Goal: Task Accomplishment & Management: Manage account settings

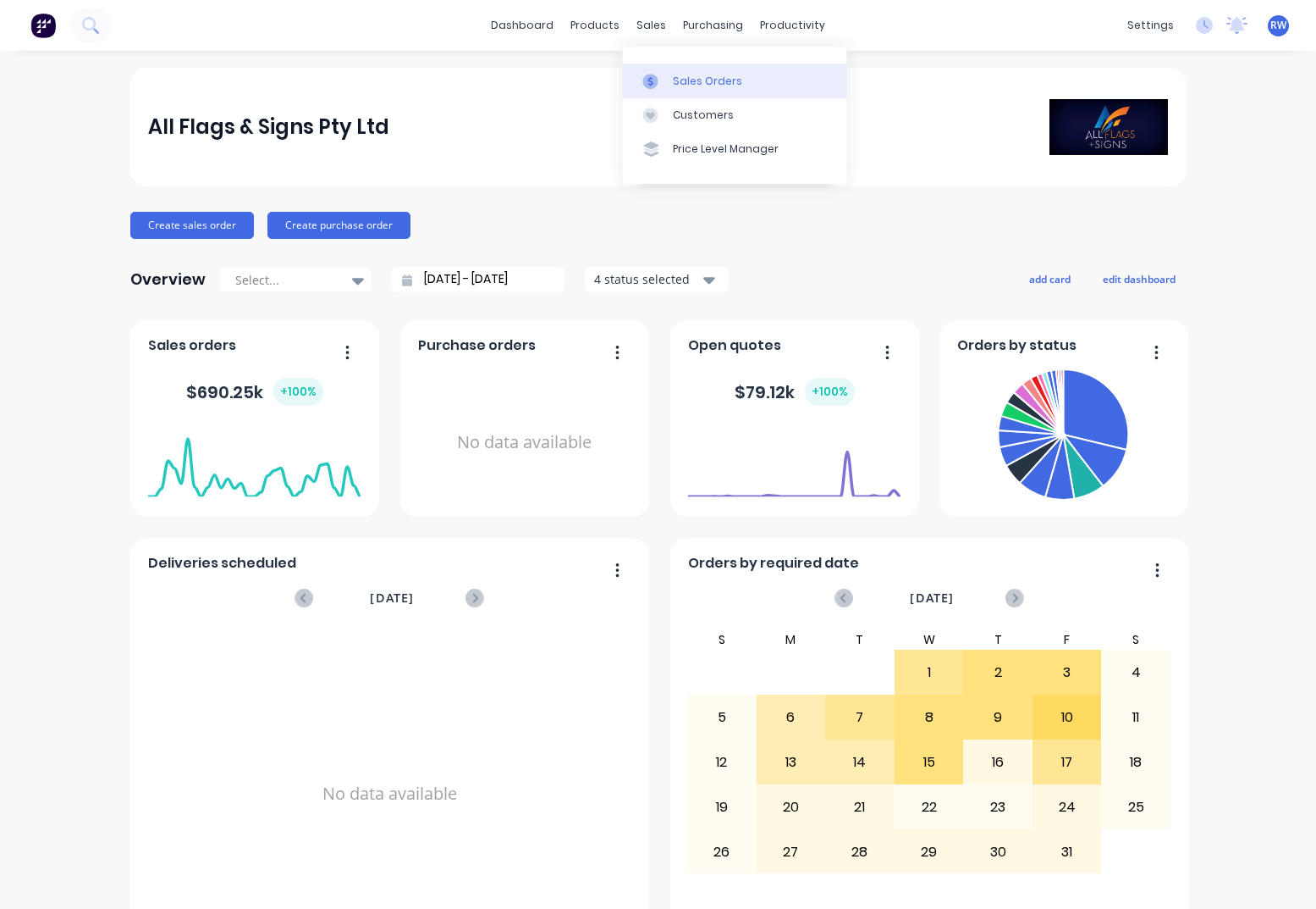
click at [701, 82] on div "Sales Orders" at bounding box center [707, 82] width 69 height 15
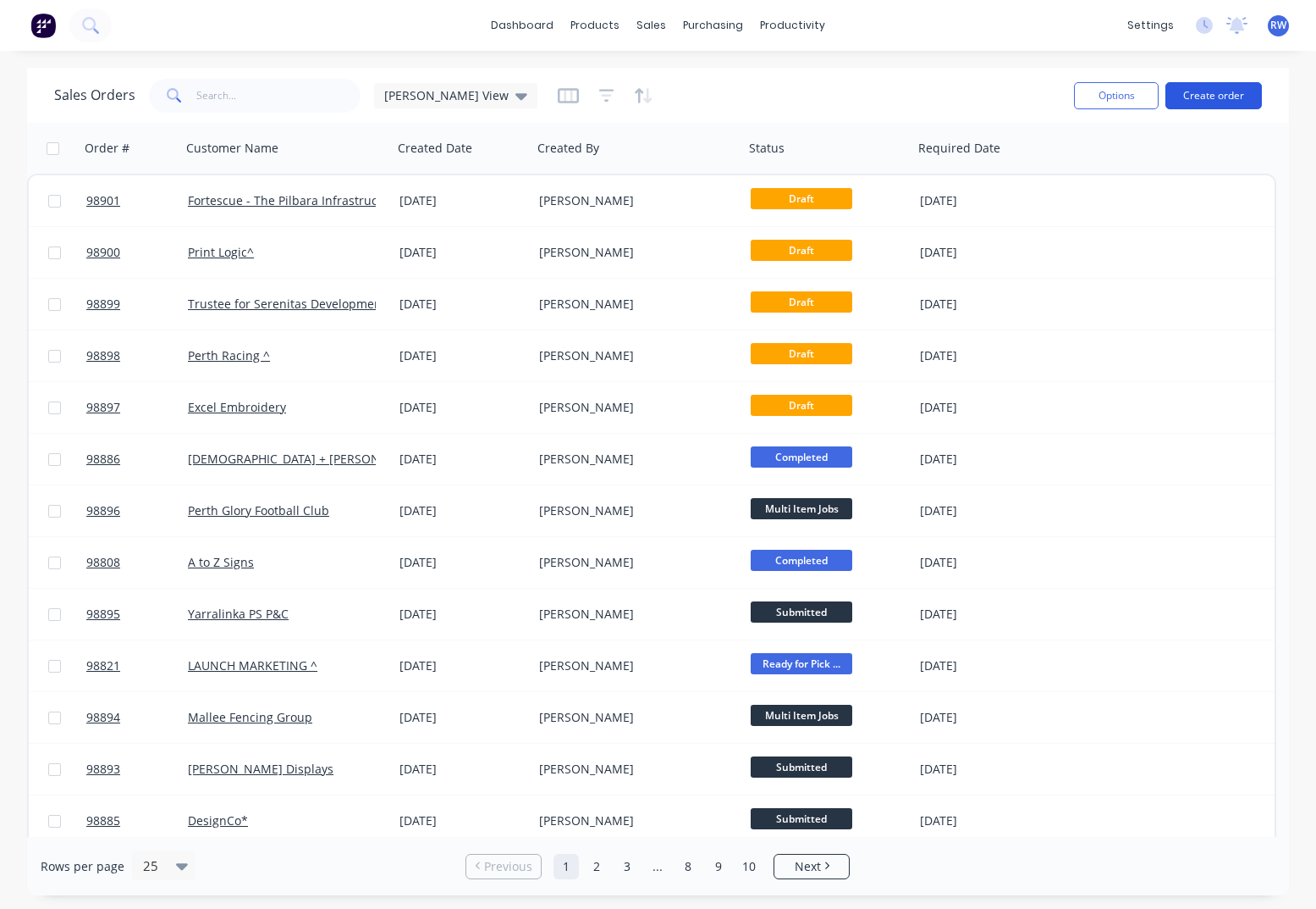
click at [1198, 95] on button "Create order" at bounding box center [1214, 96] width 96 height 27
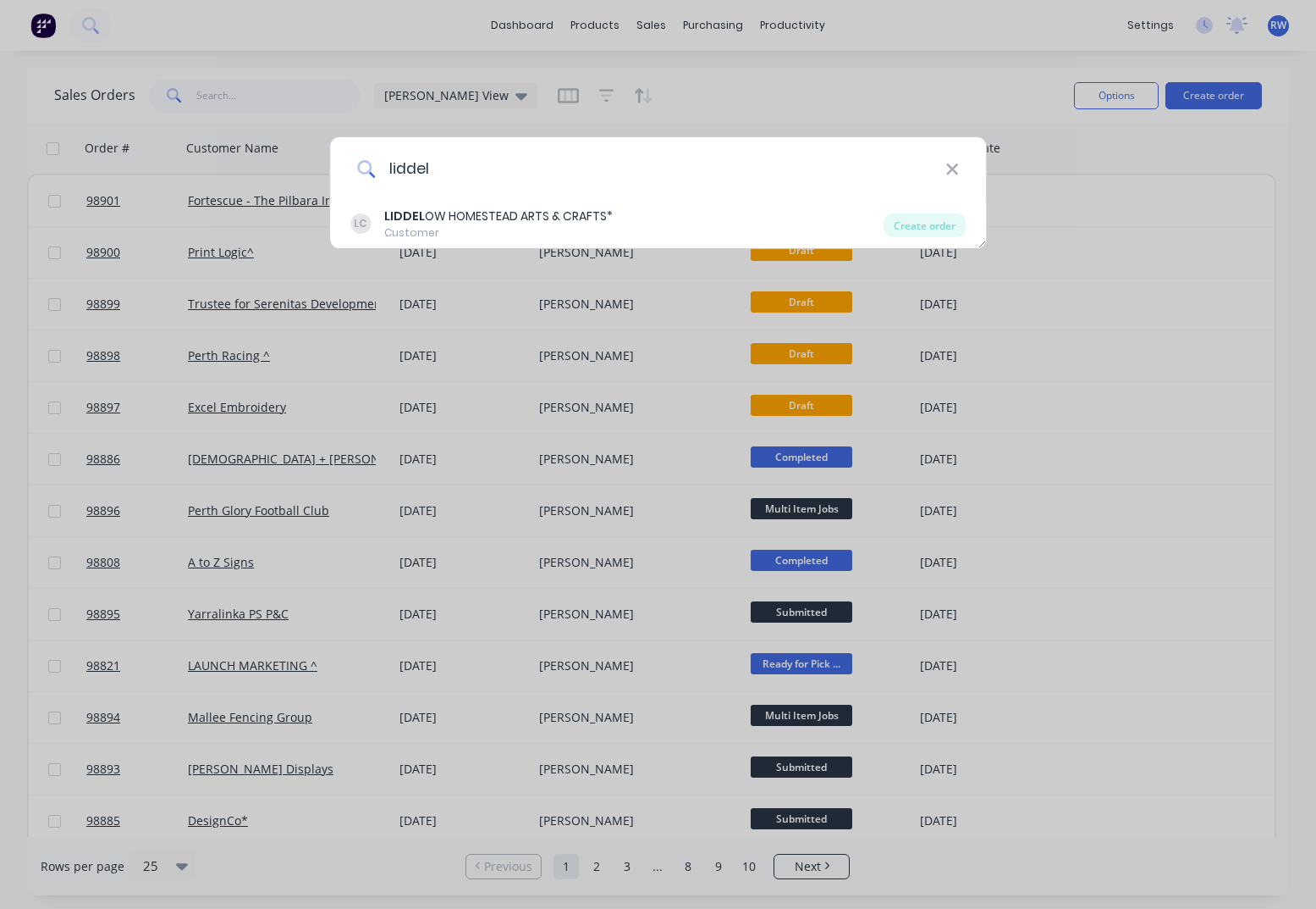
click at [945, 165] on input "liddel" at bounding box center [660, 169] width 570 height 64
type input "liddel"
click at [953, 169] on icon at bounding box center [951, 168] width 11 height 11
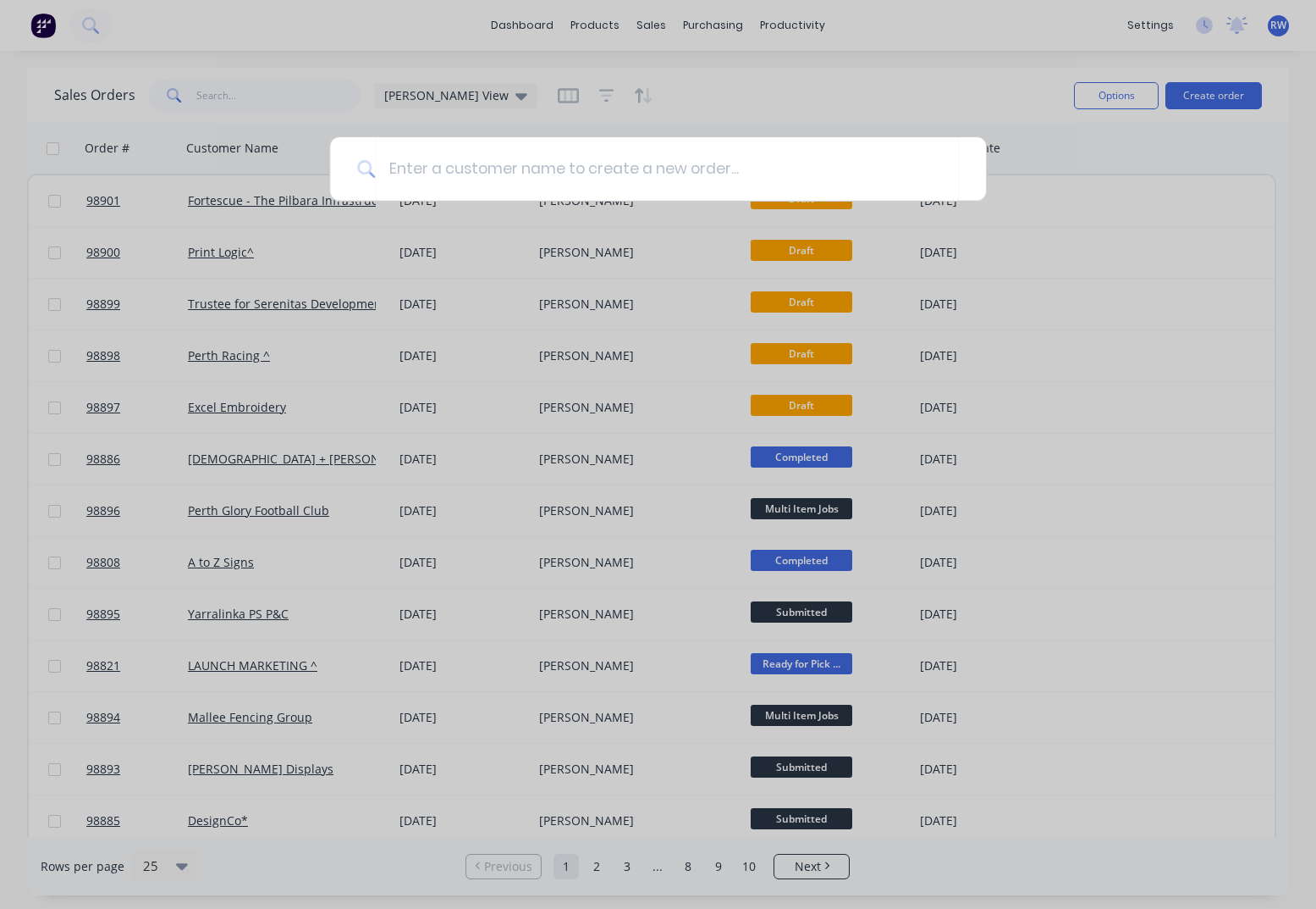
click at [240, 99] on div at bounding box center [658, 454] width 1316 height 909
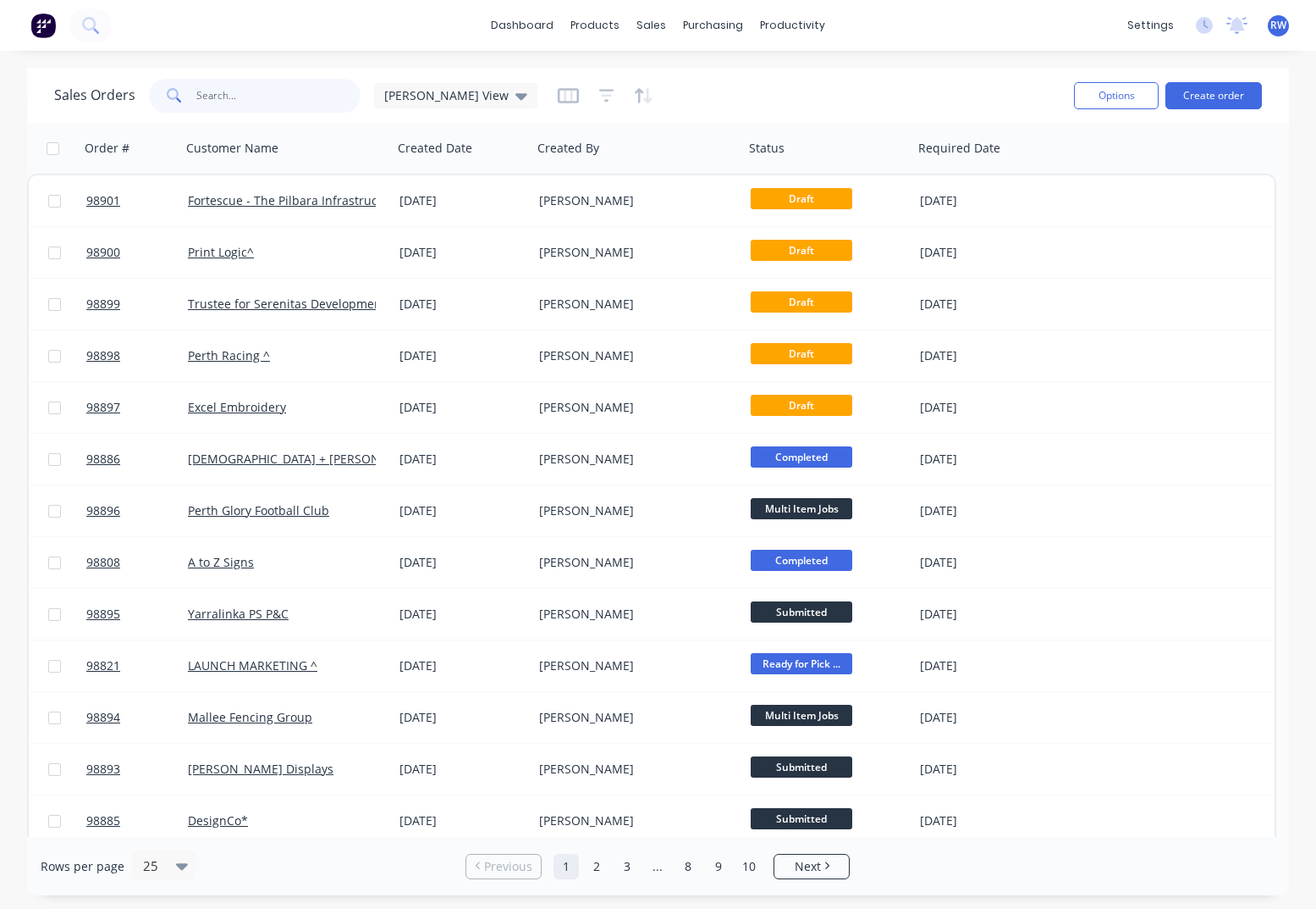
click at [240, 99] on input "text" at bounding box center [279, 95] width 165 height 33
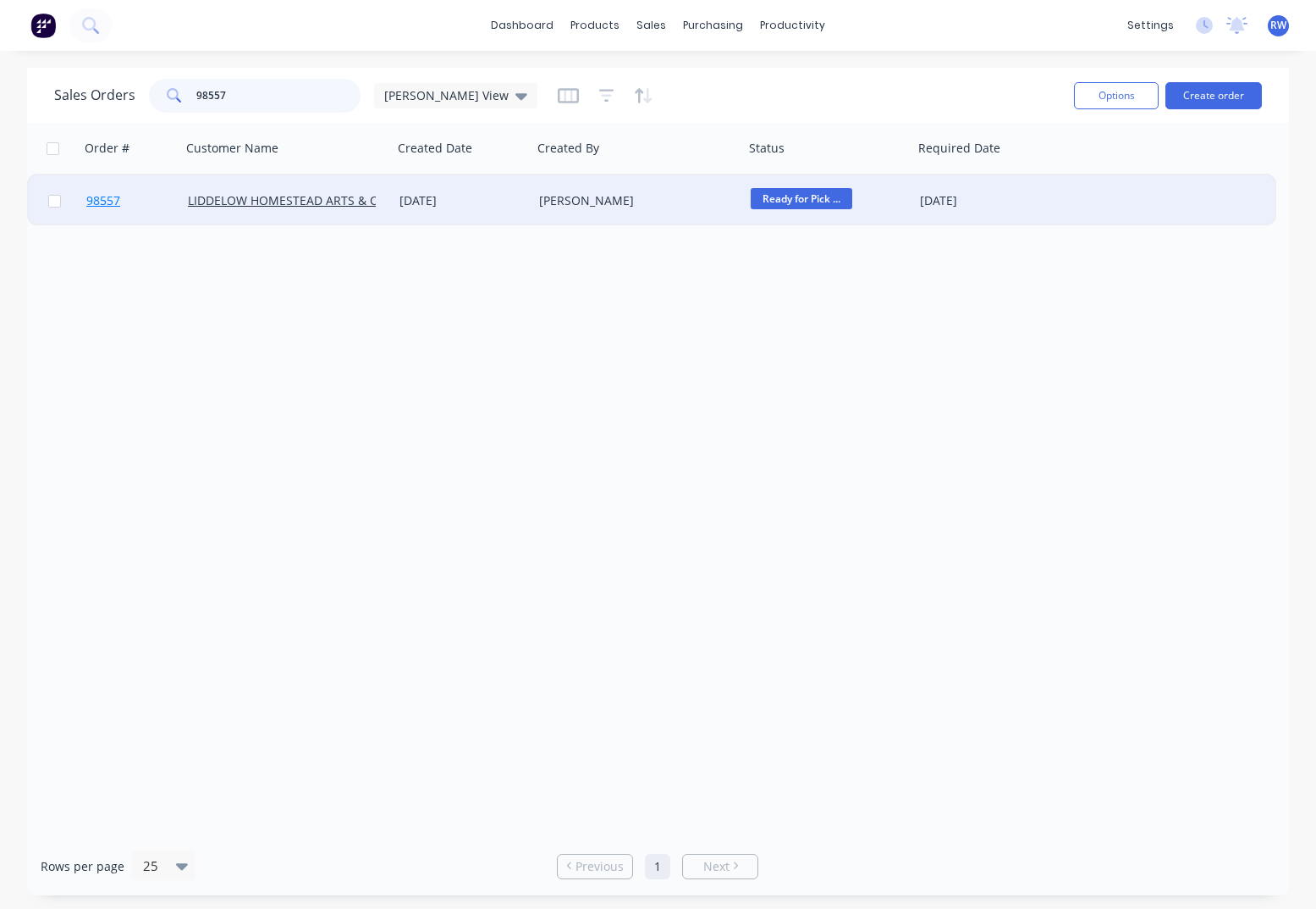
type input "98557"
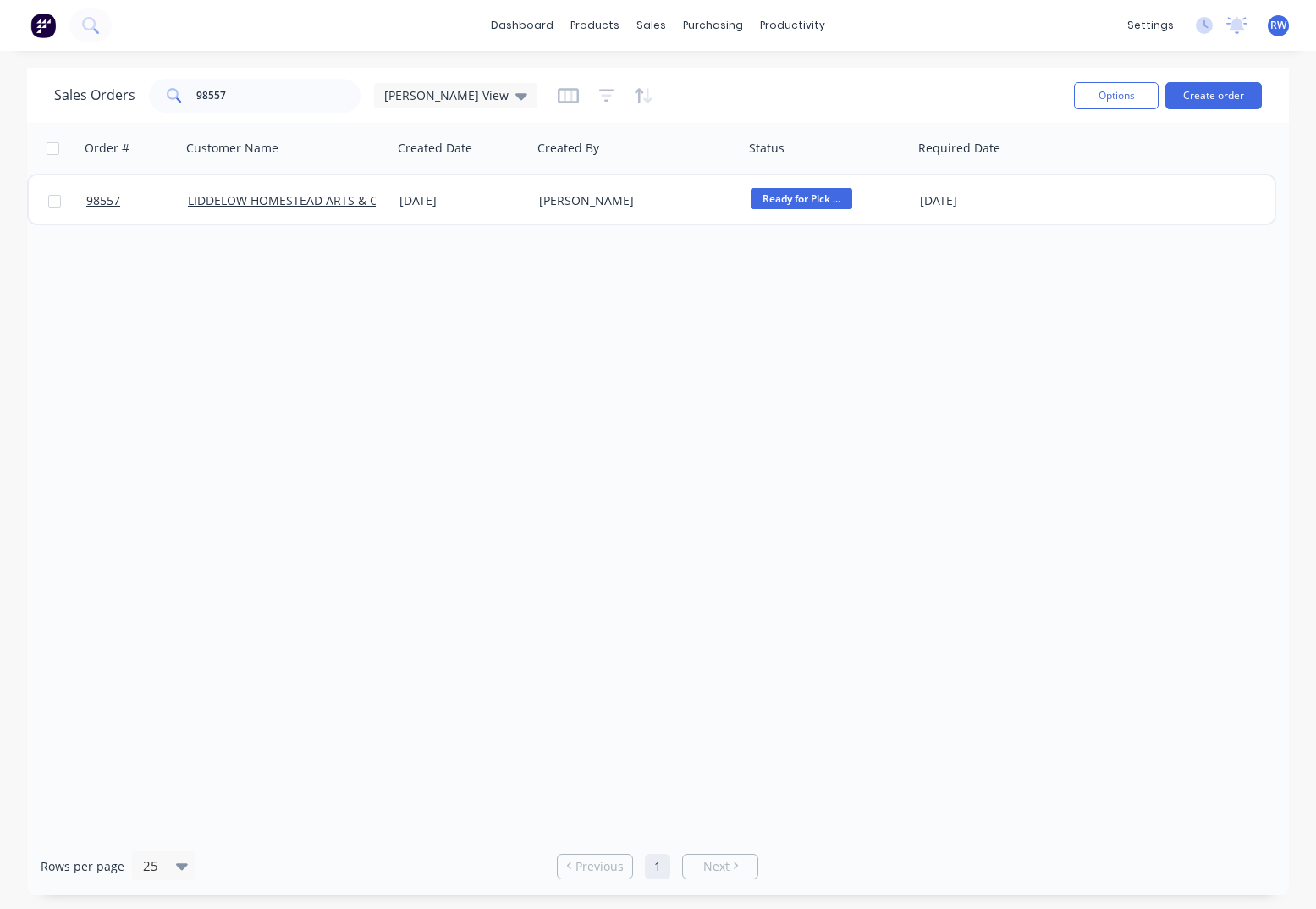
drag, startPoint x: 97, startPoint y: 201, endPoint x: 115, endPoint y: 199, distance: 18.1
click at [103, 200] on span "98557" at bounding box center [103, 201] width 33 height 17
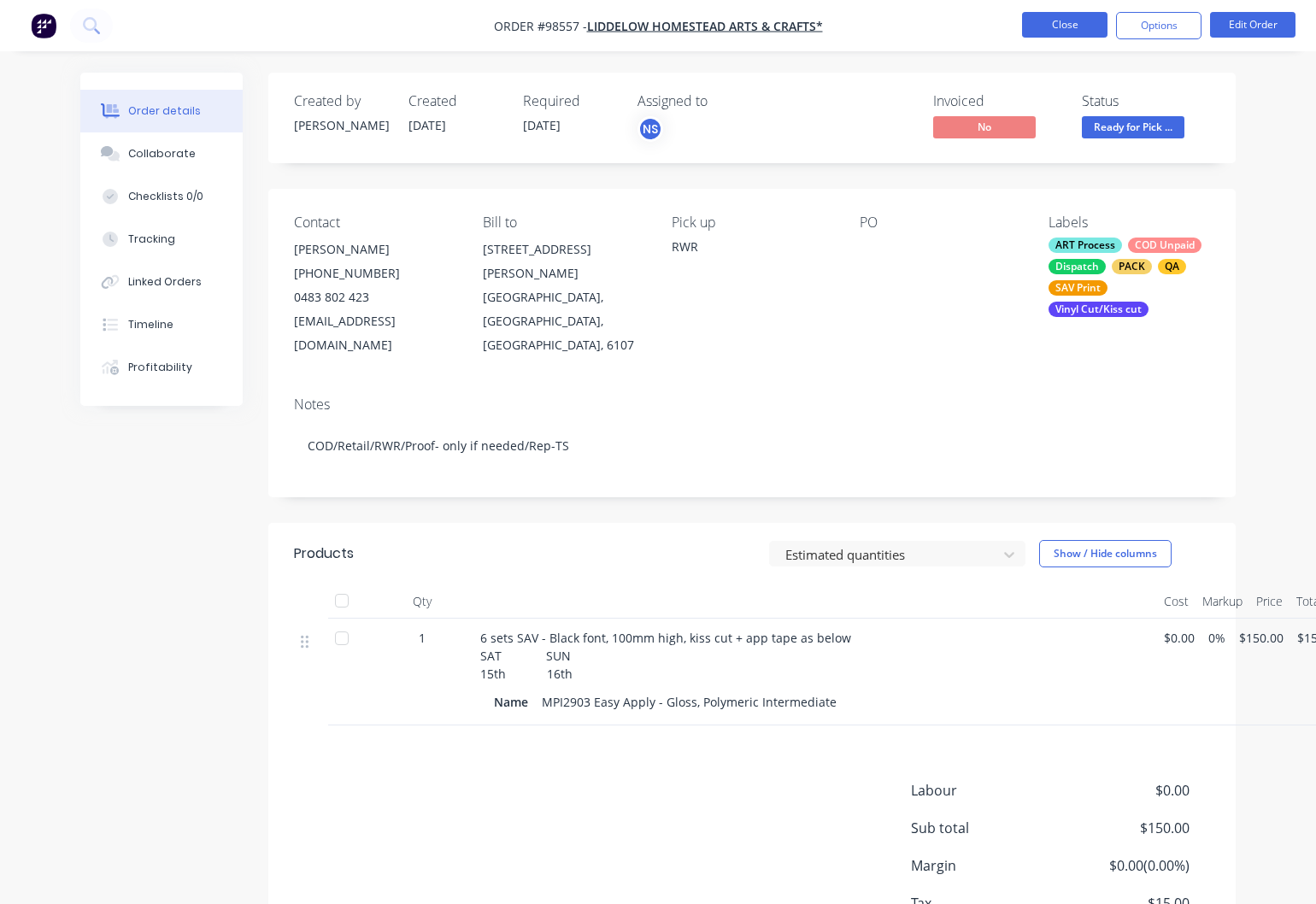
click at [1054, 29] on button "Close" at bounding box center [1065, 25] width 86 height 26
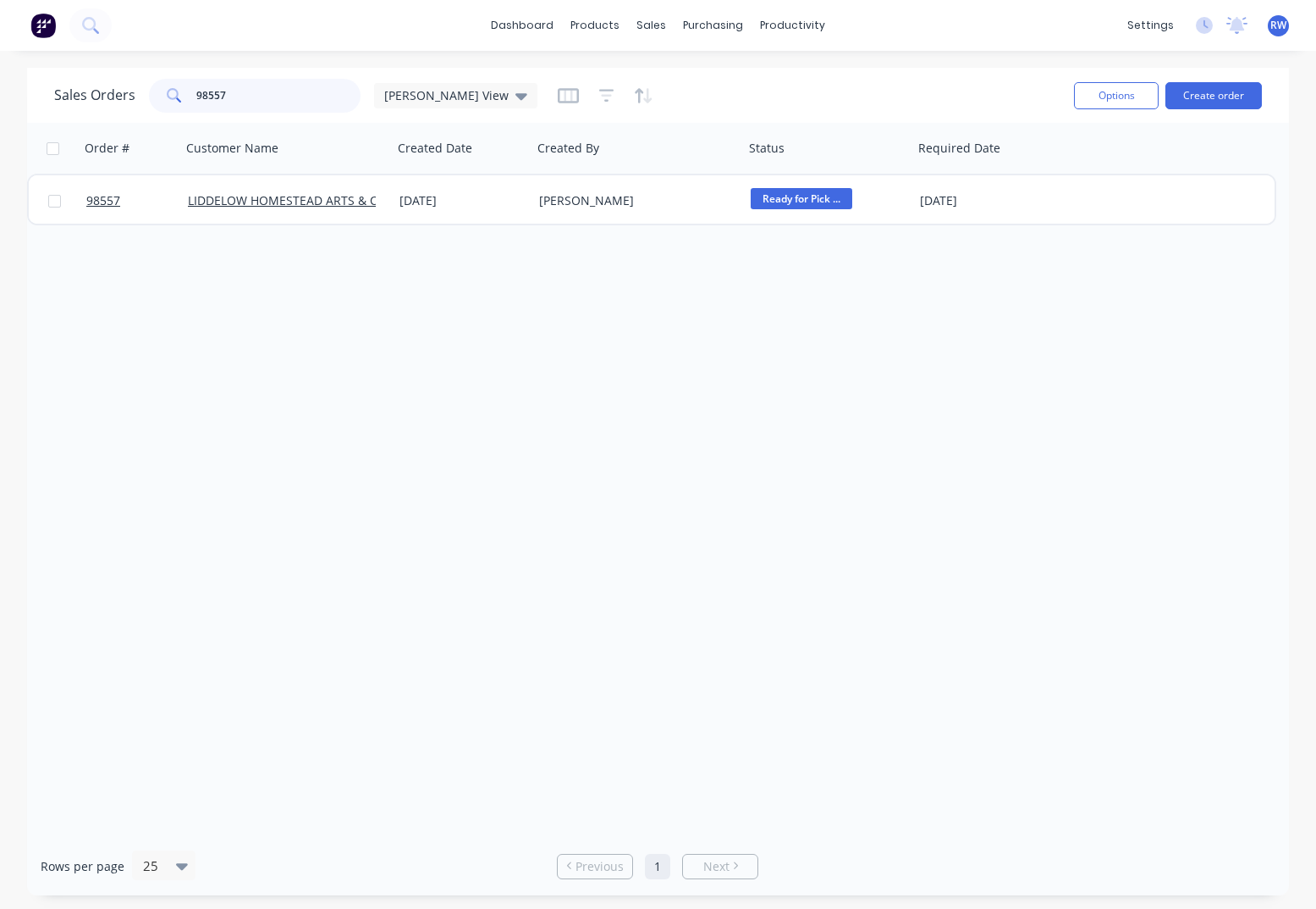
drag, startPoint x: 233, startPoint y: 96, endPoint x: 155, endPoint y: 89, distance: 78.3
click at [196, 91] on input "98557" at bounding box center [279, 95] width 165 height 33
type input "98800"
click at [1122, 100] on button "Options" at bounding box center [1116, 96] width 85 height 27
click at [1108, 94] on button "Options" at bounding box center [1116, 96] width 85 height 27
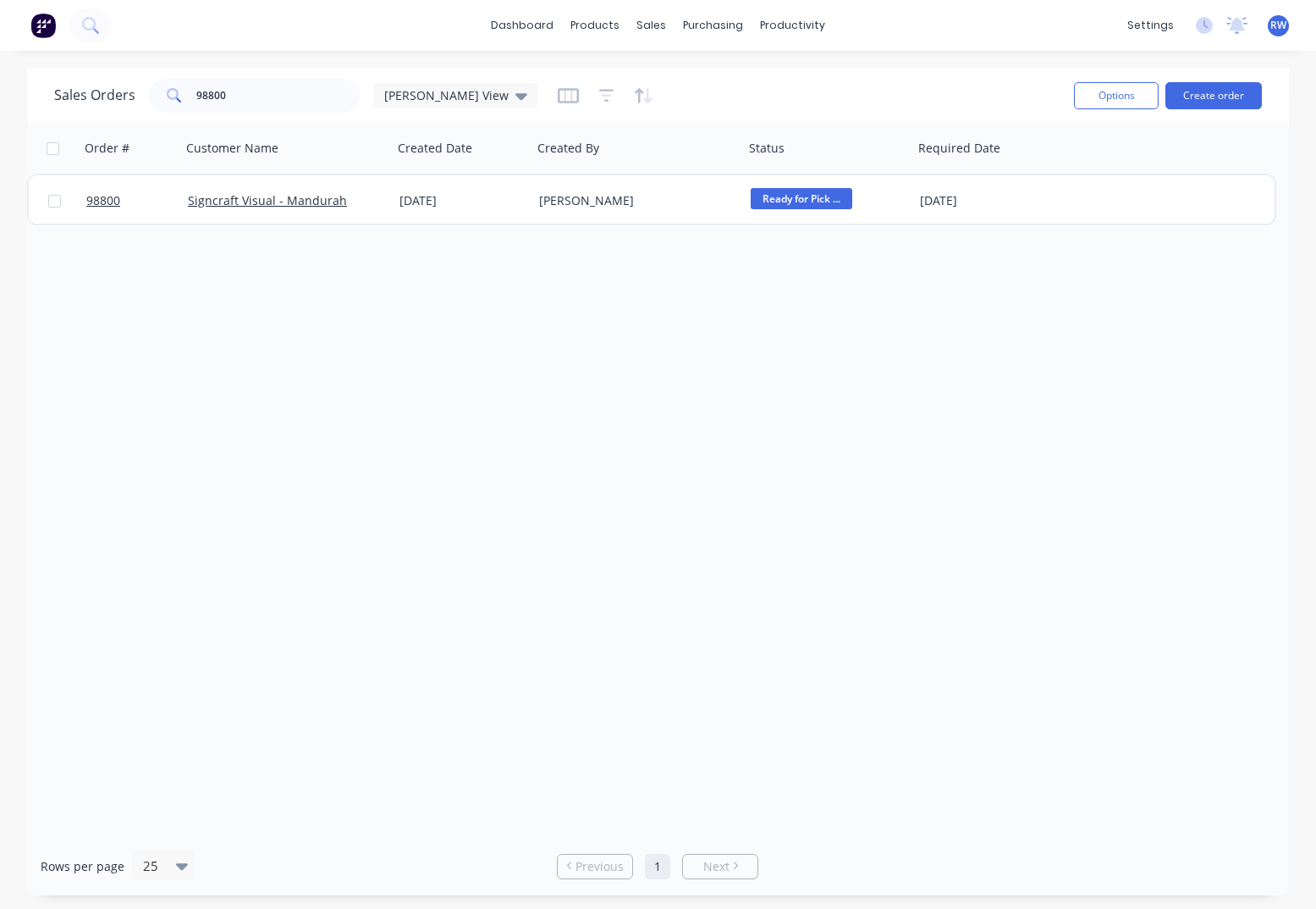
click at [859, 87] on div "Sales Orders 98800 [PERSON_NAME] View" at bounding box center [557, 95] width 1006 height 41
drag, startPoint x: 239, startPoint y: 95, endPoint x: 171, endPoint y: 92, distance: 68.1
click at [196, 93] on input "98800" at bounding box center [279, 95] width 165 height 33
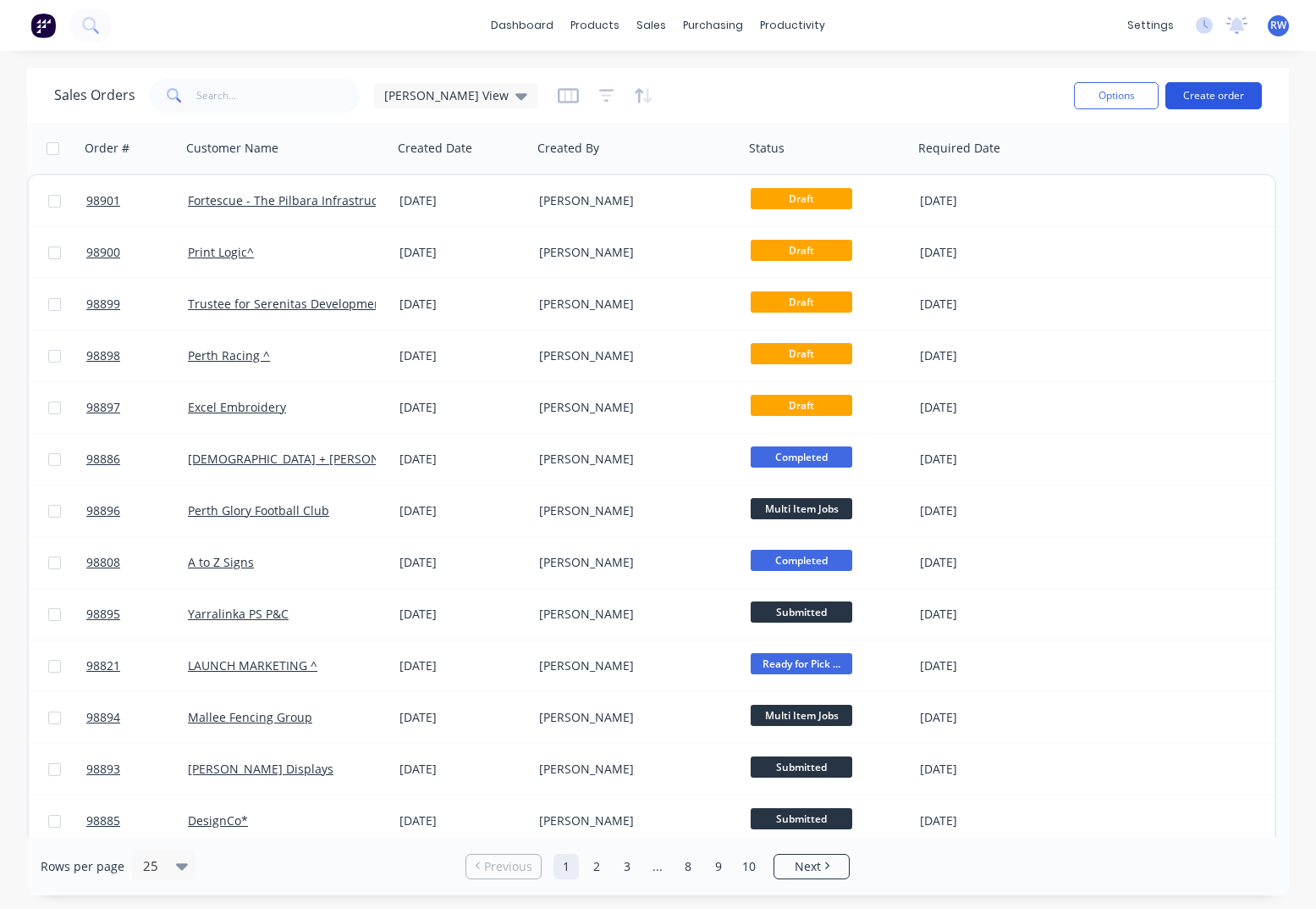
click at [1198, 95] on button "Create order" at bounding box center [1214, 96] width 96 height 27
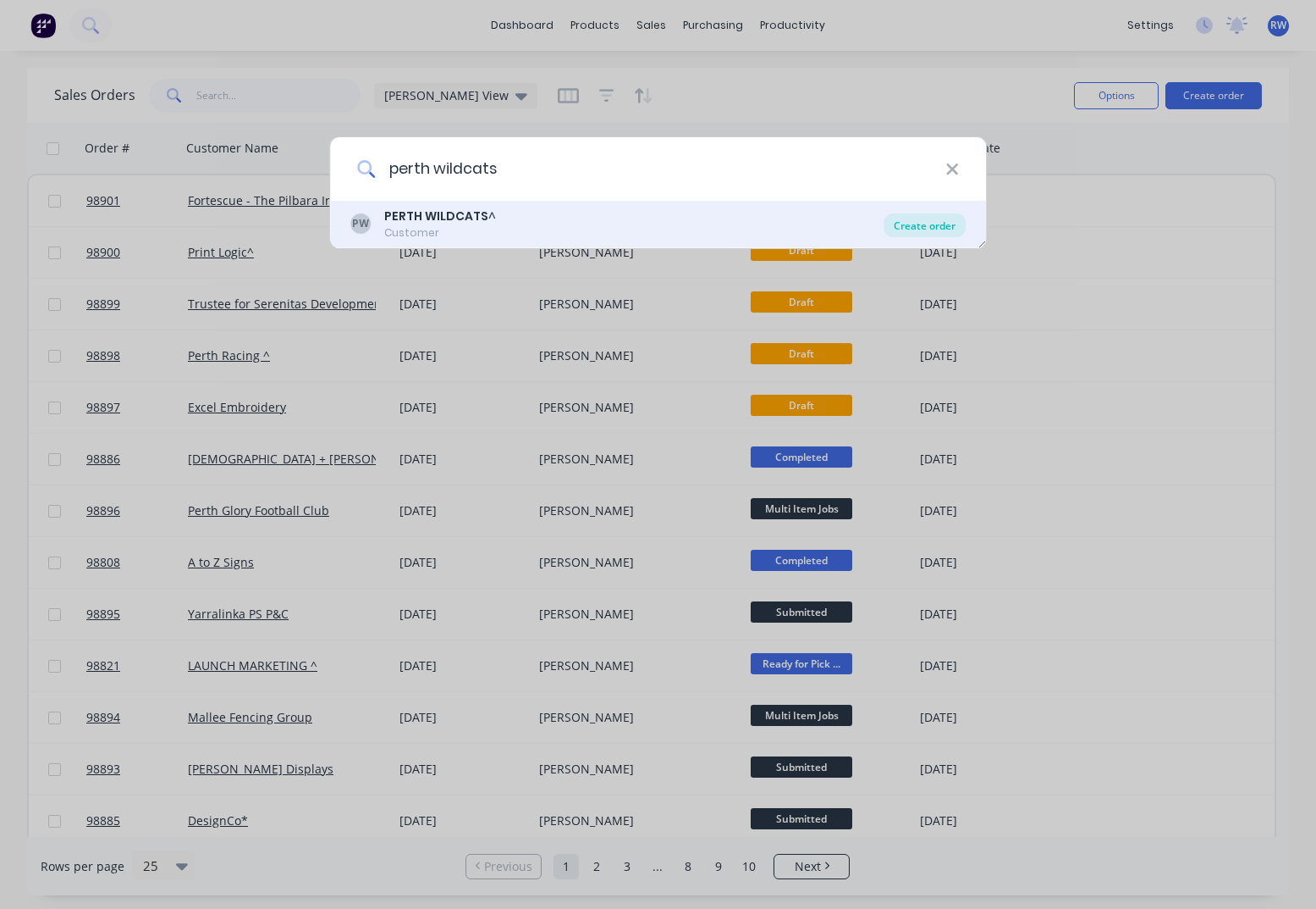
type input "perth wildcats"
click at [934, 224] on div "Create order" at bounding box center [925, 226] width 82 height 24
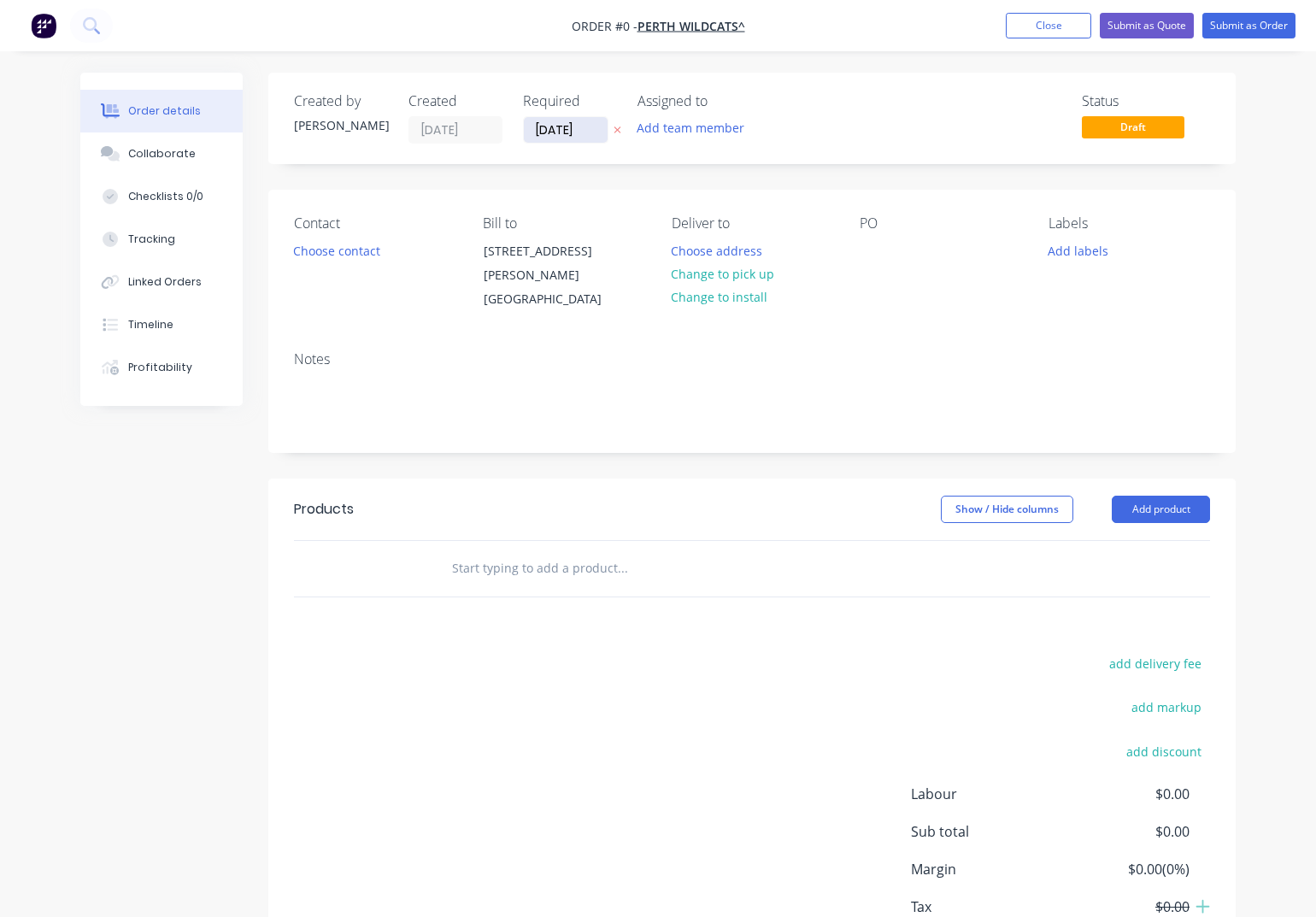
click at [598, 134] on input "[DATE]" at bounding box center [566, 130] width 84 height 26
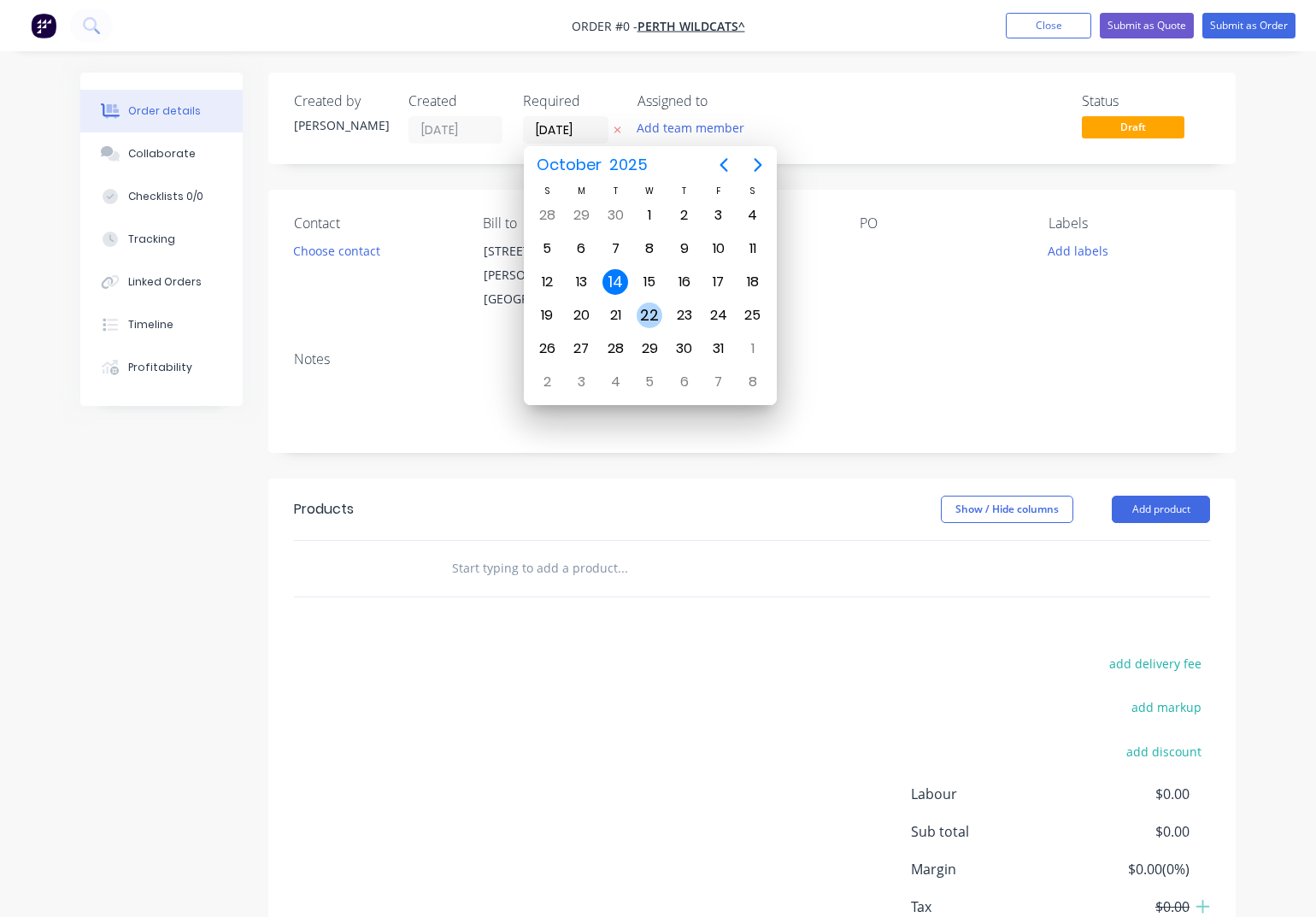
click at [652, 319] on div "22" at bounding box center [650, 315] width 26 height 26
type input "[DATE]"
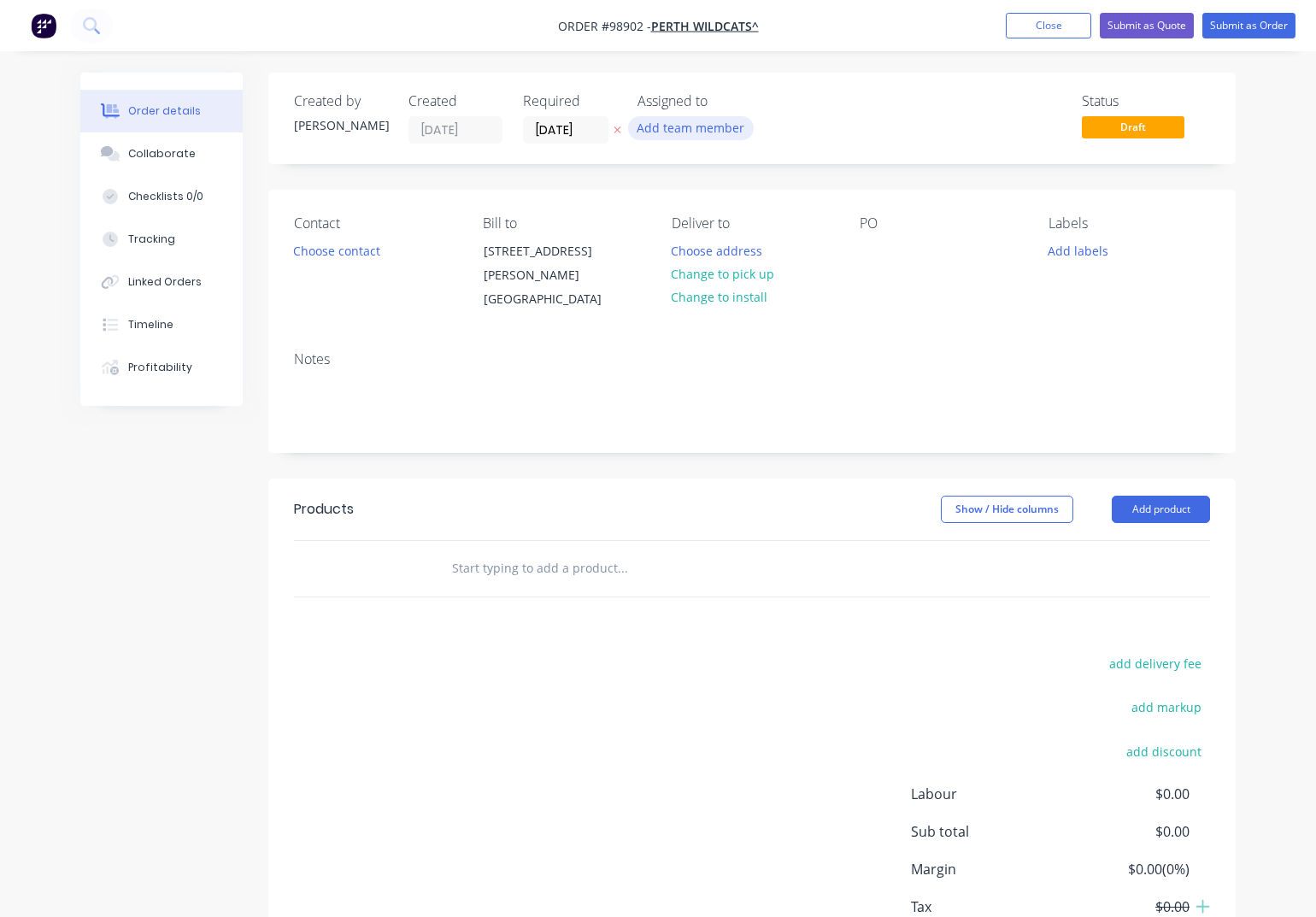
click at [669, 132] on button "Add team member" at bounding box center [690, 127] width 126 height 23
type input "[PERSON_NAME]"
click at [710, 223] on div "[PERSON_NAME]" at bounding box center [775, 223] width 171 height 18
click at [319, 252] on button "Choose contact" at bounding box center [337, 249] width 105 height 23
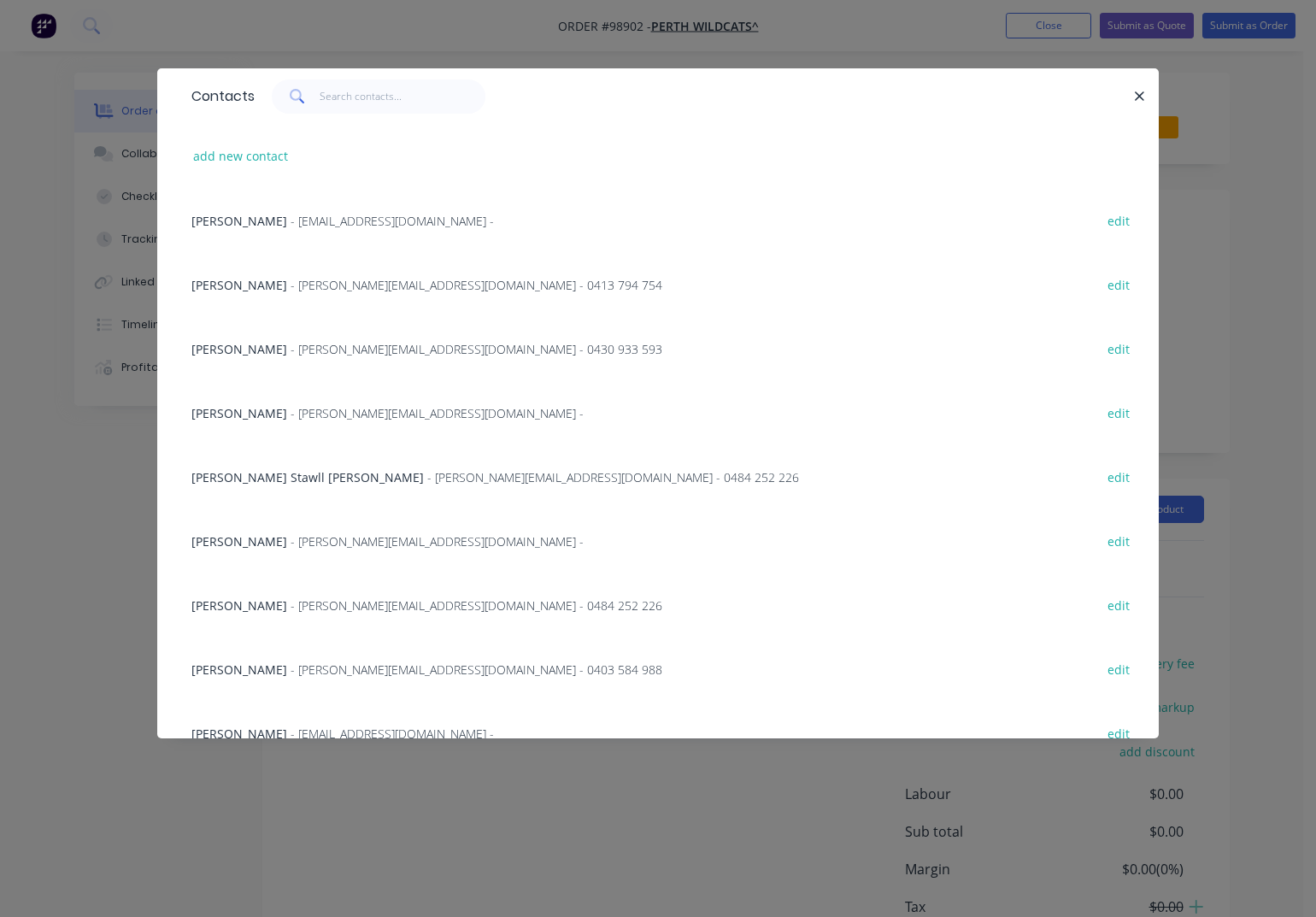
click at [290, 546] on span "- [PERSON_NAME][EMAIL_ADDRESS][DOMAIN_NAME] -" at bounding box center [437, 541] width 293 height 16
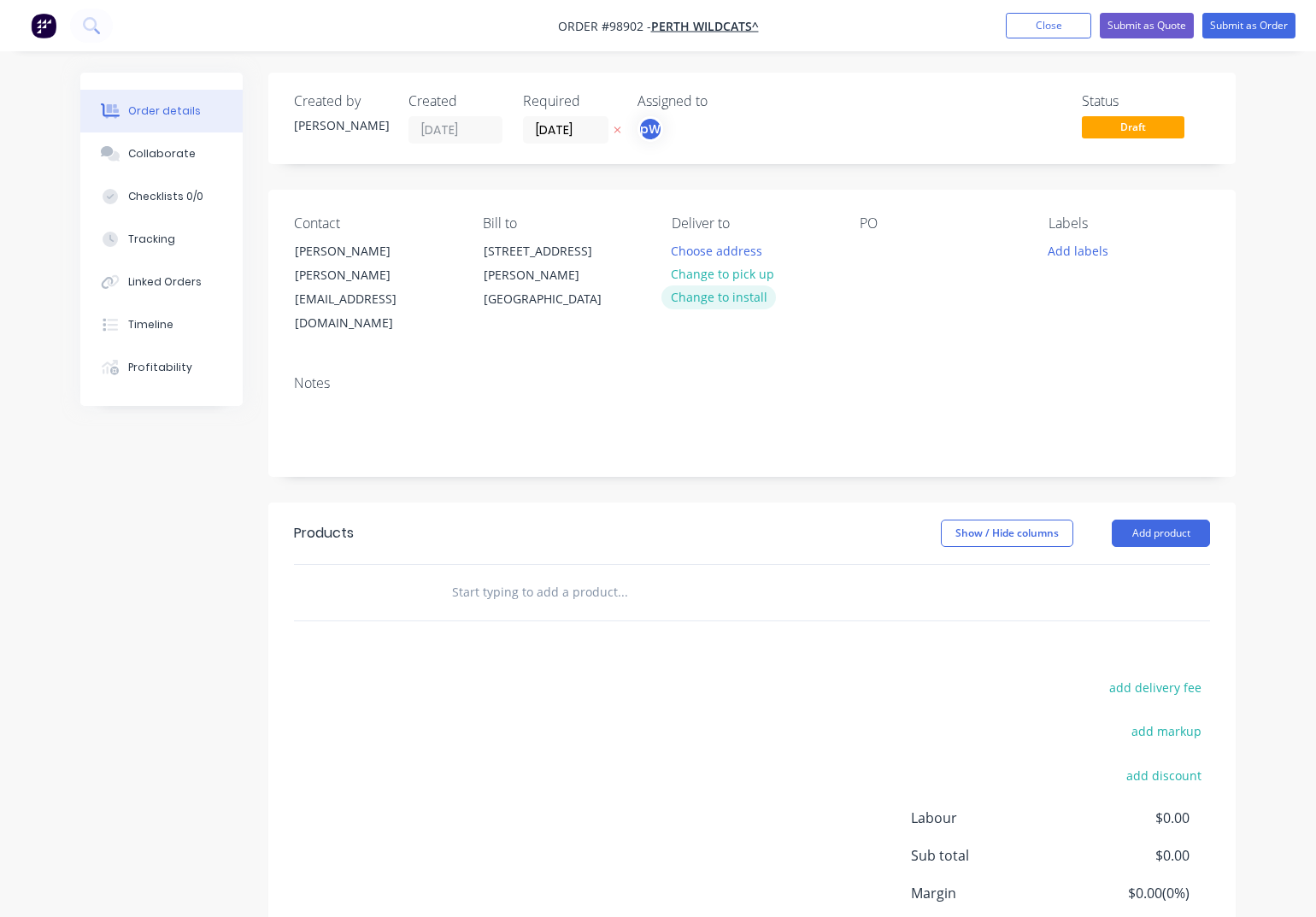
click at [733, 300] on button "Change to install" at bounding box center [719, 297] width 114 height 23
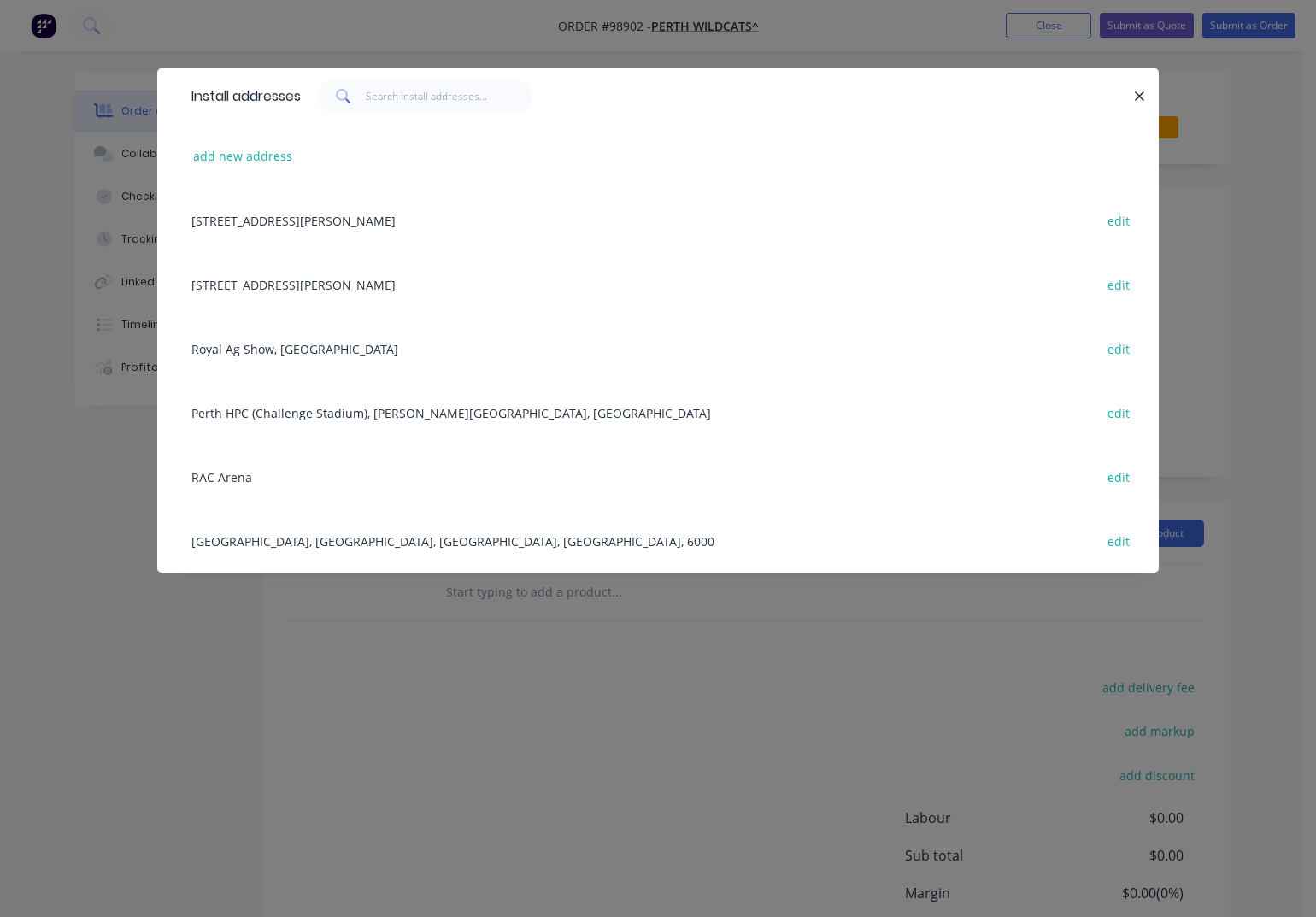
click at [259, 545] on div "[GEOGRAPHIC_DATA], [GEOGRAPHIC_DATA], [GEOGRAPHIC_DATA], [GEOGRAPHIC_DATA], 600…" at bounding box center [658, 540] width 950 height 64
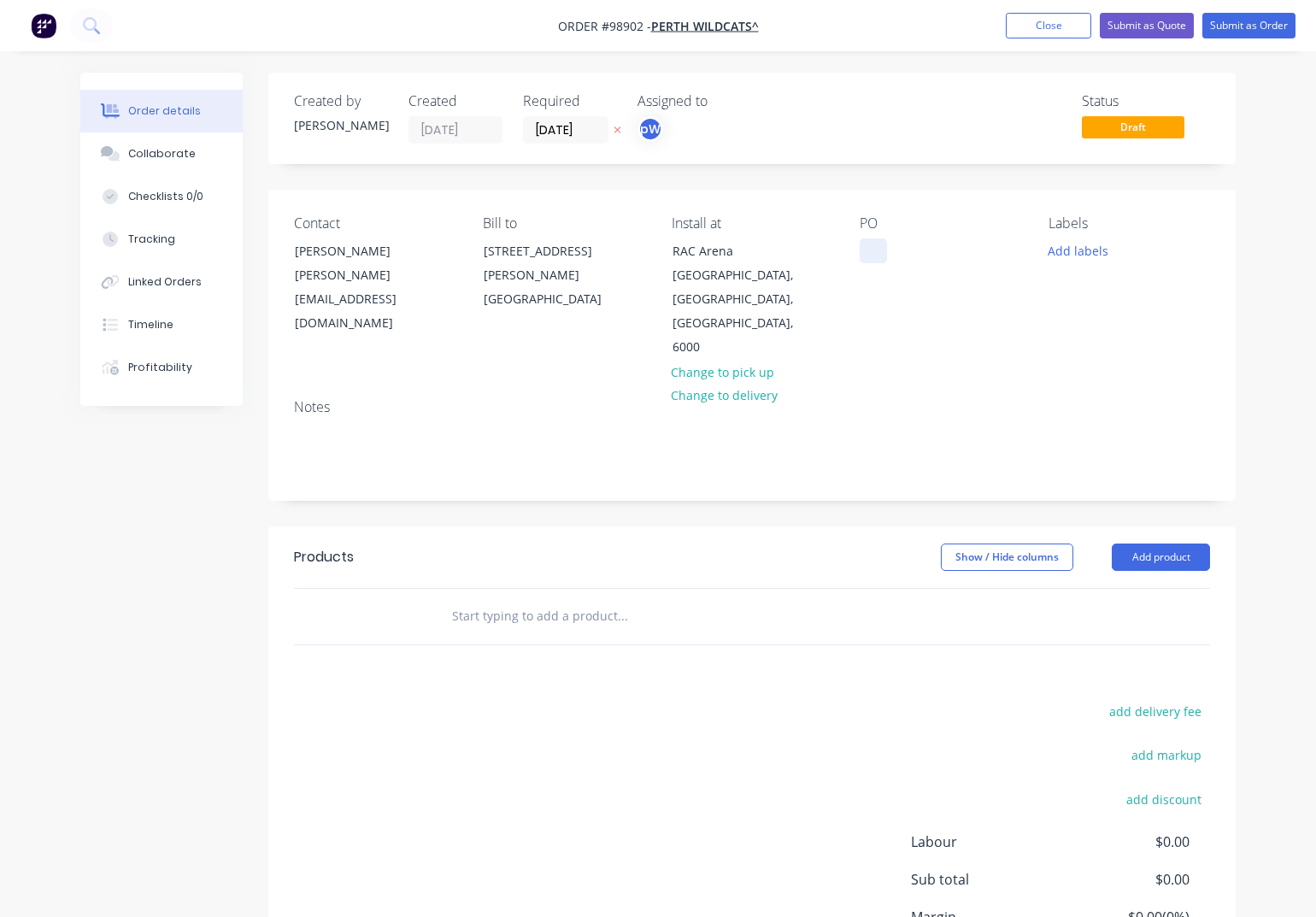
click at [866, 252] on div at bounding box center [874, 250] width 28 height 25
click at [1099, 249] on button "Add labels" at bounding box center [1079, 249] width 79 height 23
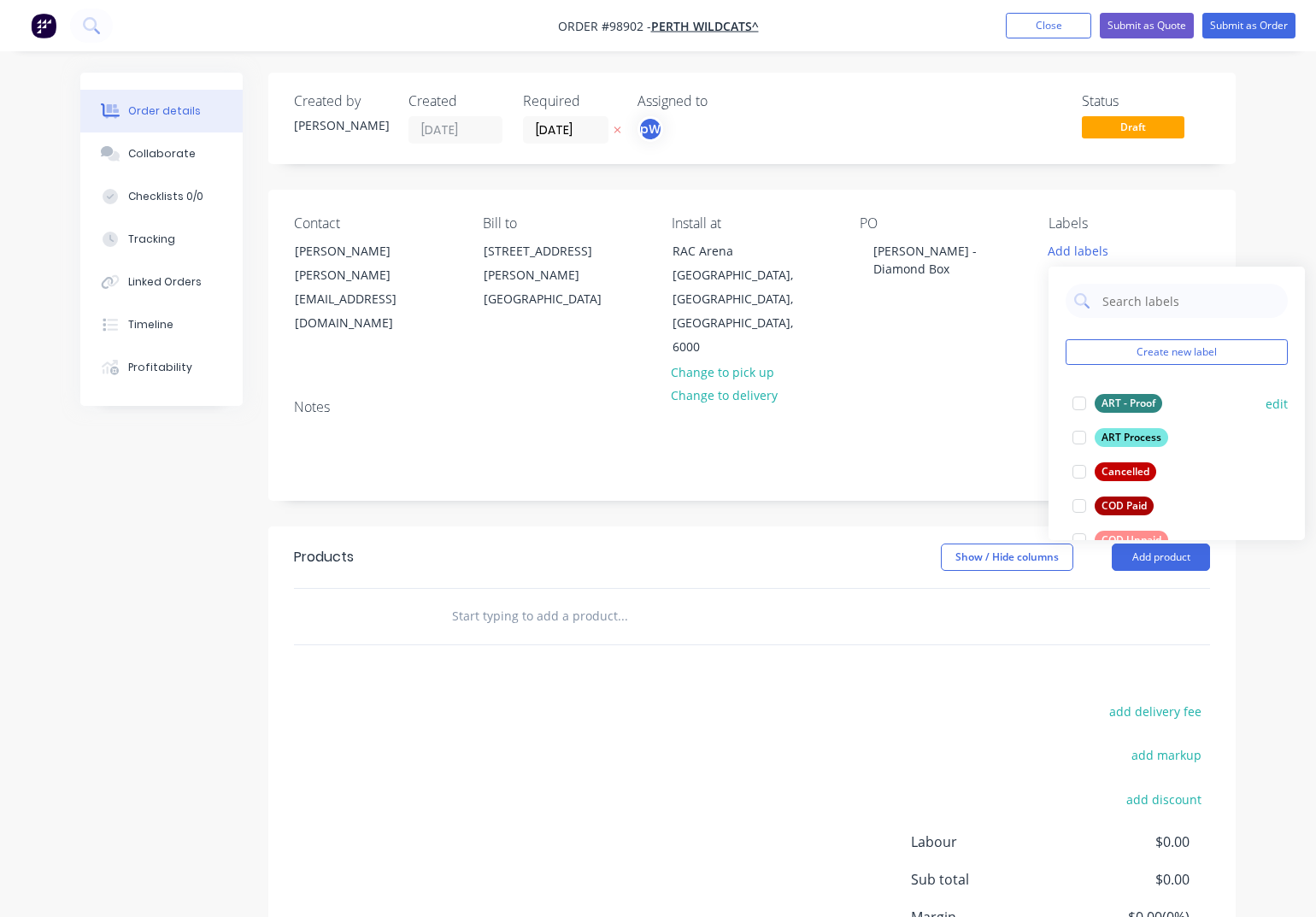
drag, startPoint x: 1110, startPoint y: 398, endPoint x: 1117, endPoint y: 409, distance: 13.0
click at [1112, 400] on div "ART - Proof" at bounding box center [1129, 404] width 68 height 19
click at [1124, 431] on div "ART Process" at bounding box center [1131, 429] width 74 height 19
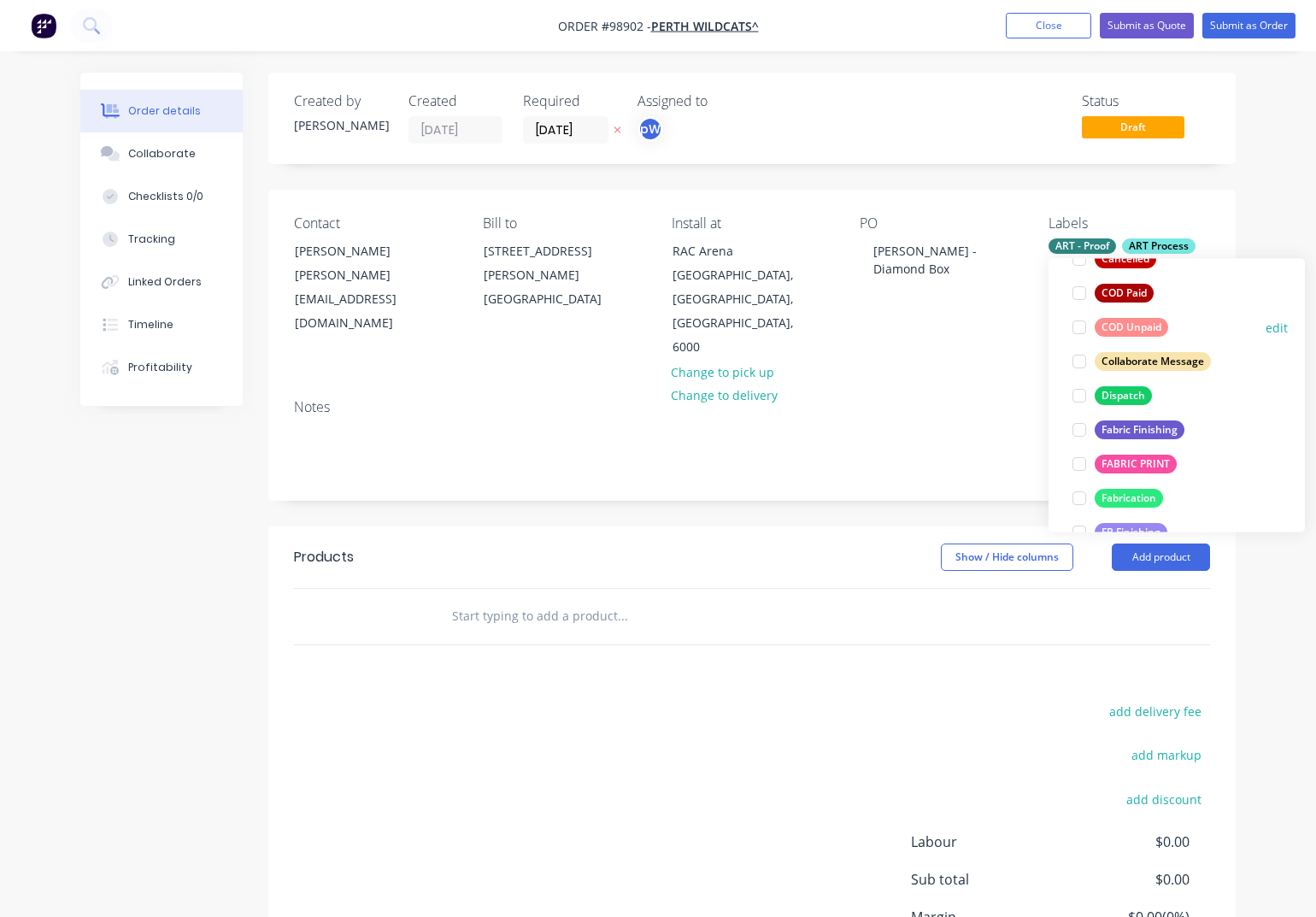
scroll to position [223, 0]
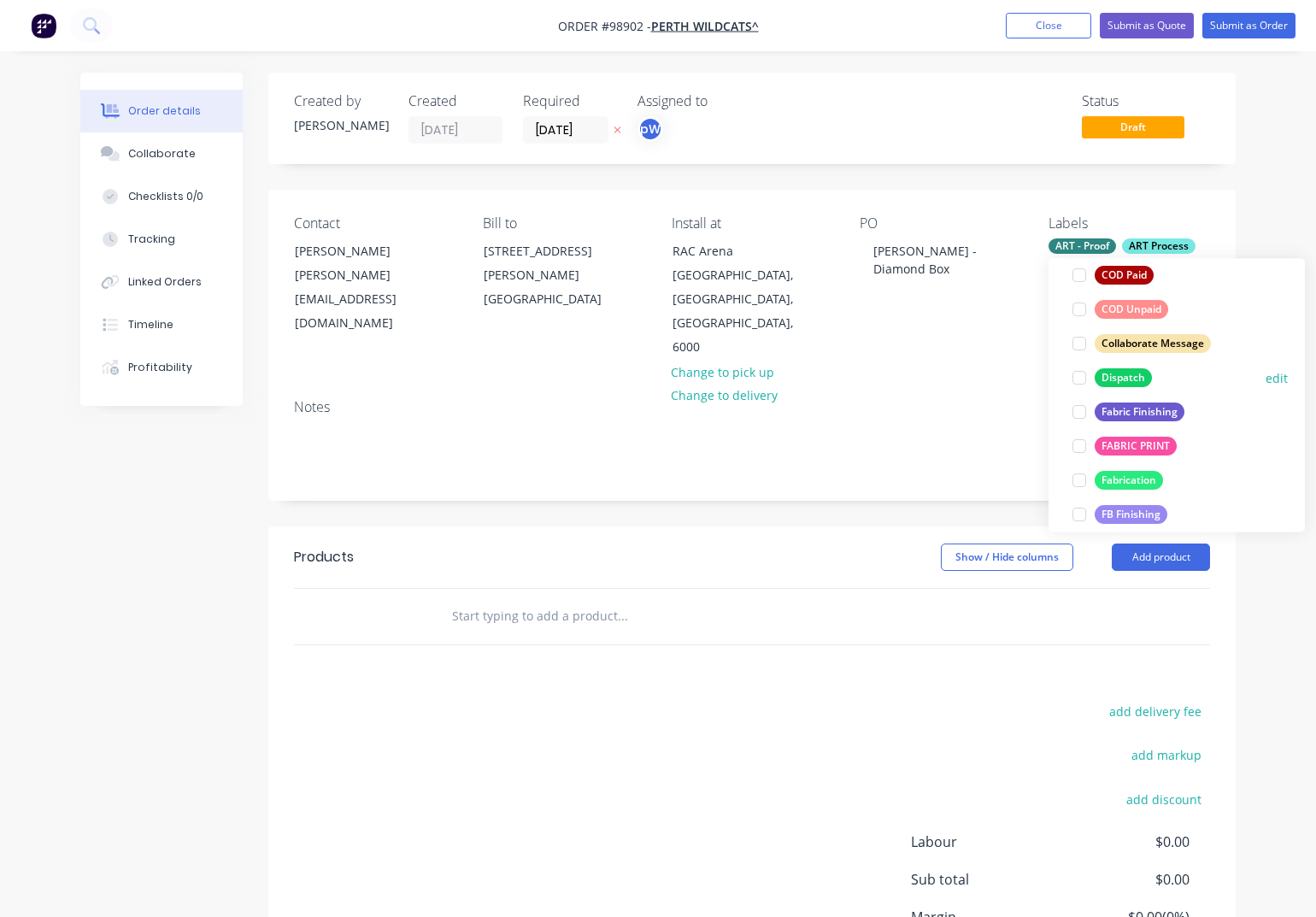
click at [1118, 377] on div "Dispatch" at bounding box center [1124, 378] width 57 height 19
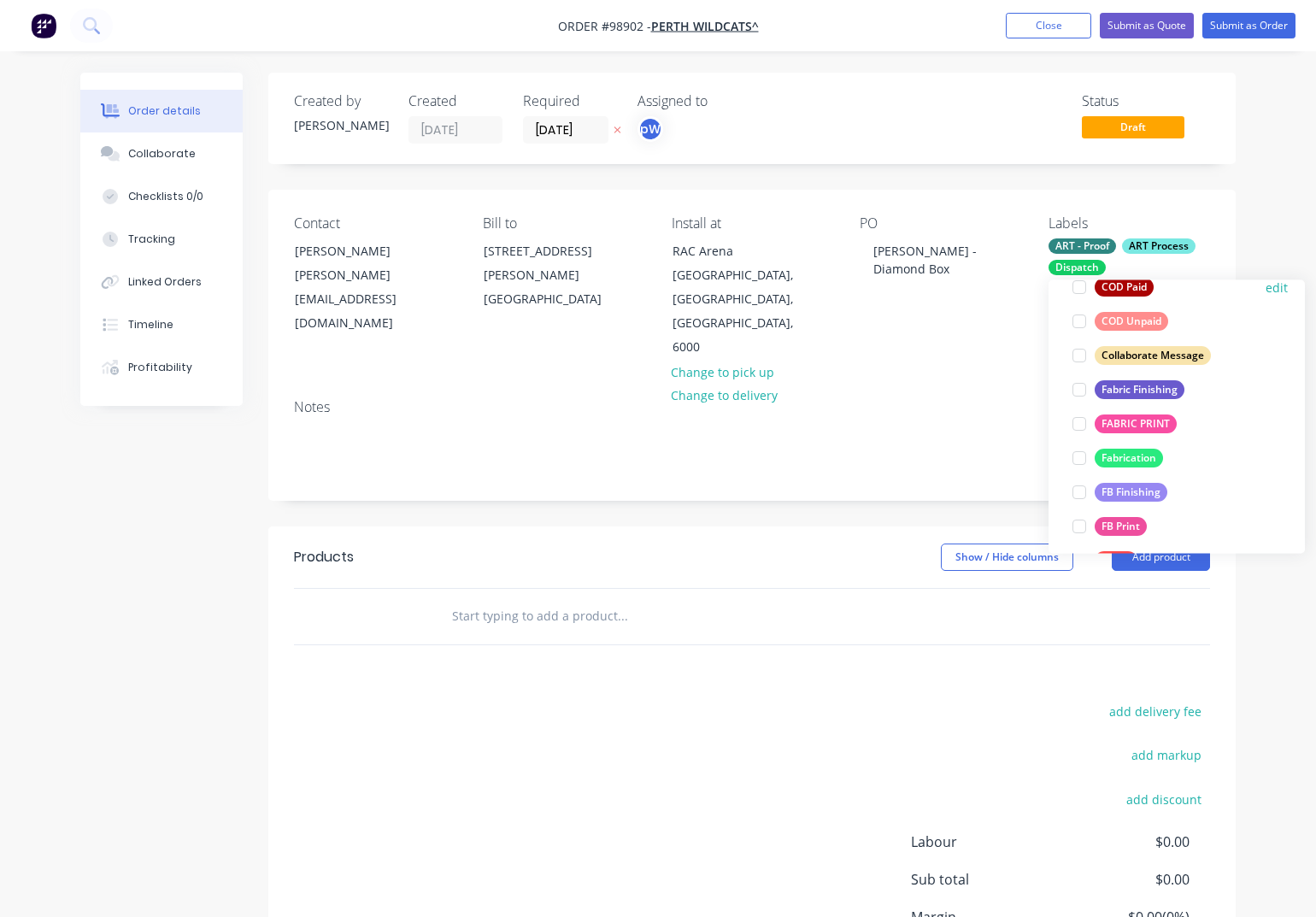
scroll to position [282, 0]
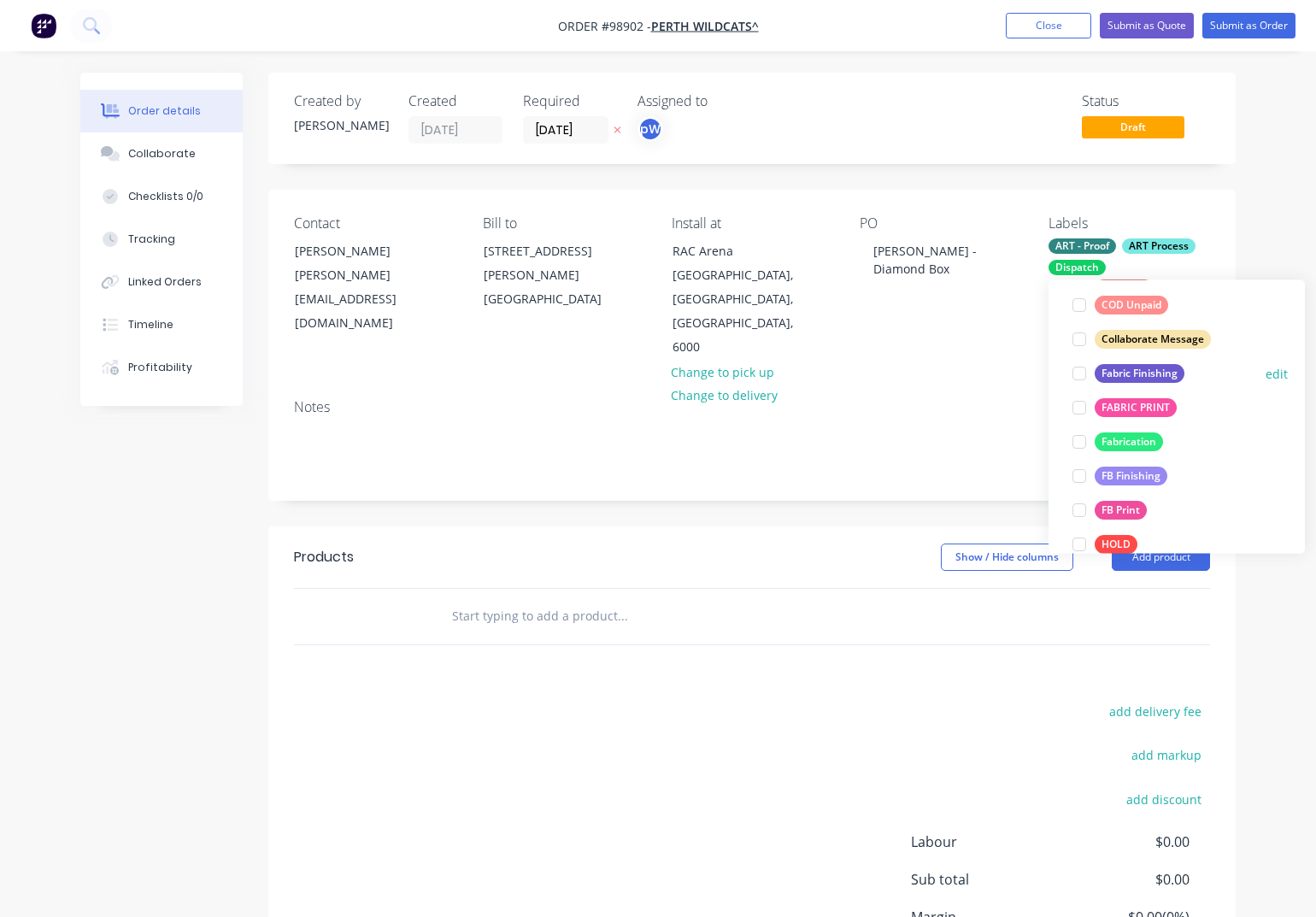
click at [1112, 372] on div "Fabric Finishing" at bounding box center [1140, 374] width 90 height 19
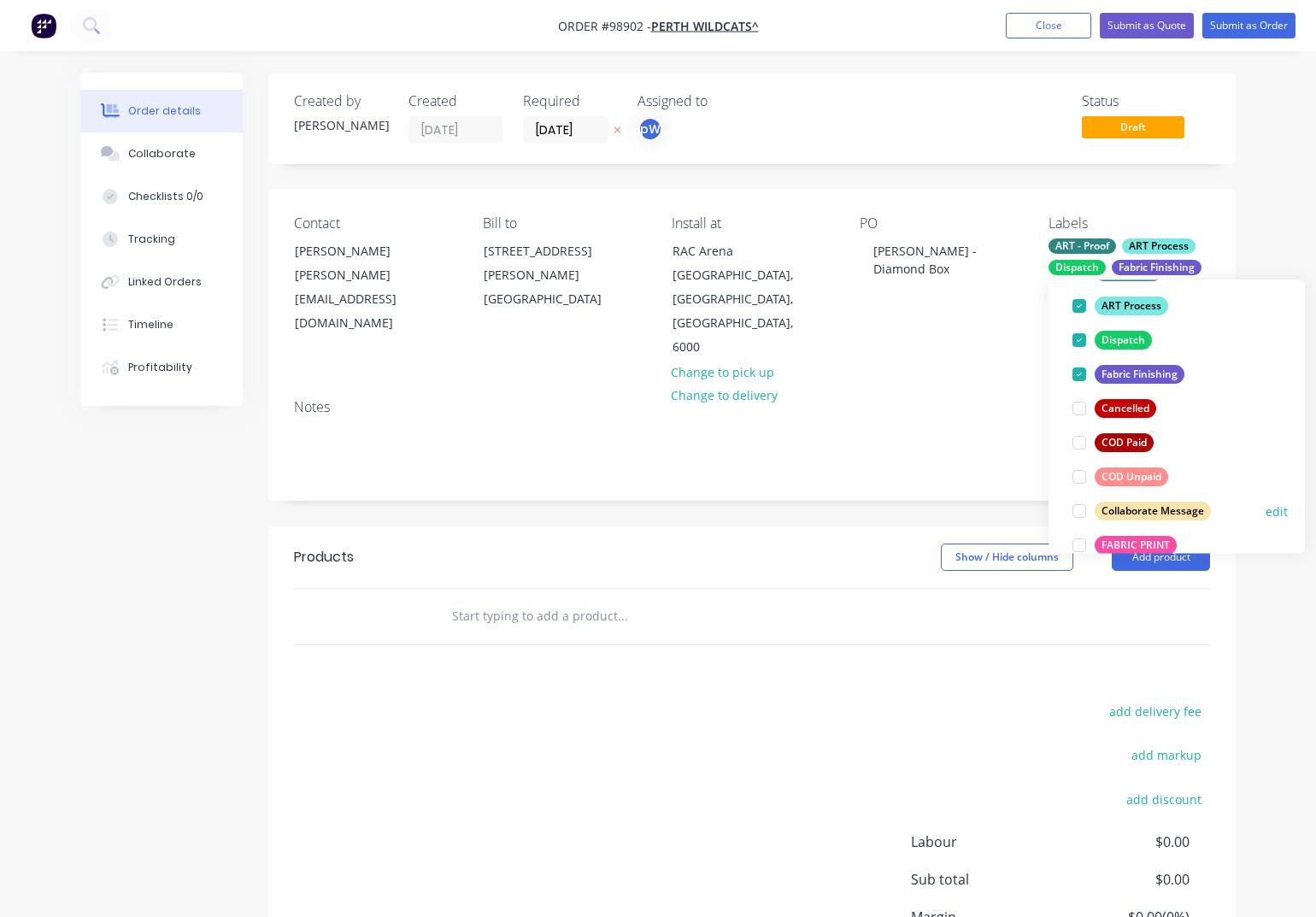
click at [1138, 550] on div "FABRIC PRINT" at bounding box center [1136, 546] width 82 height 19
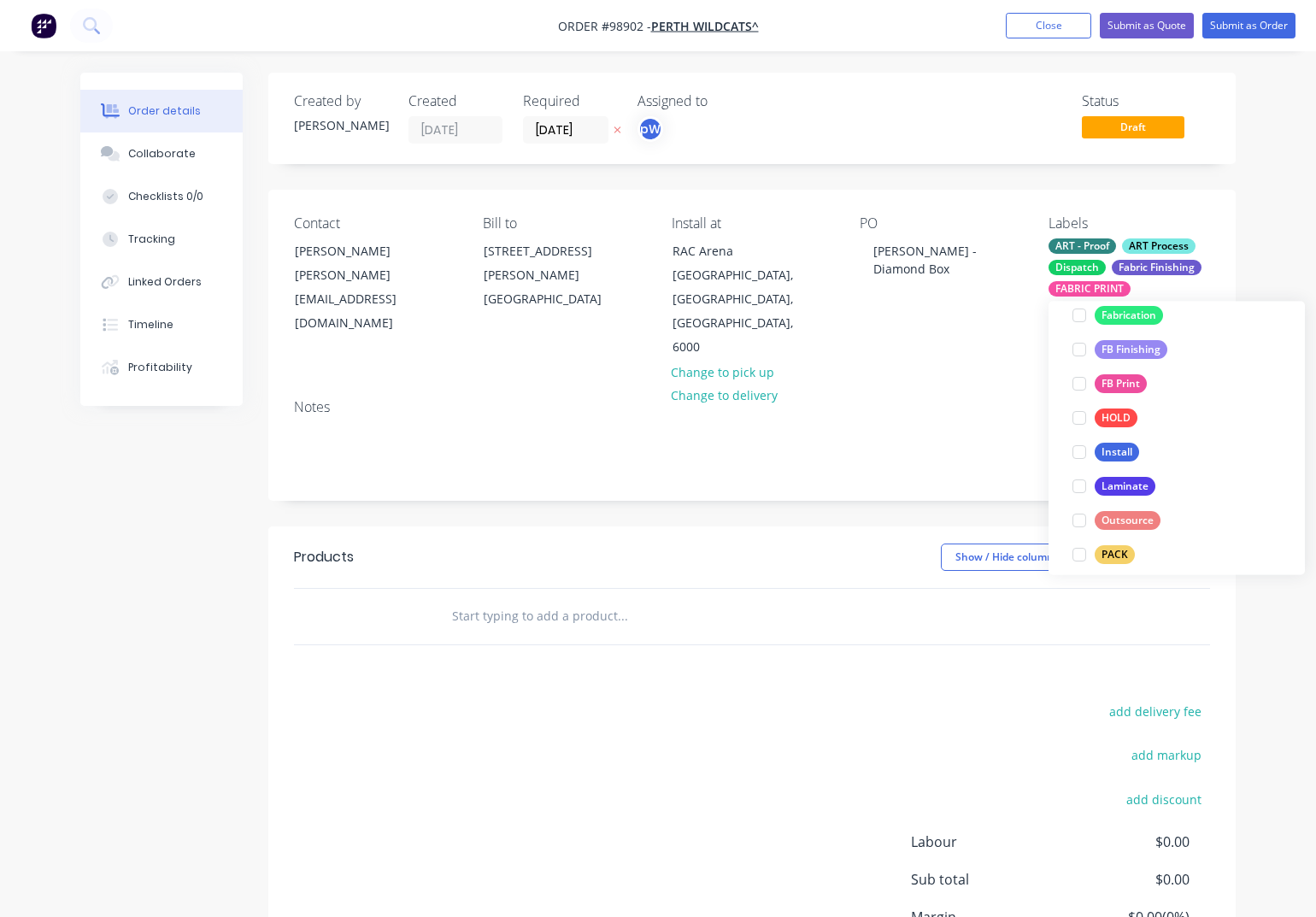
scroll to position [484, 0]
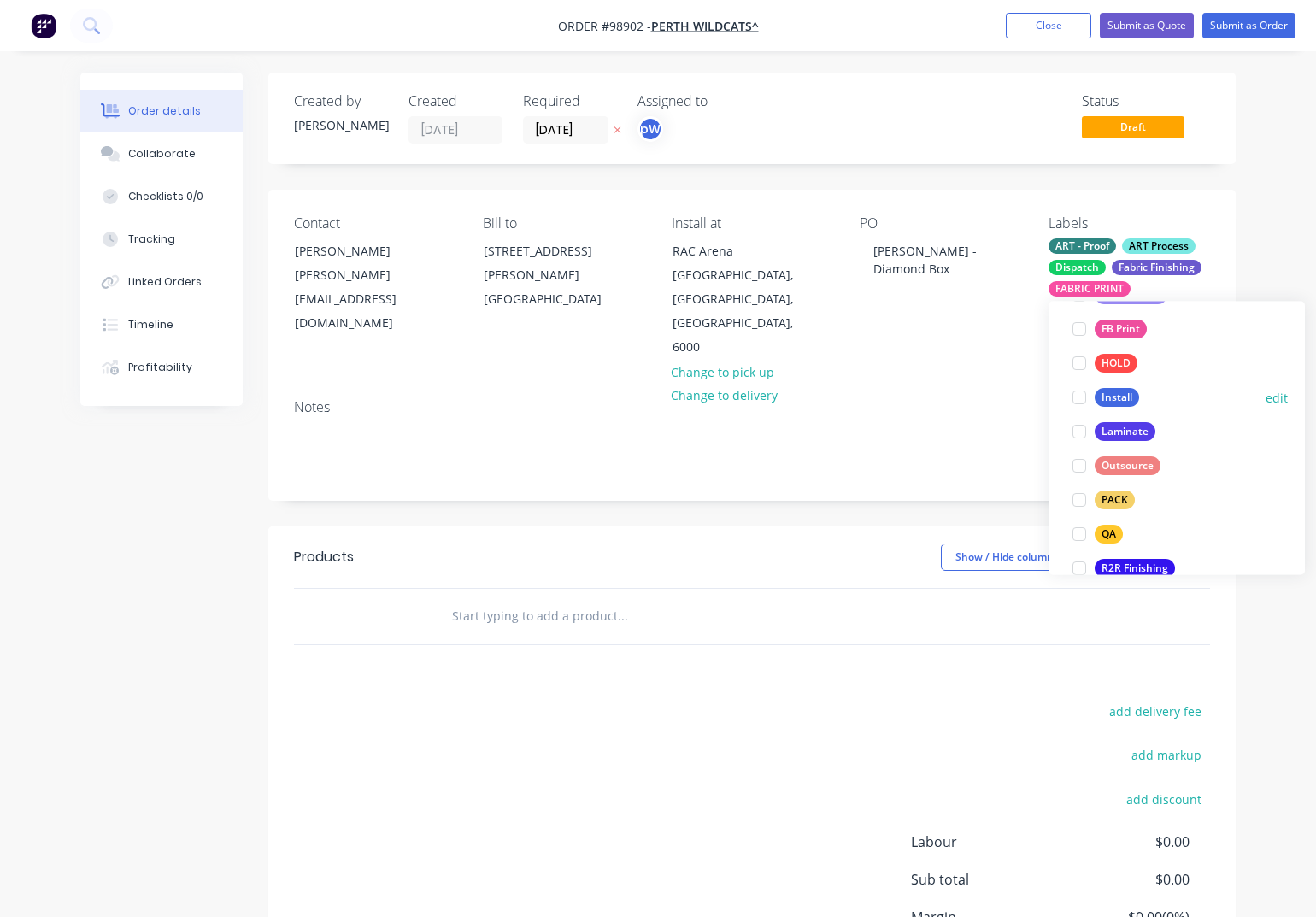
click at [1123, 392] on div "Install" at bounding box center [1117, 398] width 44 height 19
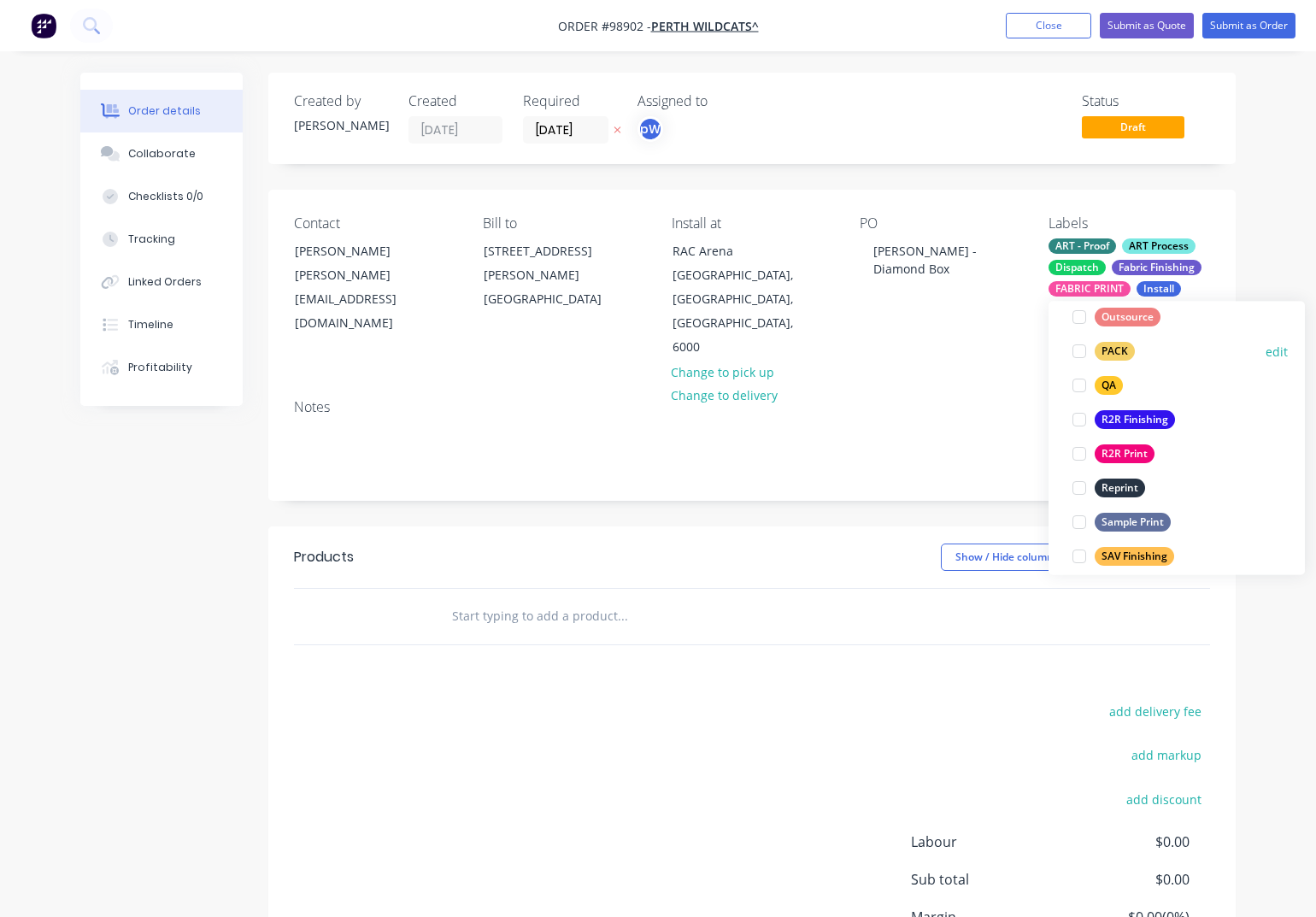
click at [1112, 352] on div "PACK" at bounding box center [1115, 352] width 40 height 19
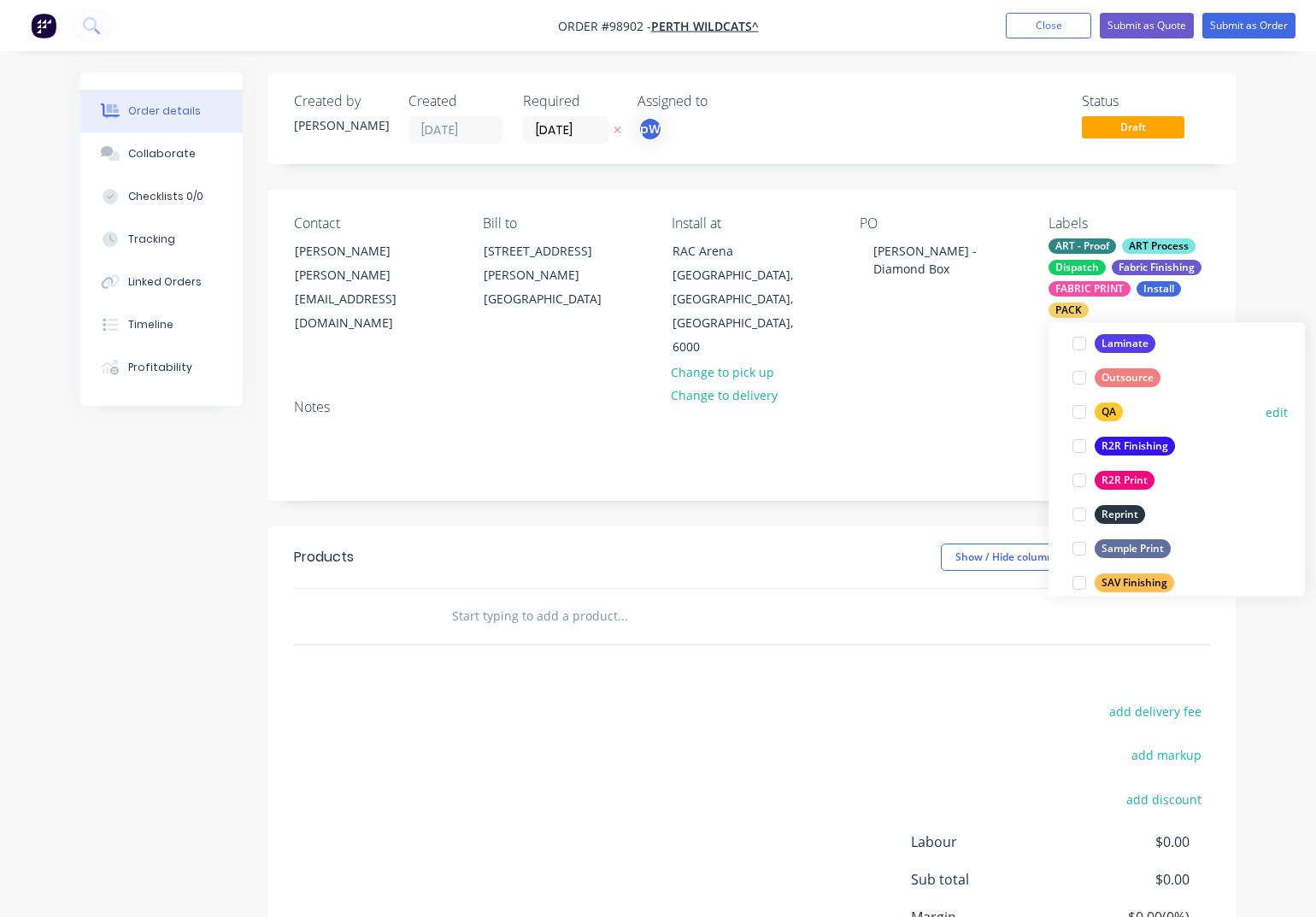
click at [1114, 414] on div "QA" at bounding box center [1109, 413] width 29 height 19
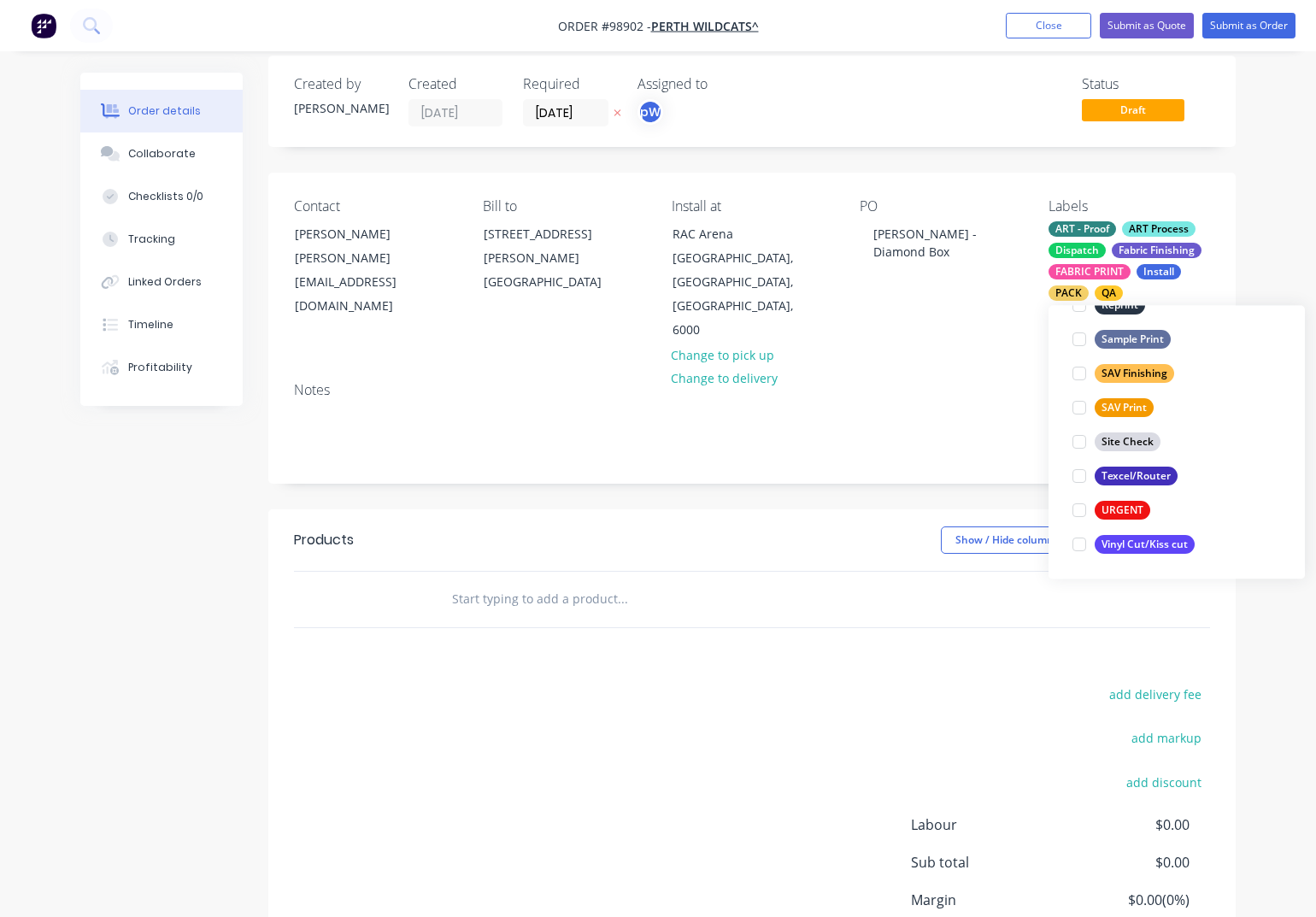
scroll to position [18, 0]
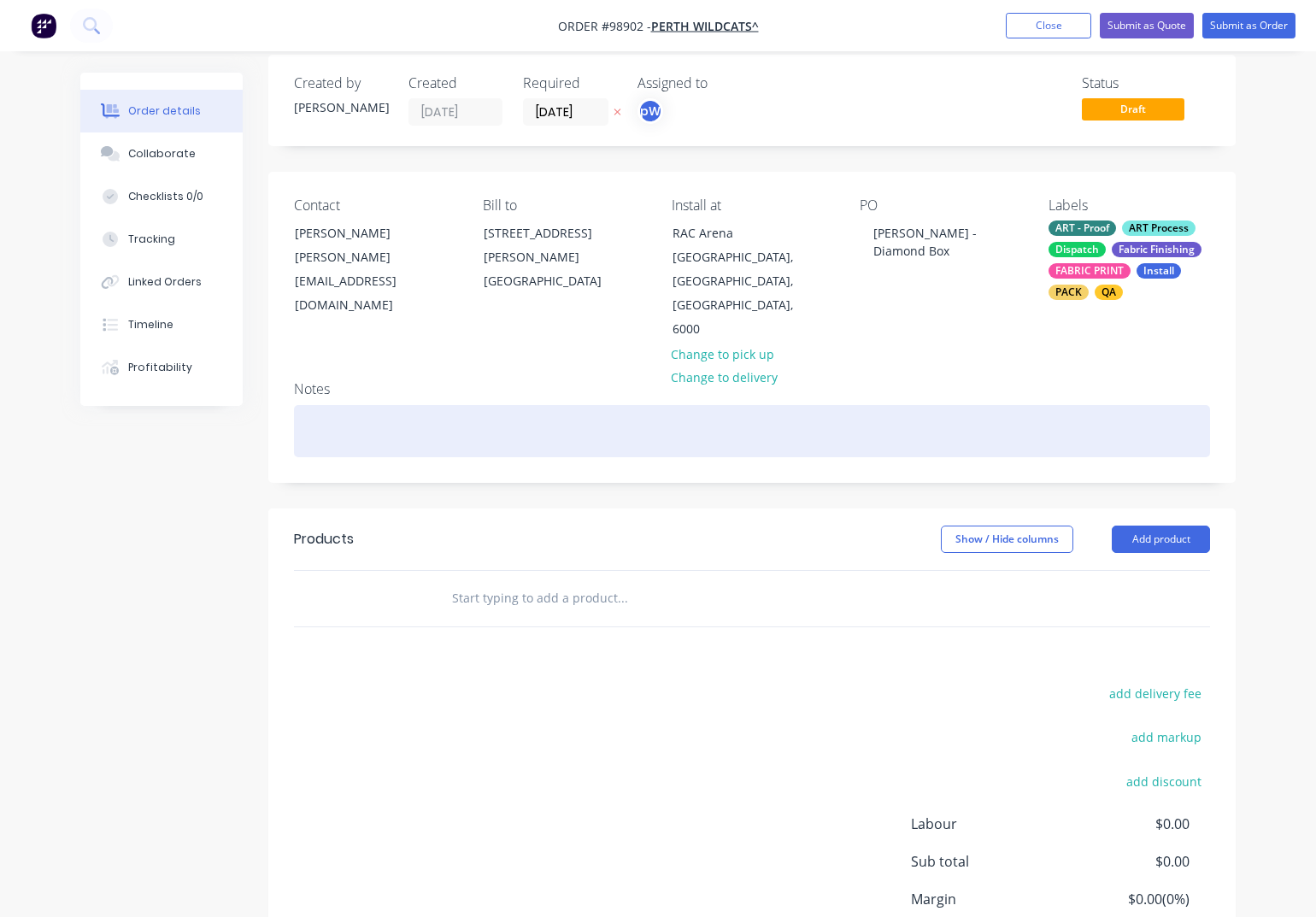
click at [355, 405] on div at bounding box center [752, 431] width 917 height 52
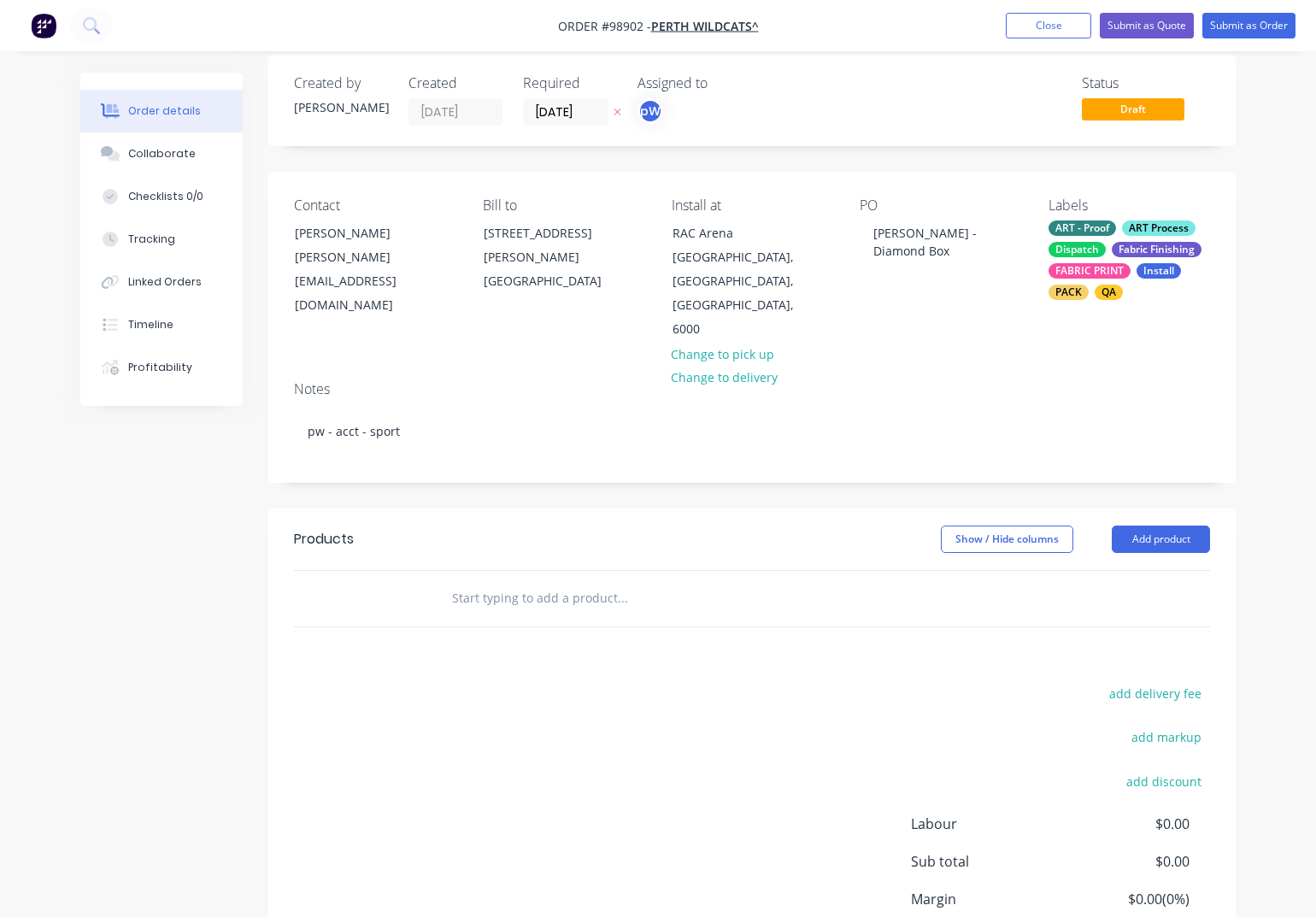
click at [467, 581] on input "text" at bounding box center [622, 597] width 342 height 34
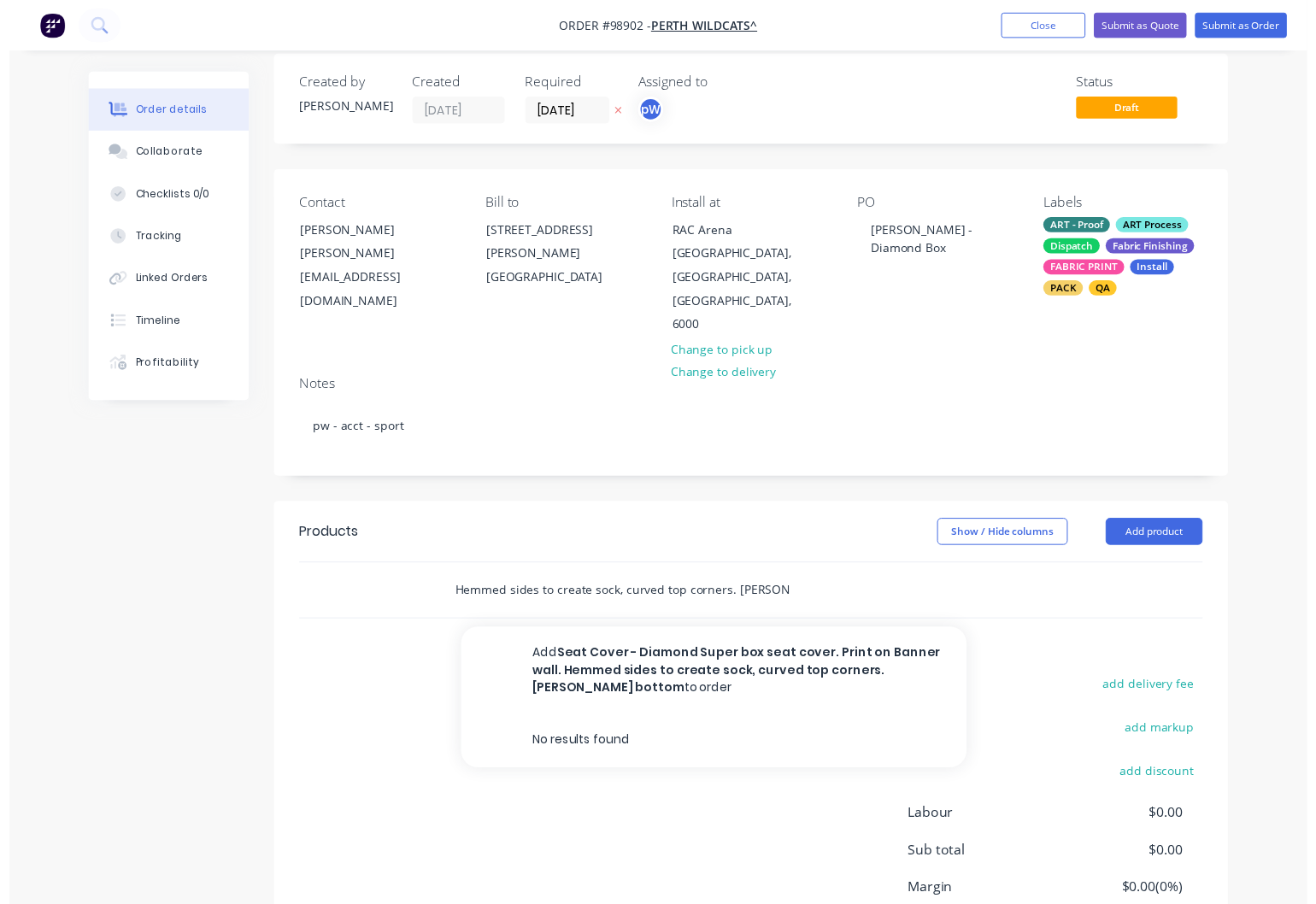
scroll to position [0, 389]
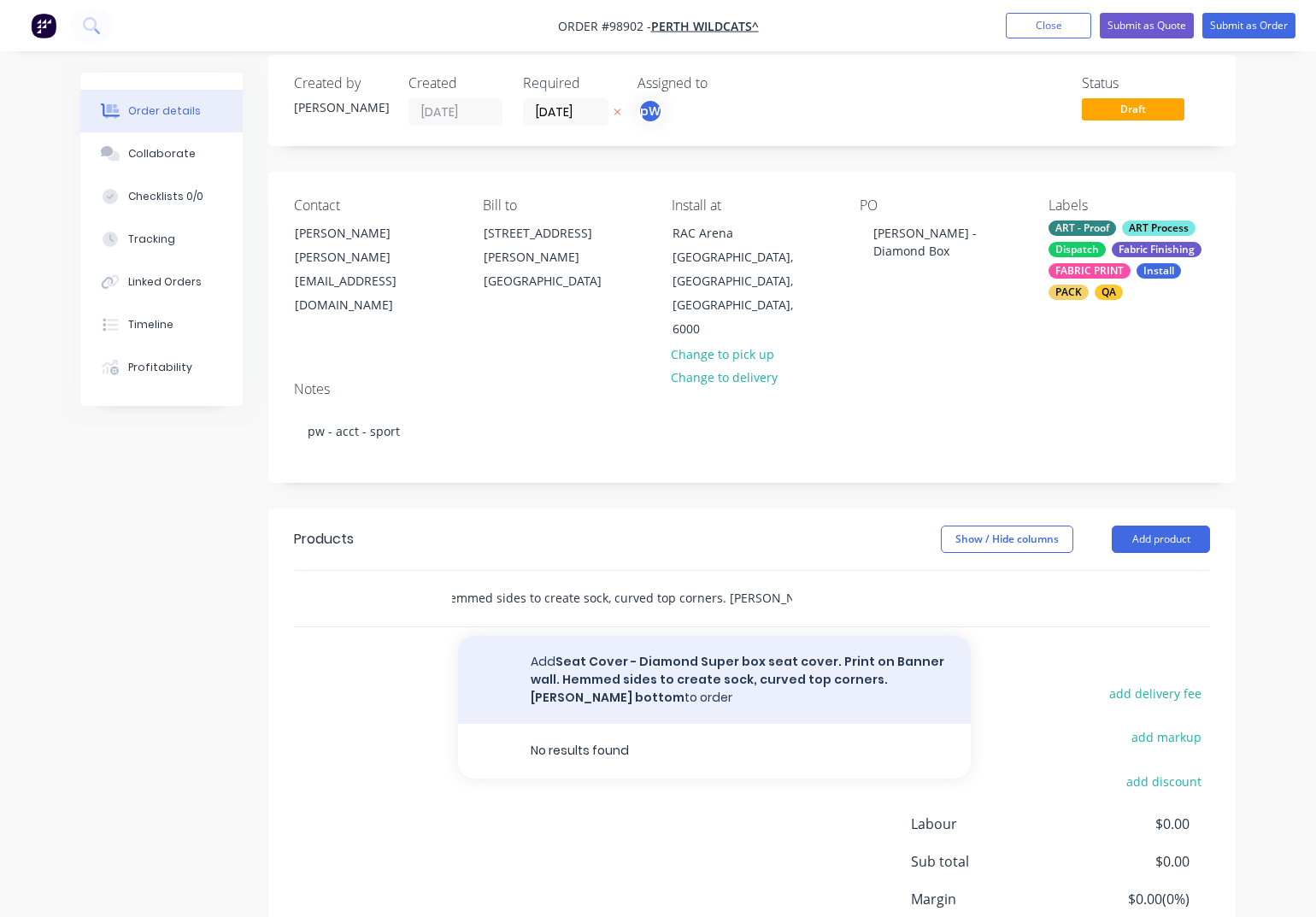
type input "Seat Cover - Diamond Super box seat cover. Print on Banner wall. Hemmed sides t…"
click at [756, 636] on button "Add Seat Cover - Diamond Super box seat cover. Print on Banner wall. Hemmed sid…" at bounding box center [715, 680] width 513 height 88
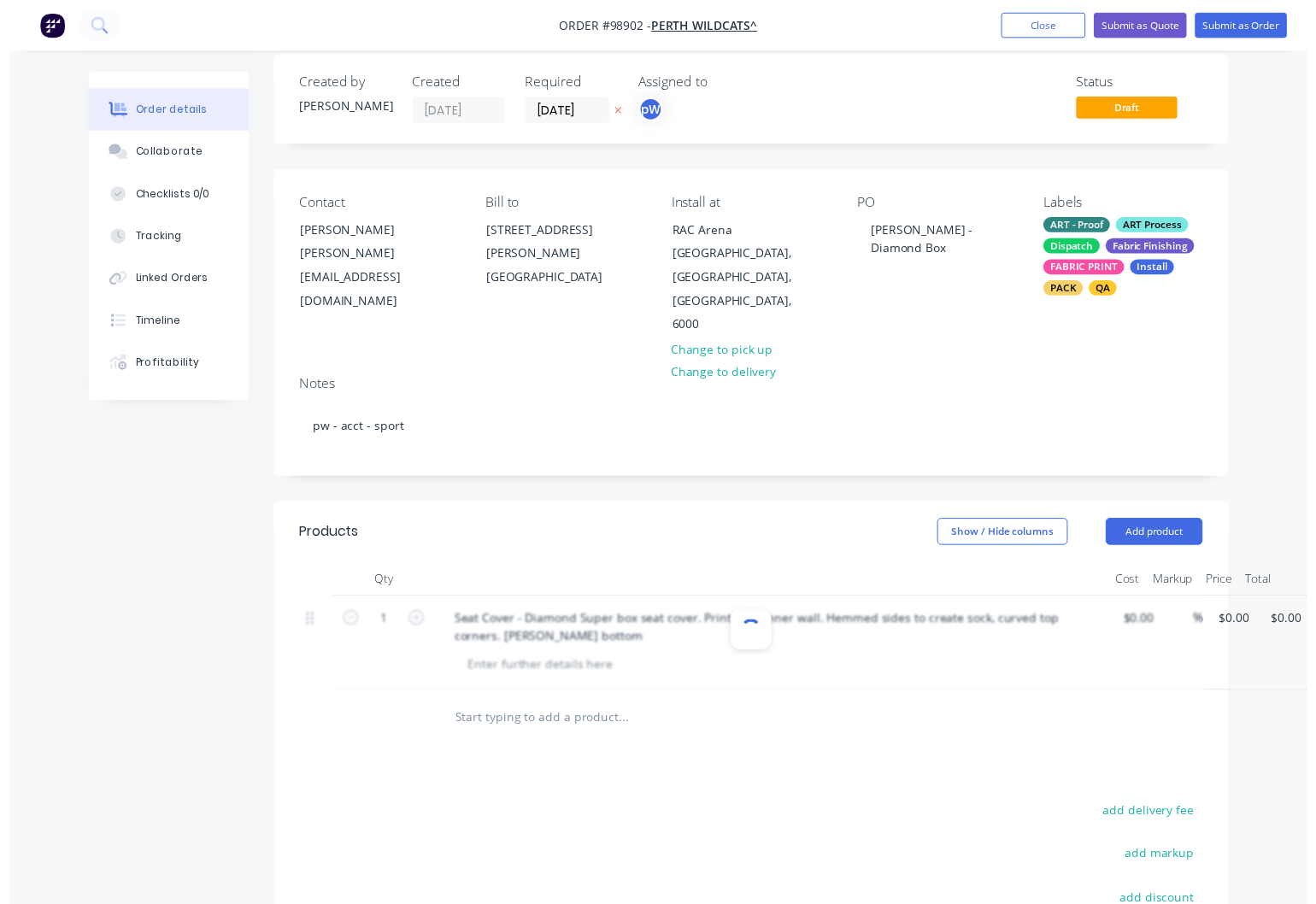
scroll to position [0, 0]
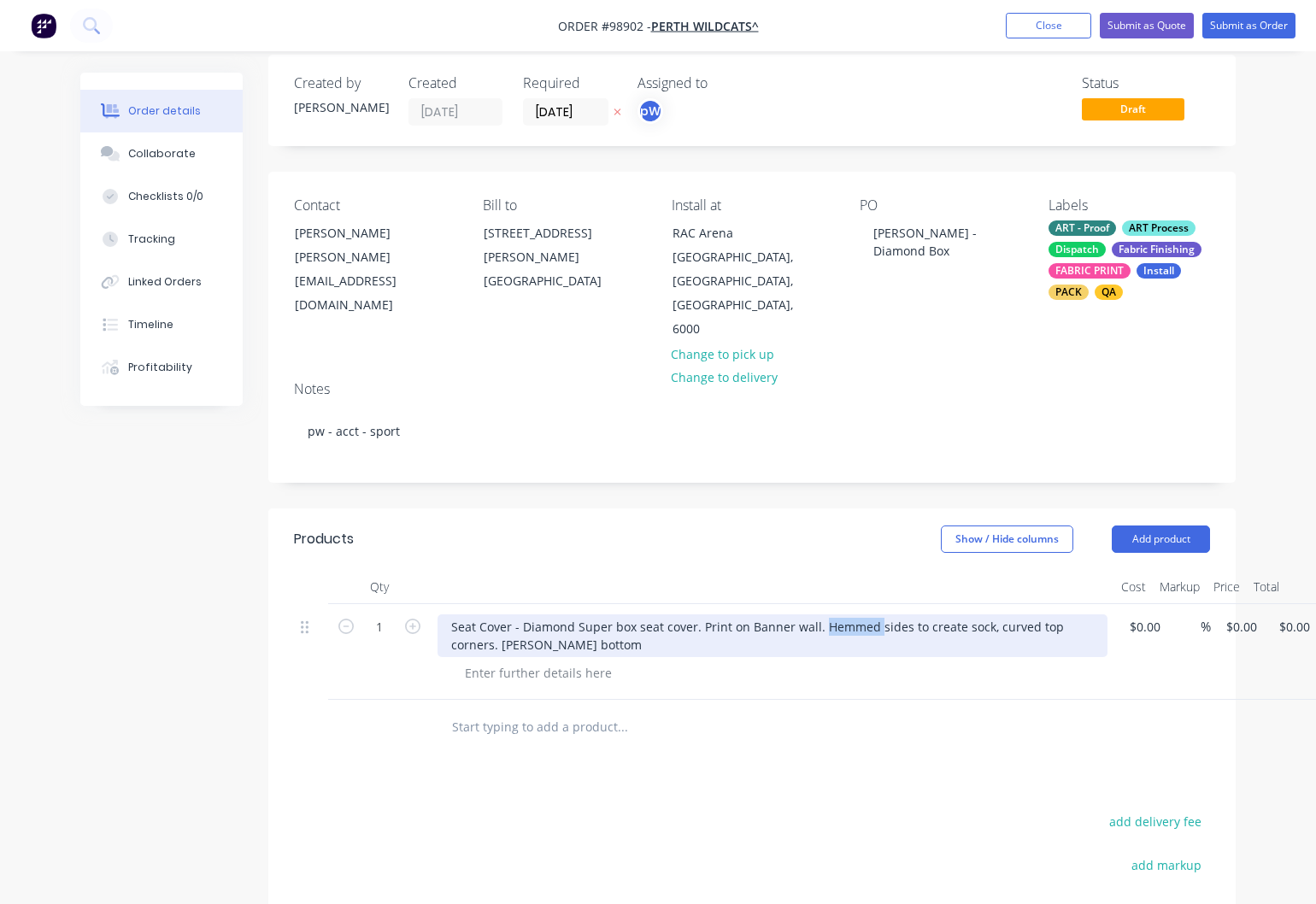
drag, startPoint x: 871, startPoint y: 585, endPoint x: 821, endPoint y: 590, distance: 50.2
click at [821, 614] on div "Seat Cover - Diamond Super box seat cover. Print on Banner wall. Hemmed sides t…" at bounding box center [773, 635] width 671 height 42
click at [489, 614] on div "Seat Cover - Diamond Super box seat cover. Print on Banner wall. Join sides to …" at bounding box center [773, 635] width 671 height 42
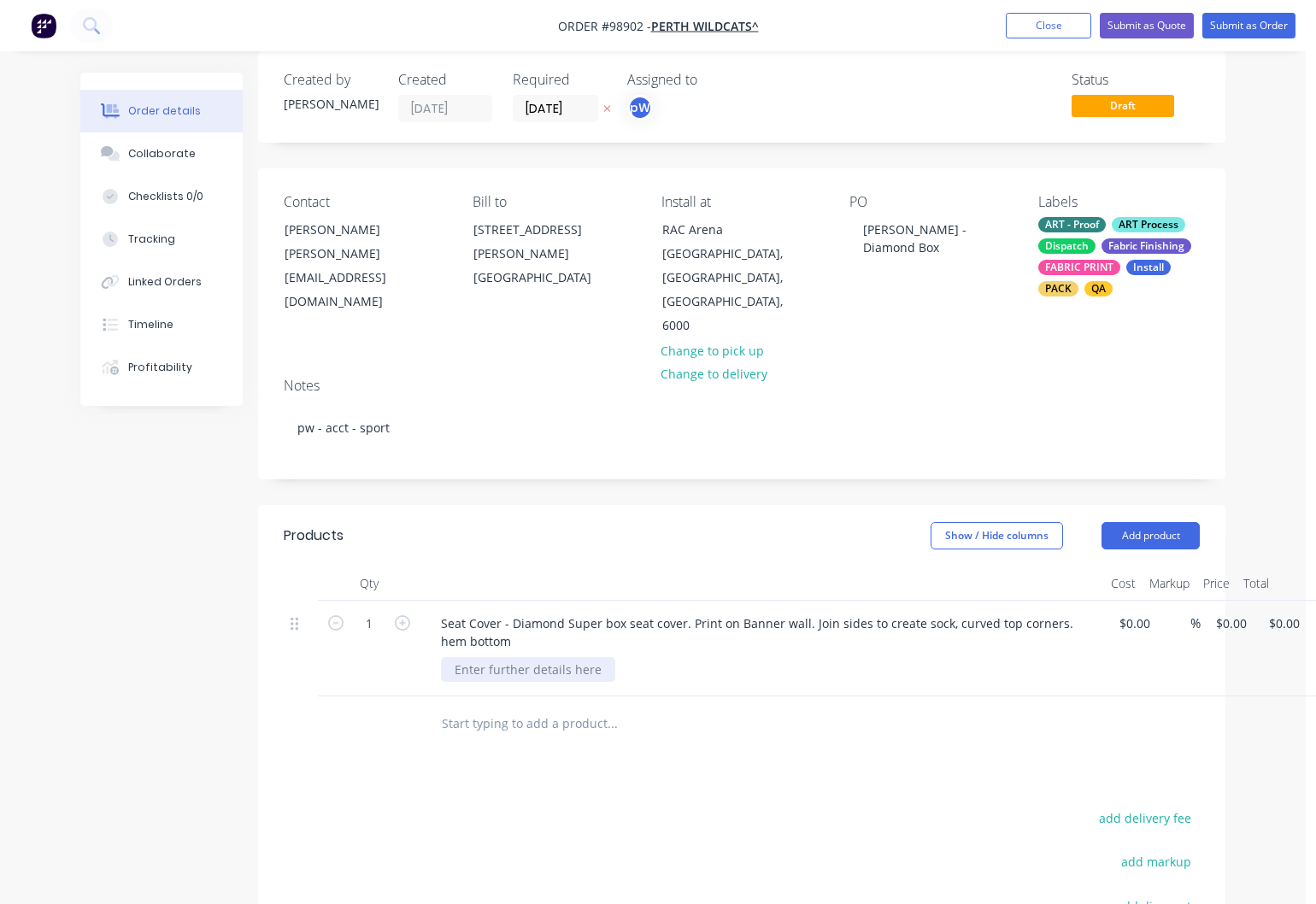
scroll to position [24, 12]
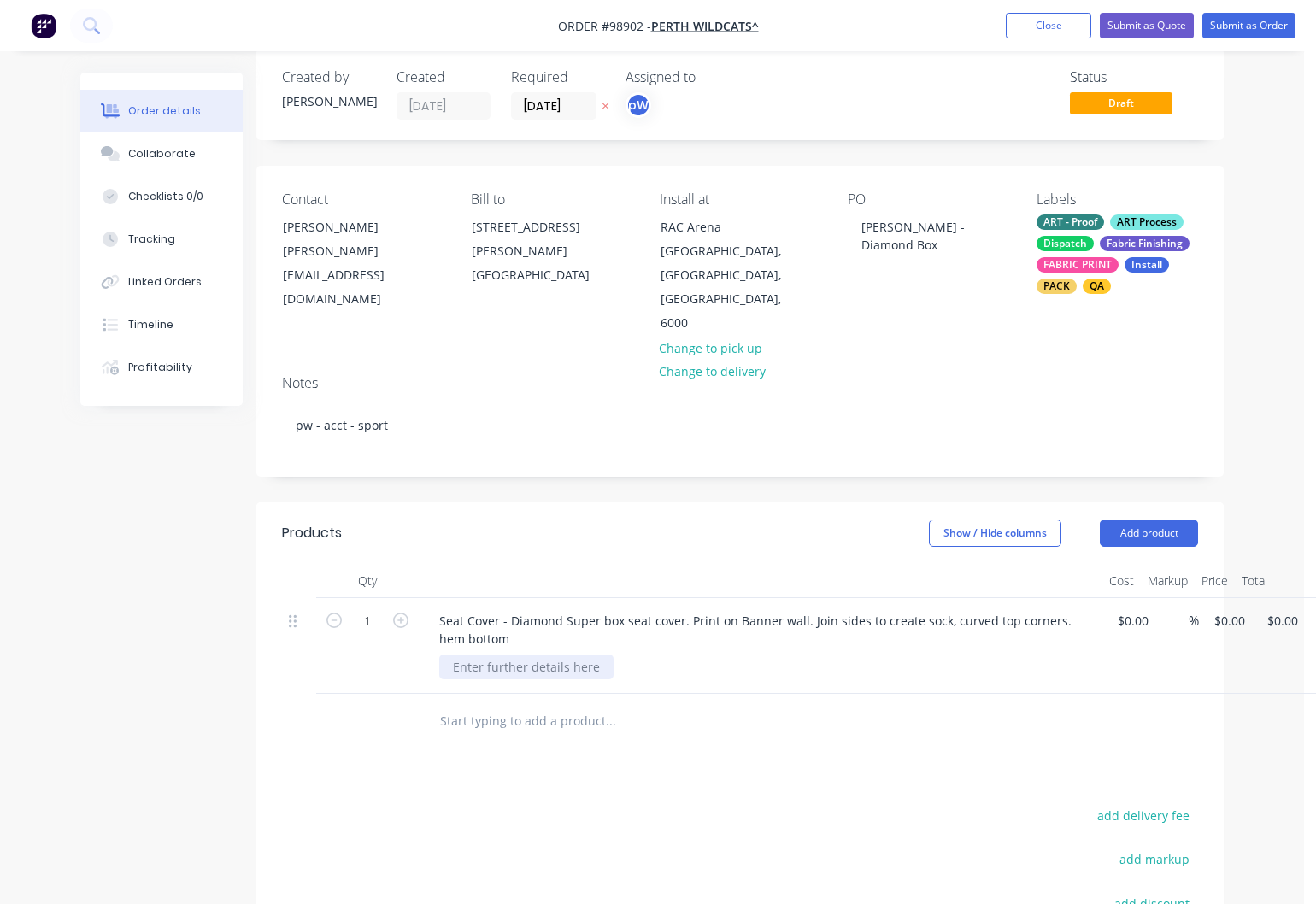
click at [528, 636] on div "Seat Cover - Diamond Super box seat cover. Print on Banner wall. Join sides to …" at bounding box center [760, 646] width 684 height 96
click at [530, 655] on div at bounding box center [526, 667] width 174 height 25
click at [1043, 28] on button "Close" at bounding box center [1048, 26] width 86 height 26
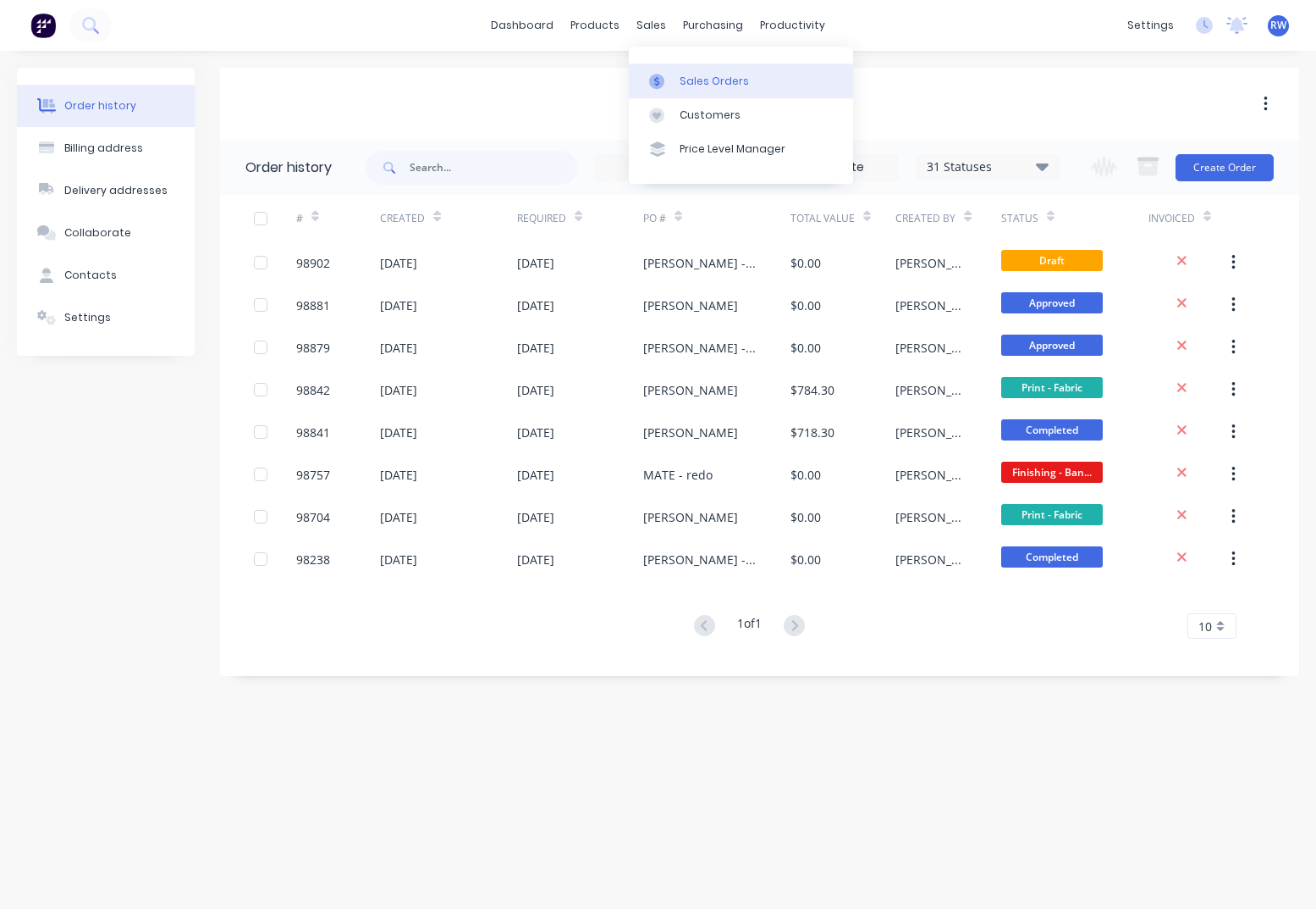
click at [712, 88] on div "Sales Orders" at bounding box center [714, 82] width 69 height 15
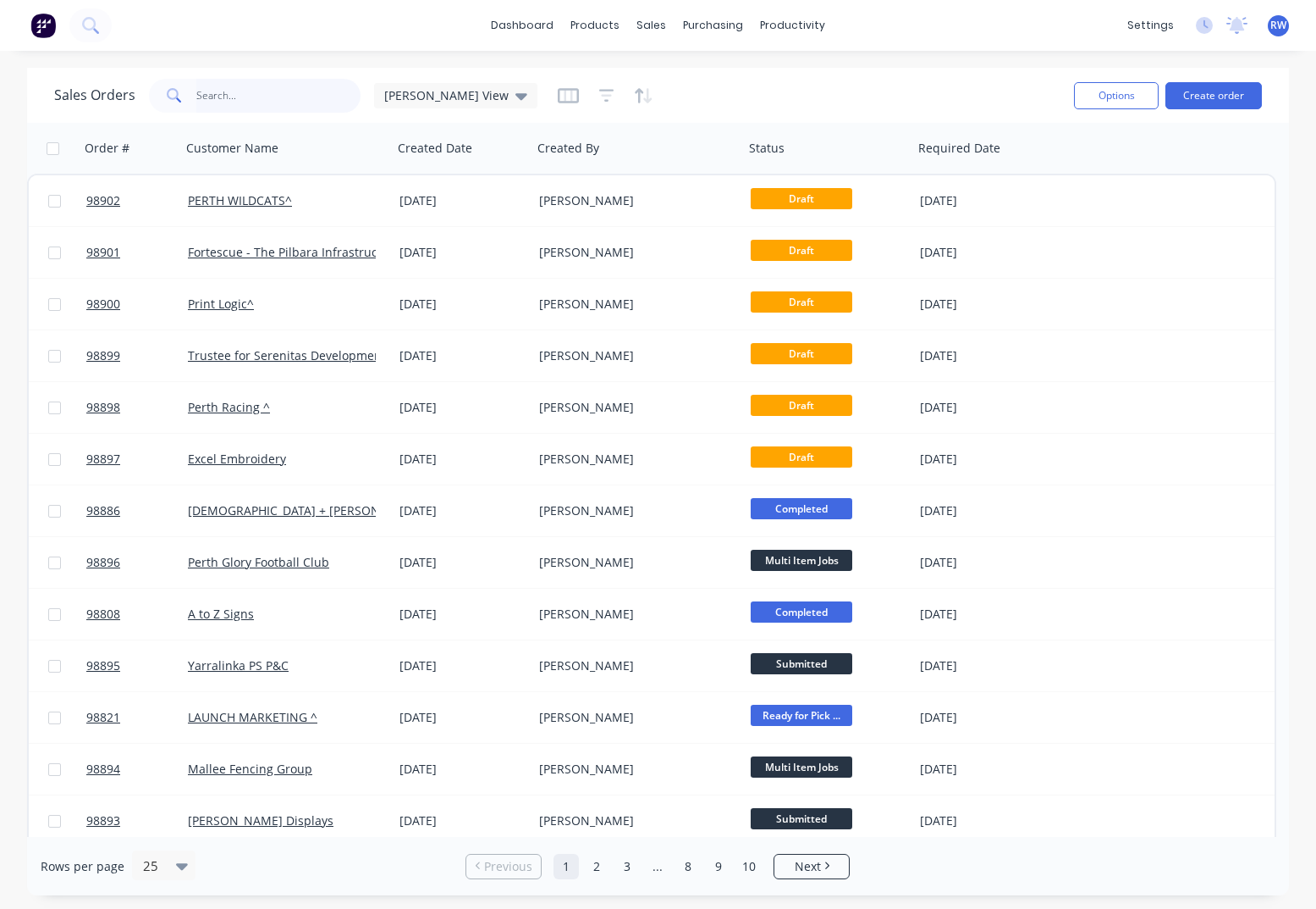
click at [203, 95] on input "text" at bounding box center [279, 95] width 165 height 33
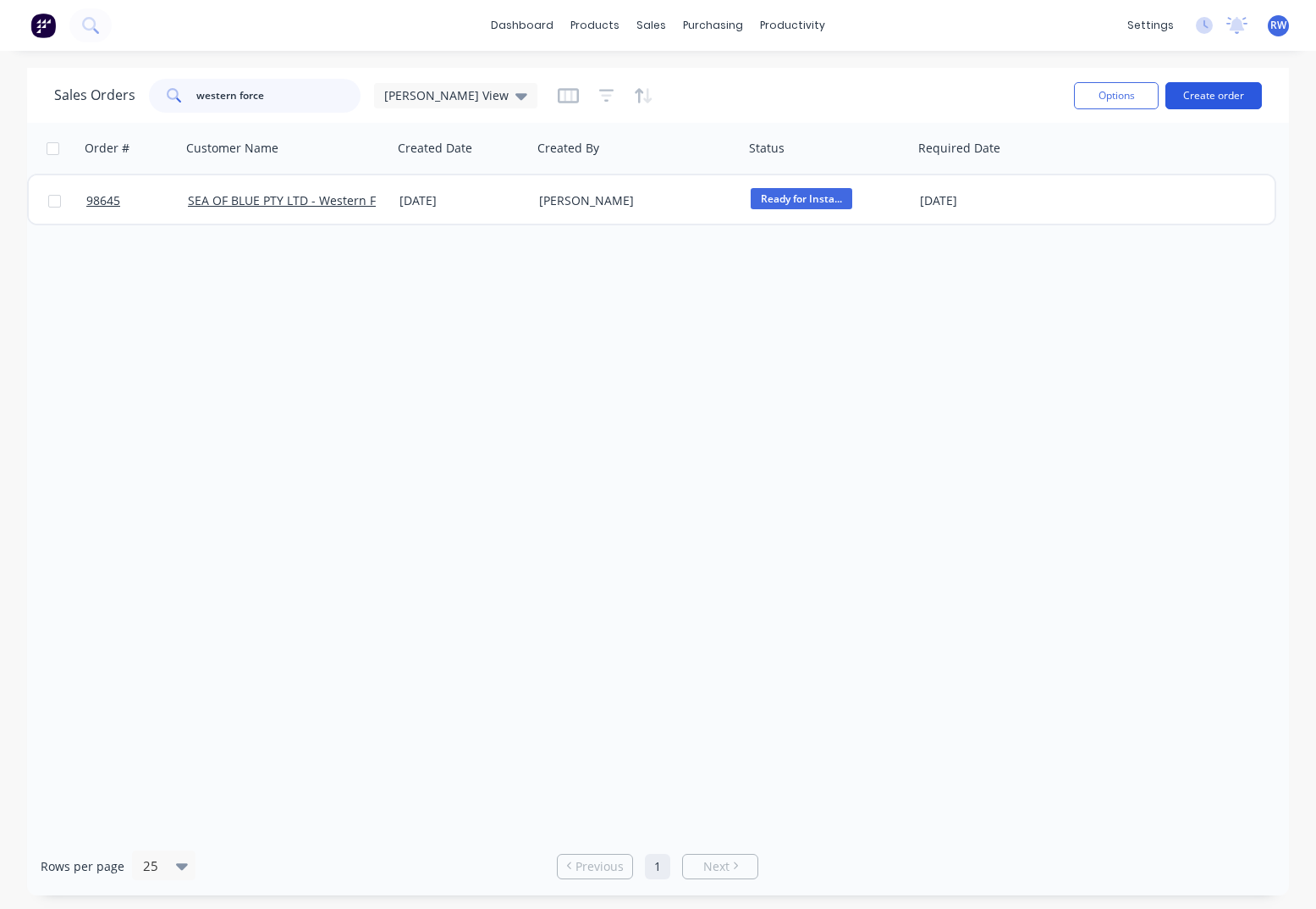
type input "western force"
click at [1205, 93] on button "Create order" at bounding box center [1214, 96] width 96 height 27
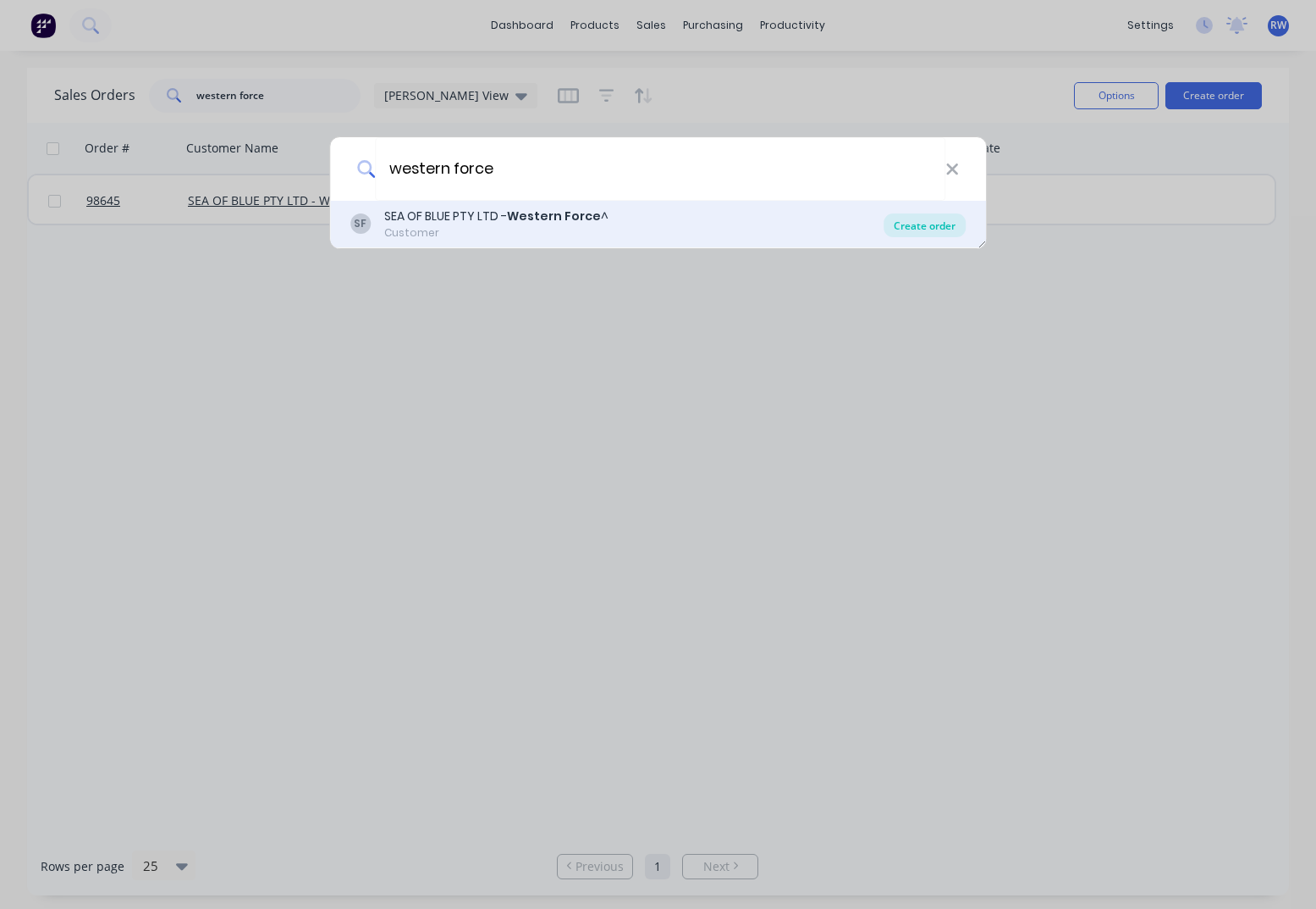
type input "western force"
click at [913, 227] on div "Create order" at bounding box center [925, 226] width 82 height 24
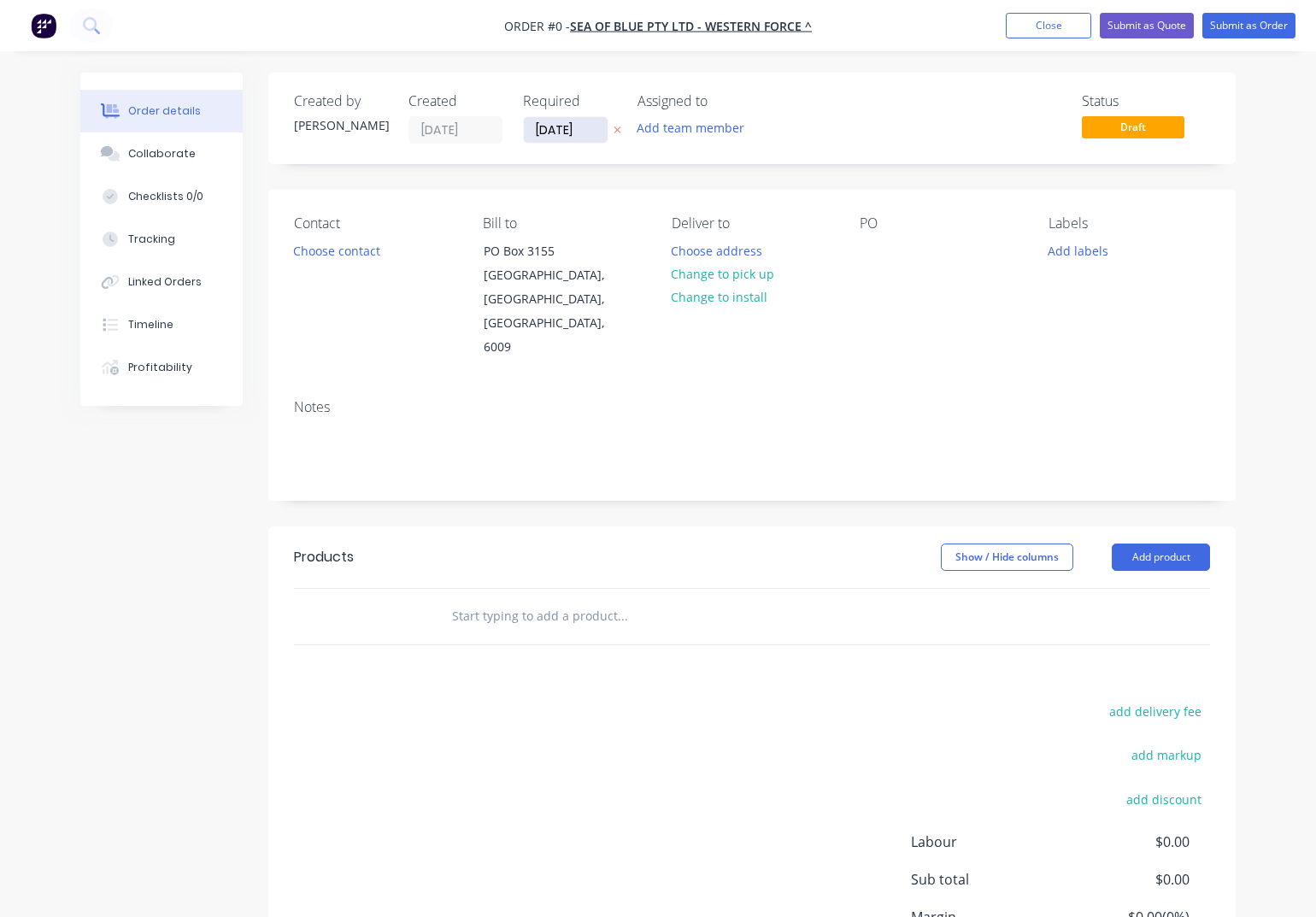
click at [594, 133] on input "[DATE]" at bounding box center [566, 130] width 84 height 26
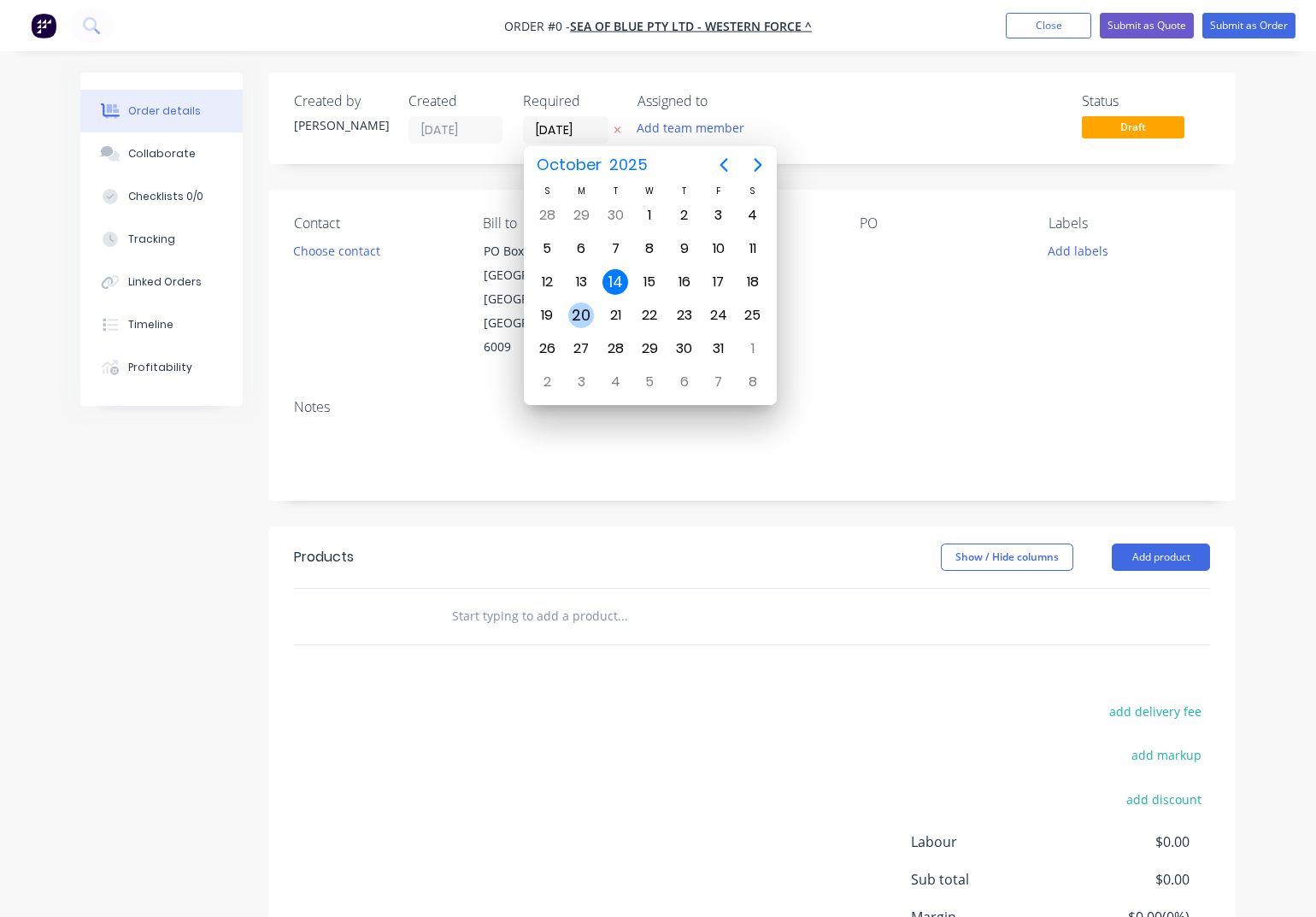
click at [582, 317] on div "20" at bounding box center [581, 315] width 26 height 26
type input "[DATE]"
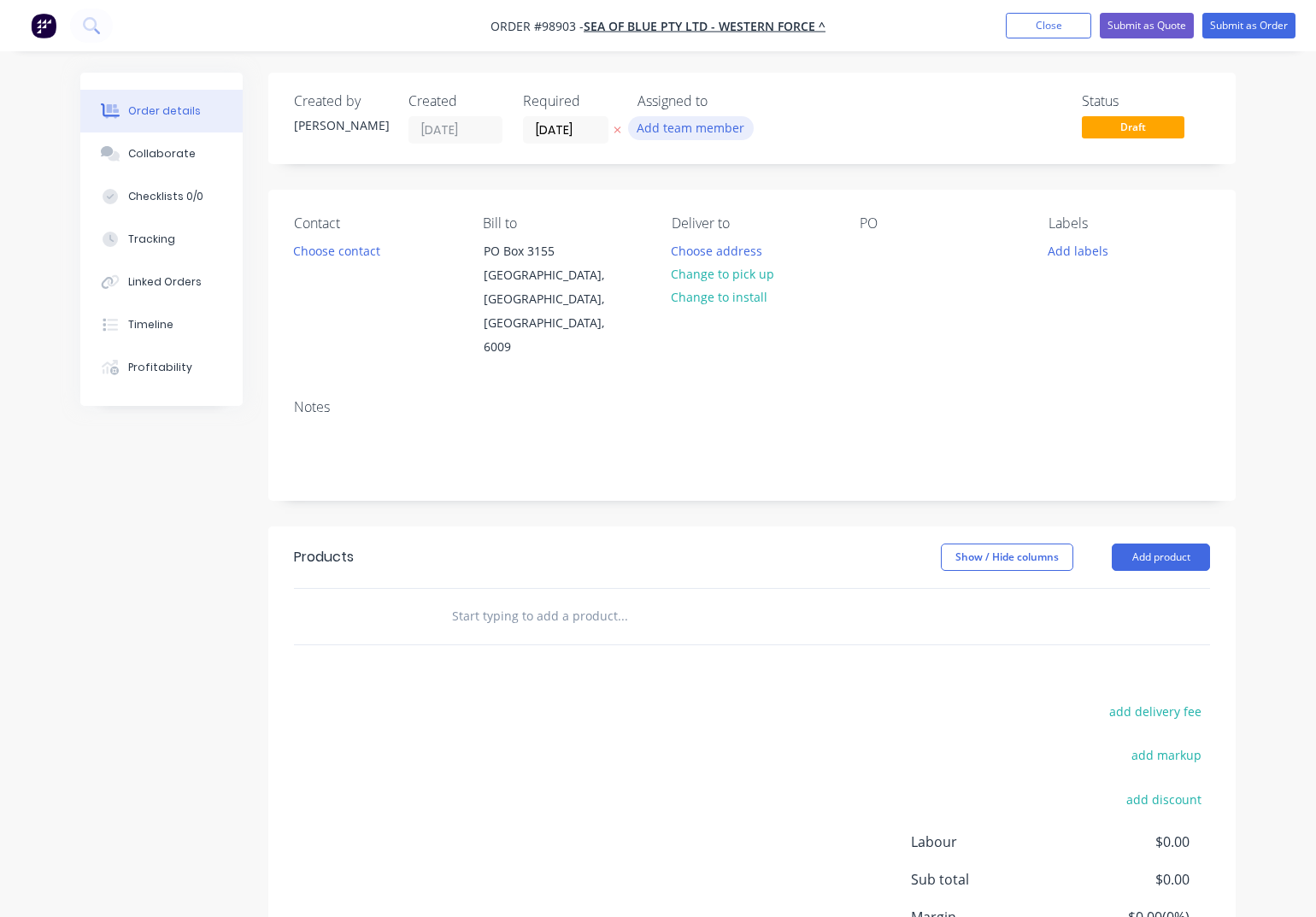
click at [670, 132] on button "Add team member" at bounding box center [690, 127] width 126 height 23
type input "[PERSON_NAME]"
click at [710, 224] on div "[PERSON_NAME]" at bounding box center [775, 223] width 171 height 18
click at [342, 255] on button "Choose contact" at bounding box center [337, 249] width 105 height 23
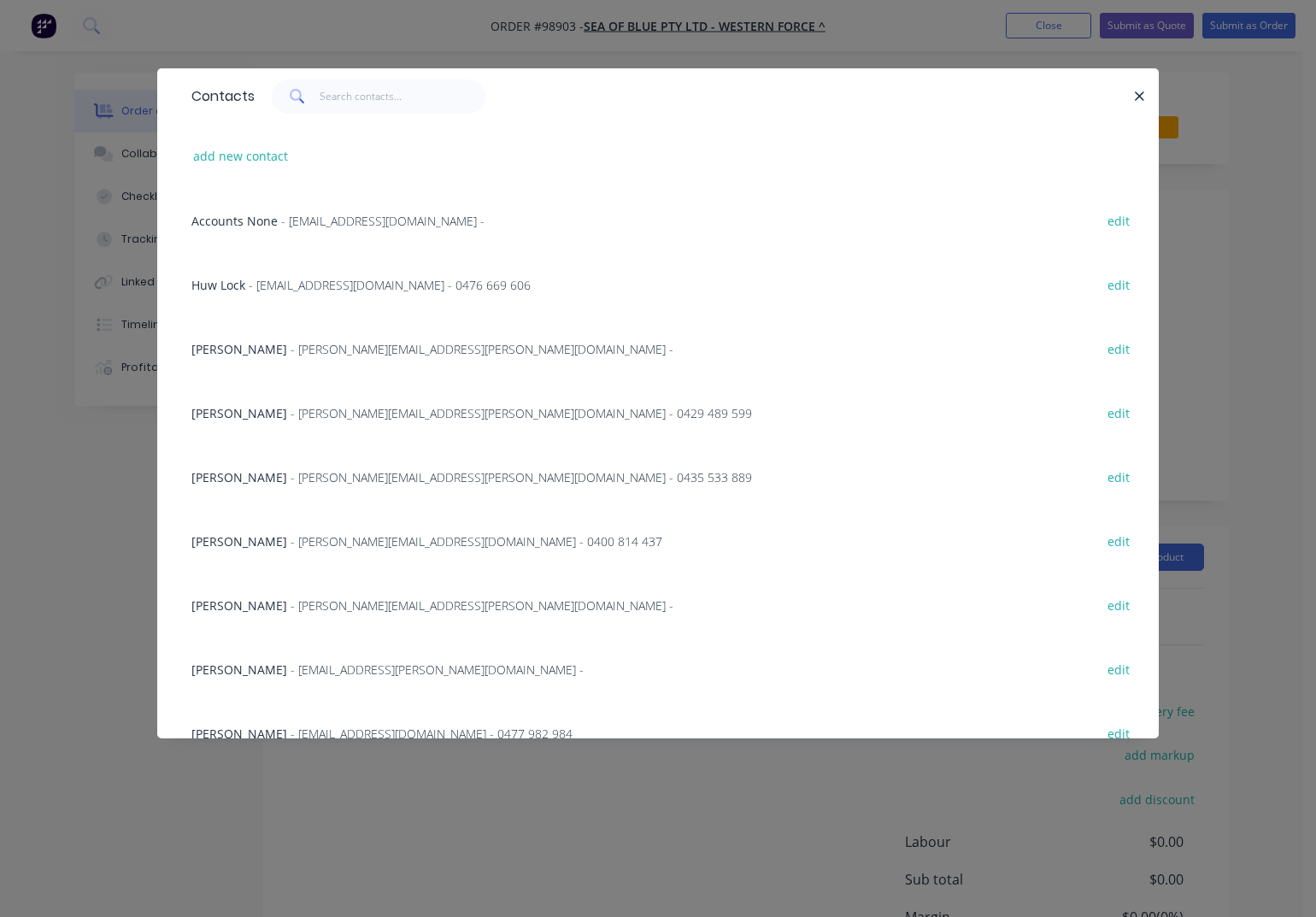
click at [364, 542] on span "- [PERSON_NAME][EMAIL_ADDRESS][DOMAIN_NAME] - 0400 814 437" at bounding box center [476, 541] width 372 height 16
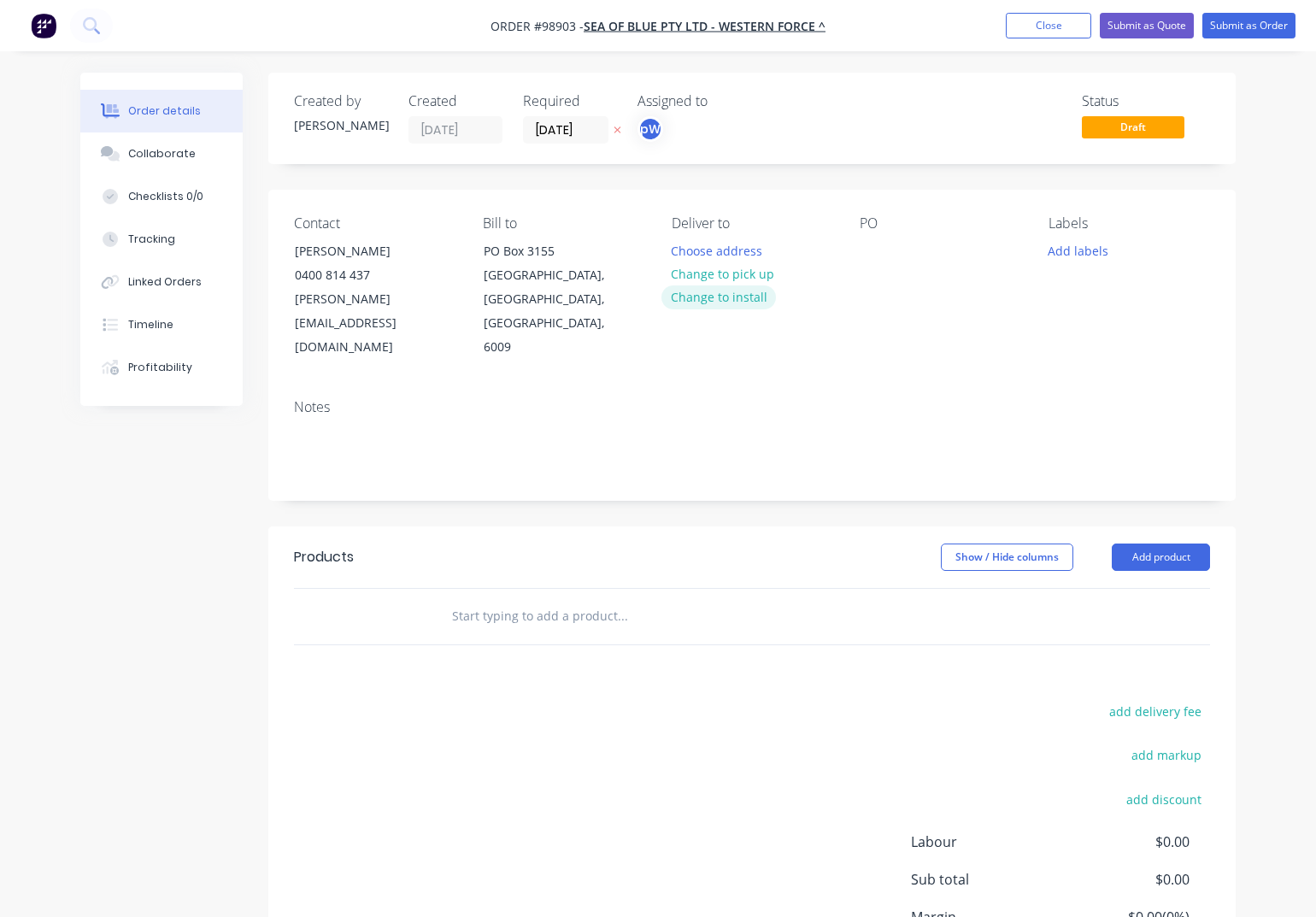
click at [726, 297] on button "Change to install" at bounding box center [719, 297] width 114 height 23
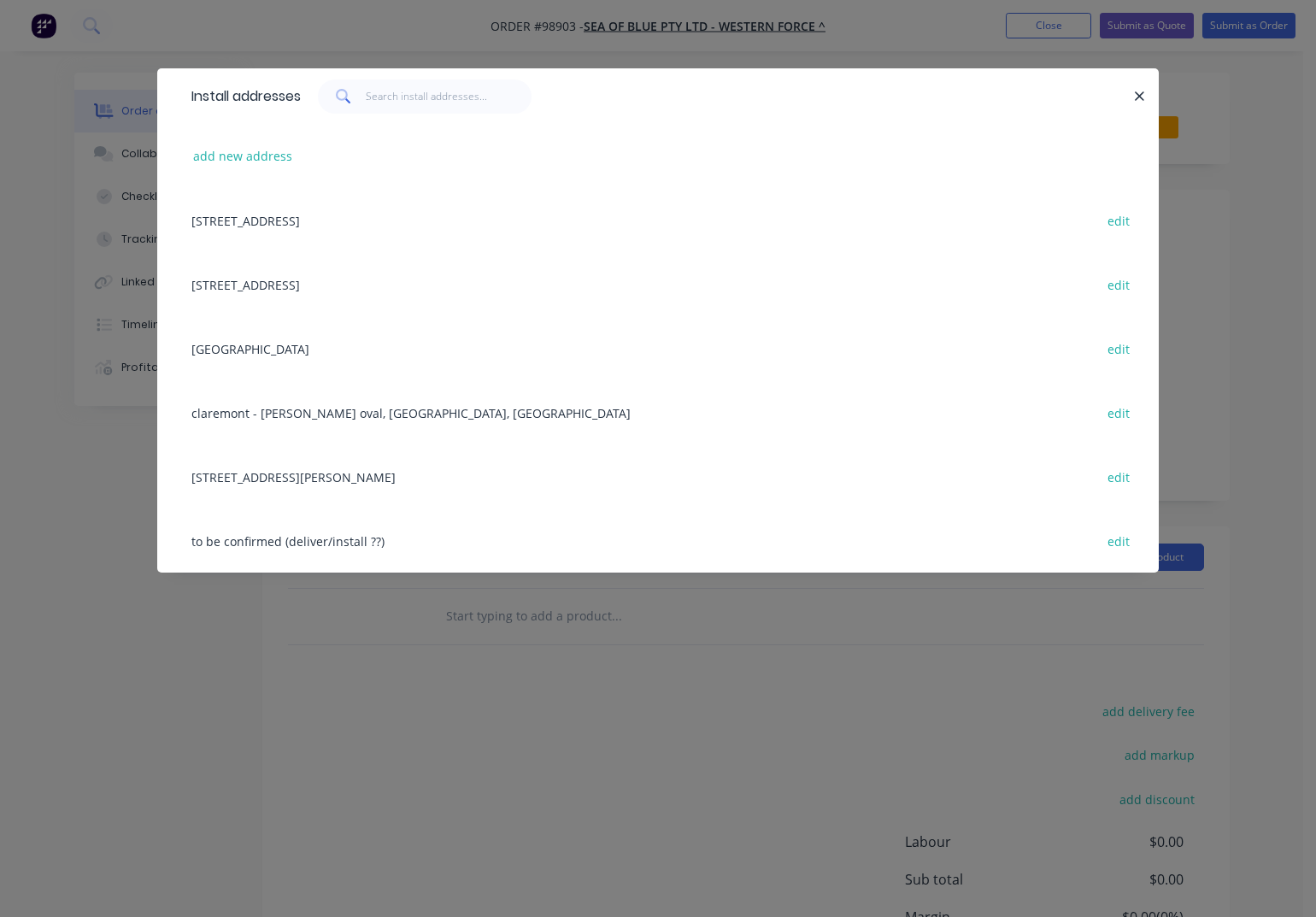
click at [308, 476] on div "[STREET_ADDRESS][PERSON_NAME]" at bounding box center [658, 476] width 950 height 64
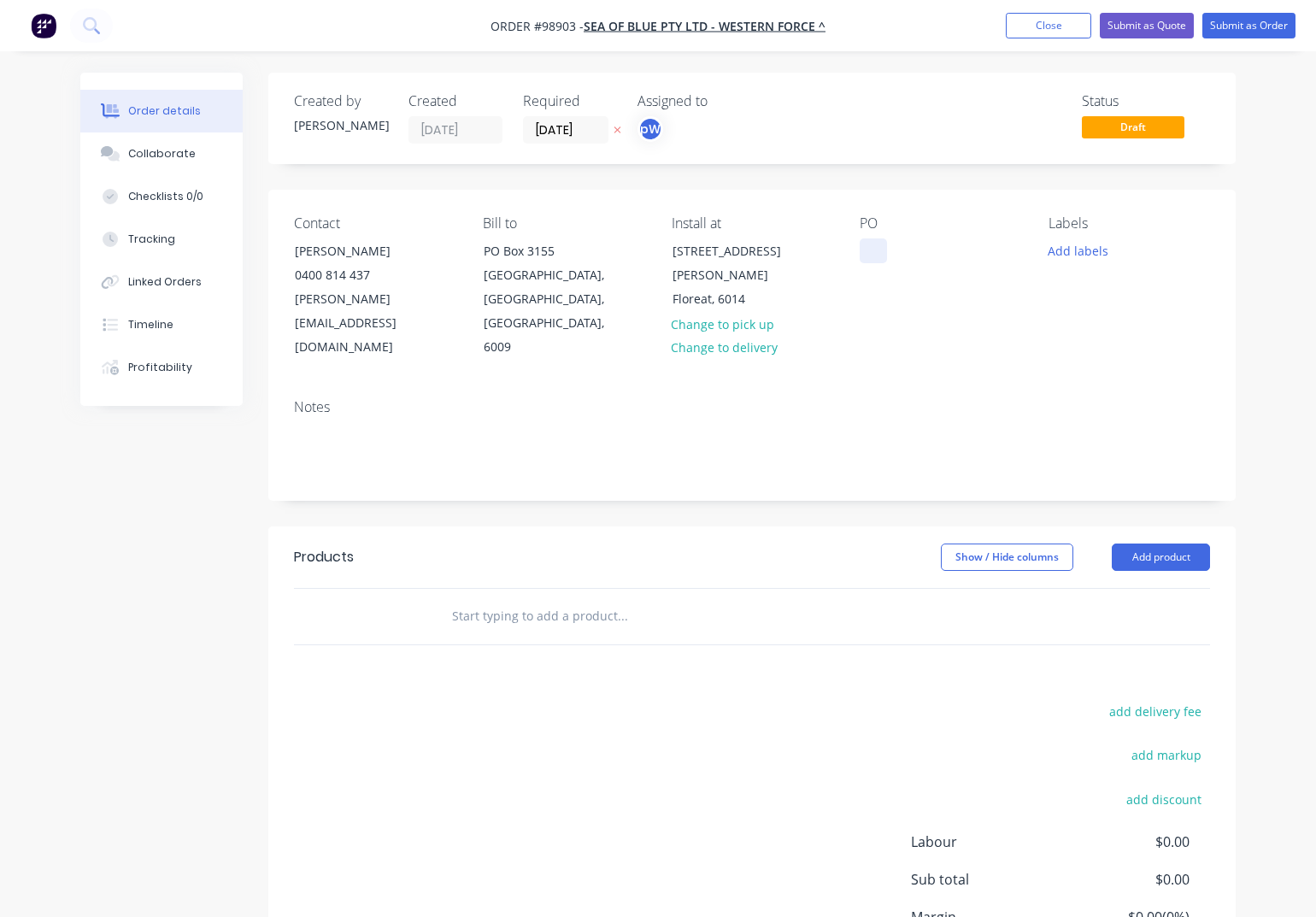
click at [870, 253] on div at bounding box center [874, 250] width 28 height 25
click at [1068, 247] on button "Add labels" at bounding box center [1079, 249] width 79 height 23
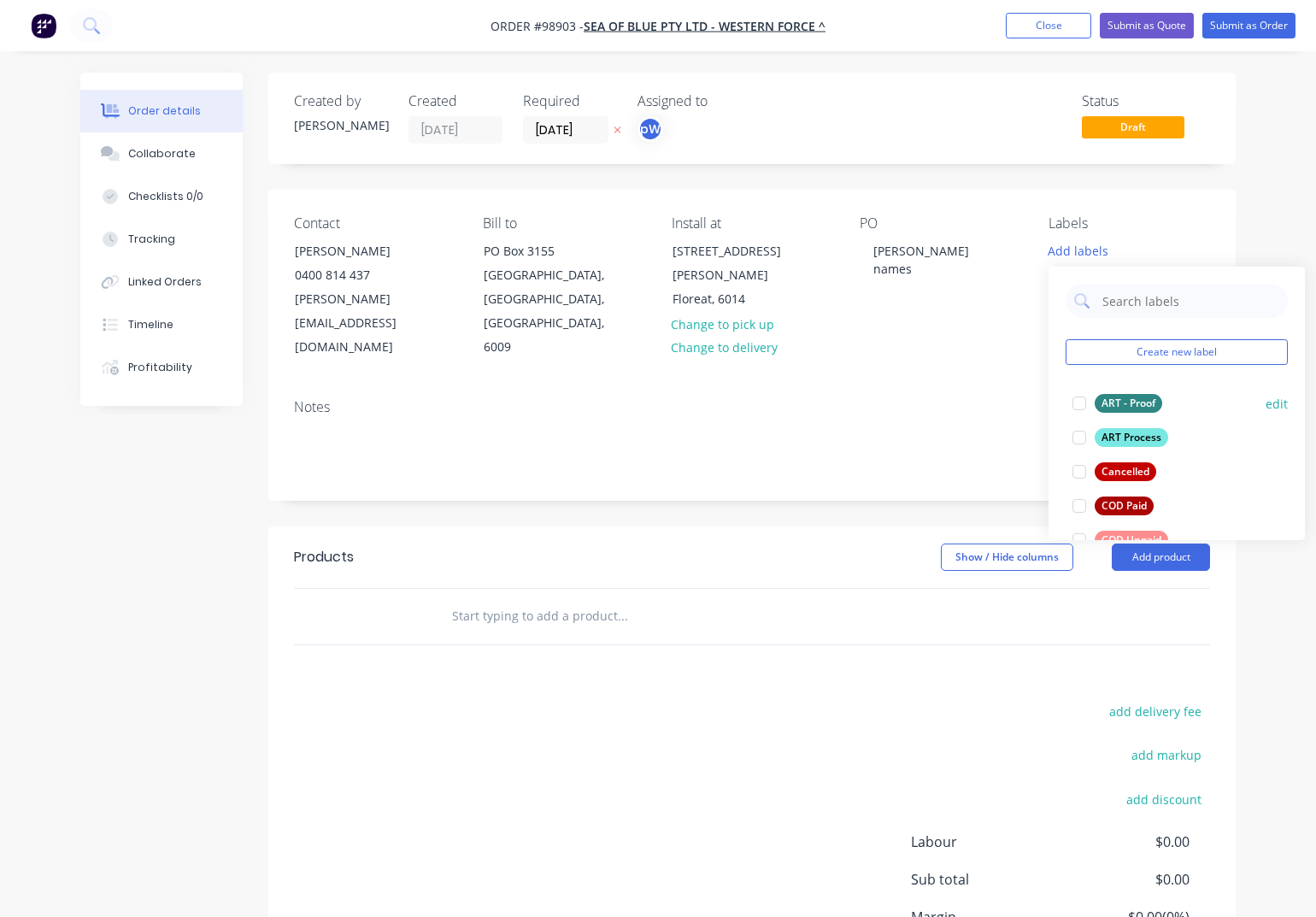
click at [1128, 404] on div "ART - Proof" at bounding box center [1129, 404] width 68 height 19
click at [1131, 428] on div "ART Process" at bounding box center [1131, 429] width 74 height 19
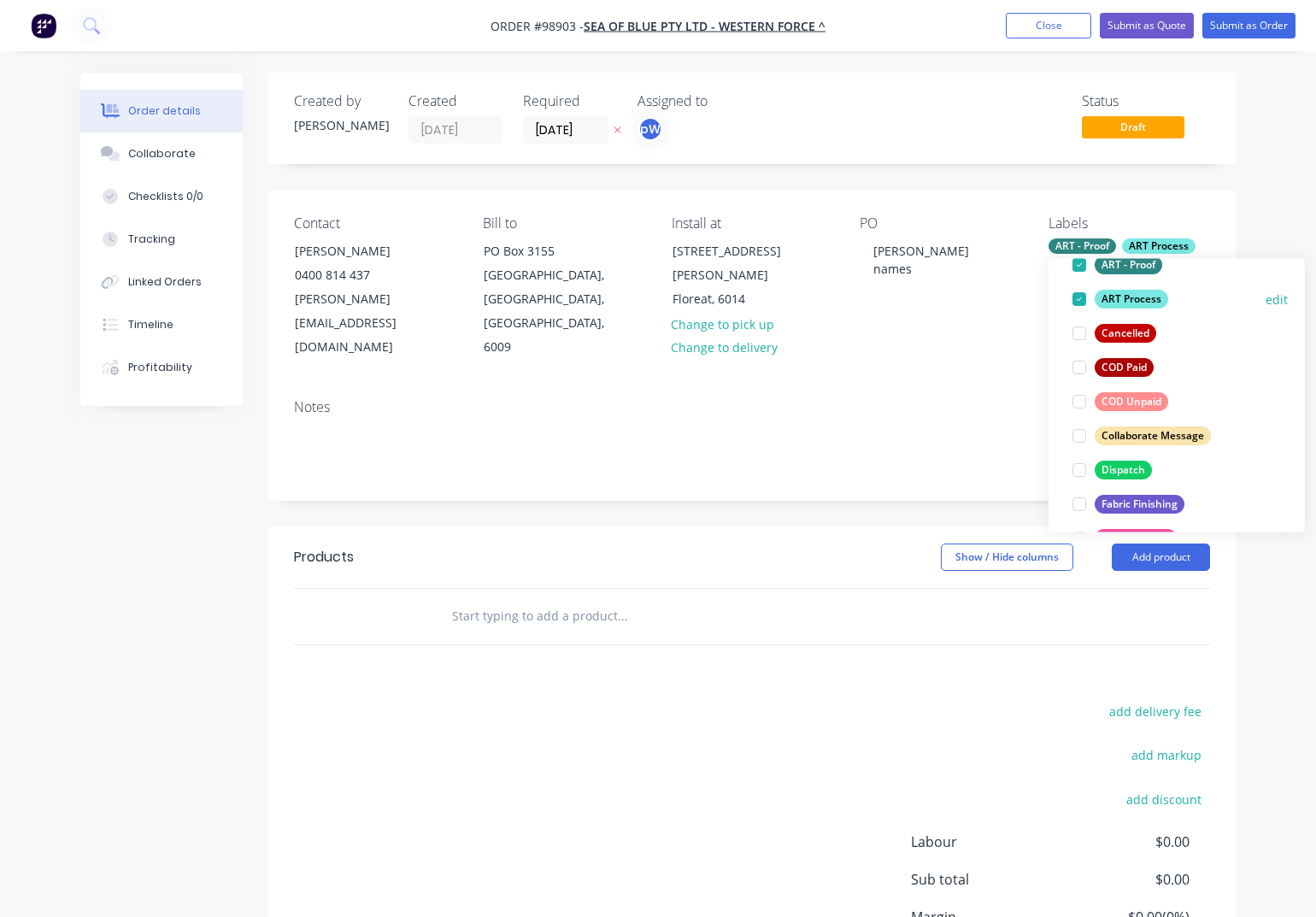
scroll to position [136, 0]
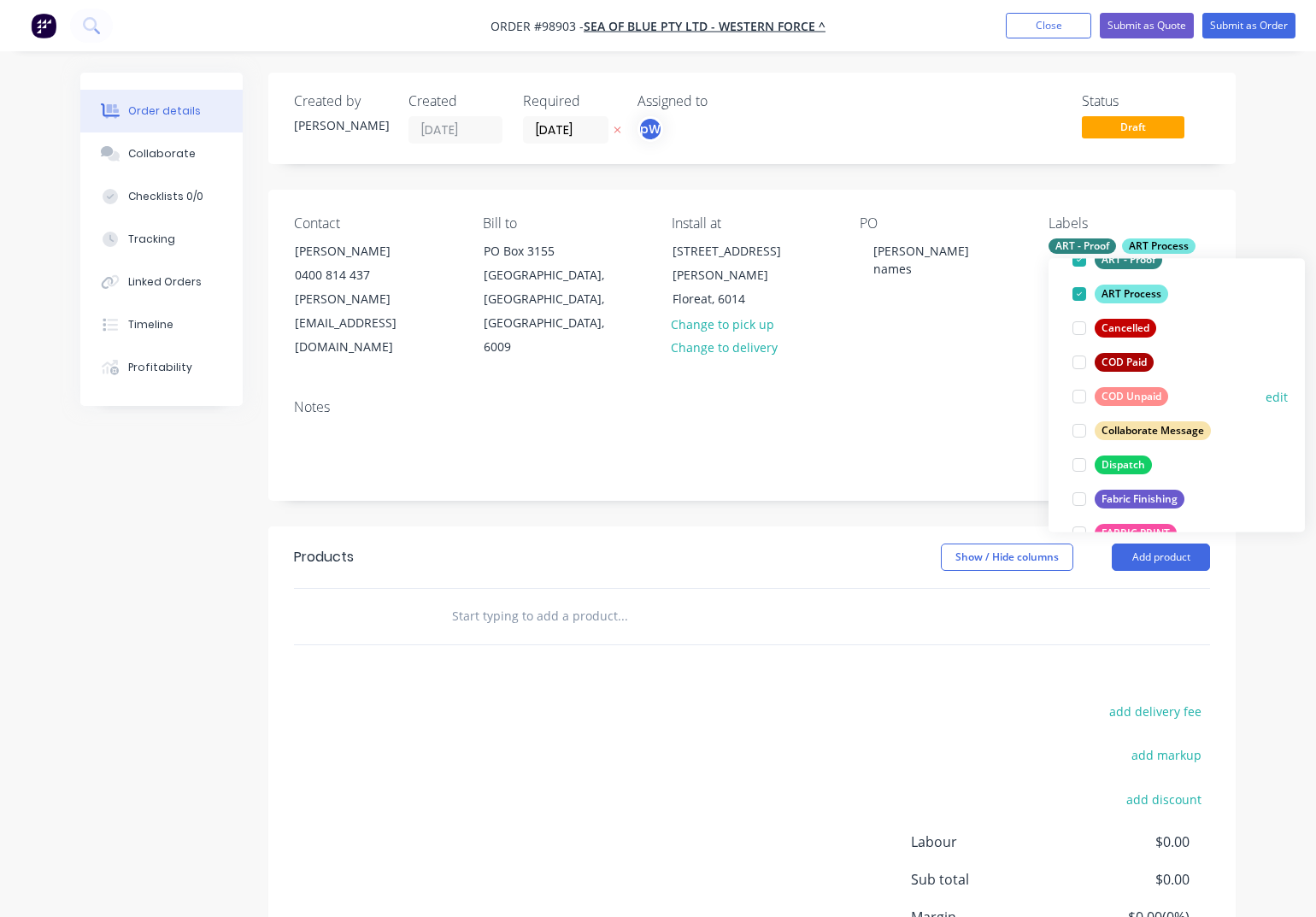
click at [1107, 464] on div "Dispatch" at bounding box center [1124, 465] width 57 height 19
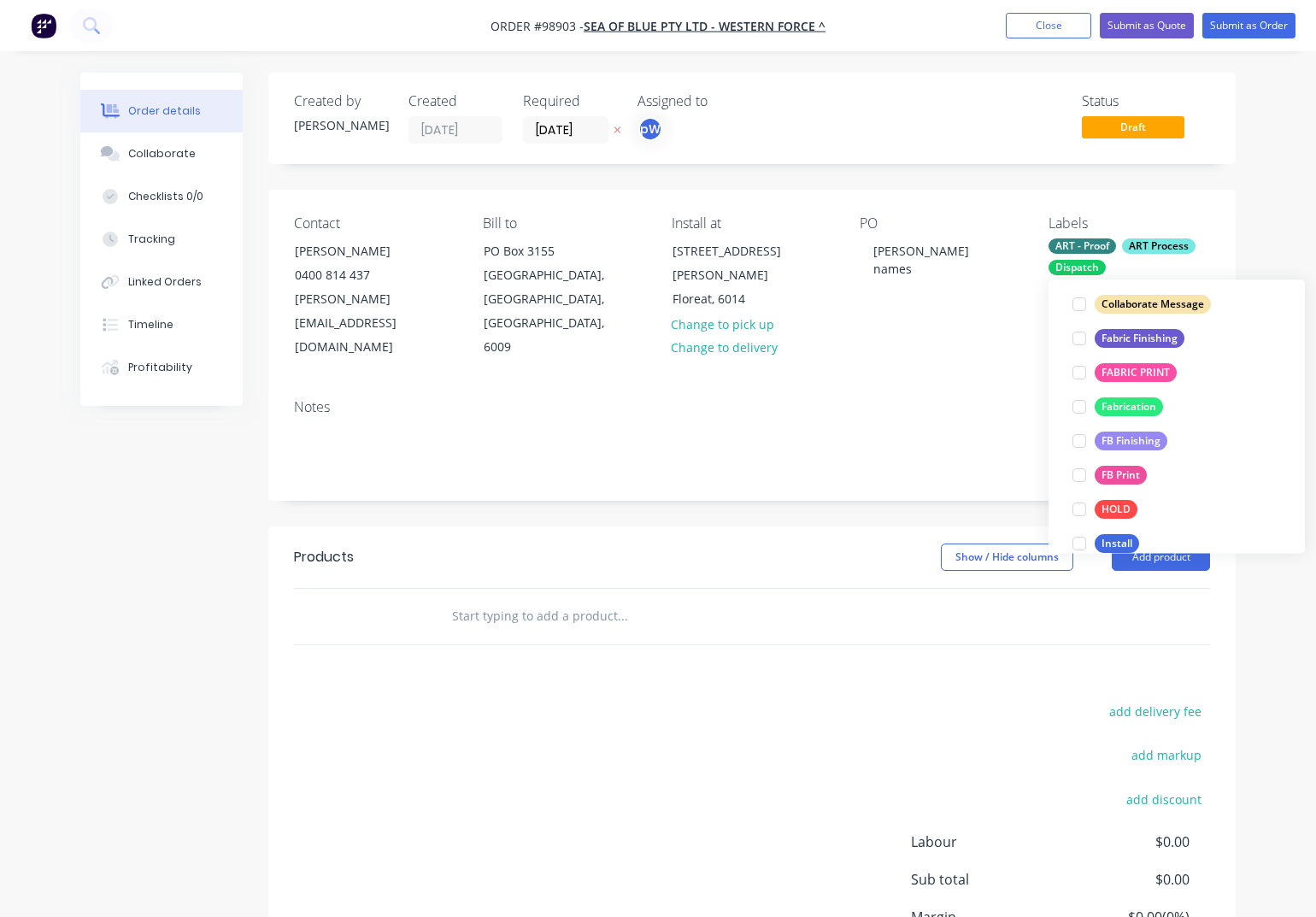
scroll to position [323, 0]
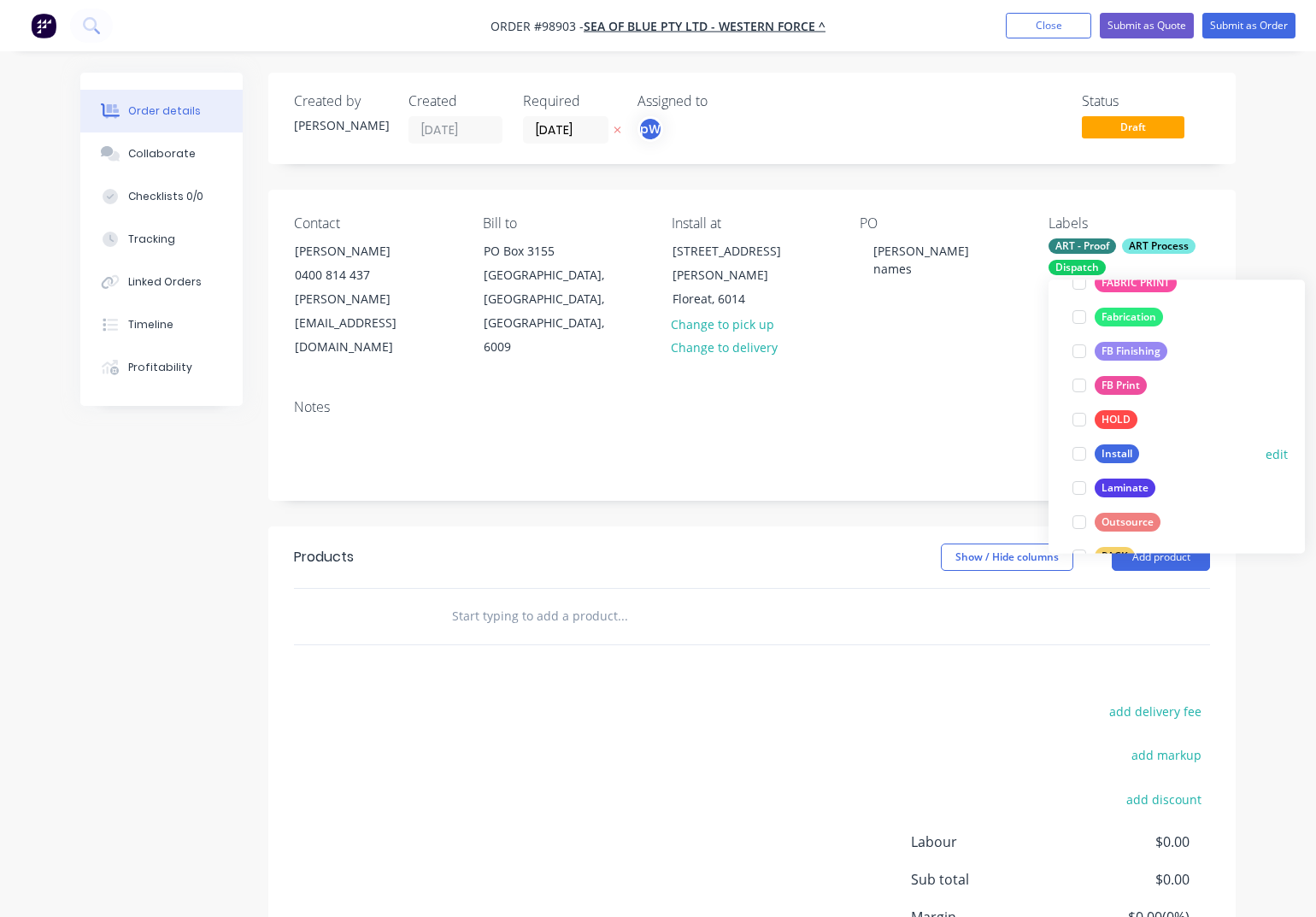
click at [1120, 455] on div "Install" at bounding box center [1117, 455] width 44 height 19
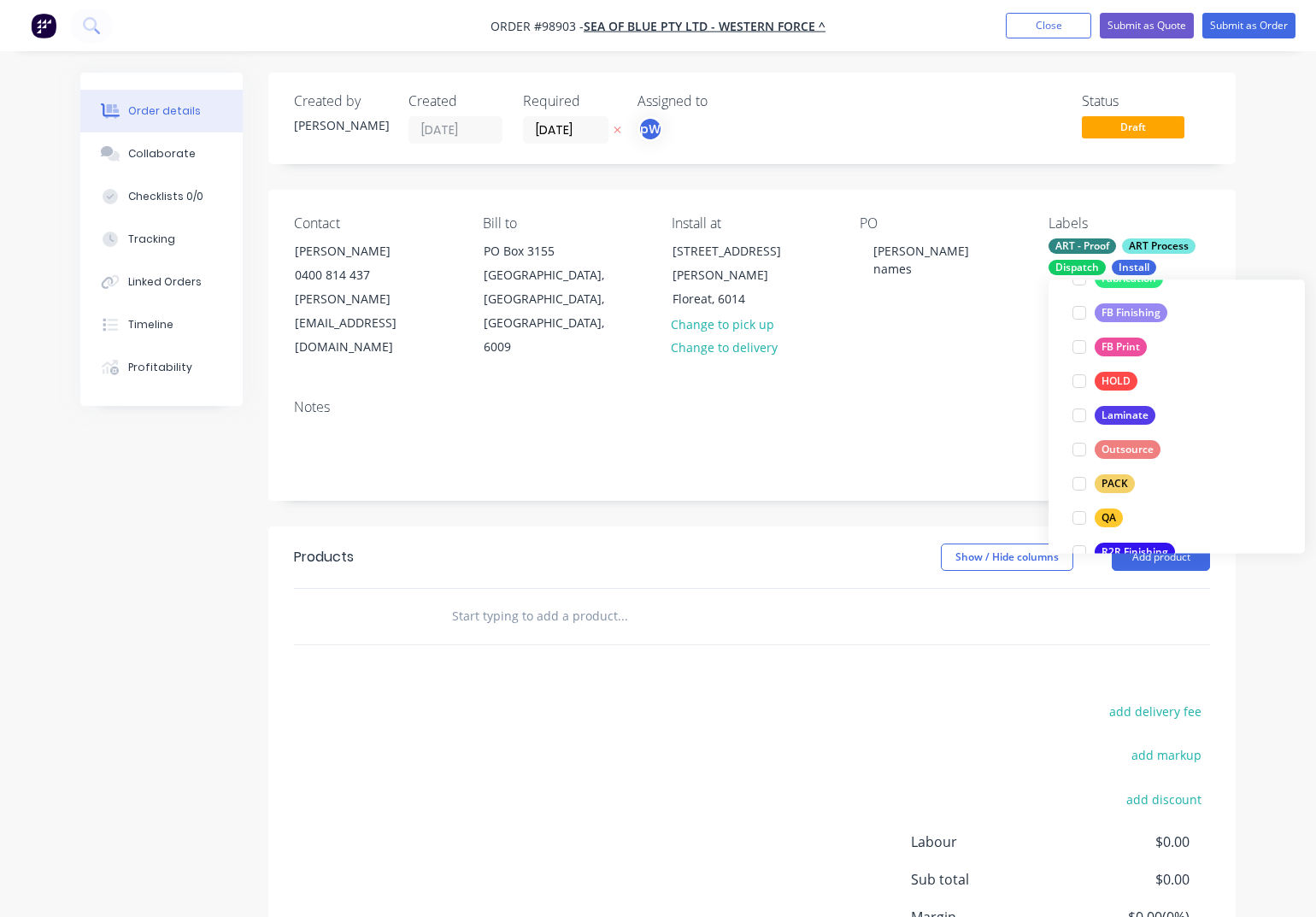
scroll to position [481, 0]
click at [1114, 481] on div "PACK" at bounding box center [1115, 484] width 40 height 19
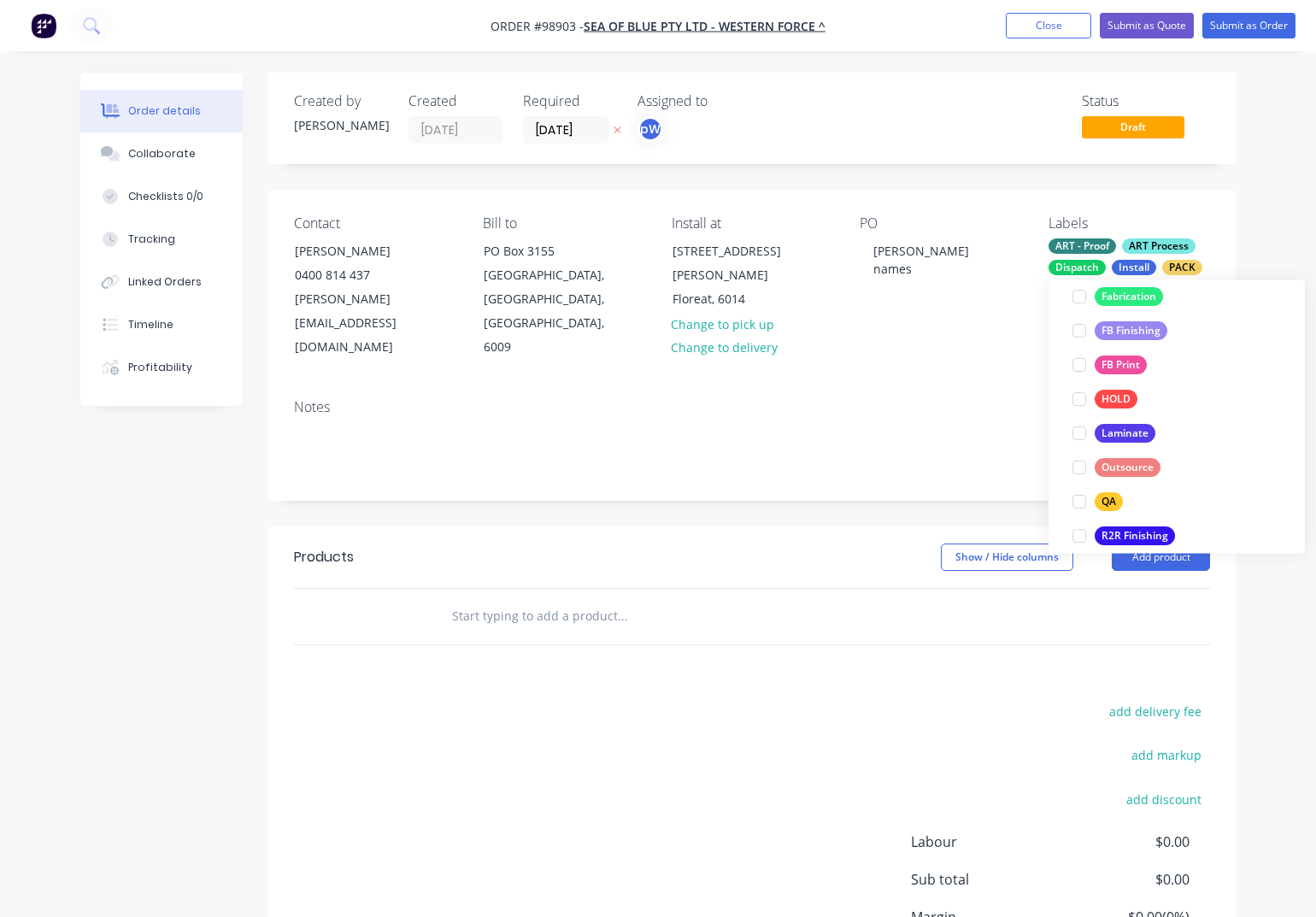
scroll to position [498, 0]
click at [1109, 502] on div "QA" at bounding box center [1109, 500] width 29 height 19
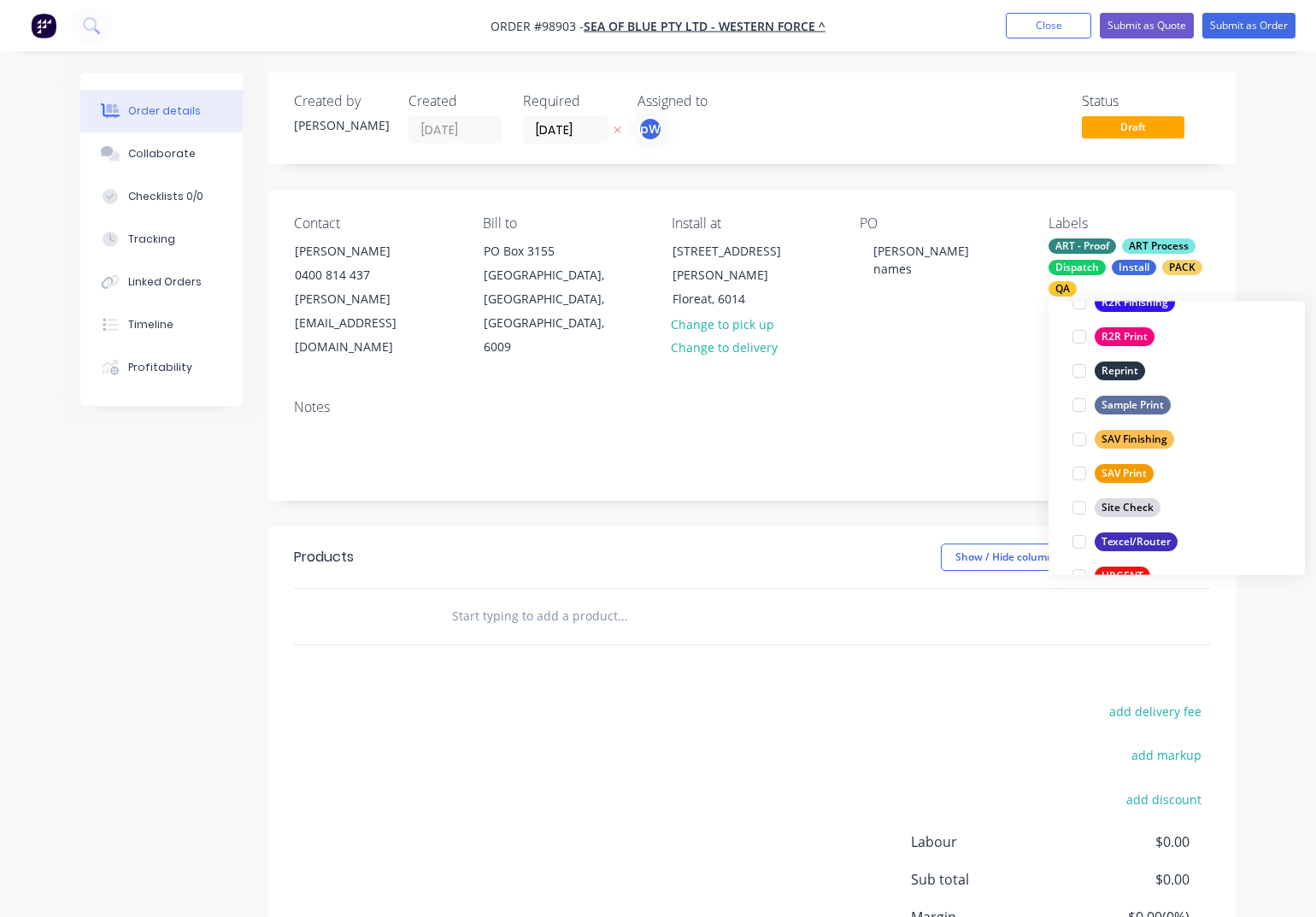
scroll to position [752, 0]
click at [1115, 437] on div "SAV Finishing" at bounding box center [1135, 437] width 80 height 19
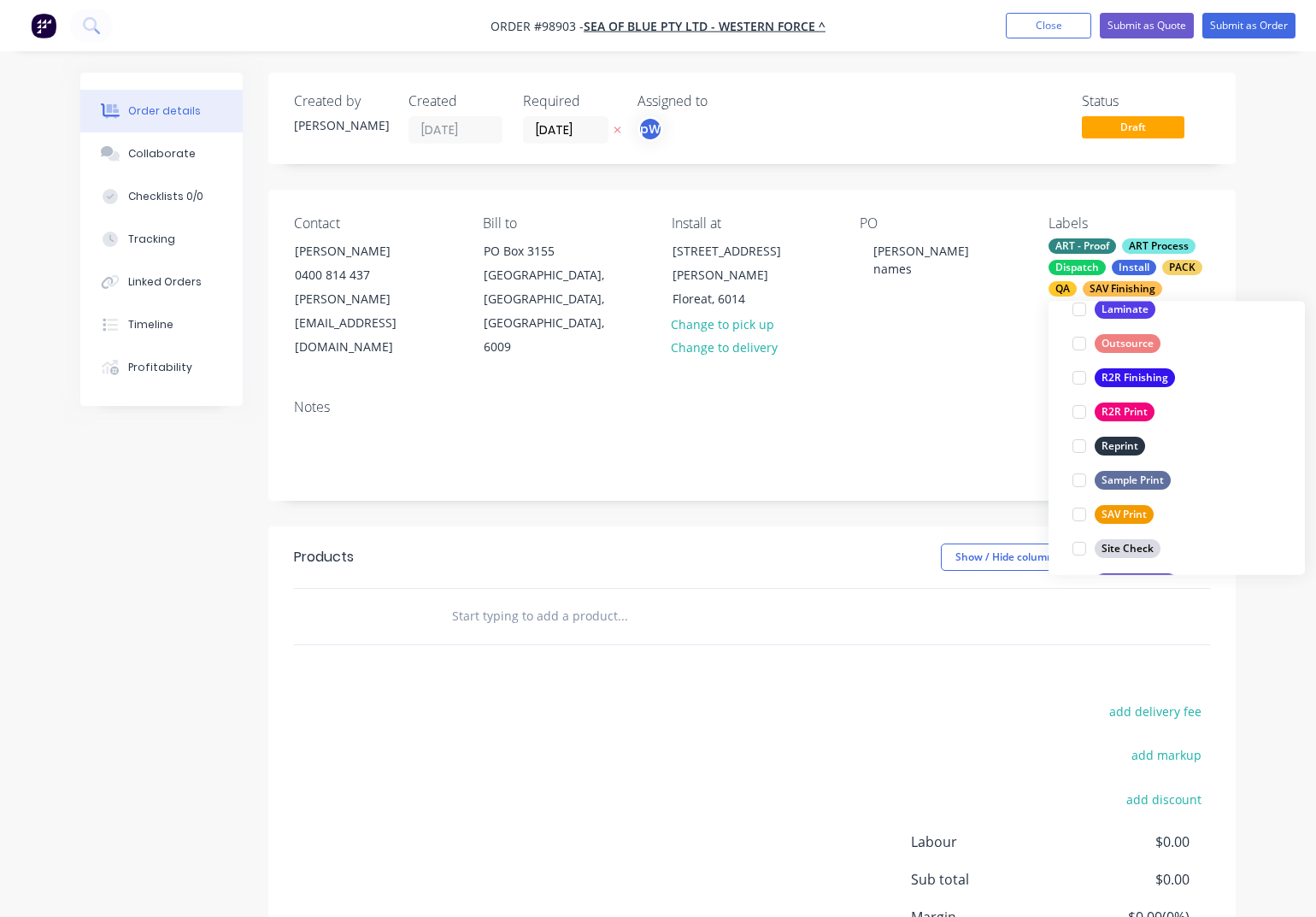
scroll to position [820, 0]
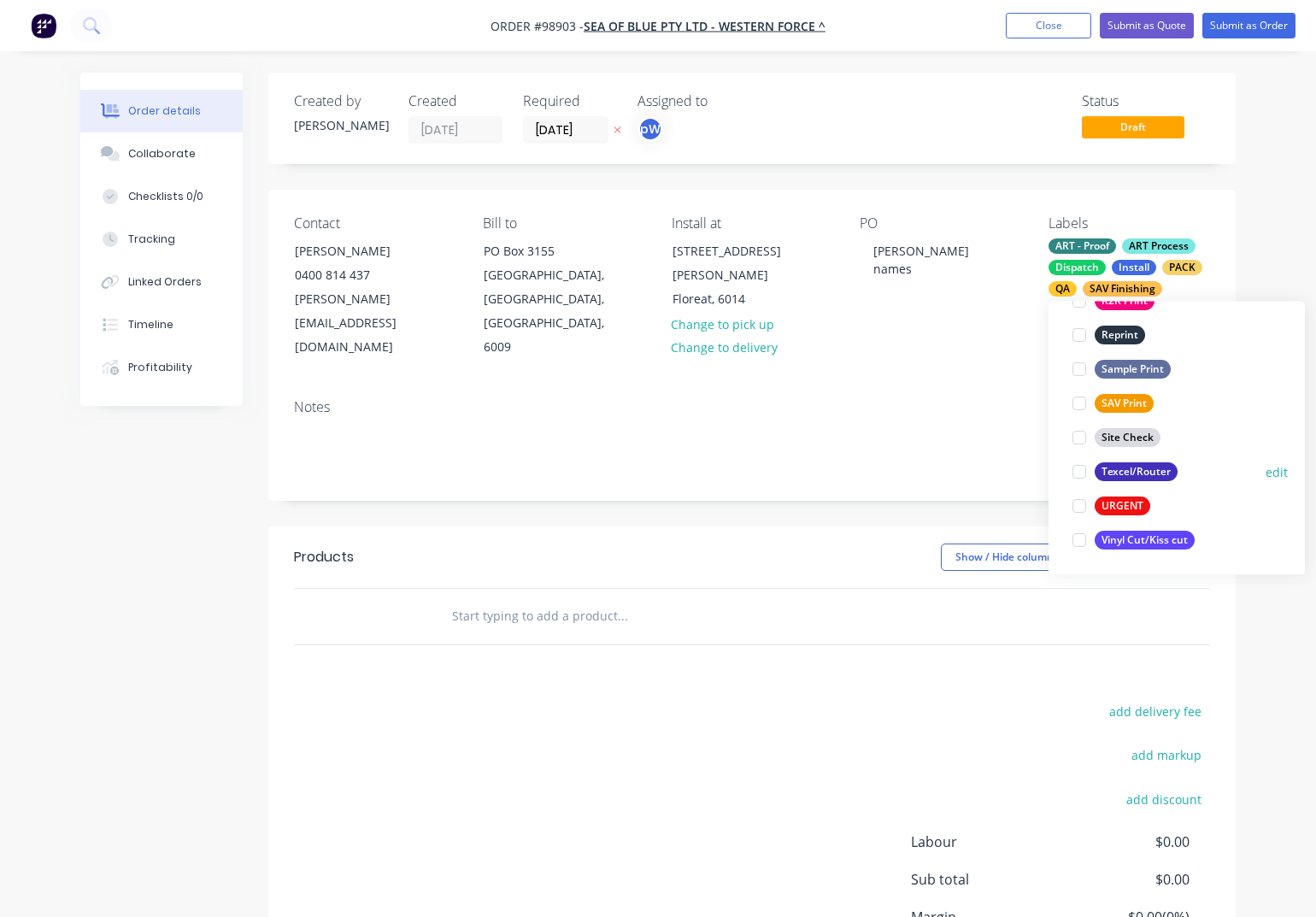
click at [1111, 469] on div "Texcel/Router" at bounding box center [1137, 473] width 83 height 19
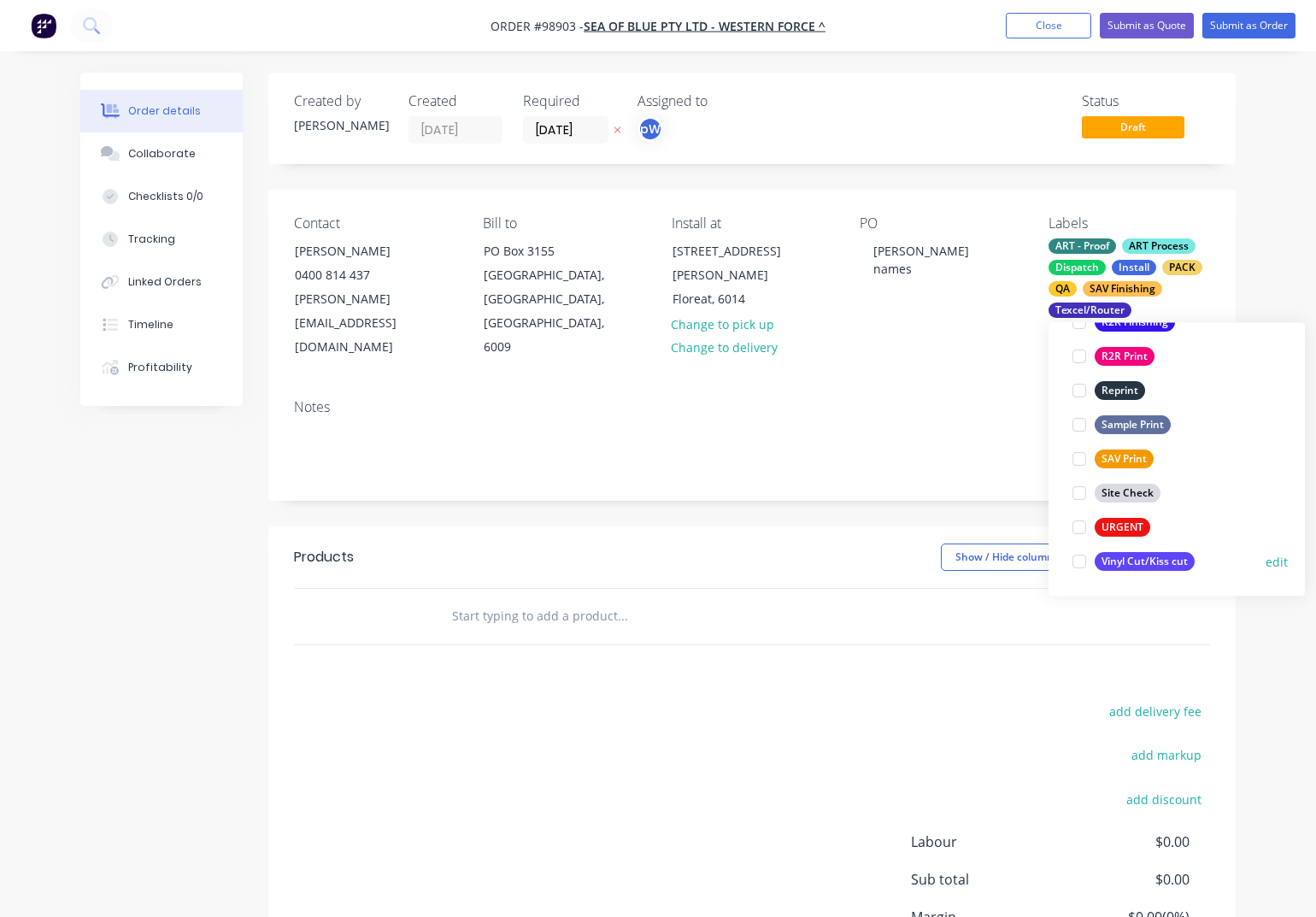
click at [1123, 565] on div "Vinyl Cut/Kiss cut" at bounding box center [1144, 562] width 100 height 19
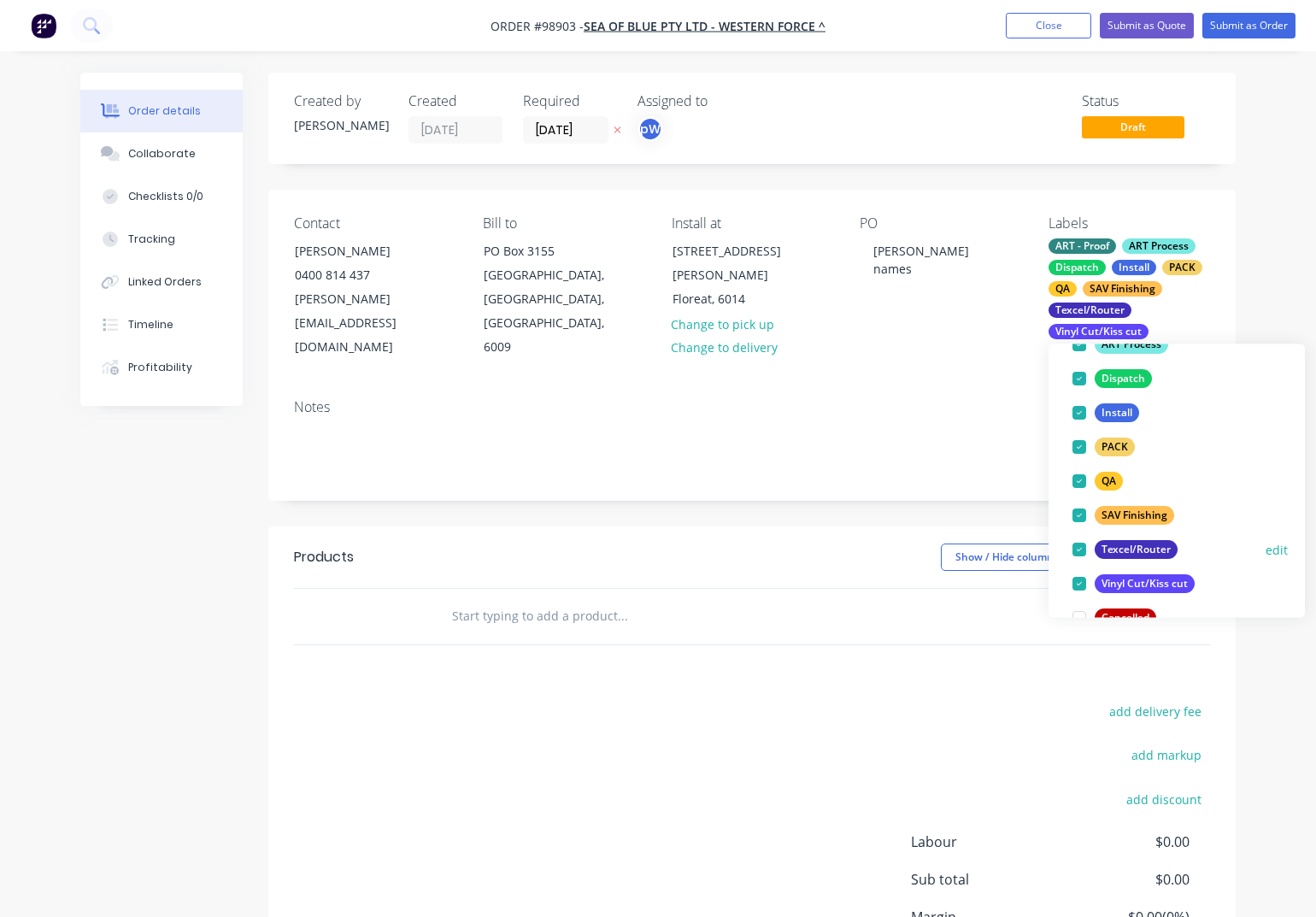
click at [1080, 552] on div at bounding box center [1079, 549] width 34 height 34
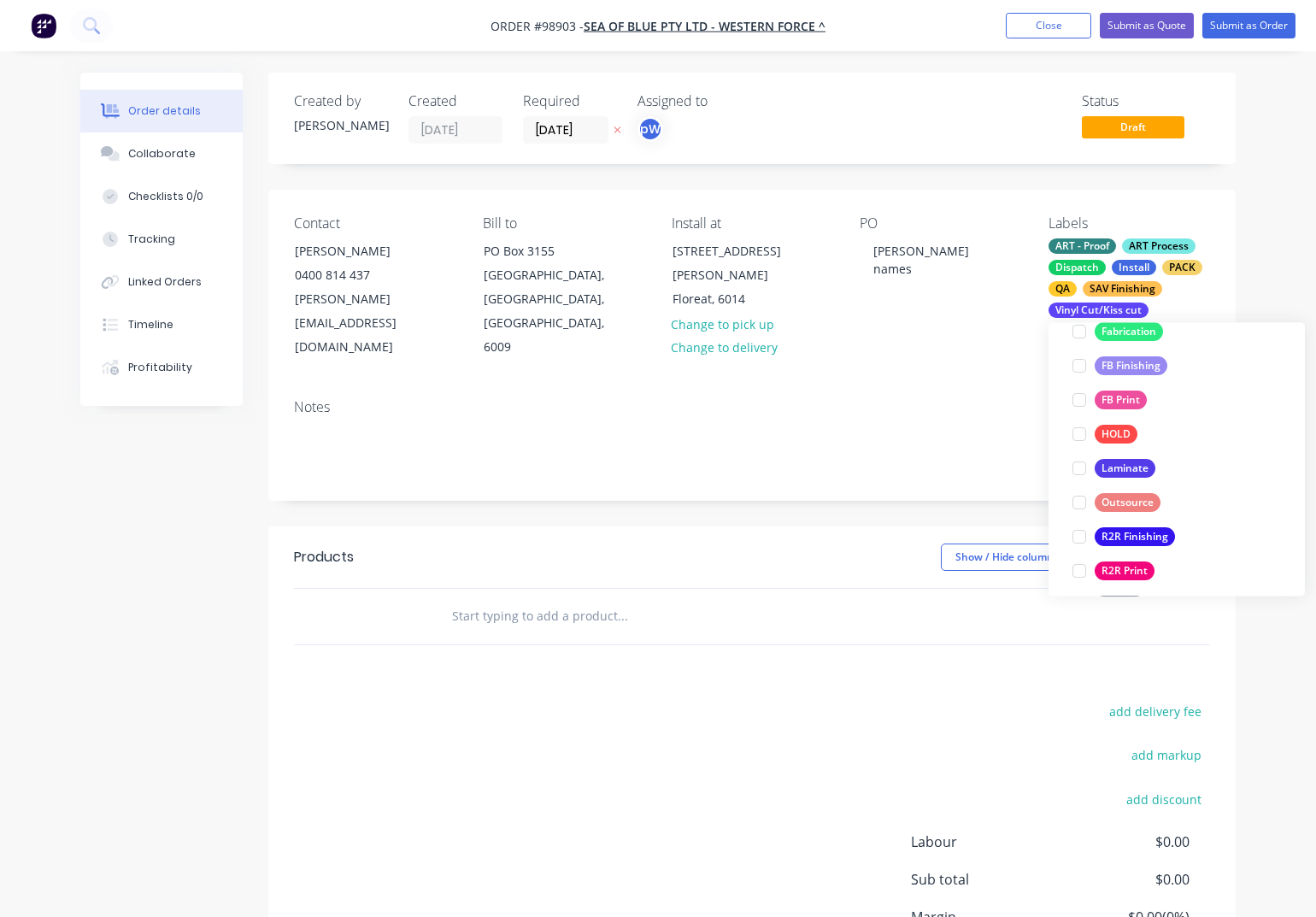
scroll to position [618, 0]
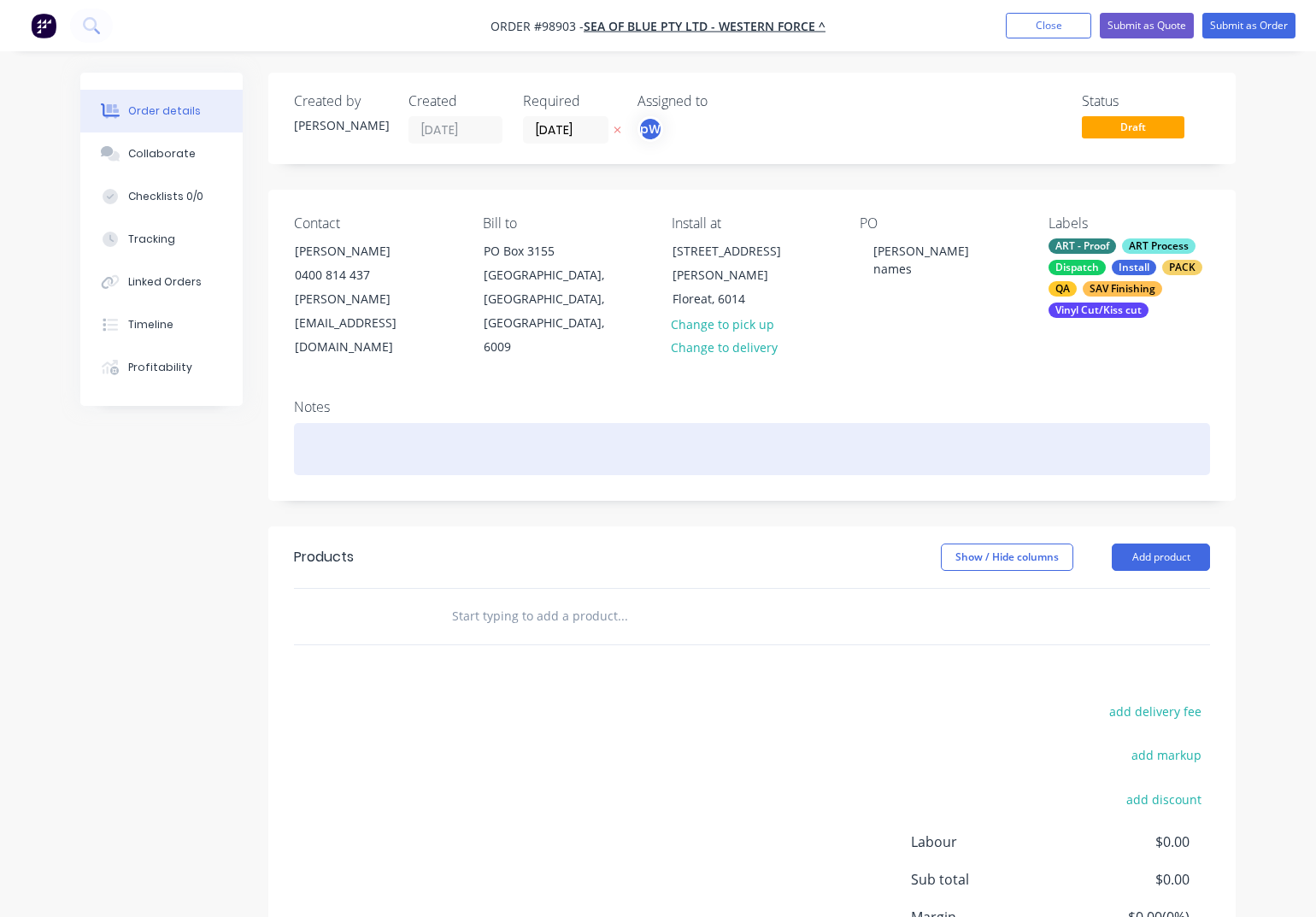
click at [414, 423] on div at bounding box center [752, 449] width 917 height 52
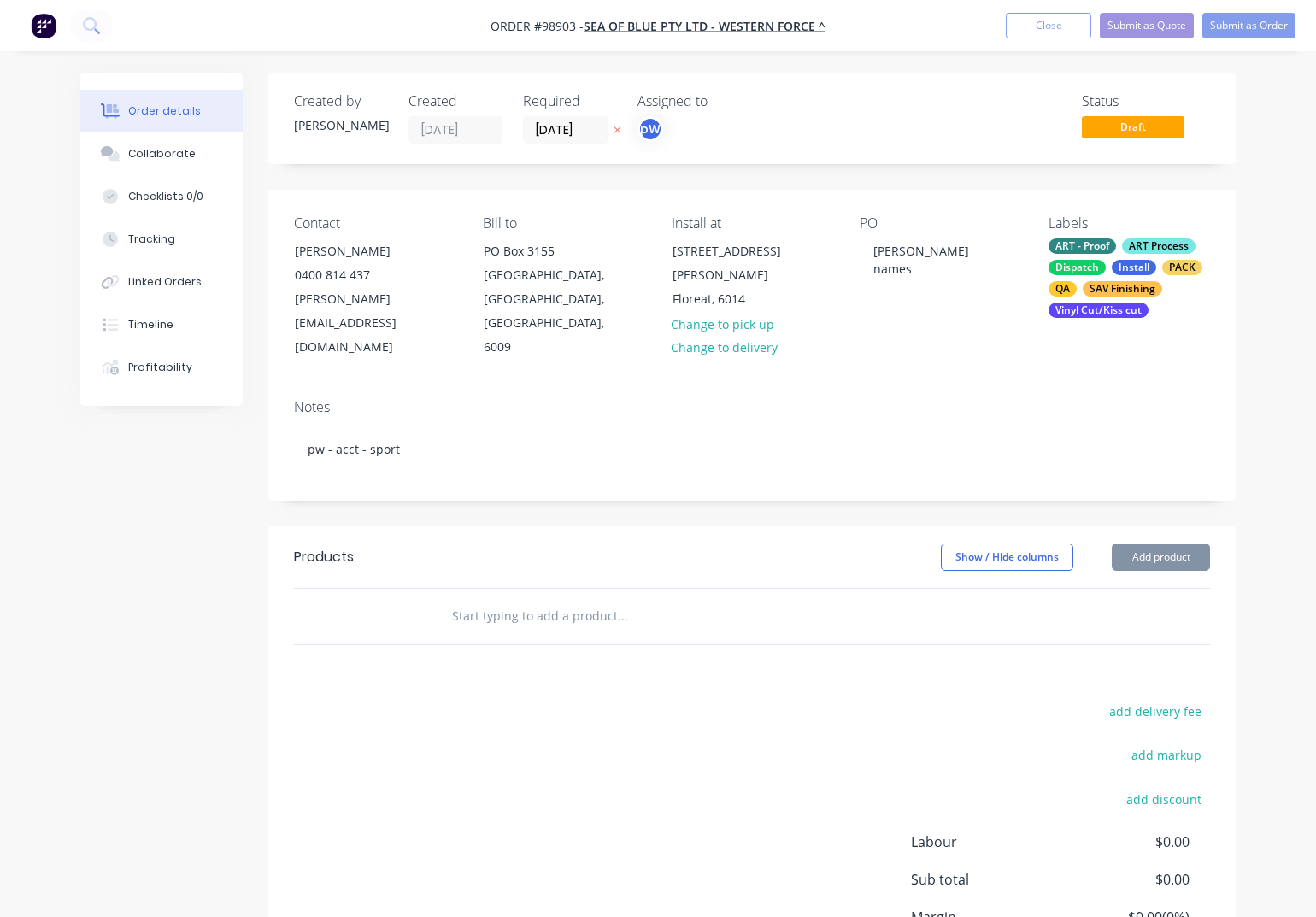
click at [483, 599] on input "text" at bounding box center [622, 616] width 342 height 34
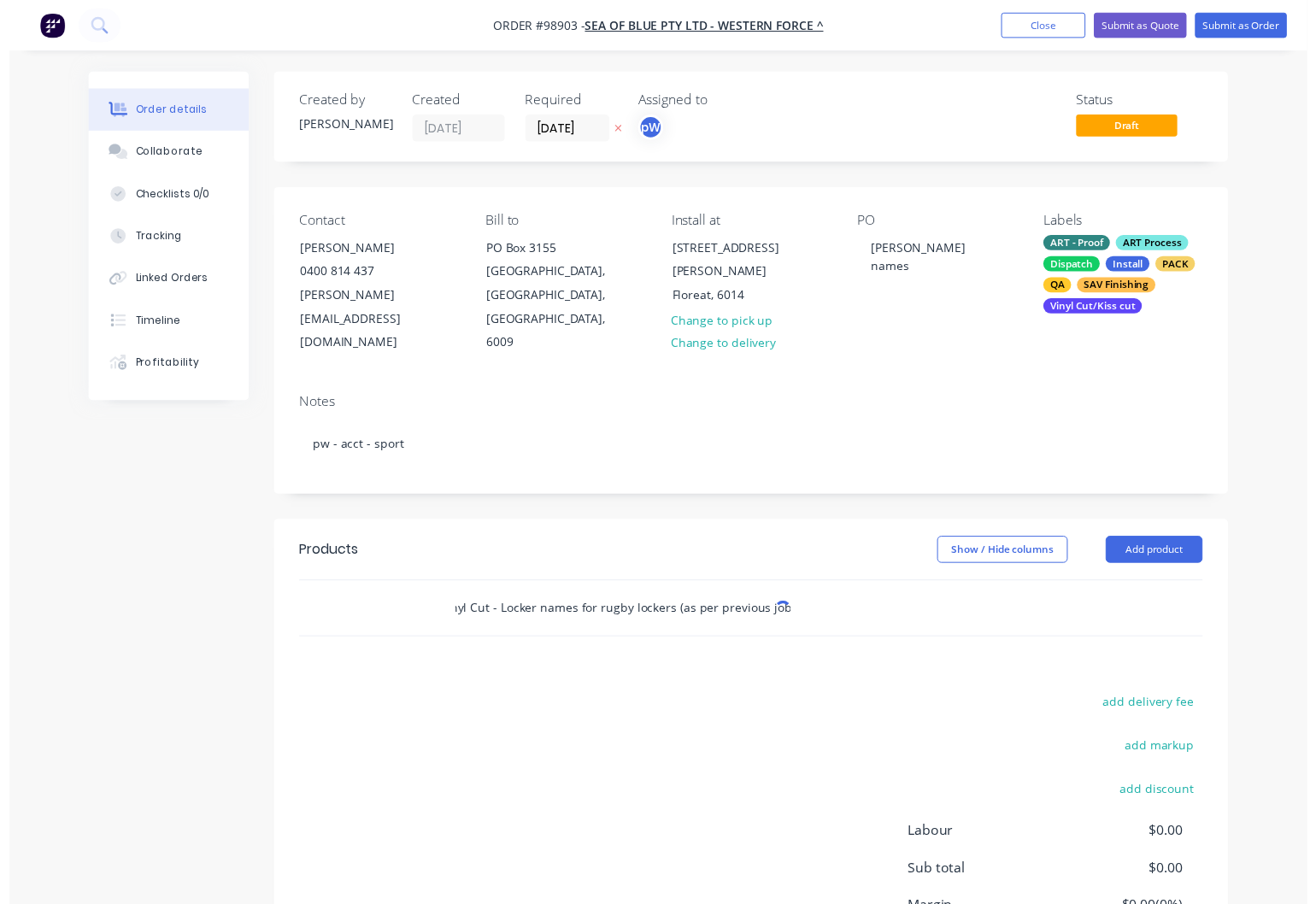
scroll to position [0, 55]
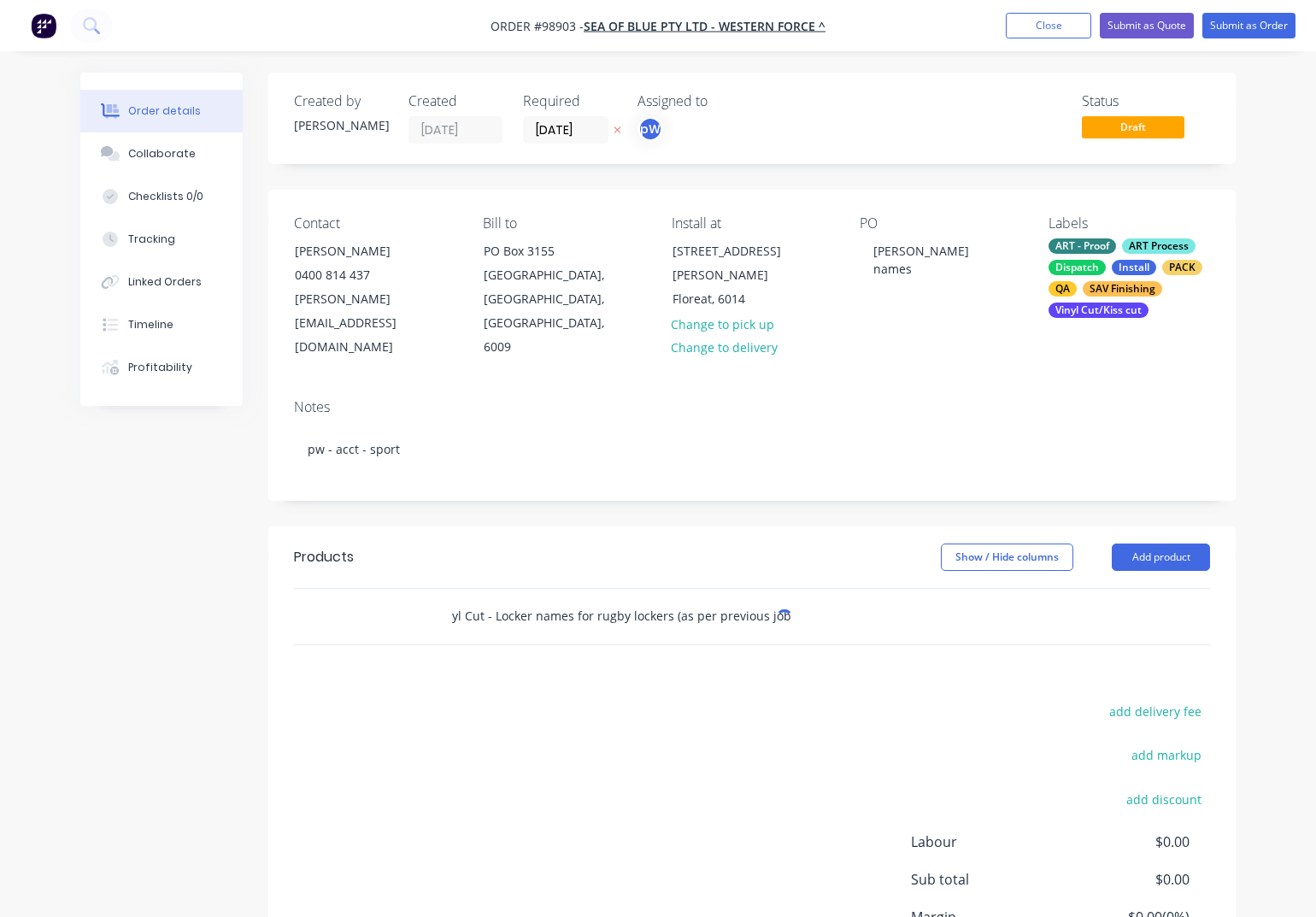
type input "White Vinyl Cut - Locker names for rugby lockers (as per previous job #"
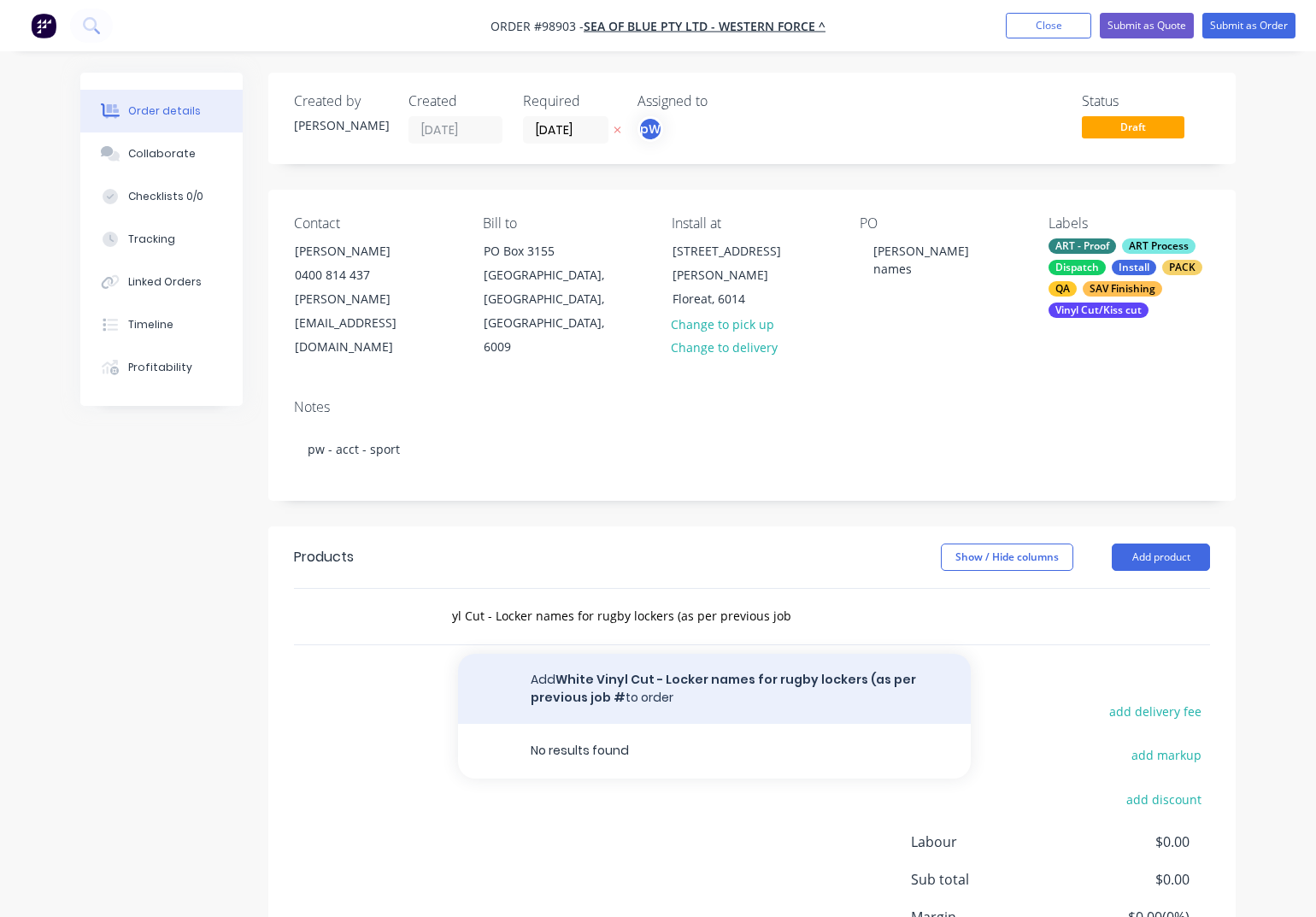
click at [567, 654] on button "Add White Vinyl Cut - Locker names for rugby lockers (as per previous job # to …" at bounding box center [715, 688] width 513 height 70
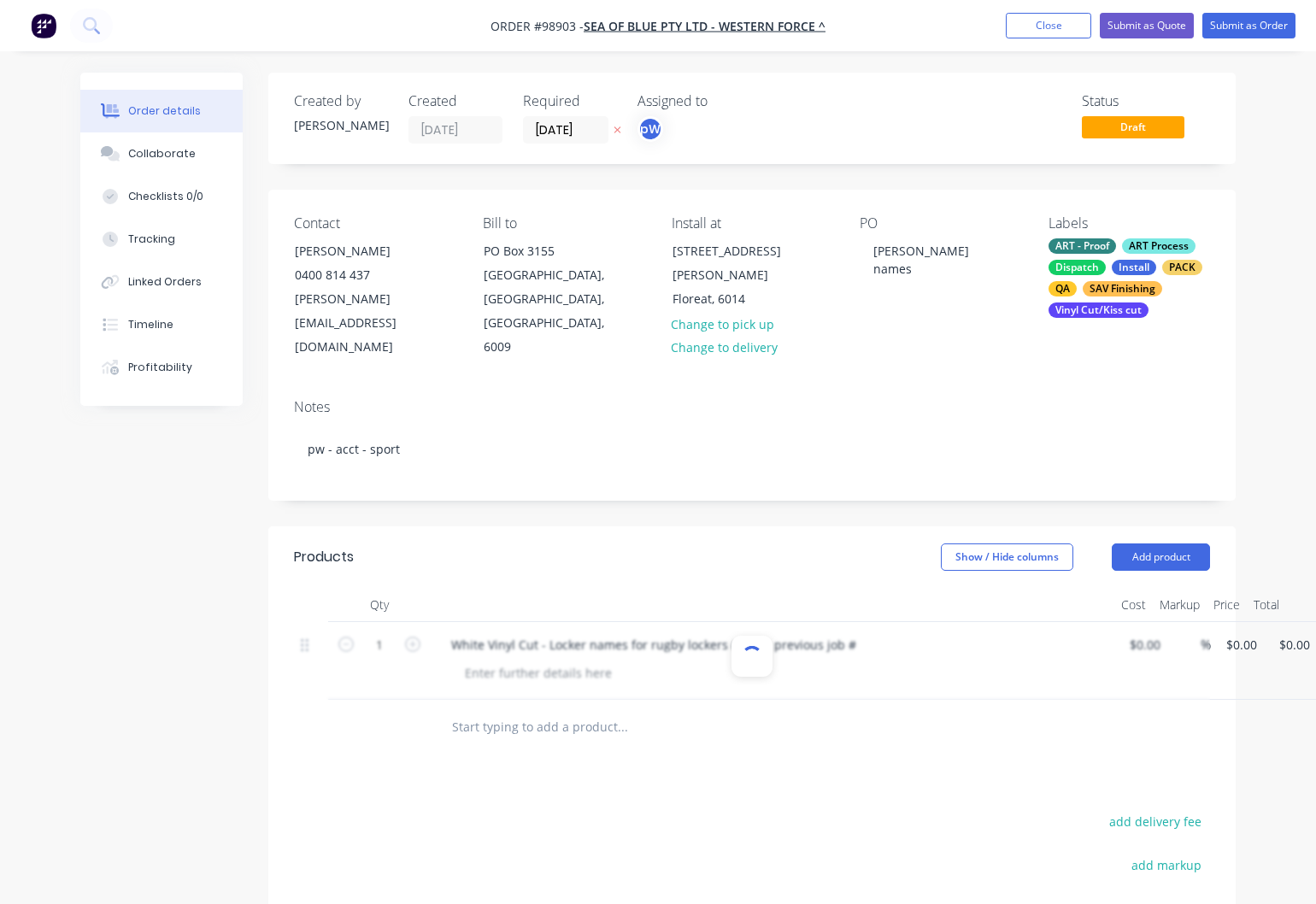
scroll to position [0, 0]
click at [847, 632] on div "White Vinyl Cut - Locker names for rugby lockers (as per previous job #" at bounding box center [653, 644] width 432 height 25
click at [546, 661] on div at bounding box center [538, 673] width 174 height 25
paste div
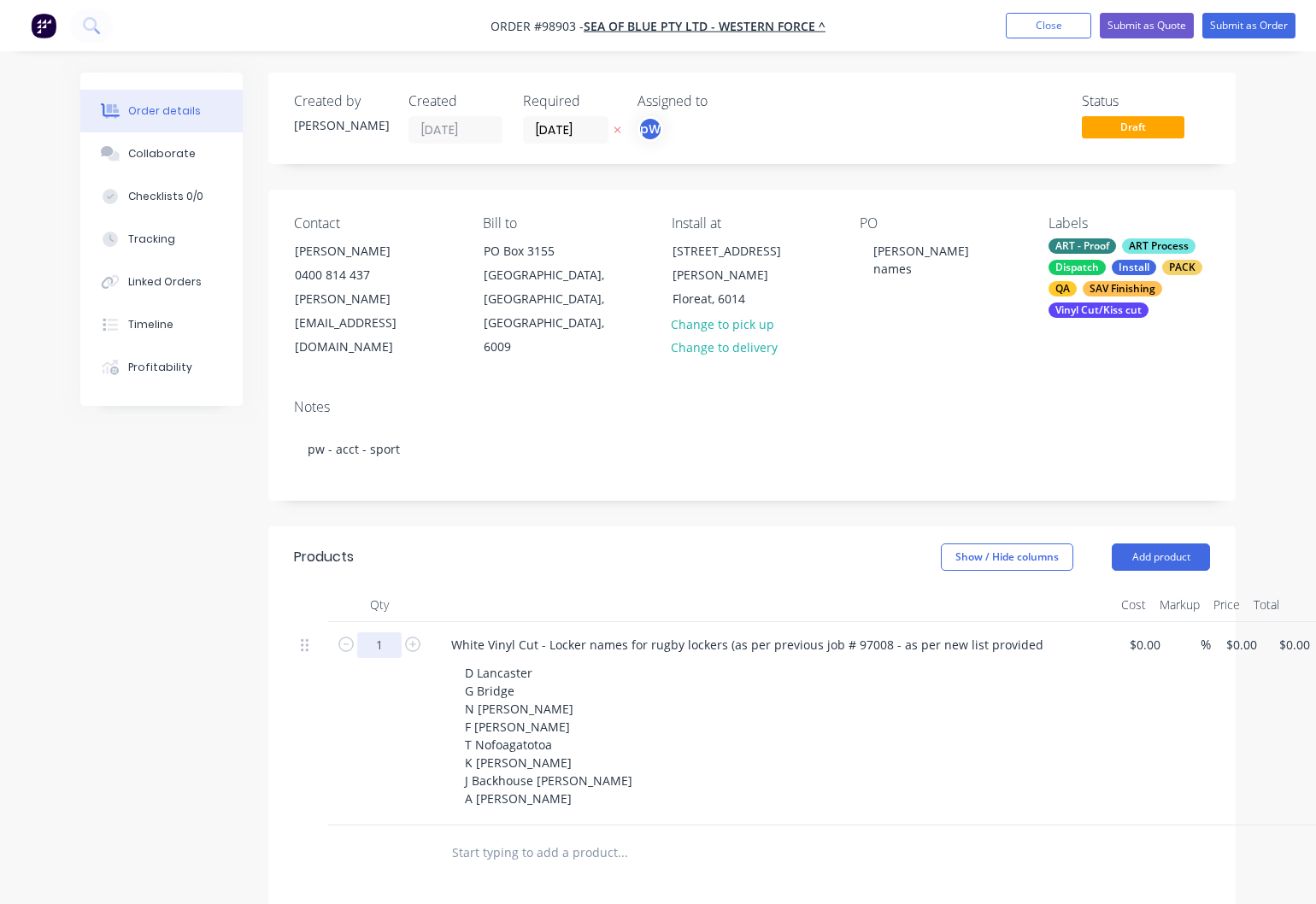
click at [385, 632] on input "1" at bounding box center [379, 645] width 44 height 26
type input "8"
drag, startPoint x: 1235, startPoint y: 603, endPoint x: 1249, endPoint y: 611, distance: 16.1
click at [1235, 632] on input "0" at bounding box center [1235, 644] width 20 height 25
type input "$48.50"
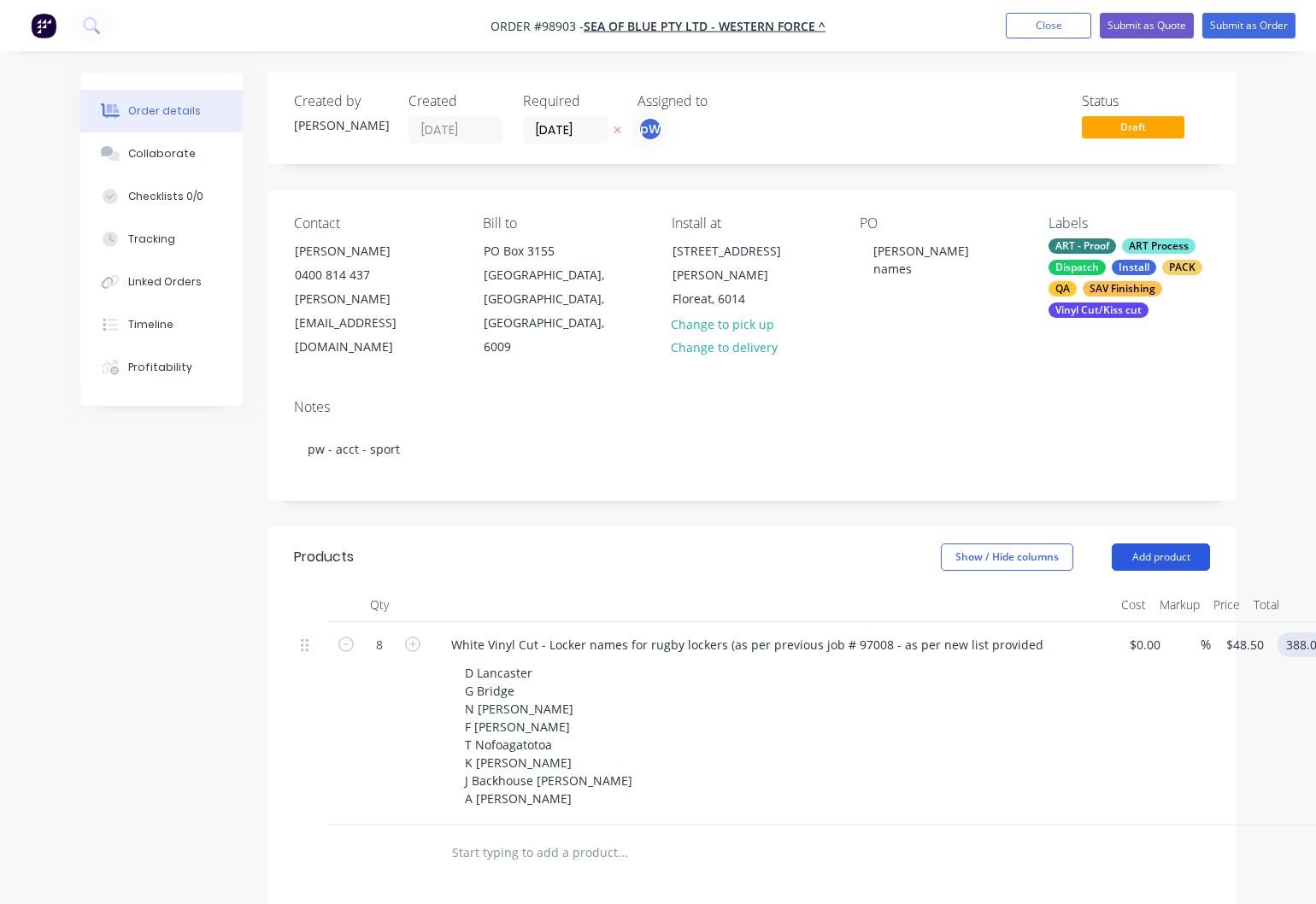
type input "$388.00"
click at [1166, 544] on button "Add product" at bounding box center [1161, 558] width 98 height 28
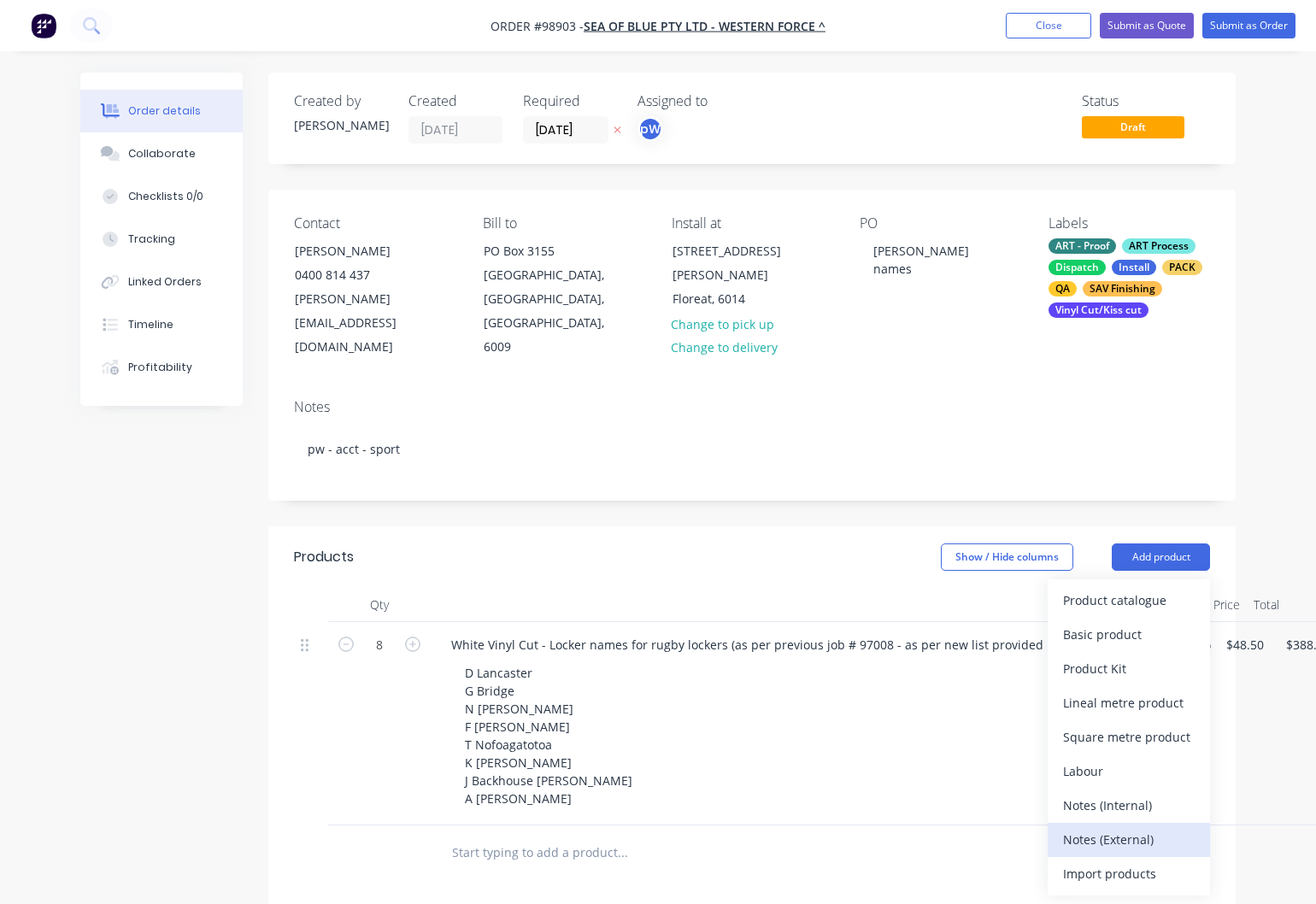
click at [1084, 827] on div "Notes (External)" at bounding box center [1129, 839] width 132 height 25
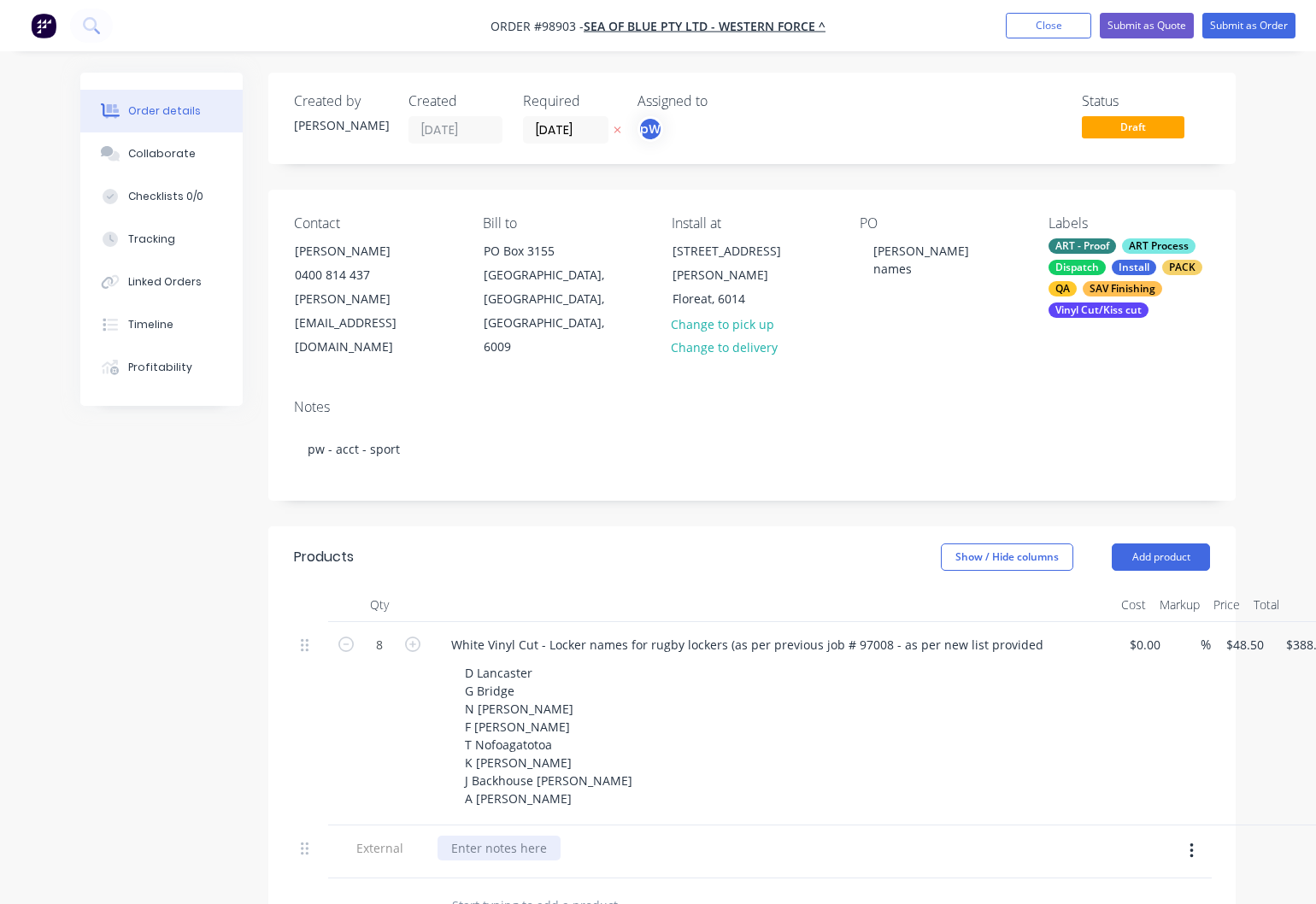
click at [471, 836] on div at bounding box center [499, 848] width 123 height 25
click at [1045, 29] on button "Close" at bounding box center [1048, 26] width 86 height 26
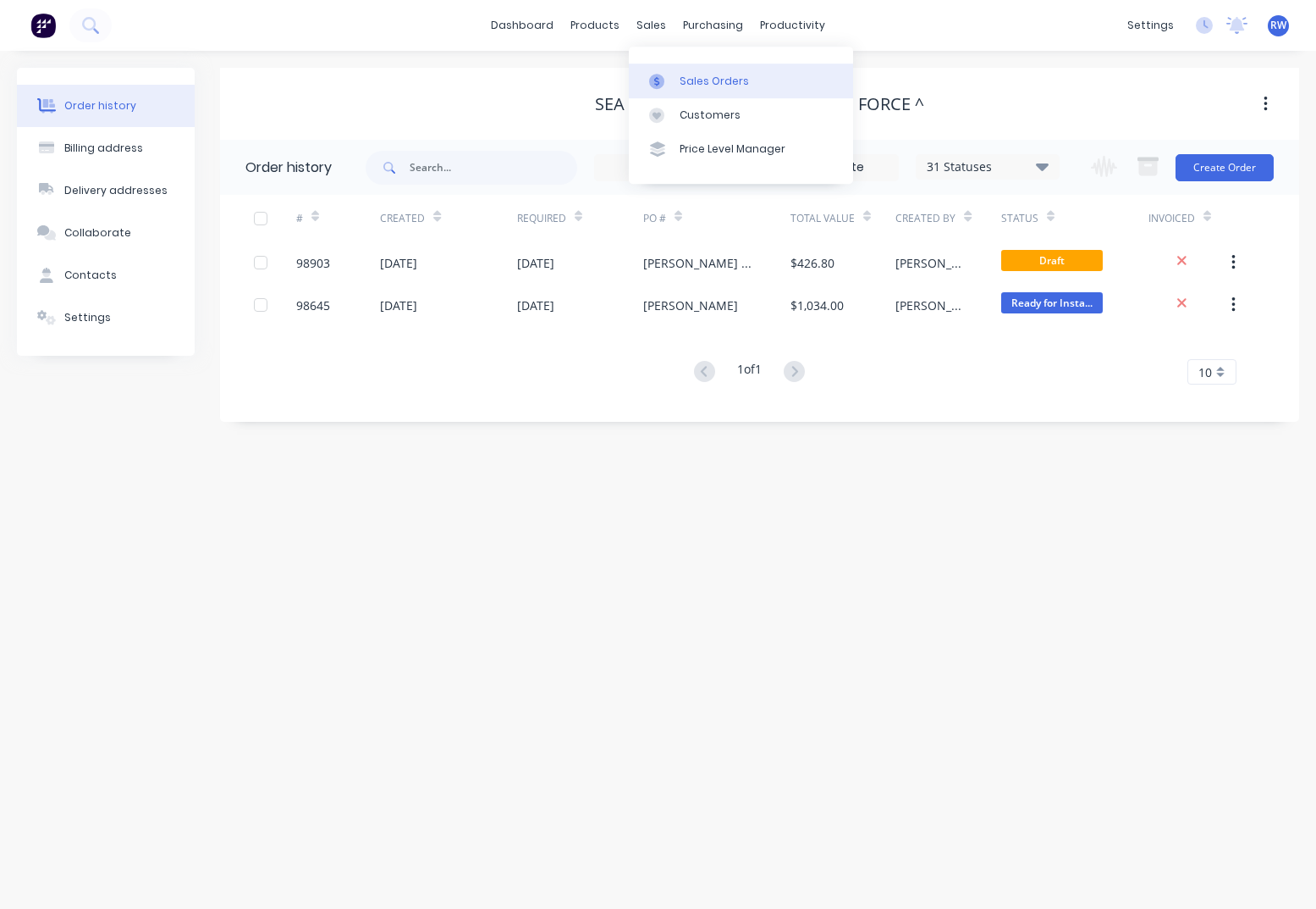
click at [700, 79] on div "Sales Orders" at bounding box center [714, 82] width 69 height 15
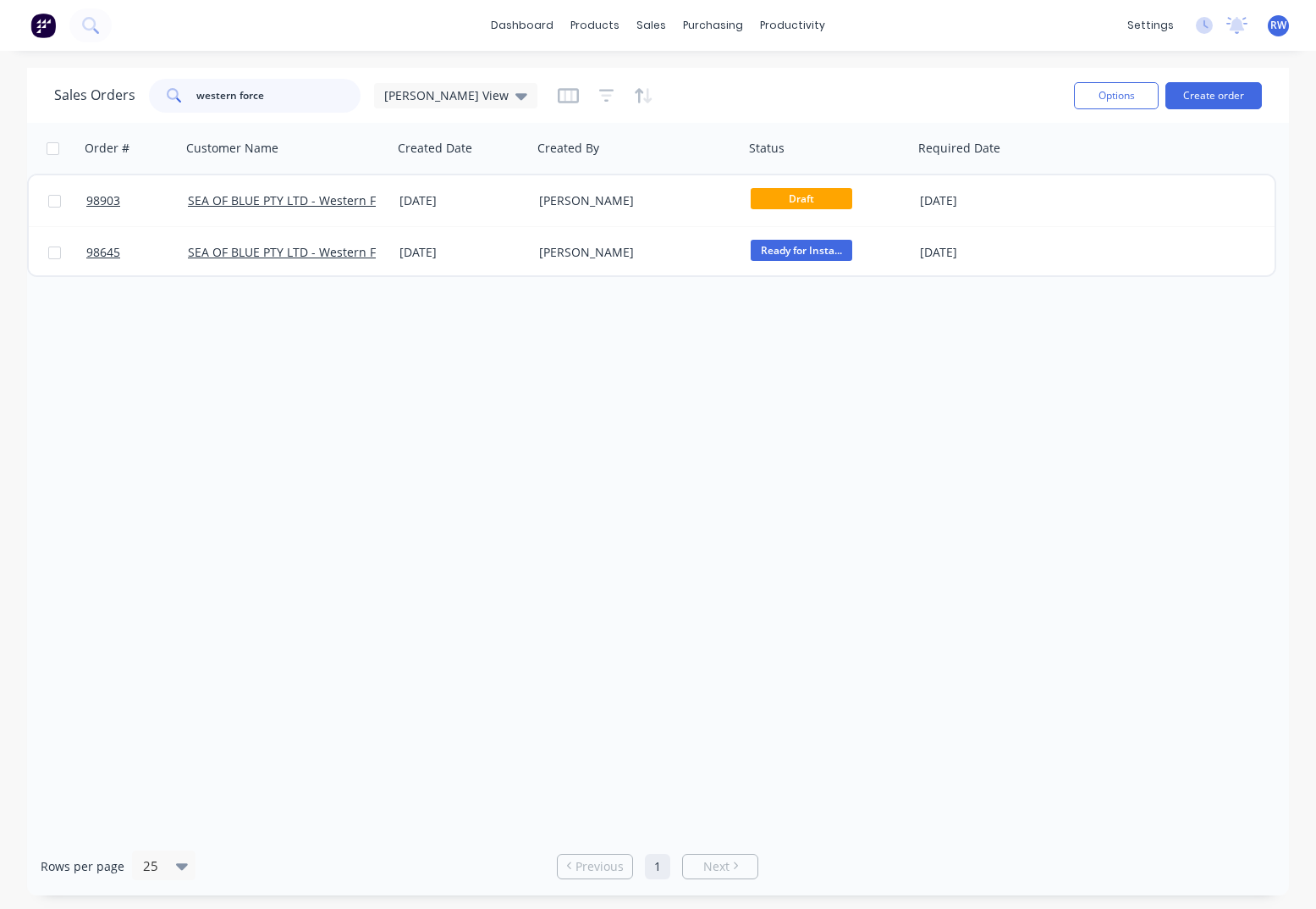
drag, startPoint x: 282, startPoint y: 94, endPoint x: 169, endPoint y: 87, distance: 113.2
click at [196, 87] on input "western force" at bounding box center [279, 95] width 165 height 33
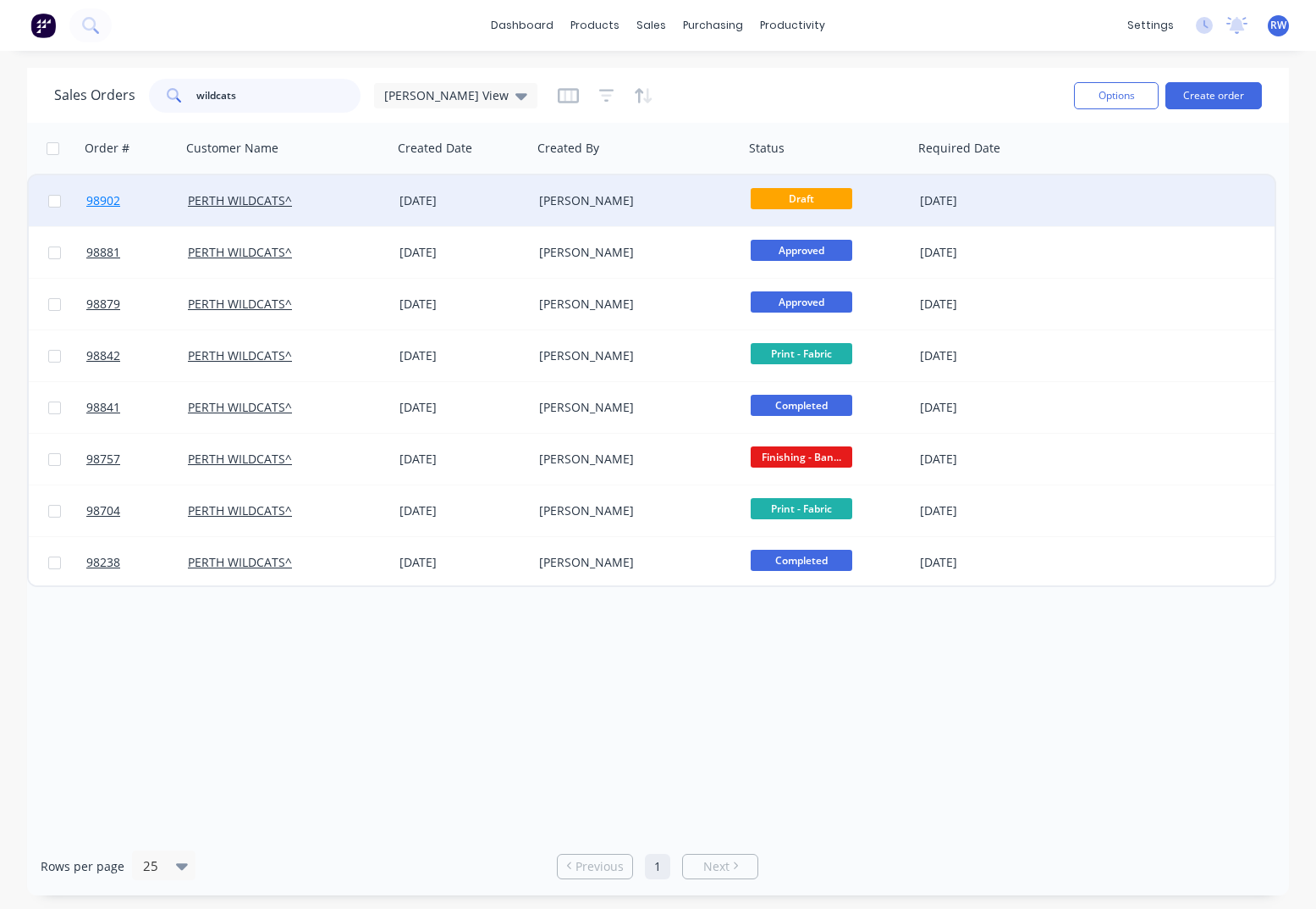
type input "wildcats"
click at [112, 204] on span "98902" at bounding box center [103, 201] width 33 height 17
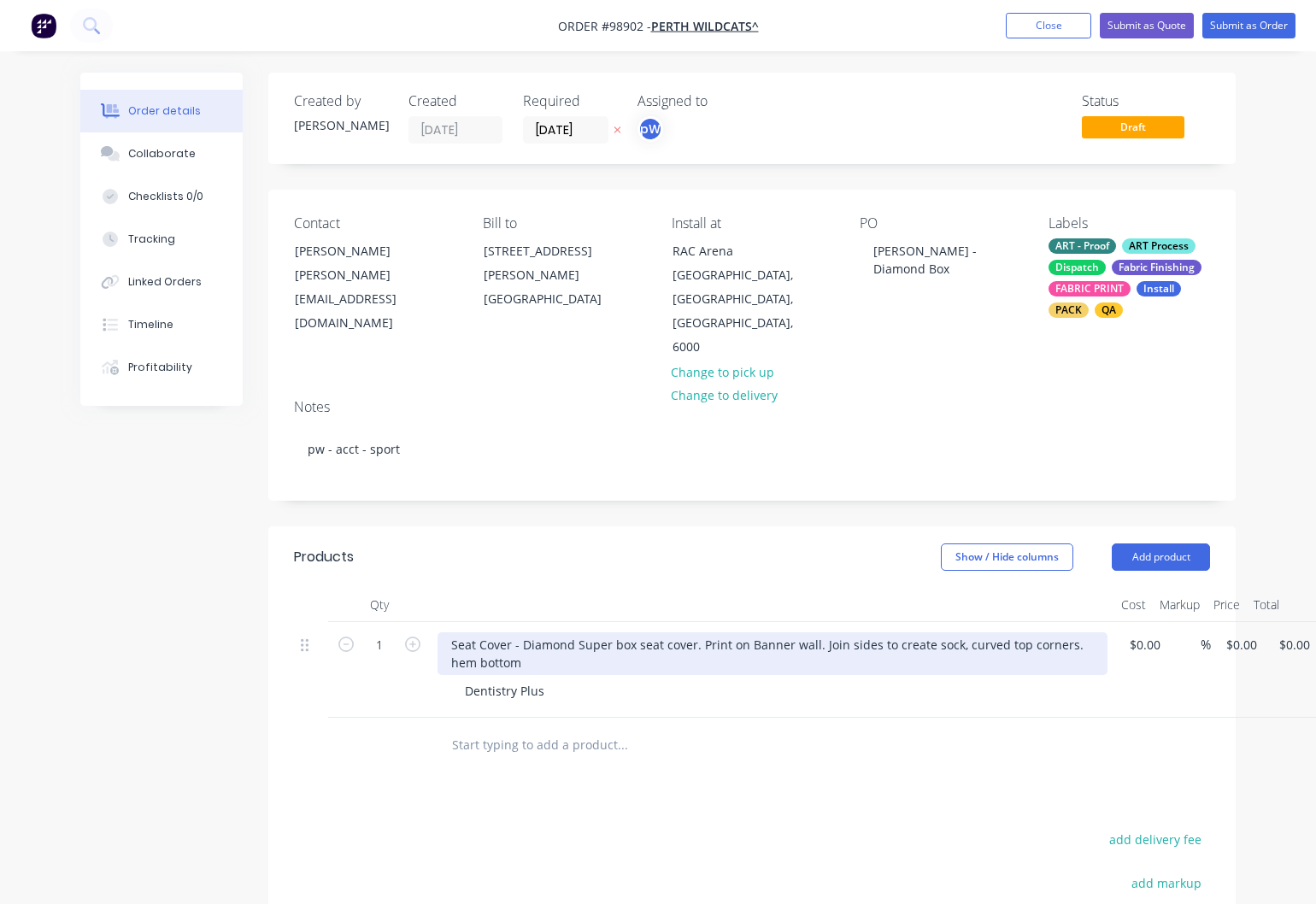
click at [513, 632] on div "Seat Cover - Diamond Super box seat cover. Print on Banner wall. Join sides to …" at bounding box center [773, 653] width 671 height 42
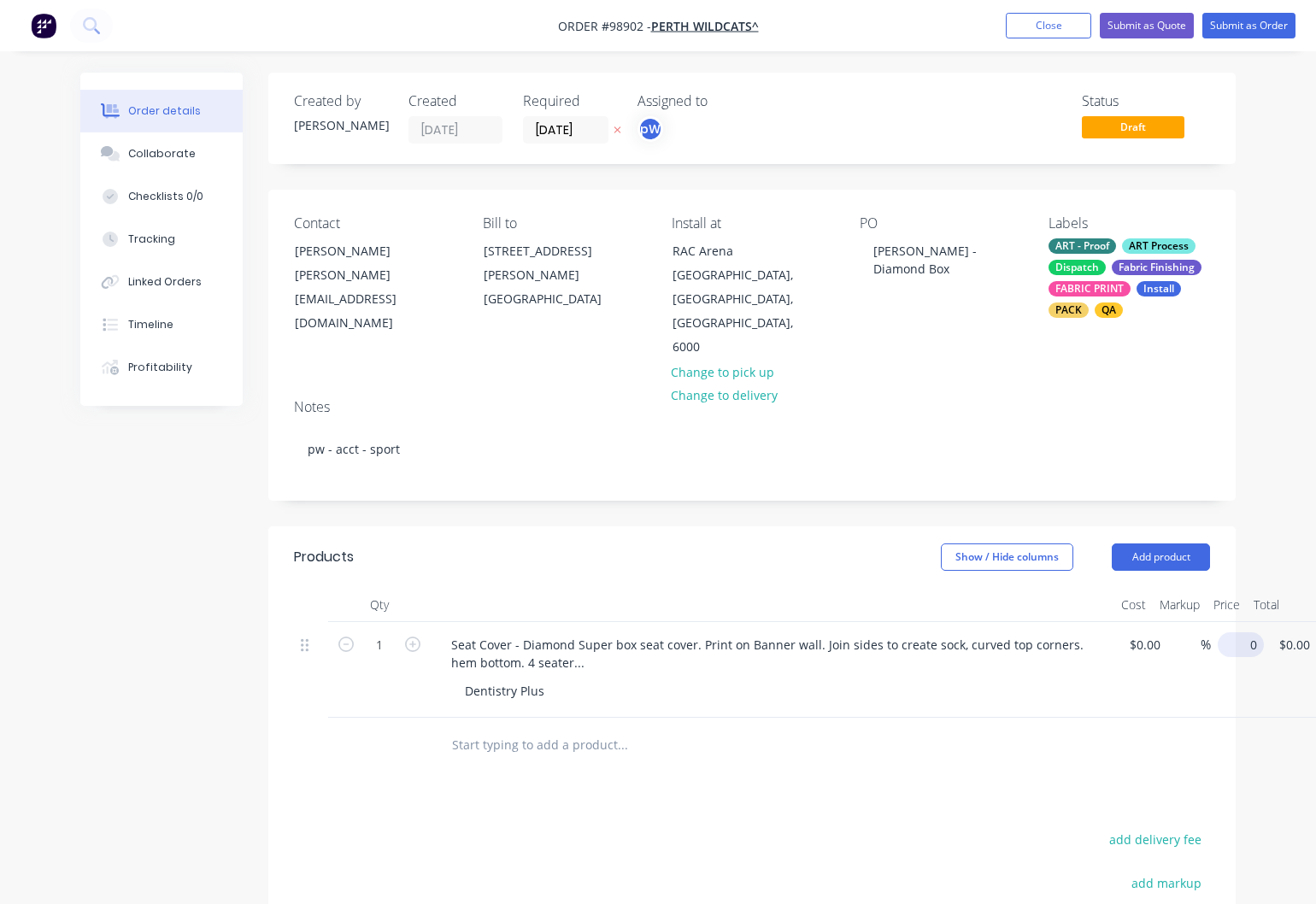
click at [1246, 632] on input "0" at bounding box center [1244, 644] width 39 height 25
type input "$415.00"
click at [1047, 30] on button "Close" at bounding box center [1048, 26] width 86 height 26
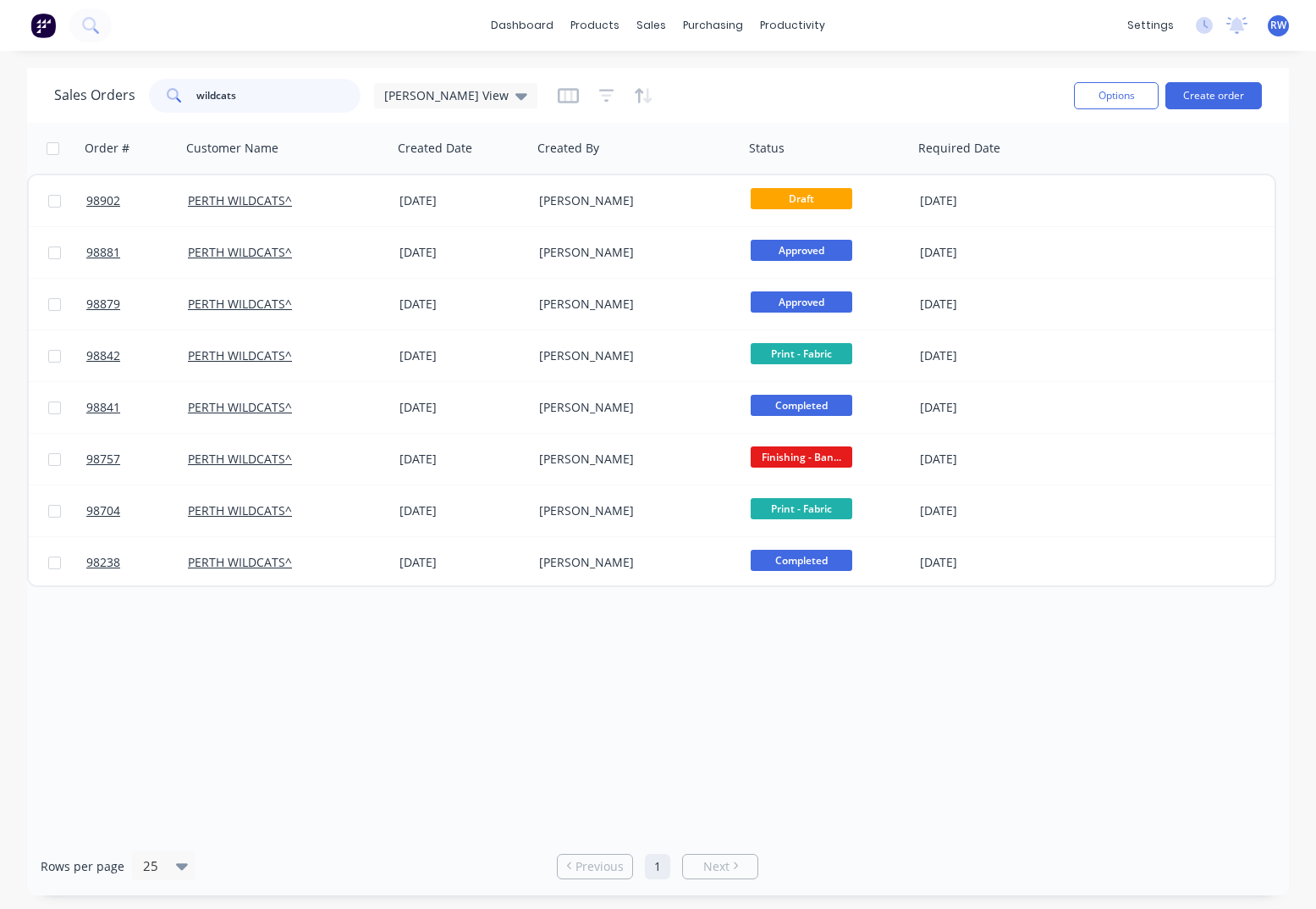
drag, startPoint x: 257, startPoint y: 94, endPoint x: 180, endPoint y: 91, distance: 77.1
click at [196, 92] on input "wildcats" at bounding box center [279, 95] width 165 height 33
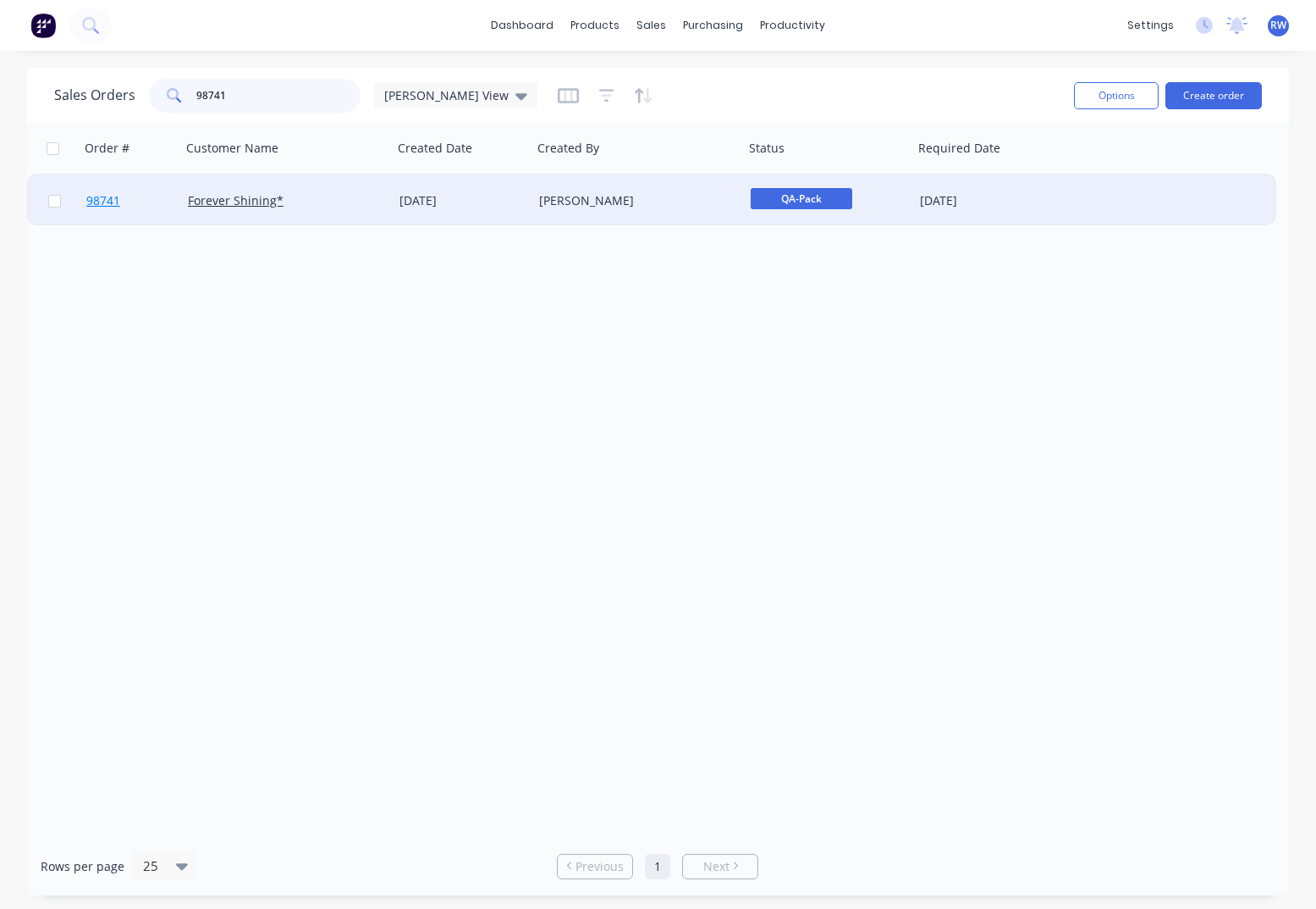
type input "98741"
click at [108, 203] on span "98741" at bounding box center [103, 201] width 33 height 17
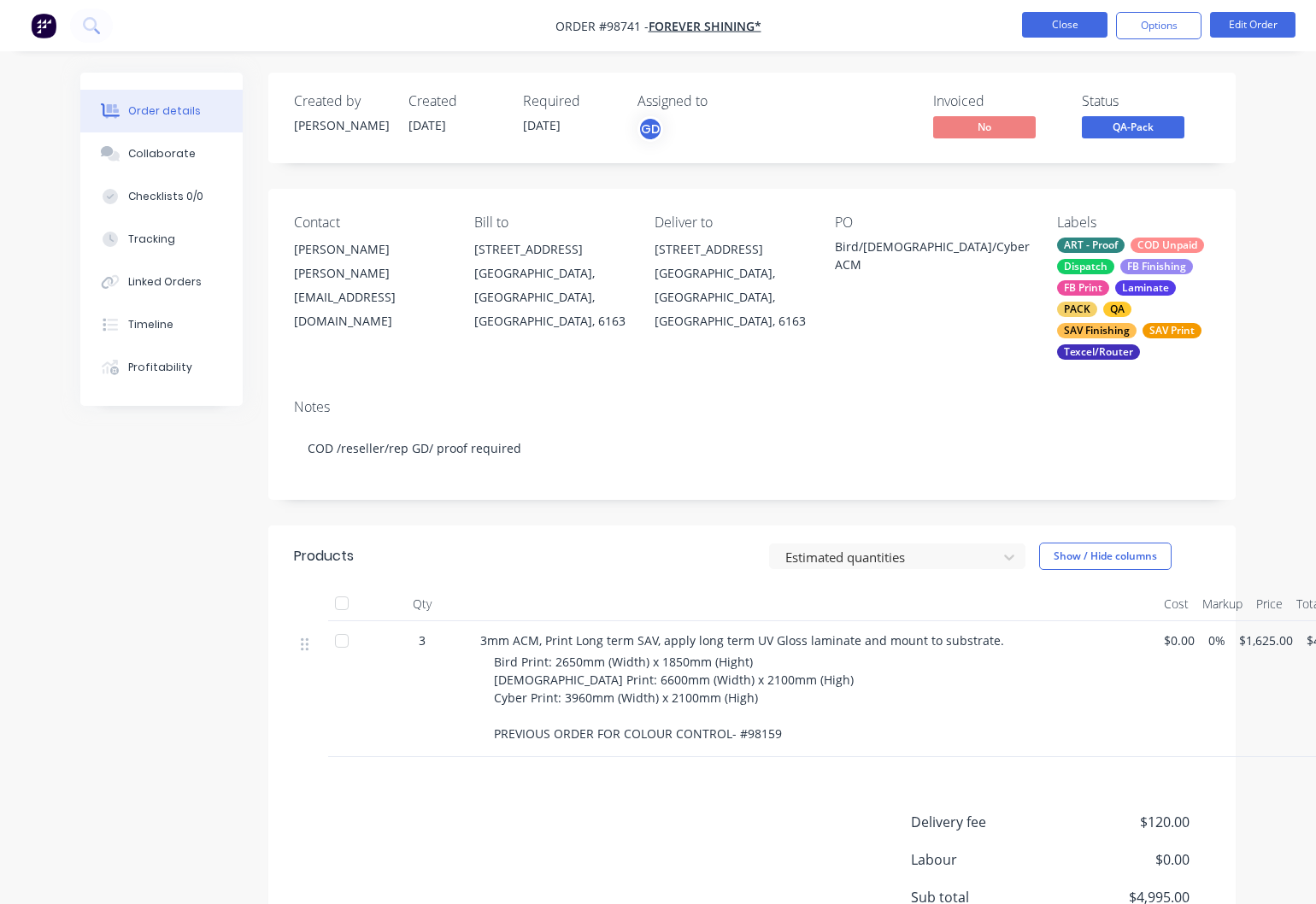
click at [1070, 24] on button "Close" at bounding box center [1065, 25] width 86 height 26
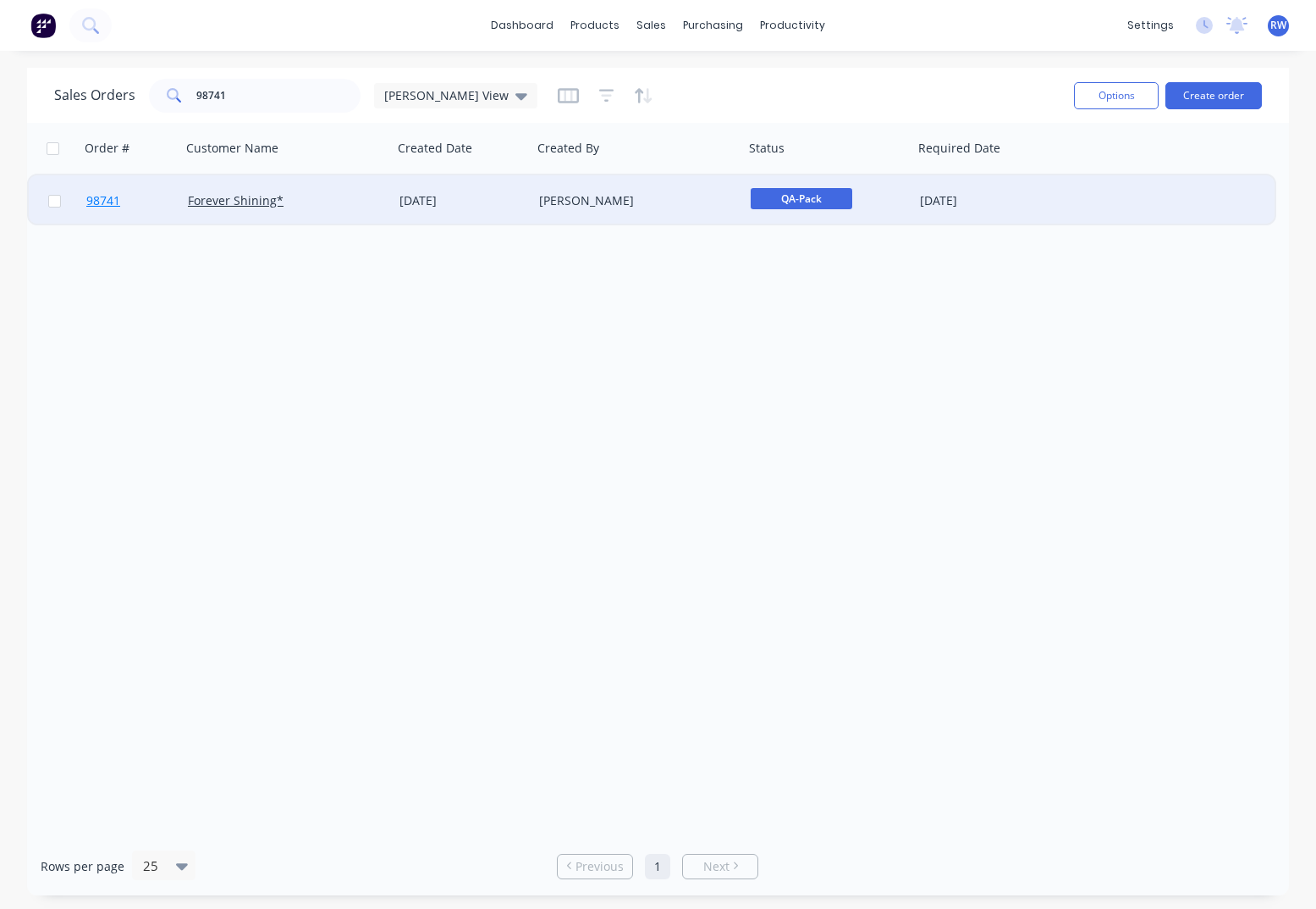
click at [102, 200] on span "98741" at bounding box center [103, 201] width 33 height 17
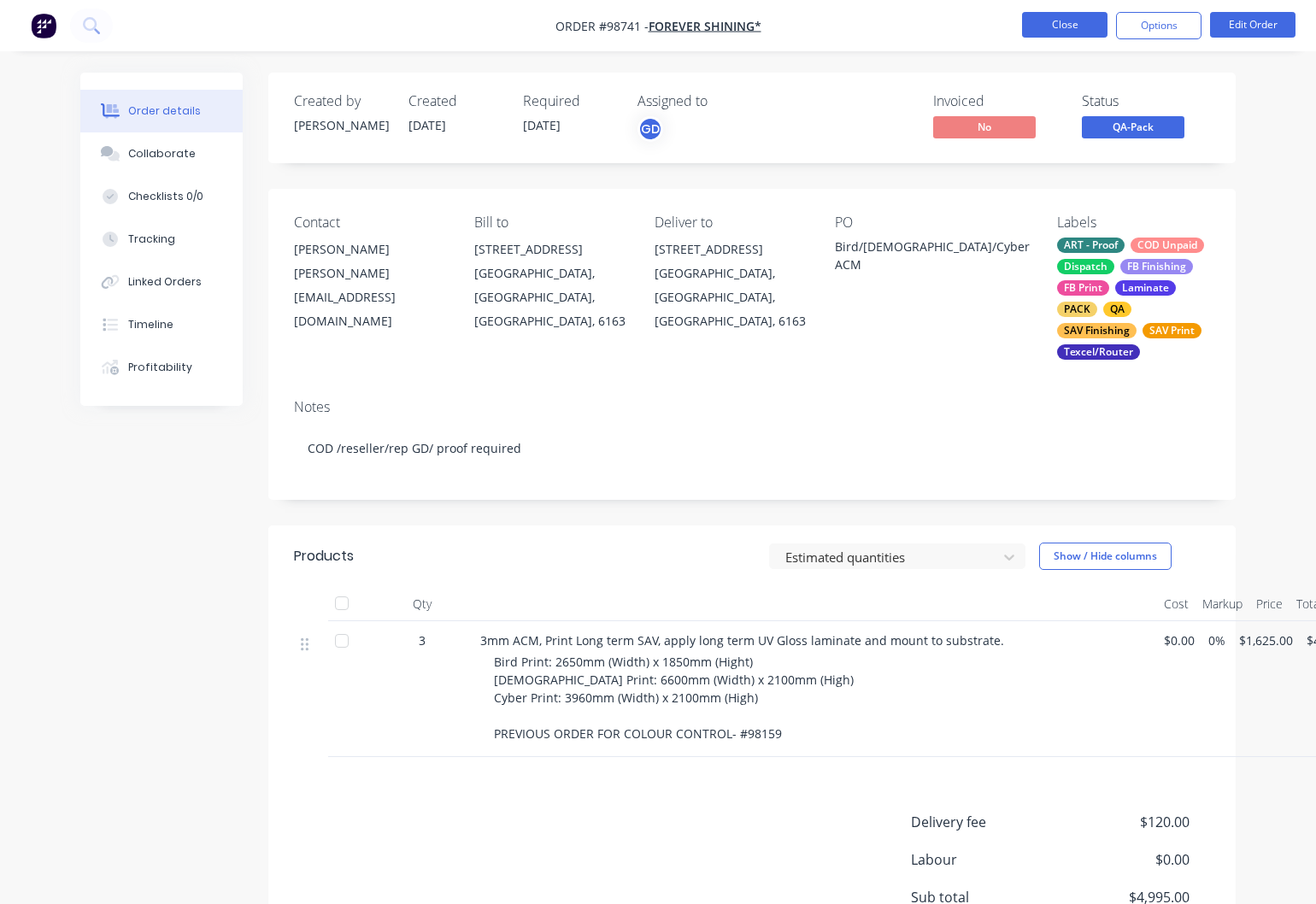
click at [1048, 26] on button "Close" at bounding box center [1065, 25] width 86 height 26
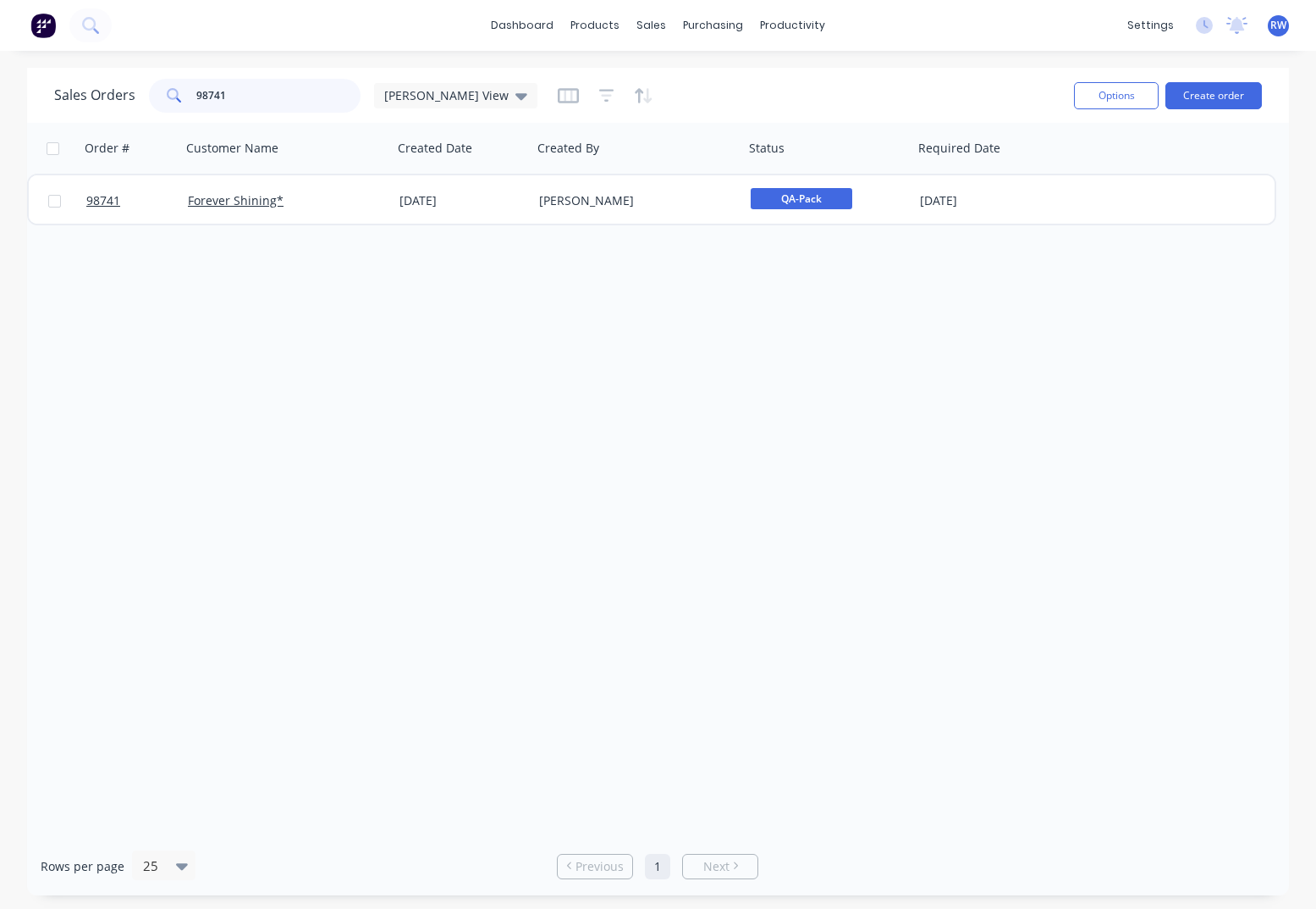
click at [256, 101] on input "98741" at bounding box center [279, 95] width 165 height 33
drag, startPoint x: 220, startPoint y: 97, endPoint x: 64, endPoint y: 86, distance: 156.4
click at [196, 86] on input "98741" at bounding box center [279, 95] width 165 height 33
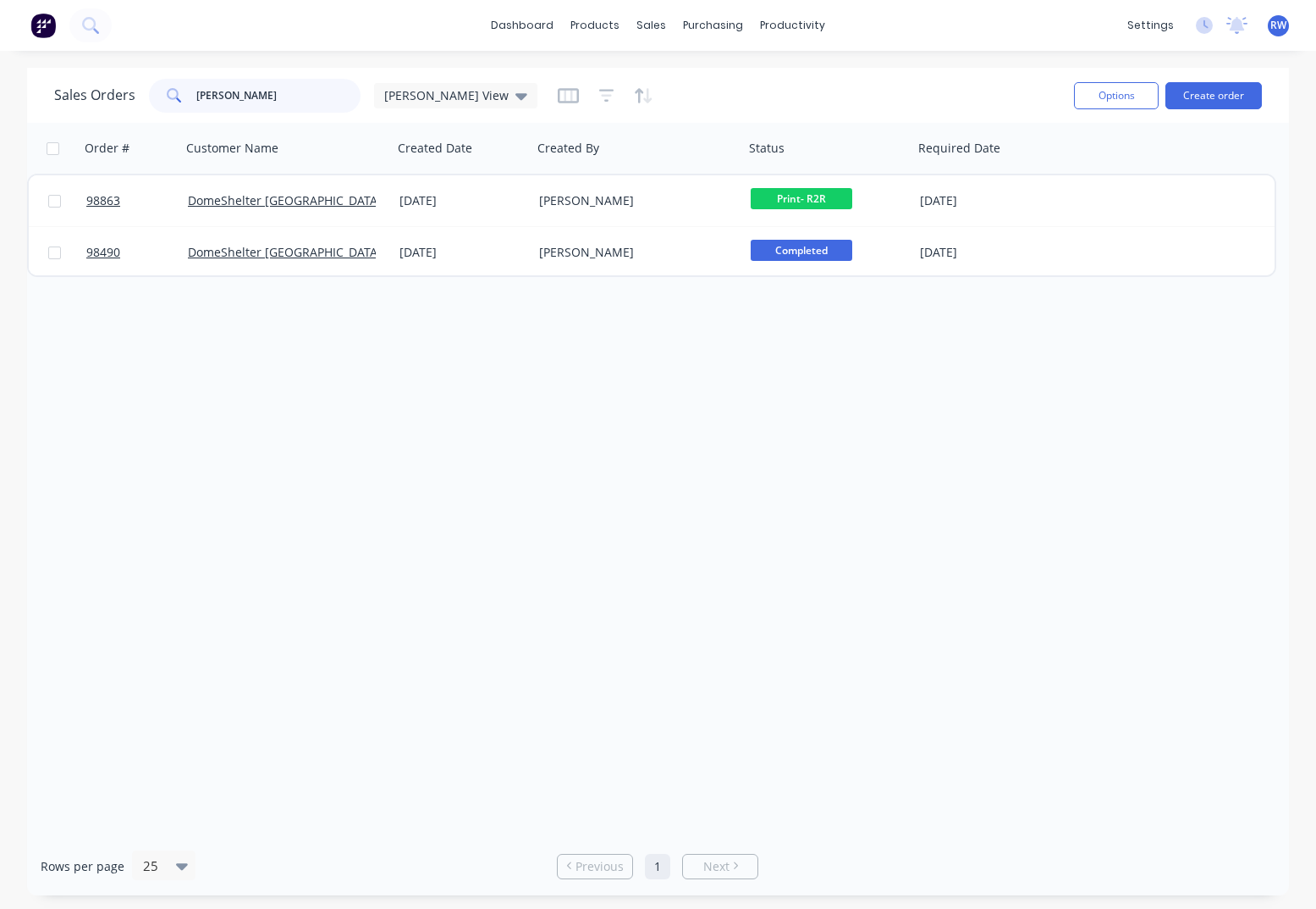
type input "[PERSON_NAME]"
drag, startPoint x: 265, startPoint y: 98, endPoint x: 167, endPoint y: 95, distance: 98.0
click at [196, 95] on input "[PERSON_NAME]" at bounding box center [279, 95] width 165 height 33
drag, startPoint x: 261, startPoint y: 99, endPoint x: 159, endPoint y: 92, distance: 102.2
click at [196, 92] on input "[PERSON_NAME]" at bounding box center [279, 95] width 165 height 33
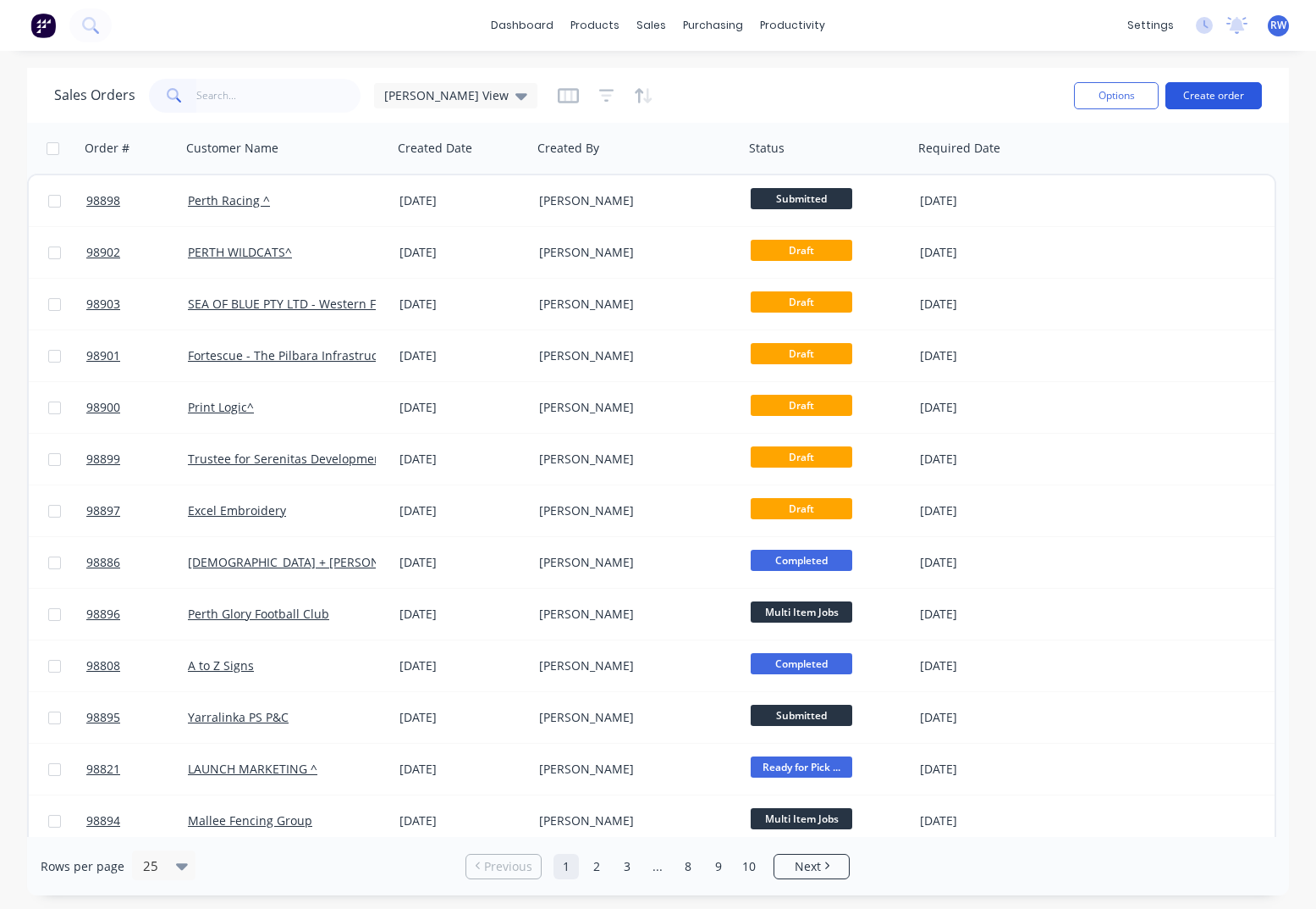
click at [1205, 92] on button "Create order" at bounding box center [1214, 96] width 96 height 27
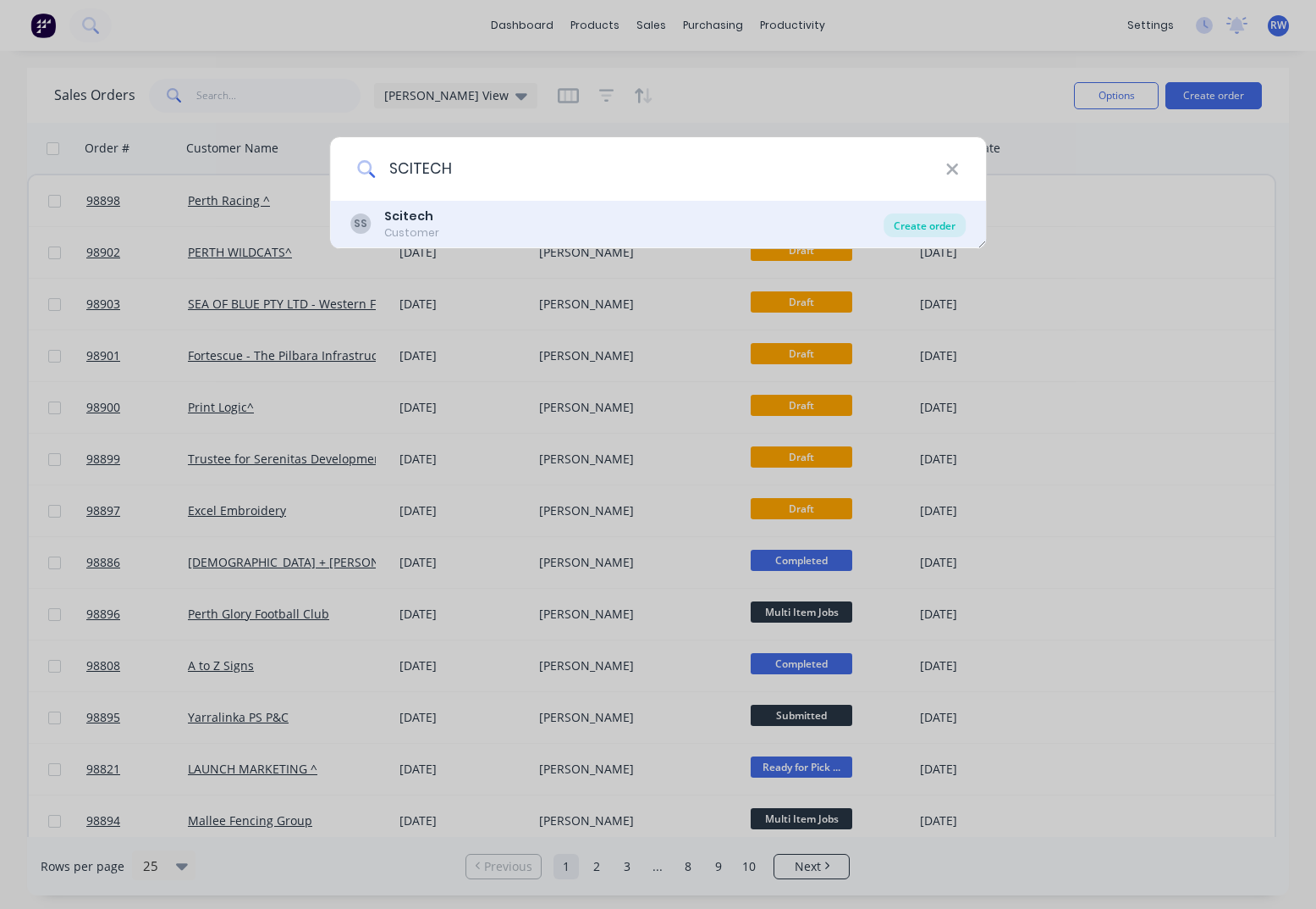
type input "SCITECH"
click at [920, 228] on div "Create order" at bounding box center [925, 226] width 82 height 24
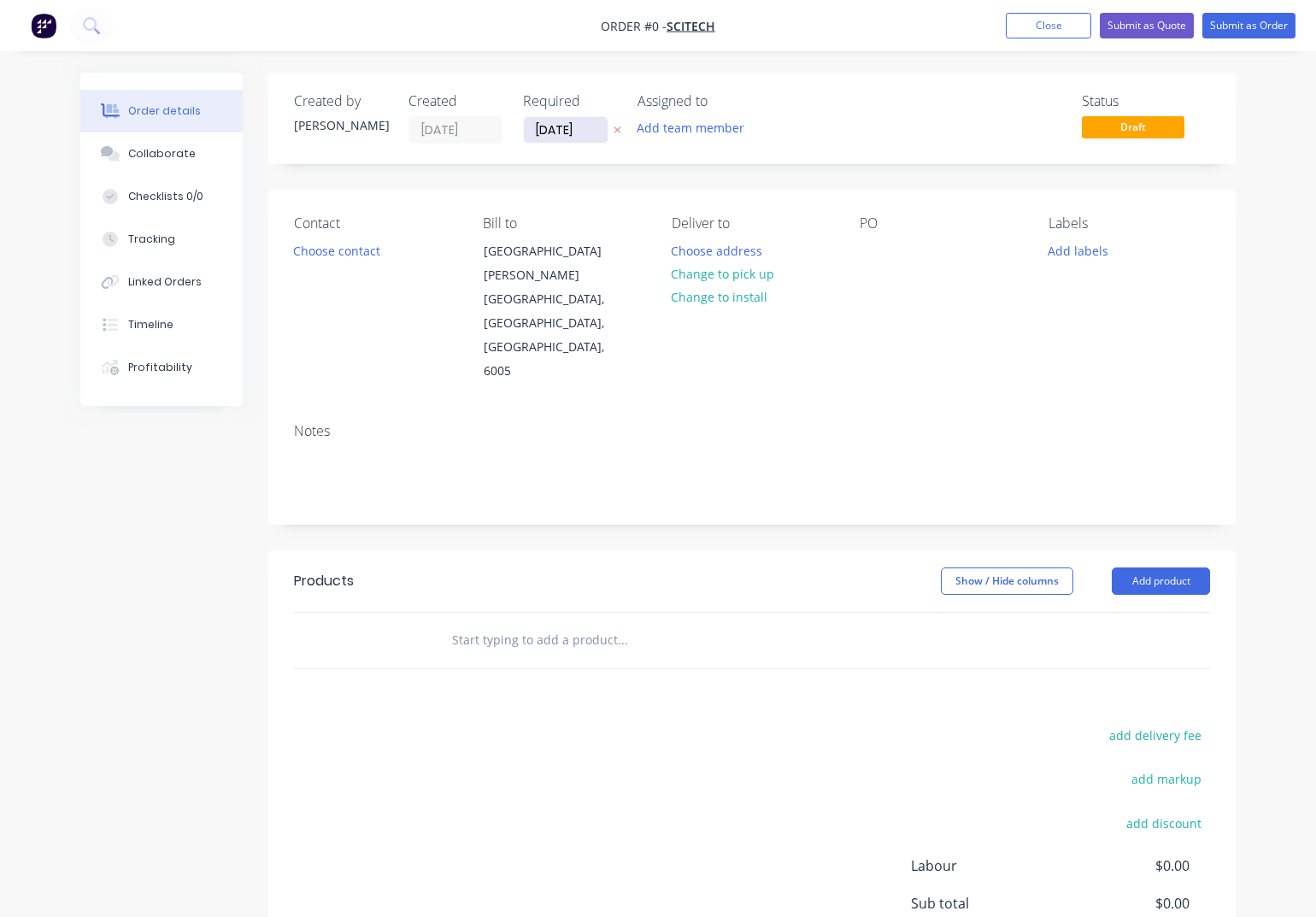
click at [590, 128] on input "[DATE]" at bounding box center [566, 130] width 84 height 26
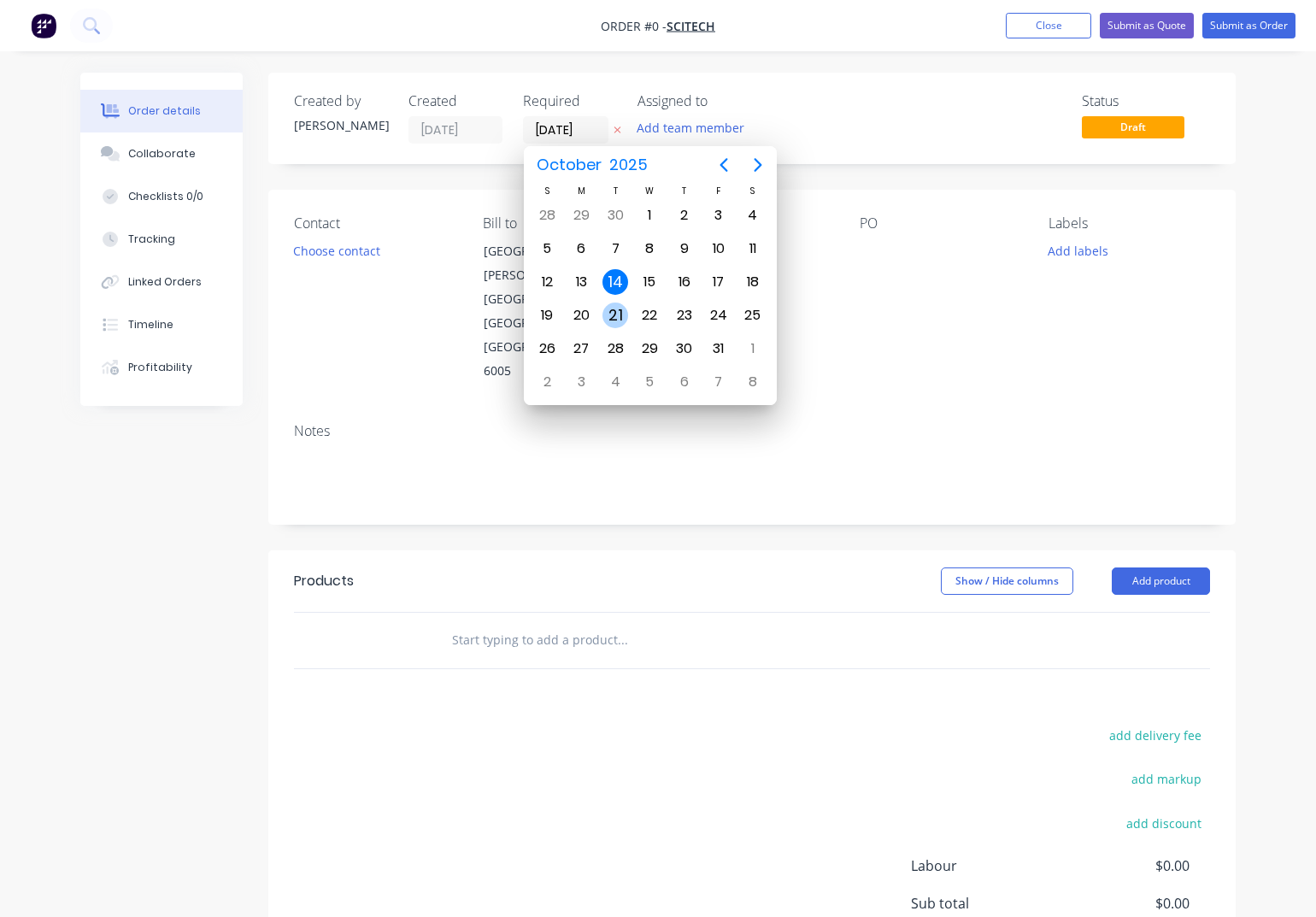
click at [615, 317] on div "21" at bounding box center [616, 315] width 26 height 26
type input "[DATE]"
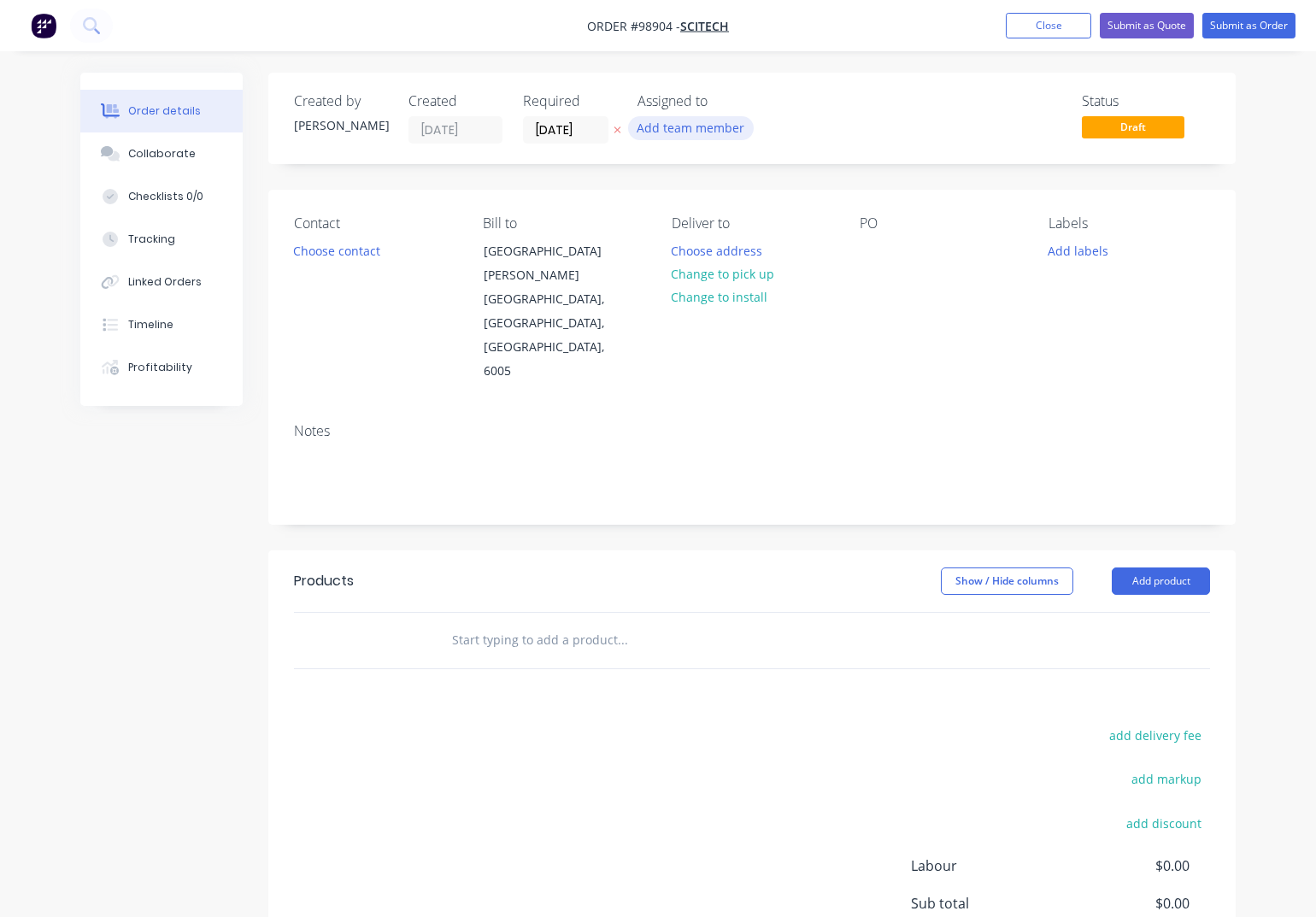
click at [677, 133] on button "Add team member" at bounding box center [690, 127] width 126 height 23
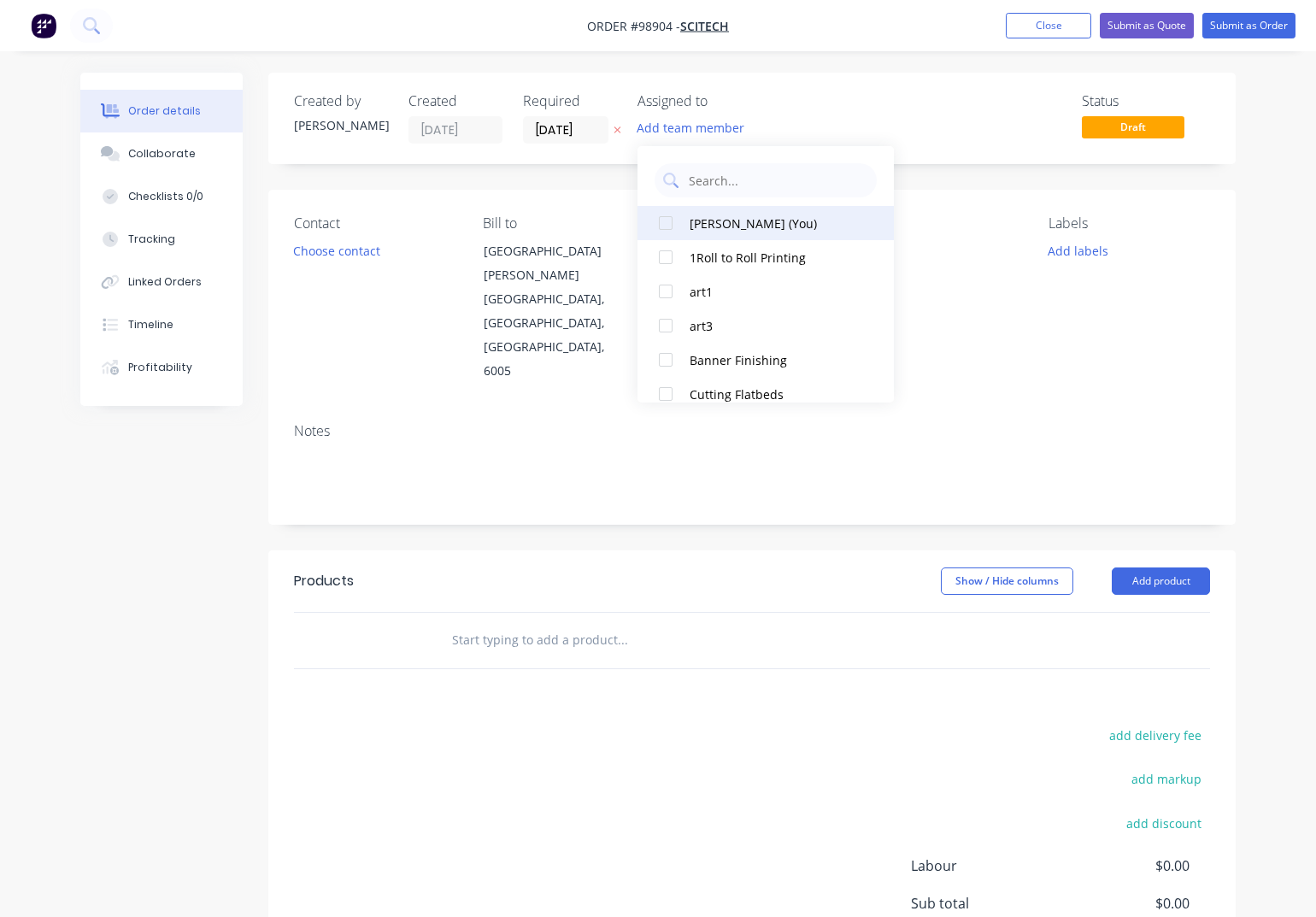
click at [706, 224] on div "[PERSON_NAME] (You)" at bounding box center [775, 223] width 171 height 18
click at [347, 255] on button "Choose contact" at bounding box center [337, 249] width 105 height 23
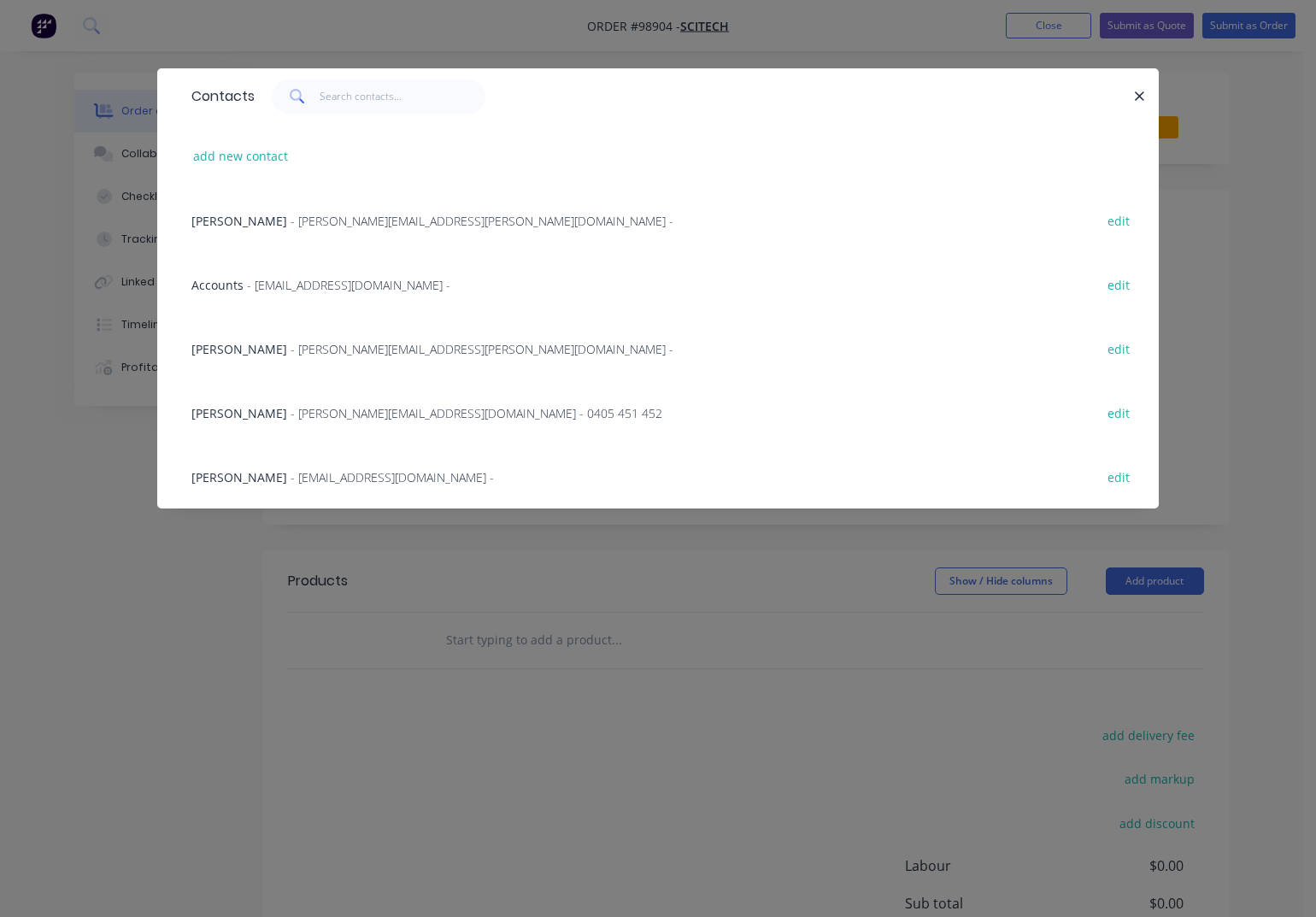
click at [290, 225] on span "- [PERSON_NAME][EMAIL_ADDRESS][PERSON_NAME][DOMAIN_NAME] -" at bounding box center [482, 221] width 383 height 16
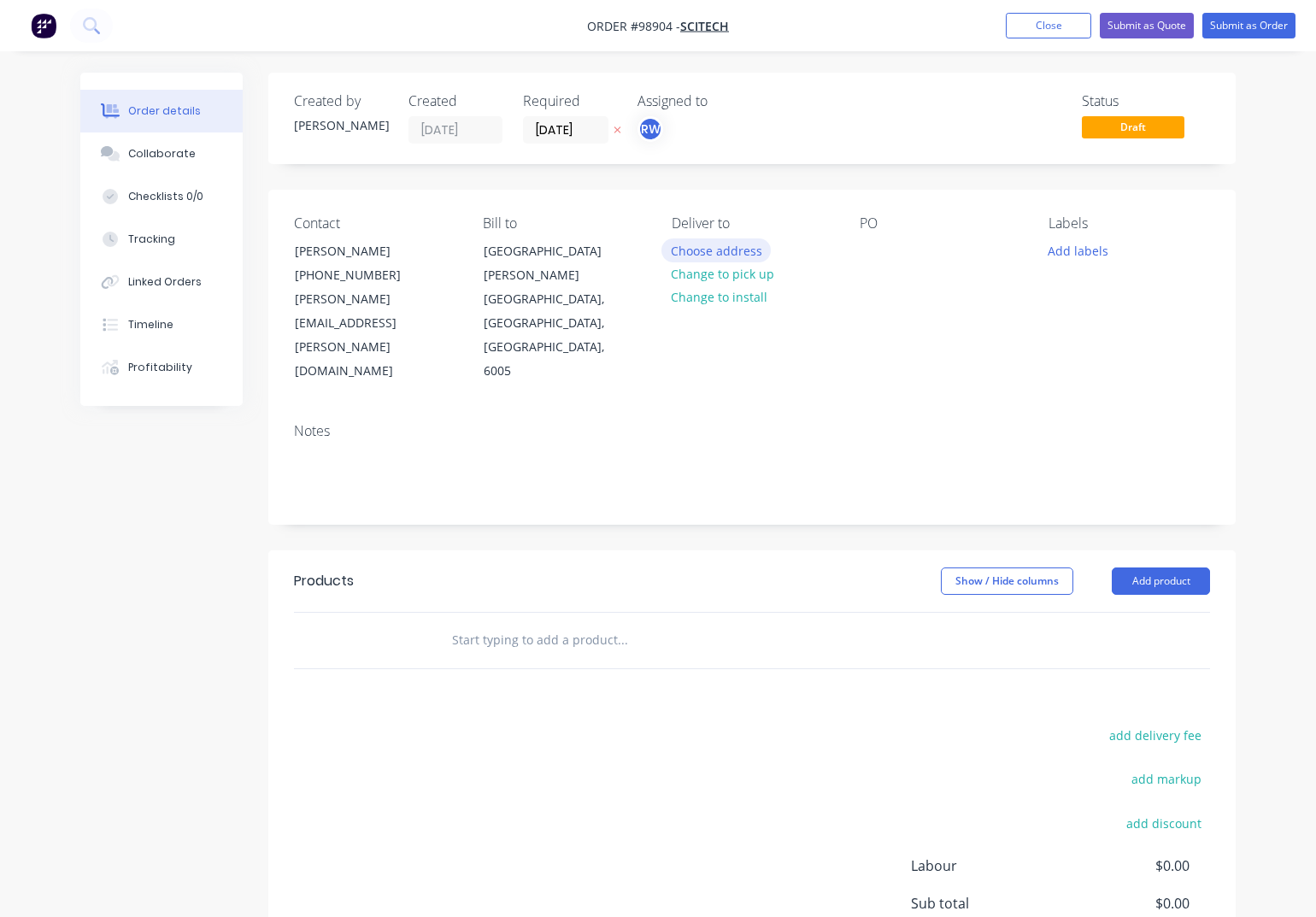
click at [728, 251] on button "Choose address" at bounding box center [716, 249] width 109 height 23
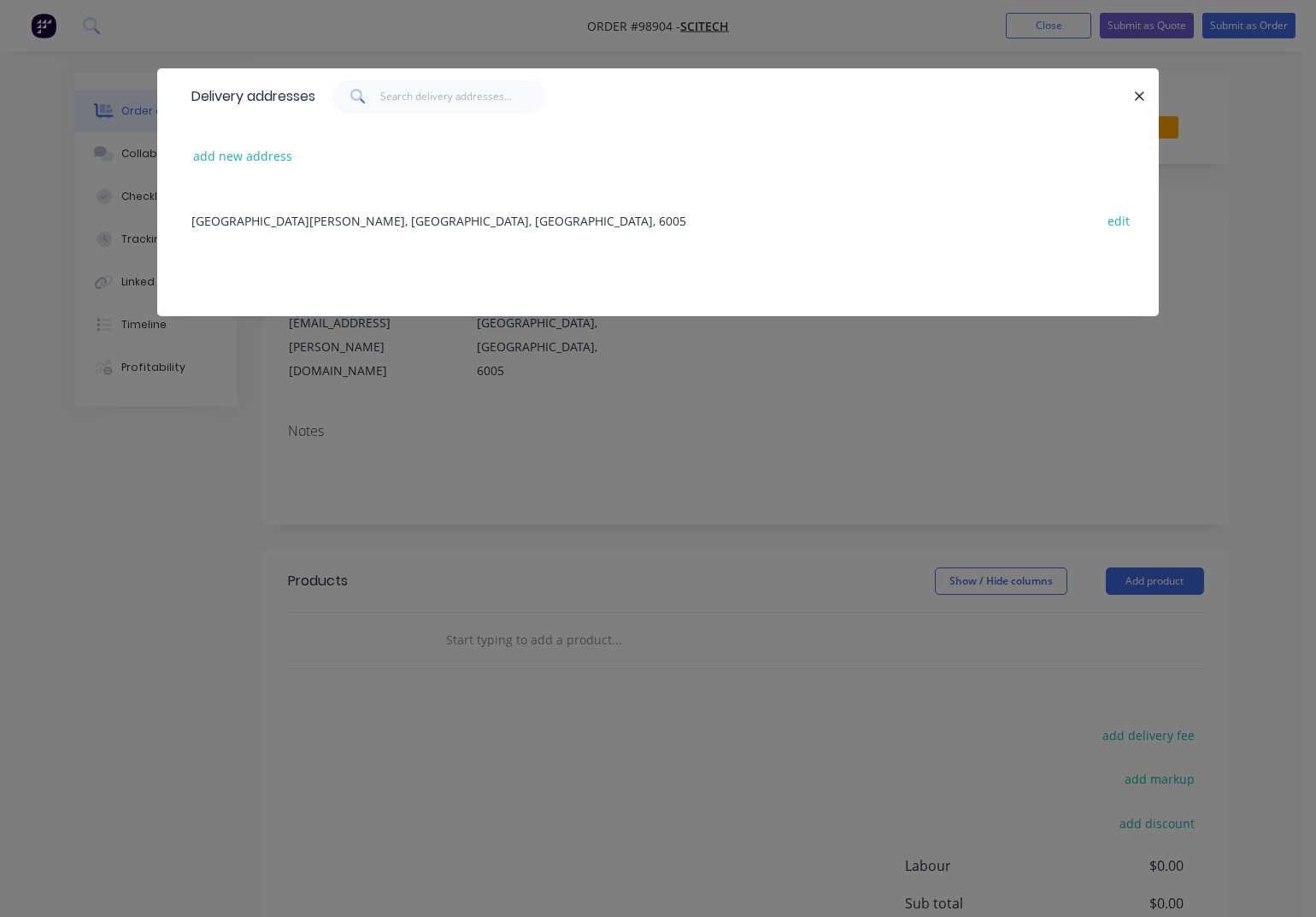
click at [353, 226] on div "[GEOGRAPHIC_DATA][PERSON_NAME], [GEOGRAPHIC_DATA], [GEOGRAPHIC_DATA], 6005 edit" at bounding box center [658, 220] width 950 height 64
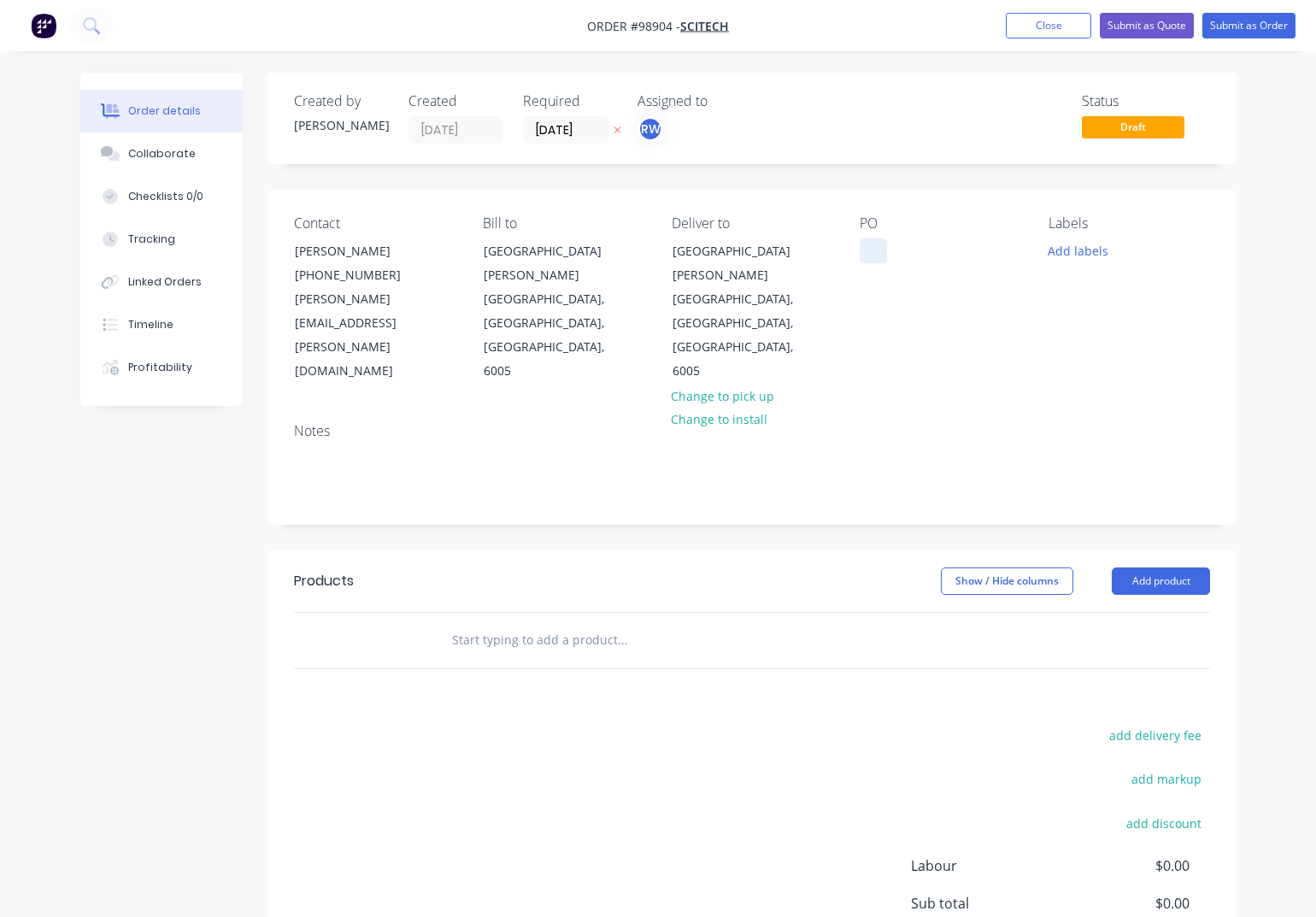
click at [865, 252] on div at bounding box center [874, 250] width 28 height 25
click at [1081, 247] on button "Add labels" at bounding box center [1079, 249] width 79 height 23
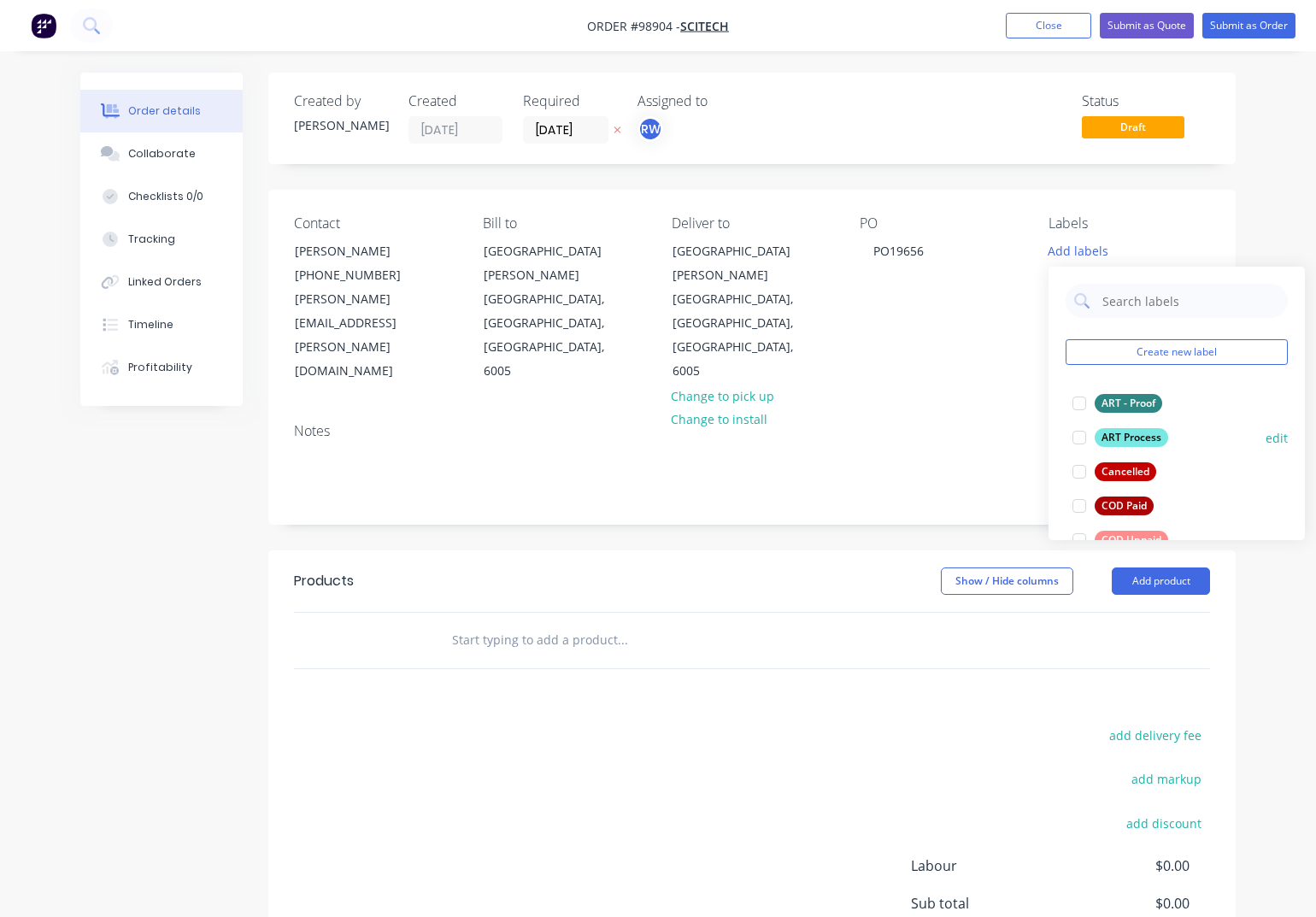
click at [1131, 436] on div "ART Process" at bounding box center [1131, 437] width 74 height 19
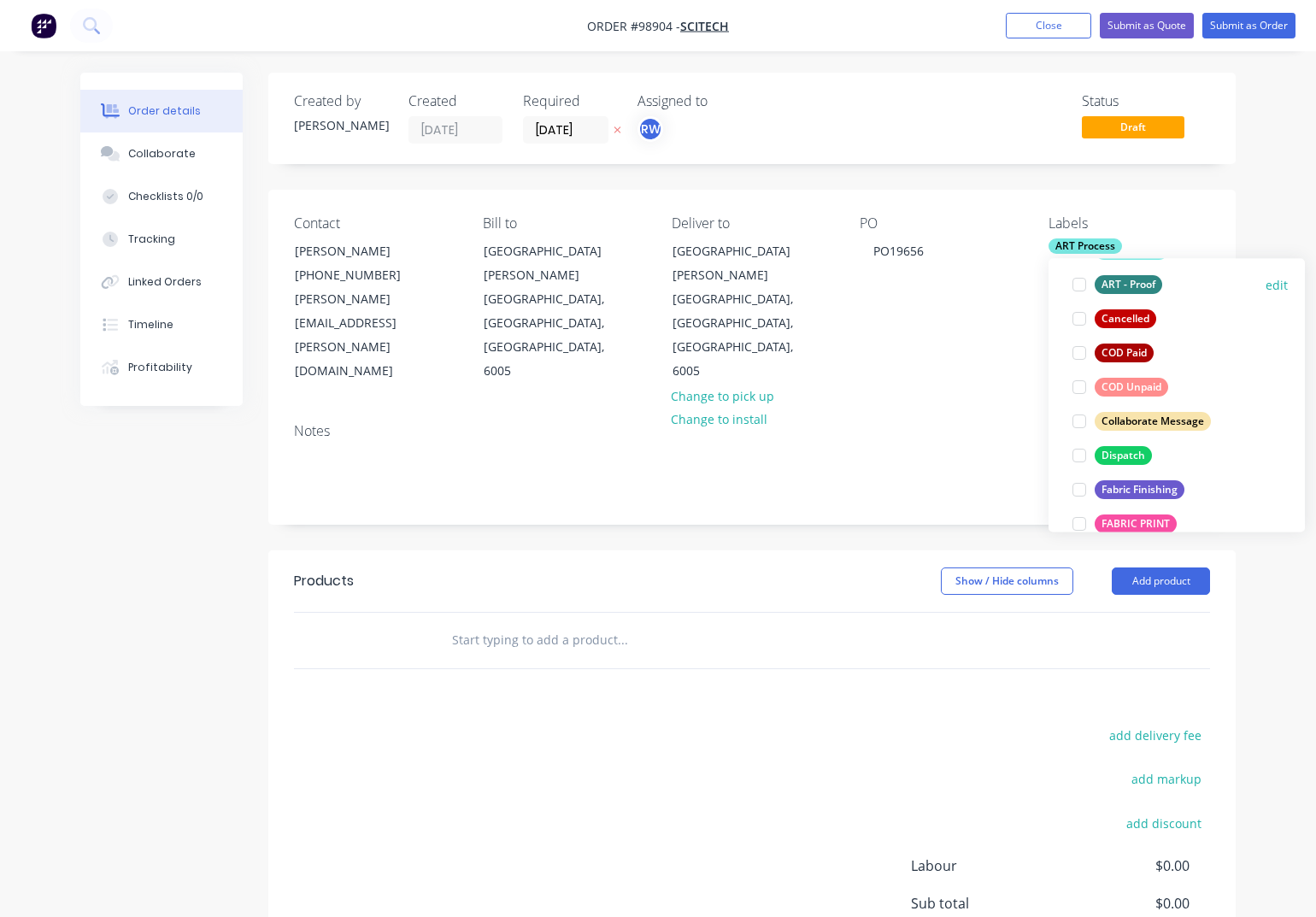
scroll to position [152, 0]
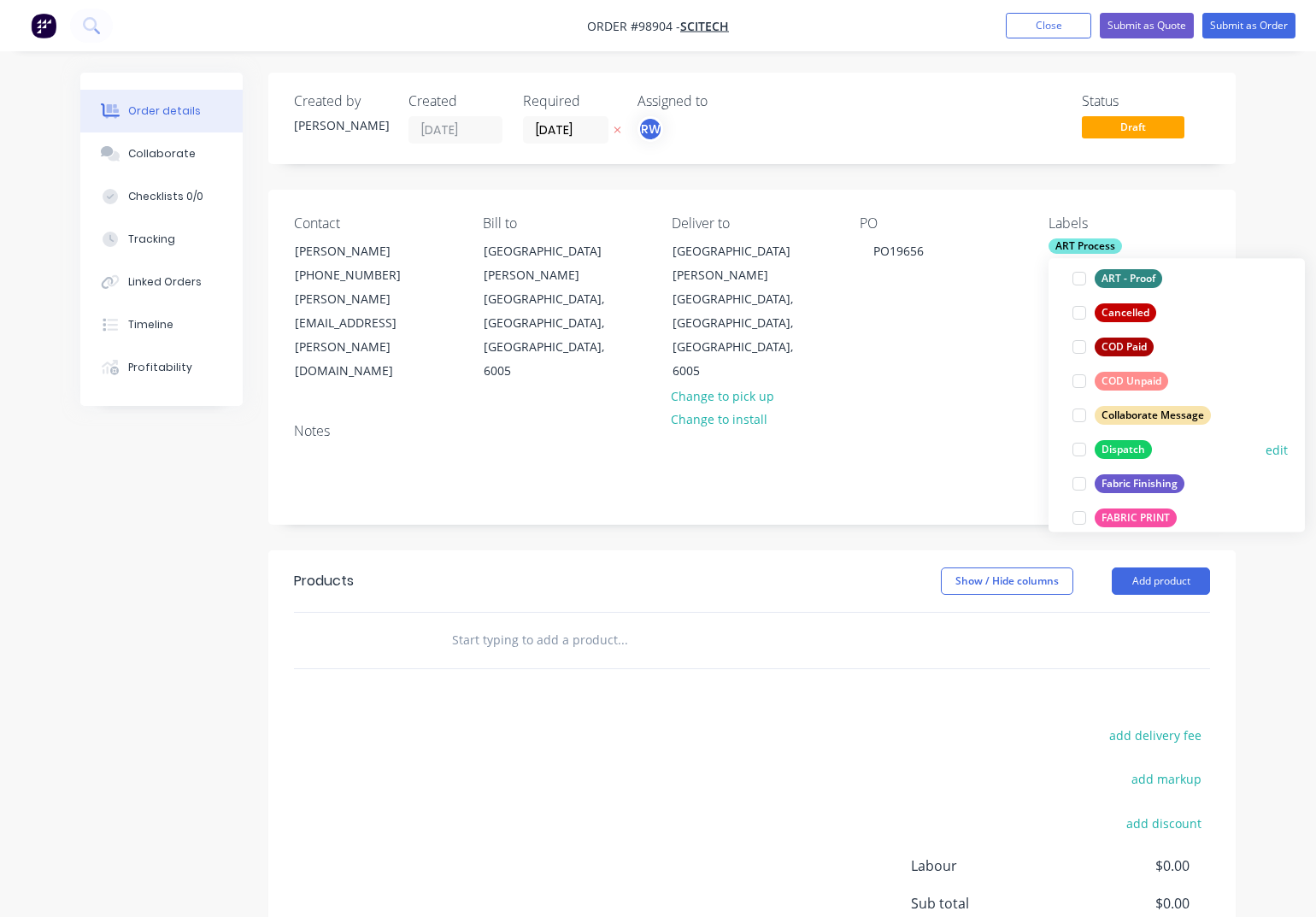
click at [1116, 450] on div "Dispatch" at bounding box center [1124, 449] width 57 height 19
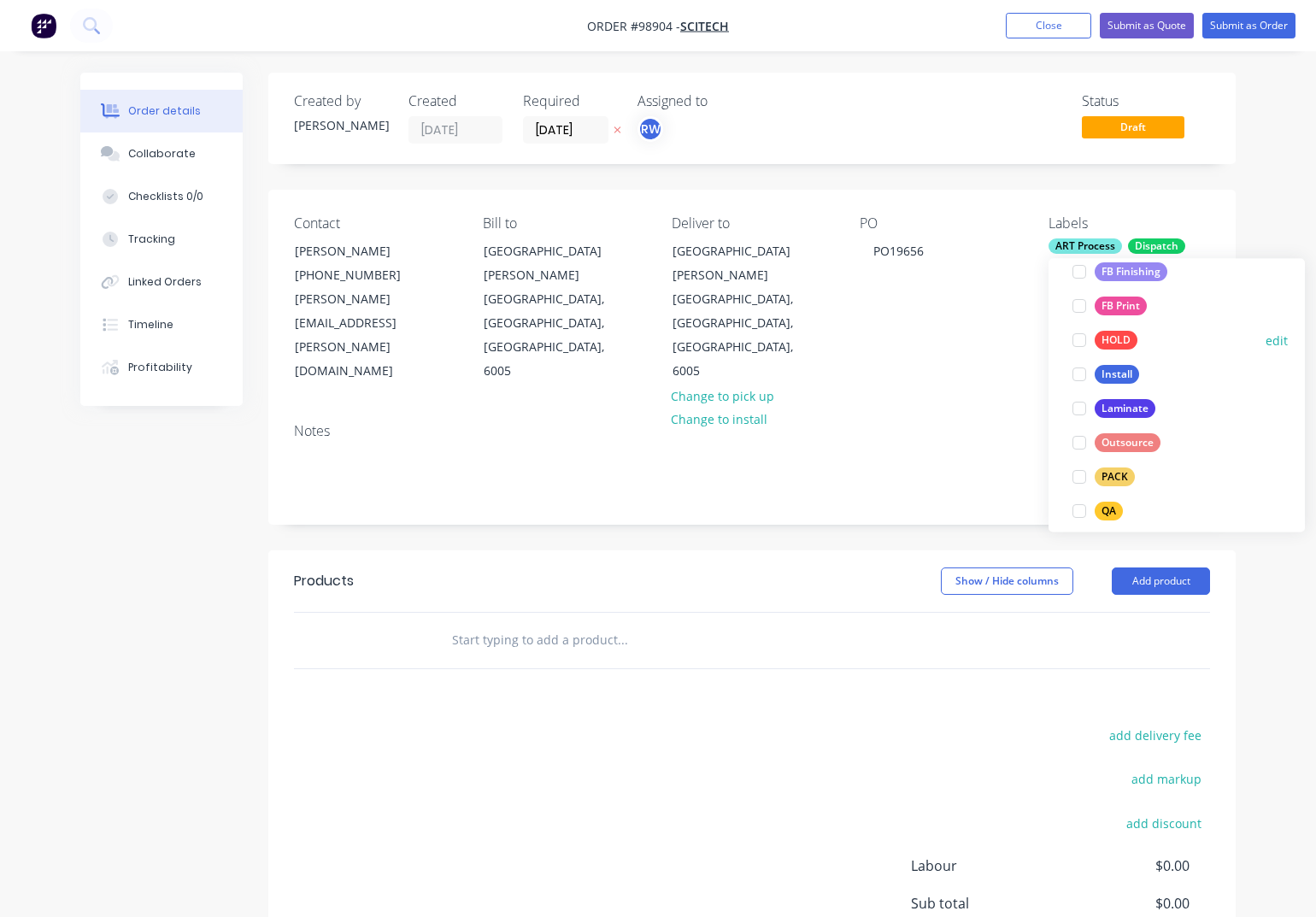
scroll to position [472, 0]
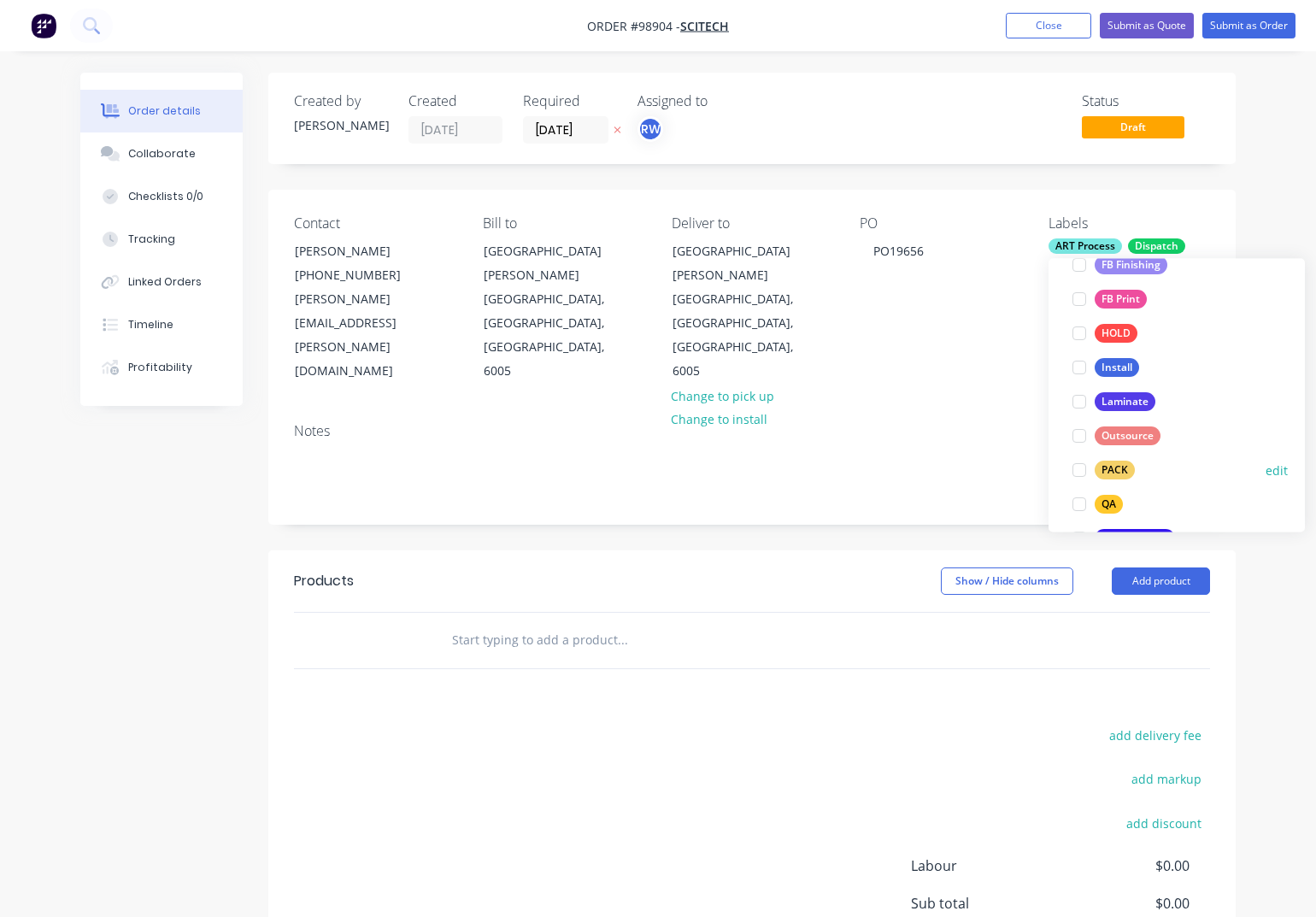
click at [1112, 473] on div "PACK" at bounding box center [1115, 471] width 40 height 19
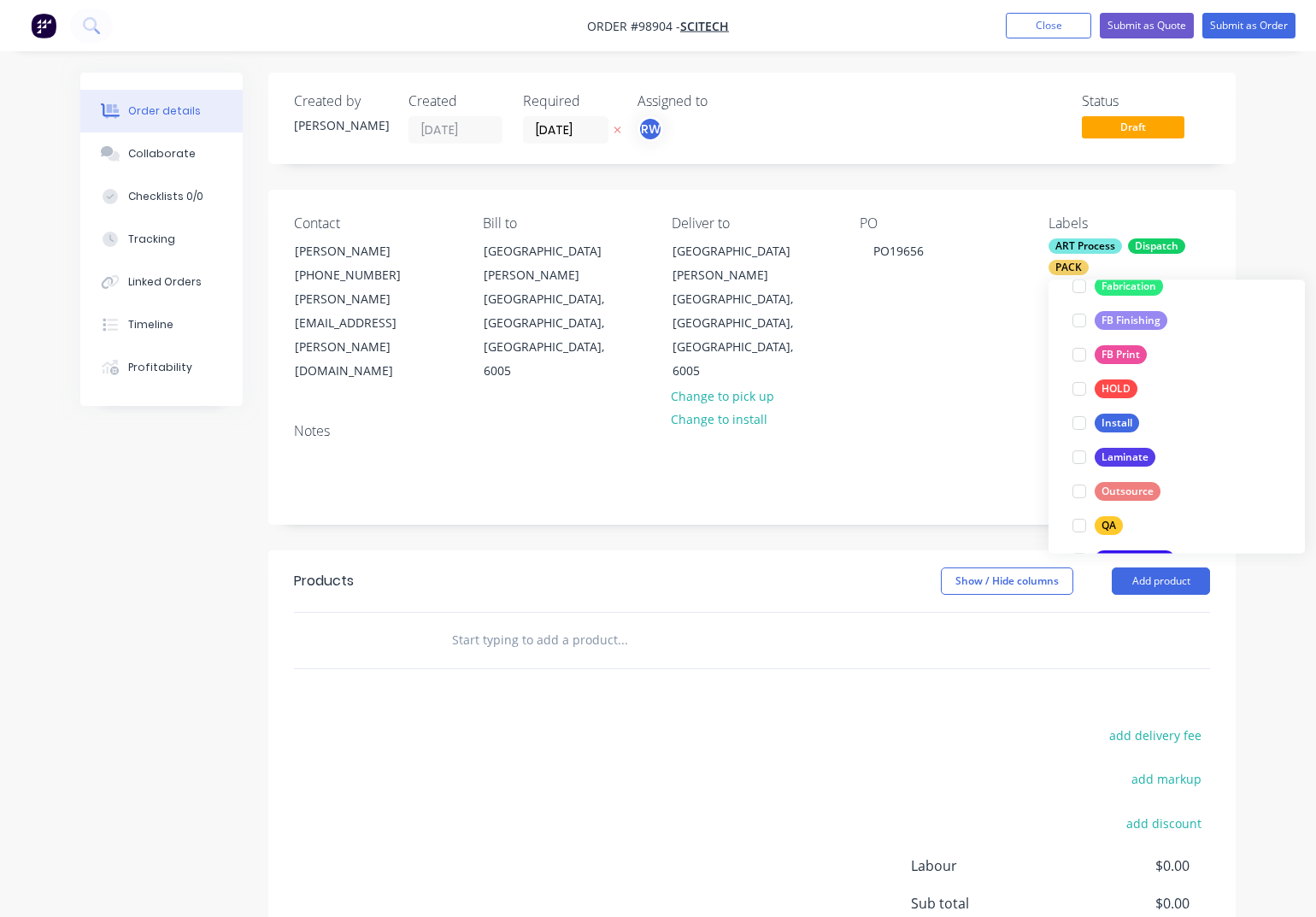
scroll to position [0, 0]
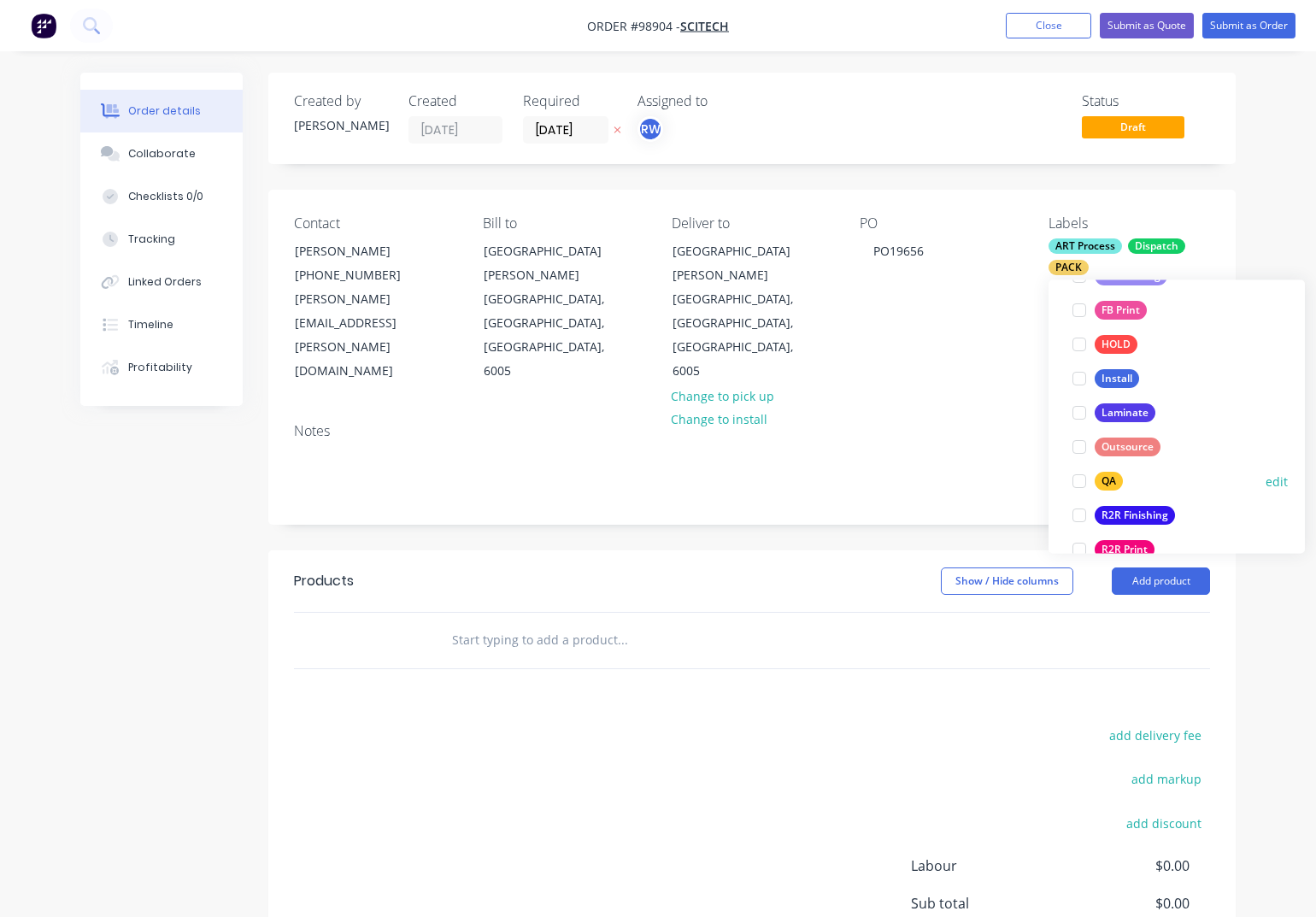
click at [1112, 482] on div "QA" at bounding box center [1109, 482] width 29 height 19
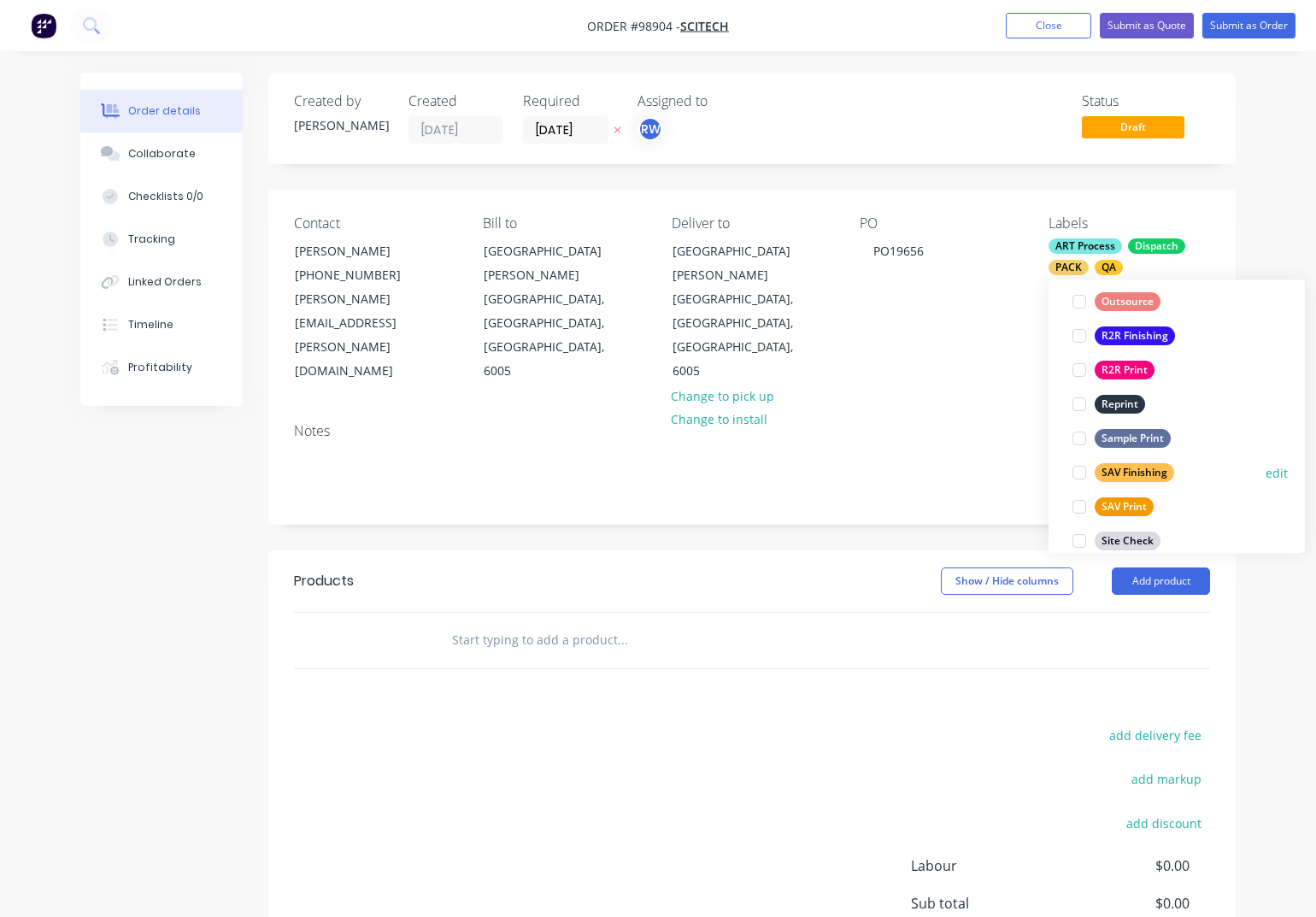
scroll to position [707, 0]
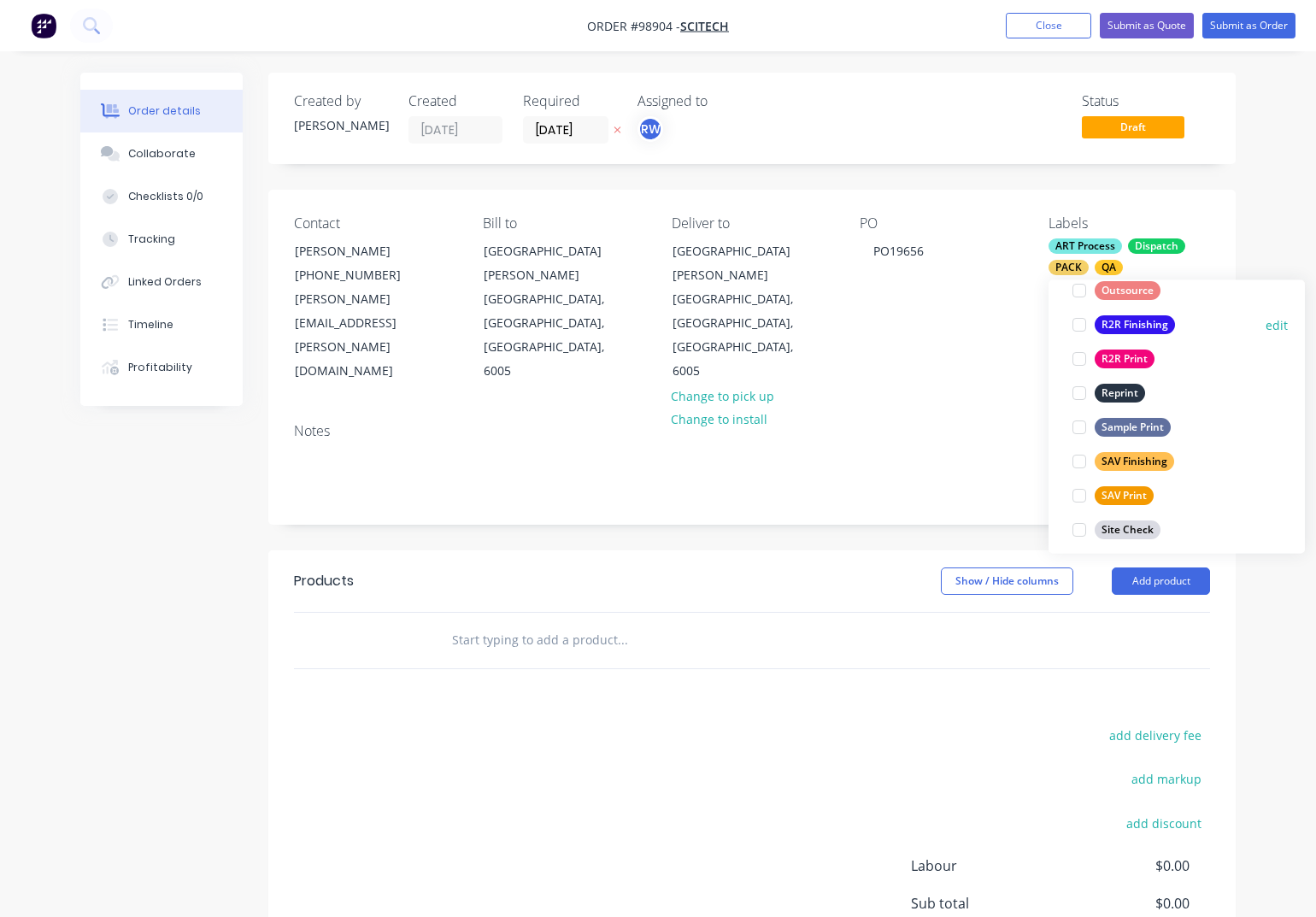
click at [1110, 325] on div "R2R Finishing" at bounding box center [1135, 326] width 81 height 19
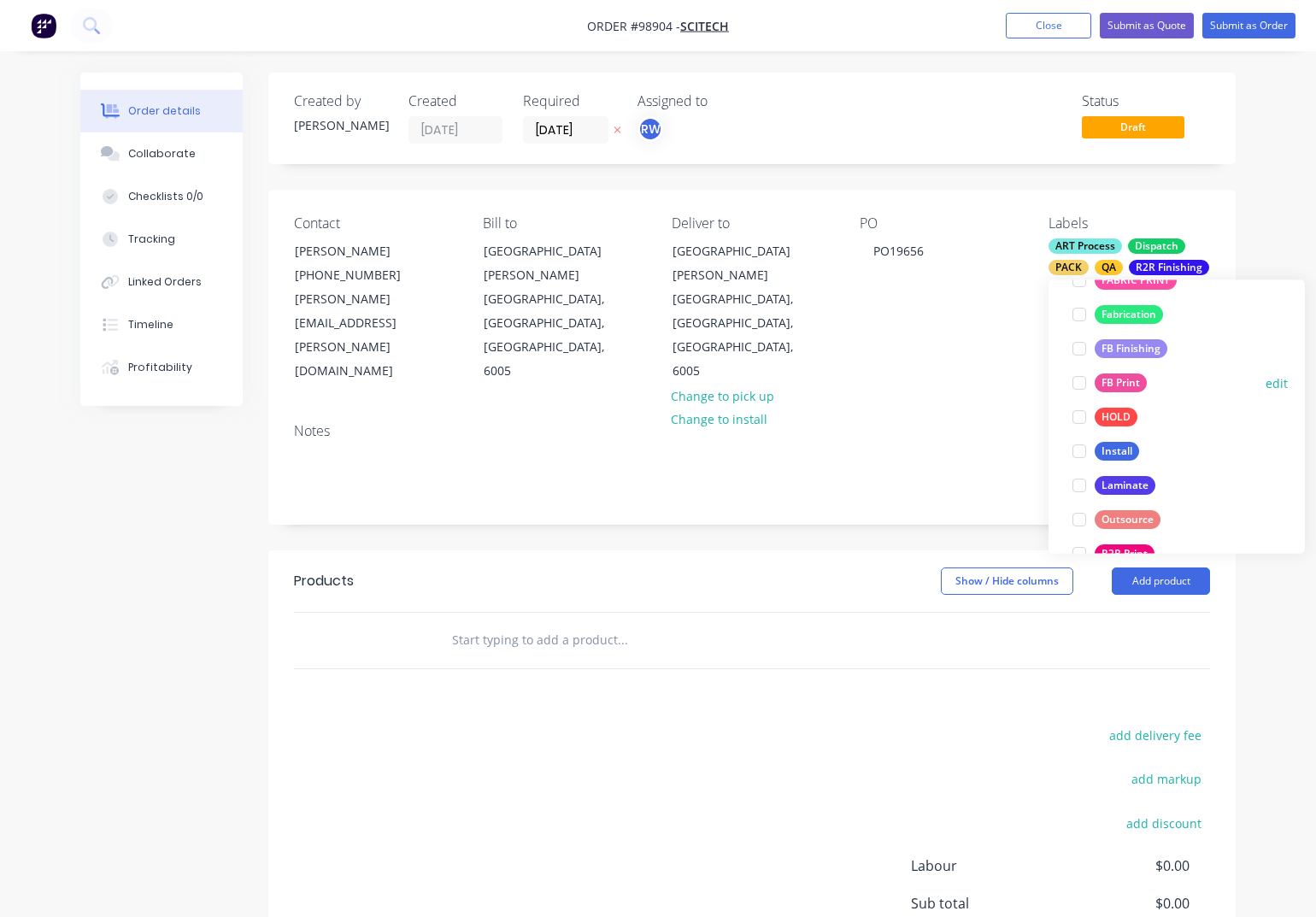
scroll to position [609, 0]
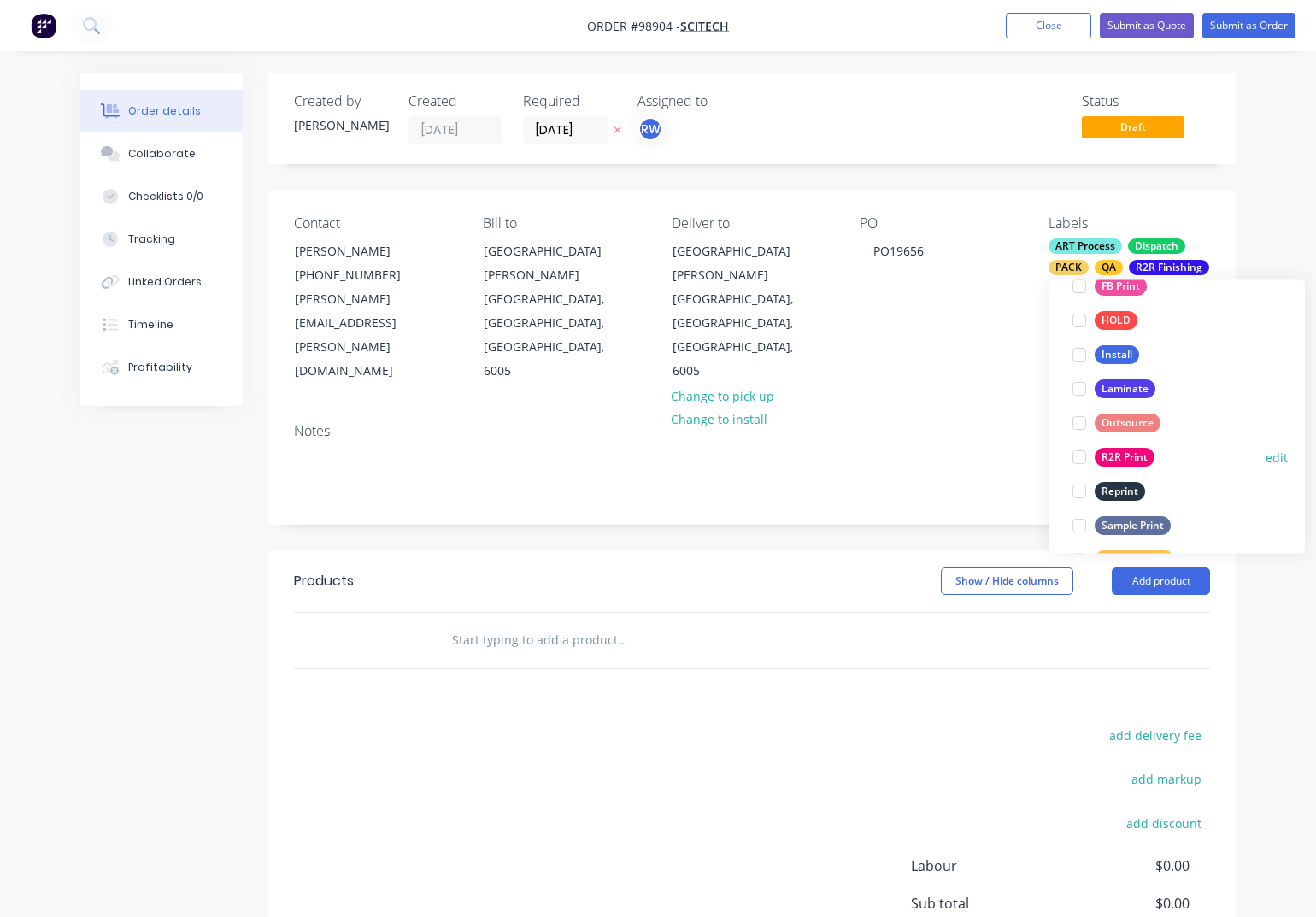
click at [1108, 456] on div "R2R Print" at bounding box center [1125, 458] width 60 height 19
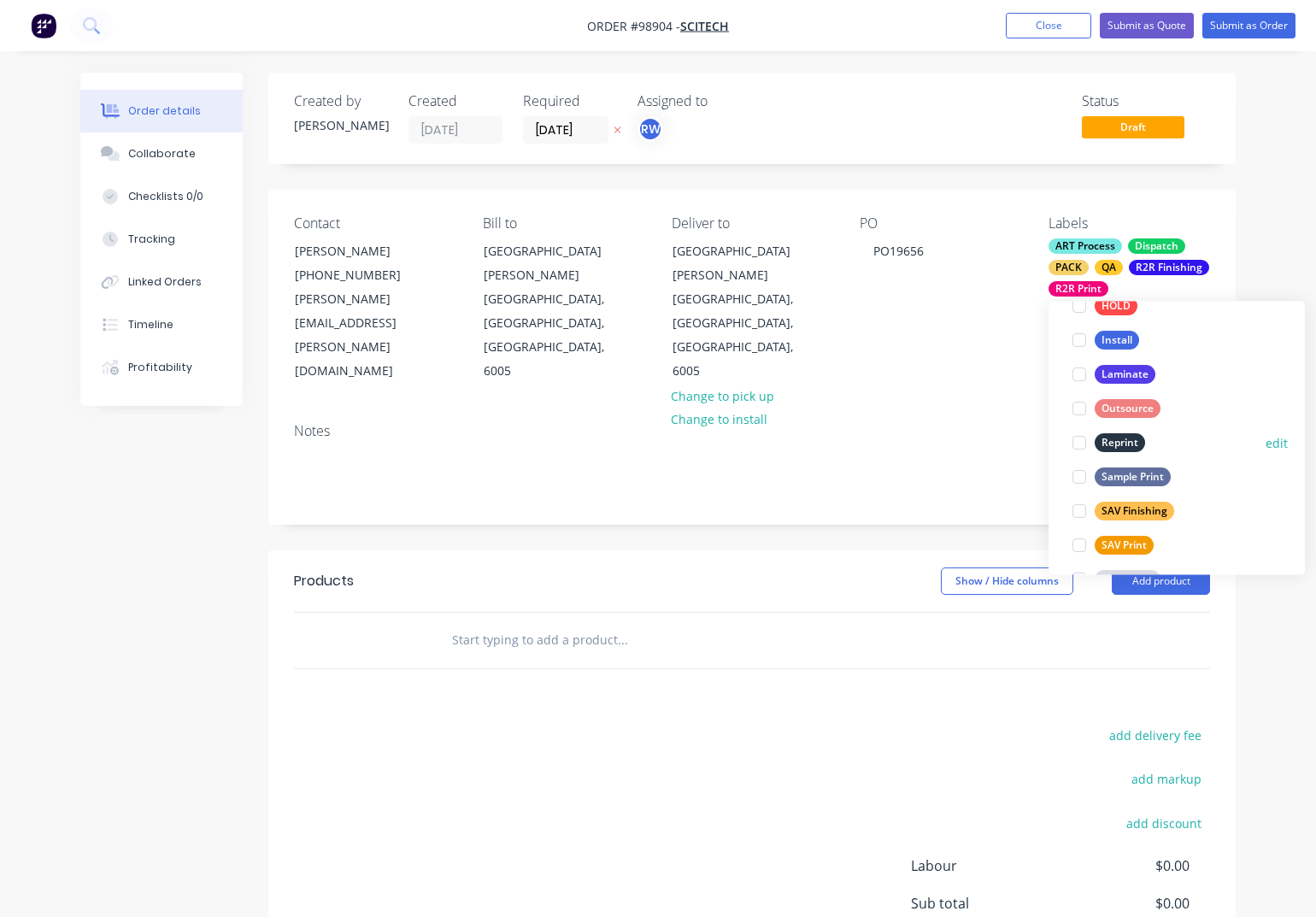
scroll to position [679, 0]
click at [1111, 545] on div "SAV Print" at bounding box center [1125, 546] width 59 height 19
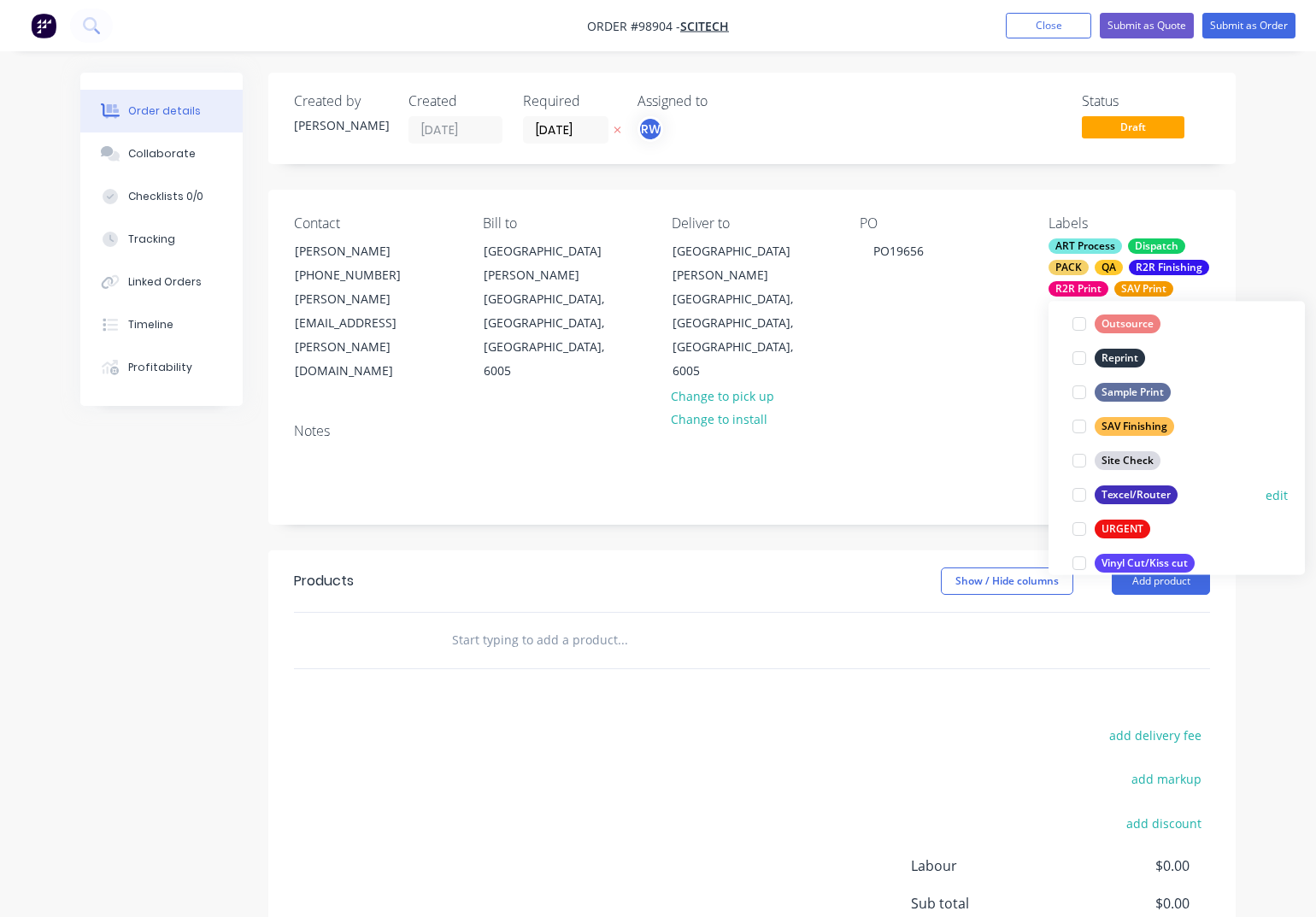
scroll to position [820, 0]
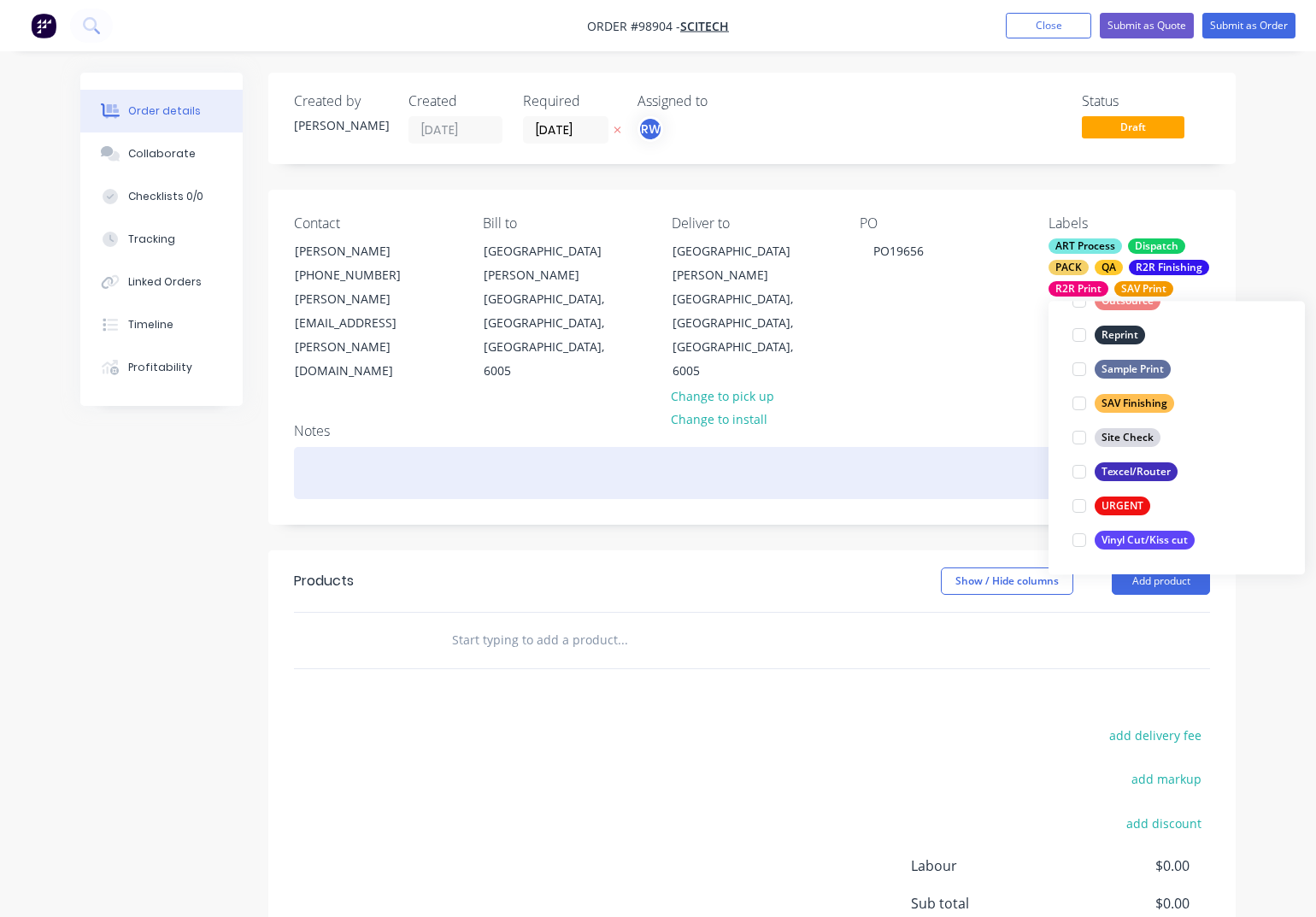
drag, startPoint x: 404, startPoint y: 442, endPoint x: 446, endPoint y: 449, distance: 42.6
click at [432, 447] on div at bounding box center [752, 473] width 917 height 52
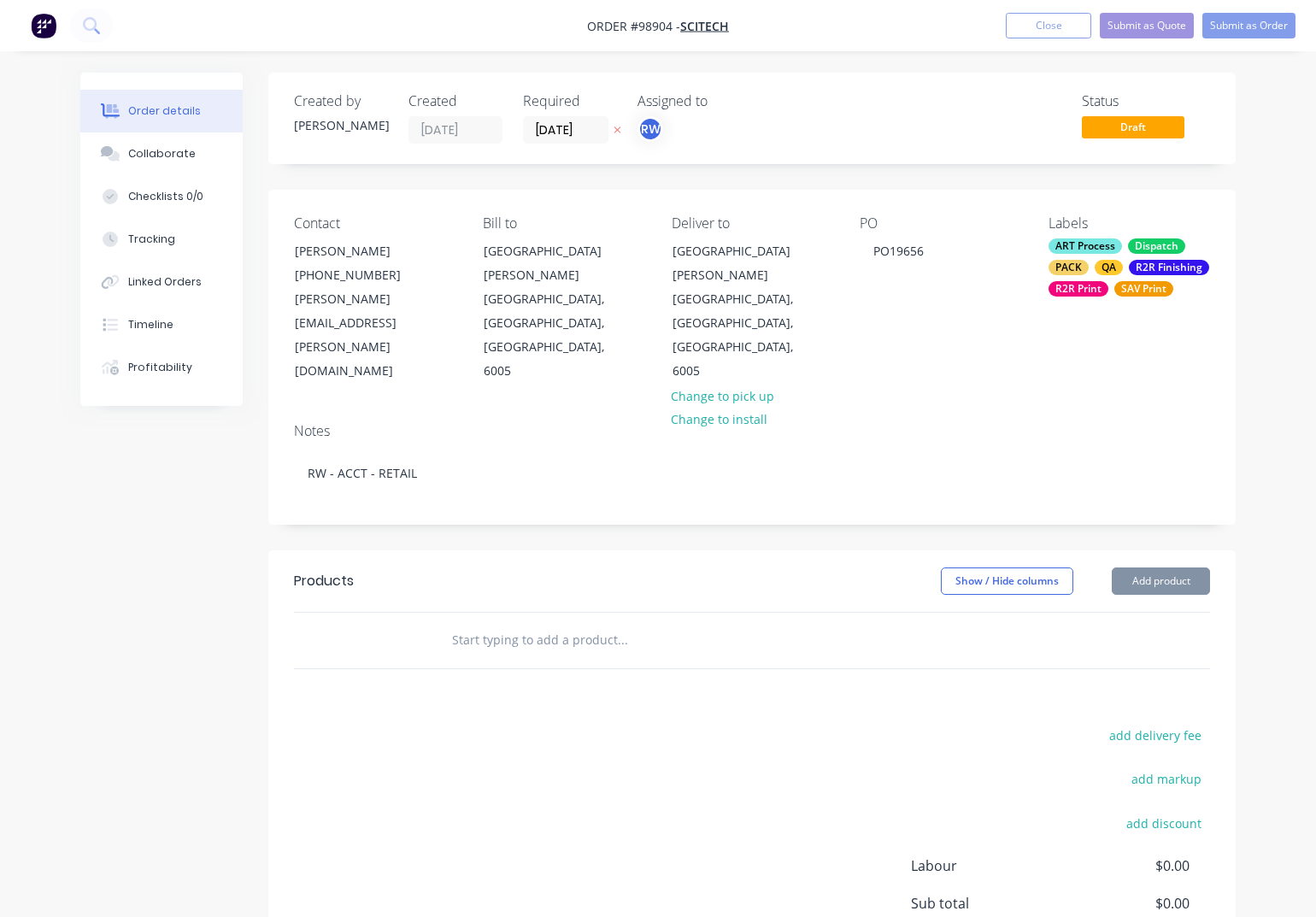
drag, startPoint x: 480, startPoint y: 612, endPoint x: 461, endPoint y: 601, distance: 22.0
click at [478, 623] on input "text" at bounding box center [622, 639] width 342 height 34
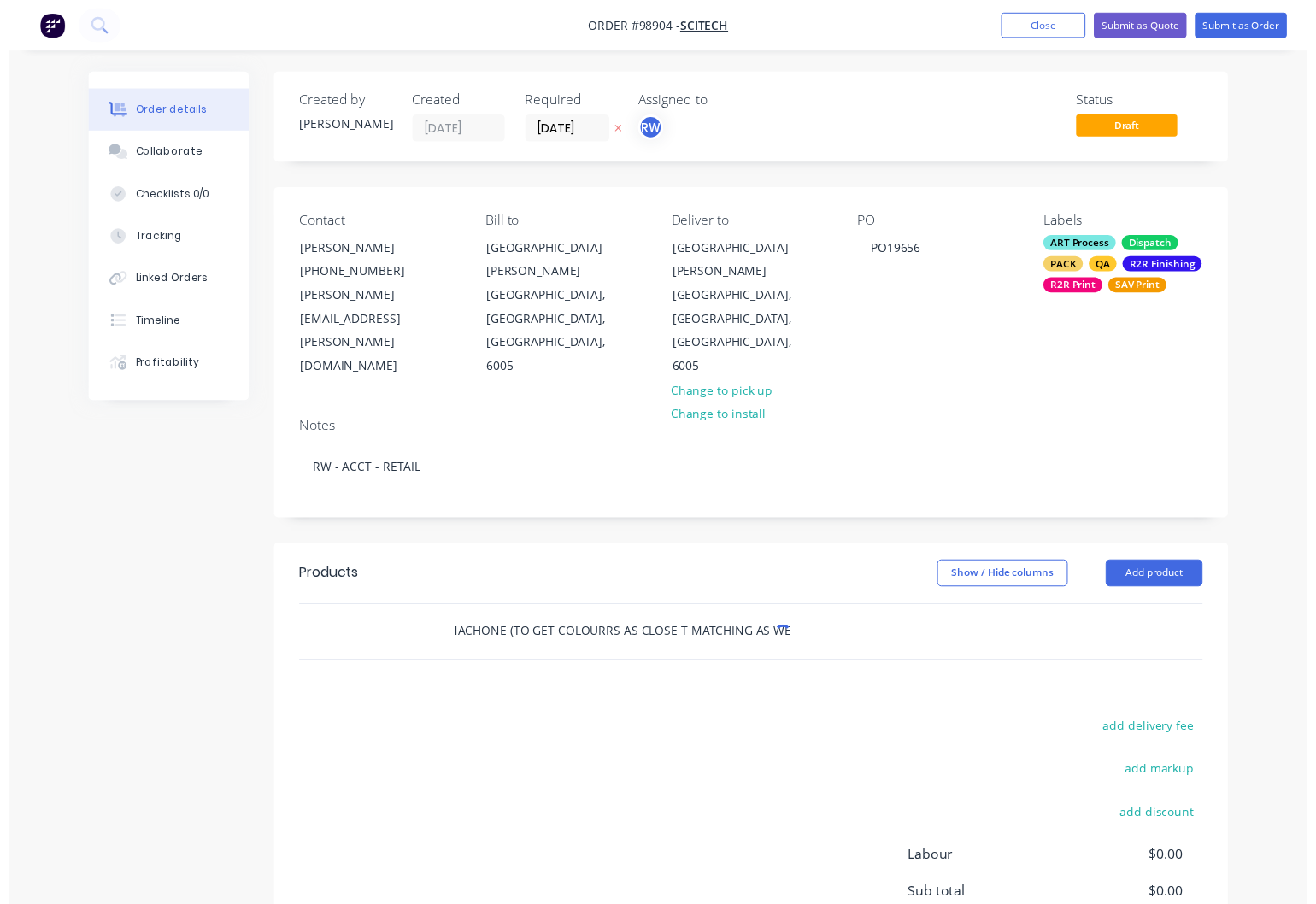
scroll to position [0, 701]
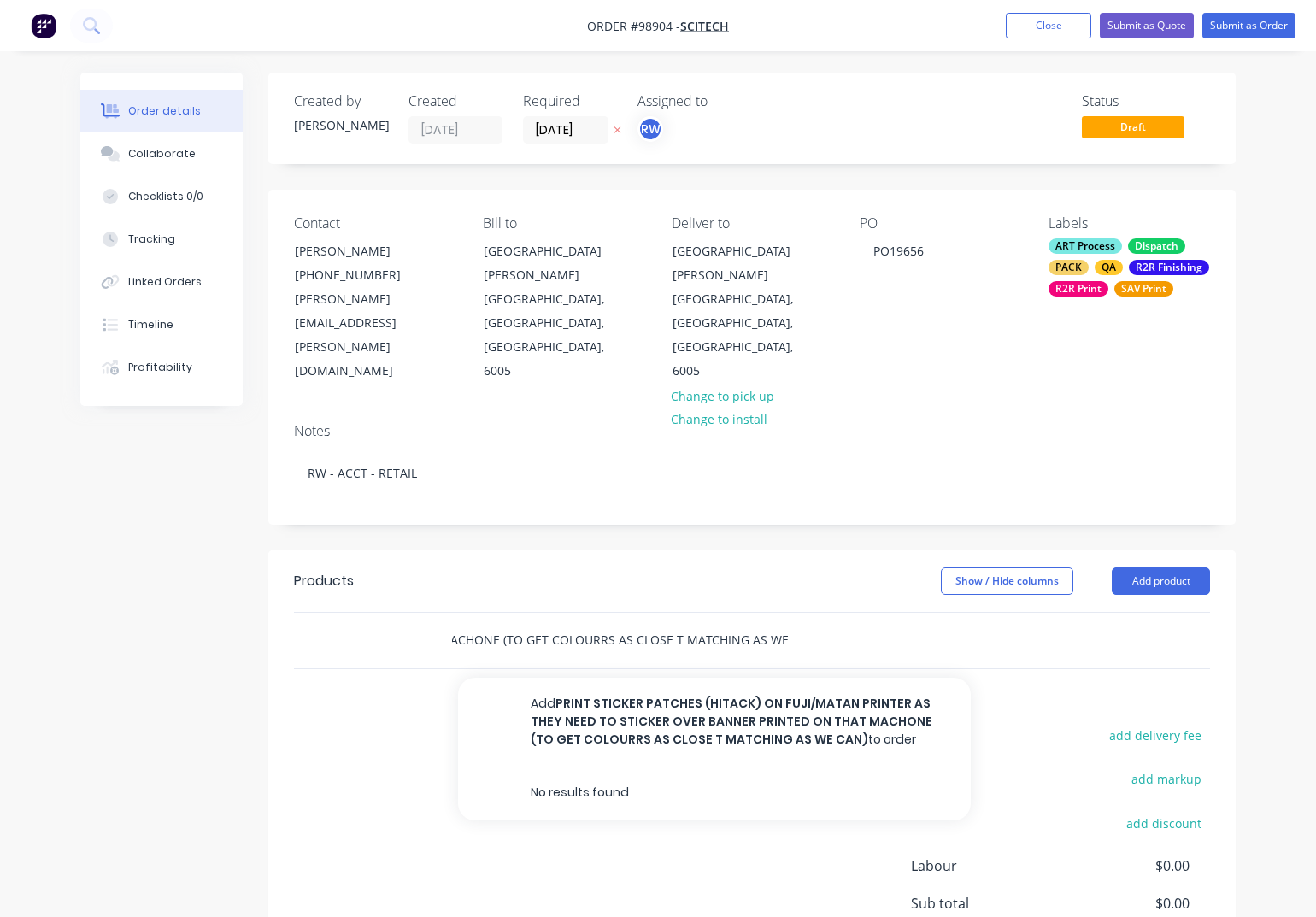
click at [582, 623] on input "PRINT STICKER PATCHES (HITACK) ON FUJI/MATAN PRINTER AS THEY NEED TO STICKER OV…" at bounding box center [622, 639] width 342 height 34
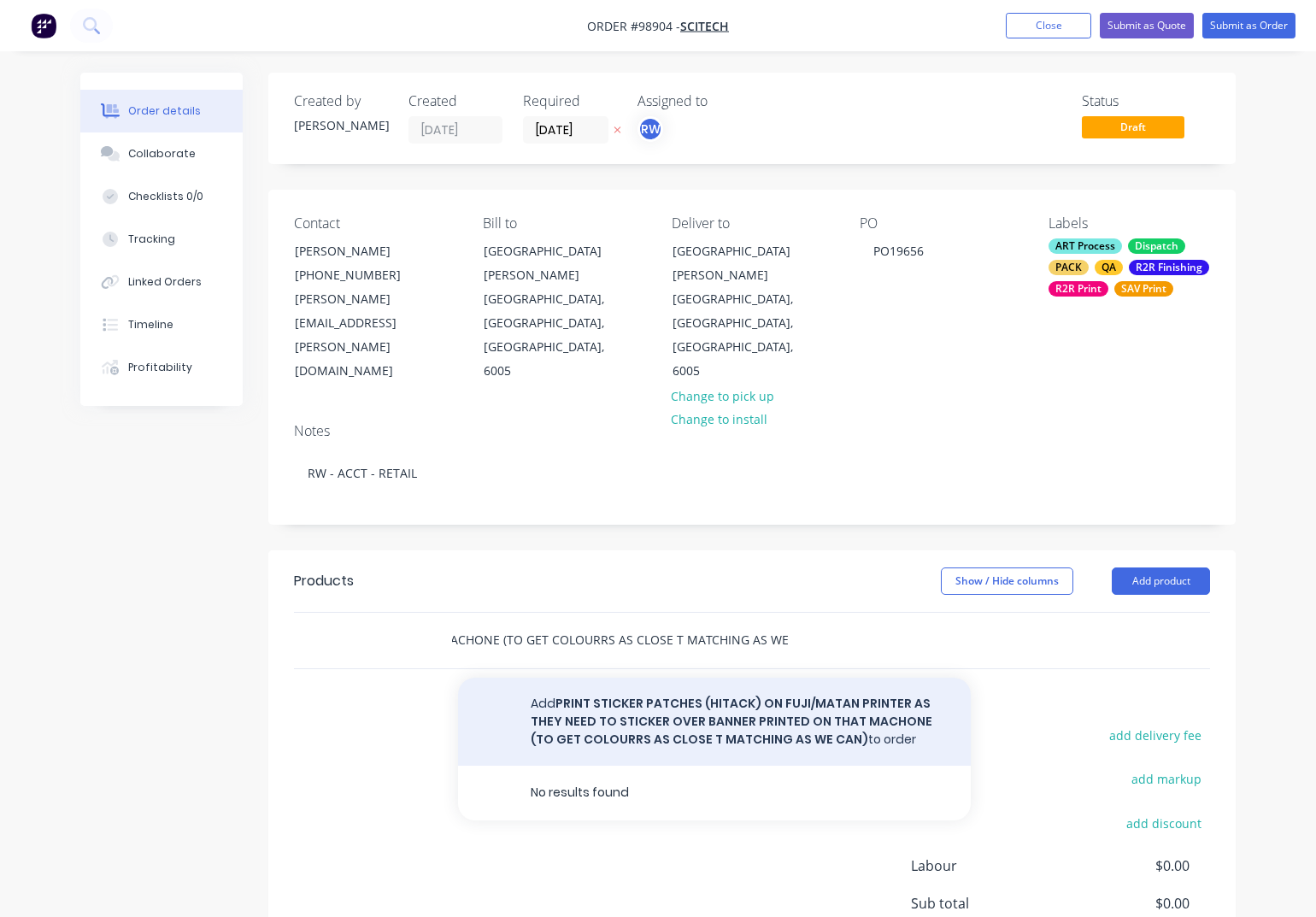
type input "PRINT STICKER PATCHES (HITACK) ON FUJI/MATAN PRINTER AS THEY NEED TO STICKER OV…"
click at [653, 689] on button "Add PRINT STICKER PATCHES (HITACK) ON FUJI/MATAN PRINTER AS THEY NEED TO STICKE…" at bounding box center [715, 721] width 513 height 88
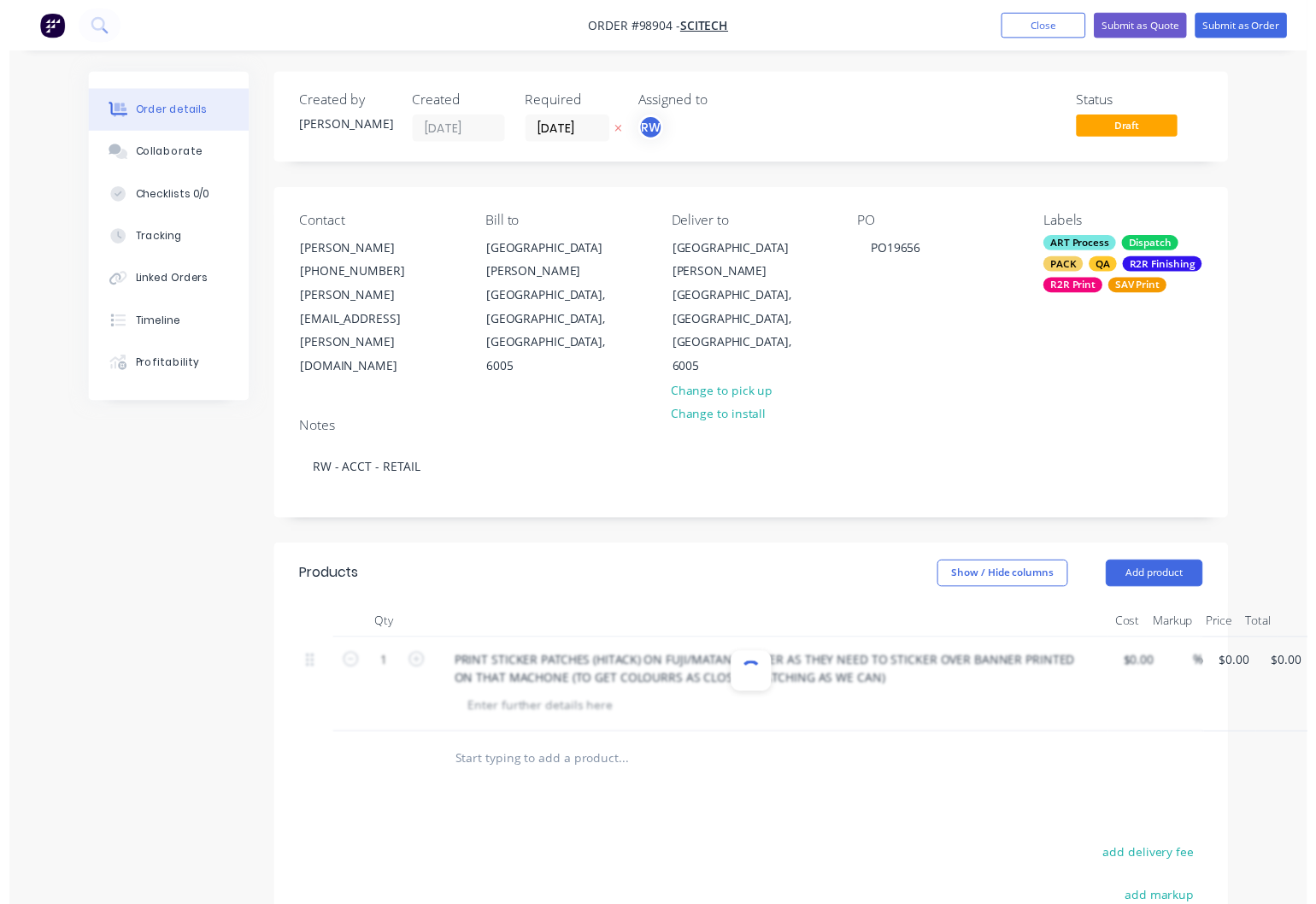
scroll to position [0, 0]
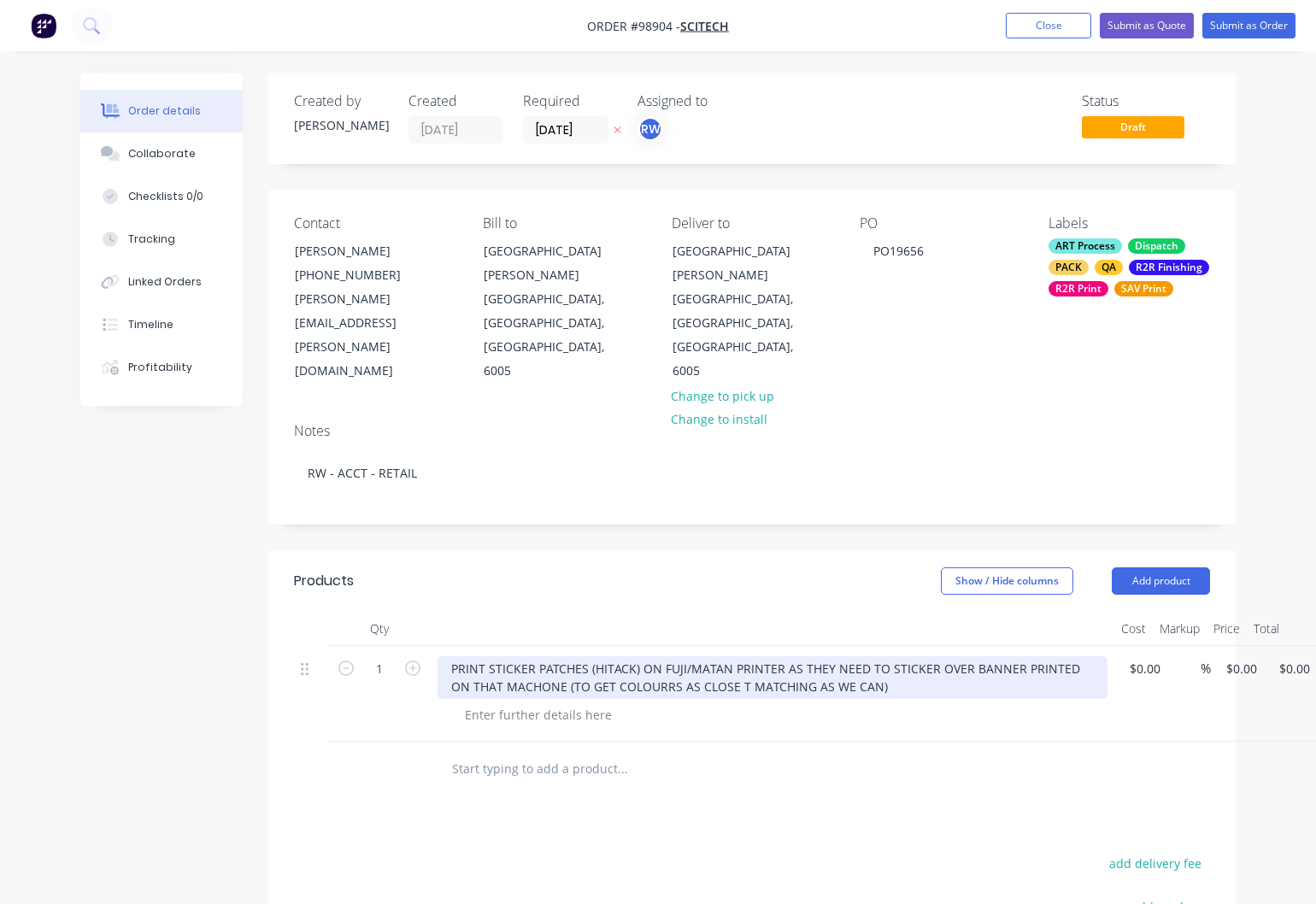
click at [526, 662] on div "PRINT STICKER PATCHES (HITACK) ON FUJI/MATAN PRINTER AS THEY NEED TO STICKER OV…" at bounding box center [773, 677] width 671 height 42
click at [639, 662] on div "PRINT STICKER PATCHES (HITACK) ON FUJI/MATAN PRINTER AS THEY NEED TO STICKER OV…" at bounding box center [773, 677] width 671 height 42
drag, startPoint x: 707, startPoint y: 662, endPoint x: 716, endPoint y: 675, distance: 15.8
click at [707, 662] on div "PRINT STICKER PATCHES (HITACK) ON FUJI/MATAN PRINTER AS THEY NEED TO STICKER OV…" at bounding box center [773, 677] width 671 height 42
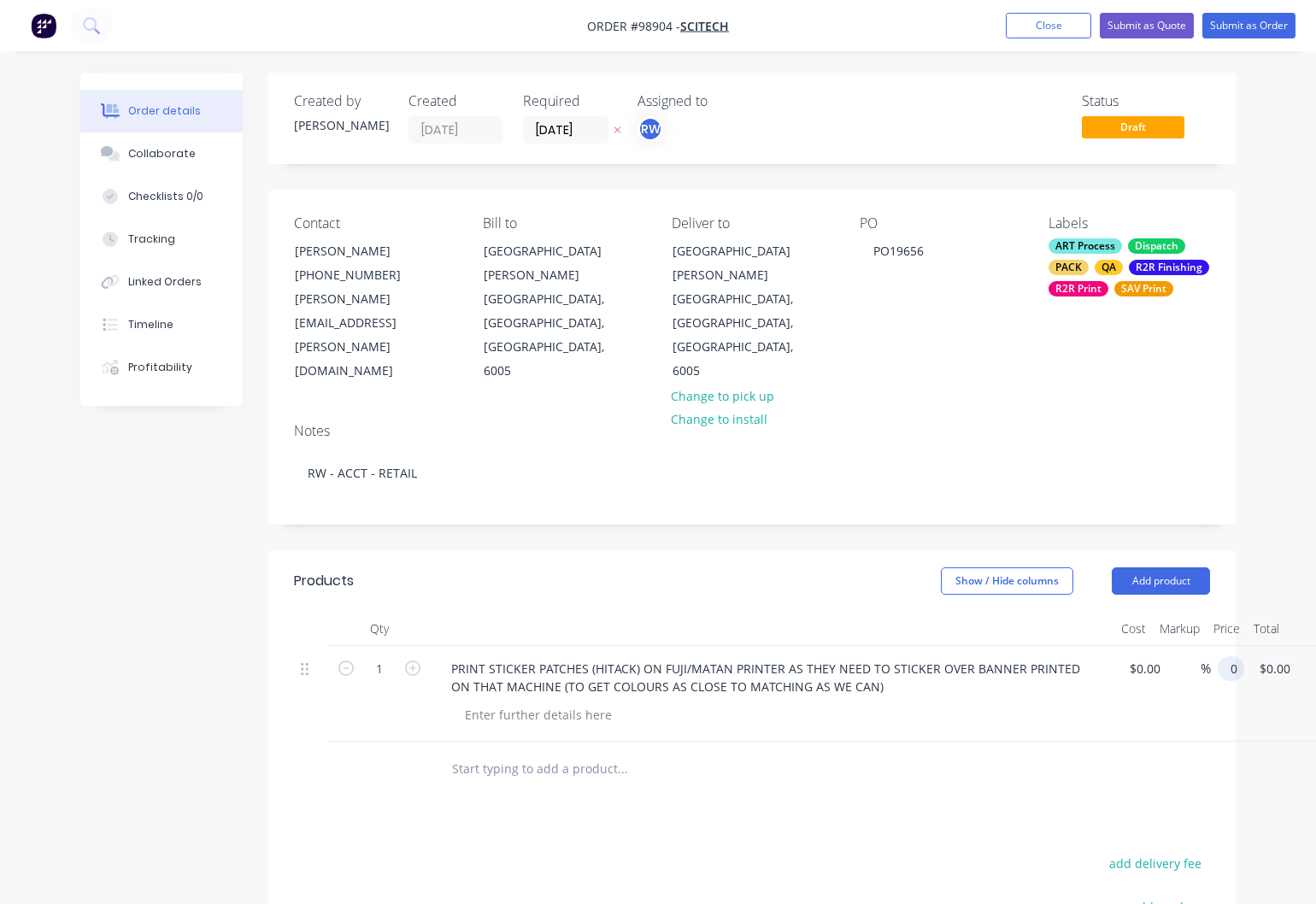
click at [1245, 656] on input "0" at bounding box center [1235, 668] width 20 height 25
type input "$150.00"
click at [580, 702] on div at bounding box center [538, 714] width 174 height 25
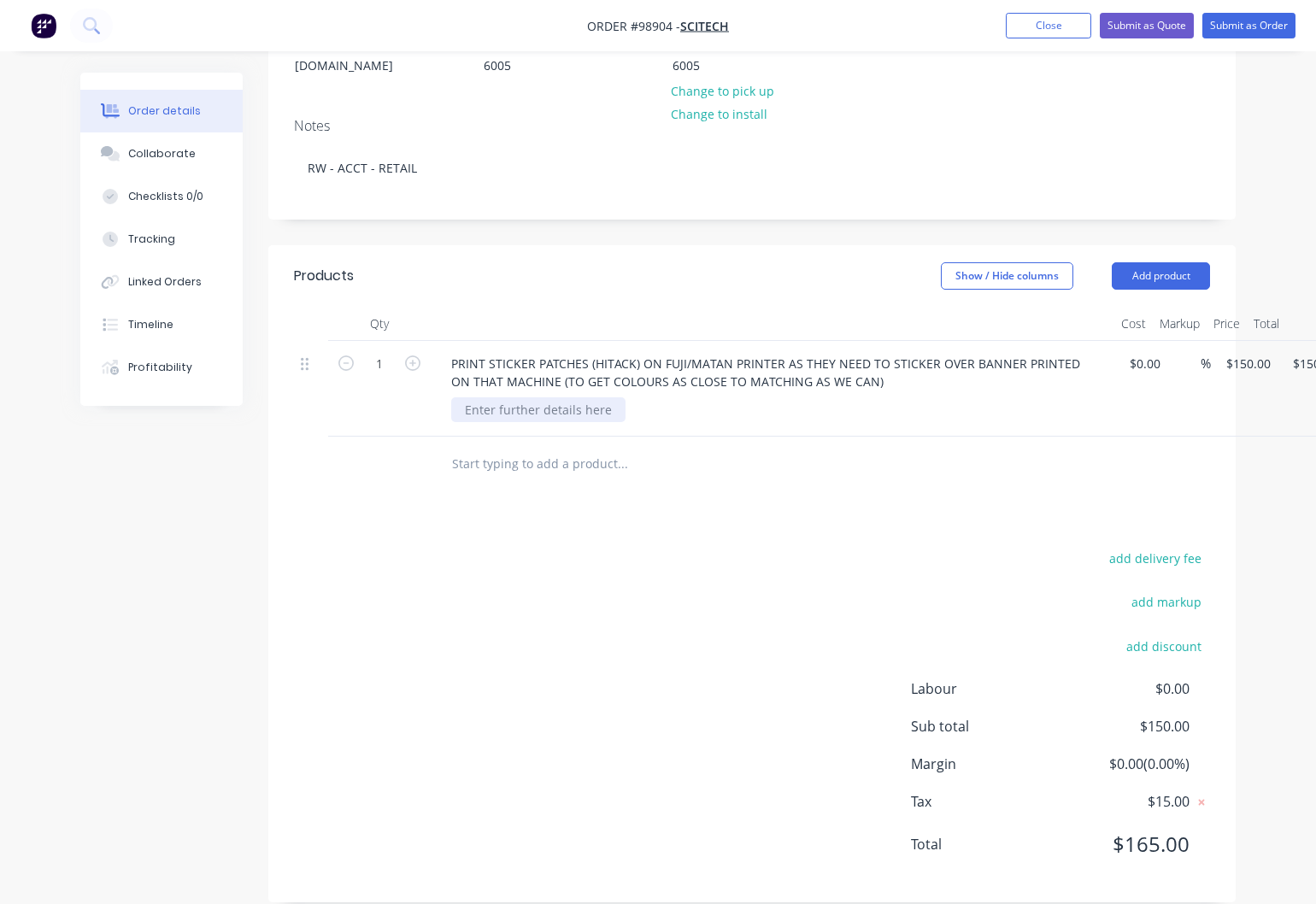
click at [512, 397] on div at bounding box center [538, 410] width 174 height 25
click at [1151, 546] on button "add delivery fee" at bounding box center [1155, 558] width 110 height 23
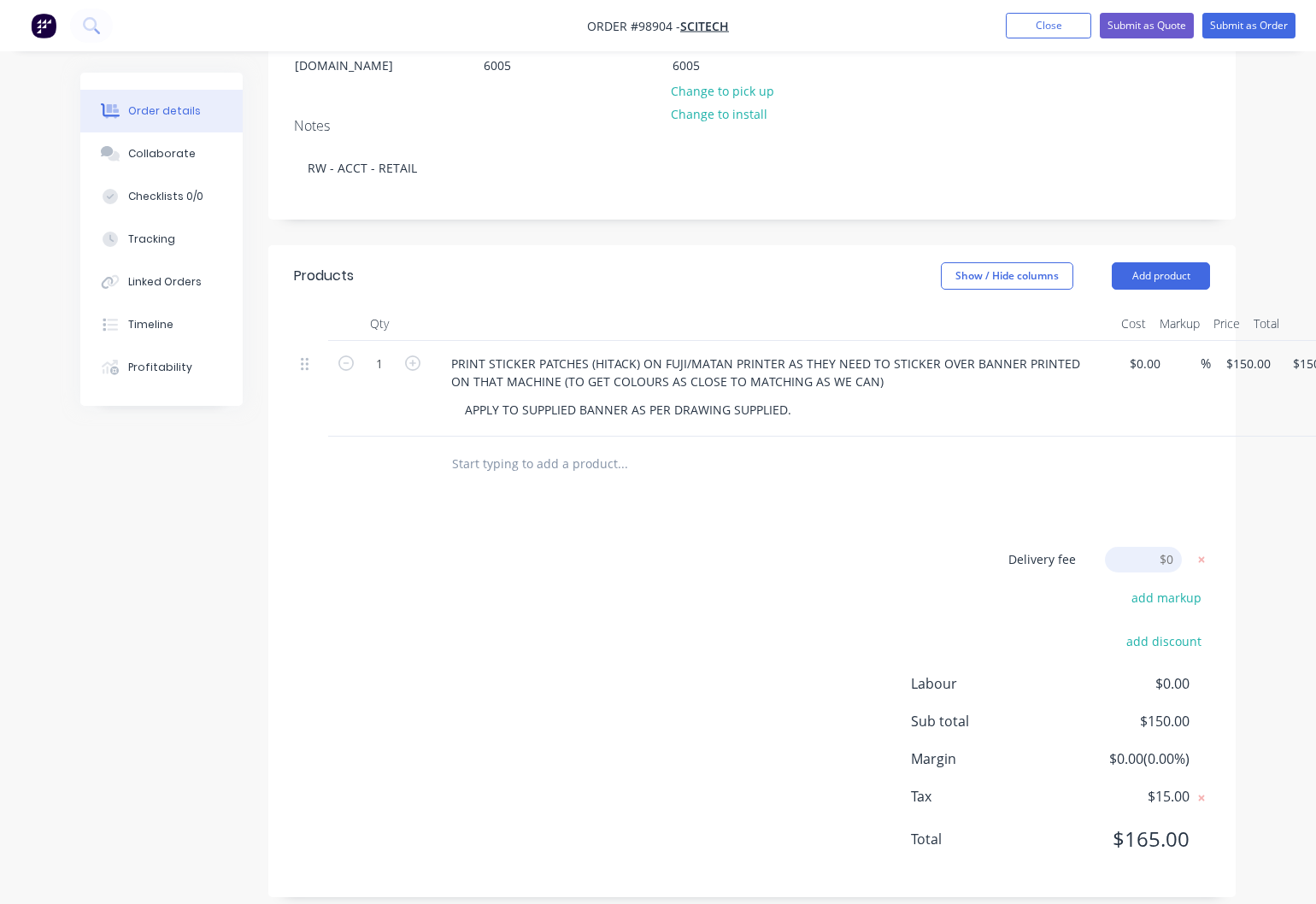
scroll to position [300, 0]
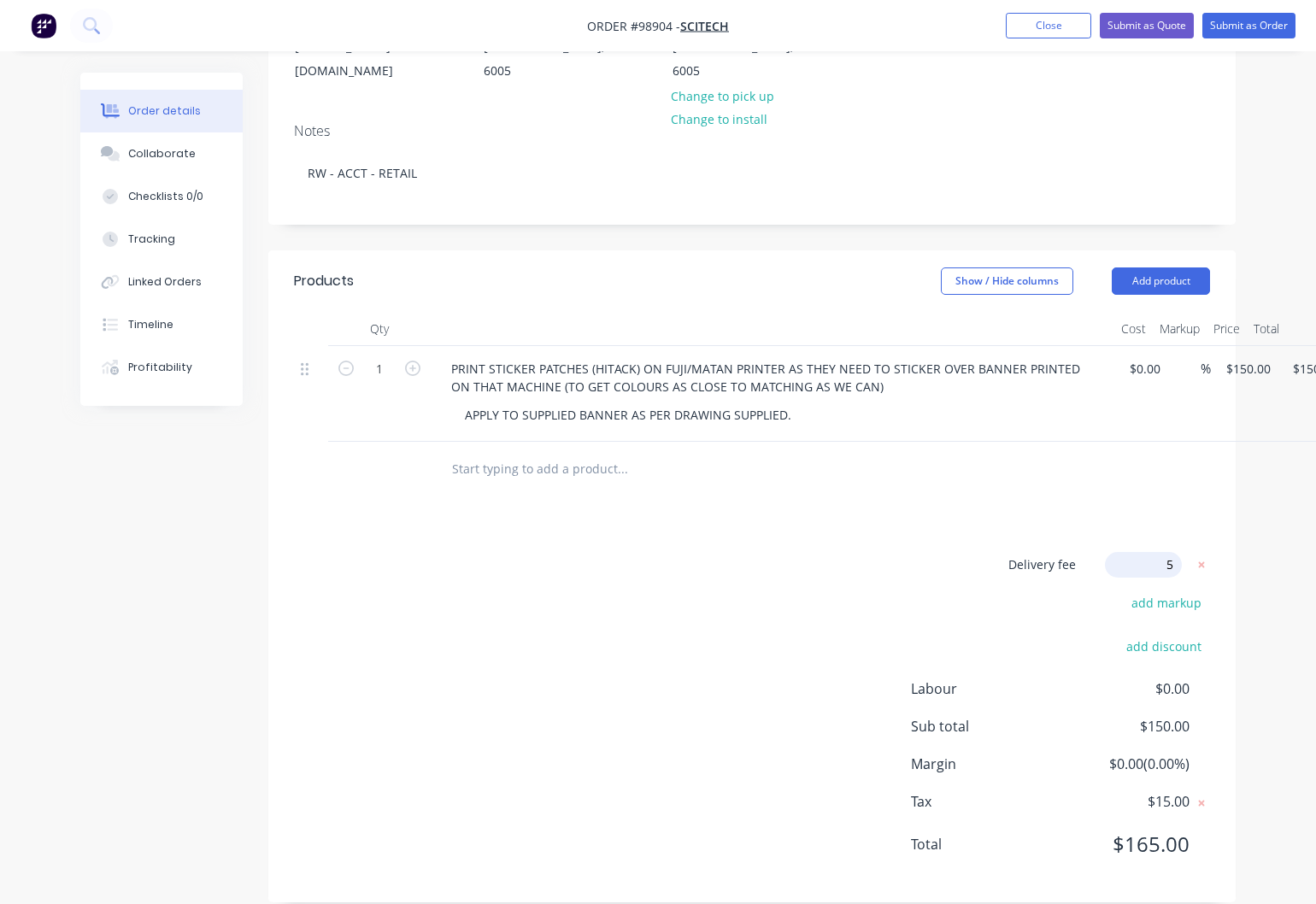
type input "55"
click at [1142, 271] on button "Add product" at bounding box center [1161, 285] width 98 height 28
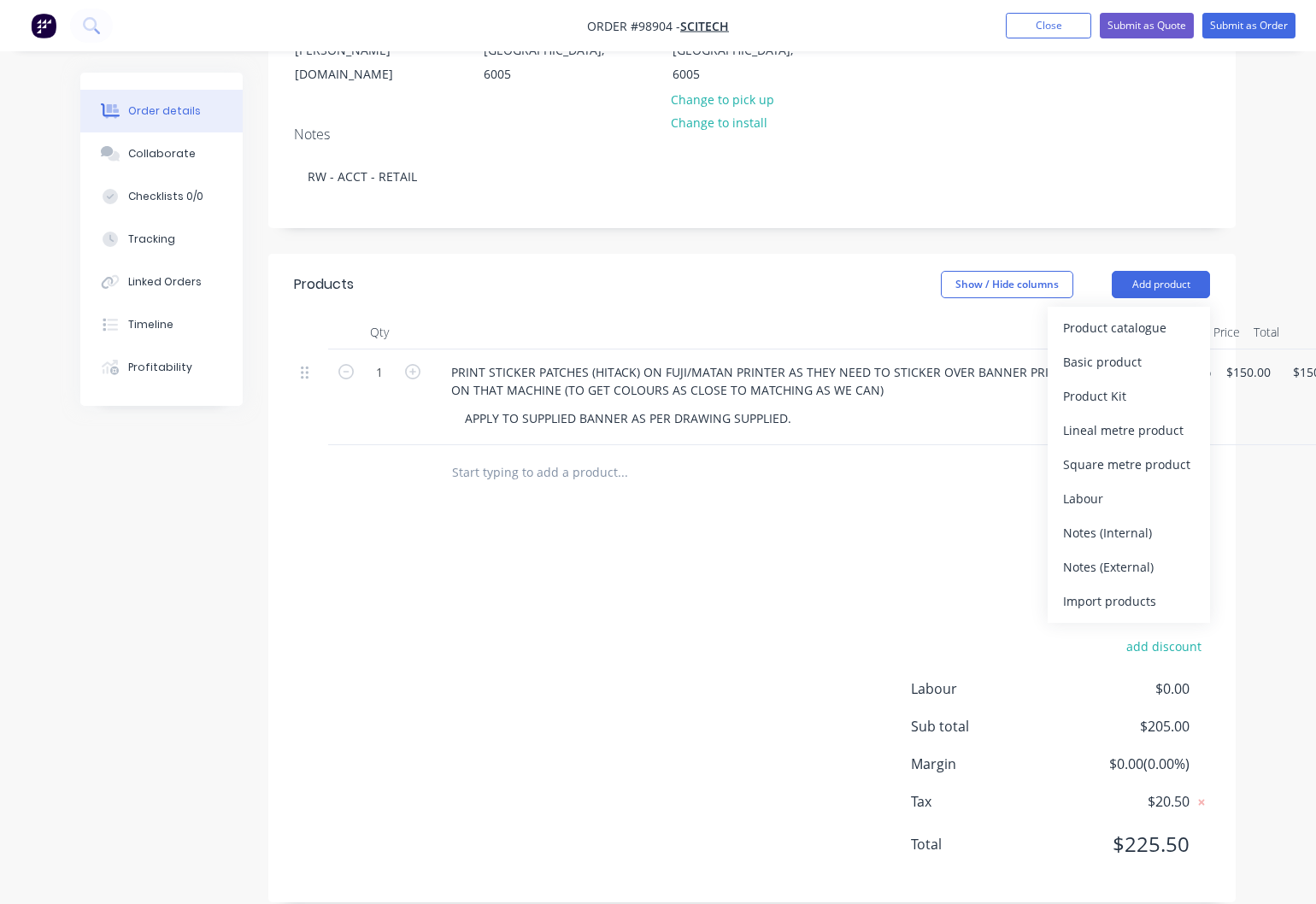
drag, startPoint x: 1102, startPoint y: 545, endPoint x: 738, endPoint y: 541, distance: 364.0
click at [1097, 554] on div "Notes (External)" at bounding box center [1129, 566] width 132 height 25
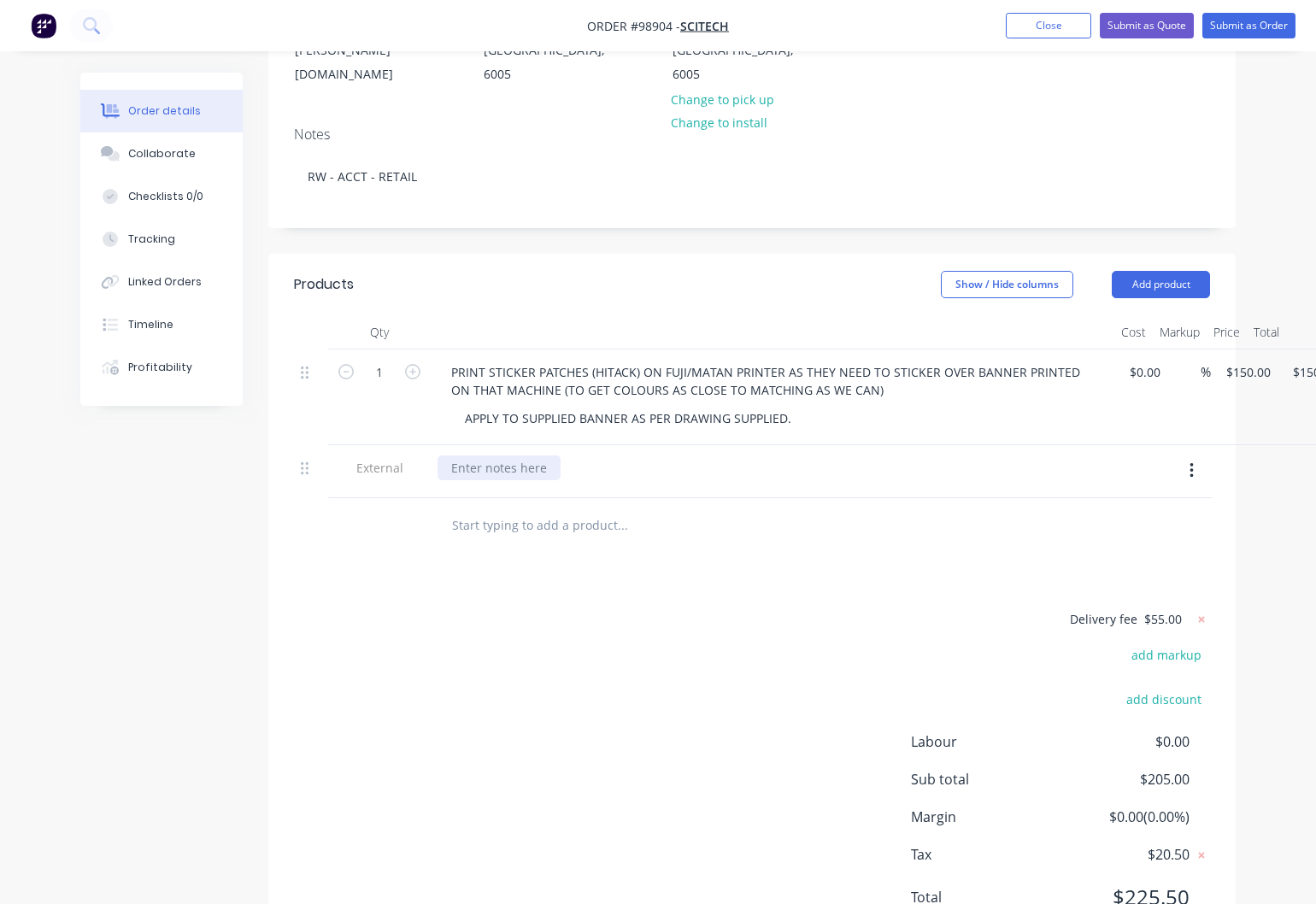
click at [499, 455] on div at bounding box center [499, 468] width 123 height 25
click at [541, 455] on div "DELIVER BACK T SCITECH WHEN READY (ROLL ON CORE)" at bounding box center [611, 468] width 347 height 25
click at [1143, 271] on button "Add product" at bounding box center [1161, 285] width 98 height 28
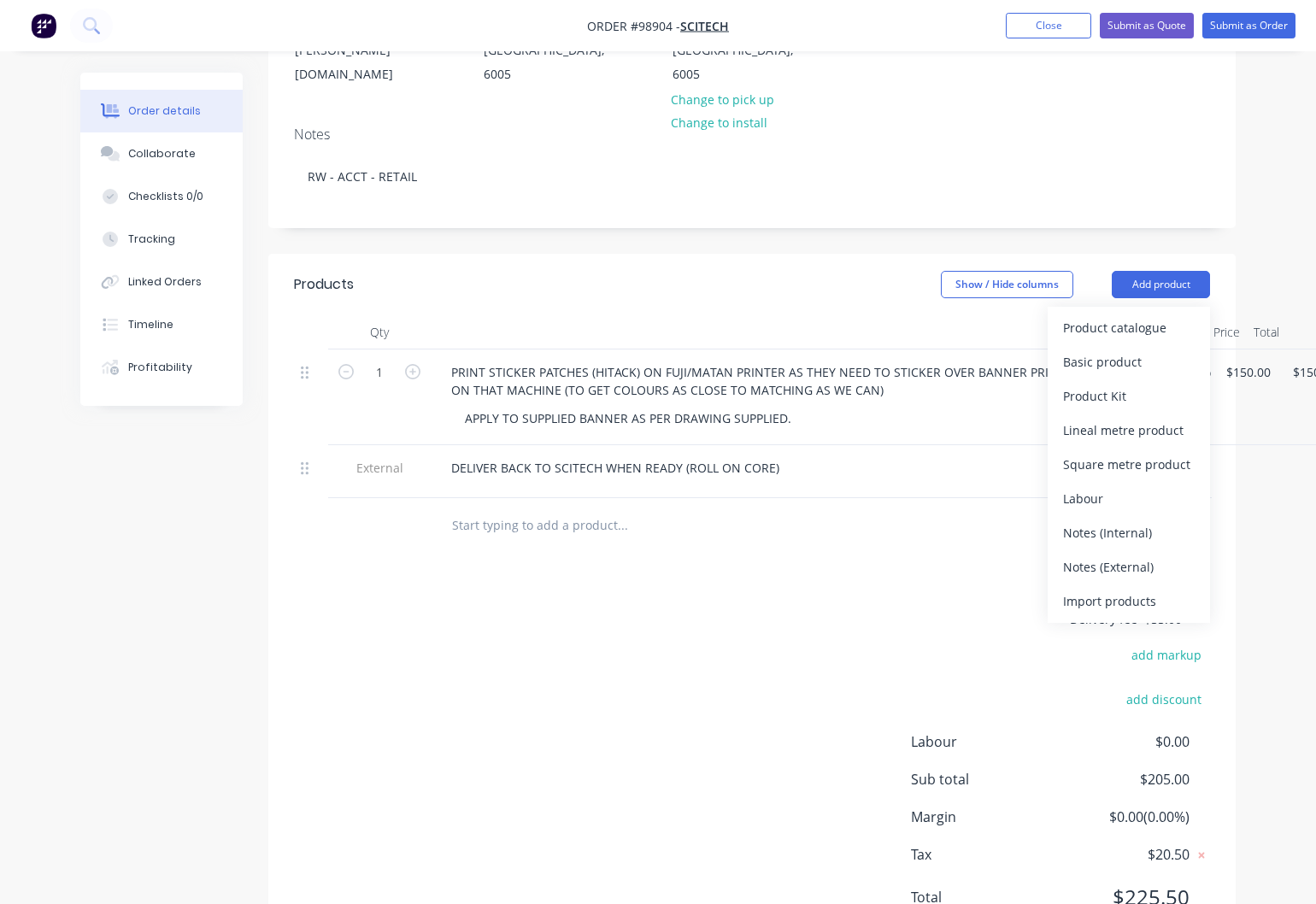
drag, startPoint x: 1076, startPoint y: 545, endPoint x: 709, endPoint y: 553, distance: 367.1
click at [1066, 554] on div "Notes (External)" at bounding box center [1129, 566] width 132 height 25
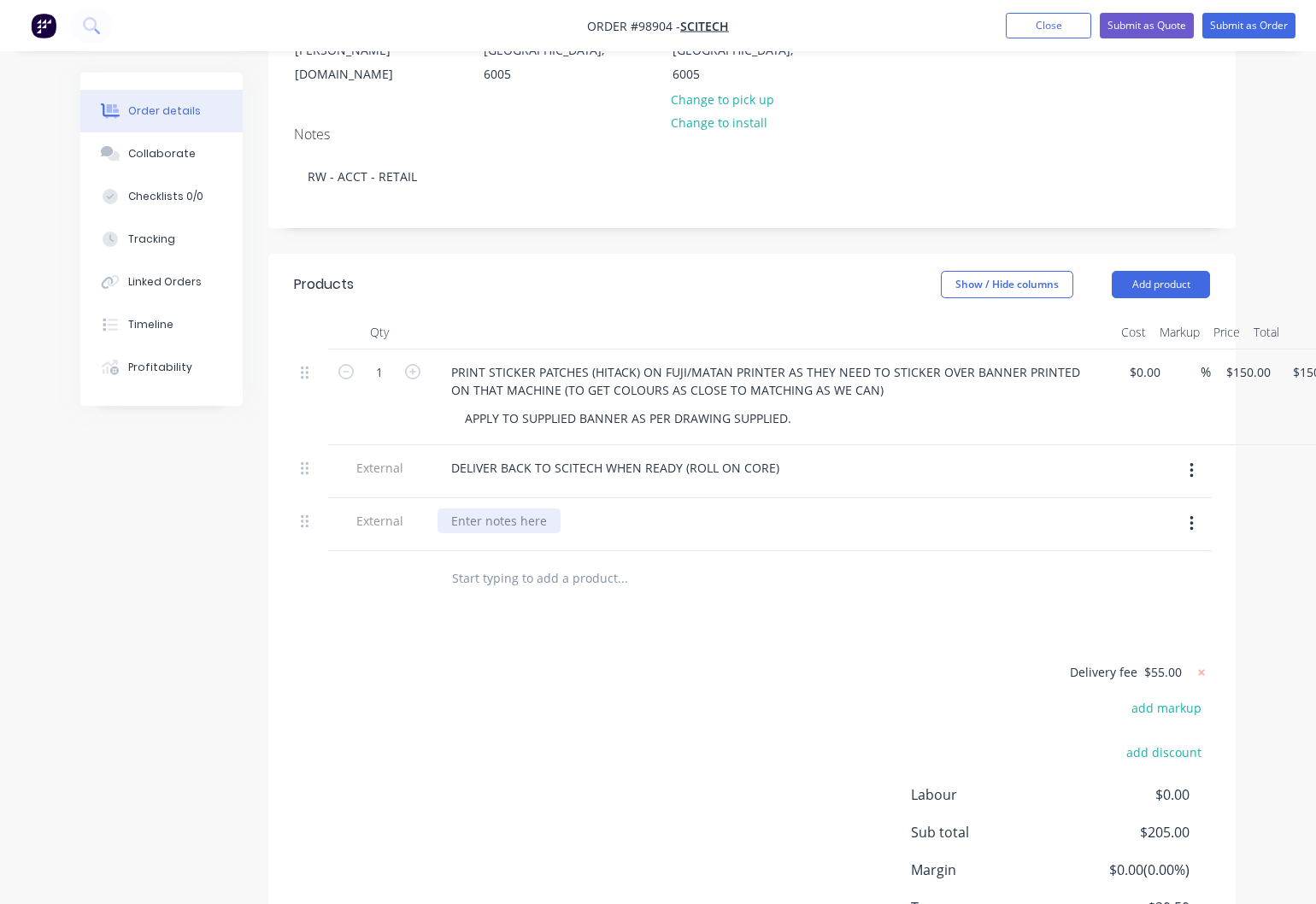
click at [512, 508] on div at bounding box center [499, 520] width 123 height 25
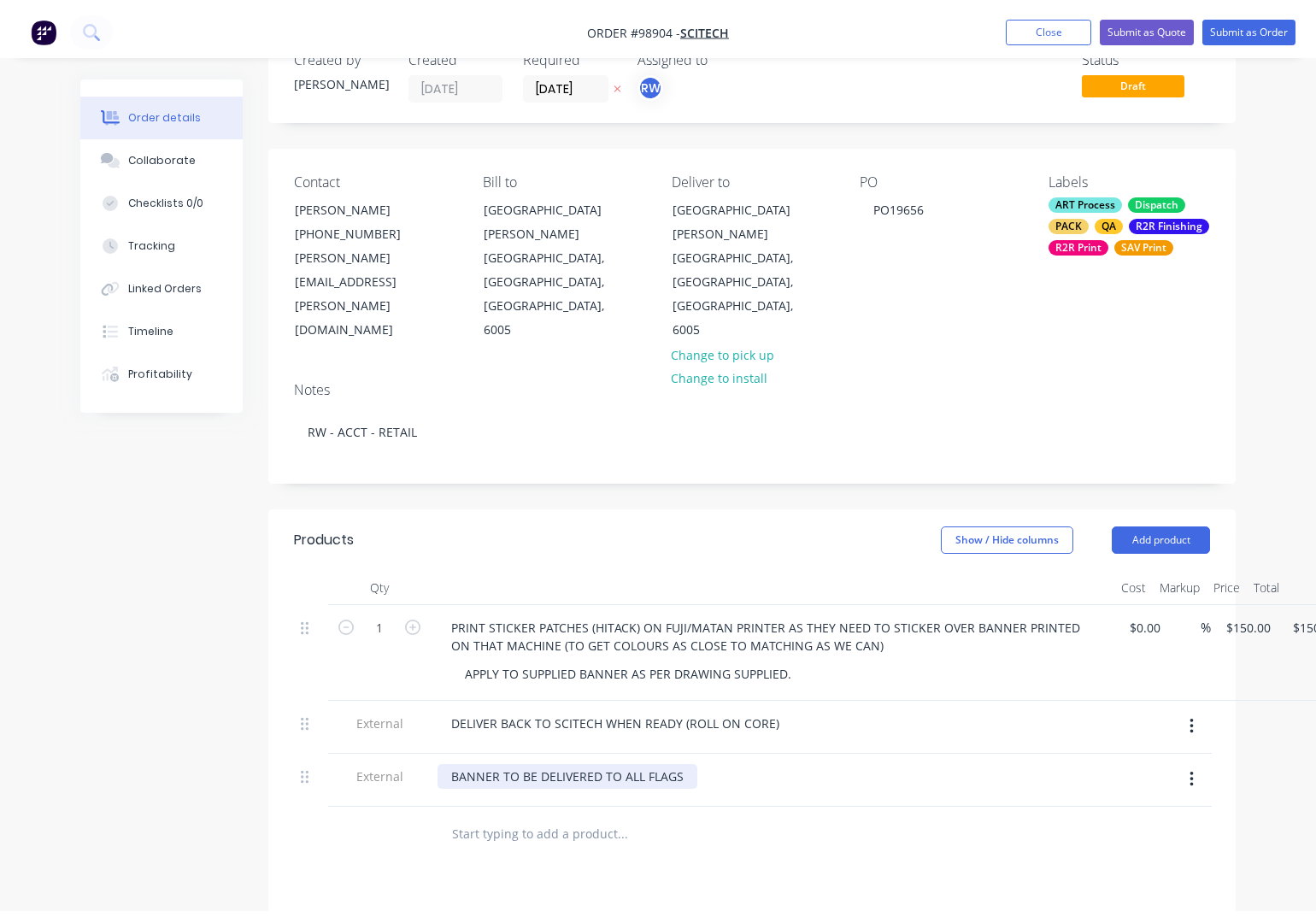
scroll to position [0, 0]
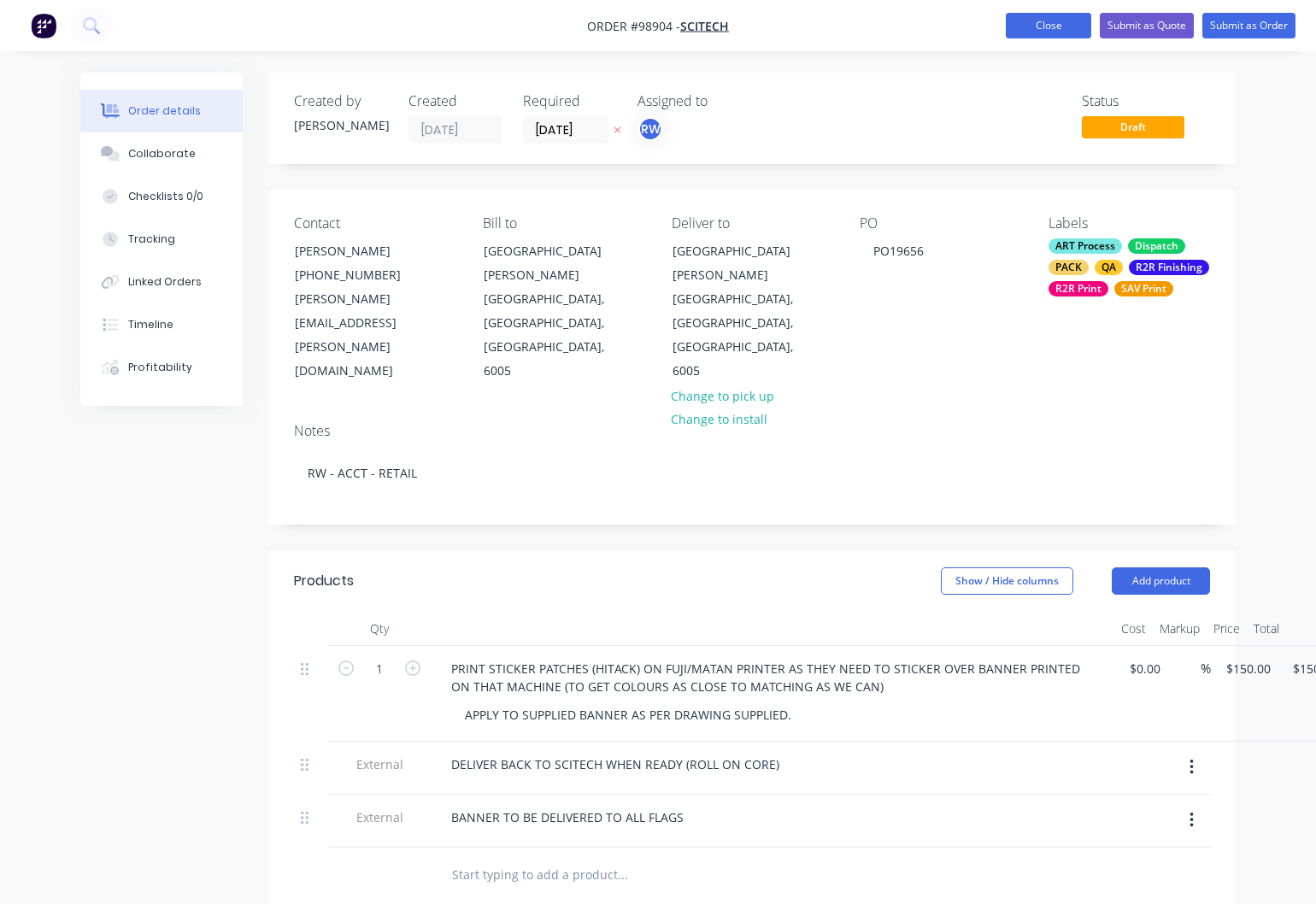
click at [1045, 29] on button "Close" at bounding box center [1048, 26] width 86 height 26
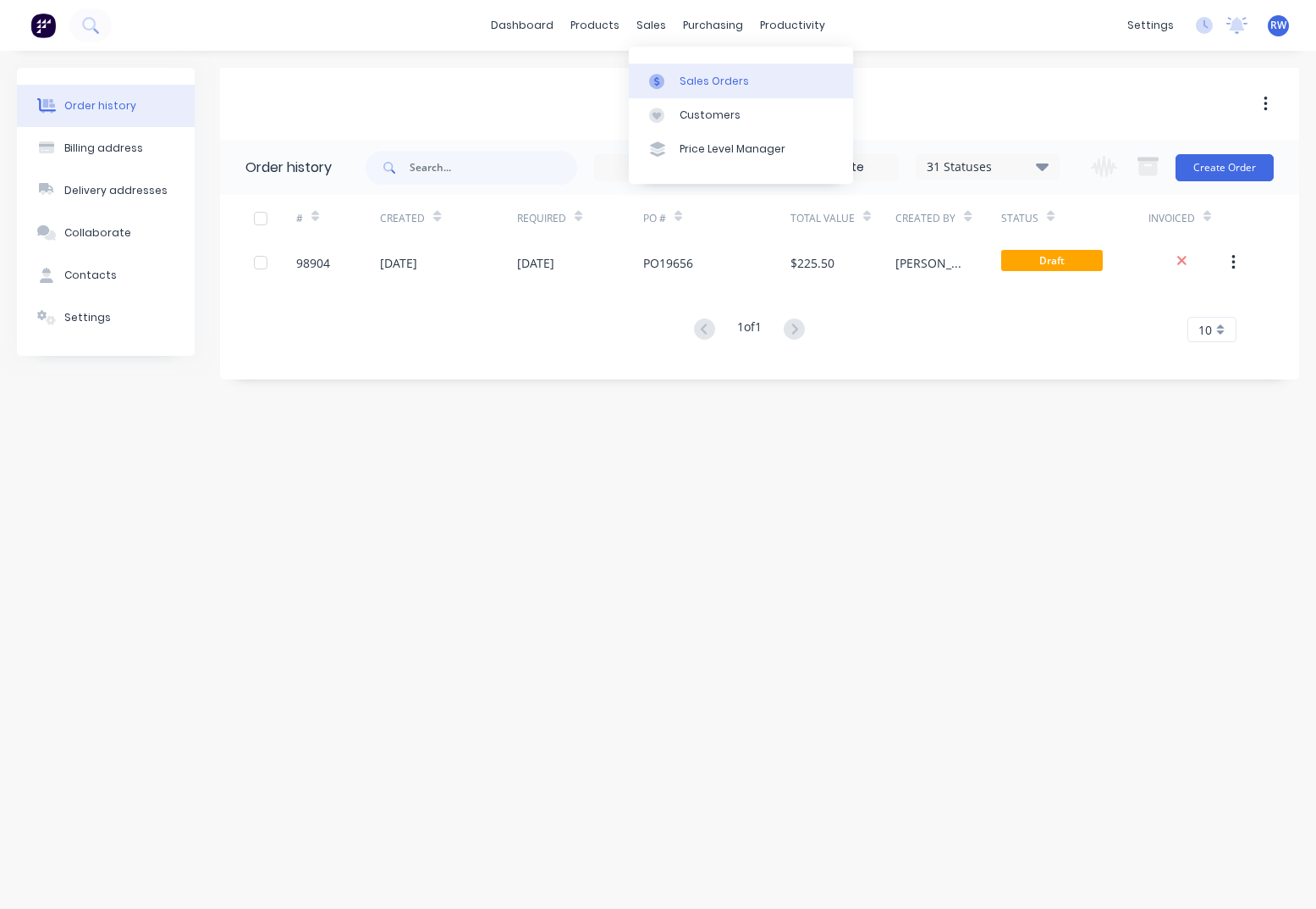
click at [700, 76] on div "Sales Orders" at bounding box center [714, 82] width 69 height 15
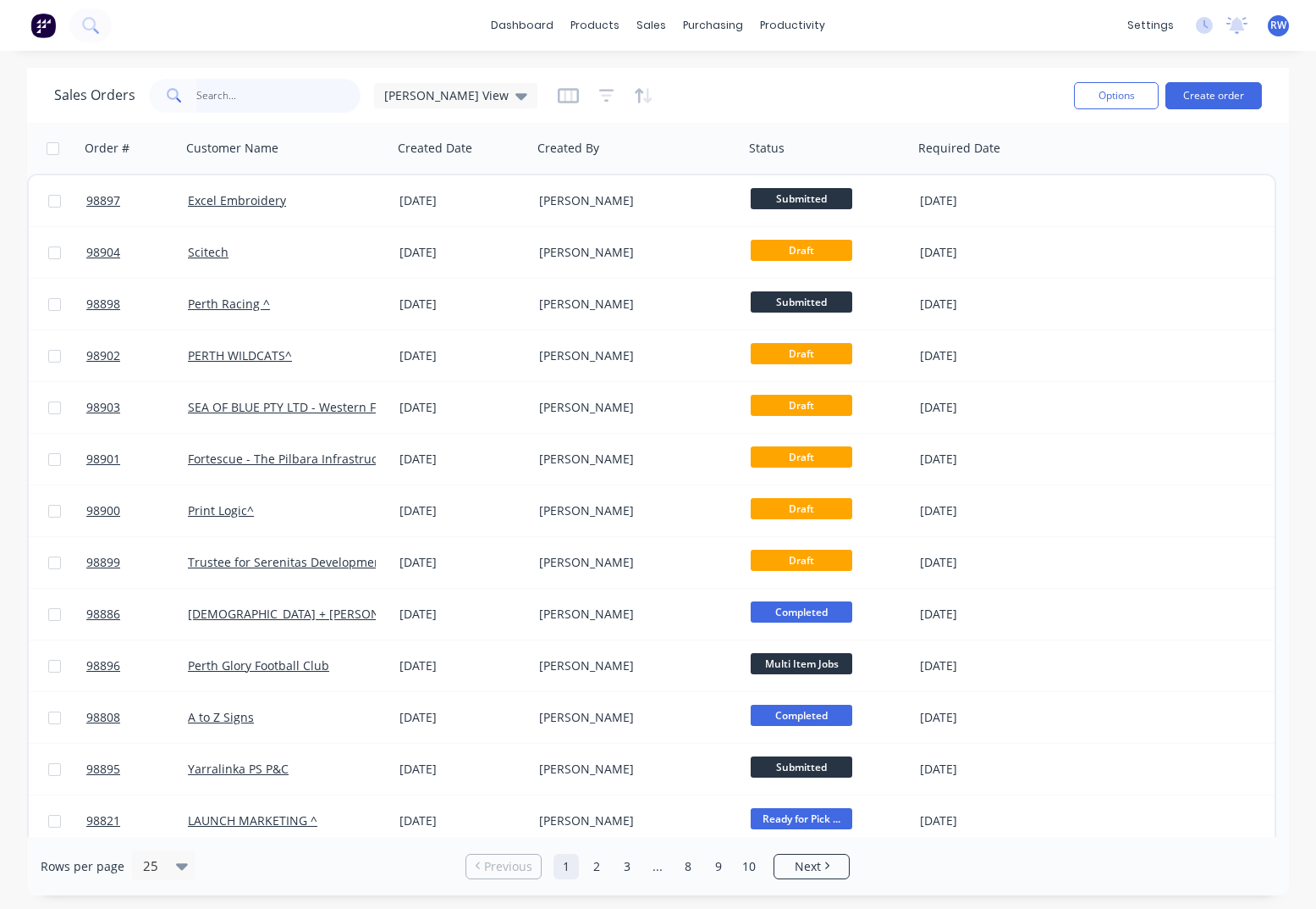
click at [277, 95] on input "text" at bounding box center [279, 95] width 165 height 33
click at [1214, 93] on button "Create order" at bounding box center [1214, 96] width 96 height 27
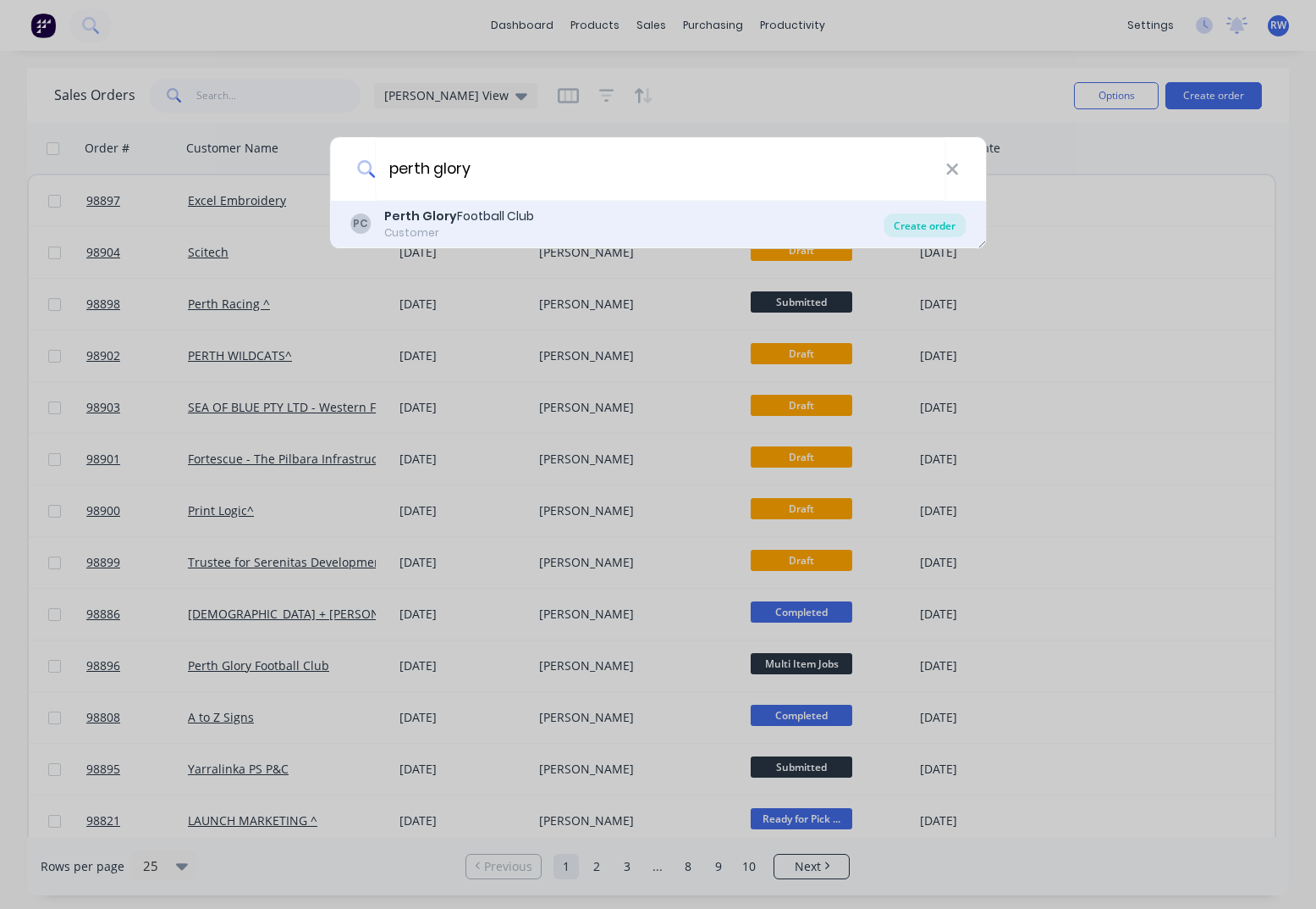
type input "perth glory"
click at [941, 228] on div "Create order" at bounding box center [925, 226] width 82 height 24
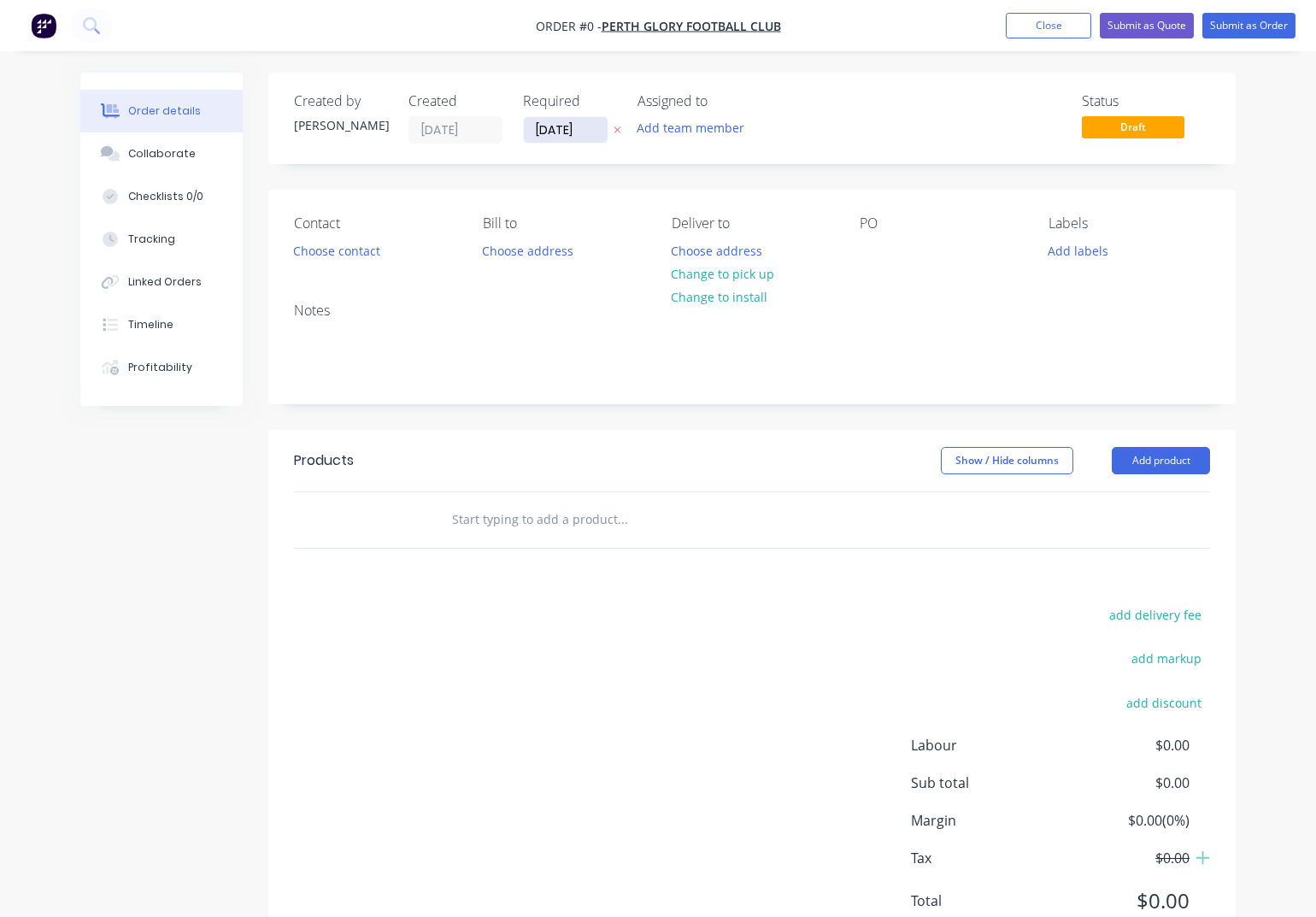
click at [594, 132] on input "[DATE]" at bounding box center [566, 130] width 84 height 26
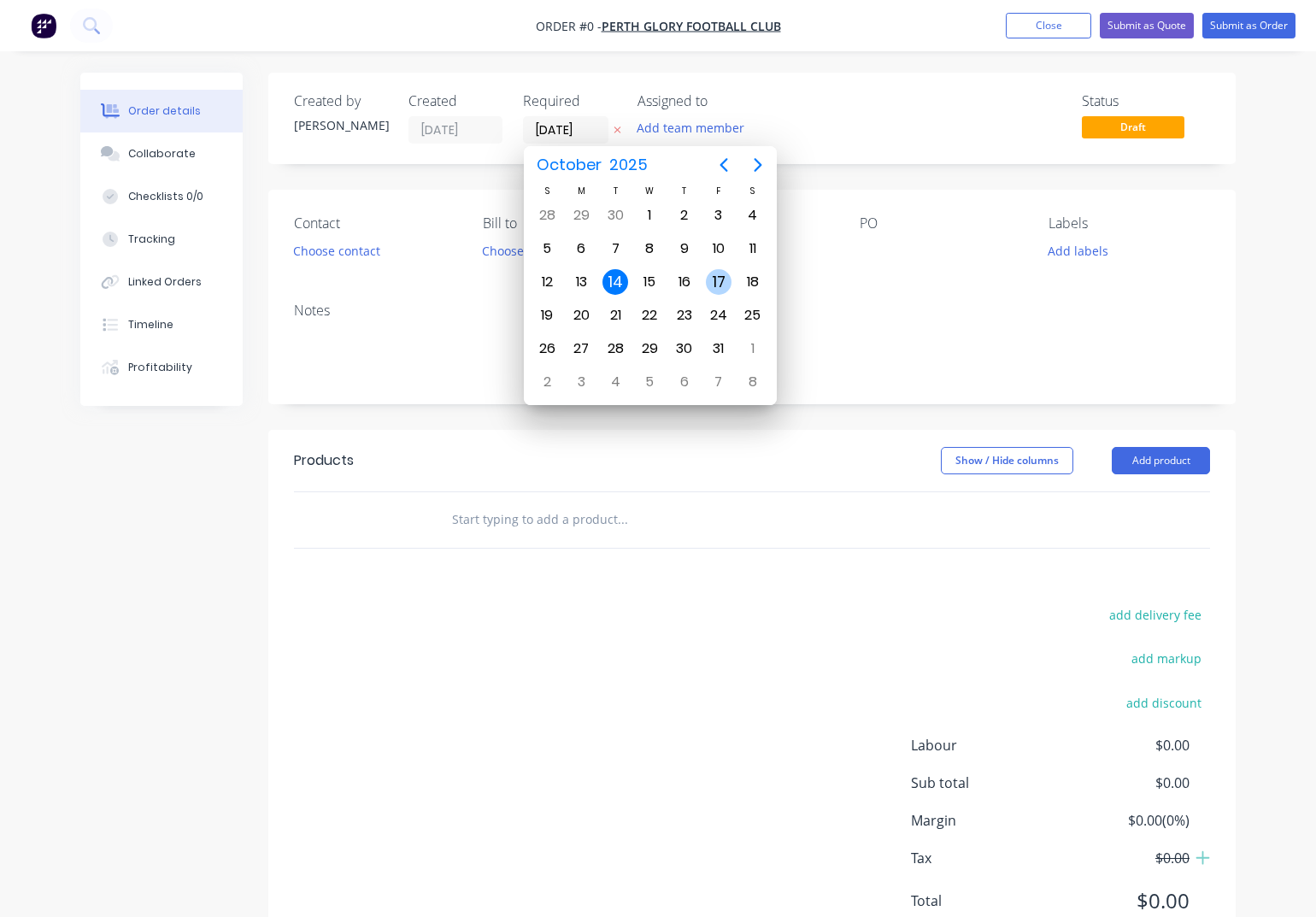
click at [721, 283] on div "17" at bounding box center [719, 282] width 26 height 26
type input "[DATE]"
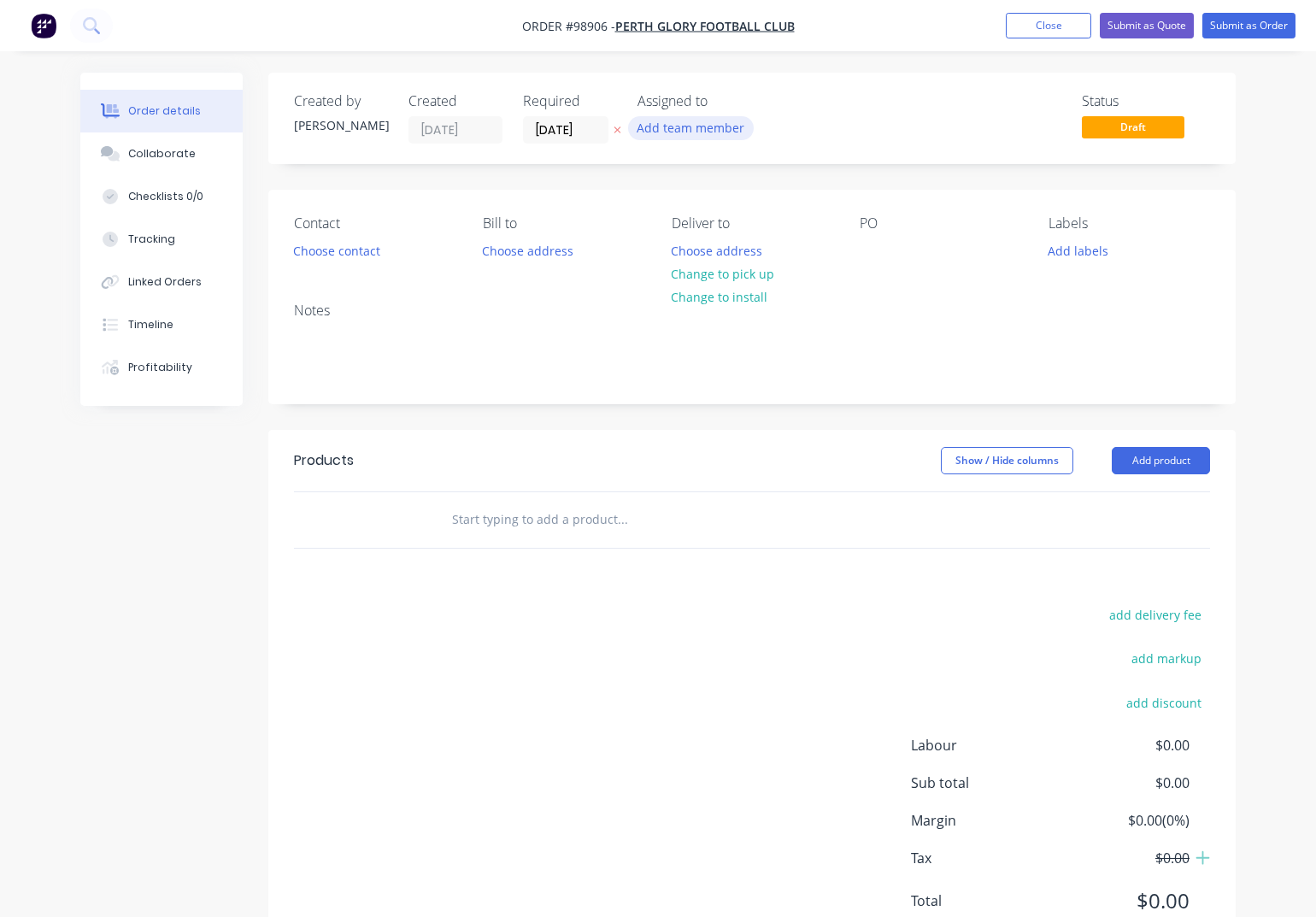
click at [710, 131] on button "Add team member" at bounding box center [690, 127] width 126 height 23
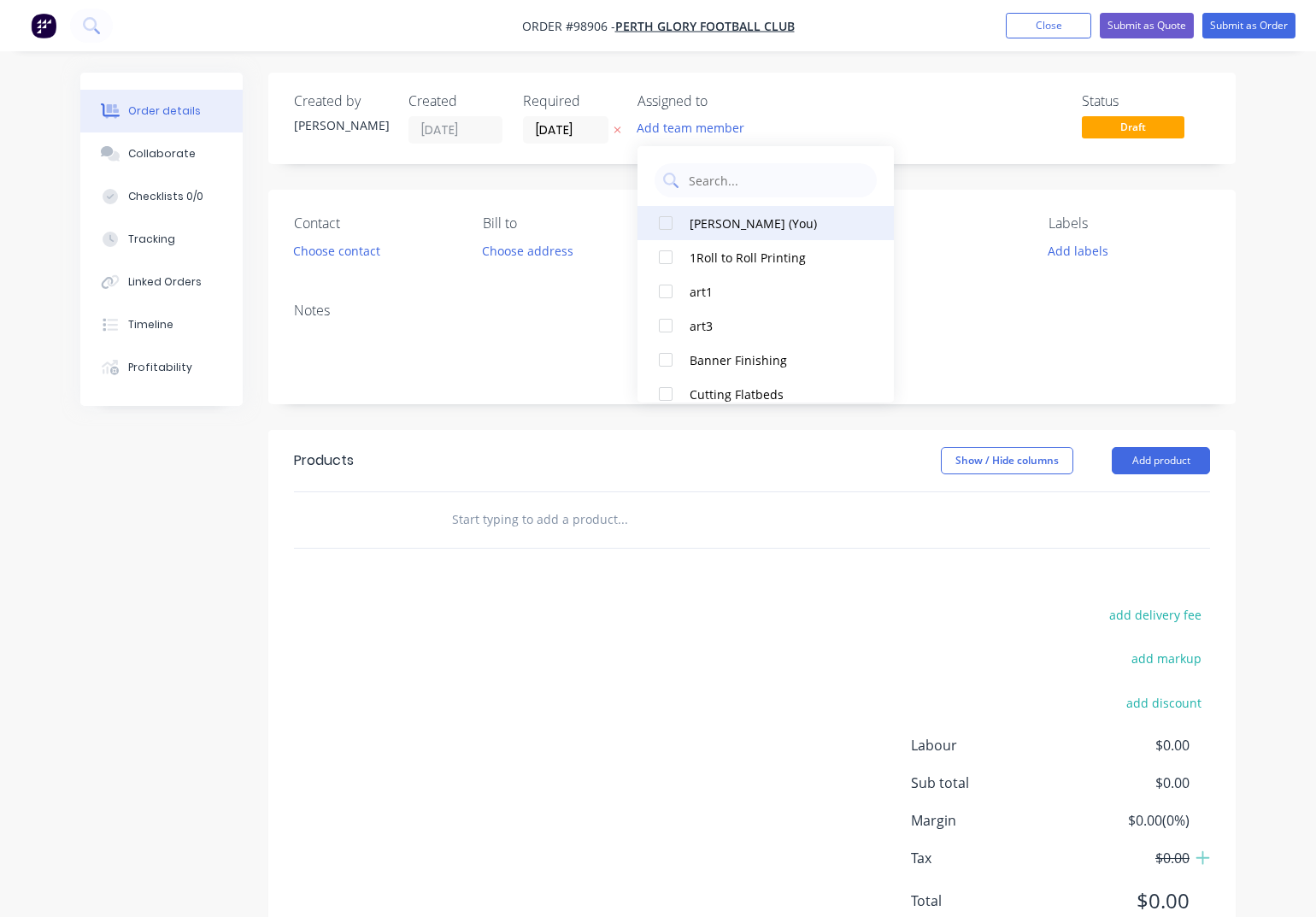
click at [725, 224] on div "[PERSON_NAME] (You)" at bounding box center [775, 223] width 171 height 18
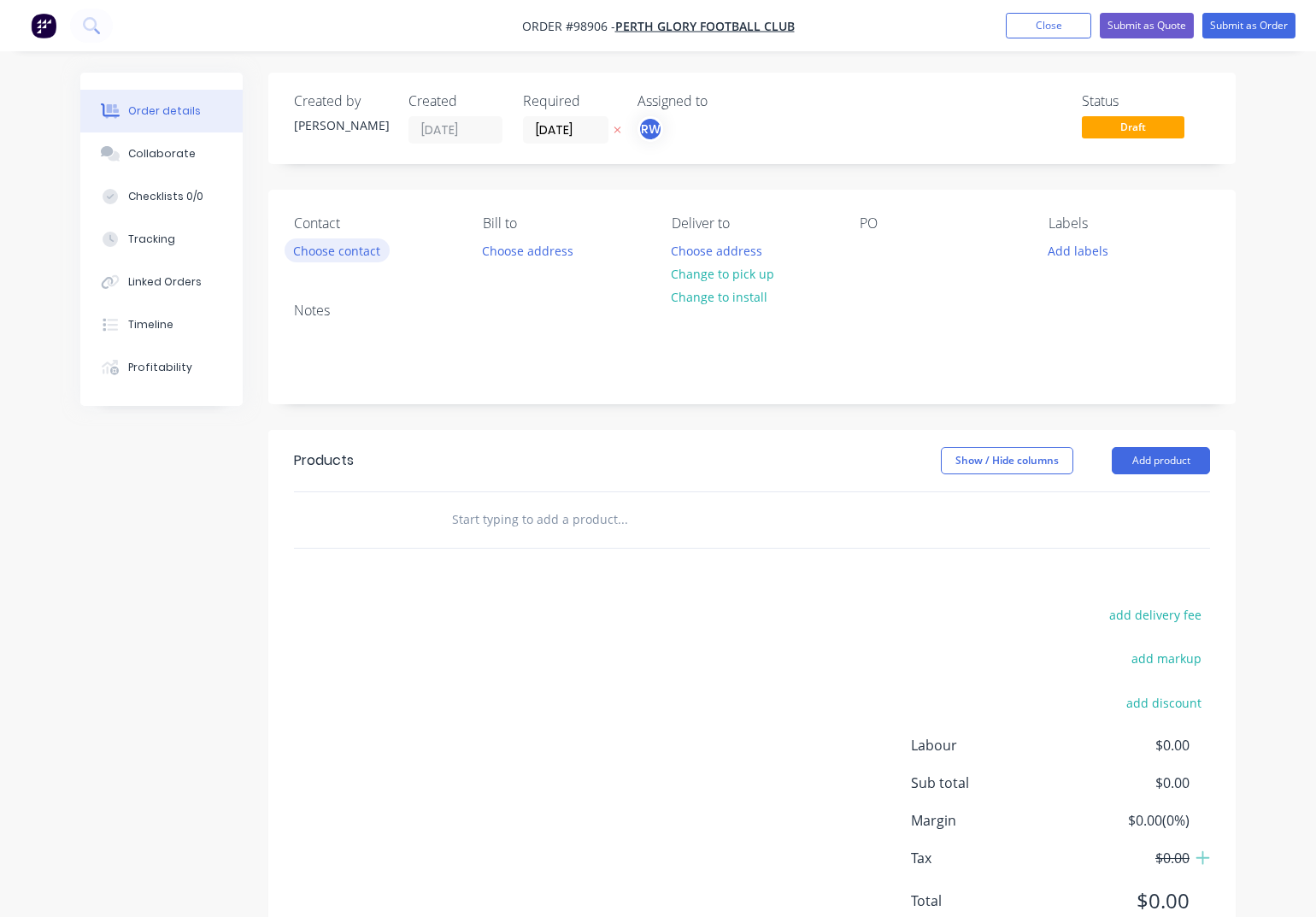
click at [338, 255] on button "Choose contact" at bounding box center [337, 249] width 105 height 23
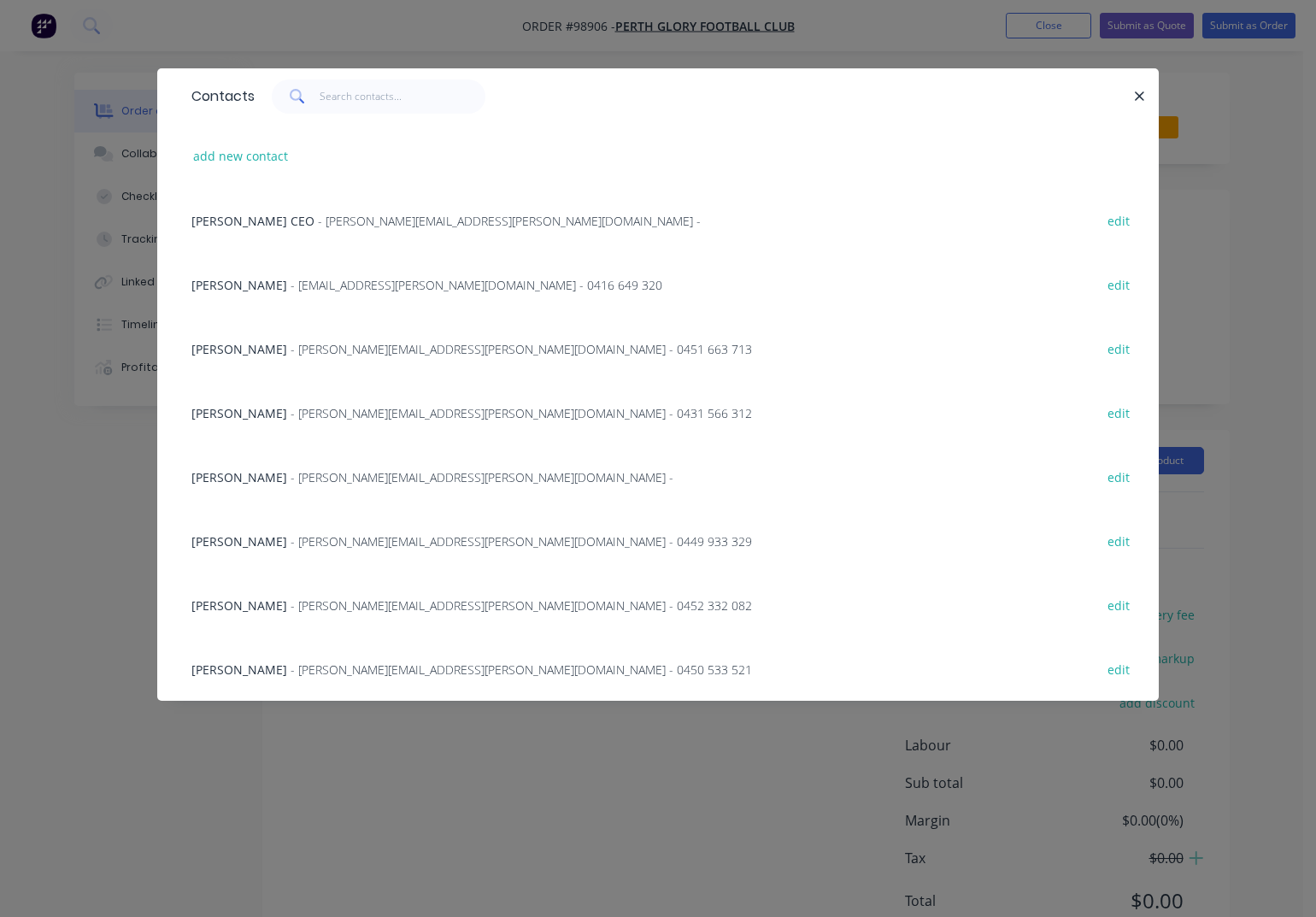
click at [294, 352] on span "- [PERSON_NAME][EMAIL_ADDRESS][PERSON_NAME][DOMAIN_NAME] - 0451 663 713" at bounding box center [521, 349] width 462 height 16
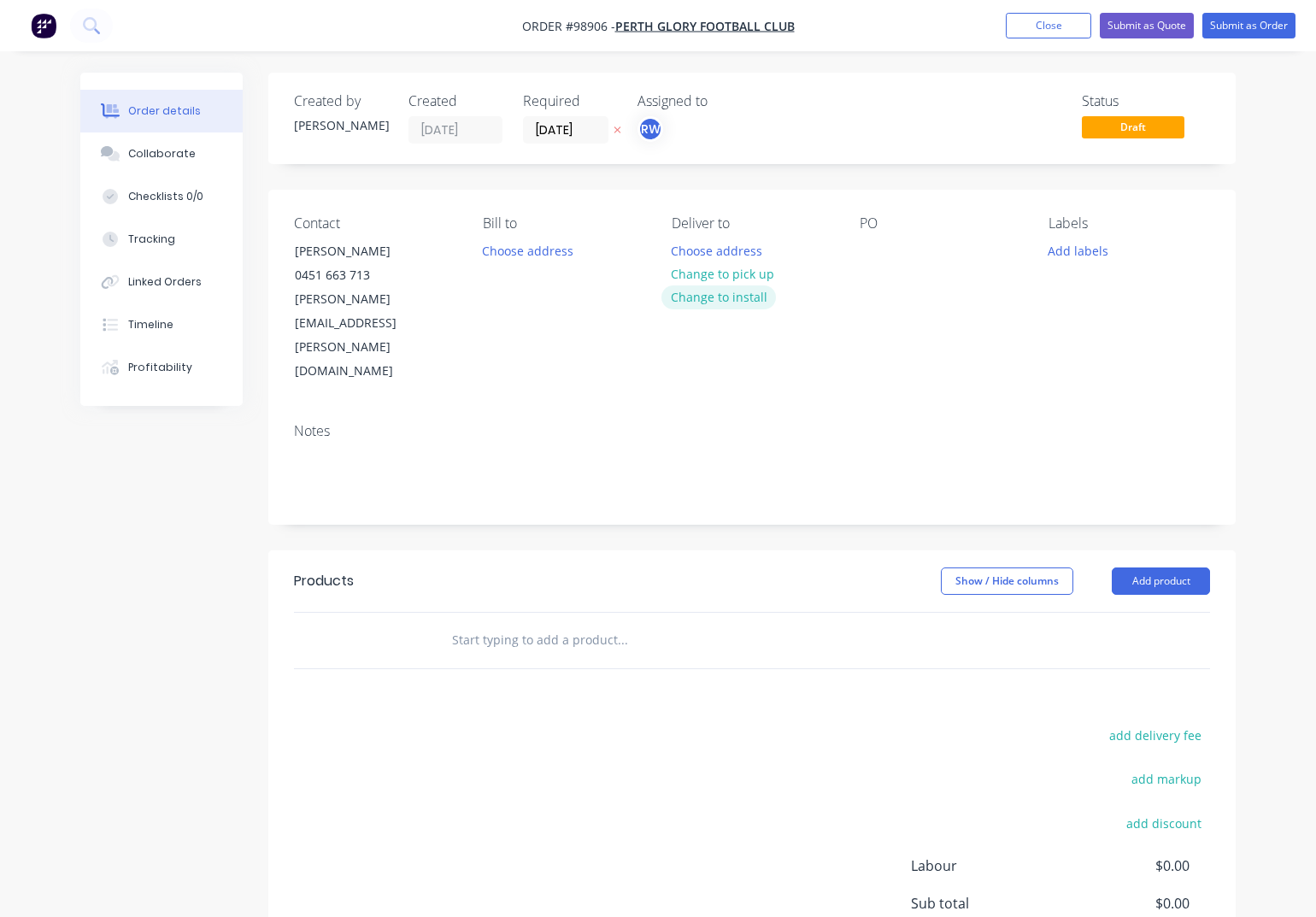
click at [721, 300] on button "Change to install" at bounding box center [719, 297] width 114 height 23
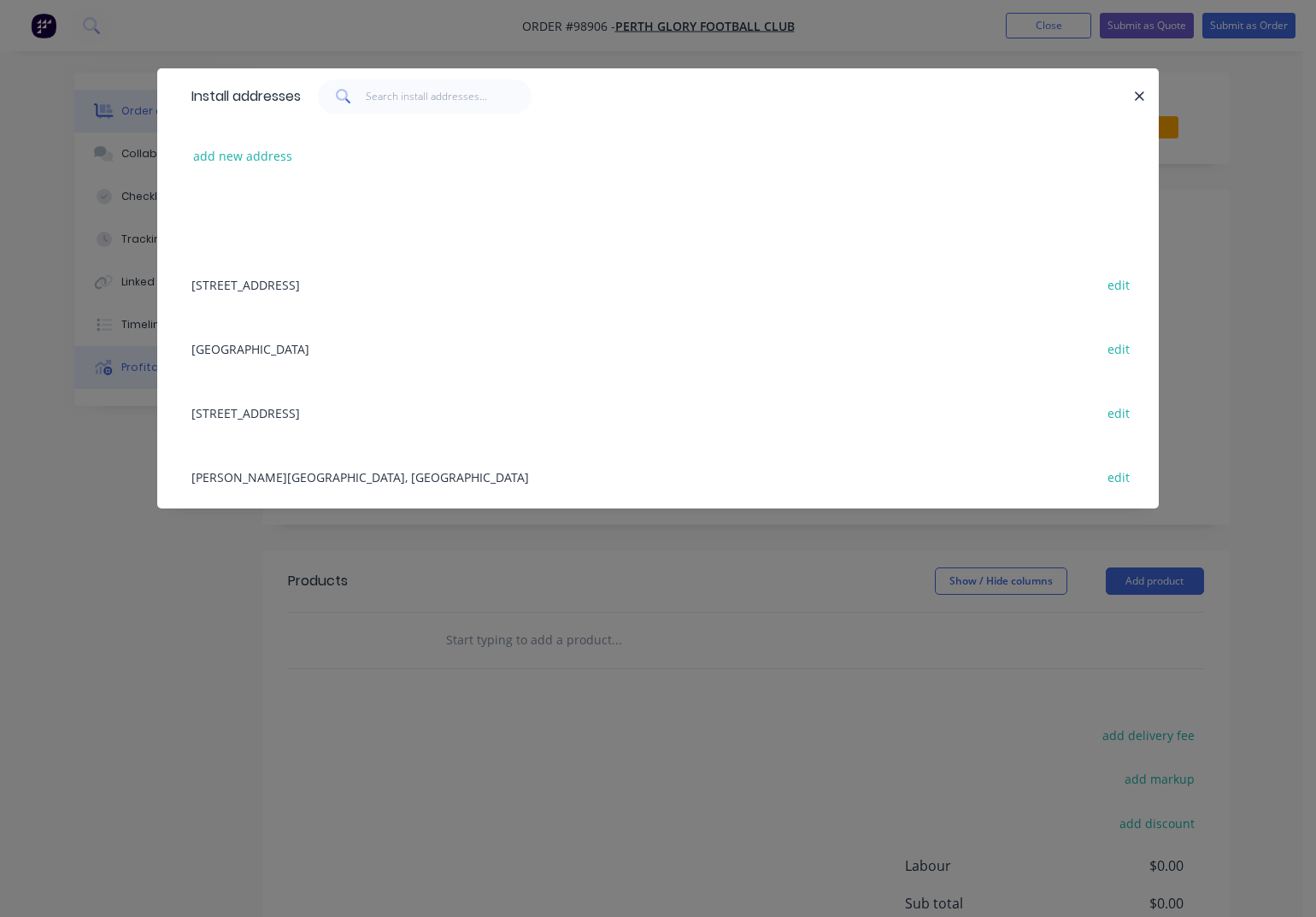
click at [235, 347] on div "HBF Park edit" at bounding box center [658, 348] width 950 height 64
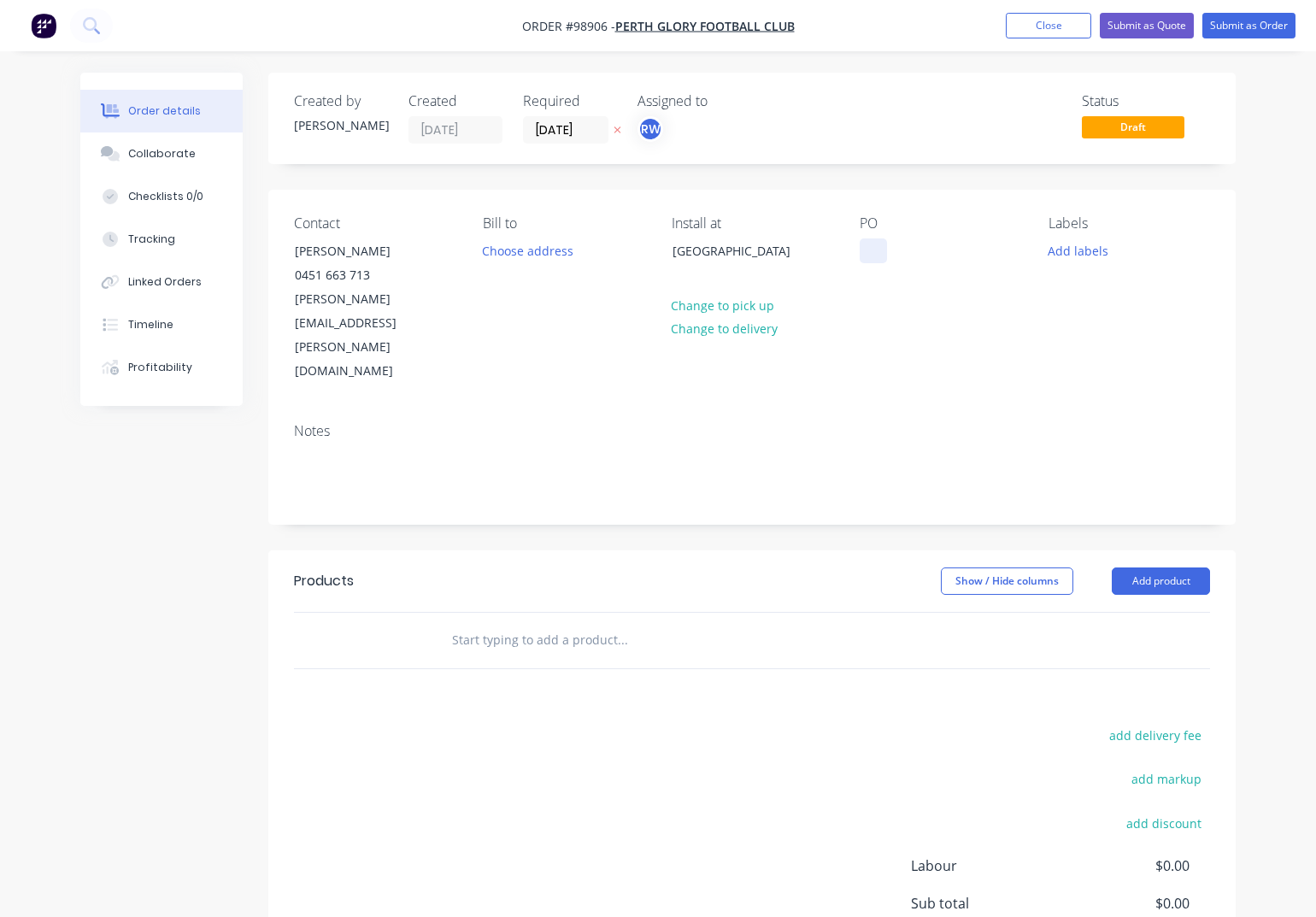
drag, startPoint x: 871, startPoint y: 250, endPoint x: 878, endPoint y: 261, distance: 13.0
click at [872, 252] on div at bounding box center [874, 250] width 28 height 25
click at [1098, 251] on button "Add labels" at bounding box center [1079, 249] width 79 height 23
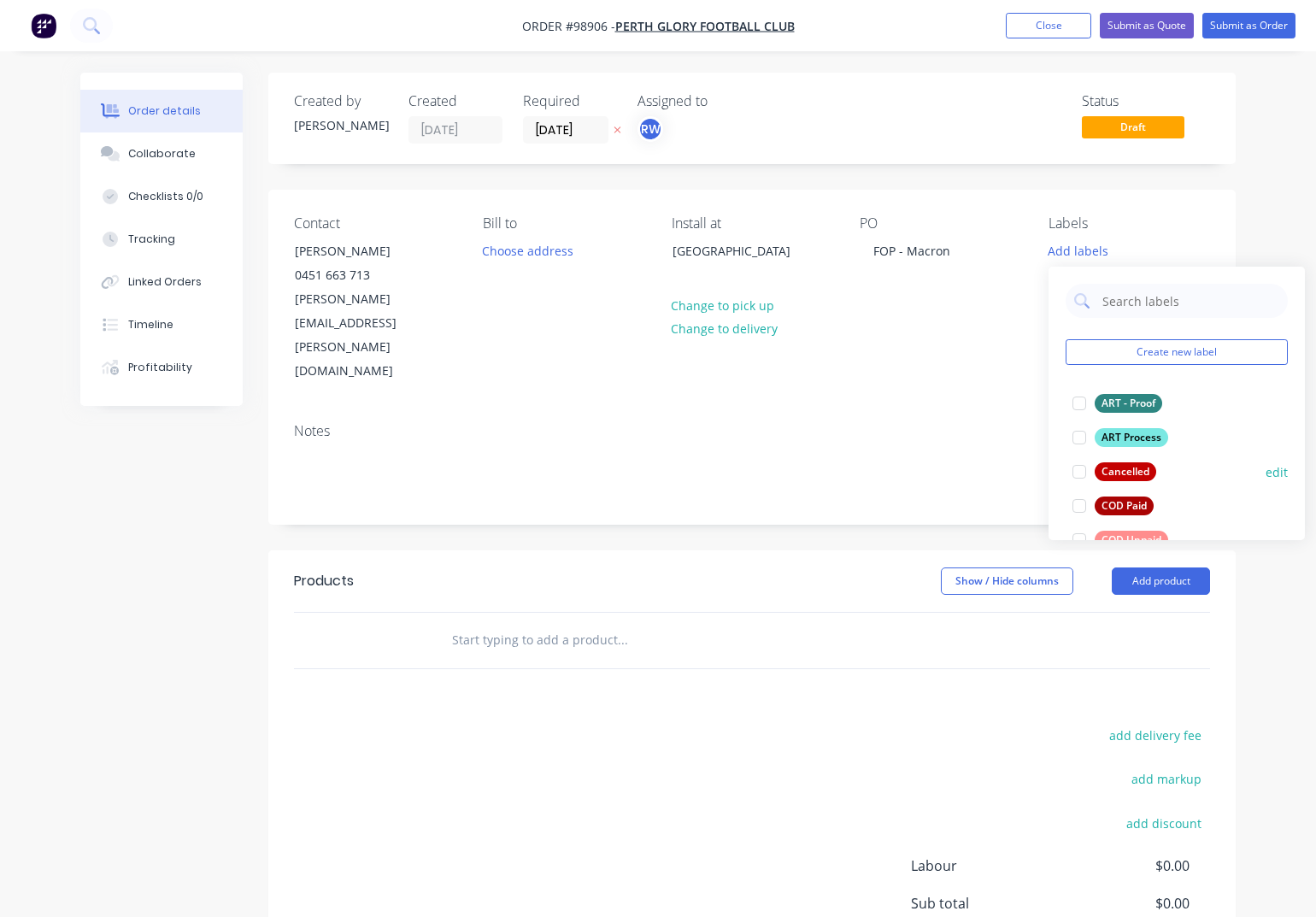
drag, startPoint x: 1121, startPoint y: 408, endPoint x: 1131, endPoint y: 449, distance: 42.2
click at [1123, 413] on div "ART - Proof" at bounding box center [1129, 404] width 68 height 19
click at [1125, 433] on div "ART Process" at bounding box center [1131, 429] width 74 height 19
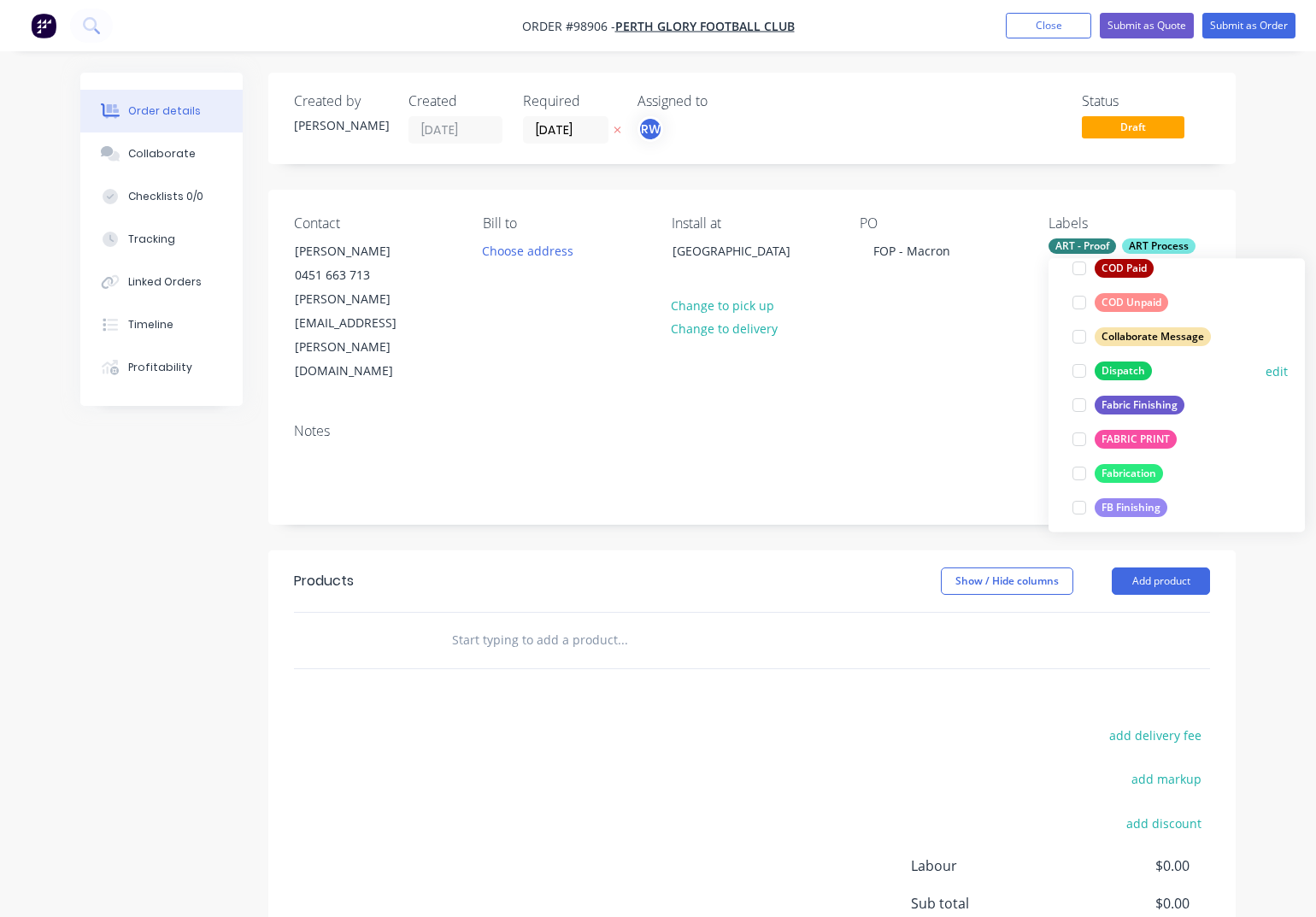
click at [1117, 373] on div "Dispatch" at bounding box center [1124, 371] width 57 height 19
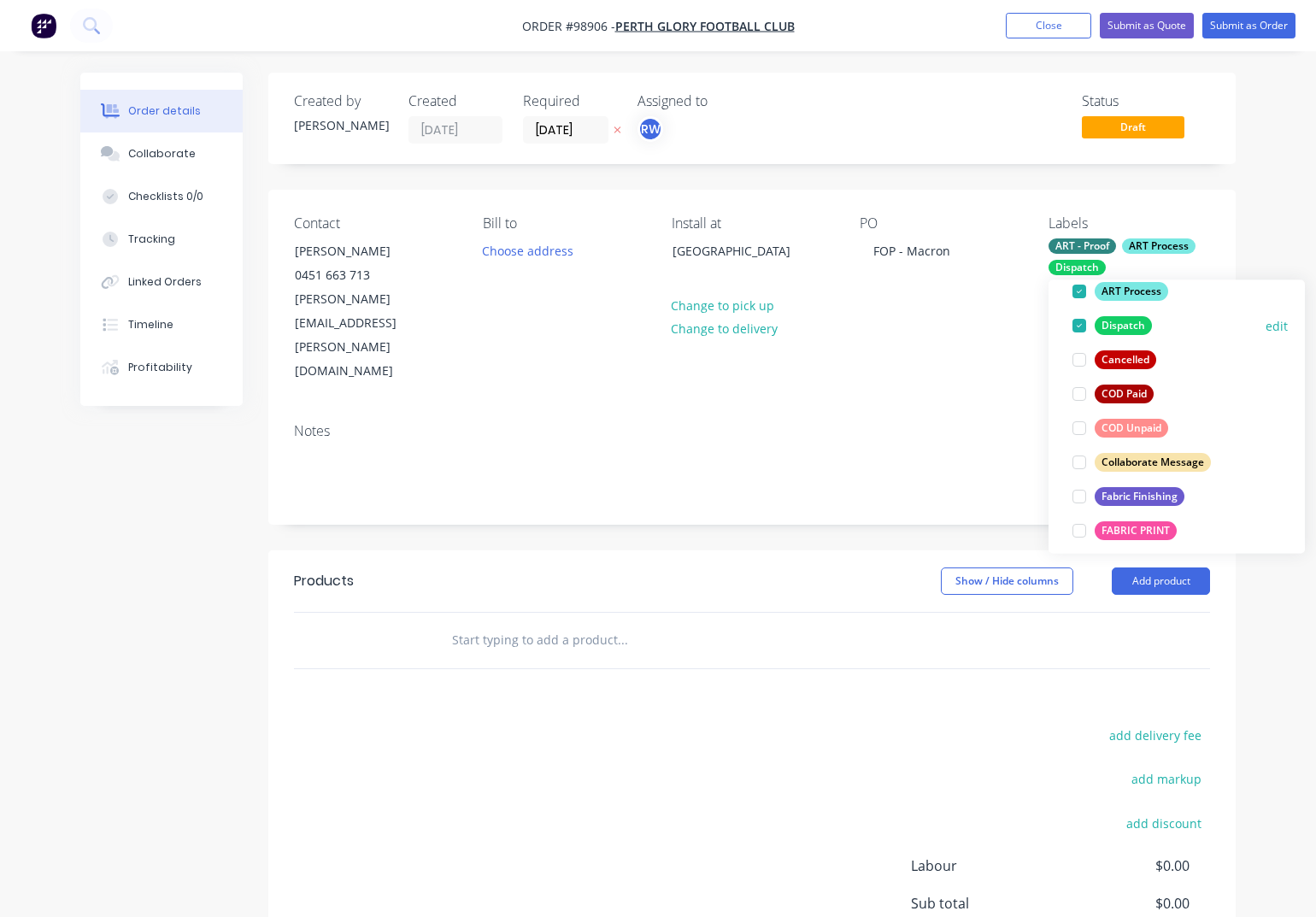
scroll to position [187, 0]
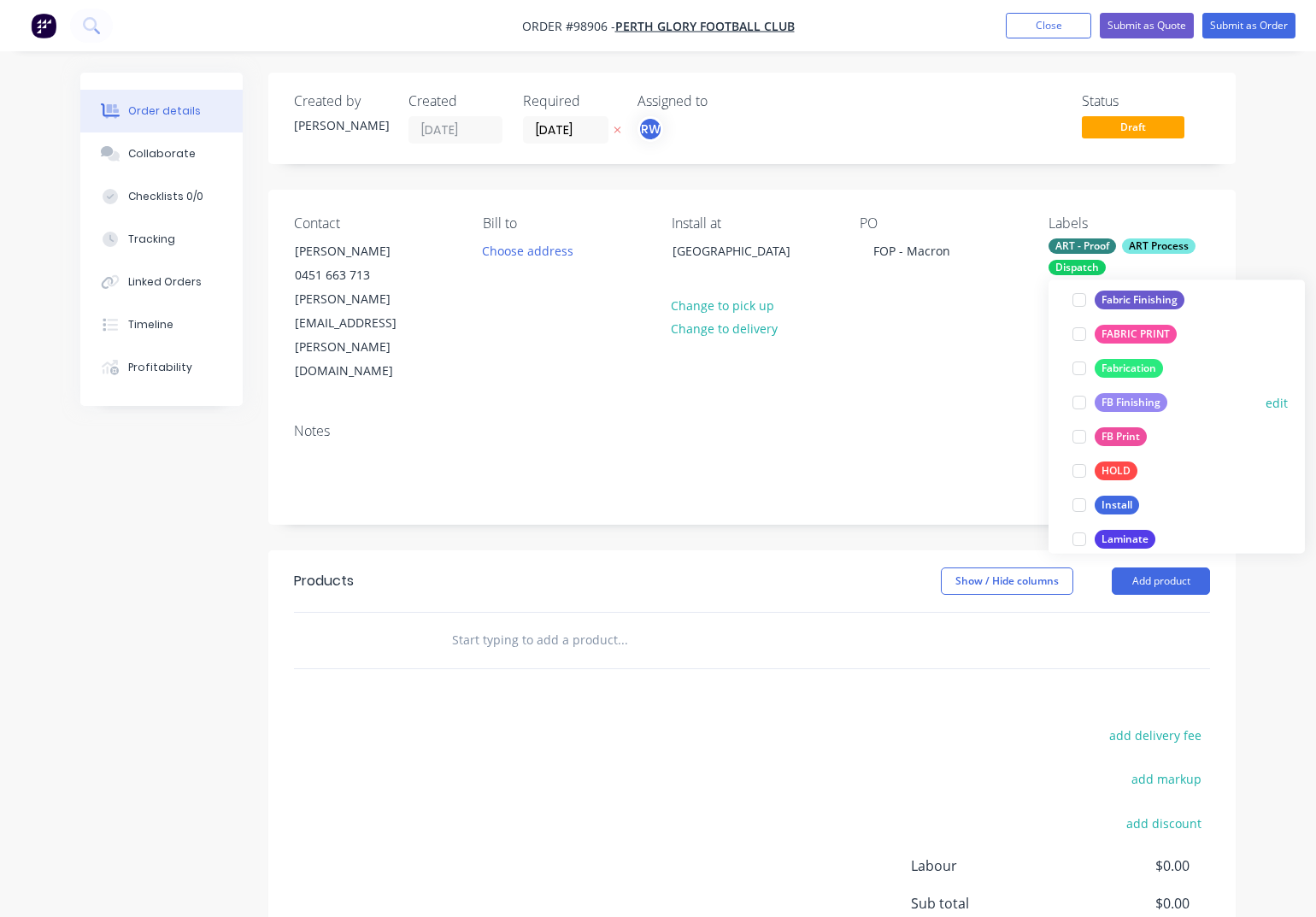
click at [1112, 405] on div "FB Finishing" at bounding box center [1131, 404] width 73 height 19
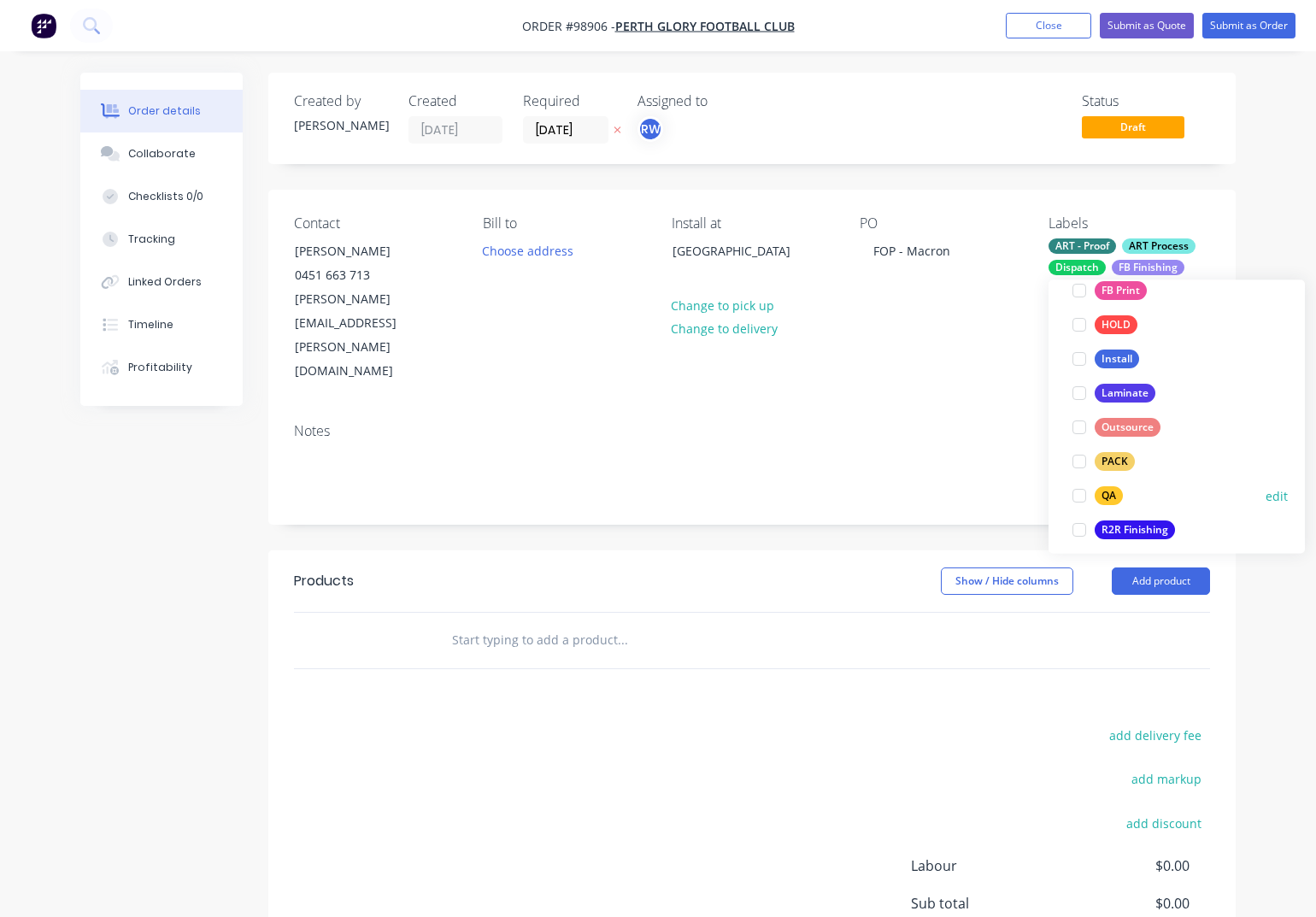
scroll to position [503, 0]
click at [1109, 290] on div "FB Print" at bounding box center [1121, 290] width 52 height 19
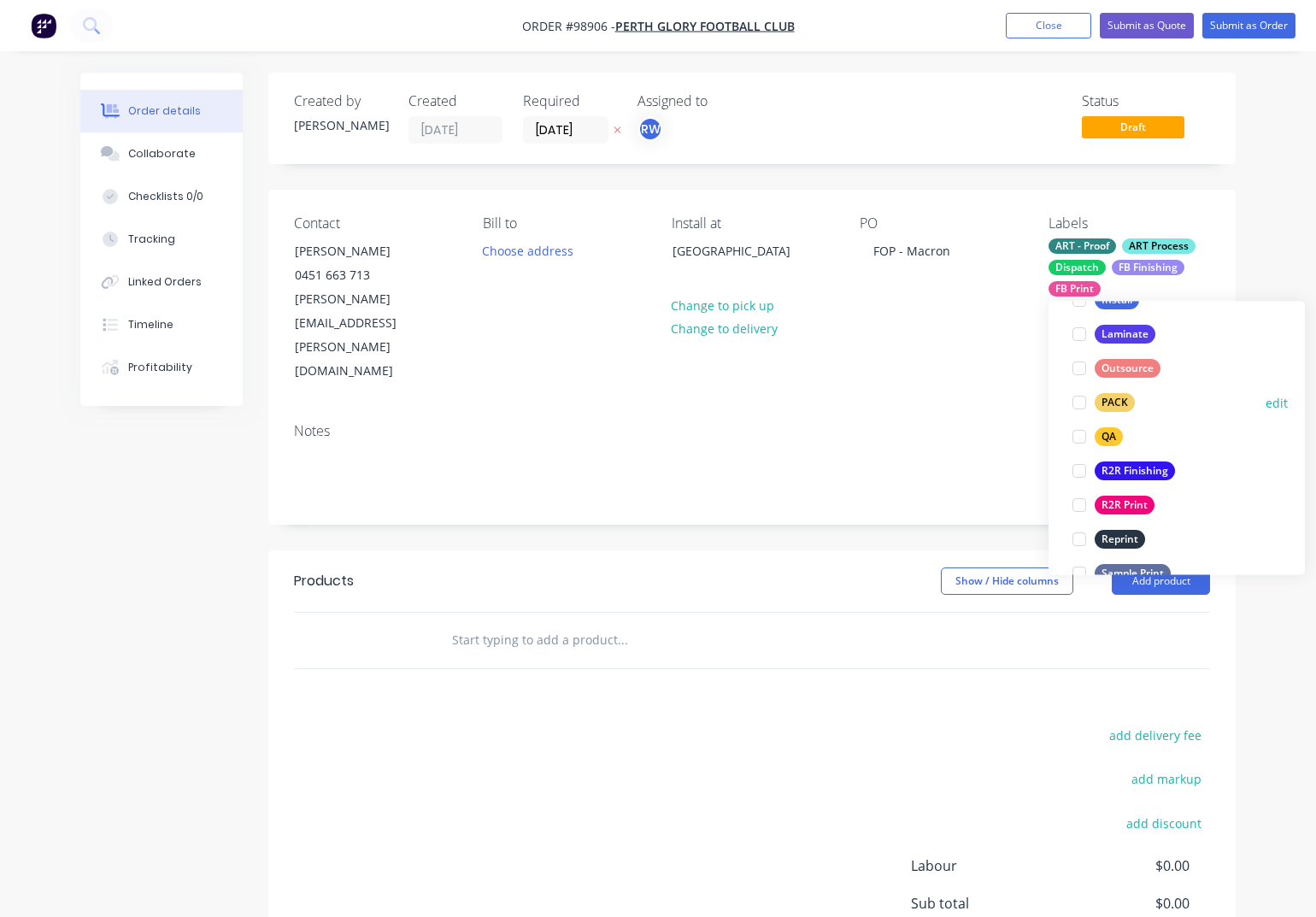
click at [1106, 402] on div "PACK" at bounding box center [1115, 404] width 40 height 19
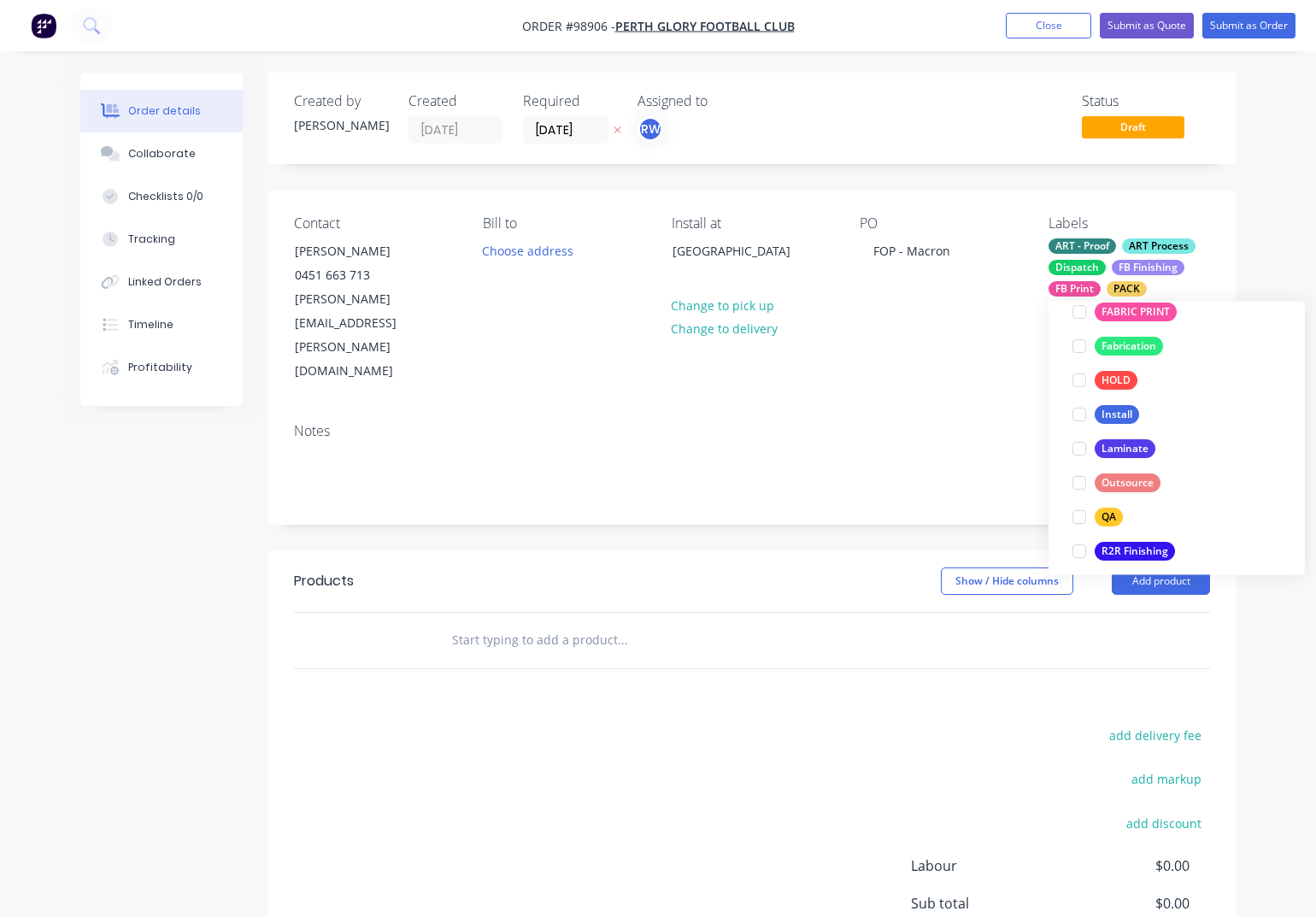
scroll to position [682, 0]
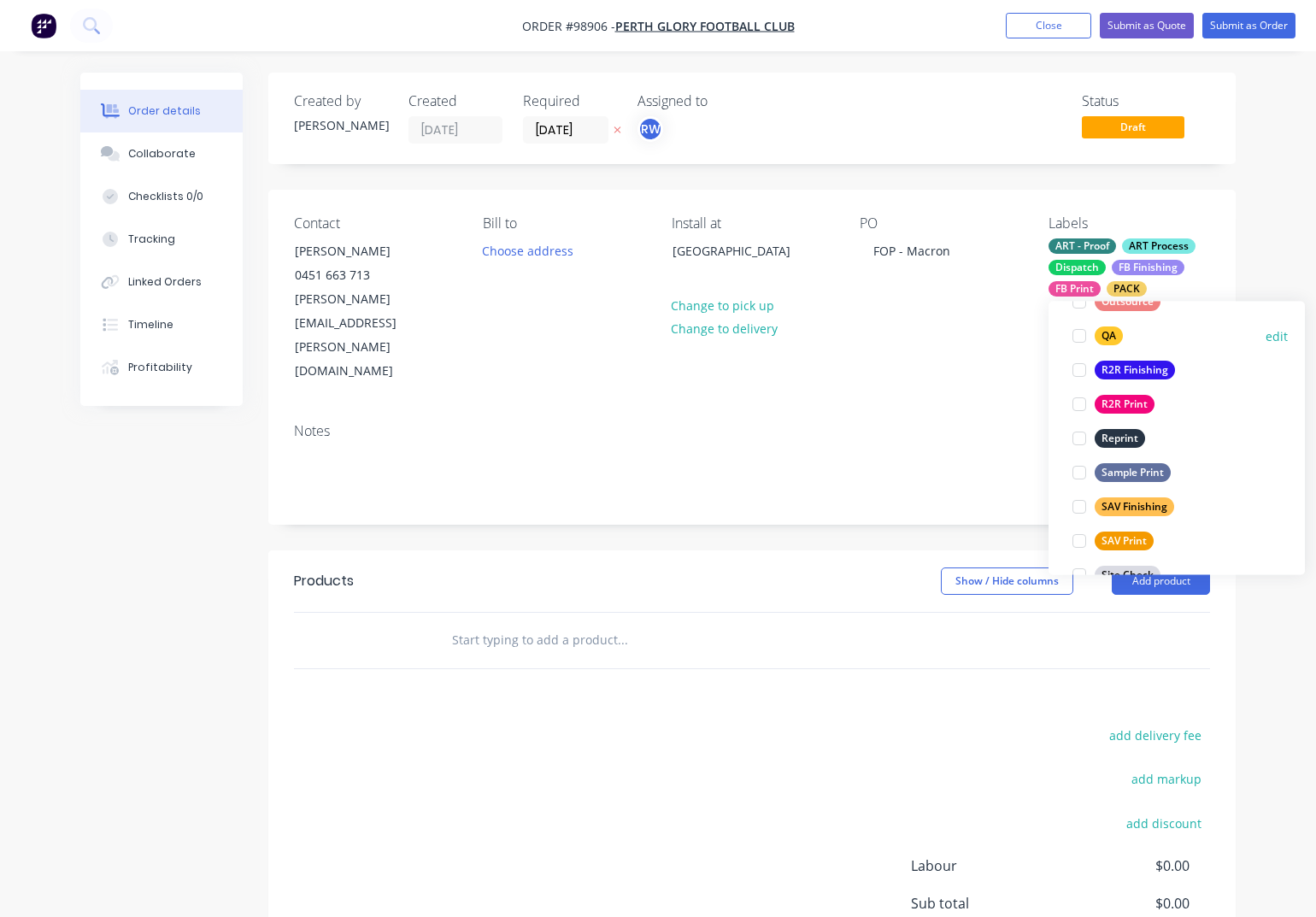
click at [1108, 339] on div "QA" at bounding box center [1109, 337] width 29 height 19
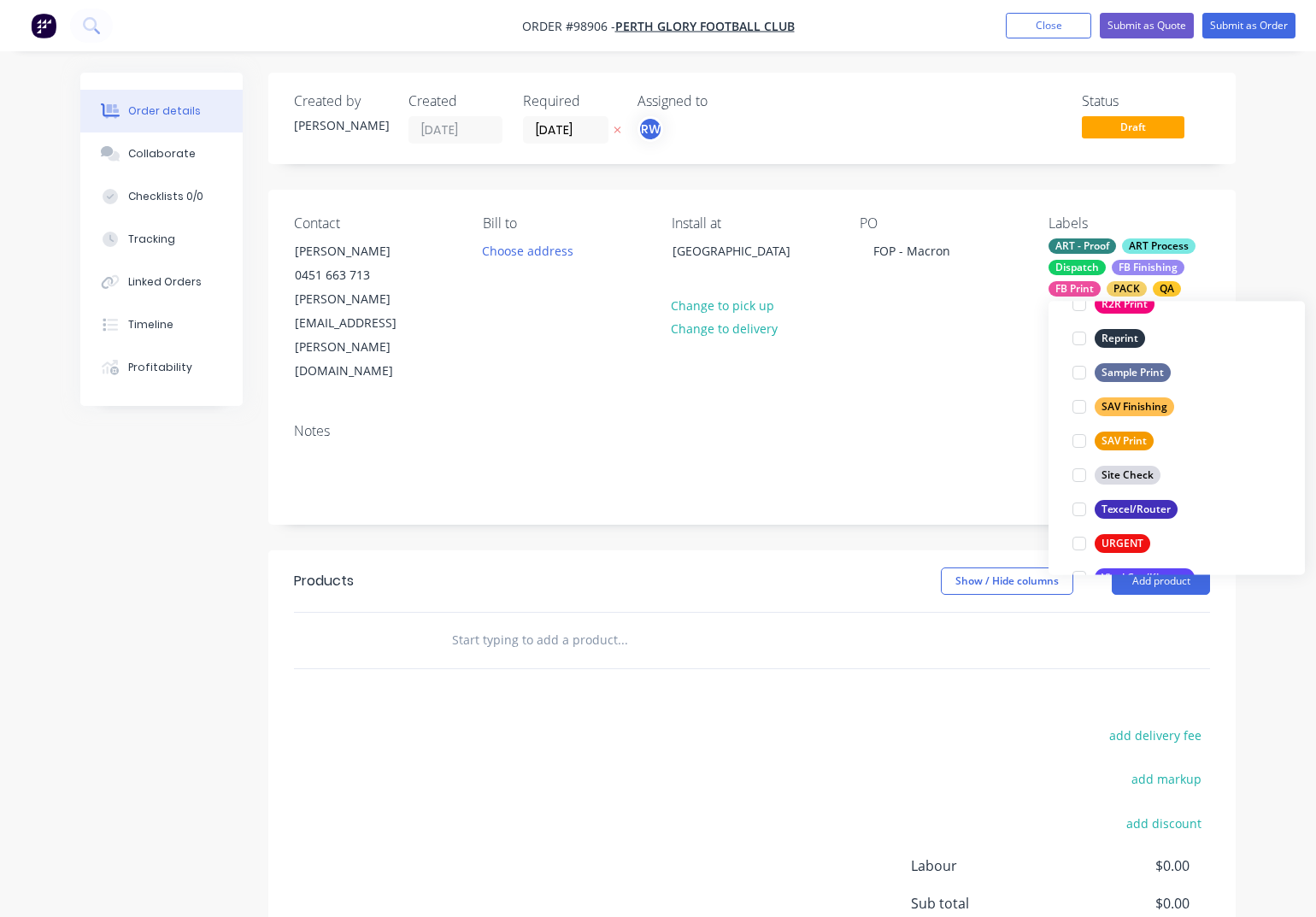
scroll to position [820, 0]
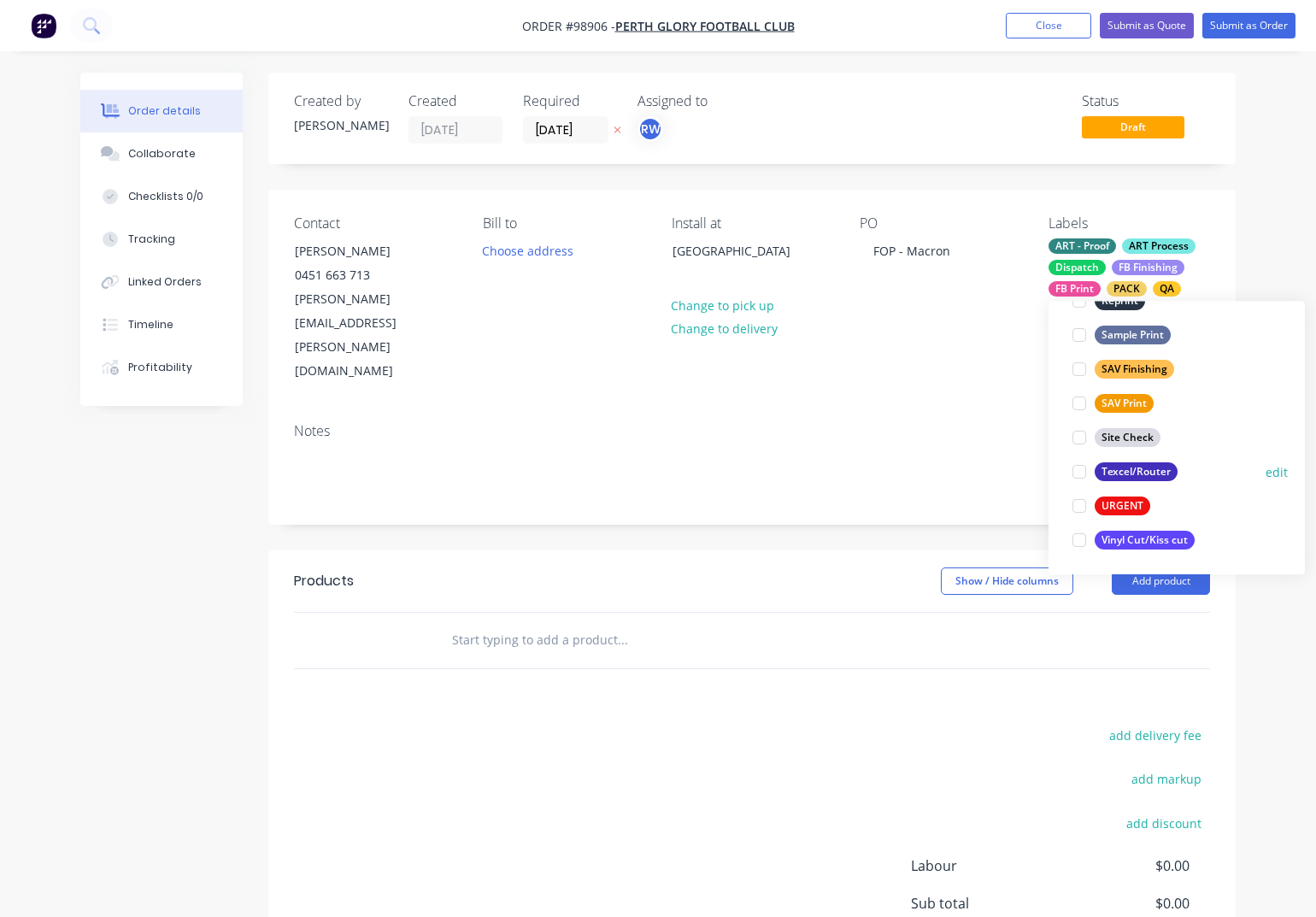
click at [1141, 475] on div "Texcel/Router" at bounding box center [1137, 473] width 83 height 19
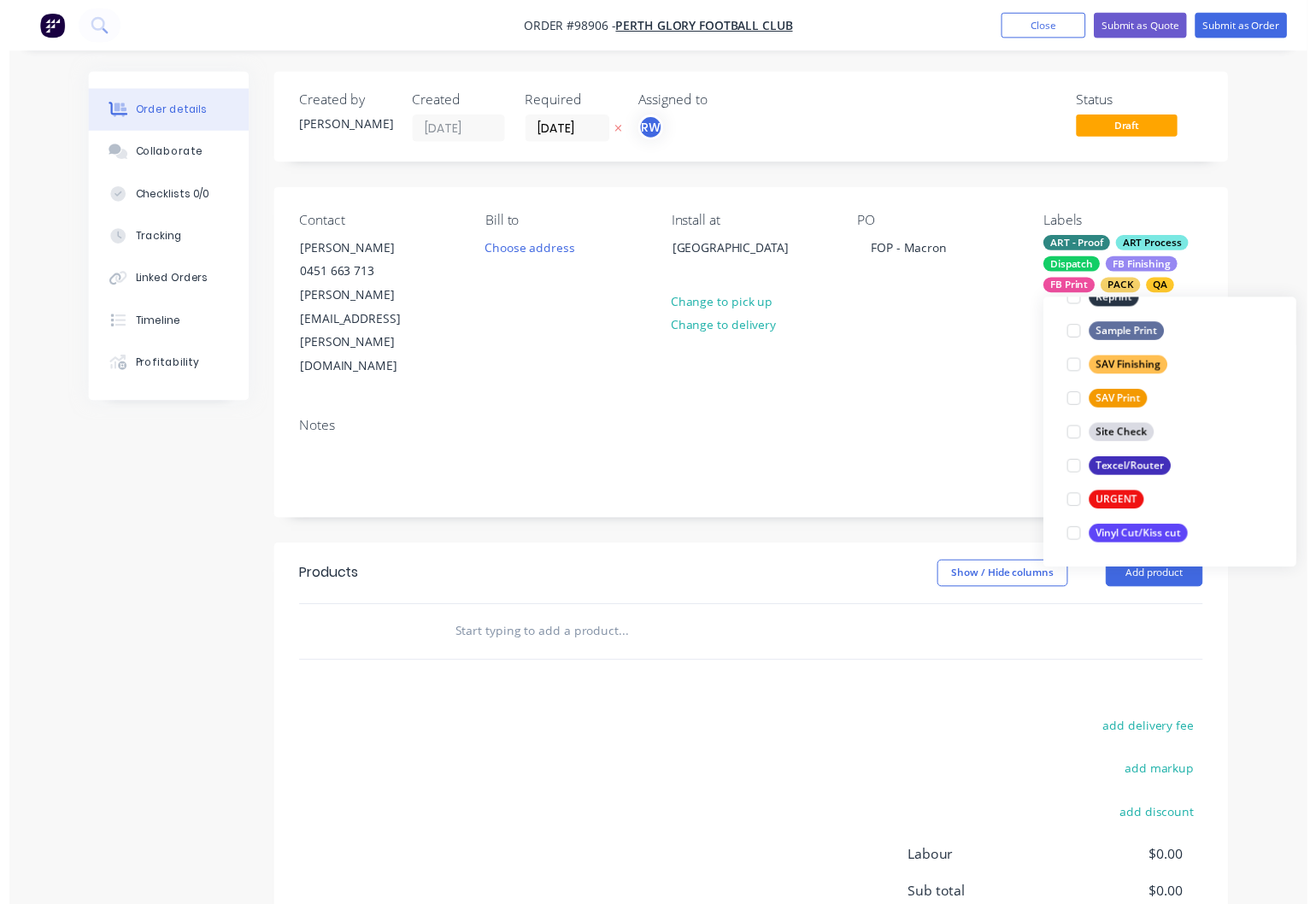
scroll to position [205, 0]
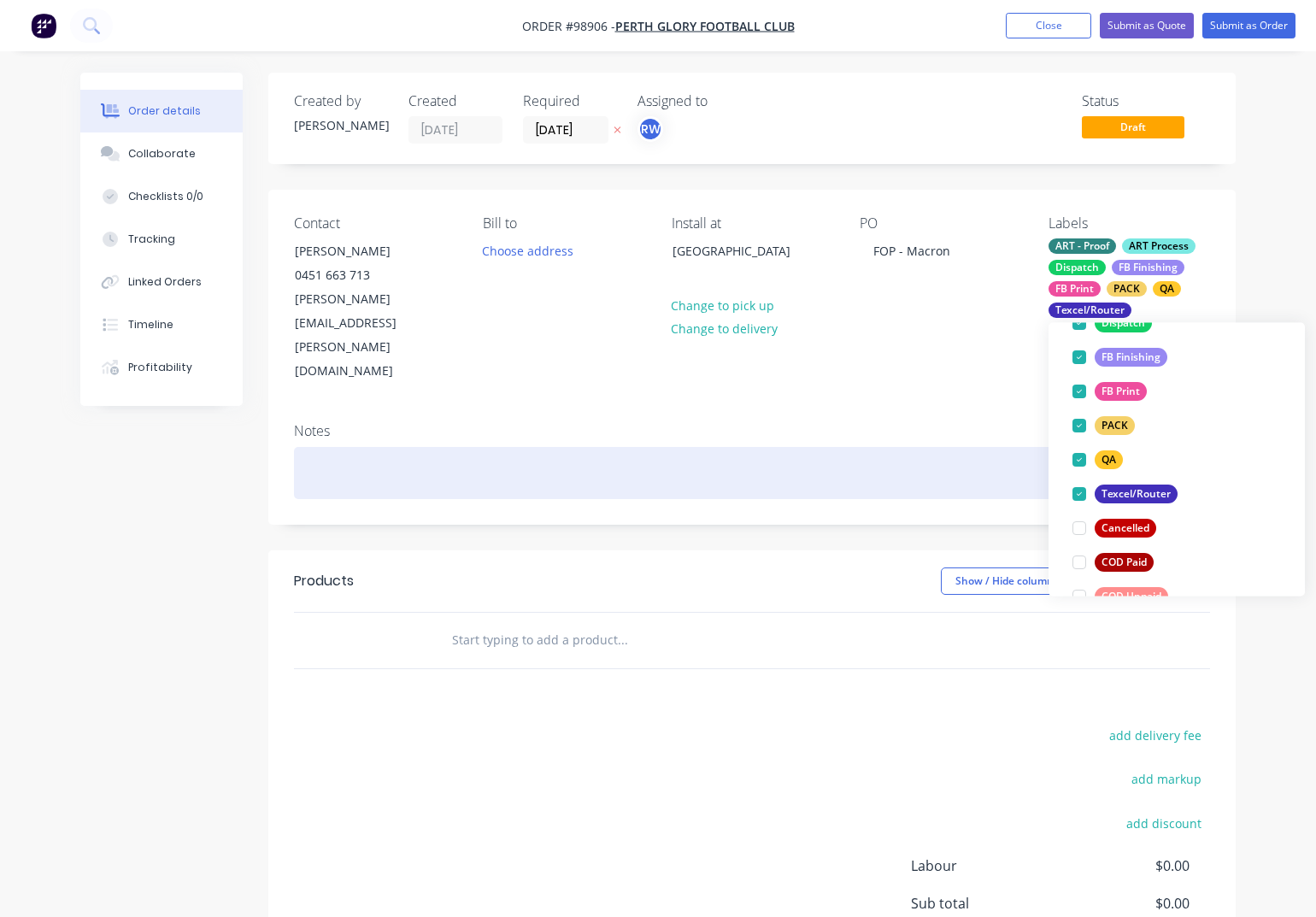
click at [330, 447] on div at bounding box center [752, 473] width 917 height 52
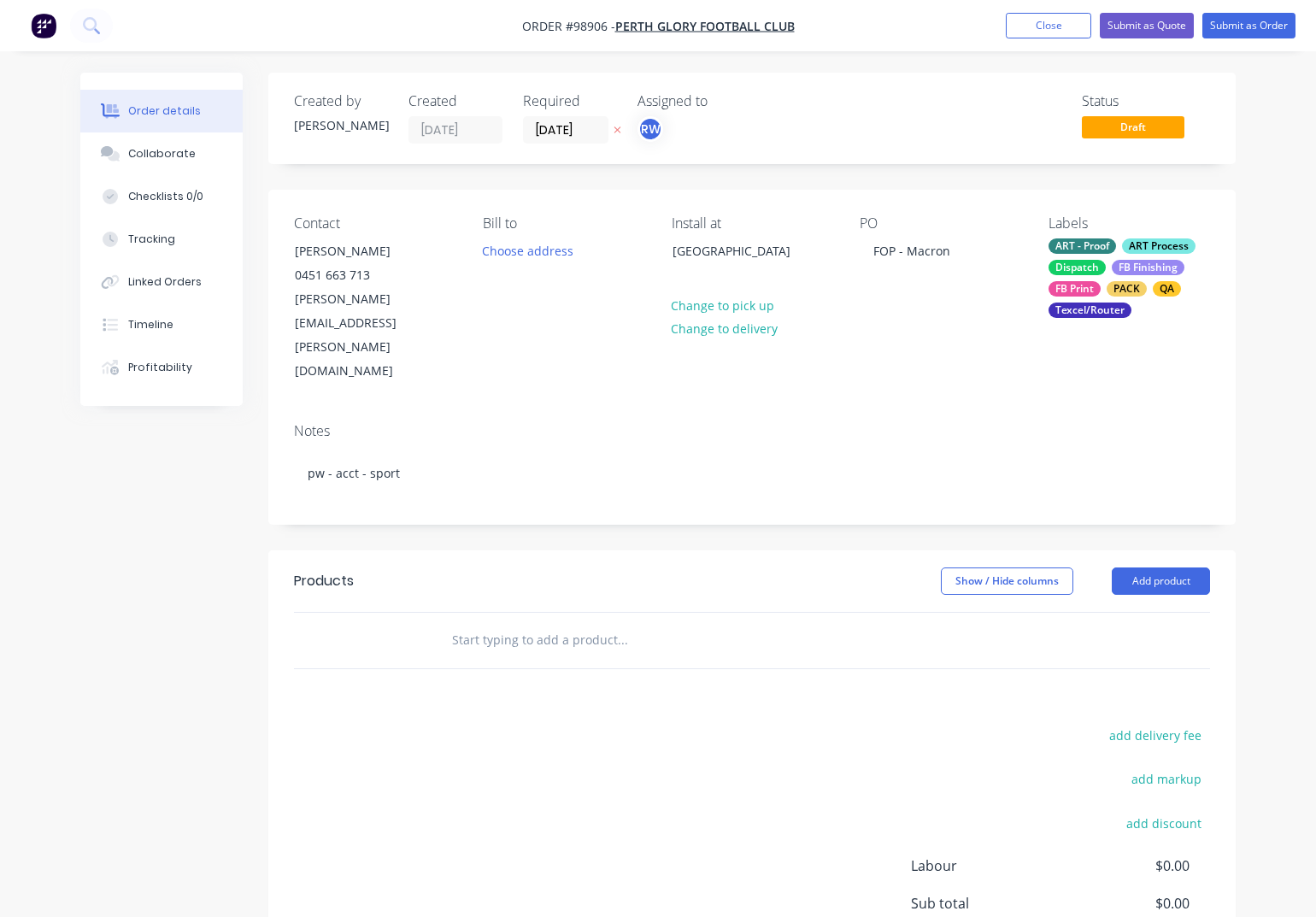
click at [500, 623] on input "text" at bounding box center [622, 639] width 342 height 34
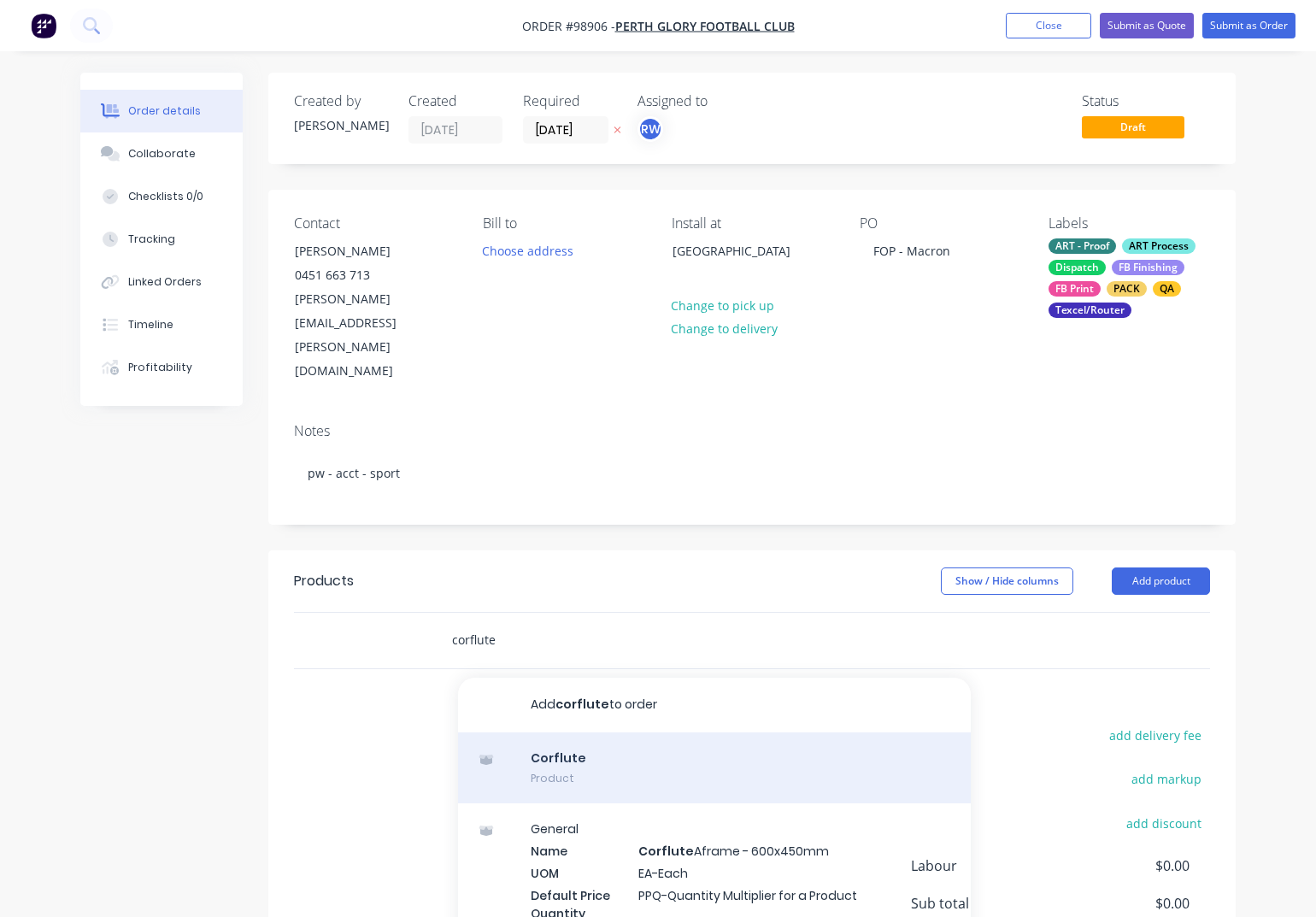
type input "corflute"
click at [553, 733] on div "Corflute Product" at bounding box center [715, 768] width 513 height 72
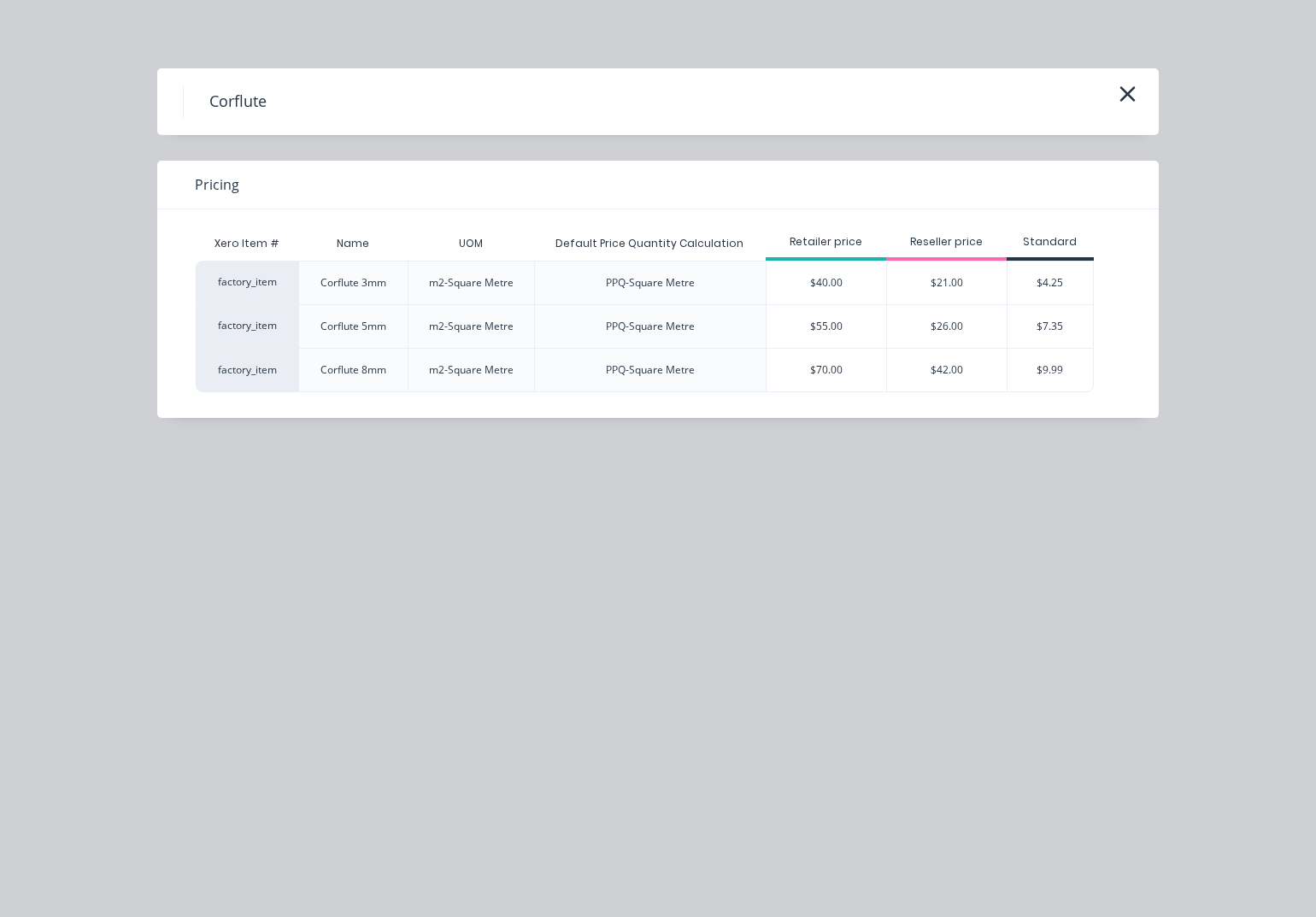
drag, startPoint x: 824, startPoint y: 328, endPoint x: 787, endPoint y: 337, distance: 38.1
click at [824, 328] on div "$55.00" at bounding box center [827, 326] width 120 height 42
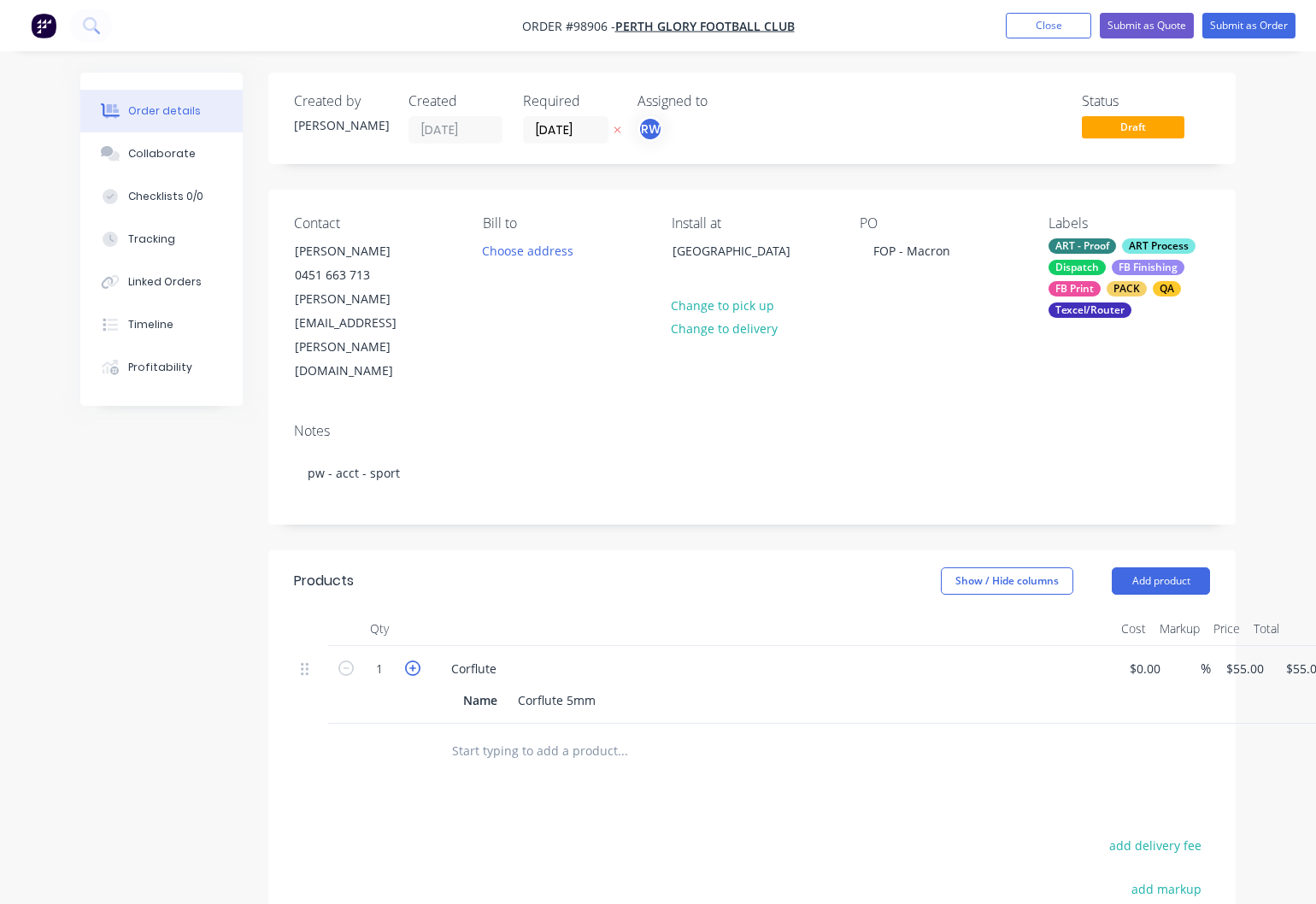
click at [417, 661] on icon "button" at bounding box center [413, 668] width 16 height 16
type input "2"
type input "$110.00"
click at [504, 656] on div "Corflute" at bounding box center [474, 668] width 73 height 25
drag, startPoint x: 491, startPoint y: 637, endPoint x: 452, endPoint y: 637, distance: 39.0
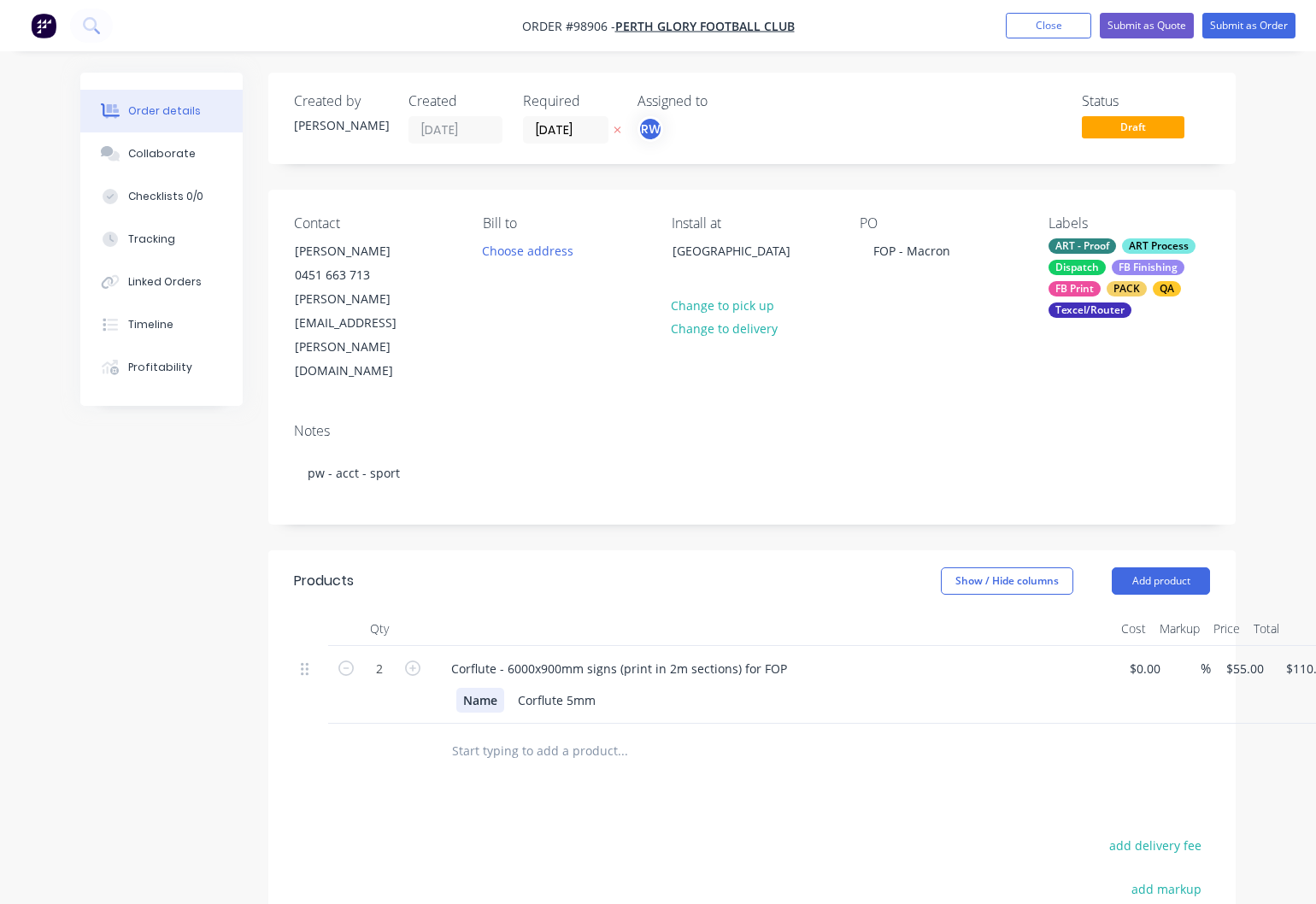
click at [457, 688] on div "Name" at bounding box center [480, 700] width 48 height 25
drag, startPoint x: 501, startPoint y: 636, endPoint x: 444, endPoint y: 635, distance: 57.0
click at [457, 688] on div "Name" at bounding box center [480, 700] width 48 height 25
click at [1251, 656] on input "55" at bounding box center [1248, 668] width 46 height 25
type input "$275.00"
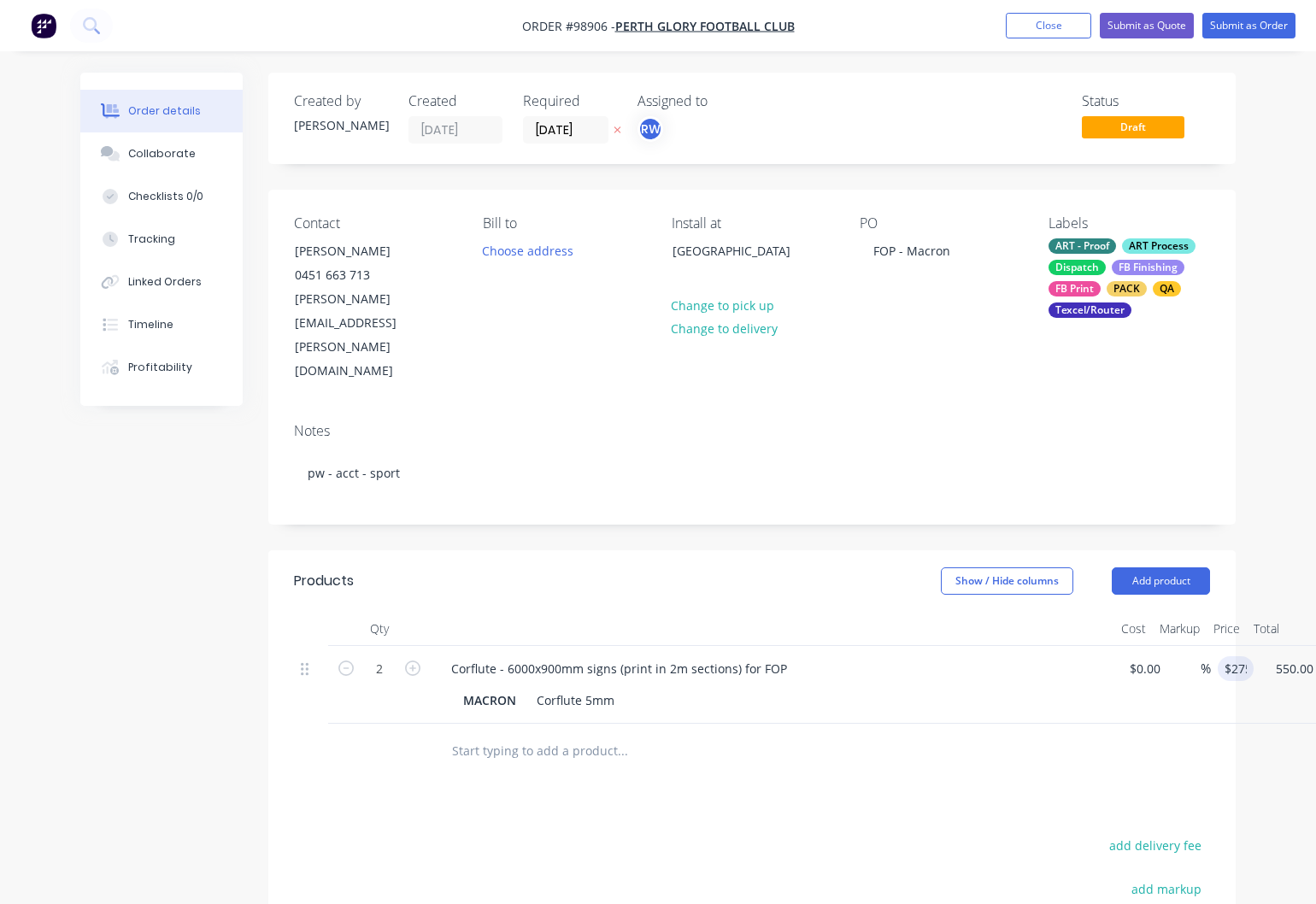
scroll to position [0, 15]
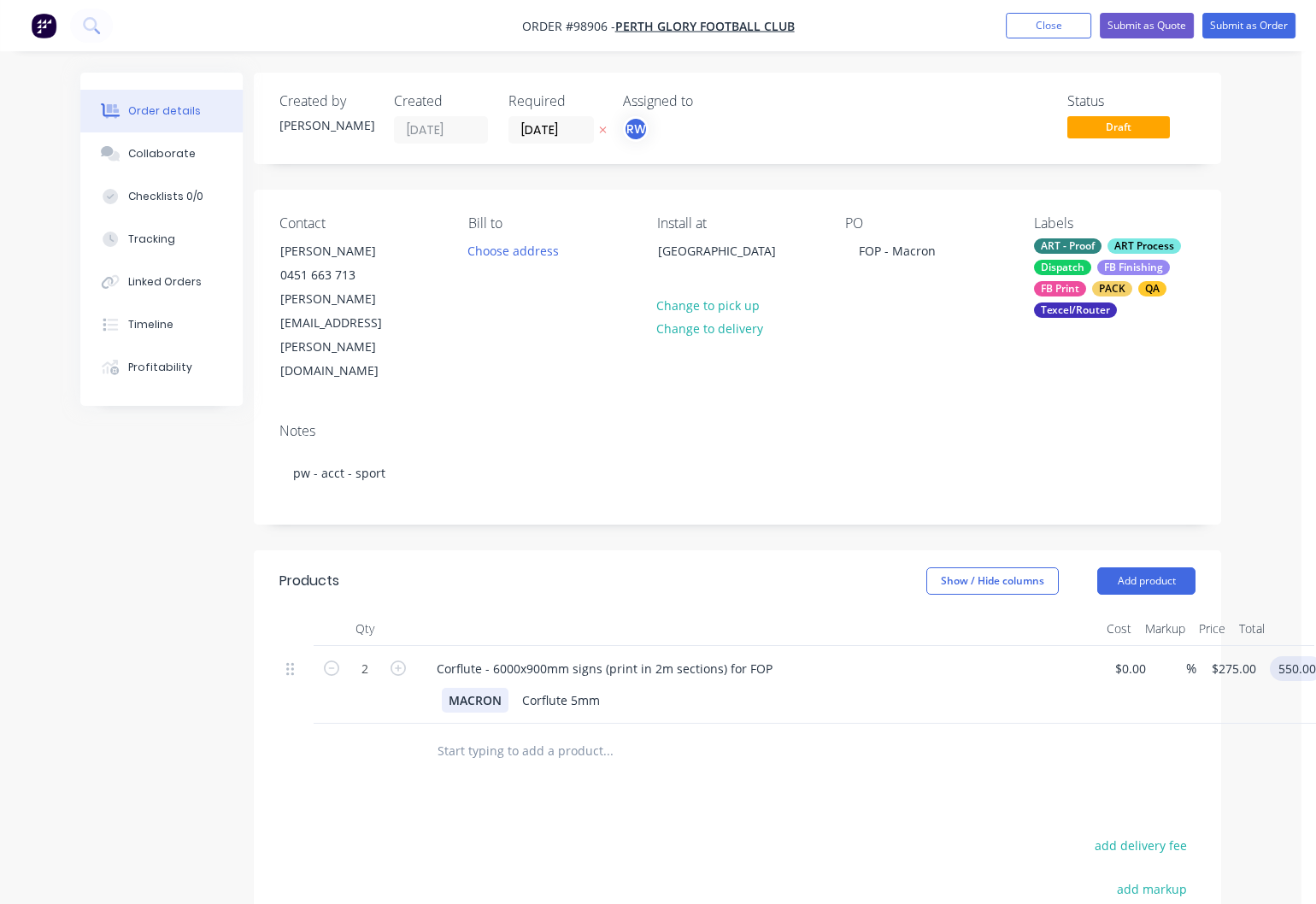
type input "$550.00"
click at [502, 688] on div "MACRON" at bounding box center [475, 700] width 67 height 25
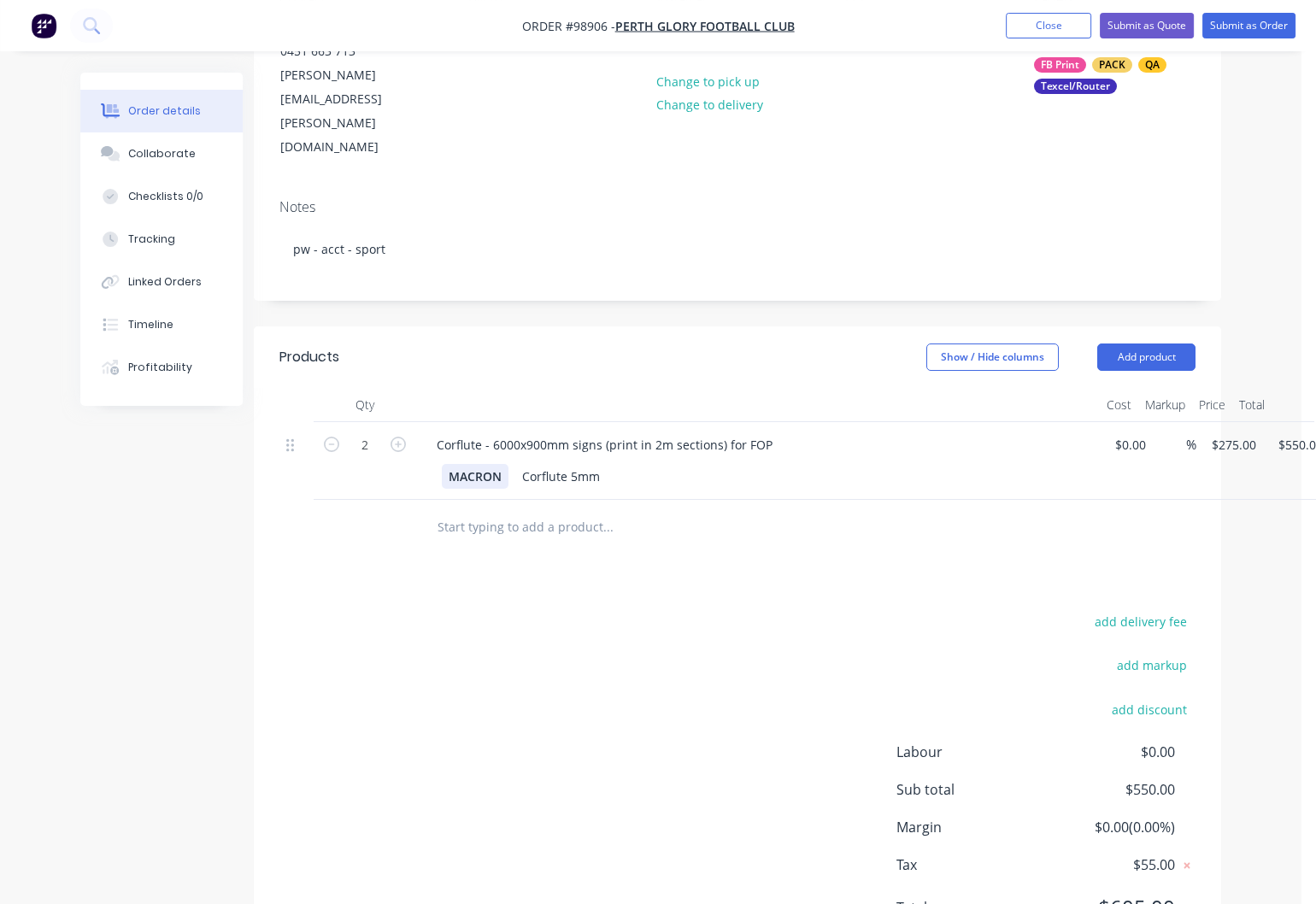
scroll to position [245, 15]
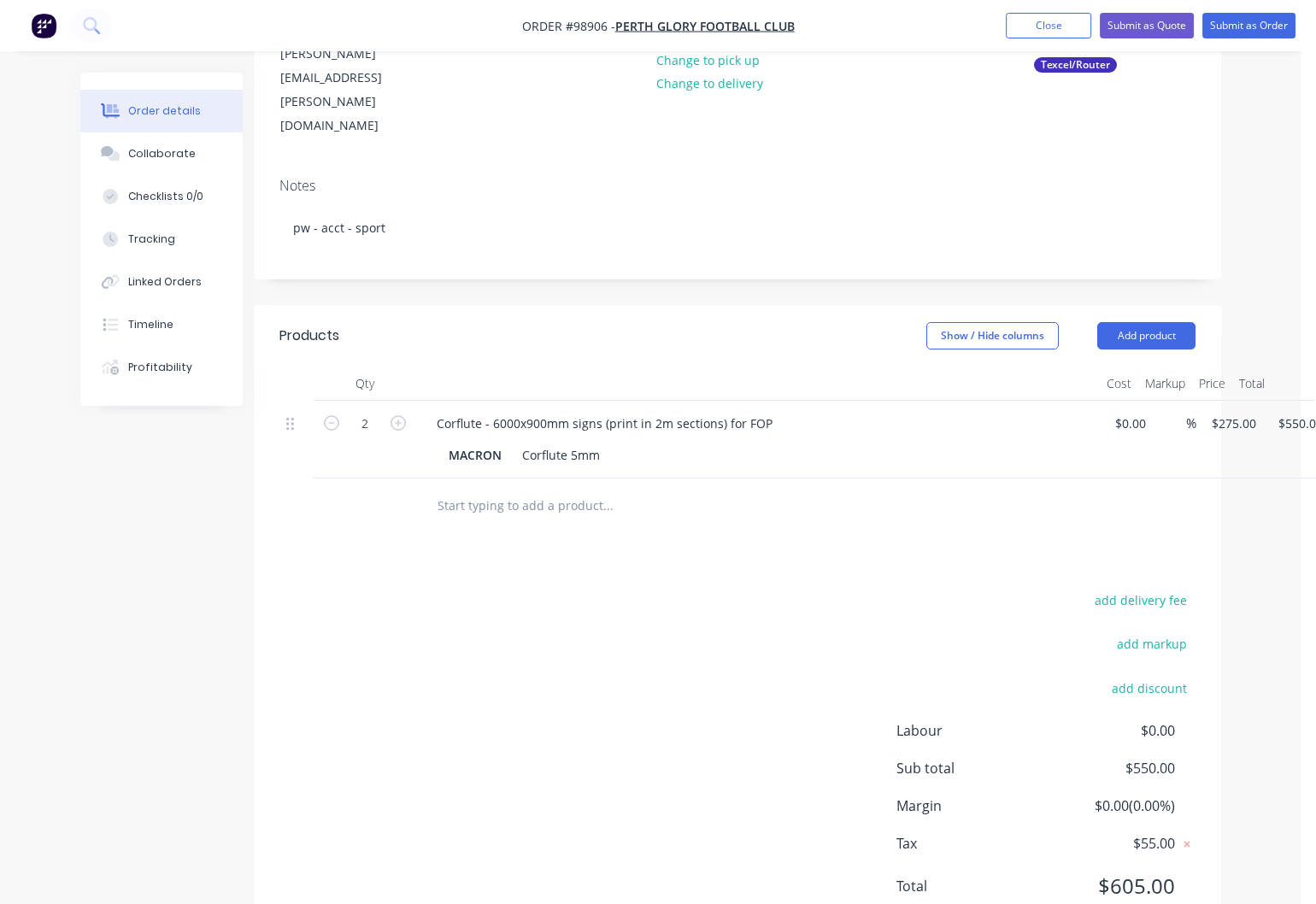
click at [784, 411] on div "Corflute - 6000x900mm signs (print in 2m sections) for FOP" at bounding box center [758, 423] width 671 height 25
click at [770, 411] on div "Corflute - 6000x900mm signs (print in 2m sections) for FOP" at bounding box center [604, 423] width 363 height 25
click at [1143, 322] on button "Add product" at bounding box center [1146, 336] width 98 height 28
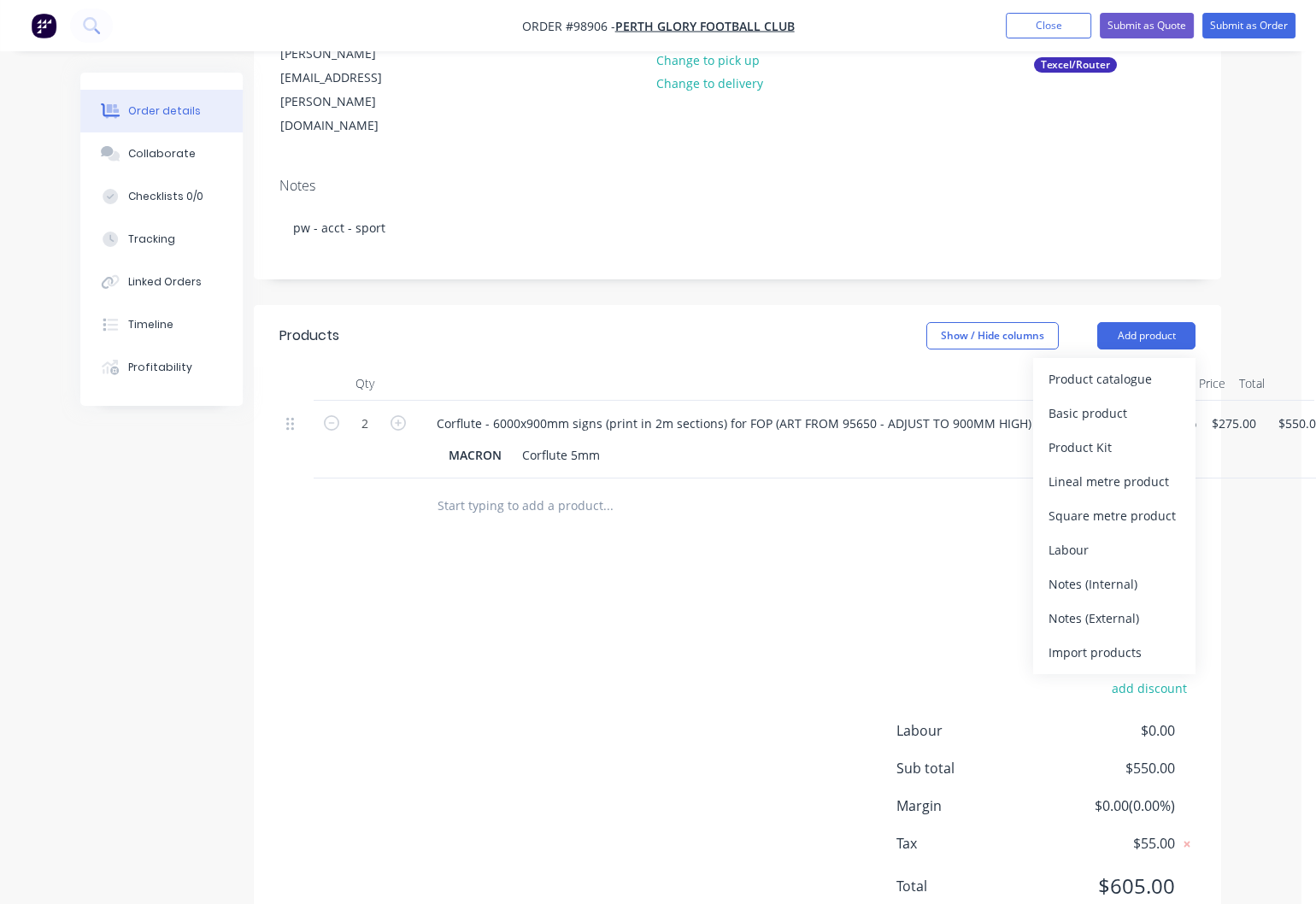
drag, startPoint x: 1112, startPoint y: 558, endPoint x: 653, endPoint y: 544, distance: 459.2
click at [1111, 606] on div "Notes (External)" at bounding box center [1115, 618] width 132 height 25
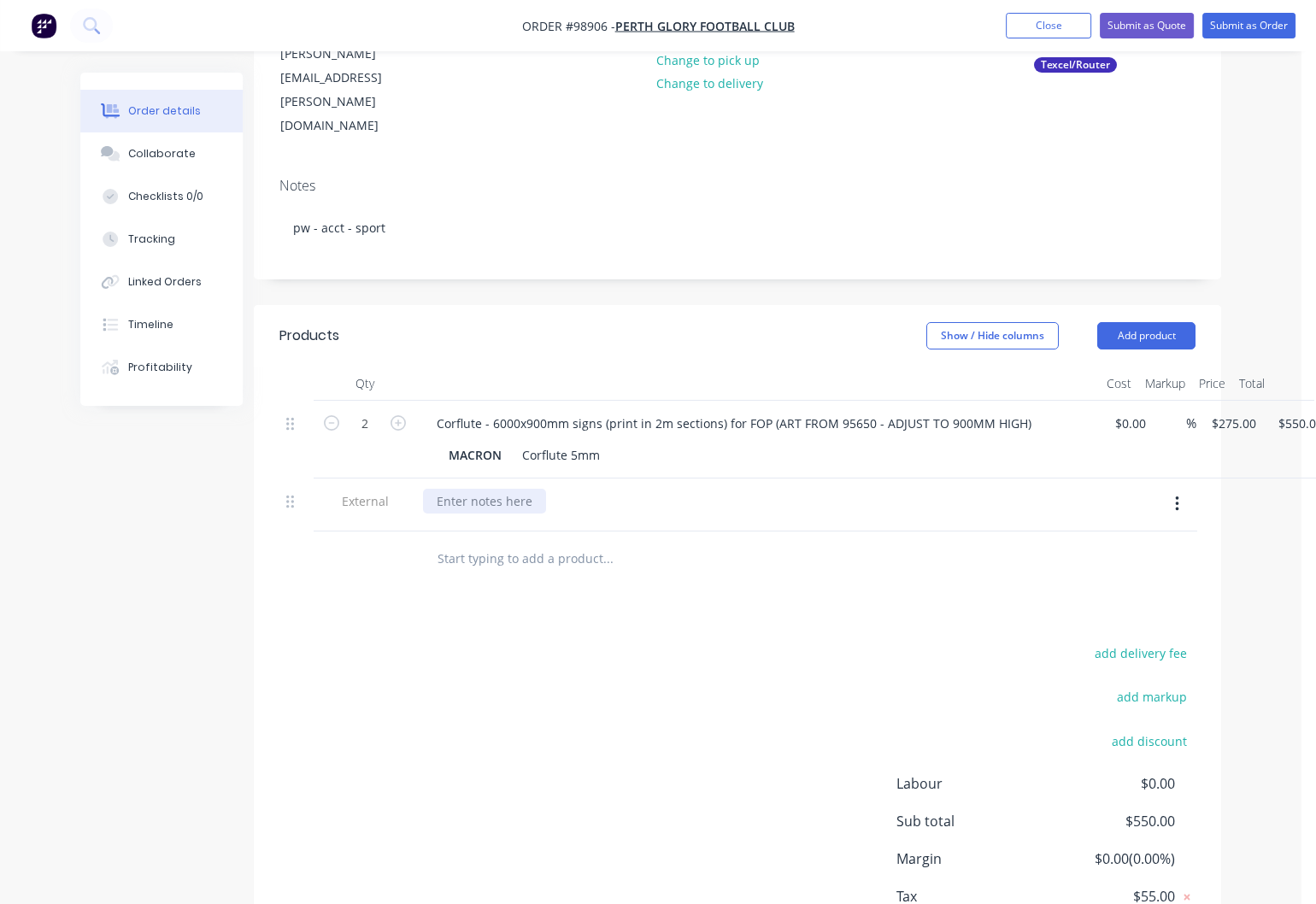
click at [455, 488] on div at bounding box center [484, 500] width 123 height 25
click at [1039, 25] on button "Close" at bounding box center [1048, 26] width 86 height 26
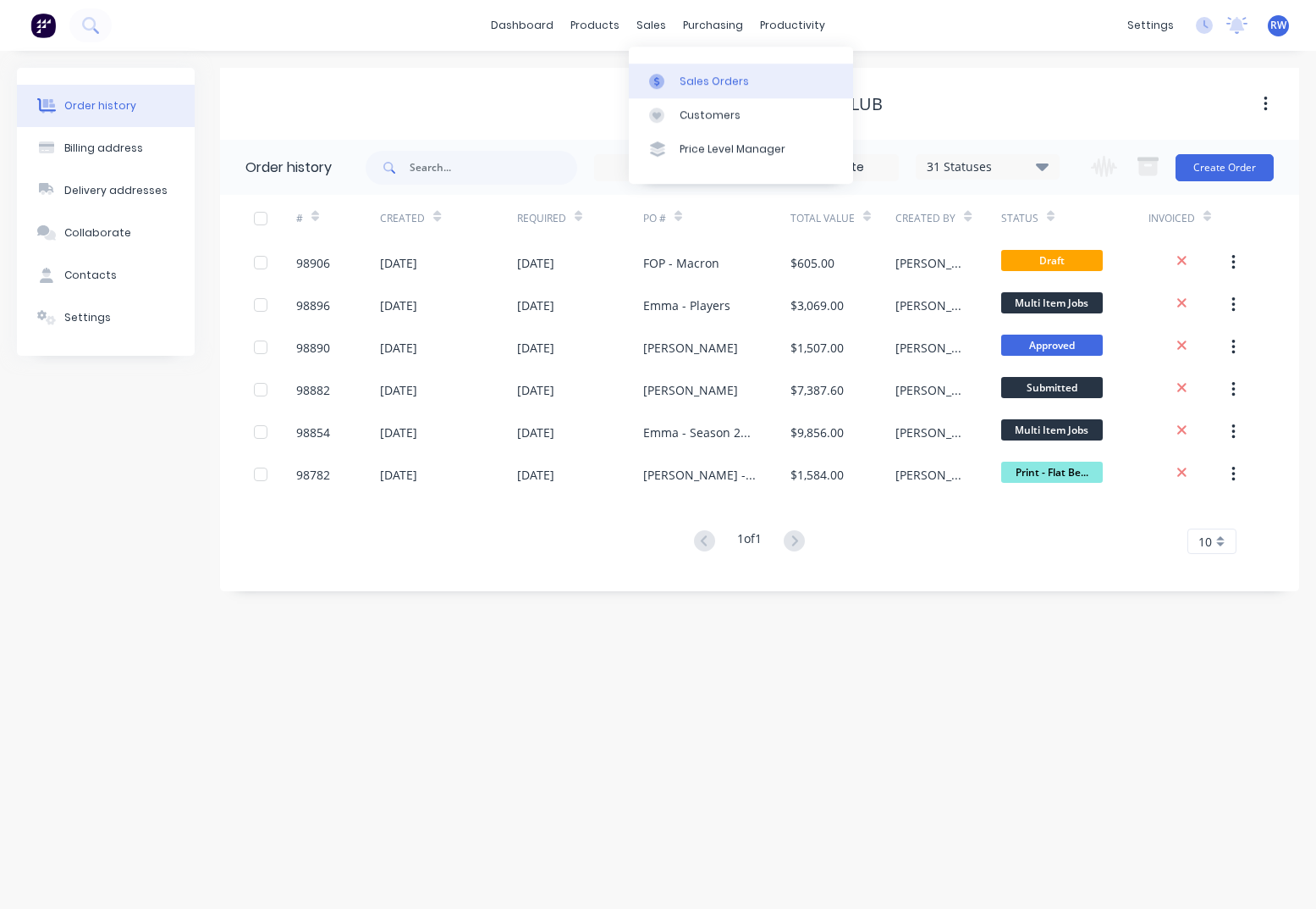
click at [704, 80] on div "Sales Orders" at bounding box center [714, 82] width 69 height 15
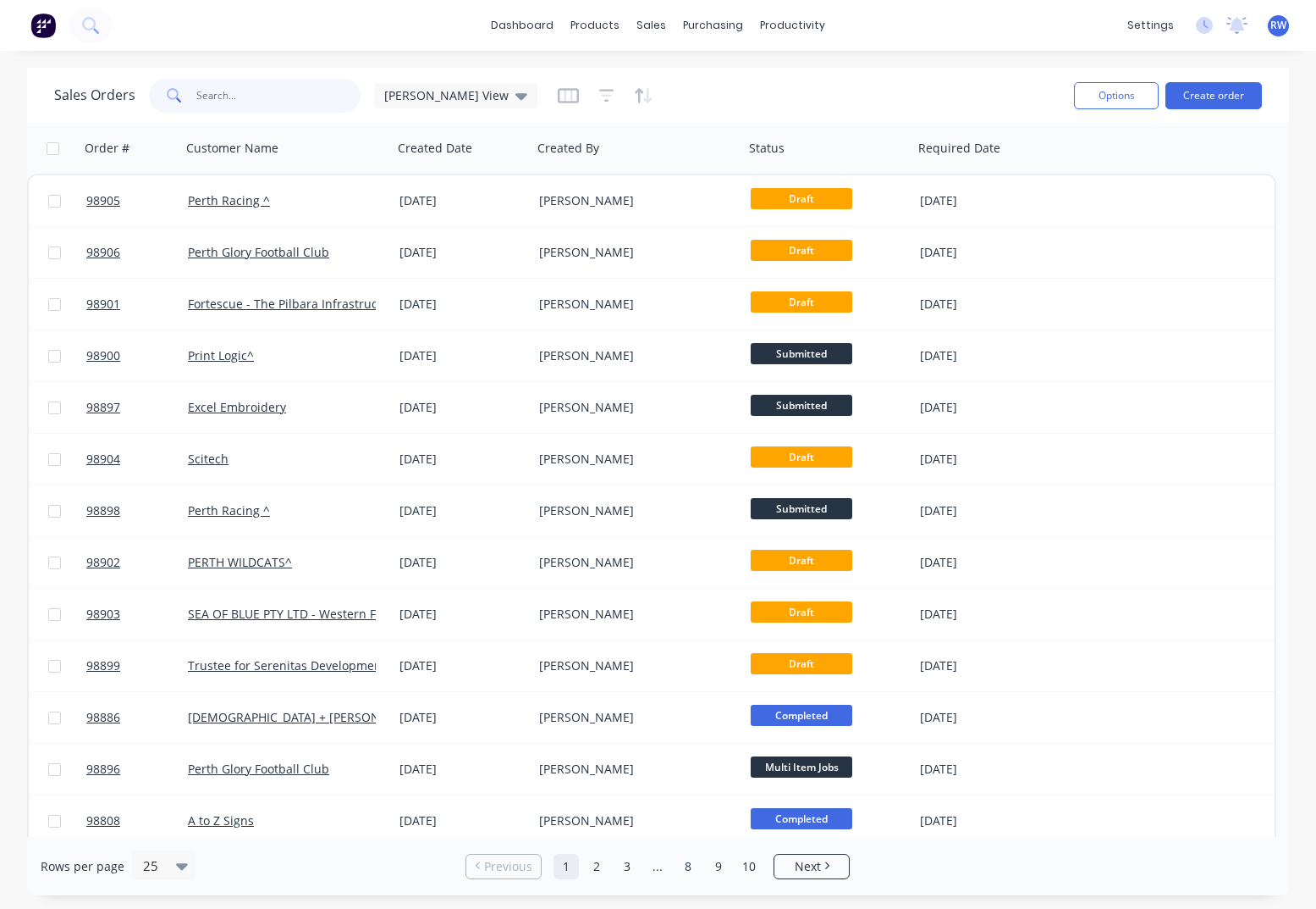
click at [252, 100] on input "text" at bounding box center [279, 95] width 165 height 33
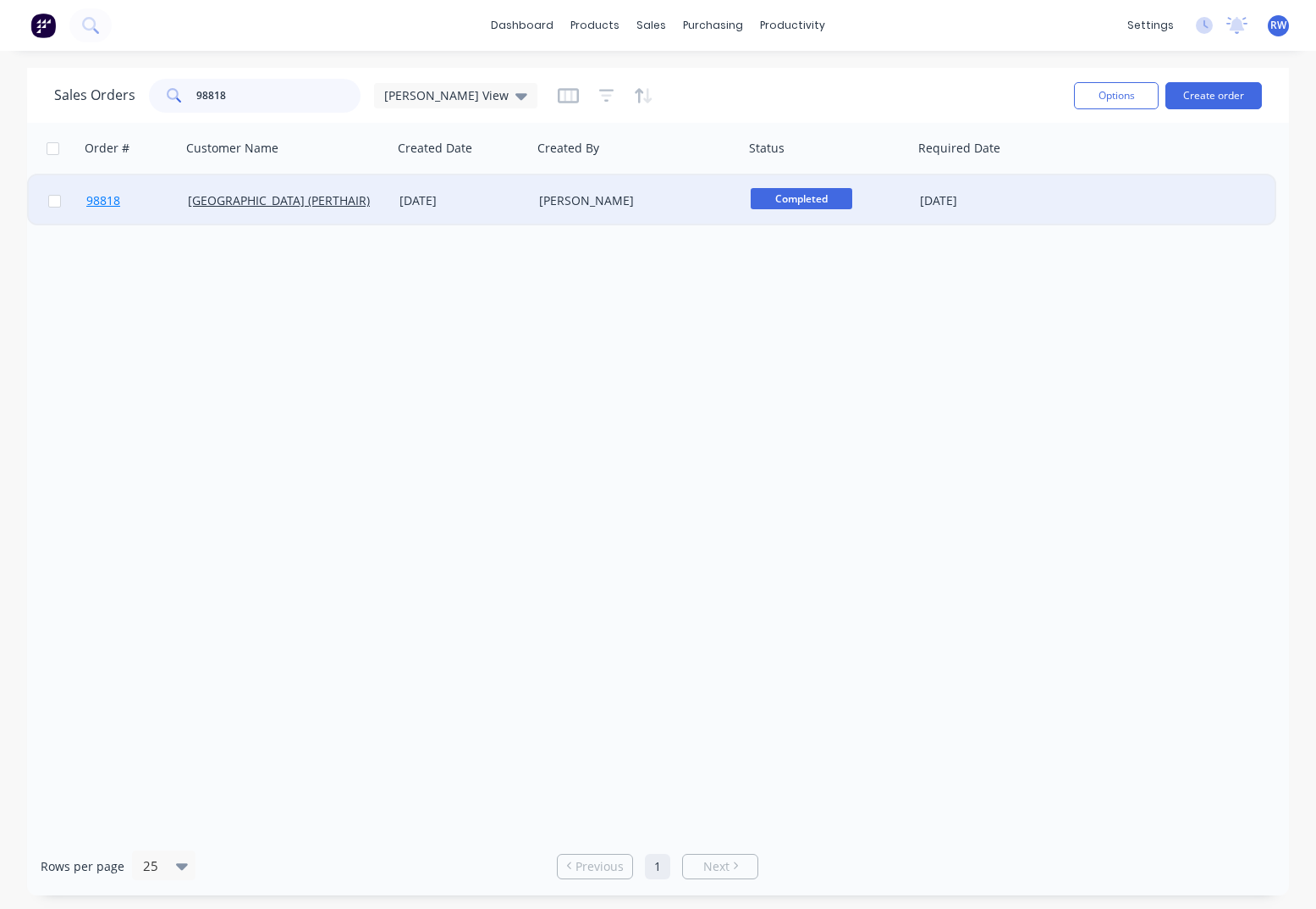
type input "98818"
click at [104, 203] on span "98818" at bounding box center [103, 201] width 33 height 17
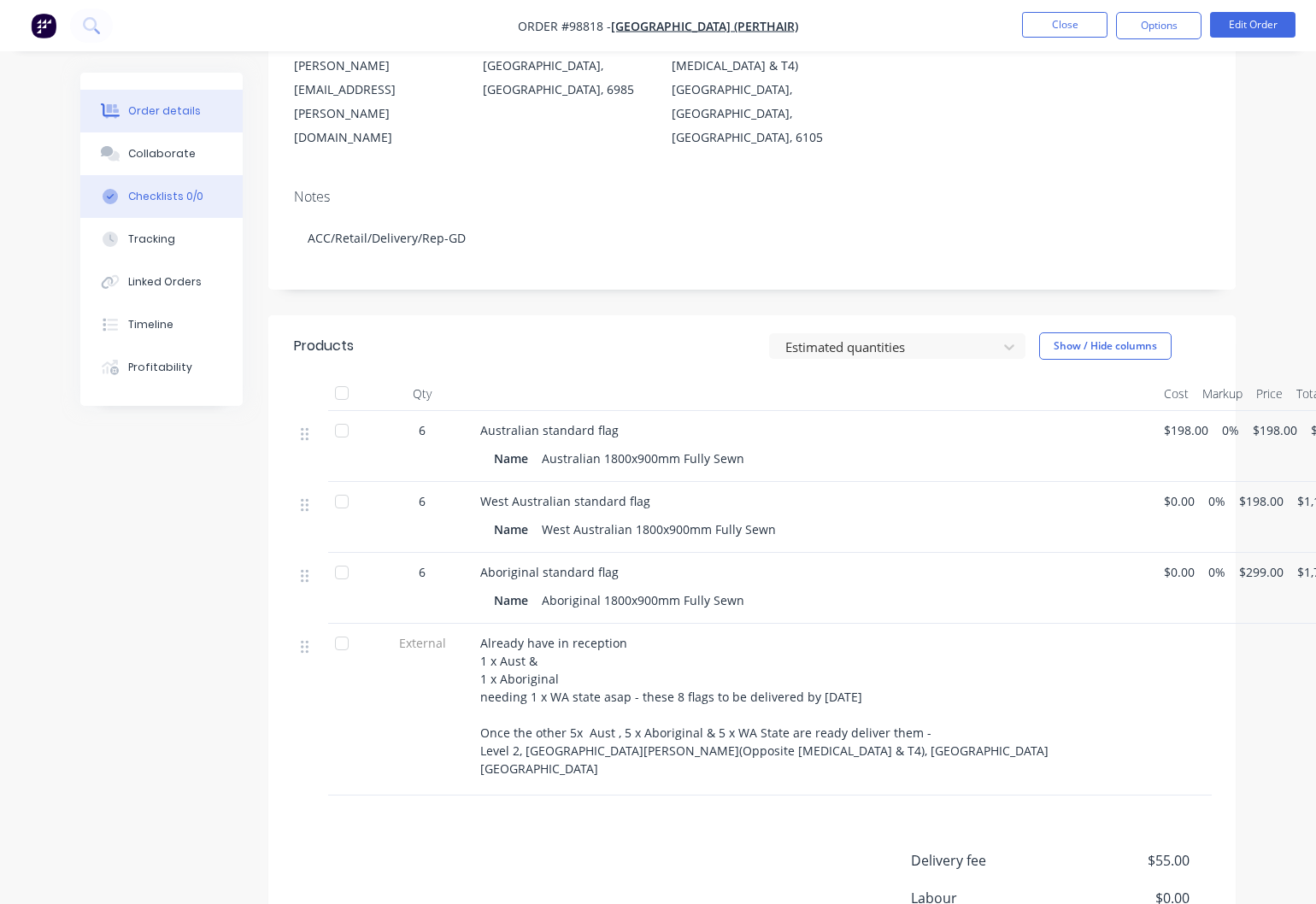
scroll to position [234, 0]
click at [152, 155] on div "Collaborate" at bounding box center [162, 154] width 68 height 16
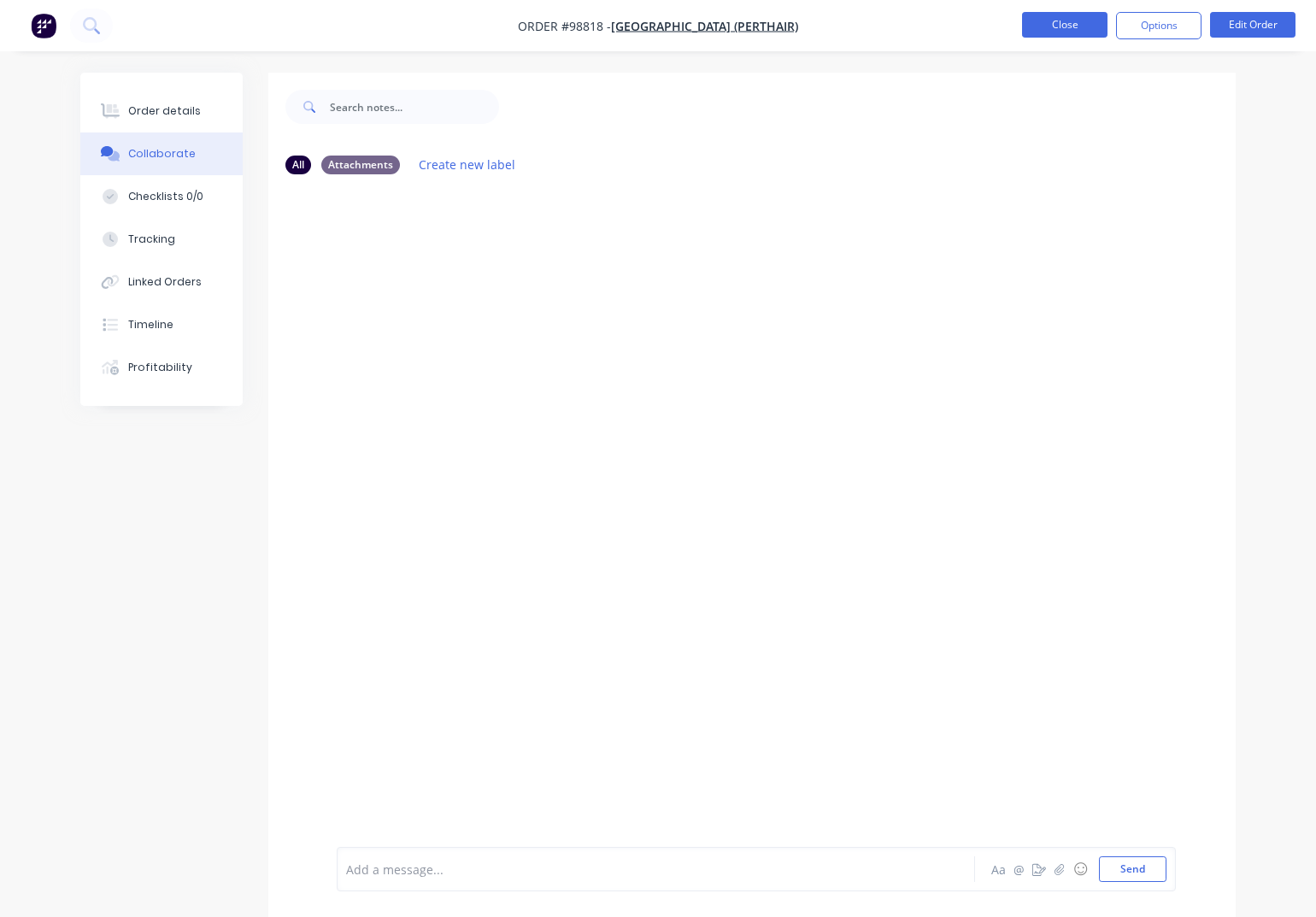
click at [1065, 29] on button "Close" at bounding box center [1065, 25] width 86 height 26
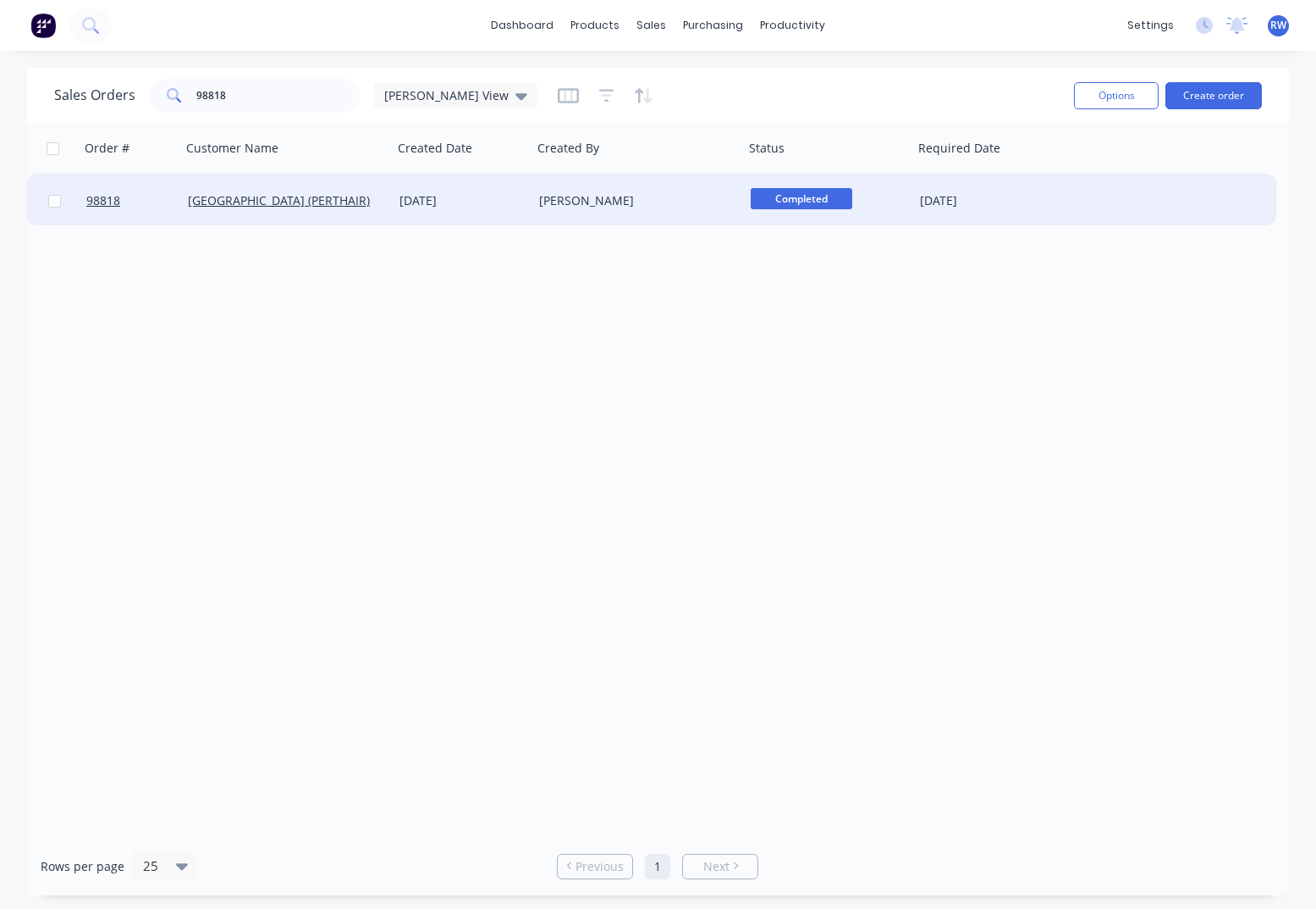
click at [56, 202] on input "checkbox" at bounding box center [54, 201] width 13 height 13
checkbox input "true"
click at [1127, 96] on button "Options" at bounding box center [1116, 96] width 85 height 27
click at [1051, 166] on div "Archive" at bounding box center [1065, 172] width 156 height 25
checkbox input "false"
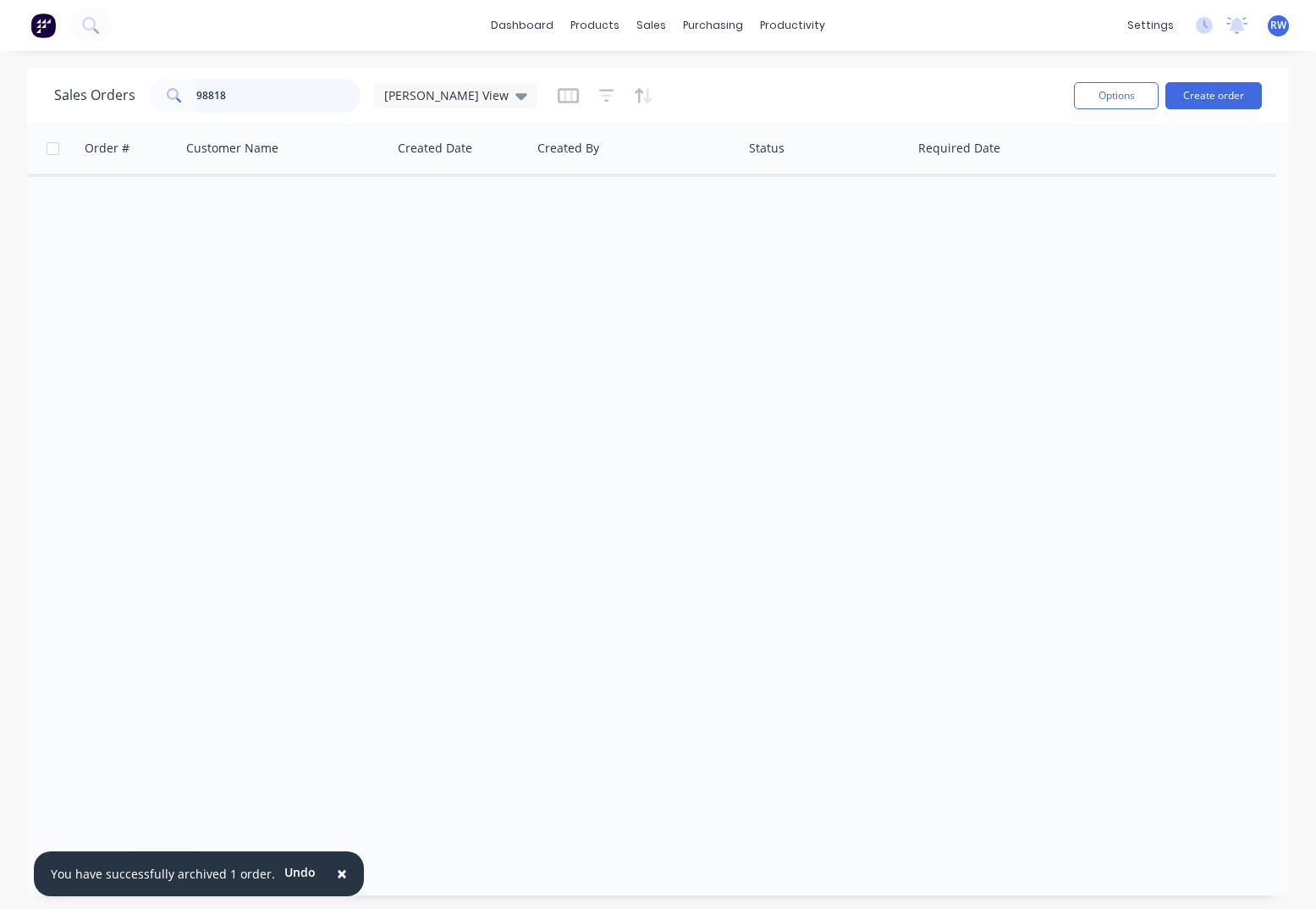
click at [255, 97] on input "98818" at bounding box center [279, 95] width 165 height 33
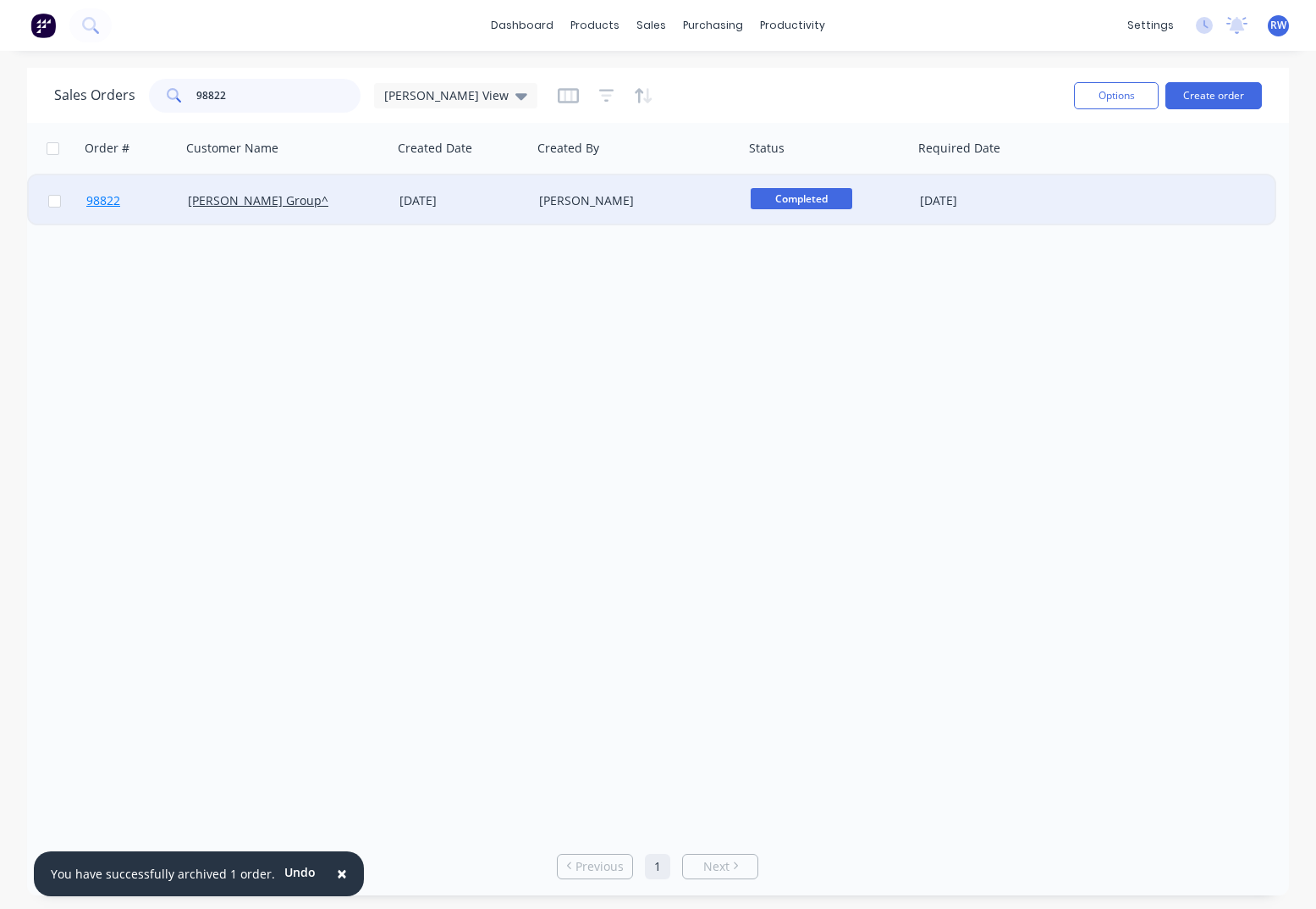
type input "98822"
click at [110, 202] on span "98822" at bounding box center [103, 201] width 33 height 17
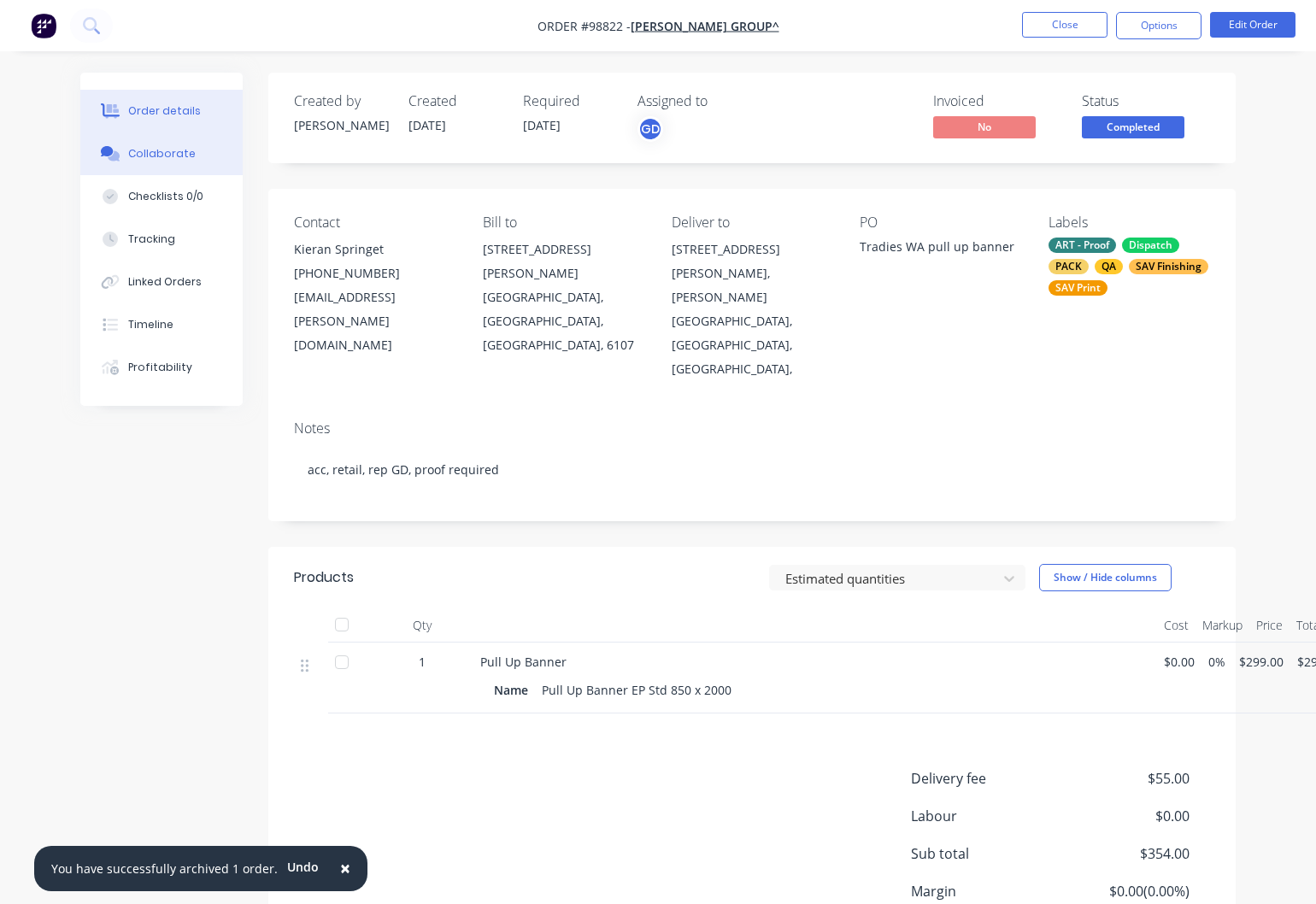
click at [160, 156] on div "Collaborate" at bounding box center [162, 154] width 68 height 16
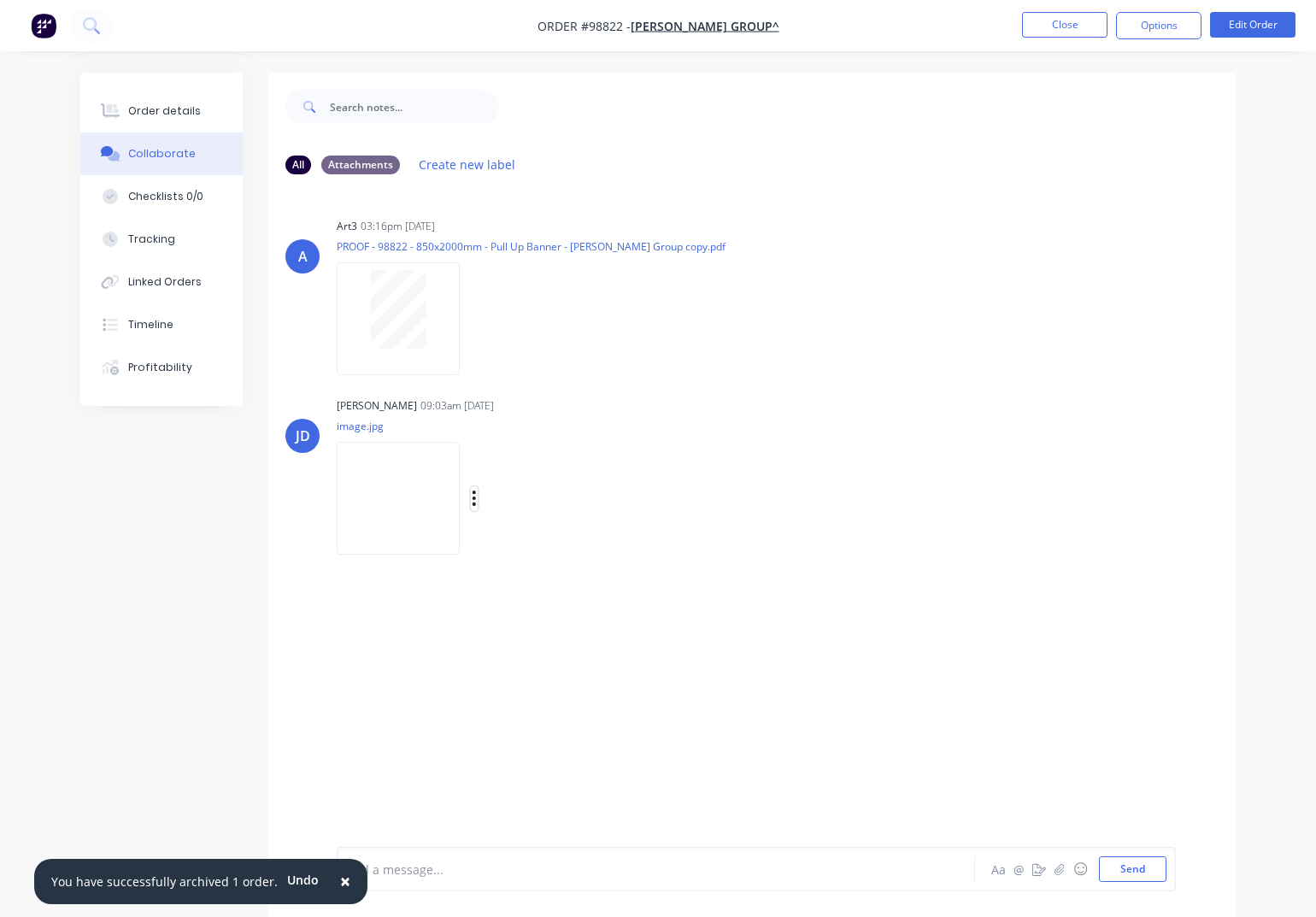
click at [476, 497] on icon "button" at bounding box center [475, 498] width 3 height 16
click at [539, 543] on button "Download" at bounding box center [586, 544] width 192 height 38
click at [1053, 30] on button "Close" at bounding box center [1065, 25] width 86 height 26
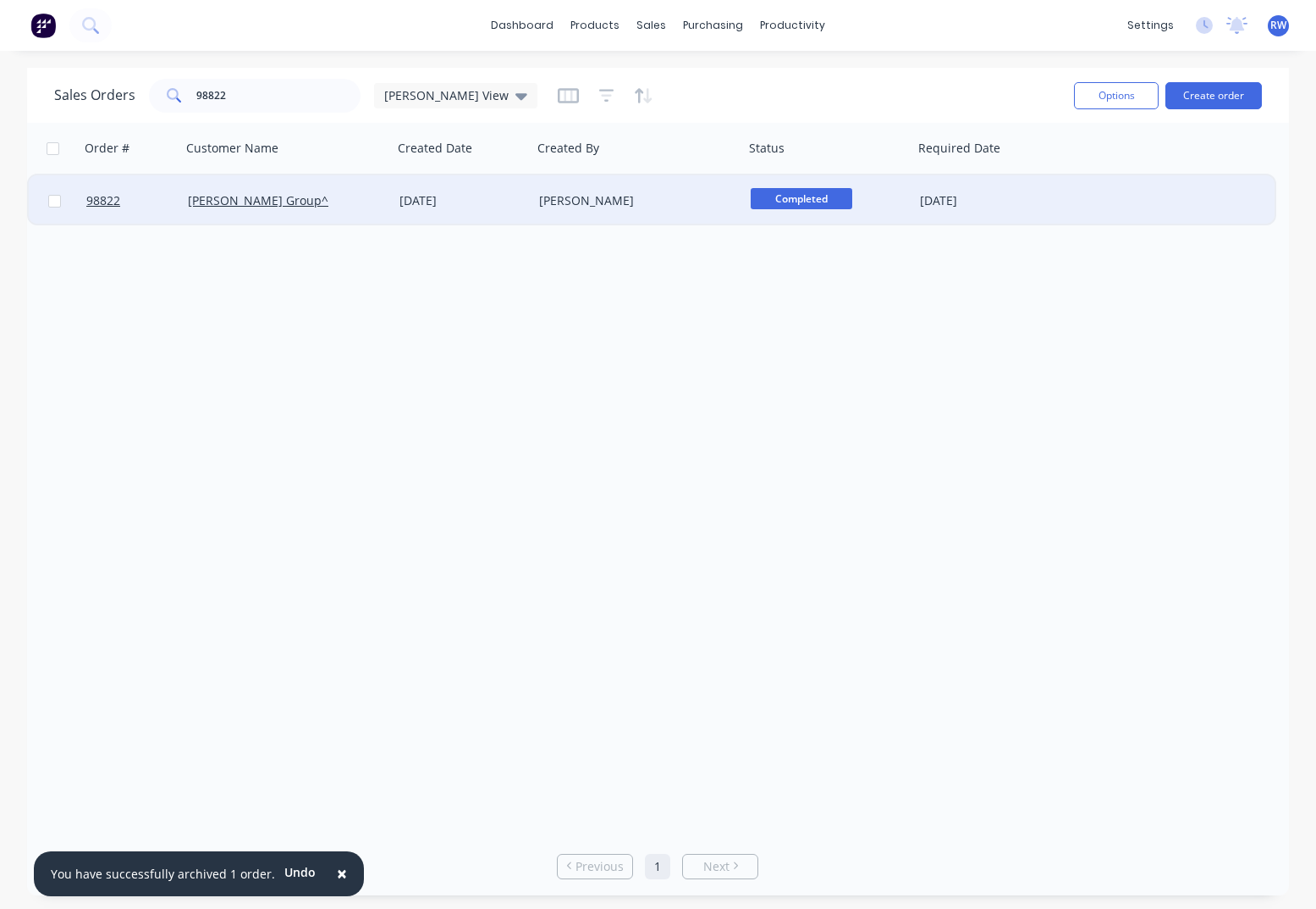
click at [51, 204] on input "checkbox" at bounding box center [54, 201] width 13 height 13
checkbox input "true"
click at [1109, 98] on button "Options" at bounding box center [1116, 96] width 85 height 27
drag, startPoint x: 1023, startPoint y: 176, endPoint x: 1038, endPoint y: 174, distance: 15.1
click at [1032, 174] on div "Archive" at bounding box center [1065, 172] width 156 height 25
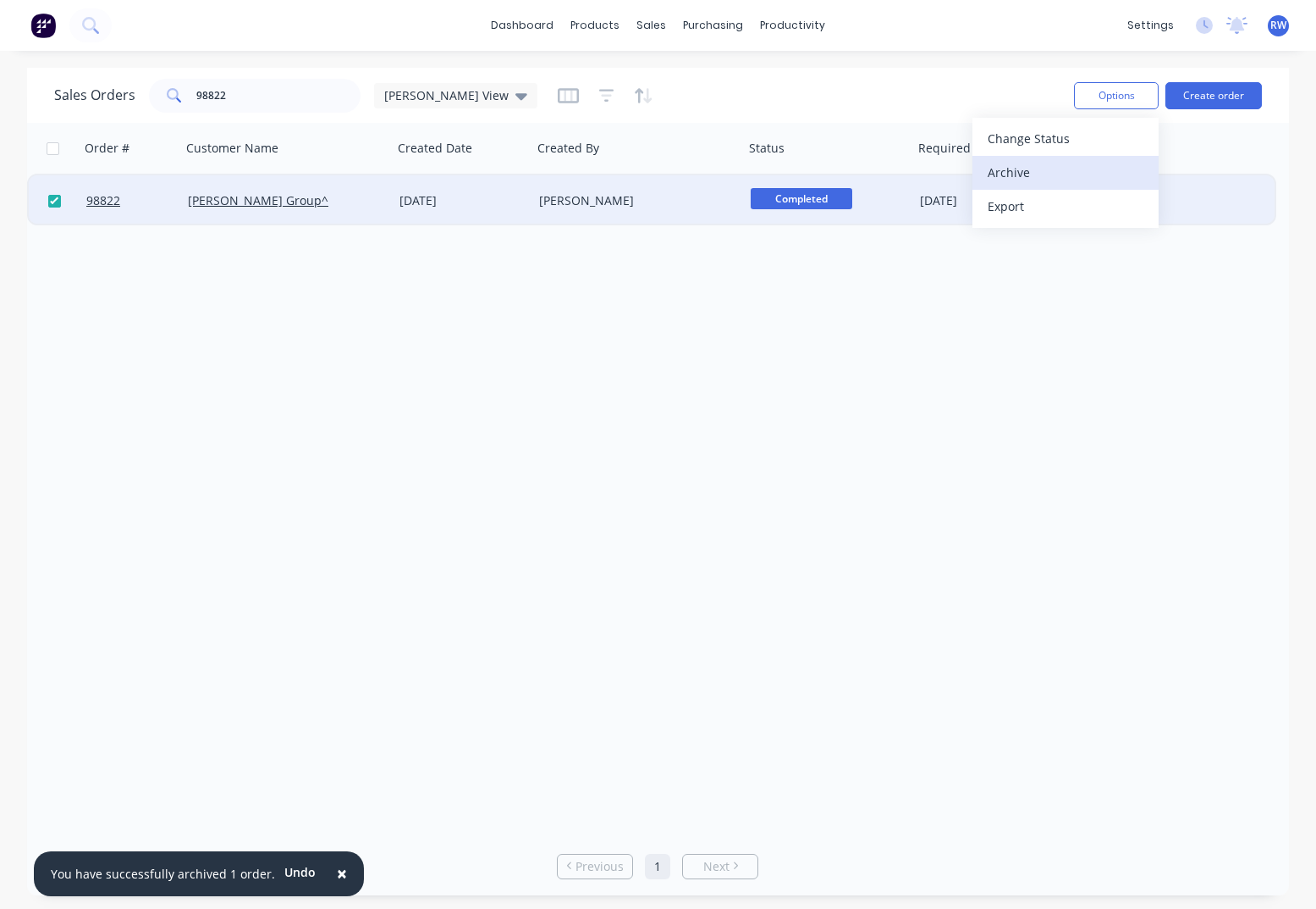
checkbox input "false"
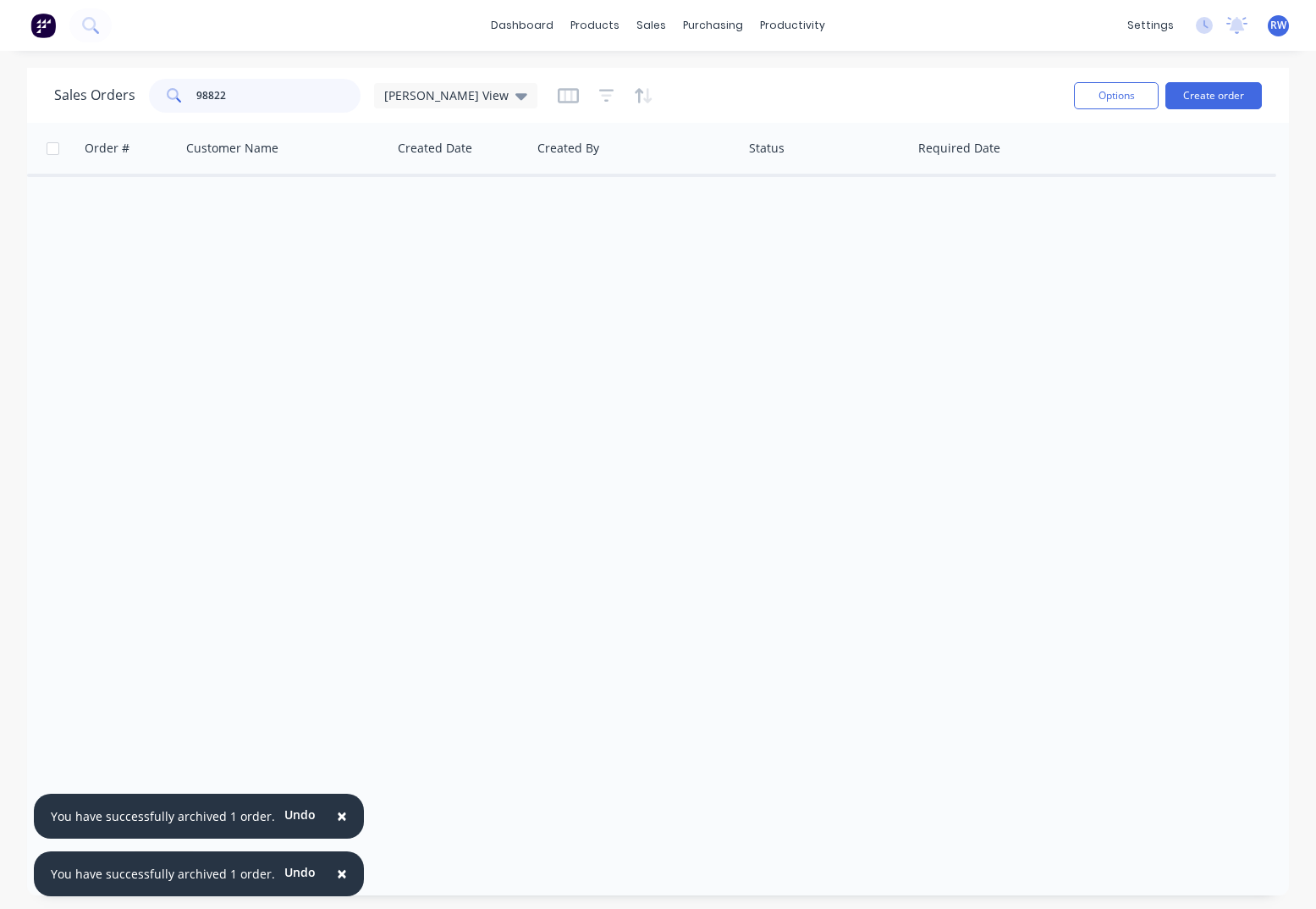
click at [253, 109] on input "98822" at bounding box center [279, 95] width 165 height 33
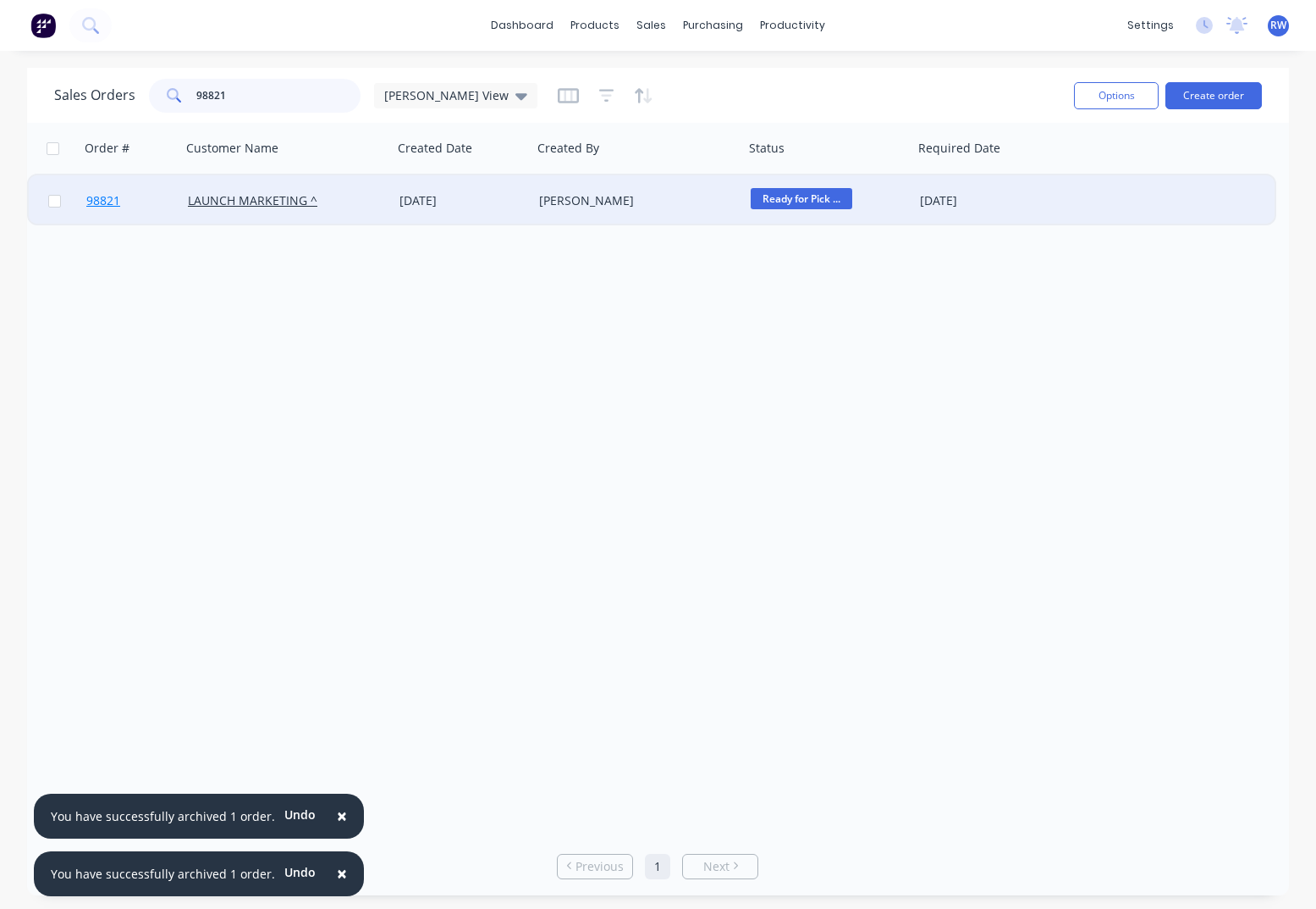
type input "98821"
click at [101, 205] on span "98821" at bounding box center [103, 201] width 33 height 17
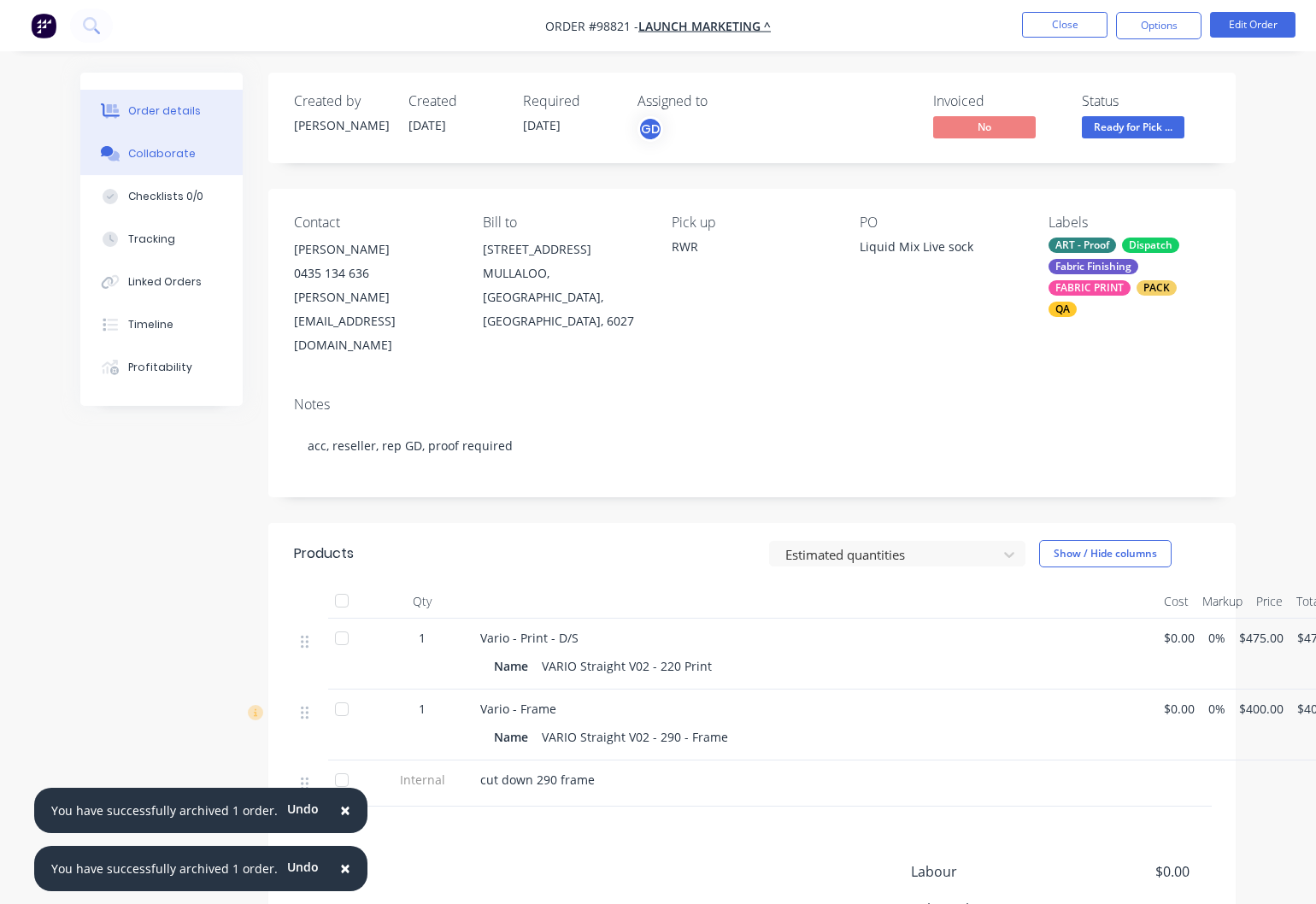
click at [146, 156] on div "Collaborate" at bounding box center [162, 154] width 68 height 16
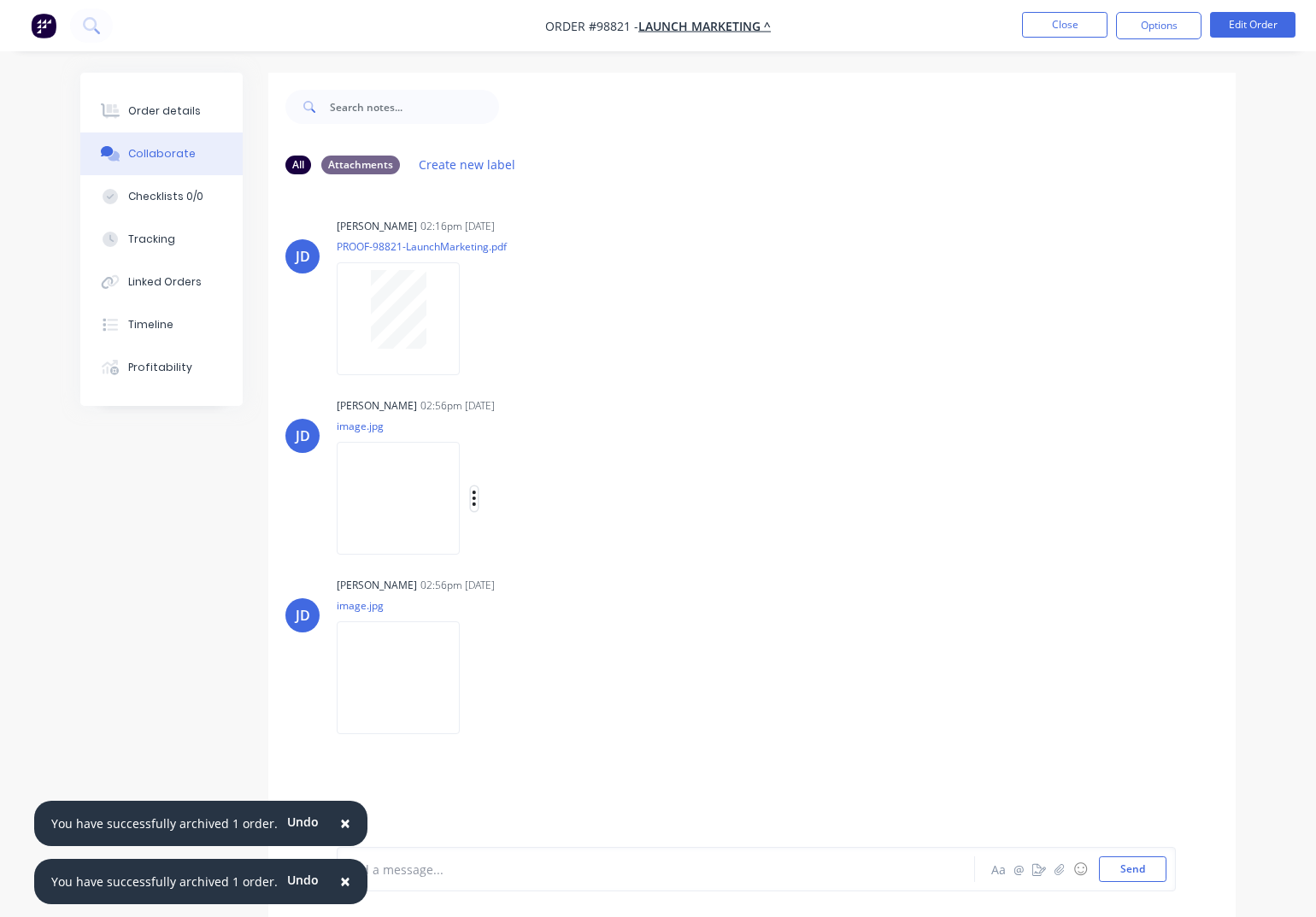
click at [477, 497] on icon "button" at bounding box center [475, 498] width 5 height 20
click at [562, 545] on button "Download" at bounding box center [586, 544] width 192 height 38
click at [476, 680] on icon "button" at bounding box center [475, 678] width 3 height 16
click at [580, 726] on button "Download" at bounding box center [586, 723] width 192 height 38
click at [1068, 26] on button "Close" at bounding box center [1065, 25] width 86 height 26
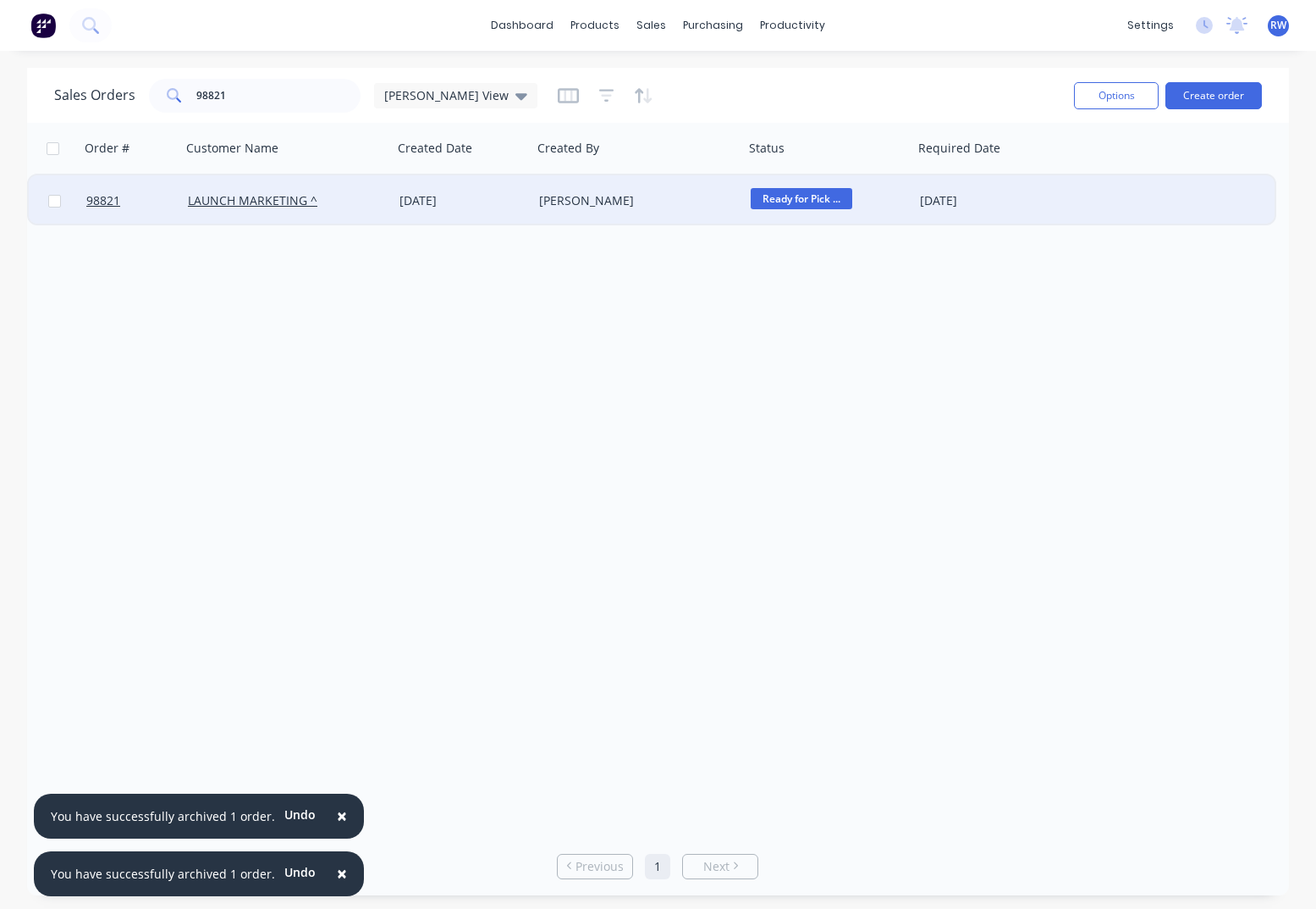
click at [54, 204] on input "checkbox" at bounding box center [54, 201] width 13 height 13
checkbox input "true"
click at [1128, 94] on button "Options" at bounding box center [1116, 96] width 85 height 27
click at [1008, 178] on div "Archive" at bounding box center [1065, 172] width 156 height 25
checkbox input "false"
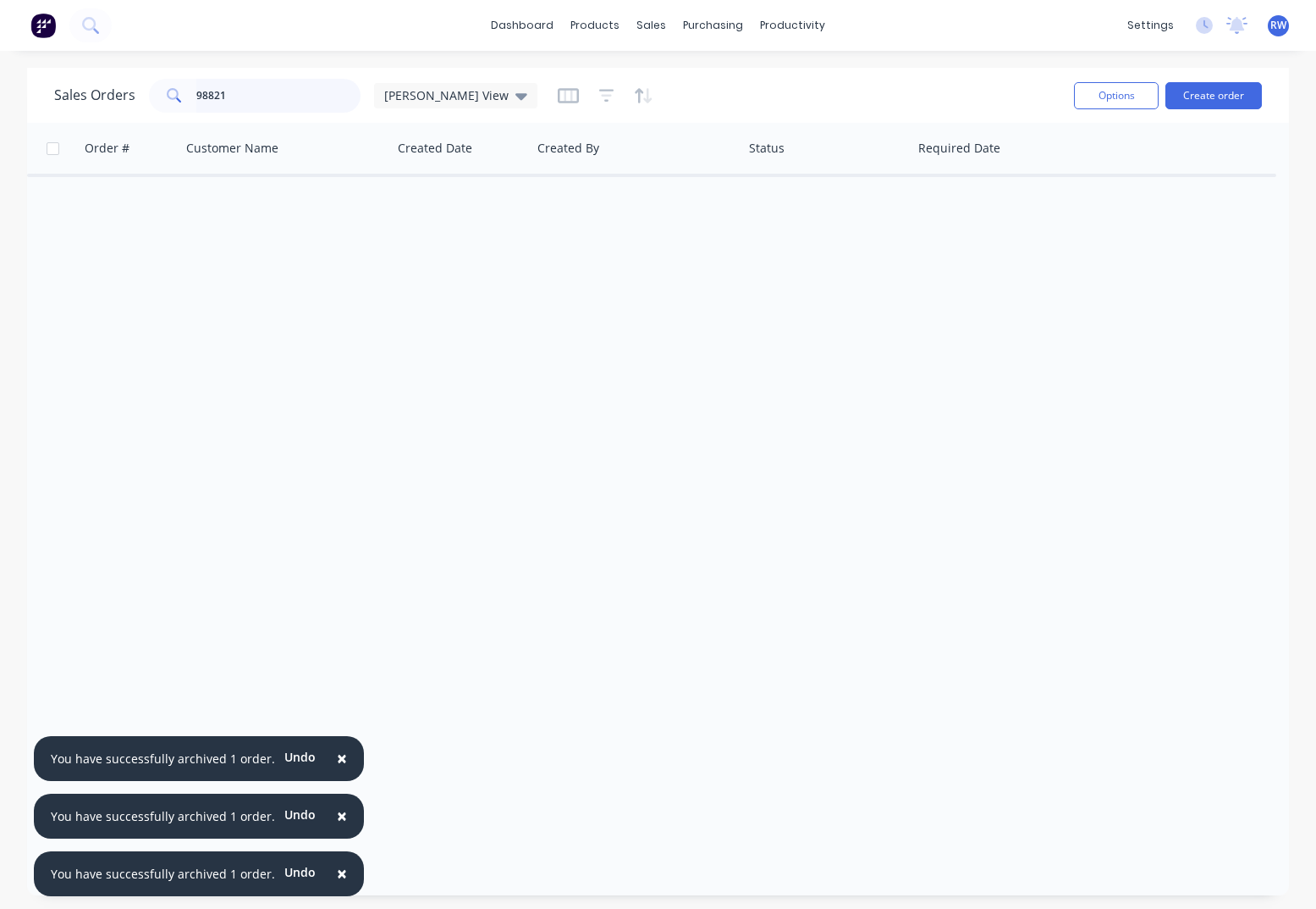
click at [233, 90] on input "98821" at bounding box center [279, 95] width 165 height 33
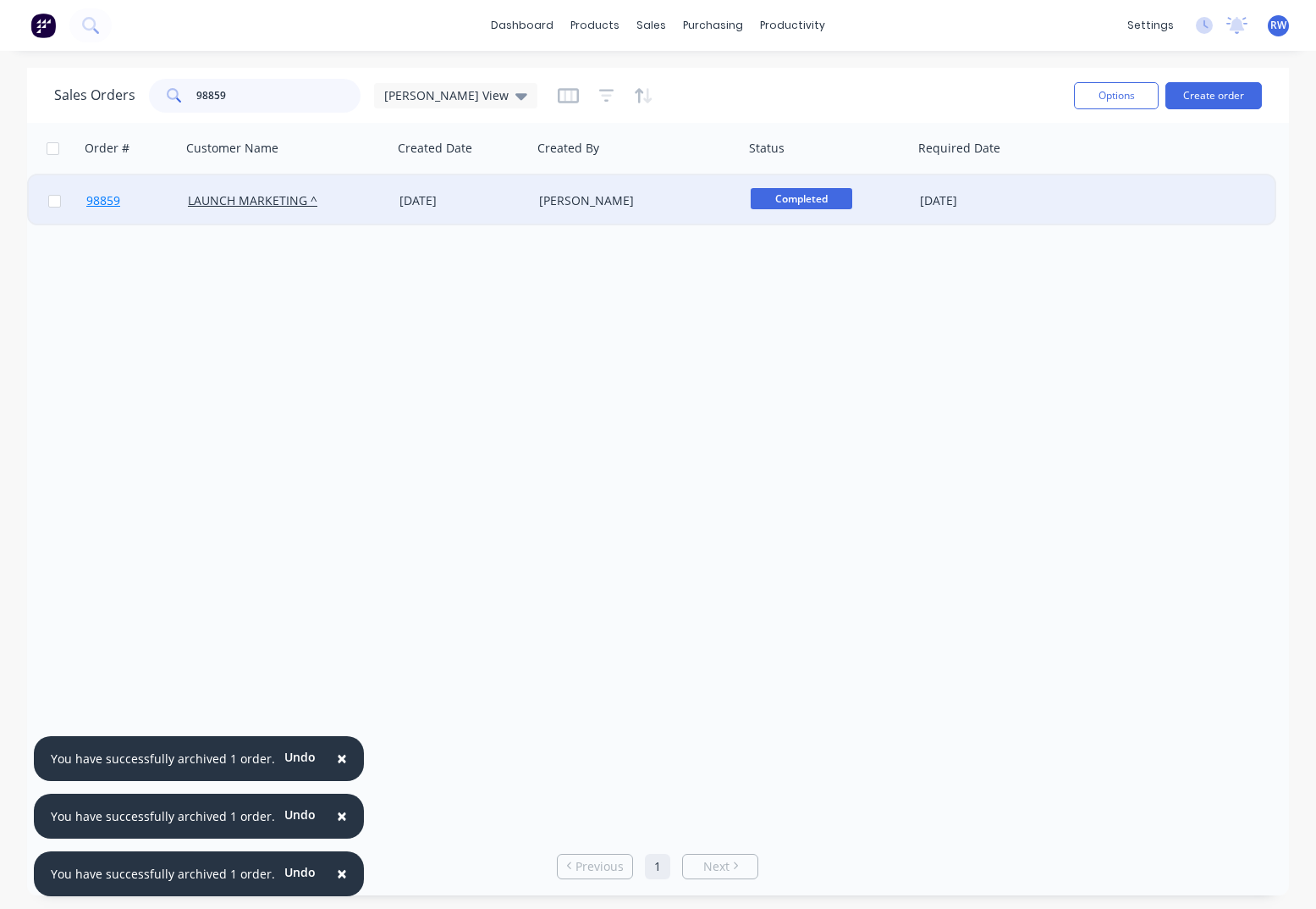
type input "98859"
click at [112, 204] on span "98859" at bounding box center [103, 201] width 33 height 17
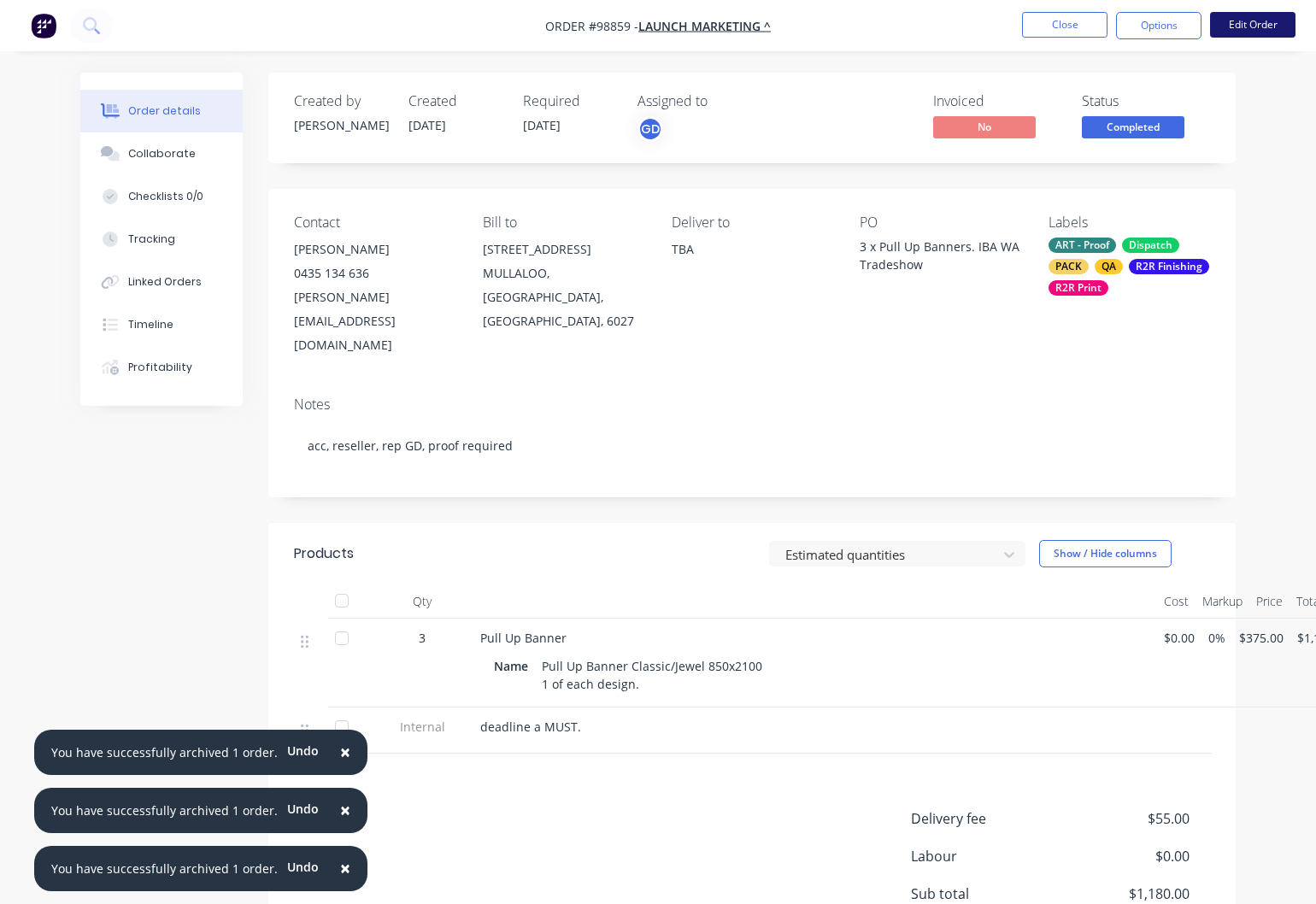
click at [1266, 26] on button "Edit Order" at bounding box center [1253, 25] width 86 height 26
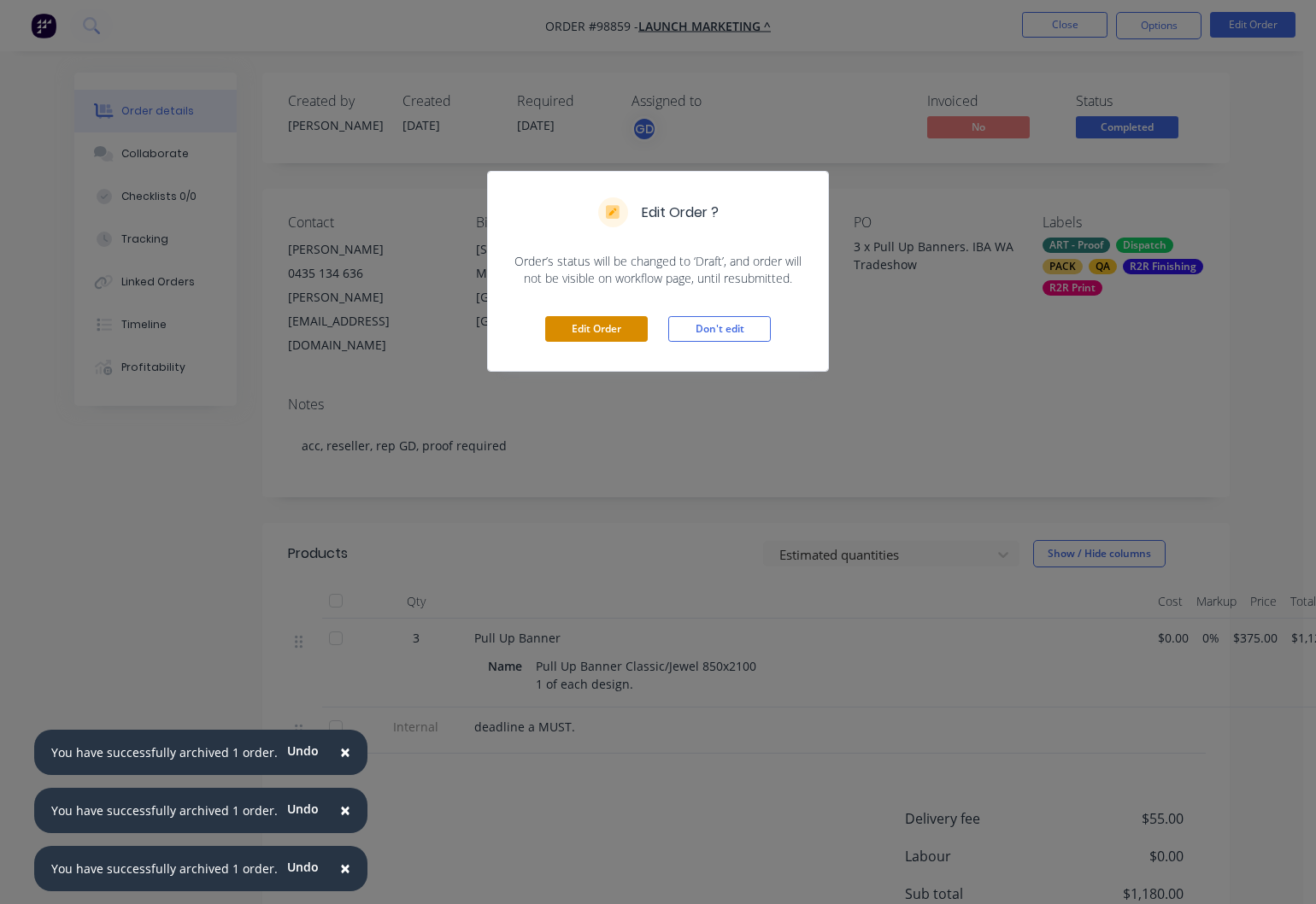
click at [603, 325] on button "Edit Order" at bounding box center [596, 329] width 102 height 26
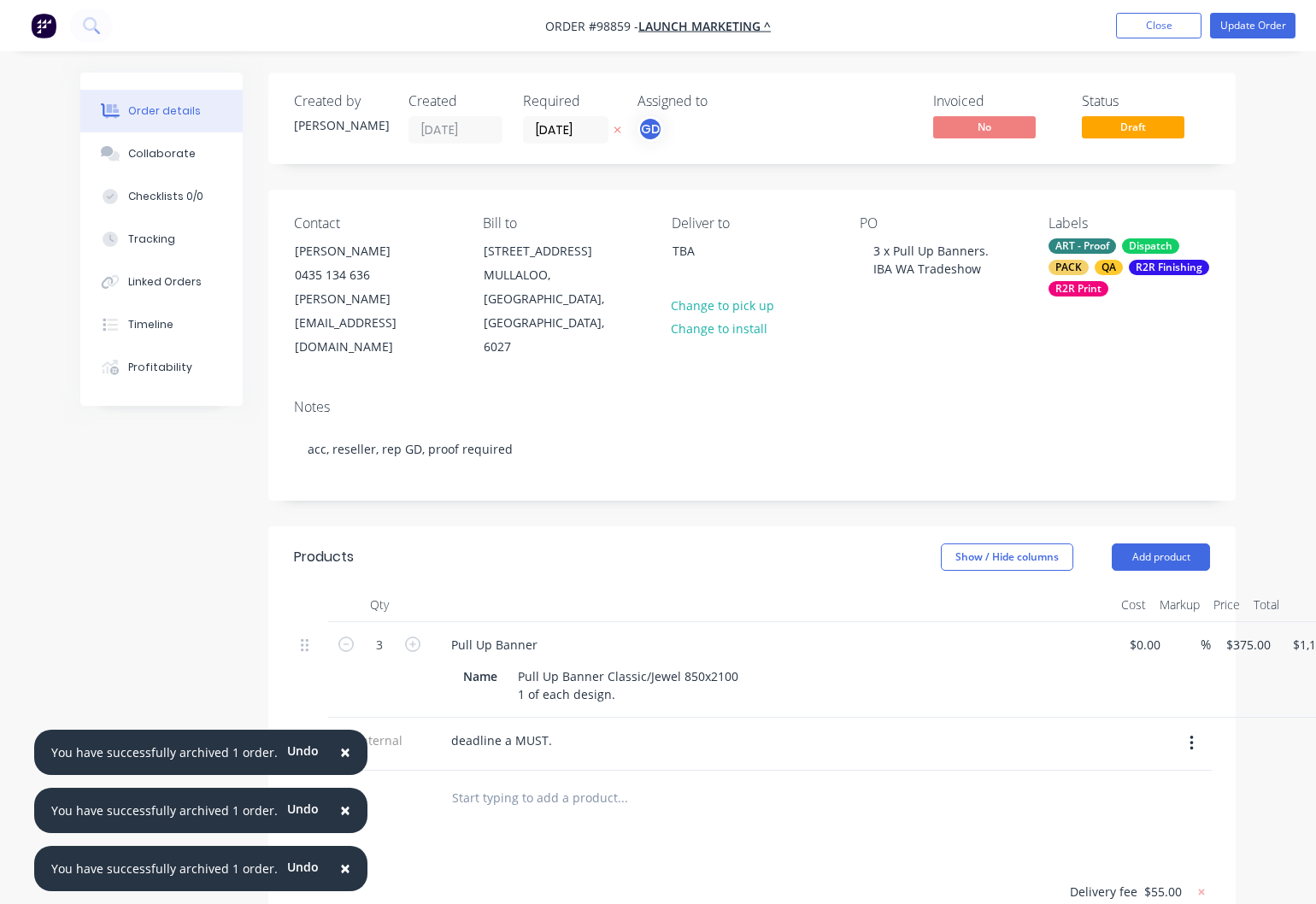
click at [1155, 882] on span "$55.00" at bounding box center [1163, 891] width 37 height 18
click at [1200, 883] on icon at bounding box center [1202, 892] width 17 height 17
click at [1252, 30] on button "Update Order" at bounding box center [1253, 26] width 86 height 26
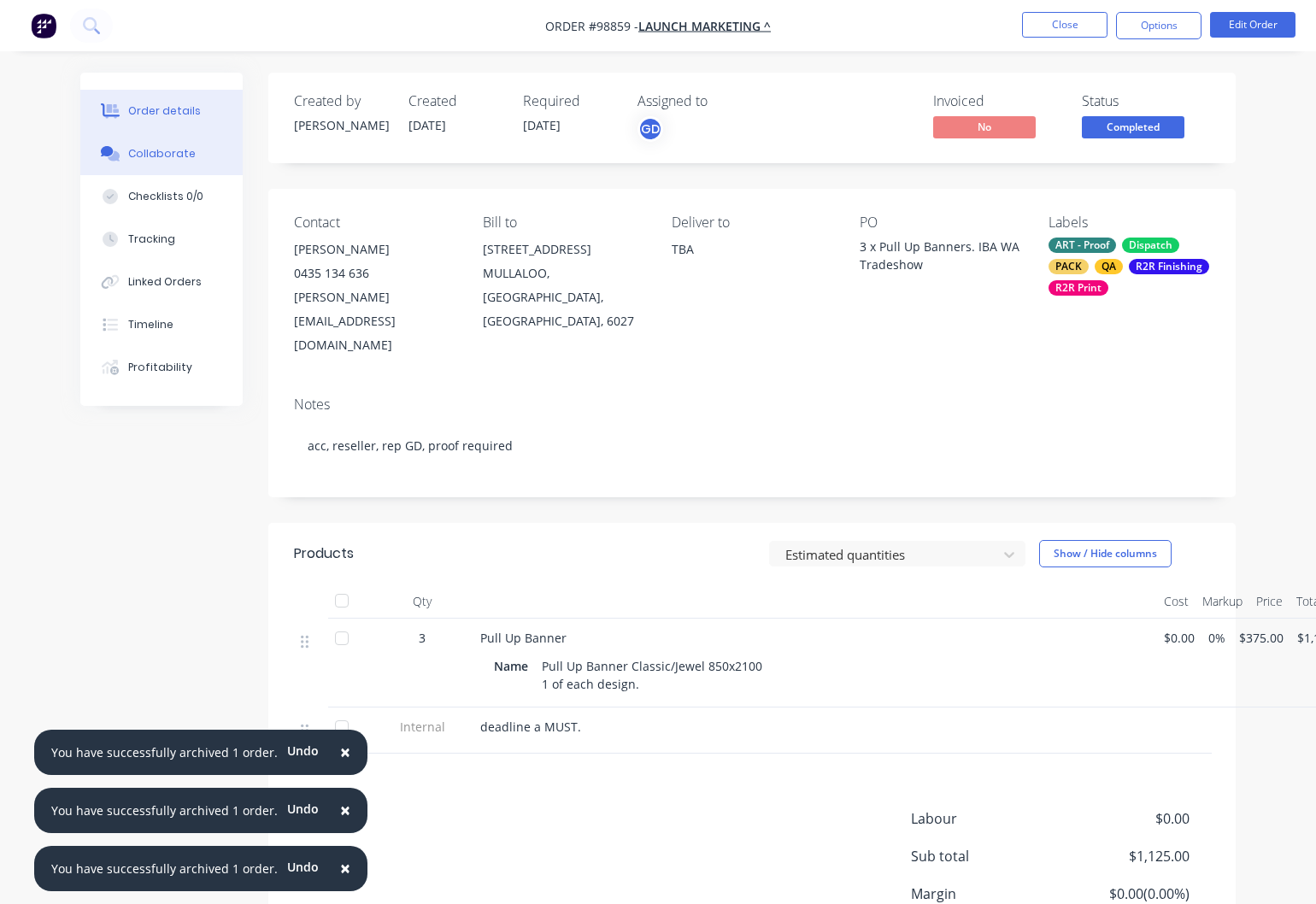
click at [176, 160] on div "Collaborate" at bounding box center [162, 154] width 68 height 16
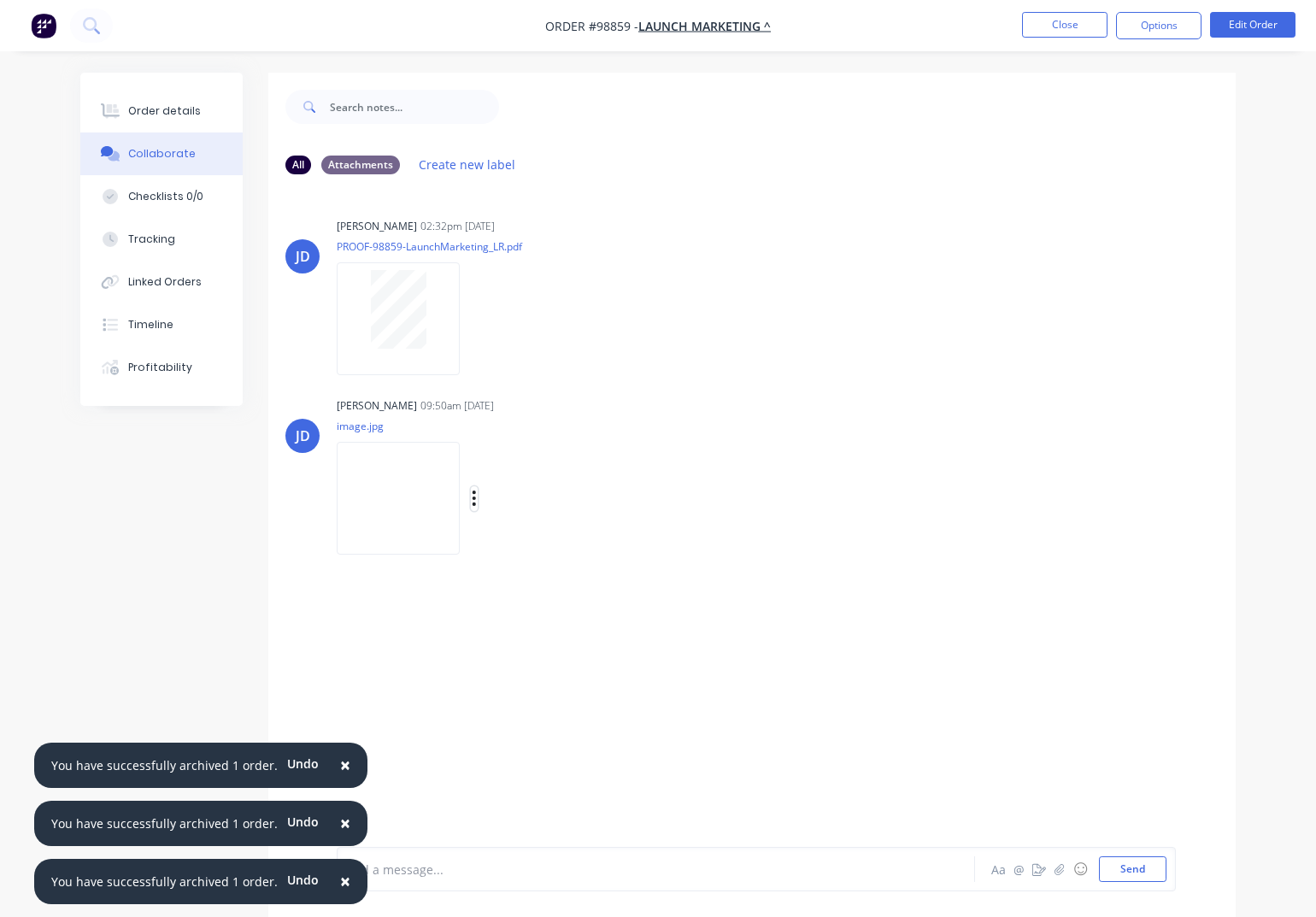
click at [476, 500] on icon "button" at bounding box center [475, 498] width 3 height 16
click at [574, 546] on button "Download" at bounding box center [586, 544] width 192 height 38
click at [1065, 31] on button "Close" at bounding box center [1065, 25] width 86 height 26
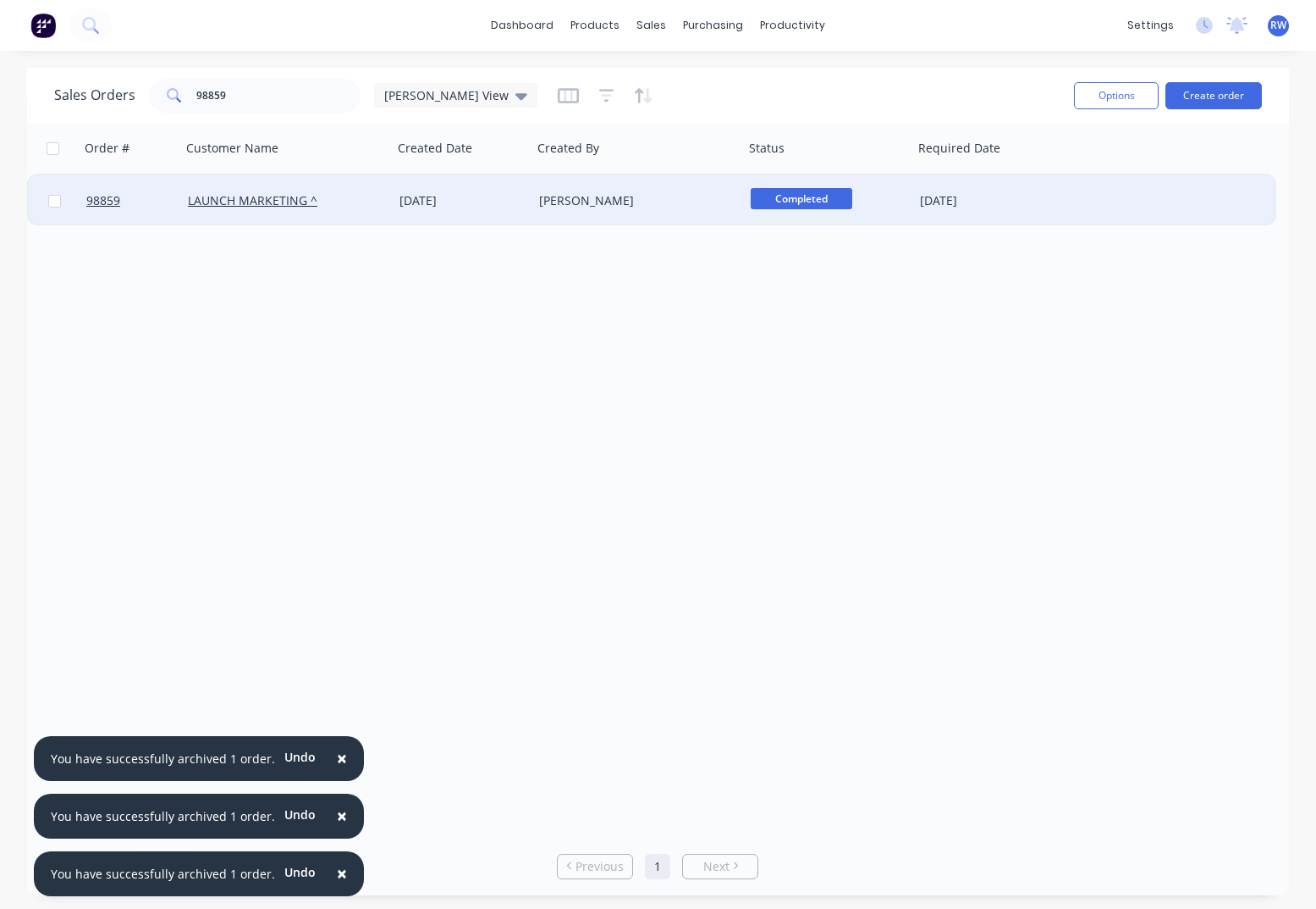
click at [57, 203] on input "checkbox" at bounding box center [54, 201] width 13 height 13
checkbox input "true"
click at [1088, 97] on button "Options" at bounding box center [1116, 96] width 85 height 27
click at [1041, 172] on div "Archive" at bounding box center [1065, 172] width 156 height 25
checkbox input "false"
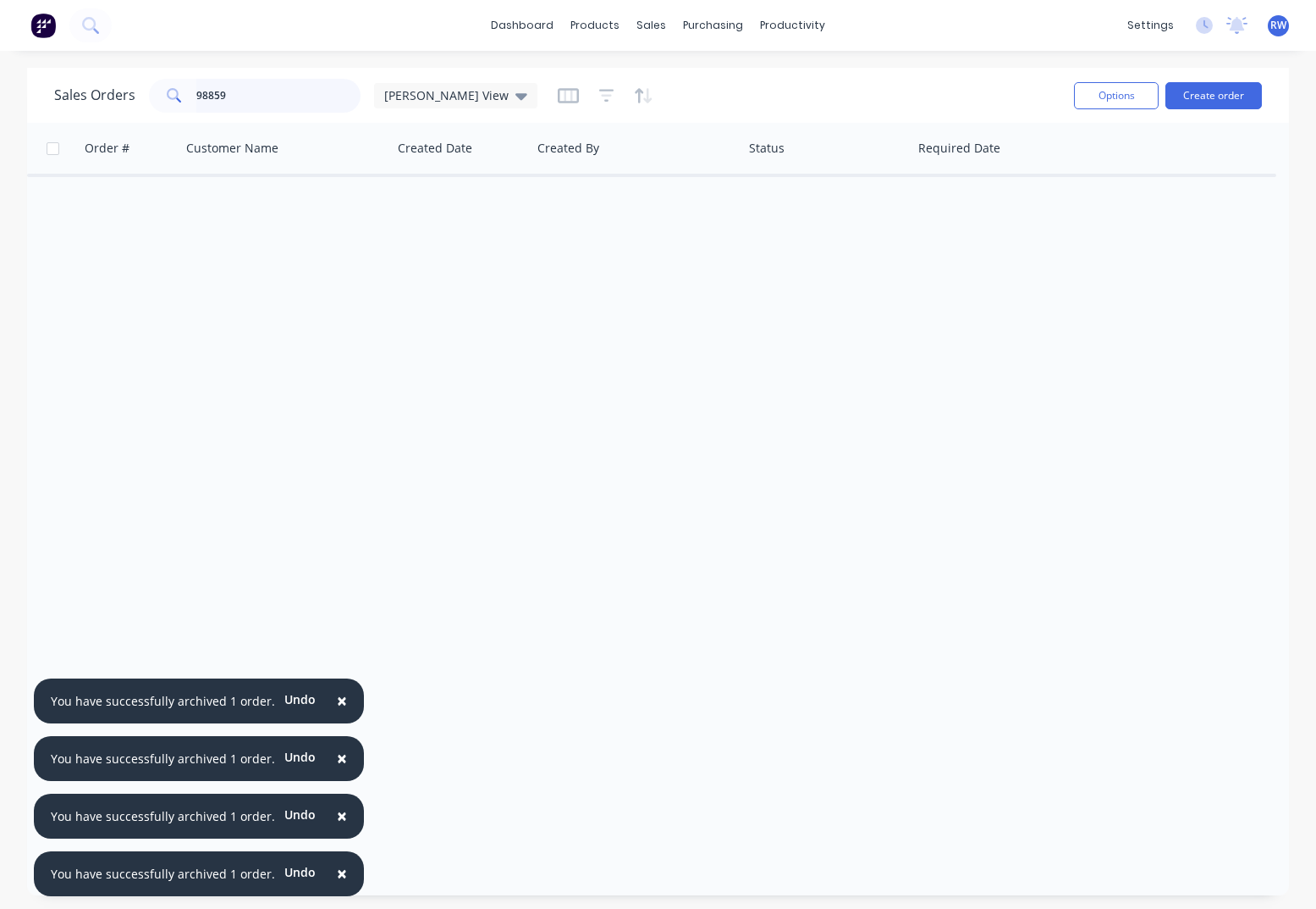
click at [247, 95] on input "98859" at bounding box center [279, 95] width 165 height 33
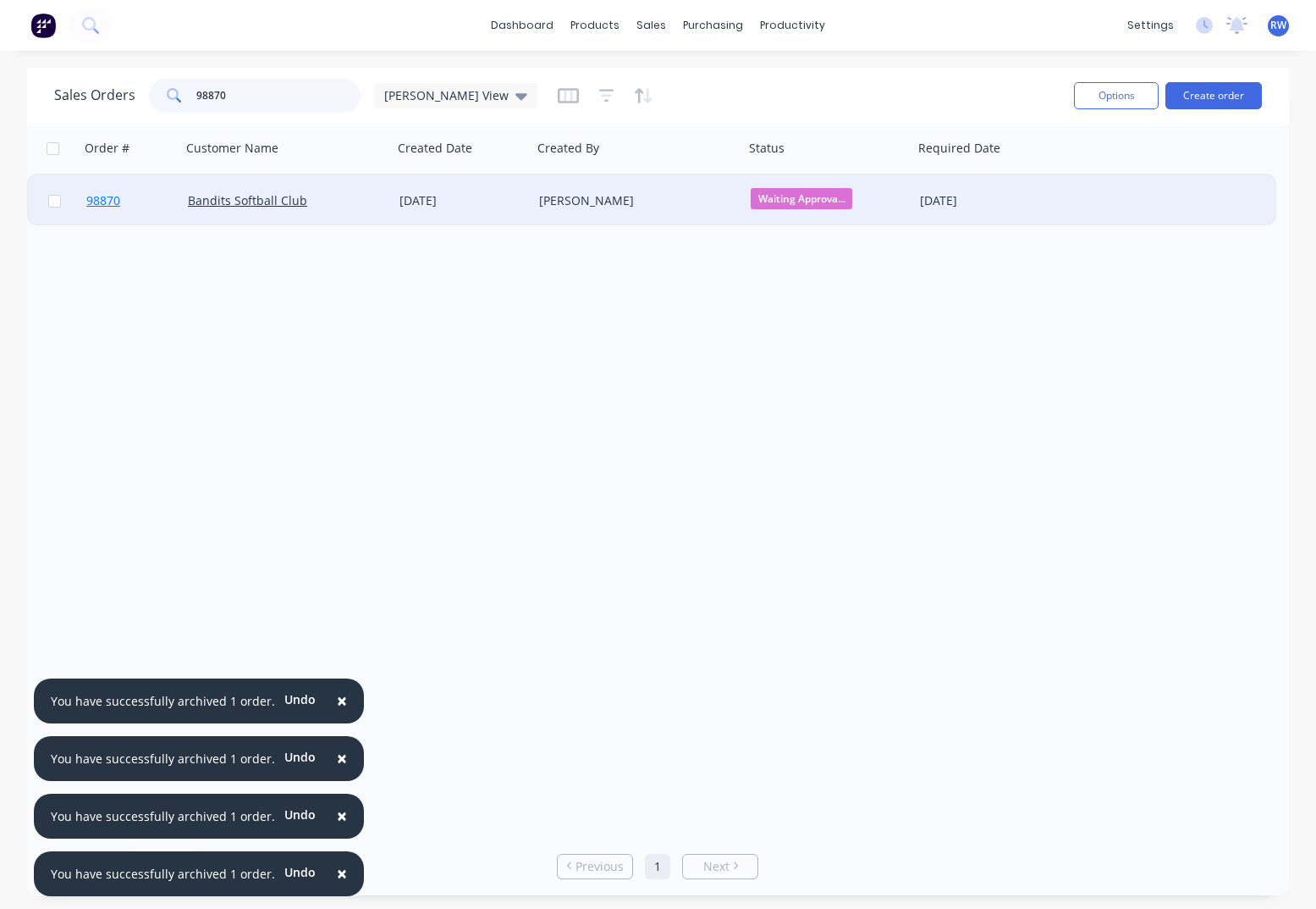
type input "98870"
click at [99, 202] on span "98870" at bounding box center [103, 201] width 33 height 17
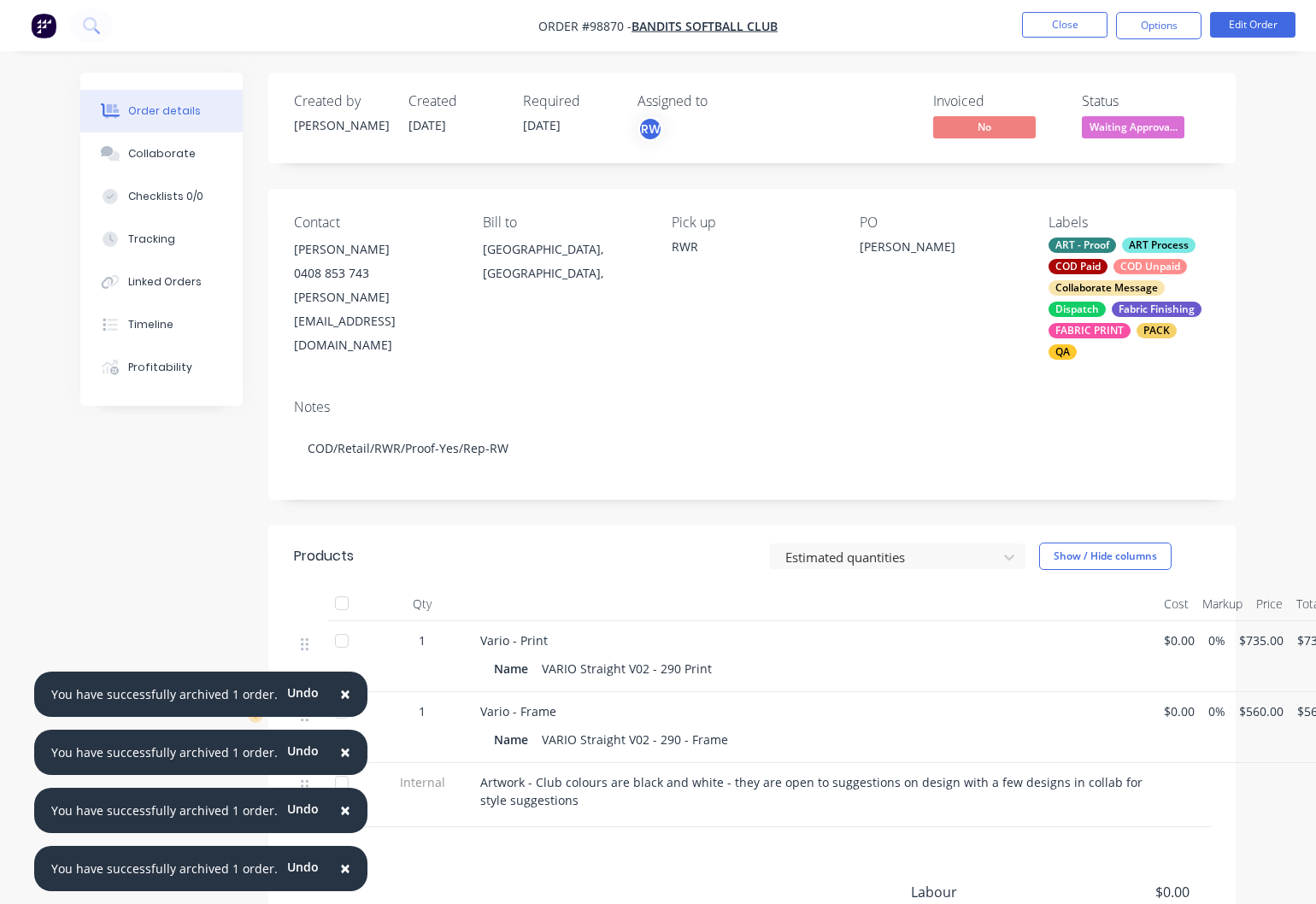
click at [554, 130] on span "[DATE]" at bounding box center [541, 125] width 37 height 16
click at [1270, 28] on button "Edit Order" at bounding box center [1253, 25] width 86 height 26
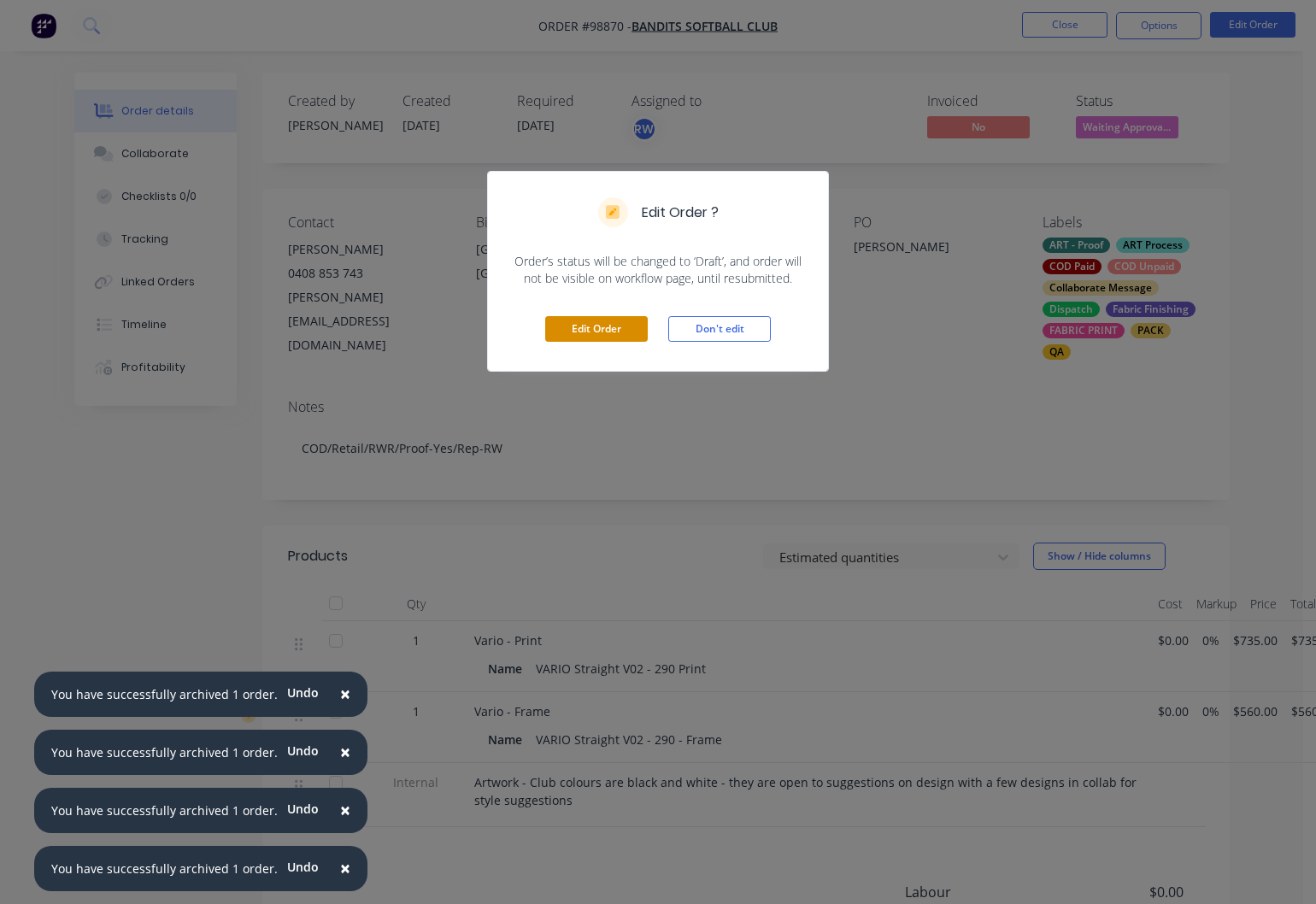
click at [580, 332] on button "Edit Order" at bounding box center [596, 329] width 102 height 26
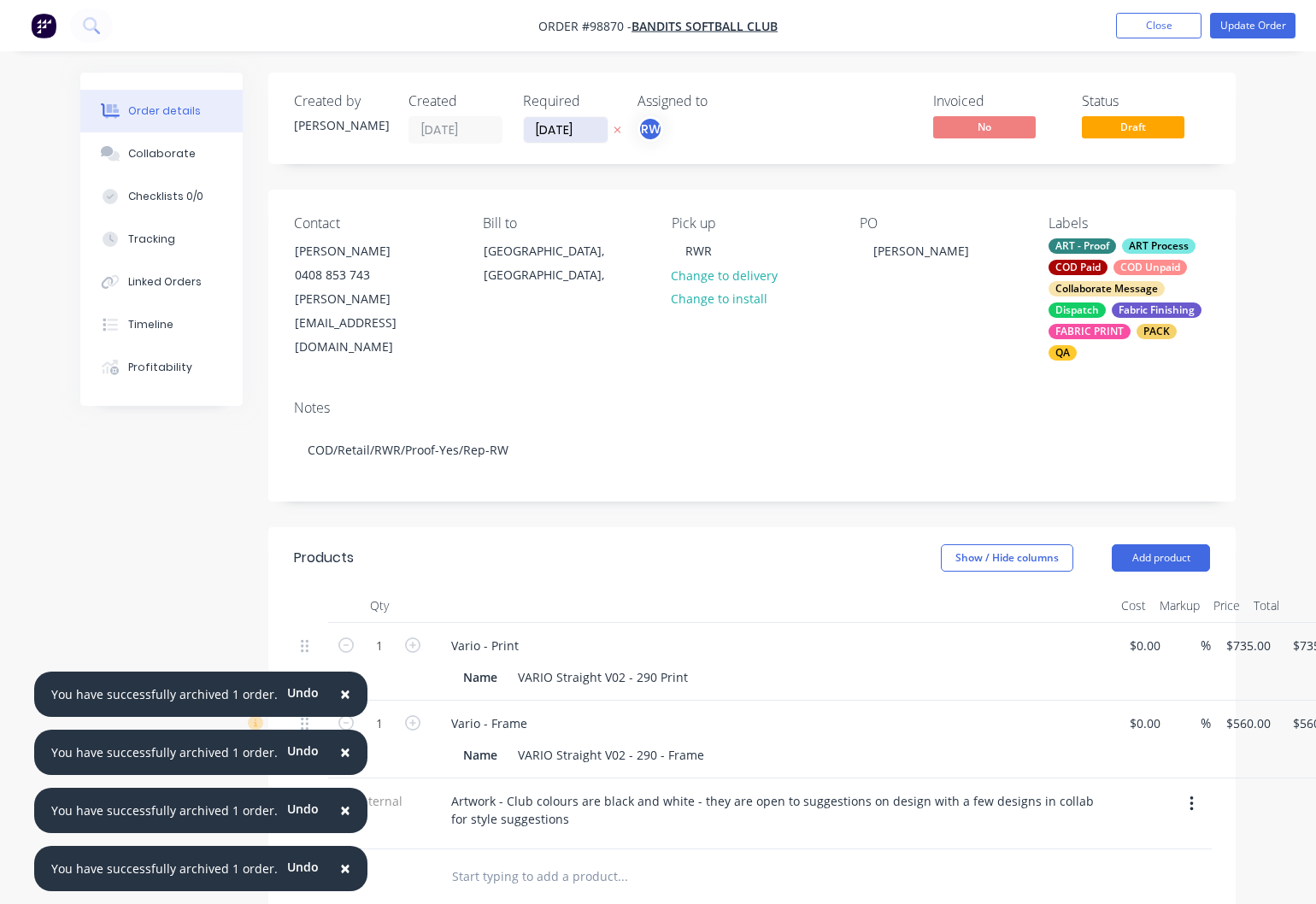
click at [556, 139] on input "[DATE]" at bounding box center [566, 130] width 84 height 26
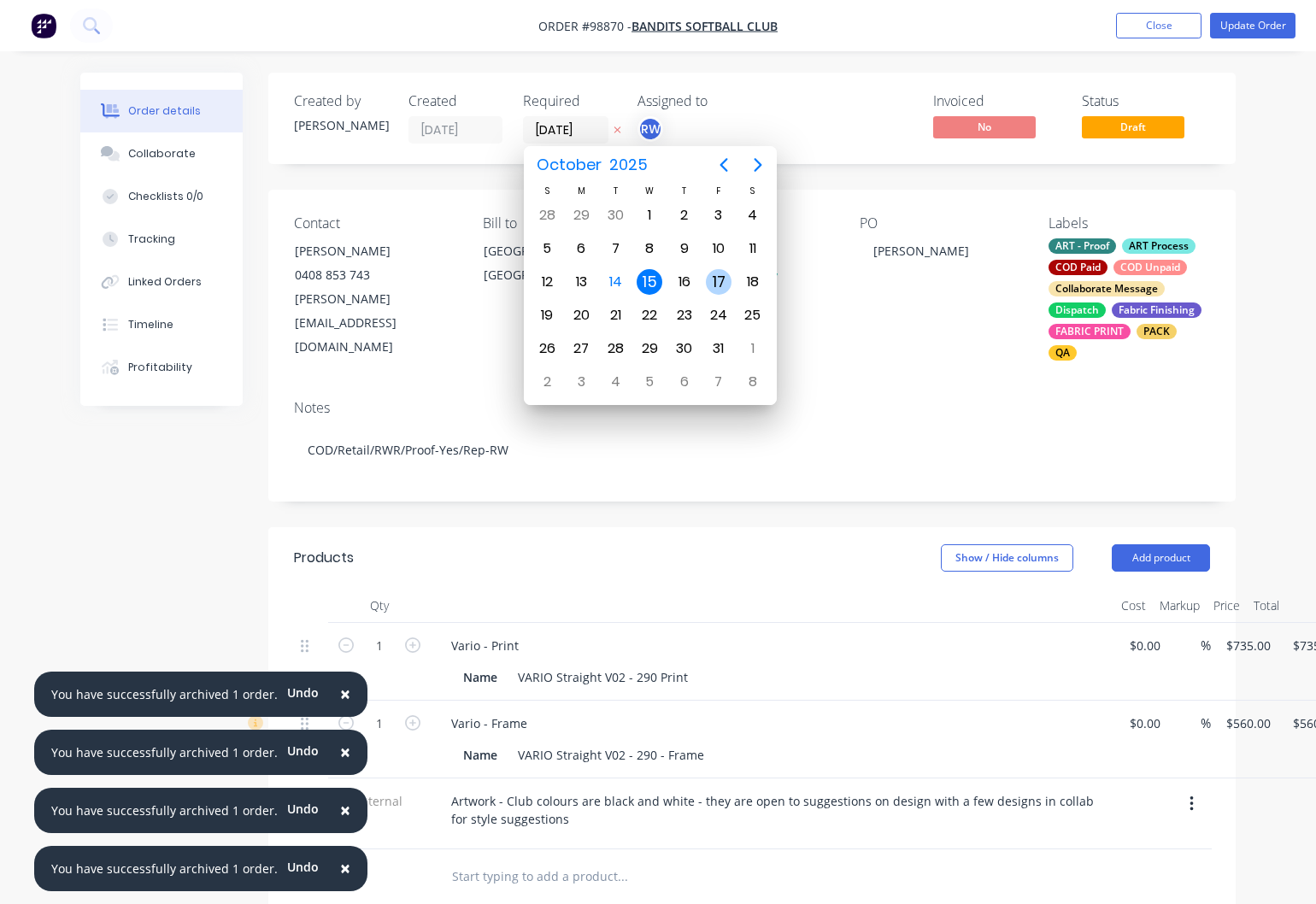
click at [717, 279] on div "17" at bounding box center [719, 282] width 26 height 26
type input "[DATE]"
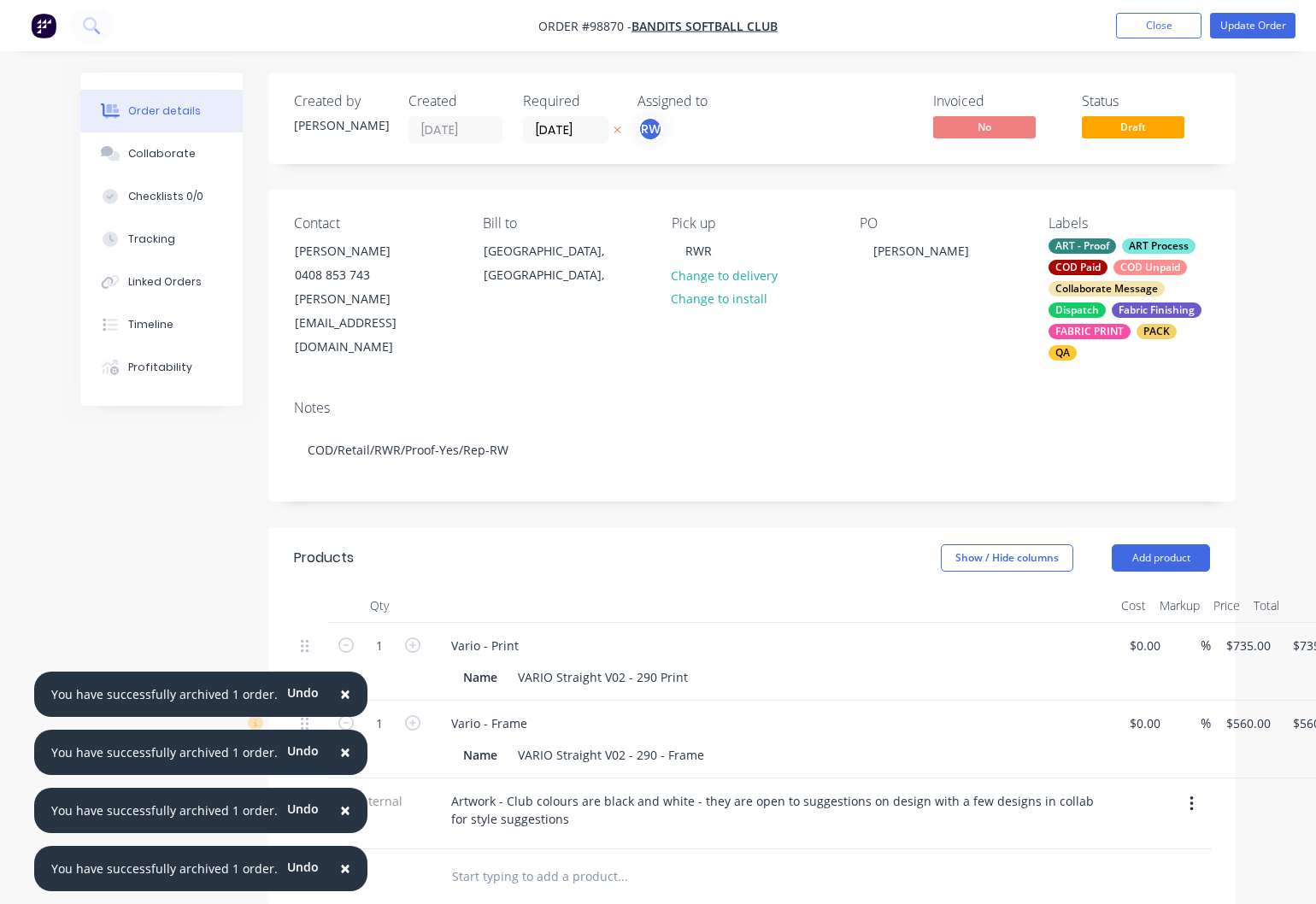
click at [565, 860] on input "text" at bounding box center [622, 876] width 342 height 34
click at [1141, 545] on button "Add product" at bounding box center [1161, 559] width 98 height 28
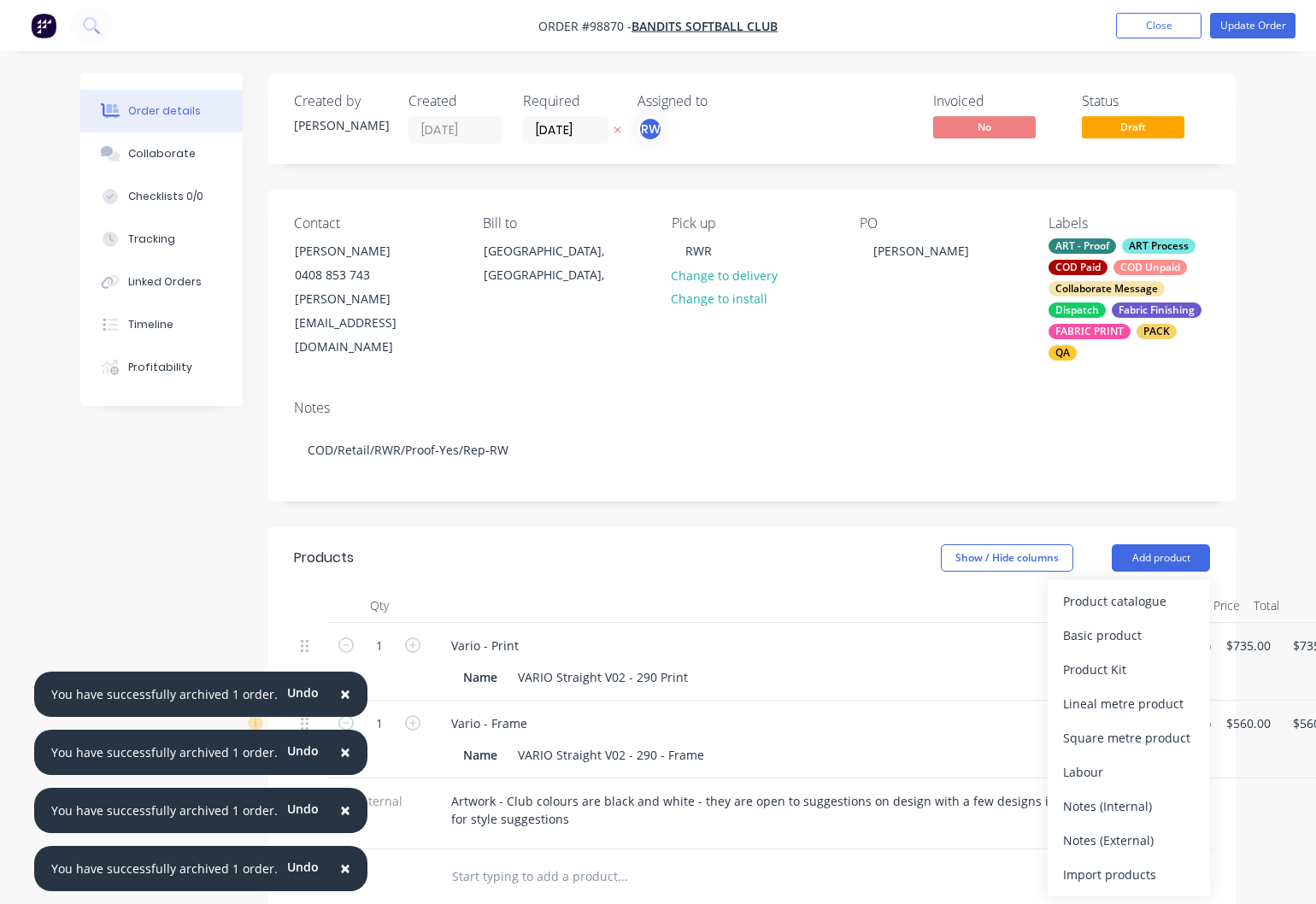
drag, startPoint x: 1100, startPoint y: 817, endPoint x: 883, endPoint y: 826, distance: 217.2
click at [1100, 828] on div "Notes (External)" at bounding box center [1129, 840] width 132 height 25
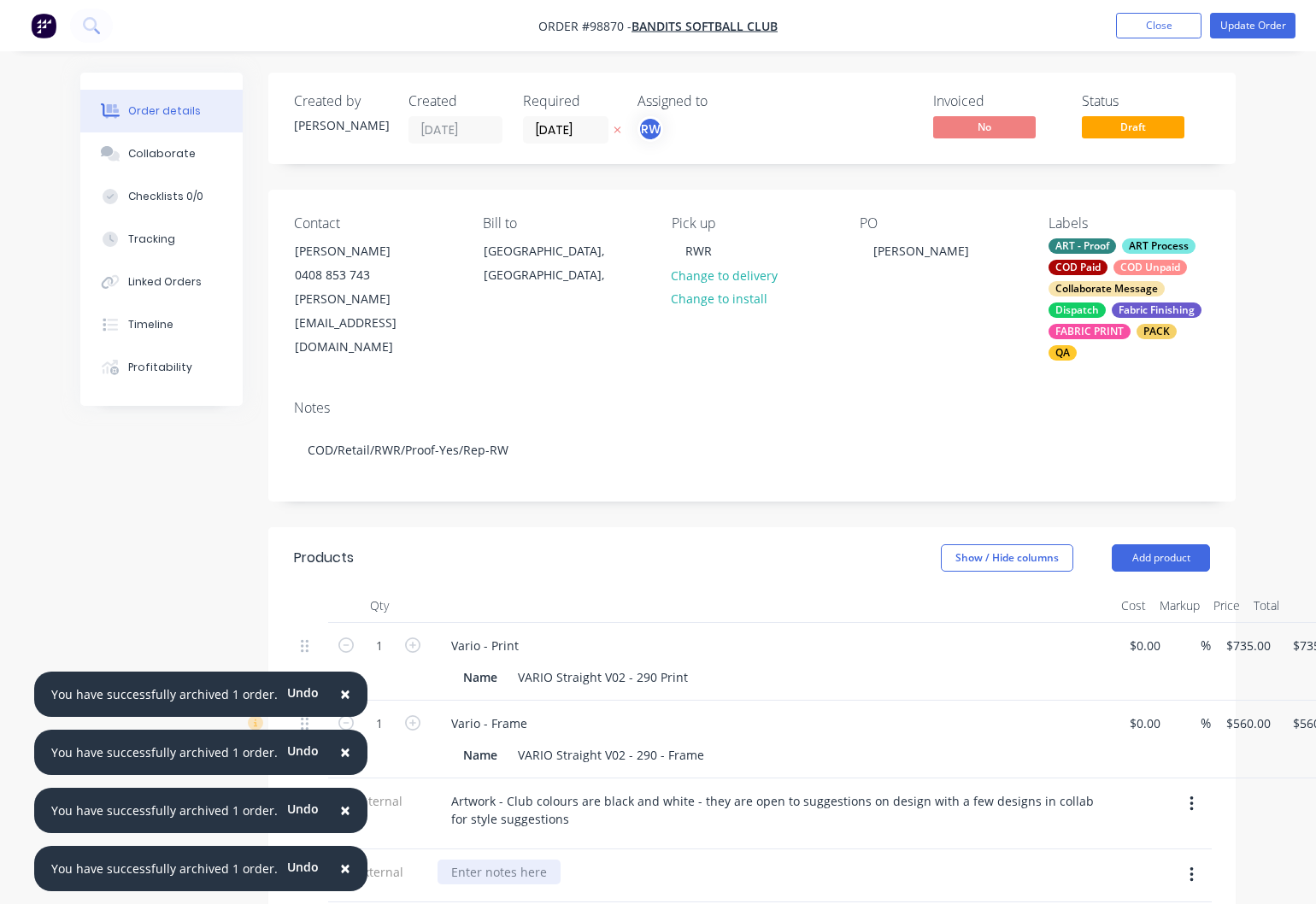
drag, startPoint x: 469, startPoint y: 844, endPoint x: 483, endPoint y: 843, distance: 14.0
click at [477, 860] on div at bounding box center [499, 872] width 123 height 25
click at [1254, 26] on button "Update Order" at bounding box center [1253, 26] width 86 height 26
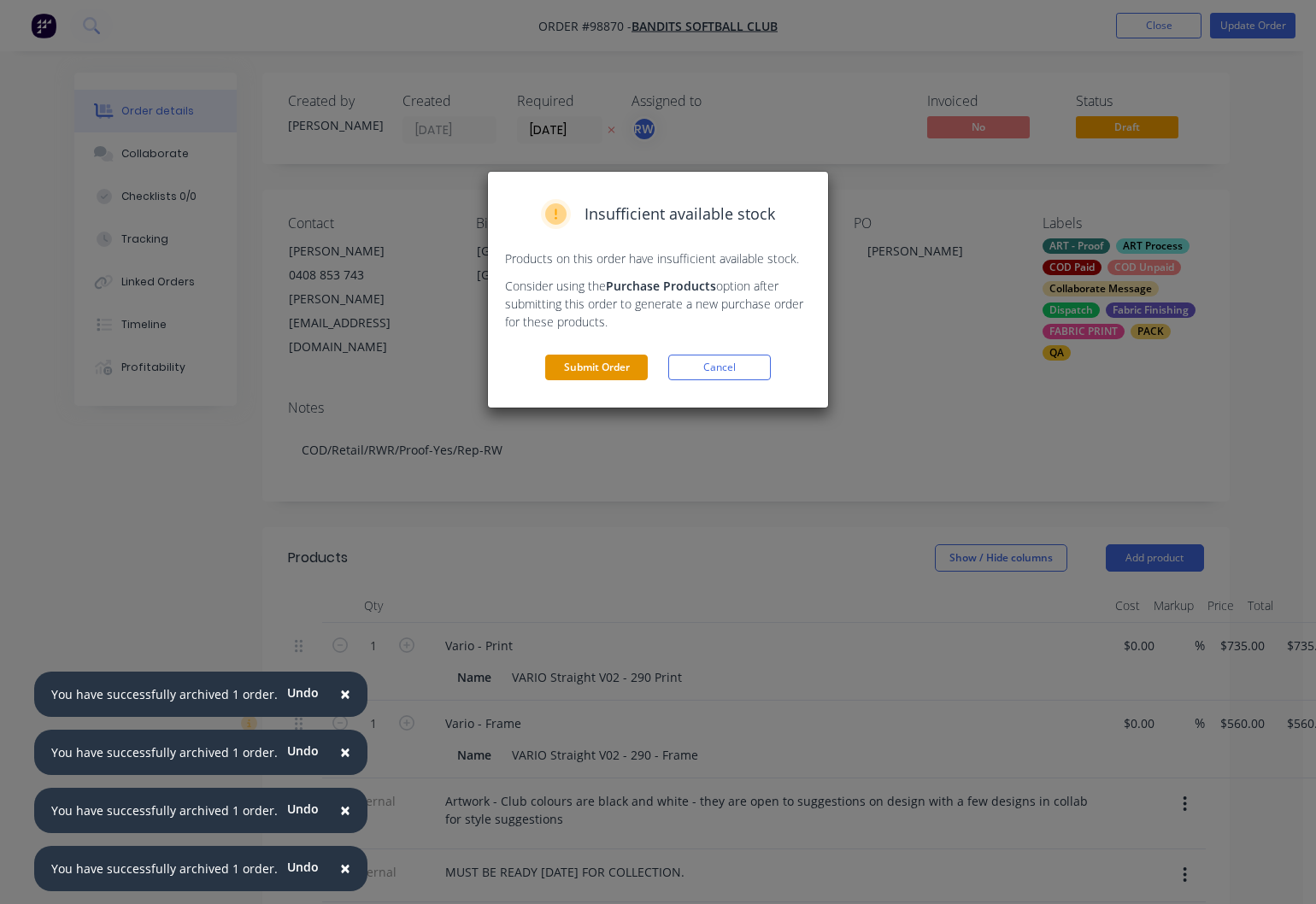
click at [605, 369] on button "Submit Order" at bounding box center [596, 367] width 102 height 26
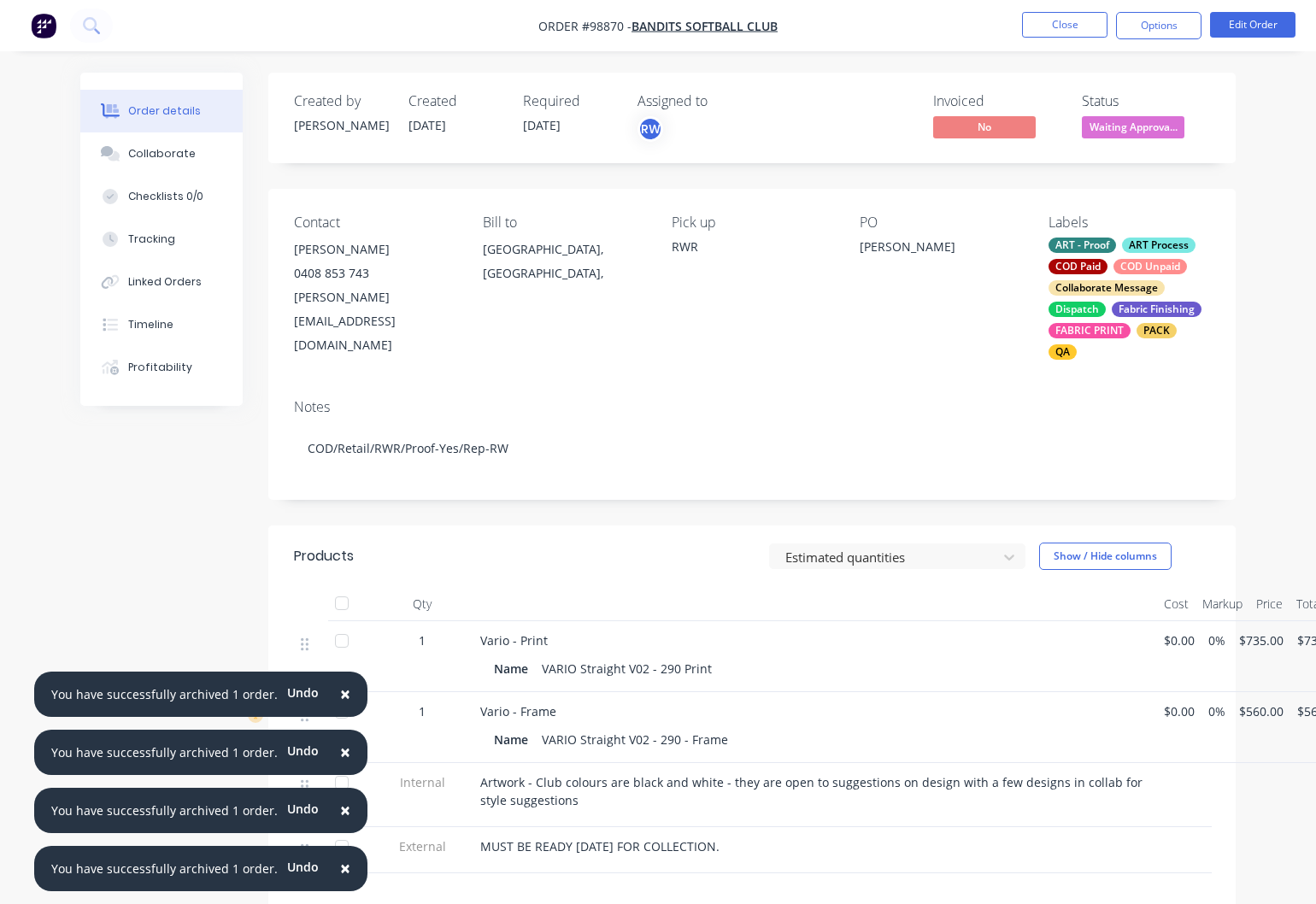
drag, startPoint x: 340, startPoint y: 696, endPoint x: 340, endPoint y: 714, distance: 18.0
click at [340, 696] on span "×" at bounding box center [346, 694] width 10 height 24
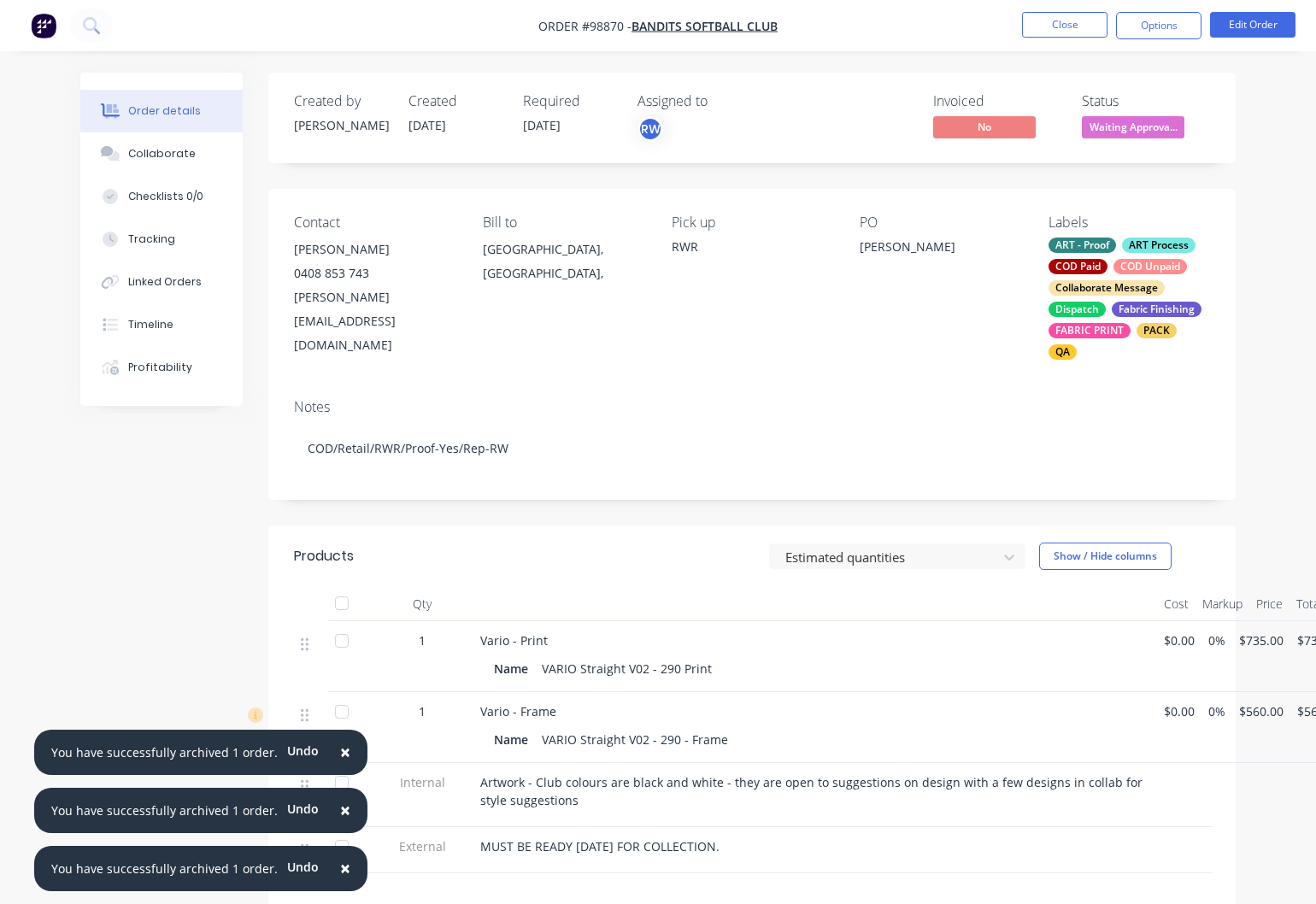
click at [344, 762] on button "×" at bounding box center [345, 752] width 44 height 41
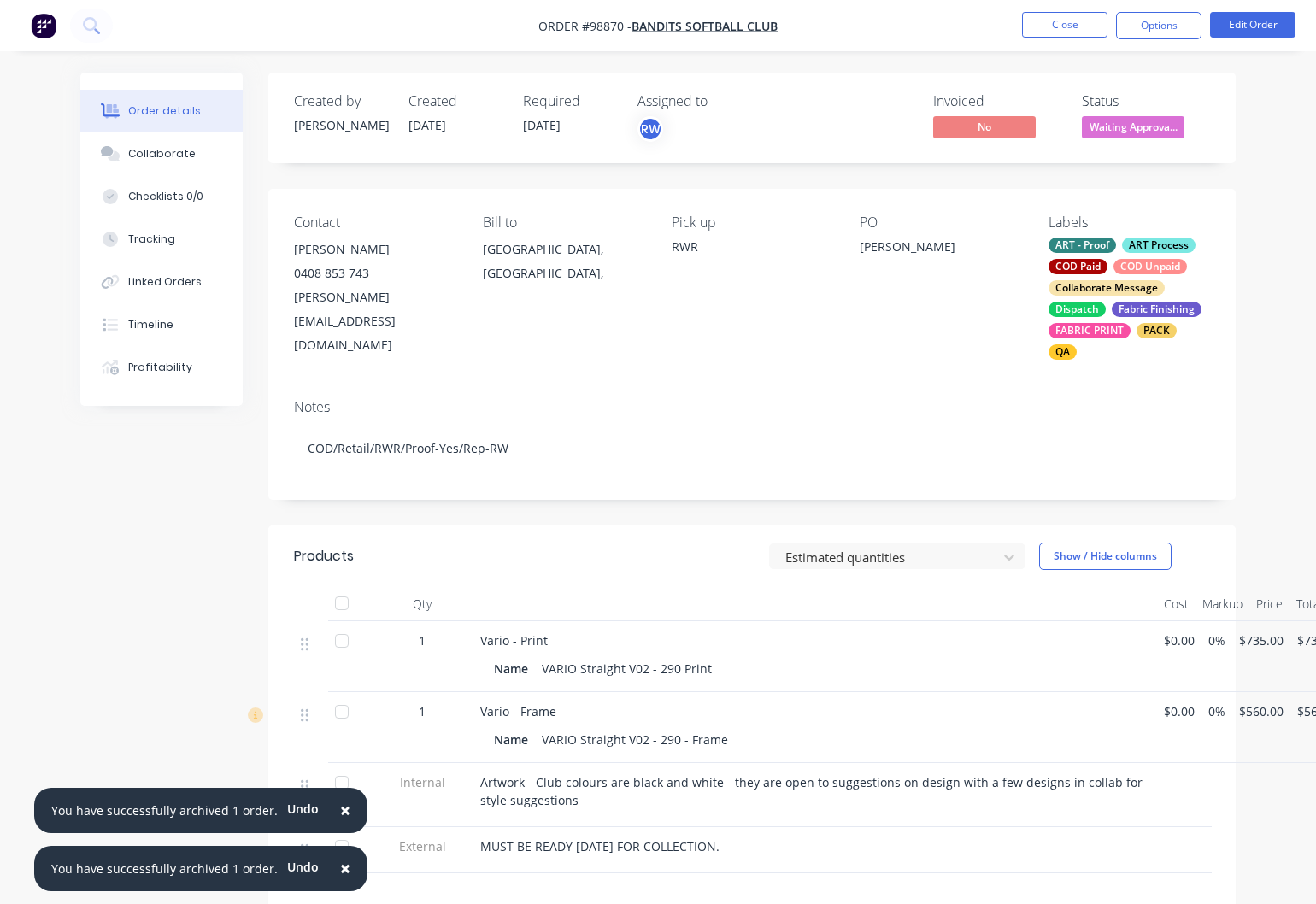
drag, startPoint x: 337, startPoint y: 809, endPoint x: 323, endPoint y: 855, distance: 48.1
click at [340, 809] on span "×" at bounding box center [346, 810] width 10 height 24
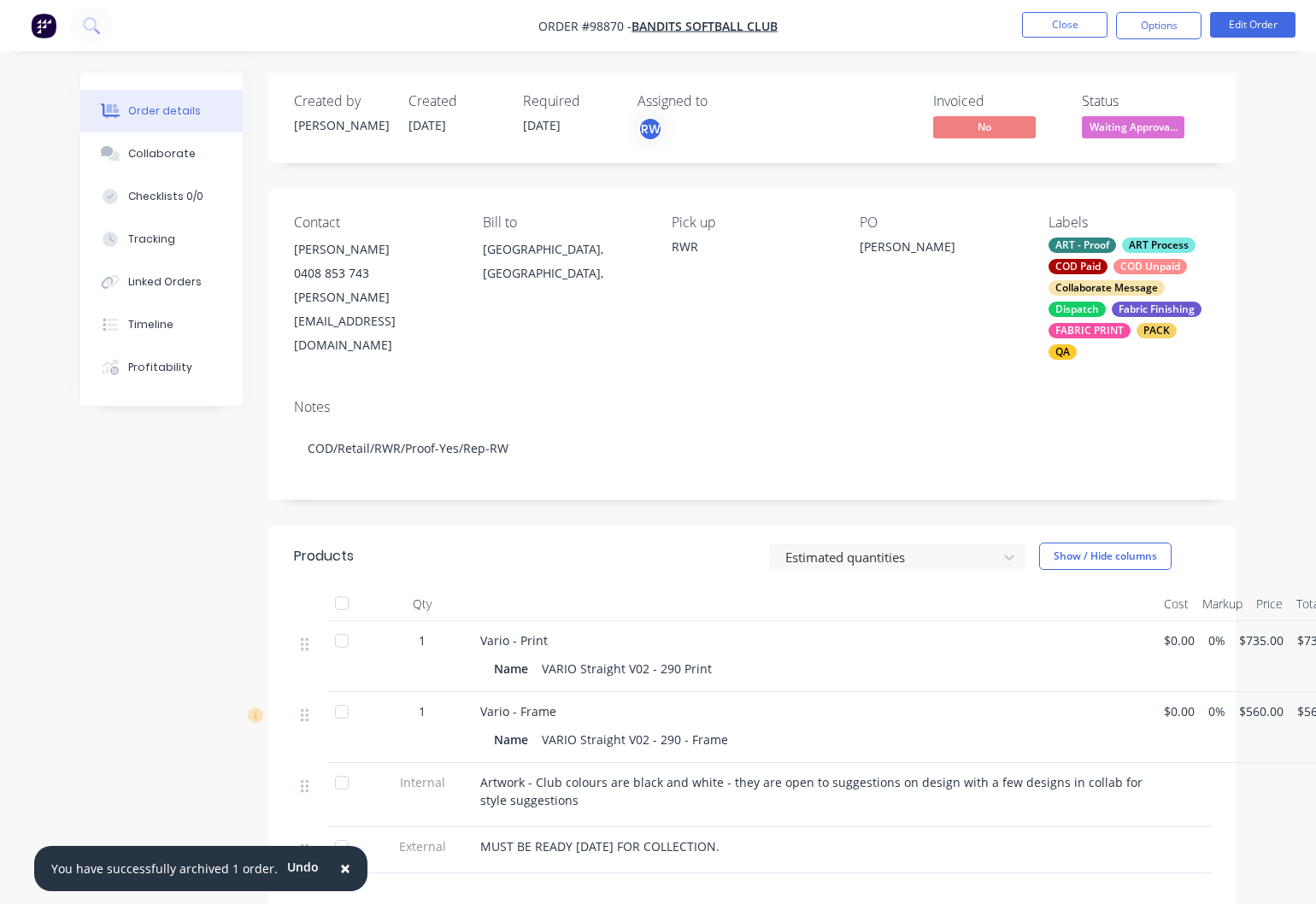
click at [340, 873] on span "×" at bounding box center [346, 868] width 10 height 24
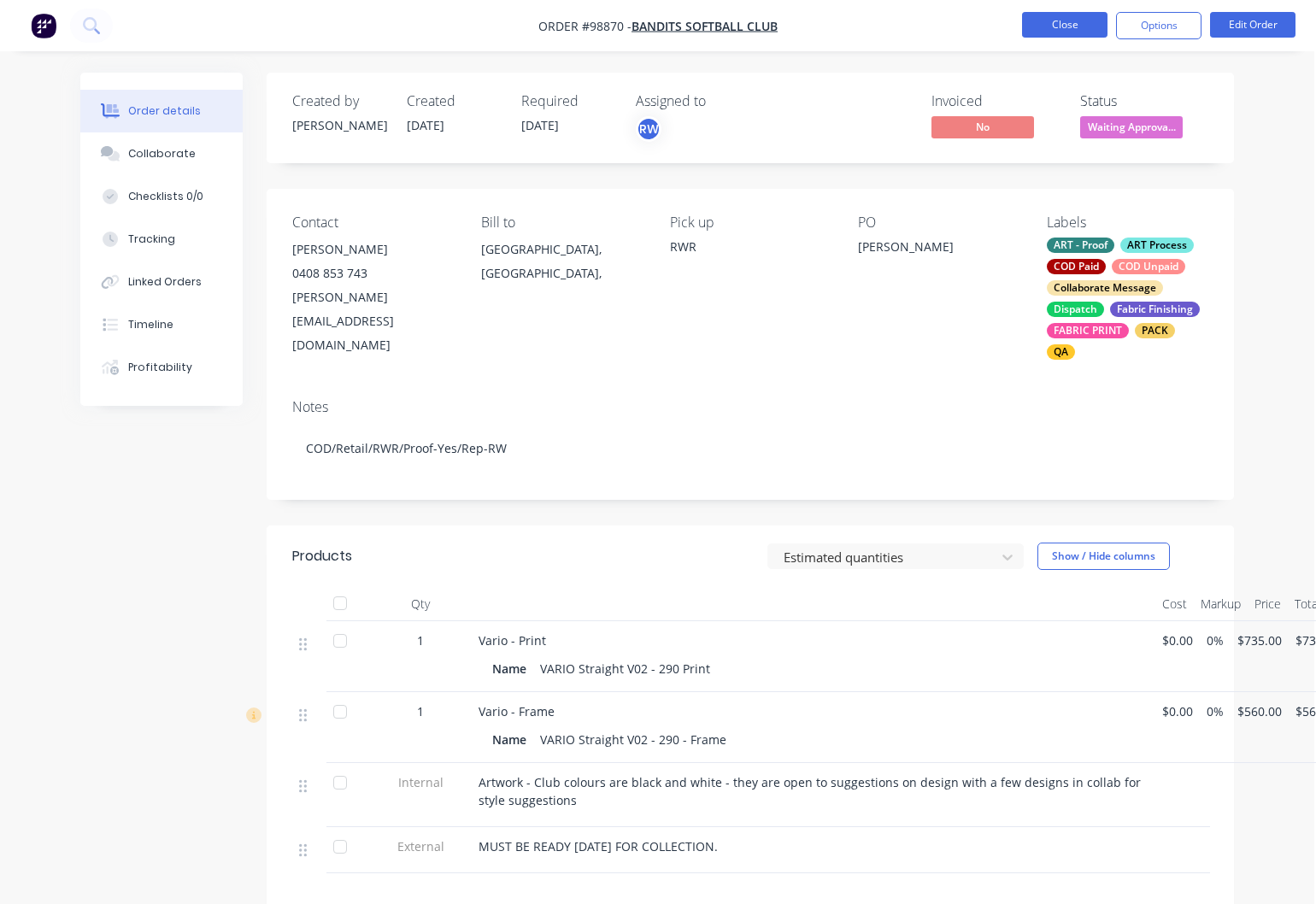
scroll to position [0, 5]
click at [1064, 27] on button "Close" at bounding box center [1065, 25] width 86 height 26
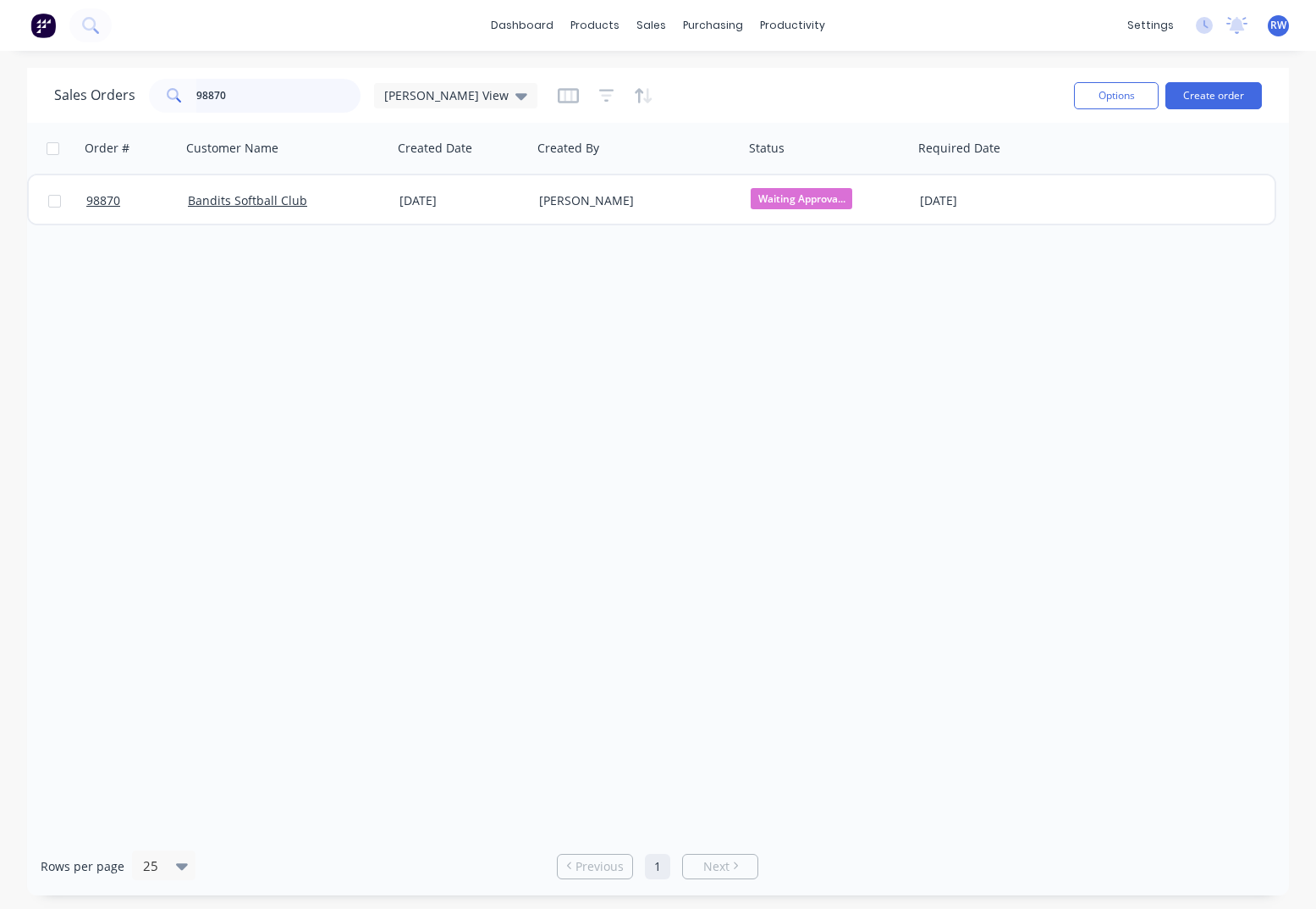
click at [258, 96] on input "98870" at bounding box center [279, 95] width 165 height 33
drag, startPoint x: 301, startPoint y: 95, endPoint x: 189, endPoint y: 95, distance: 112.0
click at [196, 94] on input "98870" at bounding box center [279, 95] width 165 height 33
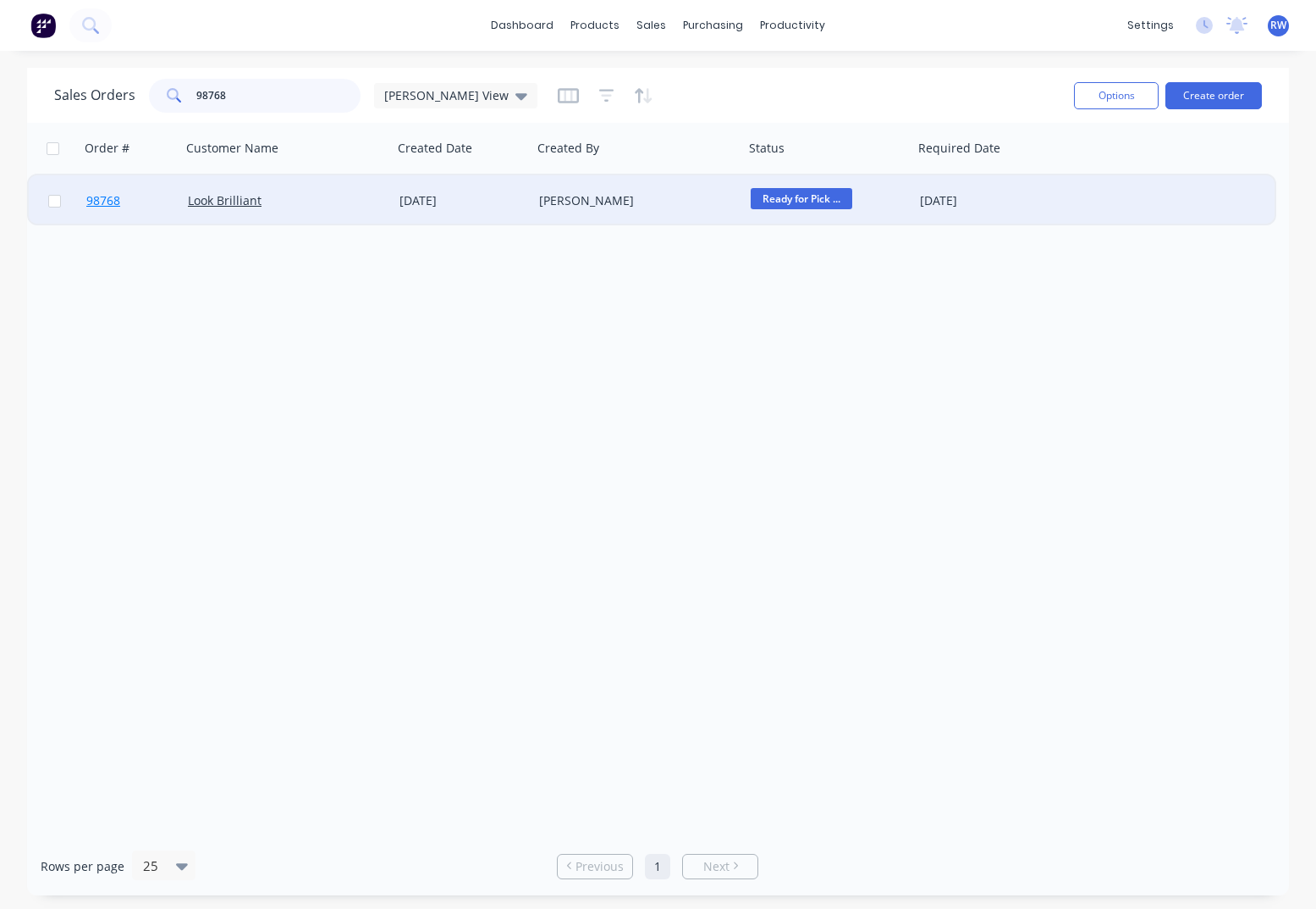
type input "98768"
click at [107, 197] on span "98768" at bounding box center [103, 201] width 33 height 17
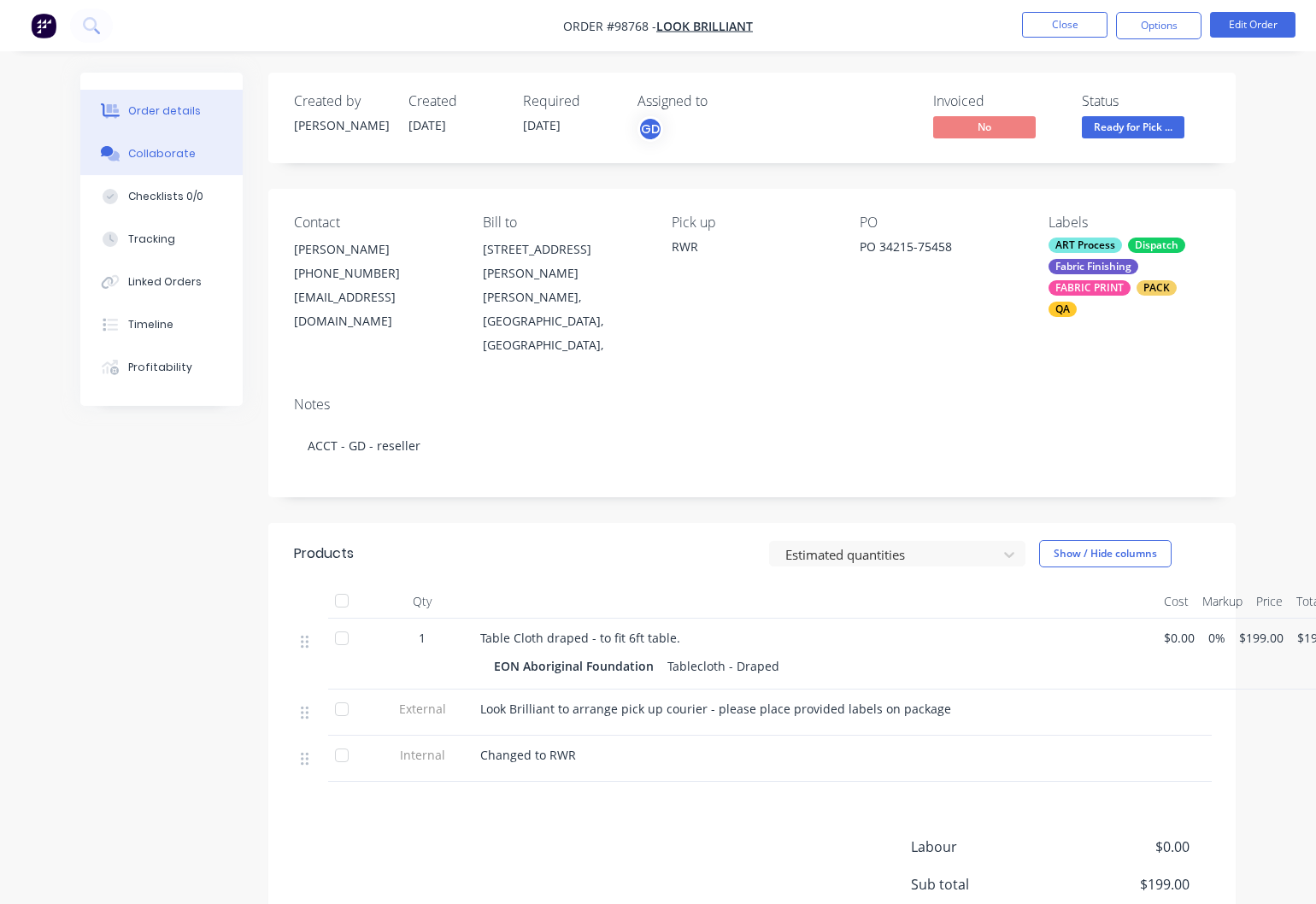
drag, startPoint x: 172, startPoint y: 158, endPoint x: 181, endPoint y: 151, distance: 11.4
click at [178, 153] on div "Collaborate" at bounding box center [162, 154] width 68 height 16
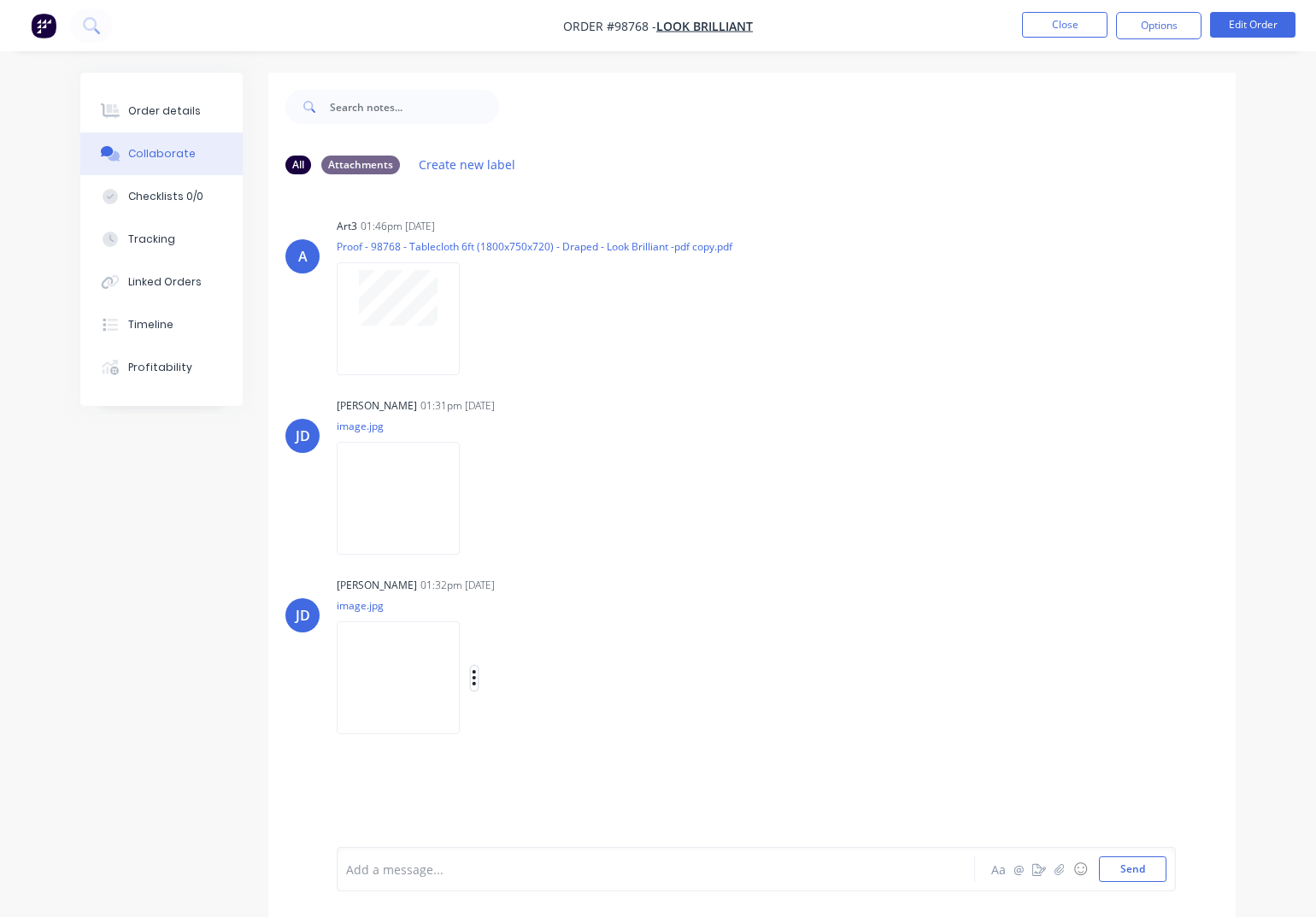
click at [477, 680] on icon "button" at bounding box center [475, 678] width 5 height 20
click at [537, 721] on button "Download" at bounding box center [586, 723] width 192 height 38
click at [1051, 29] on button "Close" at bounding box center [1065, 25] width 86 height 26
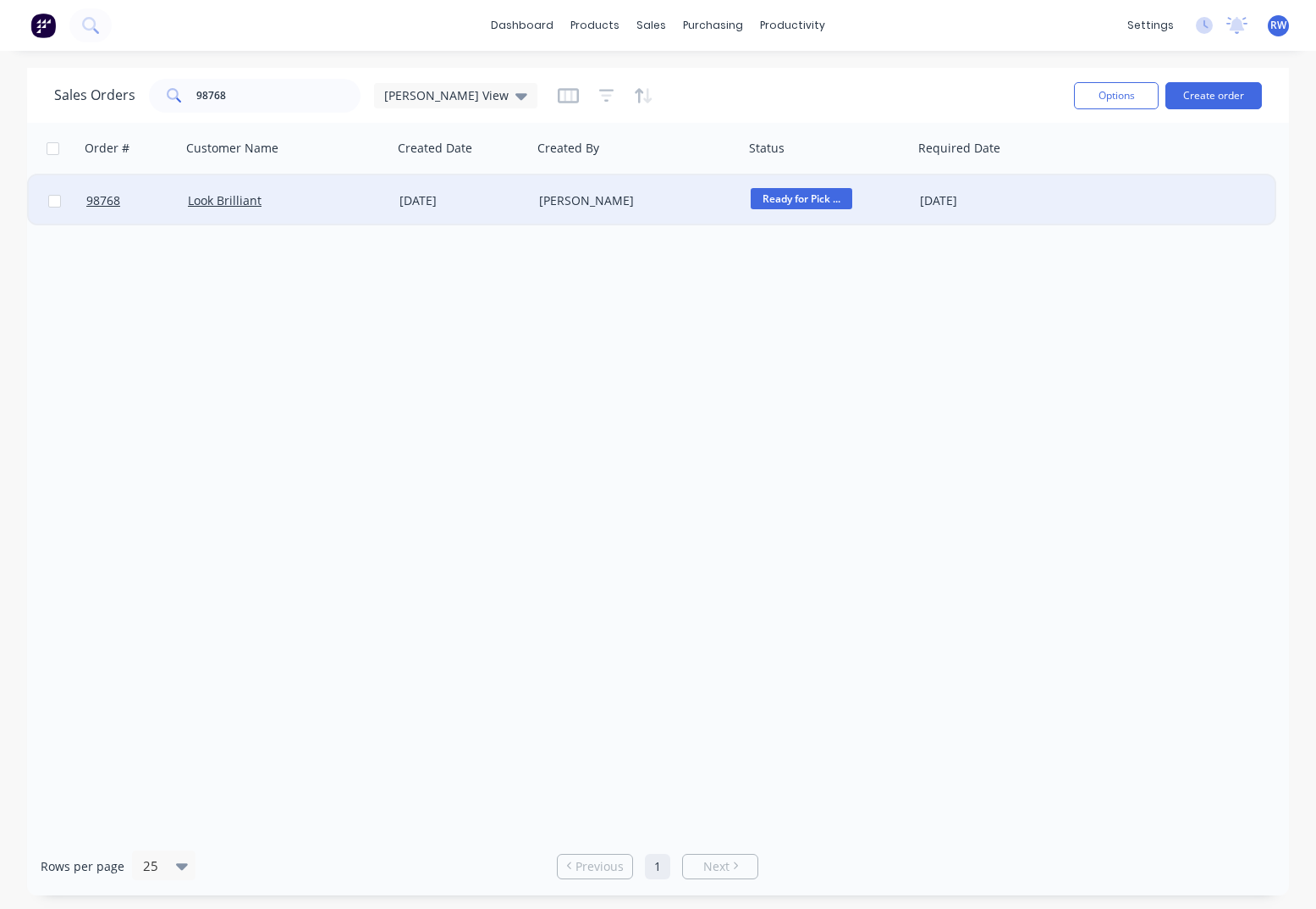
click at [56, 203] on input "checkbox" at bounding box center [54, 201] width 13 height 13
checkbox input "true"
click at [1132, 95] on button "Options" at bounding box center [1116, 96] width 85 height 27
click at [1059, 172] on div "Archive" at bounding box center [1065, 172] width 156 height 25
checkbox input "false"
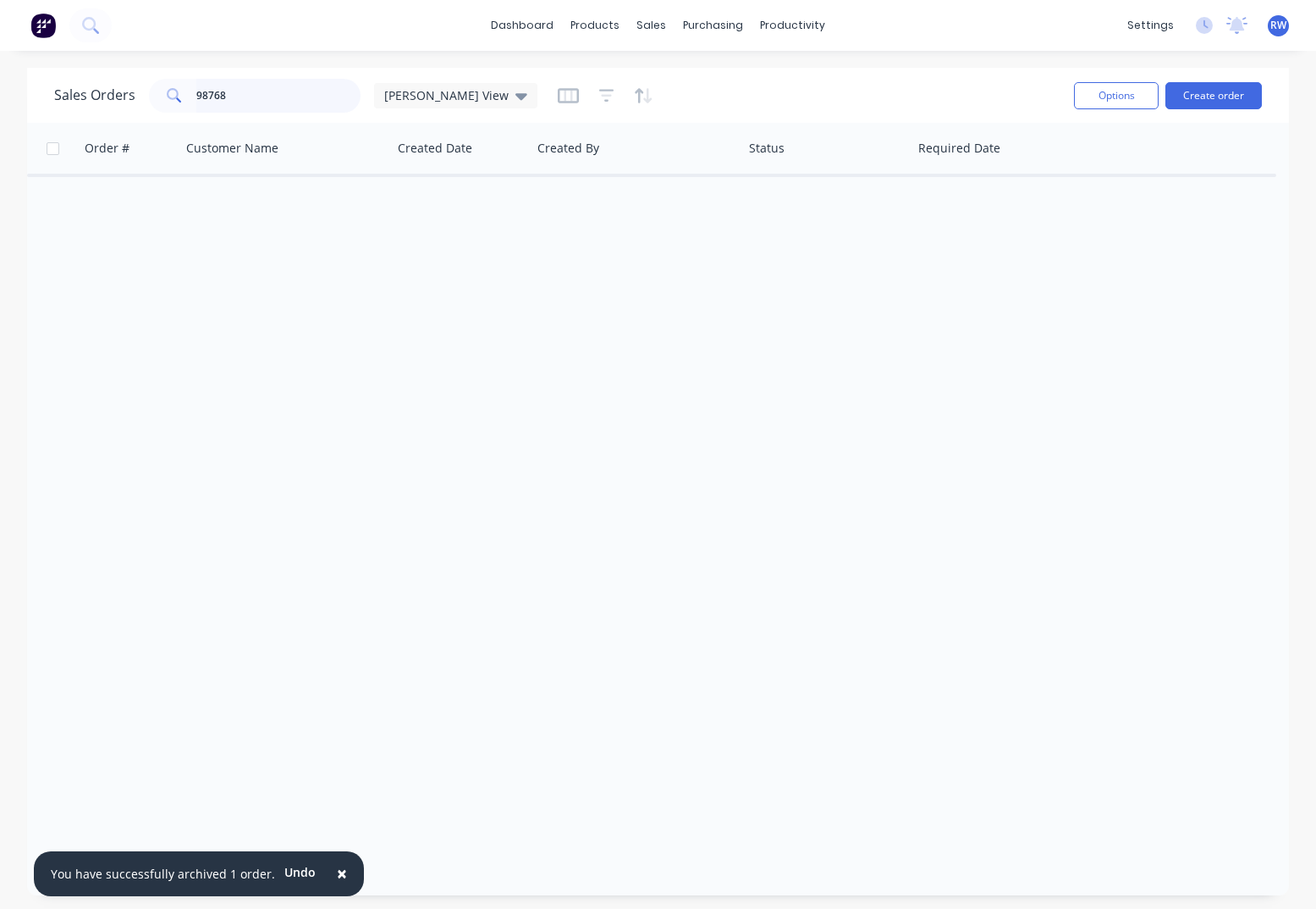
click at [301, 95] on input "98768" at bounding box center [279, 95] width 165 height 33
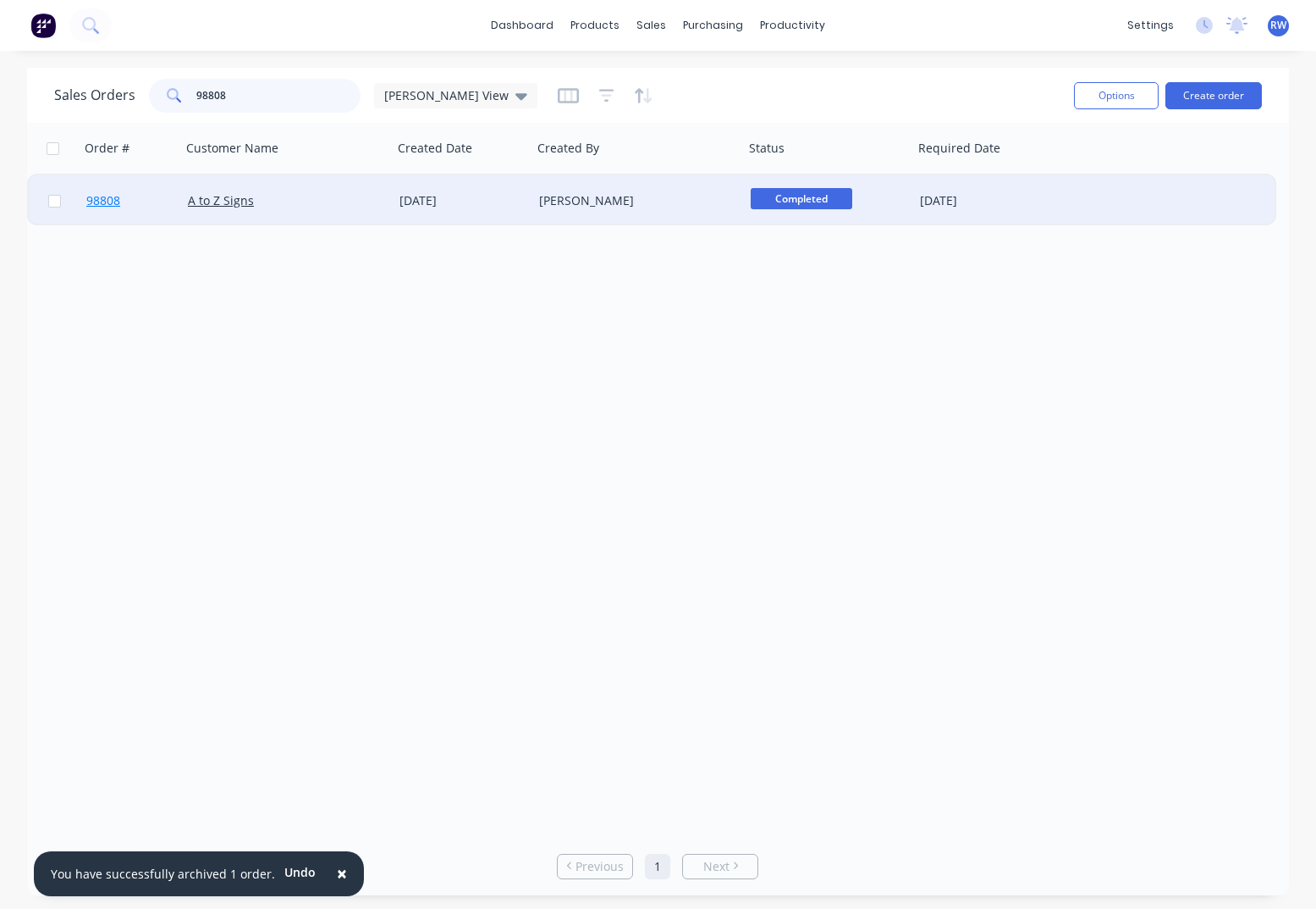
type input "98808"
click at [104, 202] on span "98808" at bounding box center [103, 201] width 33 height 17
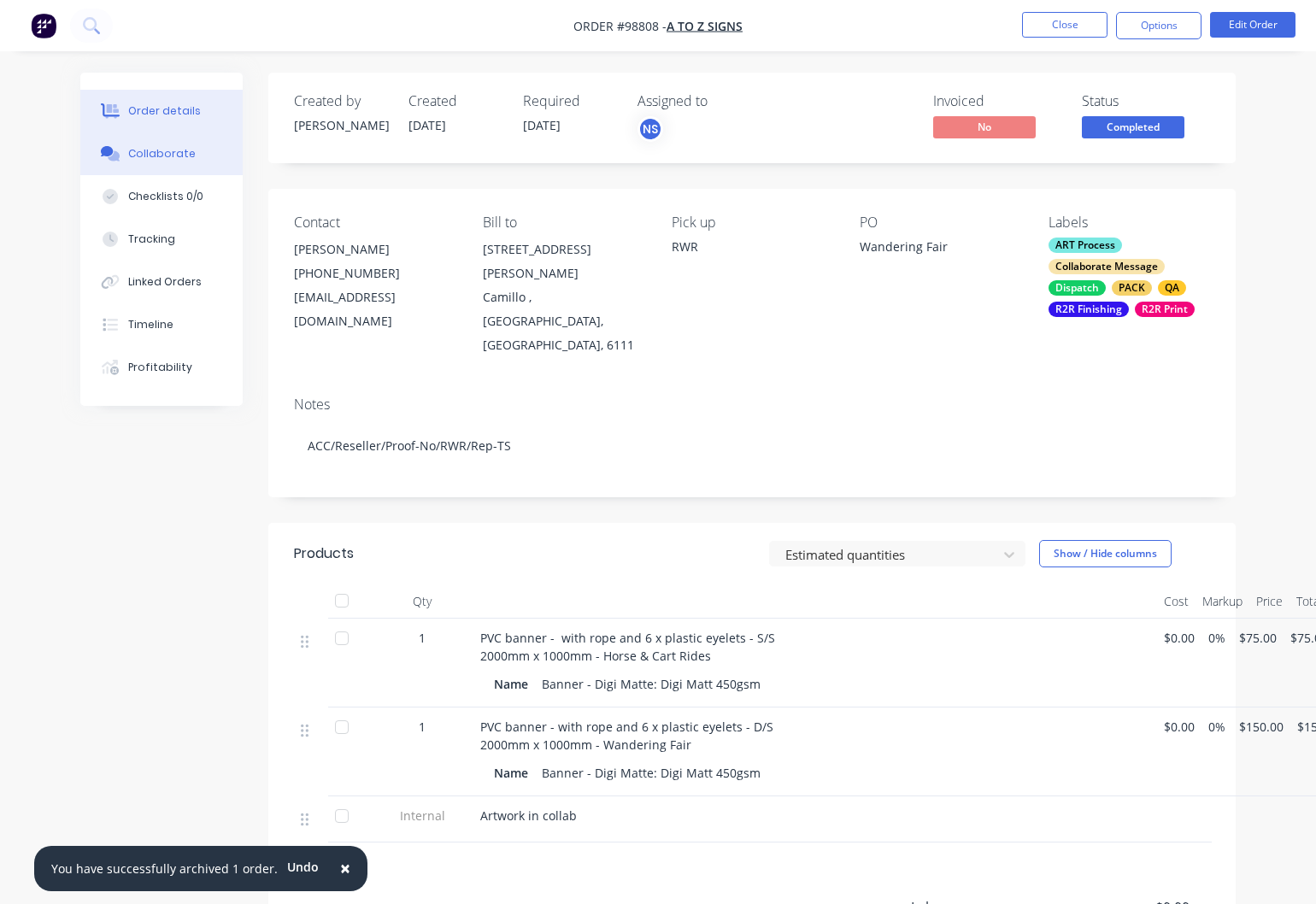
click at [146, 155] on div "Collaborate" at bounding box center [162, 154] width 68 height 16
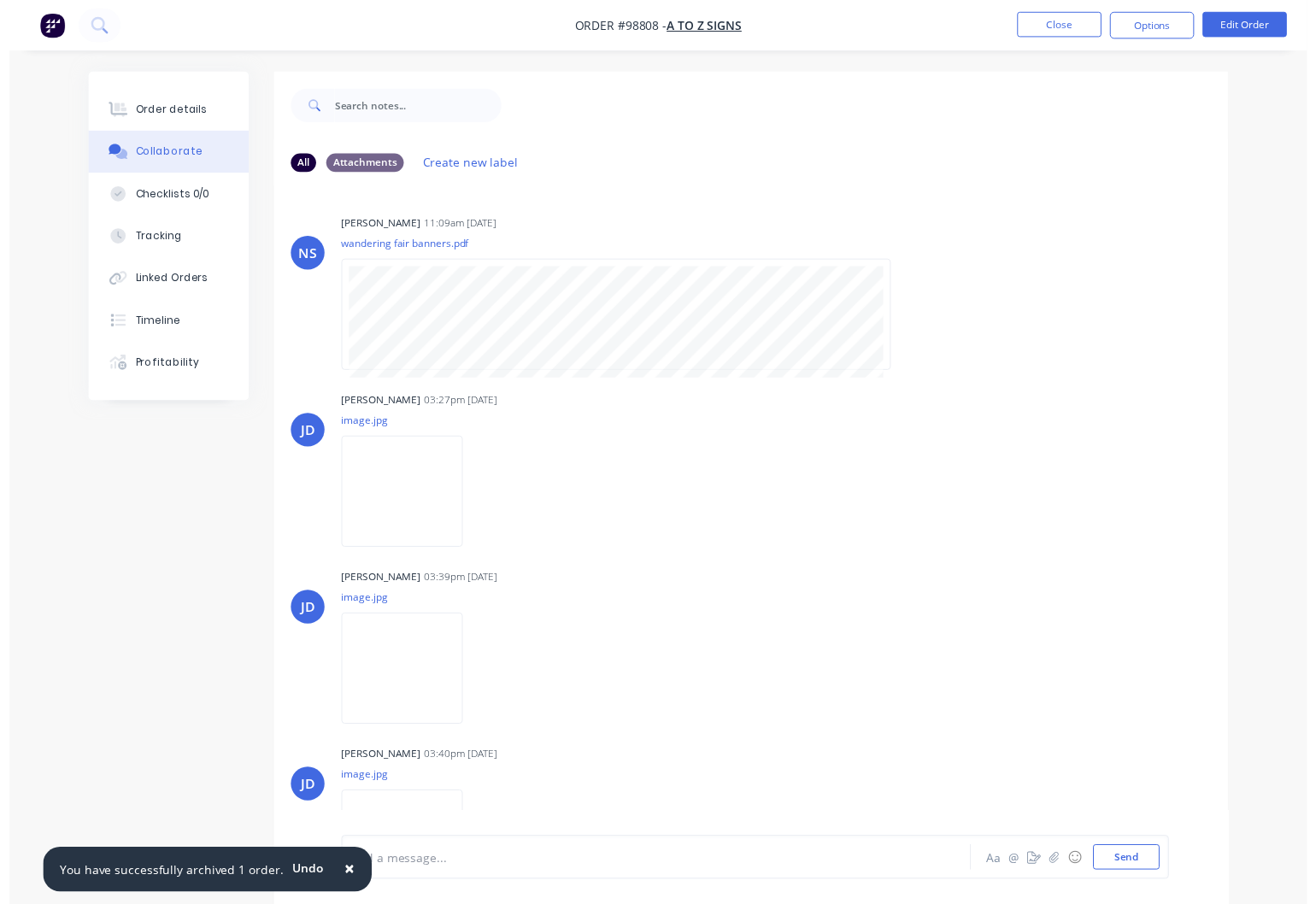
scroll to position [74, 0]
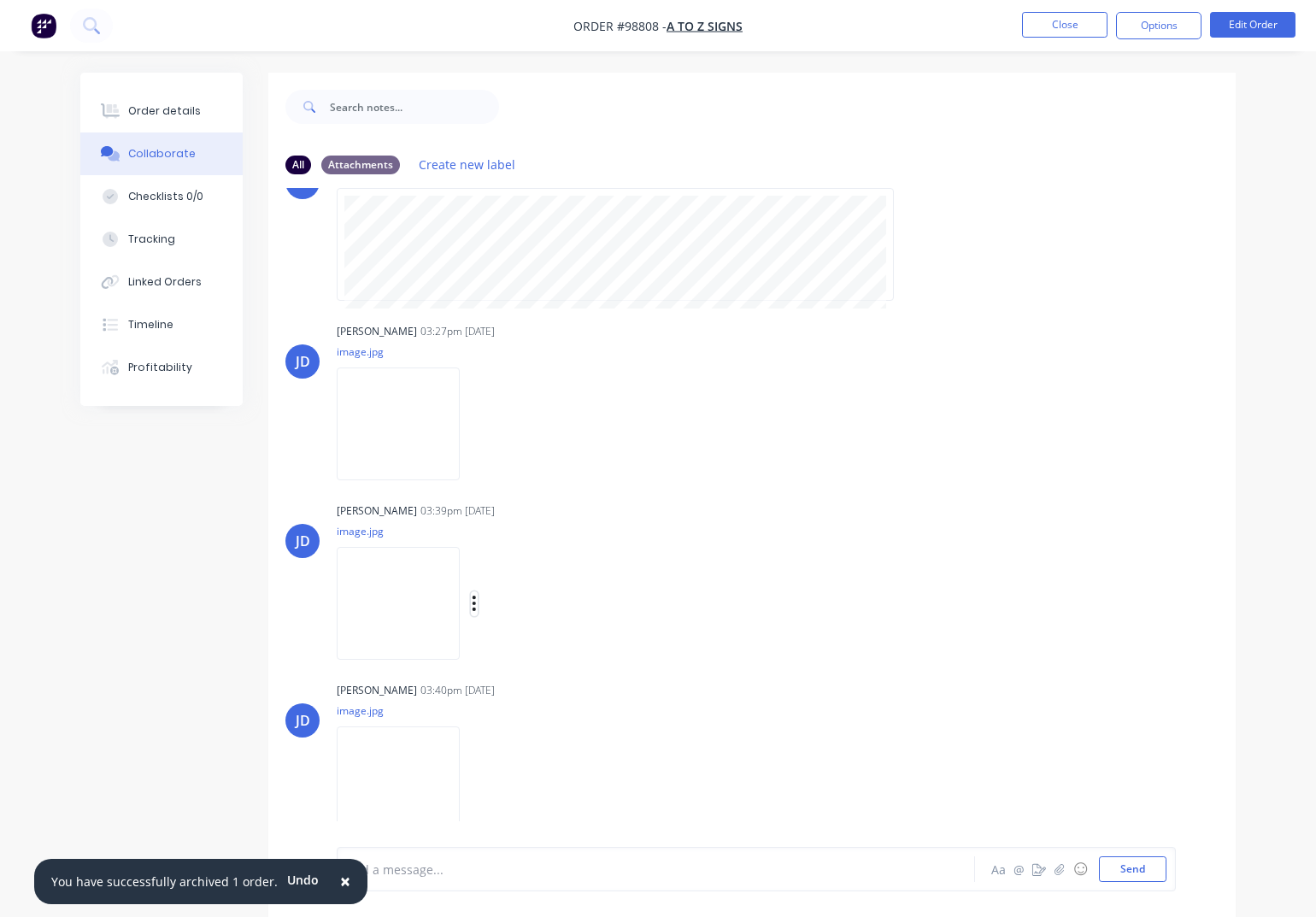
click at [475, 604] on icon "button" at bounding box center [475, 604] width 3 height 16
click at [540, 650] on button "Download" at bounding box center [586, 649] width 192 height 38
click at [474, 785] on icon "button" at bounding box center [475, 783] width 3 height 16
click at [530, 789] on button "Download" at bounding box center [586, 785] width 192 height 38
click at [1068, 28] on button "Close" at bounding box center [1065, 25] width 86 height 26
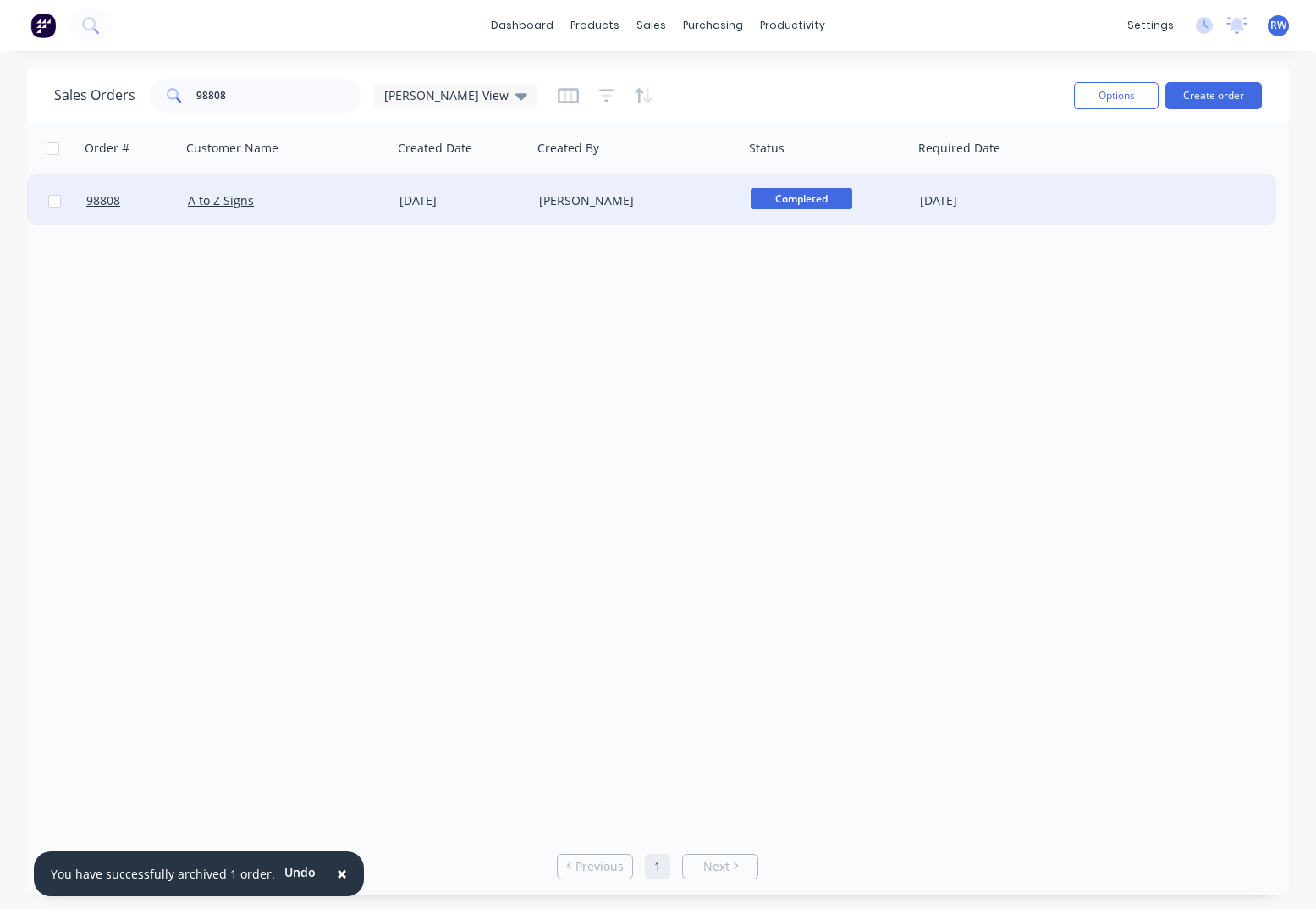
click at [53, 203] on input "checkbox" at bounding box center [54, 201] width 13 height 13
checkbox input "true"
drag, startPoint x: 1103, startPoint y: 100, endPoint x: 1102, endPoint y: 116, distance: 16.0
click at [1103, 100] on button "Options" at bounding box center [1116, 96] width 85 height 27
click at [1065, 178] on div "Archive" at bounding box center [1065, 172] width 156 height 25
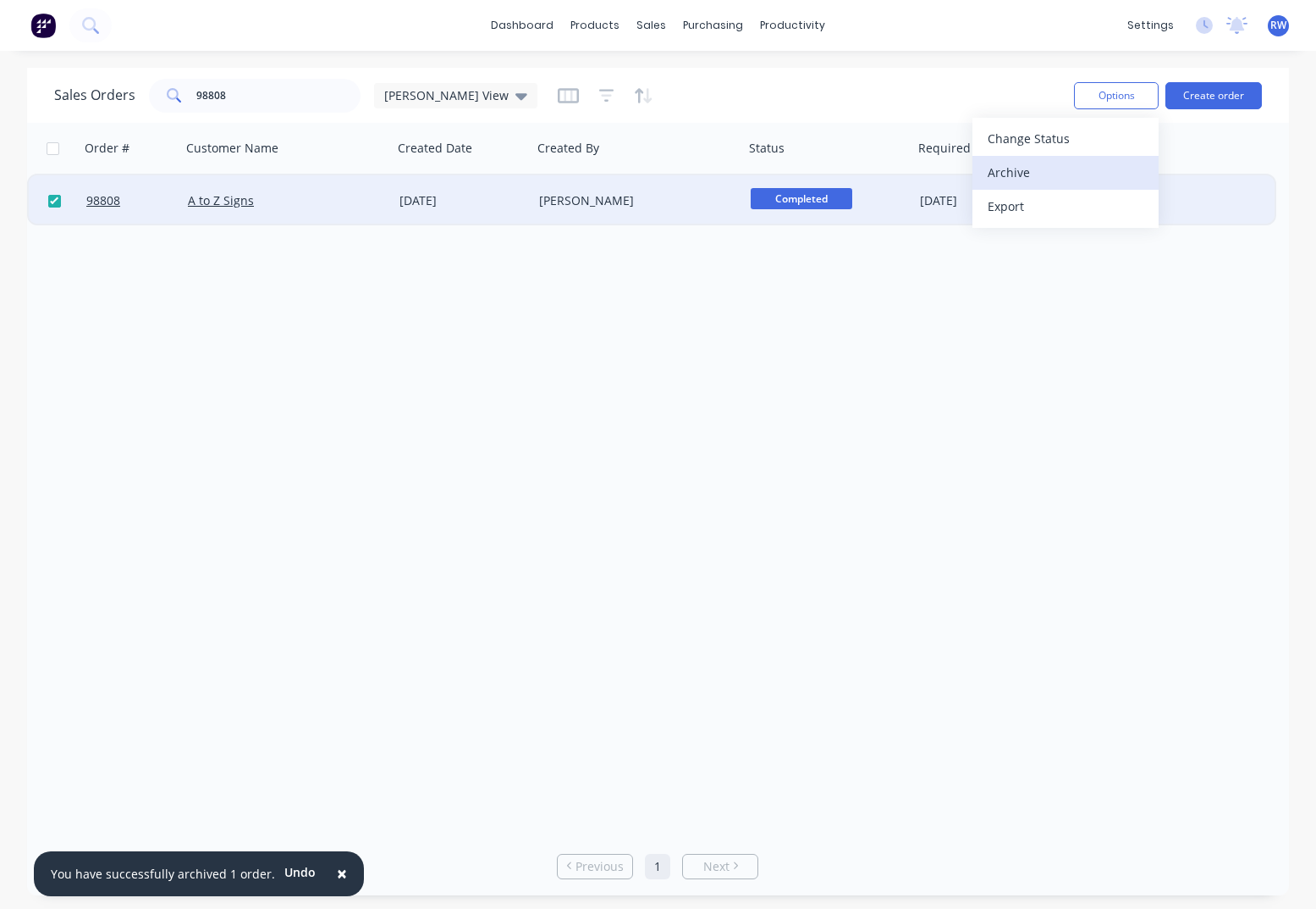
checkbox input "false"
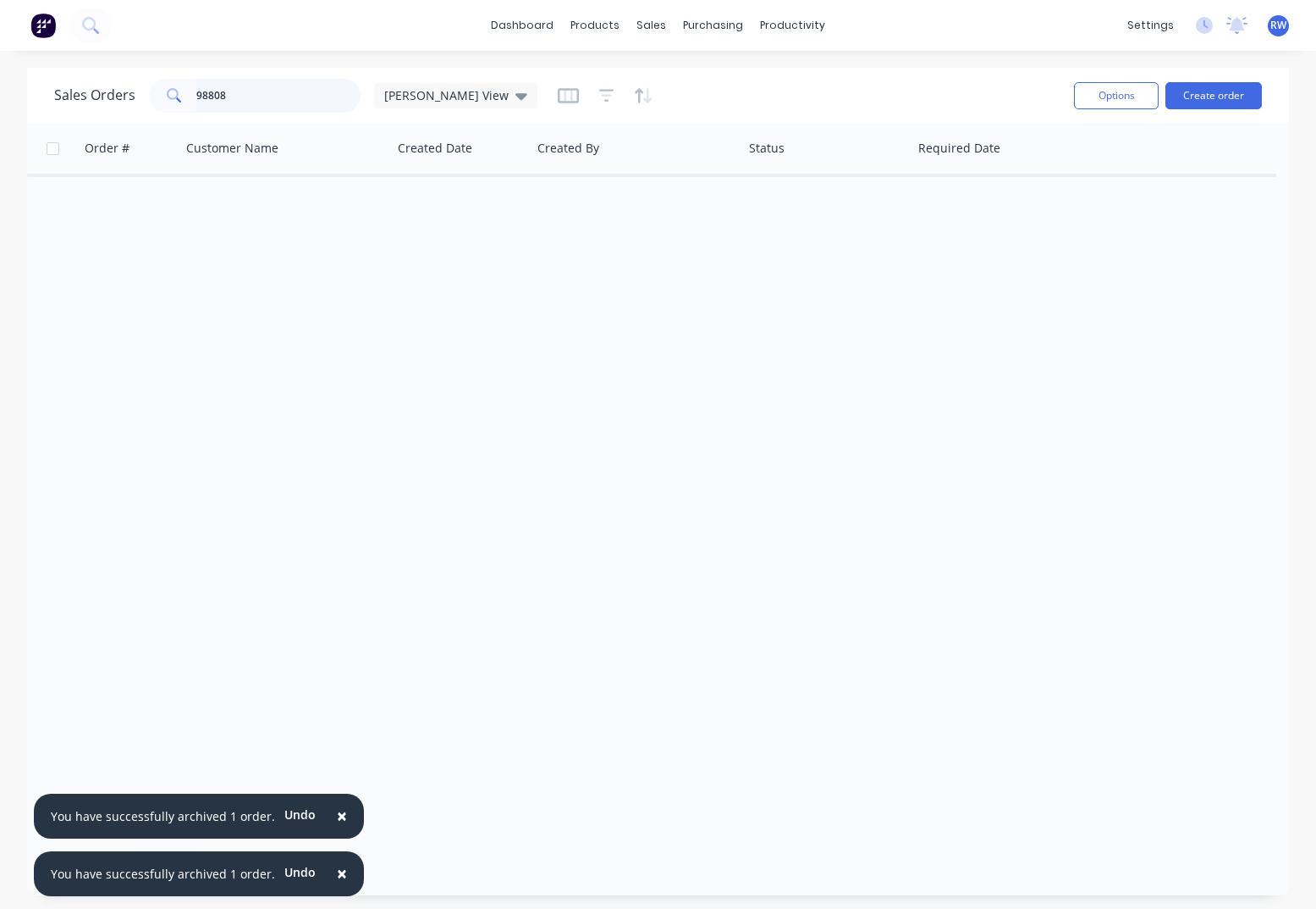
click at [252, 94] on input "98808" at bounding box center [279, 95] width 165 height 33
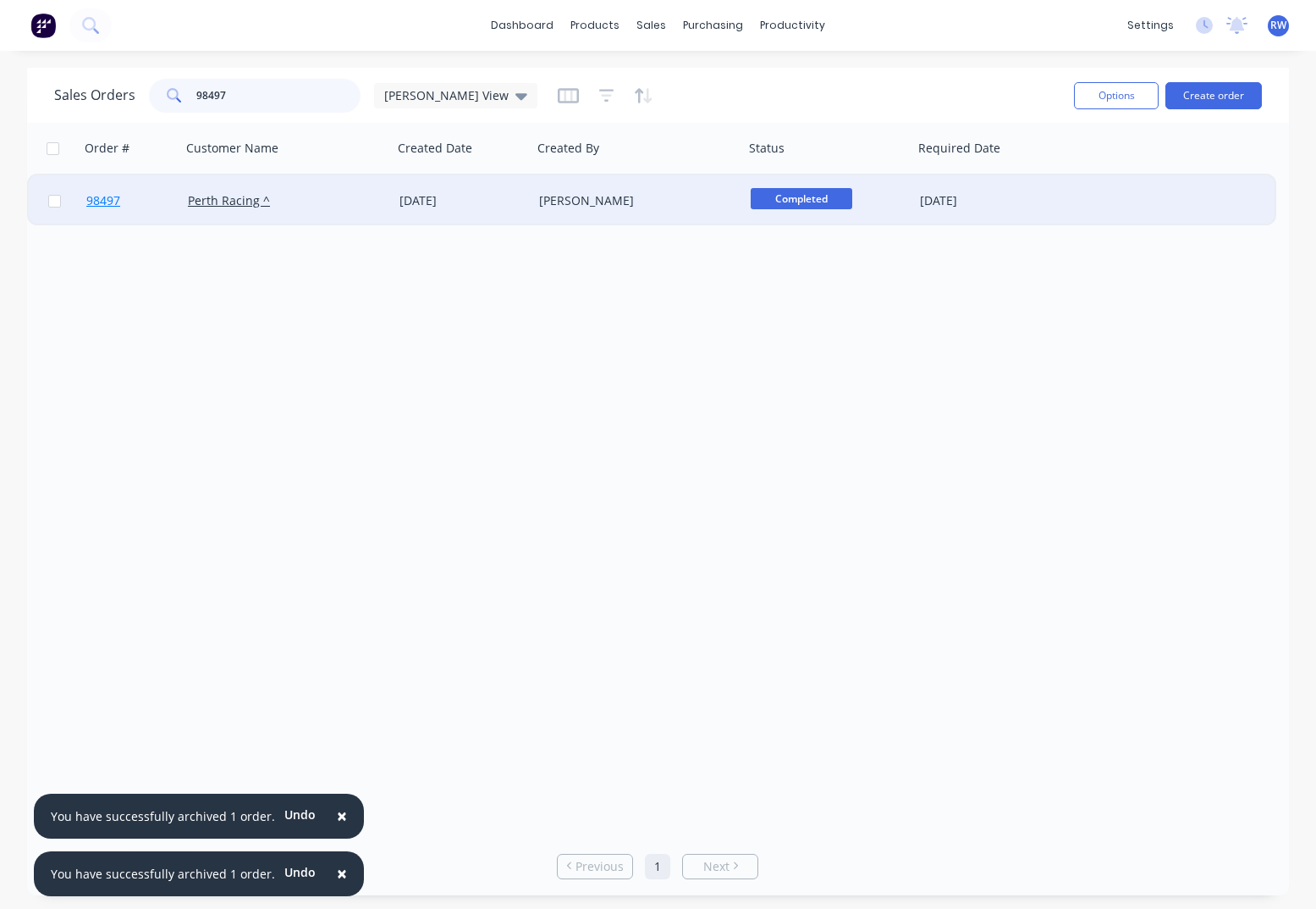
type input "98497"
click at [112, 201] on span "98497" at bounding box center [103, 201] width 33 height 17
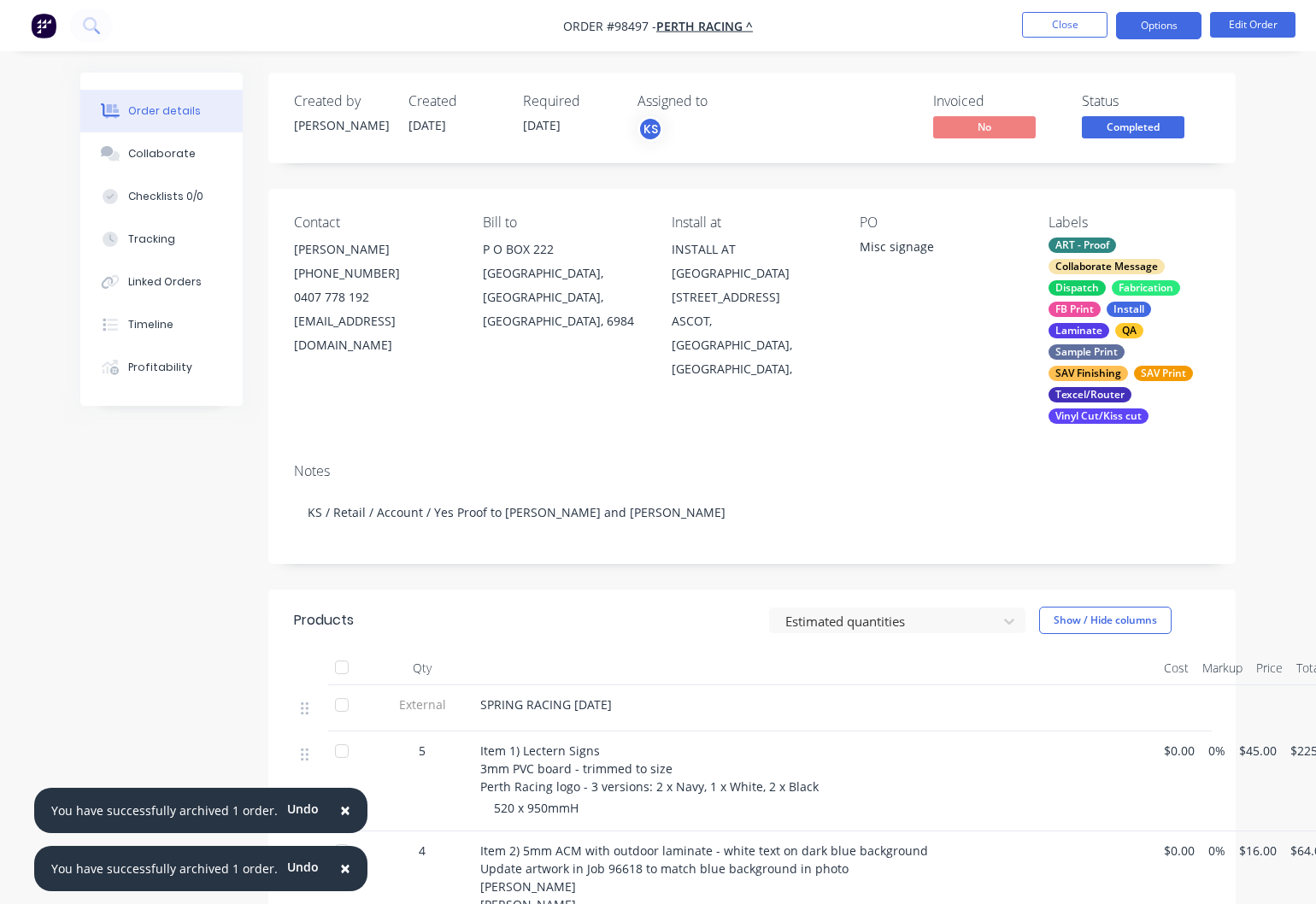
click at [1170, 21] on button "Options" at bounding box center [1159, 26] width 86 height 28
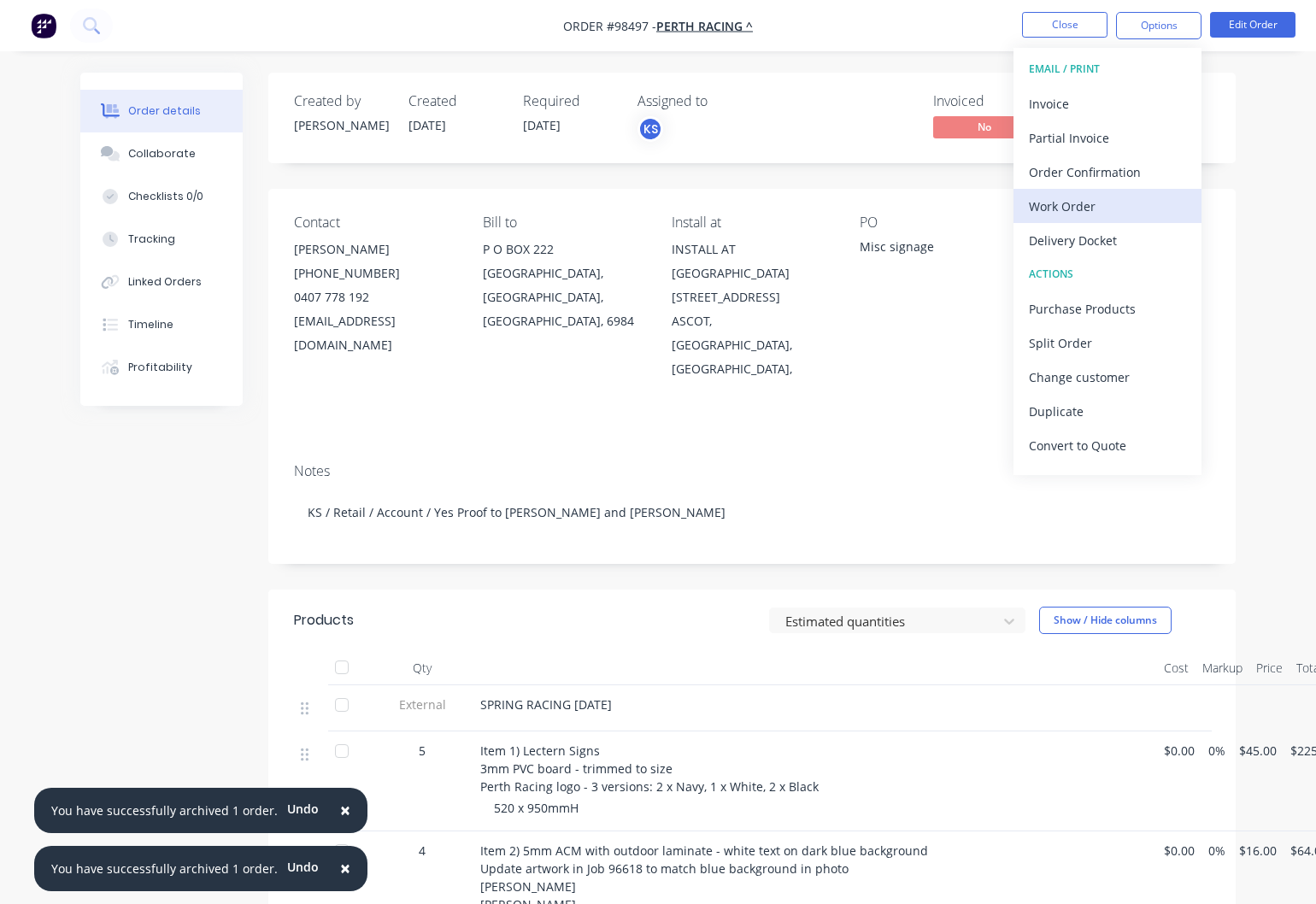
click at [1055, 210] on div "Work Order" at bounding box center [1108, 206] width 158 height 25
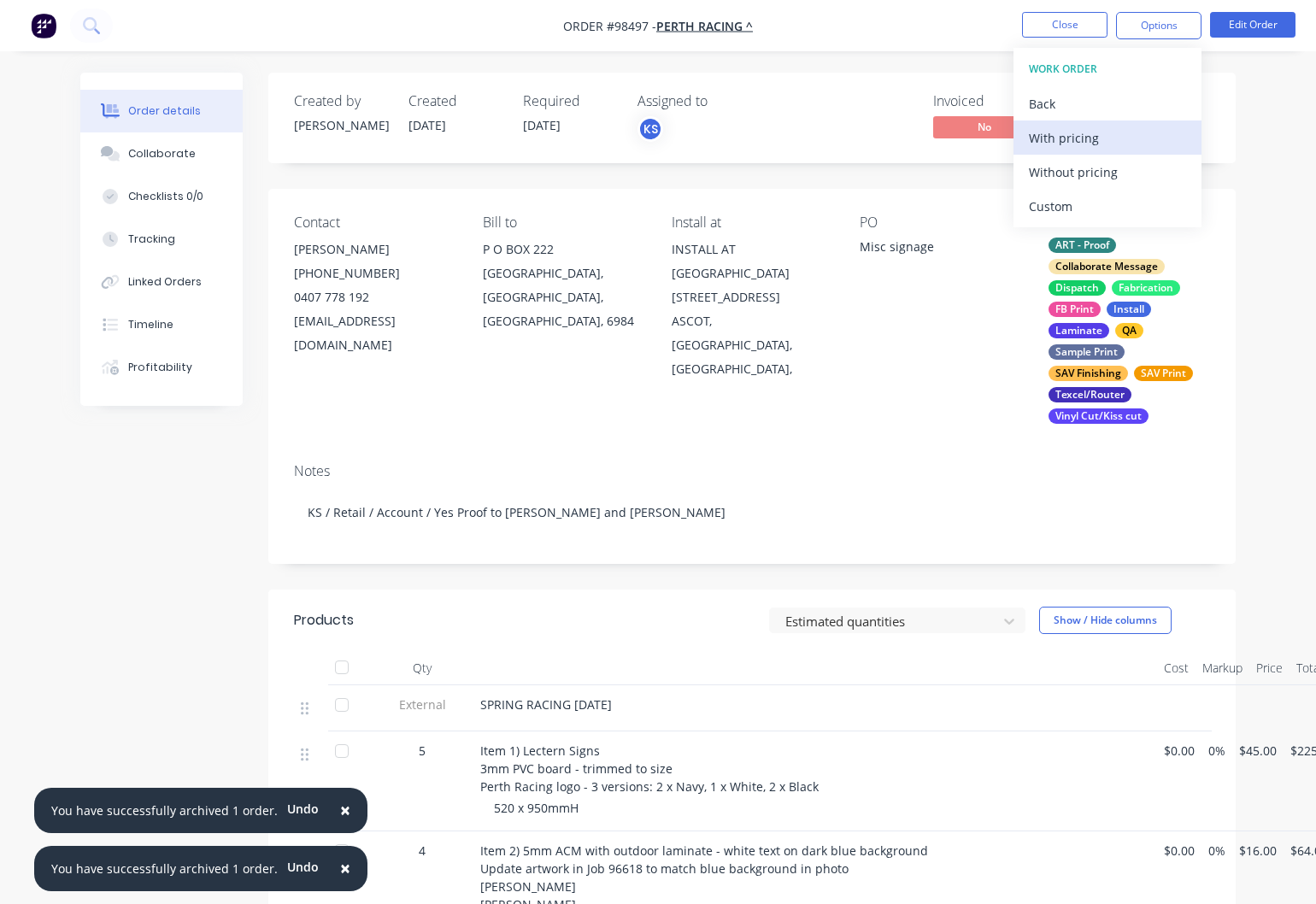
click at [1060, 141] on div "With pricing" at bounding box center [1108, 138] width 158 height 25
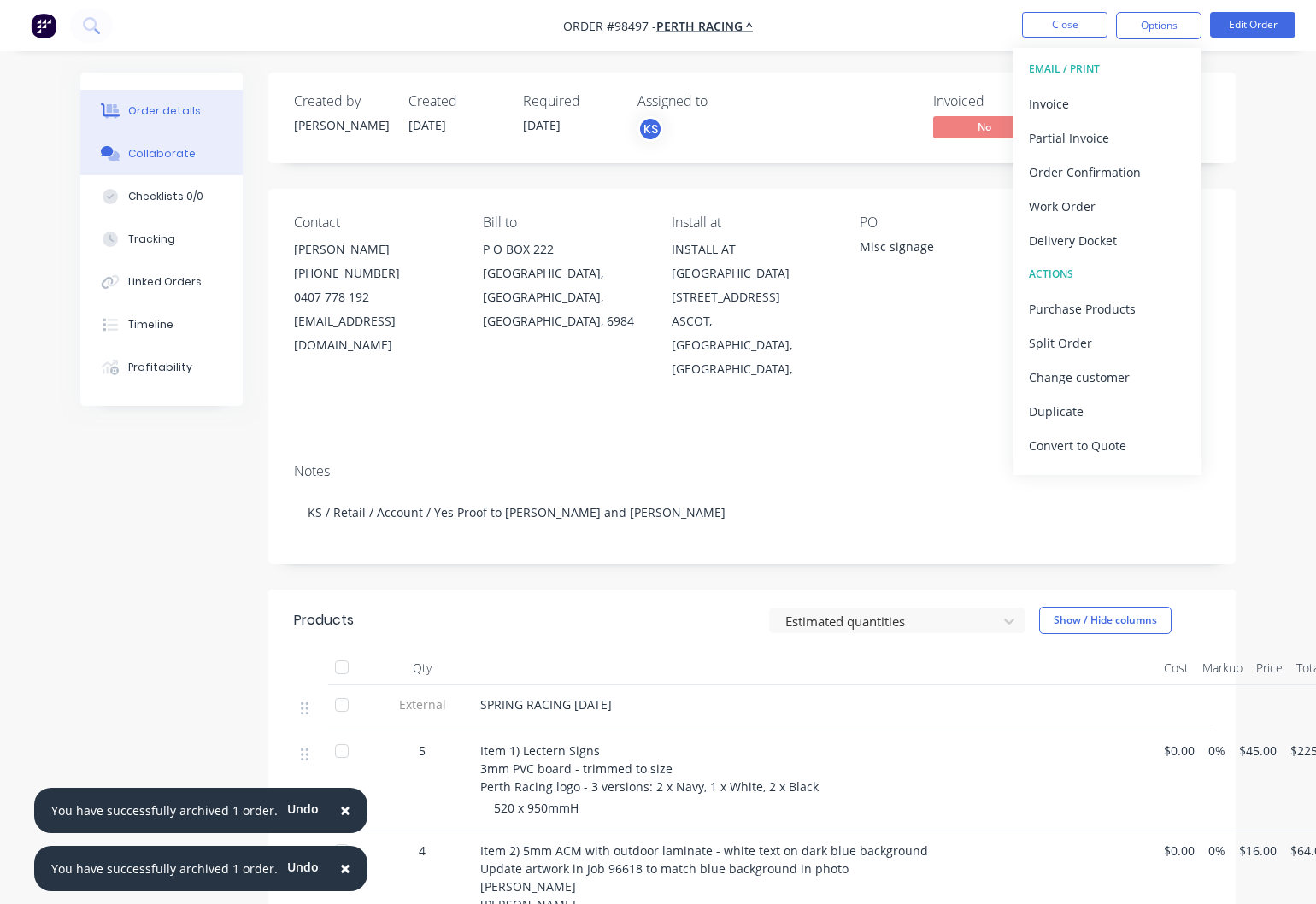
click at [159, 148] on div "Collaborate" at bounding box center [162, 154] width 68 height 16
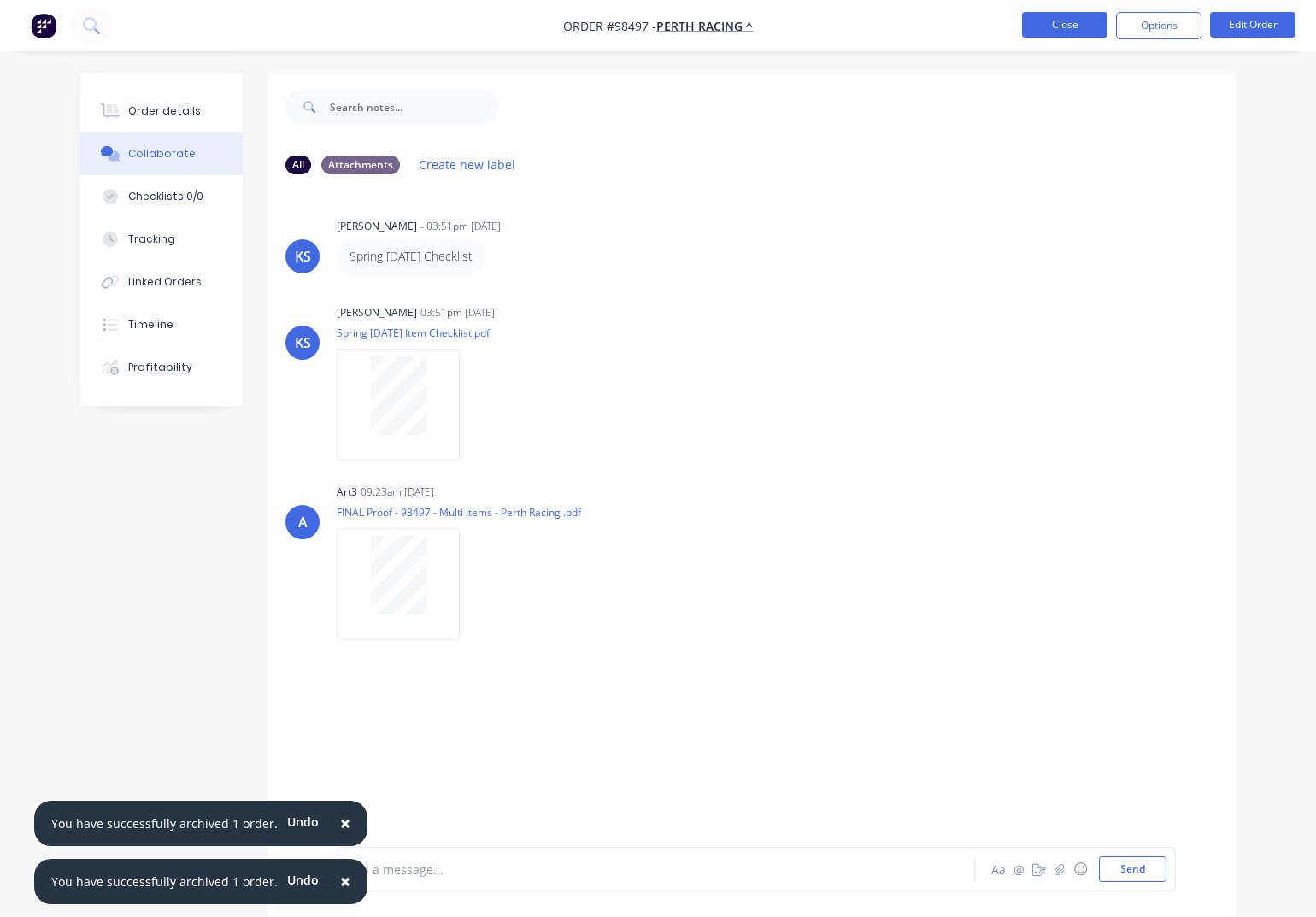
click at [1057, 20] on button "Close" at bounding box center [1065, 25] width 86 height 26
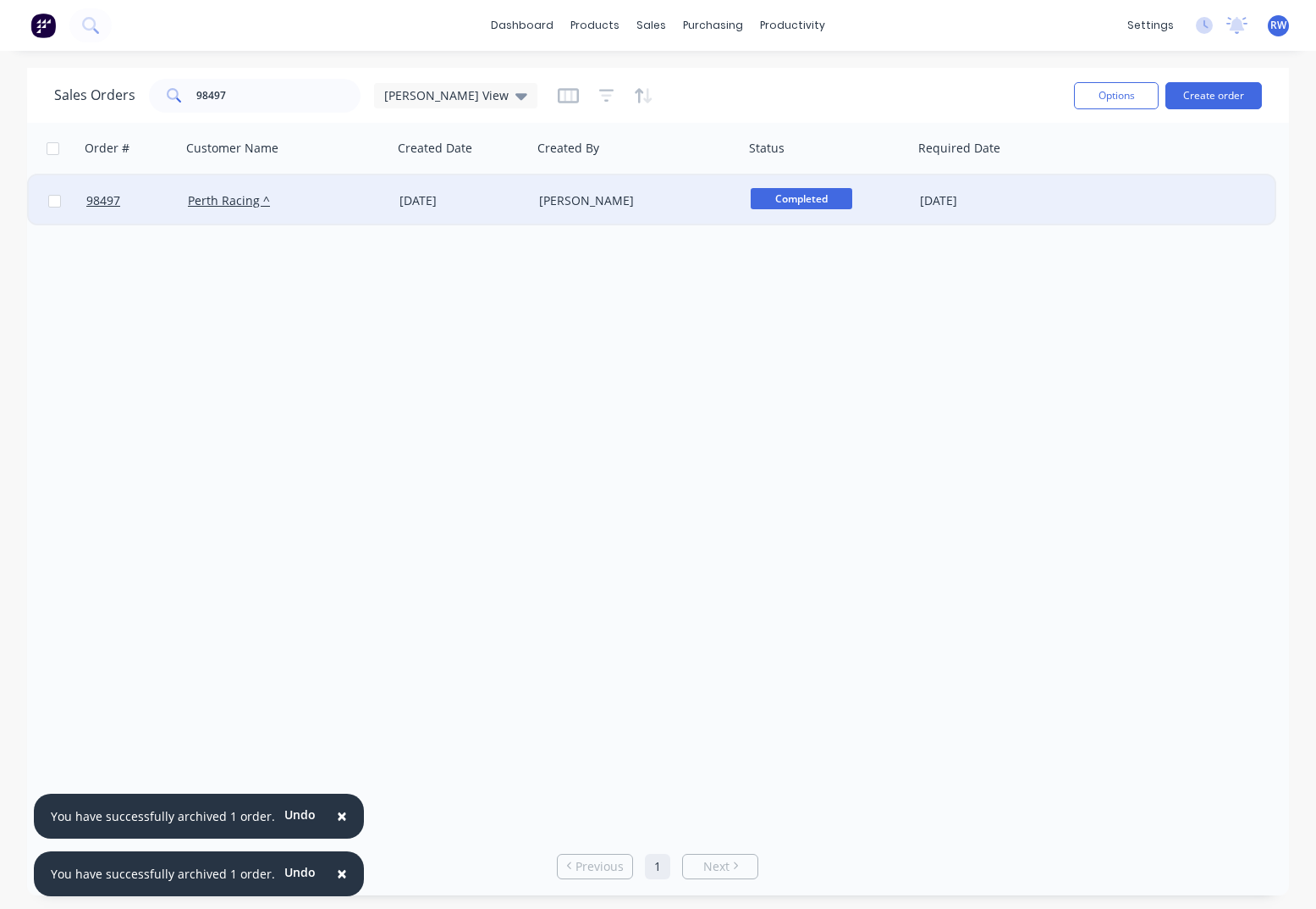
click at [63, 203] on div at bounding box center [54, 200] width 51 height 51
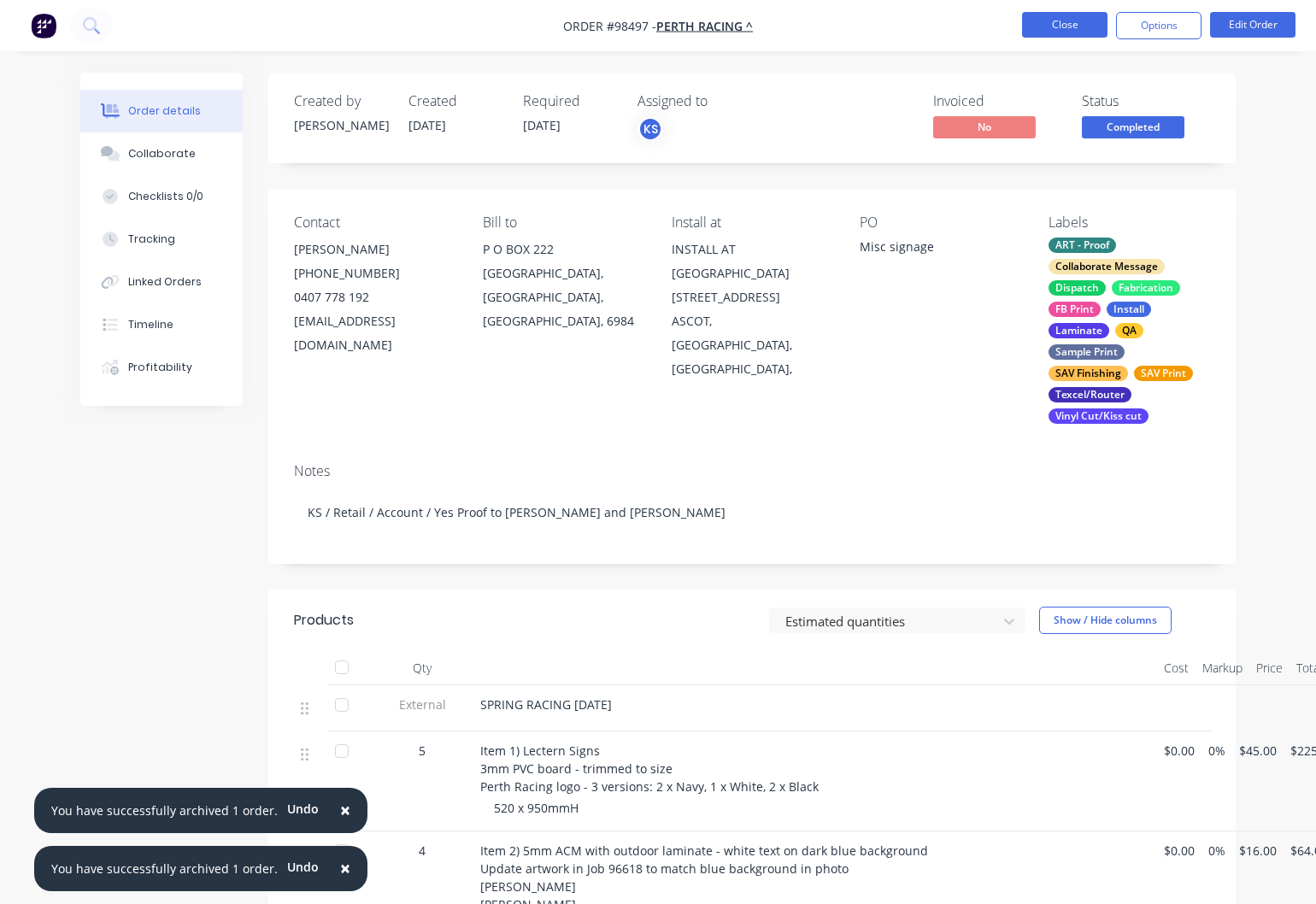
click at [1048, 22] on button "Close" at bounding box center [1065, 25] width 86 height 26
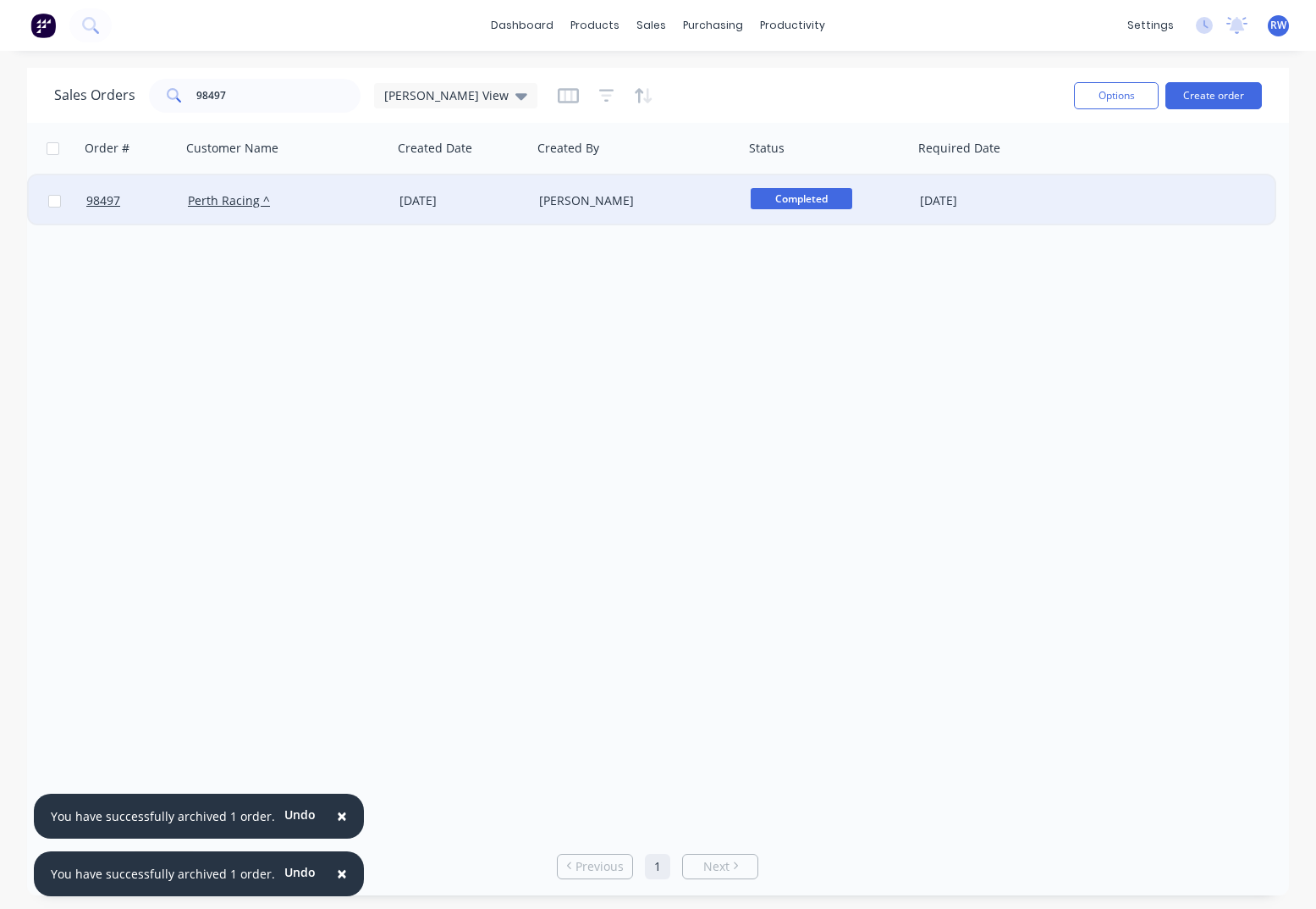
click at [59, 203] on input "checkbox" at bounding box center [54, 201] width 13 height 13
checkbox input "true"
click at [1112, 99] on button "Options" at bounding box center [1116, 96] width 85 height 27
click at [1068, 172] on div "Archive" at bounding box center [1065, 172] width 156 height 25
checkbox input "false"
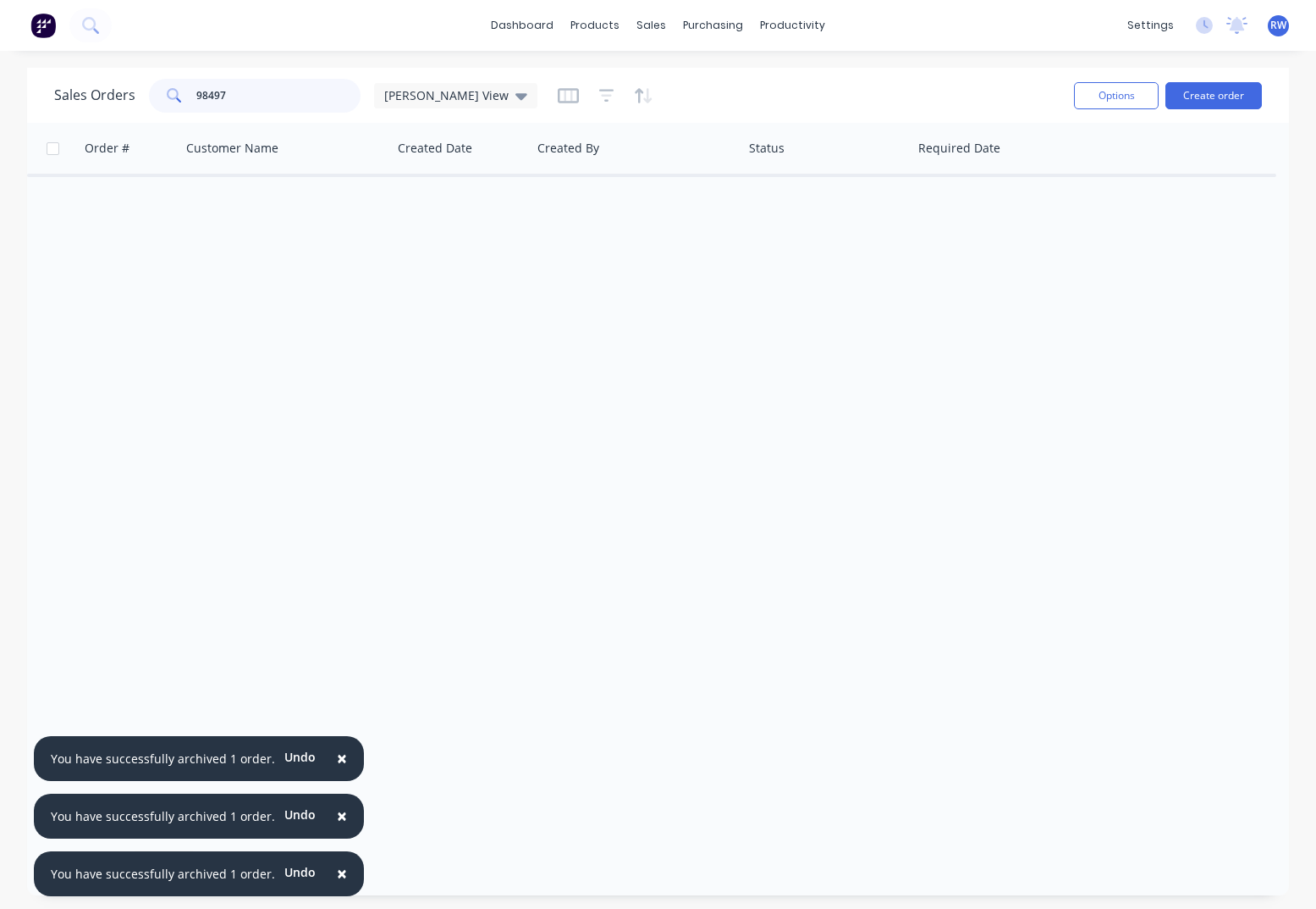
click at [256, 94] on input "98497" at bounding box center [279, 95] width 165 height 33
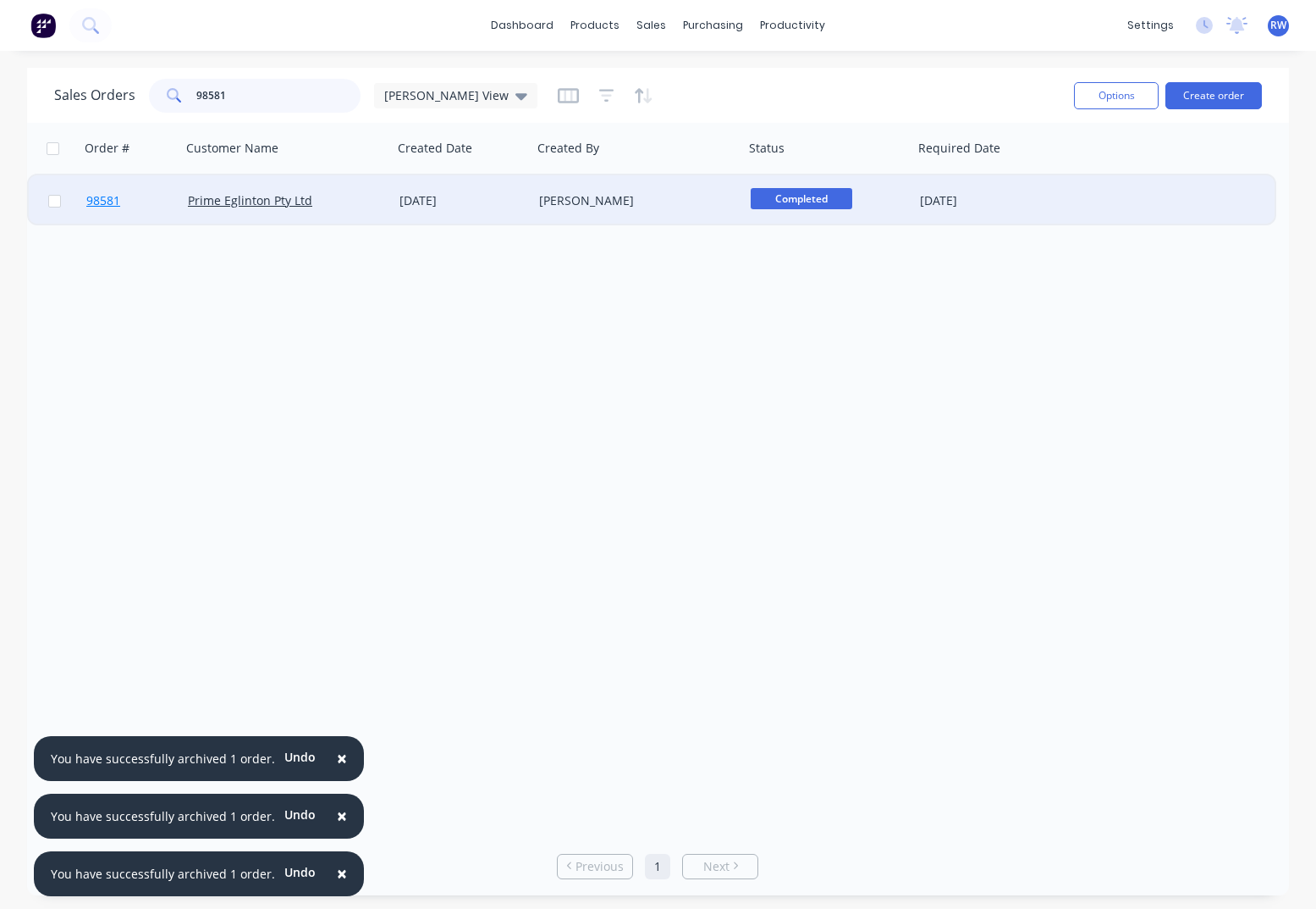
type input "98581"
click at [110, 203] on span "98581" at bounding box center [103, 201] width 33 height 17
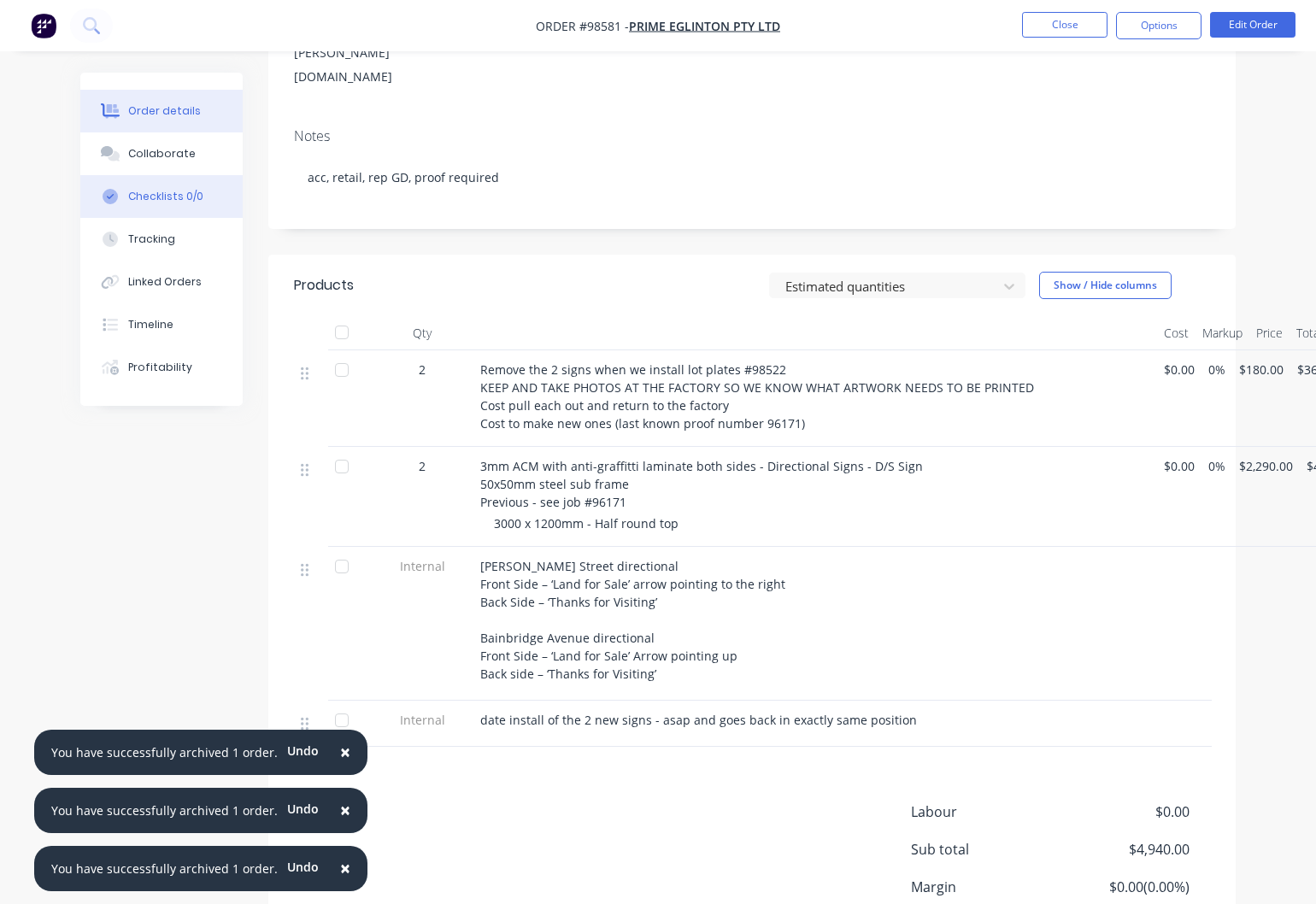
scroll to position [391, 0]
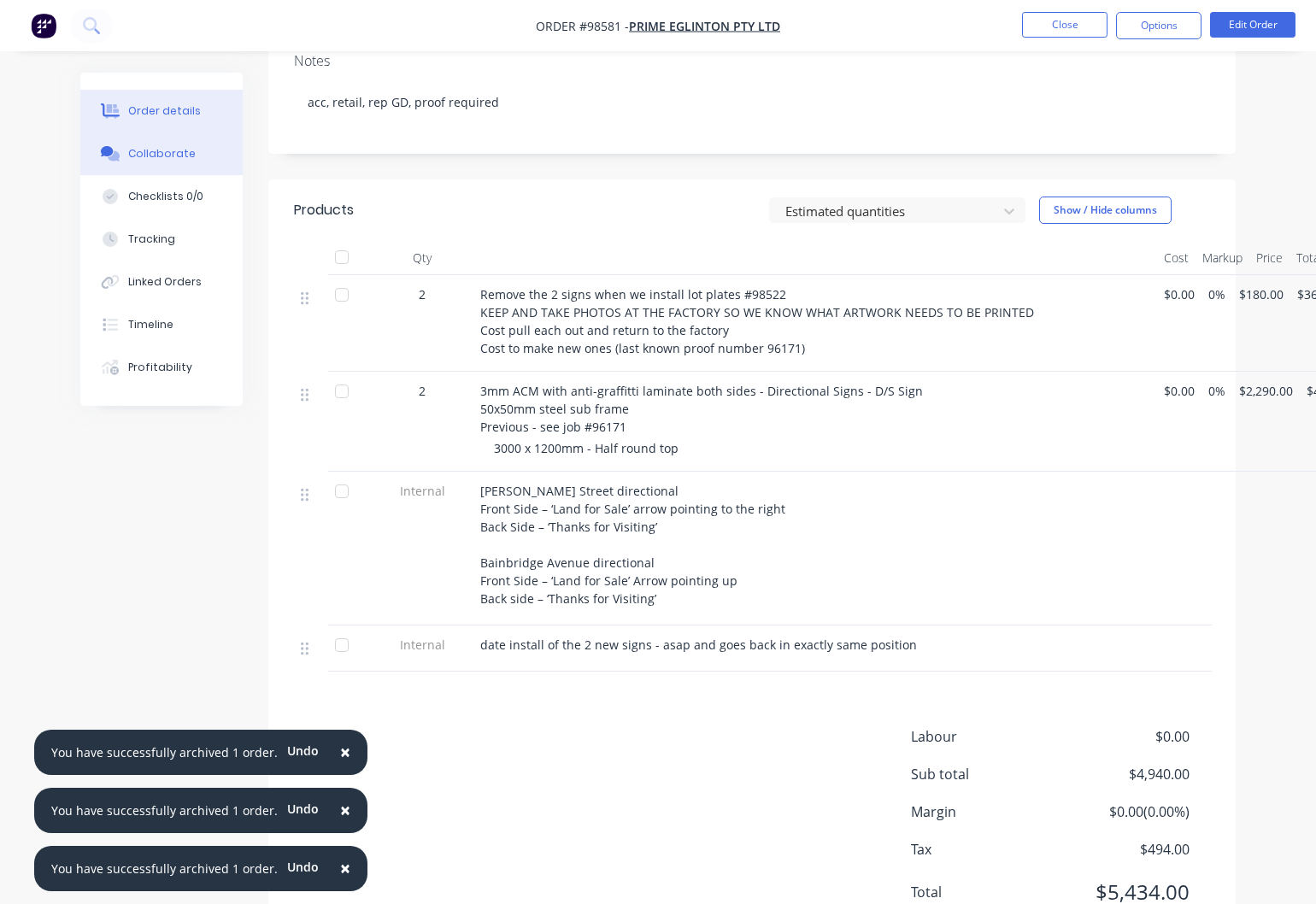
click at [138, 158] on div "Collaborate" at bounding box center [162, 154] width 68 height 16
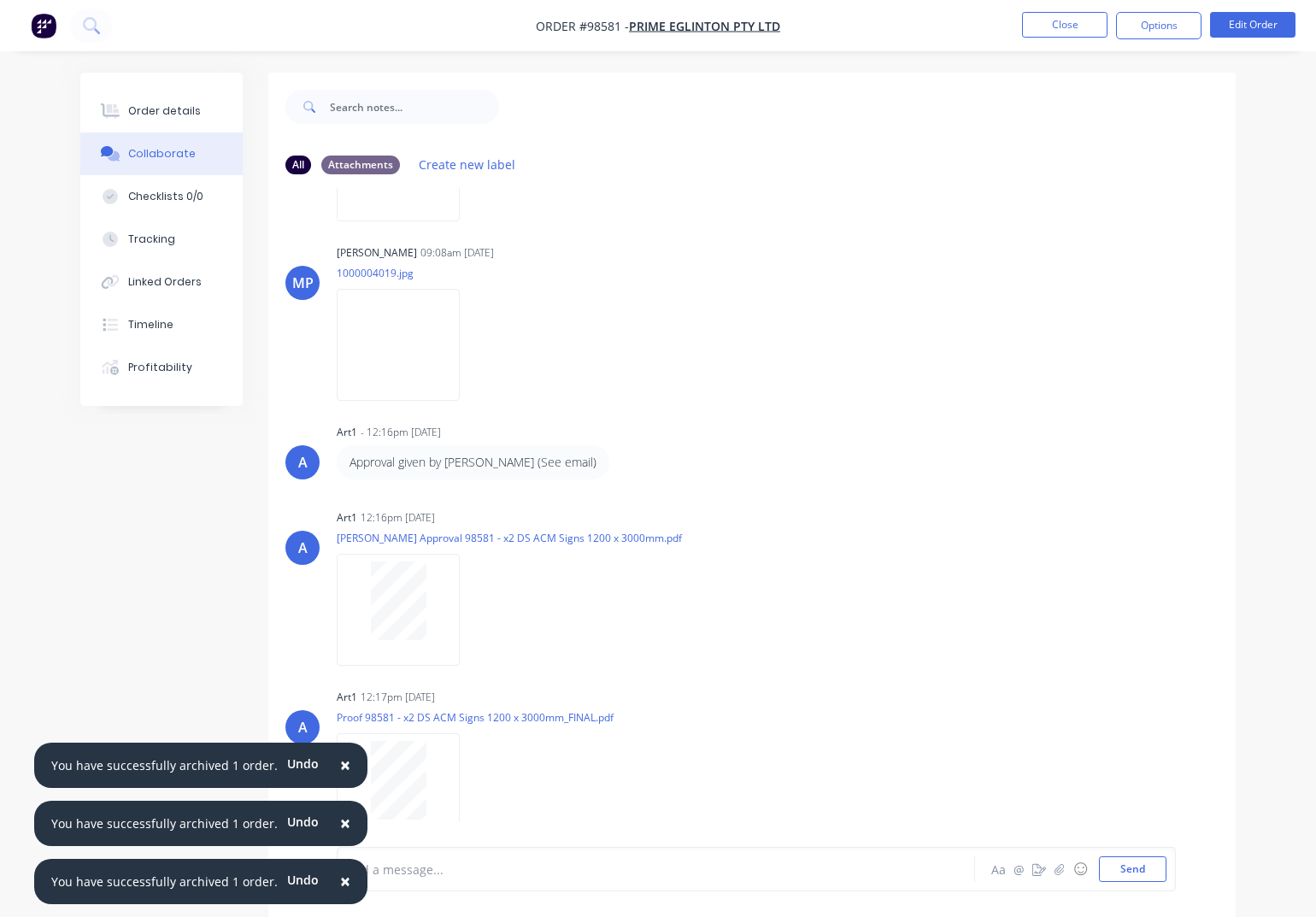
scroll to position [1315, 0]
click at [1068, 31] on button "Close" at bounding box center [1065, 25] width 86 height 26
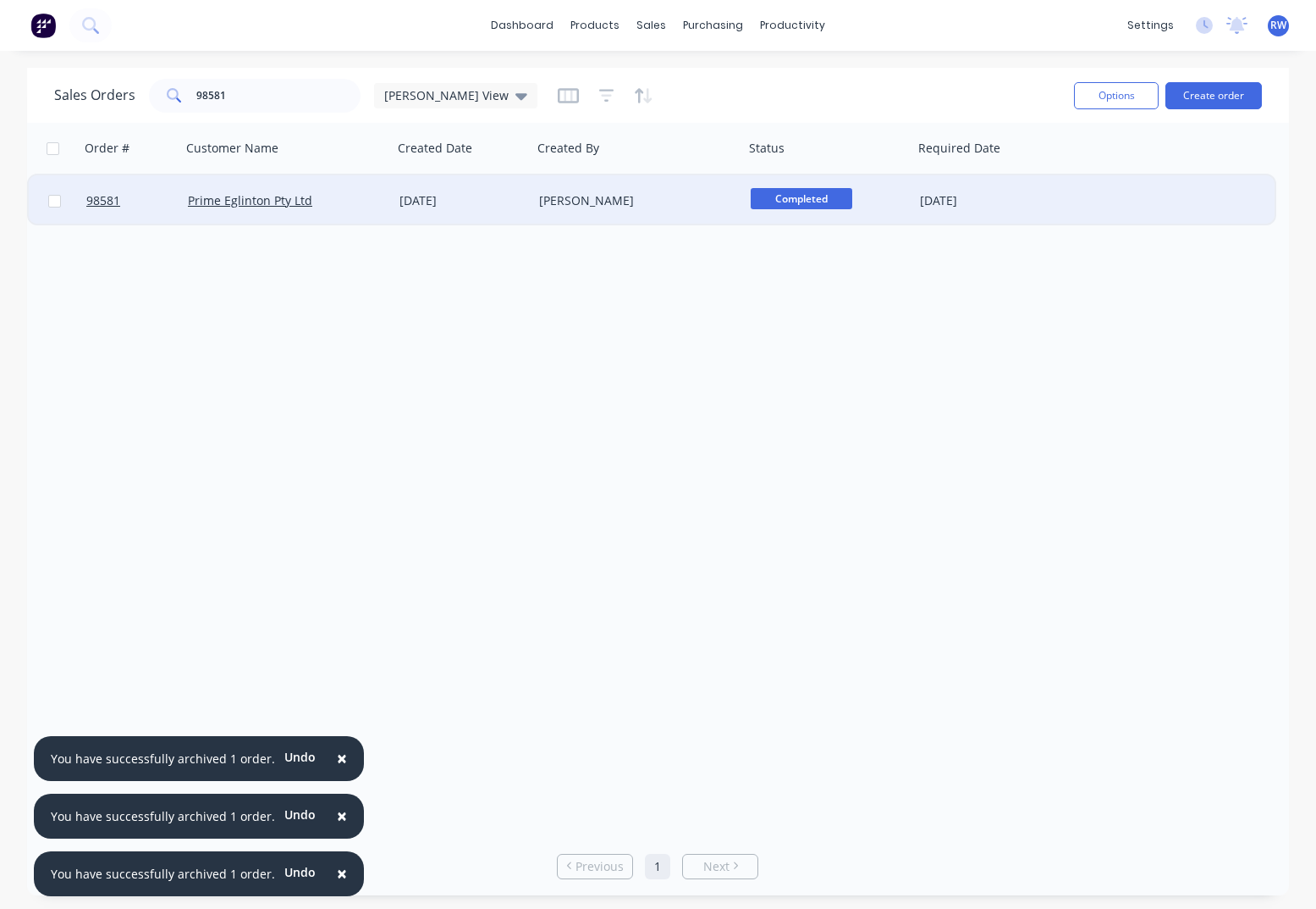
click at [55, 203] on input "checkbox" at bounding box center [54, 201] width 13 height 13
checkbox input "true"
click at [1136, 91] on button "Options" at bounding box center [1116, 96] width 85 height 27
click at [1041, 173] on div "Archive" at bounding box center [1065, 172] width 156 height 25
checkbox input "false"
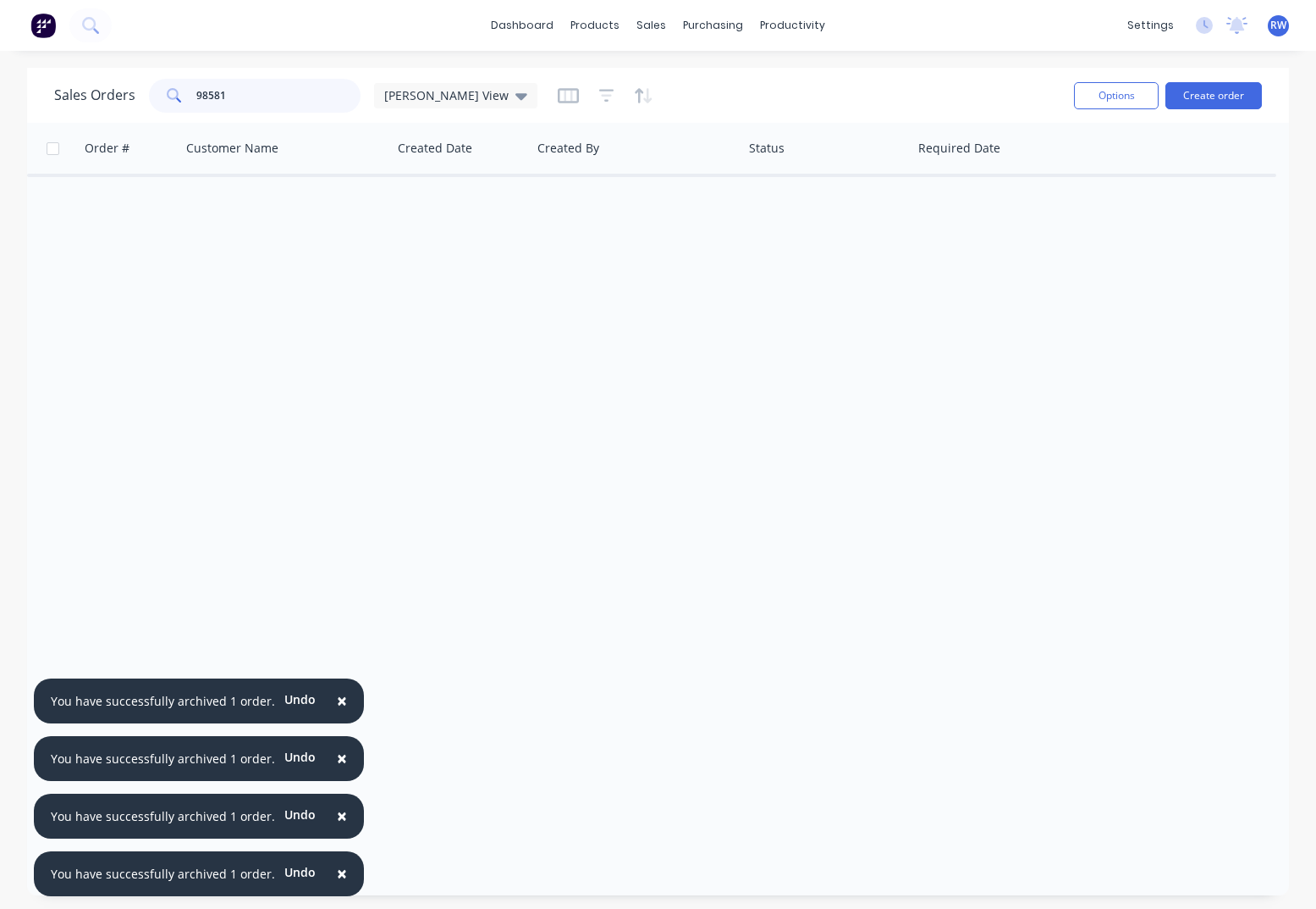
click at [285, 99] on input "98581" at bounding box center [279, 95] width 165 height 33
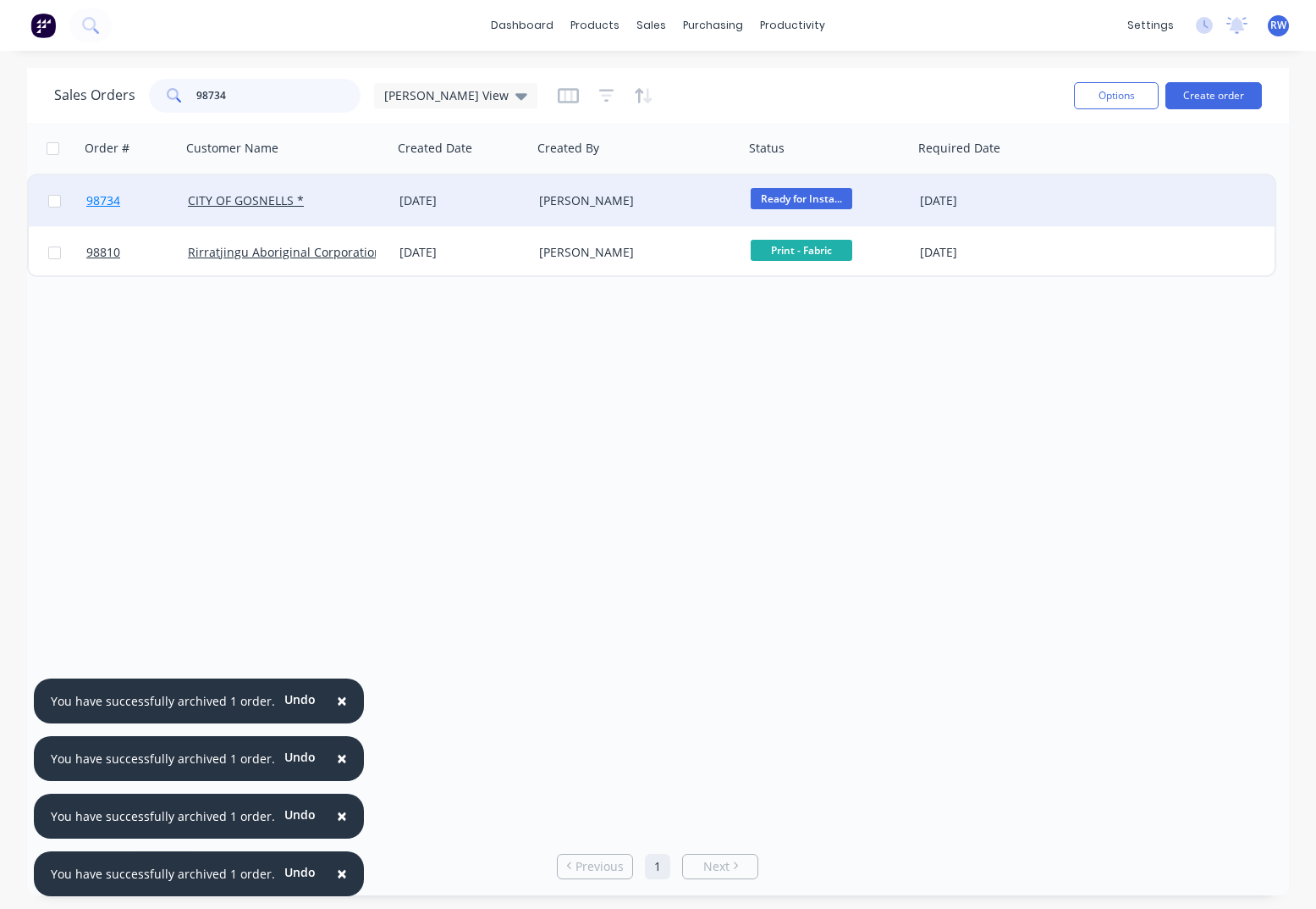
type input "98734"
click at [100, 198] on span "98734" at bounding box center [103, 201] width 33 height 17
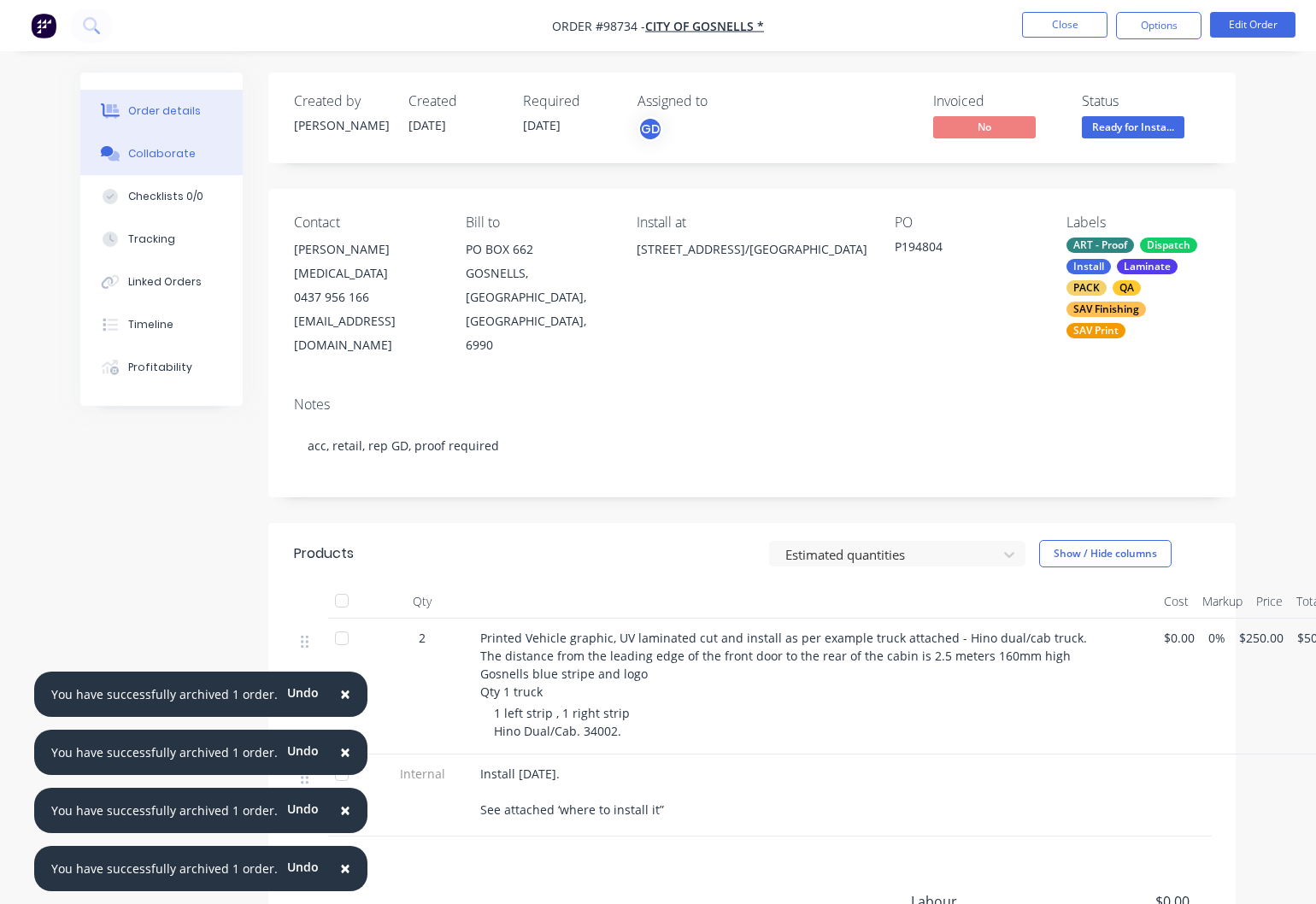
click at [145, 159] on div "Collaborate" at bounding box center [162, 154] width 68 height 16
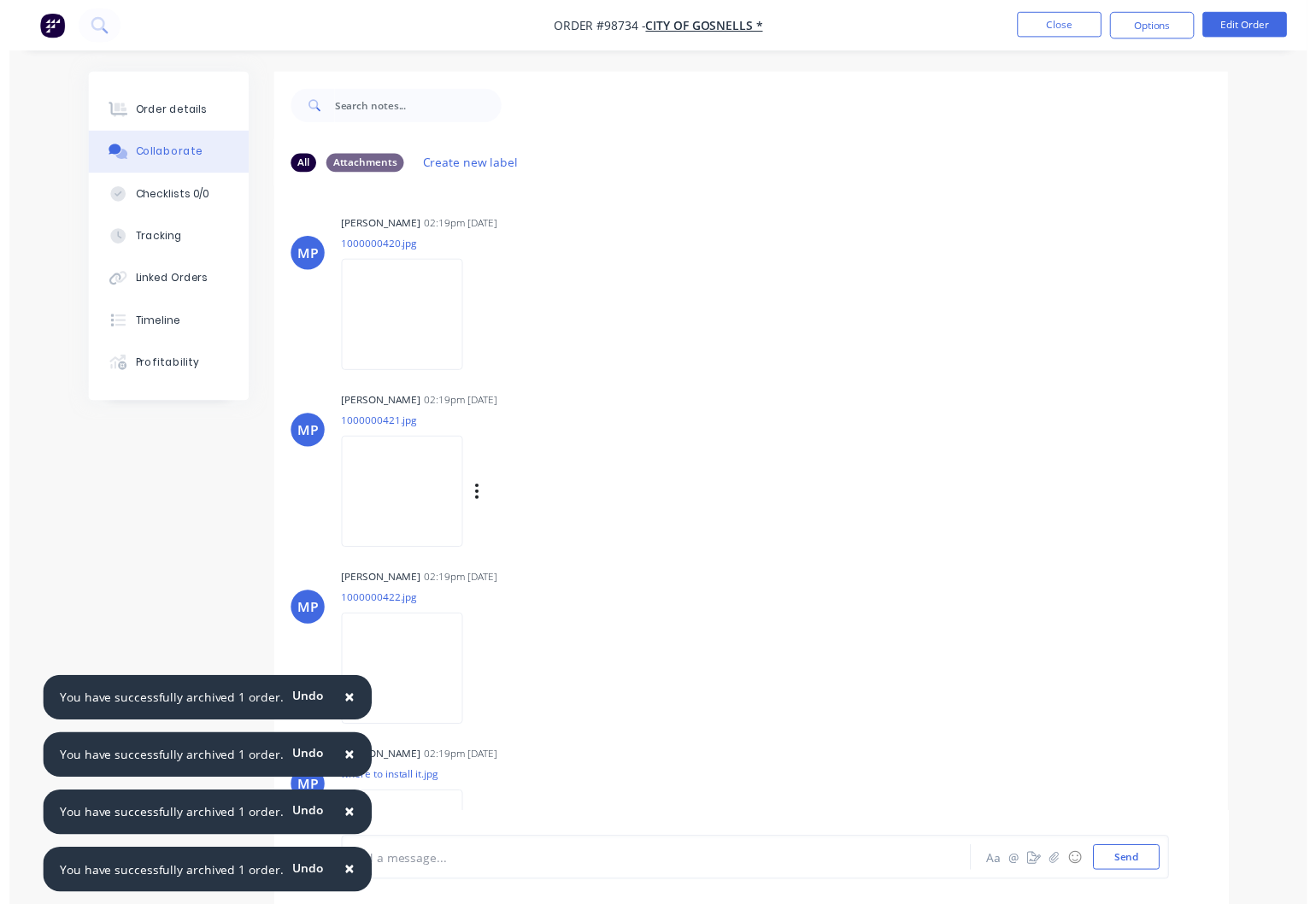
scroll to position [254, 0]
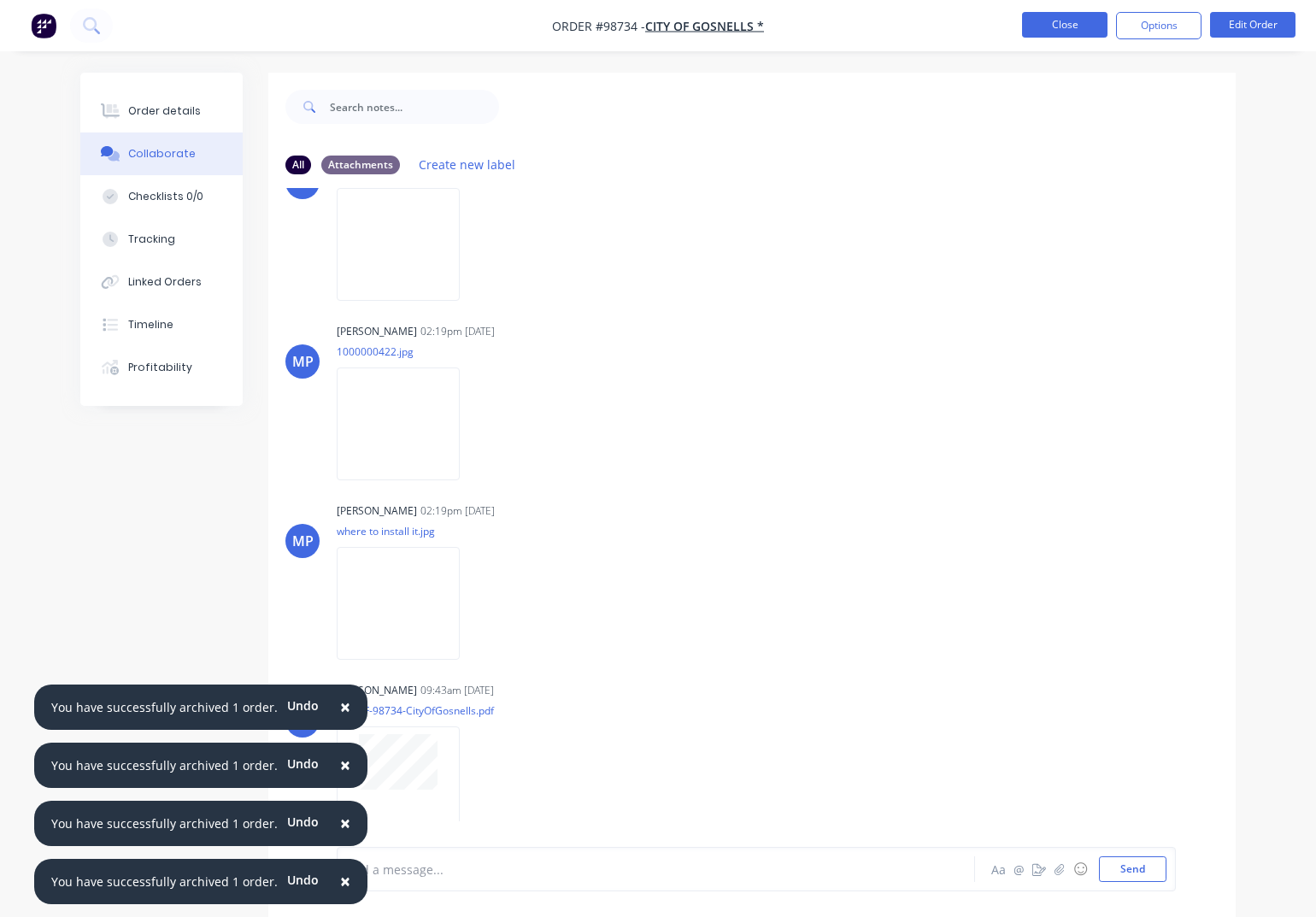
click at [1074, 29] on button "Close" at bounding box center [1065, 25] width 86 height 26
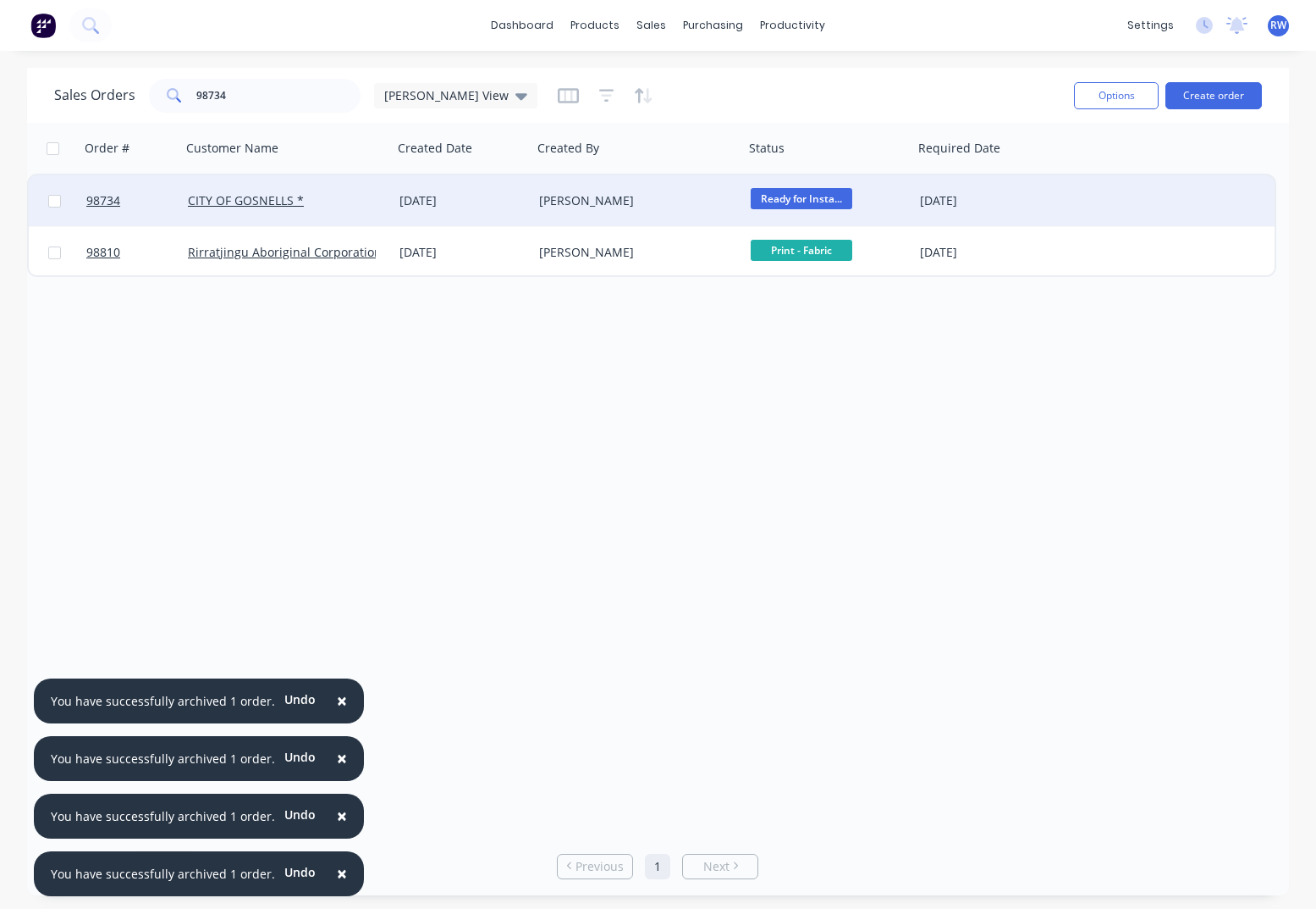
click at [57, 204] on input "checkbox" at bounding box center [54, 201] width 13 height 13
checkbox input "true"
click at [1104, 99] on button "Options" at bounding box center [1116, 96] width 85 height 27
click at [1064, 165] on div "Archive" at bounding box center [1065, 172] width 156 height 25
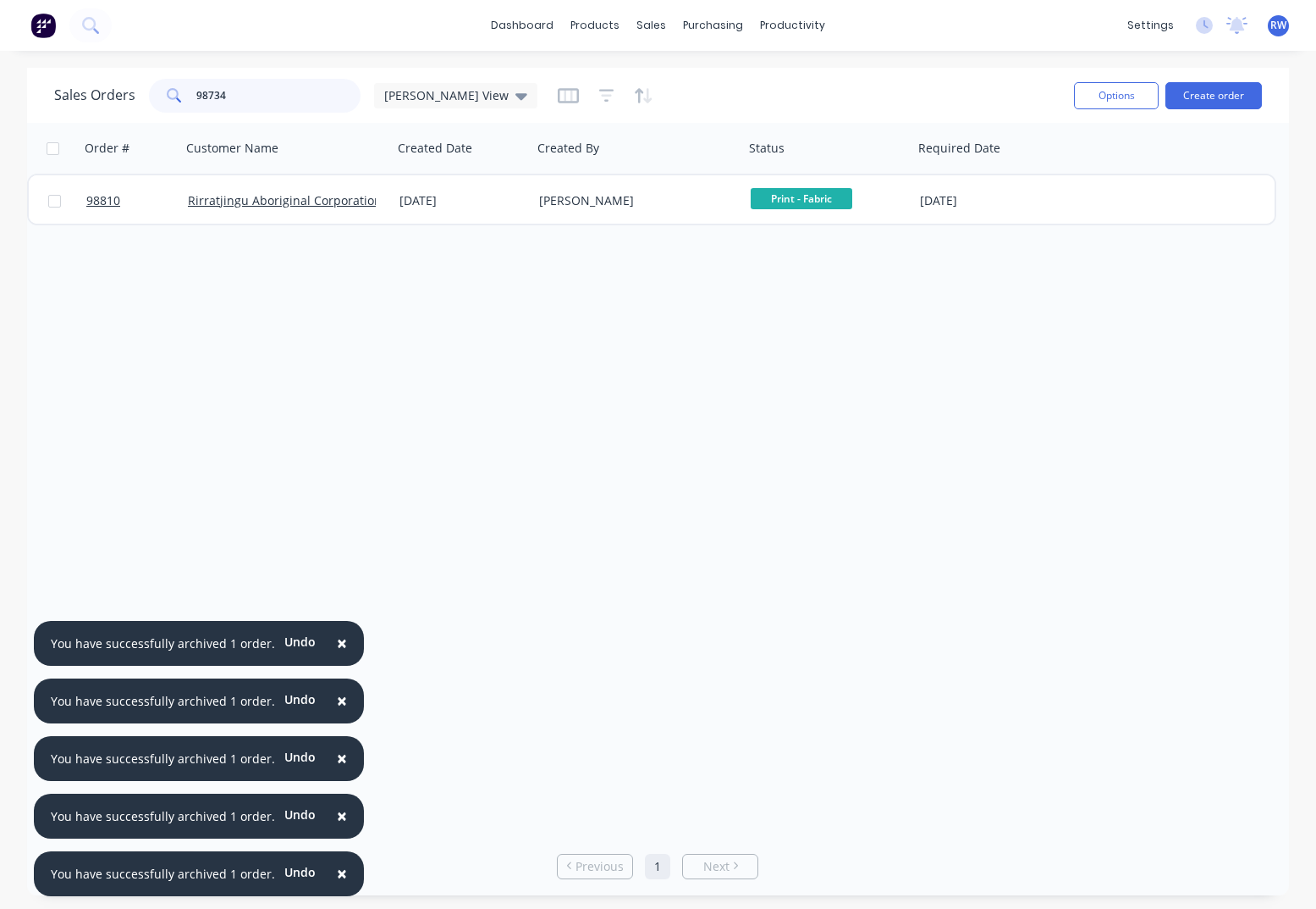
click at [281, 100] on input "98734" at bounding box center [279, 95] width 165 height 33
click at [239, 92] on input "98742" at bounding box center [279, 95] width 165 height 33
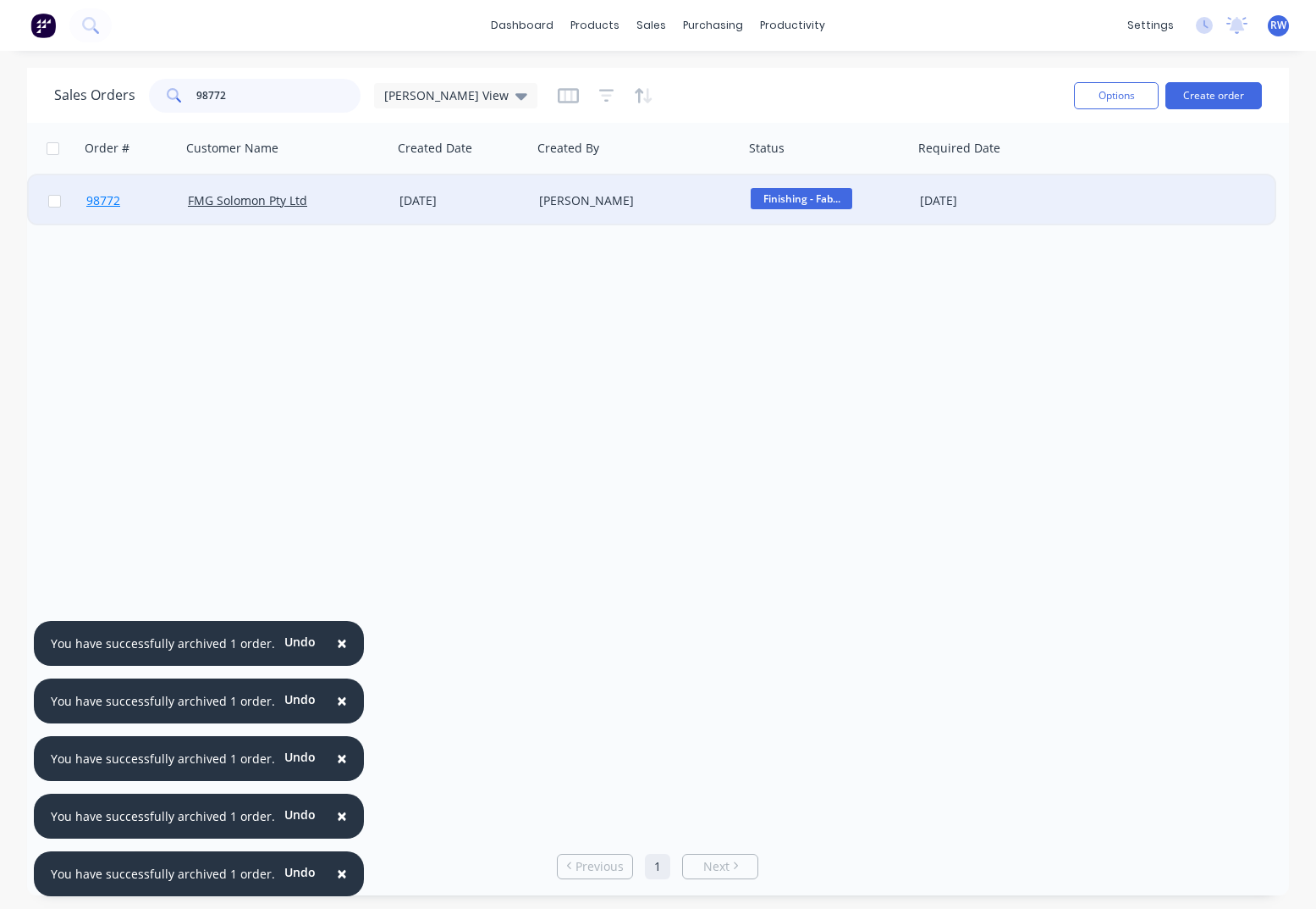
type input "98772"
click at [106, 202] on span "98772" at bounding box center [103, 201] width 33 height 17
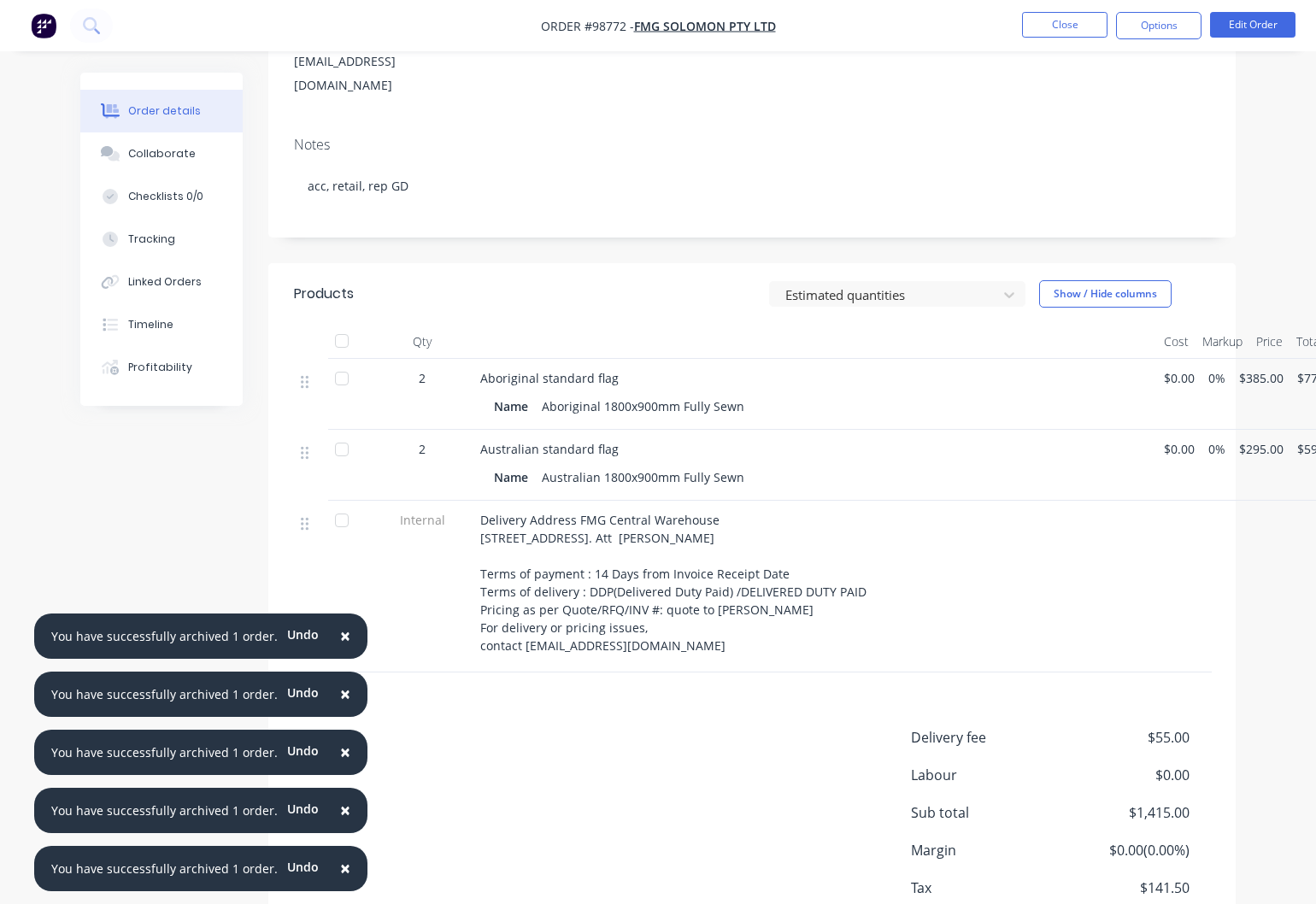
scroll to position [249, 0]
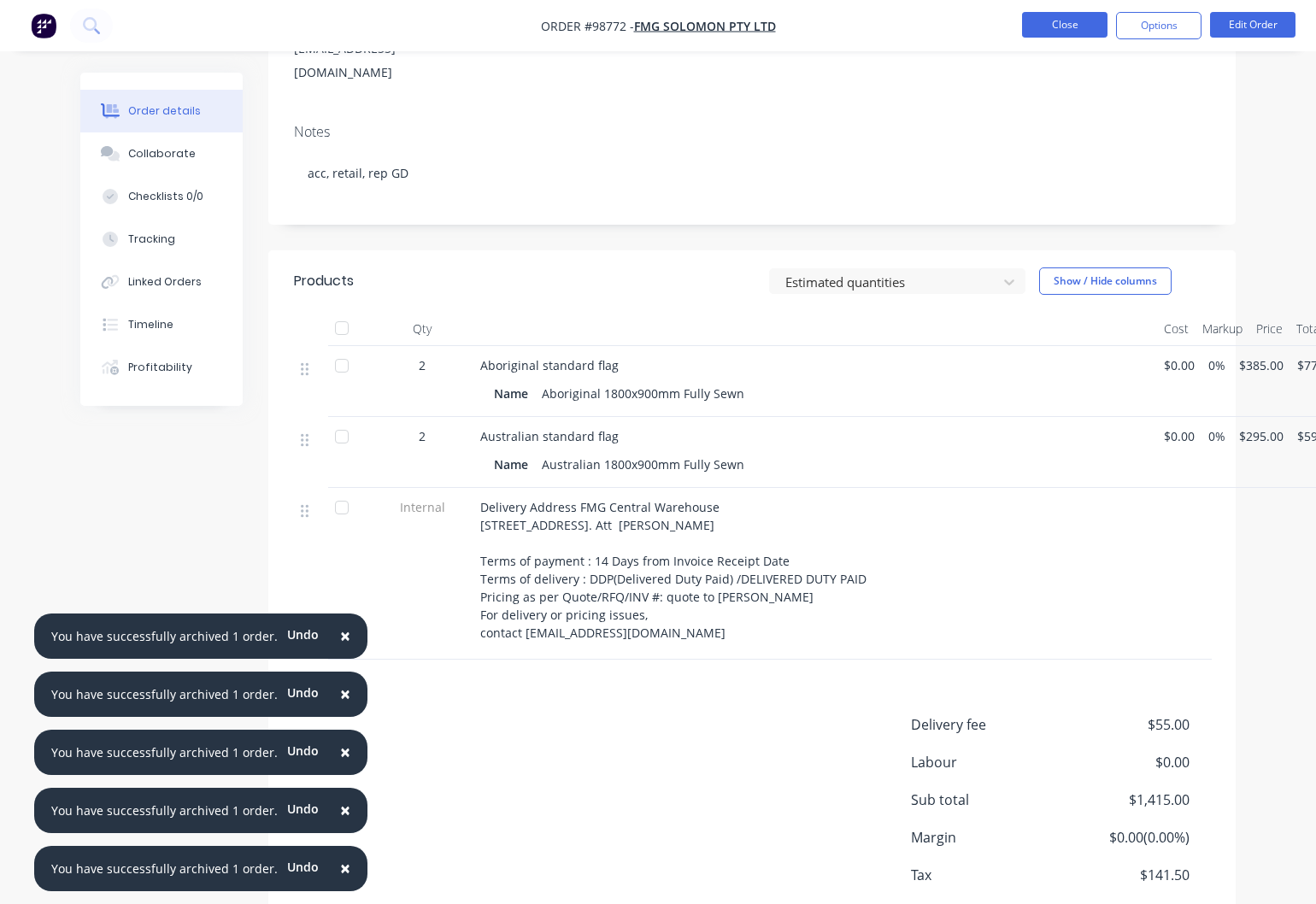
click at [1050, 28] on button "Close" at bounding box center [1065, 25] width 86 height 26
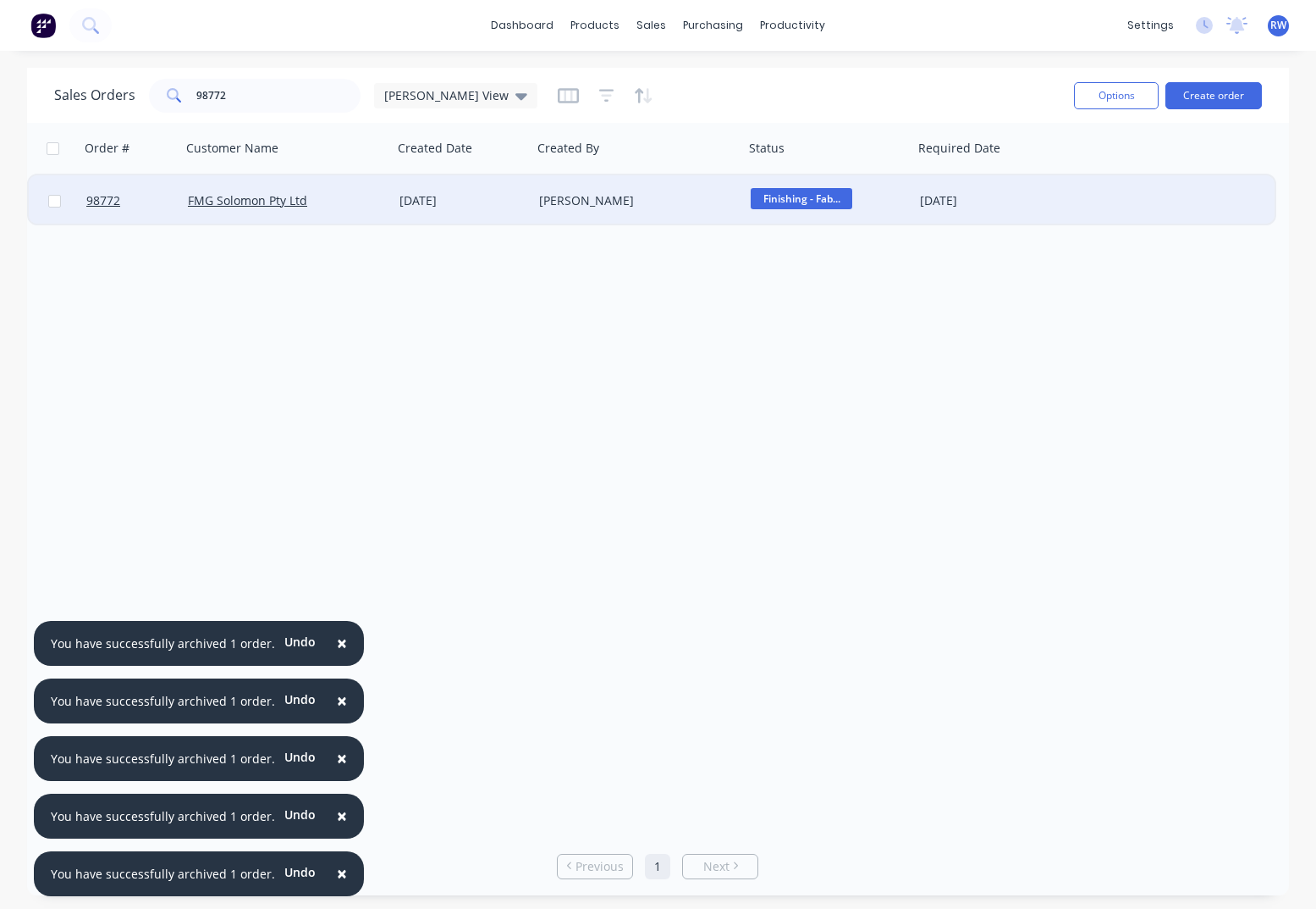
click at [57, 203] on input "checkbox" at bounding box center [54, 201] width 13 height 13
checkbox input "true"
click at [1105, 90] on button "Options" at bounding box center [1116, 96] width 85 height 27
click at [1020, 175] on div "Archive" at bounding box center [1065, 172] width 156 height 25
checkbox input "false"
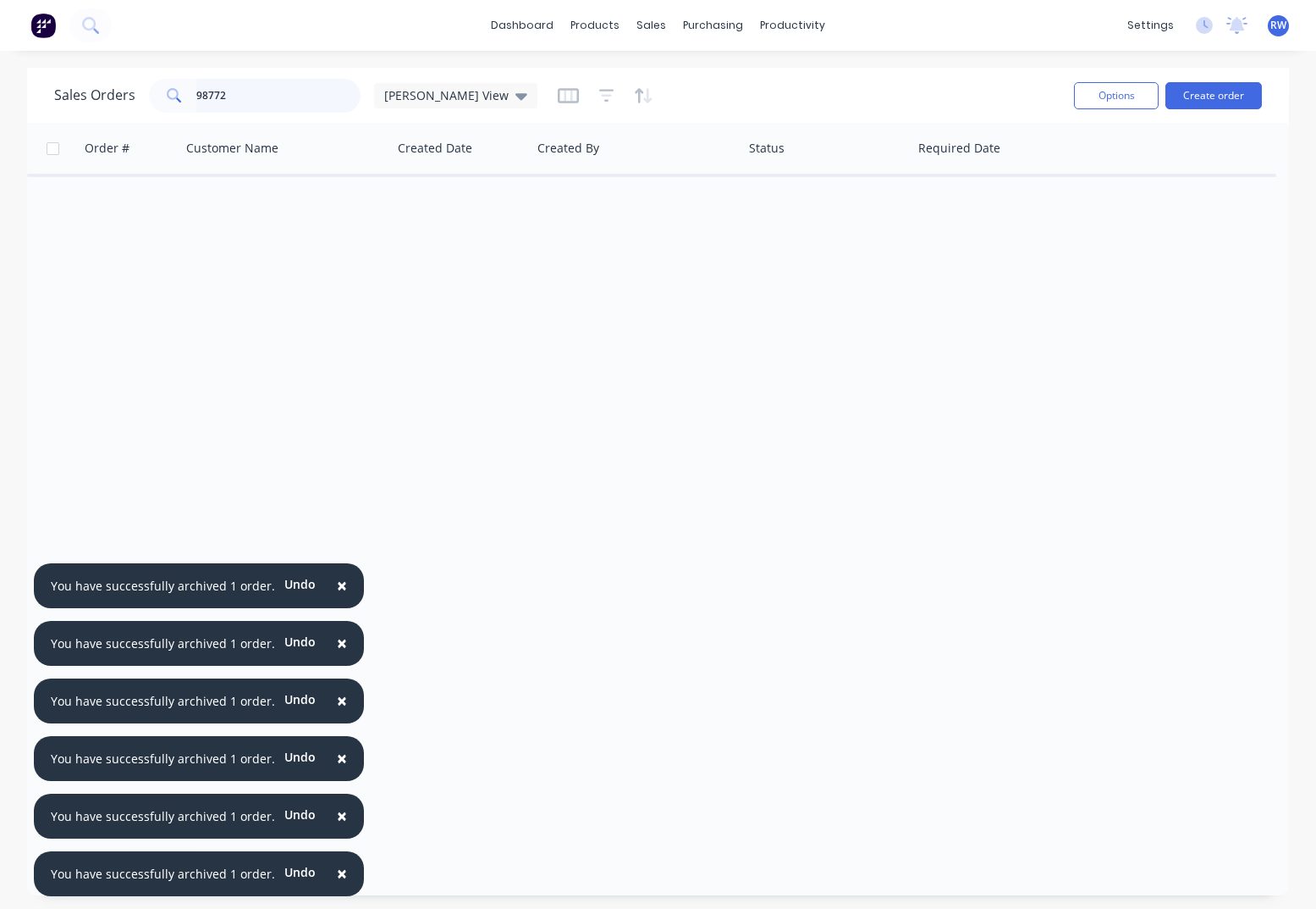
click at [244, 95] on input "98772" at bounding box center [279, 95] width 165 height 33
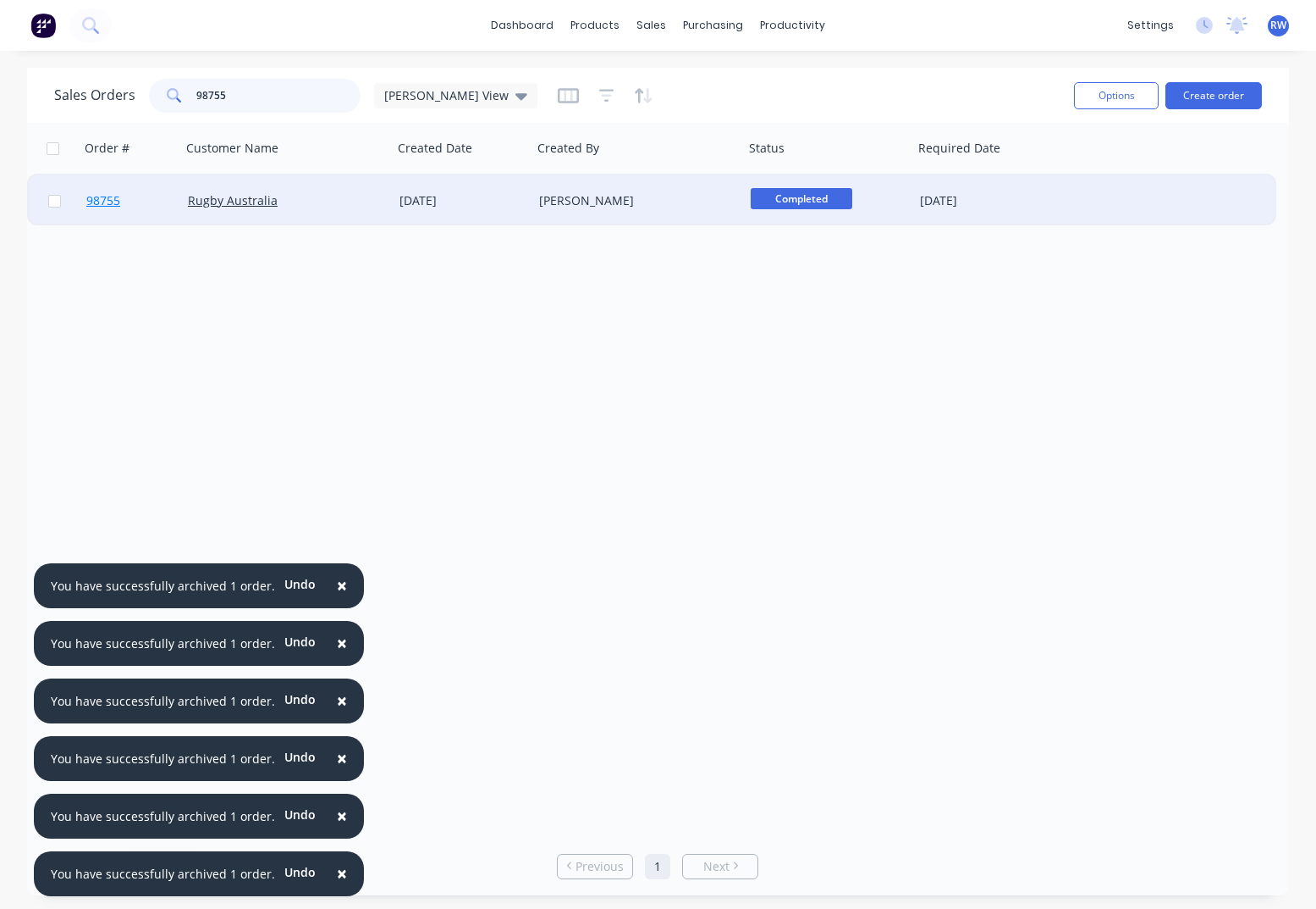
type input "98755"
click at [112, 203] on span "98755" at bounding box center [103, 201] width 33 height 17
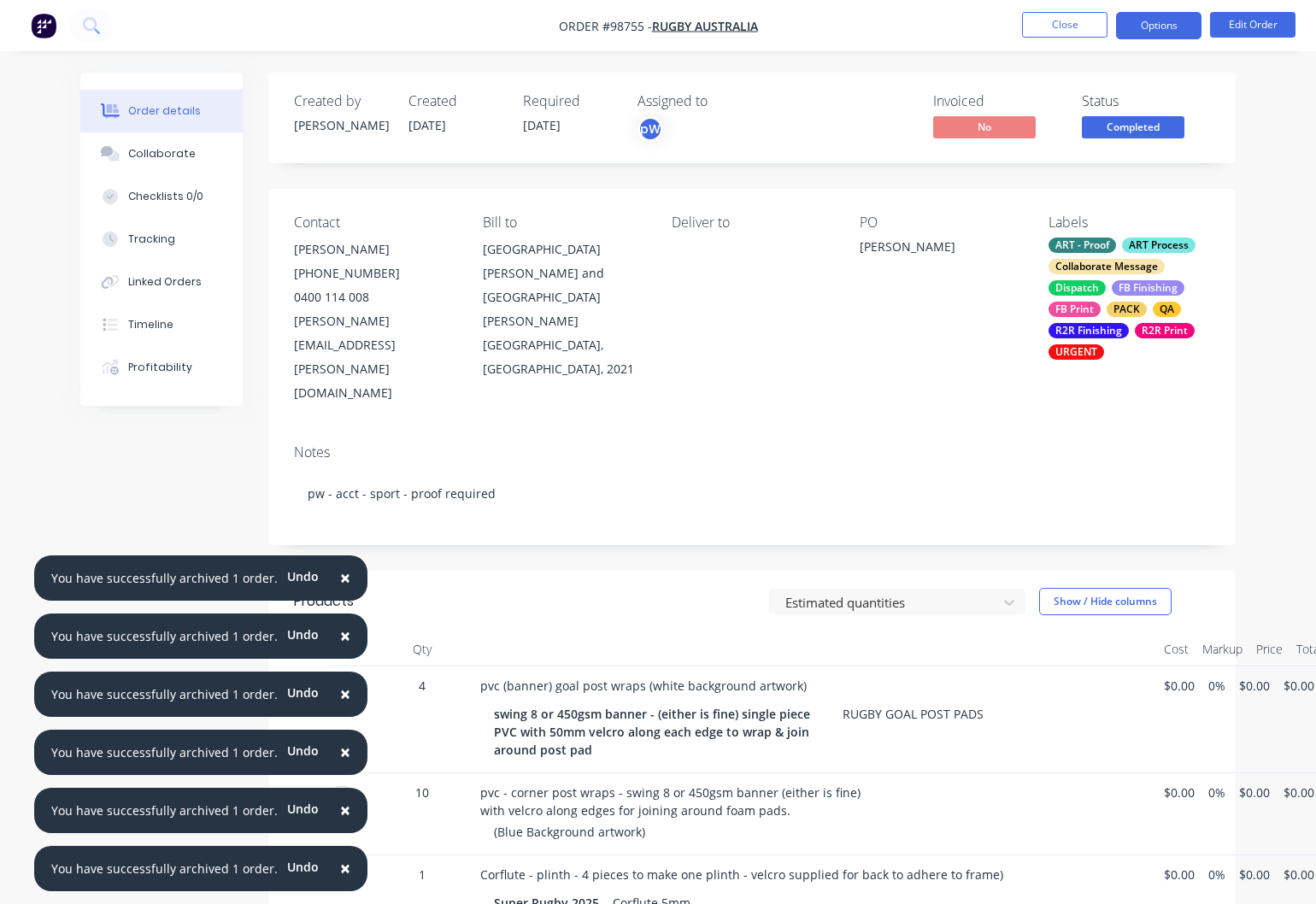
click at [1157, 25] on button "Options" at bounding box center [1159, 26] width 86 height 28
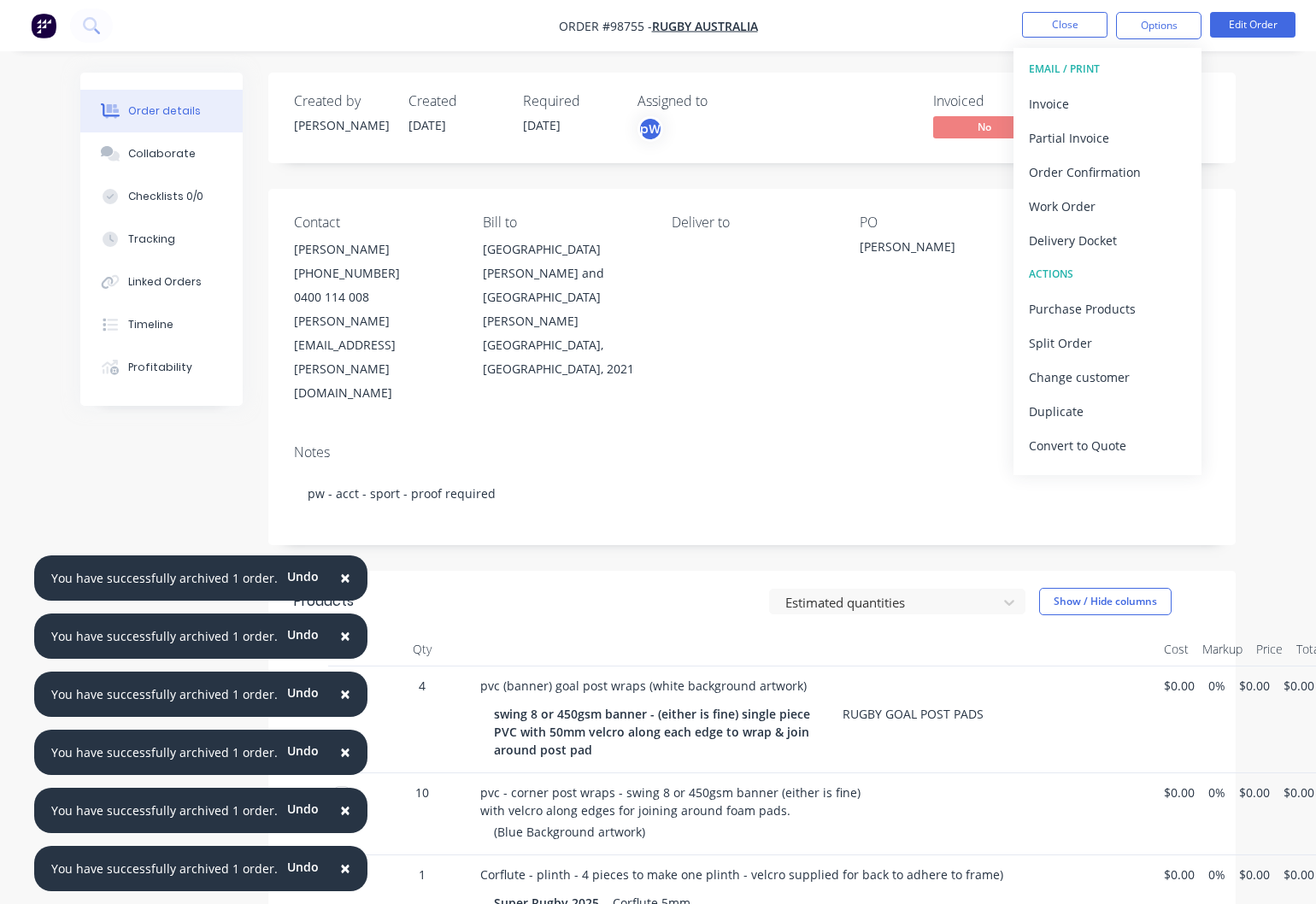
click at [1060, 206] on div "Work Order" at bounding box center [1108, 206] width 158 height 25
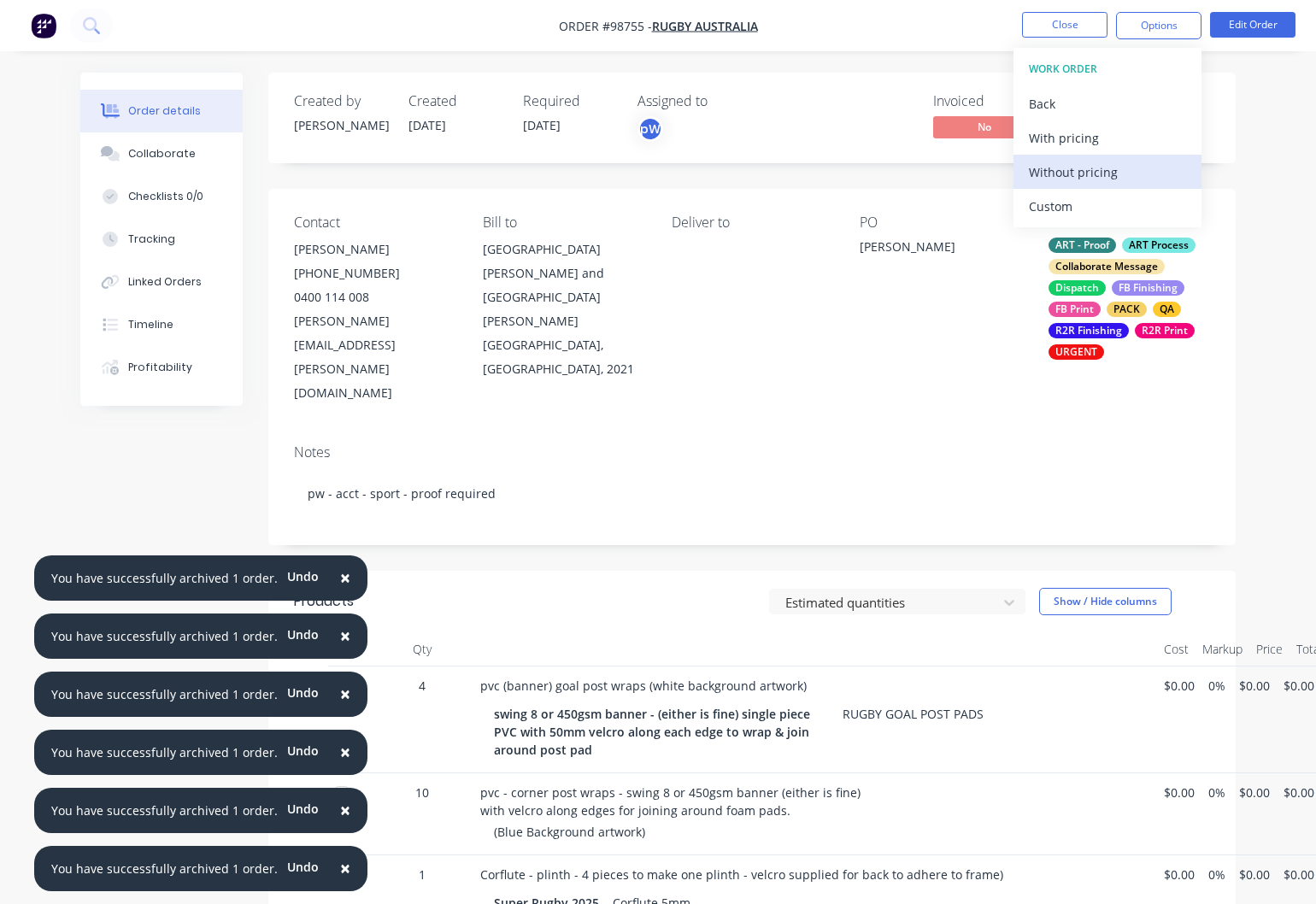
click at [1078, 170] on div "Without pricing" at bounding box center [1108, 172] width 158 height 25
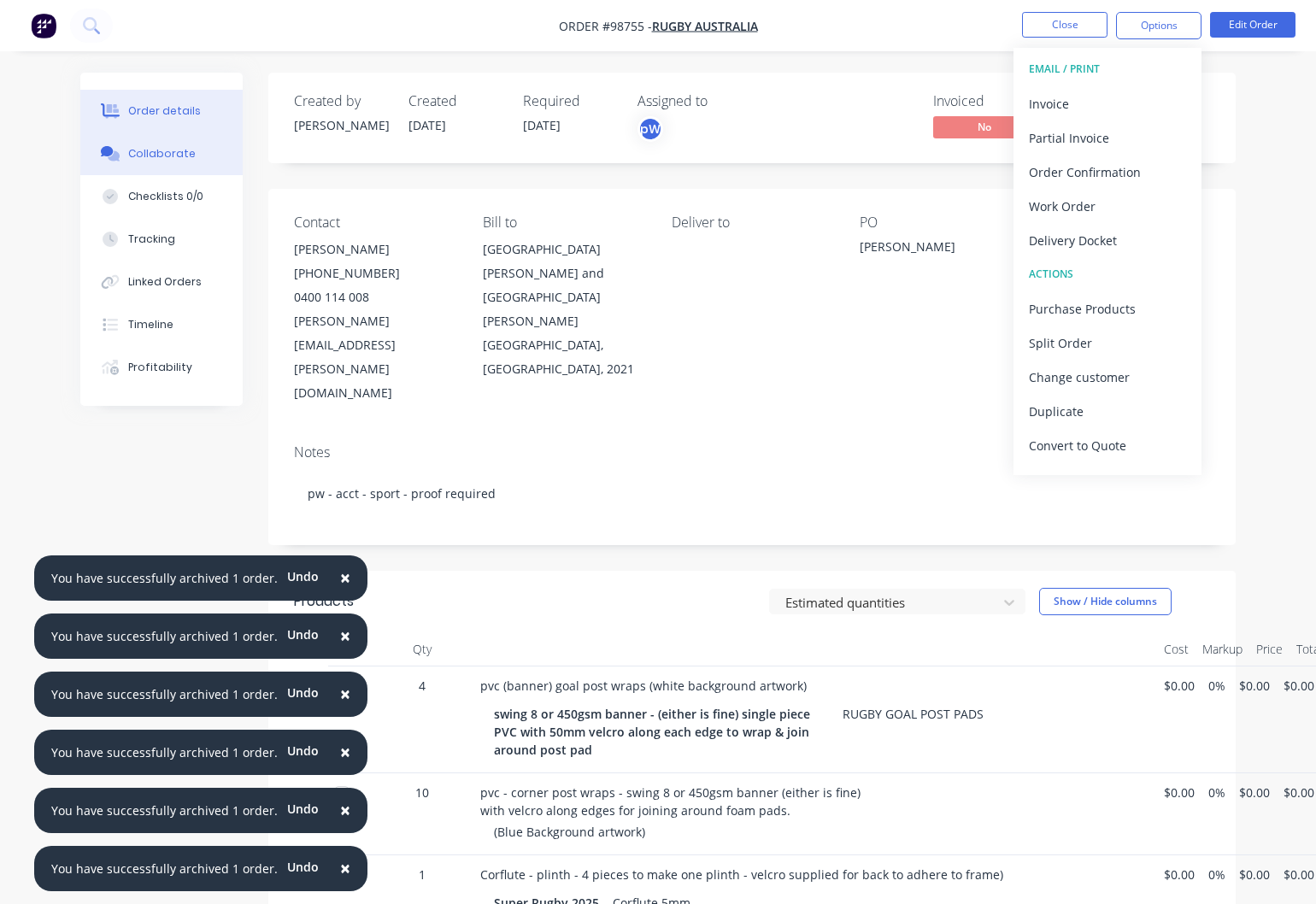
click at [170, 149] on div "Collaborate" at bounding box center [162, 154] width 68 height 16
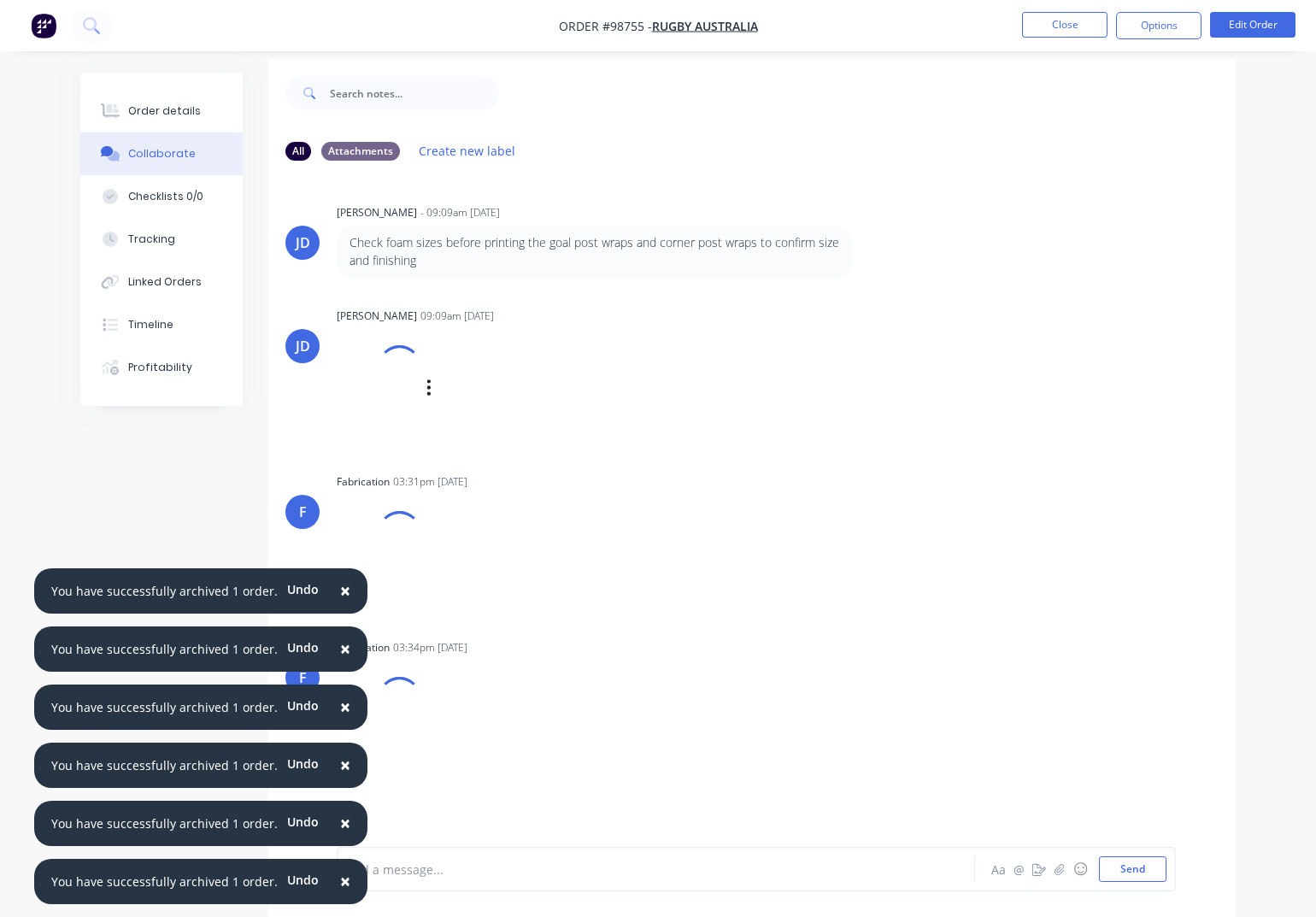
scroll to position [26, 0]
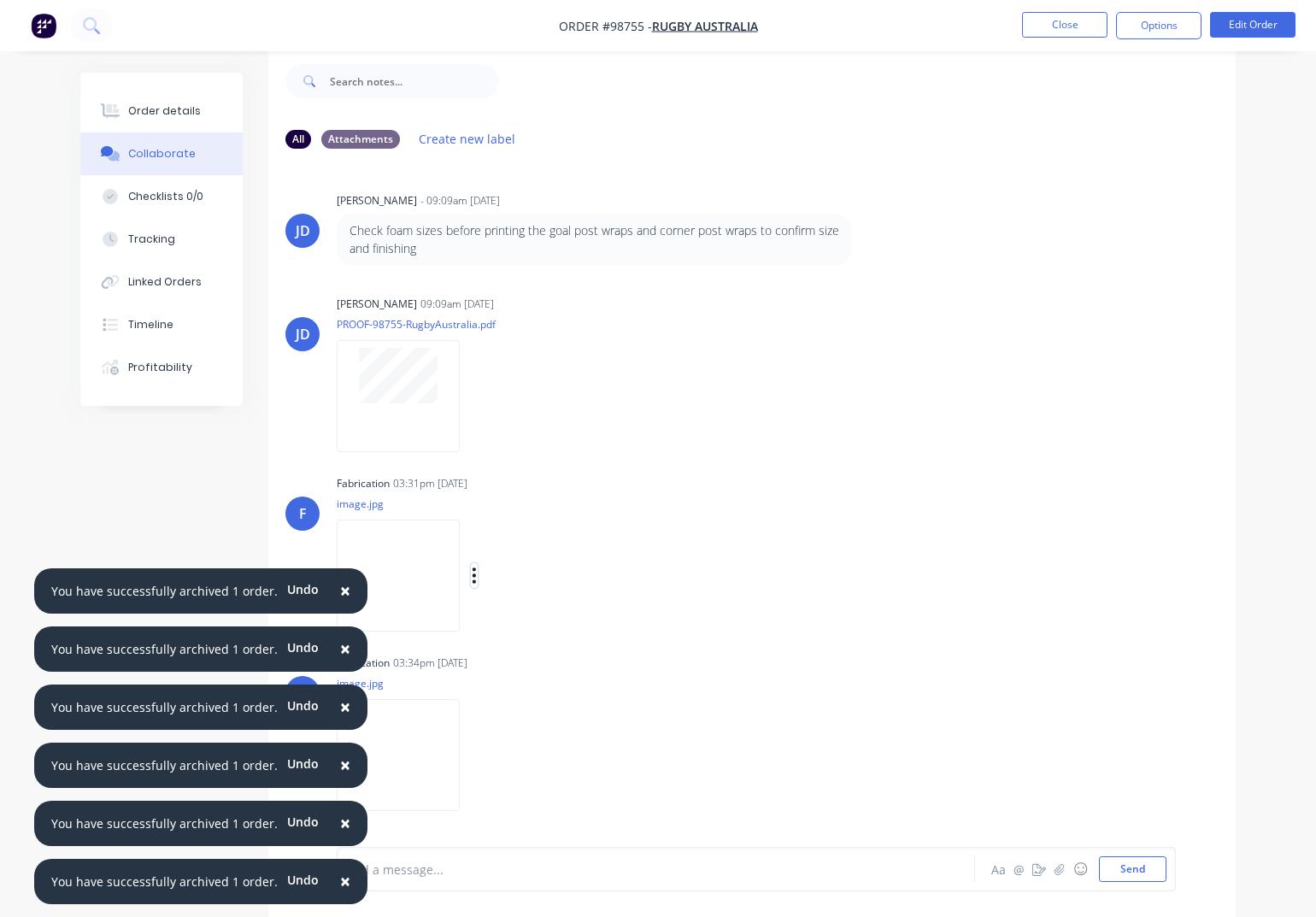
click at [476, 577] on icon "button" at bounding box center [475, 576] width 3 height 16
click at [552, 628] on button "Download" at bounding box center [586, 621] width 192 height 38
click at [477, 758] on button "button" at bounding box center [475, 754] width 7 height 25
click at [536, 760] on button "Download" at bounding box center [586, 759] width 192 height 38
click at [1066, 27] on button "Close" at bounding box center [1065, 25] width 86 height 26
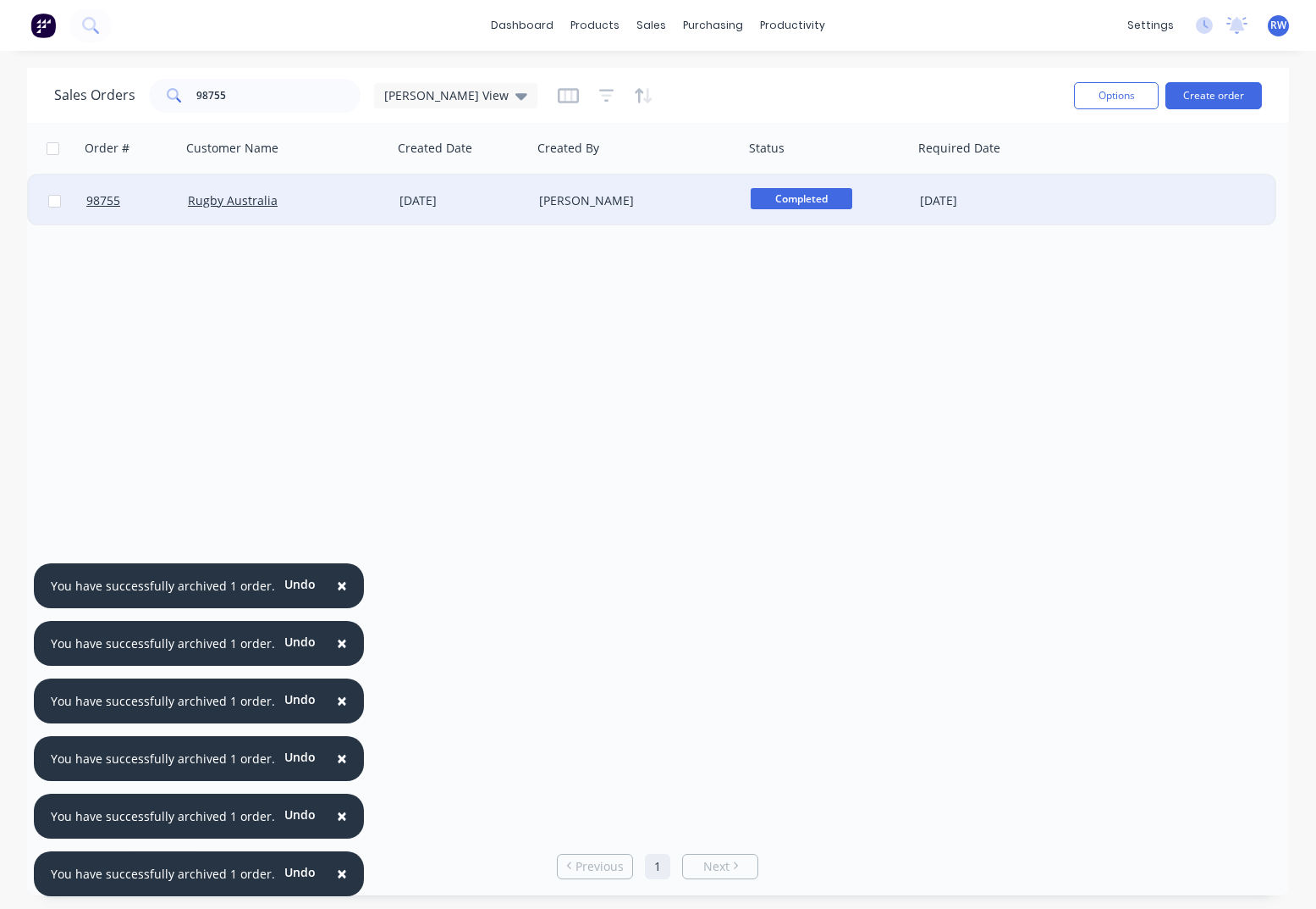
click at [57, 203] on input "checkbox" at bounding box center [54, 201] width 13 height 13
checkbox input "true"
click at [1106, 104] on button "Options" at bounding box center [1116, 96] width 85 height 27
click at [994, 172] on div "Archive" at bounding box center [1065, 172] width 156 height 25
checkbox input "false"
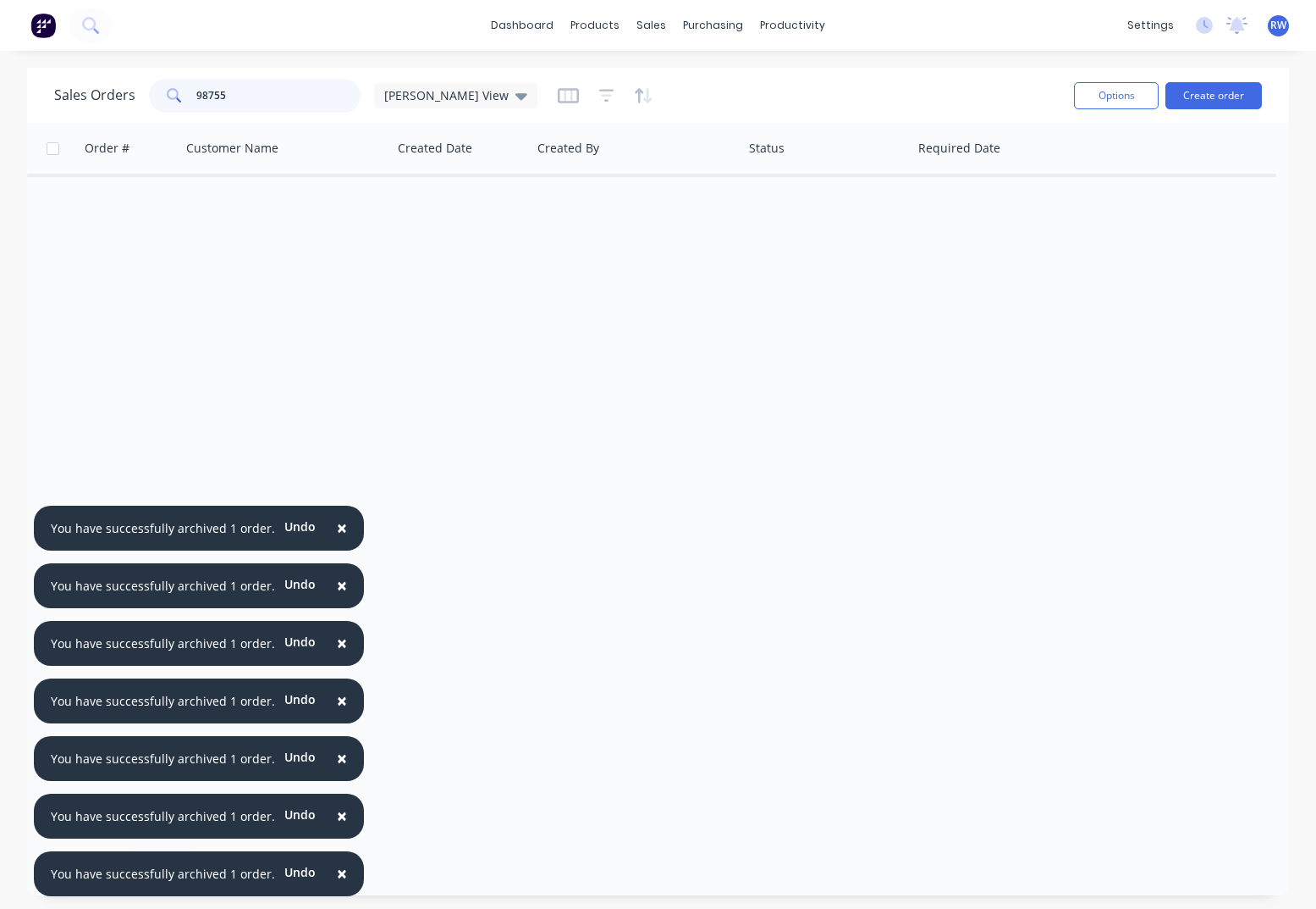
click at [263, 95] on input "98755" at bounding box center [279, 95] width 165 height 33
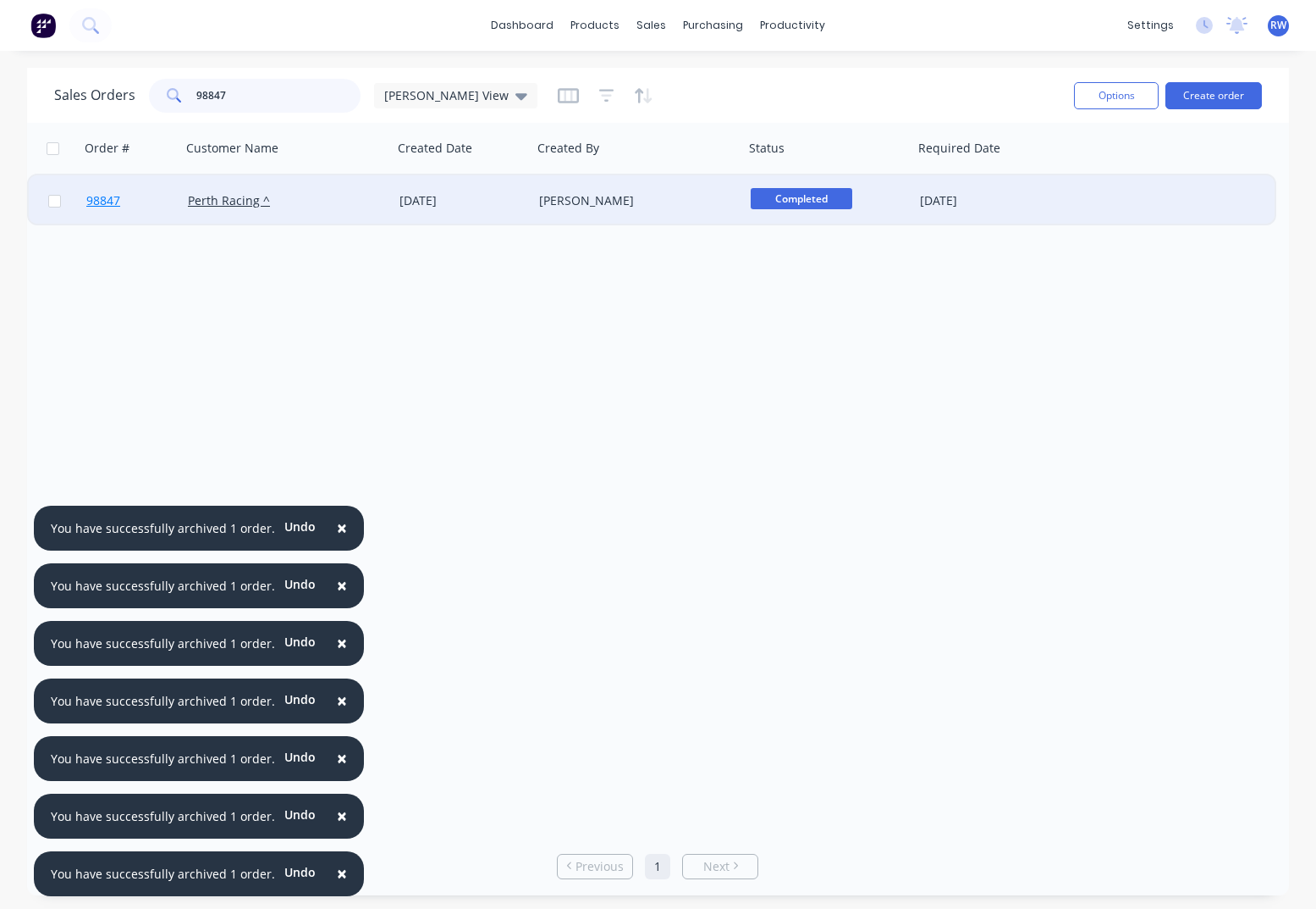
type input "98847"
click at [98, 203] on span "98847" at bounding box center [103, 201] width 33 height 17
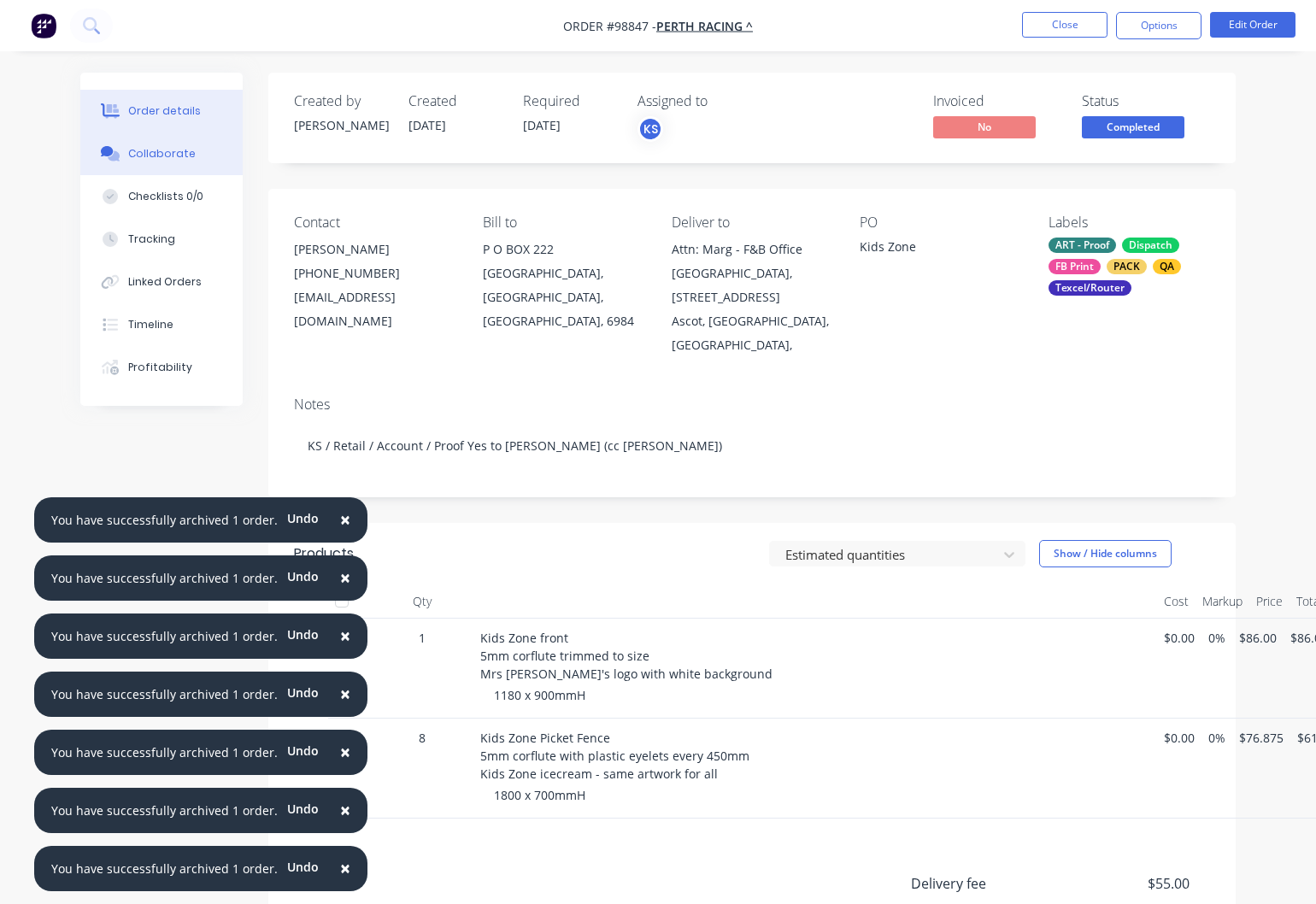
click at [157, 159] on div "Collaborate" at bounding box center [162, 154] width 68 height 16
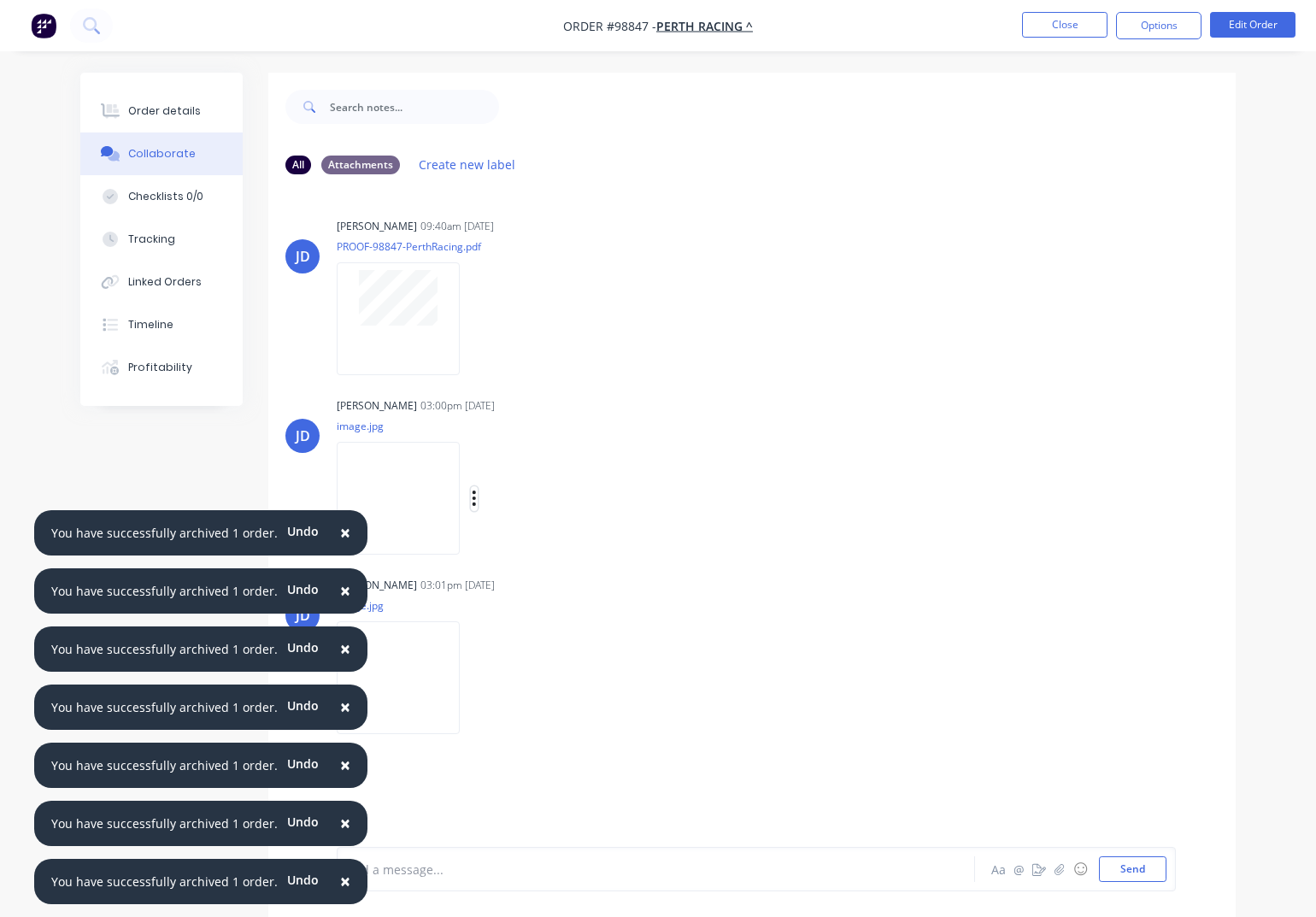
click at [476, 499] on icon "button" at bounding box center [475, 498] width 3 height 16
click at [537, 546] on button "Download" at bounding box center [586, 544] width 192 height 38
click at [477, 677] on icon "button" at bounding box center [475, 678] width 5 height 20
click at [555, 726] on button "Download" at bounding box center [586, 723] width 192 height 38
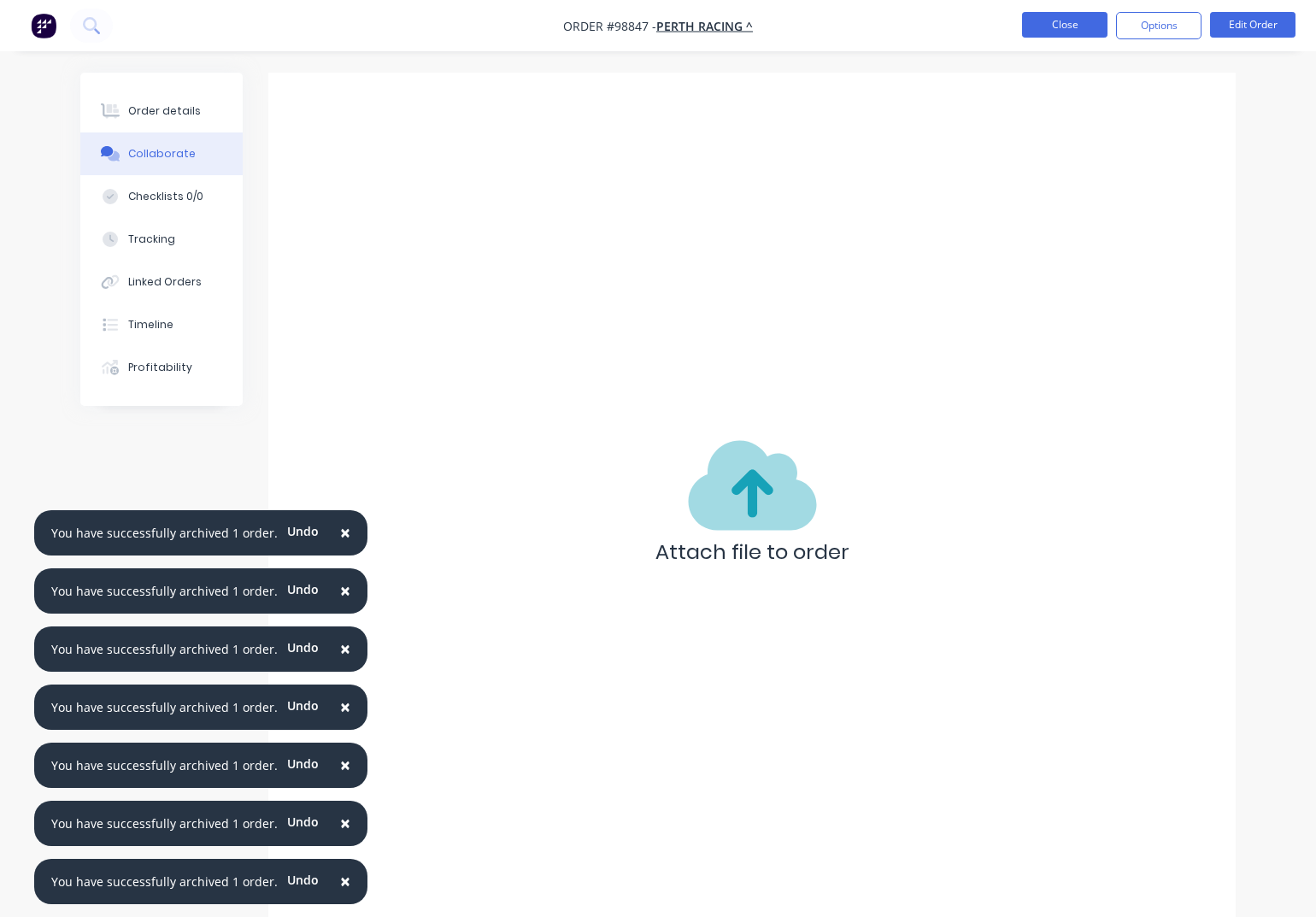
click at [1080, 23] on button "Close" at bounding box center [1065, 25] width 86 height 26
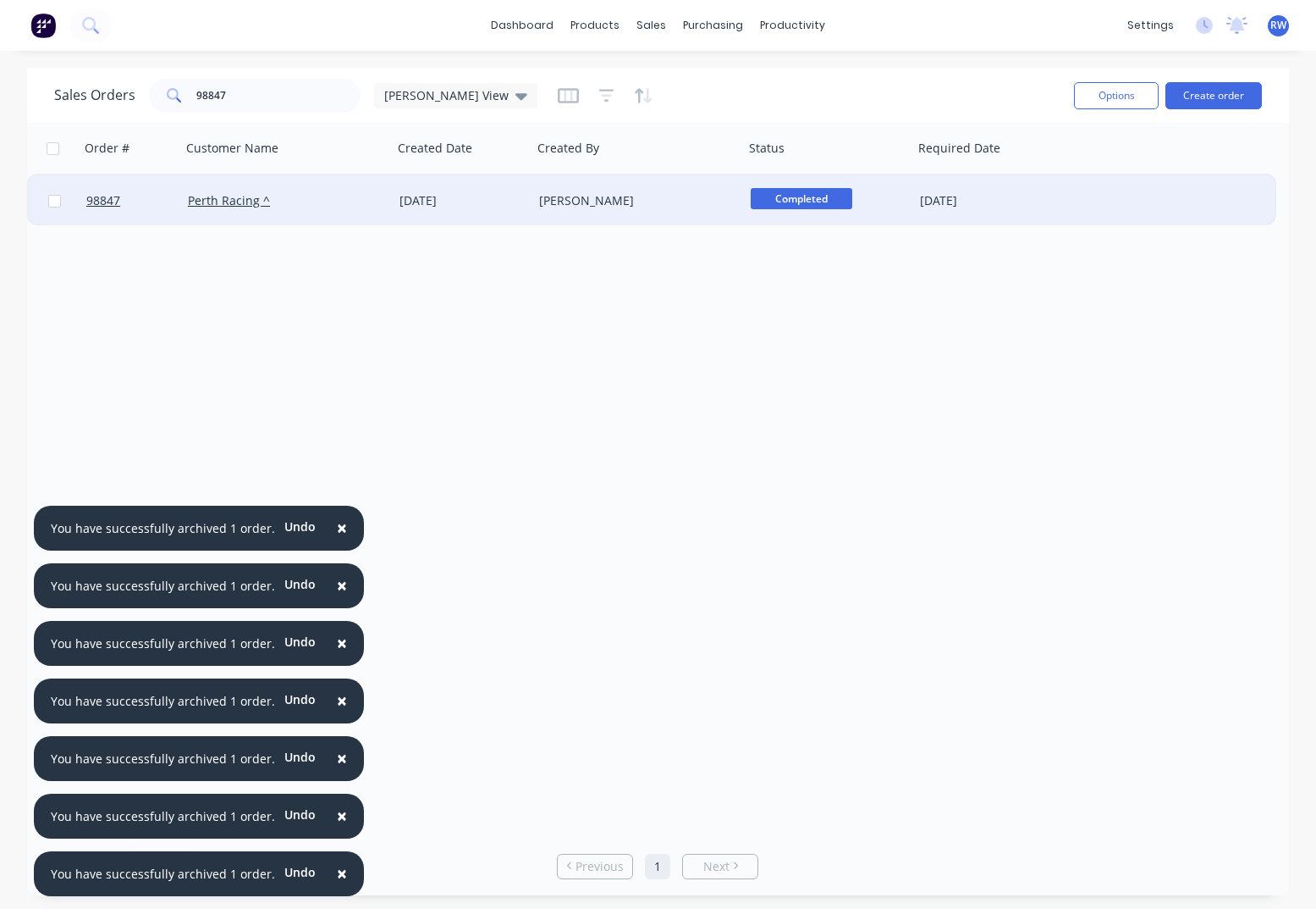
click at [57, 203] on input "checkbox" at bounding box center [54, 201] width 13 height 13
checkbox input "true"
click at [1114, 100] on button "Options" at bounding box center [1116, 96] width 85 height 27
click at [1075, 176] on div "Archive" at bounding box center [1065, 172] width 156 height 25
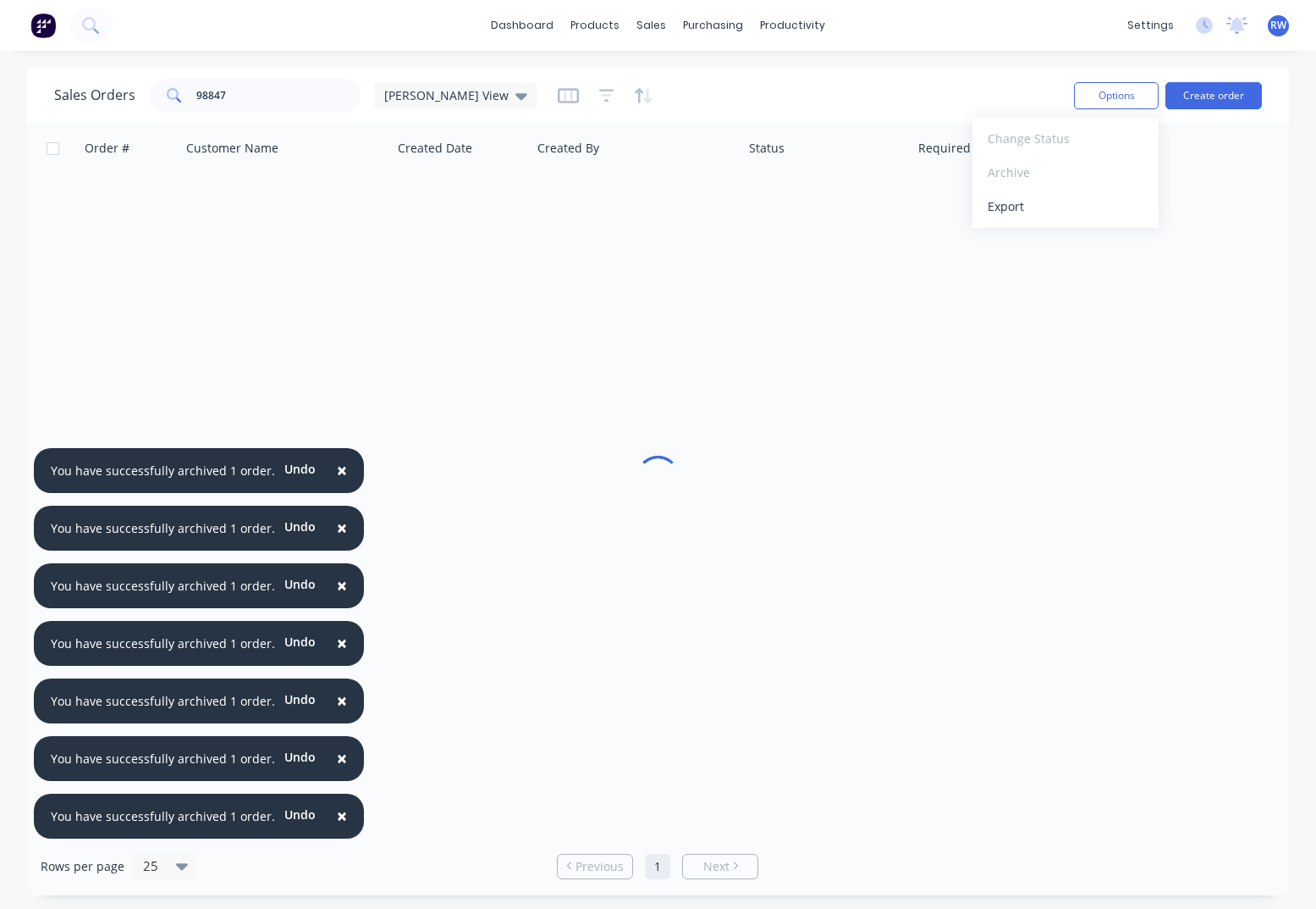
checkbox input "false"
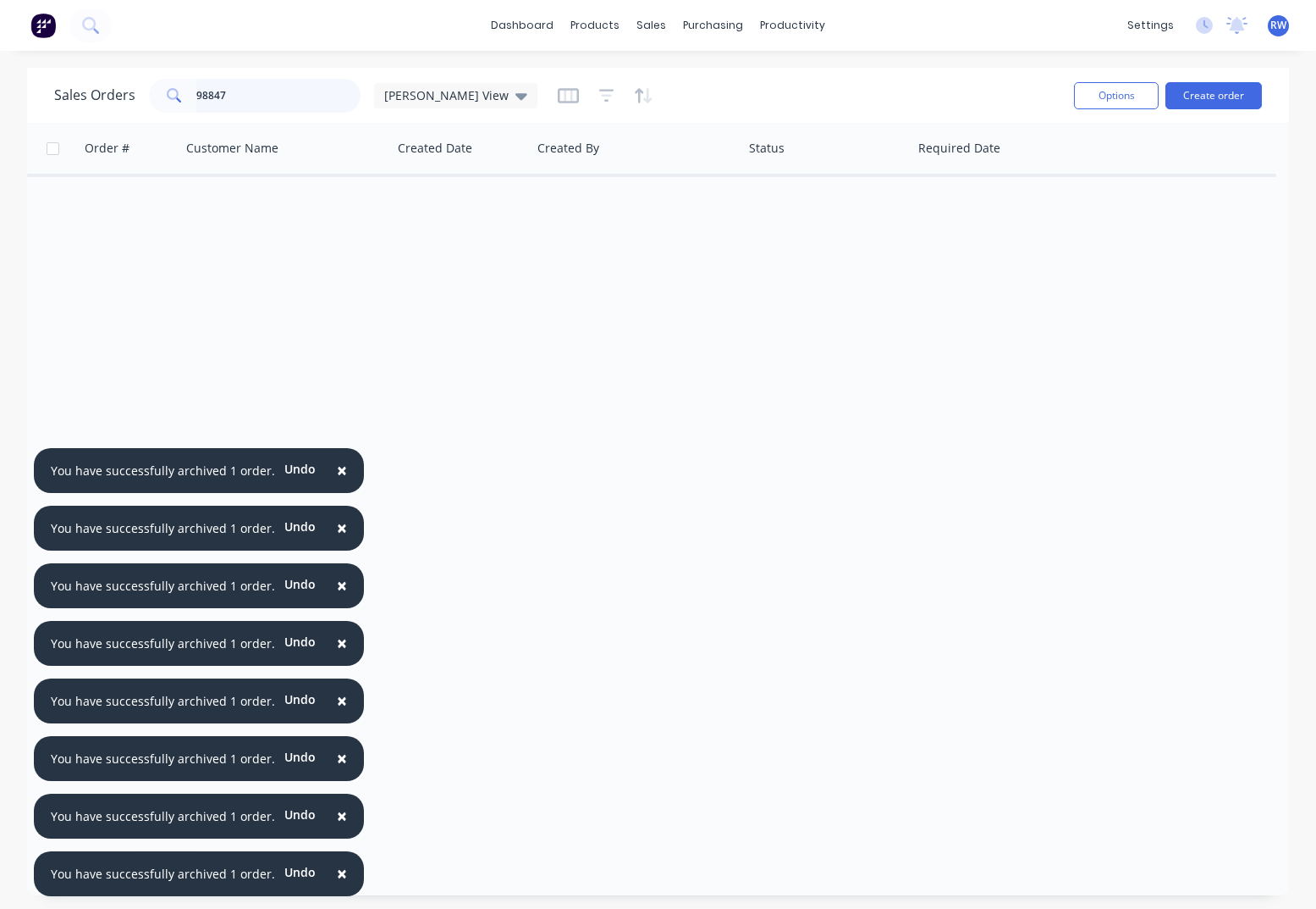
click at [253, 93] on input "98847" at bounding box center [279, 95] width 165 height 33
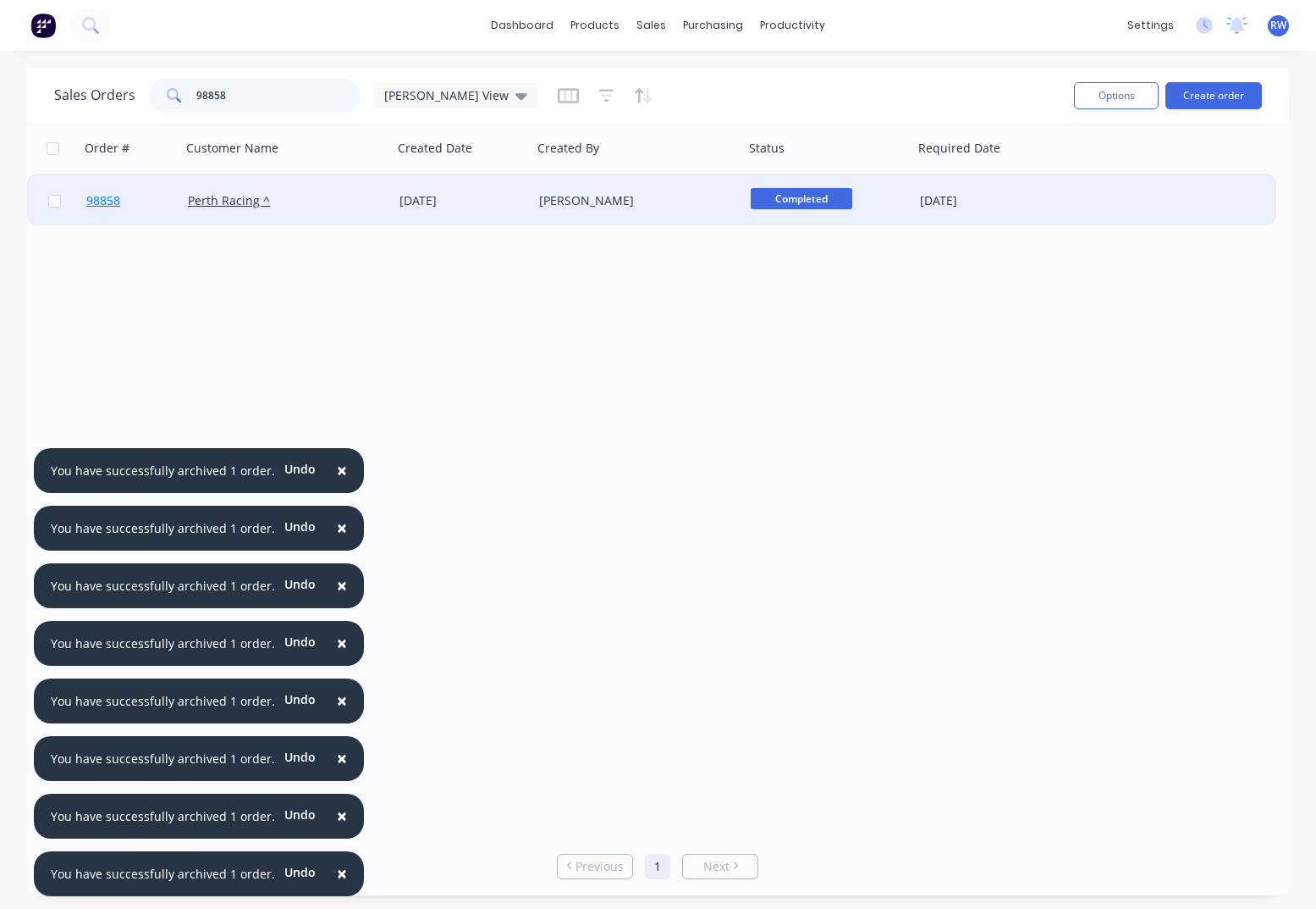
type input "98858"
click at [101, 206] on span "98858" at bounding box center [103, 201] width 33 height 17
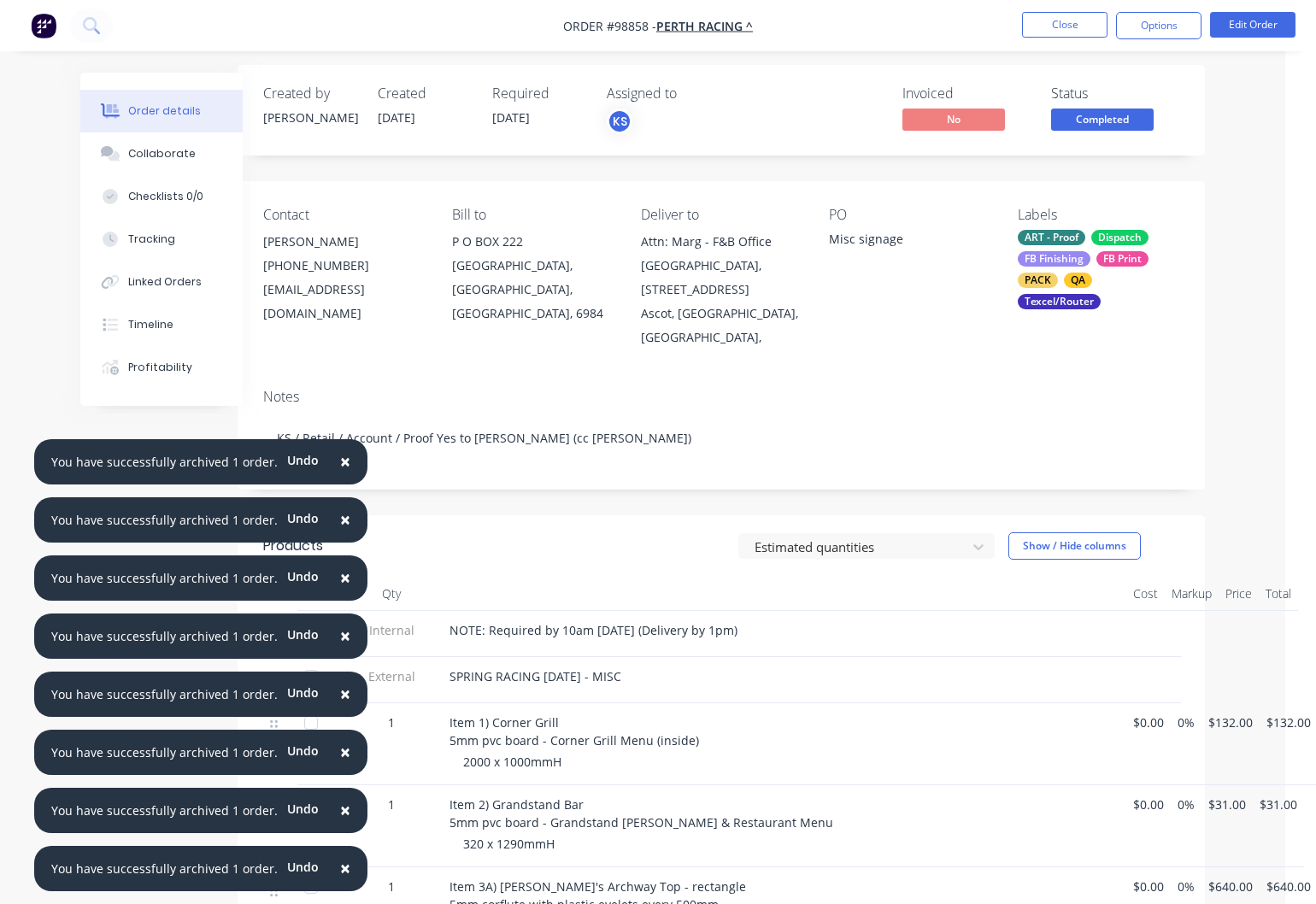
scroll to position [0, 31]
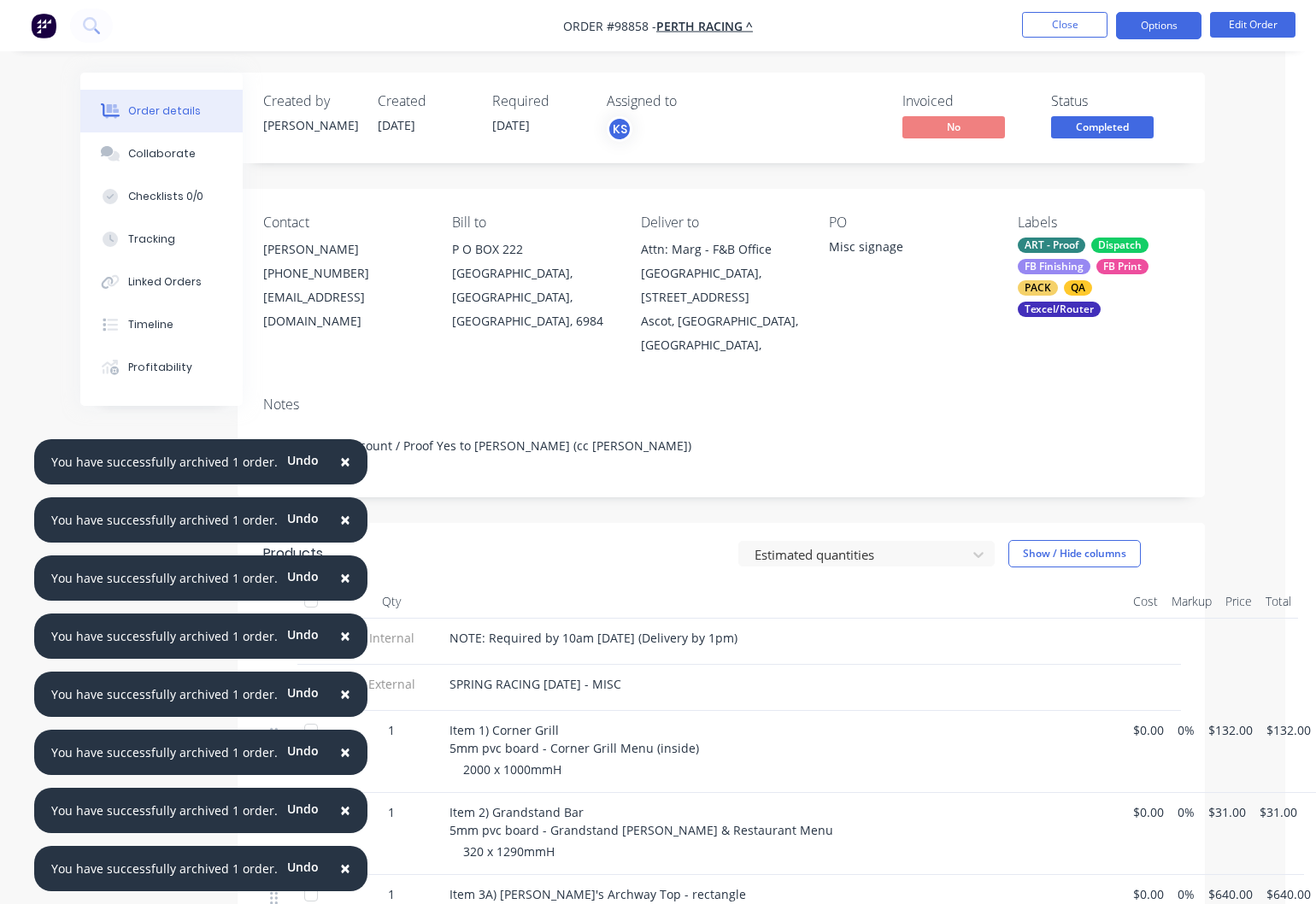
click at [1170, 29] on button "Options" at bounding box center [1159, 26] width 86 height 28
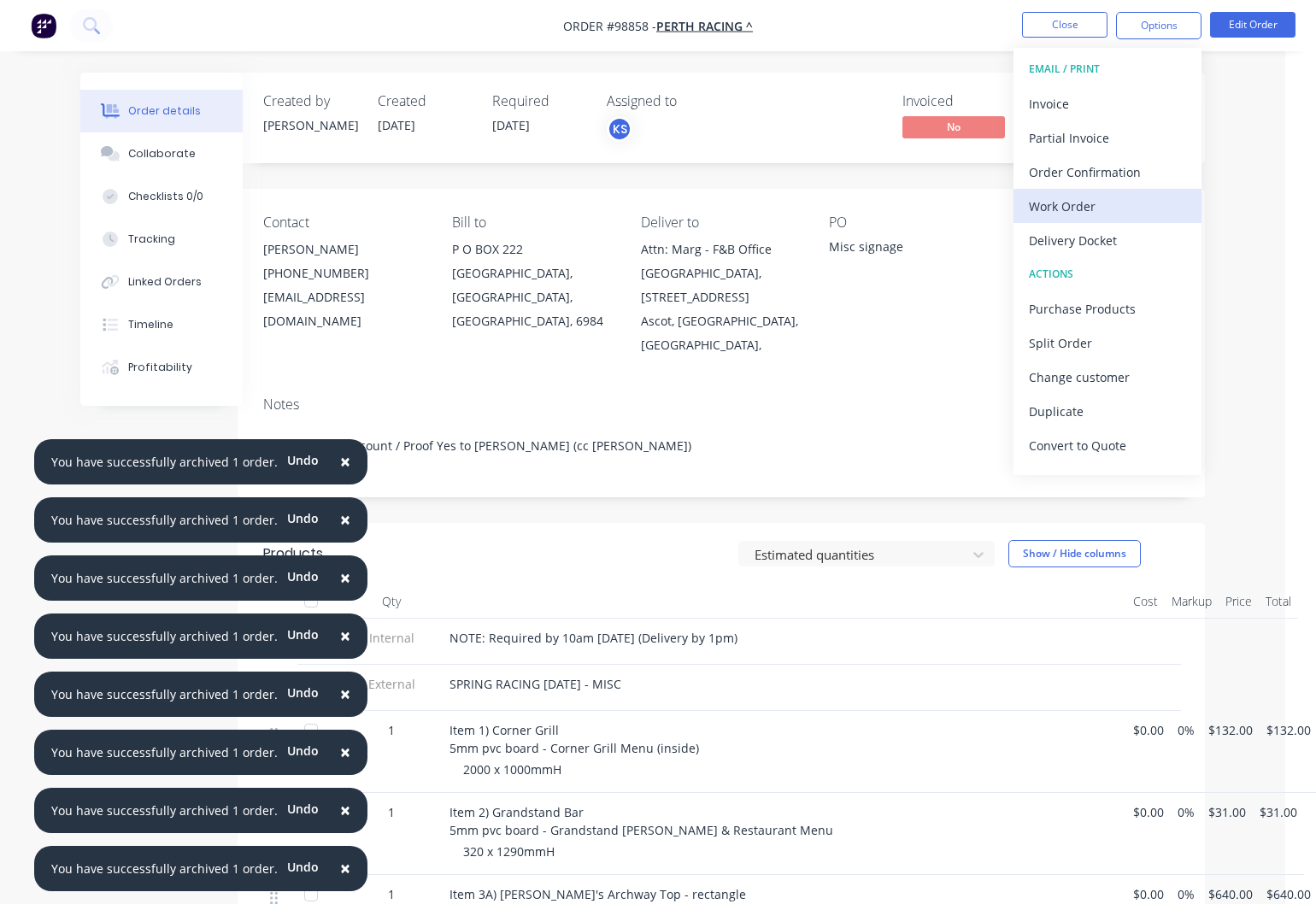
click at [1090, 207] on div "Work Order" at bounding box center [1108, 206] width 158 height 25
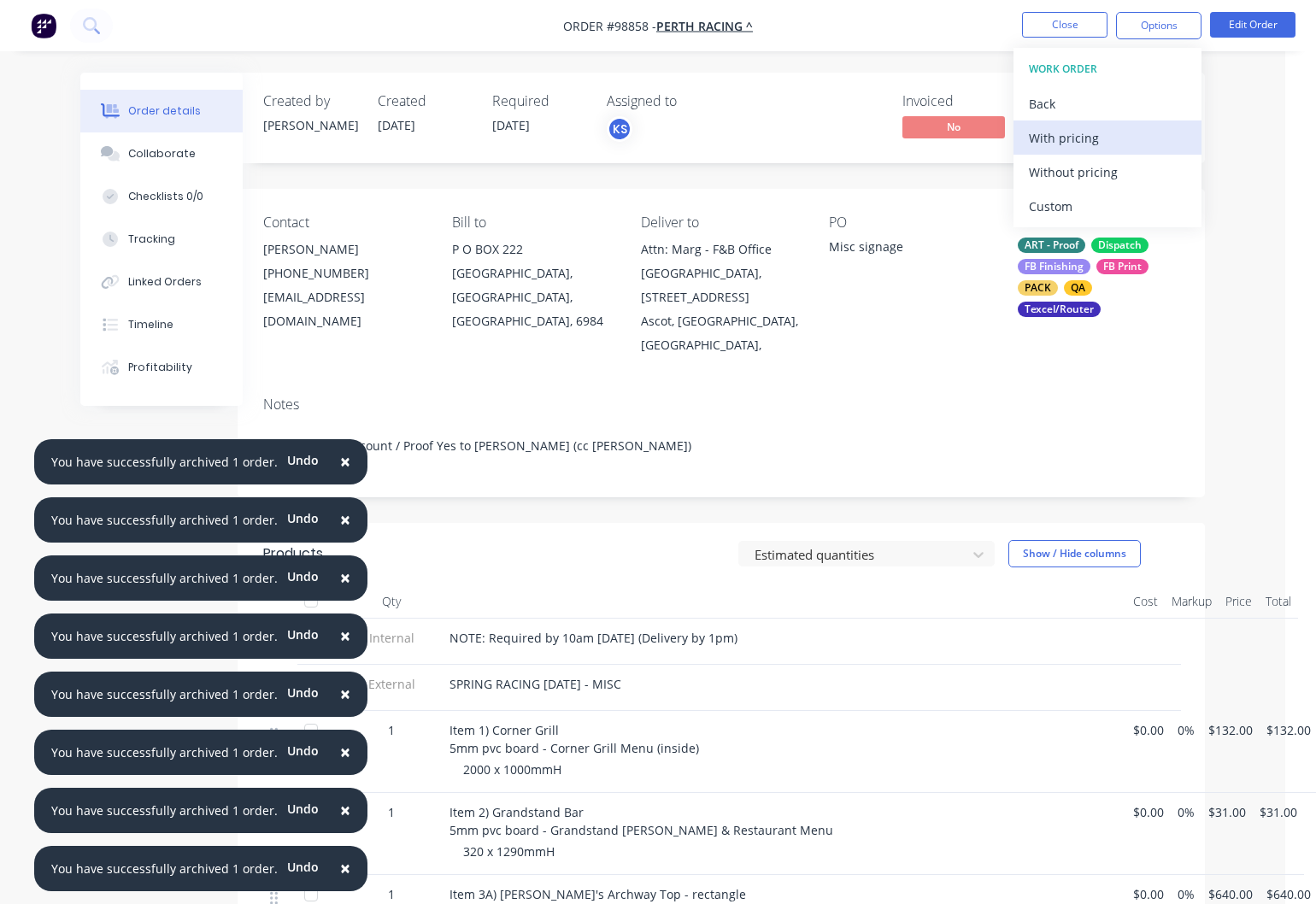
click at [1079, 145] on div "With pricing" at bounding box center [1108, 138] width 158 height 25
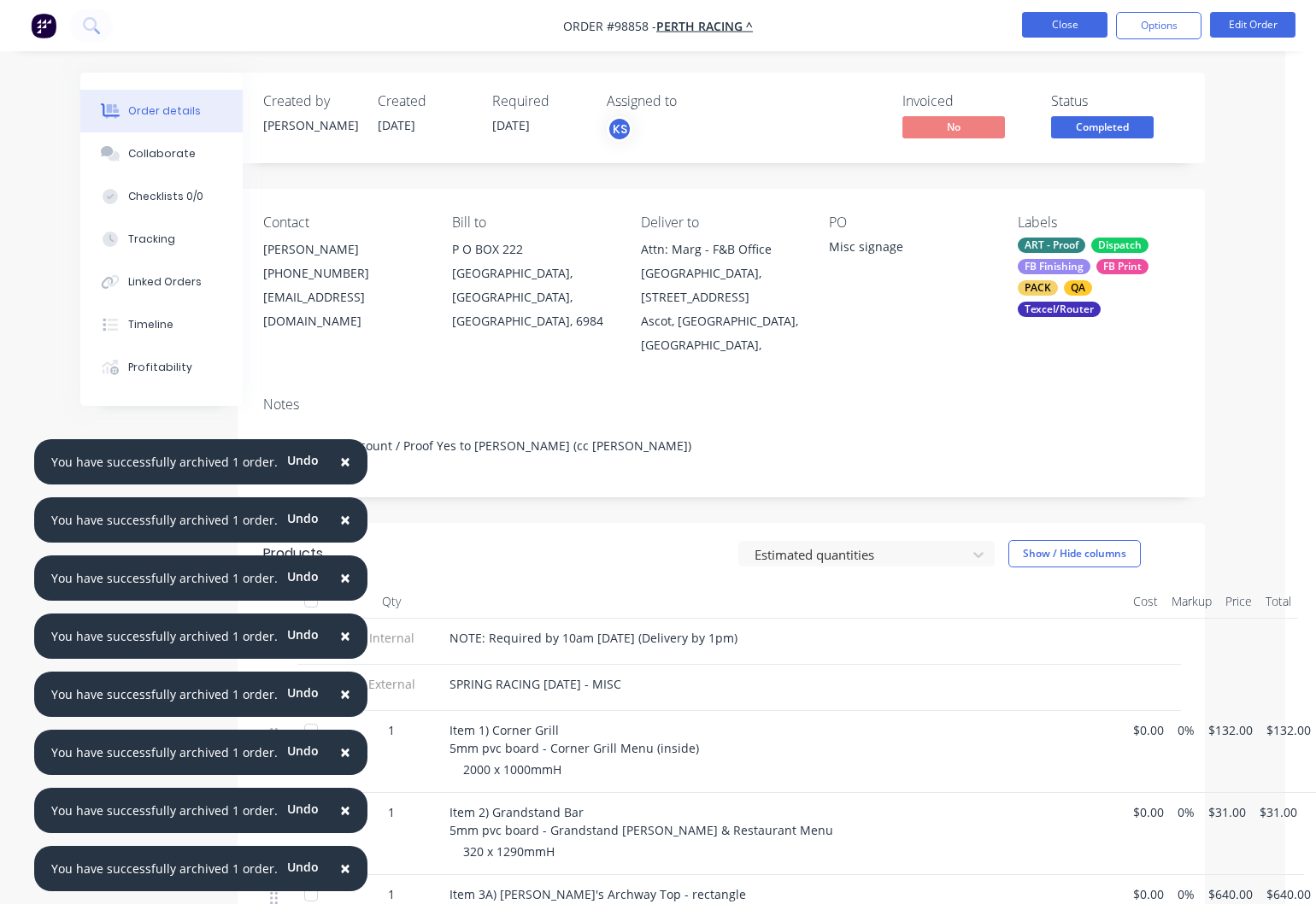
click at [1067, 25] on button "Close" at bounding box center [1065, 25] width 86 height 26
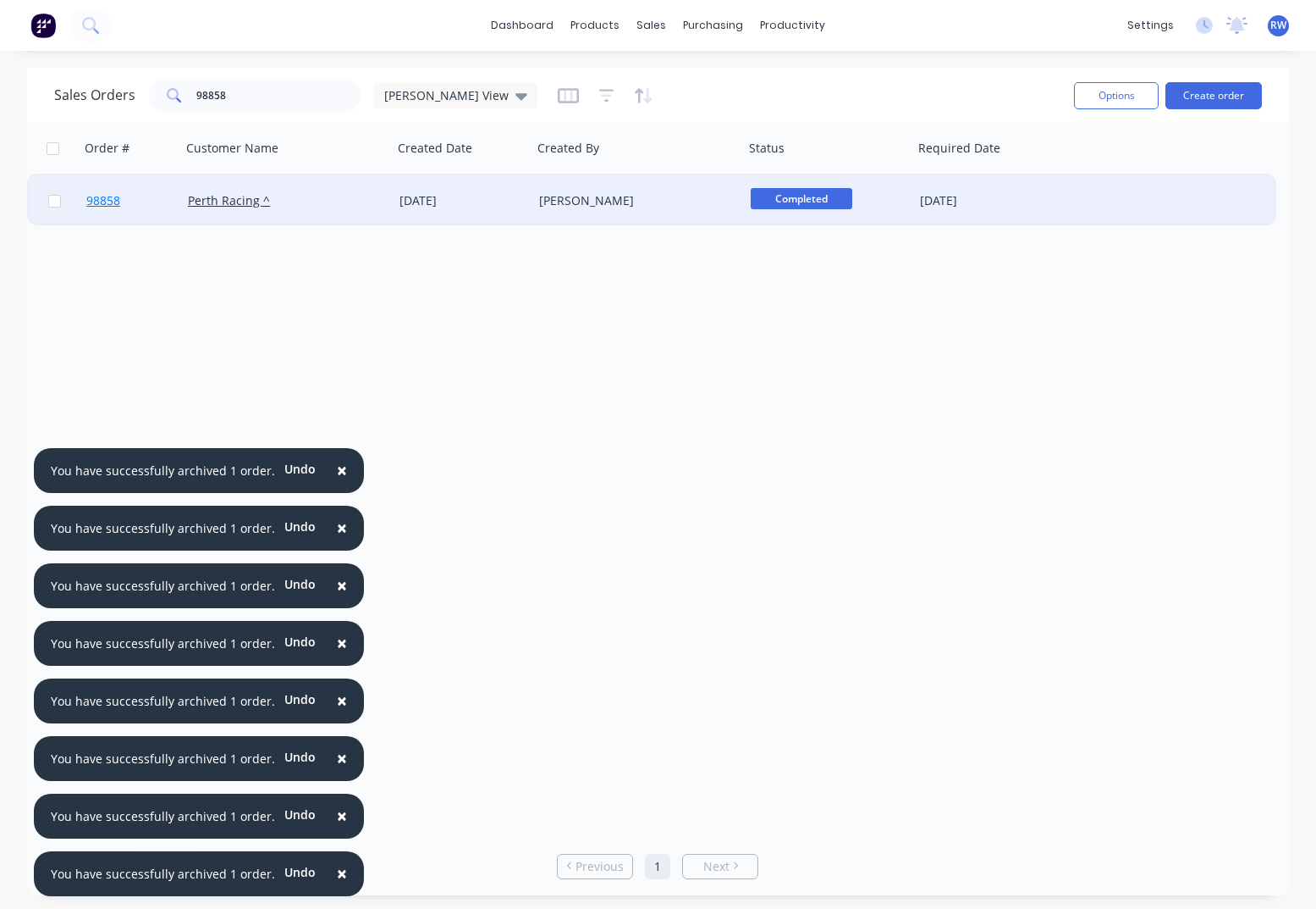
click at [102, 205] on span "98858" at bounding box center [103, 201] width 33 height 17
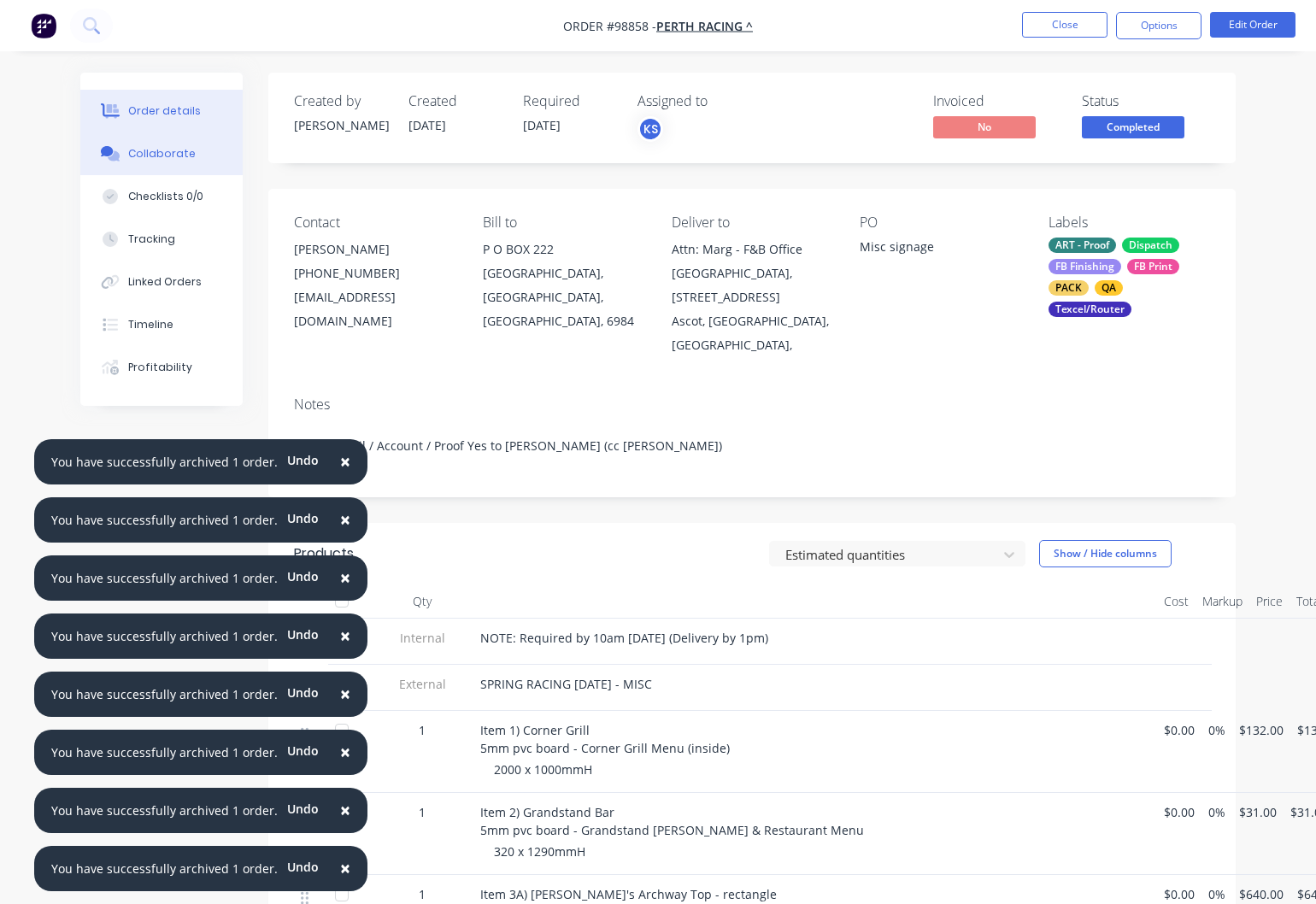
click at [160, 157] on div "Collaborate" at bounding box center [162, 154] width 68 height 16
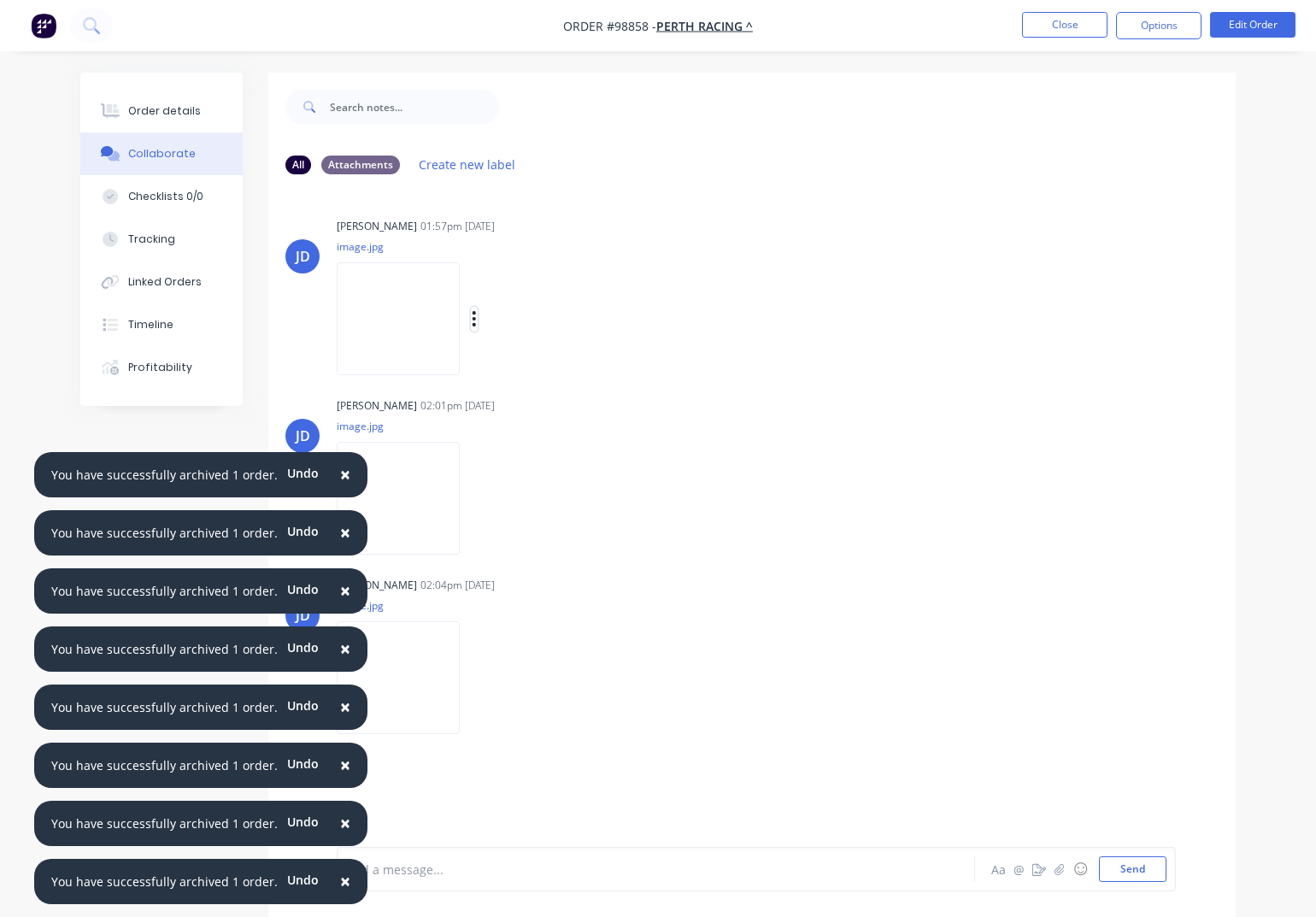
click at [476, 319] on icon "button" at bounding box center [475, 319] width 3 height 16
click at [559, 358] on button "Download" at bounding box center [586, 365] width 192 height 38
click at [476, 500] on icon "button" at bounding box center [475, 498] width 3 height 16
click at [552, 545] on button "Download" at bounding box center [586, 544] width 192 height 38
click at [476, 679] on icon "button" at bounding box center [475, 678] width 3 height 16
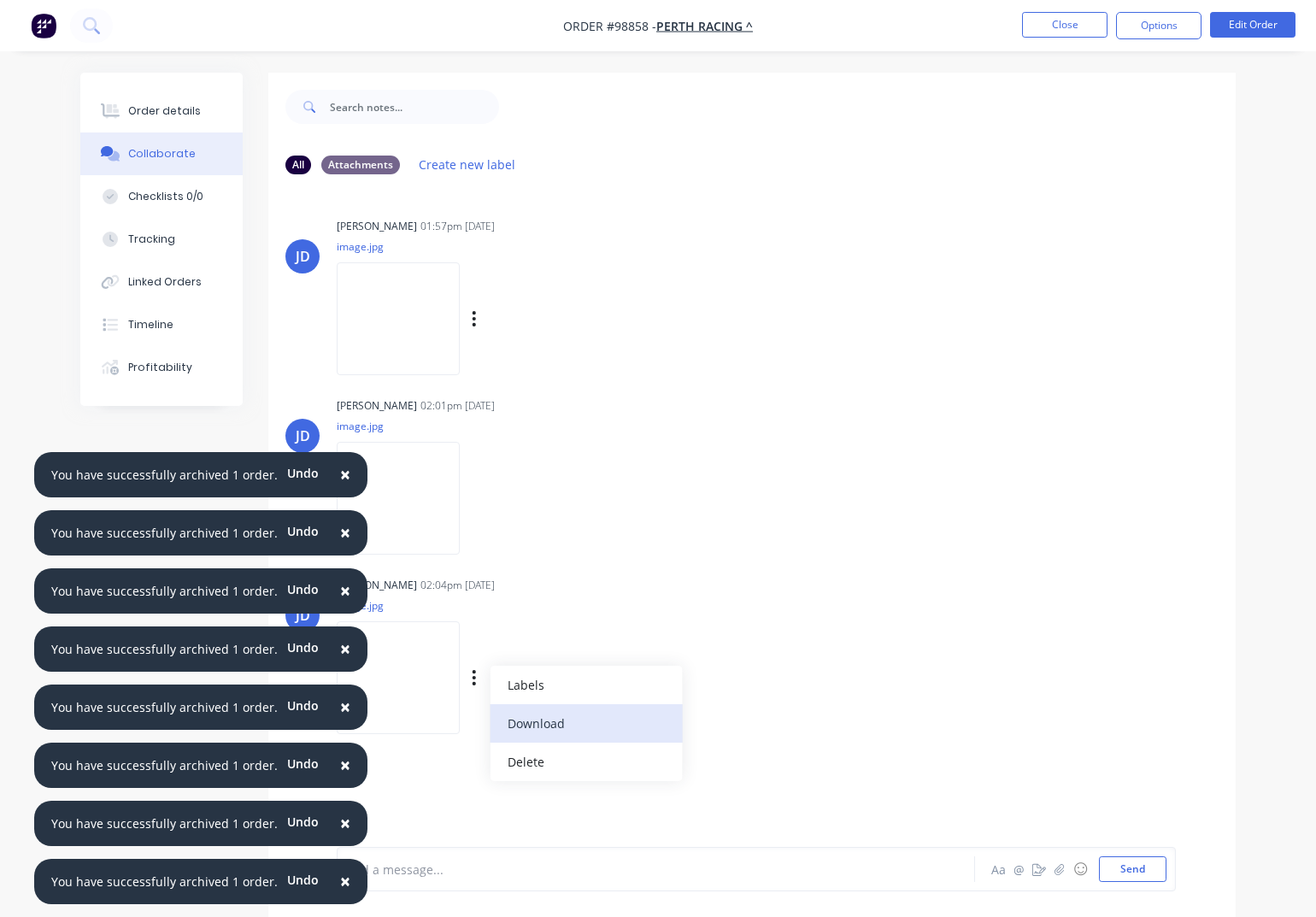
click at [562, 722] on button "Download" at bounding box center [586, 723] width 192 height 38
click at [1054, 27] on button "Close" at bounding box center [1065, 25] width 86 height 26
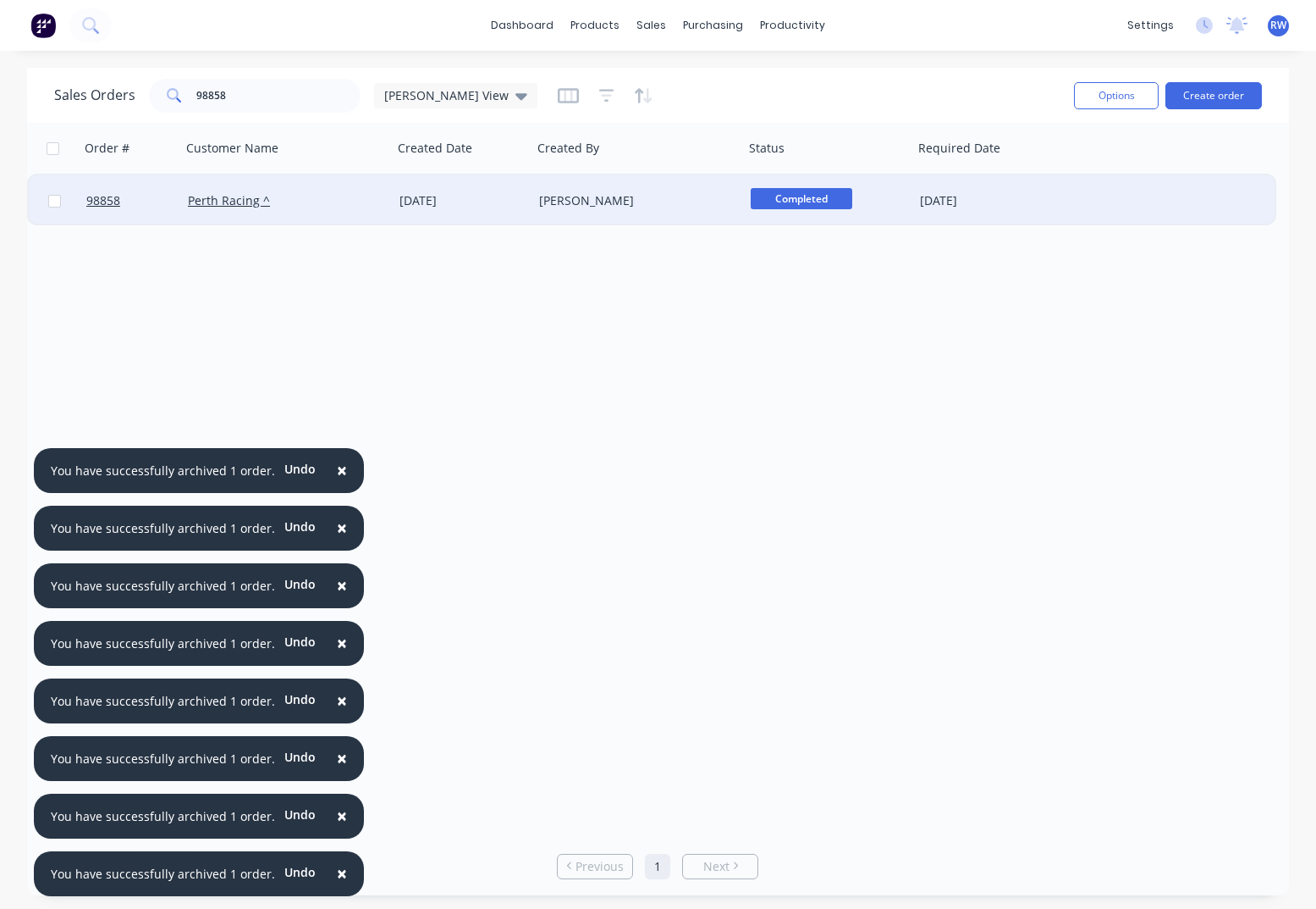
click at [61, 203] on div at bounding box center [54, 200] width 51 height 51
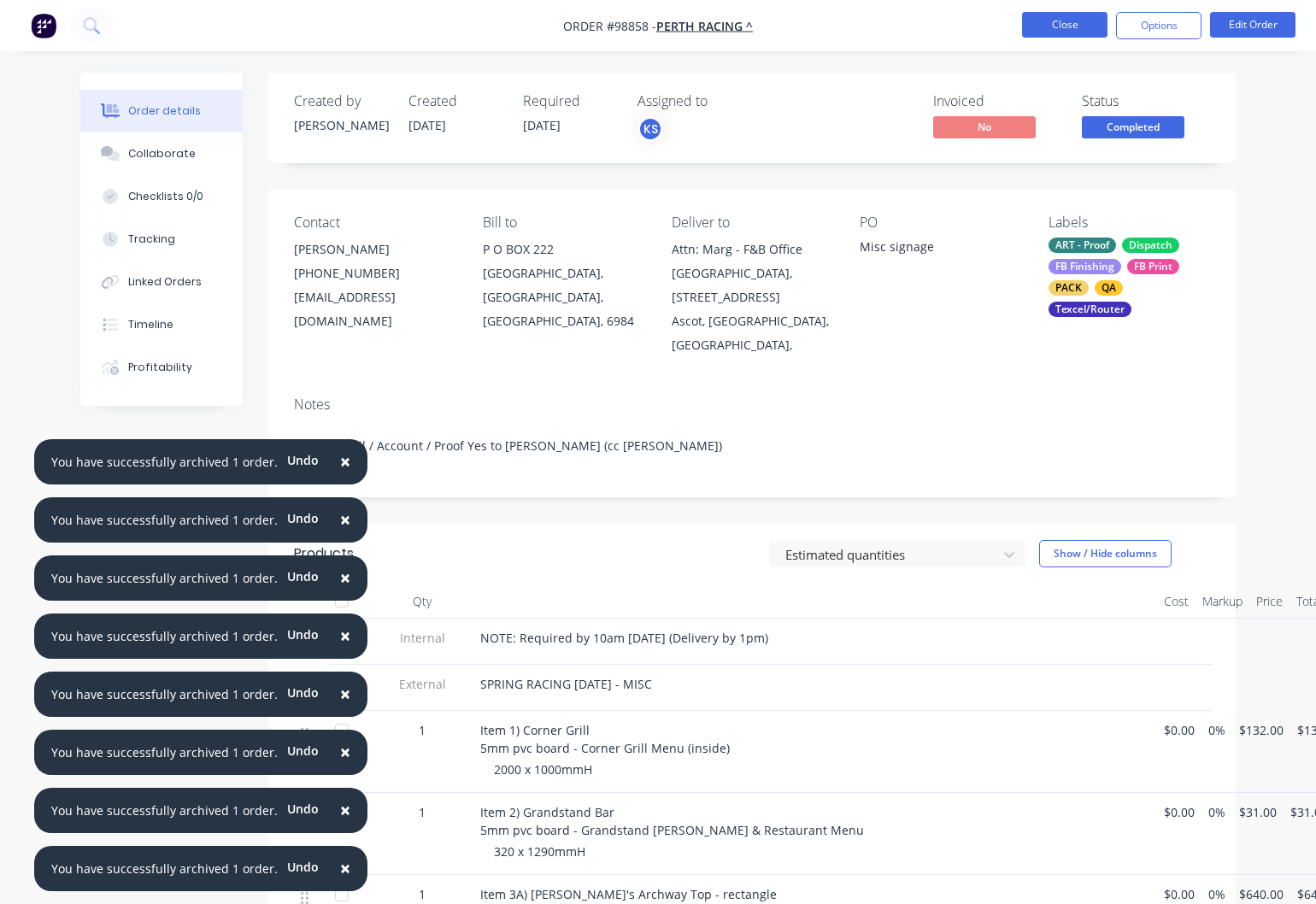
click at [1070, 26] on button "Close" at bounding box center [1065, 25] width 86 height 26
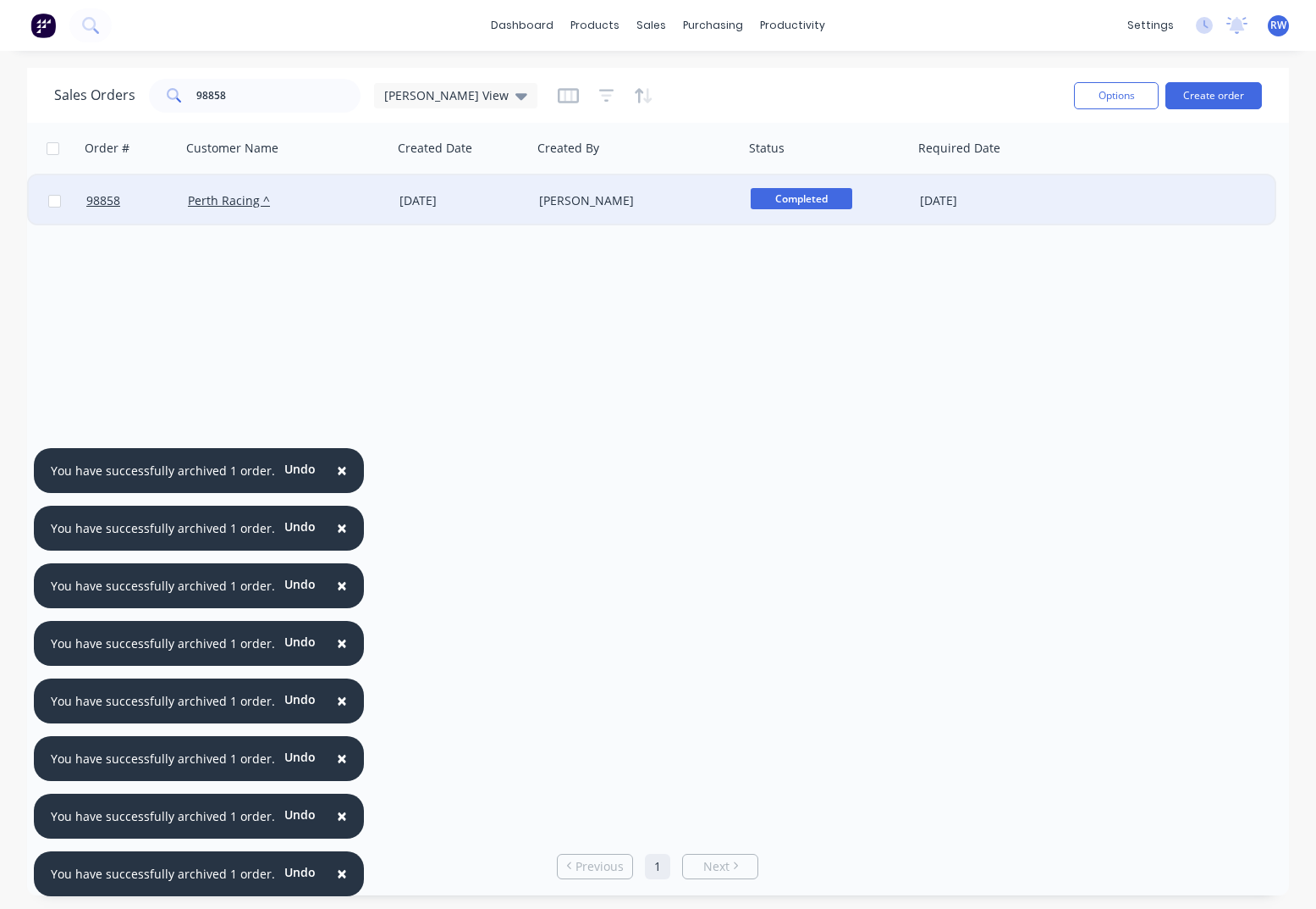
click at [54, 202] on input "checkbox" at bounding box center [54, 201] width 13 height 13
checkbox input "true"
click at [1117, 94] on button "Options" at bounding box center [1116, 96] width 85 height 27
click at [1036, 179] on div "Archive" at bounding box center [1065, 172] width 156 height 25
checkbox input "false"
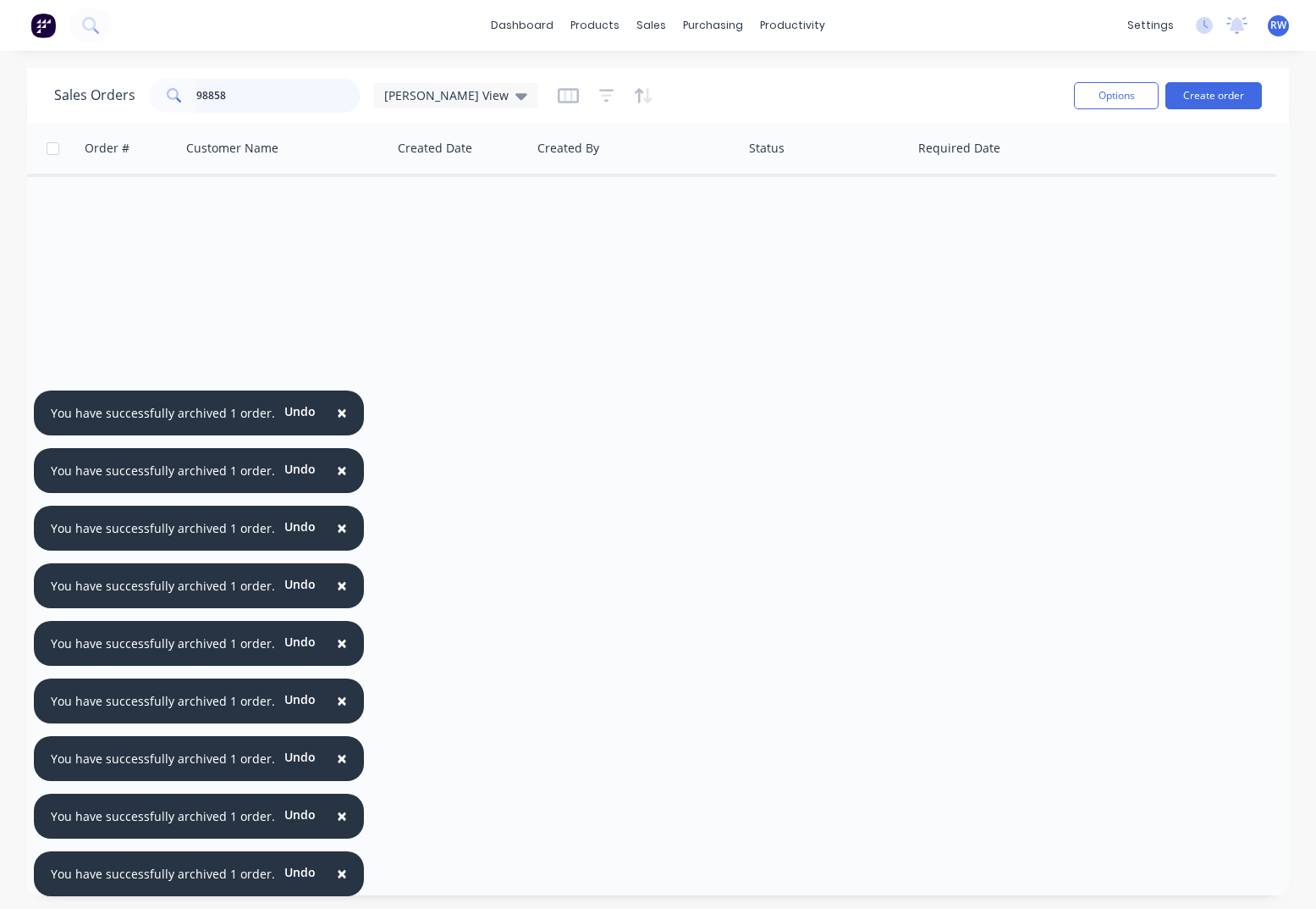
click at [259, 94] on input "98858" at bounding box center [279, 95] width 165 height 33
drag, startPoint x: 259, startPoint y: 94, endPoint x: 131, endPoint y: 82, distance: 128.6
click at [196, 82] on input "98858" at bounding box center [279, 95] width 165 height 33
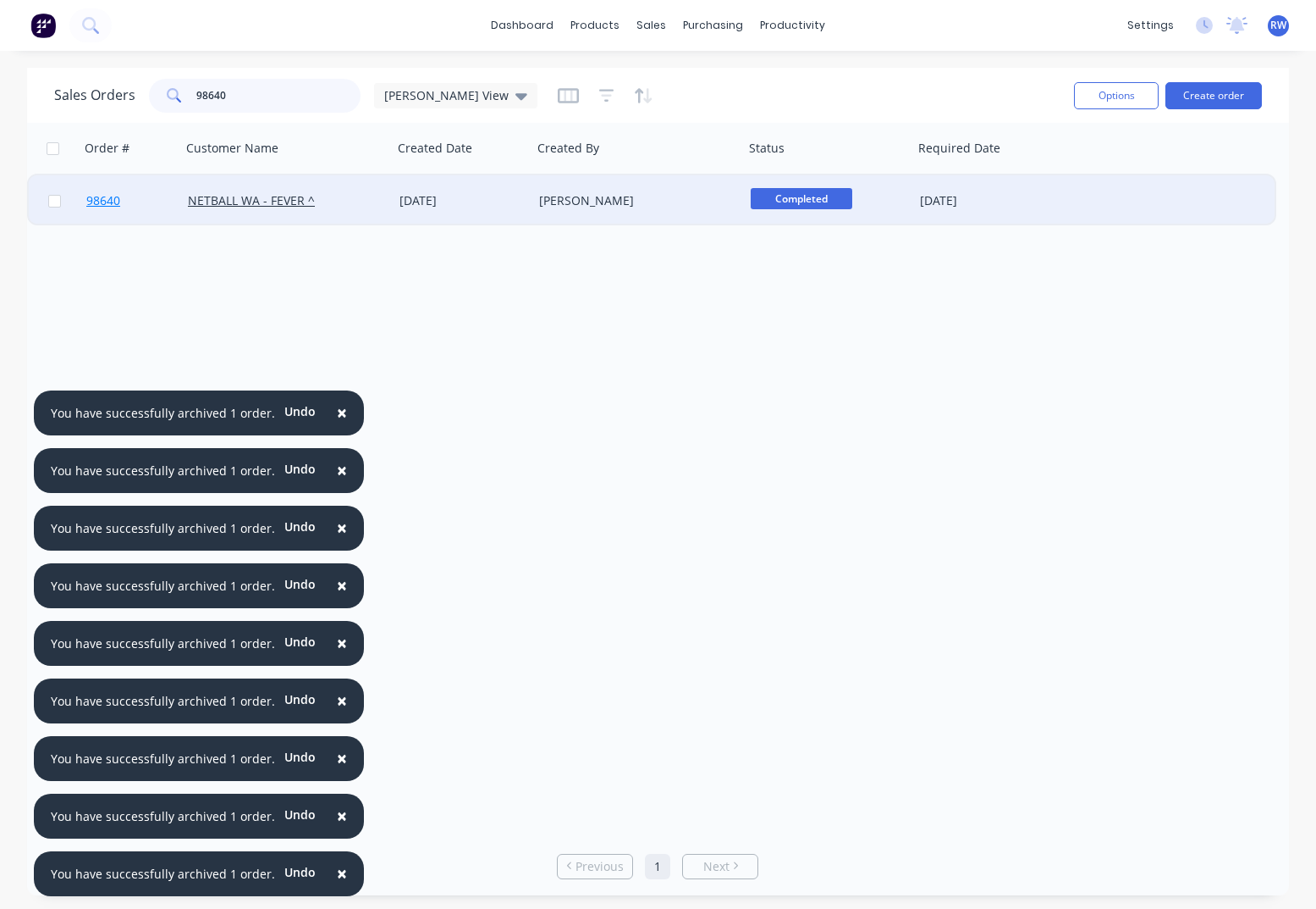
type input "98640"
click at [100, 203] on span "98640" at bounding box center [103, 201] width 33 height 17
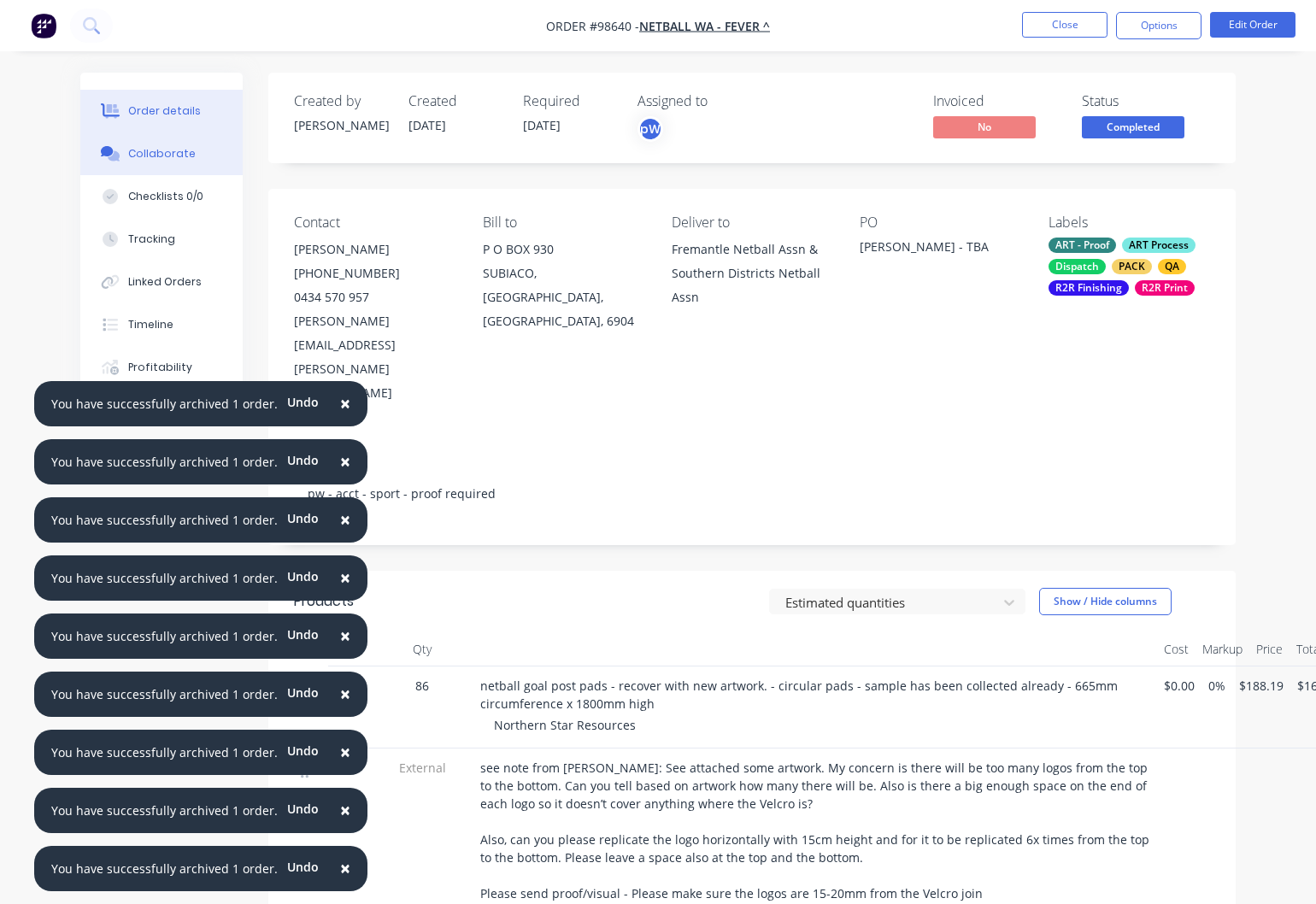
click at [160, 155] on div "Collaborate" at bounding box center [162, 154] width 68 height 16
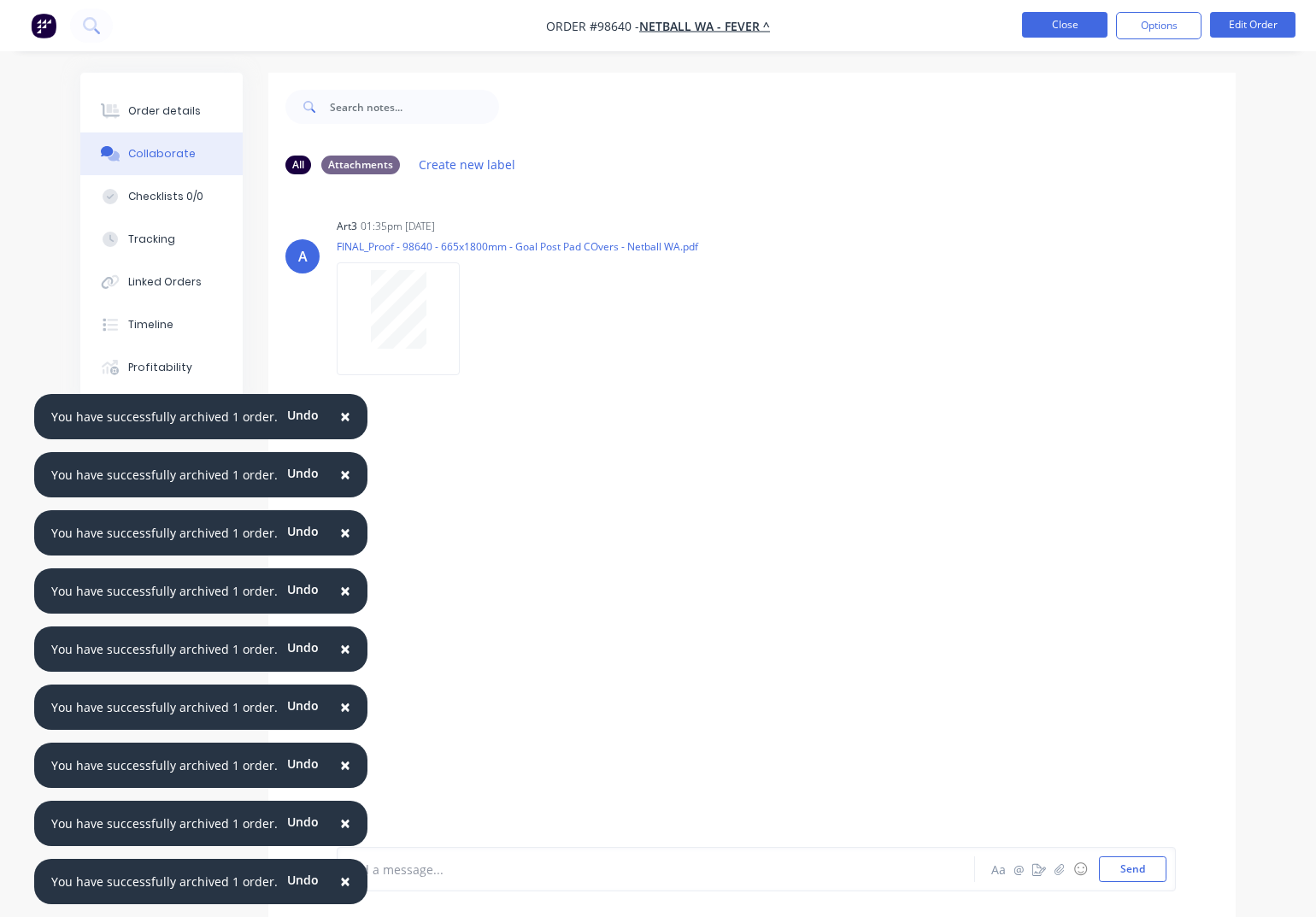
click at [1069, 27] on button "Close" at bounding box center [1065, 25] width 86 height 26
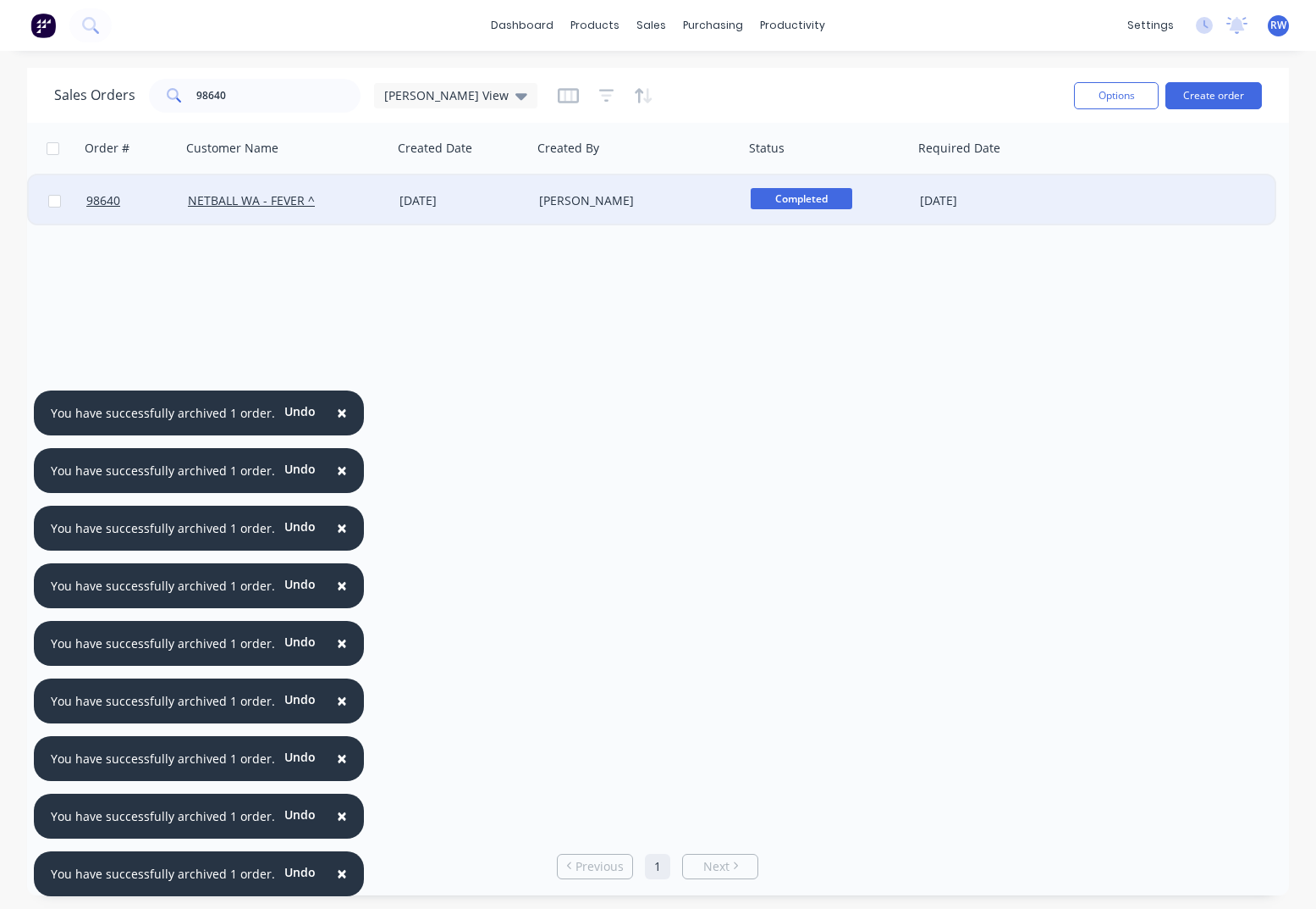
click at [53, 203] on input "checkbox" at bounding box center [54, 201] width 13 height 13
checkbox input "true"
click at [1107, 99] on button "Options" at bounding box center [1116, 96] width 85 height 27
click at [1044, 168] on div "Archive" at bounding box center [1065, 172] width 156 height 25
checkbox input "false"
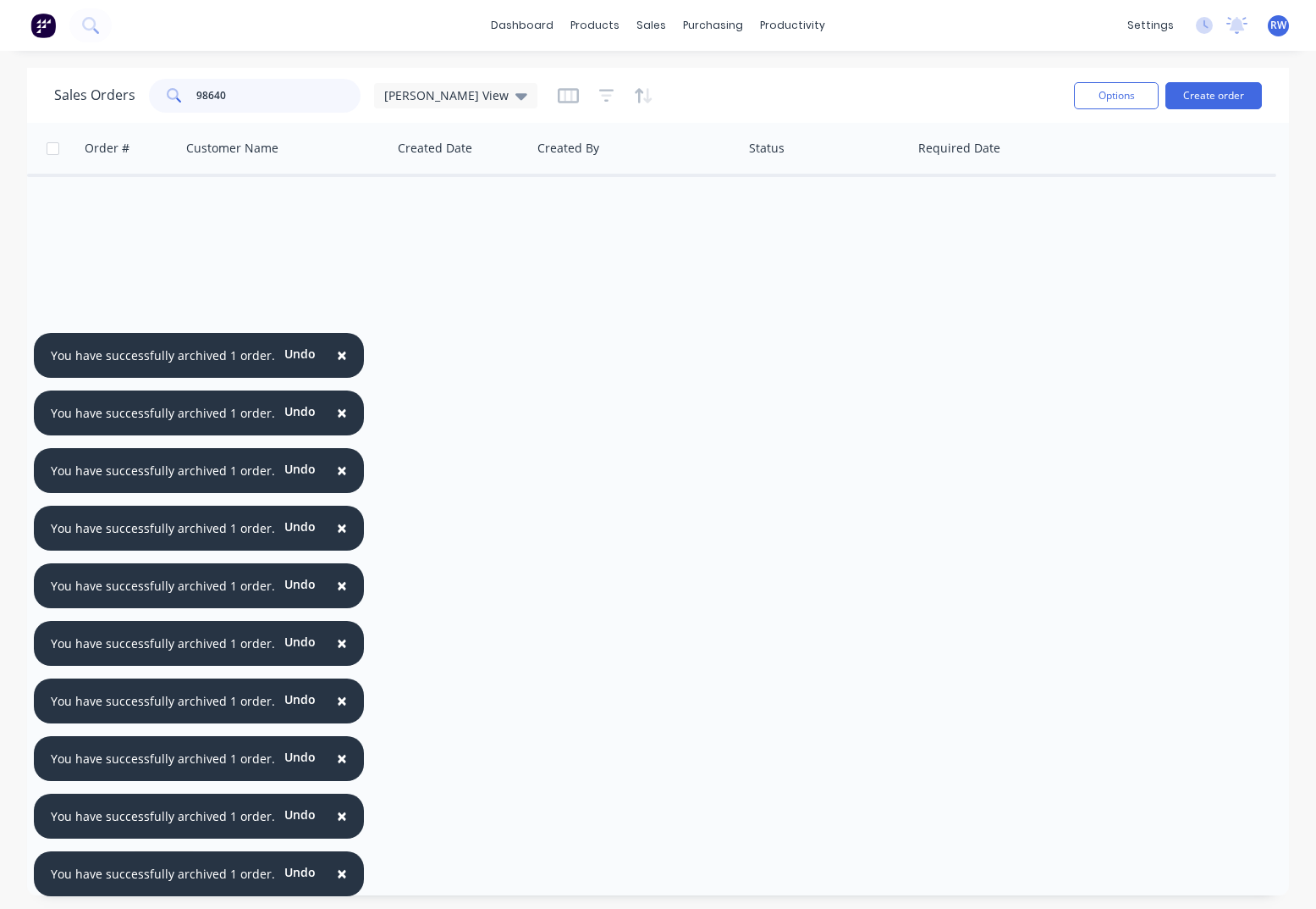
click at [268, 96] on input "98640" at bounding box center [279, 95] width 165 height 33
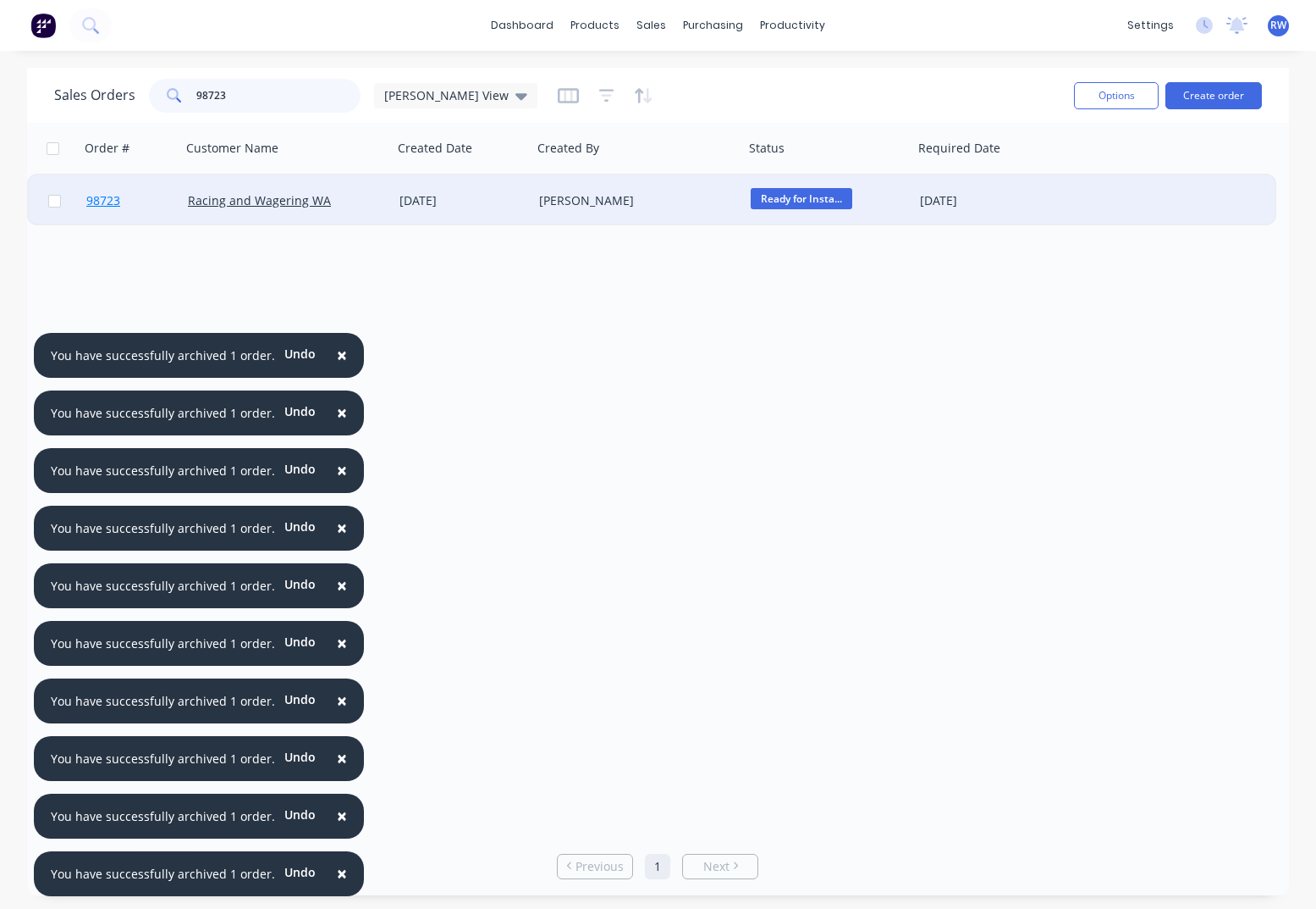
type input "98723"
click at [106, 199] on span "98723" at bounding box center [103, 201] width 33 height 17
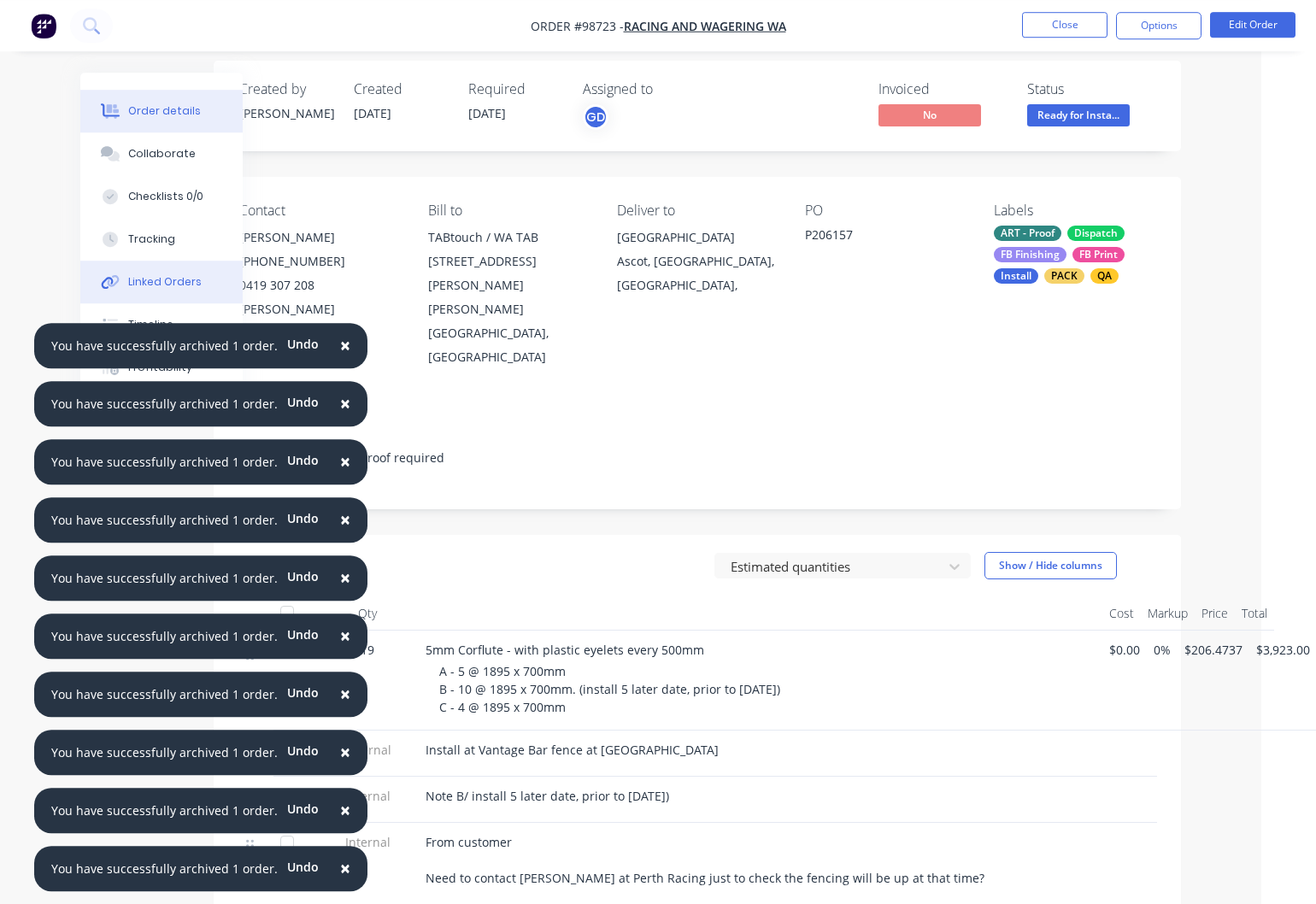
scroll to position [0, 55]
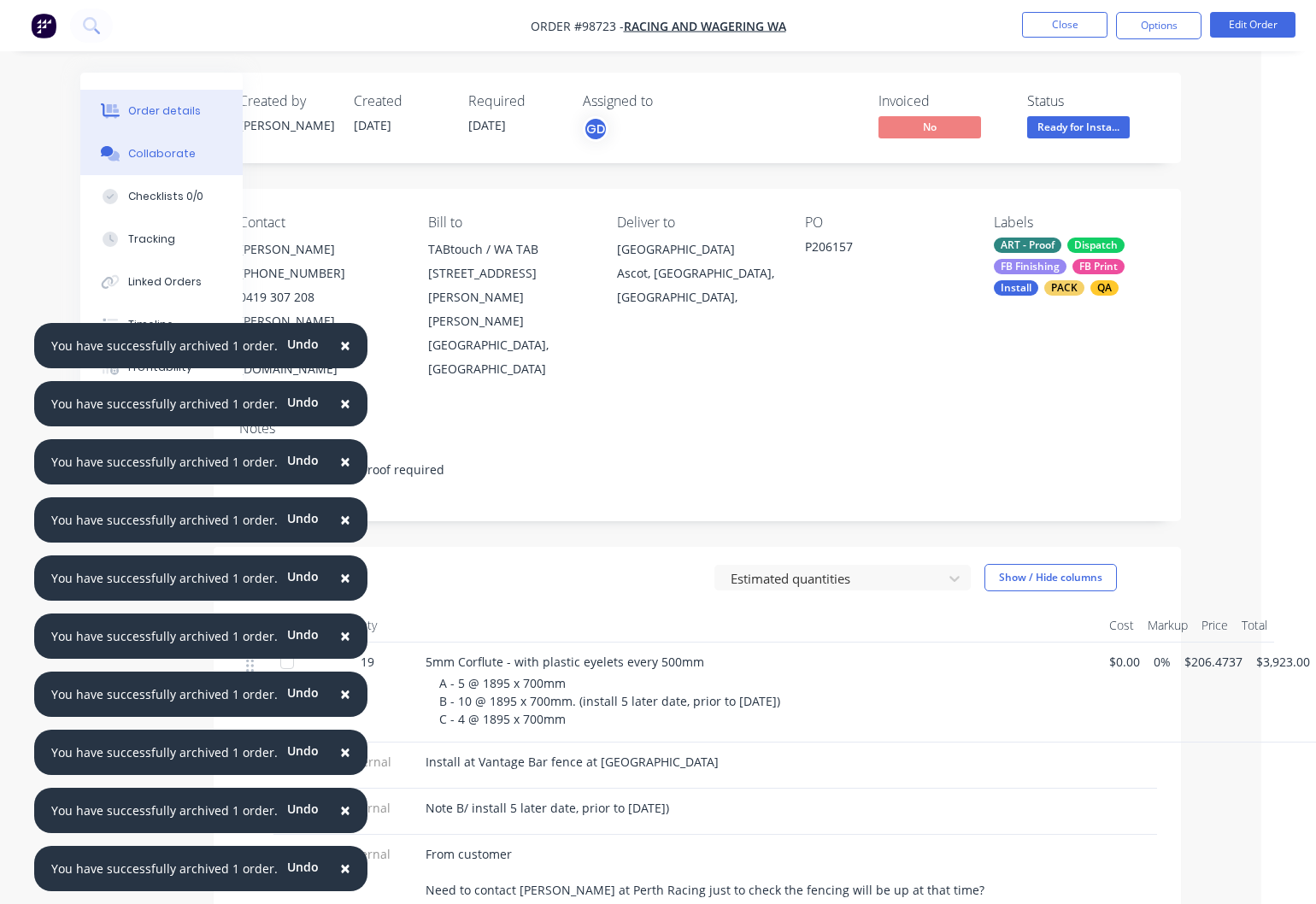
click at [160, 151] on div "Collaborate" at bounding box center [162, 154] width 68 height 16
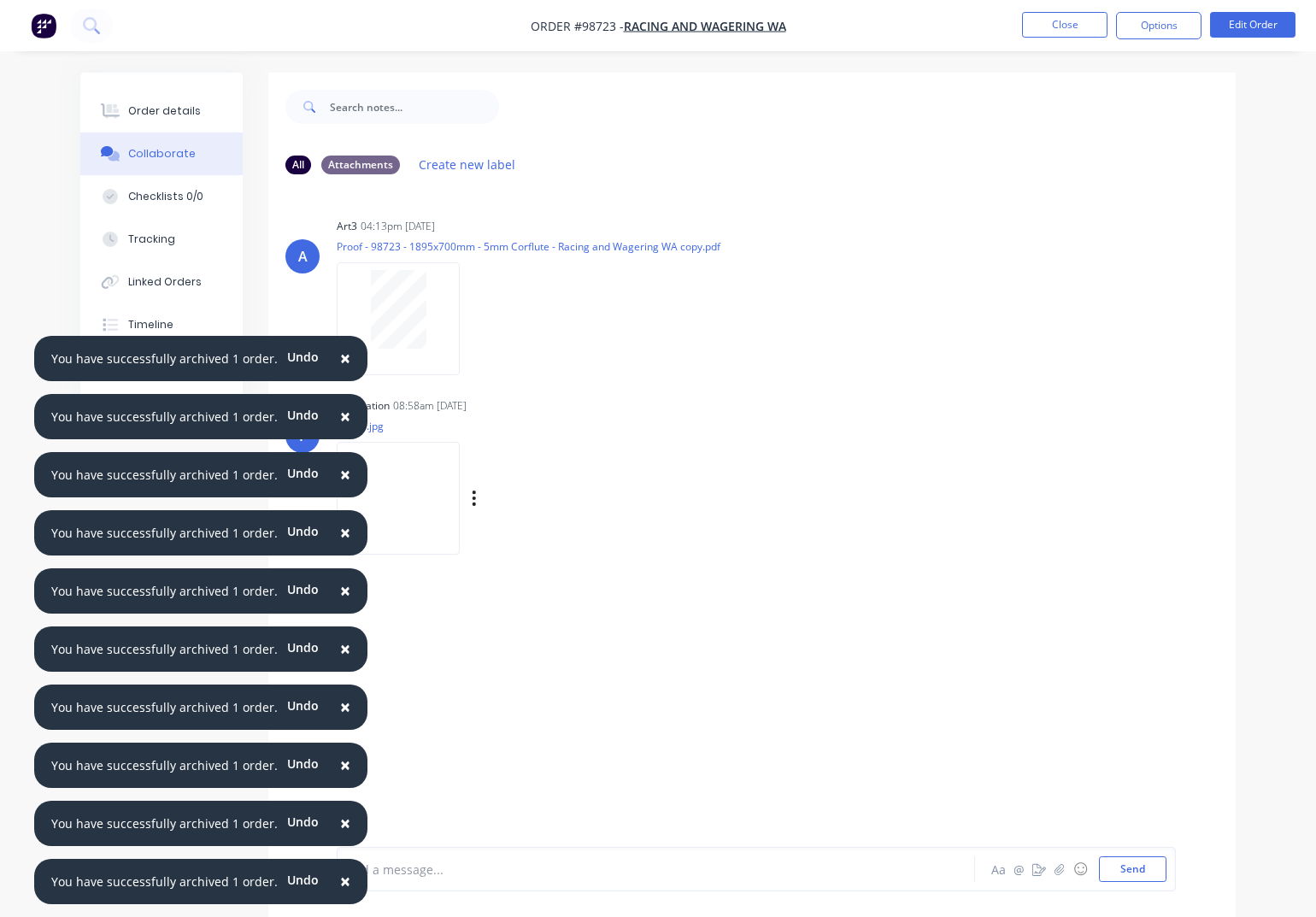
drag, startPoint x: 570, startPoint y: 517, endPoint x: 510, endPoint y: 502, distance: 61.8
click at [566, 516] on div "Labels Download Delete" at bounding box center [494, 498] width 314 height 128
click at [477, 496] on icon "button" at bounding box center [475, 498] width 5 height 20
click at [561, 547] on button "Download" at bounding box center [586, 544] width 192 height 38
click at [1066, 32] on button "Close" at bounding box center [1065, 25] width 86 height 26
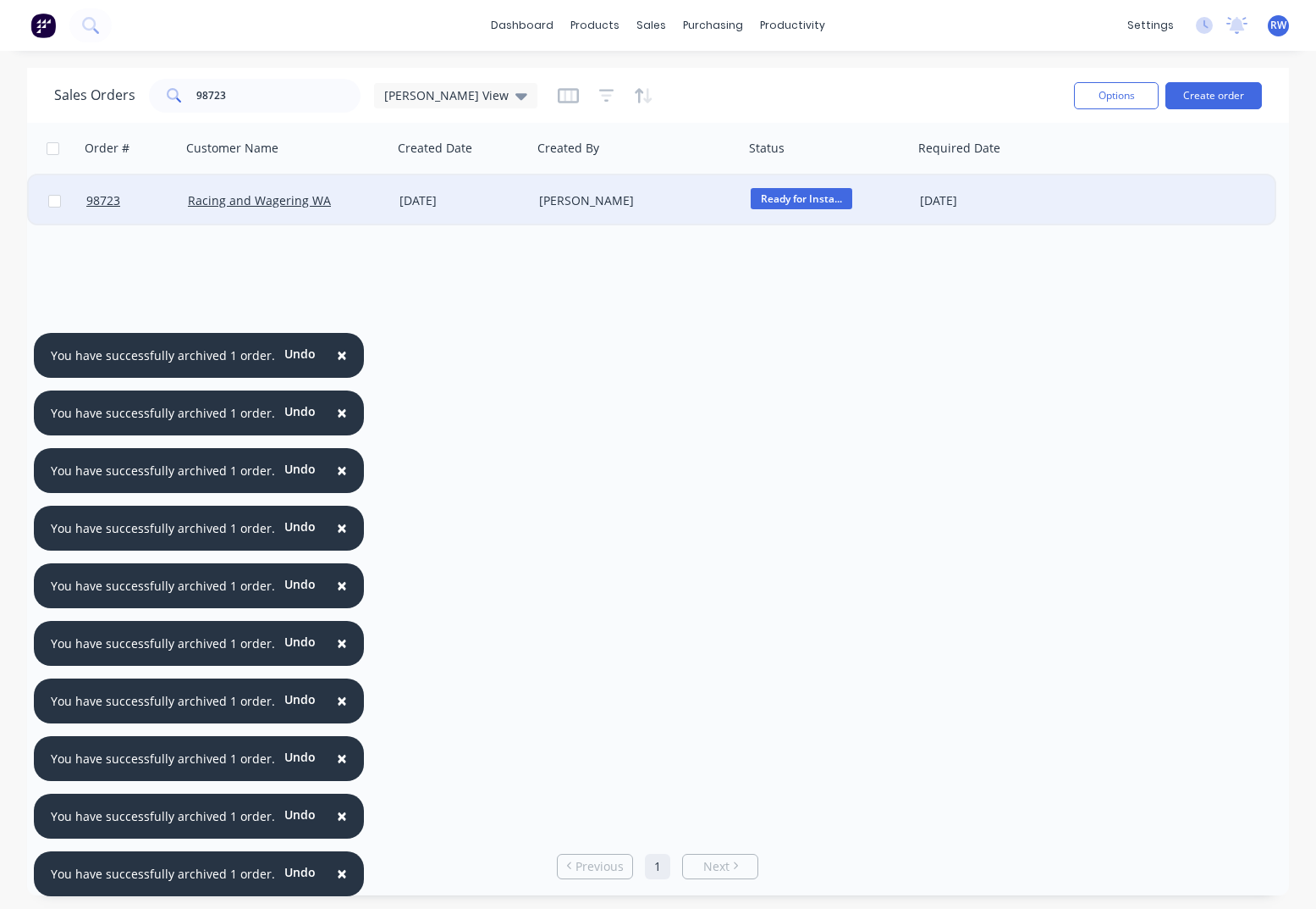
click at [54, 204] on input "checkbox" at bounding box center [54, 201] width 13 height 13
checkbox input "true"
drag, startPoint x: 1112, startPoint y: 93, endPoint x: 1111, endPoint y: 113, distance: 20.0
click at [1112, 93] on button "Options" at bounding box center [1116, 96] width 85 height 27
click at [1066, 177] on div "Archive" at bounding box center [1065, 172] width 156 height 25
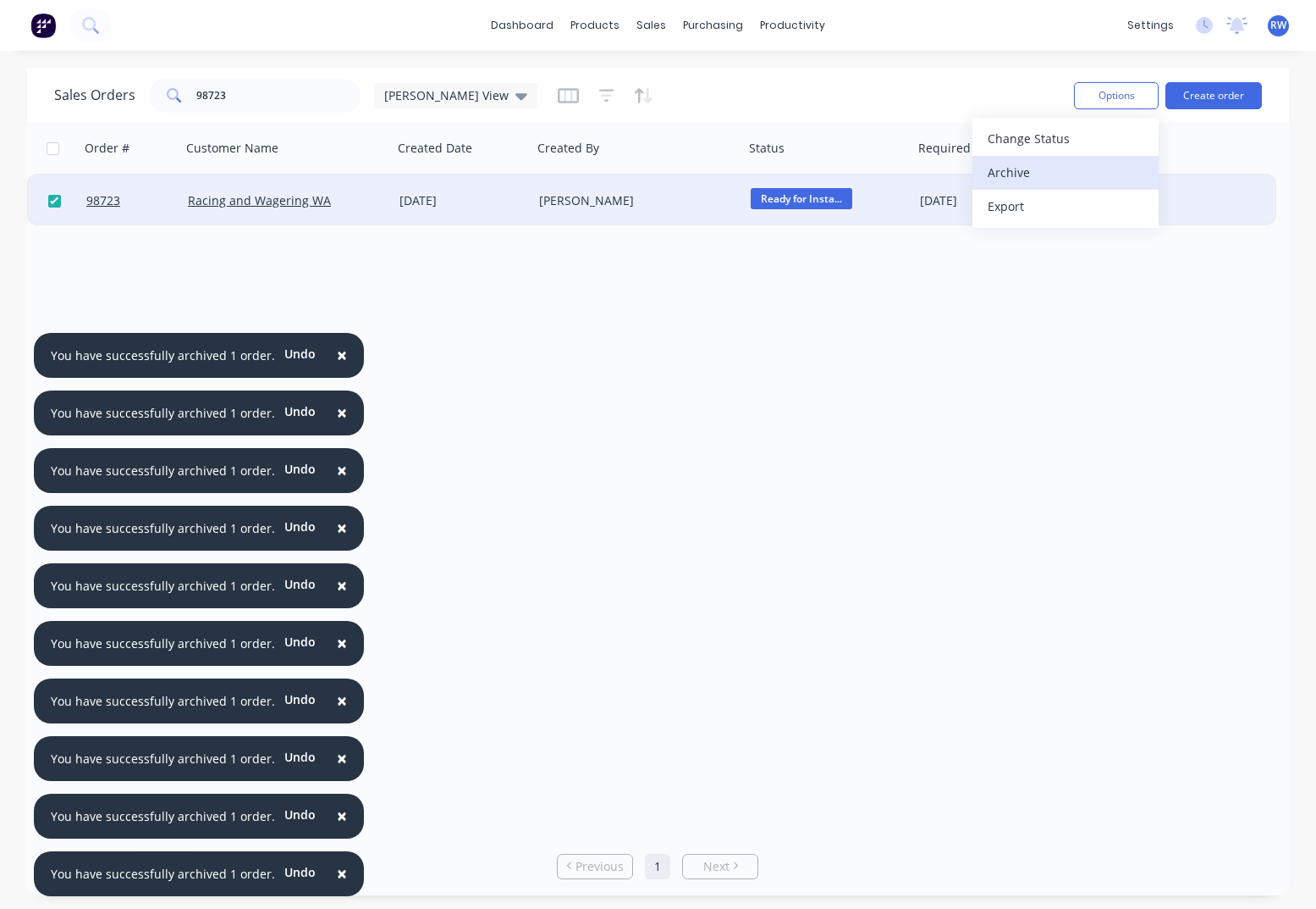
checkbox input "false"
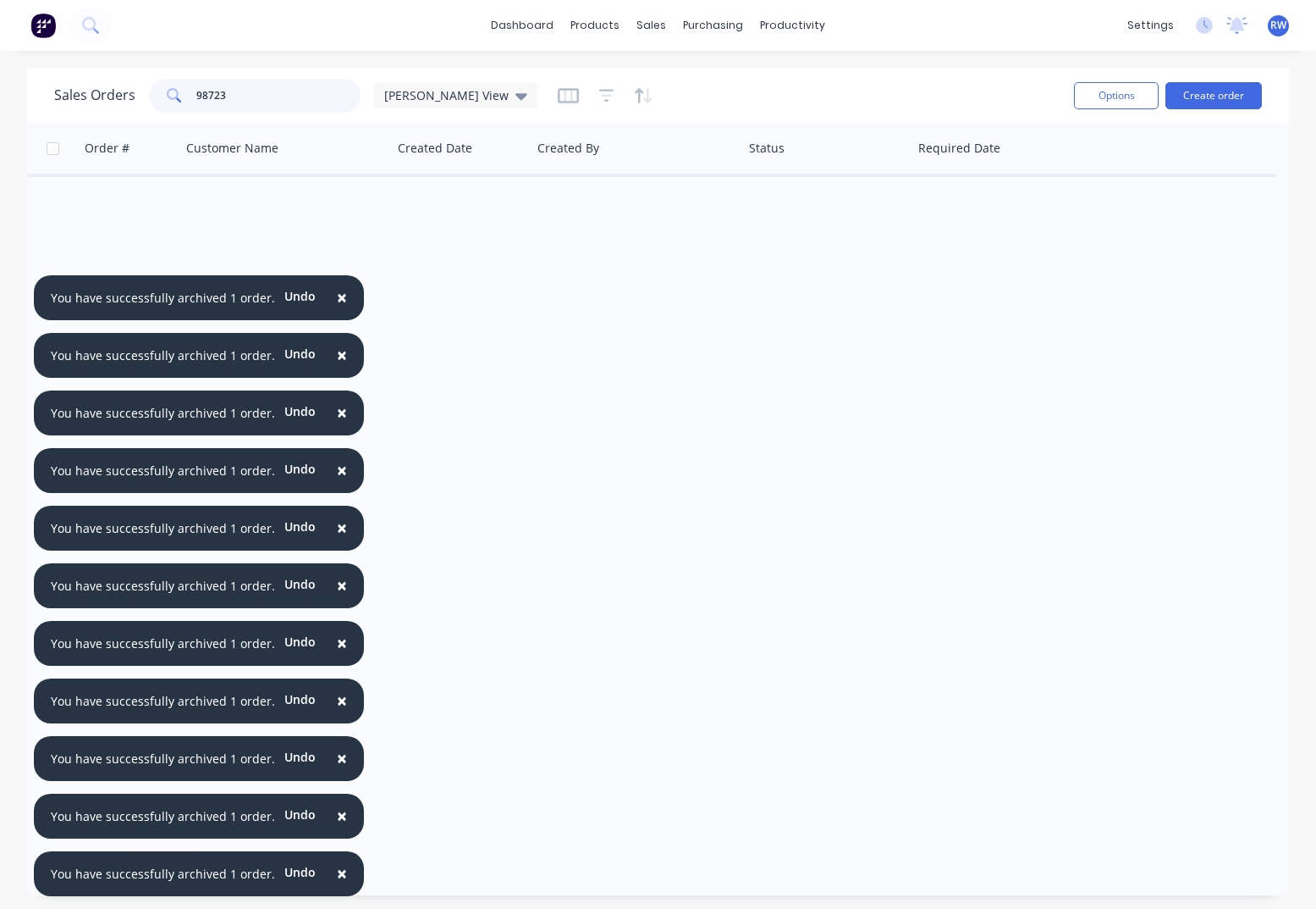
click at [272, 95] on input "98723" at bounding box center [279, 95] width 165 height 33
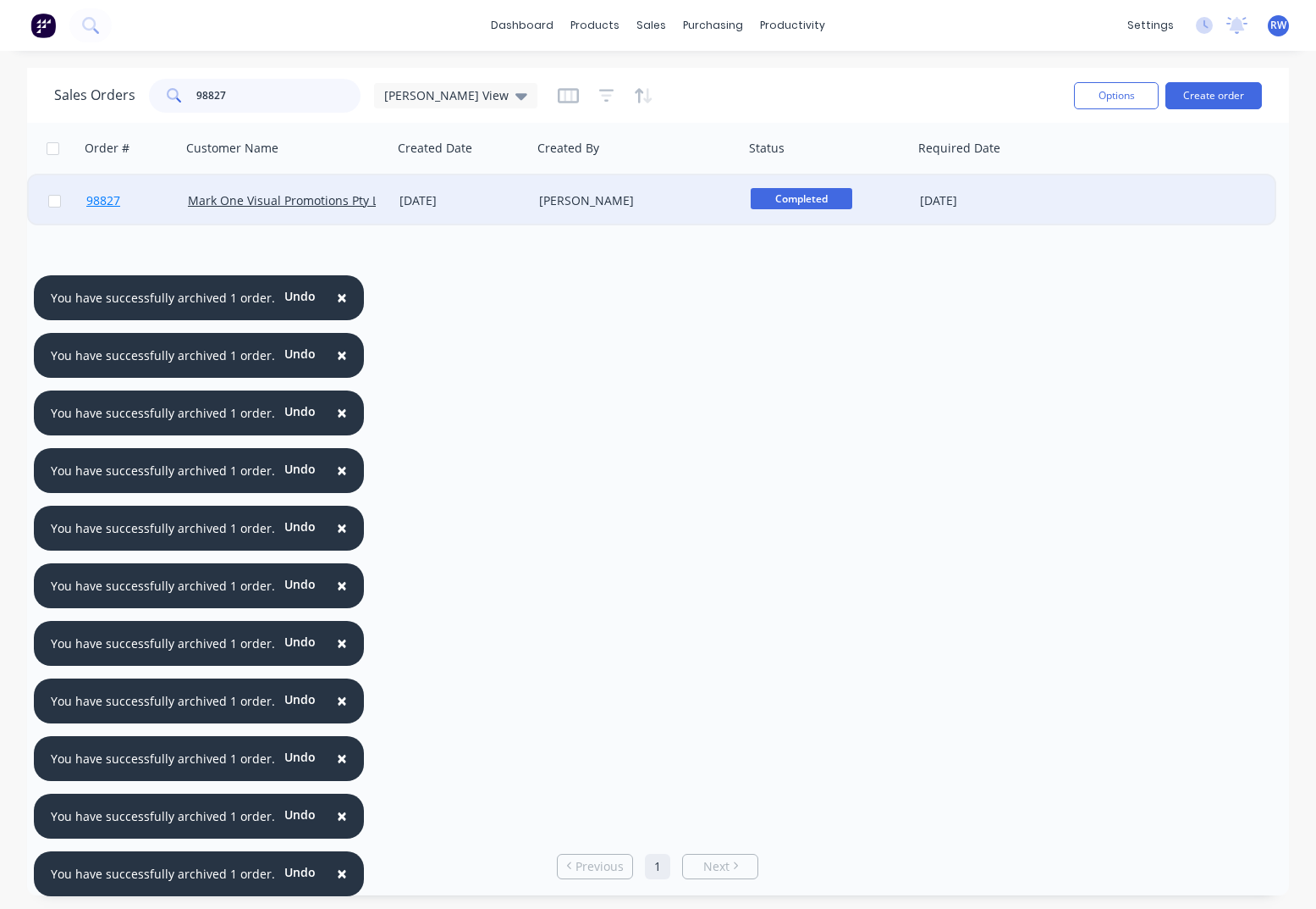
type input "98827"
click at [100, 205] on span "98827" at bounding box center [103, 201] width 33 height 17
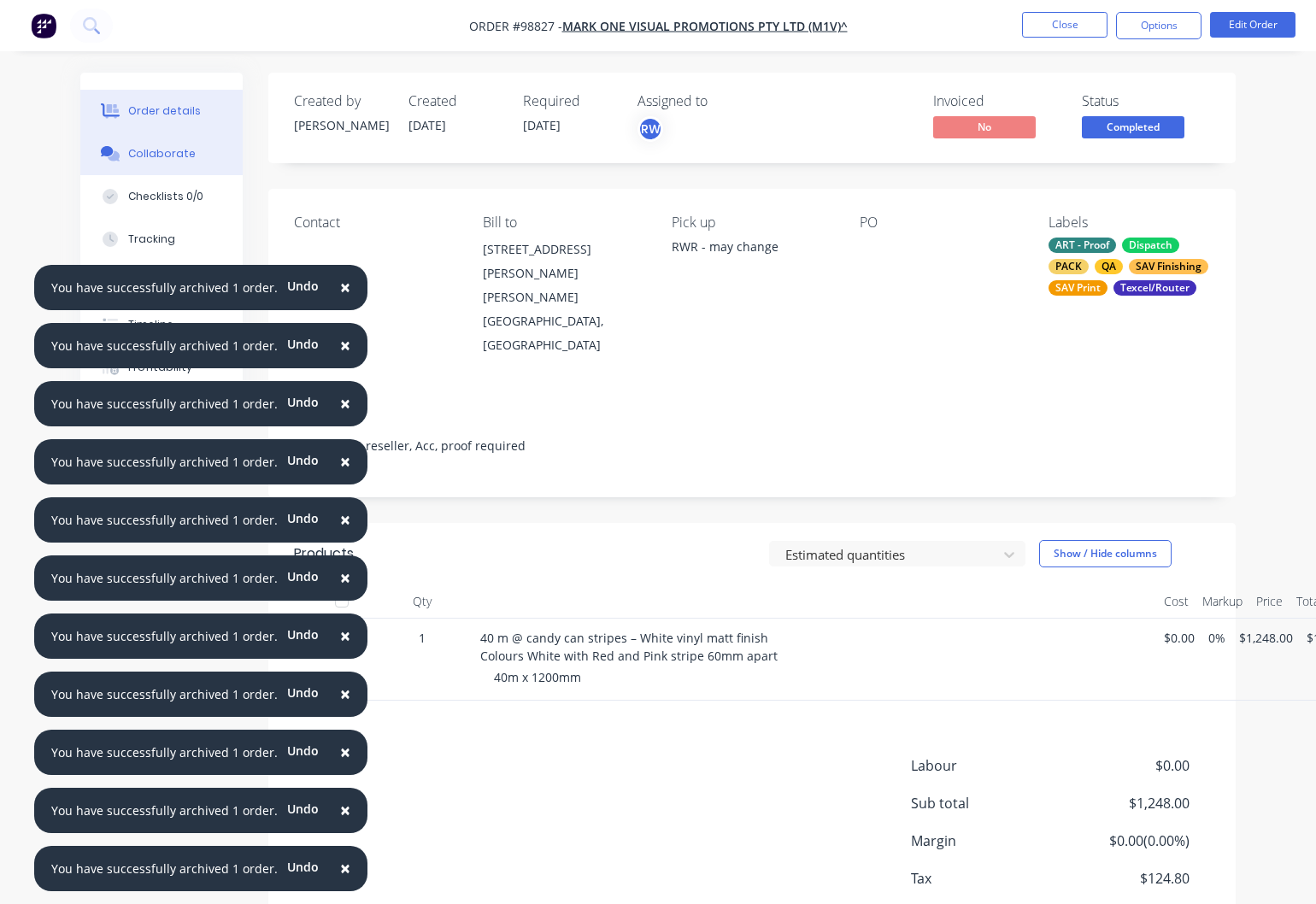
click at [166, 154] on div "Collaborate" at bounding box center [162, 154] width 68 height 16
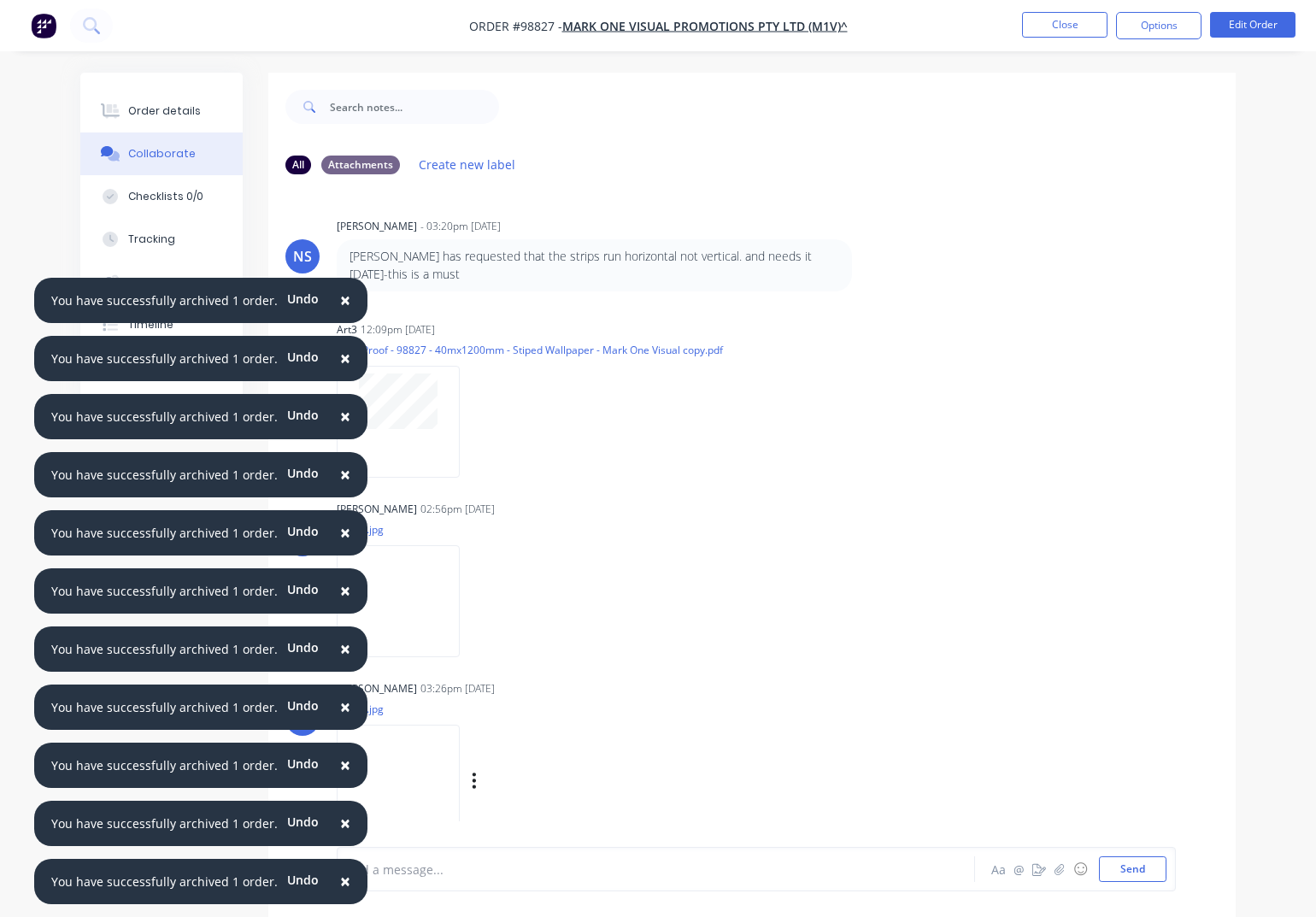
click at [478, 781] on div "Labels Download Delete" at bounding box center [563, 780] width 192 height 25
click at [476, 781] on icon "button" at bounding box center [475, 781] width 3 height 16
click at [543, 791] on button "Download" at bounding box center [586, 785] width 192 height 38
click at [478, 603] on button "button" at bounding box center [475, 601] width 7 height 25
click at [554, 643] on button "Download" at bounding box center [586, 646] width 192 height 38
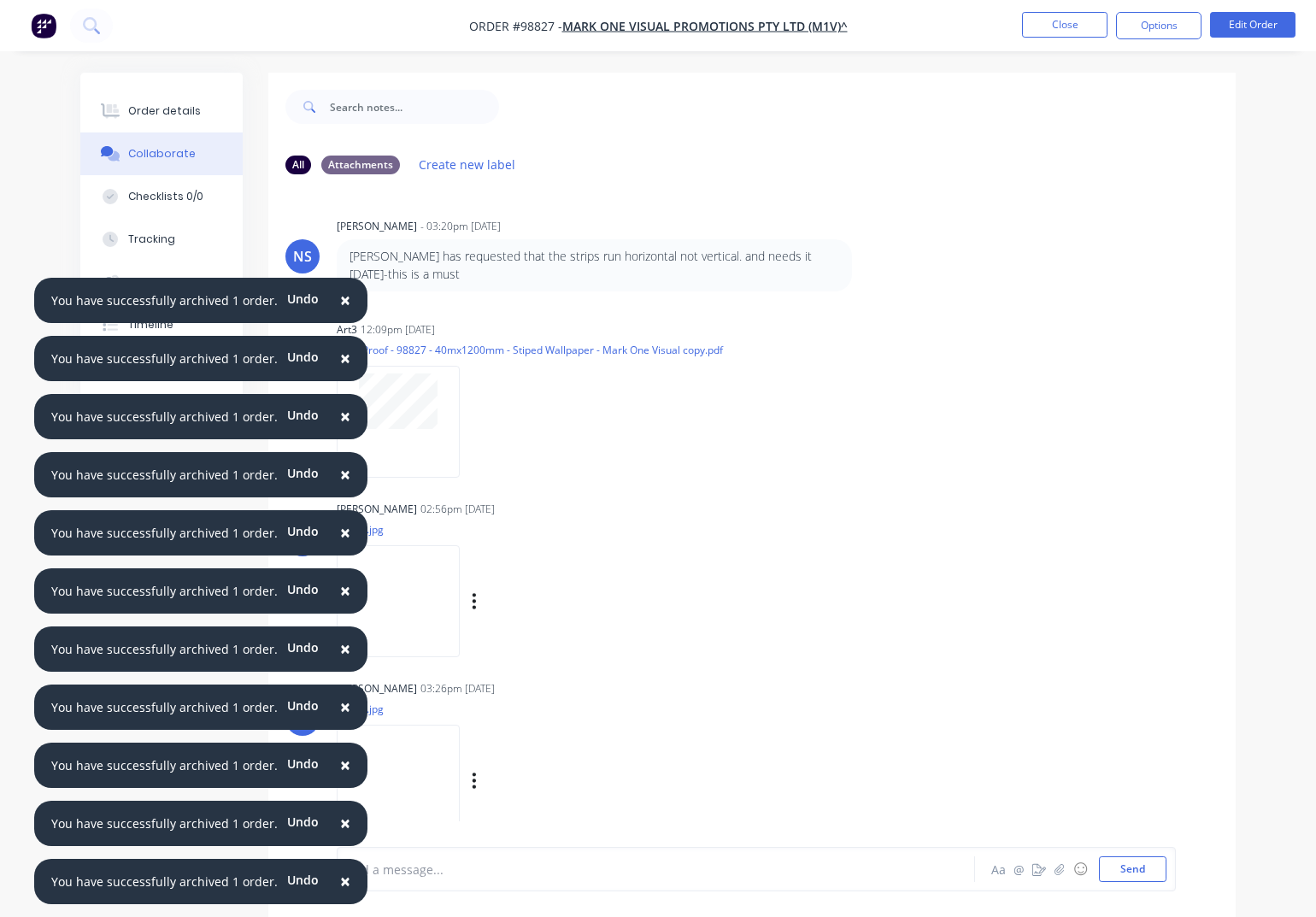
scroll to position [26, 0]
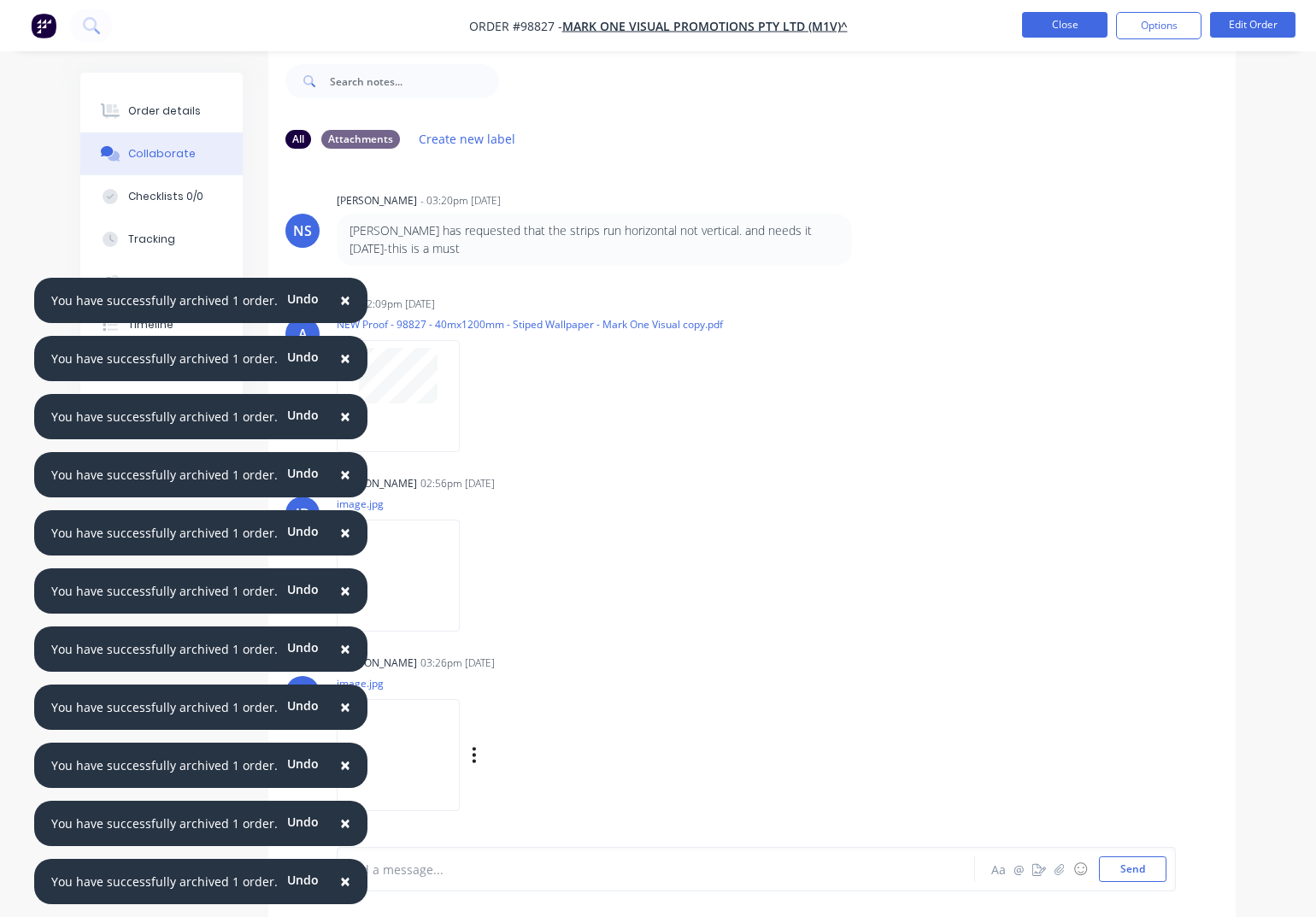
click at [1060, 23] on button "Close" at bounding box center [1065, 25] width 86 height 26
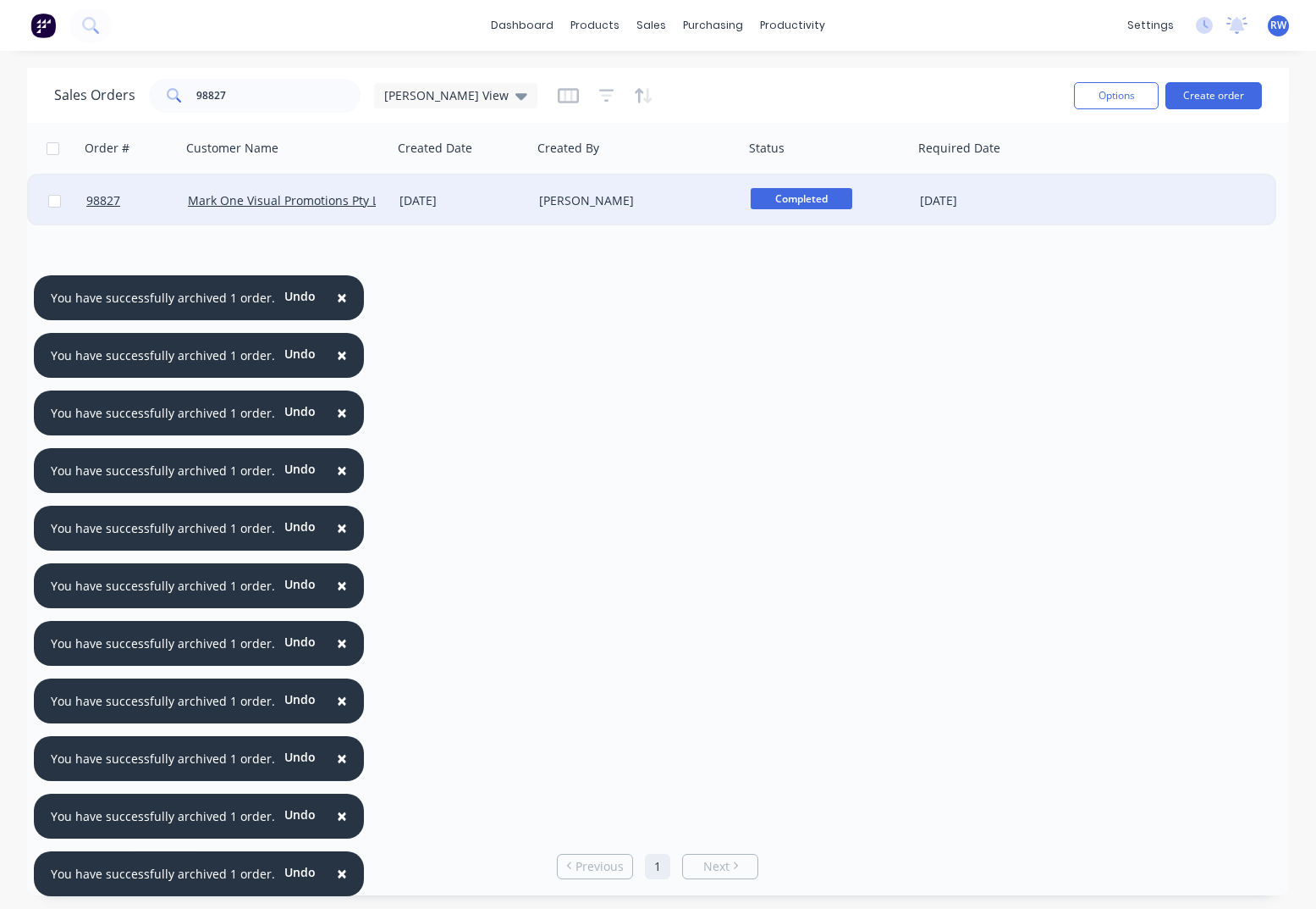
click at [59, 203] on input "checkbox" at bounding box center [54, 201] width 13 height 13
checkbox input "true"
click at [1102, 96] on button "Options" at bounding box center [1116, 96] width 85 height 27
click at [1089, 176] on div "Archive" at bounding box center [1065, 172] width 156 height 25
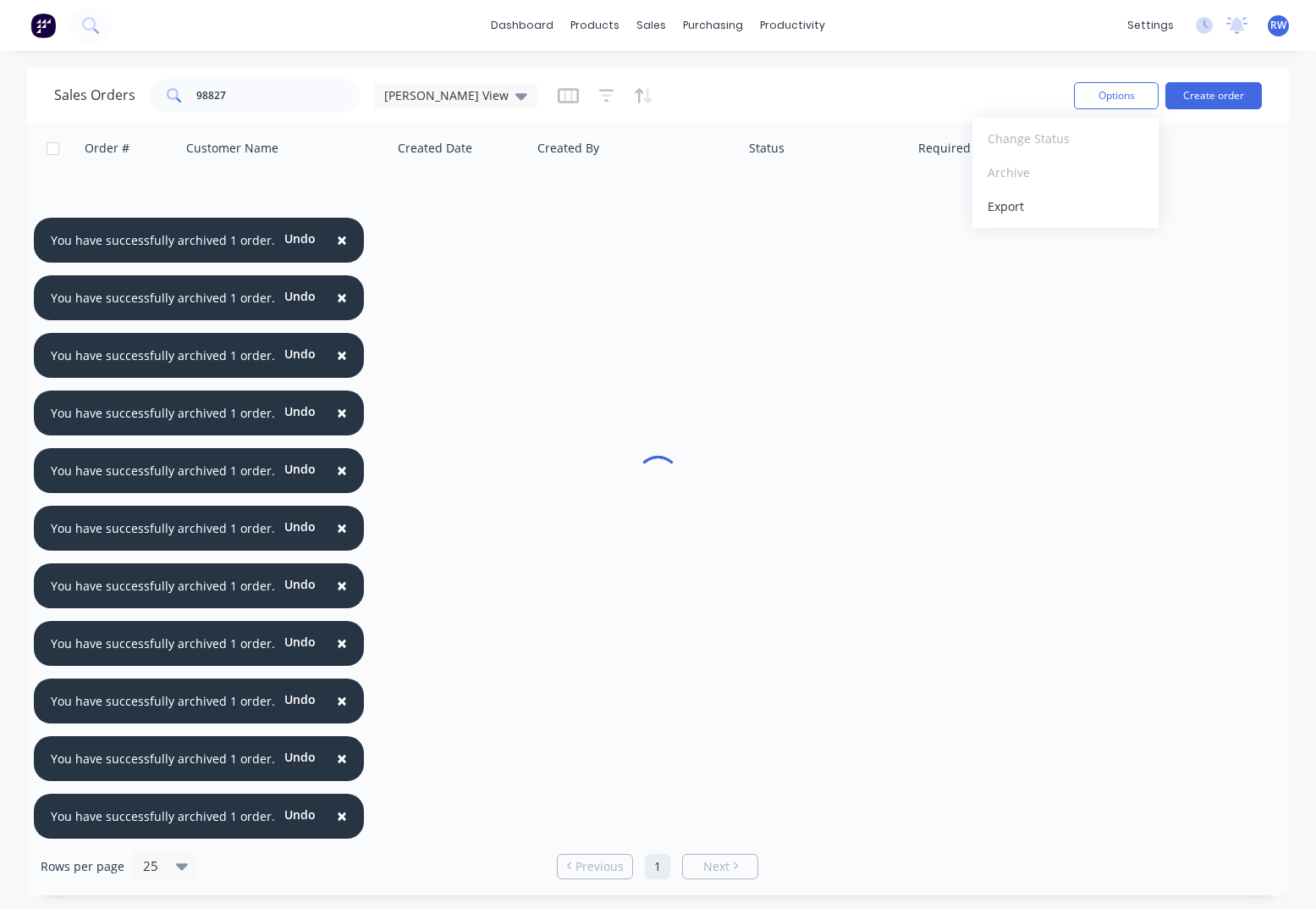
checkbox input "false"
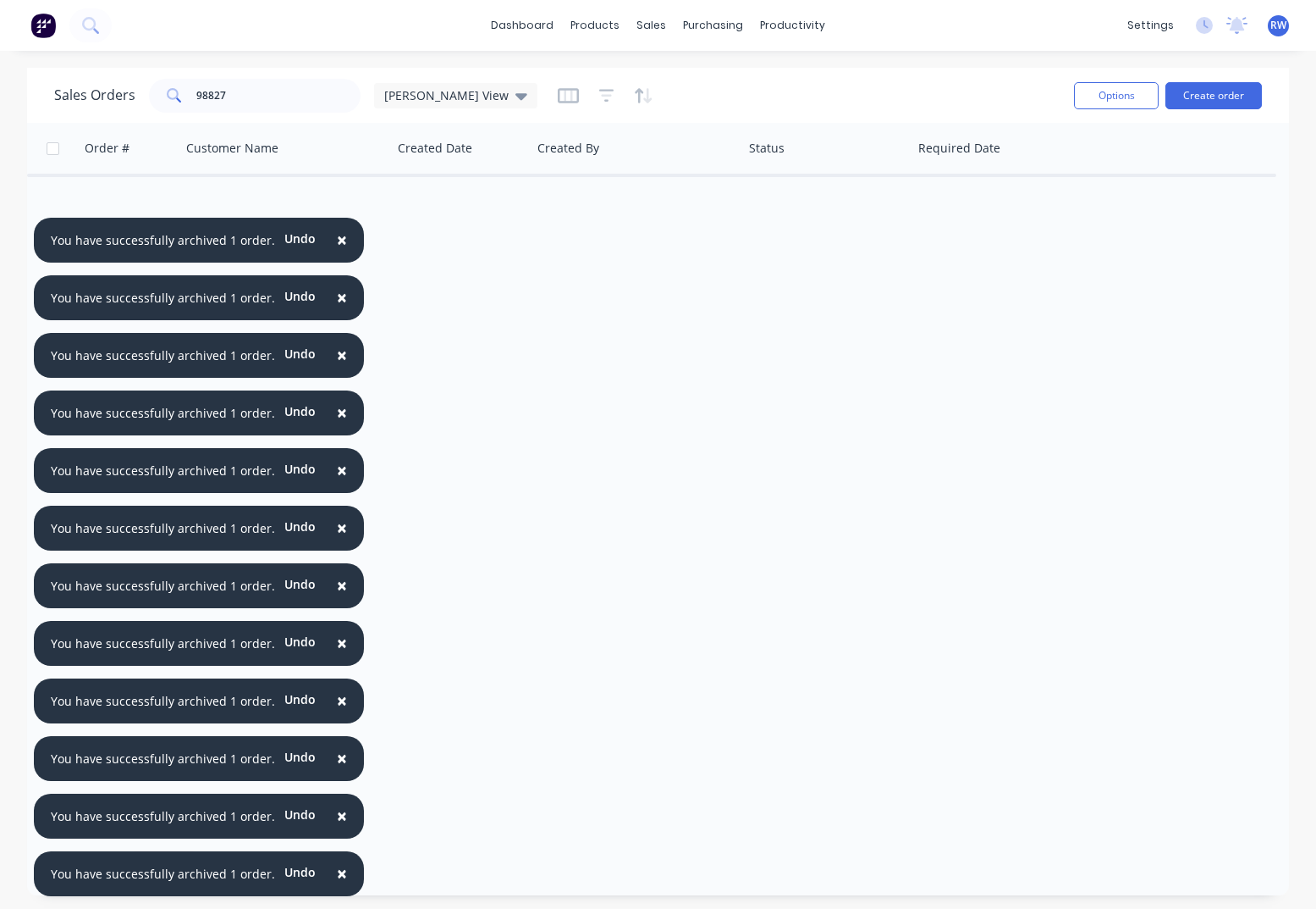
click at [337, 240] on span "×" at bounding box center [342, 239] width 10 height 24
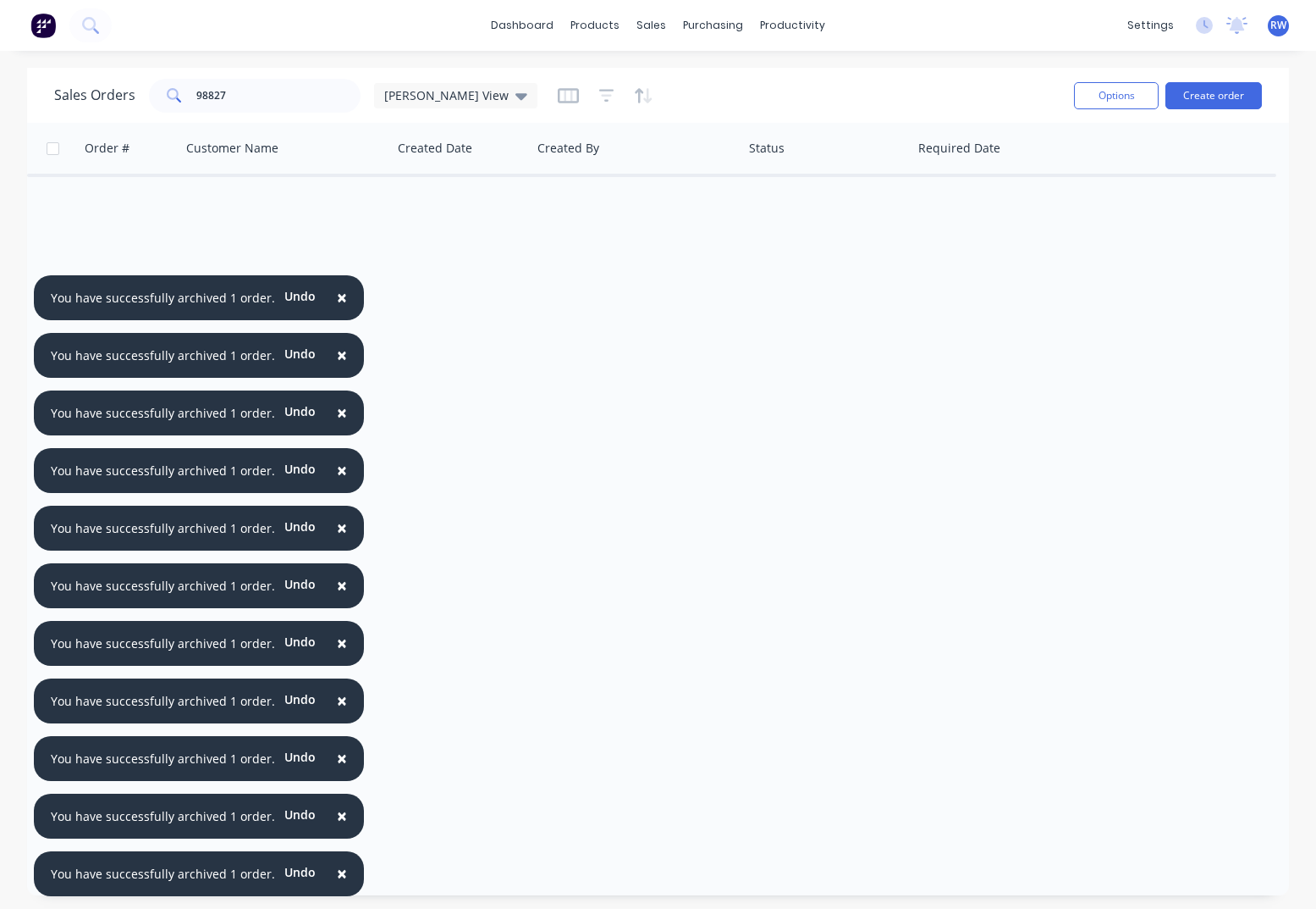
click at [337, 293] on span "×" at bounding box center [342, 298] width 10 height 24
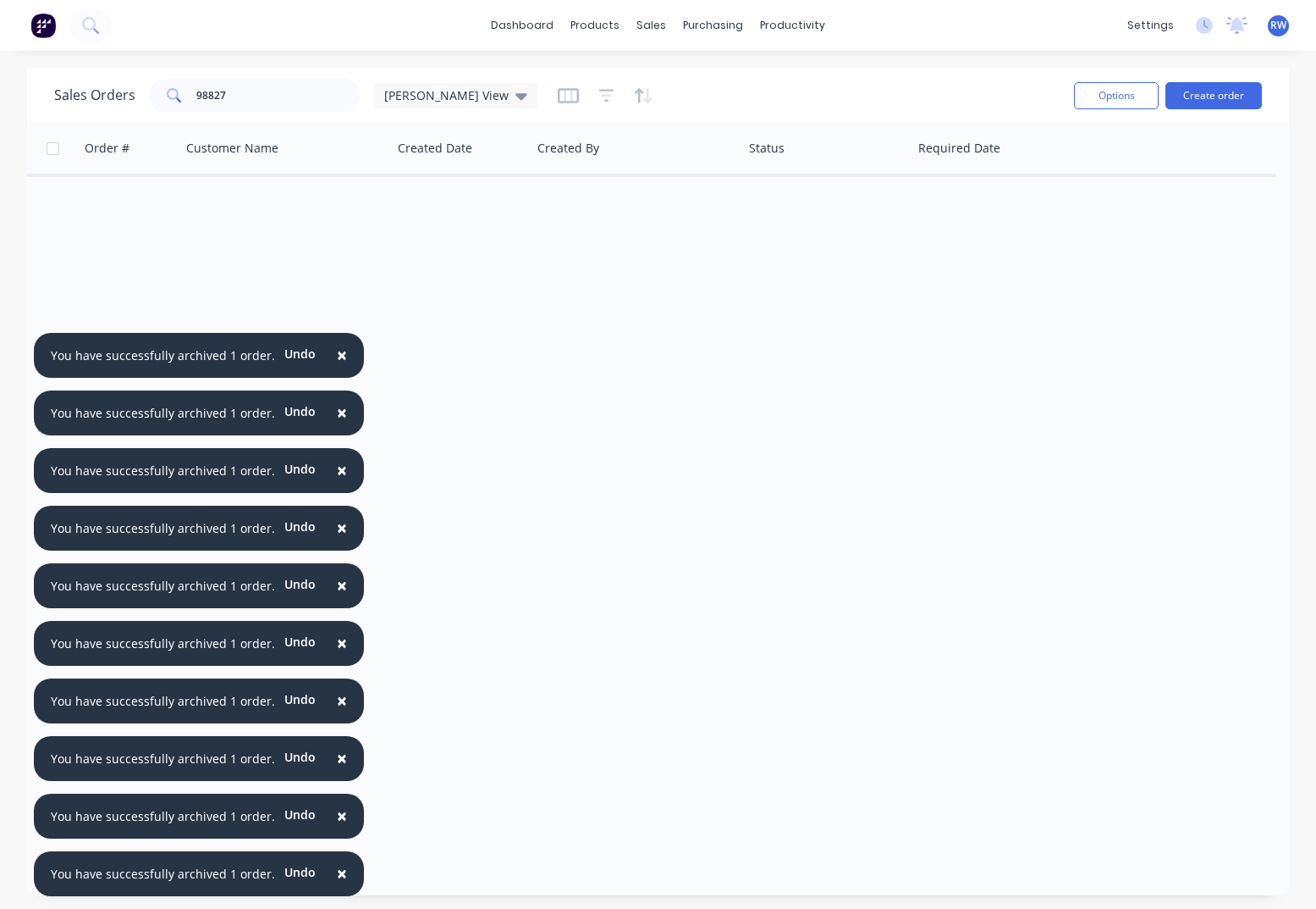
drag, startPoint x: 328, startPoint y: 354, endPoint x: 334, endPoint y: 377, distance: 23.8
click at [337, 354] on span "×" at bounding box center [342, 355] width 10 height 24
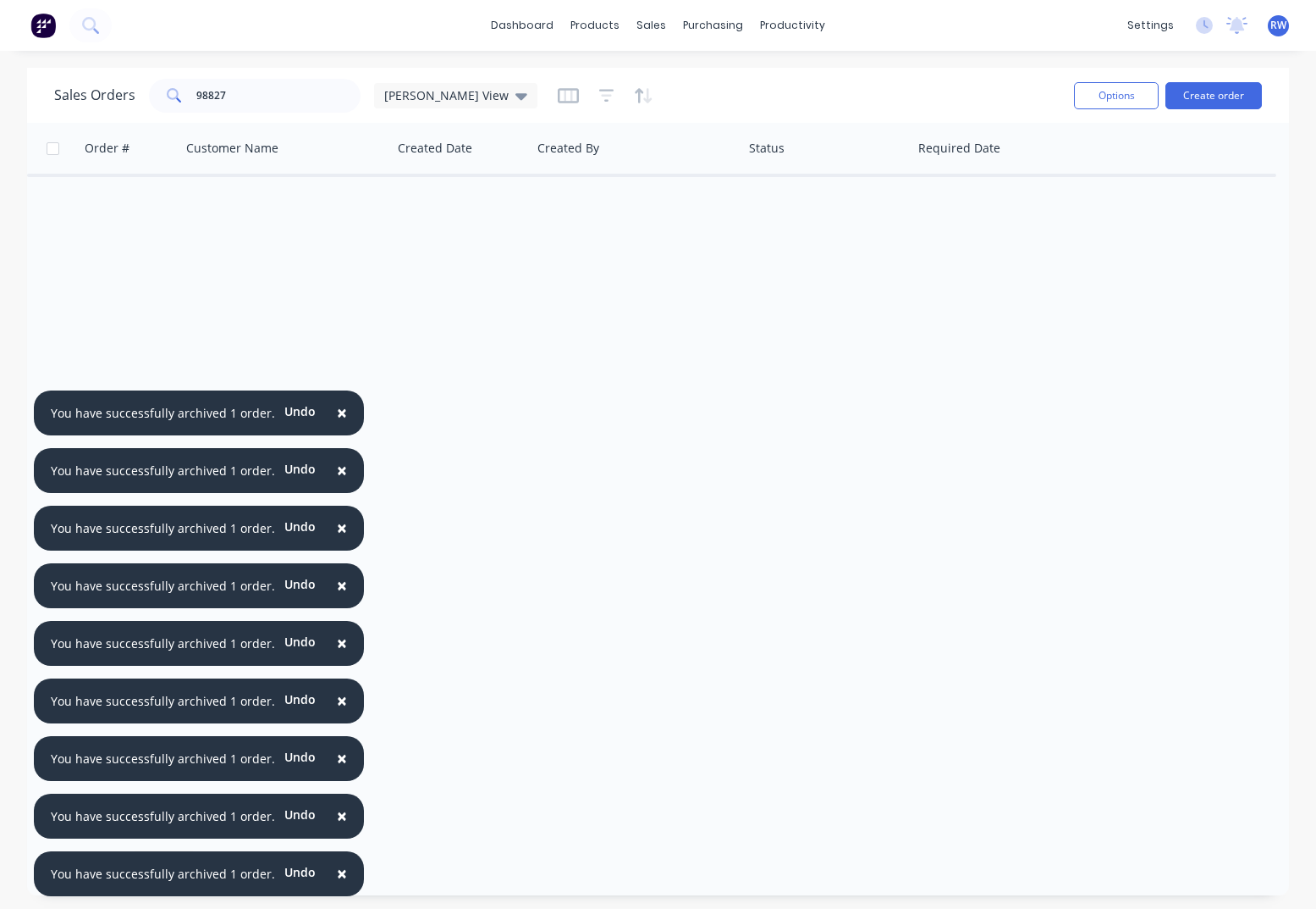
click at [337, 415] on span "×" at bounding box center [342, 413] width 10 height 24
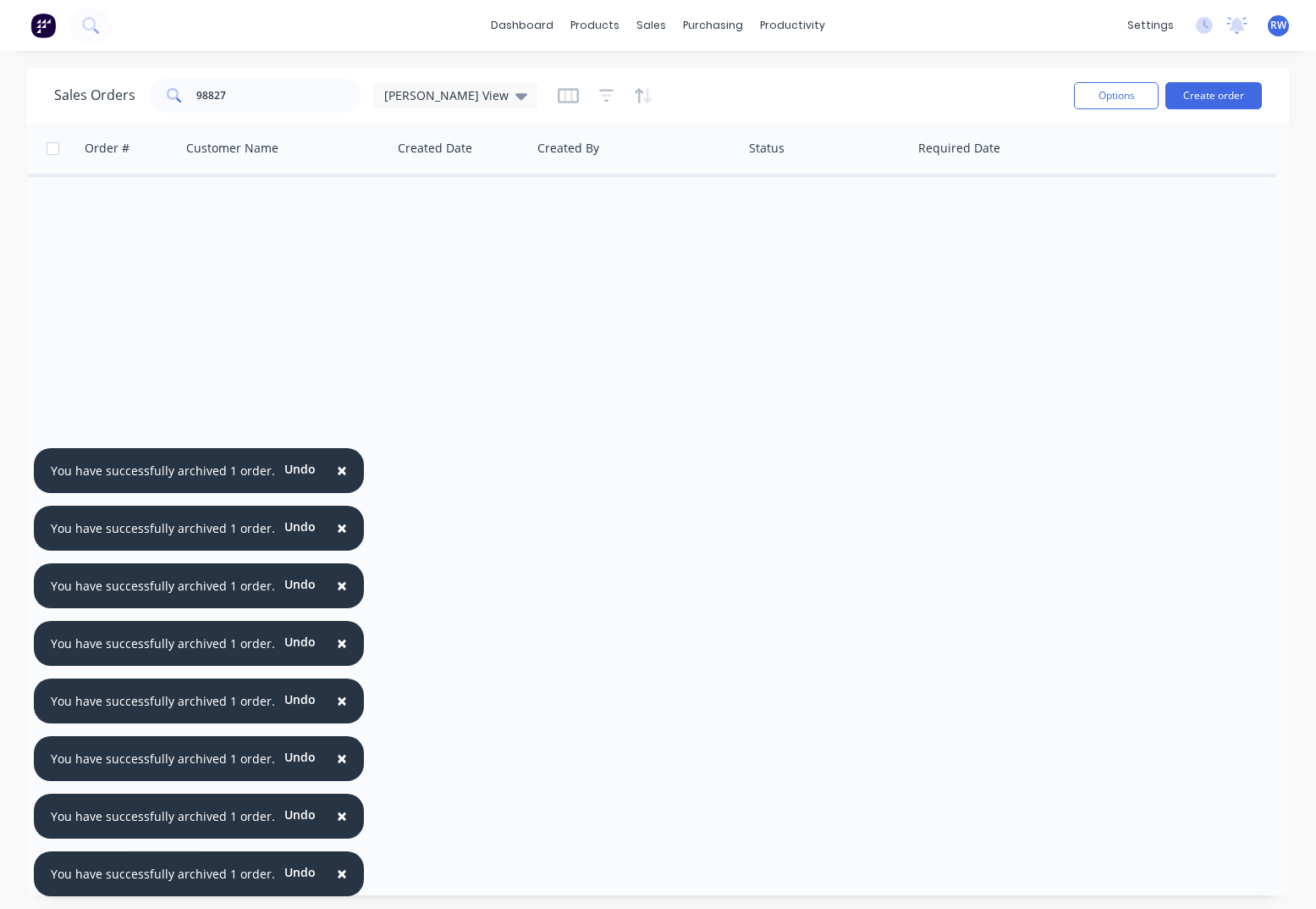
click at [341, 474] on button "×" at bounding box center [341, 470] width 44 height 40
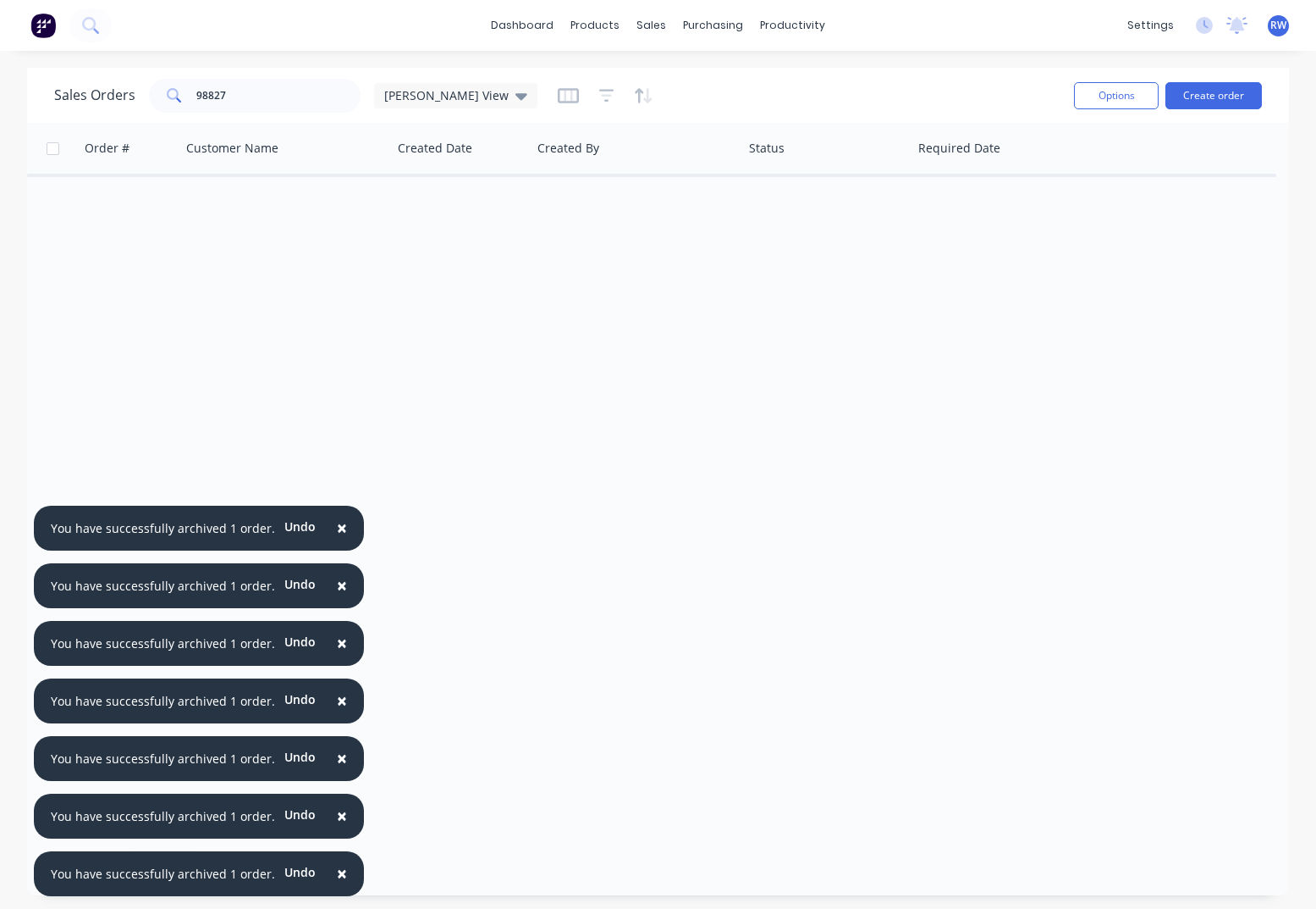
drag, startPoint x: 328, startPoint y: 524, endPoint x: 341, endPoint y: 561, distance: 39.2
click at [328, 524] on button "×" at bounding box center [341, 528] width 44 height 40
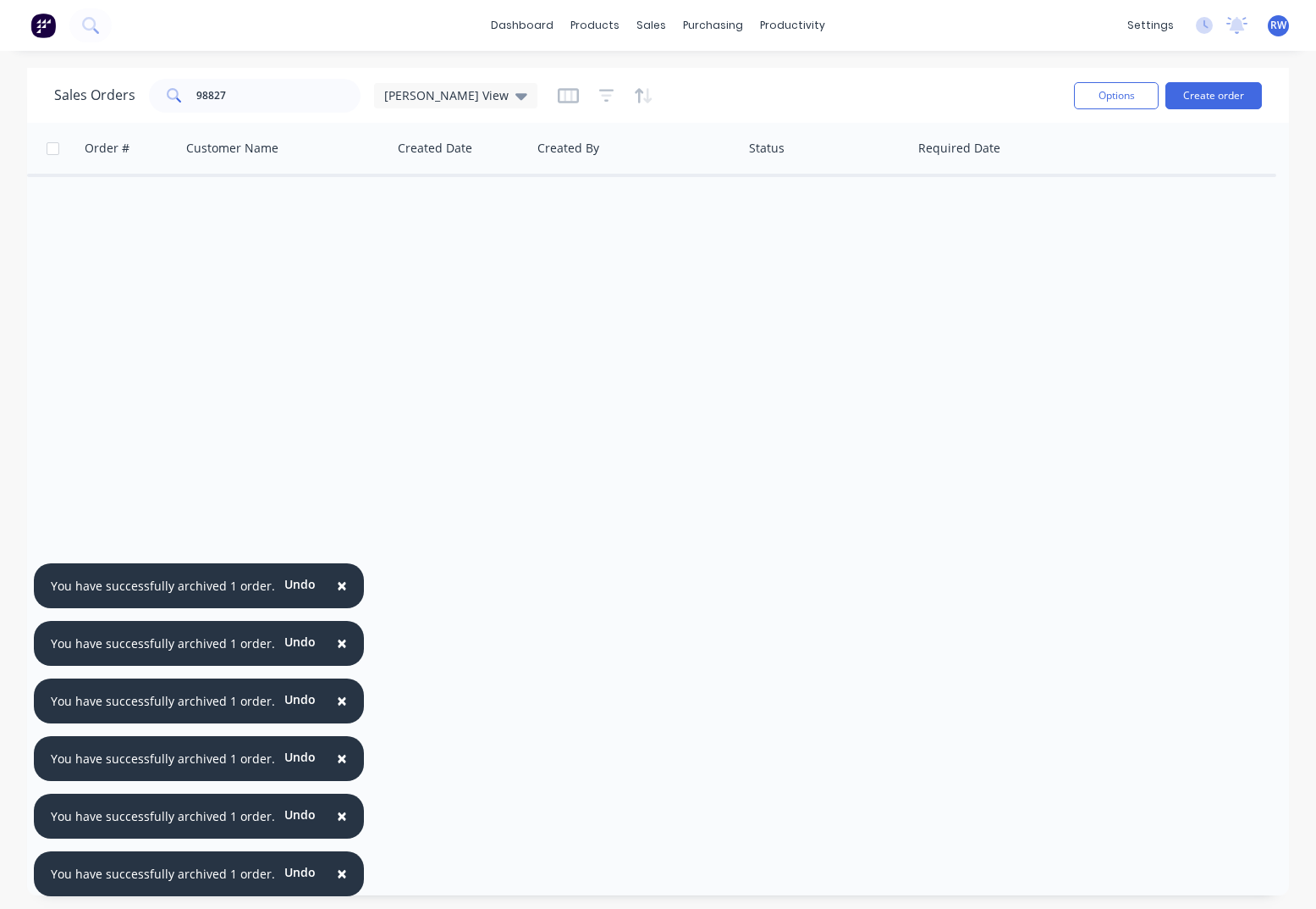
click at [337, 586] on span "×" at bounding box center [342, 585] width 10 height 24
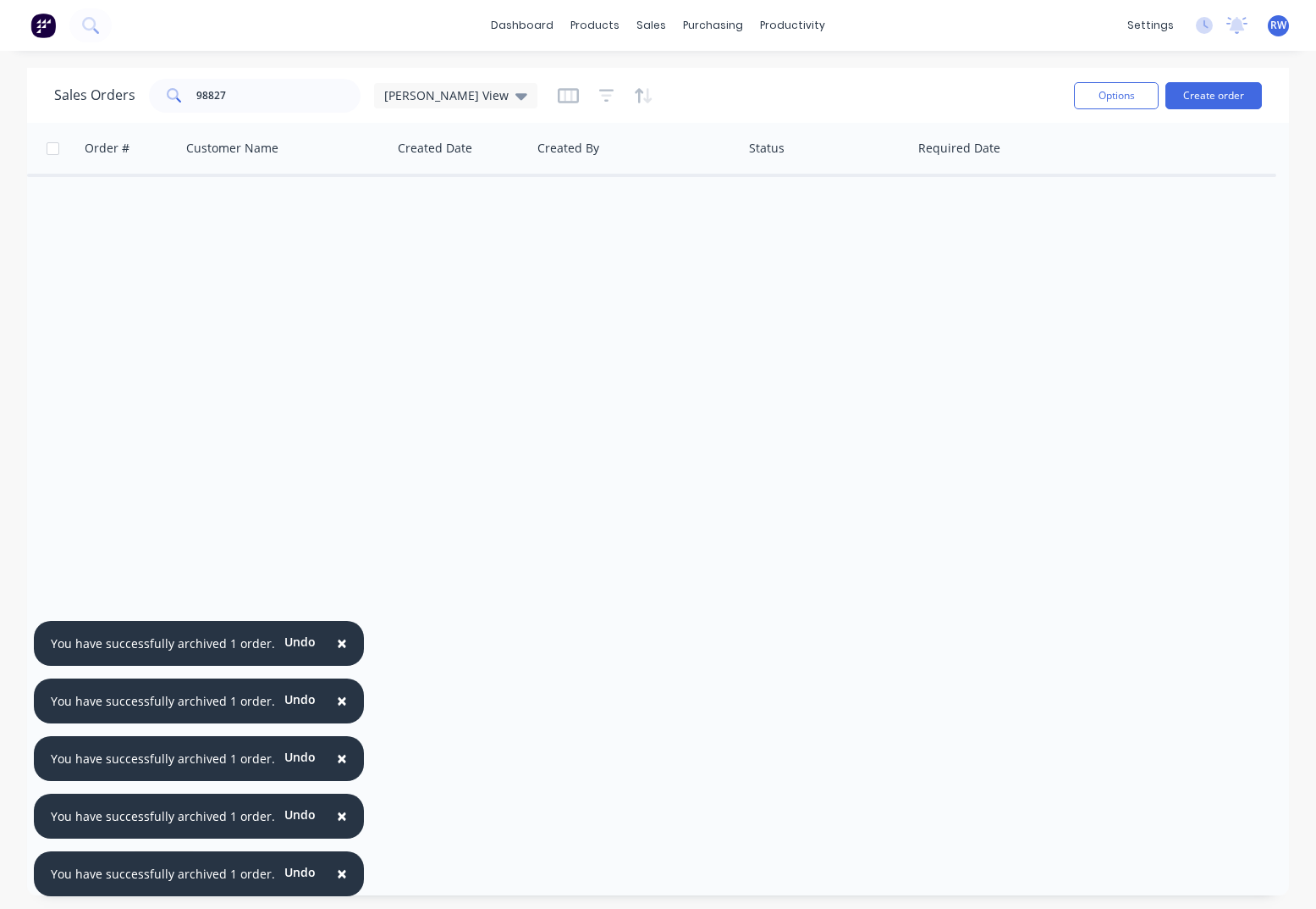
click at [339, 644] on button "×" at bounding box center [341, 643] width 44 height 40
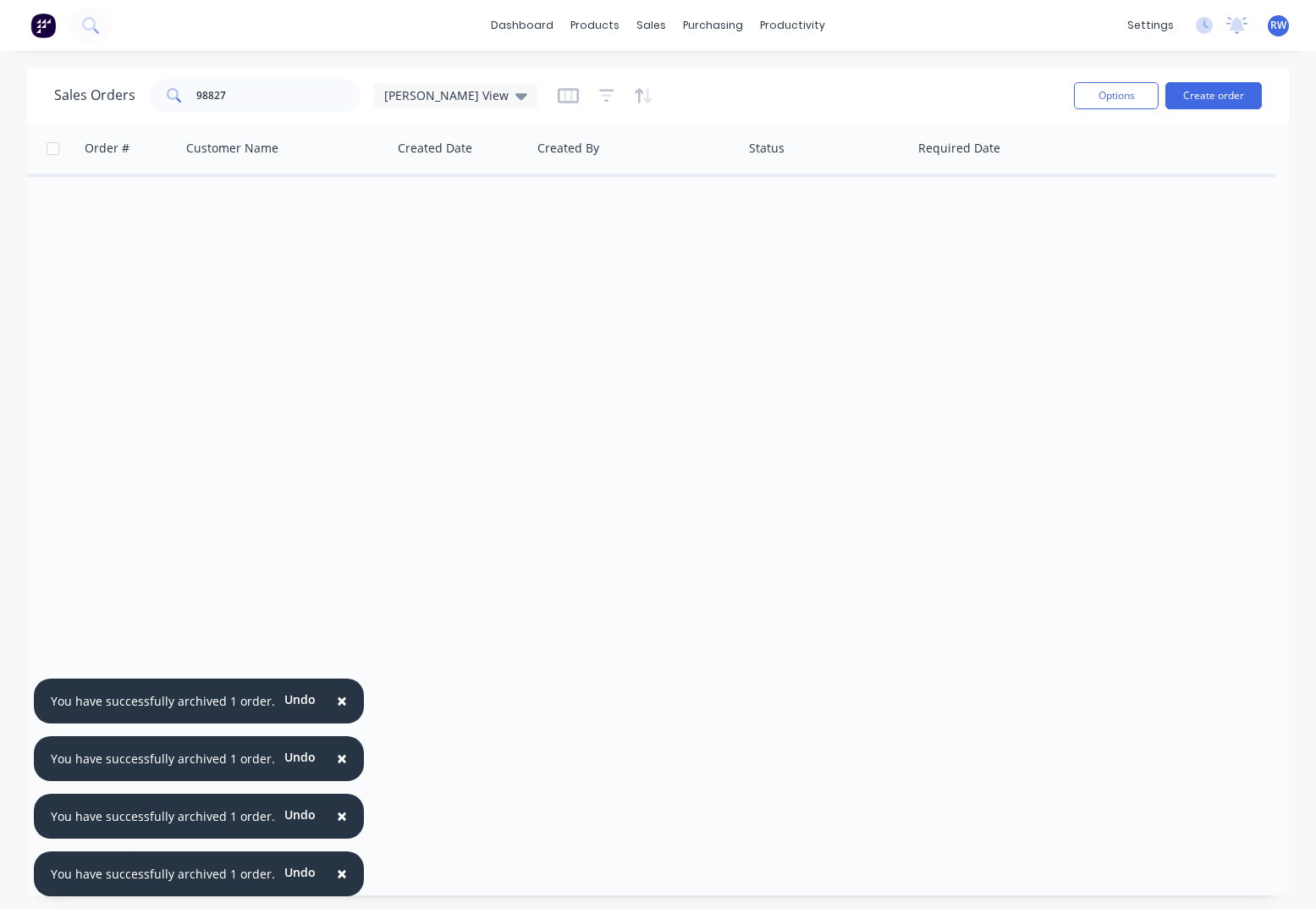
drag, startPoint x: 334, startPoint y: 699, endPoint x: 337, endPoint y: 707, distance: 8.5
click at [337, 699] on span "×" at bounding box center [342, 700] width 10 height 24
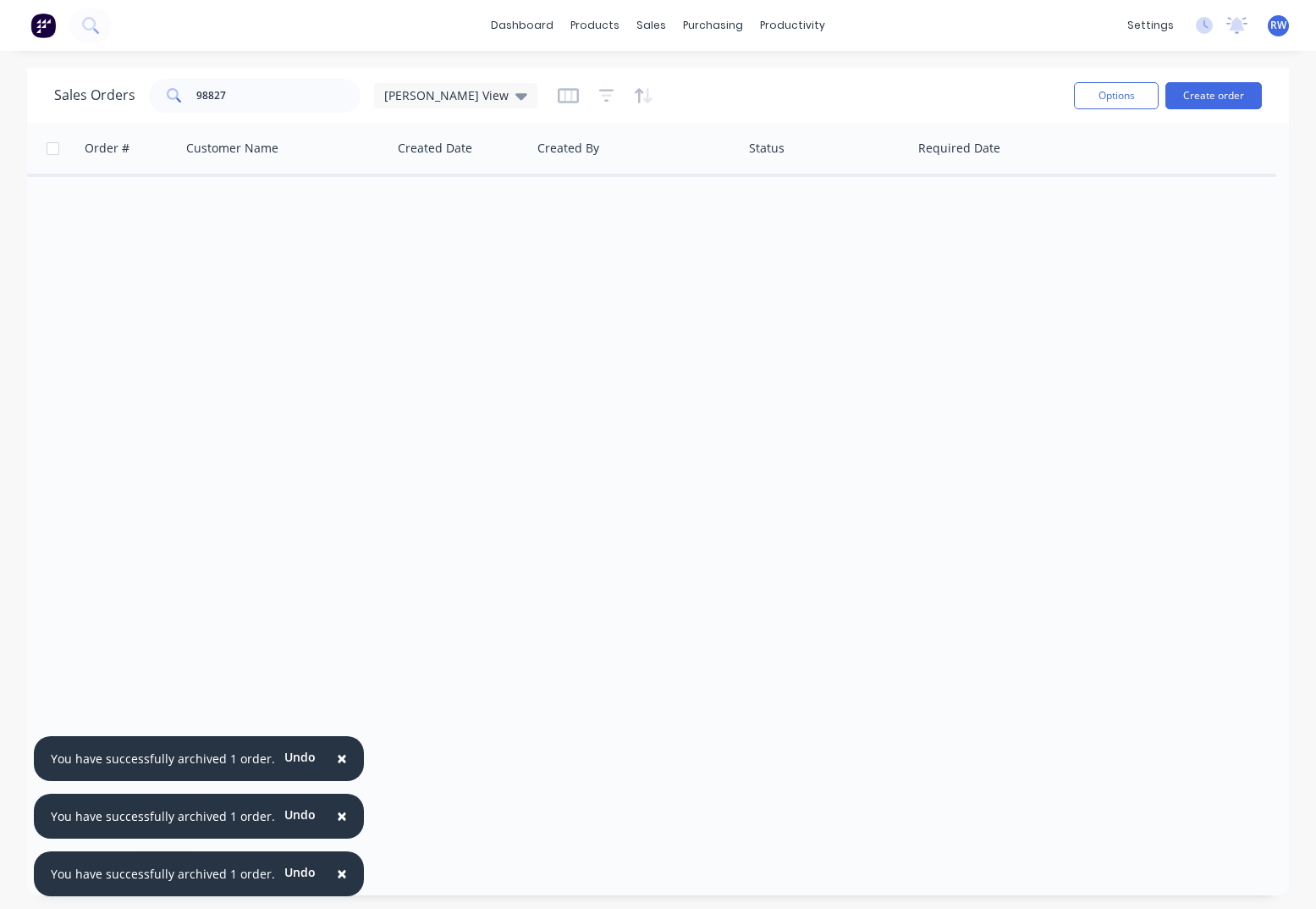
drag, startPoint x: 334, startPoint y: 754, endPoint x: 323, endPoint y: 791, distance: 38.6
click at [337, 756] on span "×" at bounding box center [342, 758] width 10 height 24
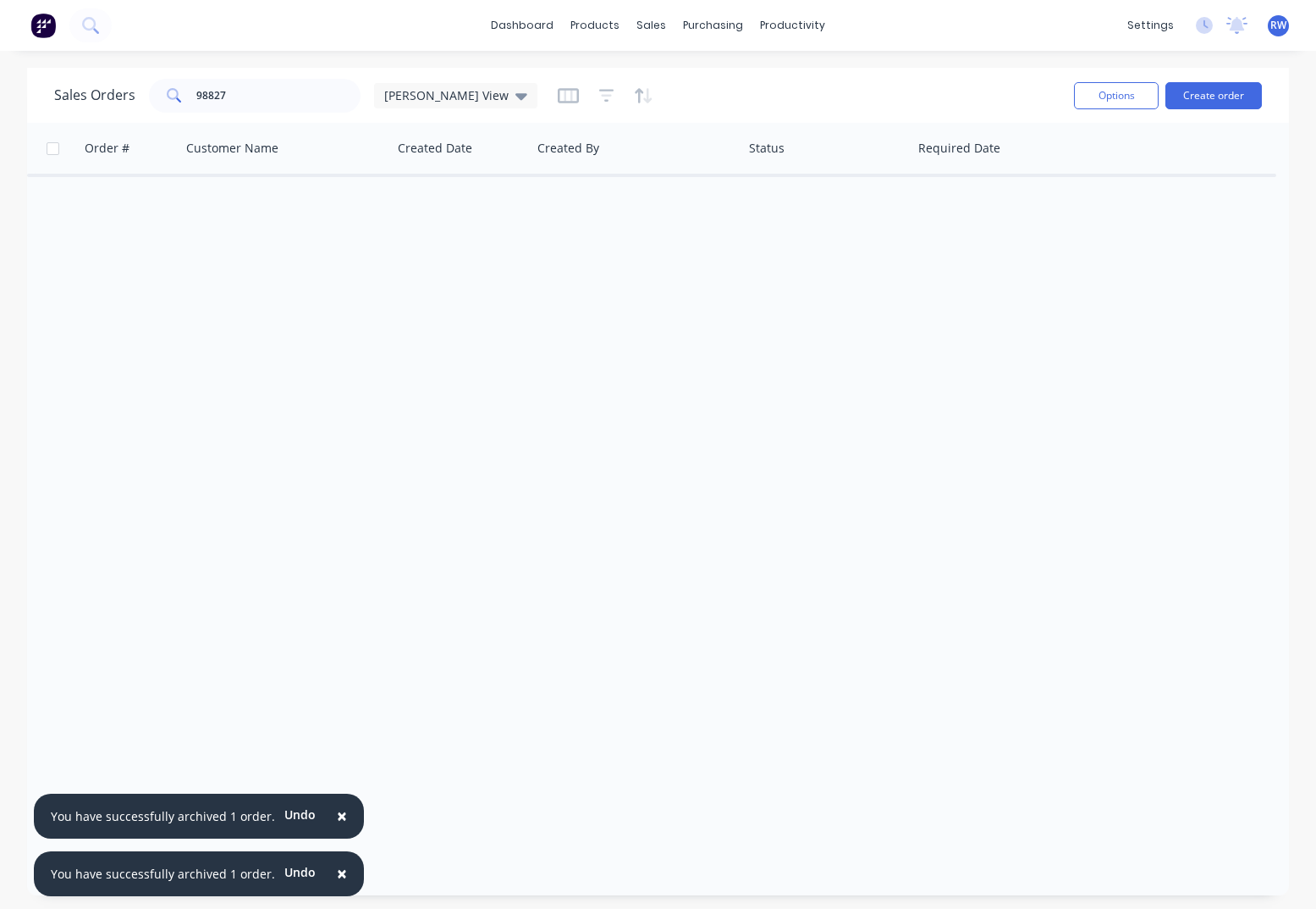
drag, startPoint x: 333, startPoint y: 815, endPoint x: 333, endPoint y: 848, distance: 33.0
click at [337, 816] on span "×" at bounding box center [342, 815] width 10 height 24
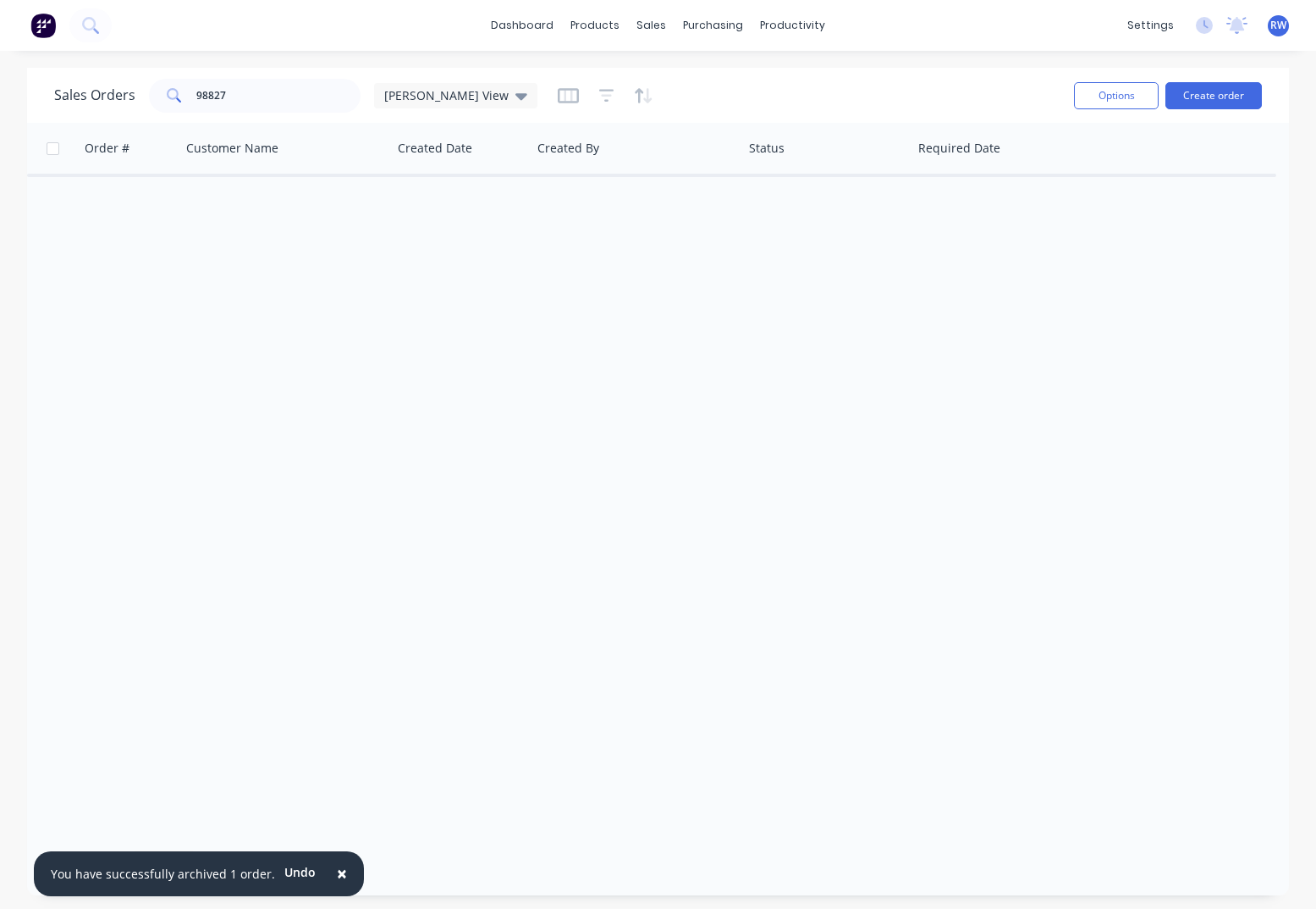
click at [337, 869] on span "×" at bounding box center [342, 873] width 10 height 24
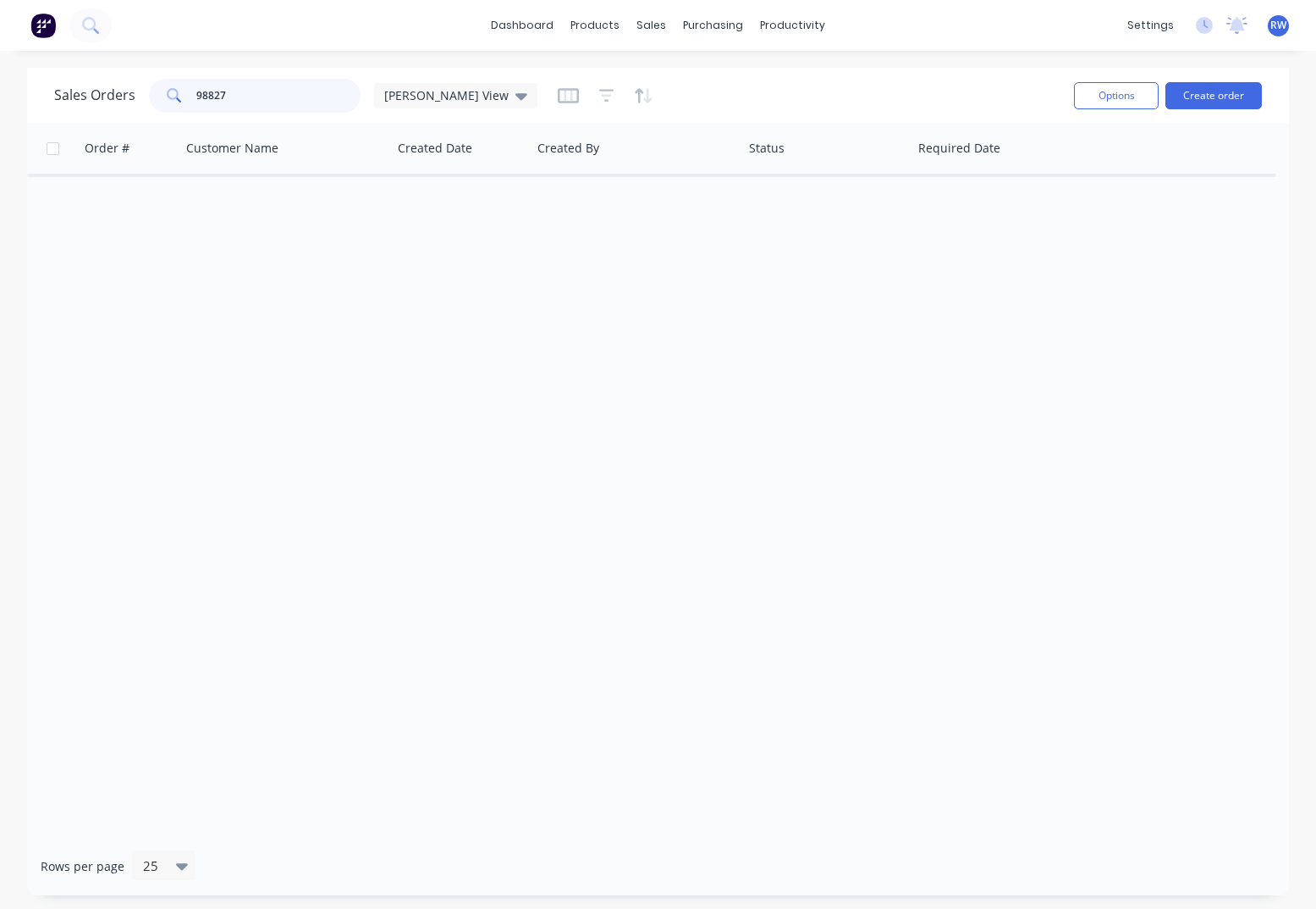
drag, startPoint x: 253, startPoint y: 95, endPoint x: 185, endPoint y: 97, distance: 68.0
click at [196, 97] on input "98827" at bounding box center [279, 95] width 165 height 33
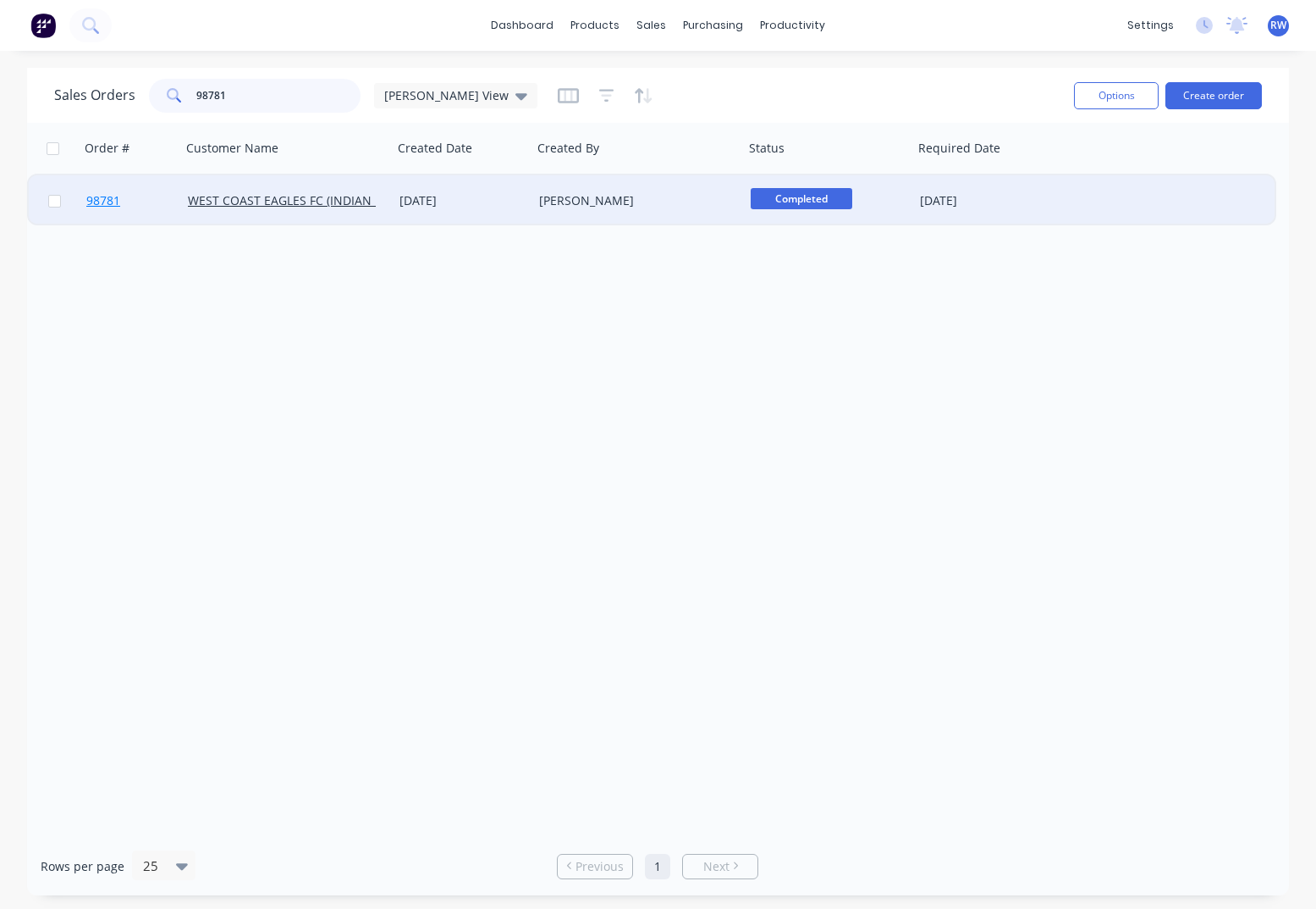
type input "98781"
click at [109, 204] on span "98781" at bounding box center [103, 201] width 33 height 17
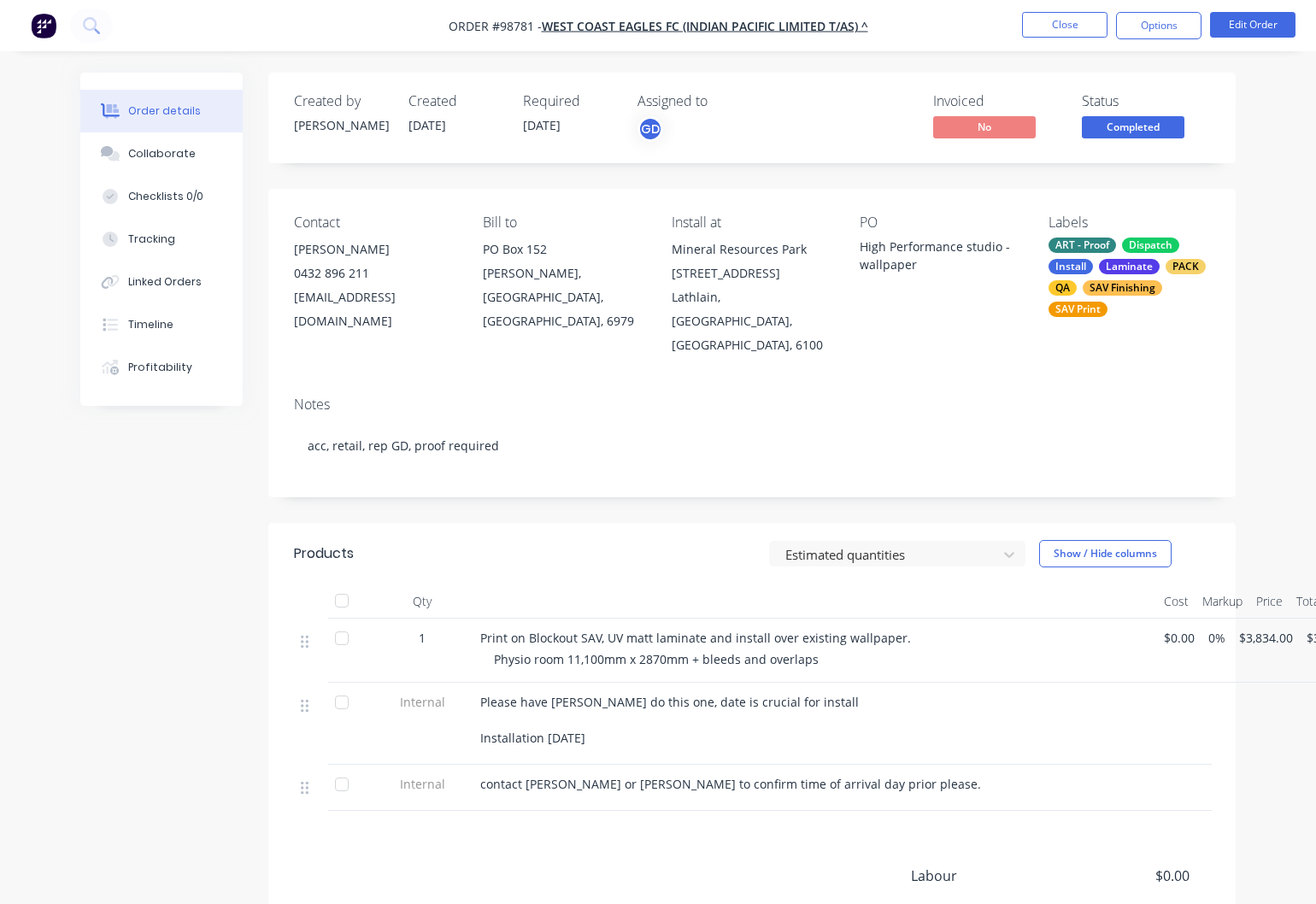
scroll to position [0, 50]
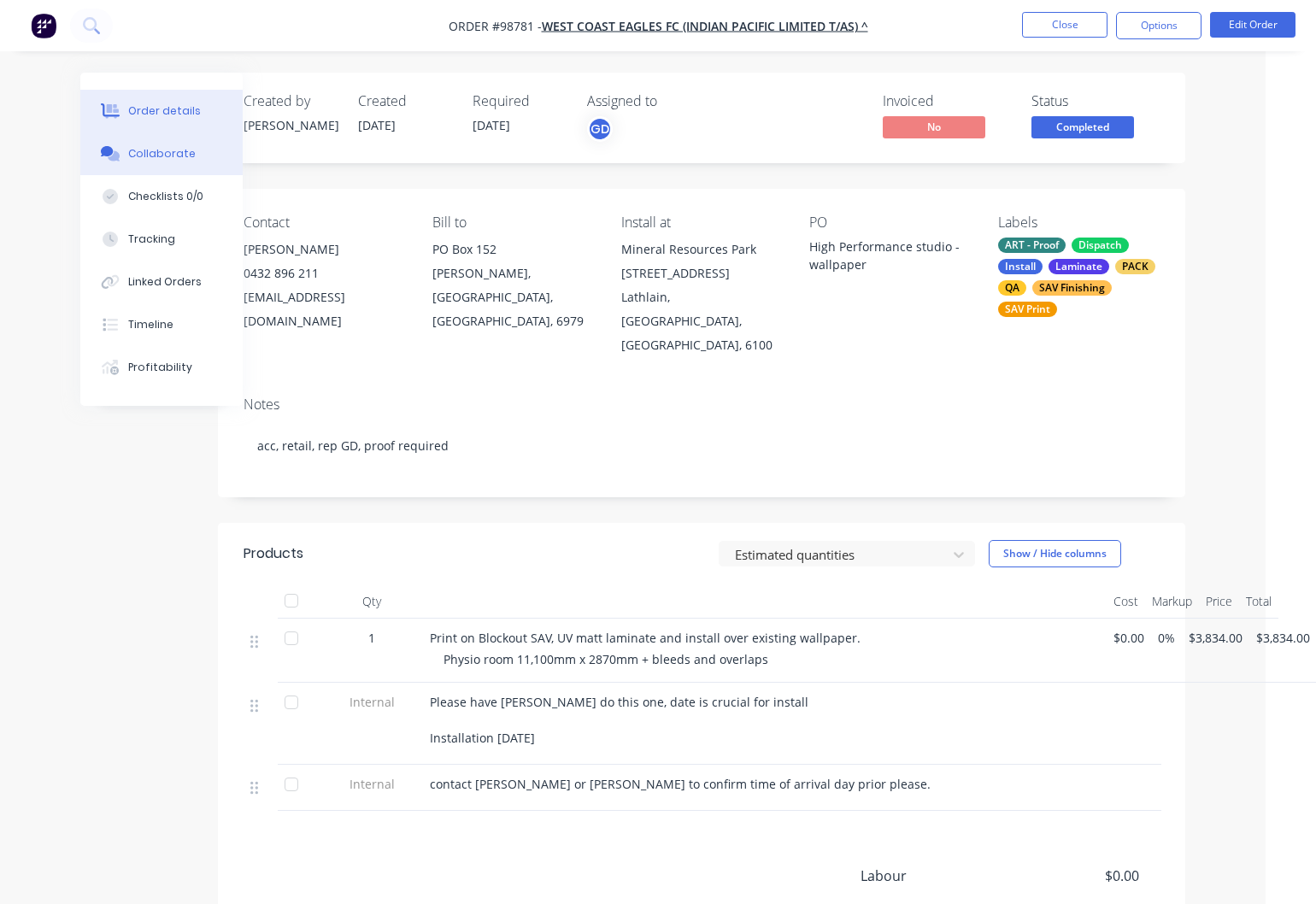
click at [143, 152] on div "Collaborate" at bounding box center [162, 154] width 68 height 16
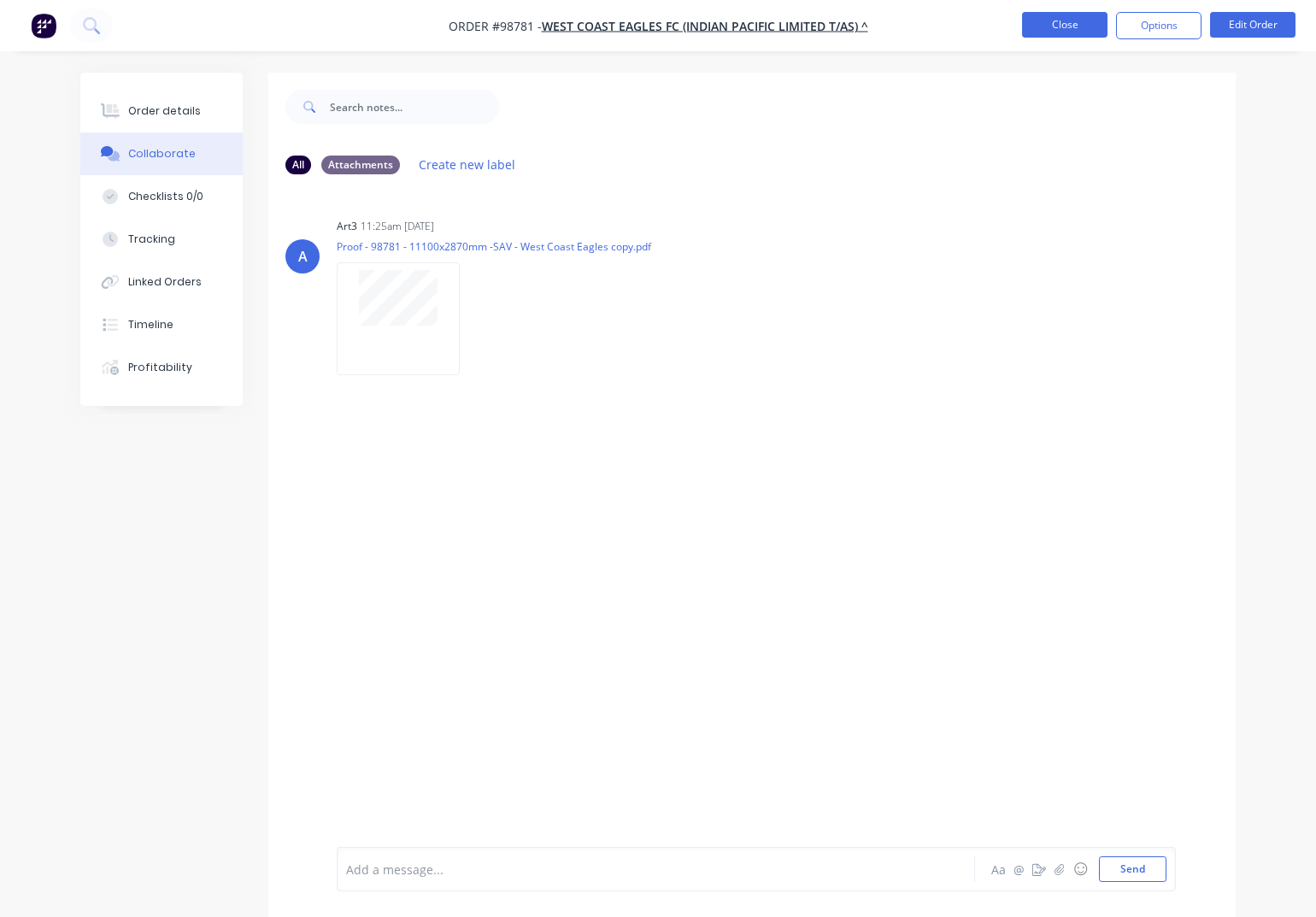
click at [1051, 29] on button "Close" at bounding box center [1065, 25] width 86 height 26
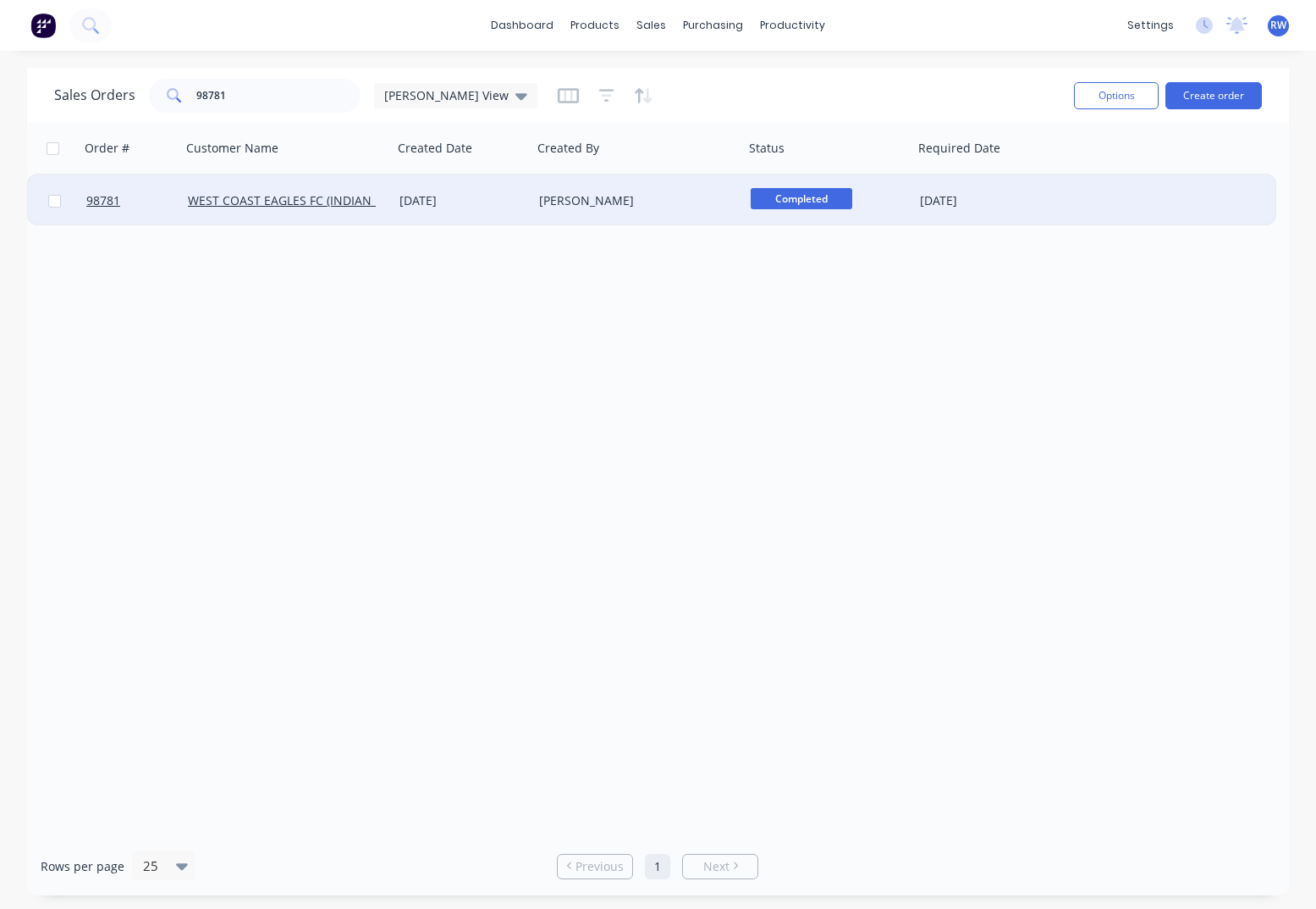
click at [54, 203] on input "checkbox" at bounding box center [54, 201] width 13 height 13
checkbox input "true"
click at [1120, 96] on button "Options" at bounding box center [1116, 96] width 85 height 27
click at [1020, 178] on div "Archive" at bounding box center [1065, 172] width 156 height 25
checkbox input "false"
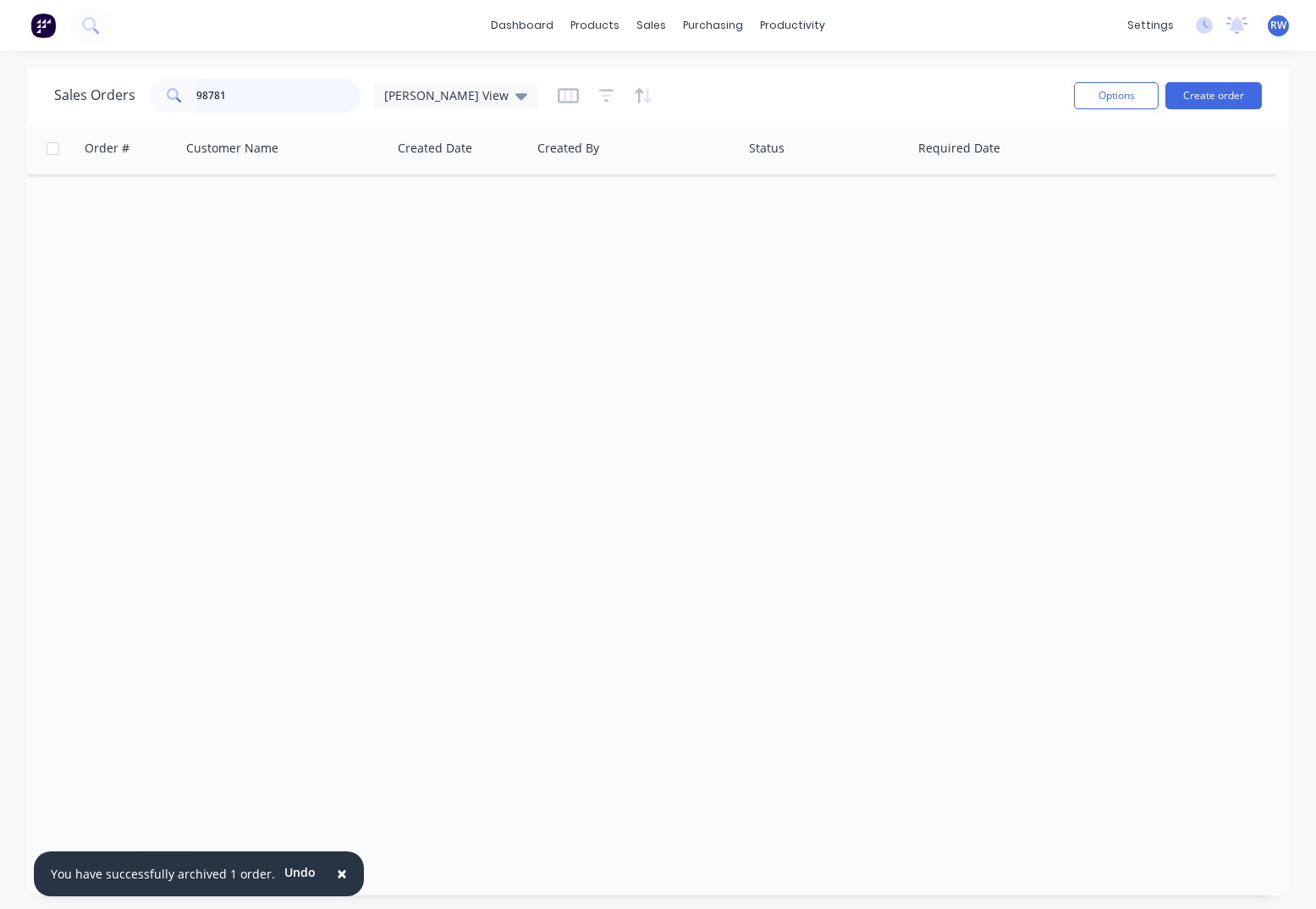
click at [246, 98] on input "98781" at bounding box center [279, 95] width 165 height 33
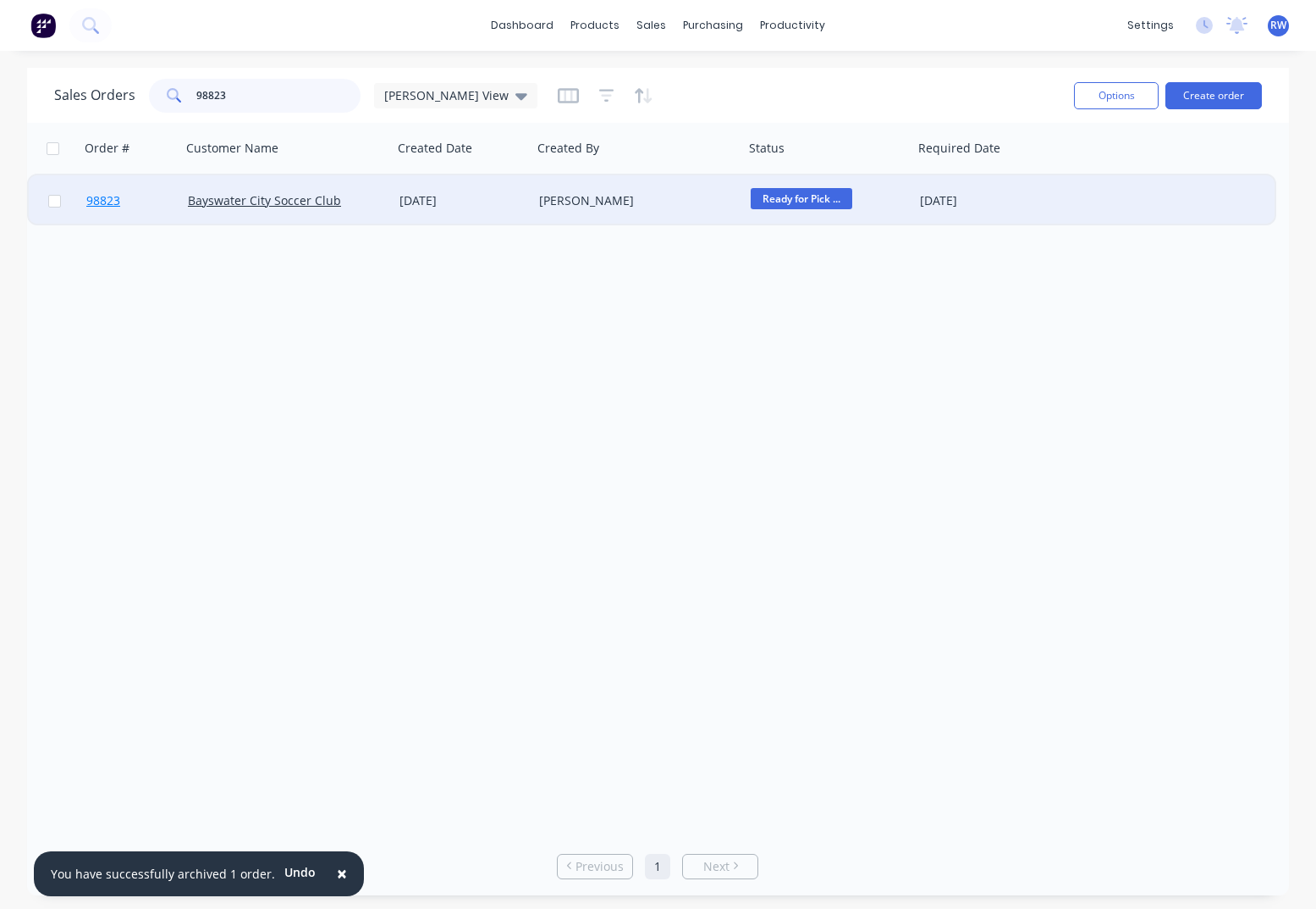
type input "98823"
click at [106, 203] on span "98823" at bounding box center [103, 201] width 33 height 17
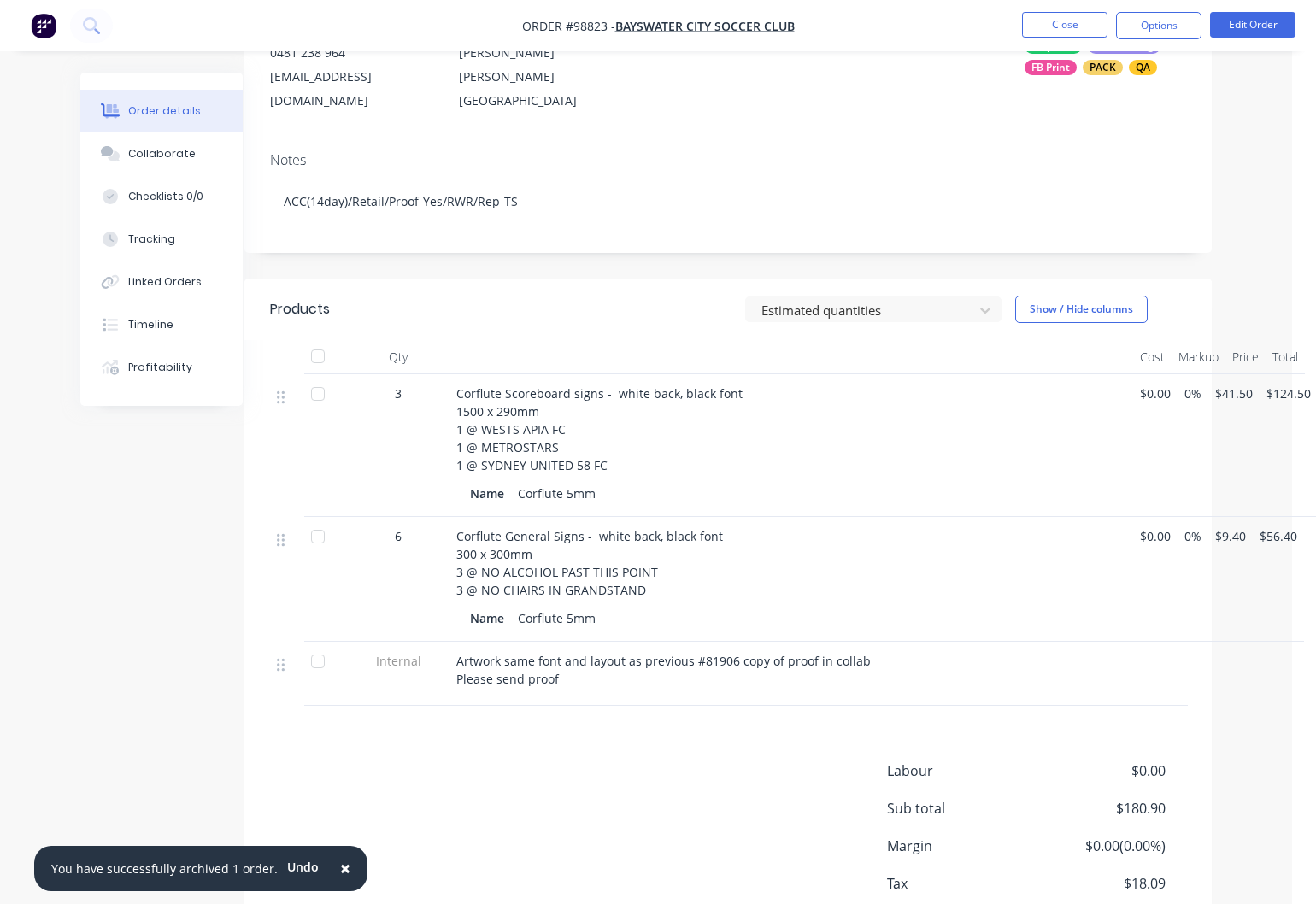
scroll to position [302, 24]
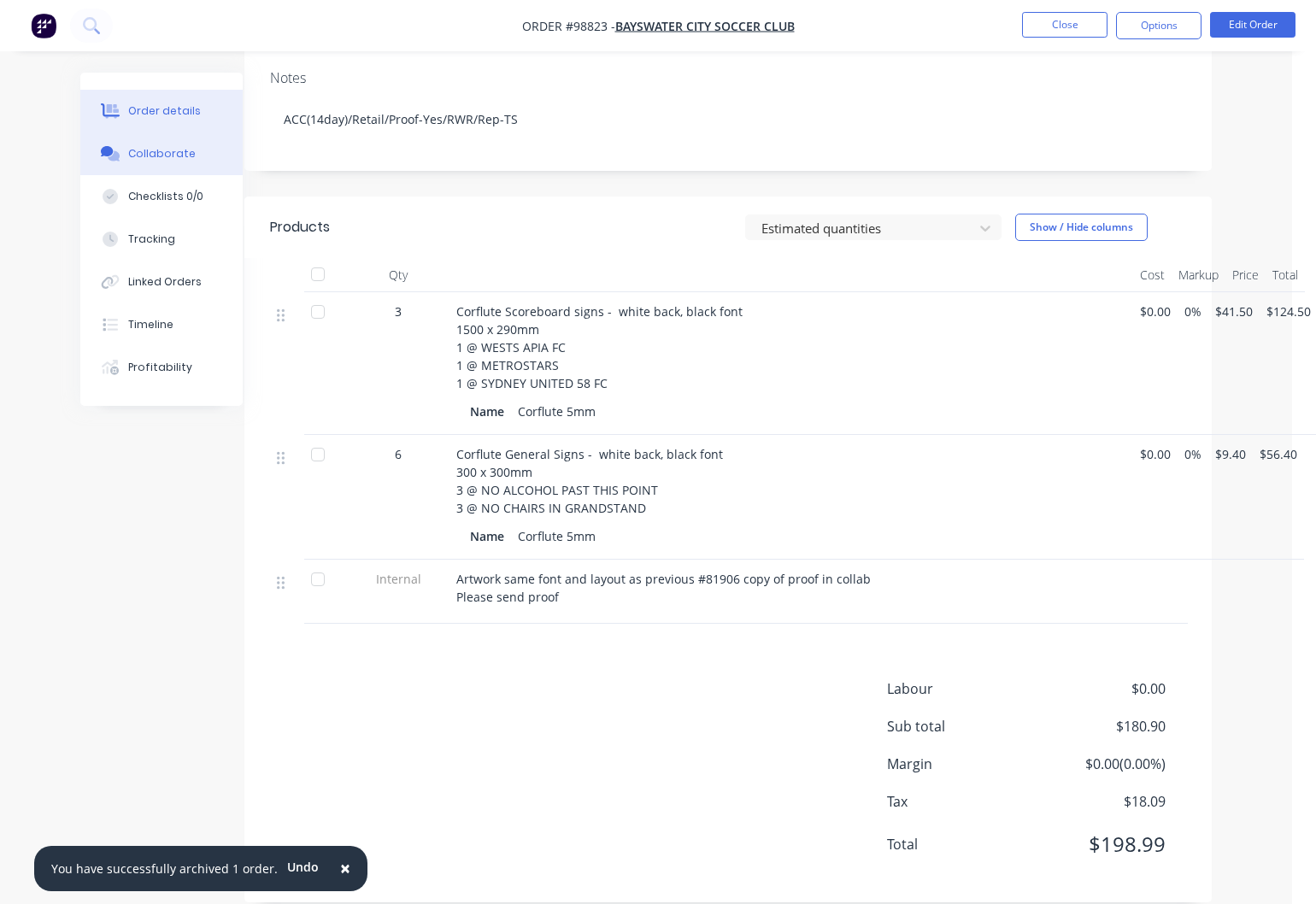
click at [151, 149] on div "Collaborate" at bounding box center [162, 154] width 68 height 16
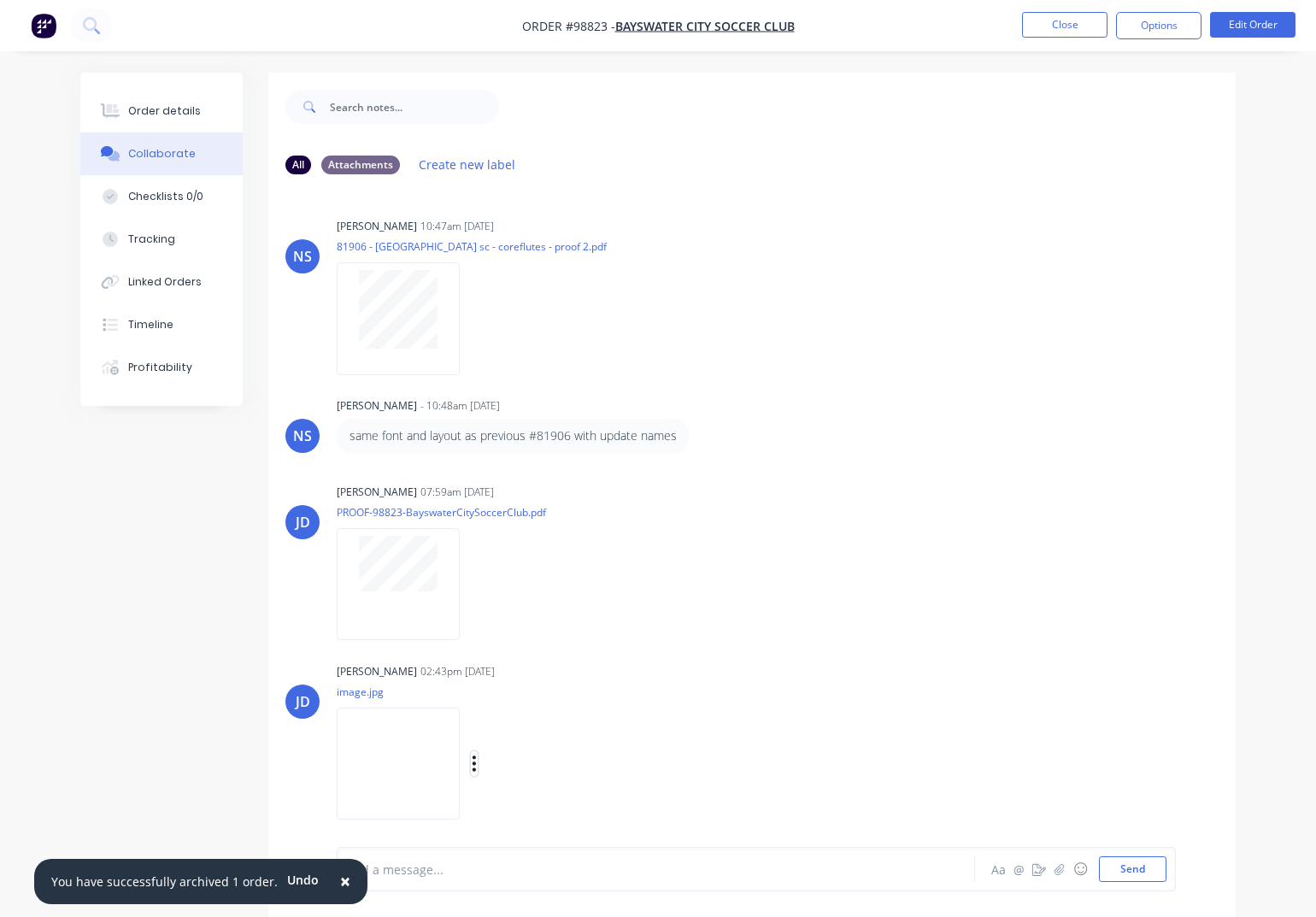
click at [477, 765] on icon "button" at bounding box center [475, 763] width 5 height 20
click at [545, 780] on button "Download" at bounding box center [586, 785] width 192 height 38
click at [1059, 25] on button "Close" at bounding box center [1065, 25] width 86 height 26
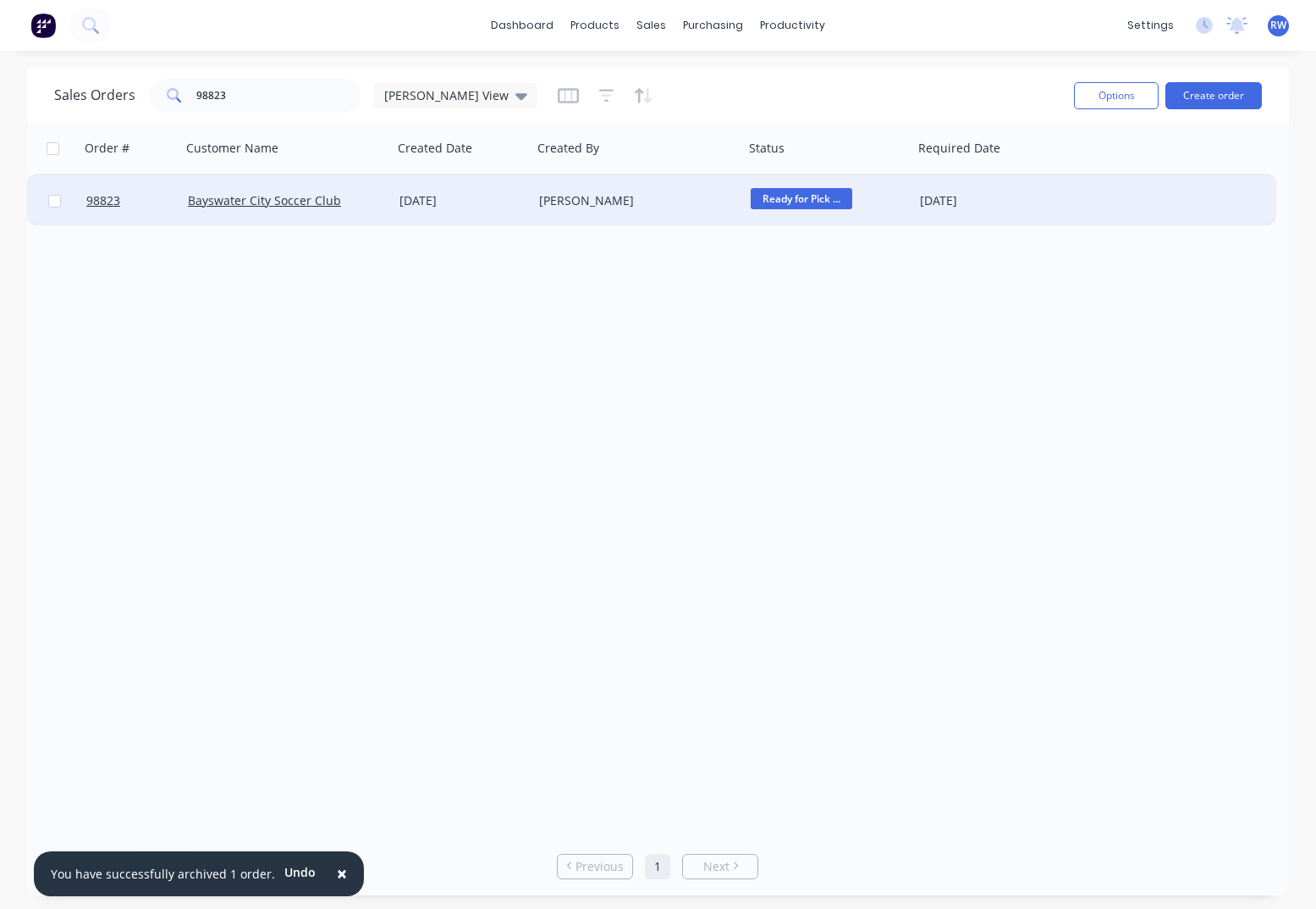
click at [53, 202] on input "checkbox" at bounding box center [54, 201] width 13 height 13
checkbox input "true"
click at [1121, 89] on button "Options" at bounding box center [1116, 96] width 85 height 27
click at [1056, 173] on div "Archive" at bounding box center [1065, 172] width 156 height 25
checkbox input "false"
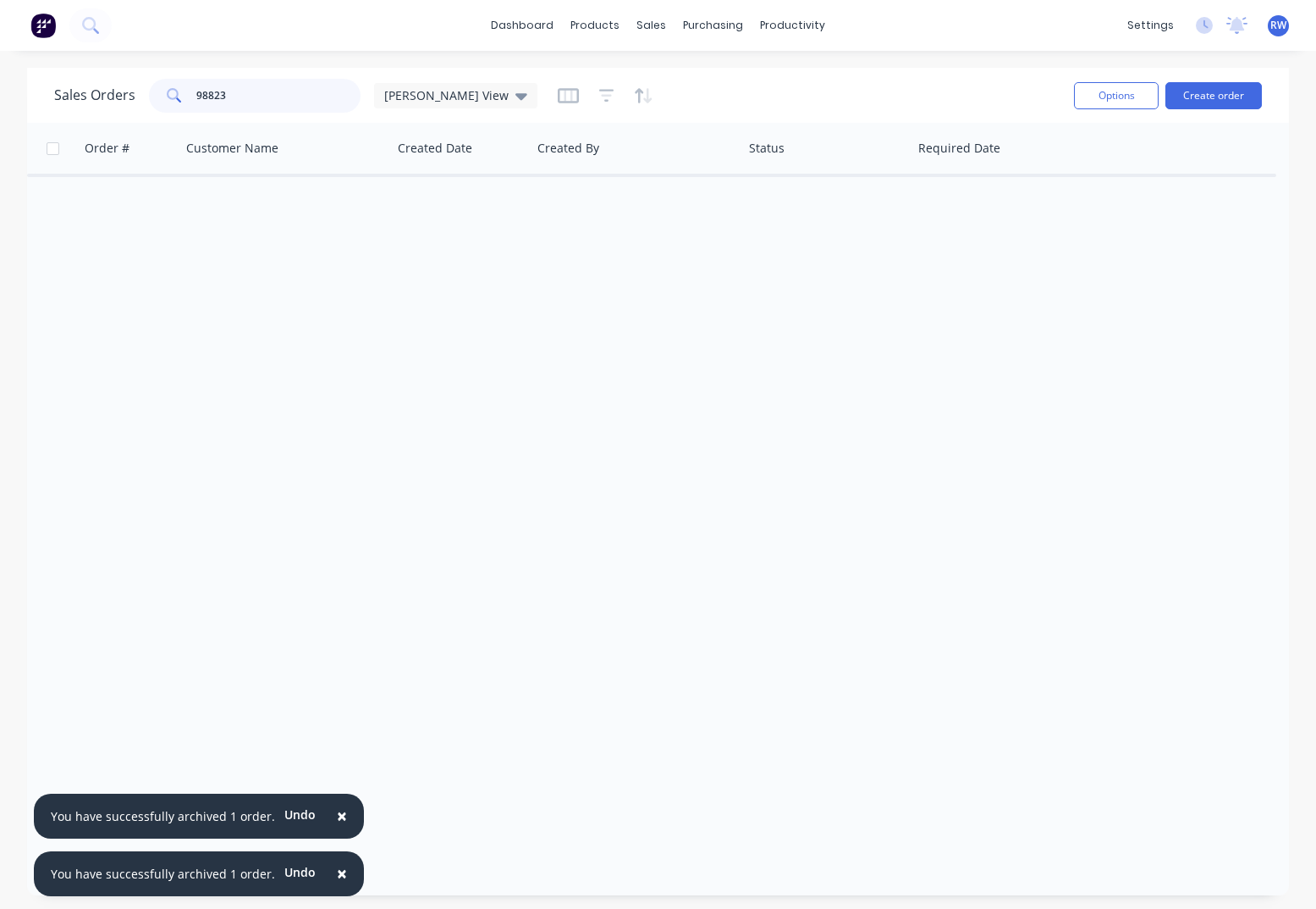
click at [273, 99] on input "98823" at bounding box center [279, 95] width 165 height 33
click at [264, 99] on input "98759" at bounding box center [279, 95] width 165 height 33
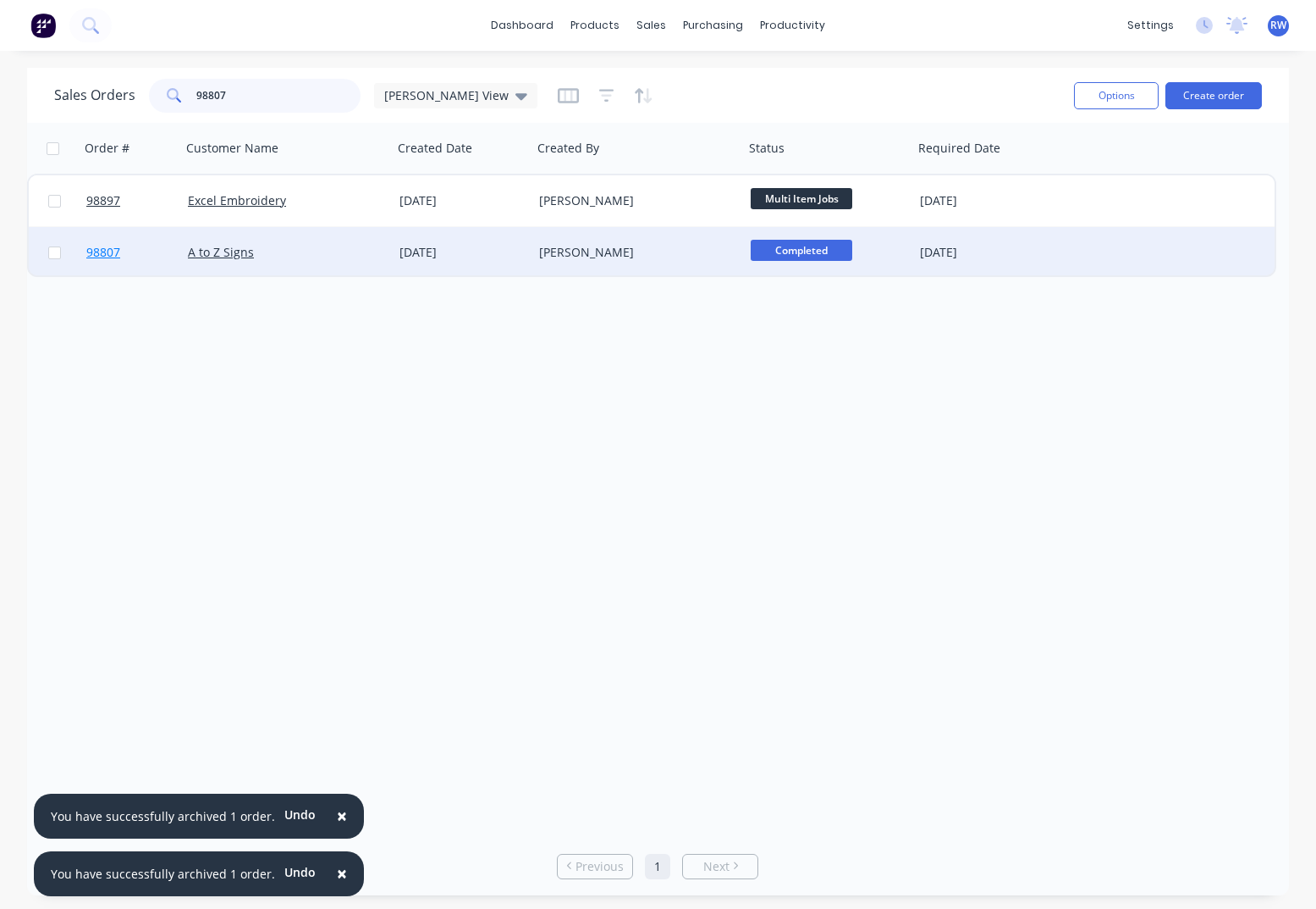
type input "98807"
click at [106, 249] on span "98807" at bounding box center [103, 252] width 33 height 17
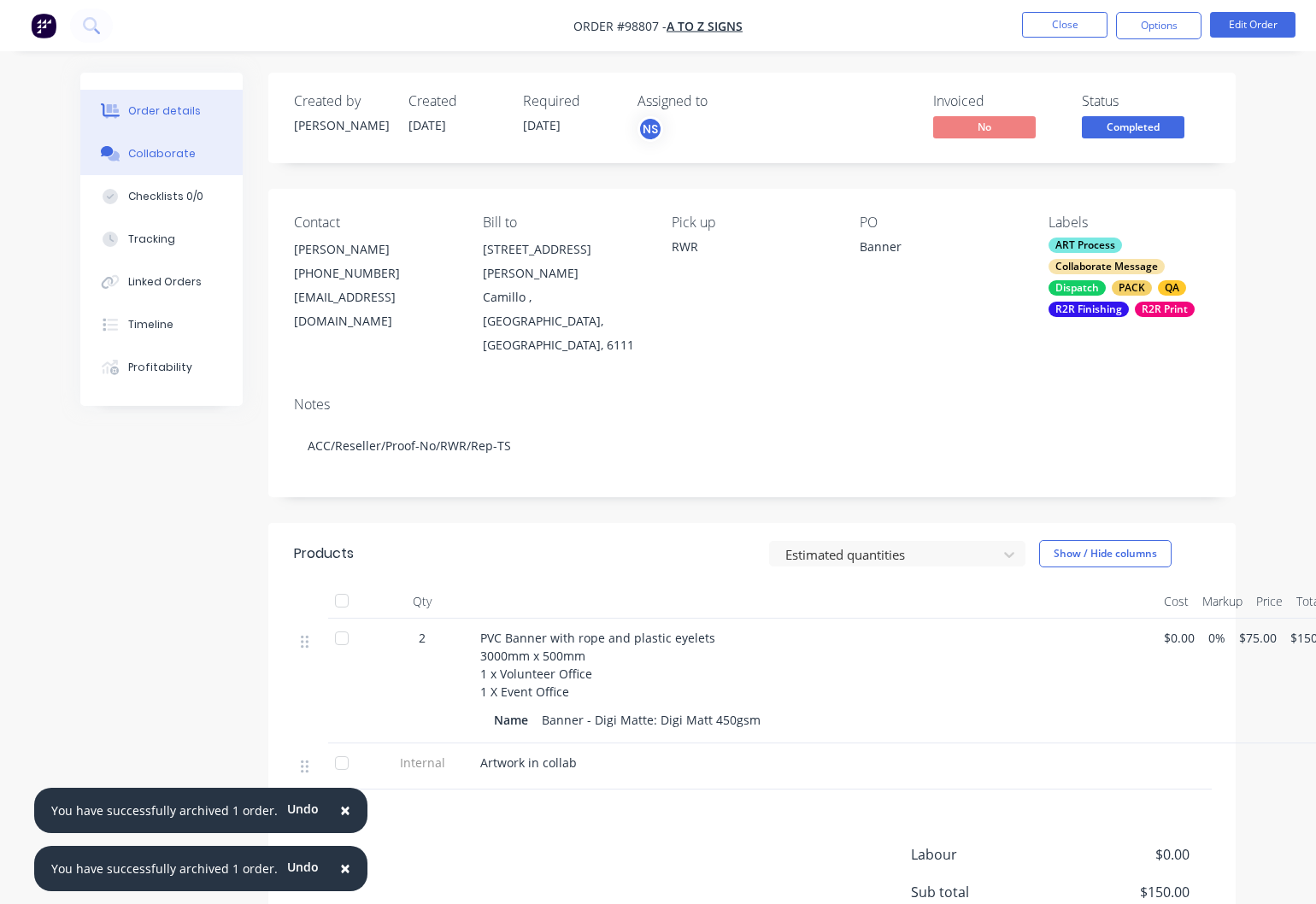
click at [158, 153] on div "Collaborate" at bounding box center [162, 154] width 68 height 16
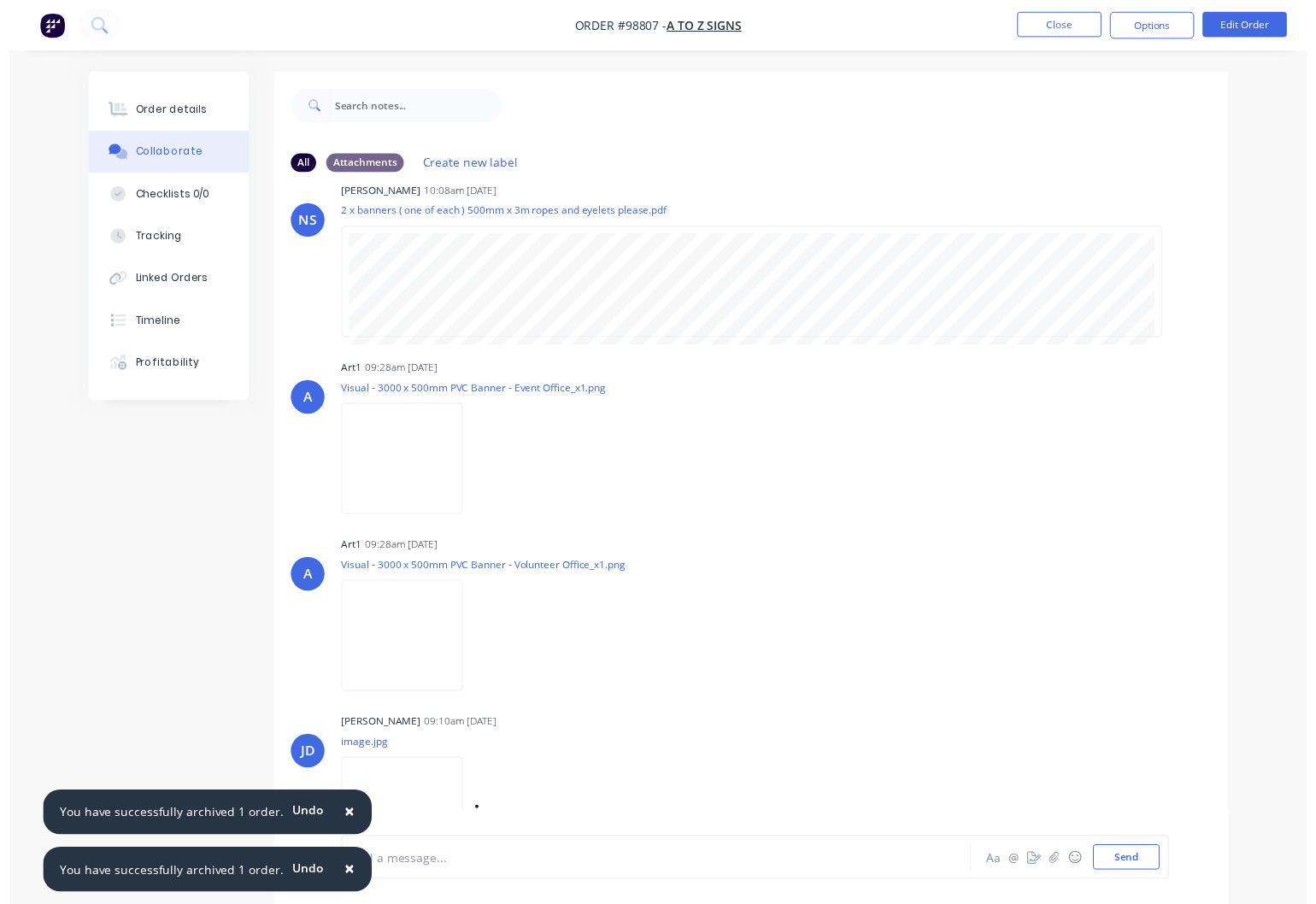
scroll to position [74, 0]
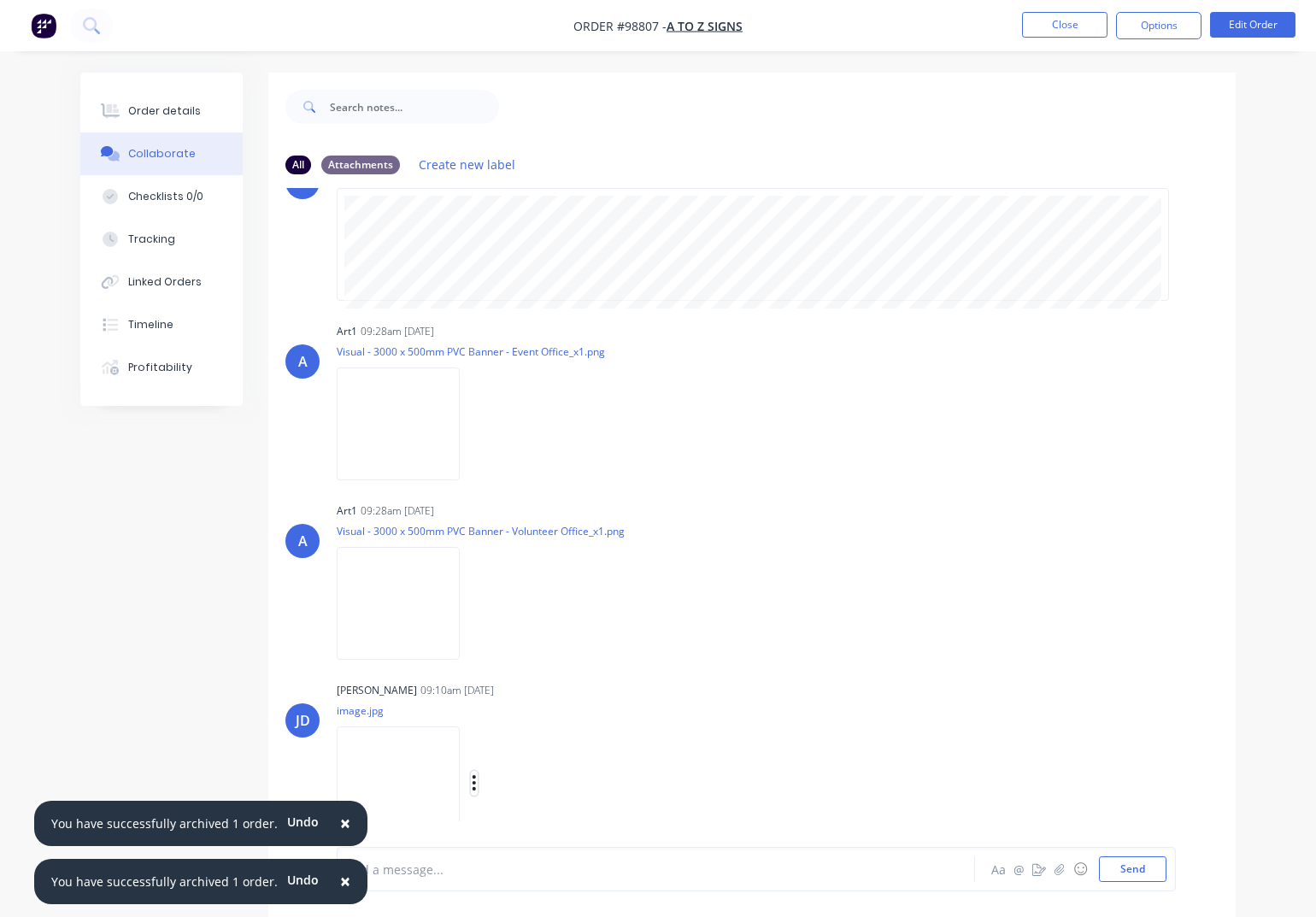
click at [477, 782] on icon "button" at bounding box center [475, 783] width 5 height 20
click at [549, 788] on button "Download" at bounding box center [586, 785] width 192 height 38
click at [1054, 21] on button "Close" at bounding box center [1065, 25] width 86 height 26
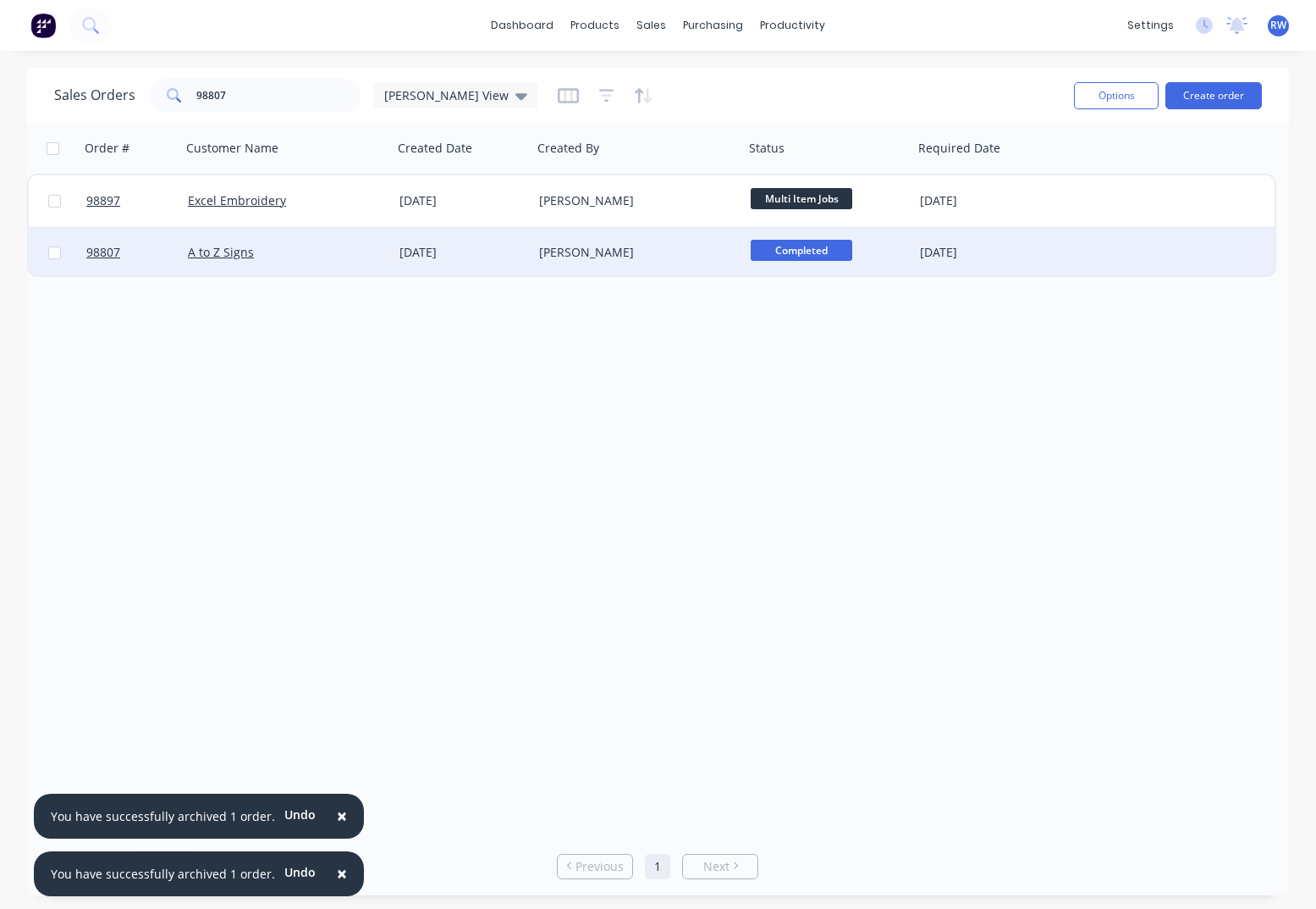
click at [54, 255] on input "checkbox" at bounding box center [54, 252] width 13 height 13
checkbox input "true"
click at [1104, 95] on button "Options" at bounding box center [1116, 96] width 85 height 27
click at [998, 176] on div "Archive" at bounding box center [1065, 172] width 156 height 25
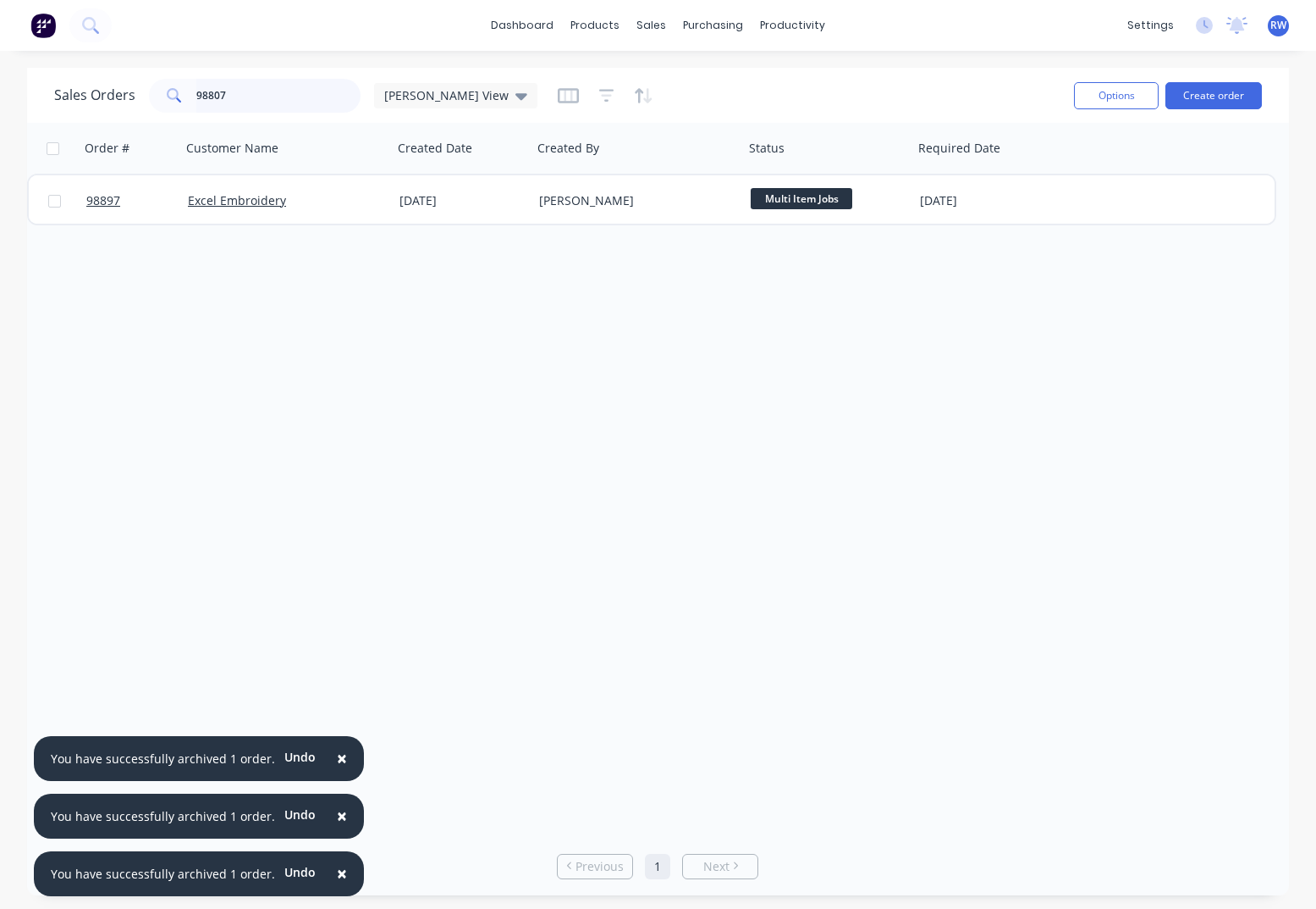
click at [285, 96] on input "98807" at bounding box center [279, 95] width 165 height 33
click at [273, 100] on input "98637" at bounding box center [279, 95] width 165 height 33
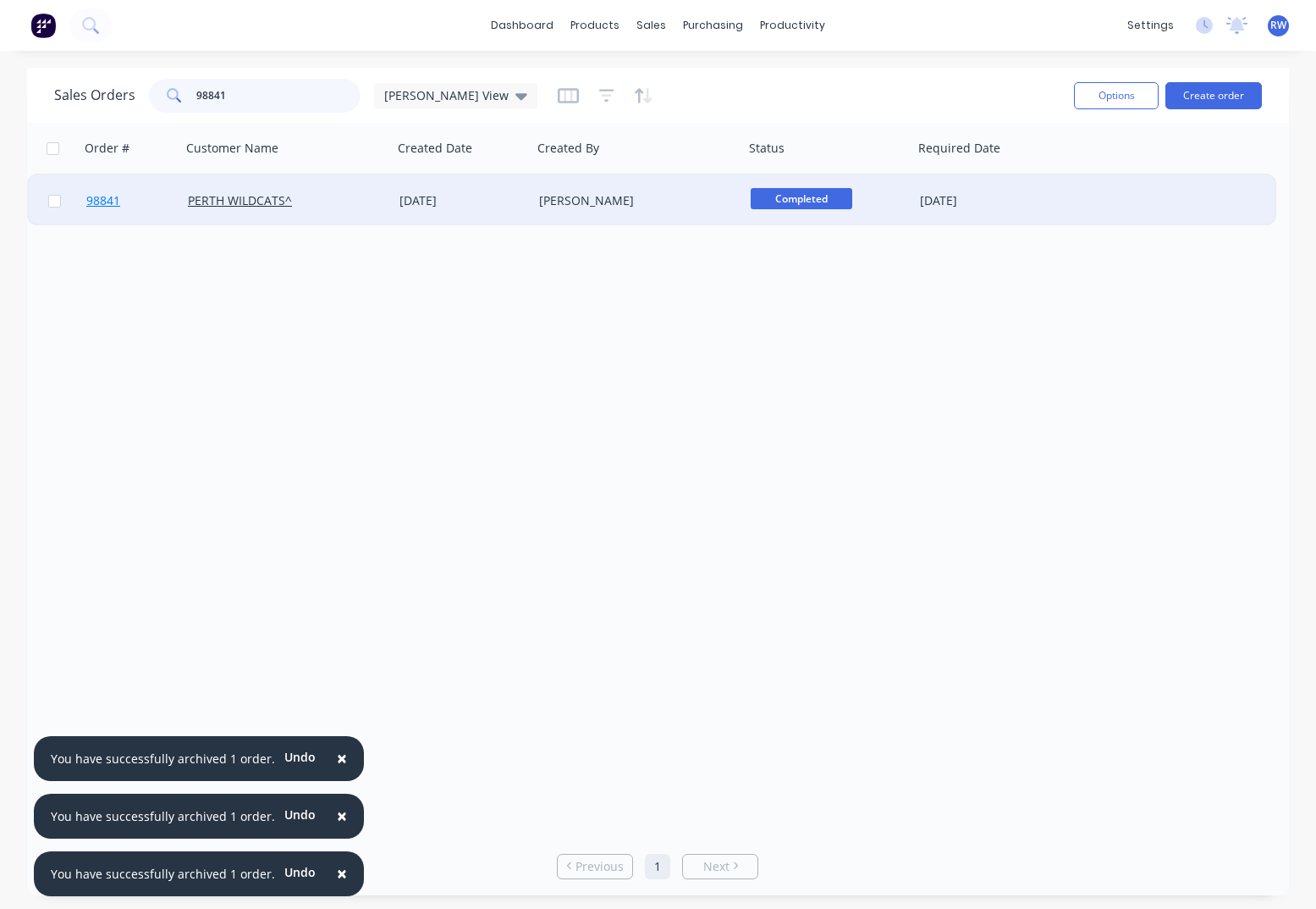
type input "98841"
click at [106, 200] on span "98841" at bounding box center [103, 201] width 33 height 17
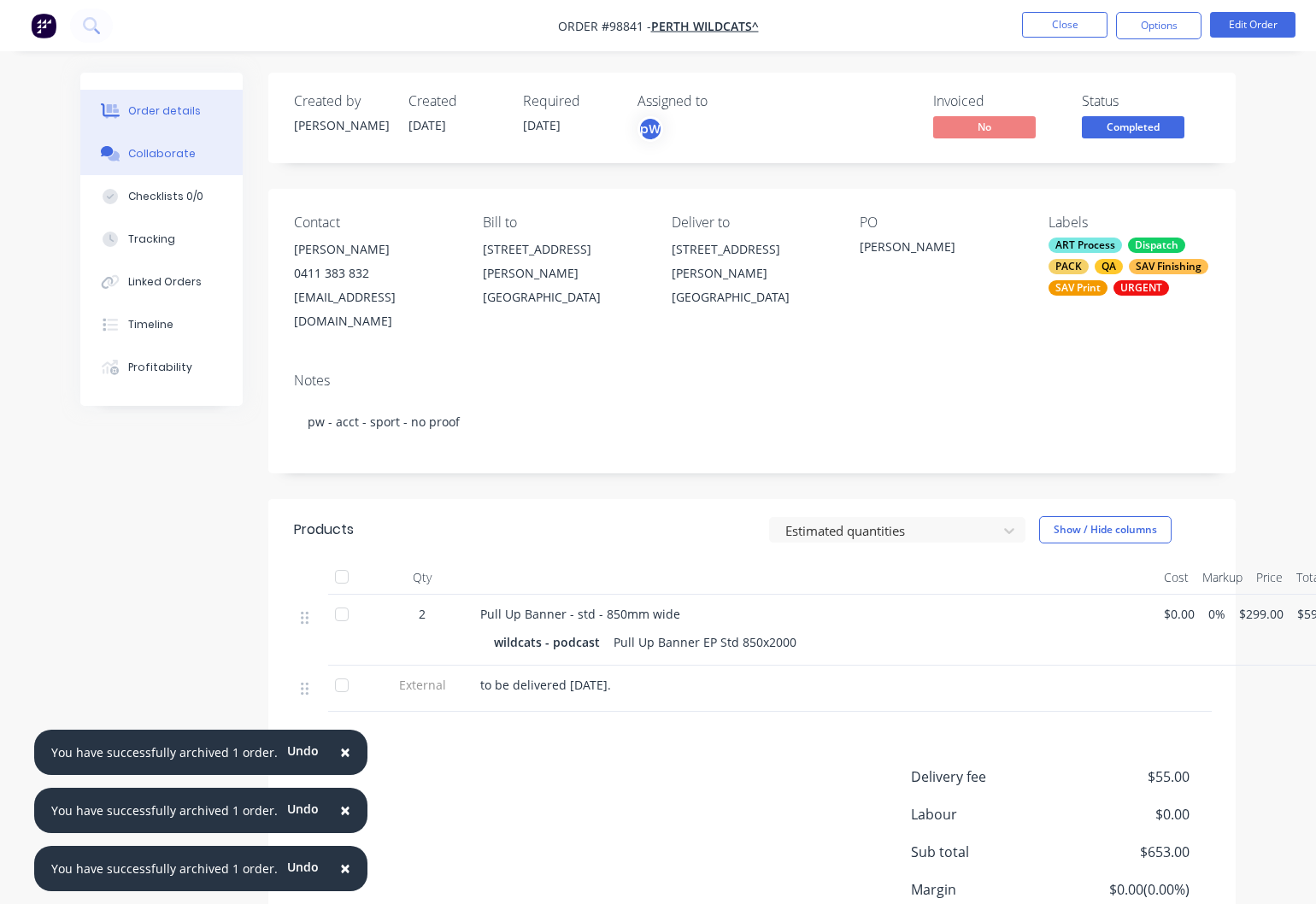
click at [160, 160] on div "Collaborate" at bounding box center [162, 154] width 68 height 16
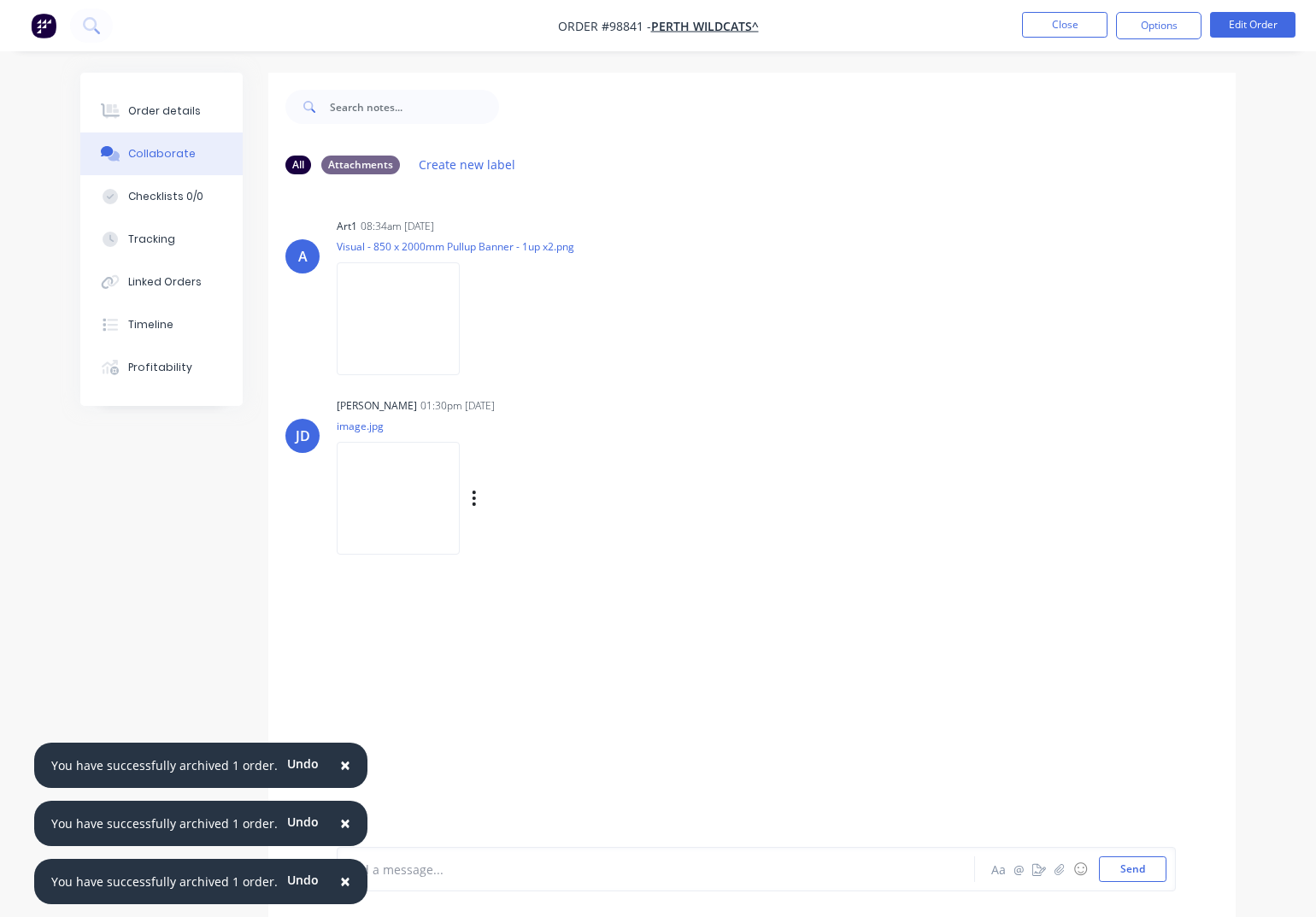
click at [478, 498] on div "Labels Download Delete" at bounding box center [563, 498] width 192 height 25
click at [477, 499] on icon "button" at bounding box center [475, 498] width 5 height 20
click at [571, 545] on button "Download" at bounding box center [586, 544] width 192 height 38
click at [1066, 23] on button "Close" at bounding box center [1065, 25] width 86 height 26
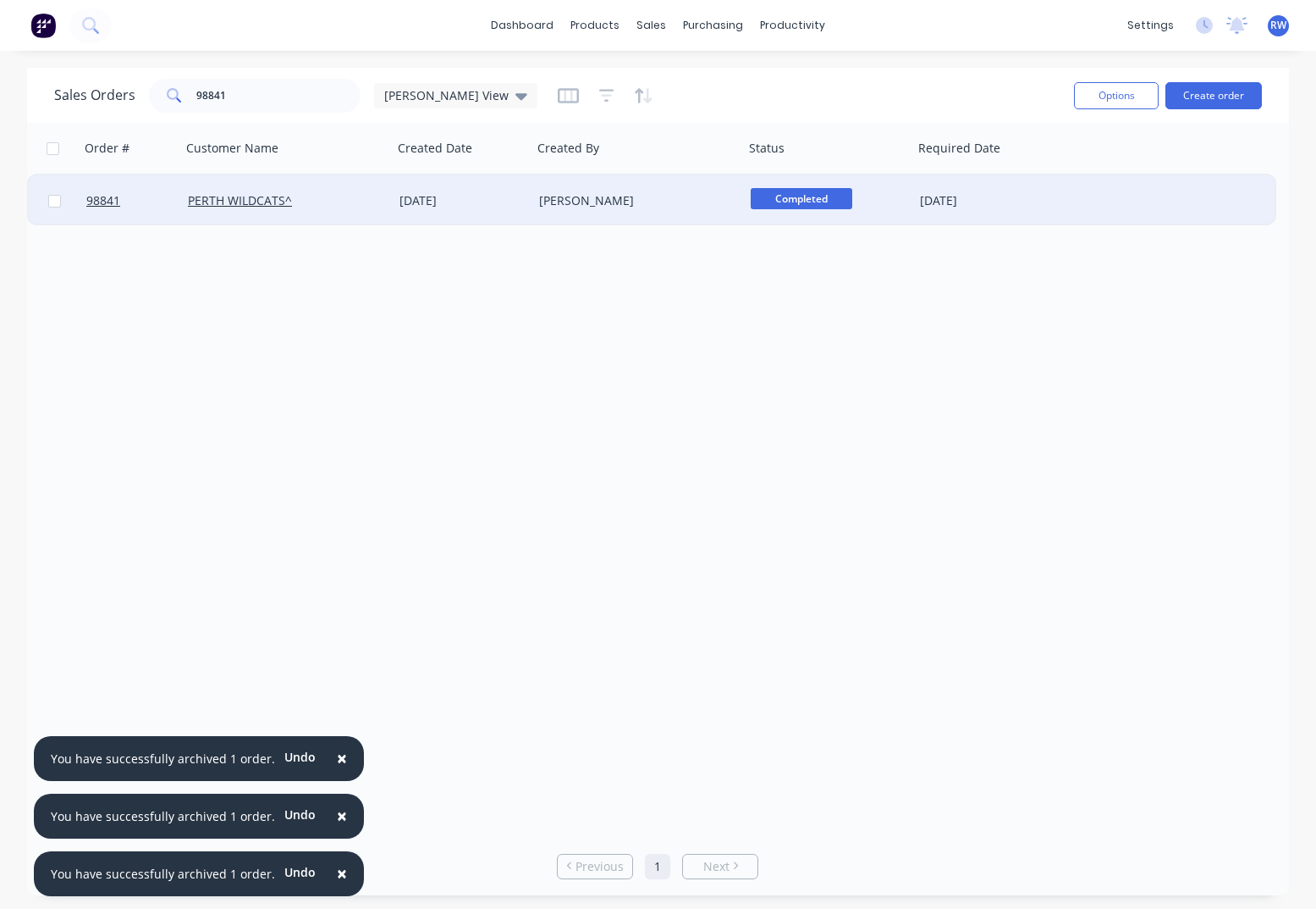
click at [55, 204] on input "checkbox" at bounding box center [54, 201] width 13 height 13
checkbox input "true"
click at [1102, 95] on button "Options" at bounding box center [1116, 96] width 85 height 27
click at [1077, 173] on div "Archive" at bounding box center [1065, 172] width 156 height 25
checkbox input "false"
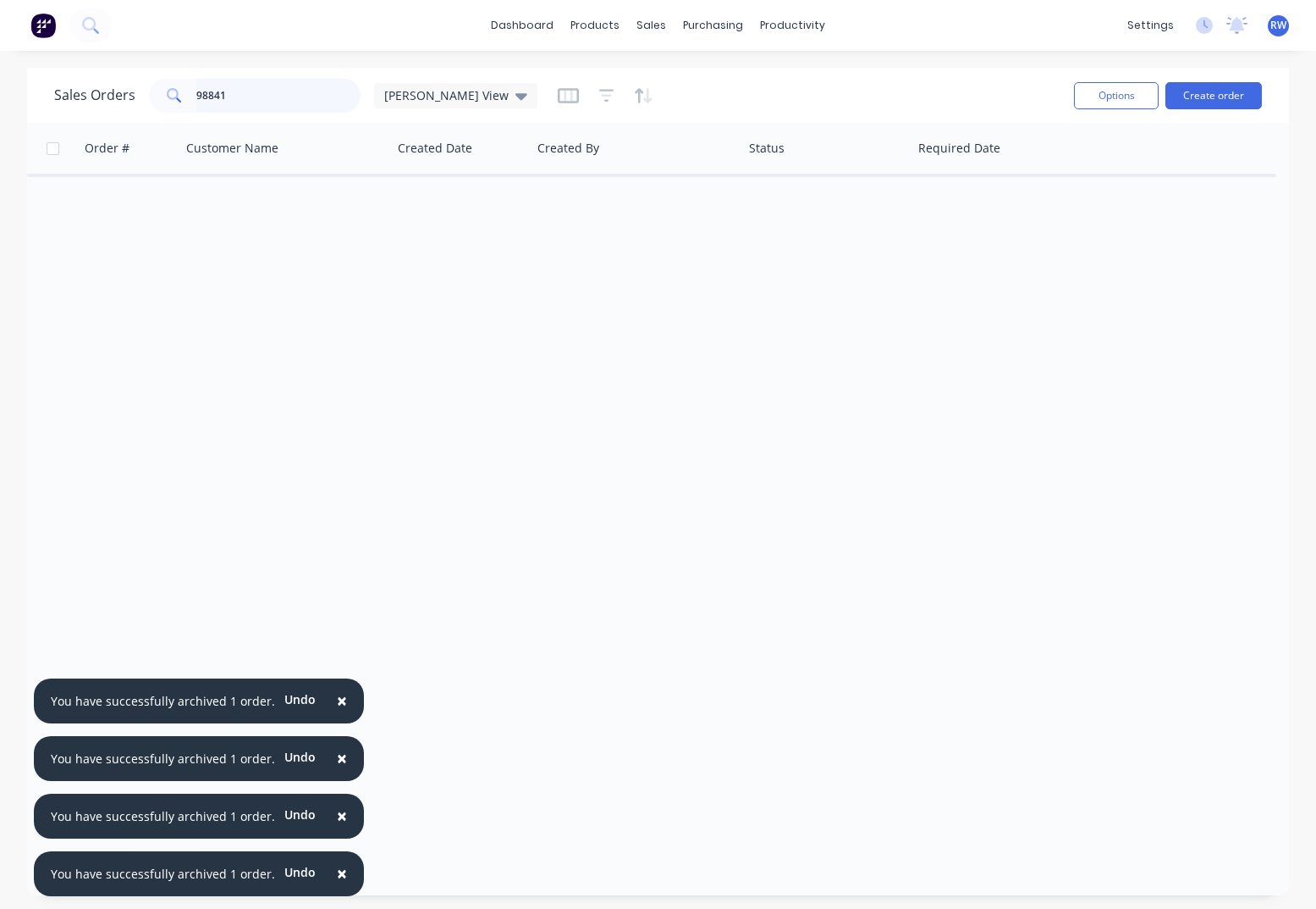
click at [275, 99] on input "98841" at bounding box center [279, 95] width 165 height 33
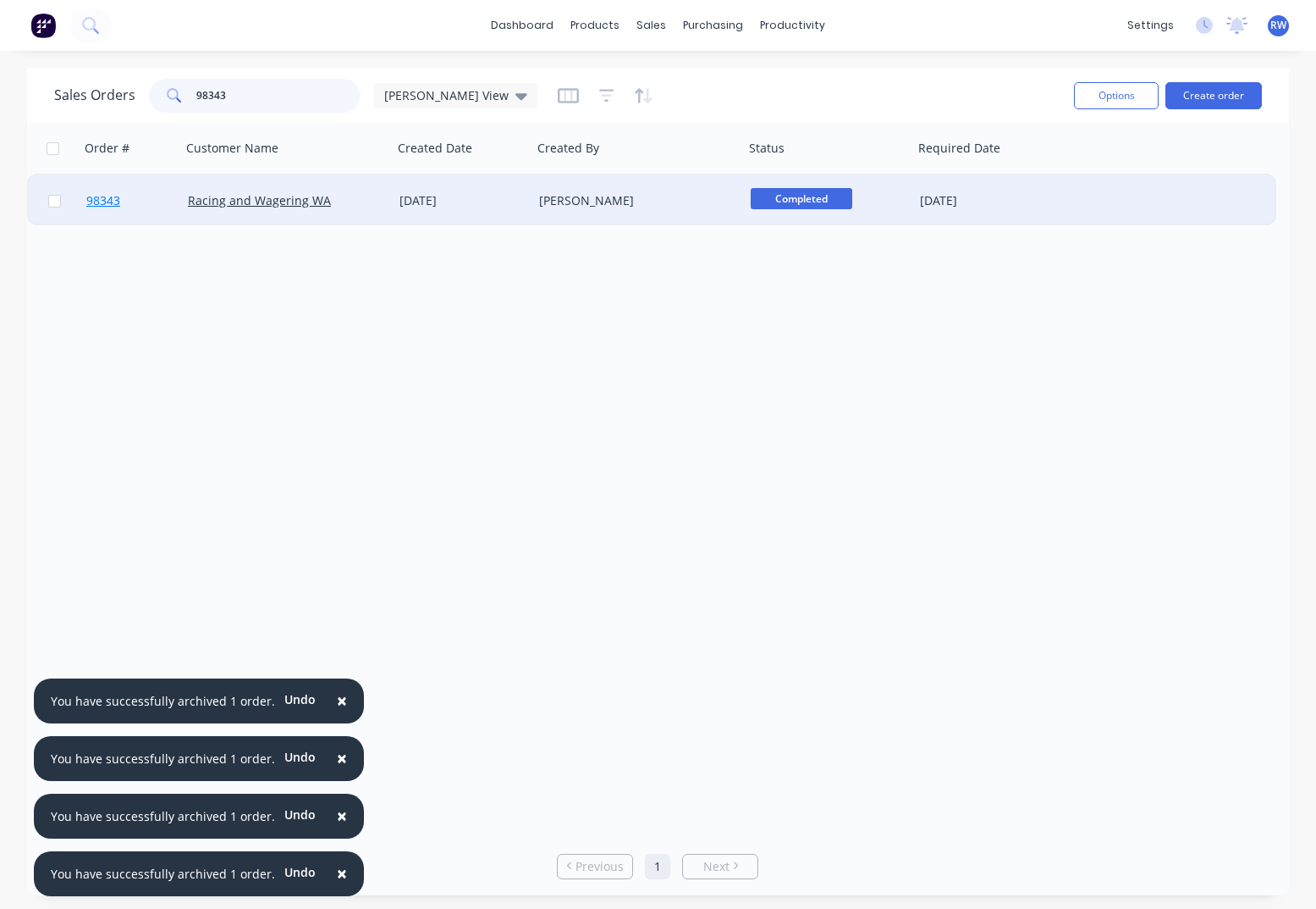
type input "98343"
click at [106, 203] on span "98343" at bounding box center [103, 201] width 33 height 17
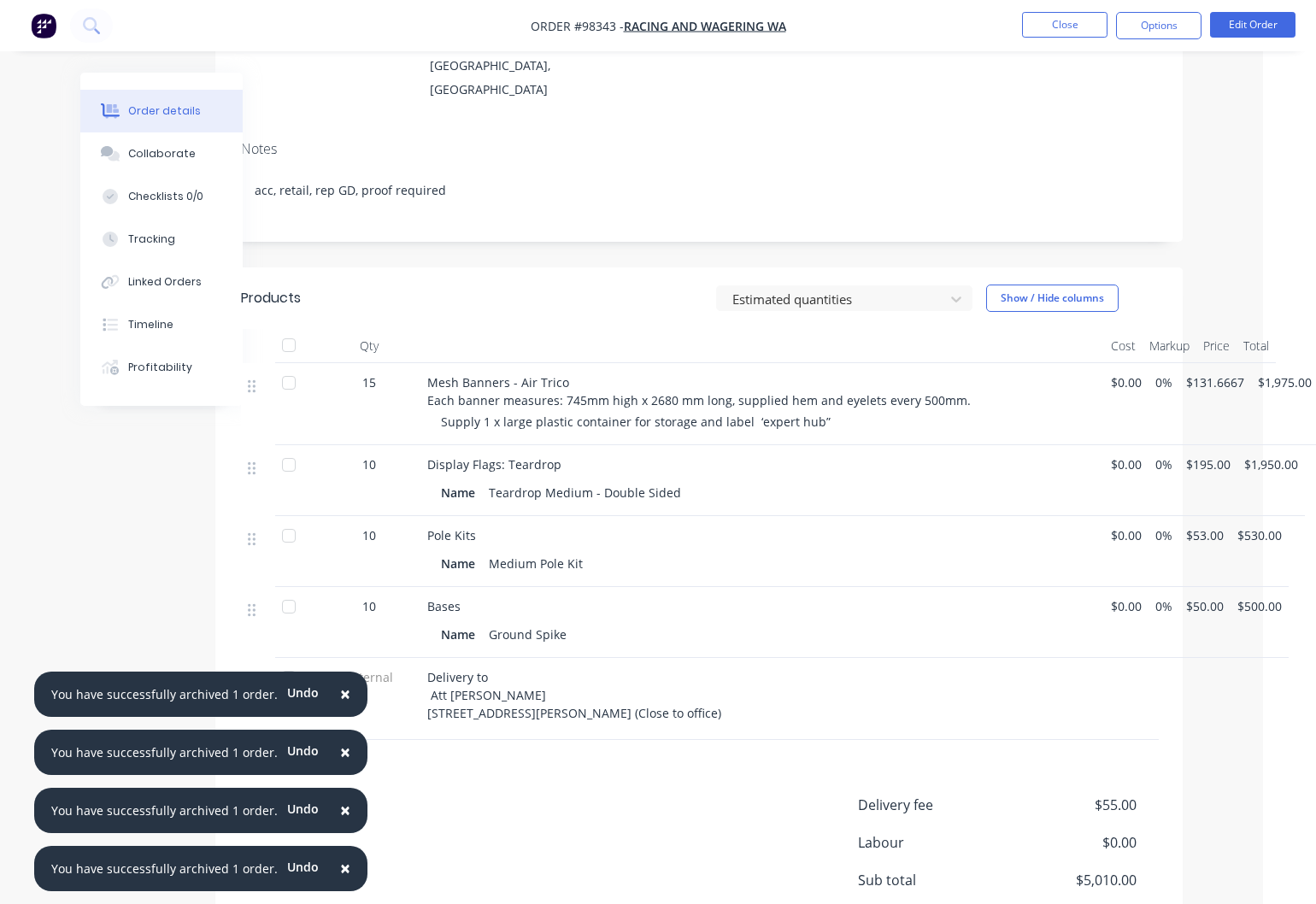
scroll to position [297, 51]
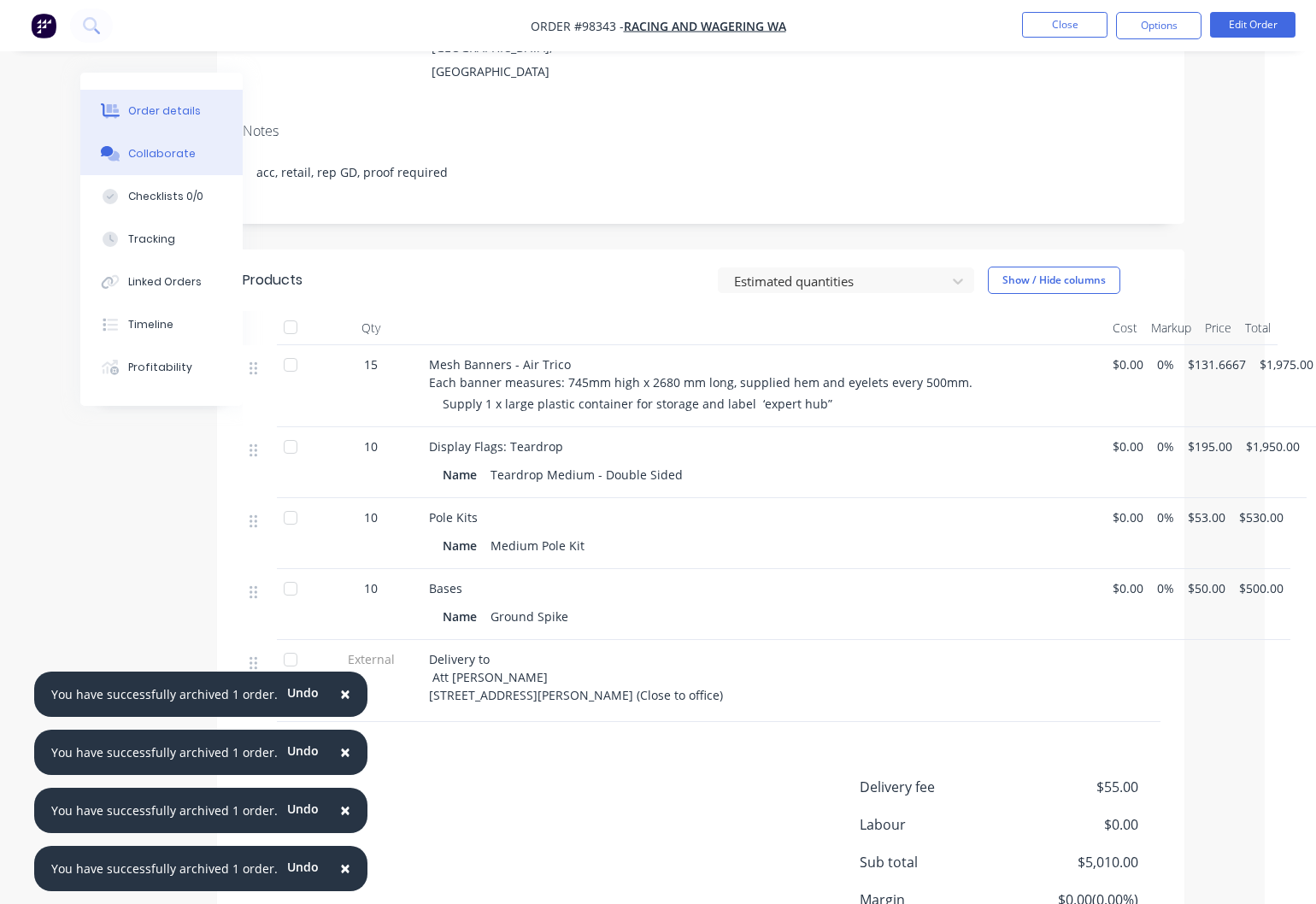
click at [156, 154] on div "Collaborate" at bounding box center [162, 154] width 68 height 16
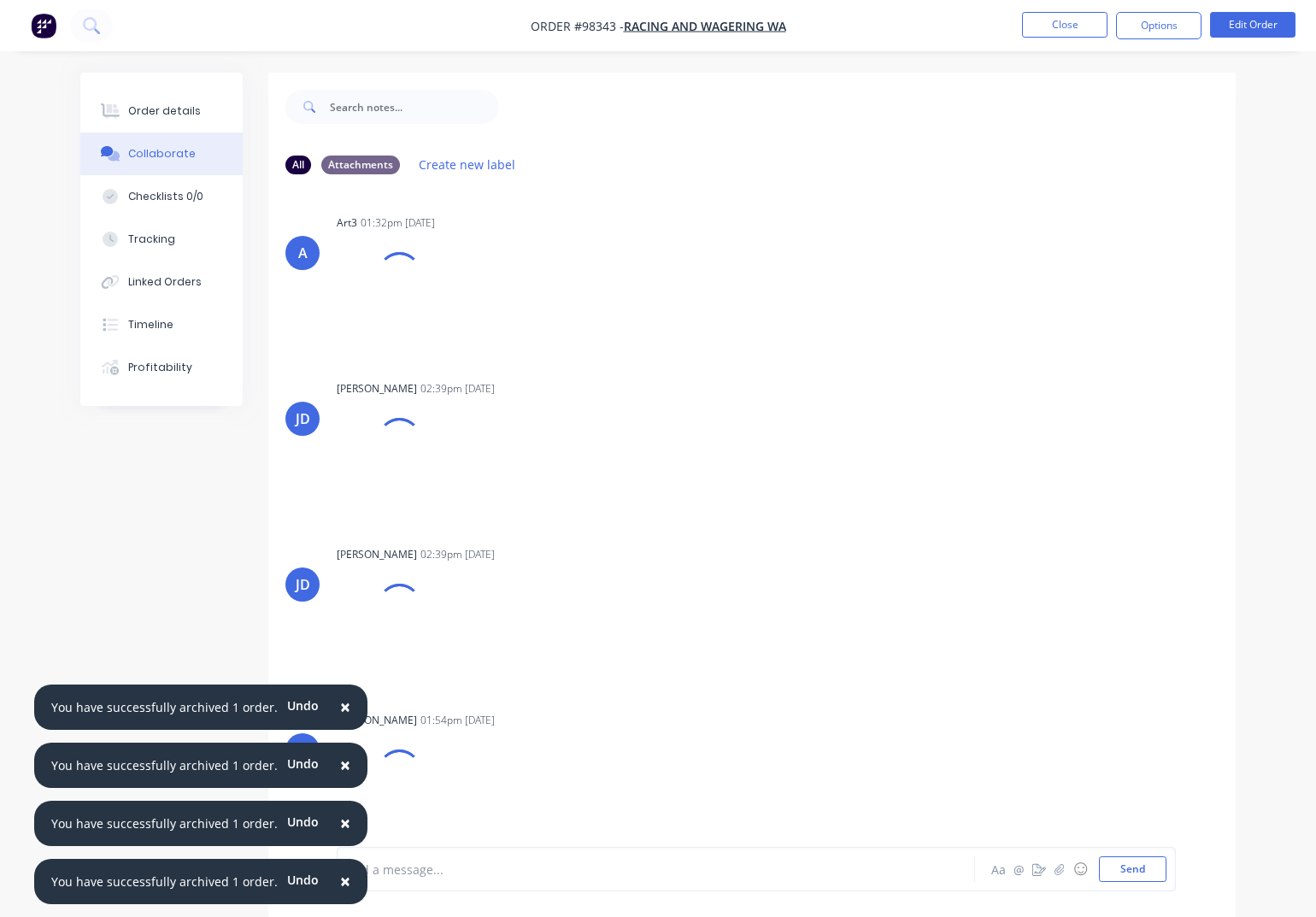
scroll to position [6, 0]
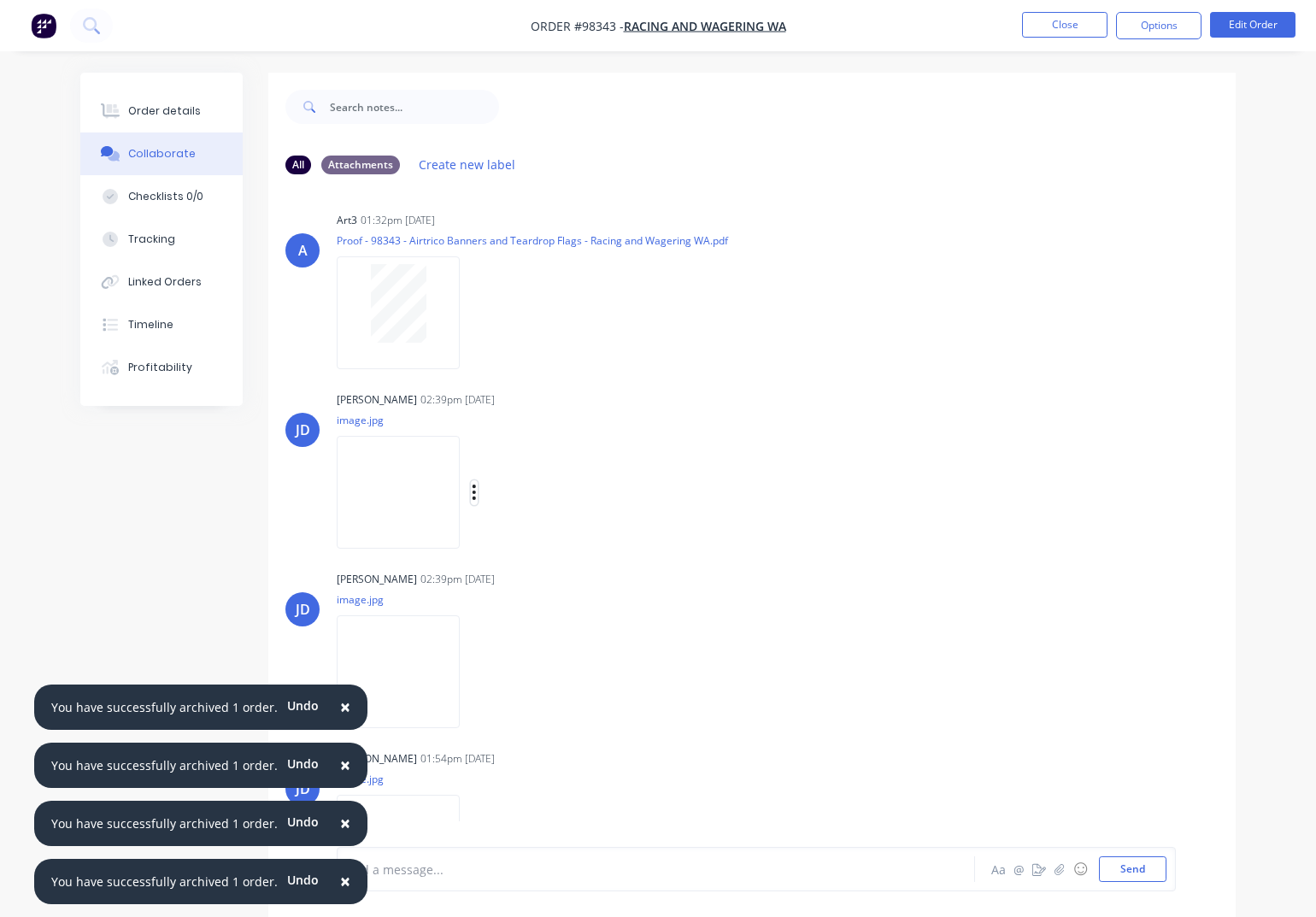
click at [474, 491] on icon "button" at bounding box center [475, 492] width 5 height 20
drag, startPoint x: 526, startPoint y: 536, endPoint x: 527, endPoint y: 563, distance: 27.0
click at [0, 0] on button "Download" at bounding box center [0, 0] width 0 height 0
click at [476, 672] on icon "button" at bounding box center [475, 672] width 3 height 16
click at [532, 714] on button "Download" at bounding box center [586, 717] width 192 height 38
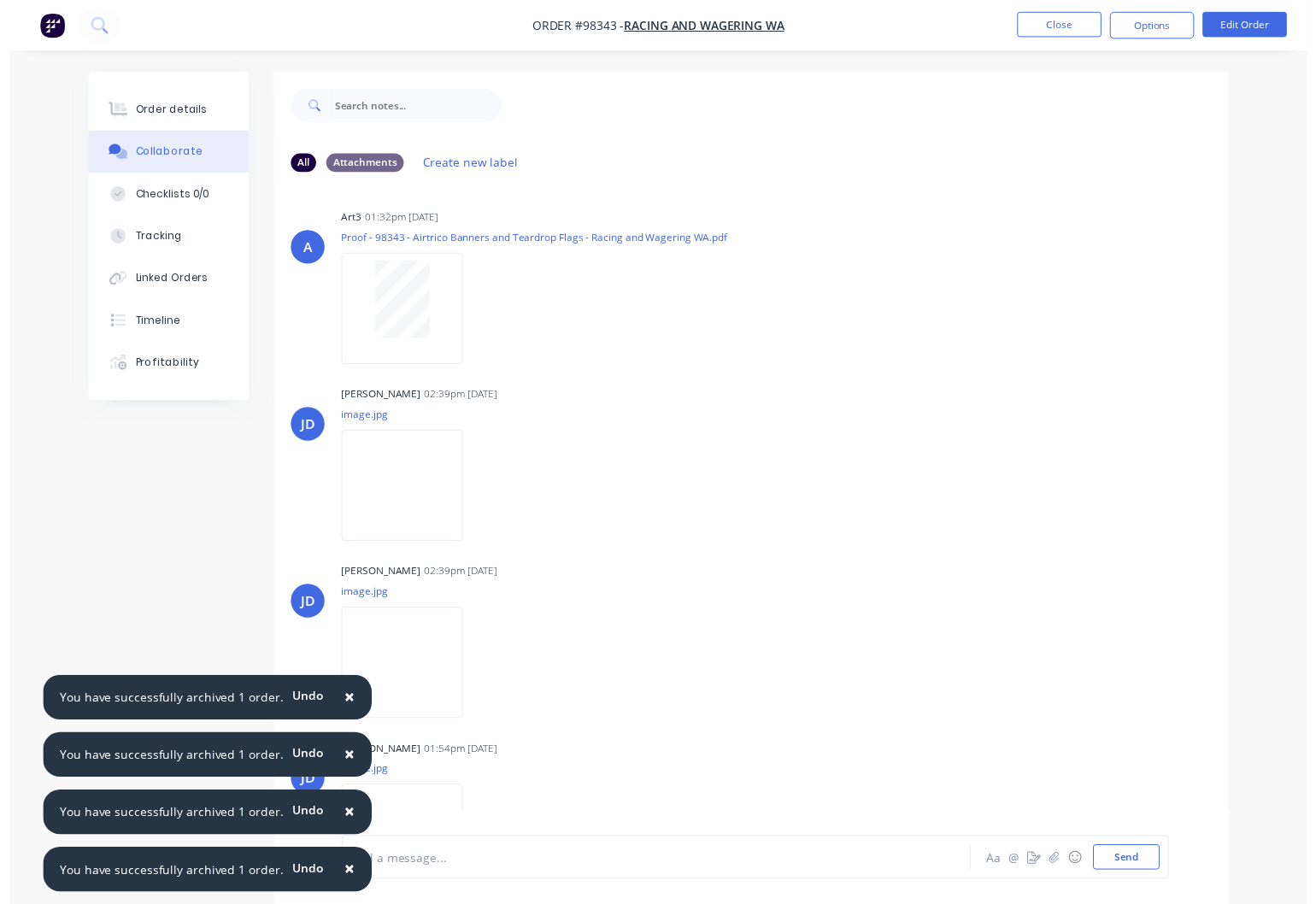
scroll to position [74, 0]
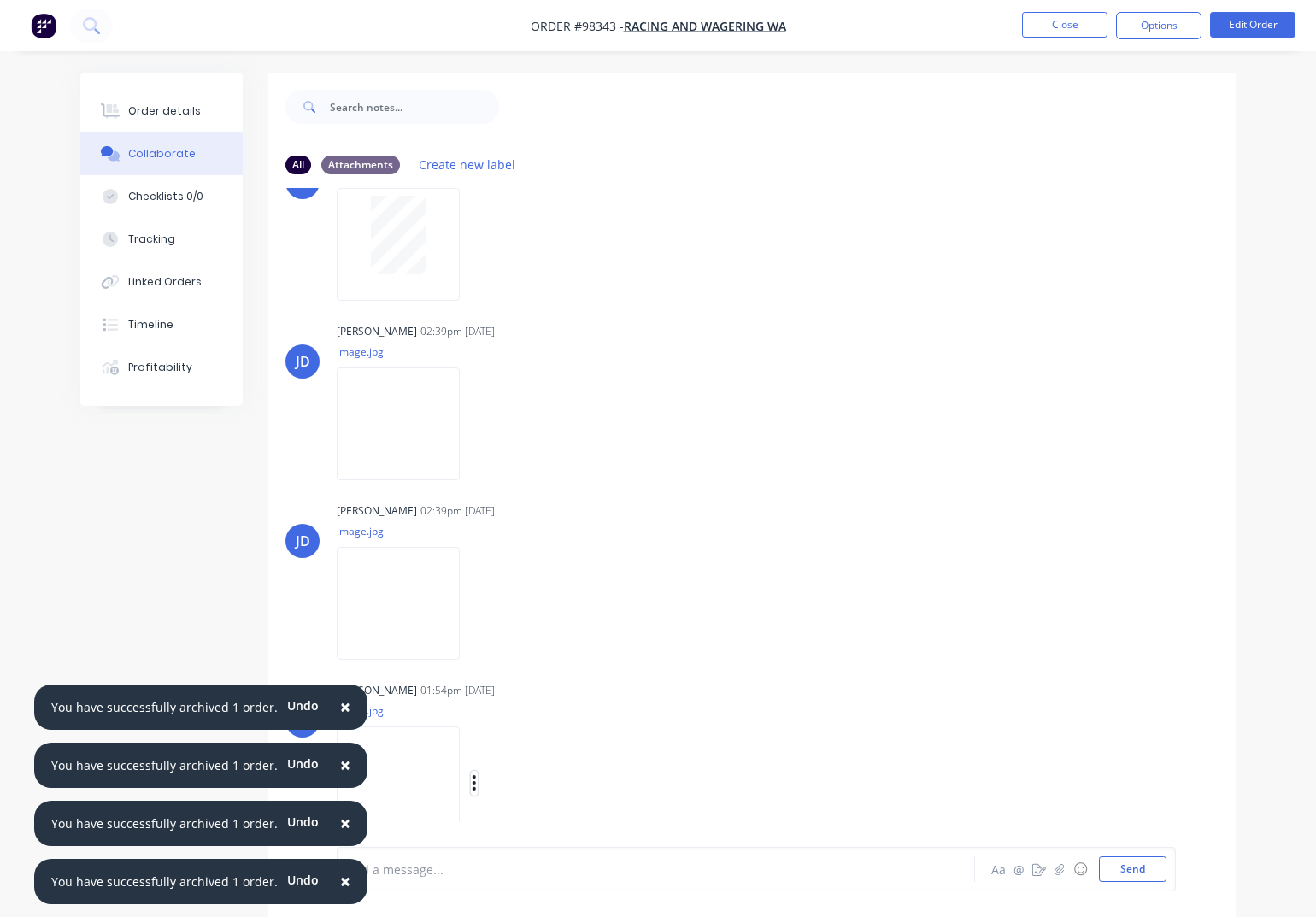
click at [477, 783] on icon "button" at bounding box center [475, 783] width 5 height 20
click at [543, 785] on button "Download" at bounding box center [586, 785] width 192 height 38
click at [1056, 27] on button "Close" at bounding box center [1065, 25] width 86 height 26
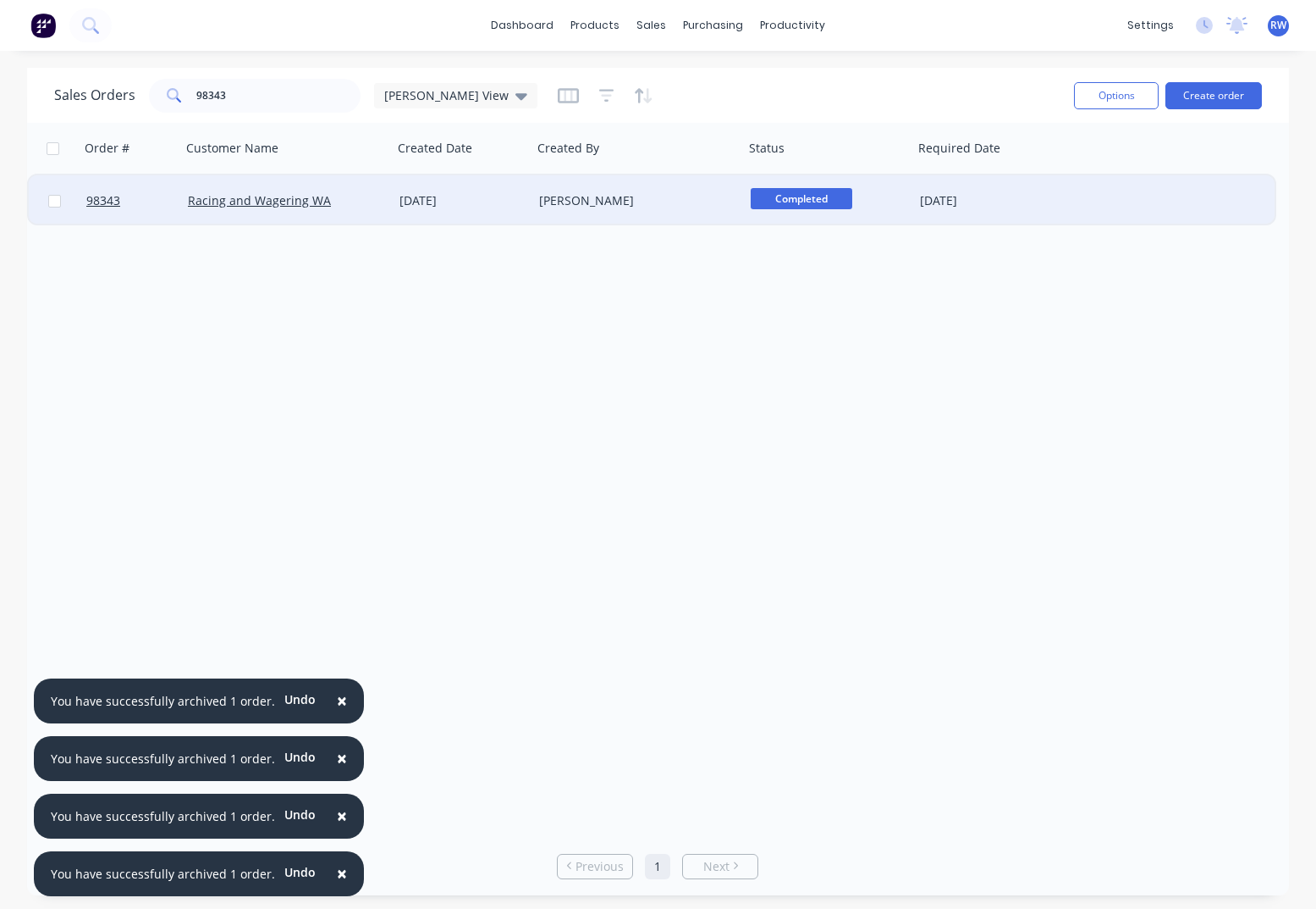
click at [57, 203] on input "checkbox" at bounding box center [54, 201] width 13 height 13
checkbox input "true"
click at [1113, 97] on button "Options" at bounding box center [1116, 96] width 85 height 27
click at [1068, 181] on div "Archive" at bounding box center [1065, 172] width 156 height 25
checkbox input "false"
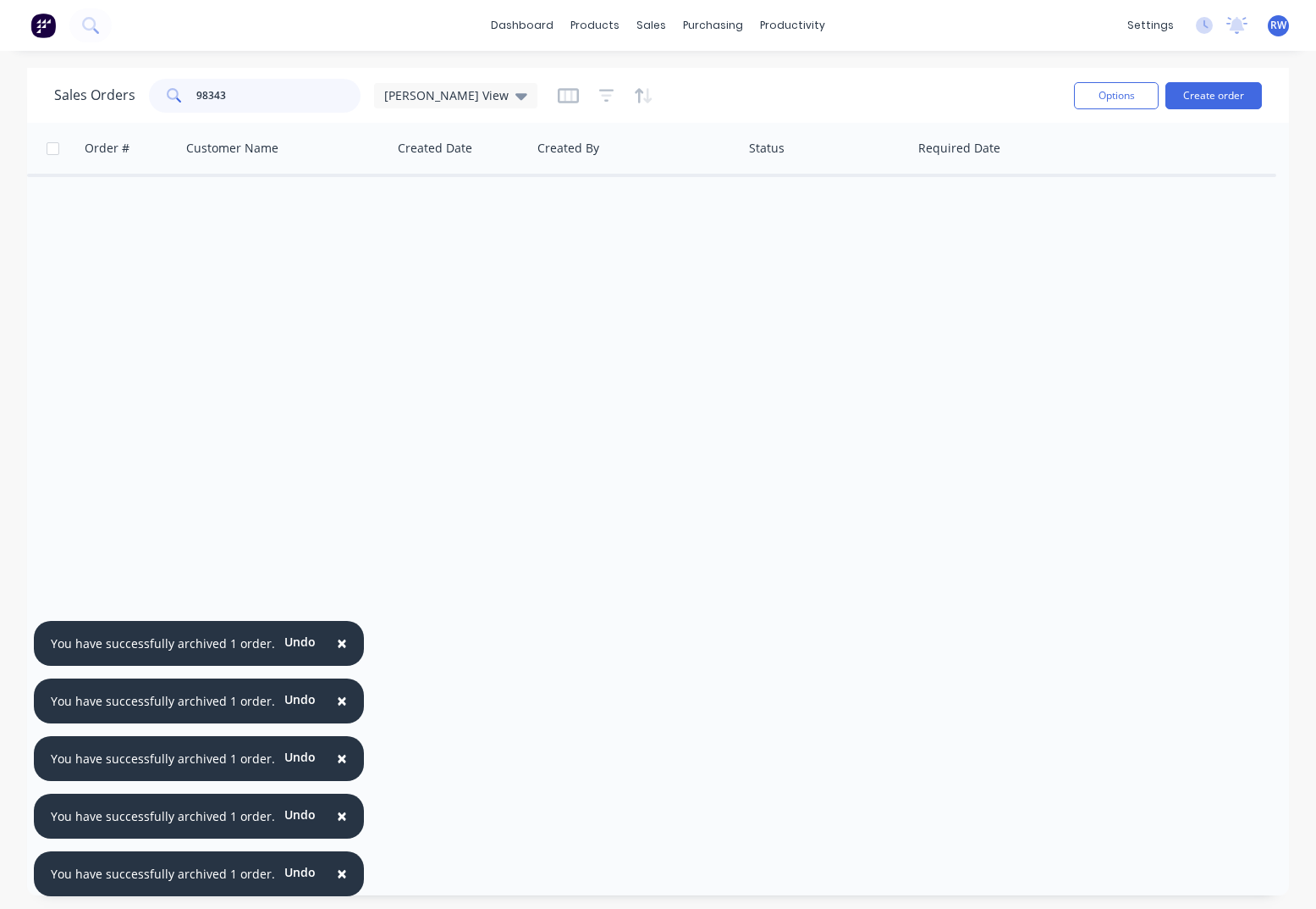
drag, startPoint x: 279, startPoint y: 98, endPoint x: 184, endPoint y: 94, distance: 95.1
click at [196, 93] on input "98343" at bounding box center [279, 95] width 165 height 33
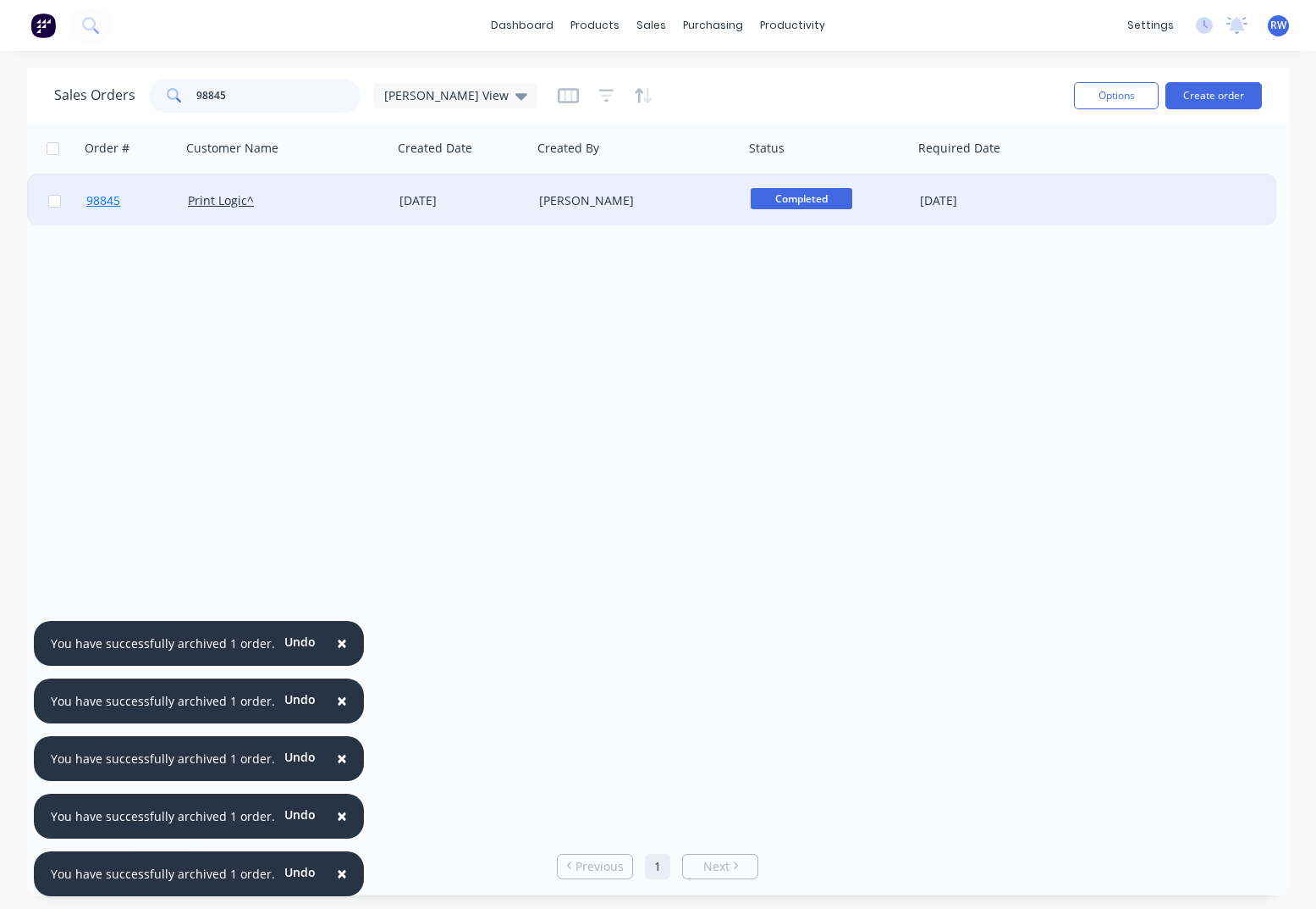
type input "98845"
click at [105, 203] on span "98845" at bounding box center [103, 201] width 33 height 17
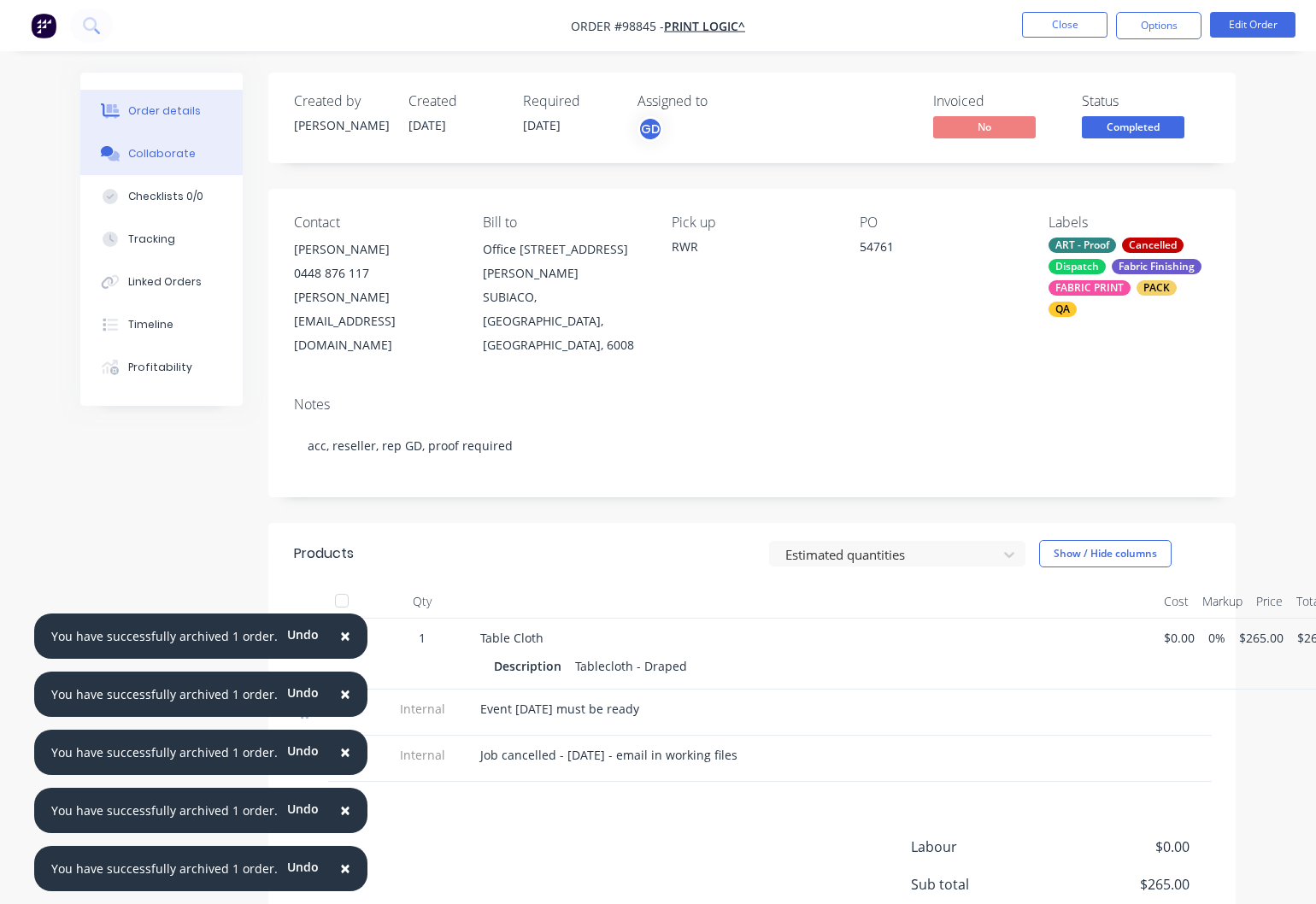
click at [159, 153] on div "Collaborate" at bounding box center [162, 154] width 68 height 16
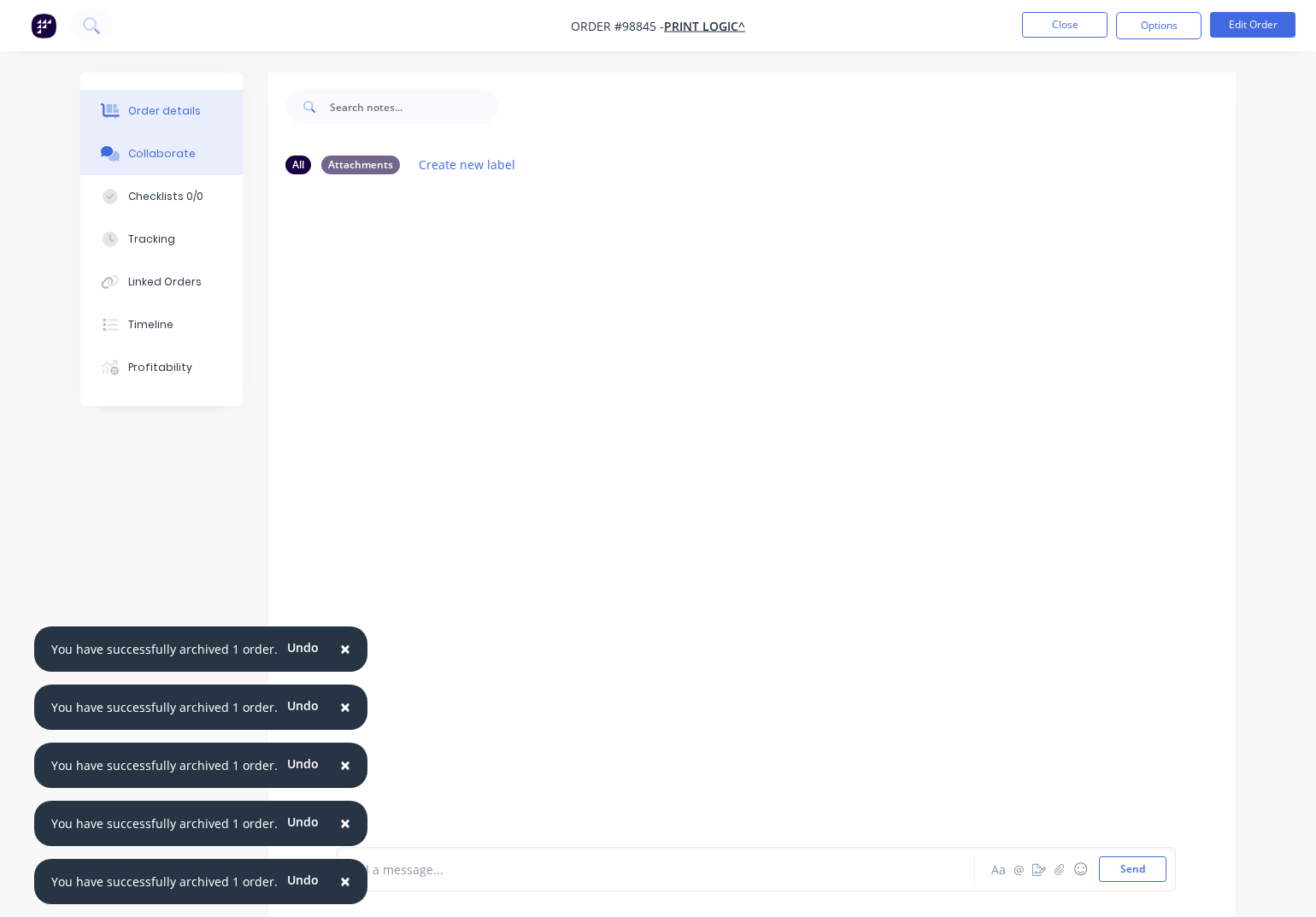
click at [165, 108] on div "Order details" at bounding box center [165, 111] width 73 height 16
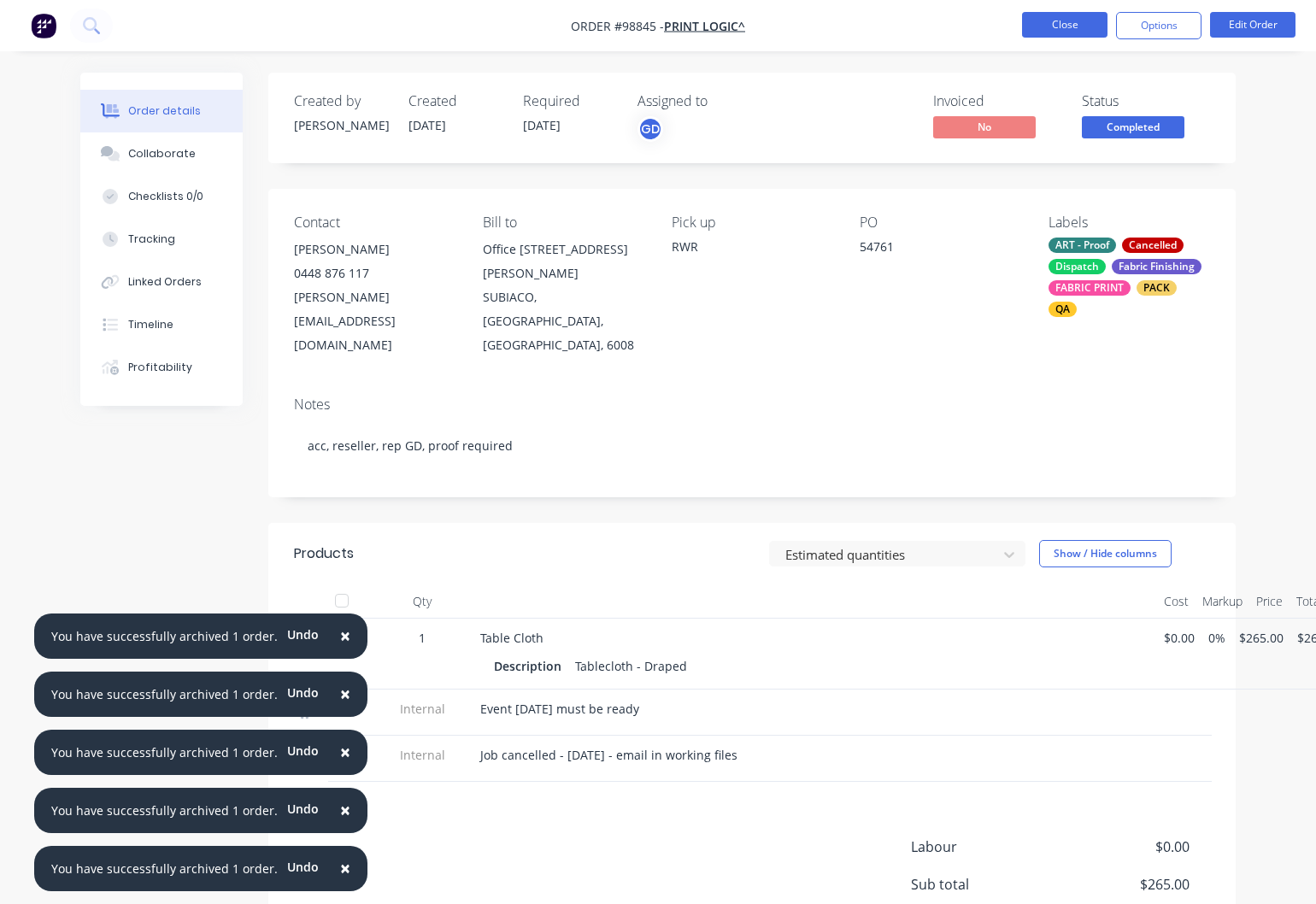
click at [1051, 29] on button "Close" at bounding box center [1065, 25] width 86 height 26
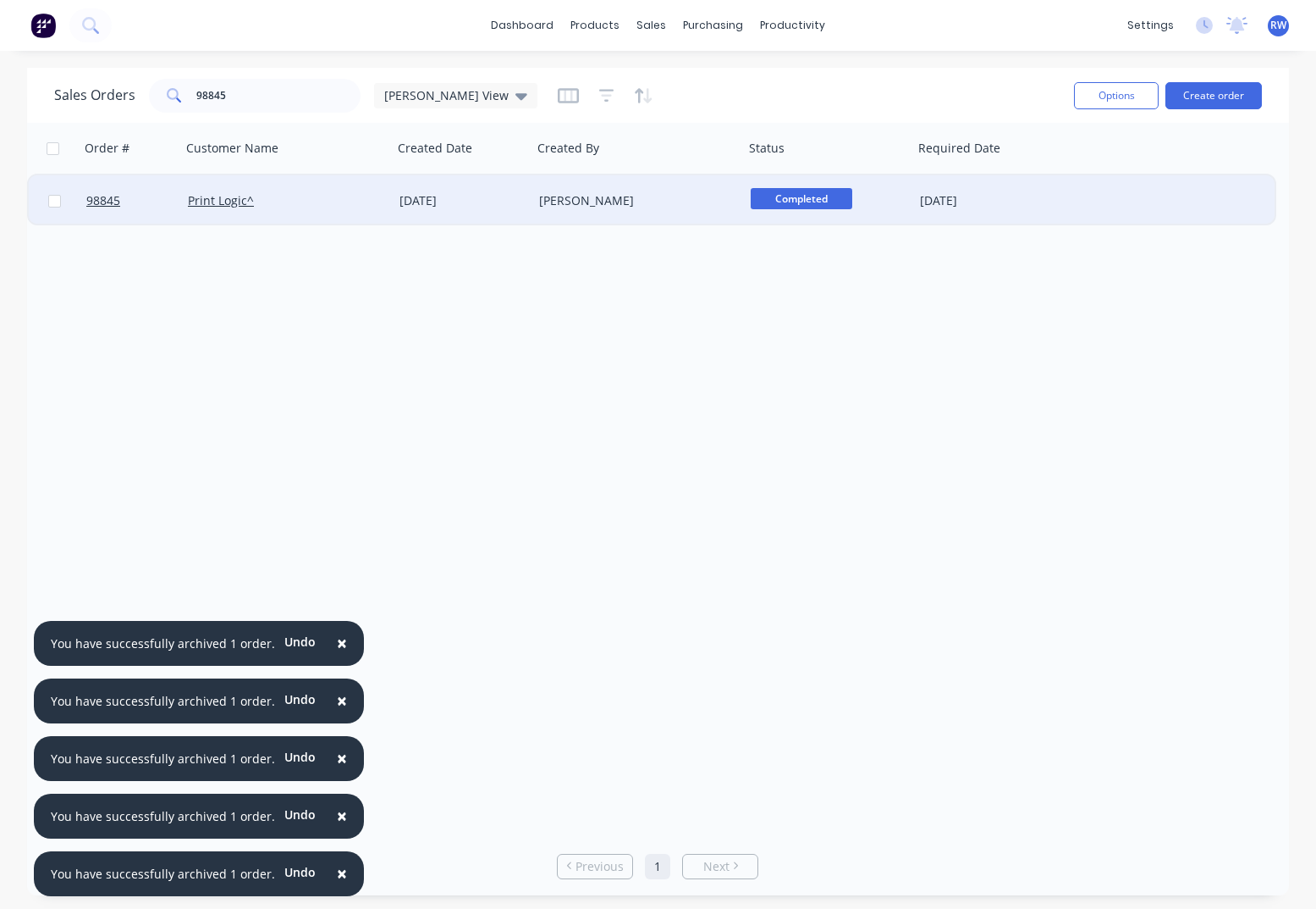
click at [56, 203] on input "checkbox" at bounding box center [54, 201] width 13 height 13
checkbox input "true"
click at [1127, 100] on button "Options" at bounding box center [1116, 96] width 85 height 27
click at [1075, 181] on div "Archive" at bounding box center [1065, 172] width 156 height 25
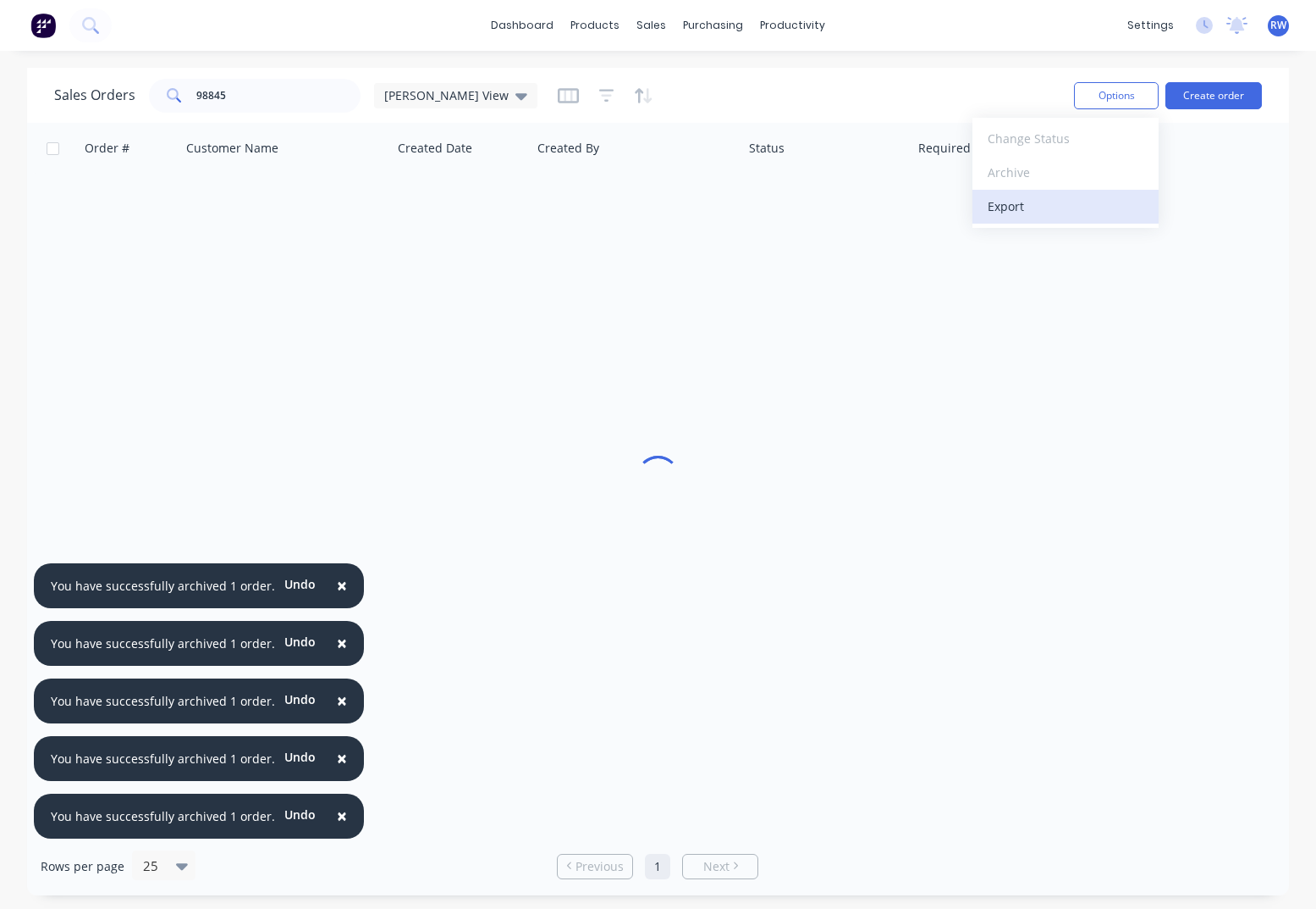
checkbox input "false"
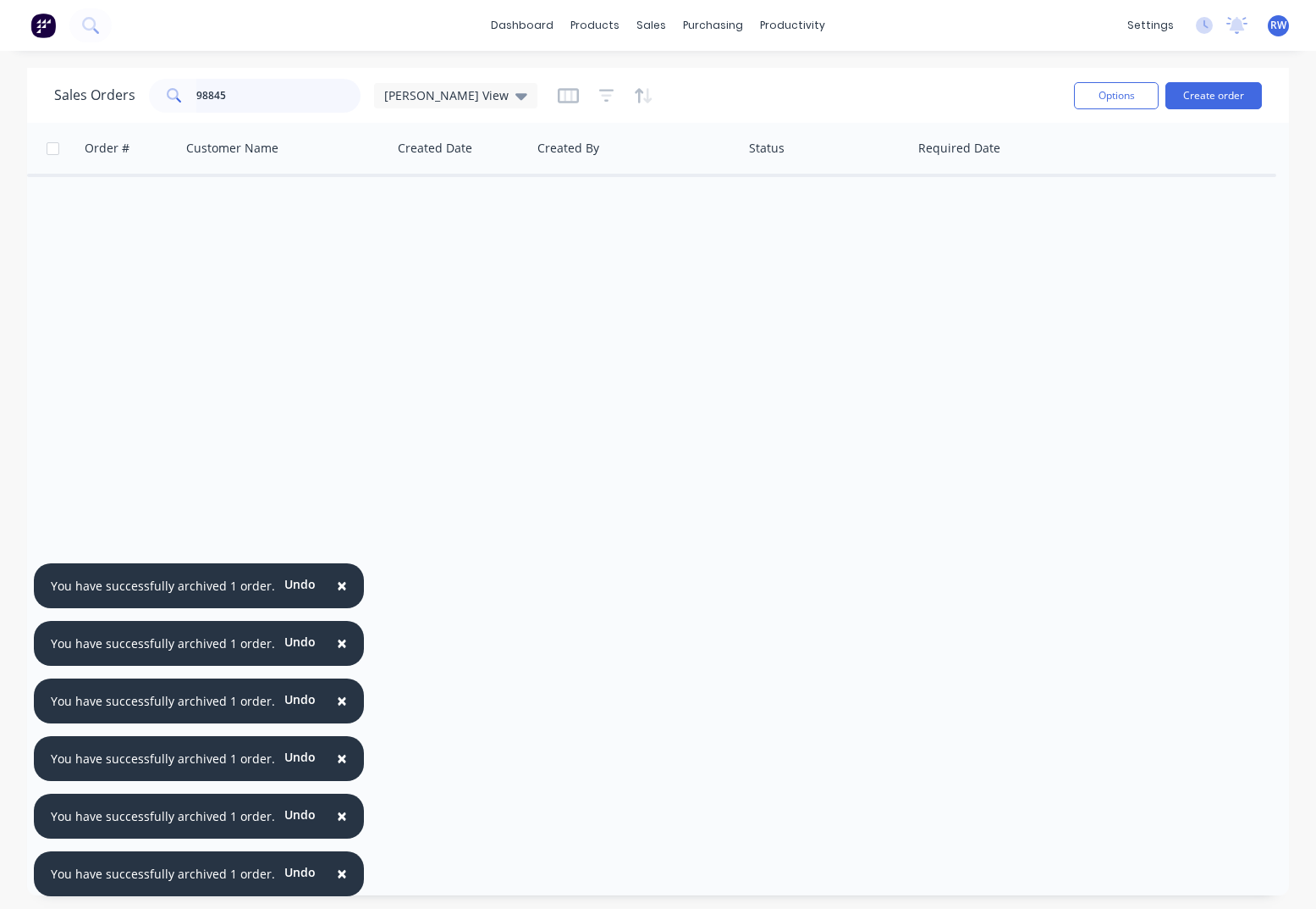
click at [294, 100] on input "98845" at bounding box center [279, 95] width 165 height 33
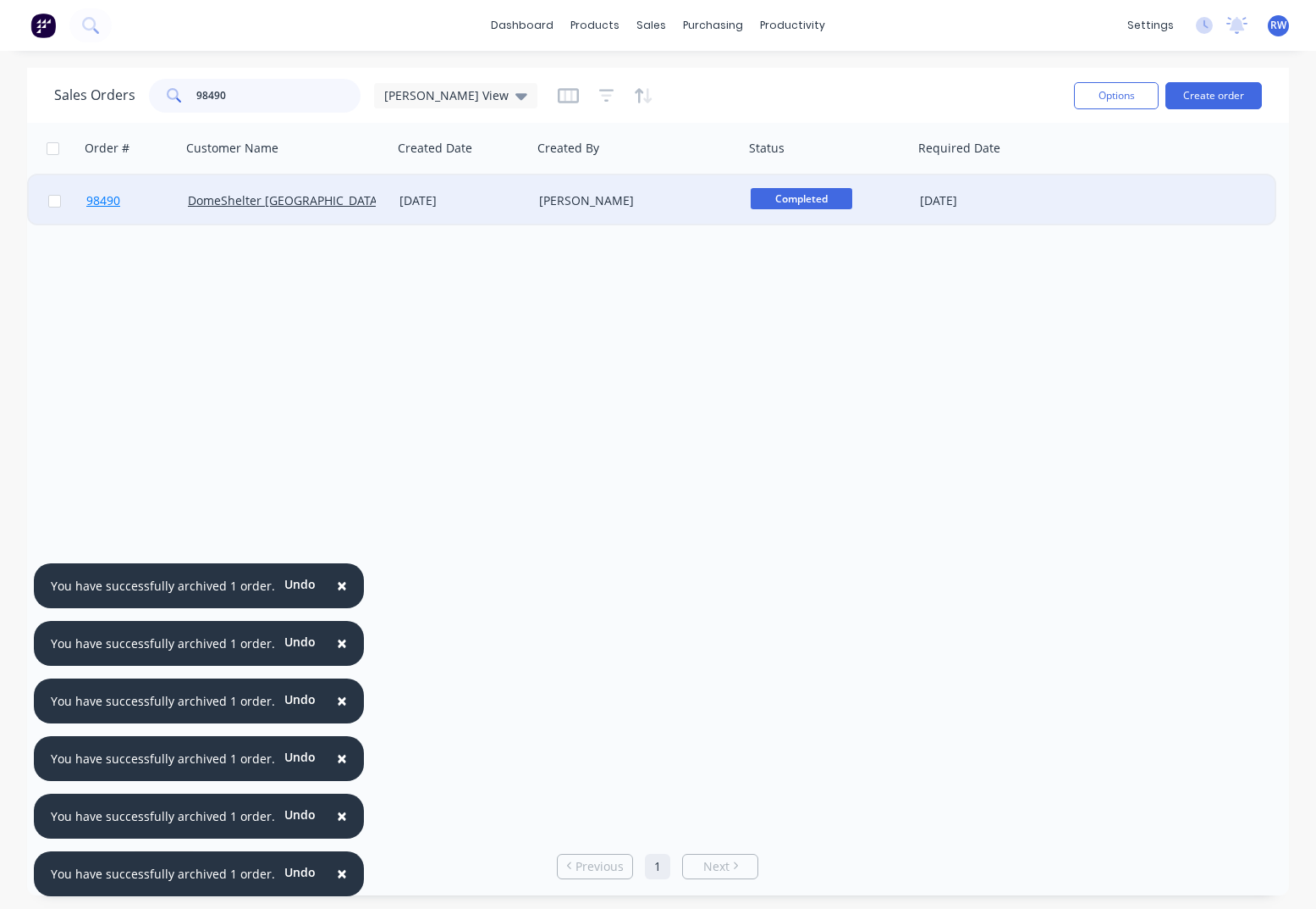
type input "98490"
click at [106, 205] on span "98490" at bounding box center [103, 201] width 33 height 17
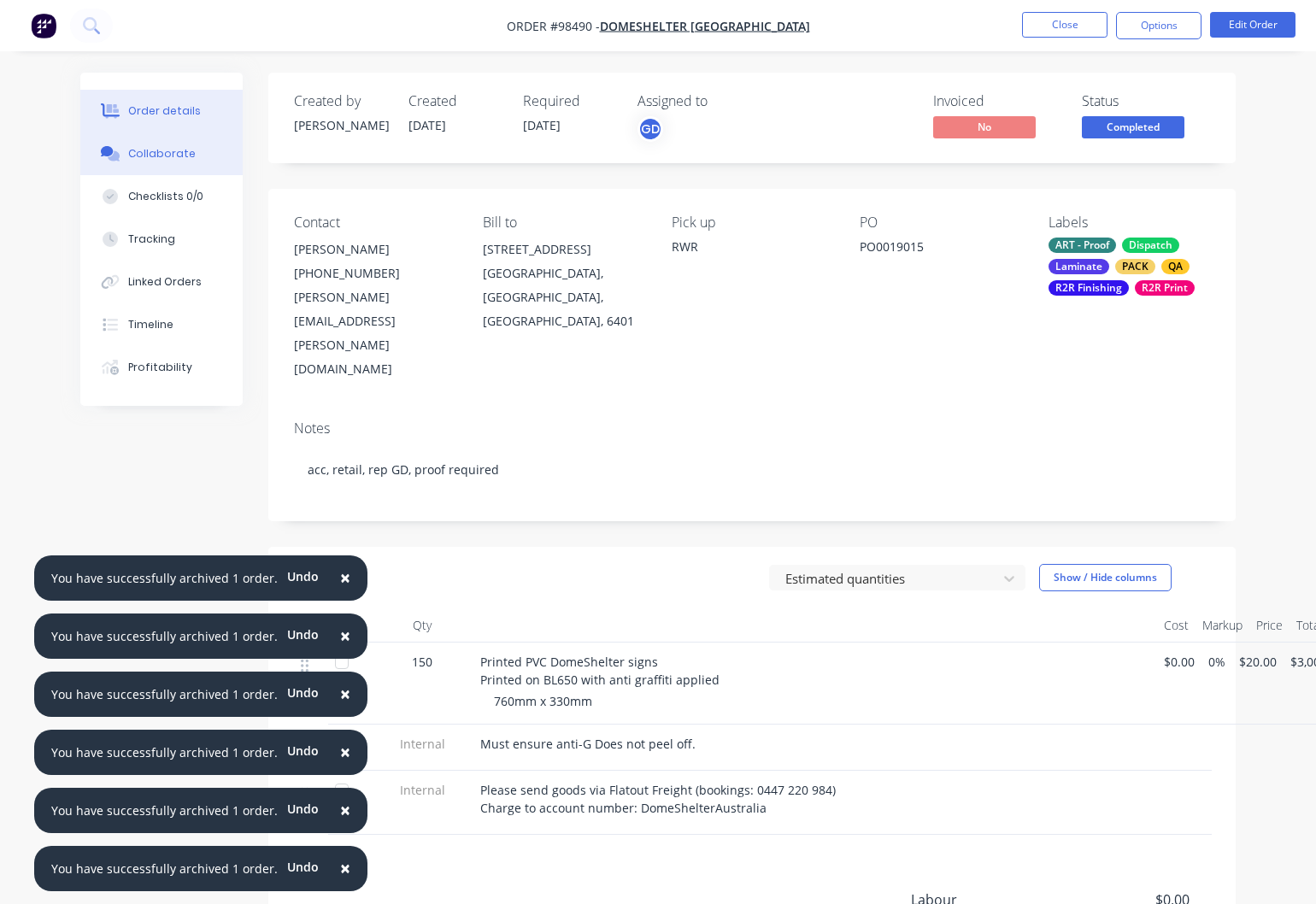
click at [154, 158] on div "Collaborate" at bounding box center [162, 154] width 68 height 16
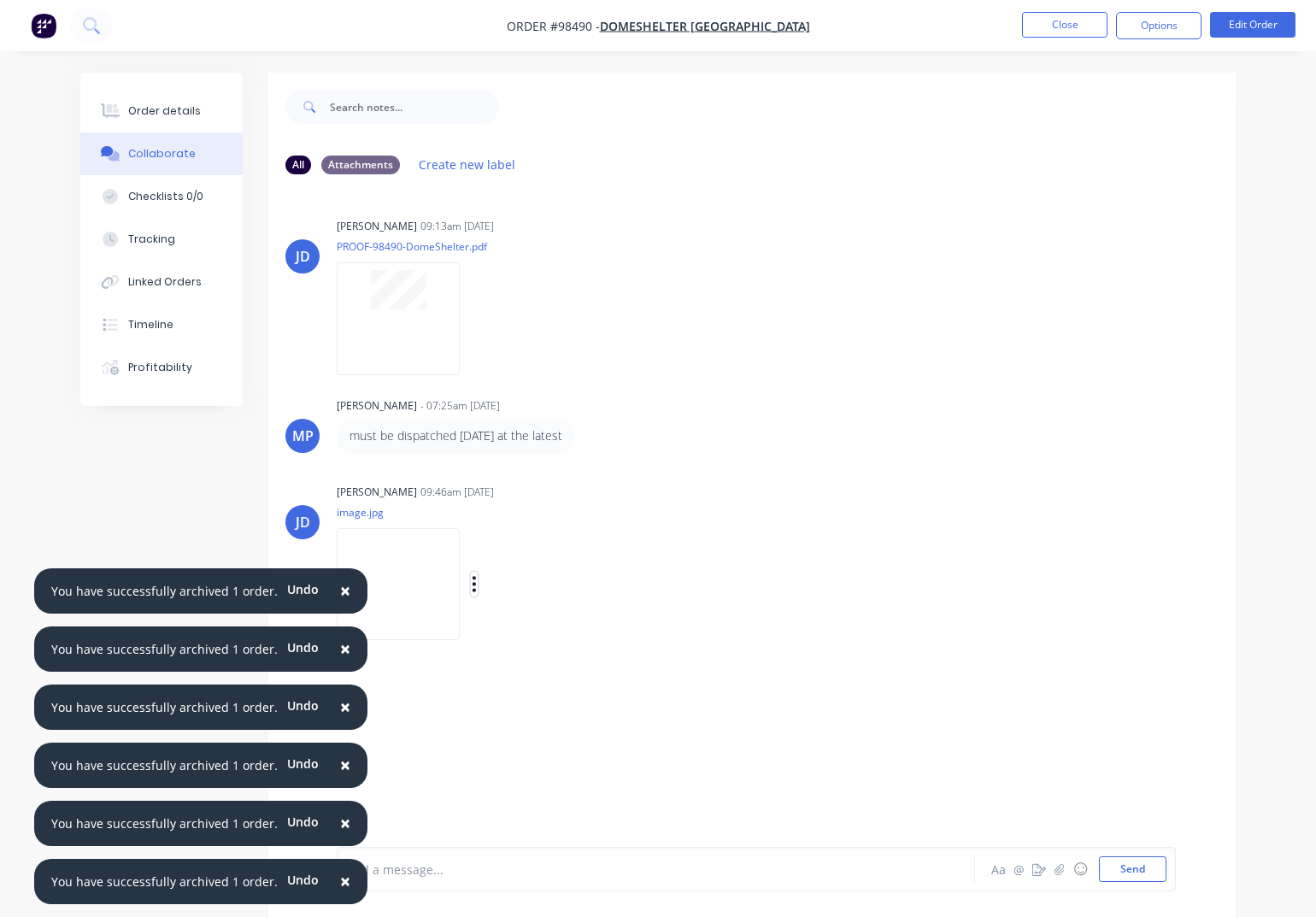
click at [476, 585] on icon "button" at bounding box center [475, 584] width 3 height 16
click at [564, 632] on button "Download" at bounding box center [586, 629] width 192 height 38
click at [1053, 30] on button "Close" at bounding box center [1065, 25] width 86 height 26
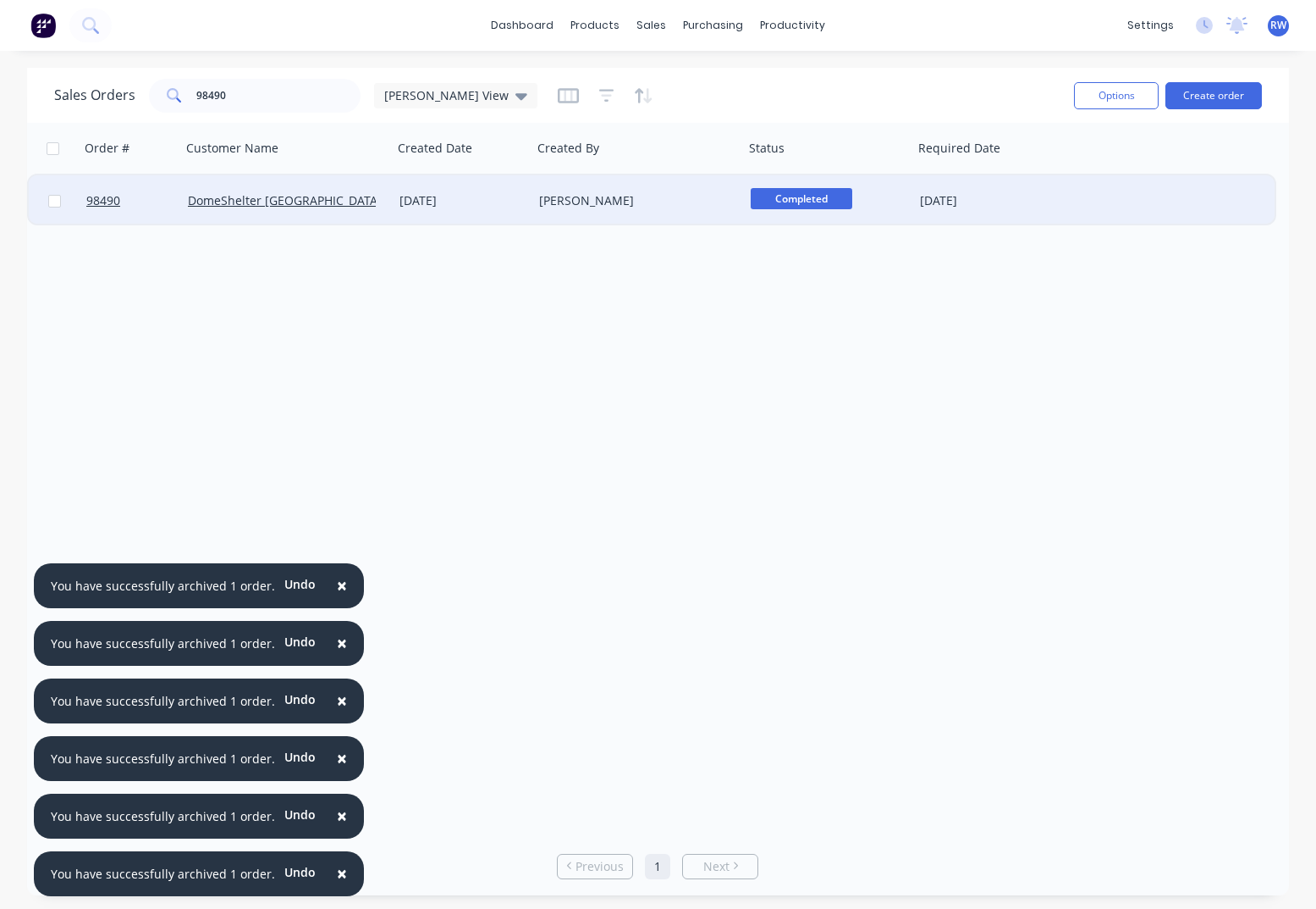
click at [57, 202] on input "checkbox" at bounding box center [54, 201] width 13 height 13
checkbox input "true"
click at [1117, 95] on button "Options" at bounding box center [1116, 96] width 85 height 27
click at [1013, 169] on div "Archive" at bounding box center [1065, 172] width 156 height 25
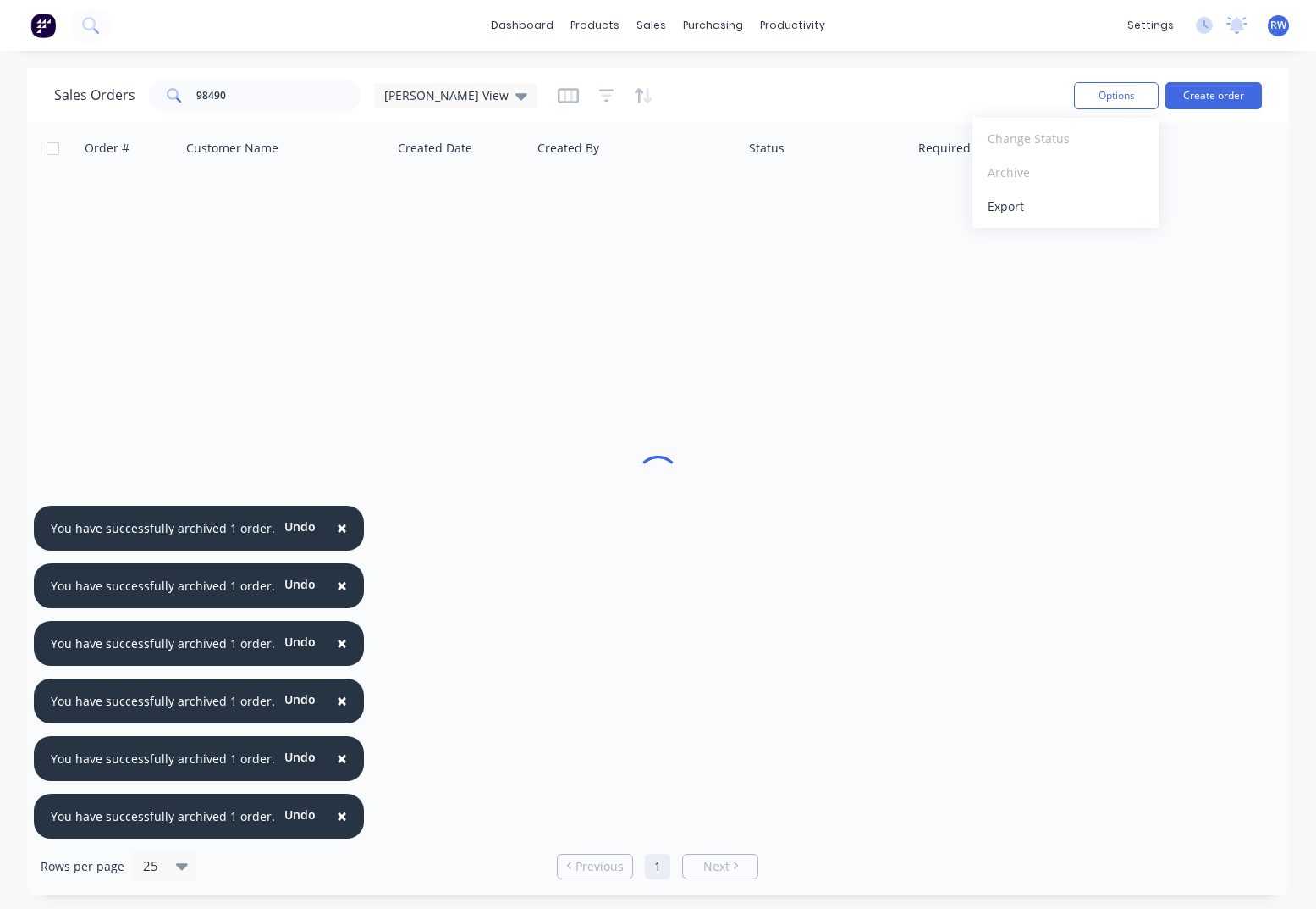
checkbox input "false"
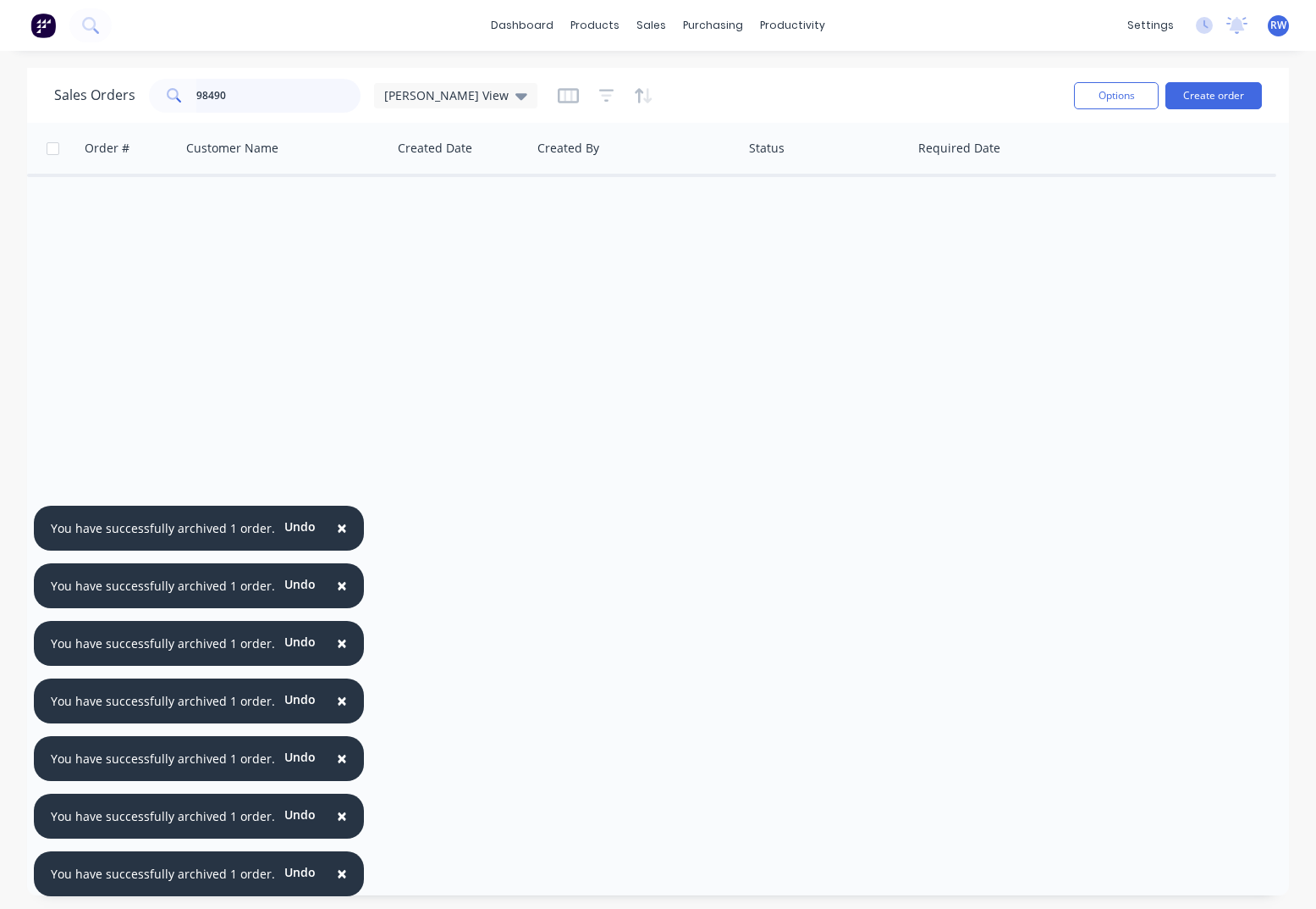
click at [254, 96] on input "98490" at bounding box center [279, 95] width 165 height 33
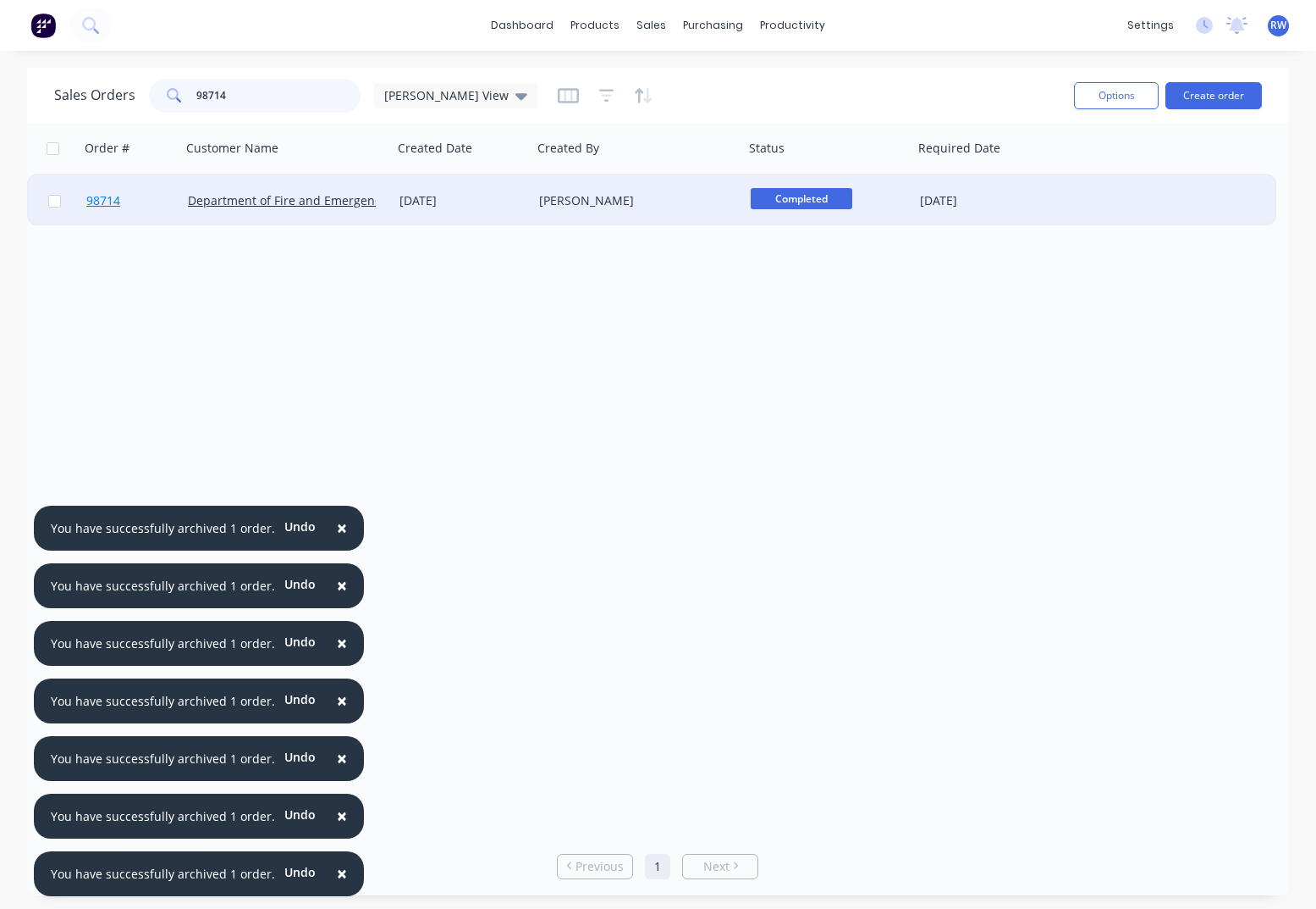
type input "98714"
click at [106, 204] on span "98714" at bounding box center [103, 201] width 33 height 17
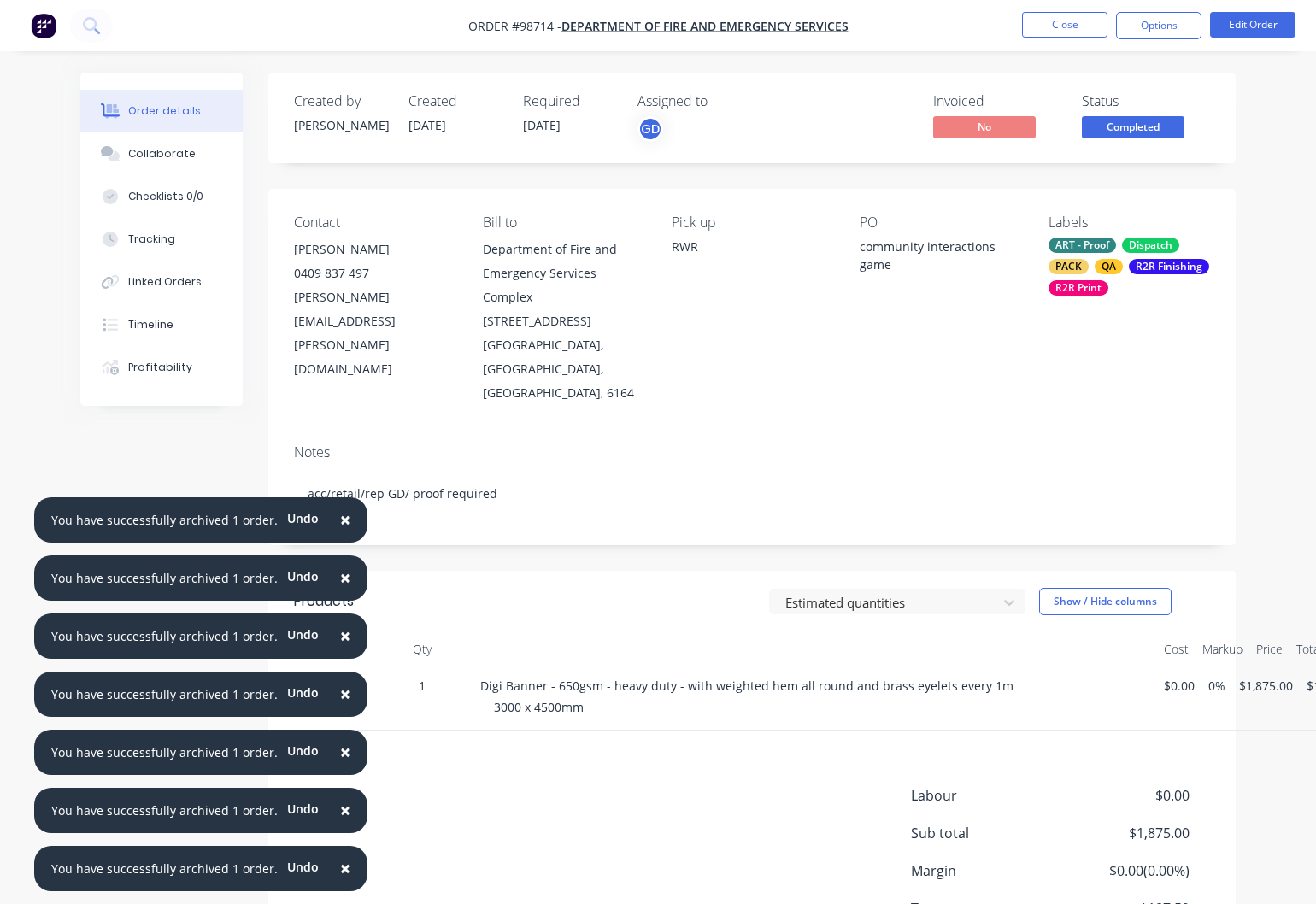
scroll to position [83, 0]
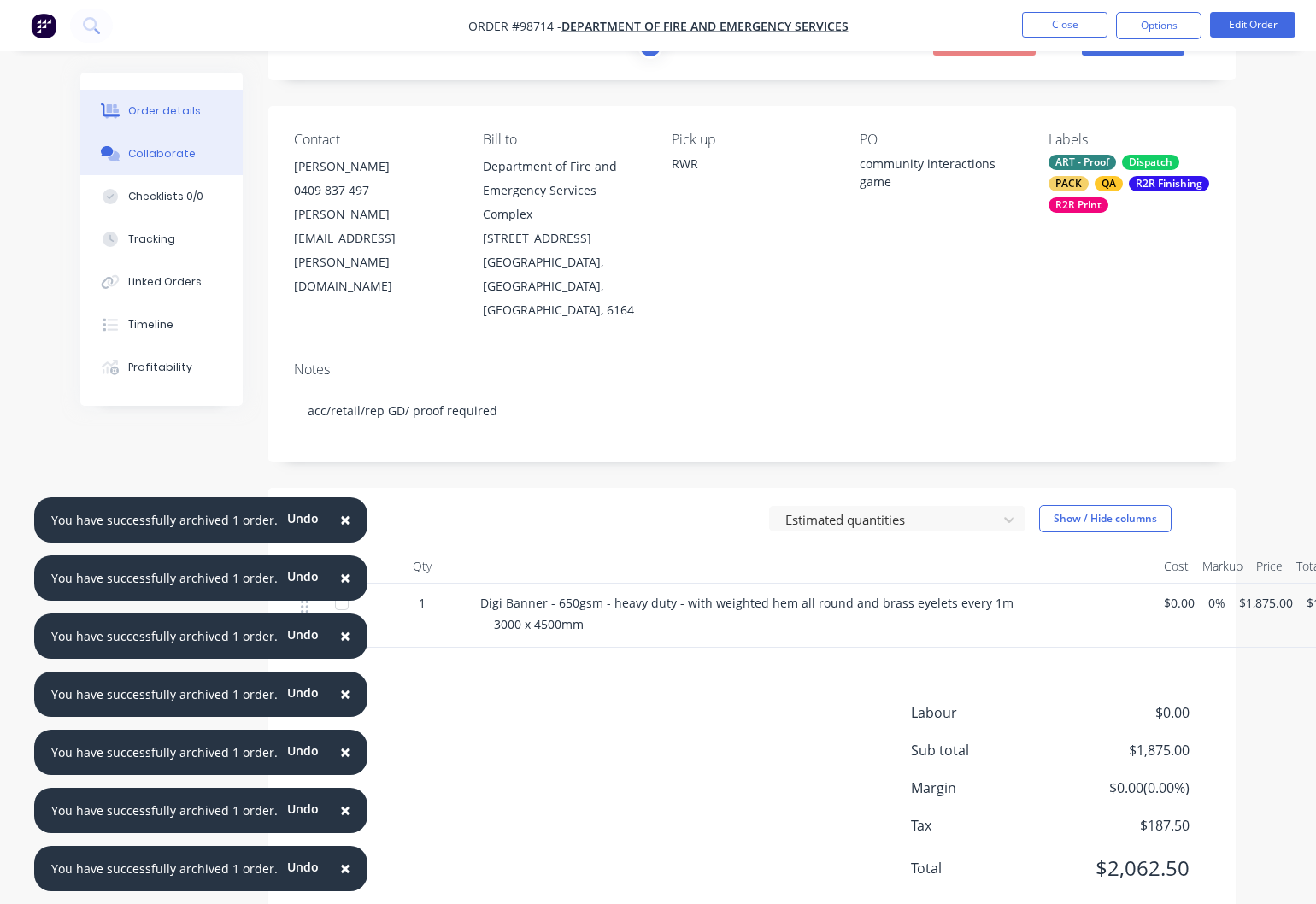
click at [160, 155] on div "Collaborate" at bounding box center [162, 154] width 68 height 16
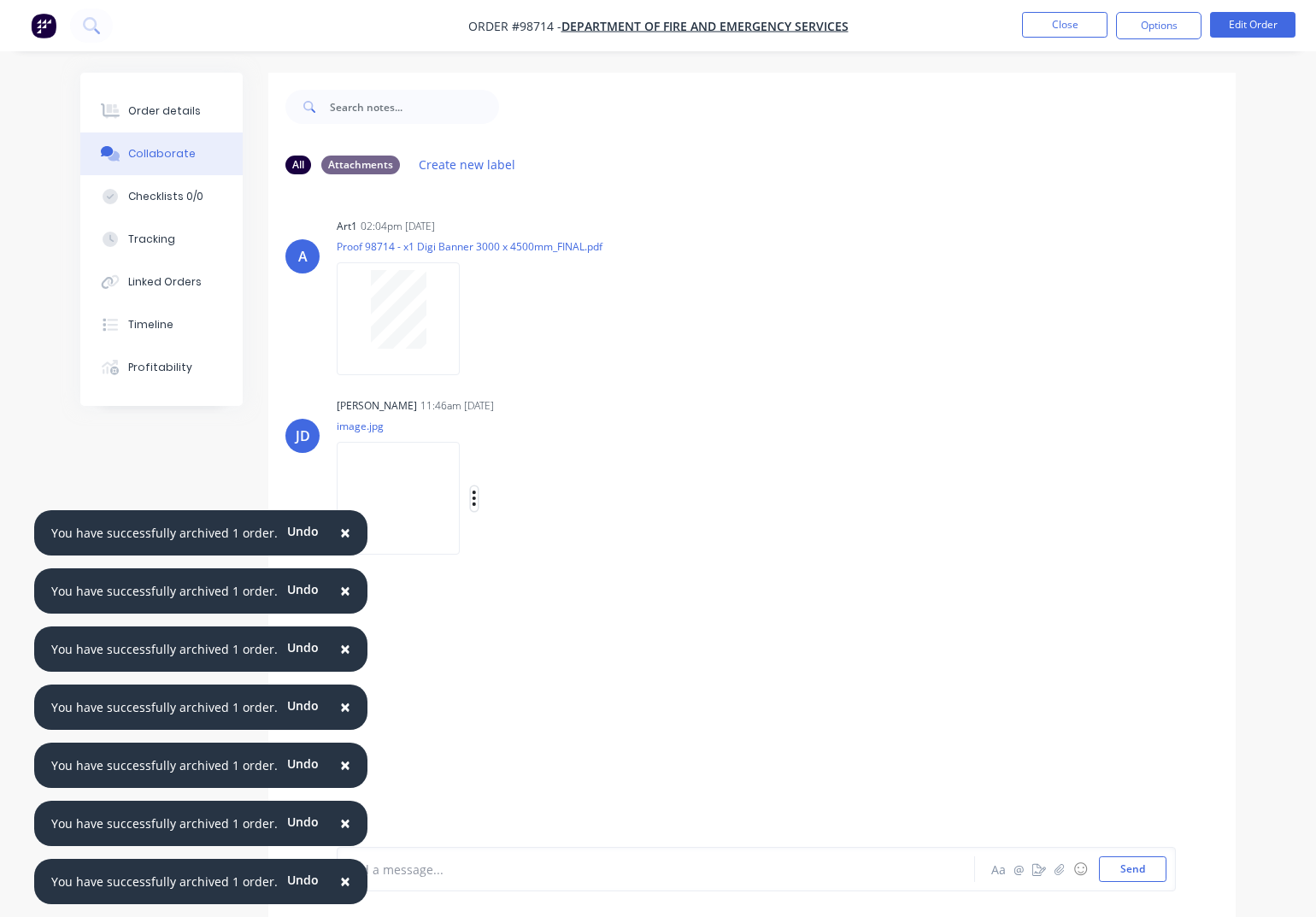
click at [476, 498] on icon "button" at bounding box center [475, 498] width 3 height 16
click at [551, 539] on button "Download" at bounding box center [586, 544] width 192 height 38
click at [1084, 23] on button "Close" at bounding box center [1065, 25] width 86 height 26
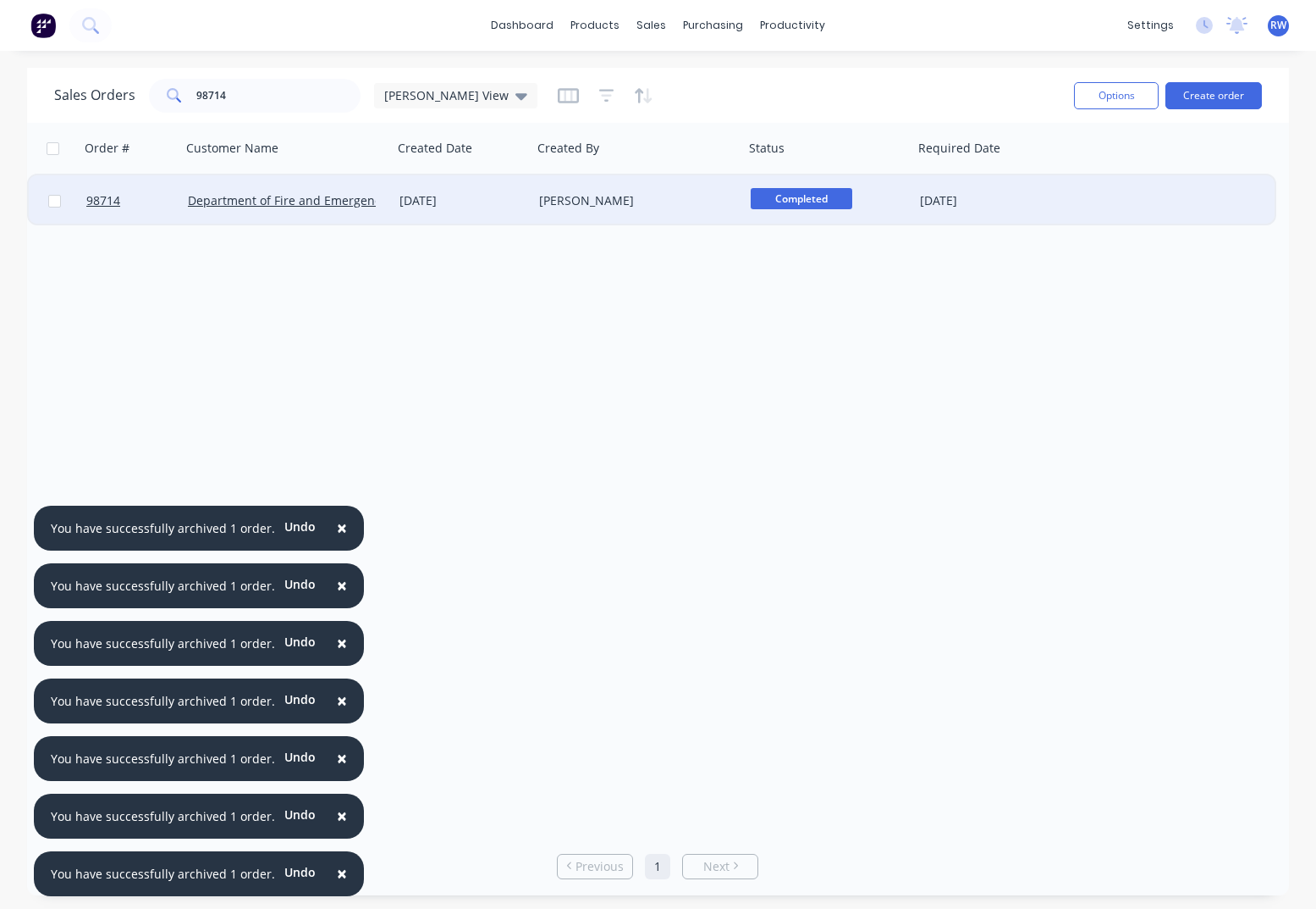
click at [56, 203] on input "checkbox" at bounding box center [54, 201] width 13 height 13
checkbox input "true"
click at [1109, 95] on button "Options" at bounding box center [1116, 96] width 85 height 27
click at [1012, 174] on div "Archive" at bounding box center [1065, 172] width 156 height 25
checkbox input "false"
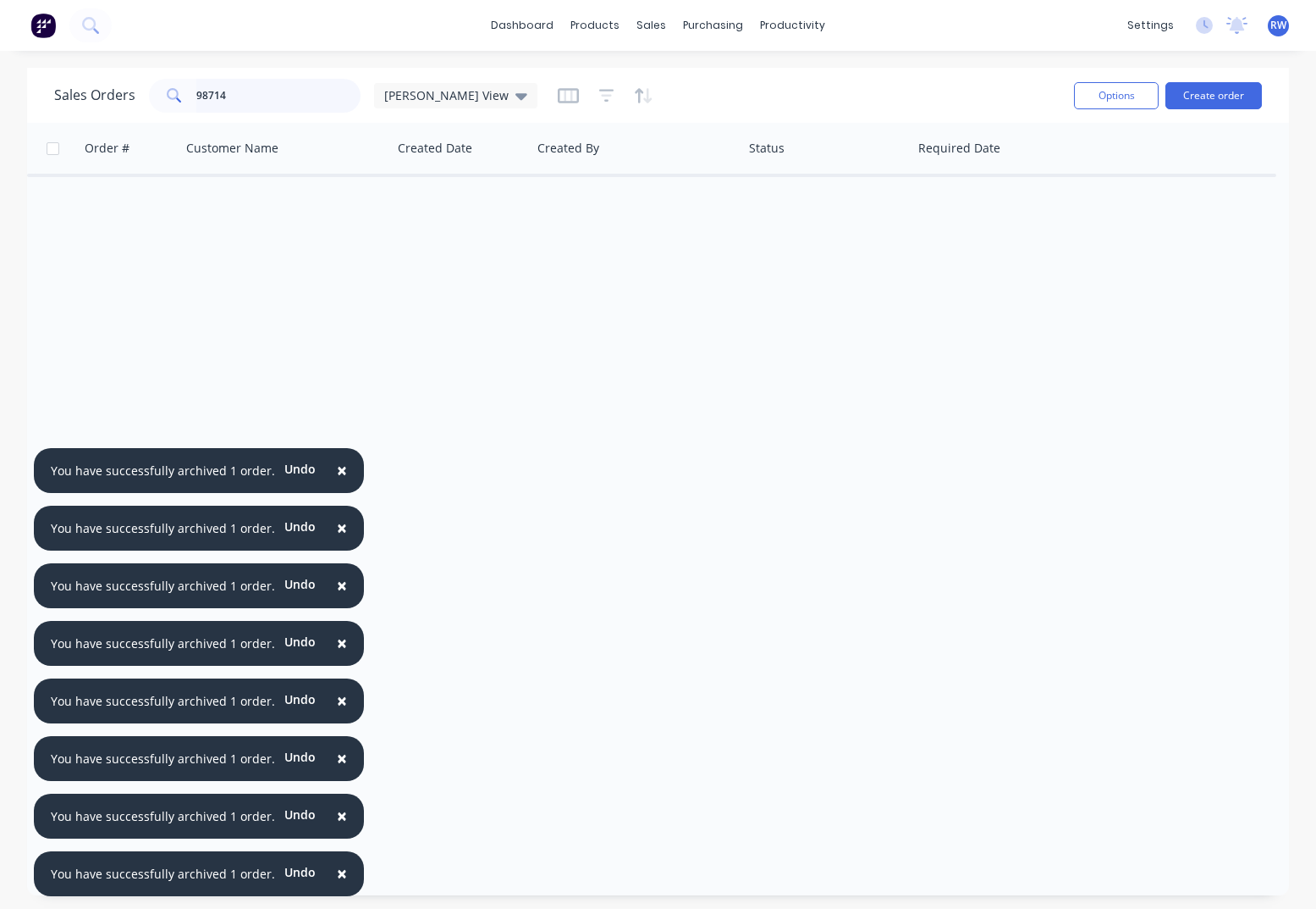
click at [253, 97] on input "98714" at bounding box center [279, 95] width 165 height 33
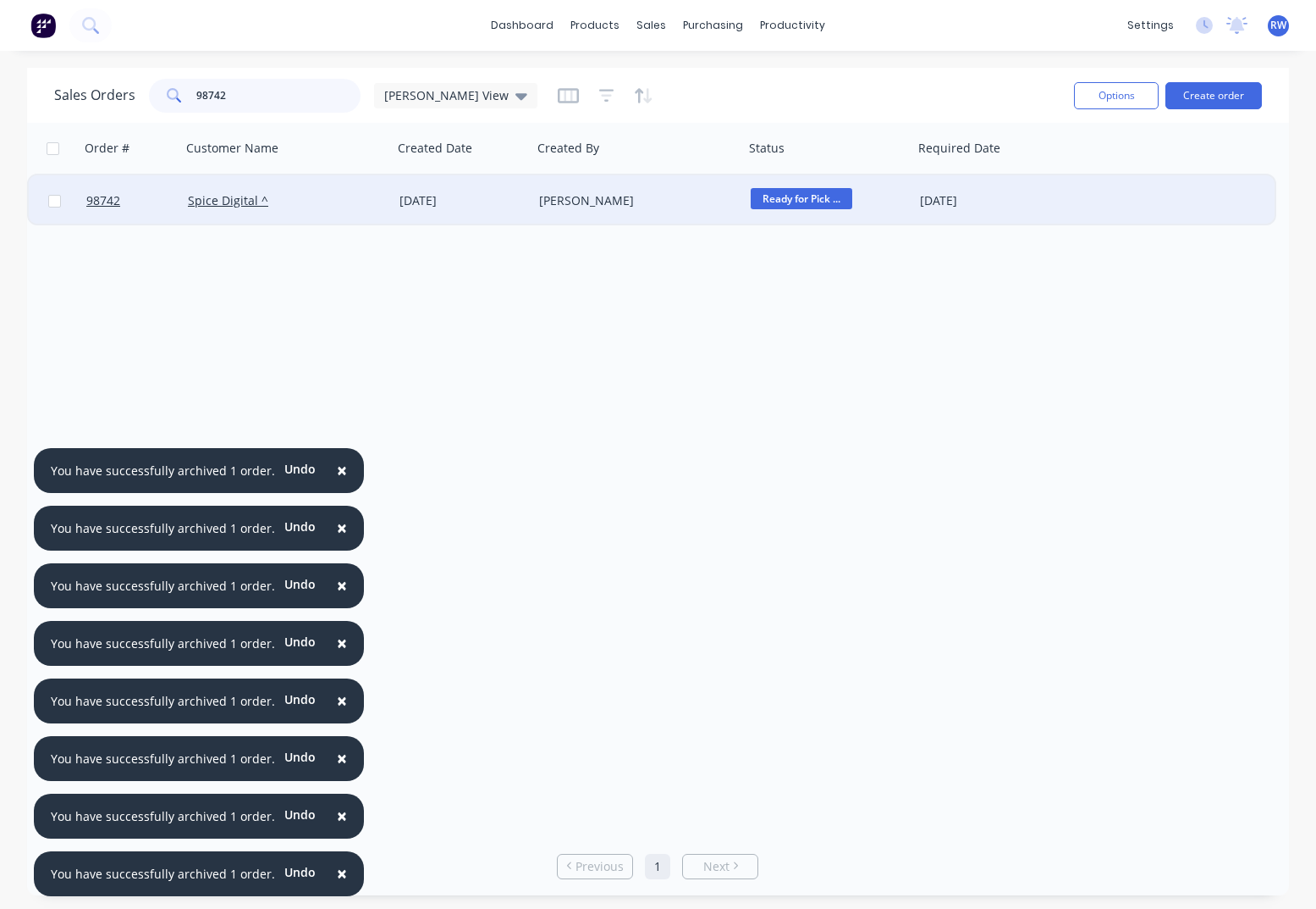
type input "98742"
click at [59, 202] on input "checkbox" at bounding box center [54, 201] width 13 height 13
checkbox input "true"
click at [1104, 100] on button "Options" at bounding box center [1116, 96] width 85 height 27
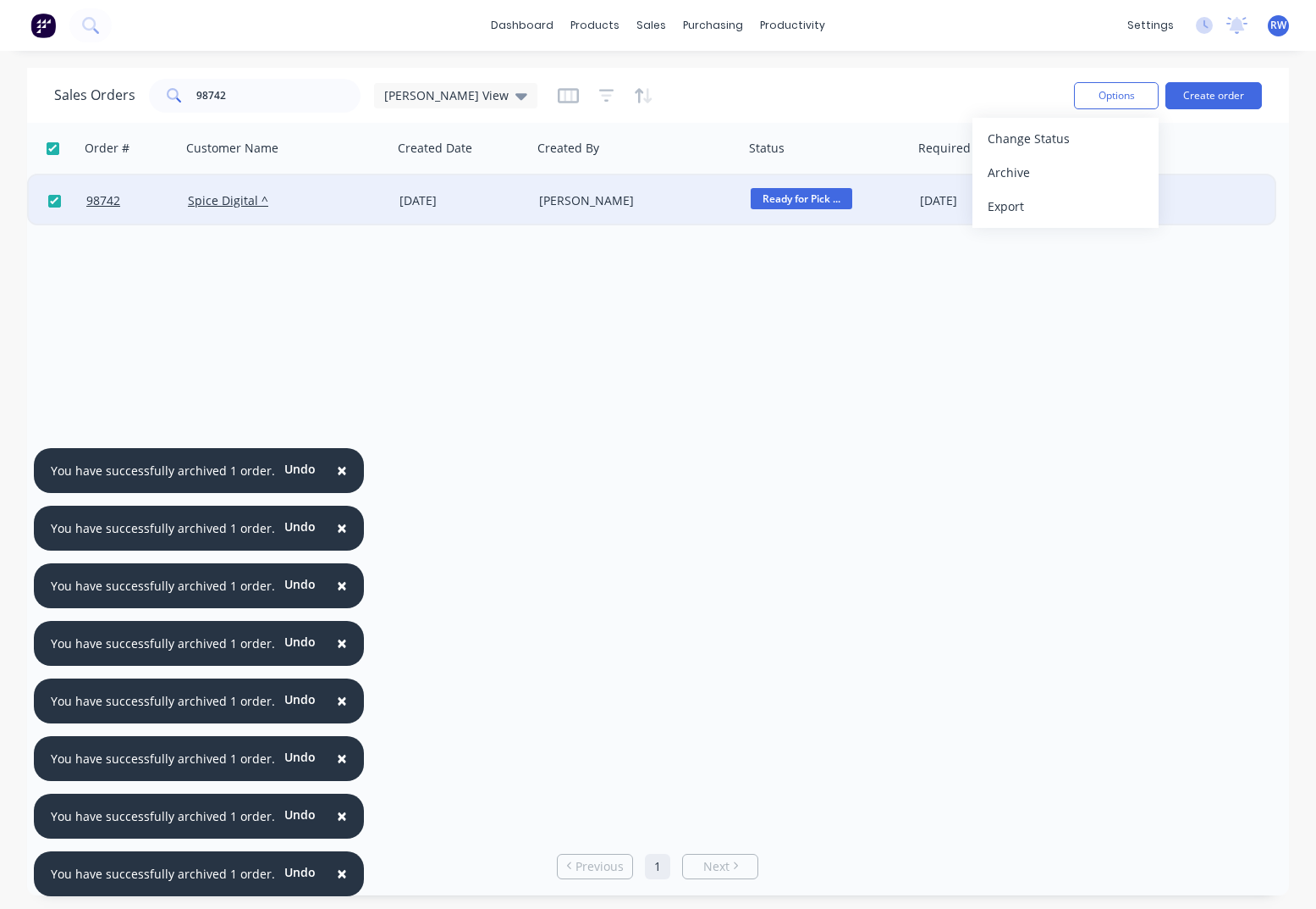
click at [173, 286] on div "Order # Customer Name Created Date Created By Status Required Date 98742 Spice …" at bounding box center [658, 480] width 1262 height 714
click at [55, 202] on input "checkbox" at bounding box center [54, 201] width 13 height 13
checkbox input "false"
click at [105, 207] on span "98742" at bounding box center [103, 201] width 33 height 17
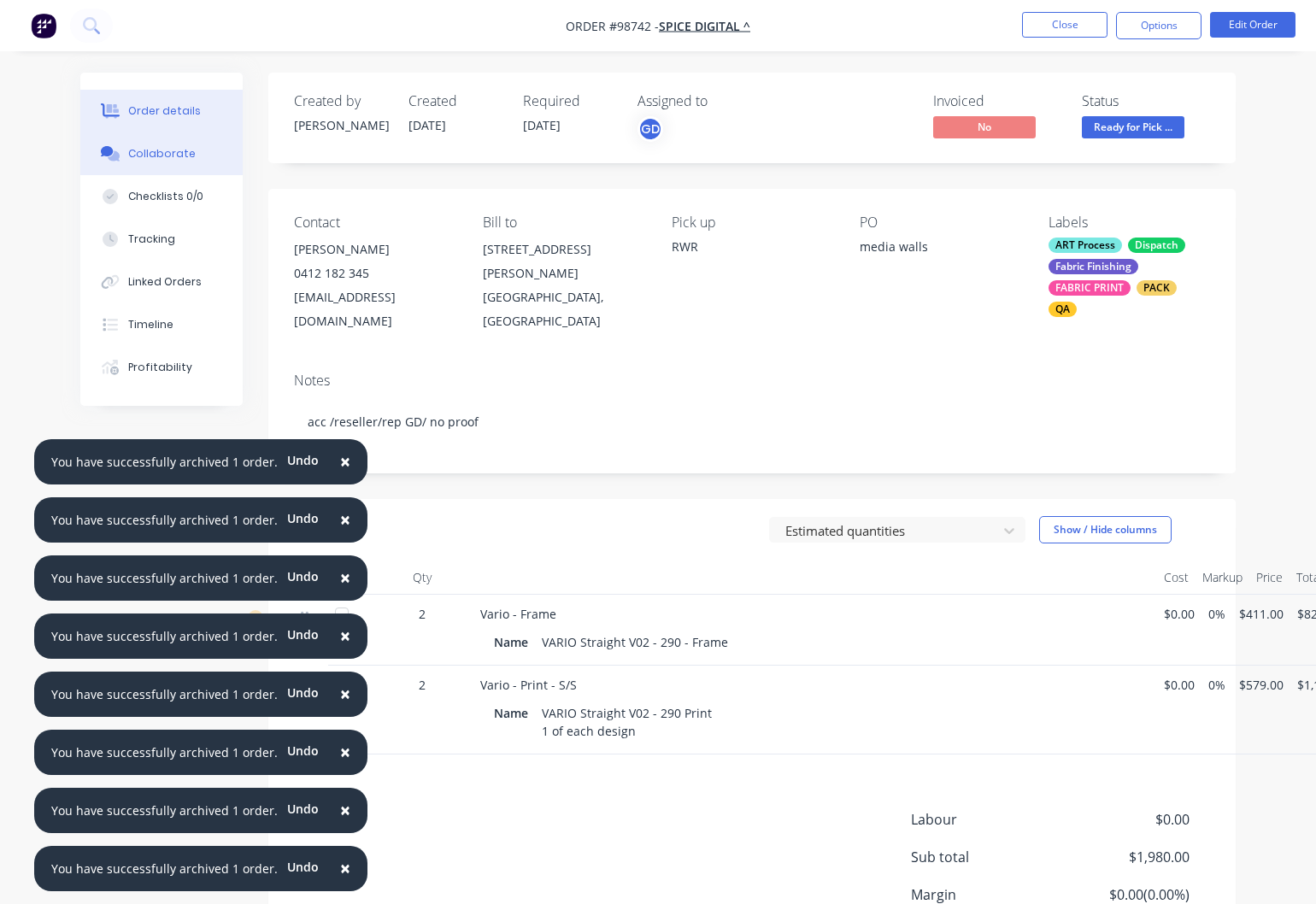
click at [160, 153] on div "Collaborate" at bounding box center [162, 154] width 68 height 16
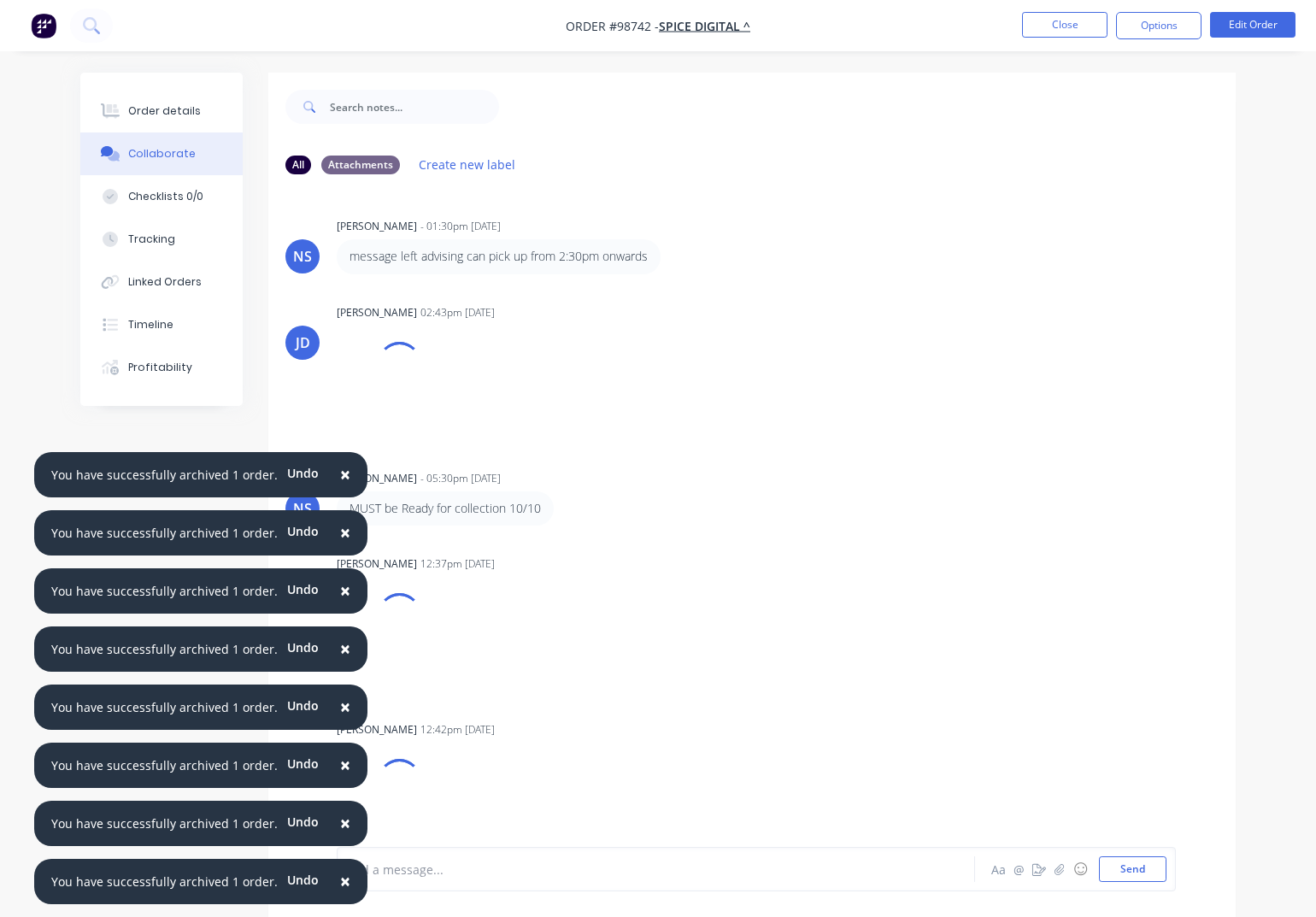
scroll to position [12, 0]
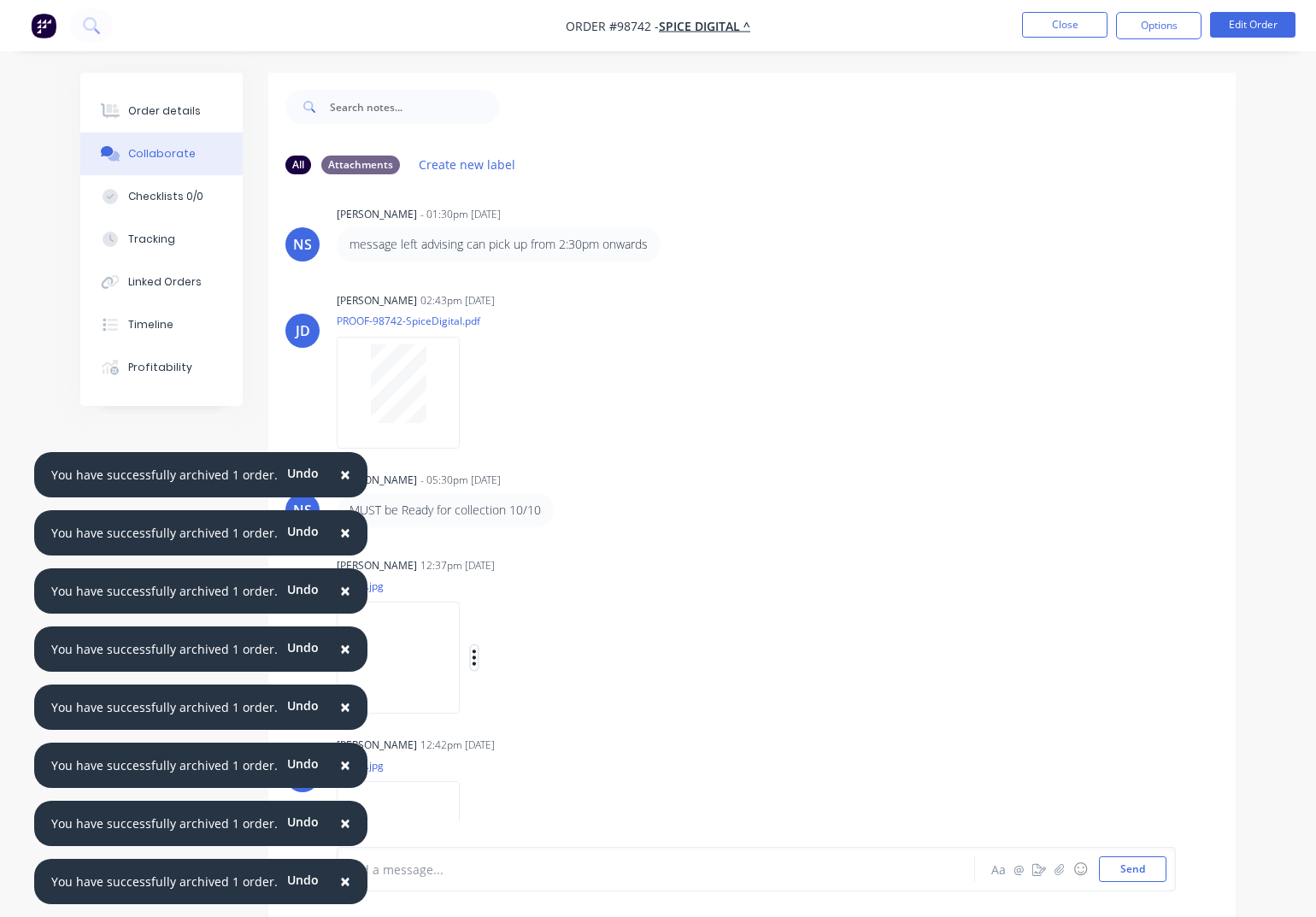
click at [477, 661] on icon "button" at bounding box center [475, 657] width 5 height 20
click at [559, 711] on button "Download" at bounding box center [586, 702] width 192 height 38
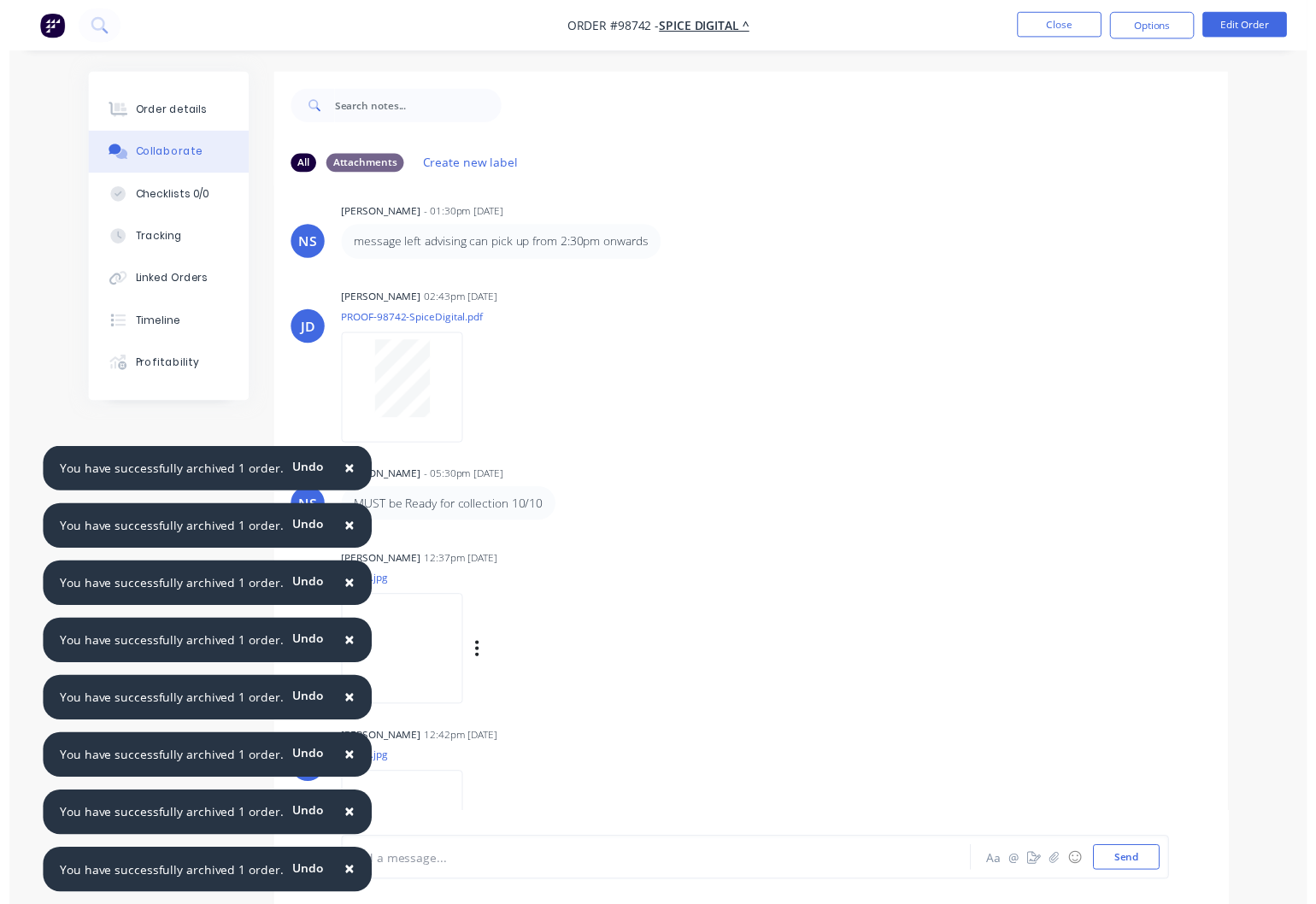
scroll to position [67, 0]
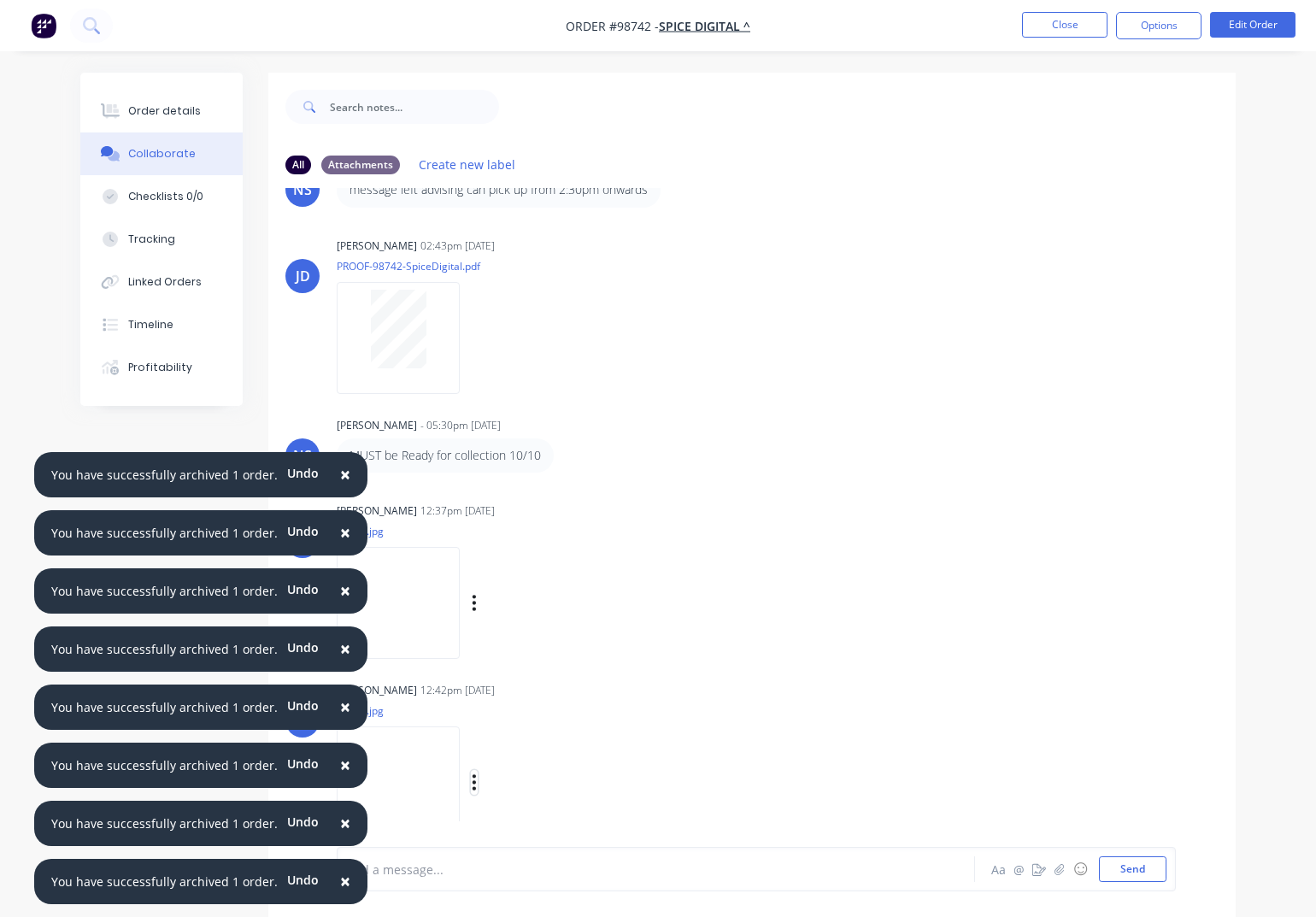
click at [477, 788] on icon "button" at bounding box center [475, 782] width 5 height 20
click at [554, 789] on button "Download" at bounding box center [586, 785] width 192 height 38
click at [1049, 32] on button "Close" at bounding box center [1065, 25] width 86 height 26
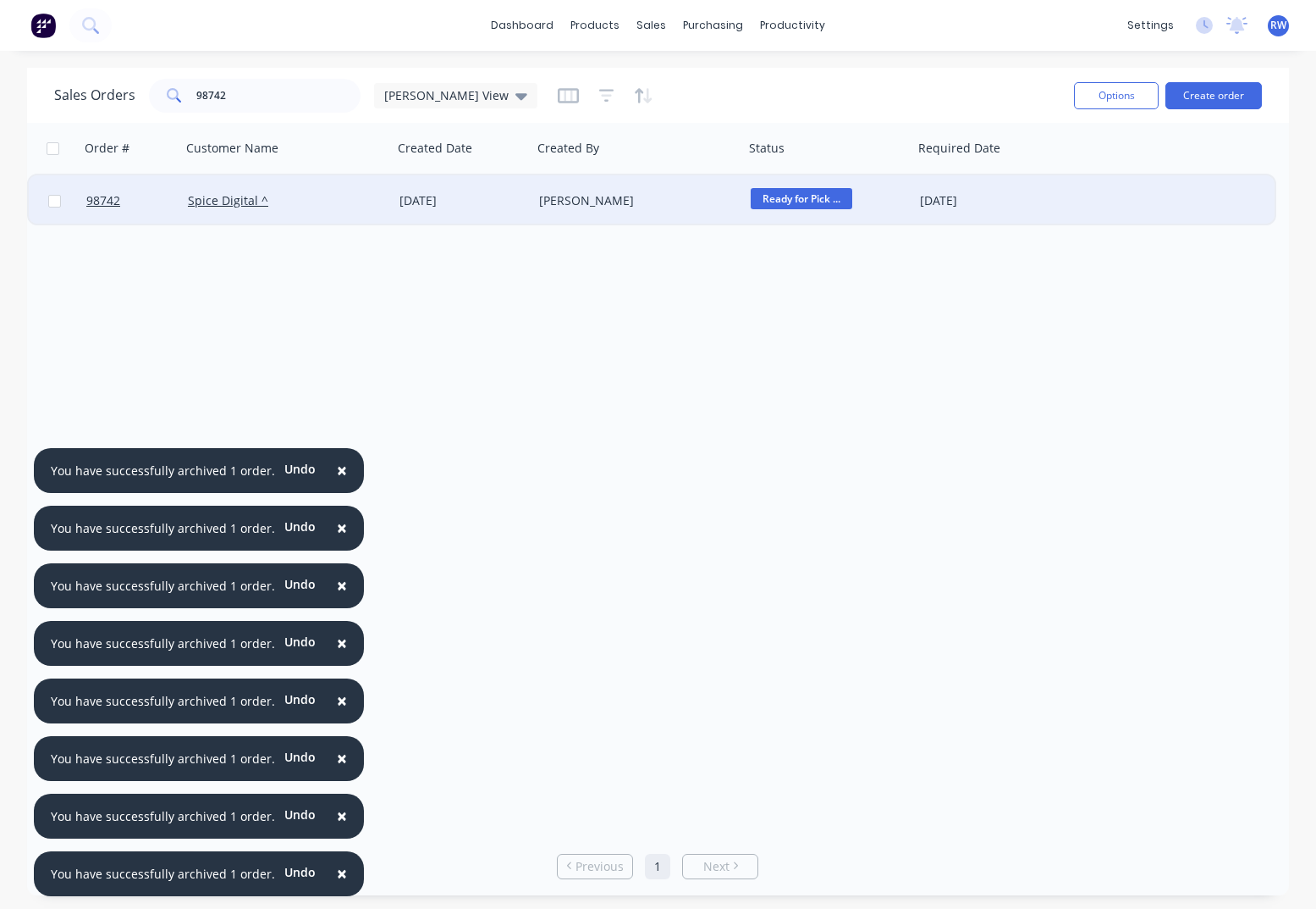
click at [59, 204] on input "checkbox" at bounding box center [54, 201] width 13 height 13
checkbox input "true"
click at [1121, 96] on button "Options" at bounding box center [1116, 96] width 85 height 27
drag, startPoint x: 1012, startPoint y: 172, endPoint x: 1024, endPoint y: 169, distance: 12.4
click at [1017, 171] on div "Archive" at bounding box center [1065, 172] width 156 height 25
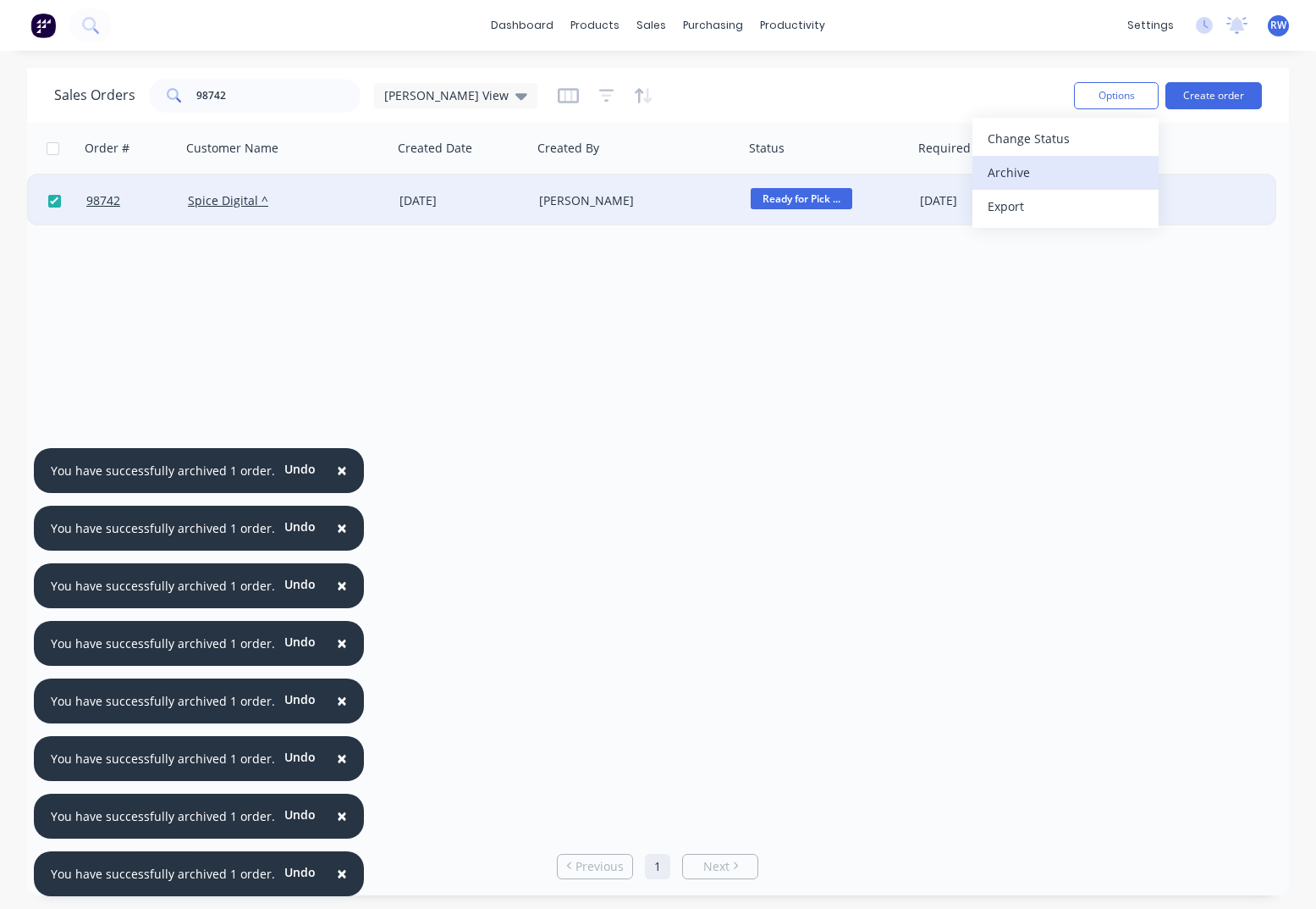
checkbox input "false"
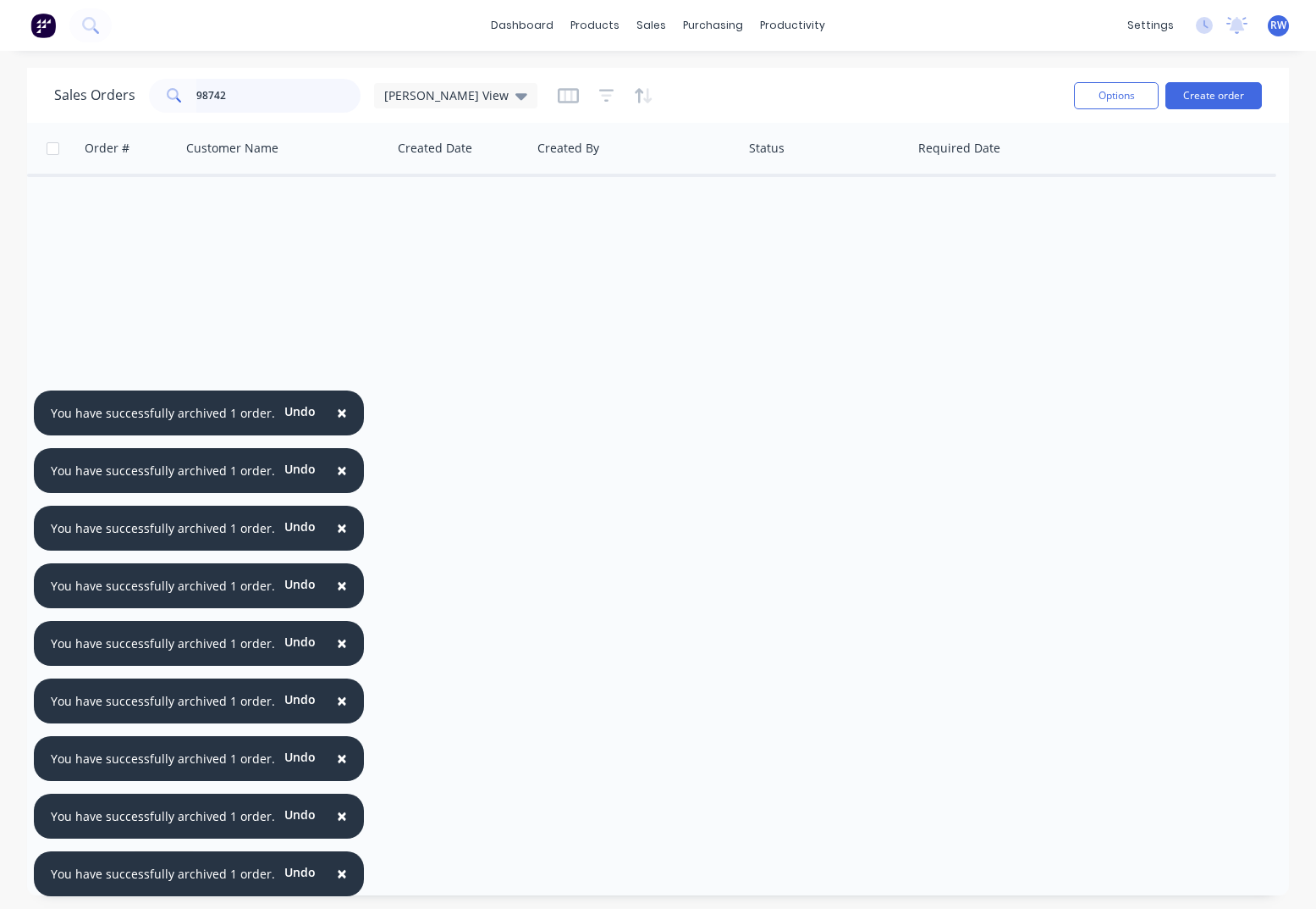
click at [273, 98] on input "98742" at bounding box center [279, 95] width 165 height 33
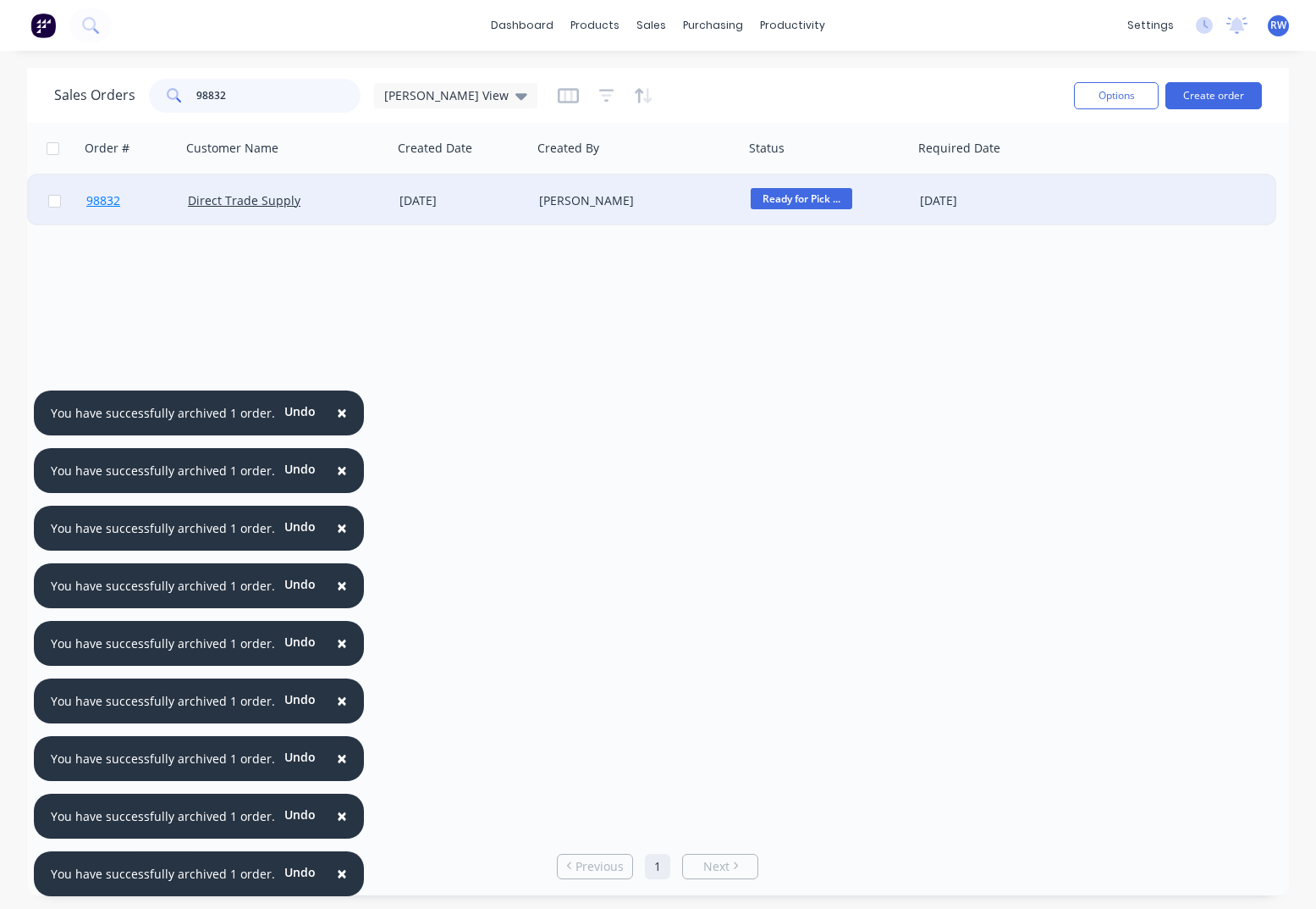
type input "98832"
click at [101, 203] on span "98832" at bounding box center [103, 201] width 33 height 17
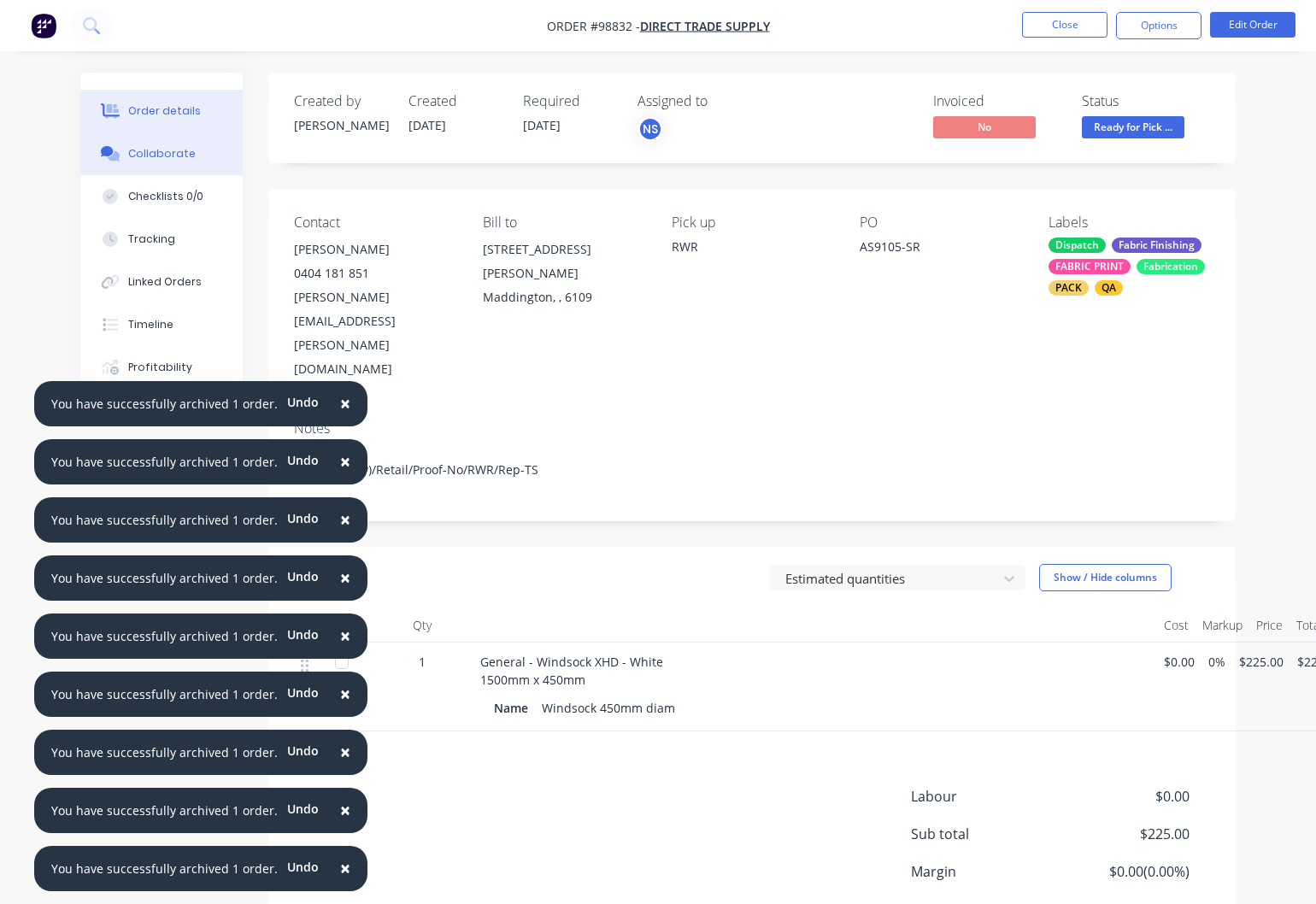
click at [154, 152] on div "Collaborate" at bounding box center [162, 154] width 68 height 16
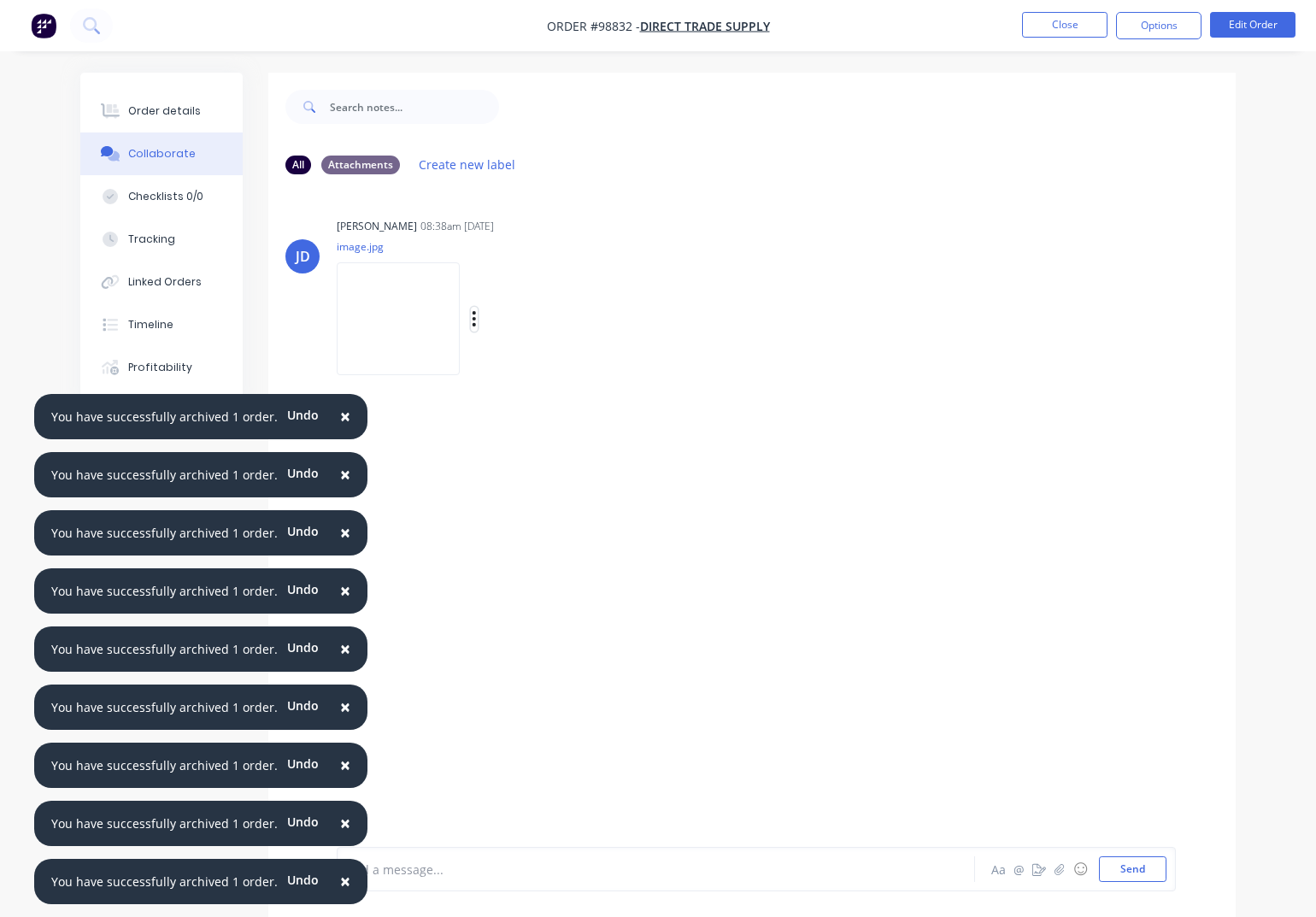
drag, startPoint x: 497, startPoint y: 317, endPoint x: 511, endPoint y: 324, distance: 15.7
click at [477, 318] on icon "button" at bounding box center [475, 319] width 5 height 20
click at [550, 360] on button "Download" at bounding box center [586, 365] width 192 height 38
click at [1053, 20] on button "Close" at bounding box center [1065, 25] width 86 height 26
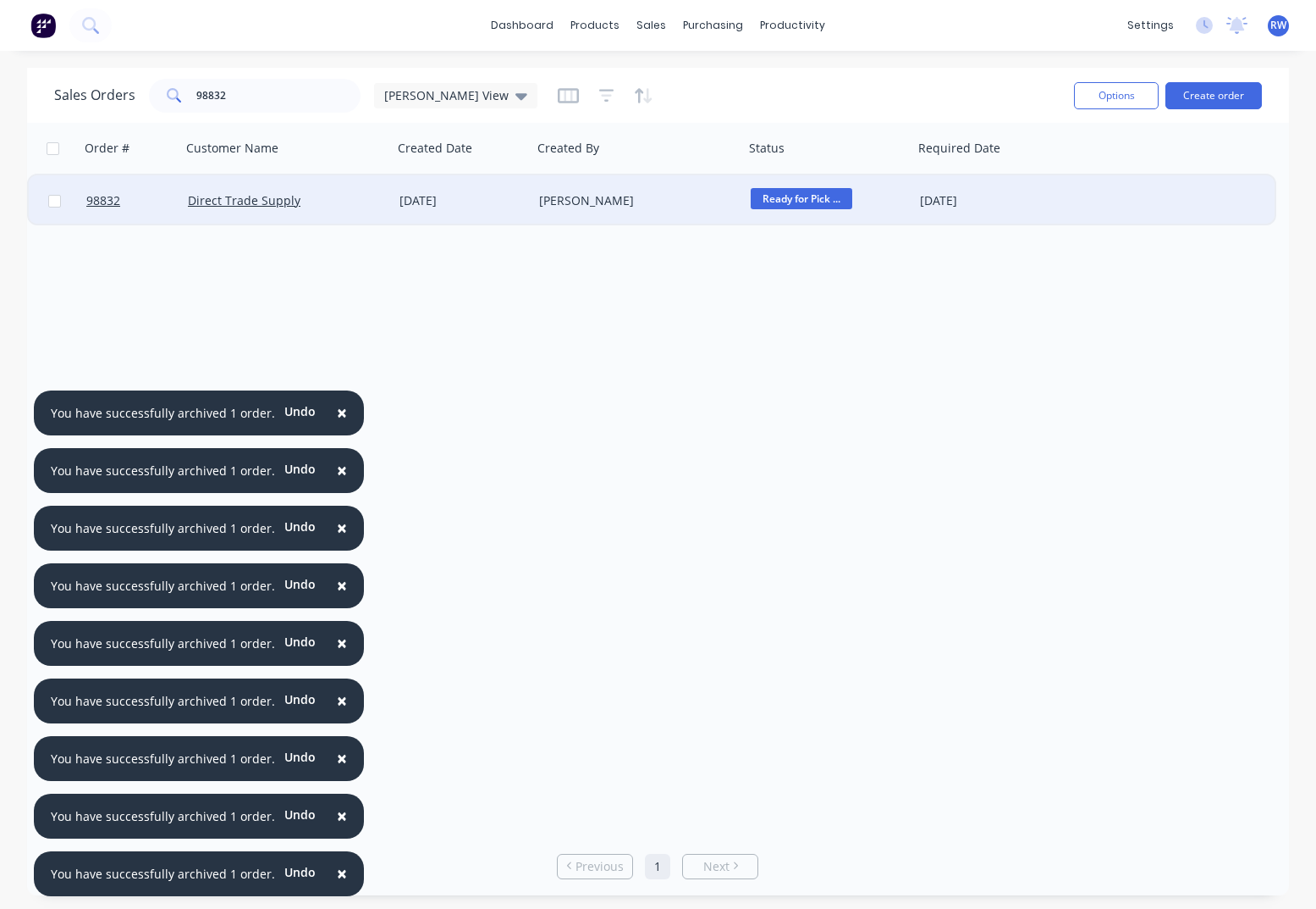
click at [55, 203] on input "checkbox" at bounding box center [54, 201] width 13 height 13
checkbox input "true"
click at [1120, 99] on button "Options" at bounding box center [1116, 96] width 85 height 27
click at [1071, 178] on div "Archive" at bounding box center [1065, 172] width 156 height 25
checkbox input "false"
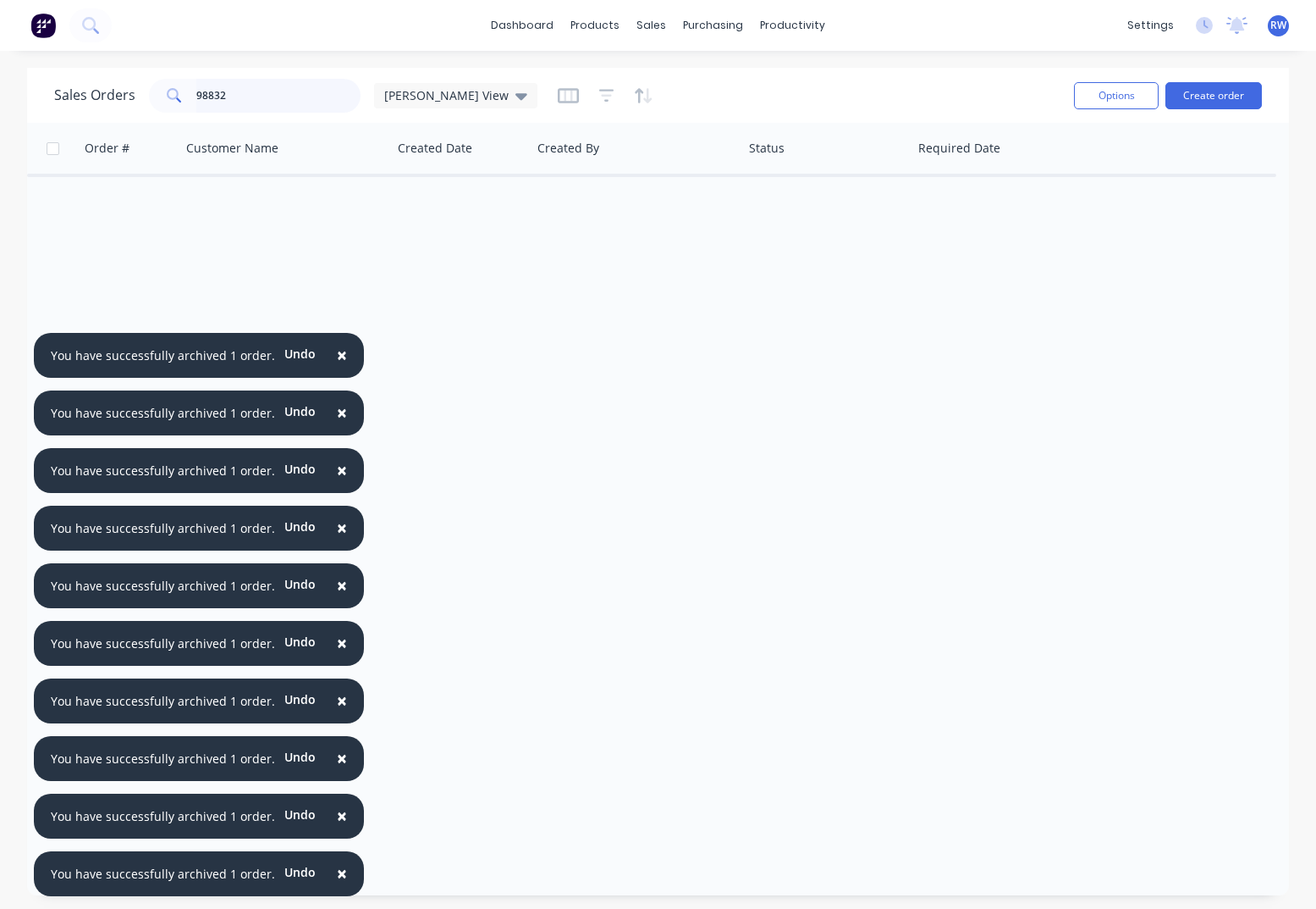
click at [259, 93] on input "98832" at bounding box center [279, 95] width 165 height 33
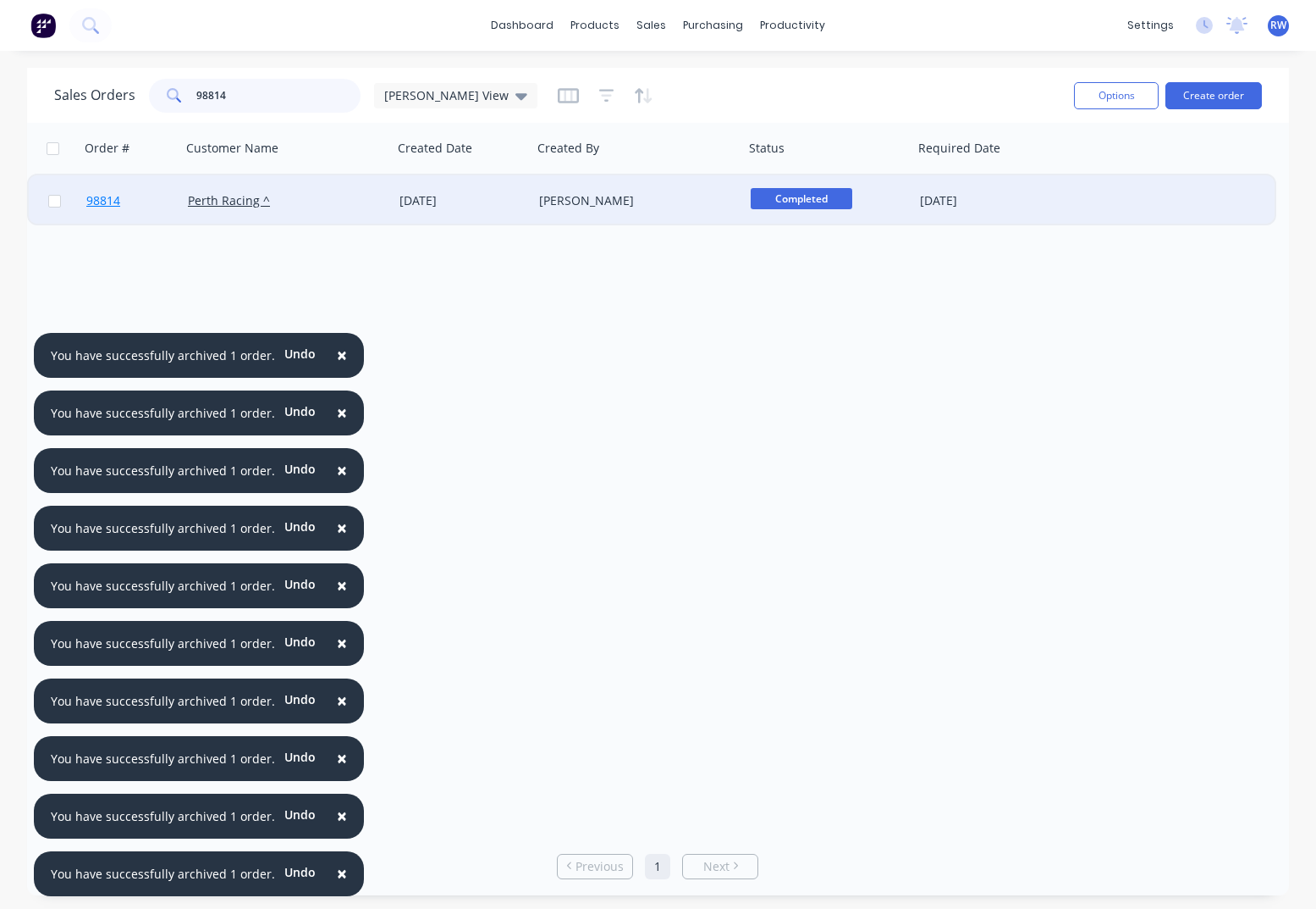
type input "98814"
click at [106, 203] on span "98814" at bounding box center [103, 201] width 33 height 17
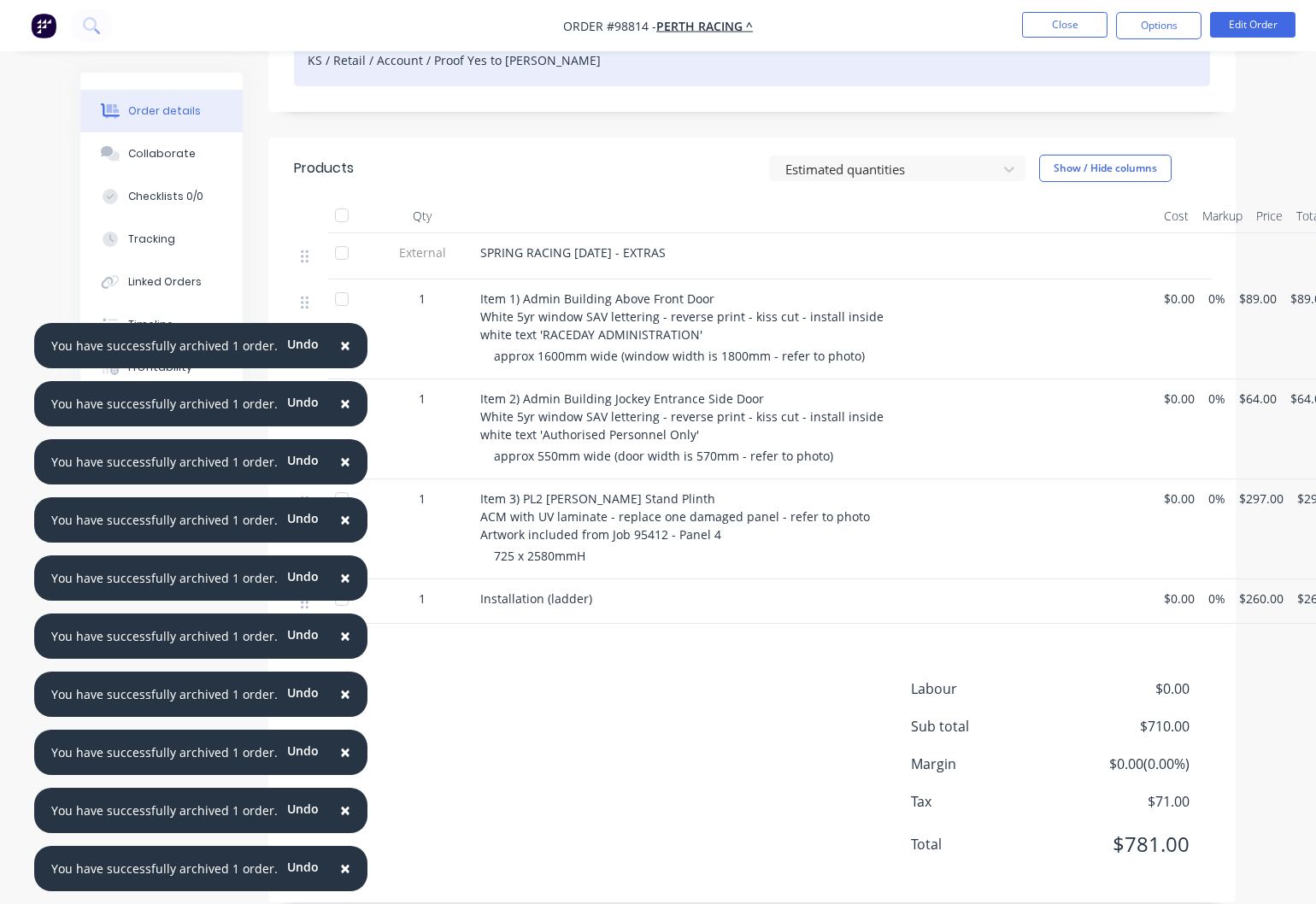
scroll to position [410, 2]
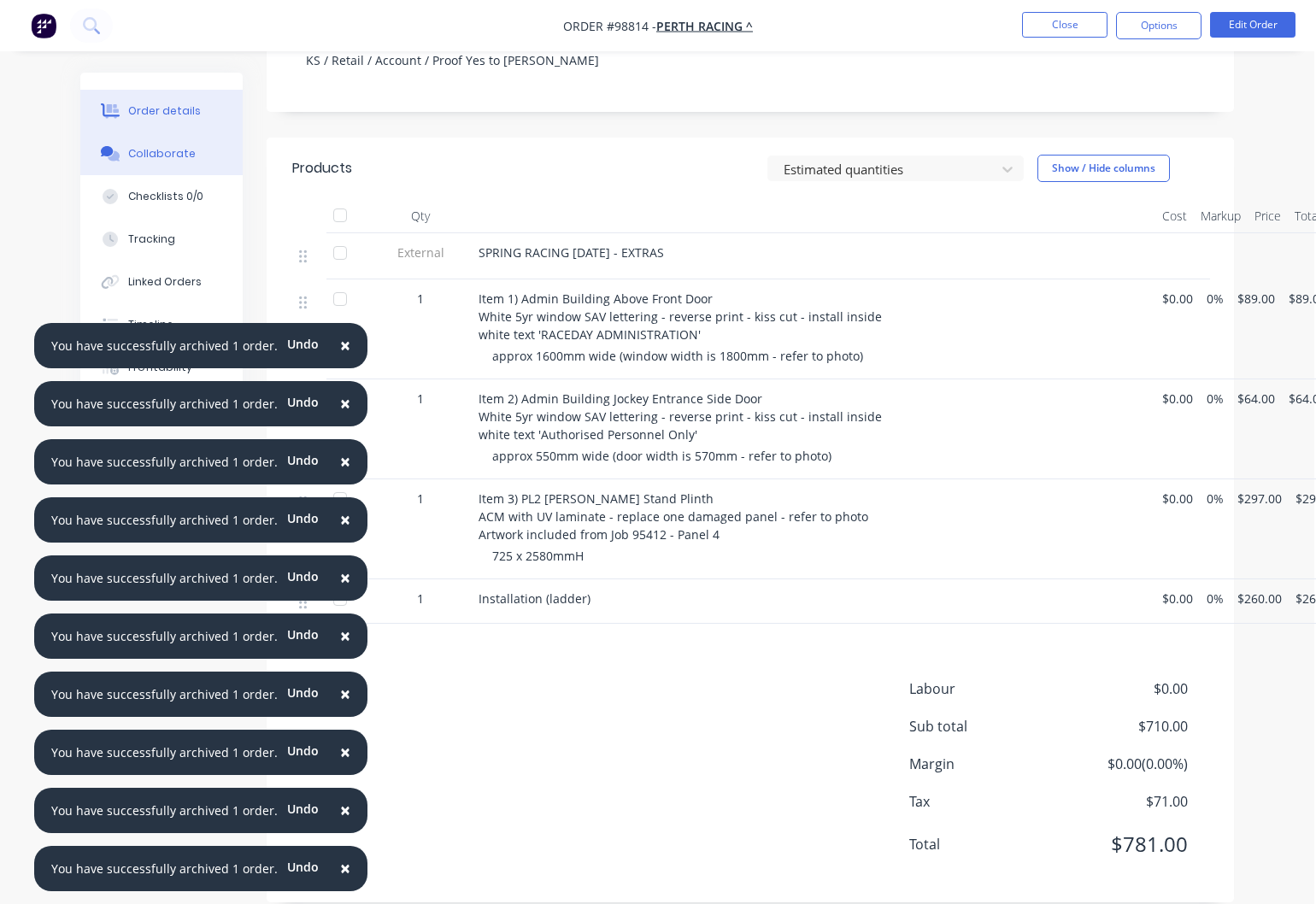
click at [156, 155] on div "Collaborate" at bounding box center [162, 154] width 68 height 16
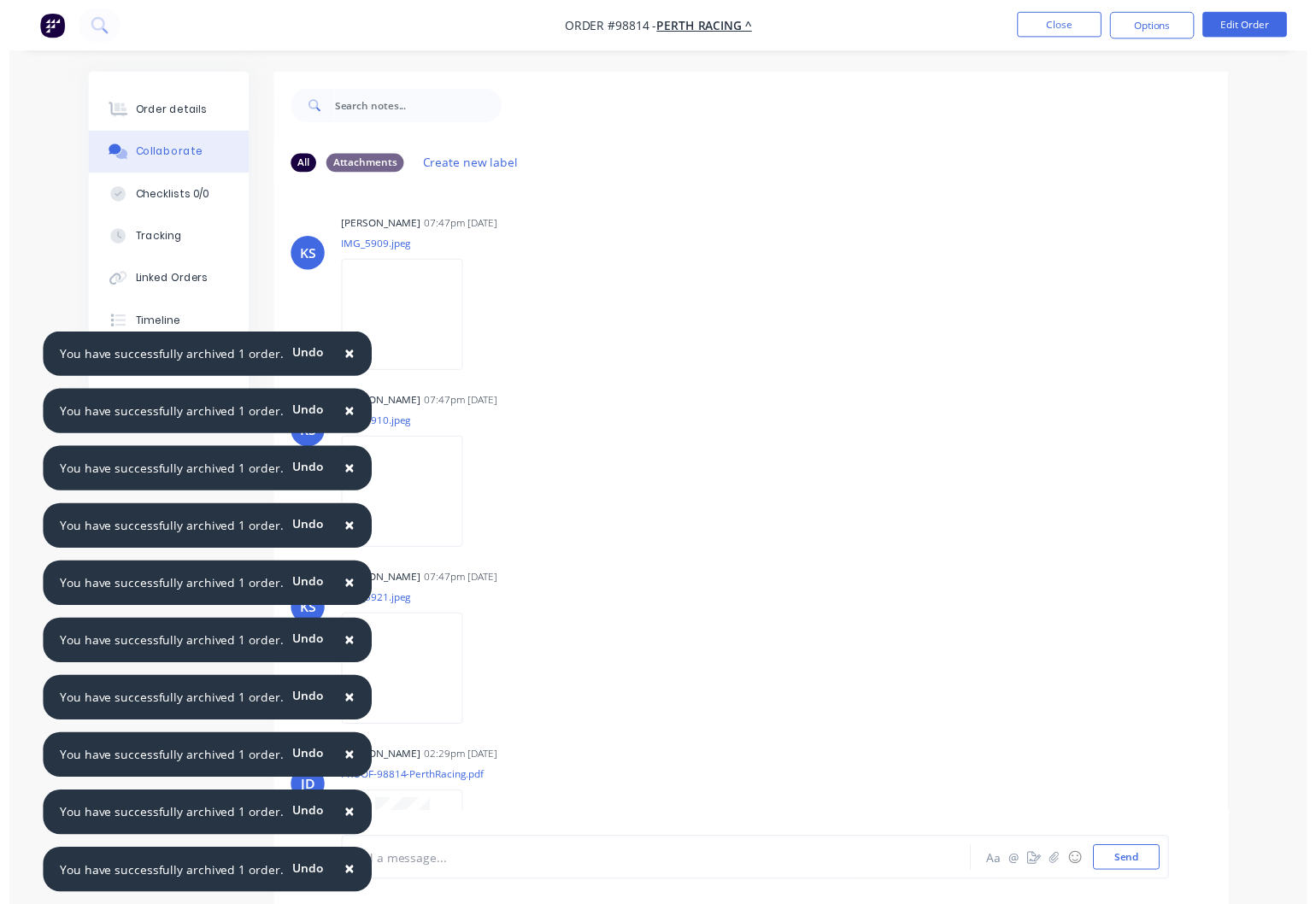
scroll to position [74, 0]
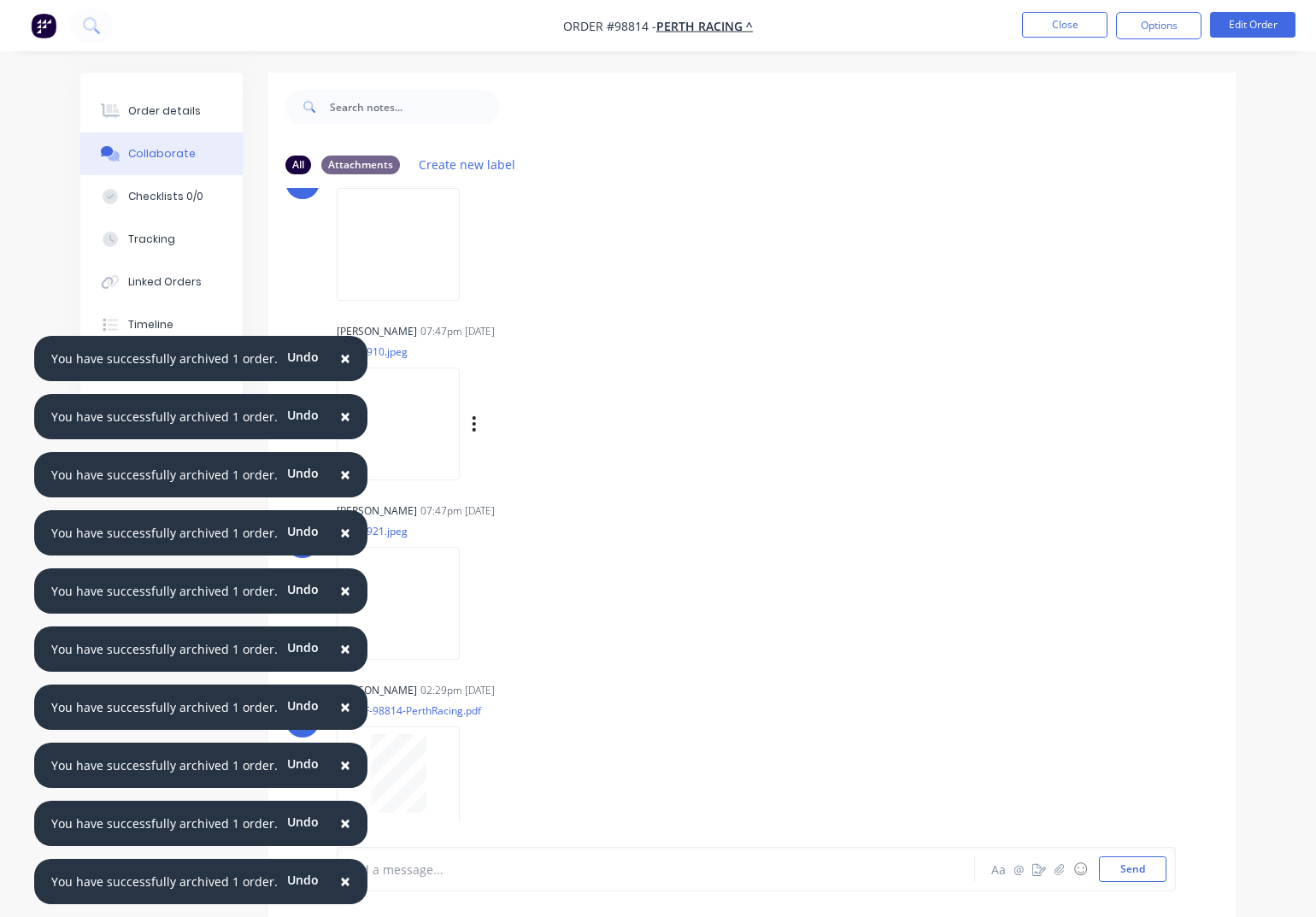
drag, startPoint x: 334, startPoint y: 358, endPoint x: 346, endPoint y: 388, distance: 32.3
click at [340, 358] on span "×" at bounding box center [346, 358] width 10 height 24
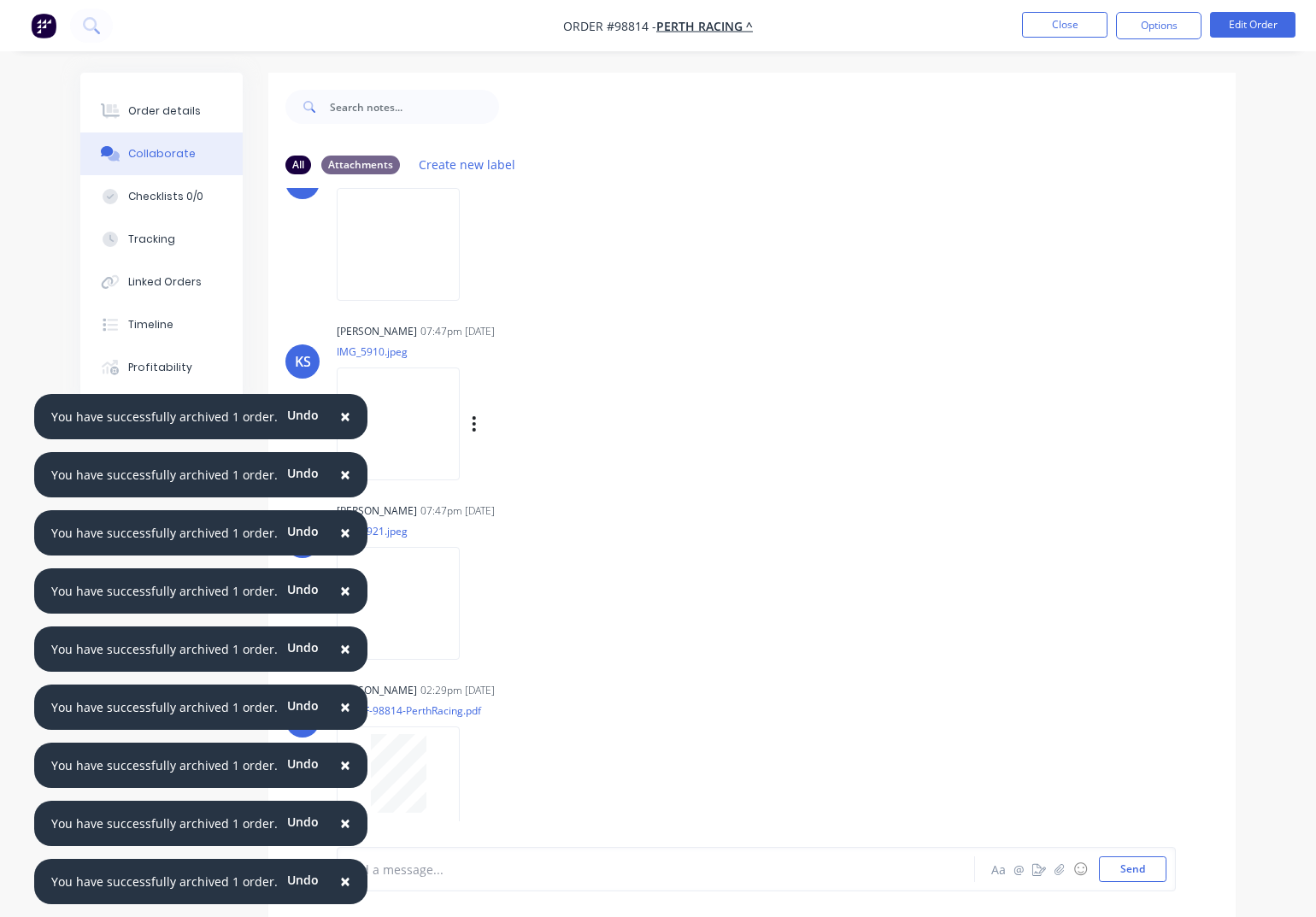
drag, startPoint x: 335, startPoint y: 414, endPoint x: 333, endPoint y: 441, distance: 27.1
click at [340, 414] on span "×" at bounding box center [346, 417] width 10 height 24
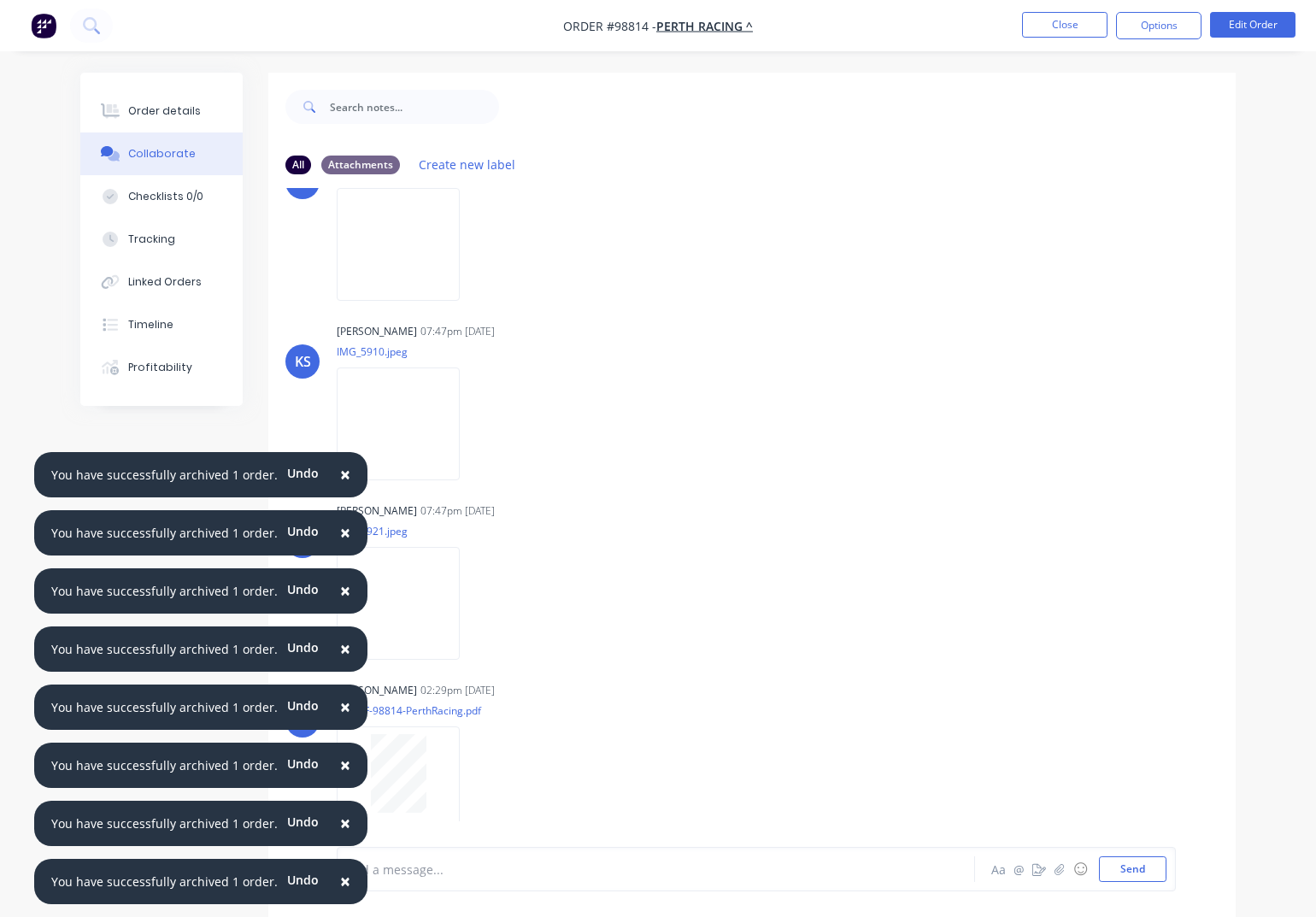
click at [340, 475] on span "×" at bounding box center [346, 475] width 10 height 24
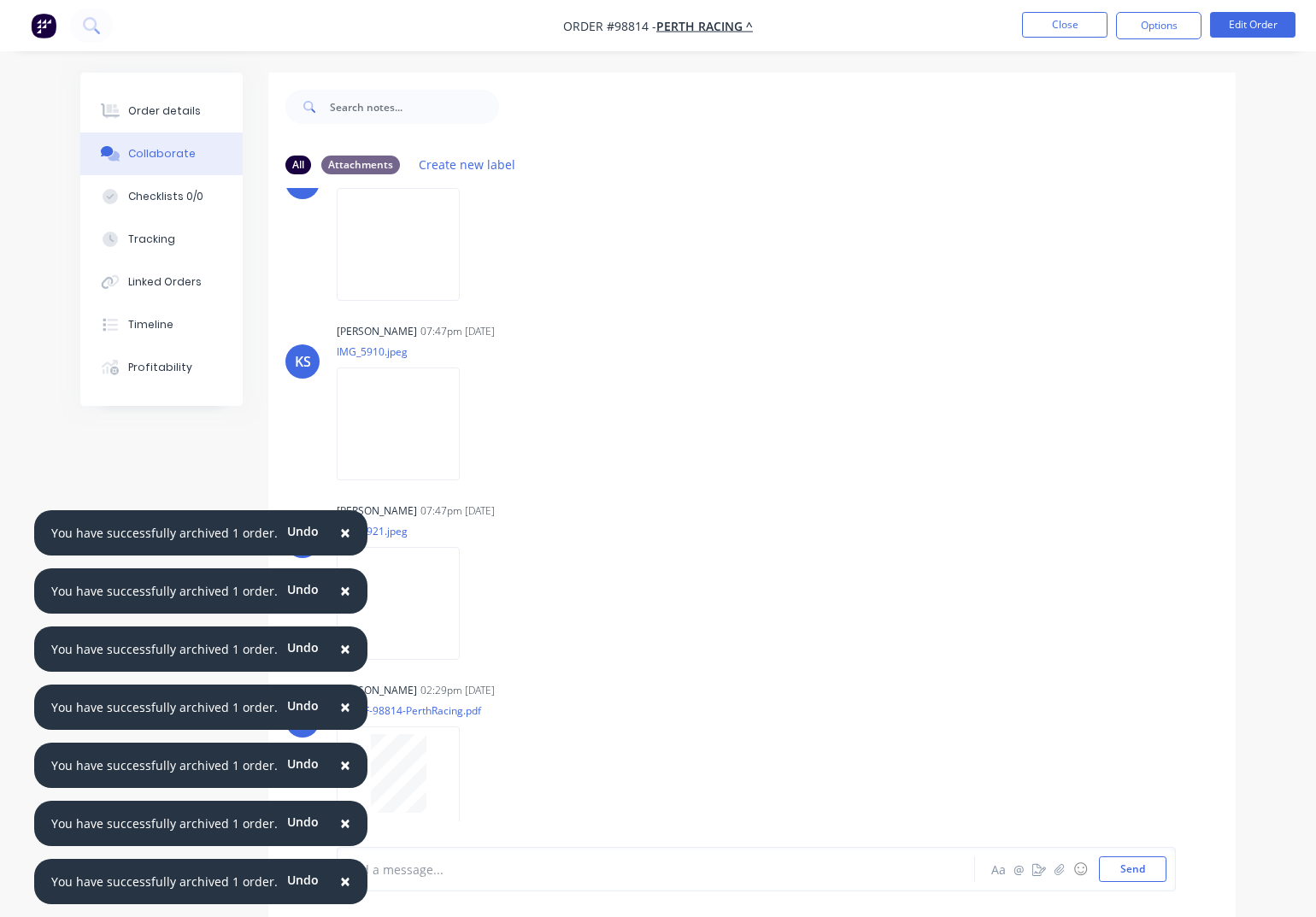
click at [340, 533] on span "×" at bounding box center [346, 533] width 10 height 24
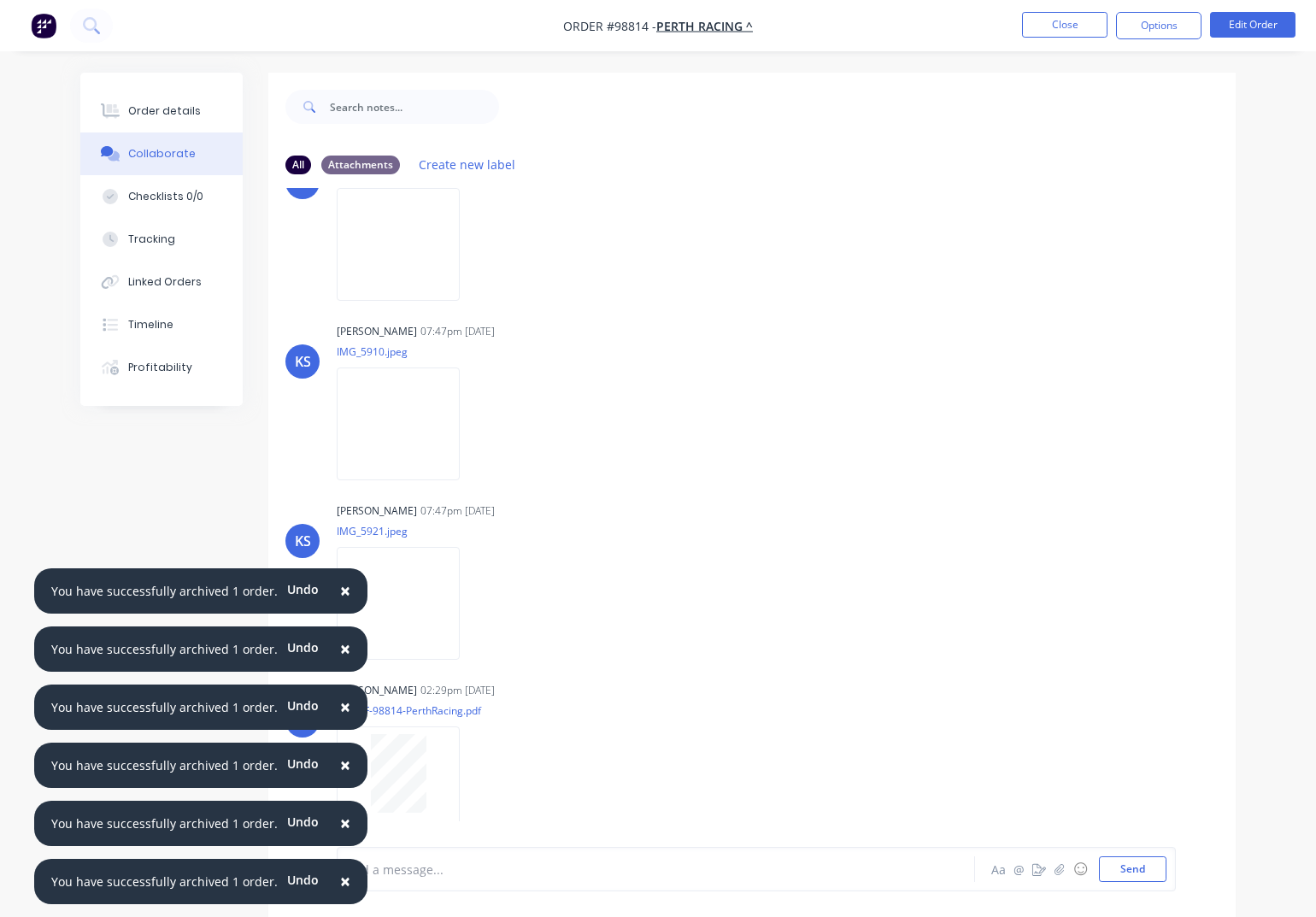
click at [340, 589] on span "×" at bounding box center [346, 591] width 10 height 24
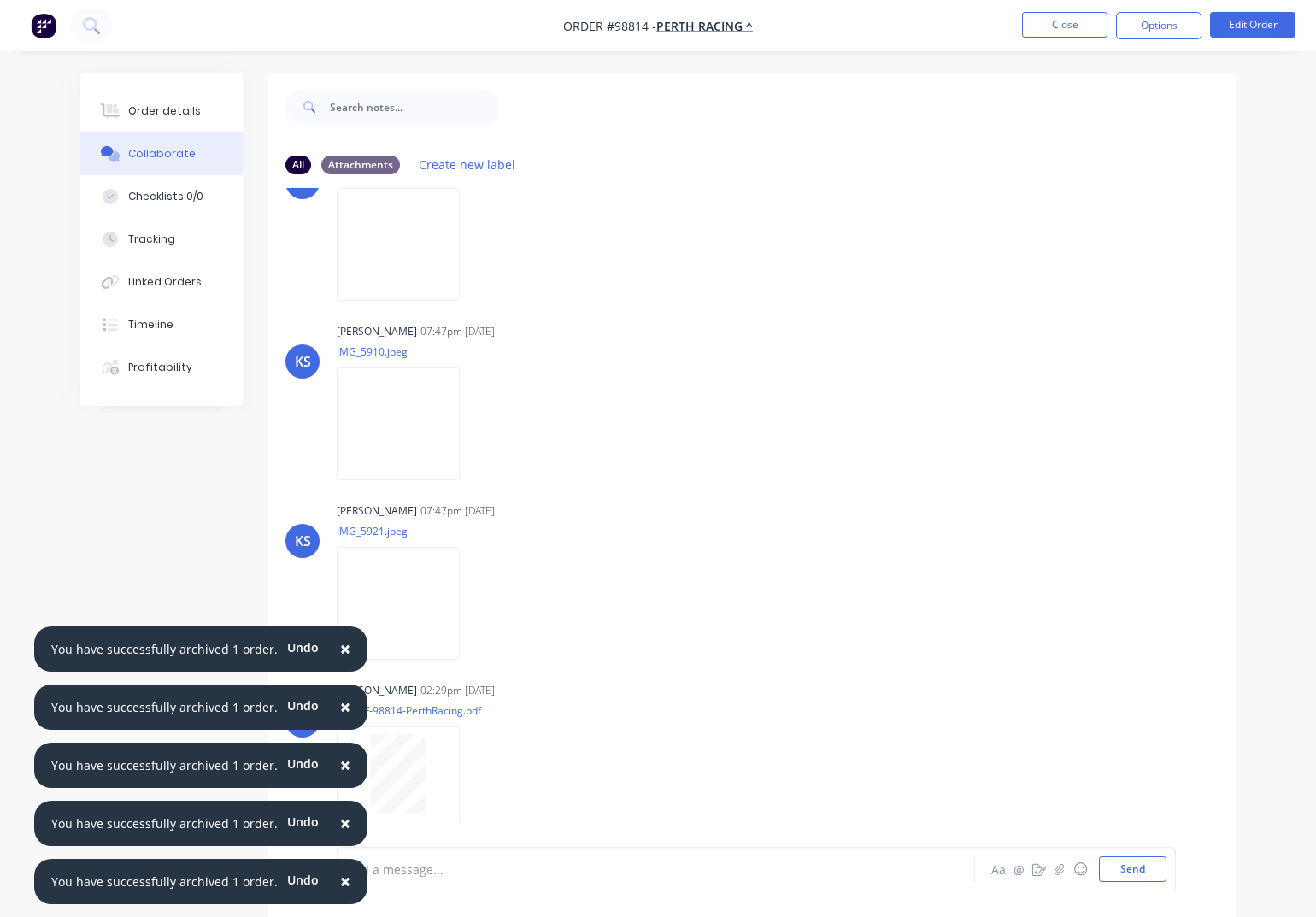
drag, startPoint x: 333, startPoint y: 649, endPoint x: 334, endPoint y: 685, distance: 36.0
click at [340, 649] on span "×" at bounding box center [346, 649] width 10 height 24
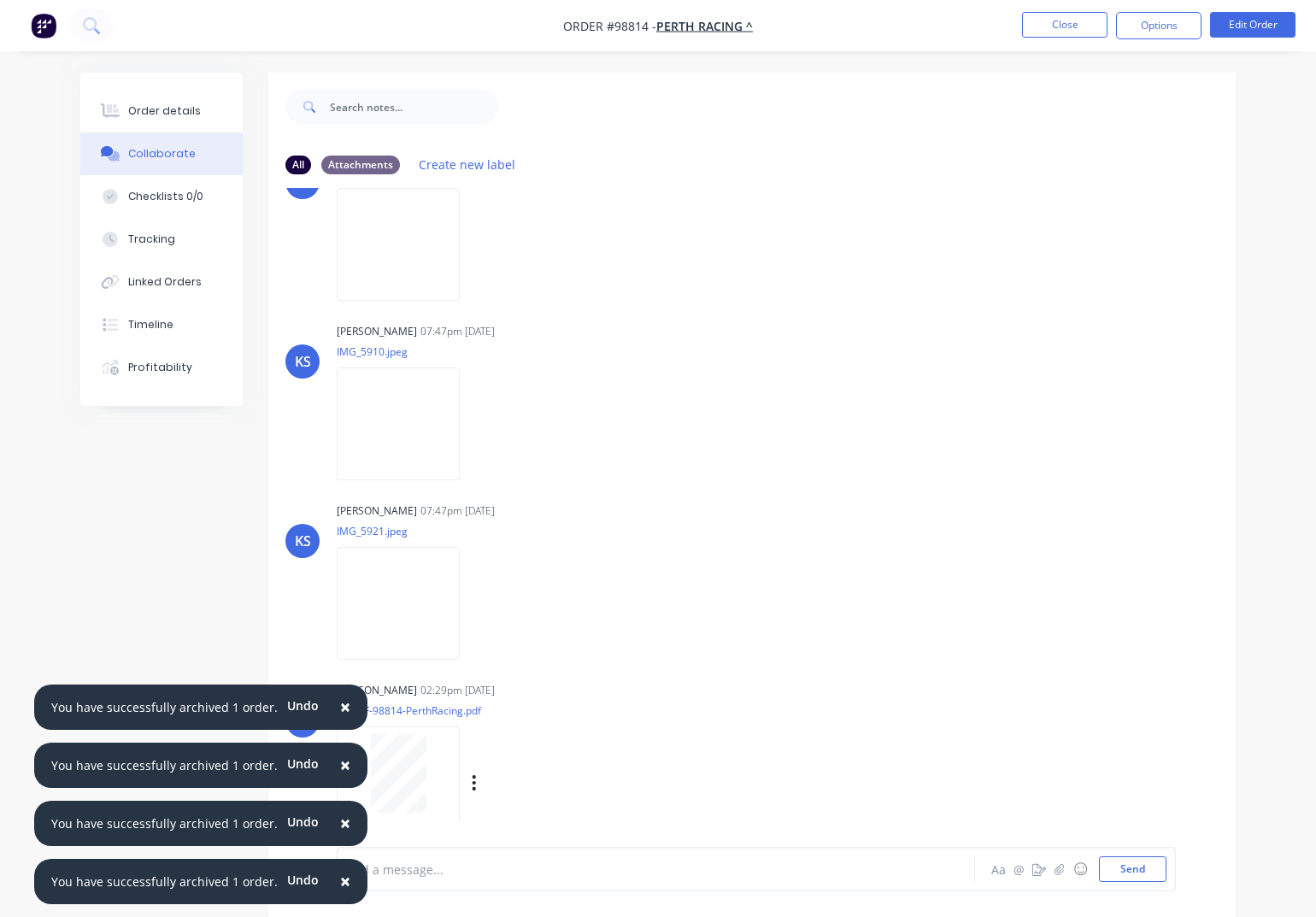
click at [340, 703] on span "×" at bounding box center [346, 707] width 10 height 24
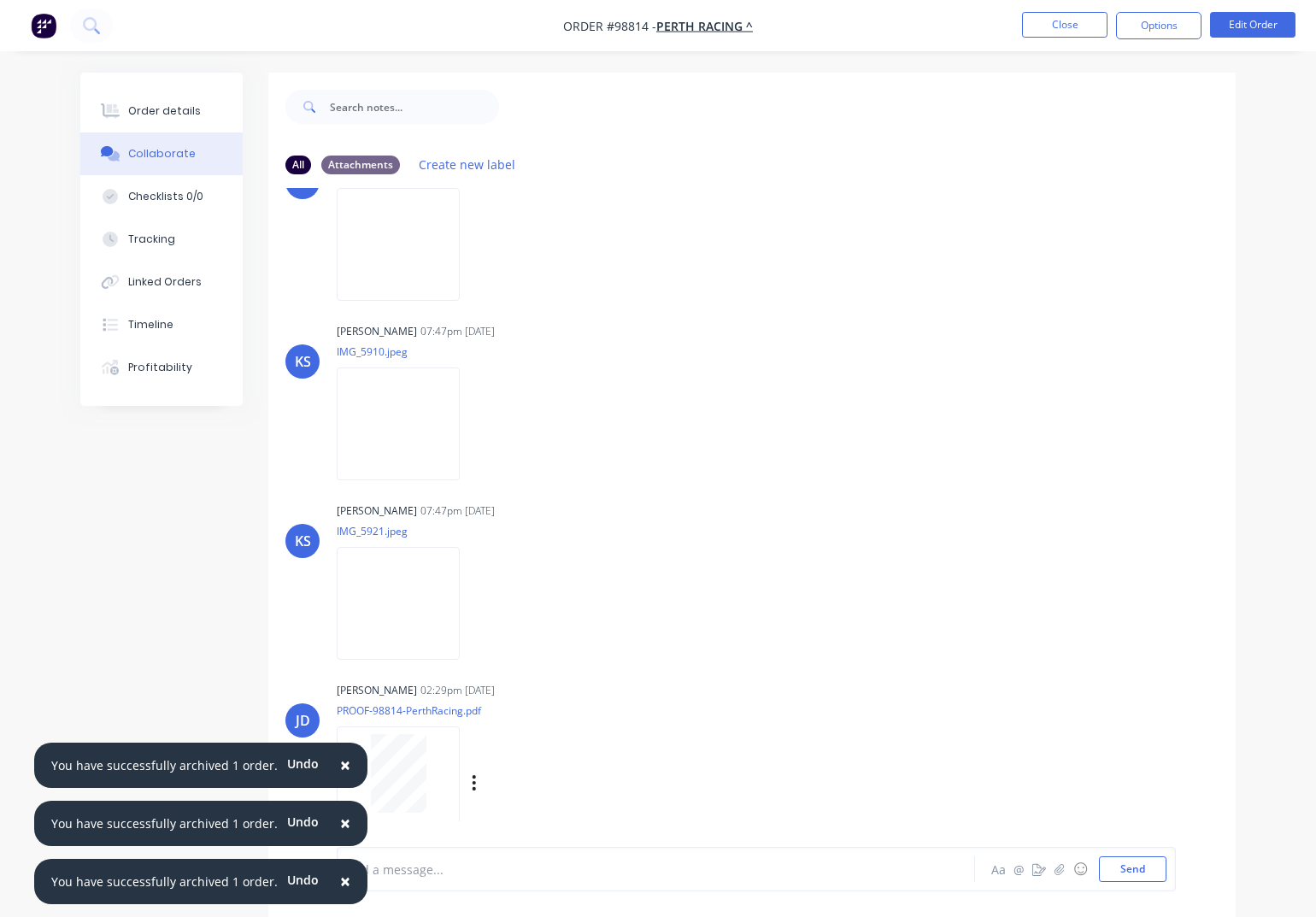
drag, startPoint x: 340, startPoint y: 765, endPoint x: 339, endPoint y: 798, distance: 33.0
click at [340, 765] on span "×" at bounding box center [346, 765] width 10 height 24
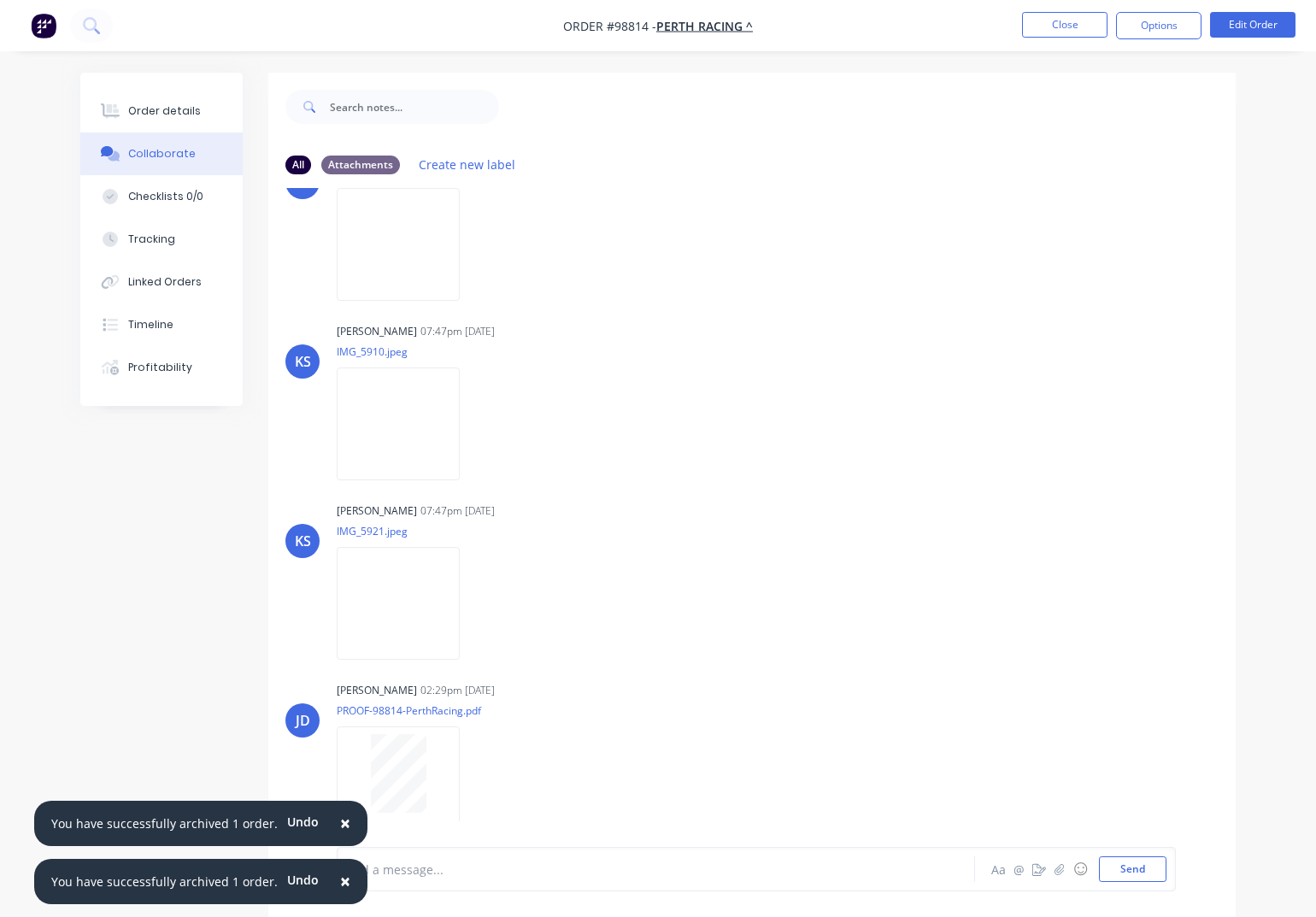
drag, startPoint x: 336, startPoint y: 819, endPoint x: 327, endPoint y: 852, distance: 34.2
click at [340, 821] on span "×" at bounding box center [346, 823] width 10 height 24
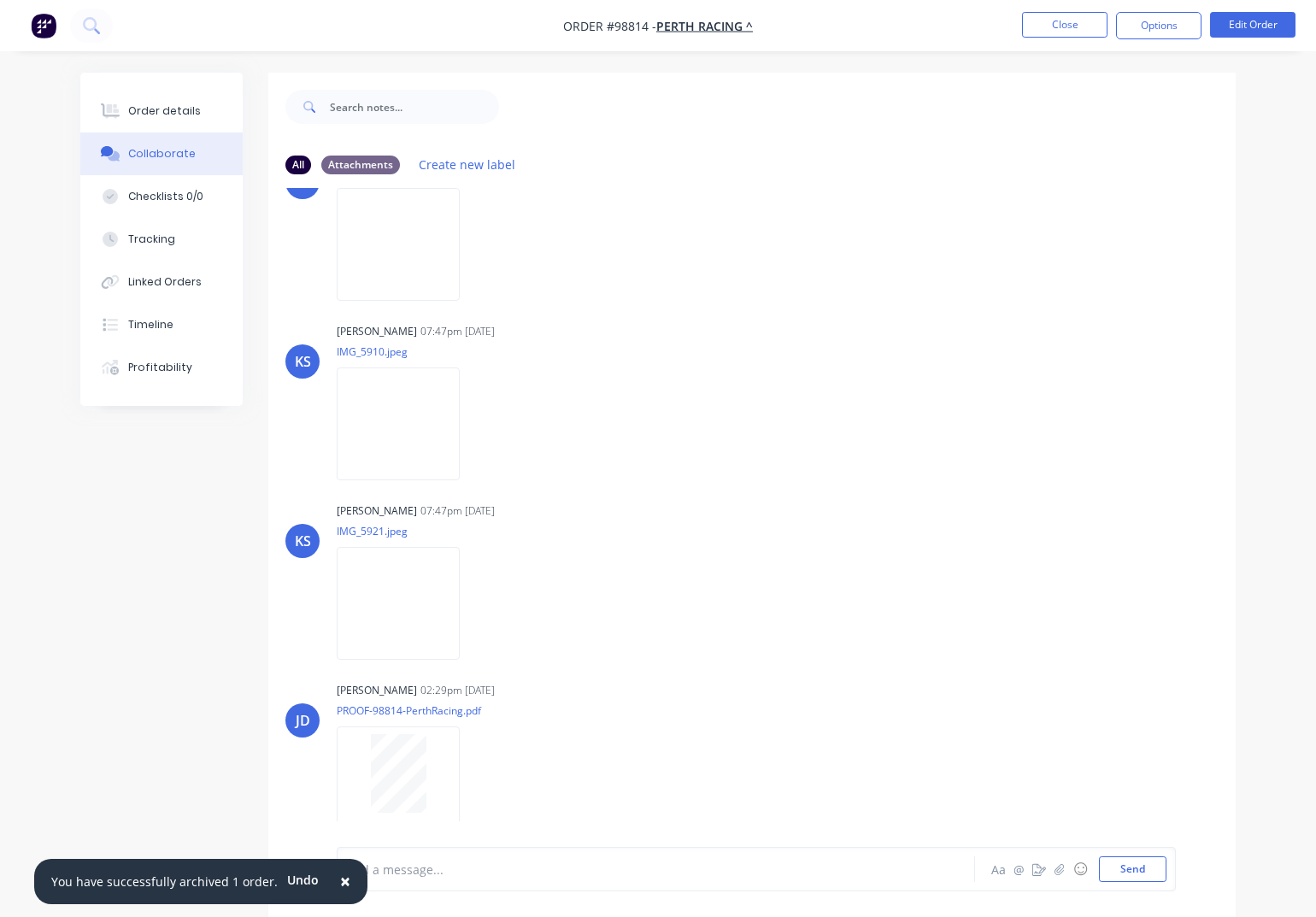
drag, startPoint x: 337, startPoint y: 882, endPoint x: 421, endPoint y: 842, distance: 93.0
click at [340, 881] on span "×" at bounding box center [346, 881] width 10 height 24
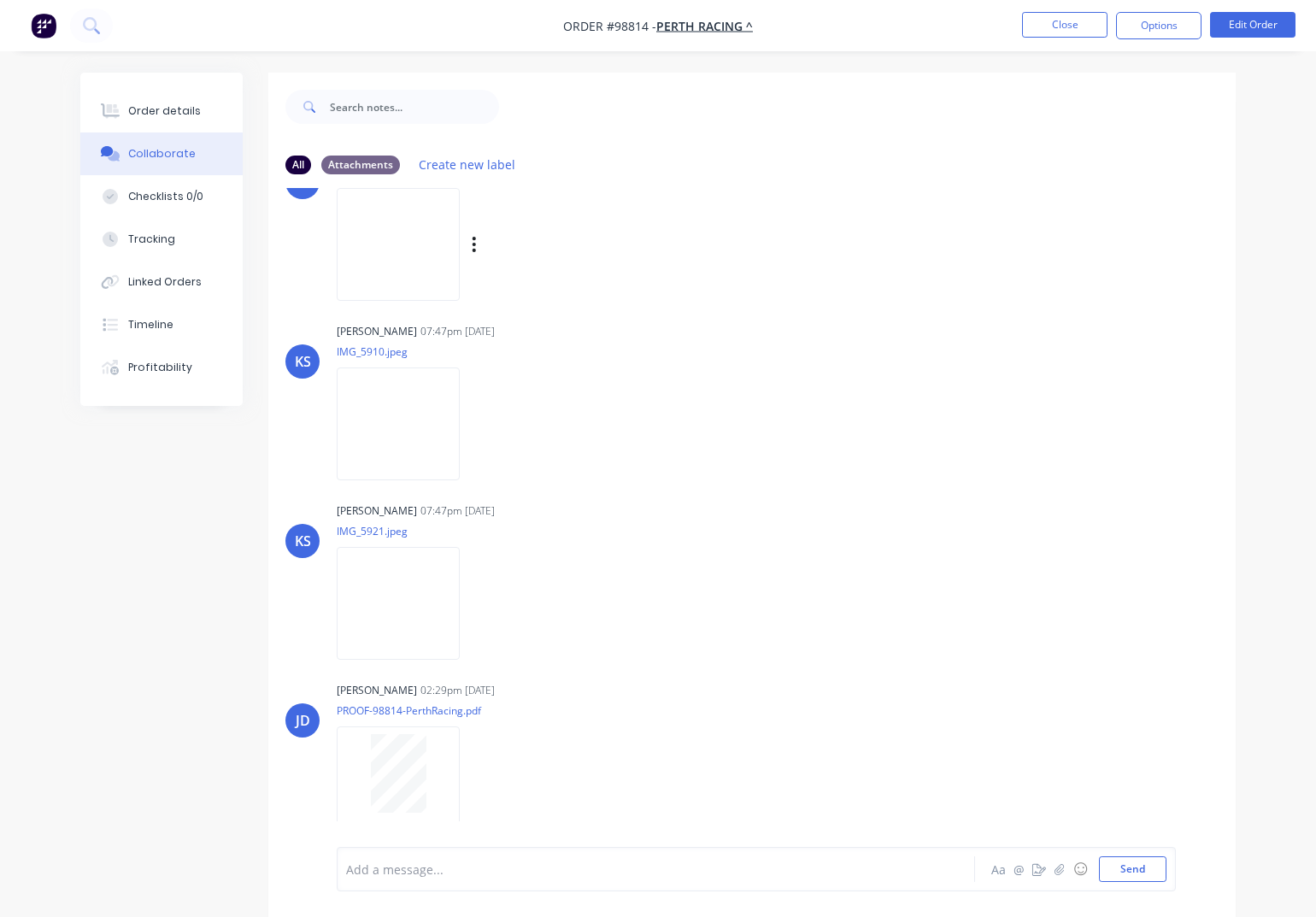
drag, startPoint x: 1150, startPoint y: 275, endPoint x: 1110, endPoint y: 175, distance: 107.7
click at [1150, 274] on div "KS [PERSON_NAME] 07:47pm [DATE] IMG_5909.jpeg Labels Download Delete" at bounding box center [752, 216] width 968 height 154
click at [1053, 21] on button "Close" at bounding box center [1065, 25] width 86 height 26
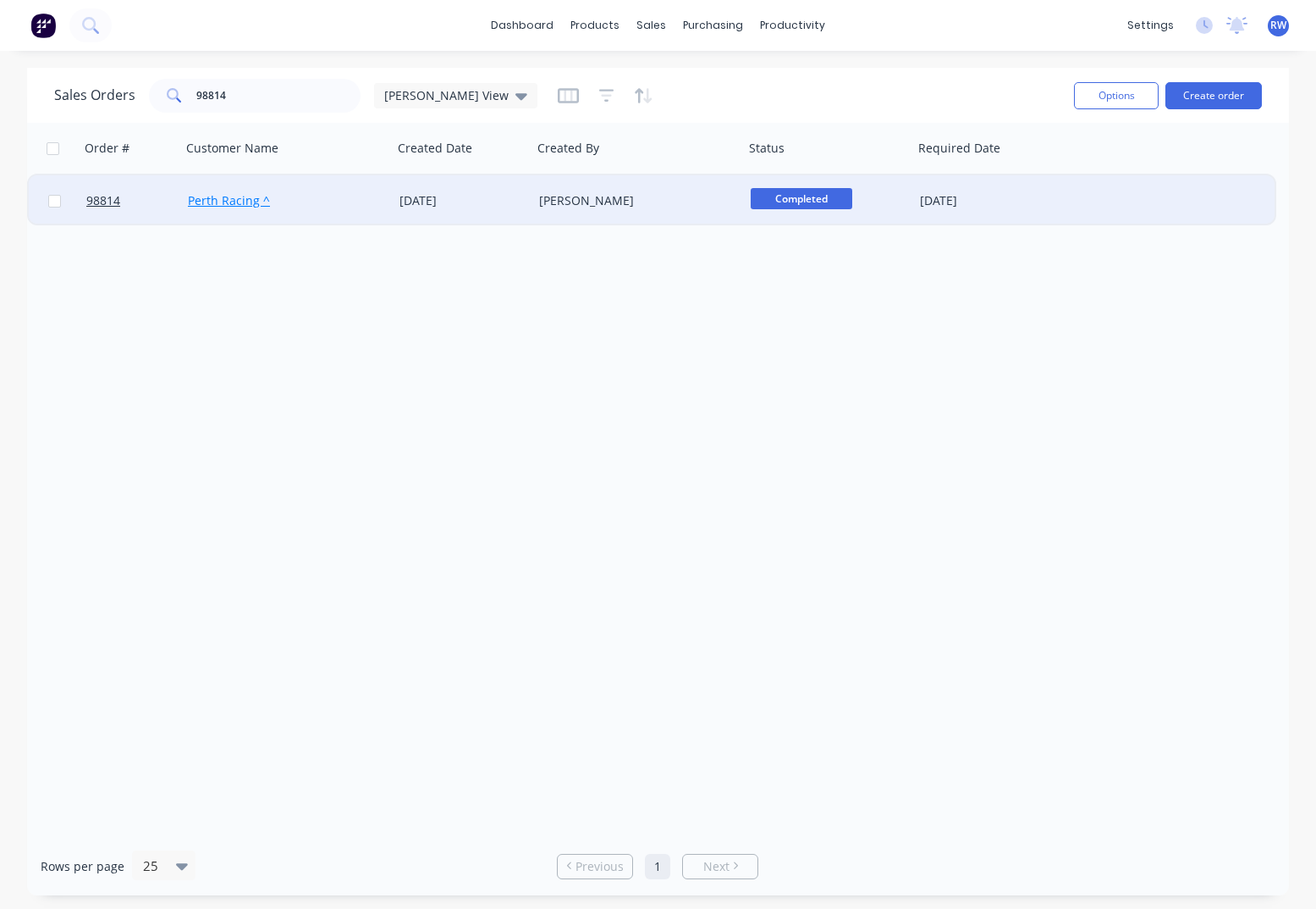
drag, startPoint x: 56, startPoint y: 203, endPoint x: 189, endPoint y: 209, distance: 133.1
click at [57, 203] on input "checkbox" at bounding box center [54, 201] width 13 height 13
checkbox input "true"
click at [1114, 94] on button "Options" at bounding box center [1116, 96] width 85 height 27
click at [1055, 172] on div "Archive" at bounding box center [1065, 172] width 156 height 25
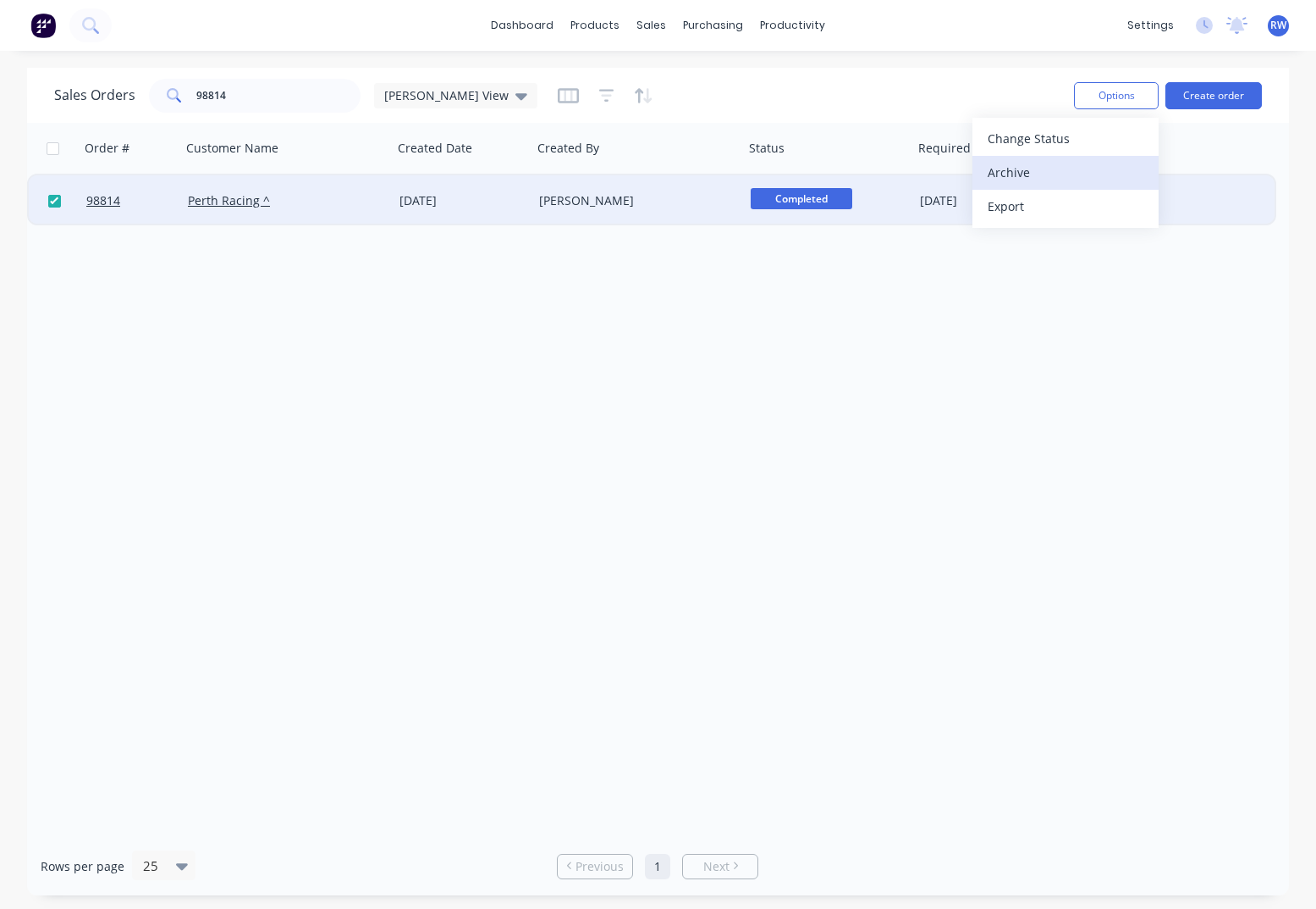
checkbox input "false"
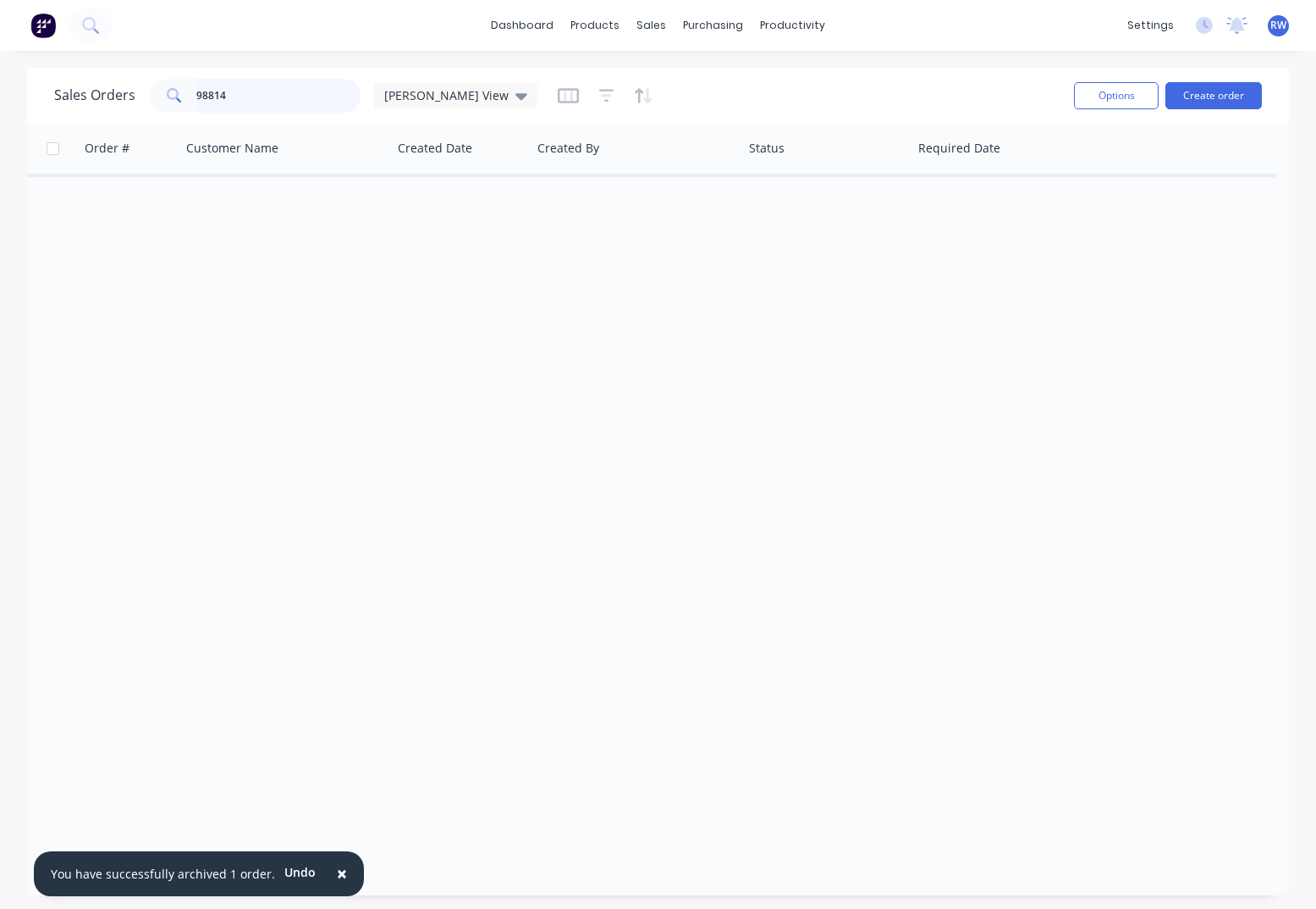
click at [271, 97] on input "98814" at bounding box center [279, 95] width 165 height 33
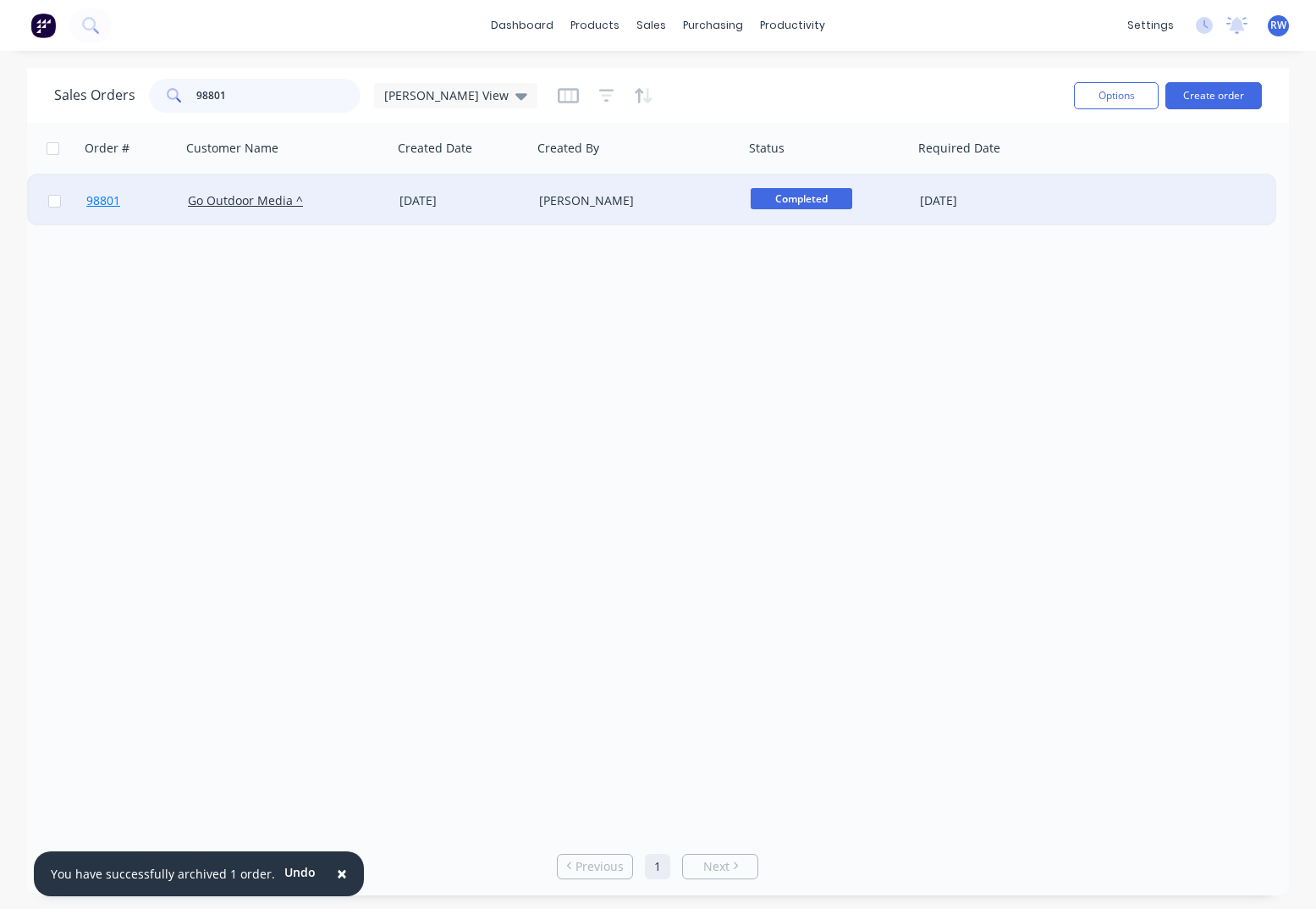
type input "98801"
click at [100, 200] on span "98801" at bounding box center [103, 201] width 33 height 17
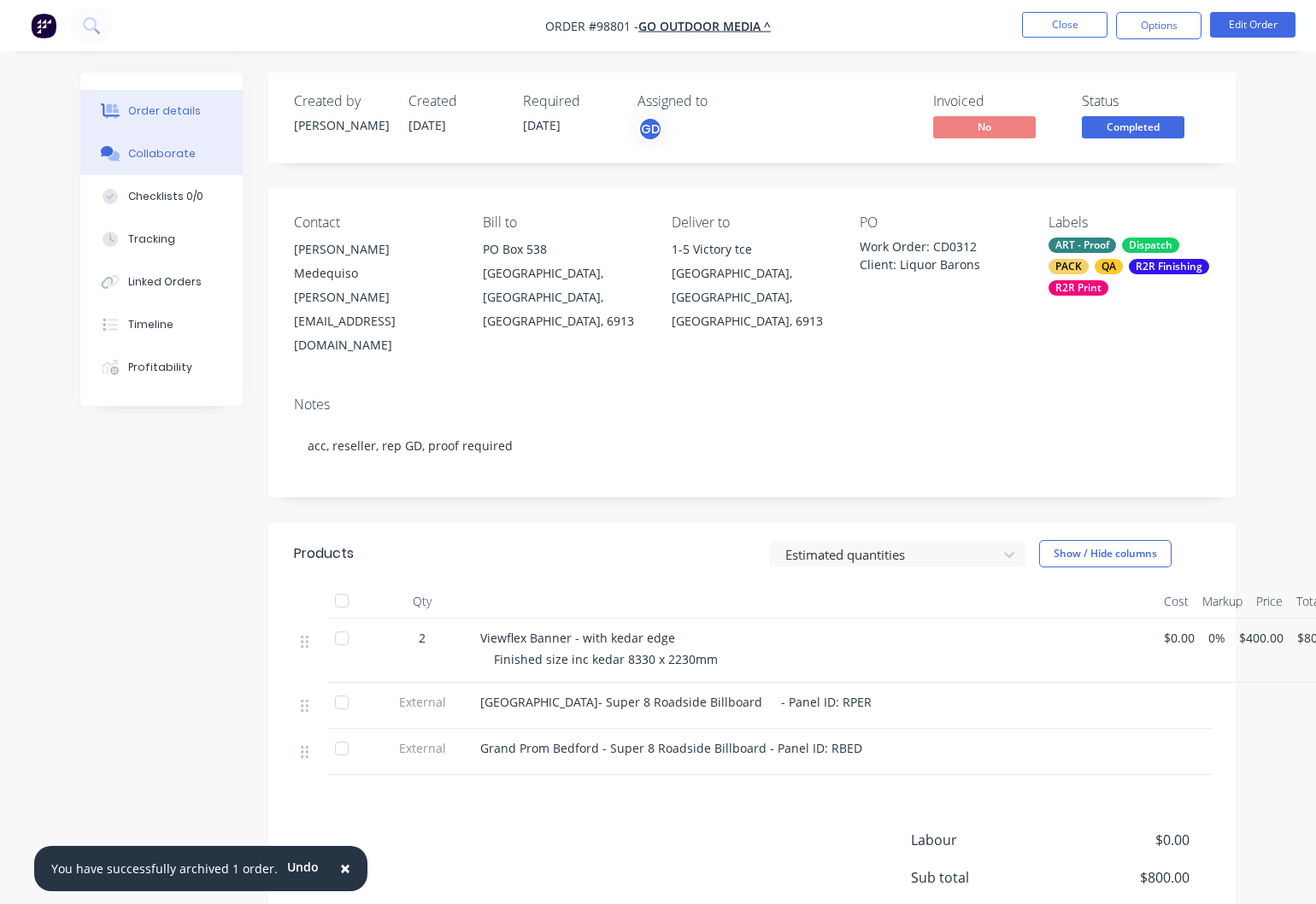
click at [166, 154] on div "Collaborate" at bounding box center [162, 154] width 68 height 16
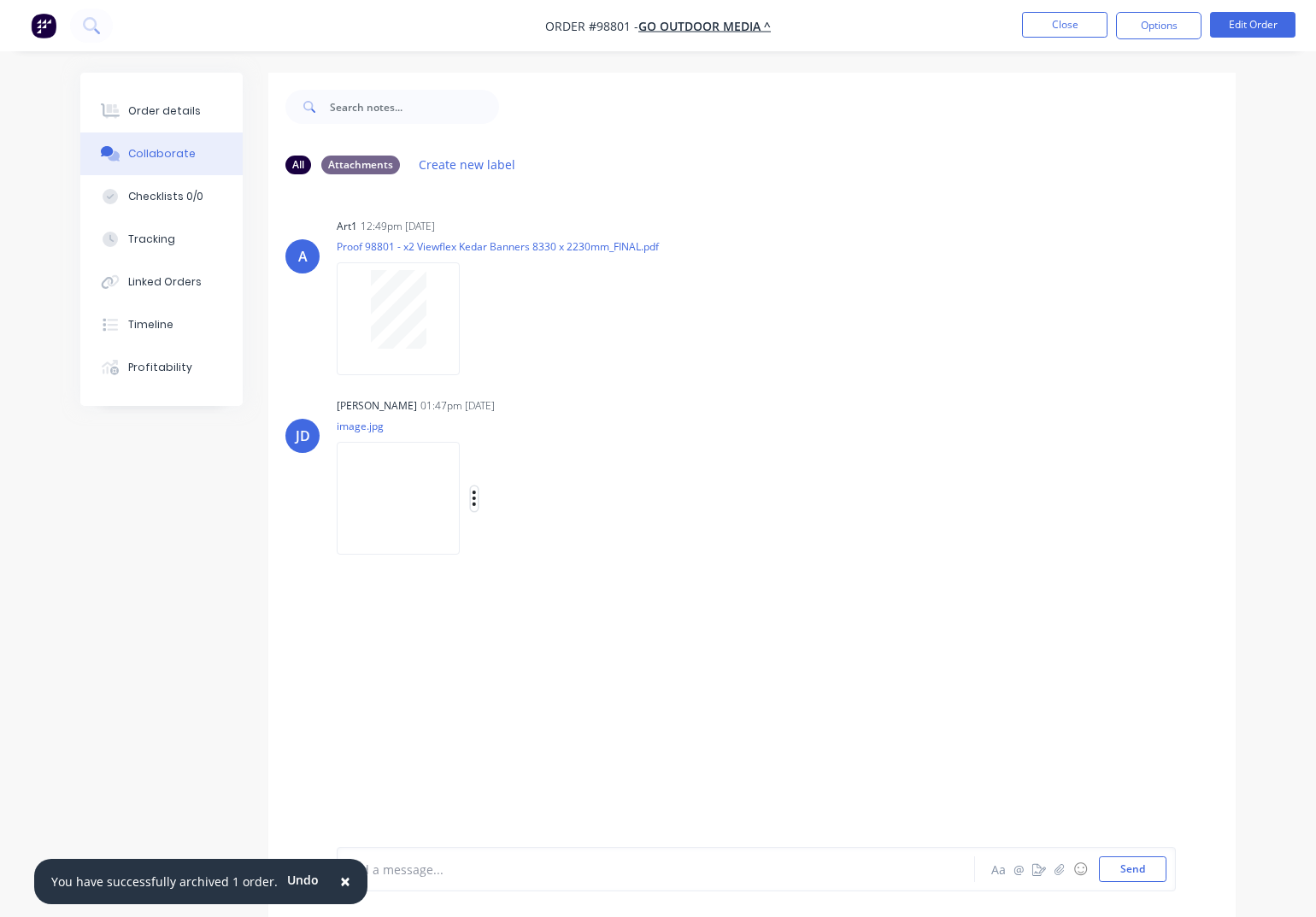
click at [476, 500] on icon "button" at bounding box center [475, 498] width 3 height 16
click at [542, 543] on button "Download" at bounding box center [586, 544] width 192 height 38
click at [1065, 27] on button "Close" at bounding box center [1065, 25] width 86 height 26
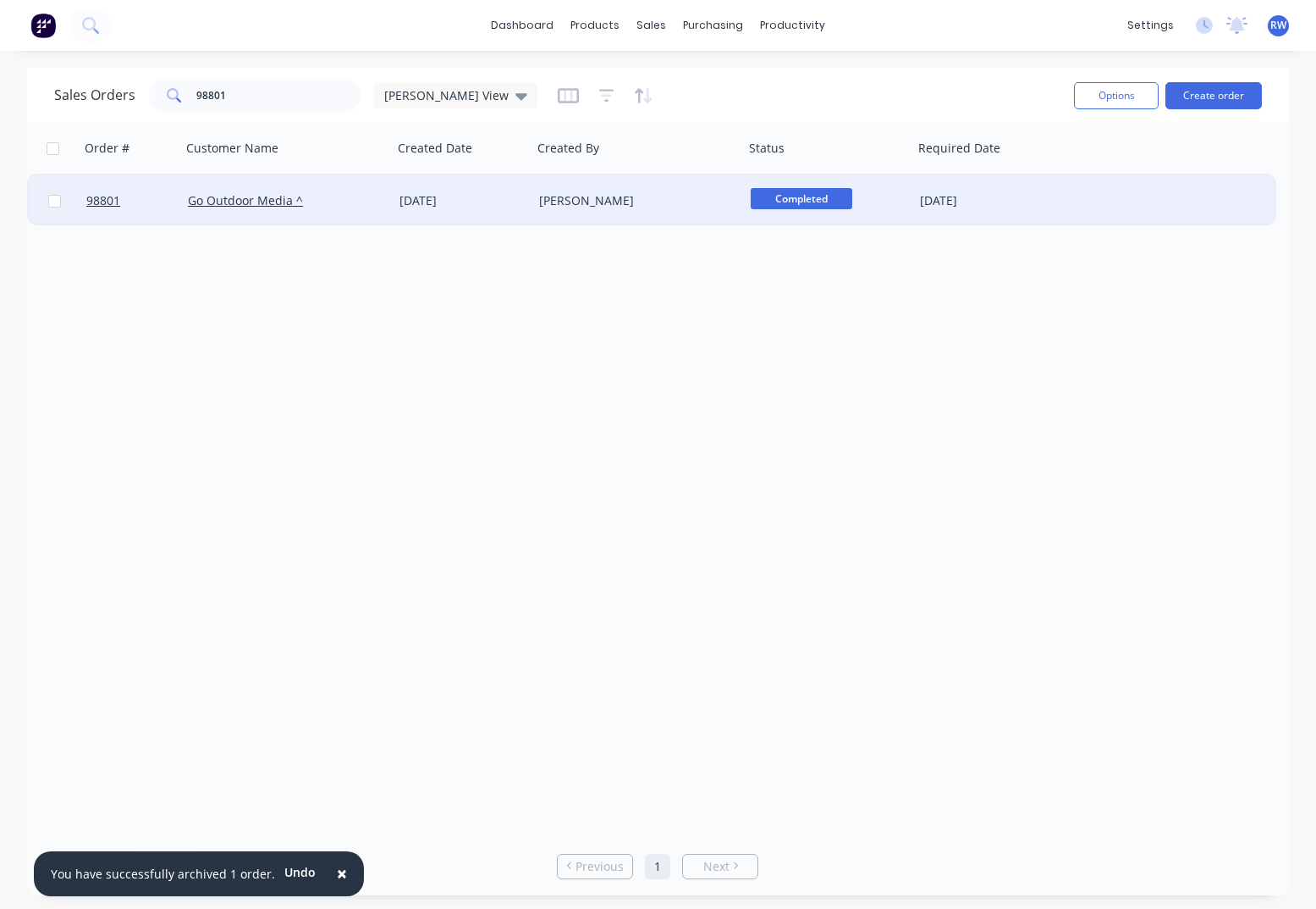
drag, startPoint x: 52, startPoint y: 203, endPoint x: 72, endPoint y: 203, distance: 20.0
click at [54, 203] on input "checkbox" at bounding box center [54, 201] width 13 height 13
checkbox input "true"
click at [1093, 96] on button "Options" at bounding box center [1116, 96] width 85 height 27
click at [1074, 176] on div "Archive" at bounding box center [1065, 172] width 156 height 25
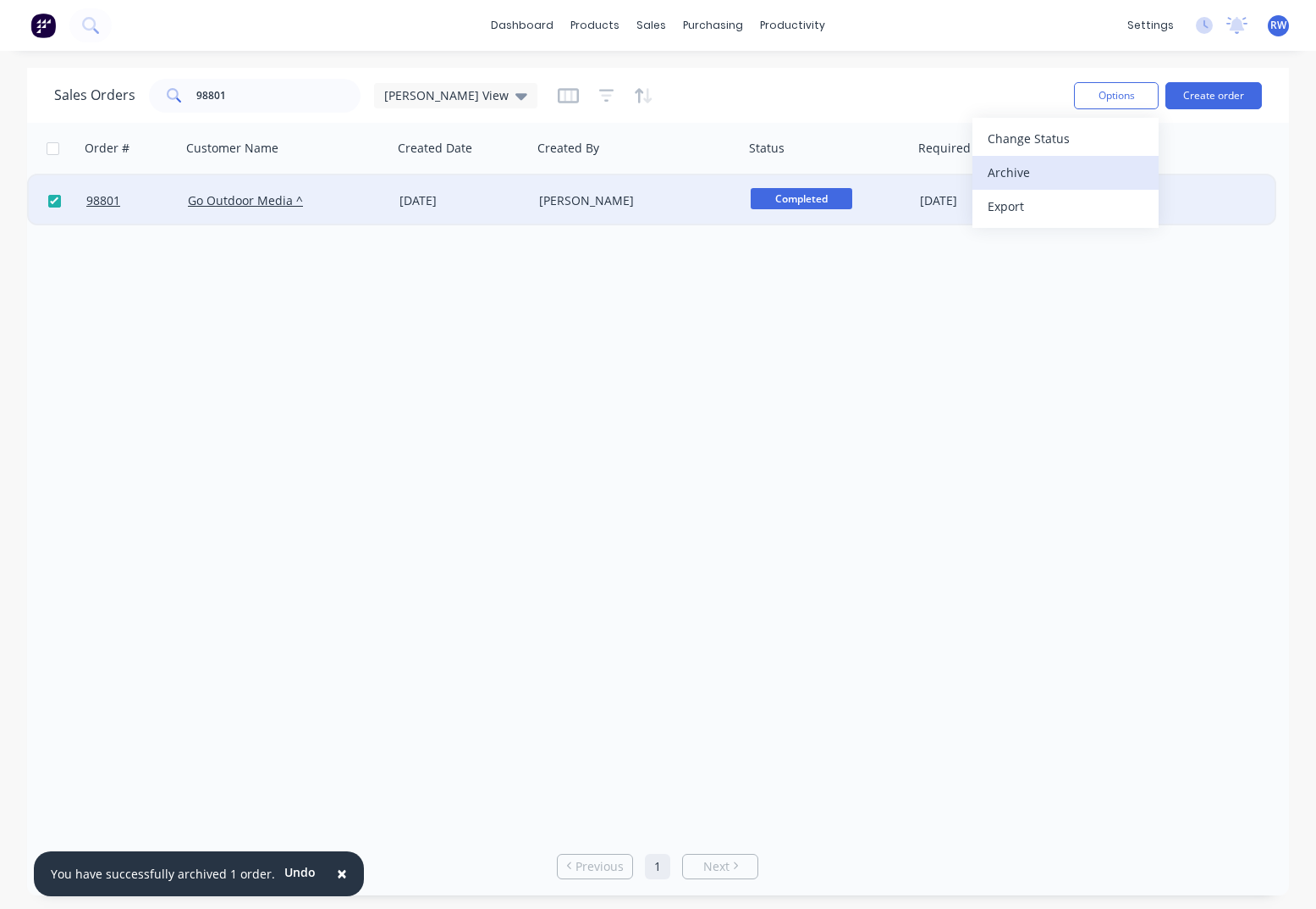
checkbox input "false"
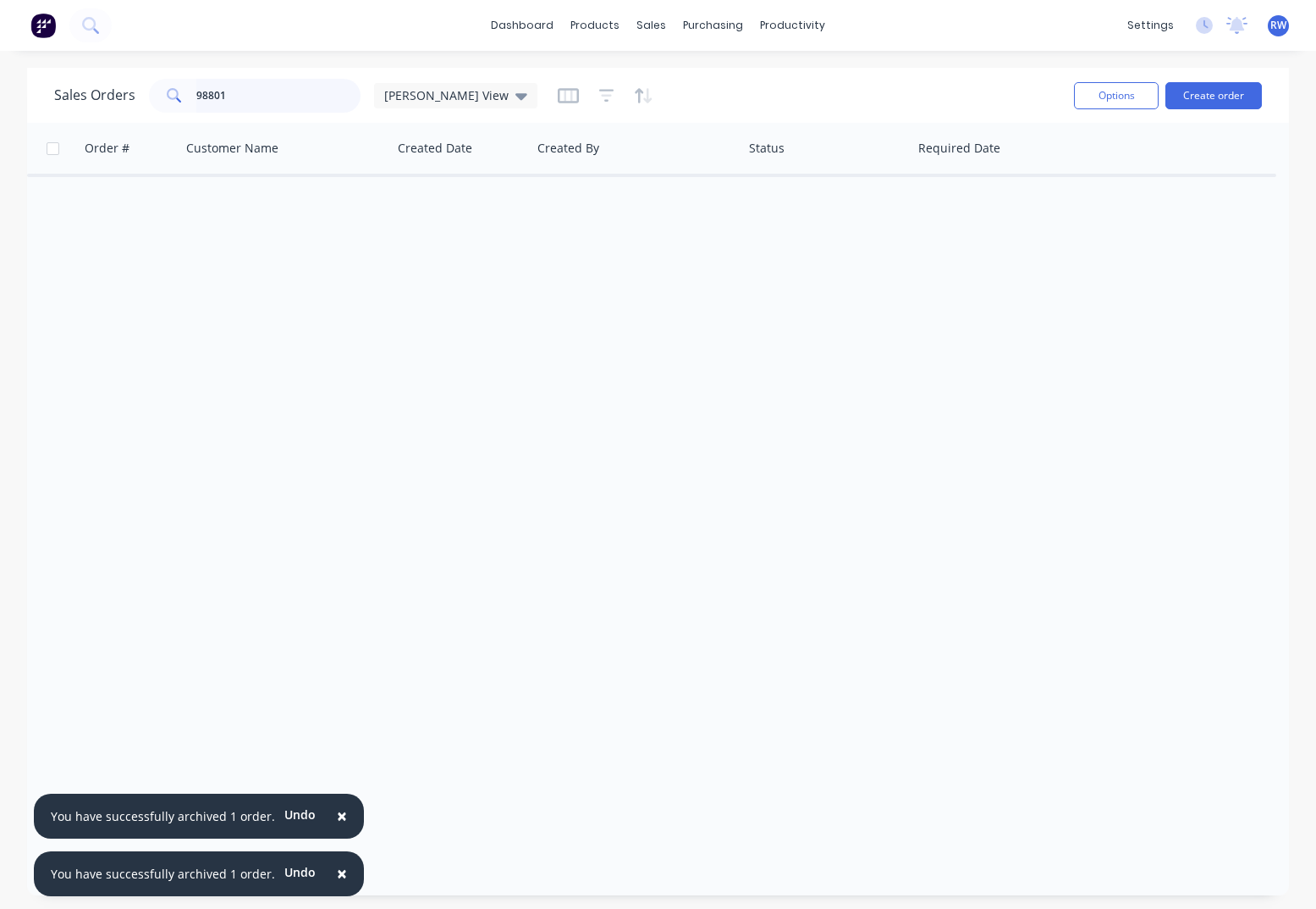
click at [260, 94] on input "98801" at bounding box center [279, 95] width 165 height 33
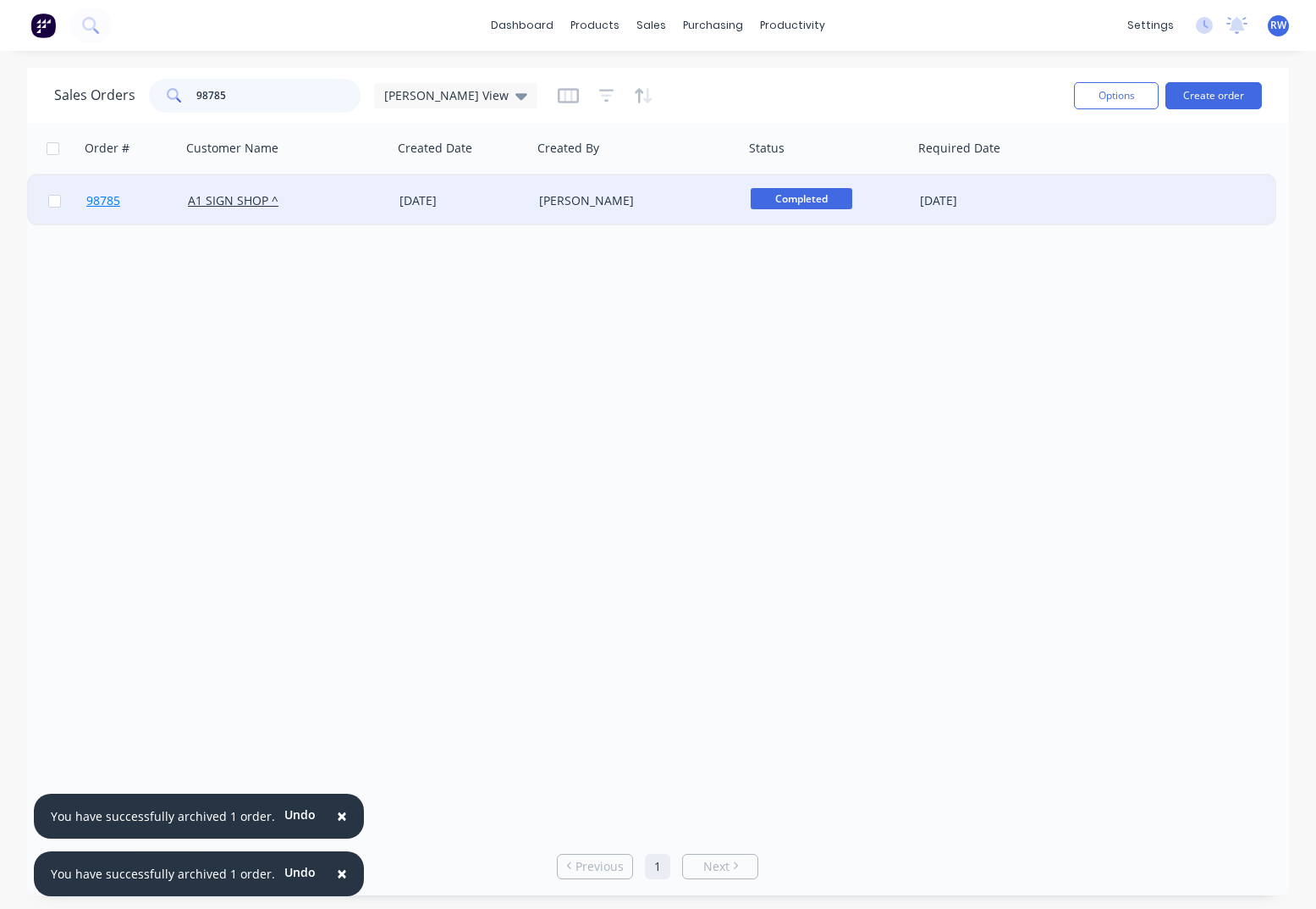
type input "98785"
click at [106, 203] on span "98785" at bounding box center [103, 201] width 33 height 17
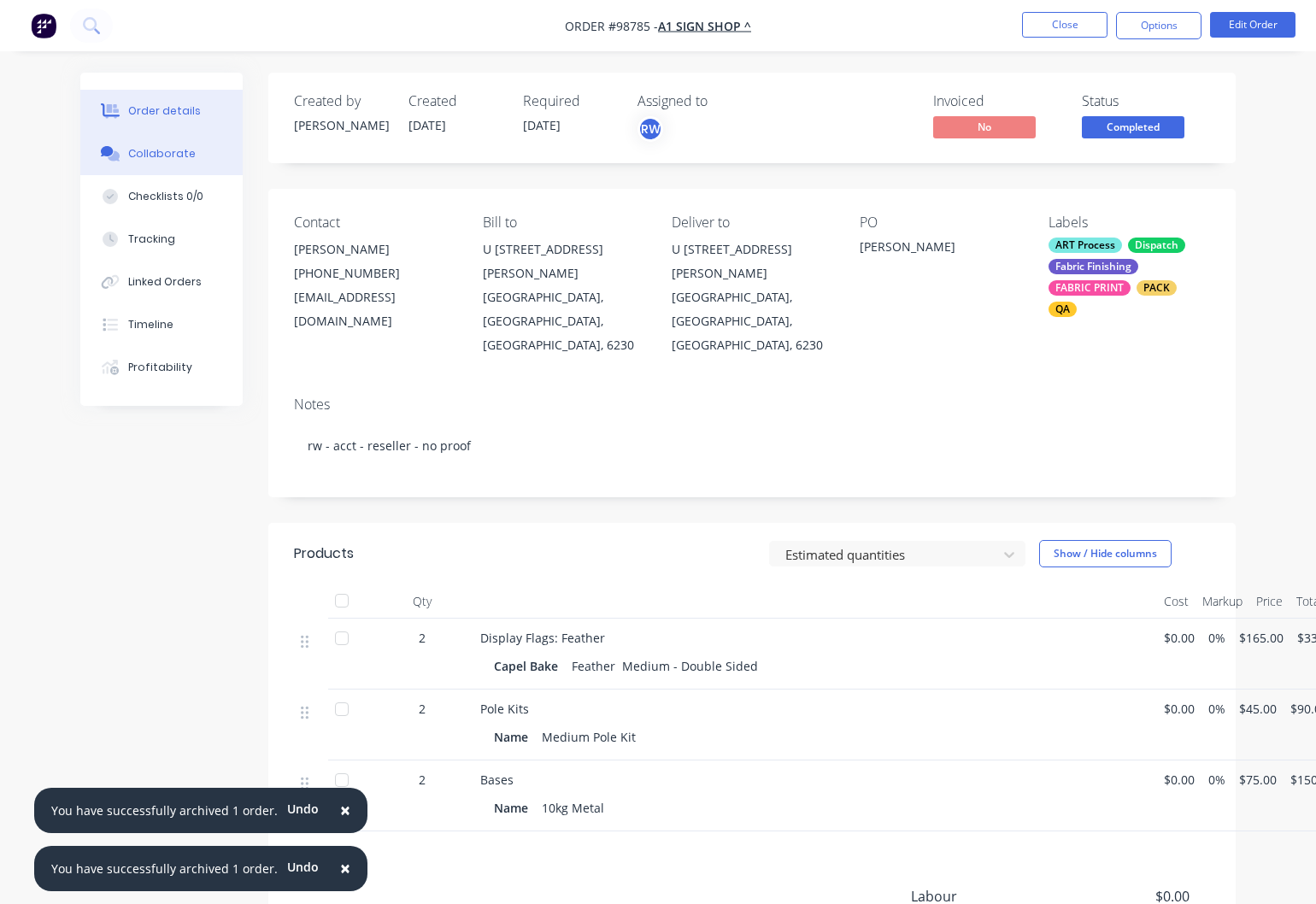
drag, startPoint x: 152, startPoint y: 155, endPoint x: 179, endPoint y: 159, distance: 27.3
click at [163, 157] on div "Collaborate" at bounding box center [162, 154] width 68 height 16
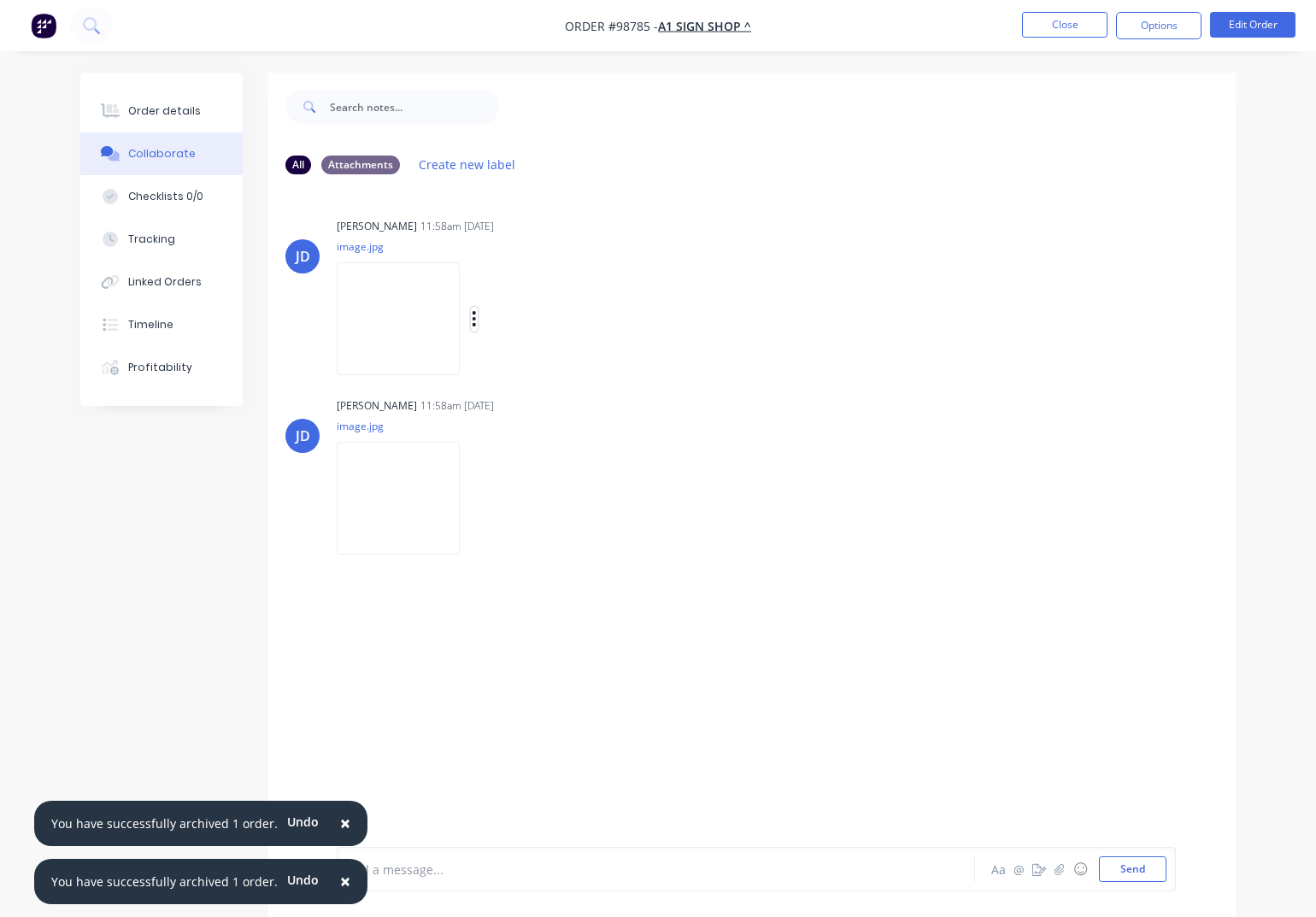
click at [475, 319] on icon "button" at bounding box center [475, 319] width 3 height 16
click at [520, 366] on button "Download" at bounding box center [586, 365] width 192 height 38
click at [475, 500] on icon "button" at bounding box center [475, 498] width 5 height 20
click at [521, 543] on button "Download" at bounding box center [586, 544] width 192 height 38
click at [1079, 22] on button "Close" at bounding box center [1065, 25] width 86 height 26
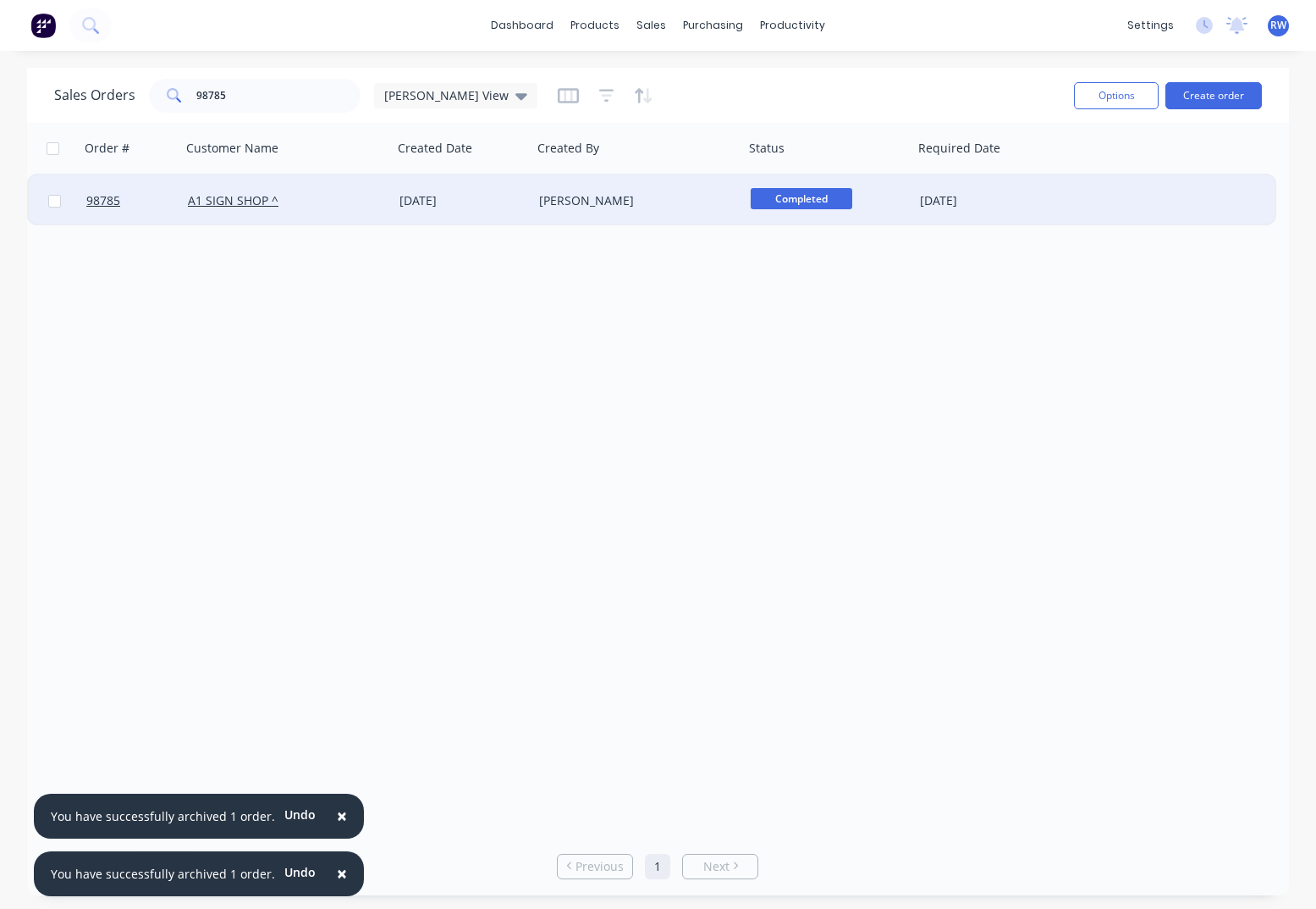
click at [54, 203] on input "checkbox" at bounding box center [54, 201] width 13 height 13
checkbox input "true"
click at [1112, 94] on button "Options" at bounding box center [1116, 96] width 85 height 27
click at [1054, 175] on div "Archive" at bounding box center [1065, 172] width 156 height 25
checkbox input "false"
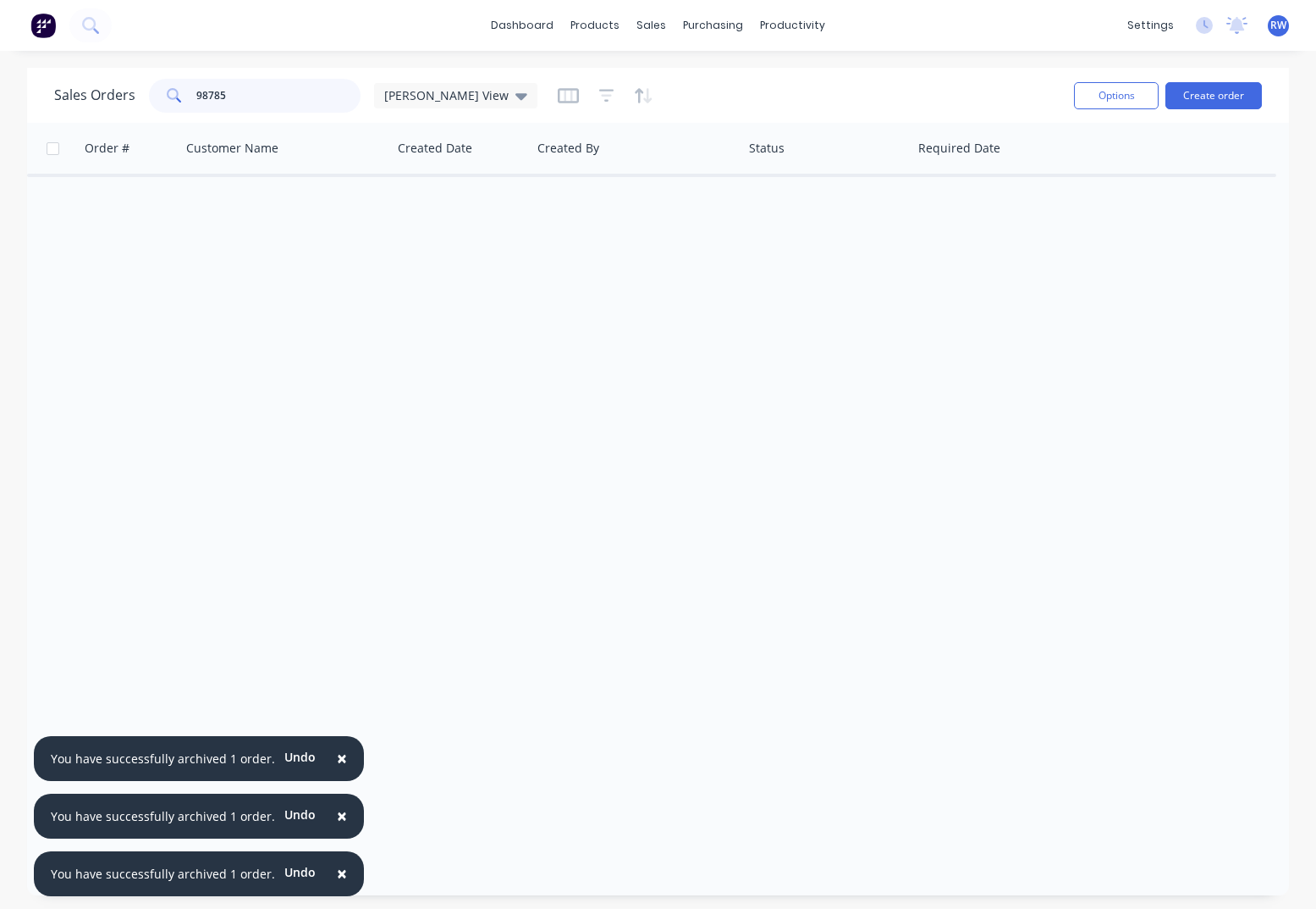
click at [281, 95] on input "98785" at bounding box center [279, 95] width 165 height 33
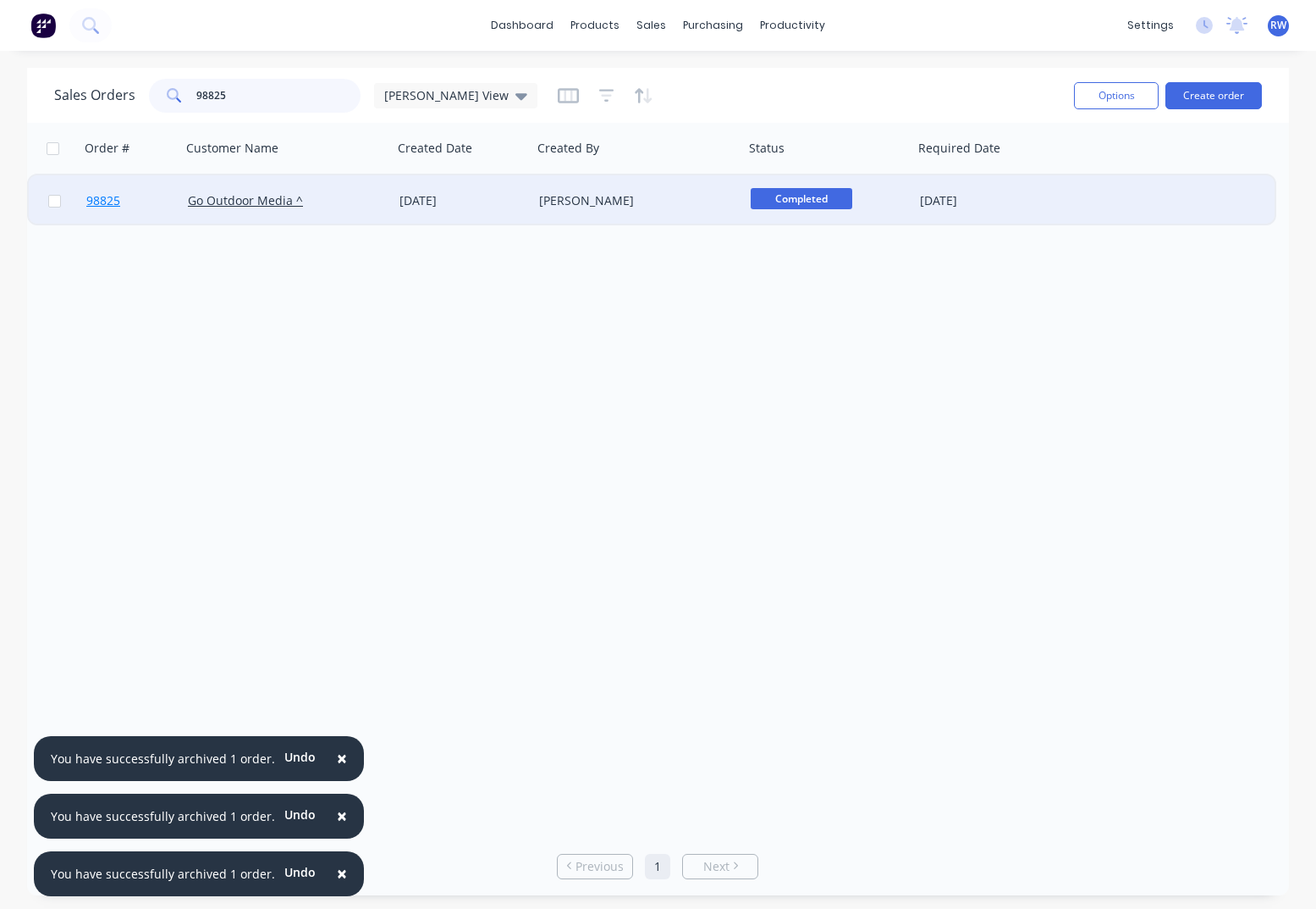
type input "98825"
click at [100, 203] on span "98825" at bounding box center [103, 201] width 33 height 17
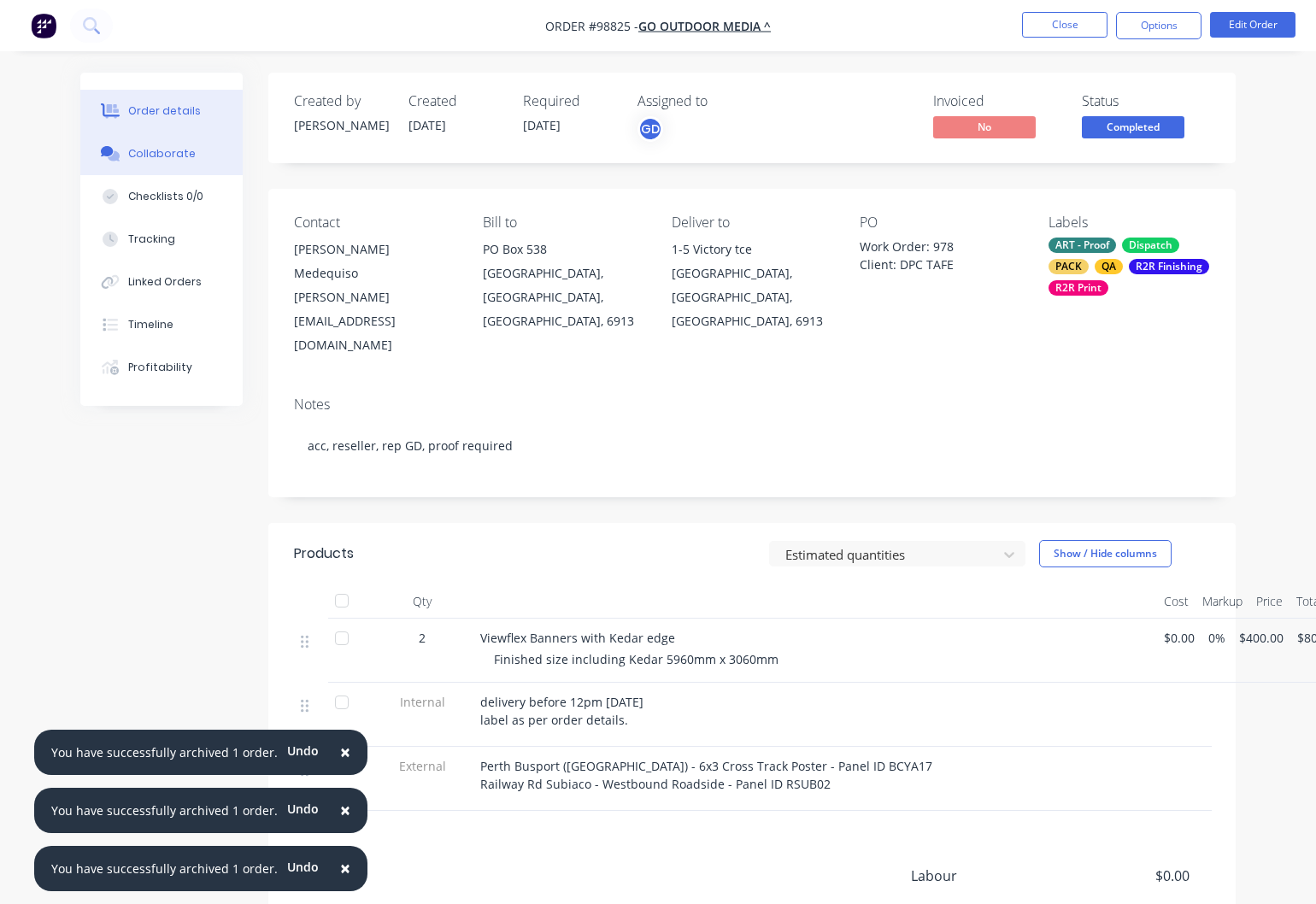
click at [160, 151] on div "Collaborate" at bounding box center [162, 154] width 68 height 16
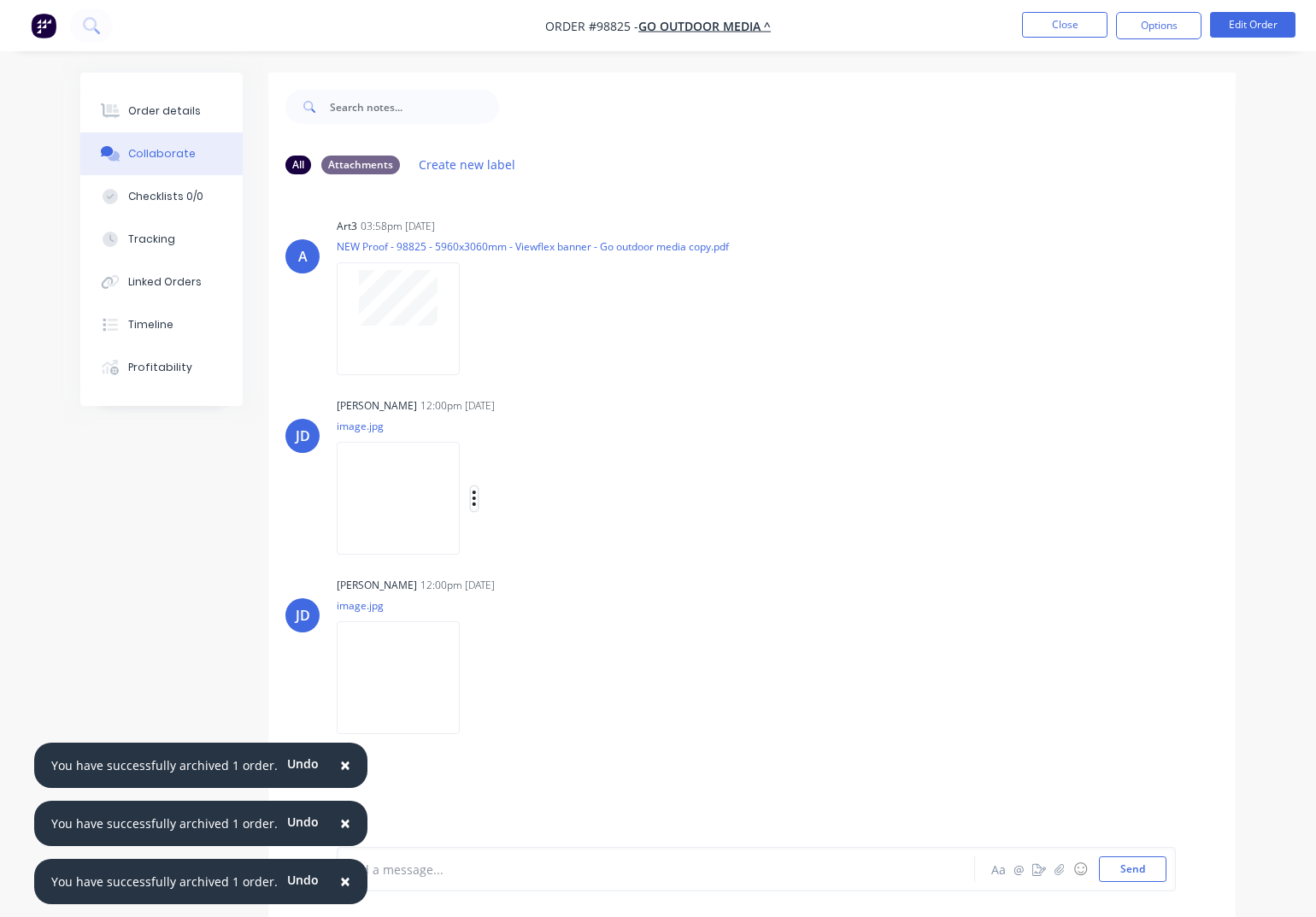
click at [476, 498] on icon "button" at bounding box center [475, 498] width 3 height 16
click at [541, 540] on button "Download" at bounding box center [586, 544] width 192 height 38
click at [477, 675] on icon "button" at bounding box center [475, 678] width 5 height 20
click at [543, 726] on button "Download" at bounding box center [586, 723] width 192 height 38
click at [1057, 26] on button "Close" at bounding box center [1065, 25] width 86 height 26
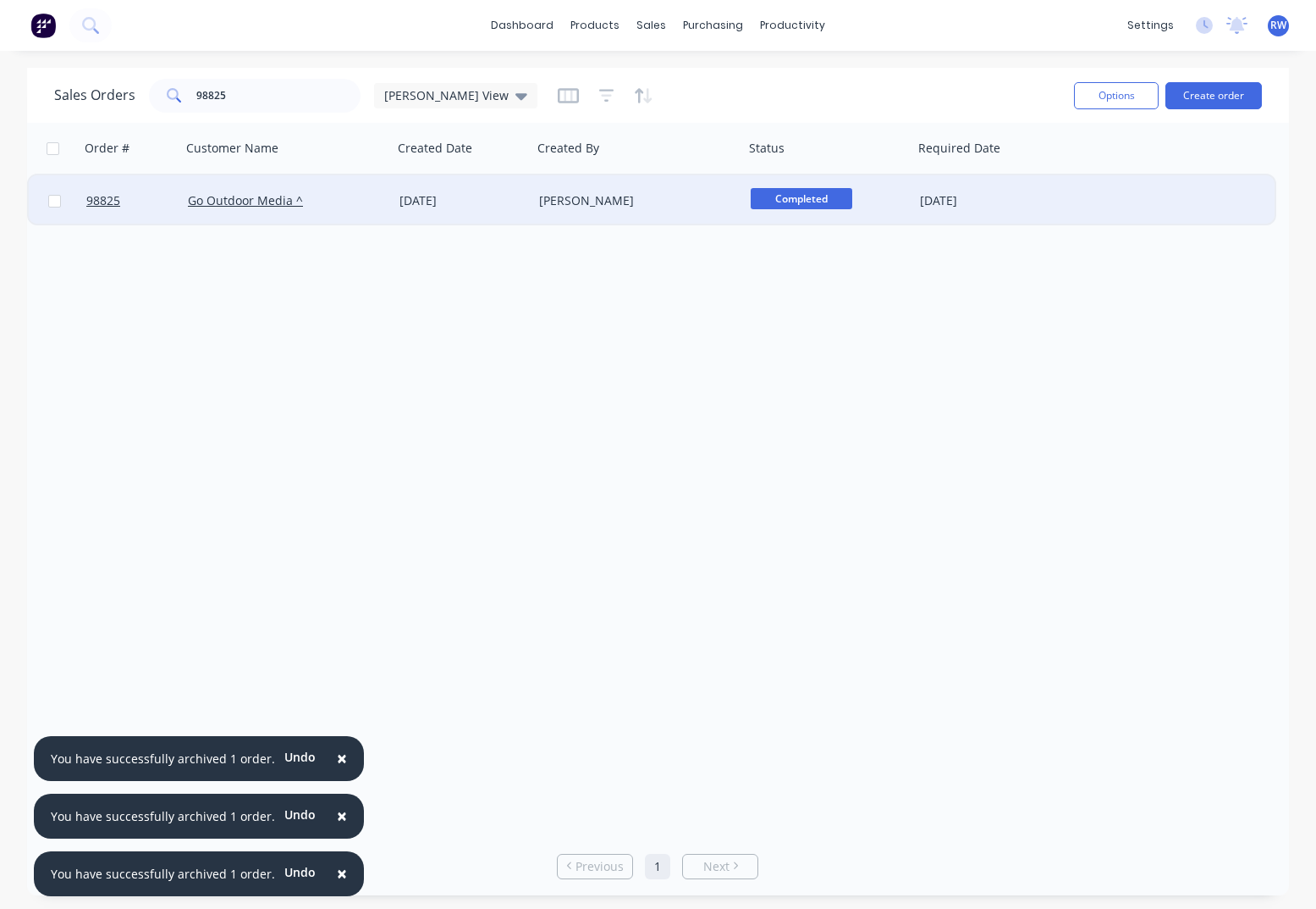
click at [58, 201] on input "checkbox" at bounding box center [54, 201] width 13 height 13
checkbox input "true"
click at [1114, 93] on button "Options" at bounding box center [1116, 96] width 85 height 27
click at [1048, 174] on div "Archive" at bounding box center [1065, 172] width 156 height 25
checkbox input "false"
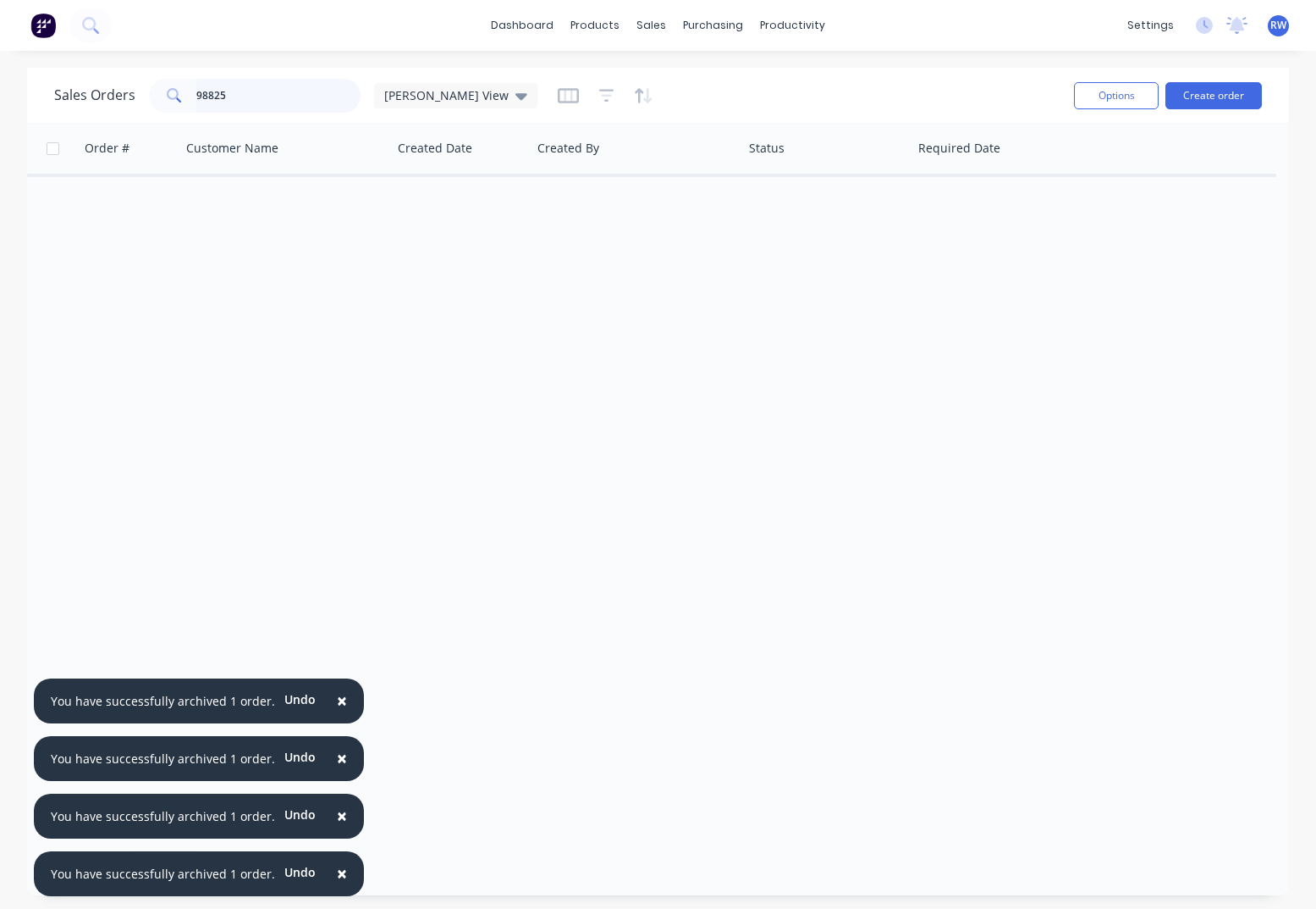
click at [275, 101] on input "98825" at bounding box center [279, 95] width 165 height 33
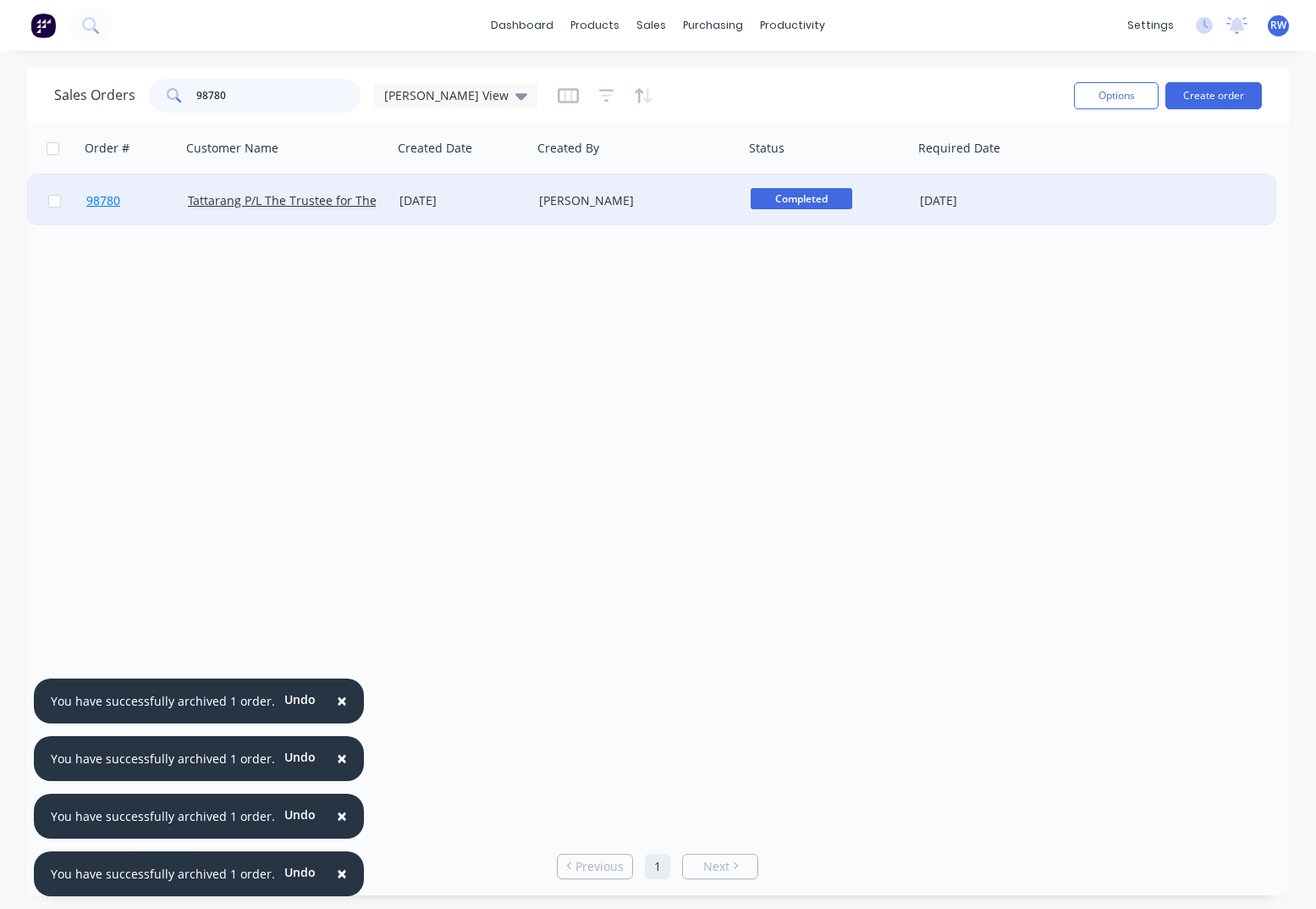
type input "98780"
click at [99, 200] on span "98780" at bounding box center [103, 201] width 33 height 17
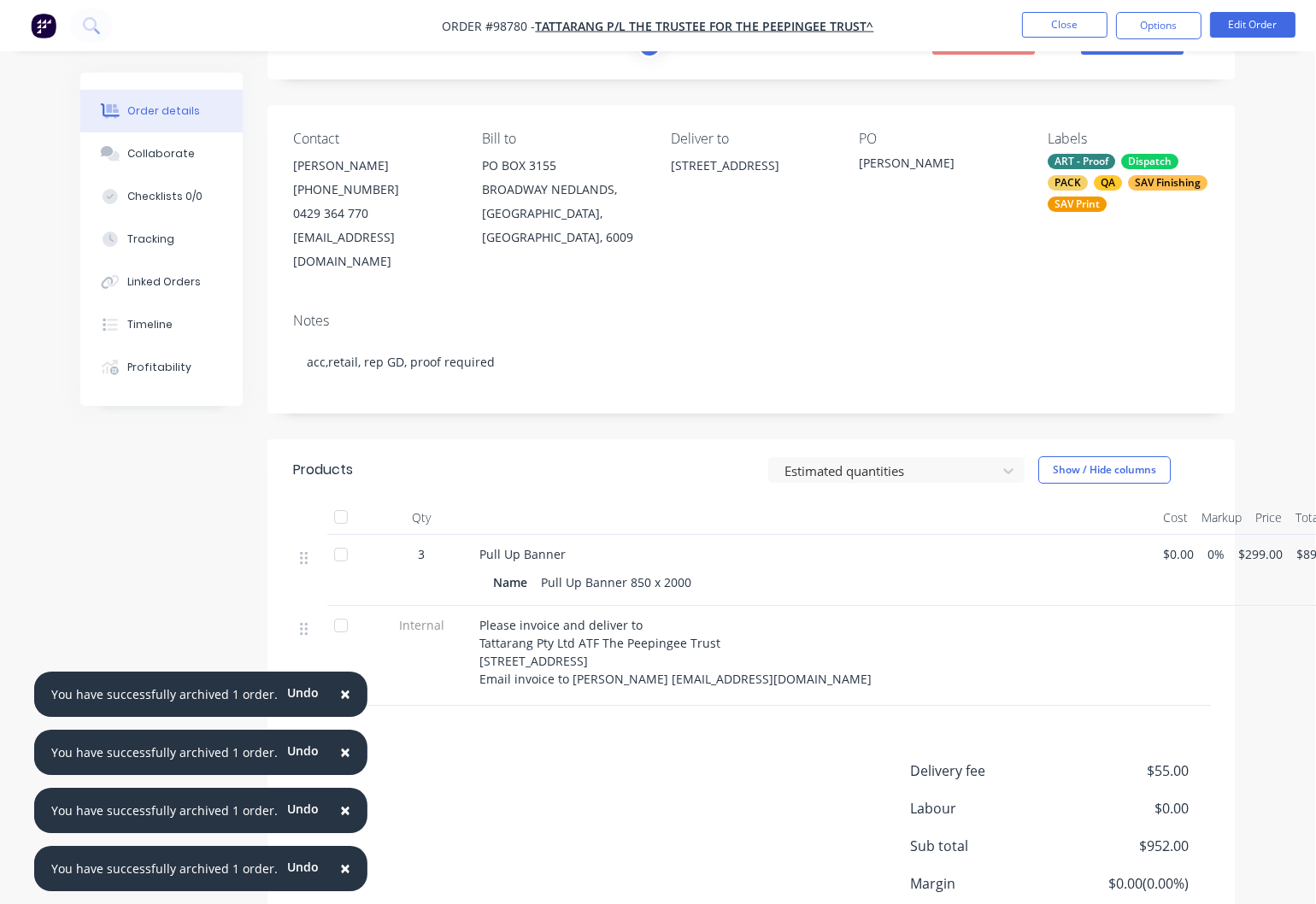
scroll to position [89, 1]
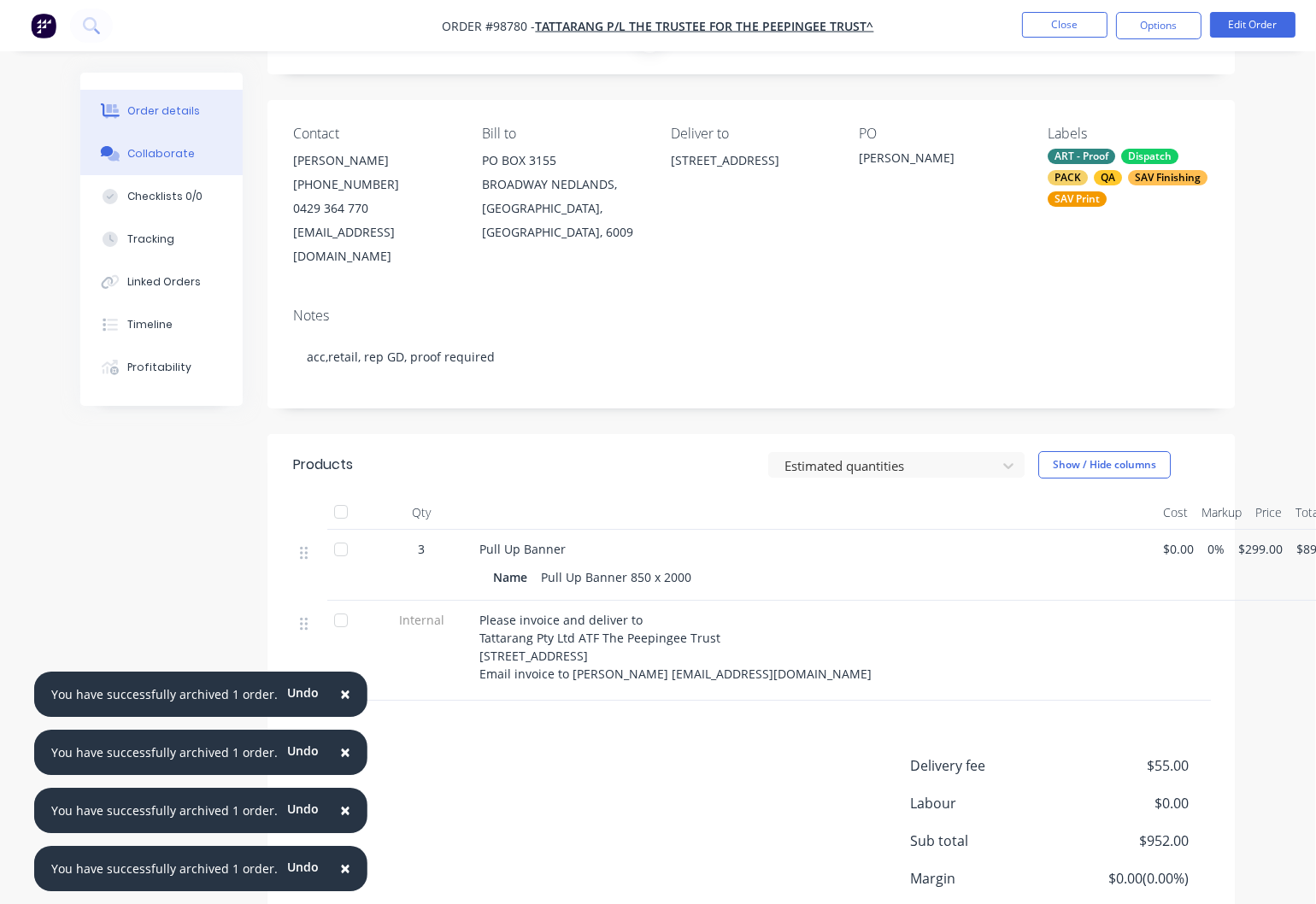
click at [176, 153] on div "Collaborate" at bounding box center [162, 154] width 68 height 16
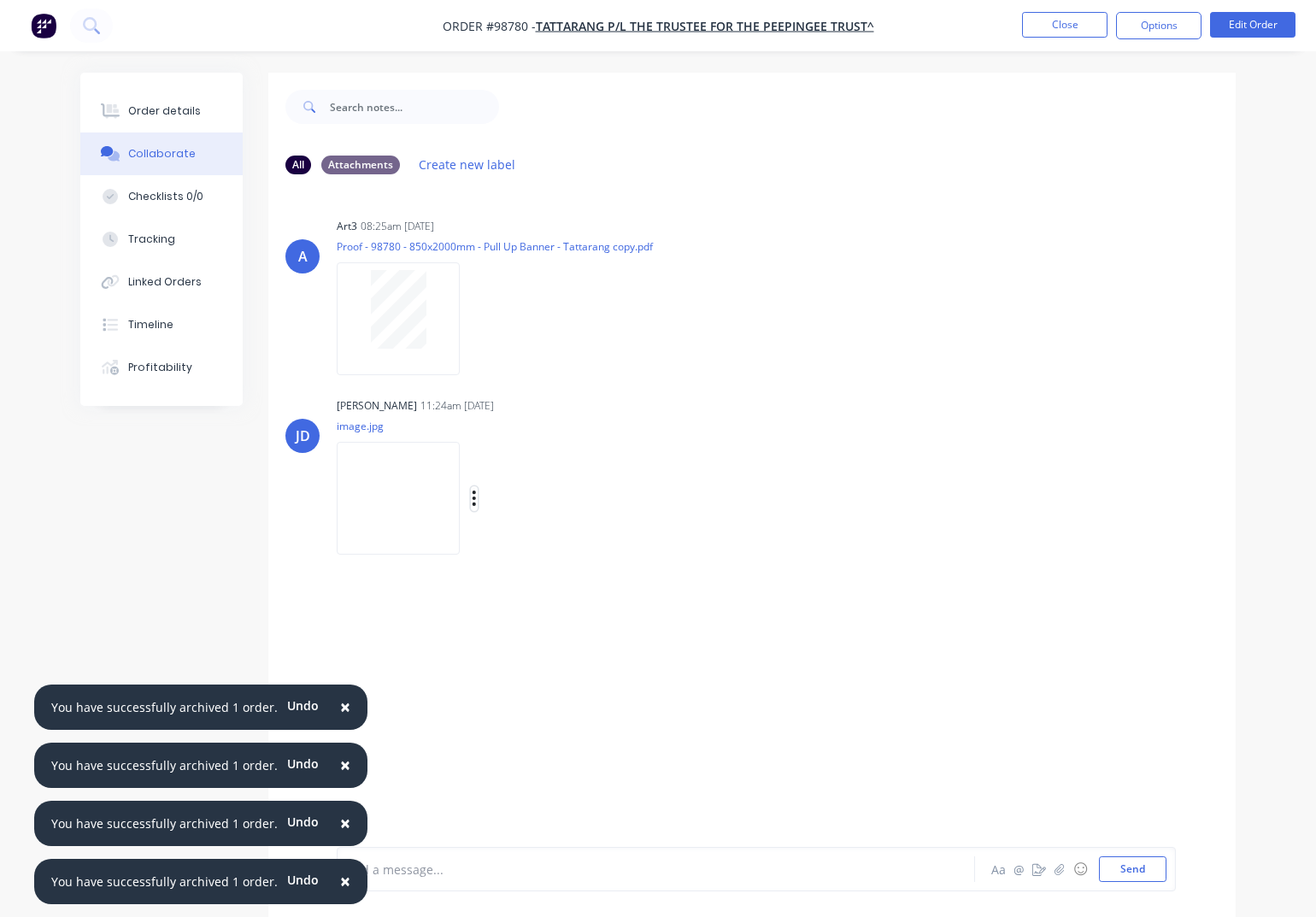
click at [476, 500] on icon "button" at bounding box center [475, 498] width 3 height 16
click at [544, 550] on button "Download" at bounding box center [586, 544] width 192 height 38
click at [1060, 25] on button "Close" at bounding box center [1065, 25] width 86 height 26
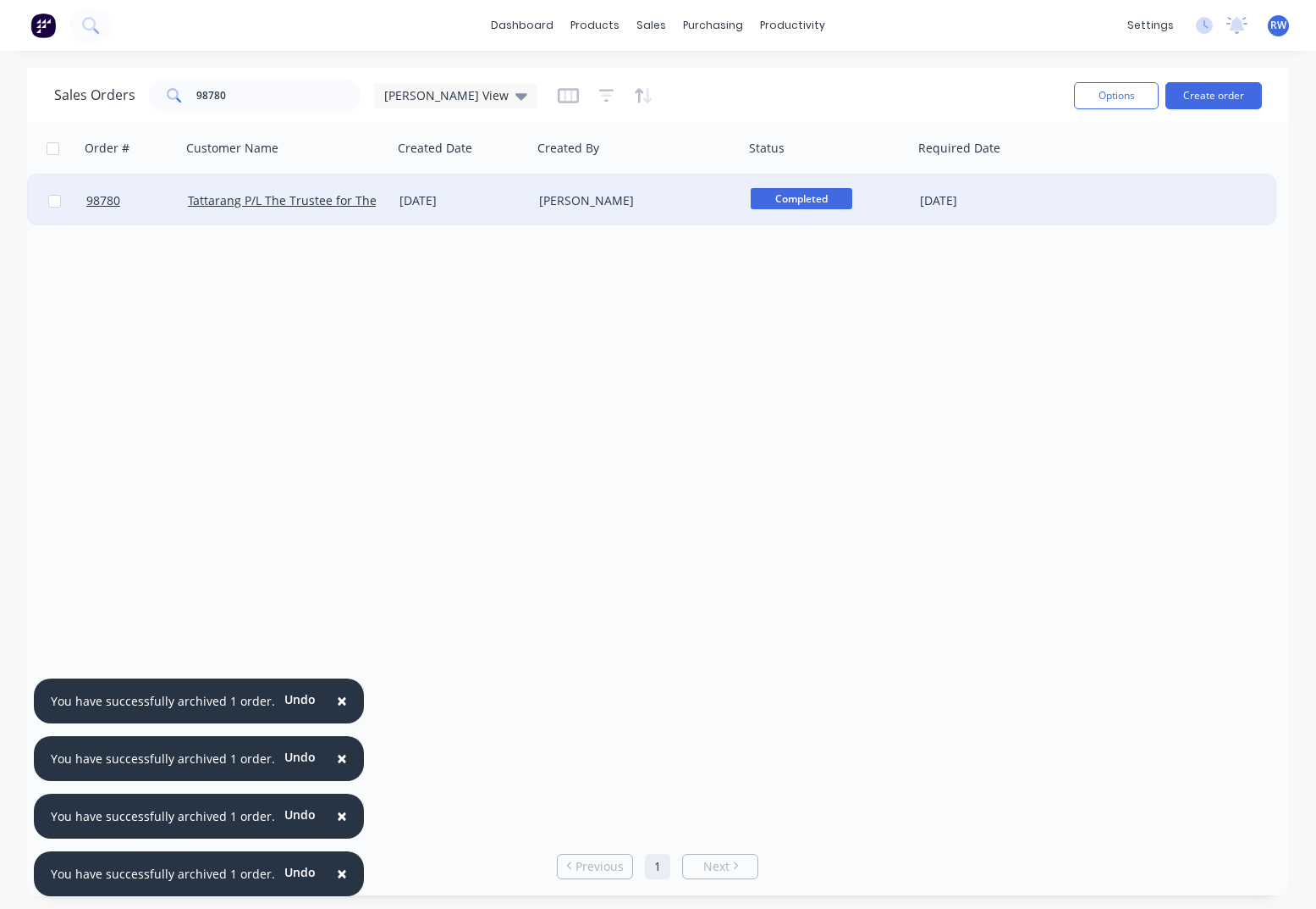
click at [52, 204] on input "checkbox" at bounding box center [54, 201] width 13 height 13
checkbox input "true"
click at [1104, 95] on button "Options" at bounding box center [1116, 96] width 85 height 27
click at [1072, 174] on div "Archive" at bounding box center [1065, 172] width 156 height 25
checkbox input "false"
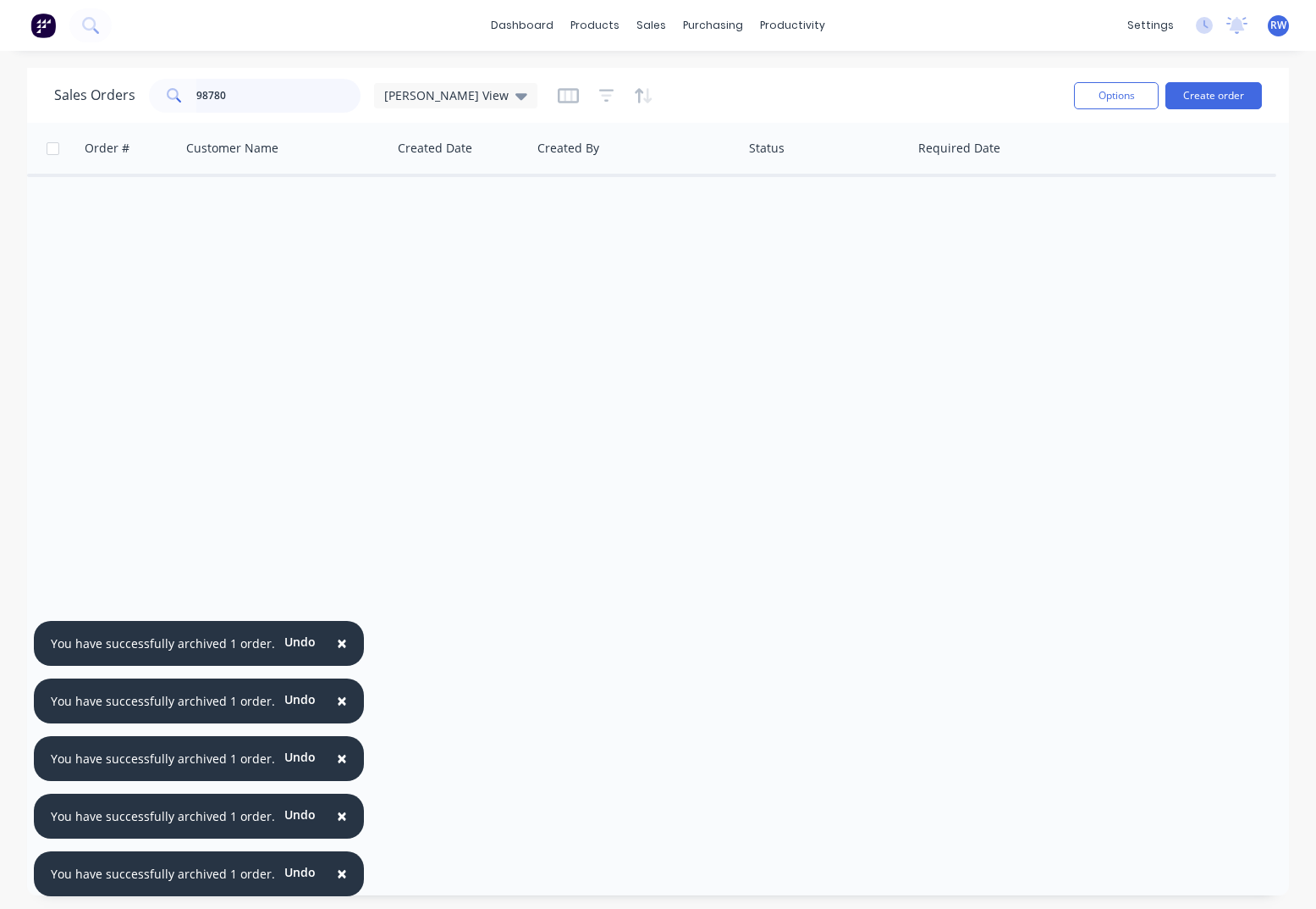
click at [292, 95] on input "98780" at bounding box center [279, 95] width 165 height 33
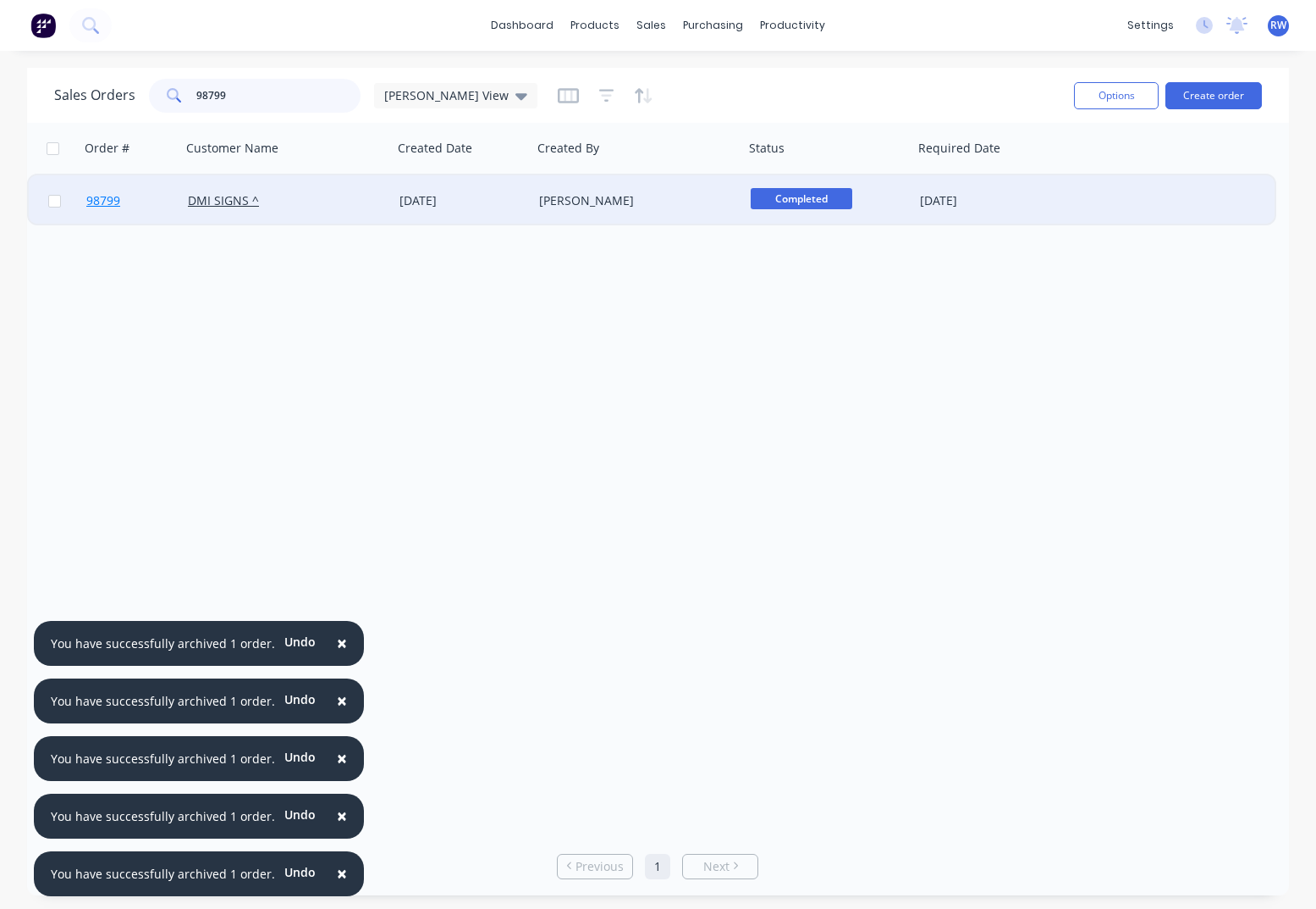
type input "98799"
click at [102, 198] on span "98799" at bounding box center [103, 201] width 33 height 17
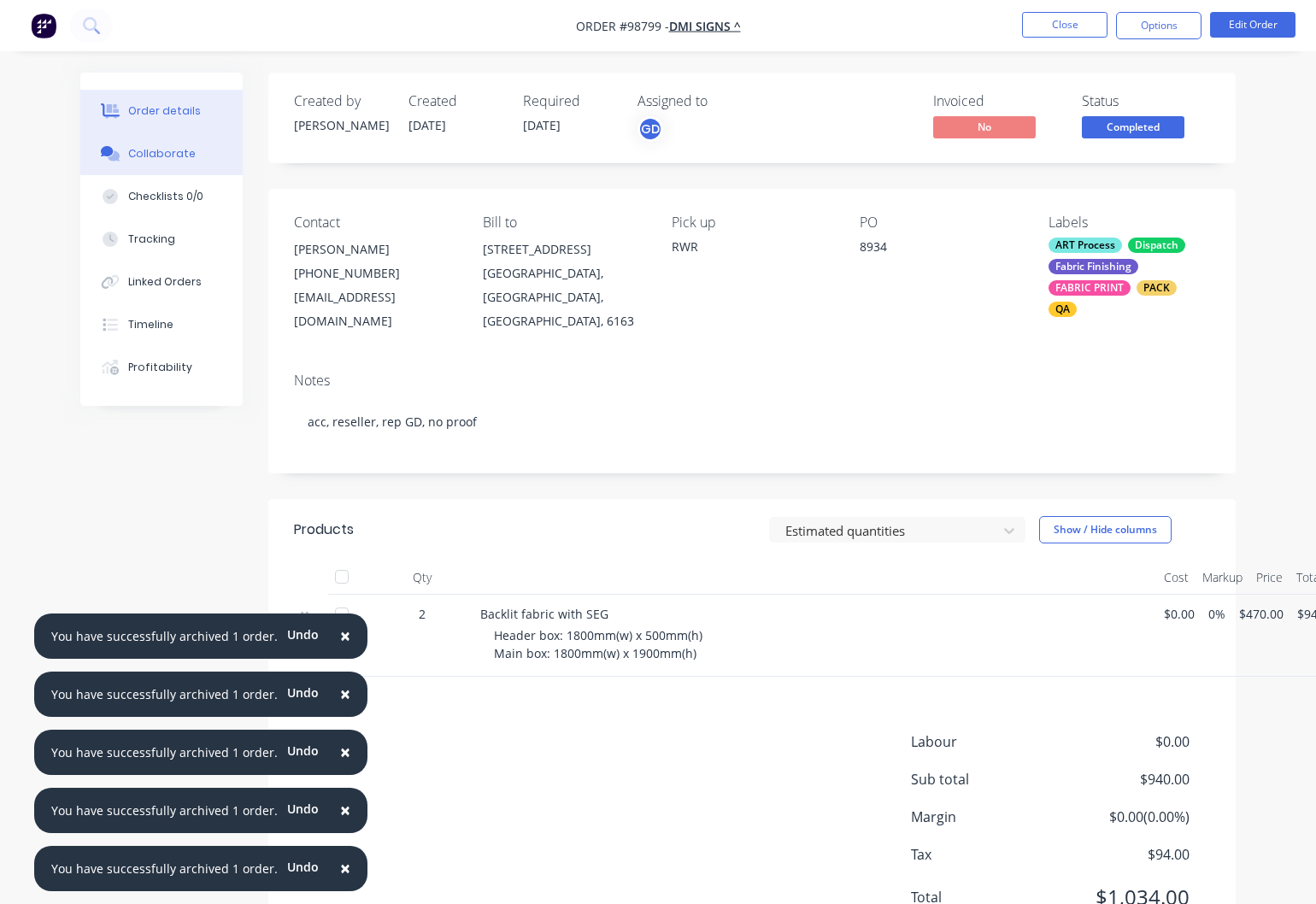
click at [157, 157] on div "Collaborate" at bounding box center [162, 154] width 68 height 16
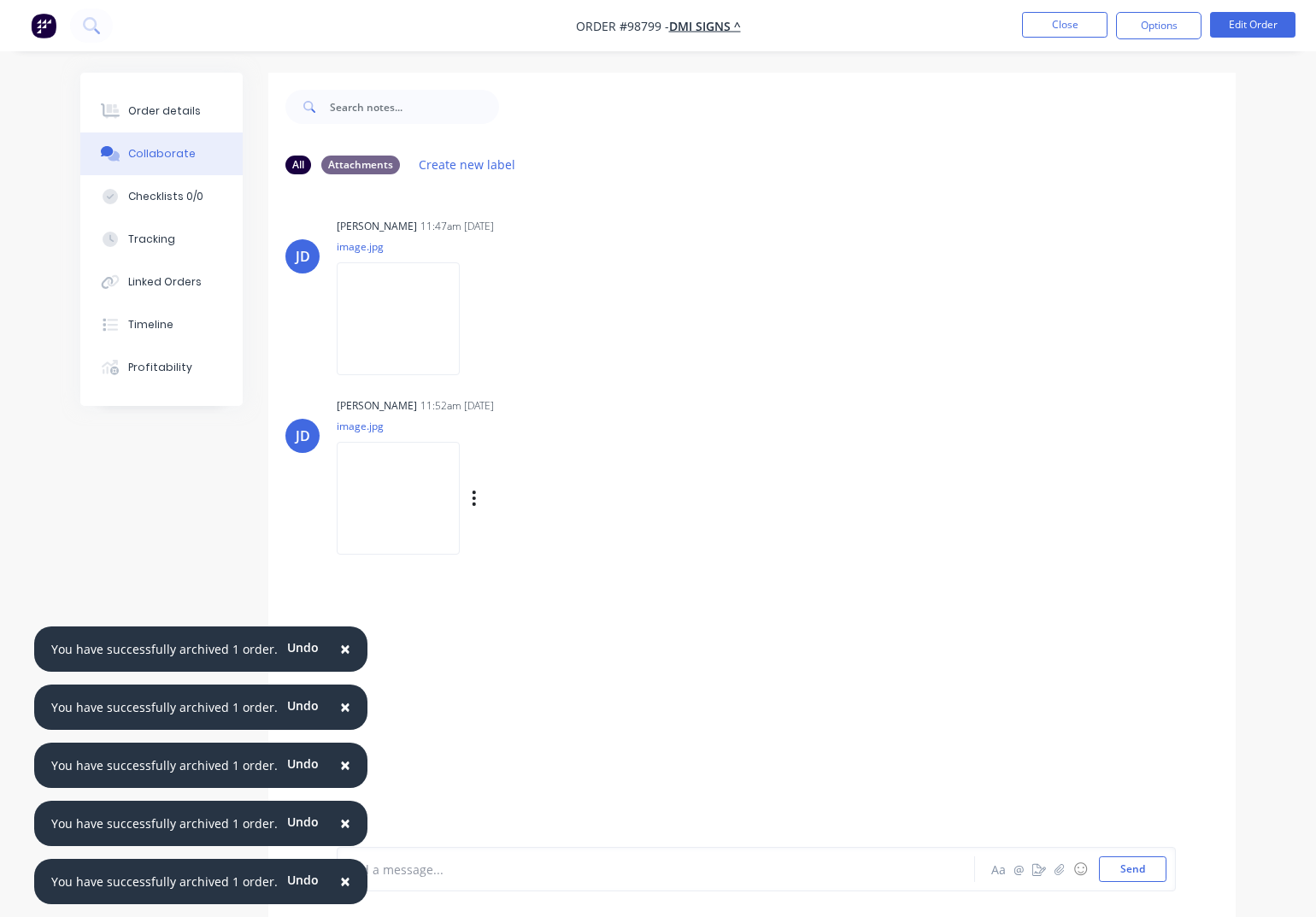
click at [531, 503] on div "Labels Download Delete" at bounding box center [563, 498] width 192 height 25
click at [476, 498] on icon "button" at bounding box center [475, 498] width 3 height 16
click at [545, 544] on button "Download" at bounding box center [586, 544] width 192 height 38
drag, startPoint x: 512, startPoint y: 320, endPoint x: 502, endPoint y: 320, distance: 10.0
click at [512, 320] on div "Labels Download Delete" at bounding box center [563, 319] width 192 height 25
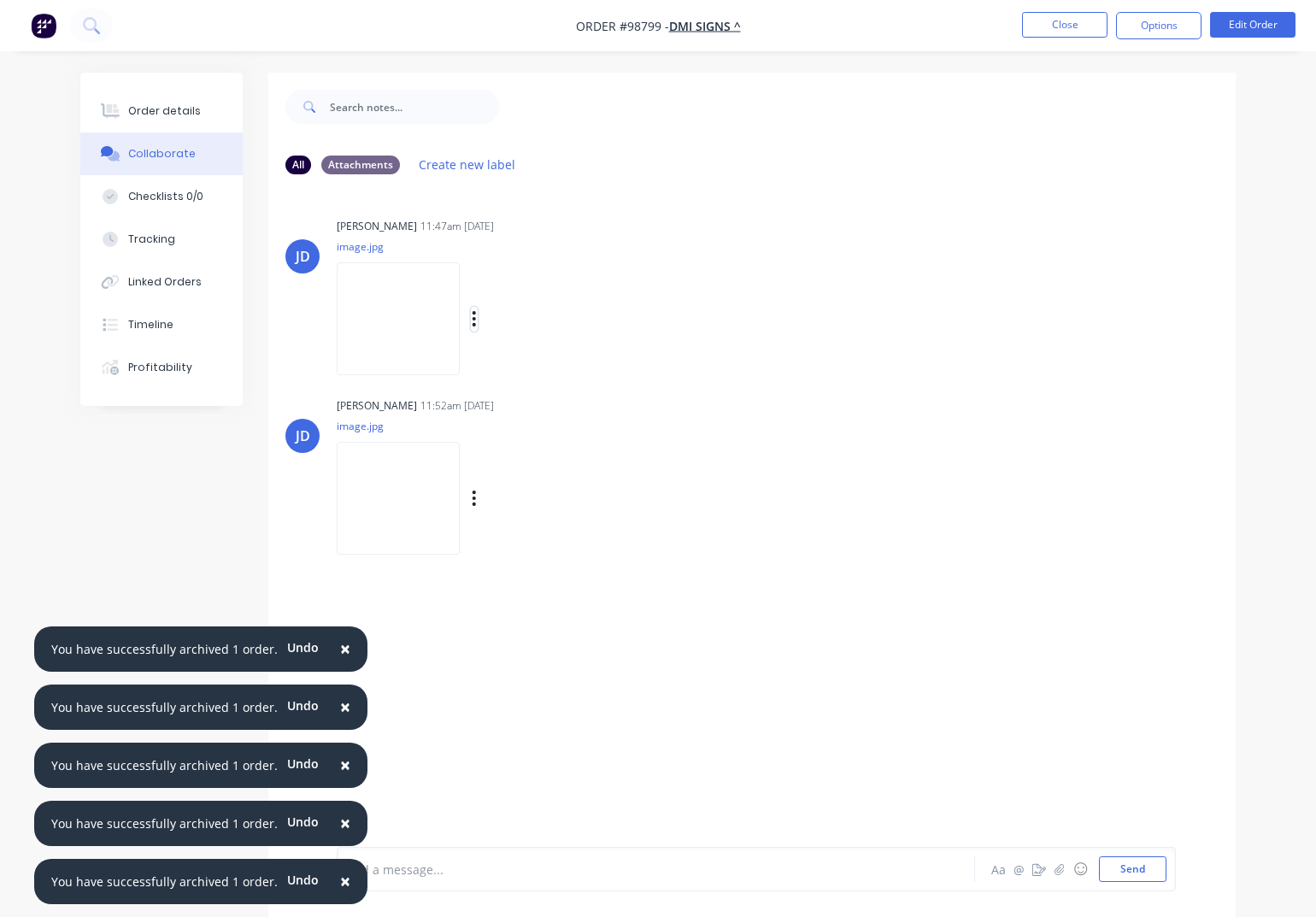
click at [478, 320] on button "button" at bounding box center [475, 319] width 7 height 25
click at [545, 367] on button "Download" at bounding box center [586, 365] width 192 height 38
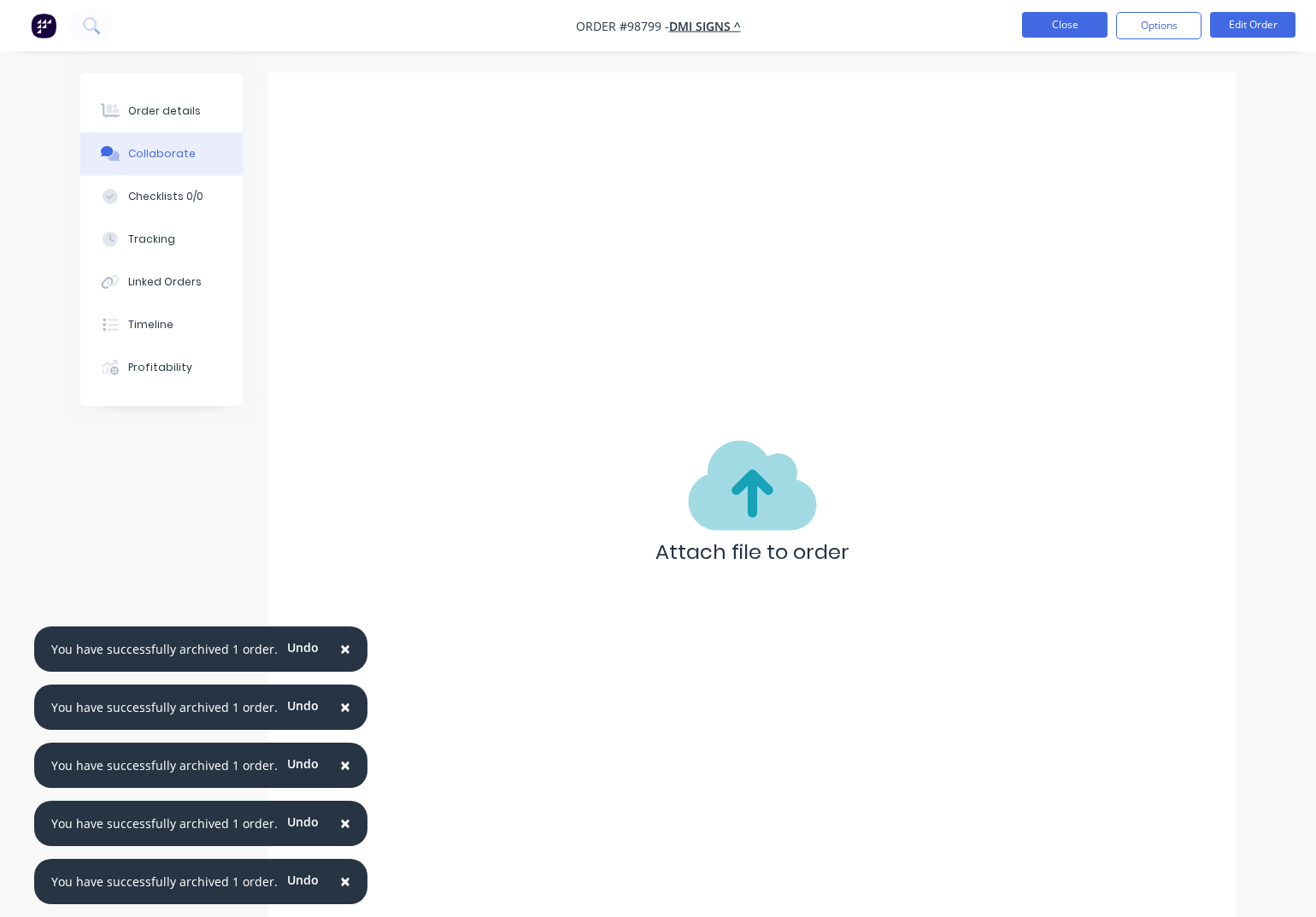
click at [1045, 20] on button "Close" at bounding box center [1065, 25] width 86 height 26
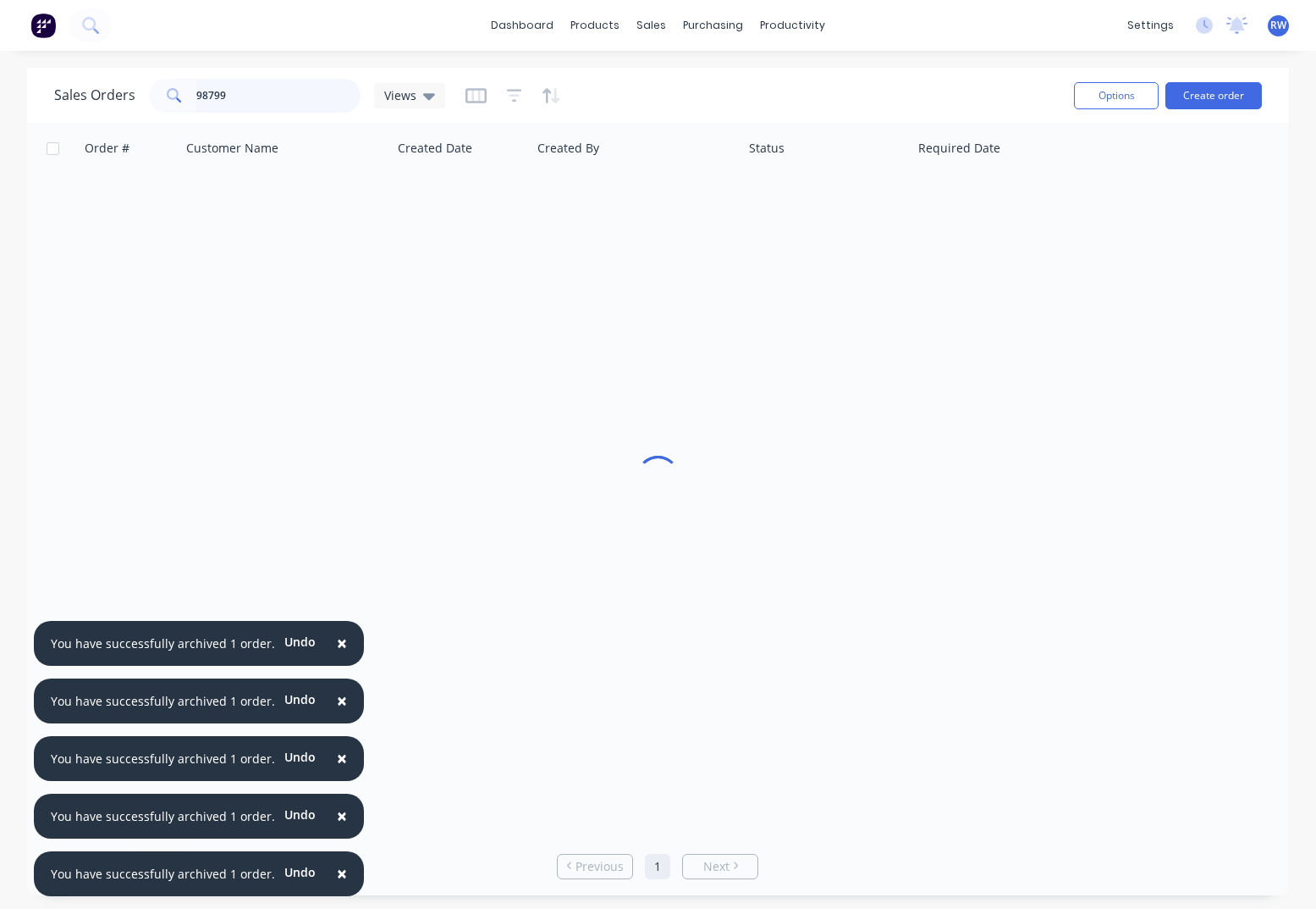
click at [257, 95] on input "98799" at bounding box center [279, 95] width 165 height 33
drag, startPoint x: 242, startPoint y: 95, endPoint x: 186, endPoint y: 94, distance: 56.0
click at [196, 94] on input "98799" at bounding box center [279, 95] width 165 height 33
type input "98833"
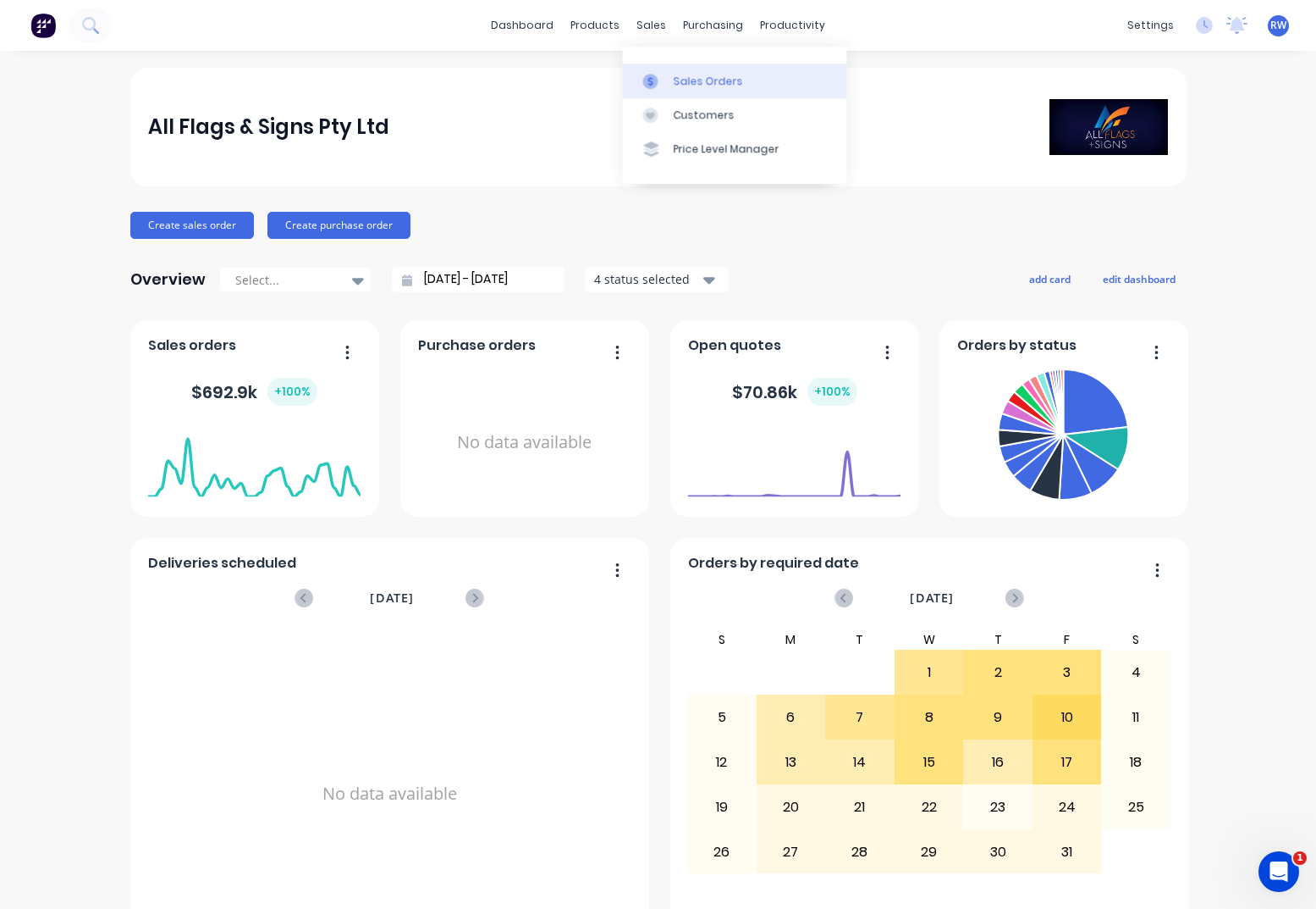
click at [699, 82] on div "Sales Orders" at bounding box center [707, 82] width 69 height 15
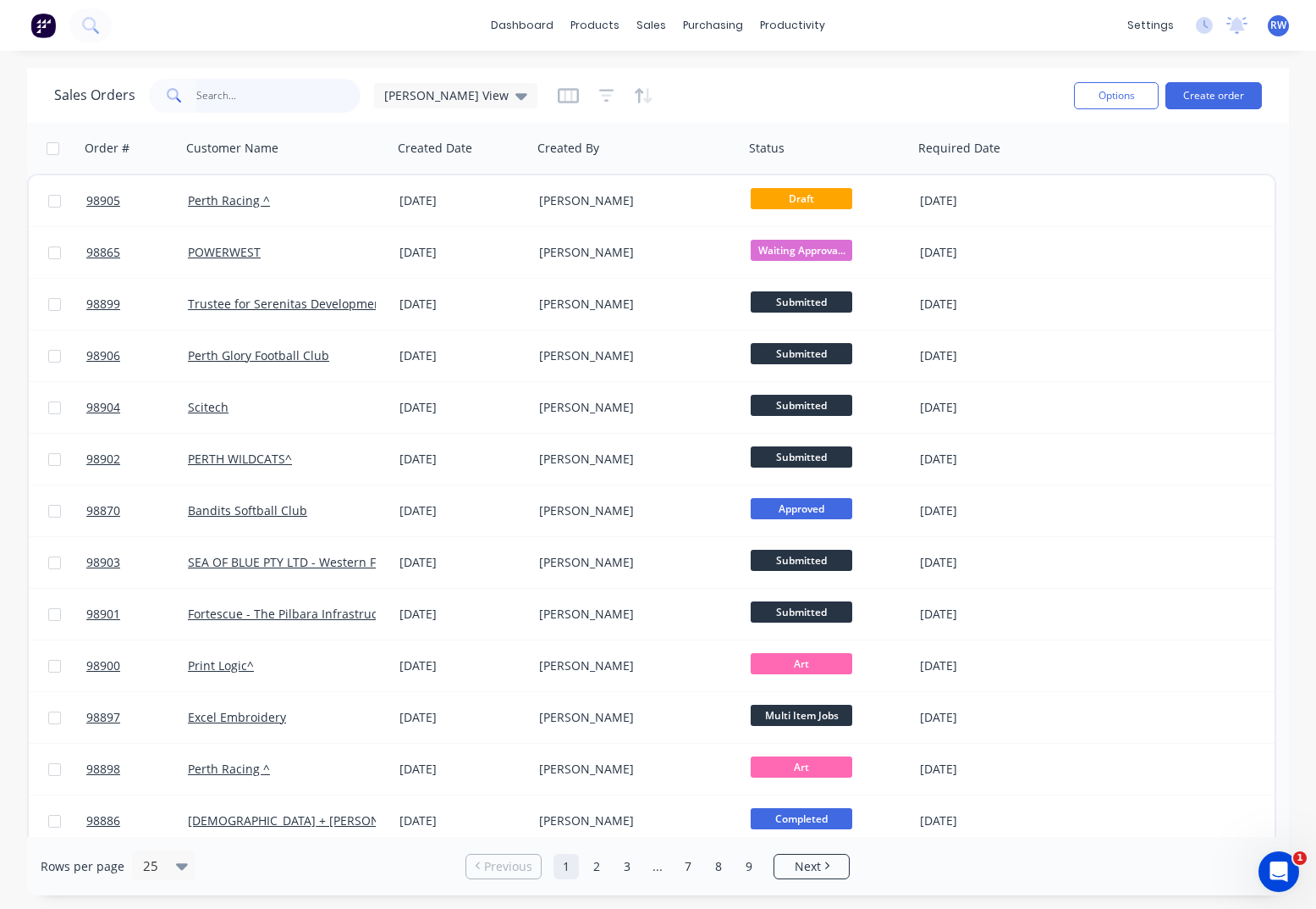
click at [244, 94] on input "text" at bounding box center [279, 95] width 165 height 33
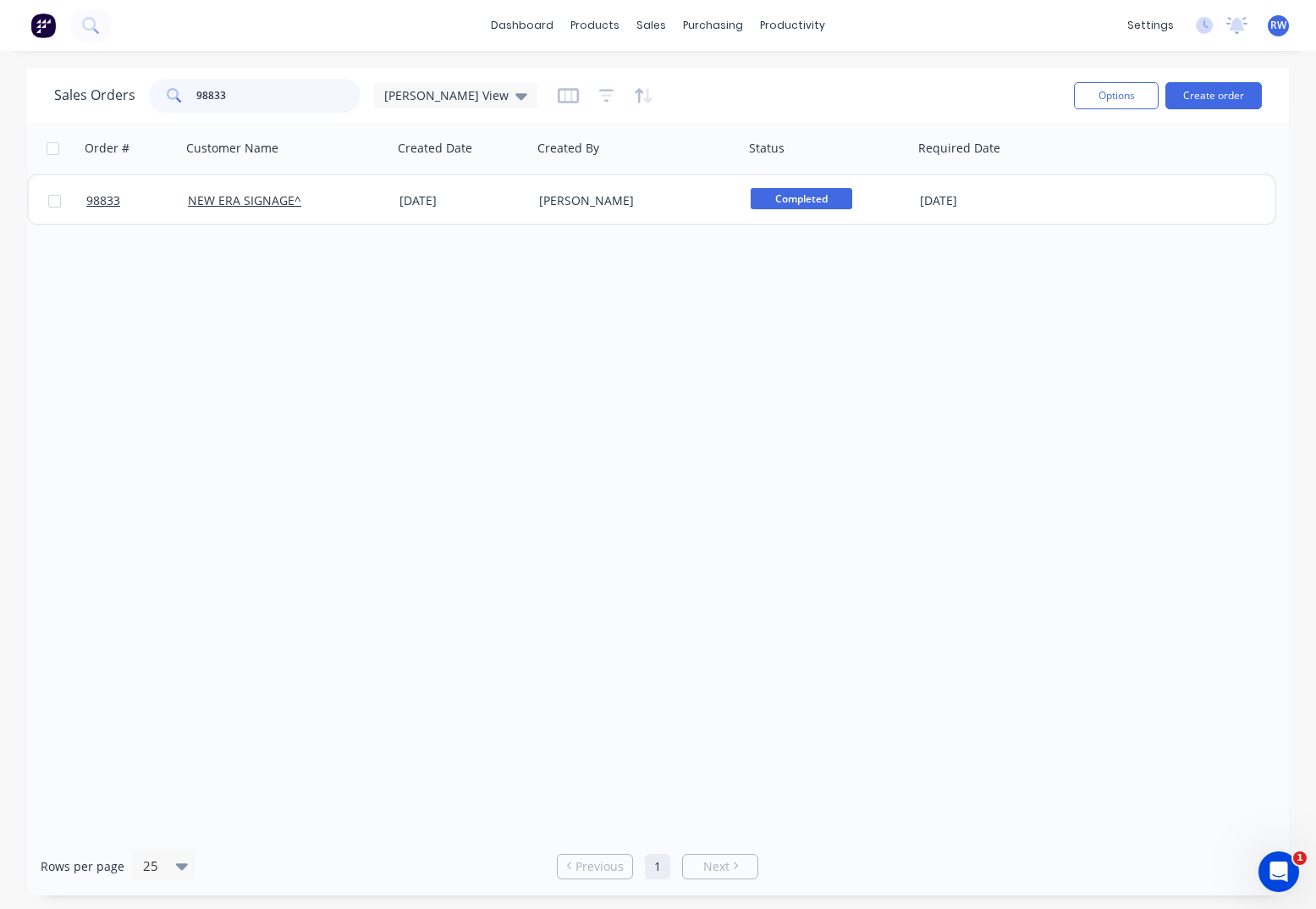
type input "98833"
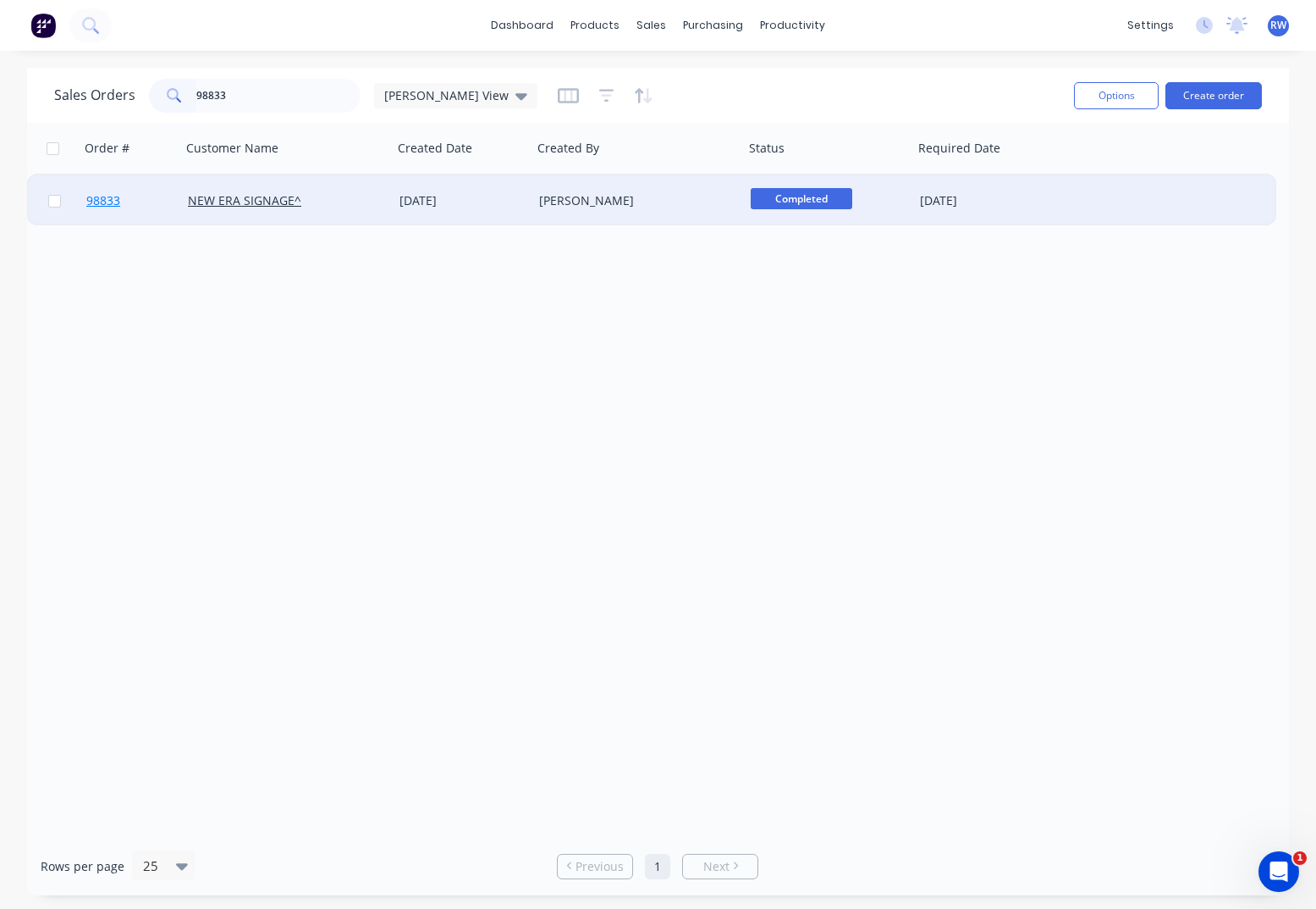
click at [102, 203] on span "98833" at bounding box center [103, 201] width 33 height 17
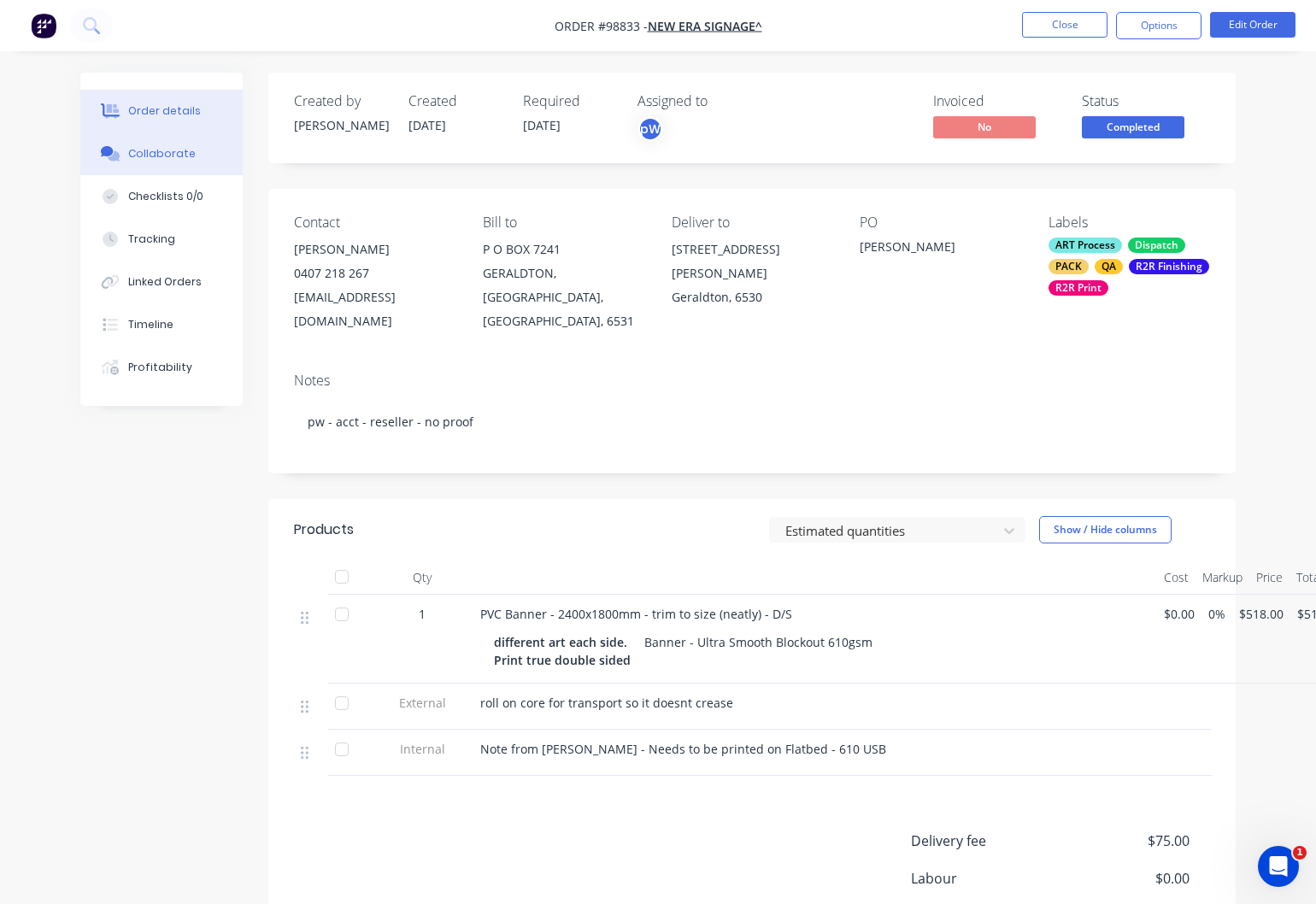
click at [151, 153] on div "Collaborate" at bounding box center [162, 154] width 68 height 16
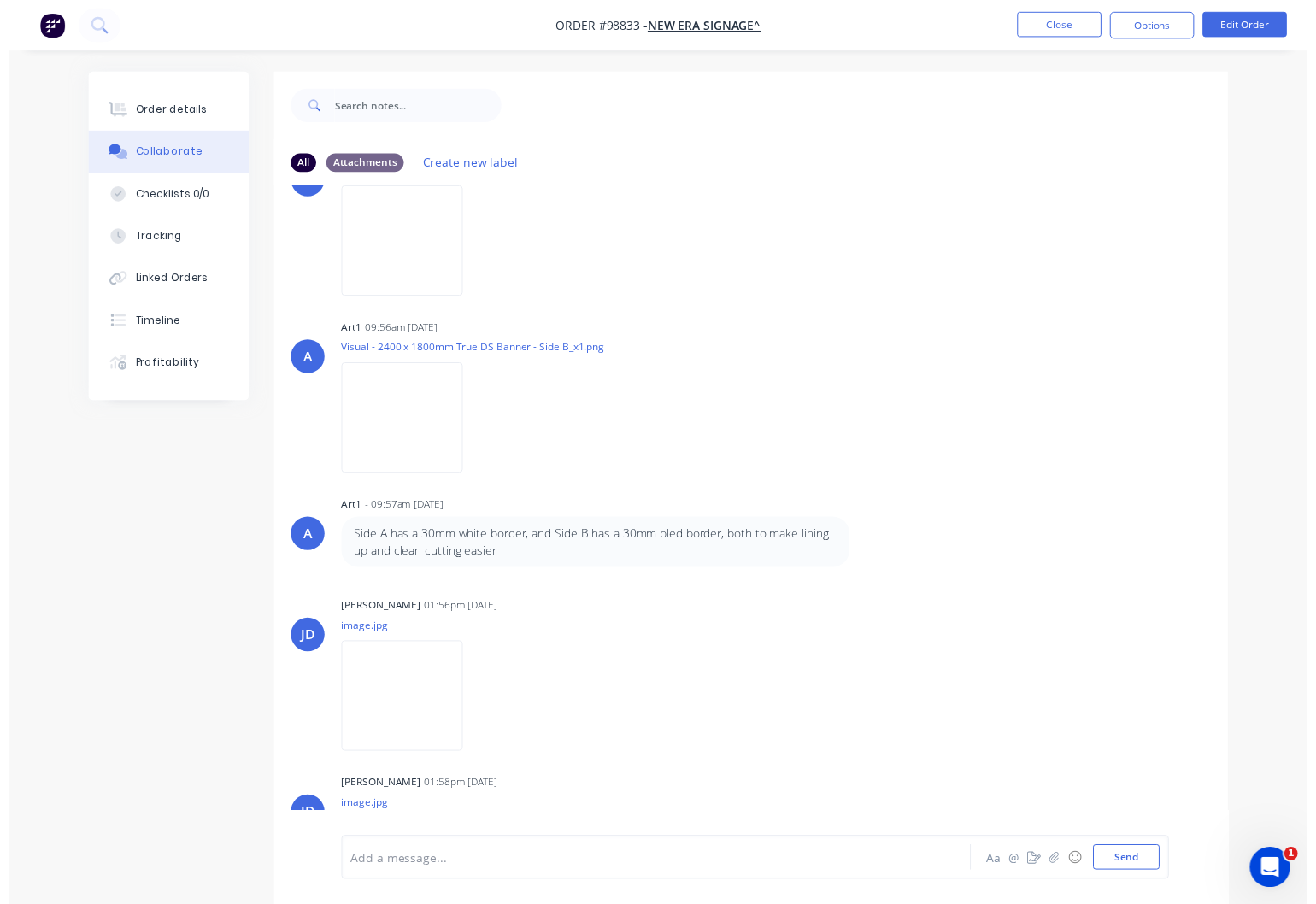
scroll to position [263, 0]
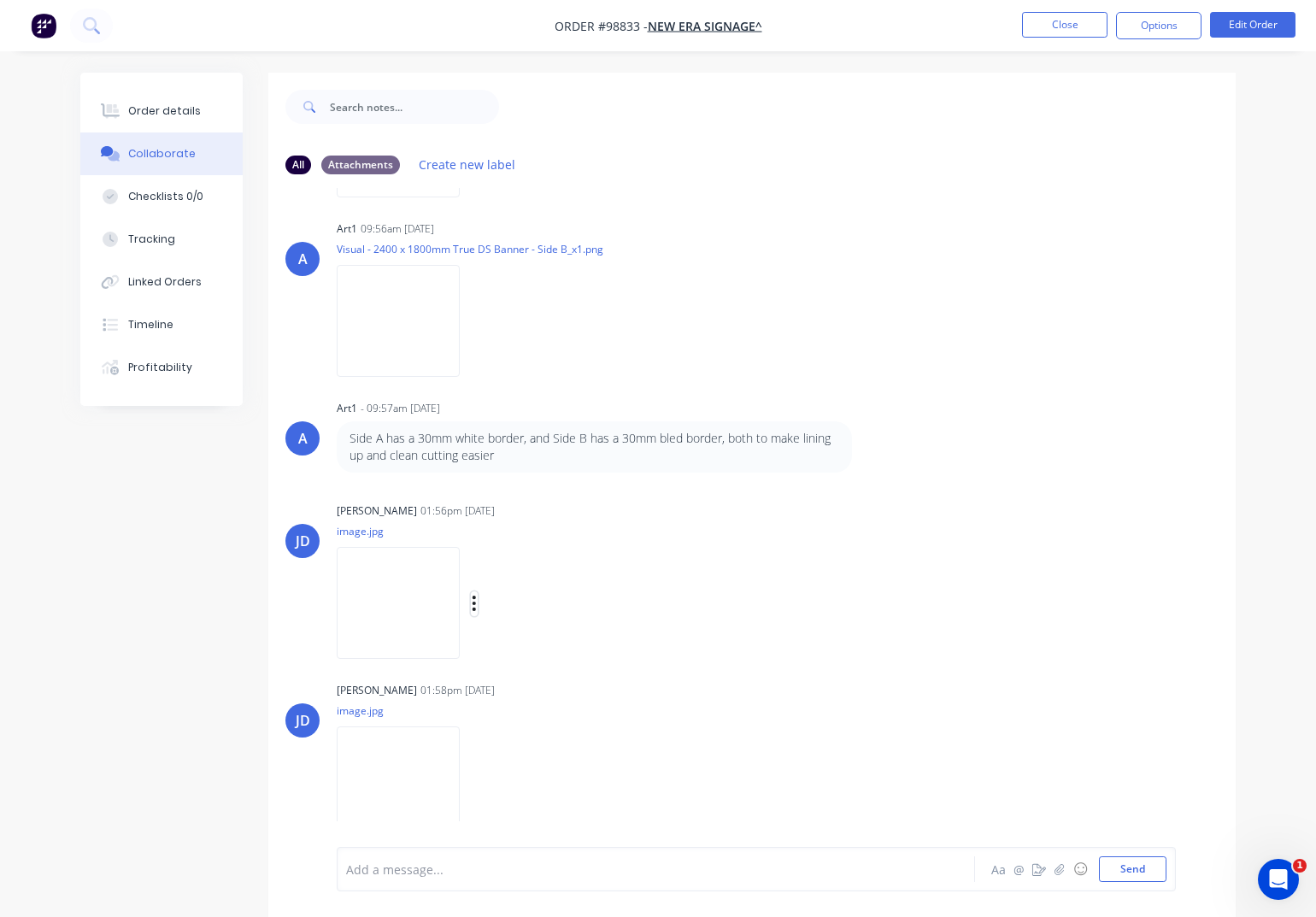
click at [476, 604] on icon "button" at bounding box center [475, 604] width 3 height 16
click at [548, 653] on button "Download" at bounding box center [586, 649] width 192 height 38
drag, startPoint x: 496, startPoint y: 785, endPoint x: 536, endPoint y: 806, distance: 45.2
click at [476, 784] on icon "button" at bounding box center [475, 783] width 3 height 16
click at [550, 788] on button "Download" at bounding box center [586, 785] width 192 height 38
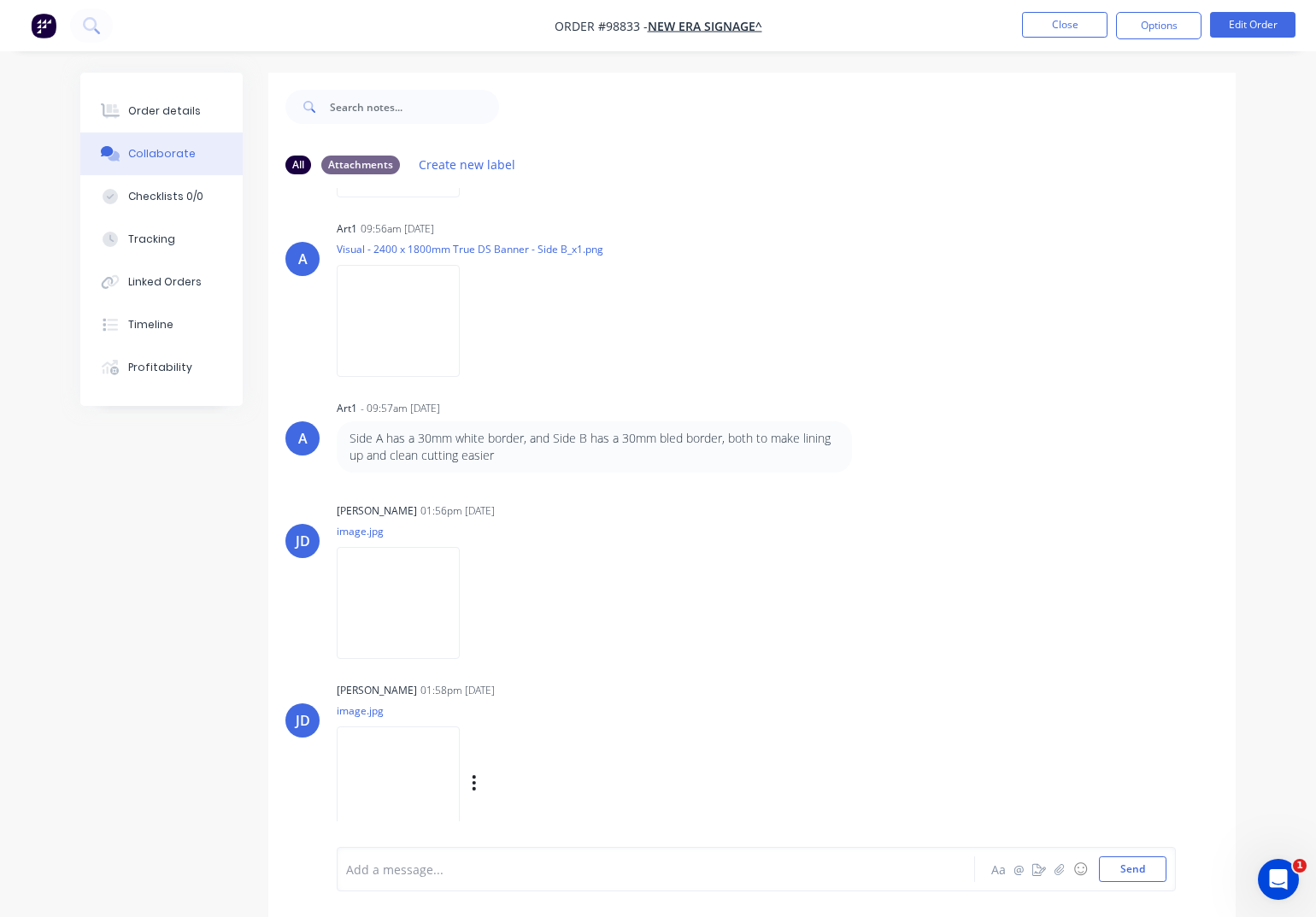
click at [1073, 23] on button "Close" at bounding box center [1065, 25] width 86 height 26
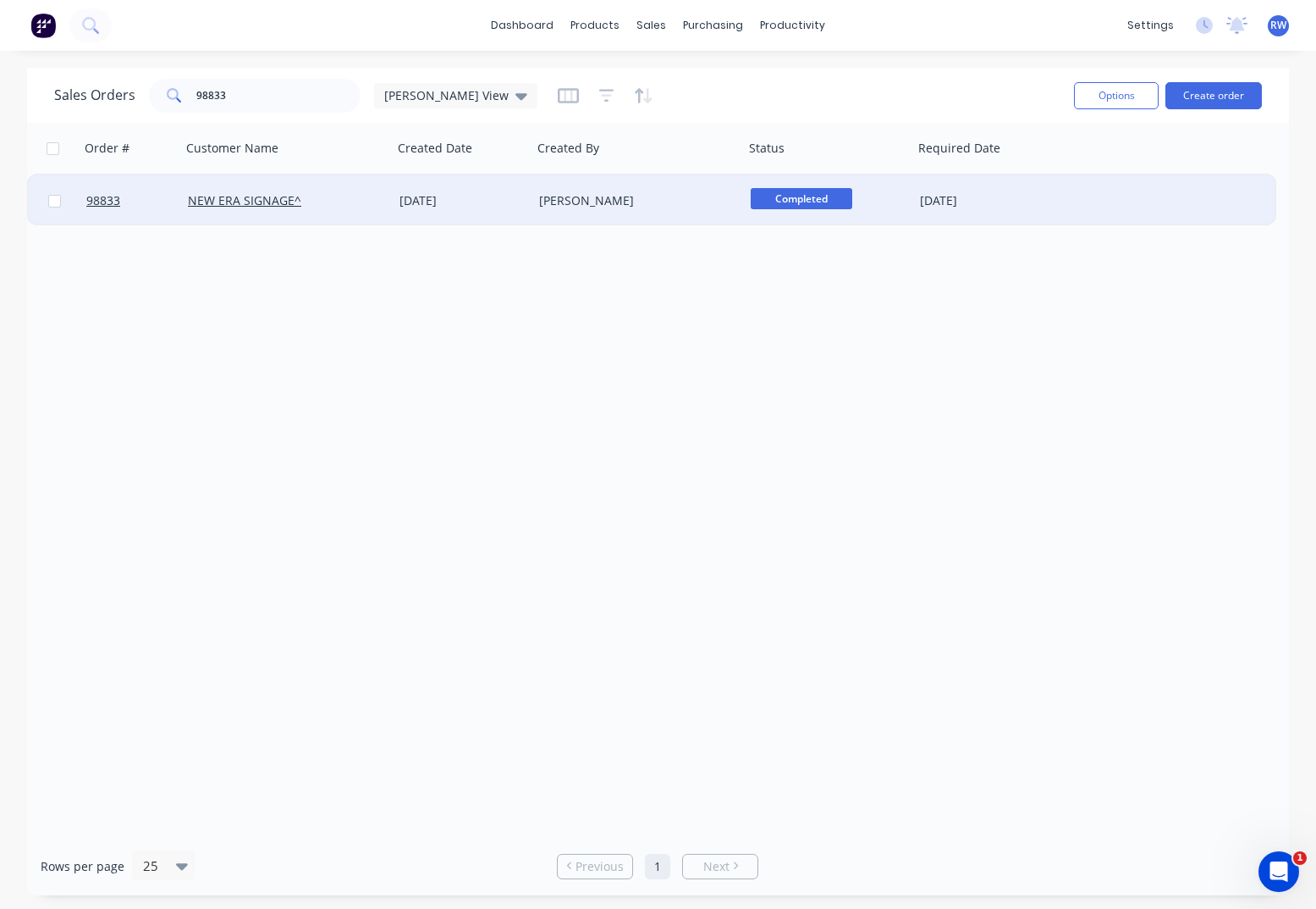
click at [53, 201] on input "checkbox" at bounding box center [54, 201] width 13 height 13
checkbox input "true"
click at [1100, 95] on button "Options" at bounding box center [1116, 96] width 85 height 27
click at [1064, 167] on div "Archive" at bounding box center [1065, 172] width 156 height 25
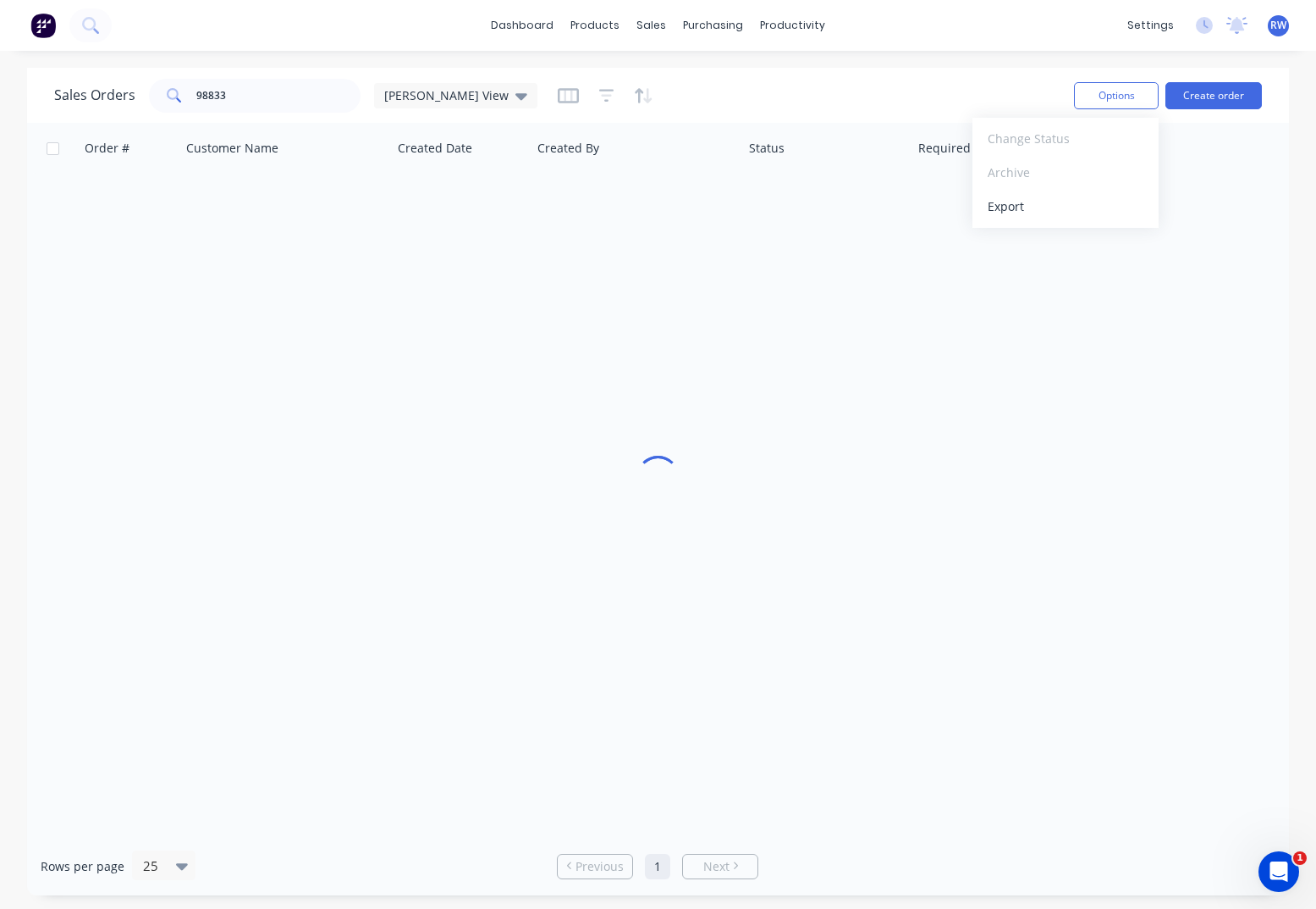
checkbox input "false"
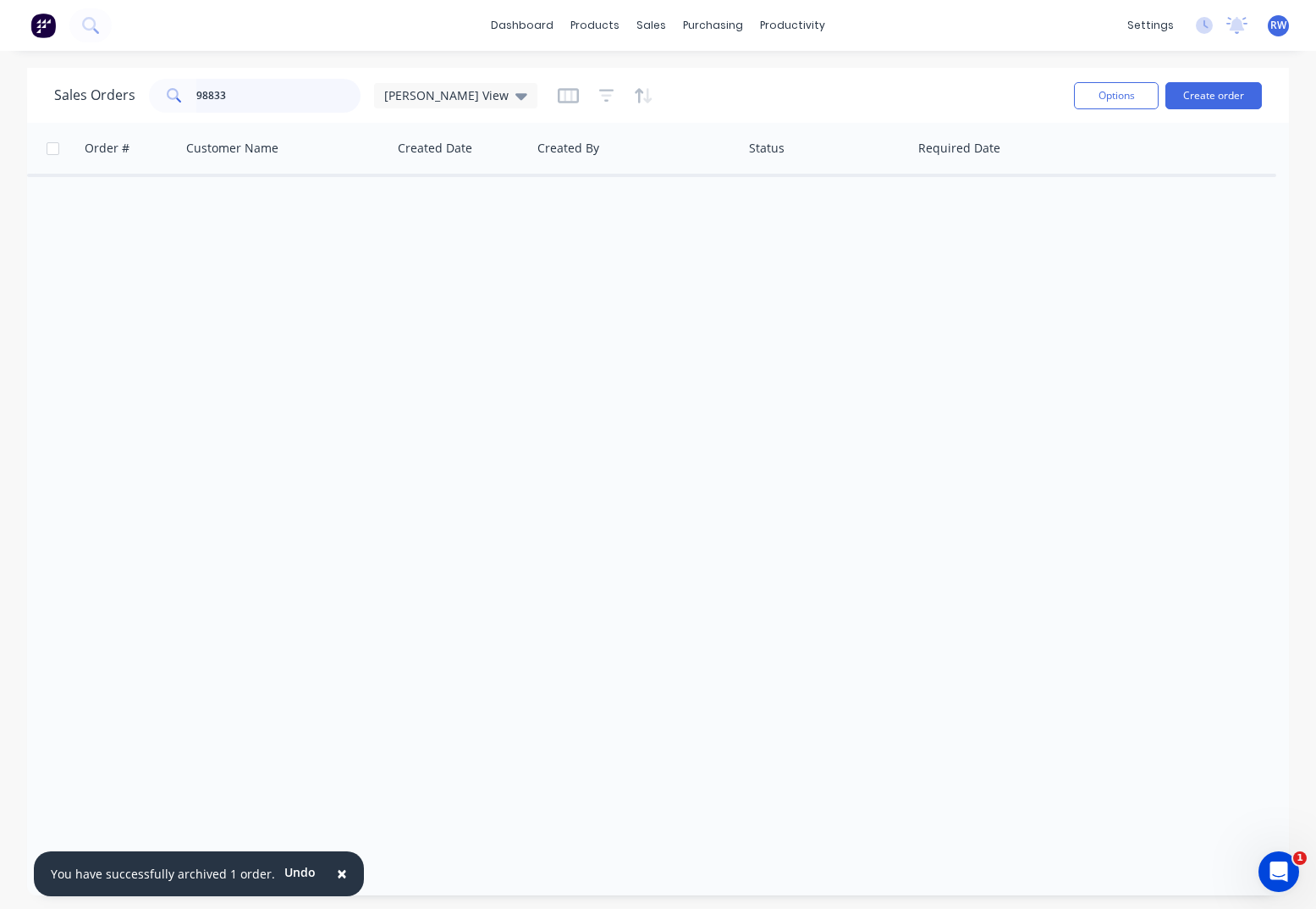
click at [245, 94] on input "98833" at bounding box center [279, 95] width 165 height 33
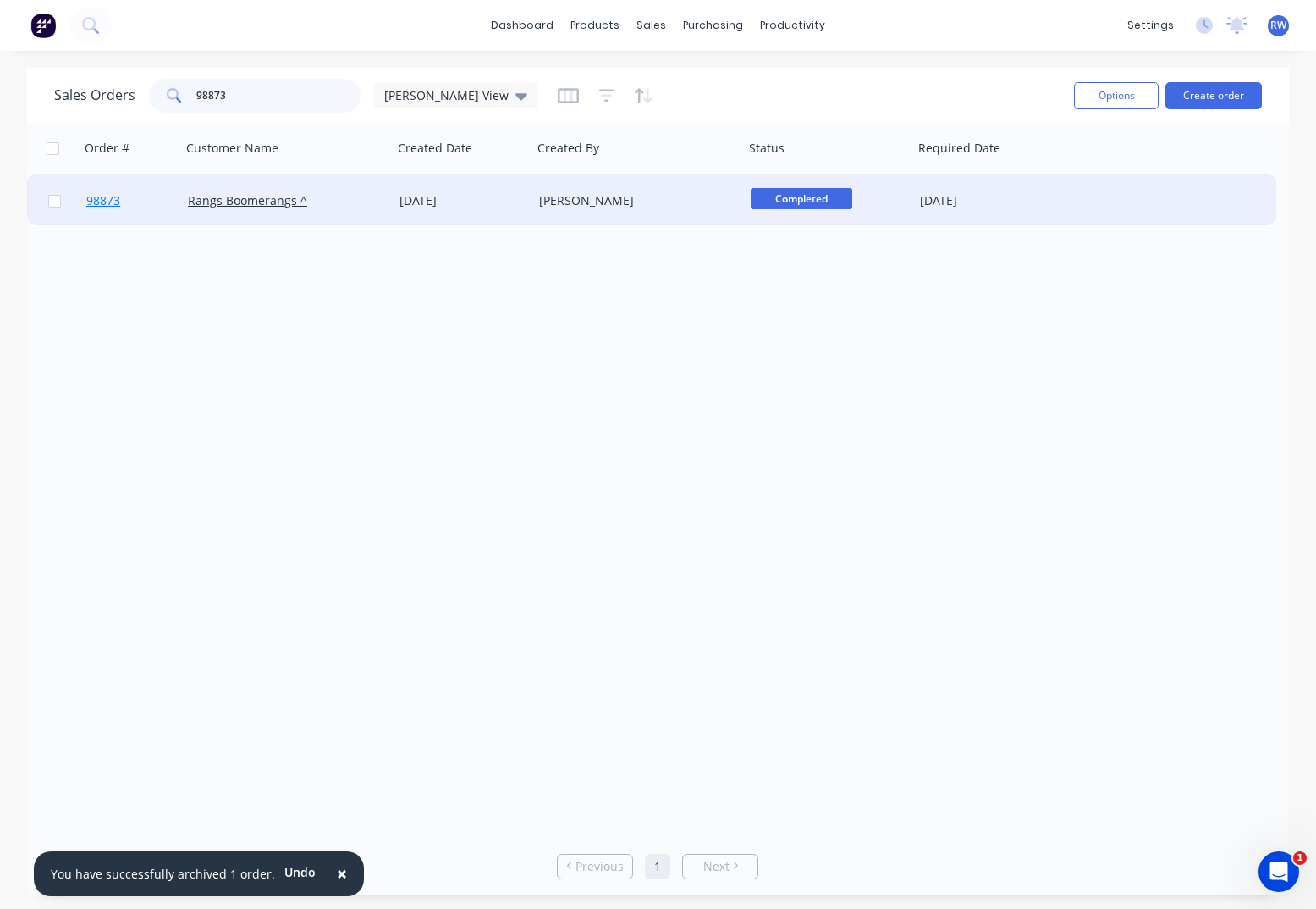
type input "98873"
click at [106, 201] on span "98873" at bounding box center [103, 201] width 33 height 17
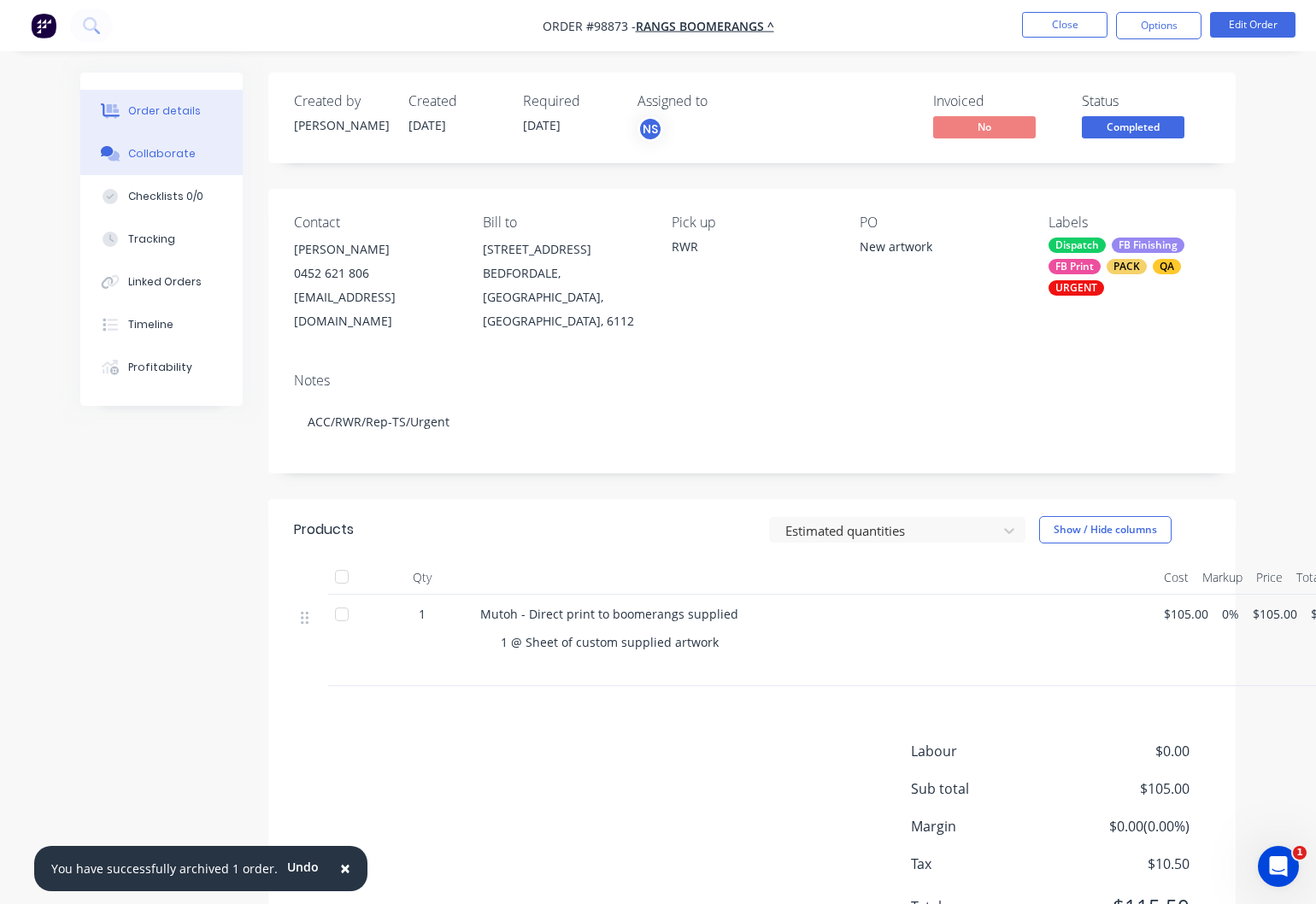
click at [144, 154] on div "Collaborate" at bounding box center [162, 154] width 68 height 16
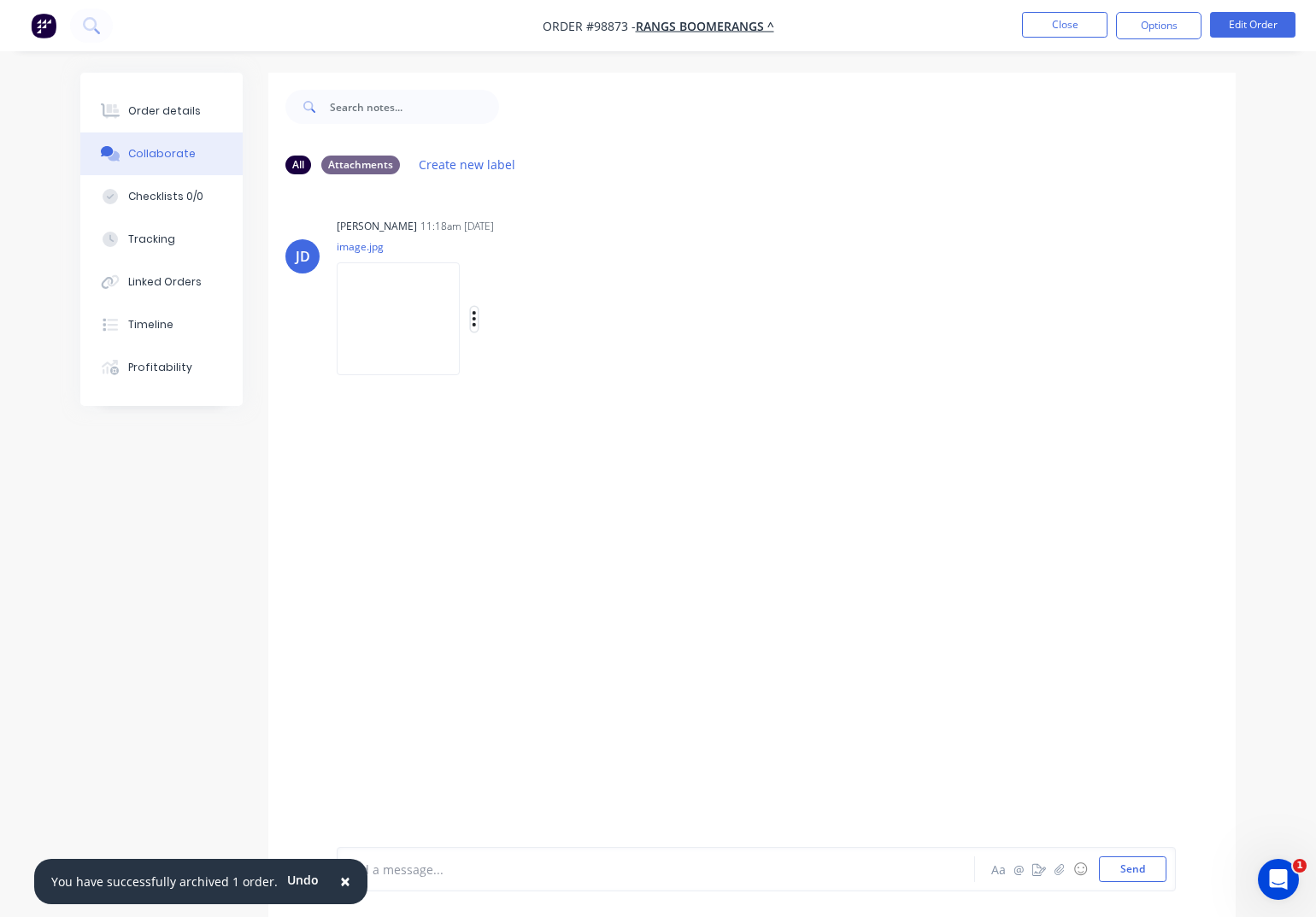
click at [477, 319] on icon "button" at bounding box center [475, 319] width 5 height 20
click at [557, 365] on button "Download" at bounding box center [586, 365] width 192 height 38
click at [760, 348] on div "John D’ermilio 11:18am 10/10/25 image.jpg Labels Download Delete" at bounding box center [603, 291] width 533 height 154
click at [1049, 25] on button "Close" at bounding box center [1065, 25] width 86 height 26
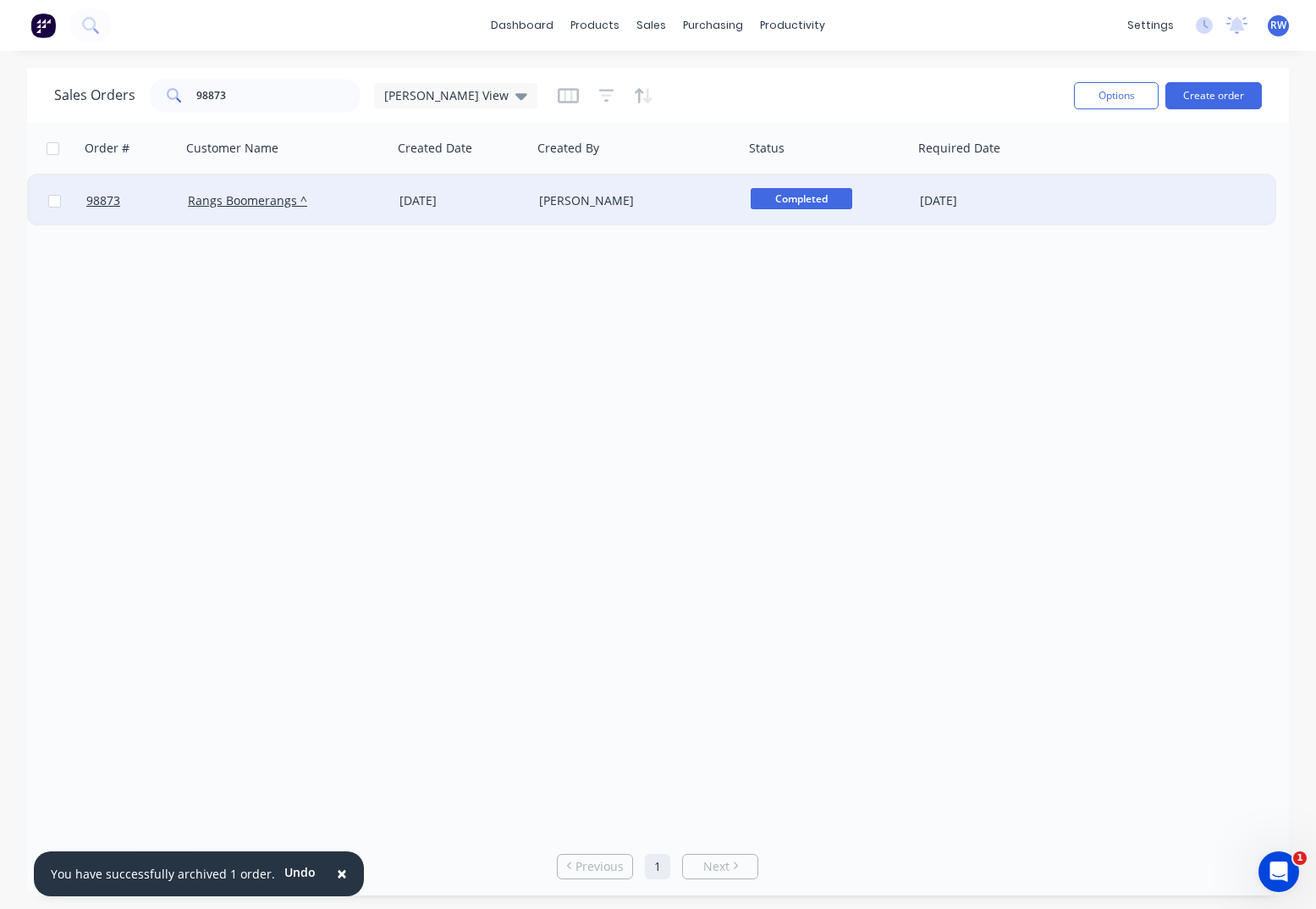
click at [48, 202] on input "checkbox" at bounding box center [54, 201] width 13 height 13
checkbox input "true"
click at [1136, 94] on button "Options" at bounding box center [1116, 96] width 85 height 27
drag, startPoint x: 1060, startPoint y: 173, endPoint x: 1072, endPoint y: 173, distance: 12.0
click at [1061, 173] on div "Archive" at bounding box center [1065, 172] width 156 height 25
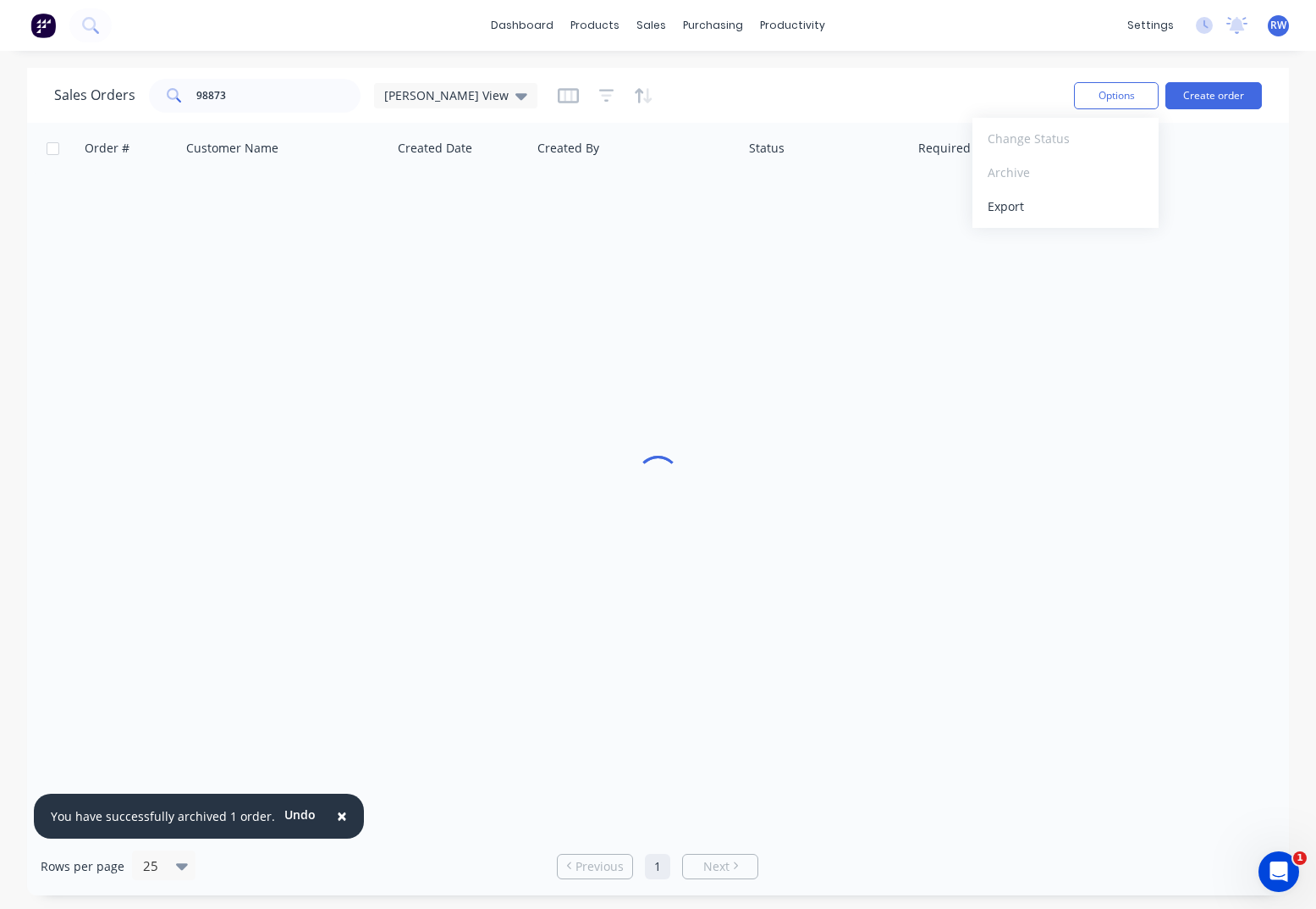
checkbox input "false"
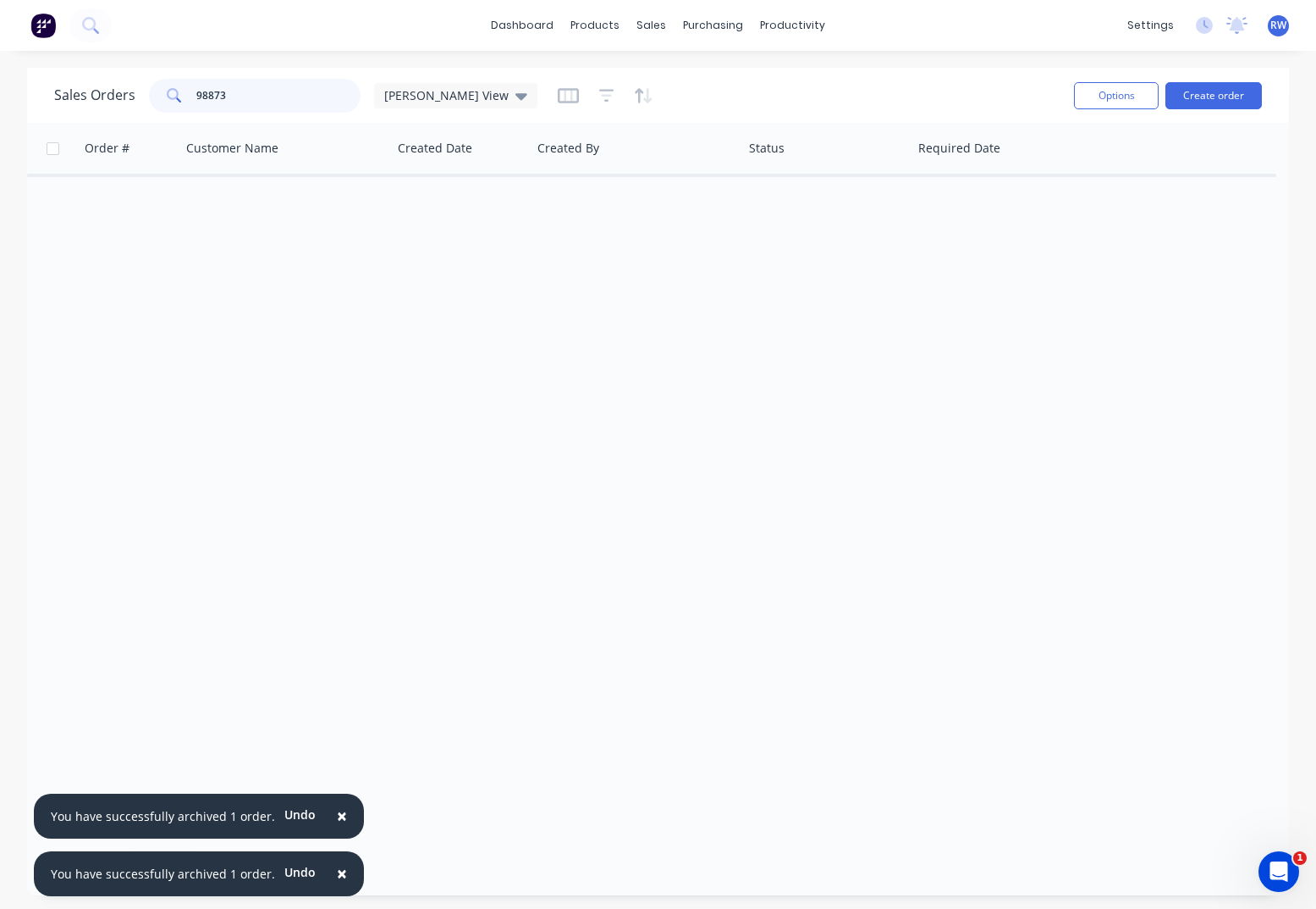
drag, startPoint x: 265, startPoint y: 100, endPoint x: 138, endPoint y: 95, distance: 127.1
click at [196, 95] on input "98873" at bounding box center [279, 95] width 165 height 33
type input "98778"
drag, startPoint x: 217, startPoint y: 95, endPoint x: 192, endPoint y: 95, distance: 25.0
click at [196, 95] on input "98778" at bounding box center [279, 95] width 165 height 33
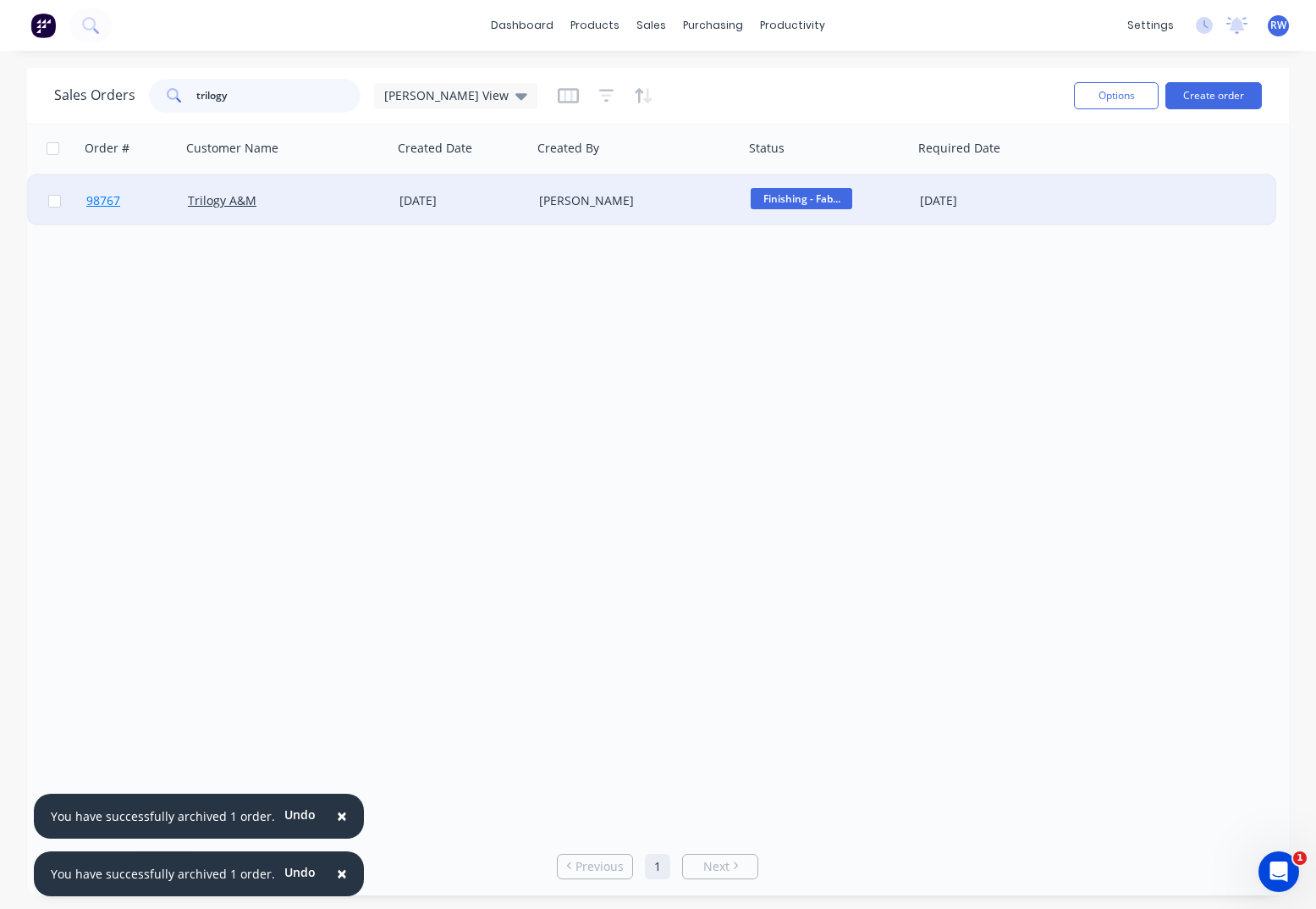
type input "trilogy"
click at [96, 203] on span "98767" at bounding box center [103, 201] width 33 height 17
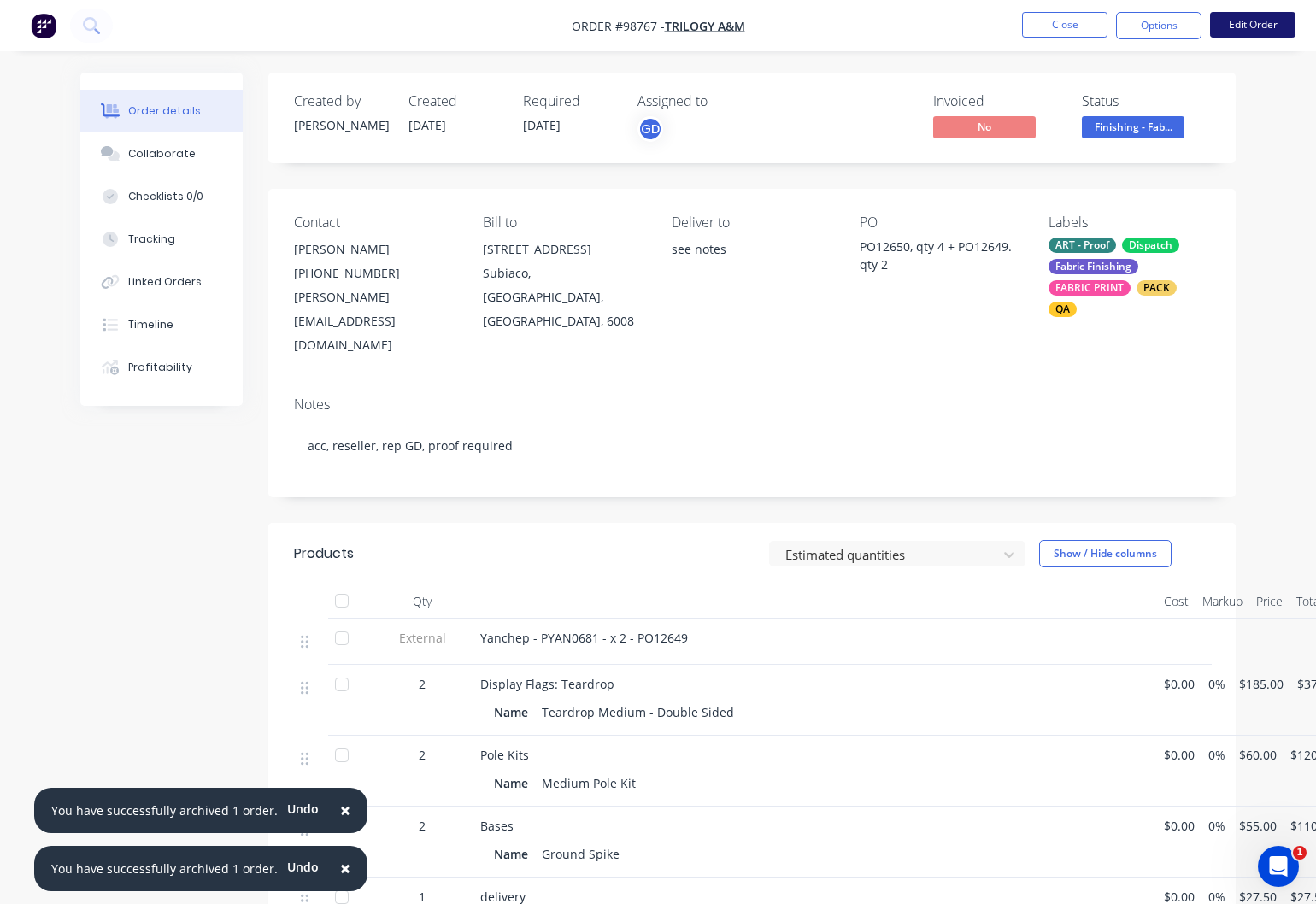
click at [1254, 28] on button "Edit Order" at bounding box center [1253, 25] width 86 height 26
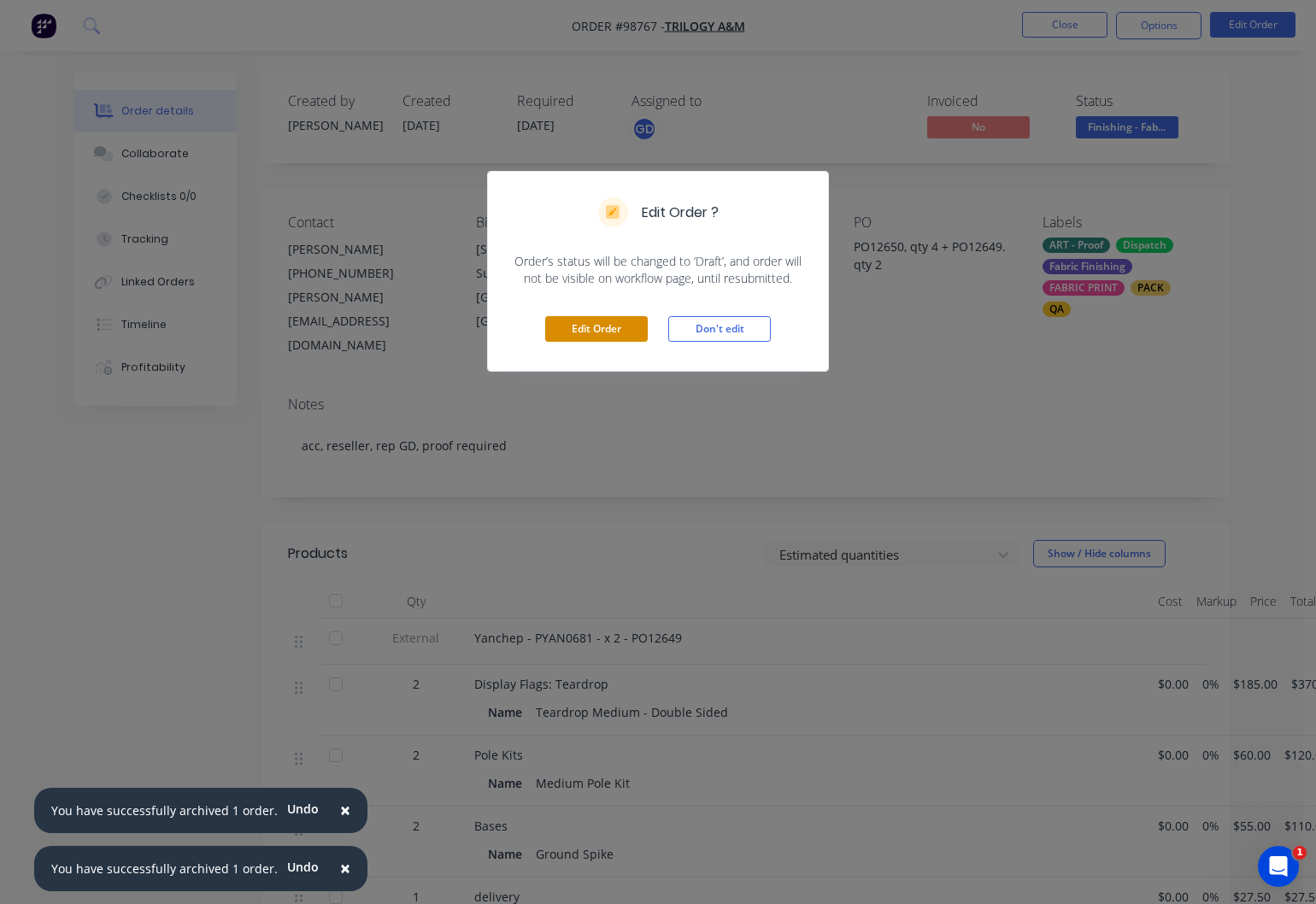
click at [586, 334] on button "Edit Order" at bounding box center [596, 329] width 102 height 26
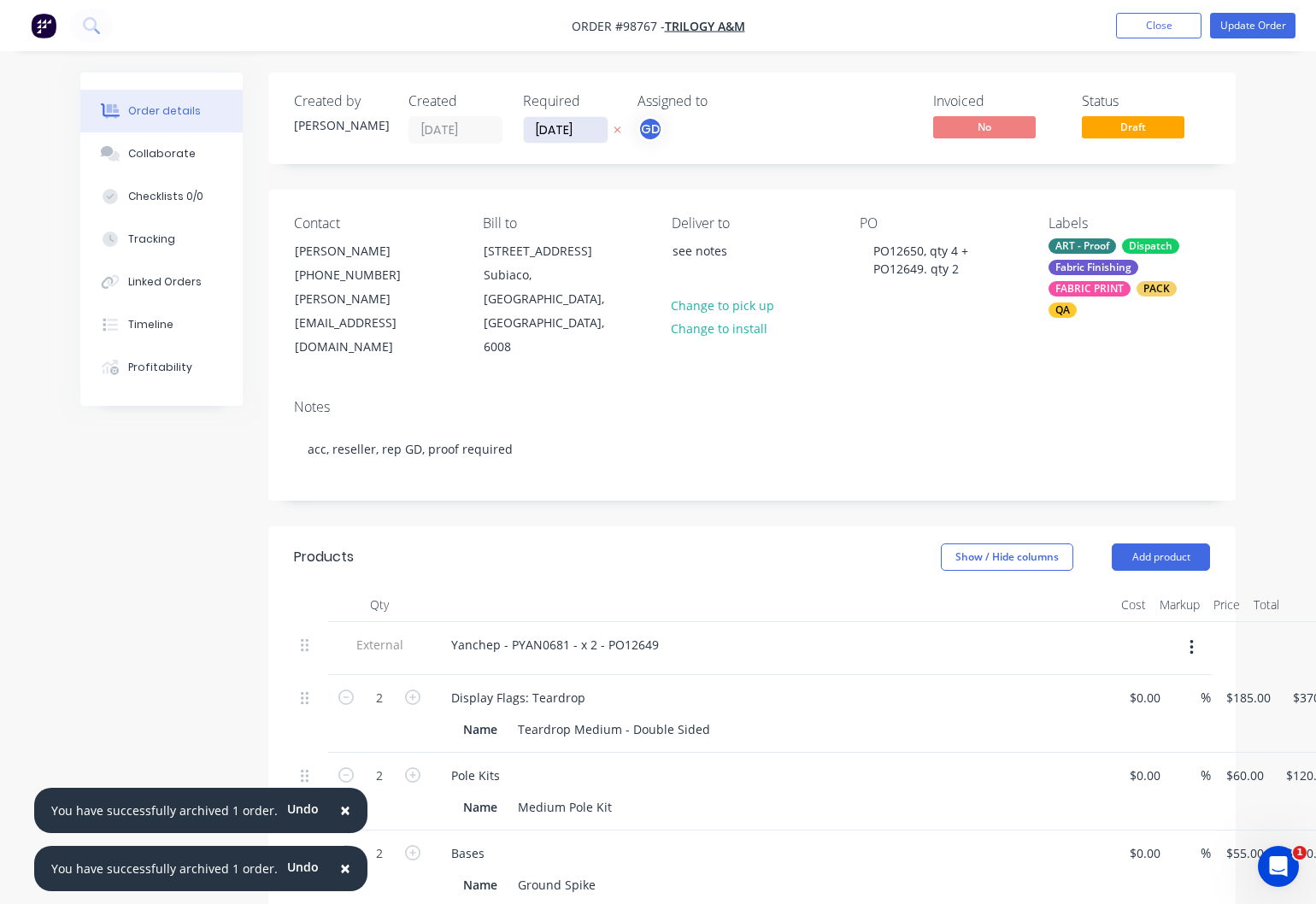
click at [561, 131] on input "[DATE]" at bounding box center [566, 130] width 84 height 26
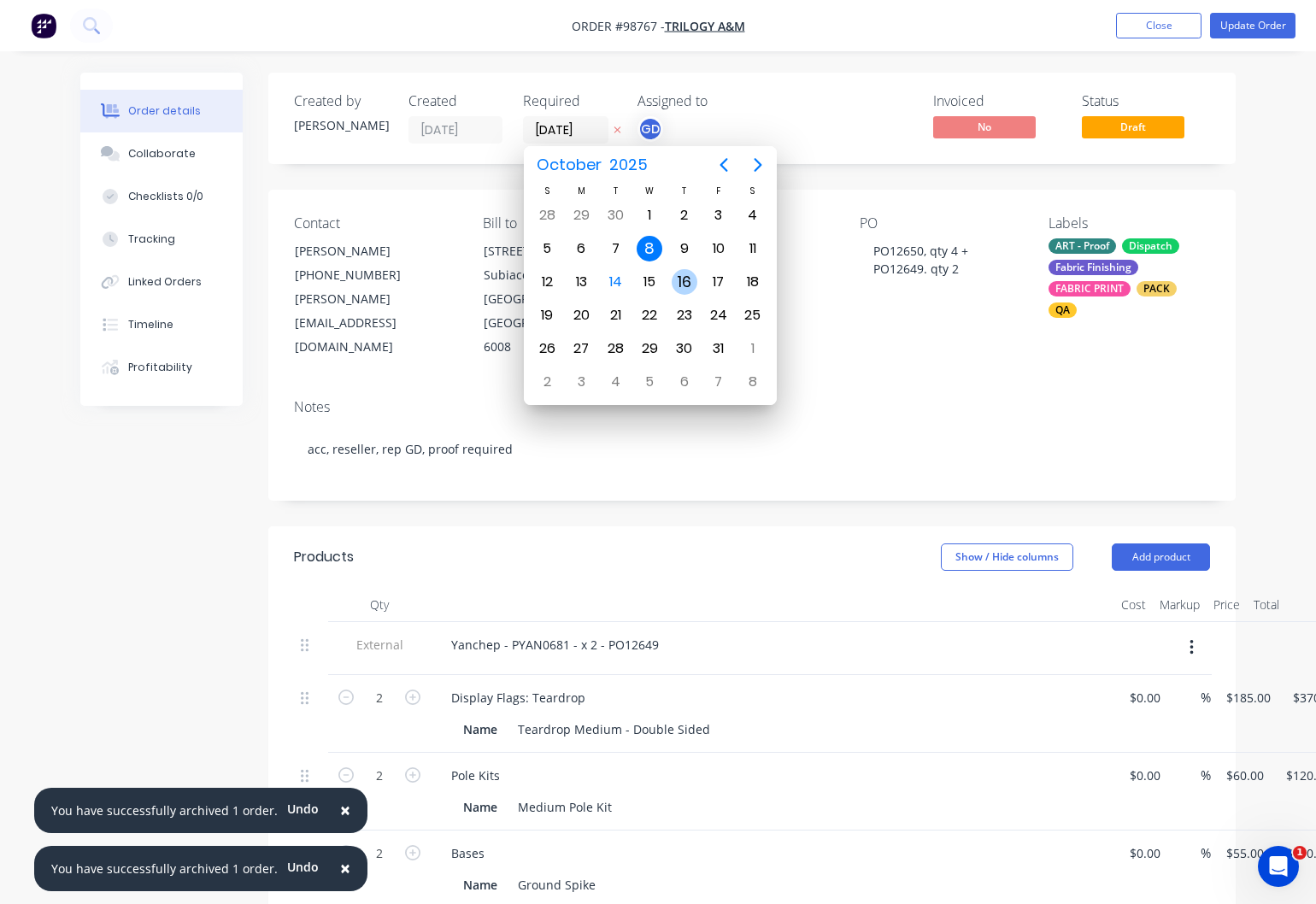
click at [688, 285] on div "16" at bounding box center [685, 282] width 26 height 26
type input "16/10/25"
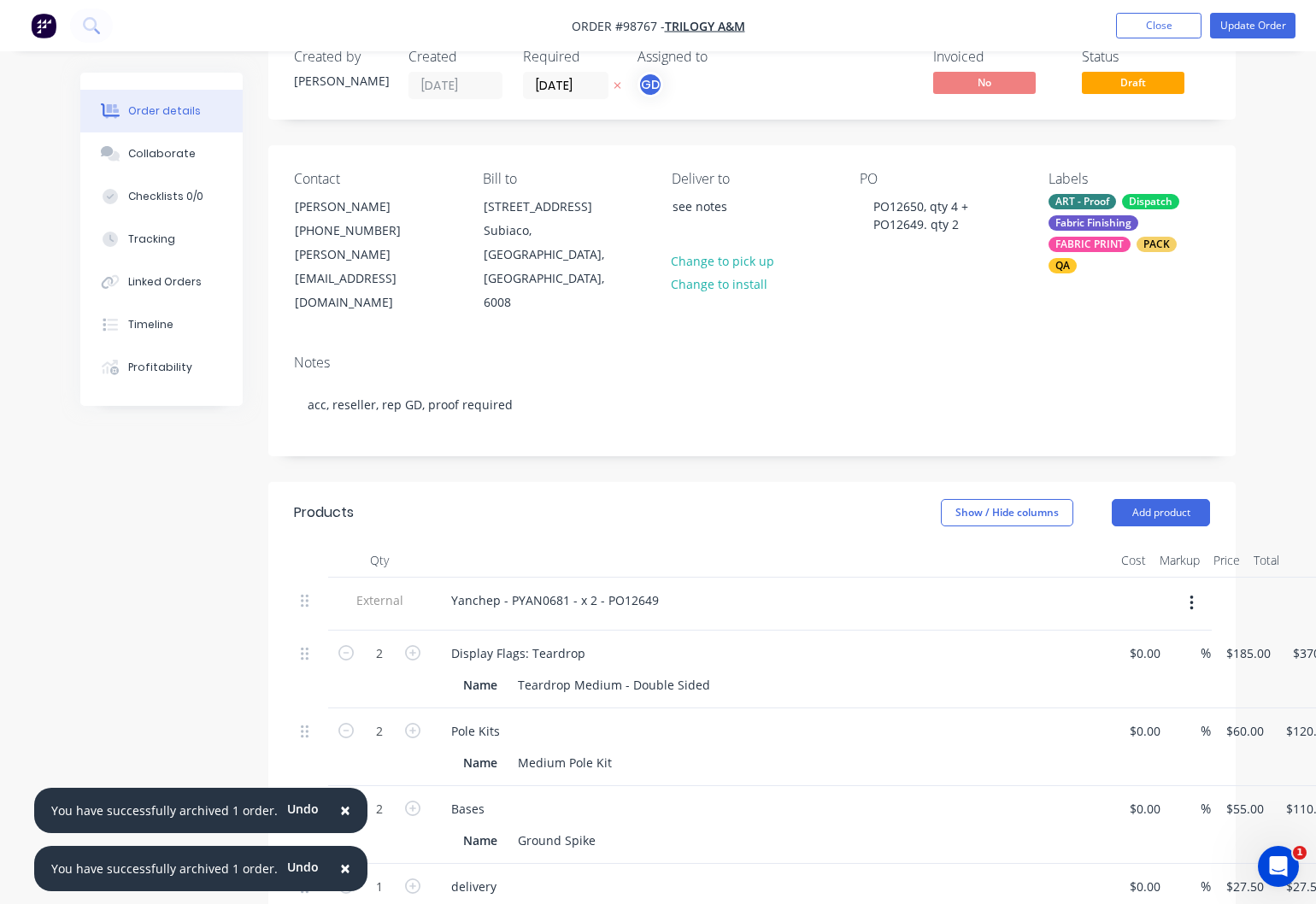
scroll to position [42, 0]
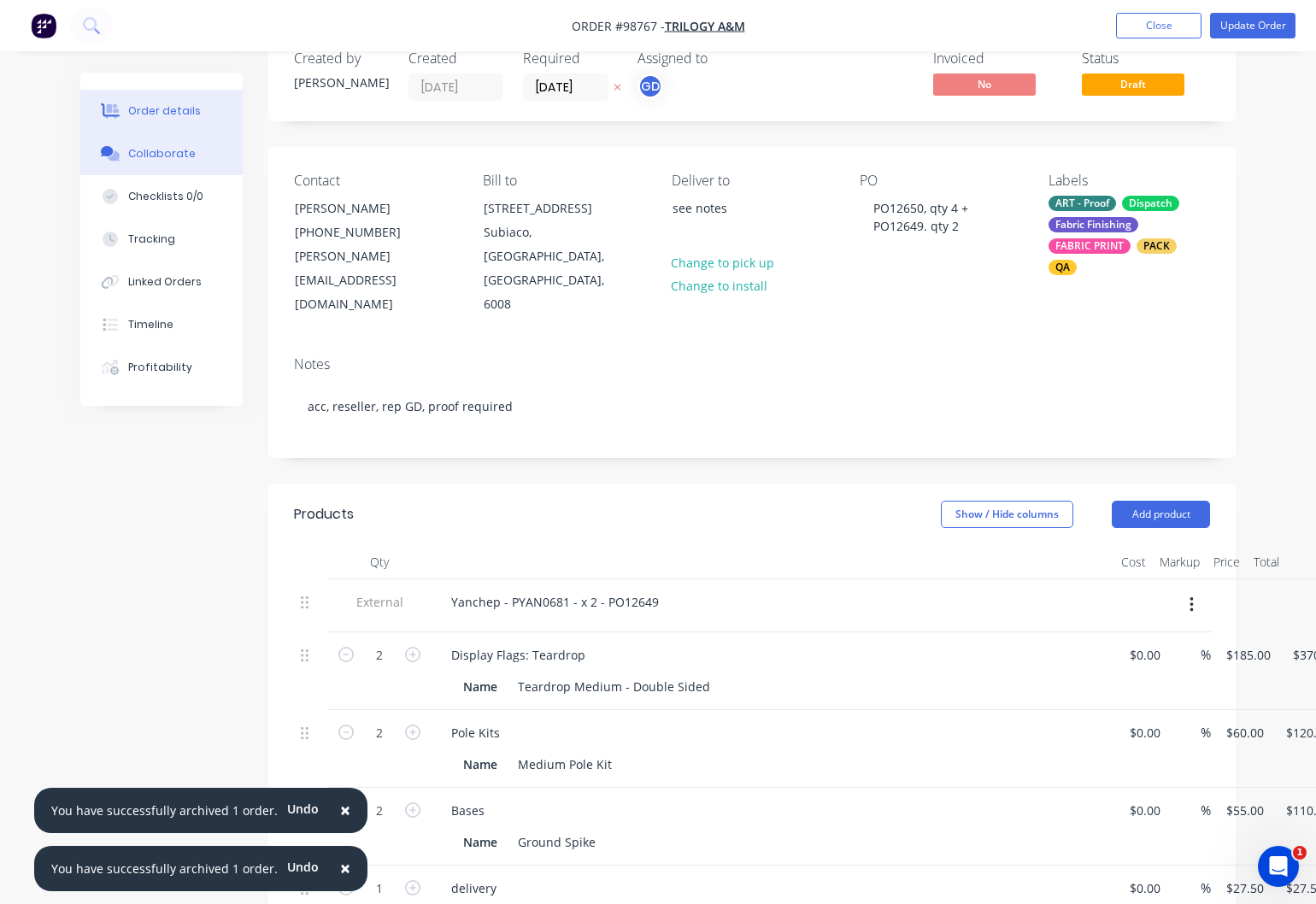
click at [151, 151] on div "Collaborate" at bounding box center [162, 154] width 68 height 16
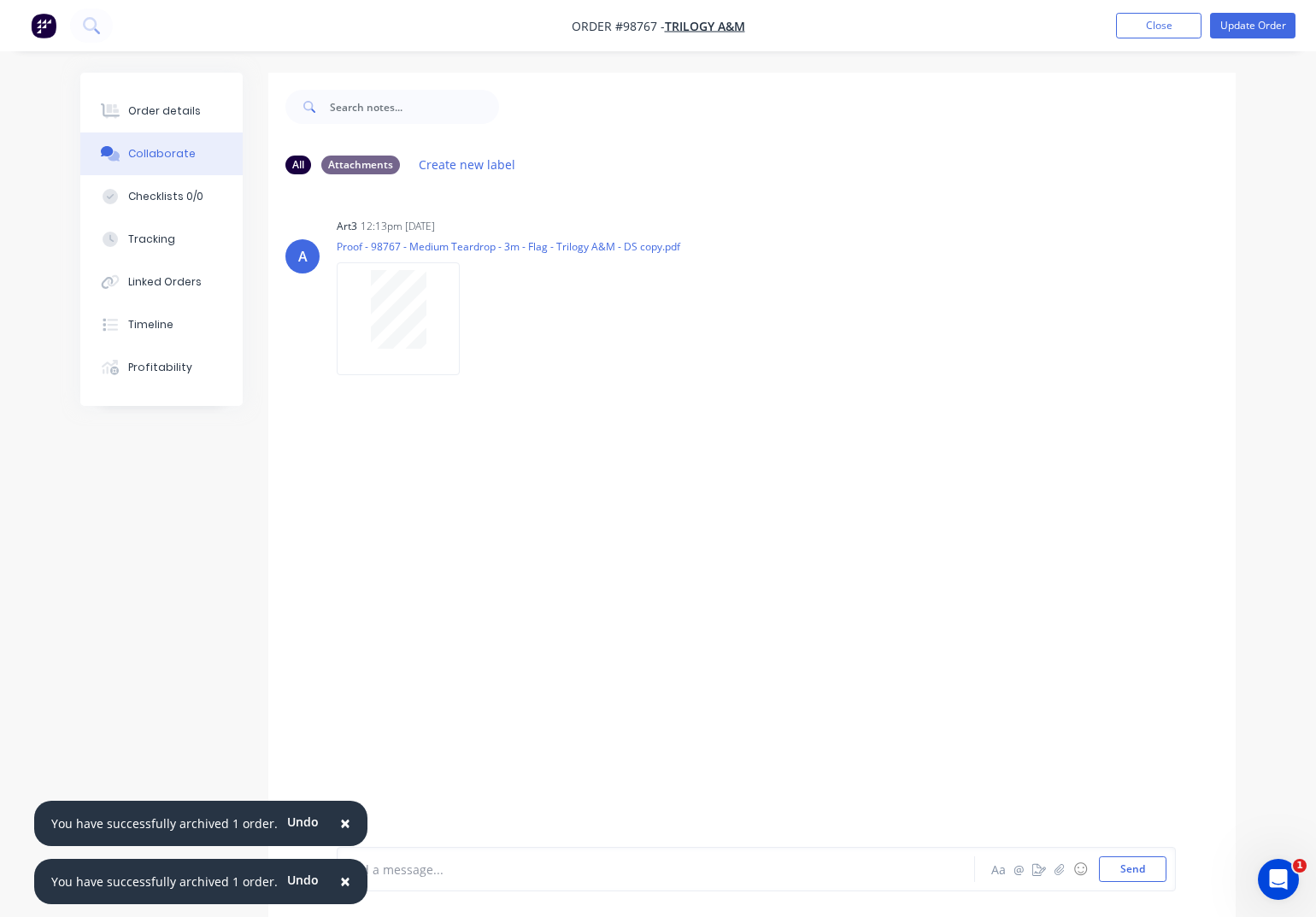
click at [531, 869] on div at bounding box center [654, 869] width 614 height 18
click at [1018, 871] on button "@" at bounding box center [1019, 869] width 21 height 21
click at [340, 820] on span "×" at bounding box center [346, 823] width 10 height 24
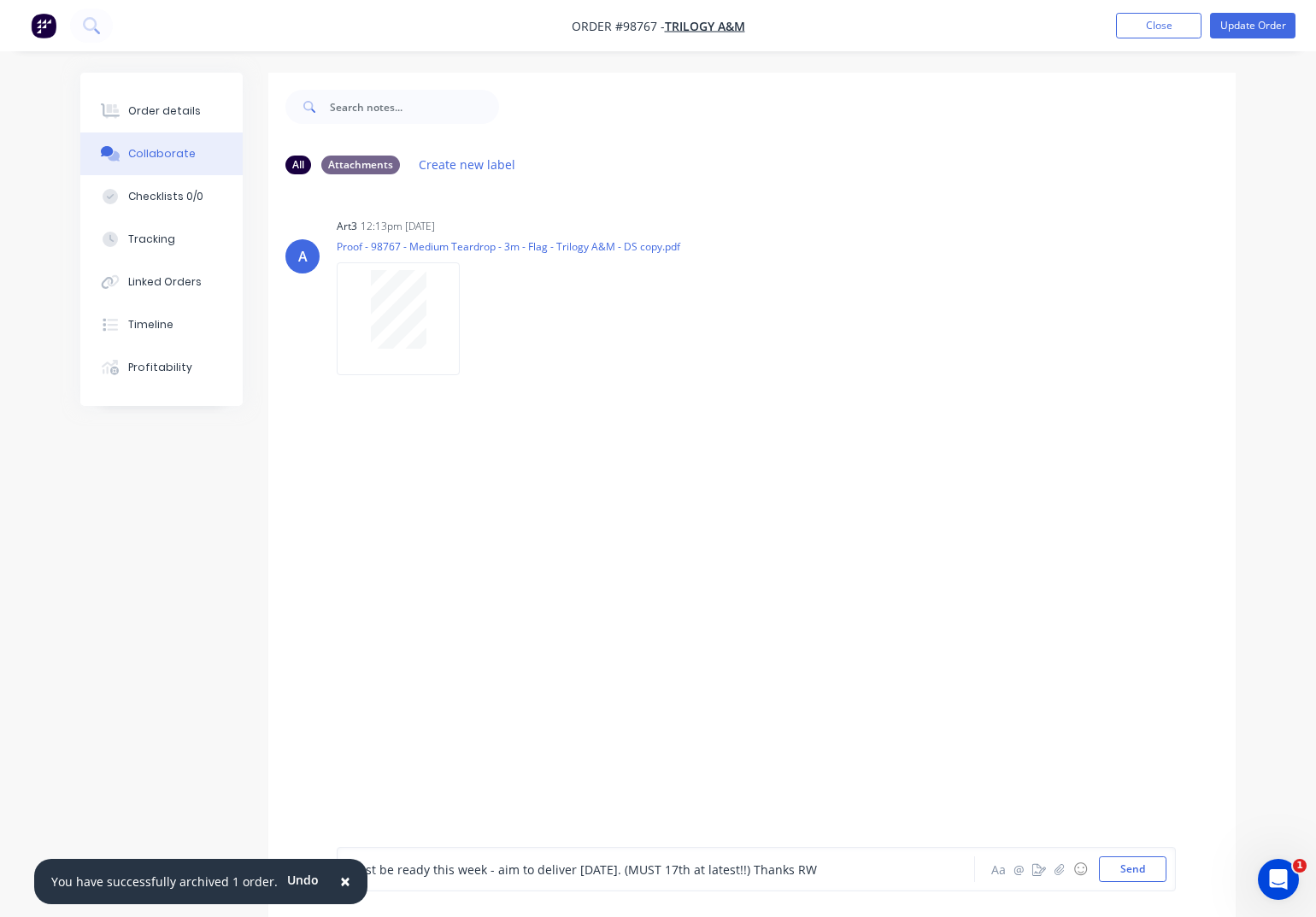
click at [340, 881] on span "×" at bounding box center [346, 881] width 10 height 24
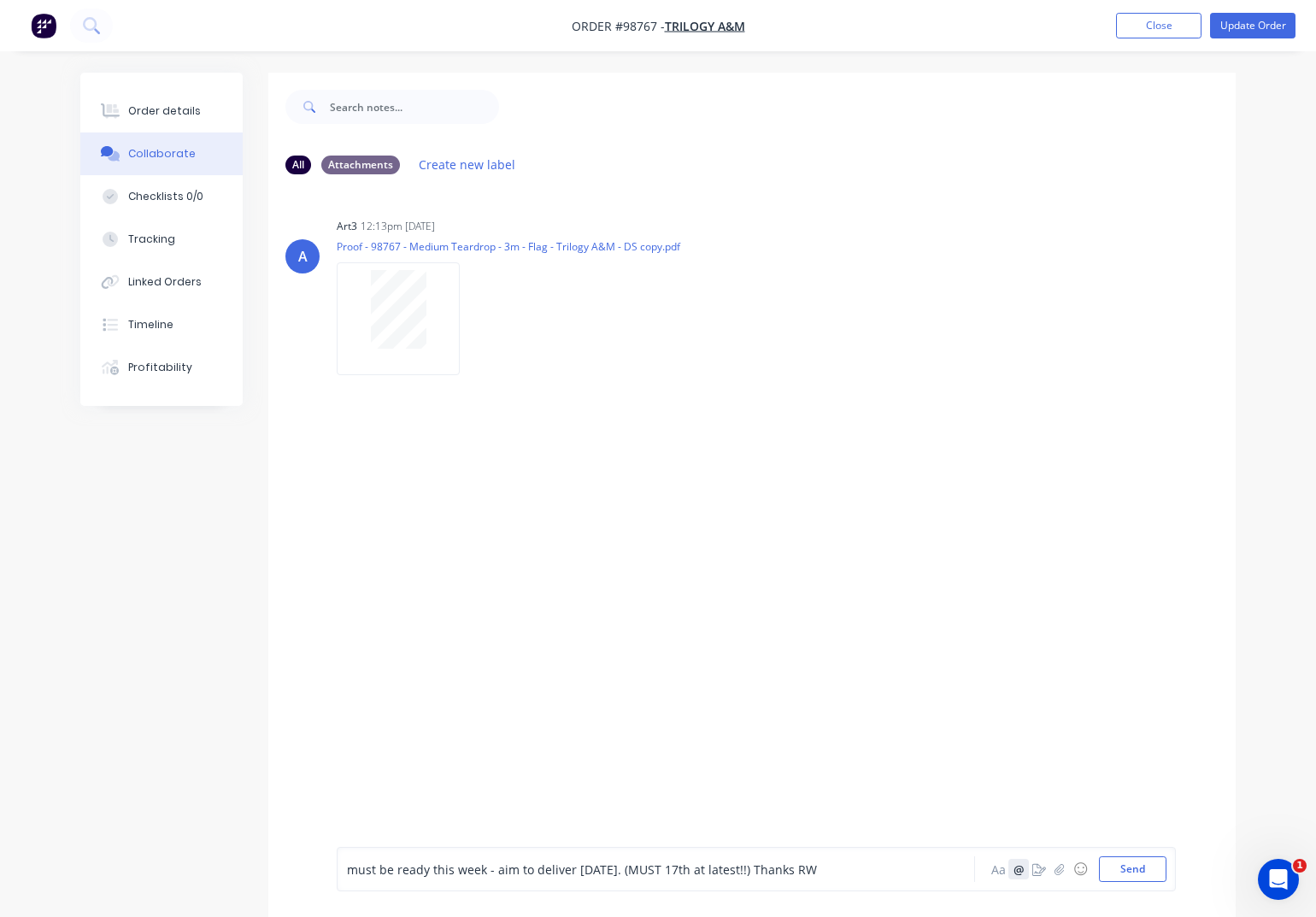
click at [1021, 868] on button "@" at bounding box center [1019, 869] width 21 height 21
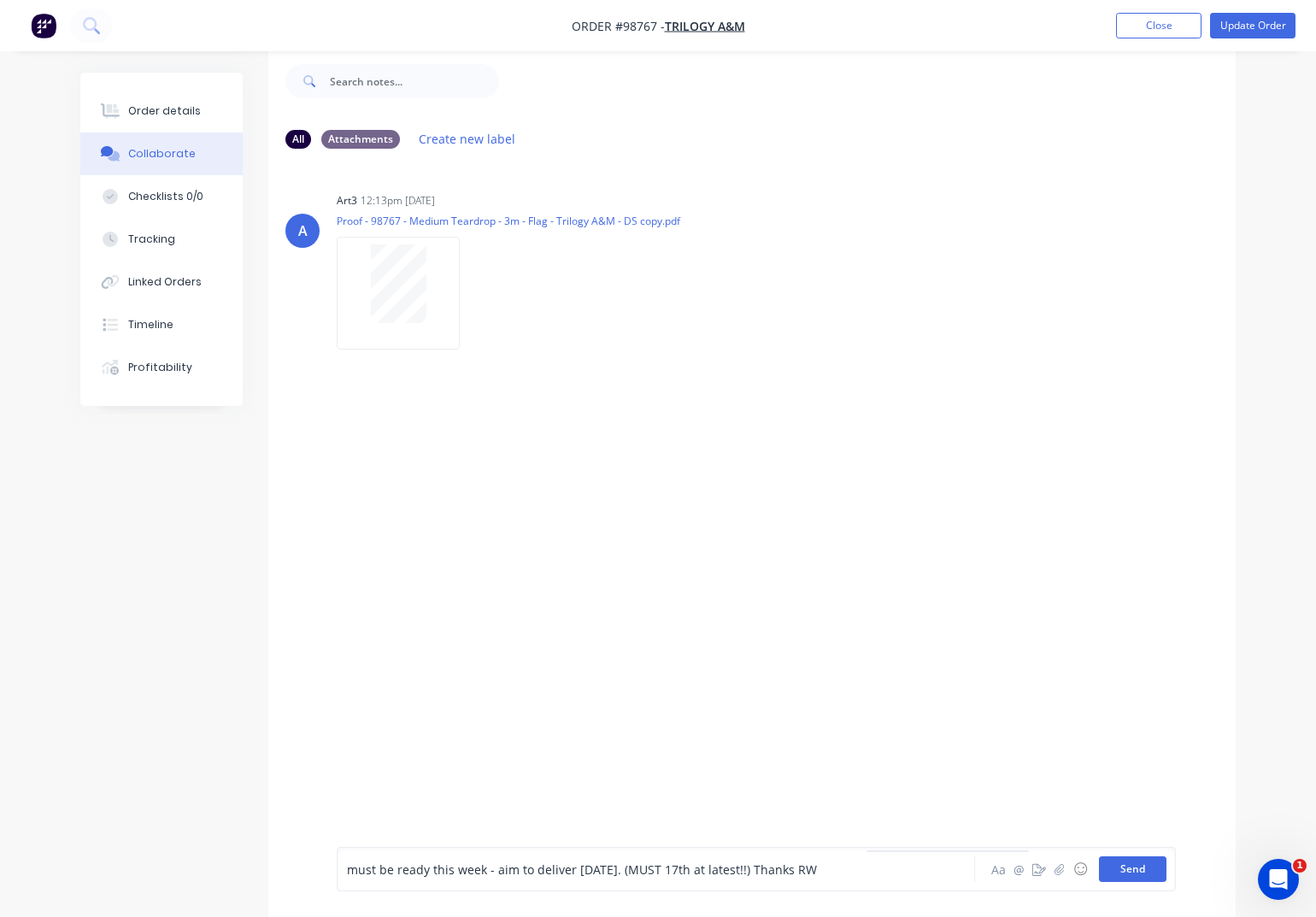
click at [1152, 874] on button "Send" at bounding box center [1133, 869] width 68 height 26
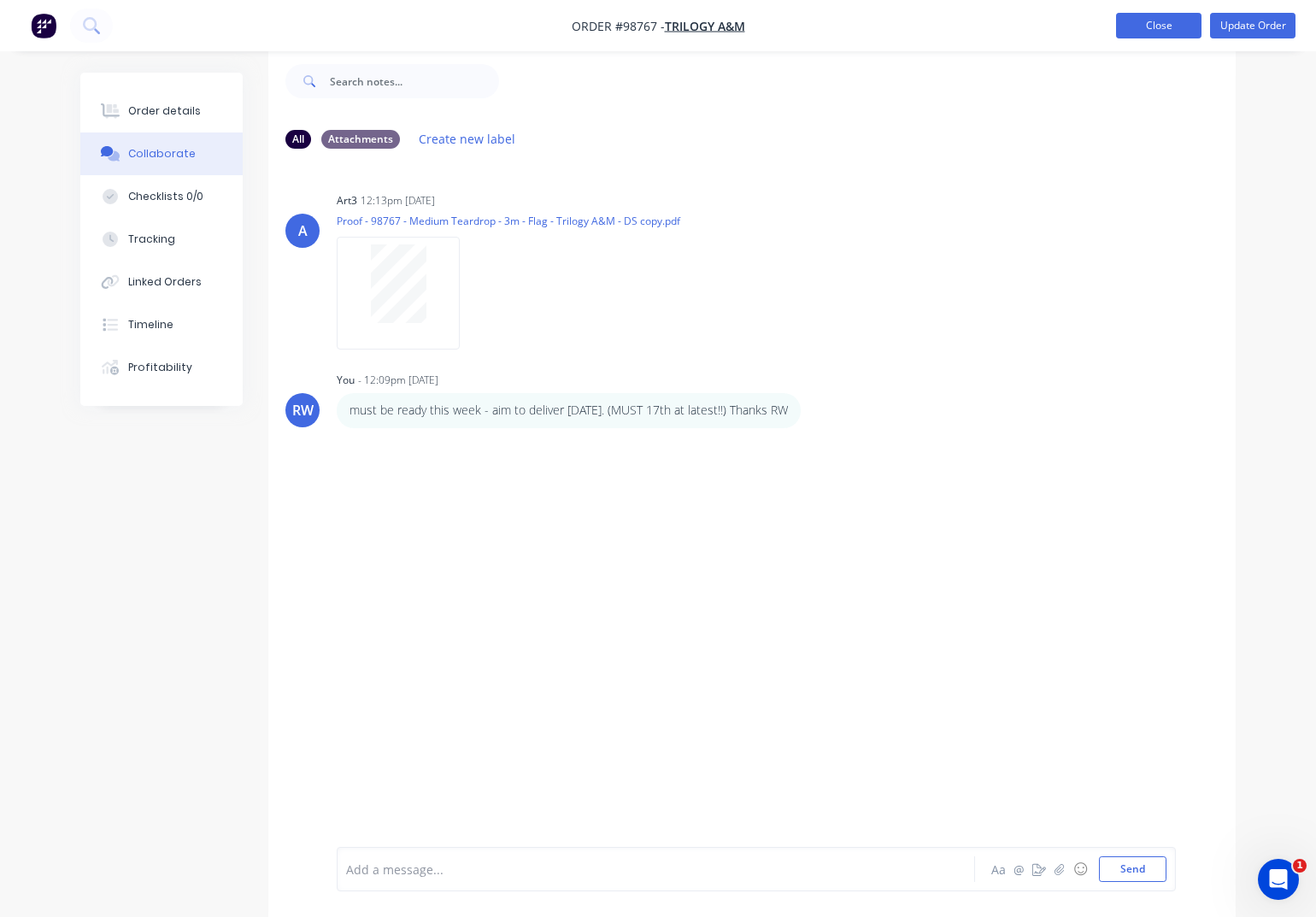
click at [1160, 27] on button "Close" at bounding box center [1159, 26] width 86 height 26
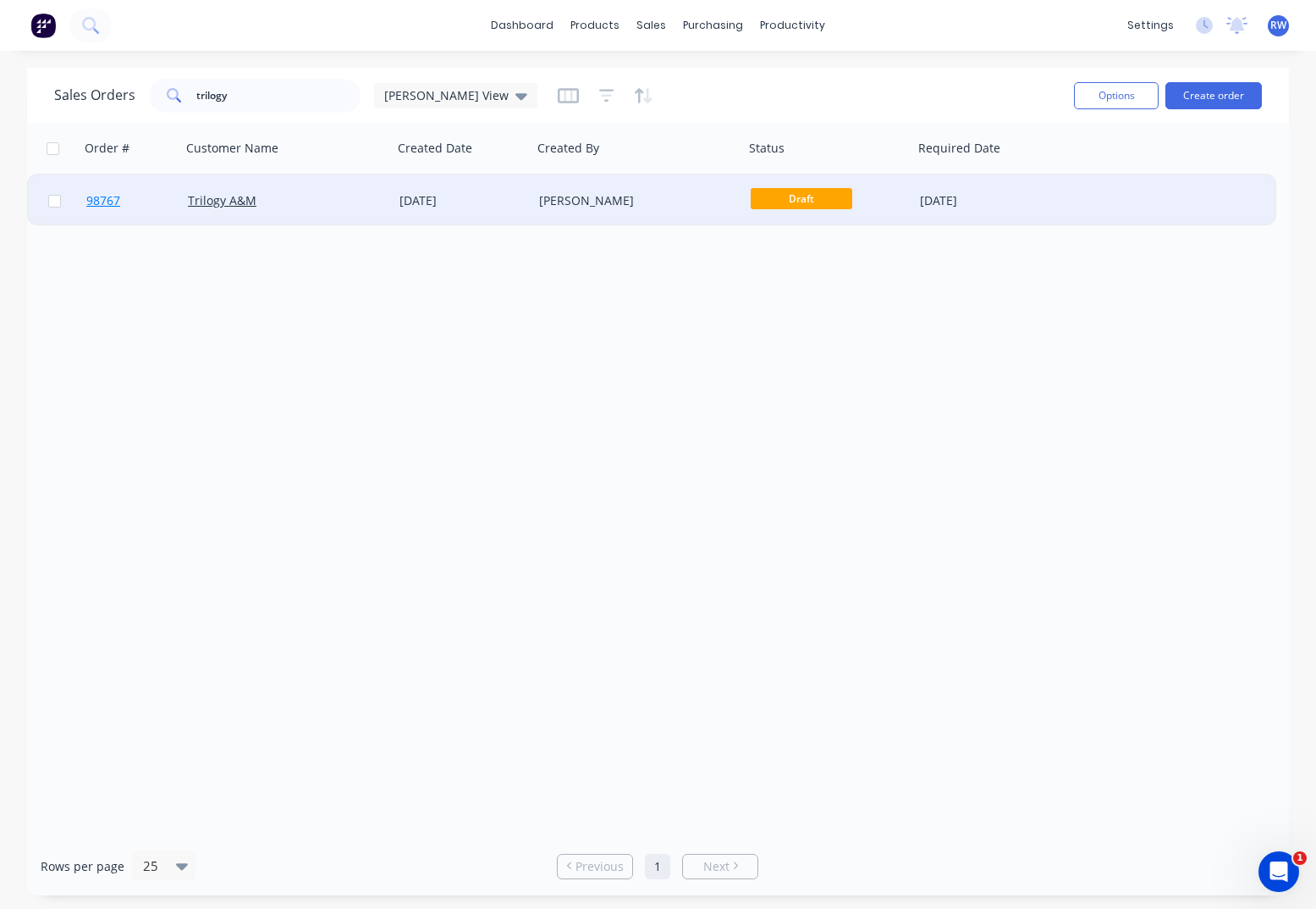
click at [104, 202] on span "98767" at bounding box center [103, 201] width 33 height 17
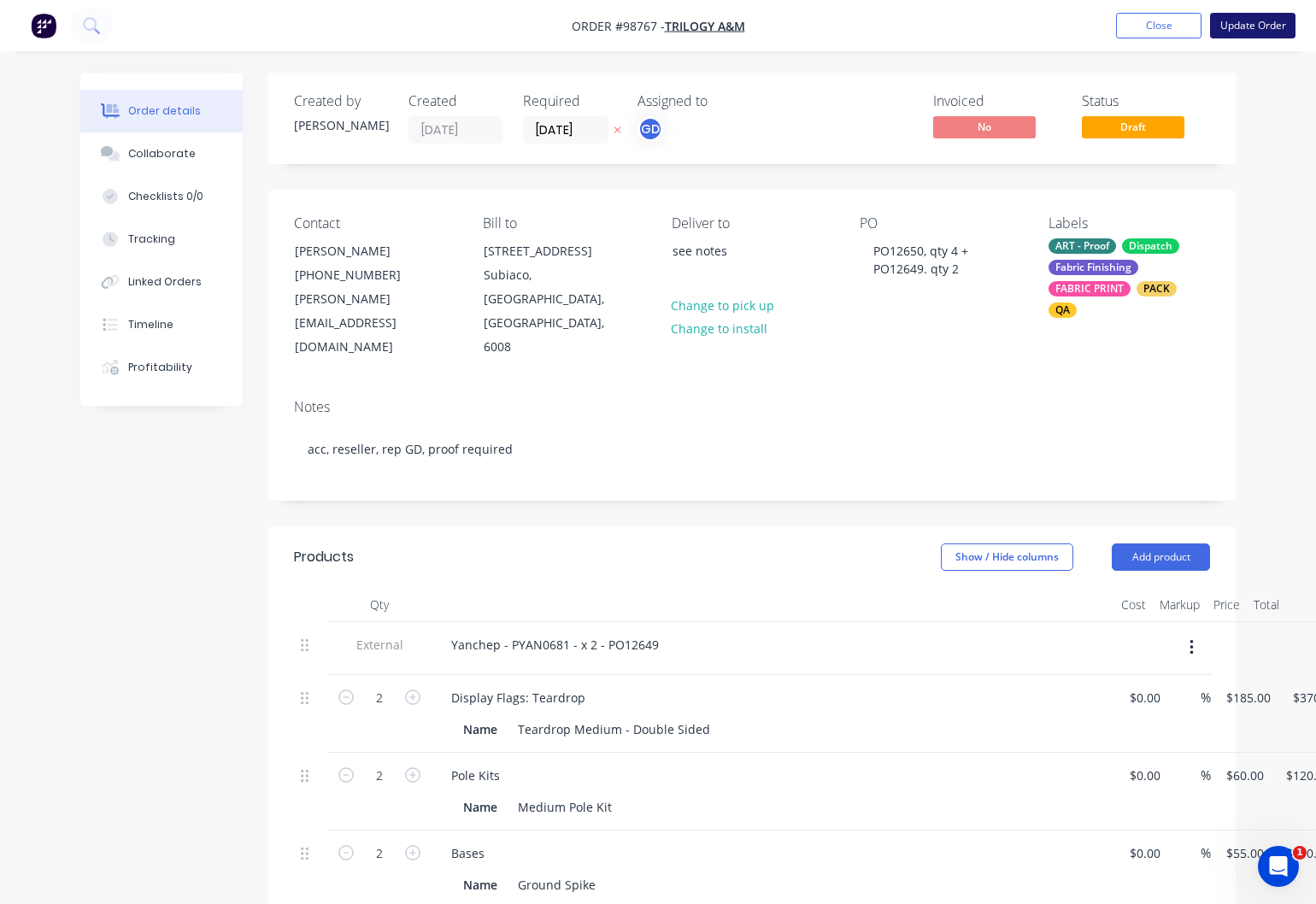
click at [1248, 26] on button "Update Order" at bounding box center [1253, 26] width 86 height 26
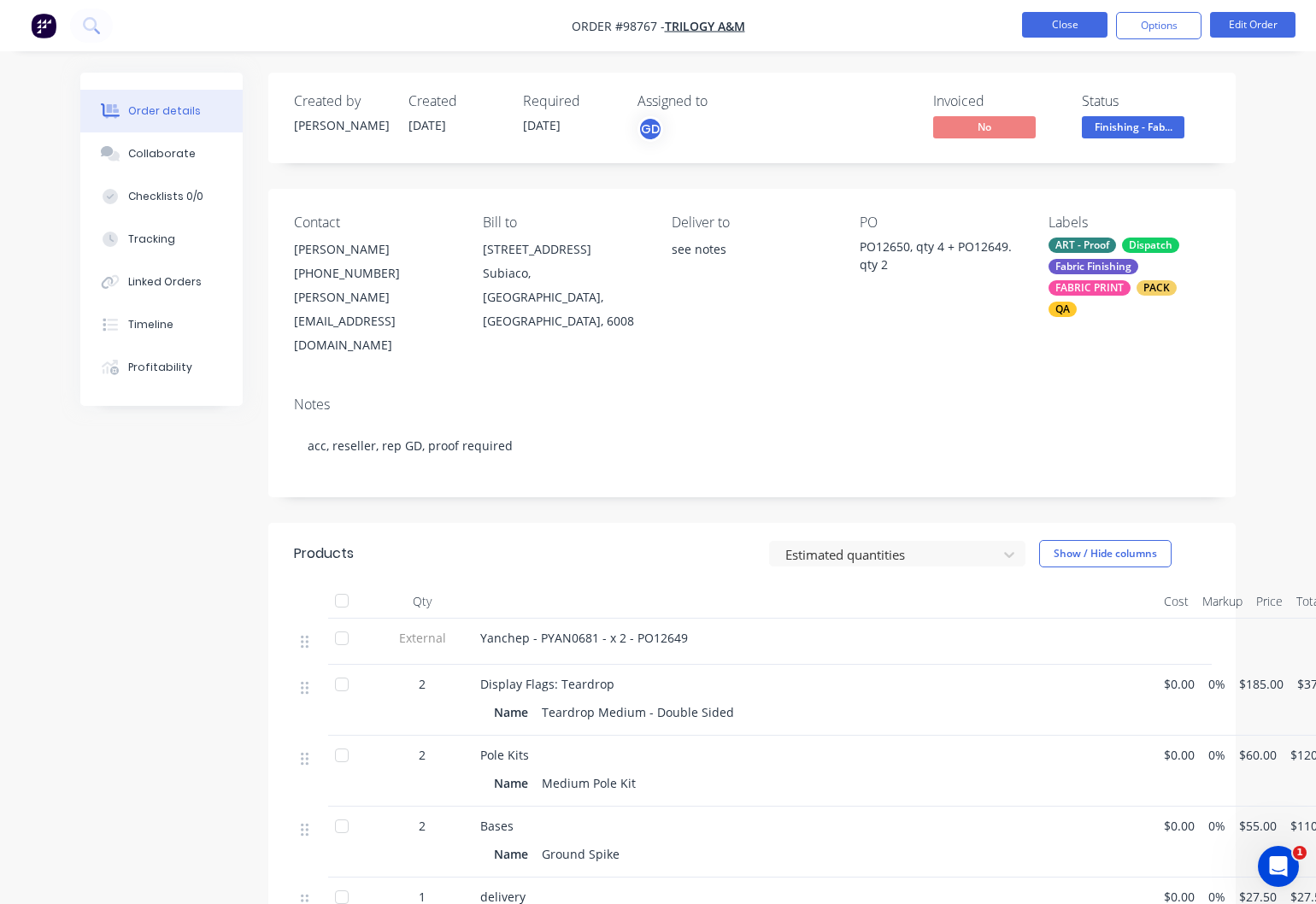
click at [1047, 21] on button "Close" at bounding box center [1065, 25] width 86 height 26
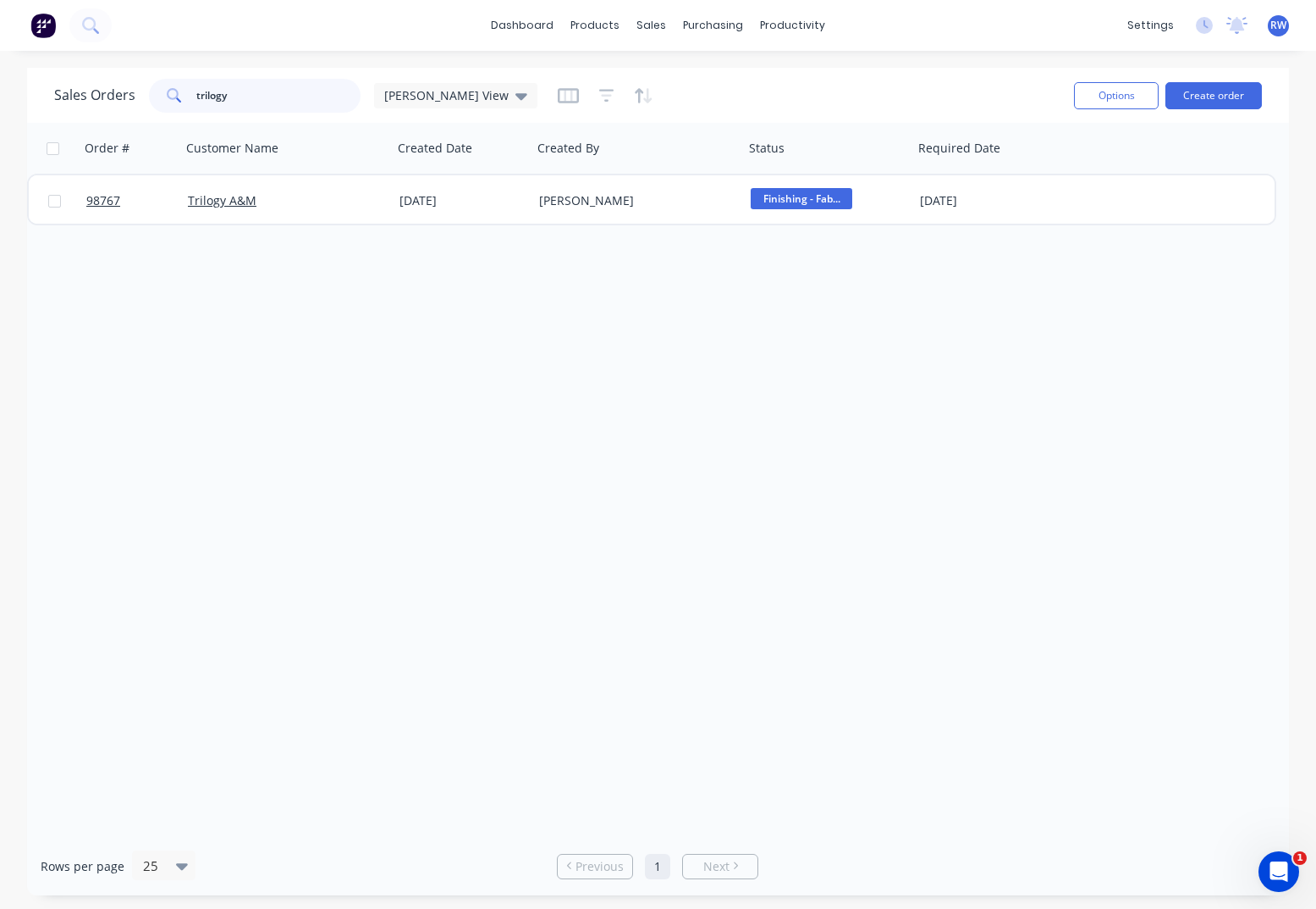
click at [286, 95] on input "trilogy" at bounding box center [279, 95] width 165 height 33
drag, startPoint x: 286, startPoint y: 95, endPoint x: 192, endPoint y: 92, distance: 94.0
click at [196, 90] on input "trilogy" at bounding box center [279, 95] width 165 height 33
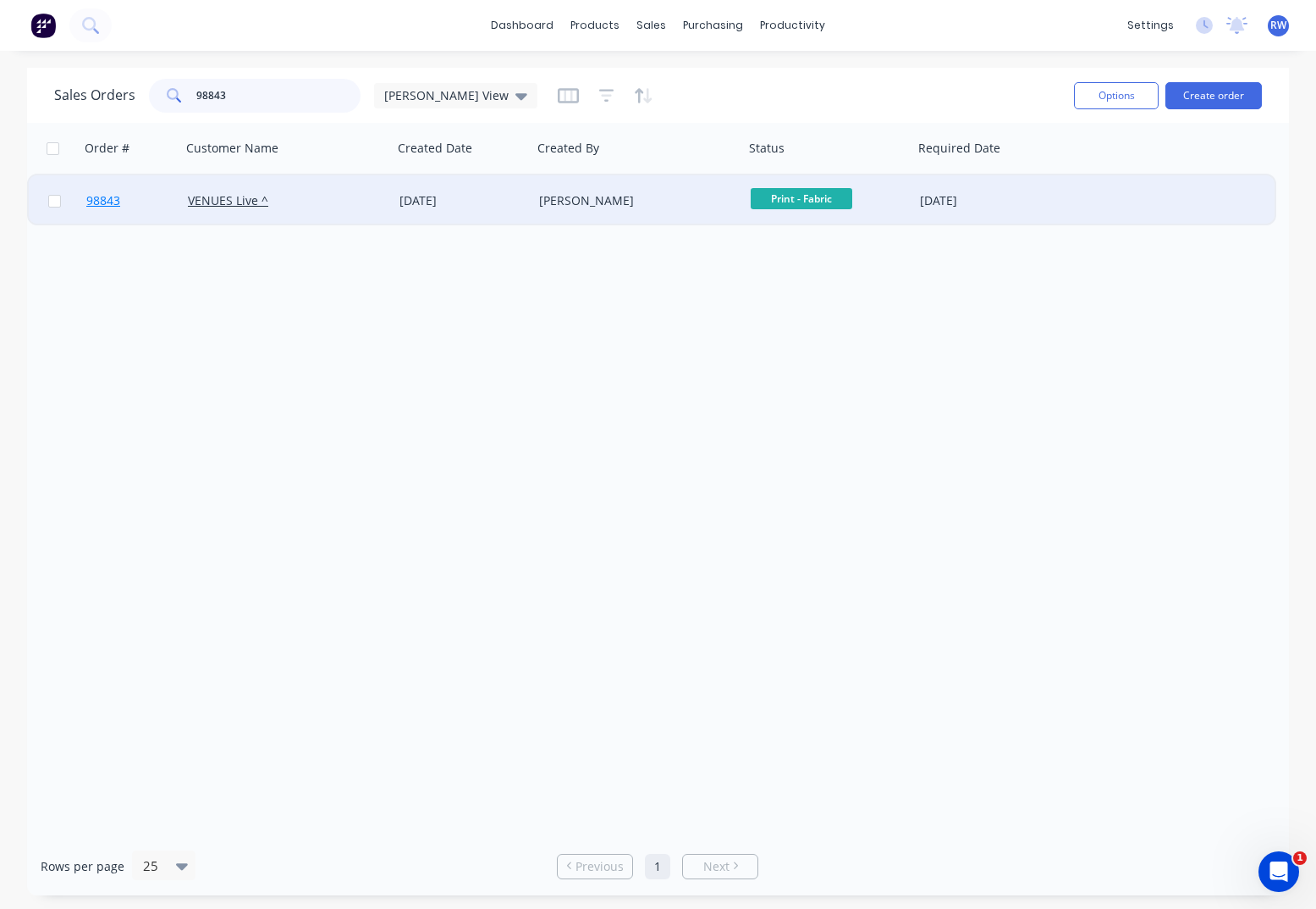
type input "98843"
click at [99, 202] on span "98843" at bounding box center [103, 201] width 33 height 17
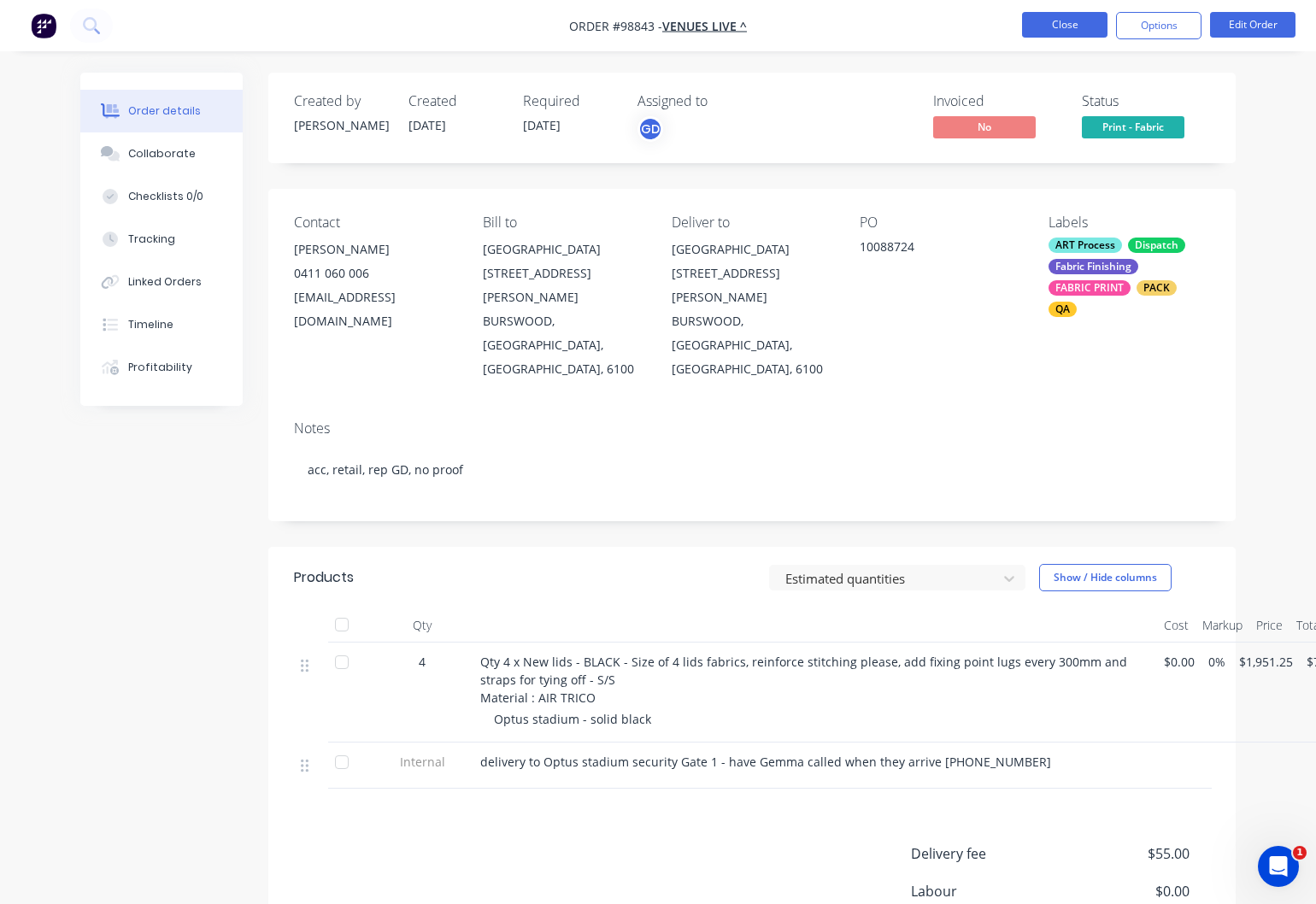
click at [1054, 27] on button "Close" at bounding box center [1065, 25] width 86 height 26
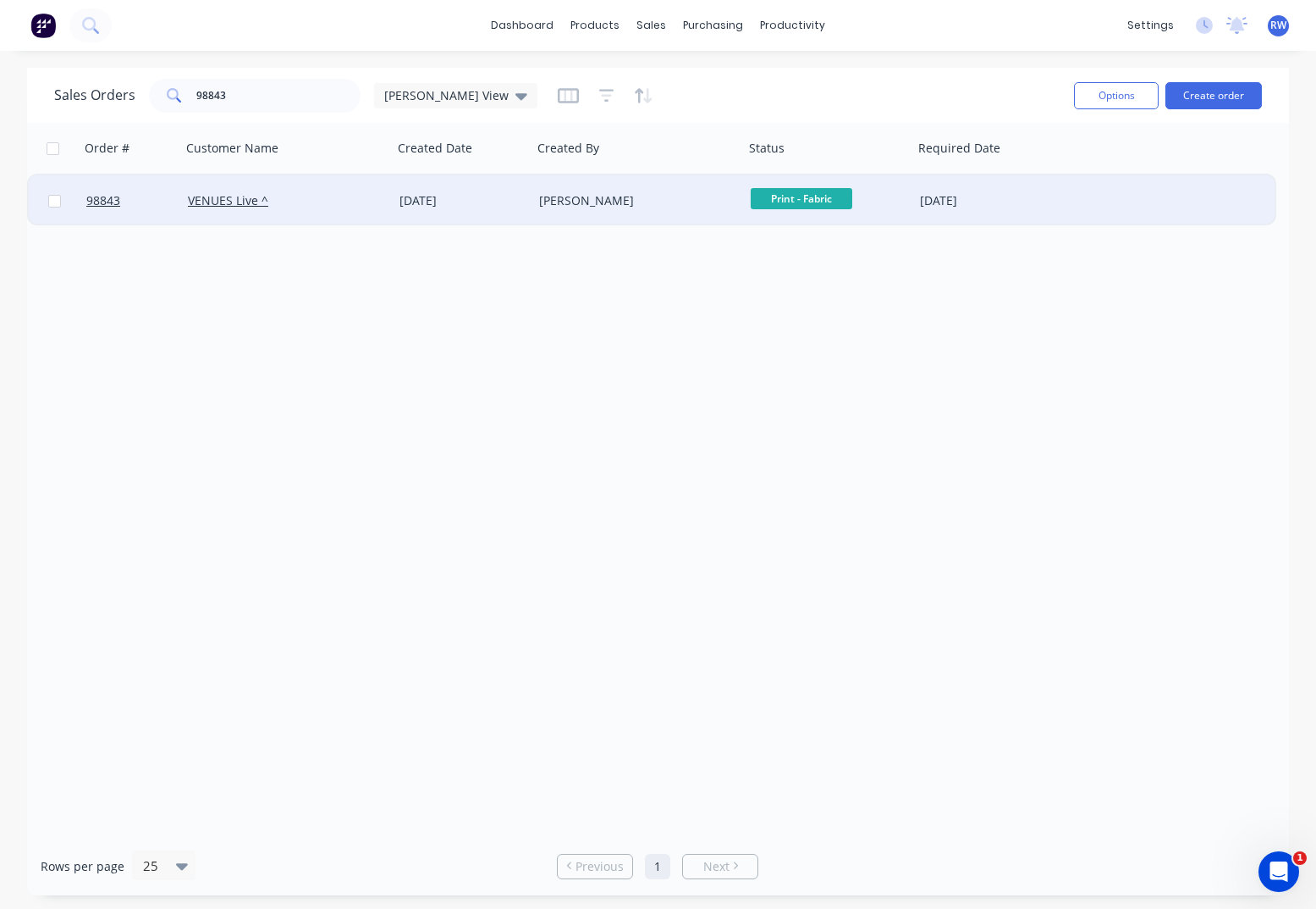
click at [954, 206] on div "[DATE]" at bounding box center [987, 201] width 135 height 17
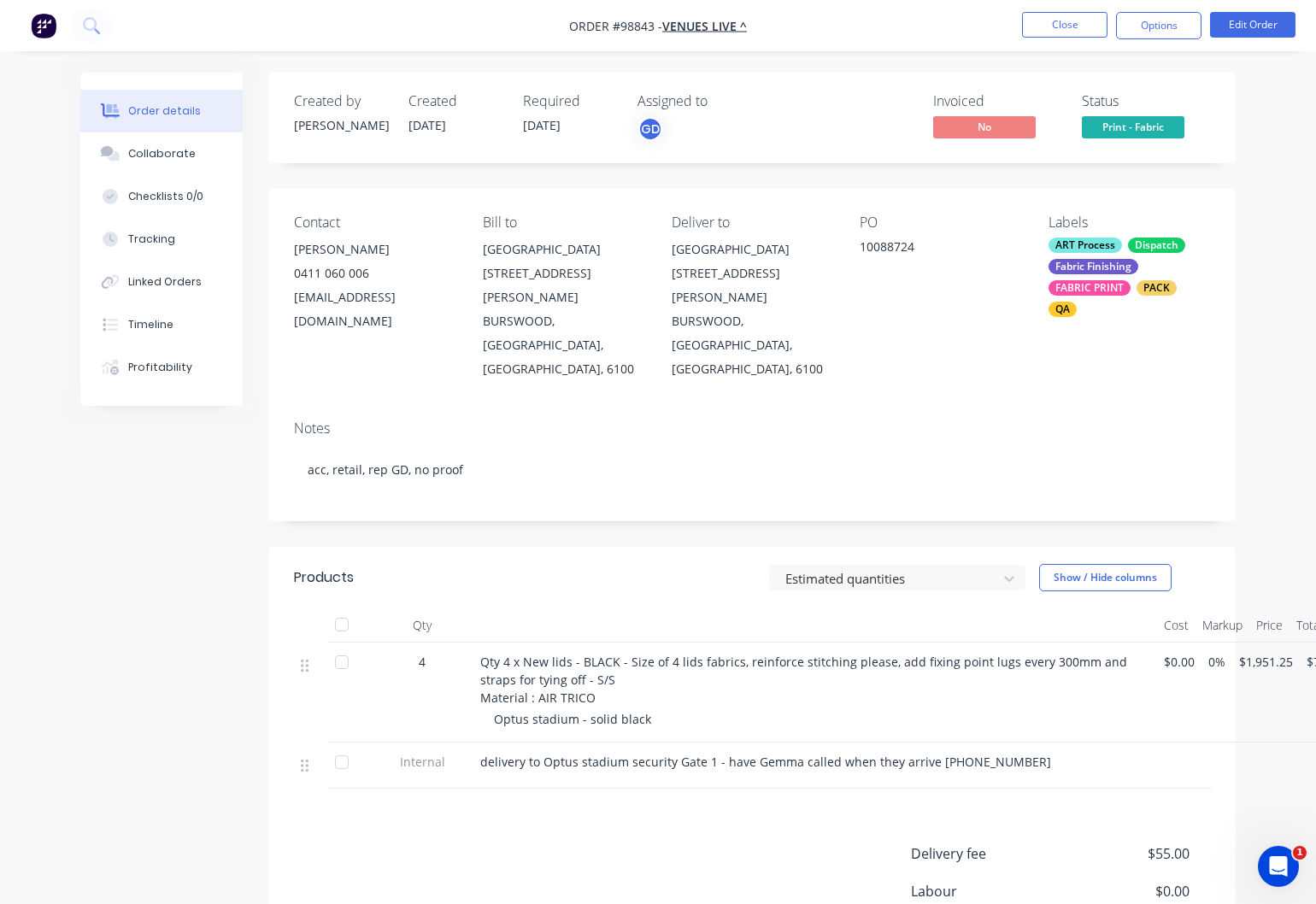
click at [557, 119] on span "[DATE]" at bounding box center [541, 125] width 37 height 16
click at [1235, 24] on button "Edit Order" at bounding box center [1253, 25] width 86 height 26
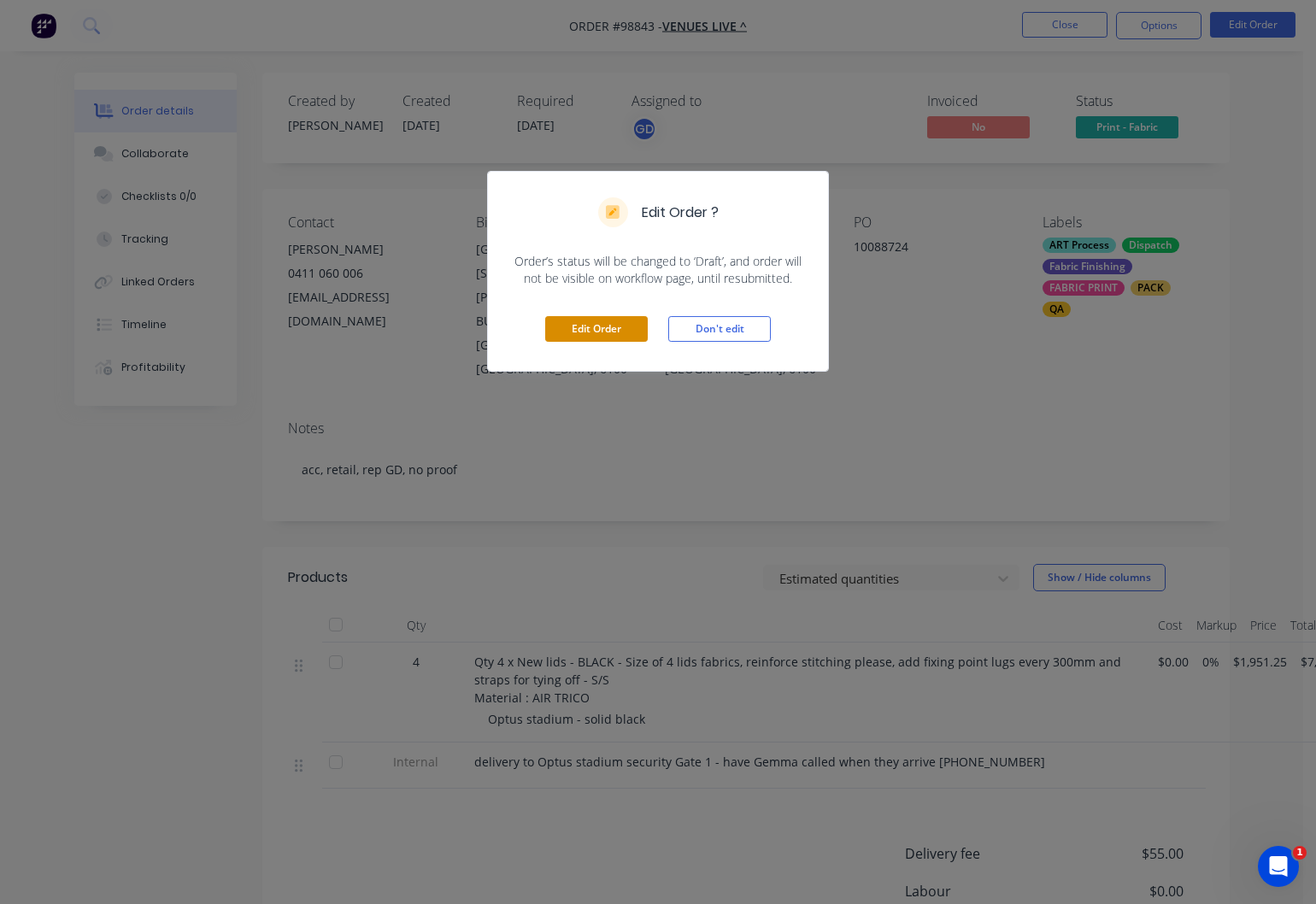
click at [592, 329] on button "Edit Order" at bounding box center [596, 329] width 102 height 26
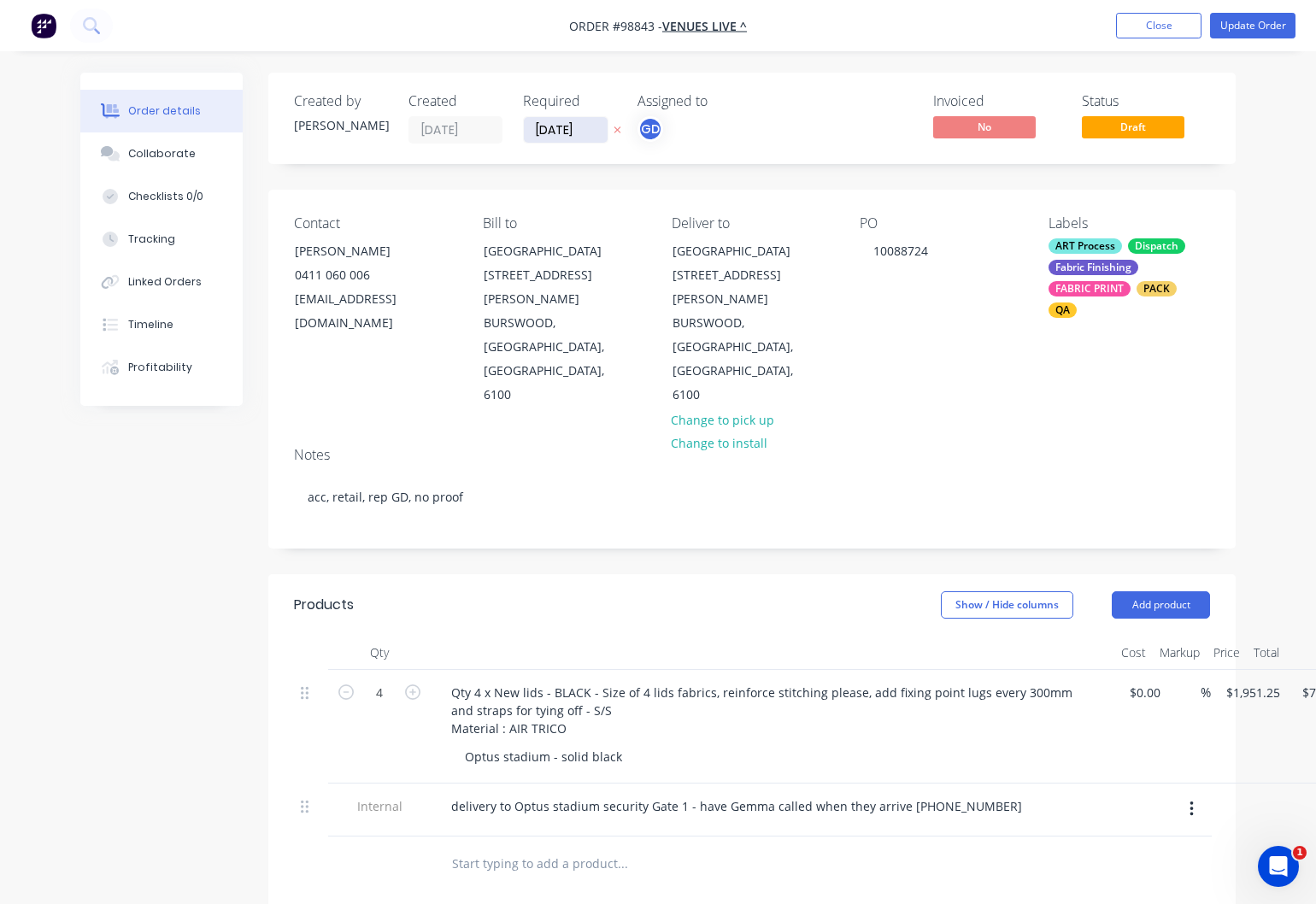
click at [570, 126] on input "[DATE]" at bounding box center [566, 130] width 84 height 26
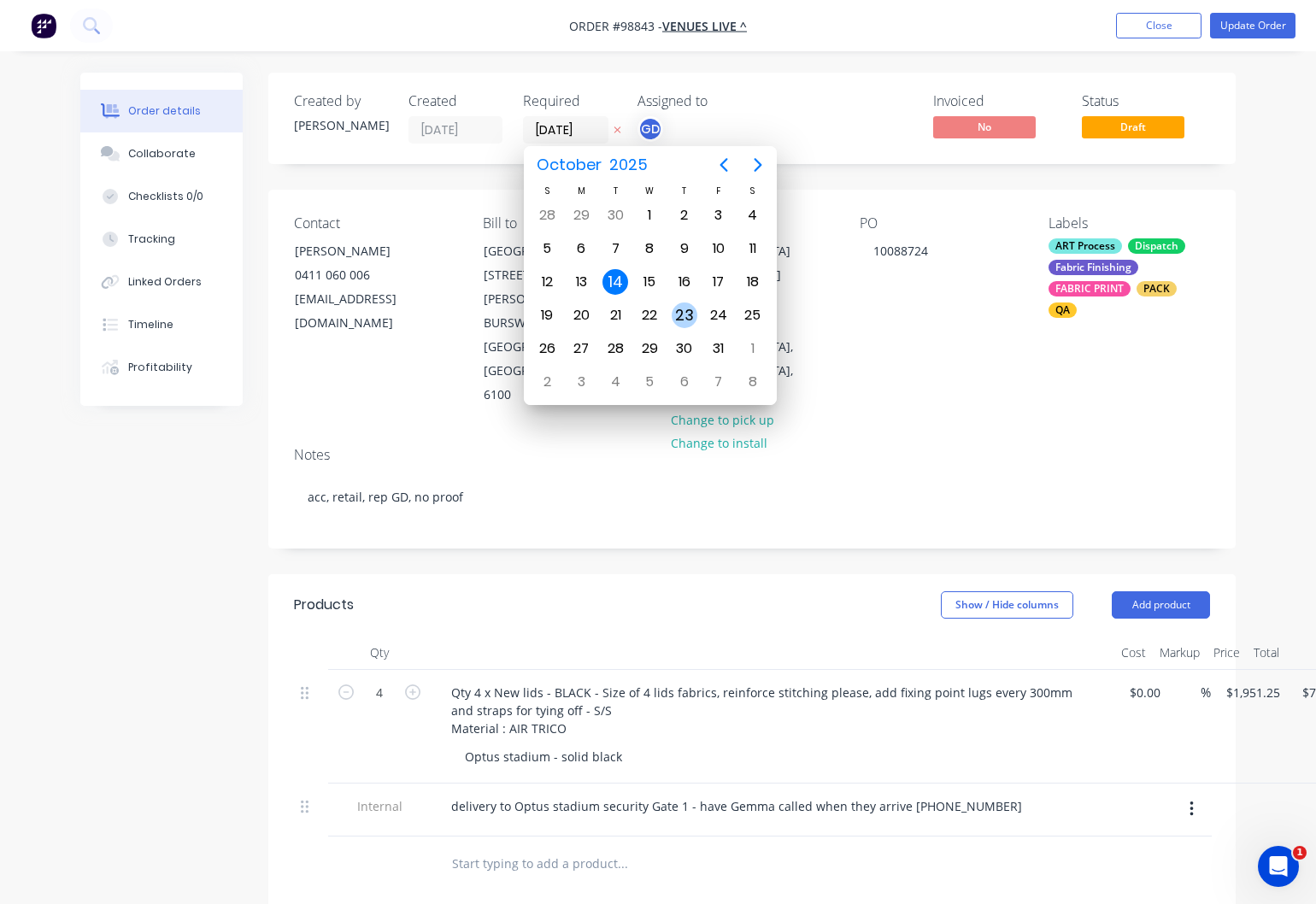
click at [683, 316] on div "23" at bounding box center [685, 315] width 26 height 26
type input "23/10/25"
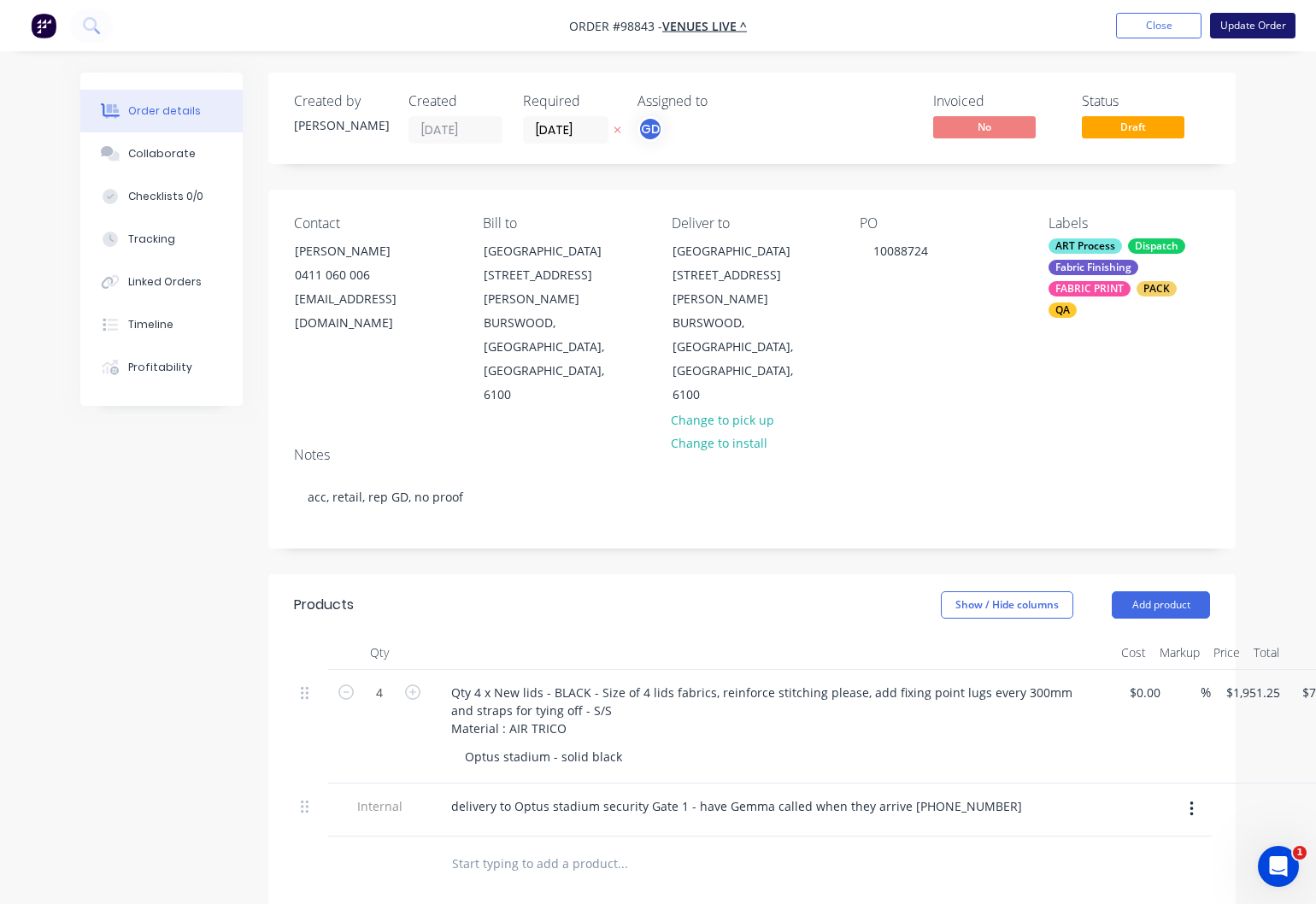
click at [1241, 27] on button "Update Order" at bounding box center [1253, 26] width 86 height 26
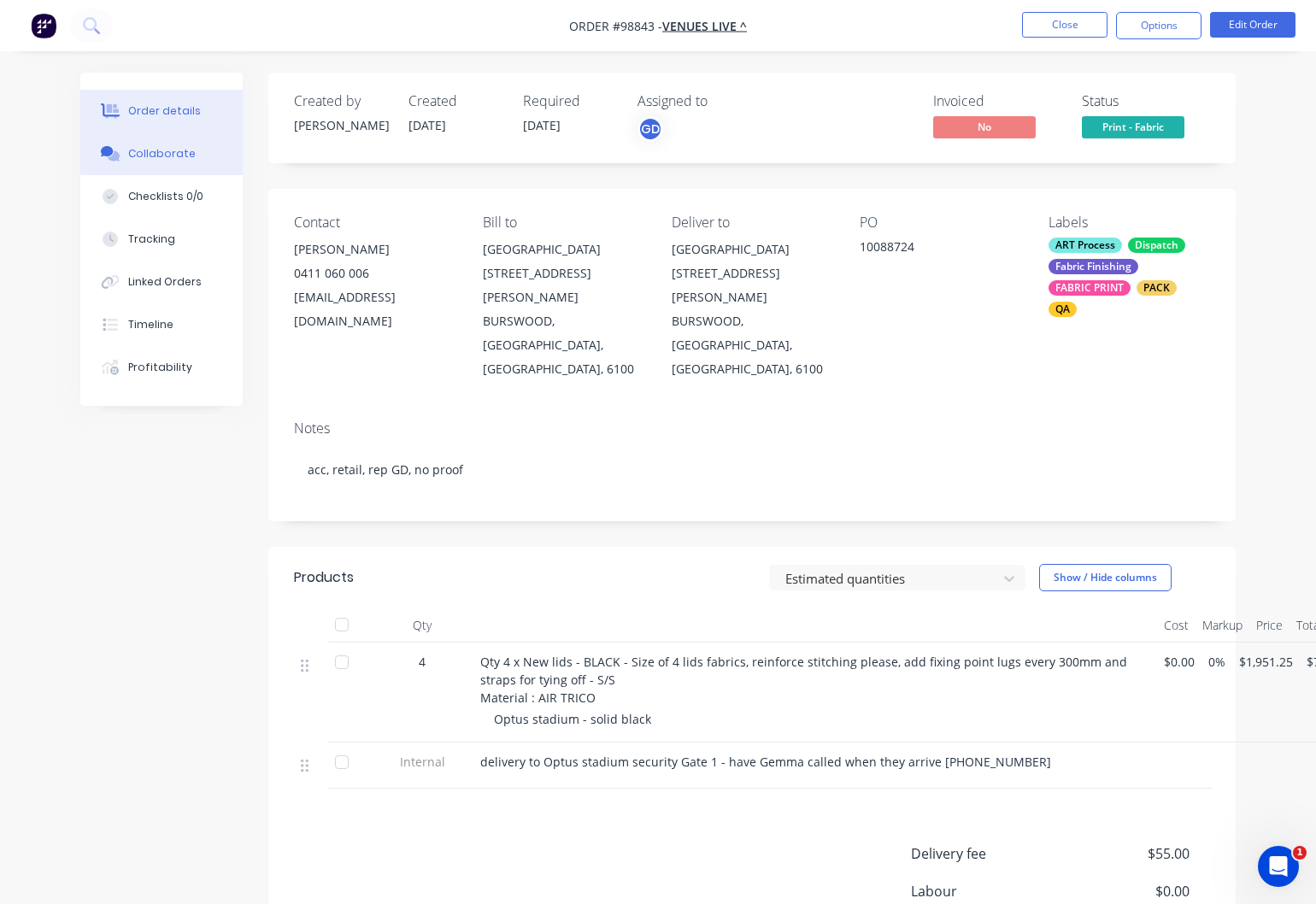
click at [142, 154] on div "Collaborate" at bounding box center [162, 154] width 68 height 16
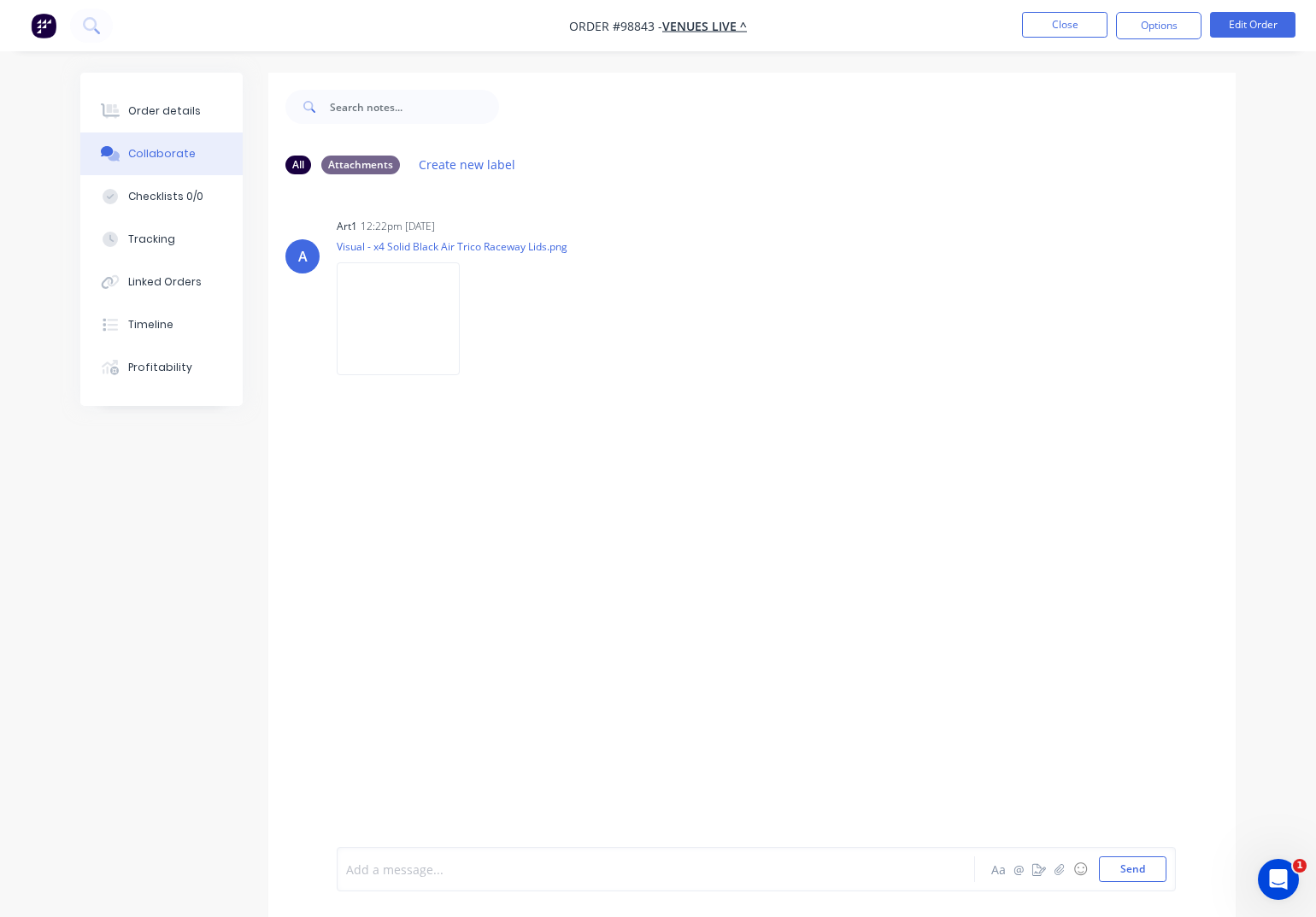
click at [481, 872] on div at bounding box center [654, 869] width 614 height 18
click at [1130, 870] on button "Send" at bounding box center [1133, 869] width 68 height 26
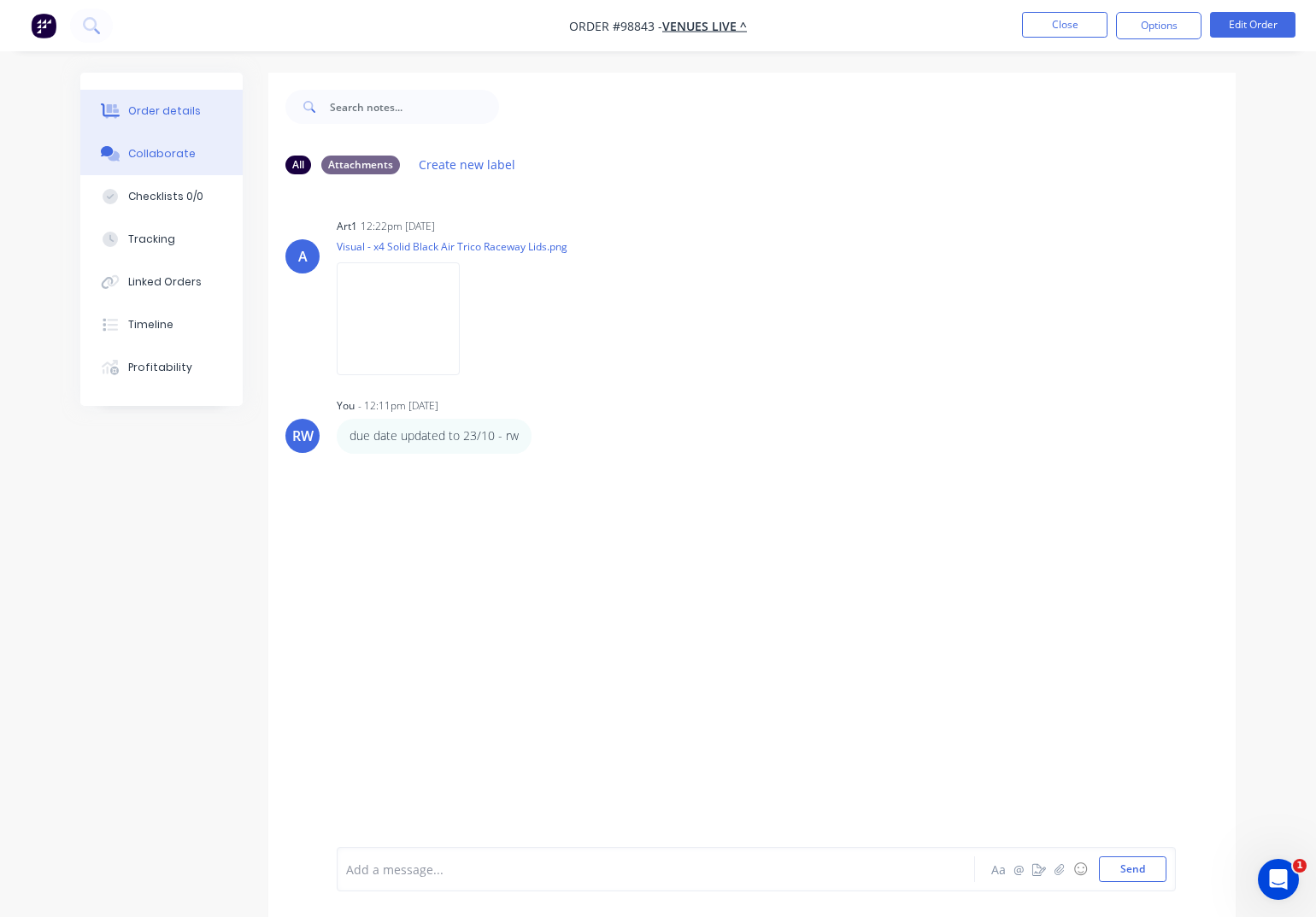
click at [169, 110] on div "Order details" at bounding box center [165, 111] width 73 height 16
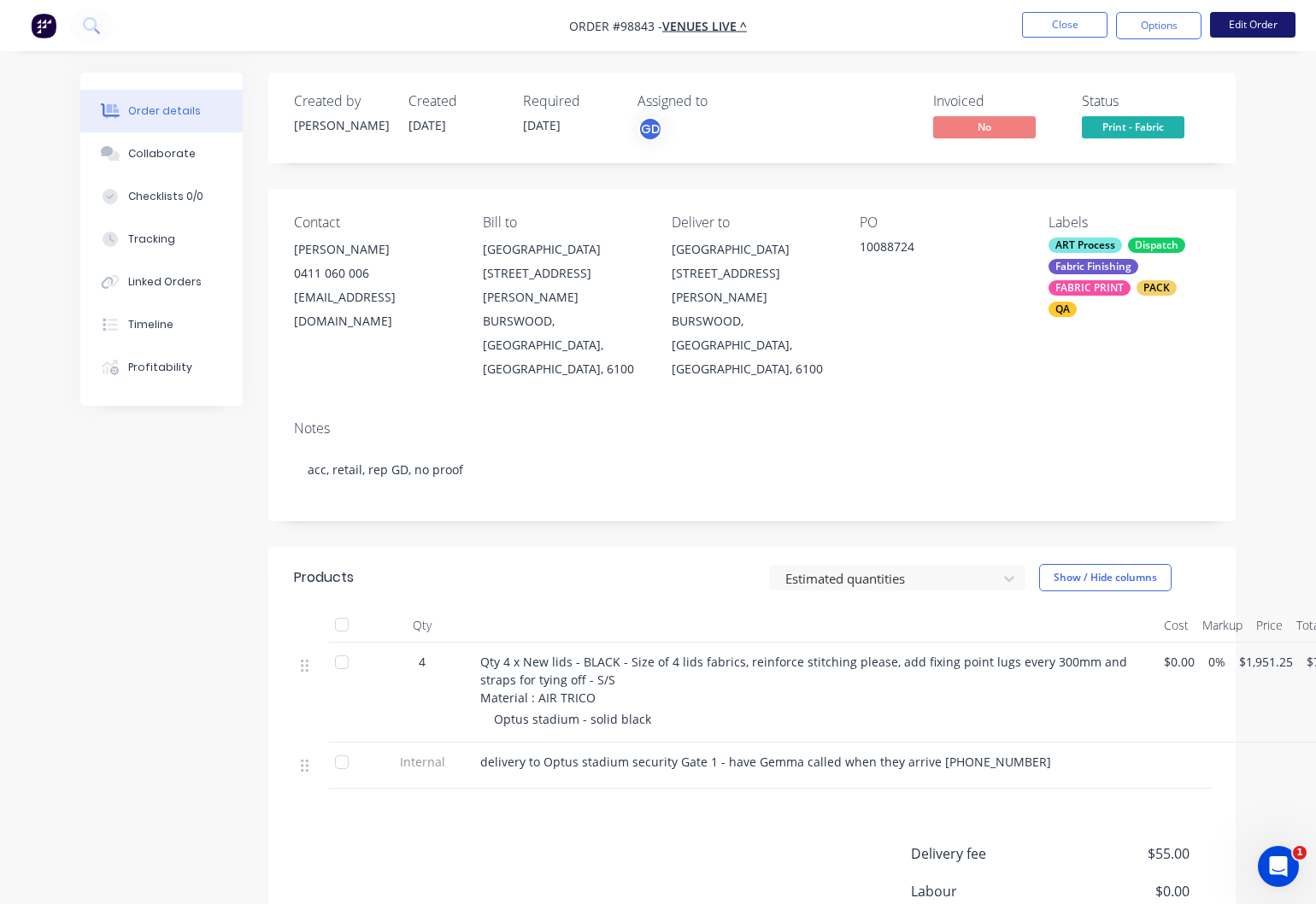
click at [1249, 29] on button "Edit Order" at bounding box center [1253, 25] width 86 height 26
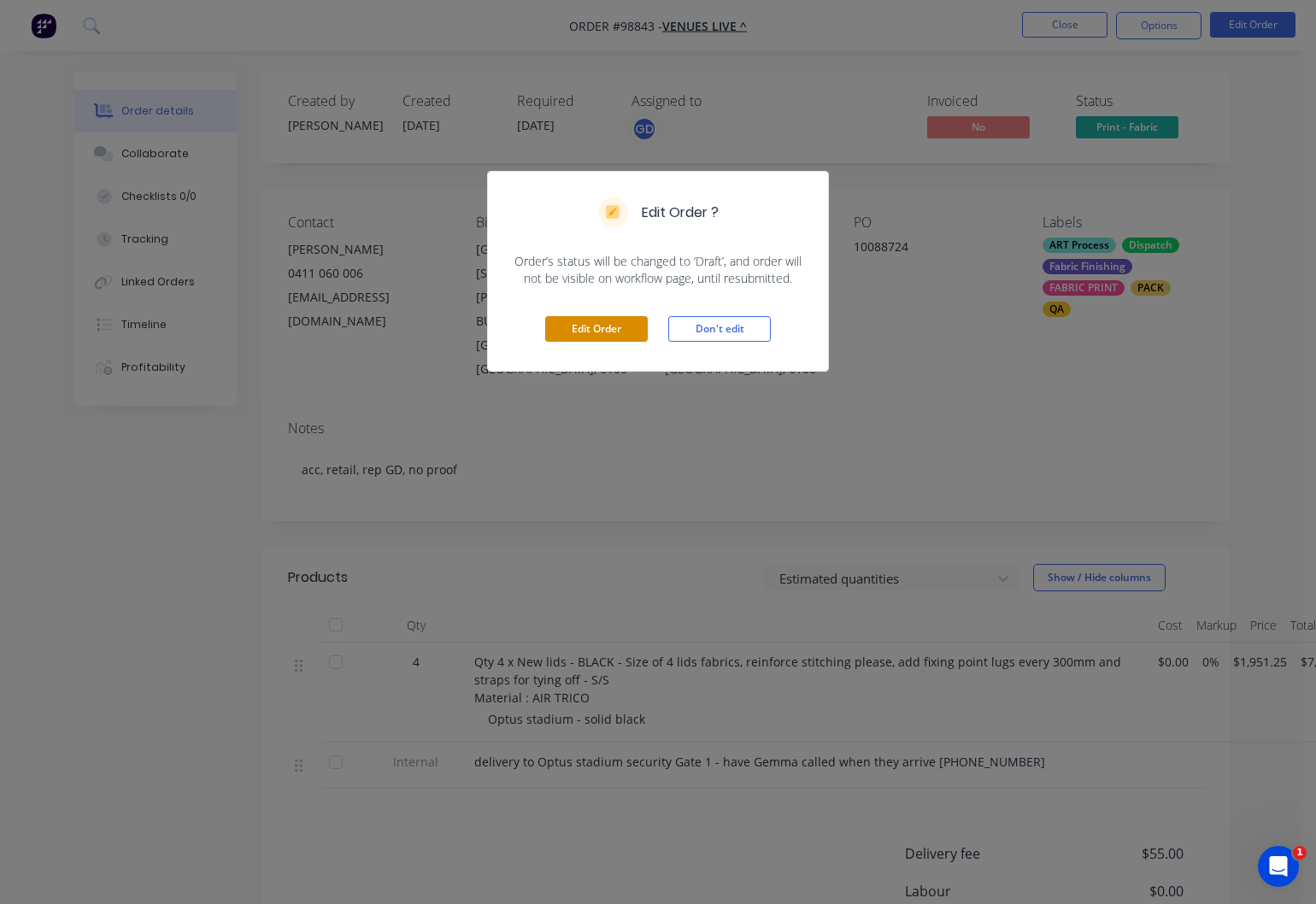
click at [607, 326] on button "Edit Order" at bounding box center [596, 329] width 102 height 26
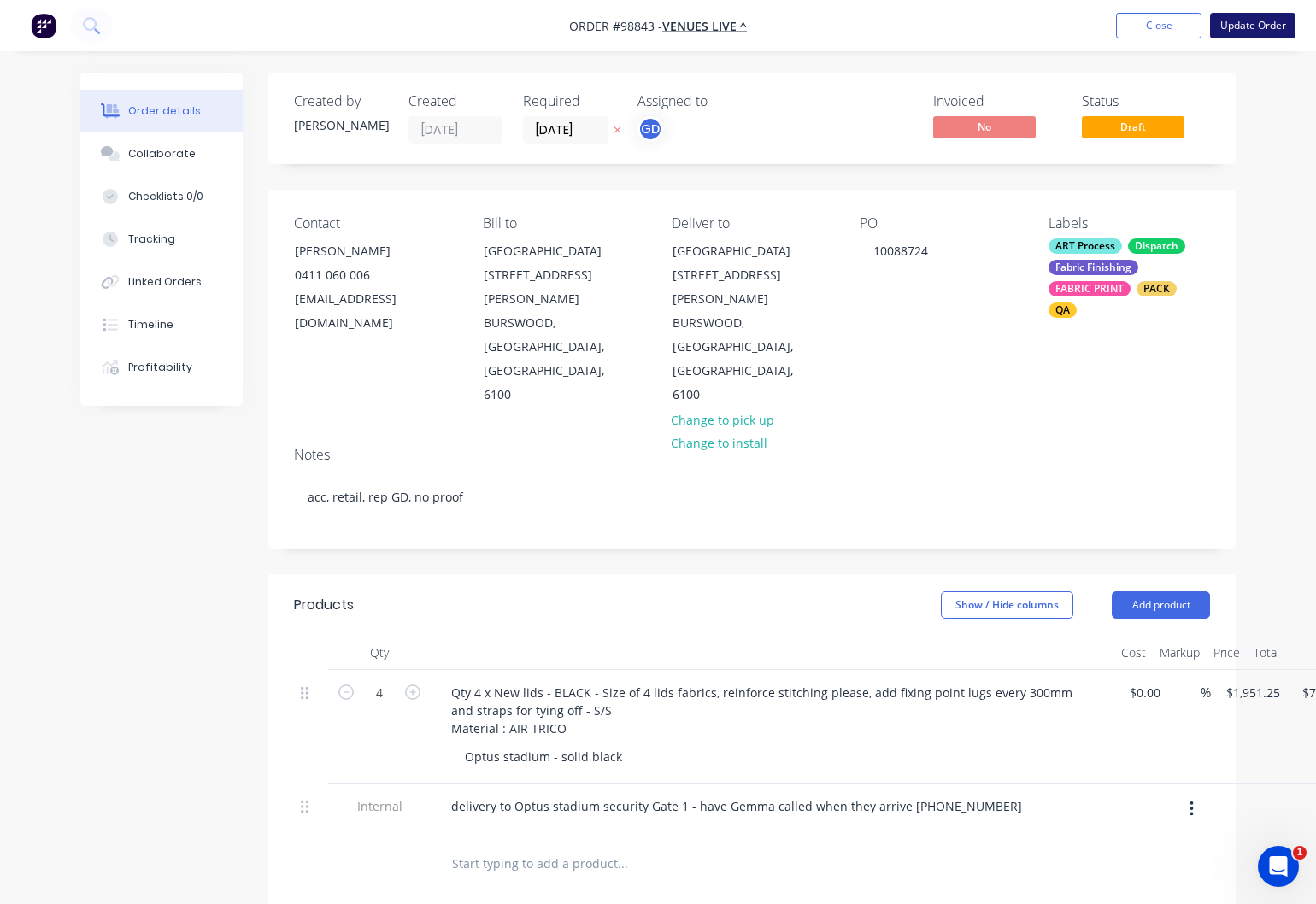
click at [1254, 30] on button "Update Order" at bounding box center [1253, 26] width 86 height 26
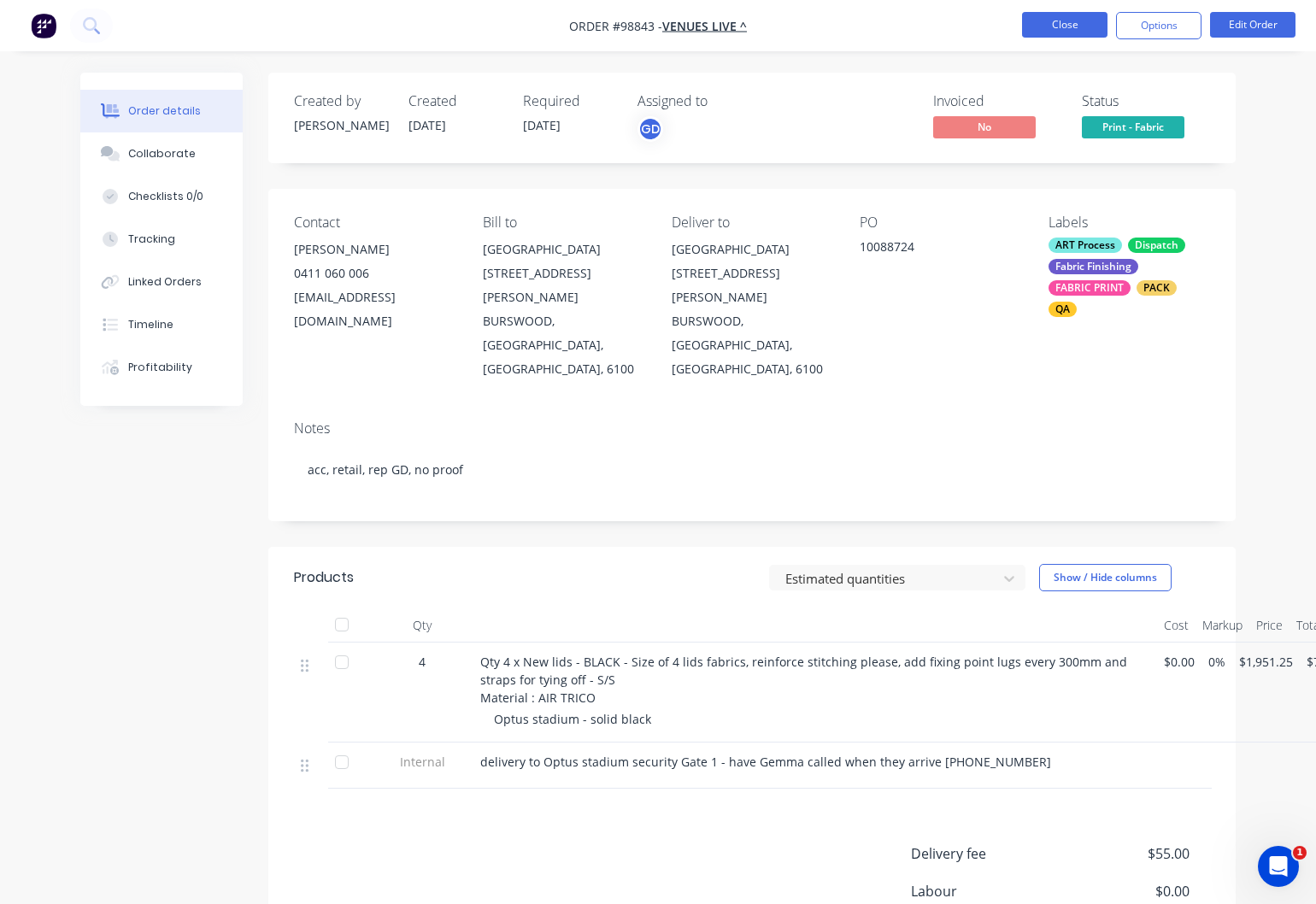
click at [1046, 28] on button "Close" at bounding box center [1065, 25] width 86 height 26
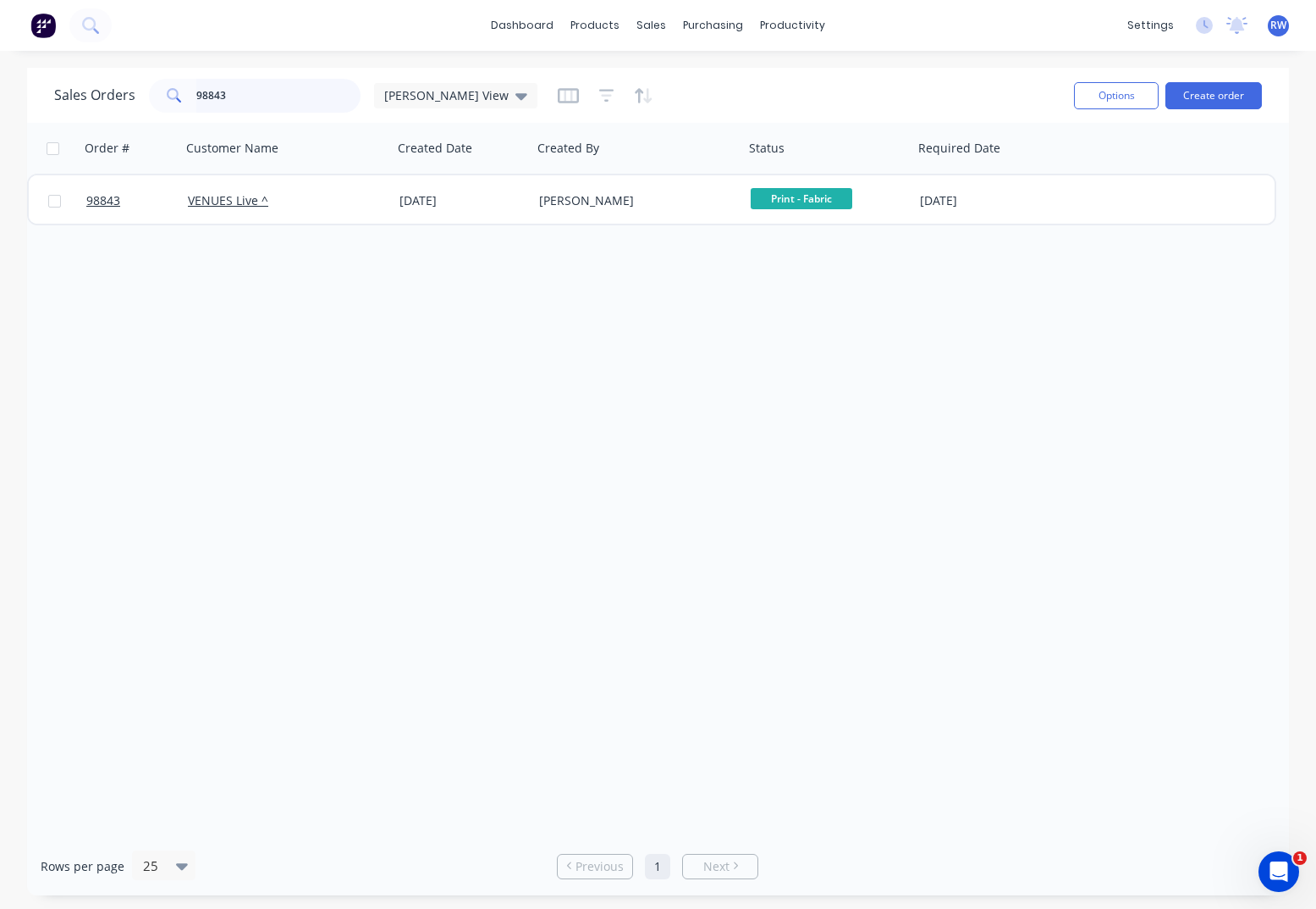
click at [271, 95] on input "98843" at bounding box center [279, 95] width 165 height 33
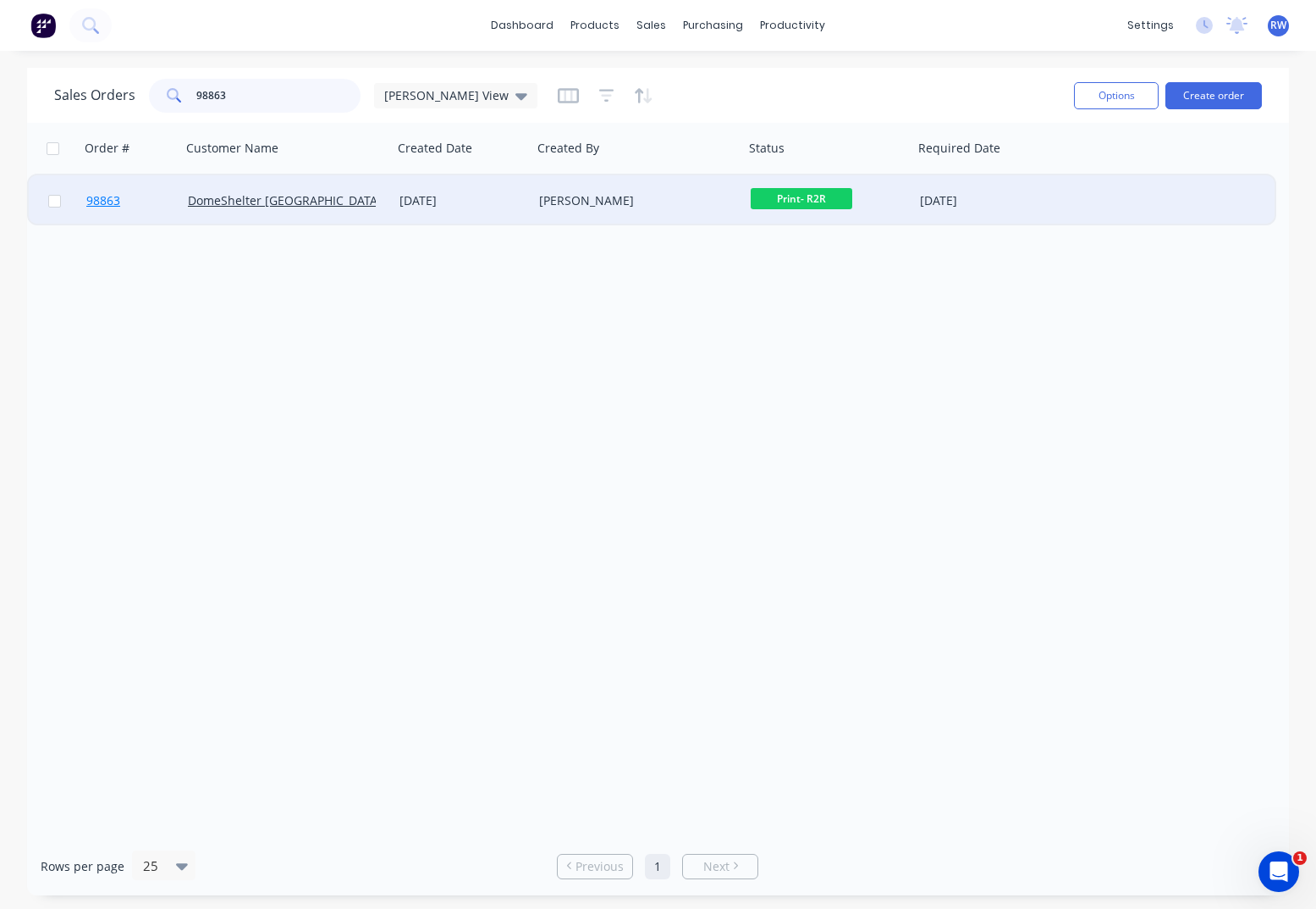
type input "98863"
click at [106, 205] on span "98863" at bounding box center [103, 201] width 33 height 17
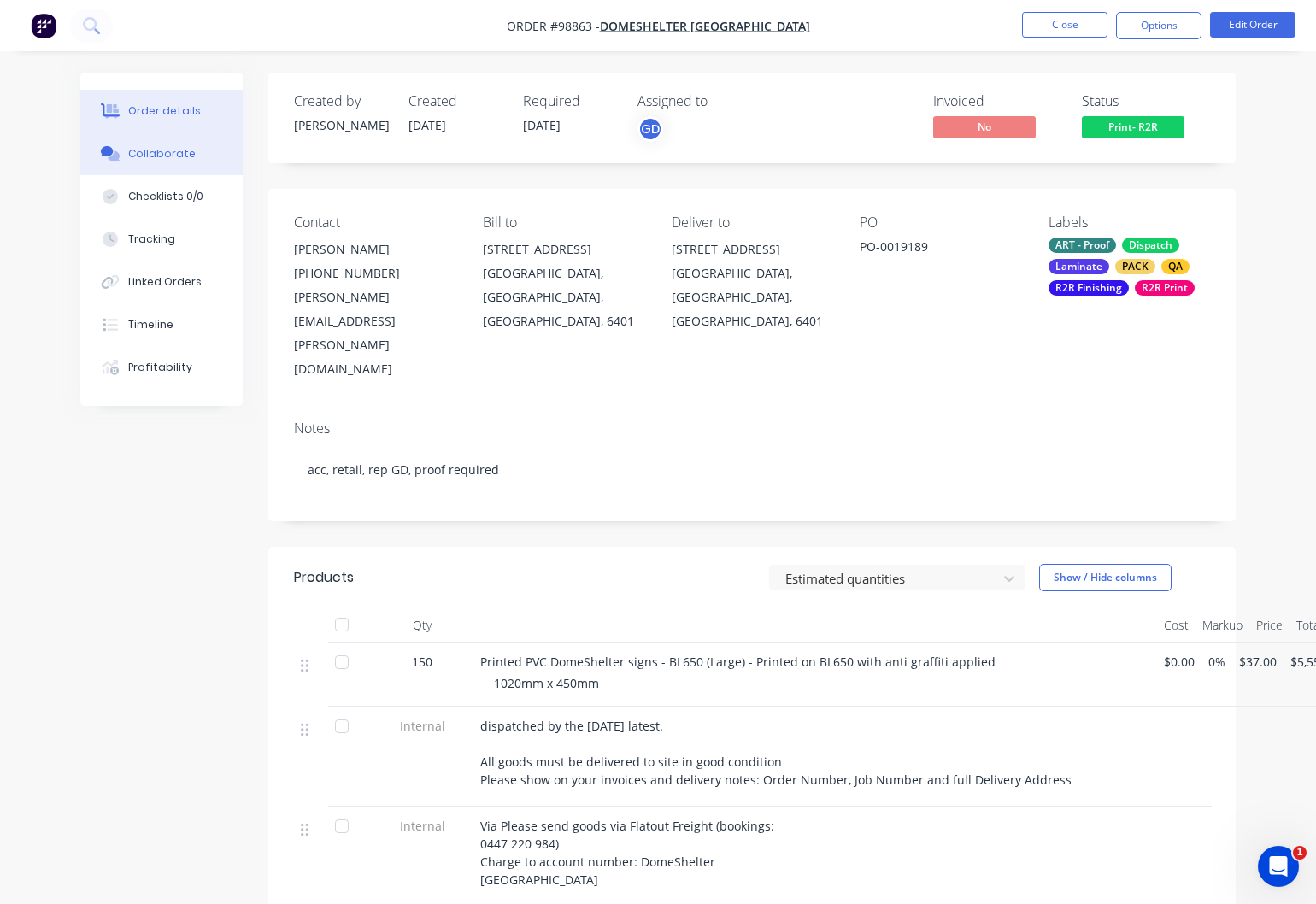
click at [162, 158] on div "Collaborate" at bounding box center [162, 154] width 68 height 16
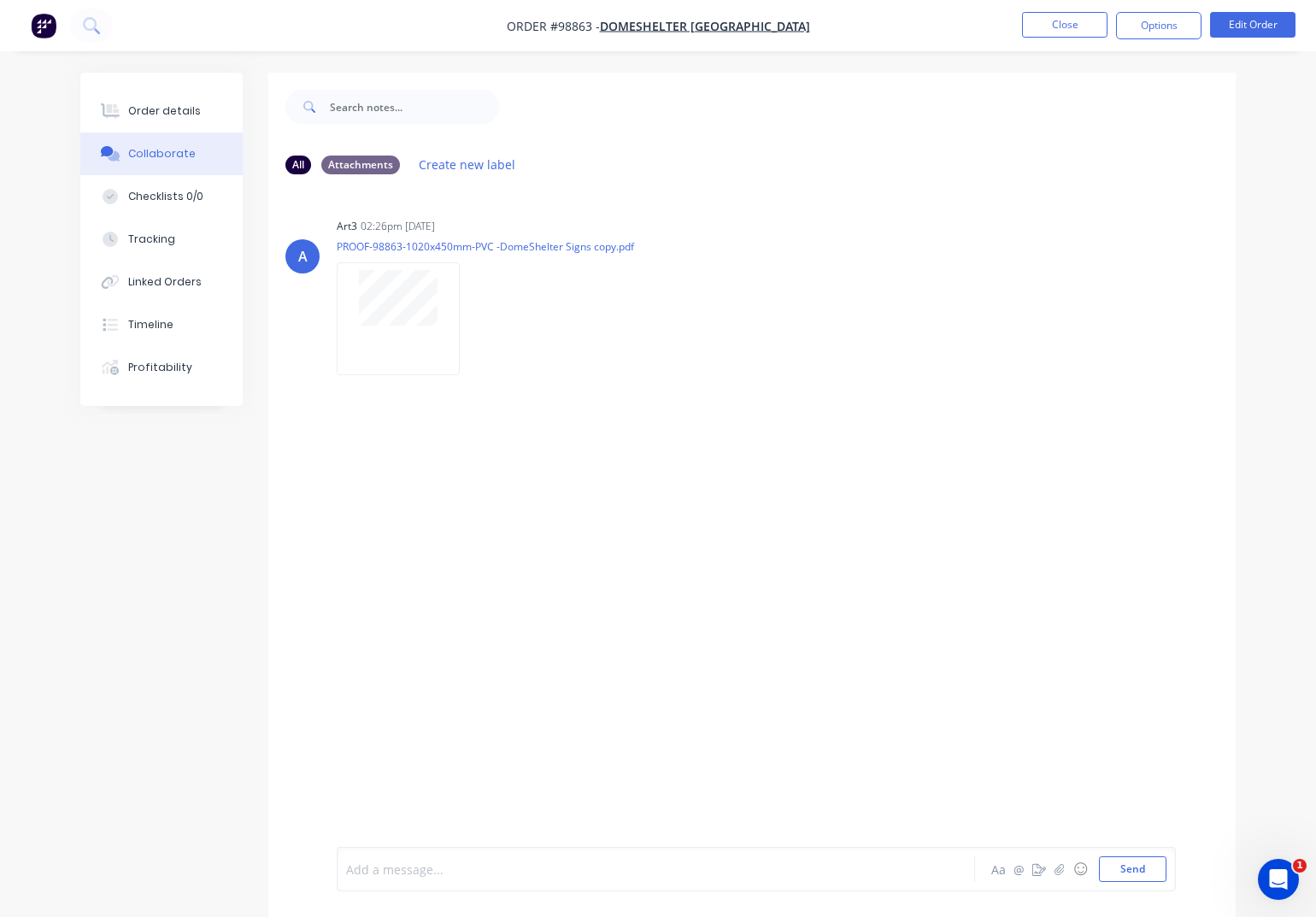
click at [493, 869] on div at bounding box center [654, 869] width 614 height 18
click at [1122, 873] on button "Send" at bounding box center [1133, 869] width 68 height 26
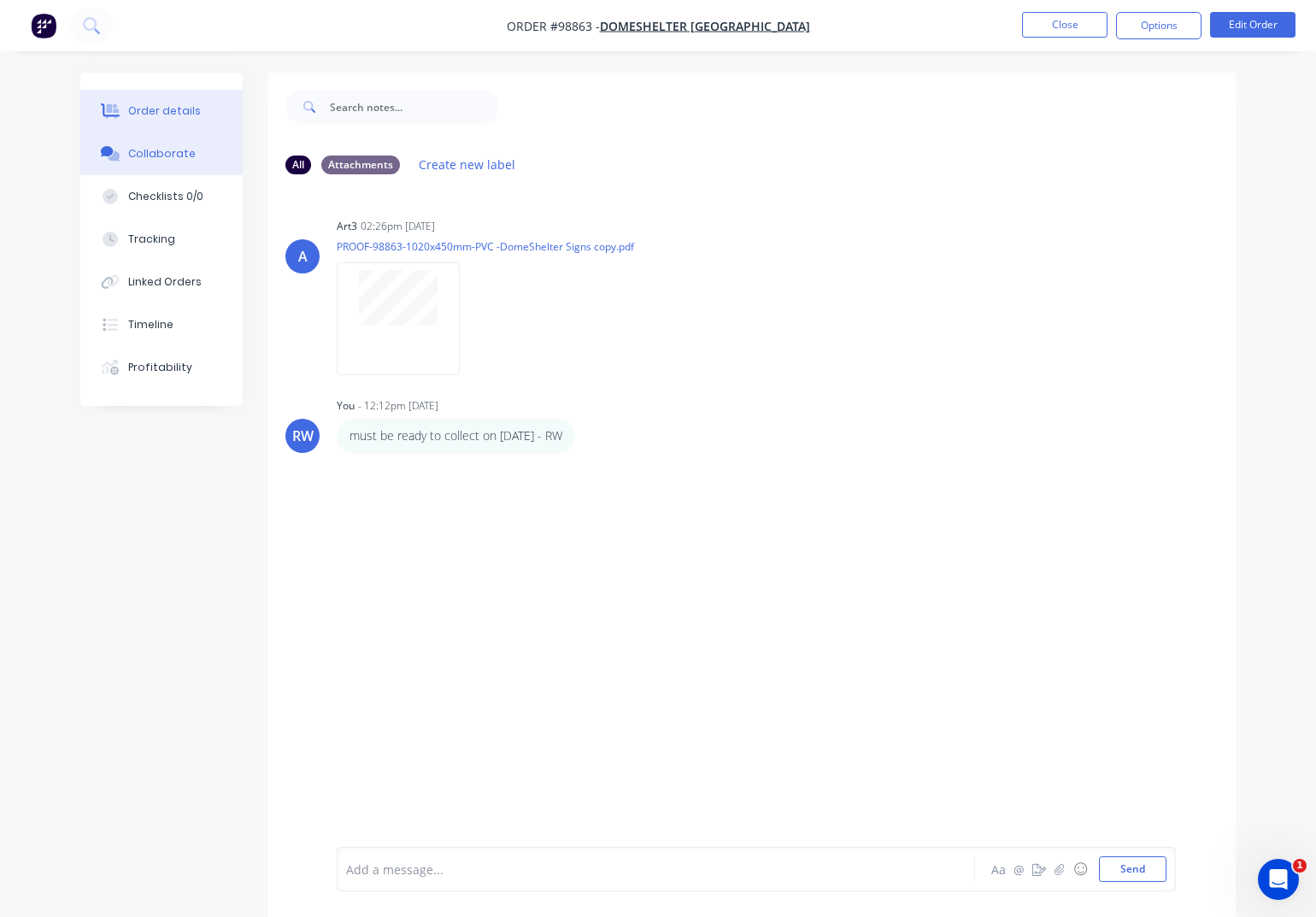
click at [168, 110] on div "Order details" at bounding box center [165, 111] width 73 height 16
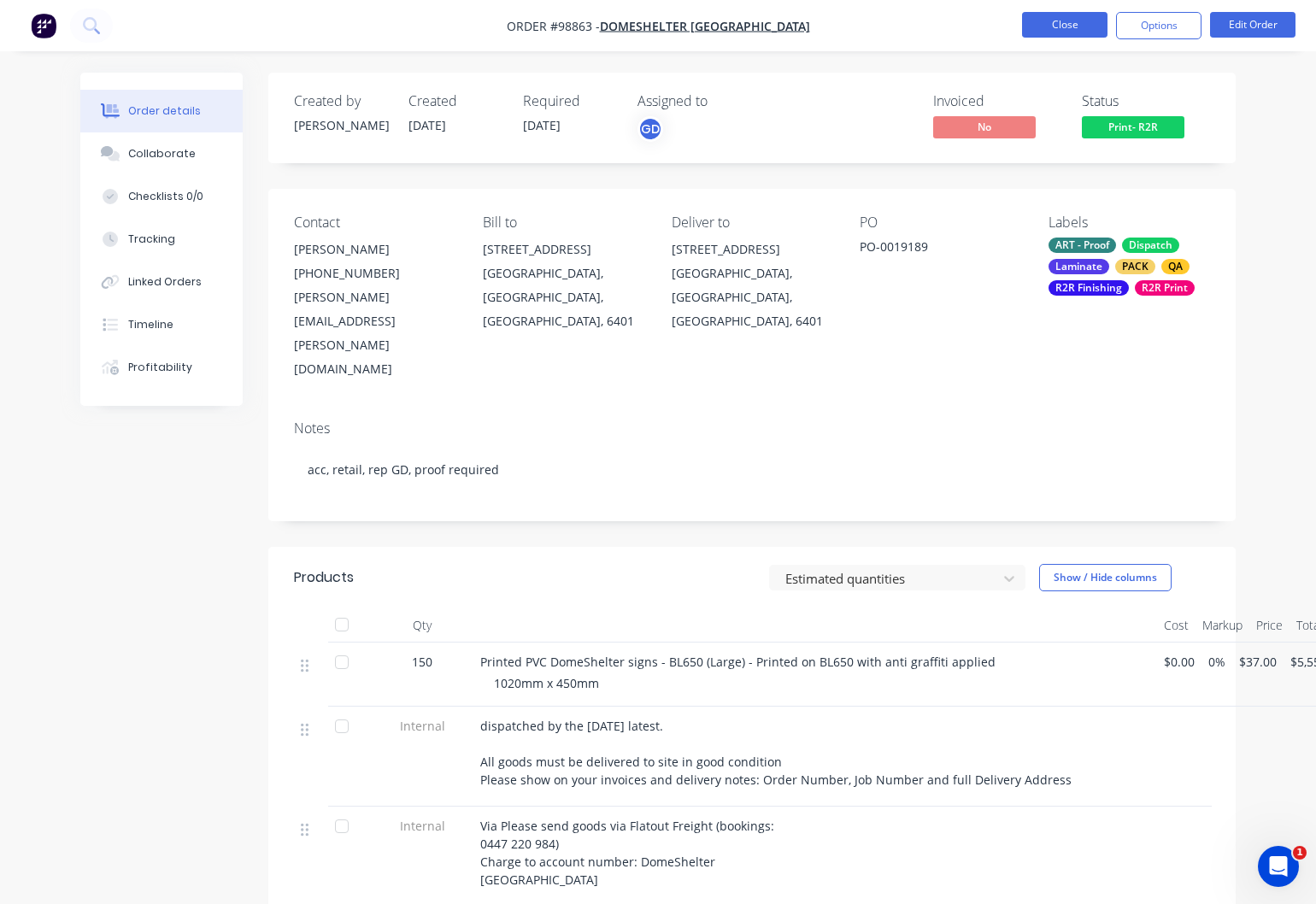
click at [1079, 26] on button "Close" at bounding box center [1065, 25] width 86 height 26
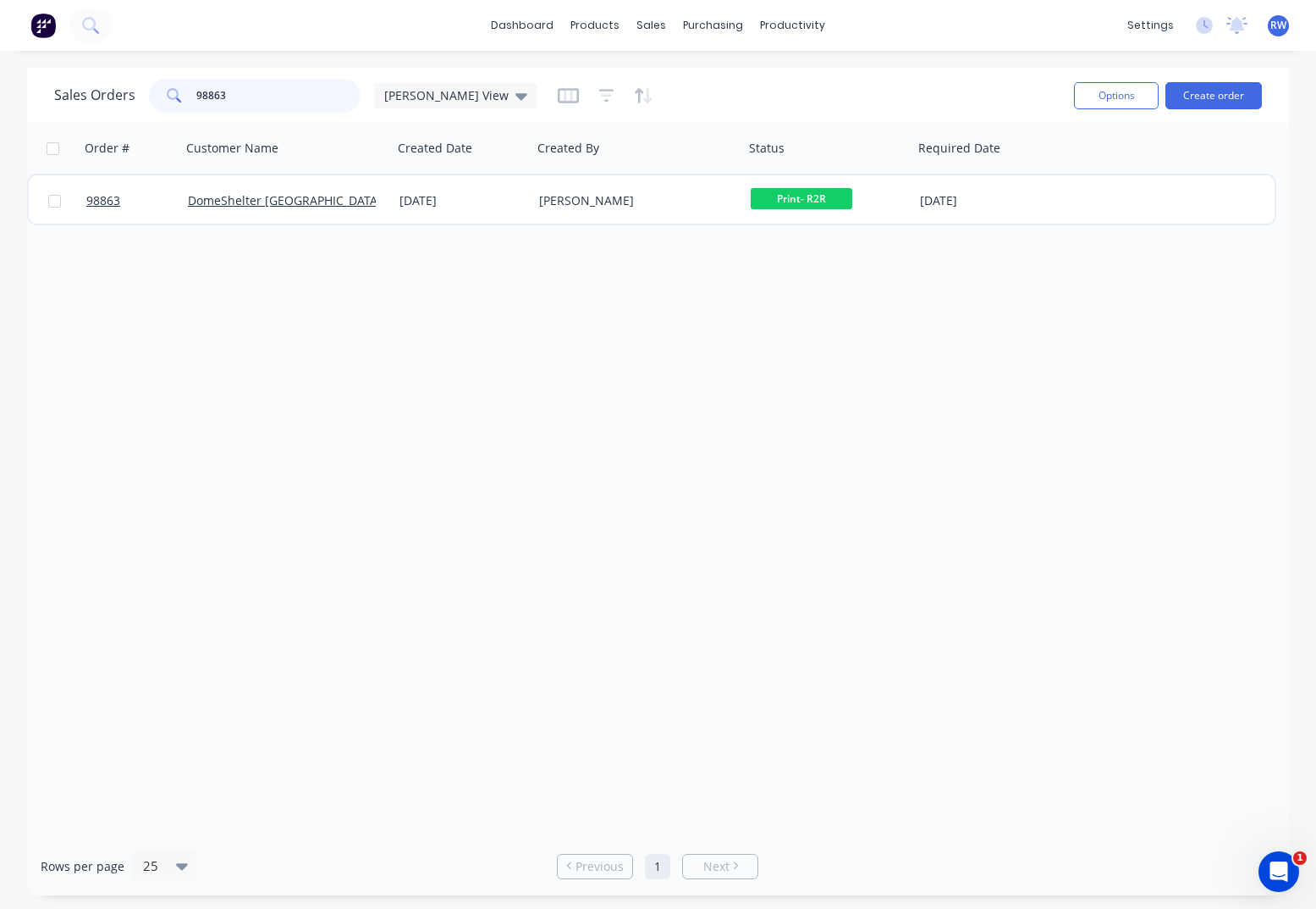
click at [314, 87] on input "98863" at bounding box center [279, 95] width 165 height 33
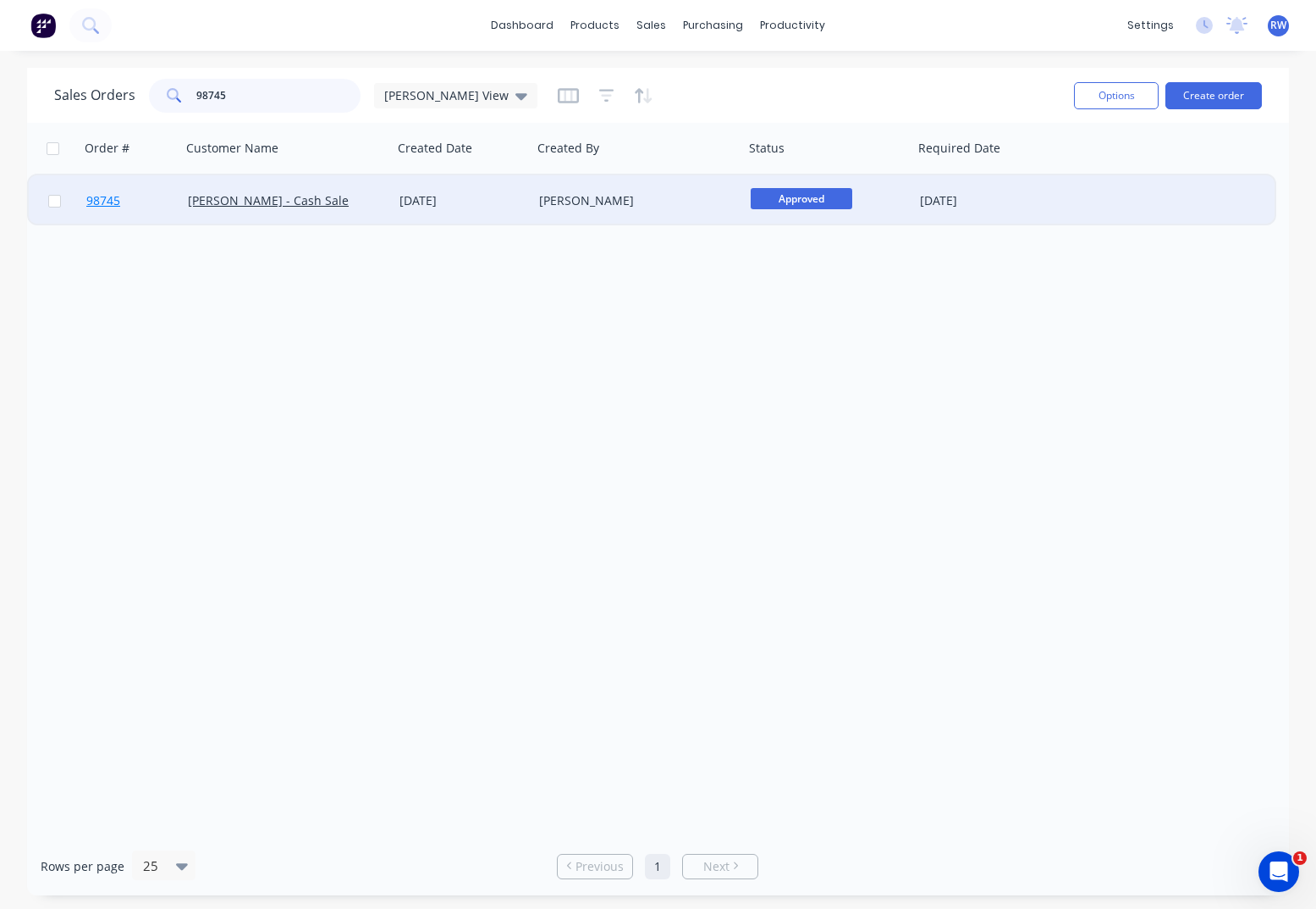
type input "98745"
click at [105, 204] on span "98745" at bounding box center [103, 201] width 33 height 17
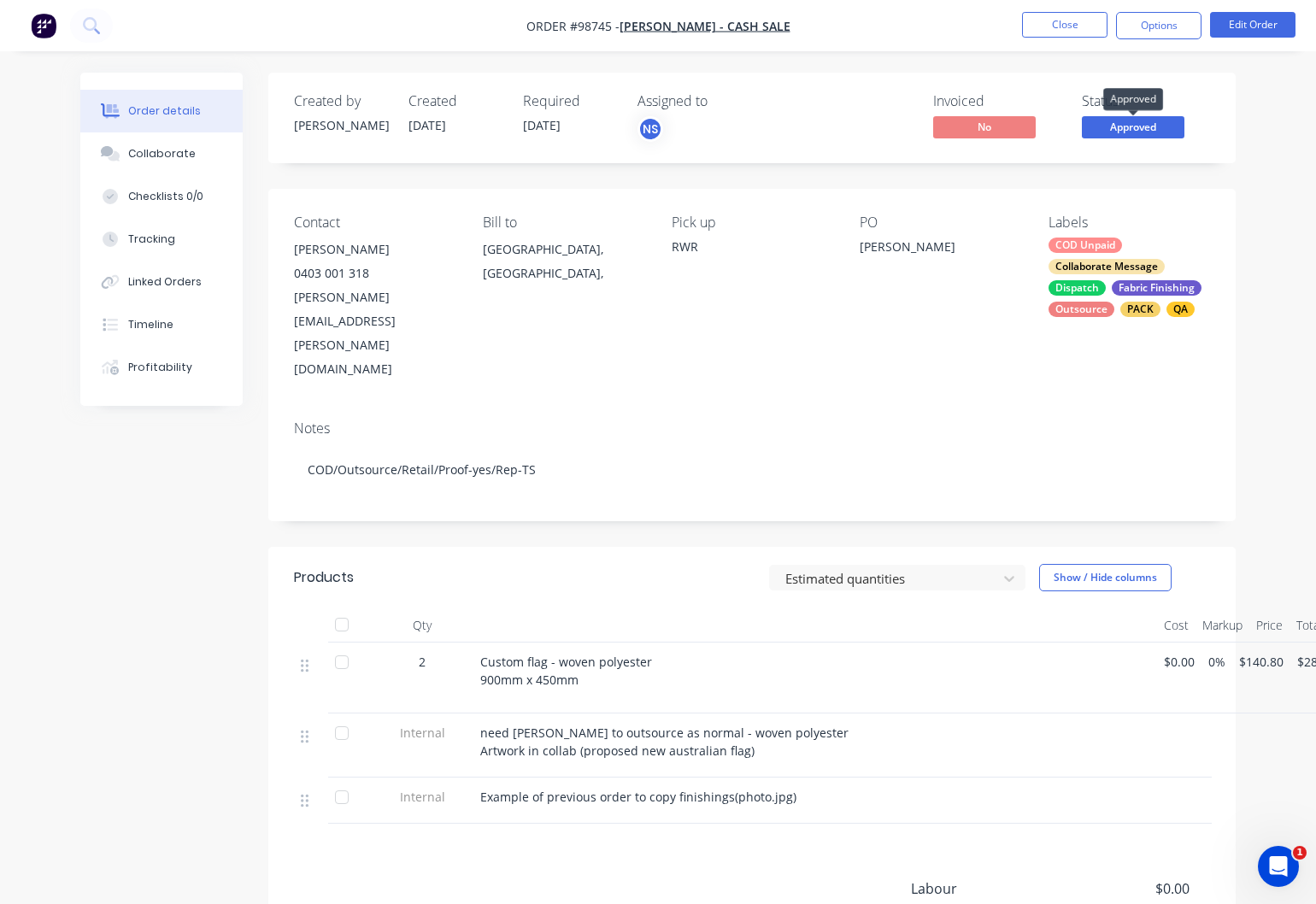
click at [1147, 124] on span "Approved" at bounding box center [1133, 126] width 102 height 22
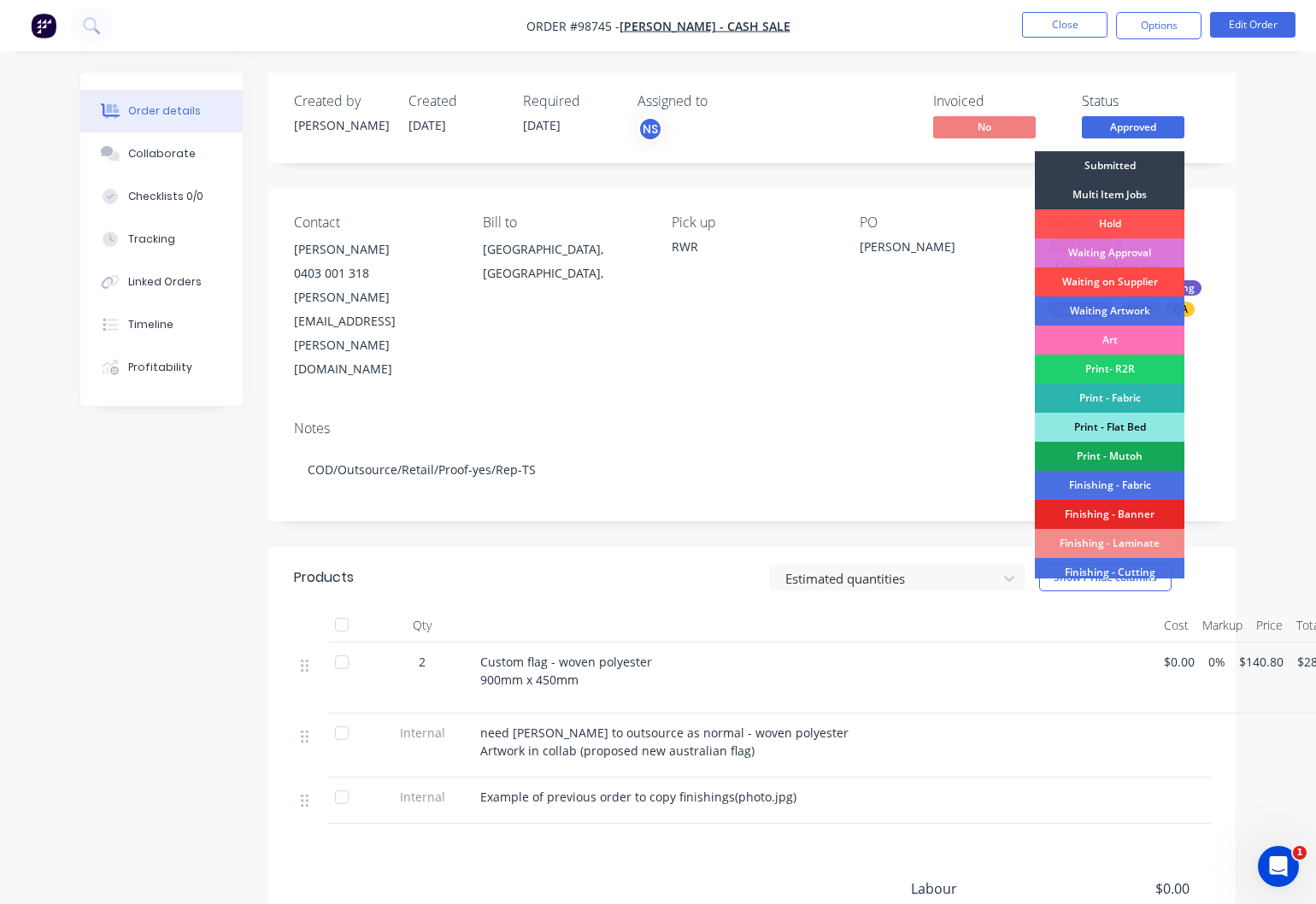
click at [1085, 280] on div "Waiting on Supplier" at bounding box center [1110, 282] width 150 height 29
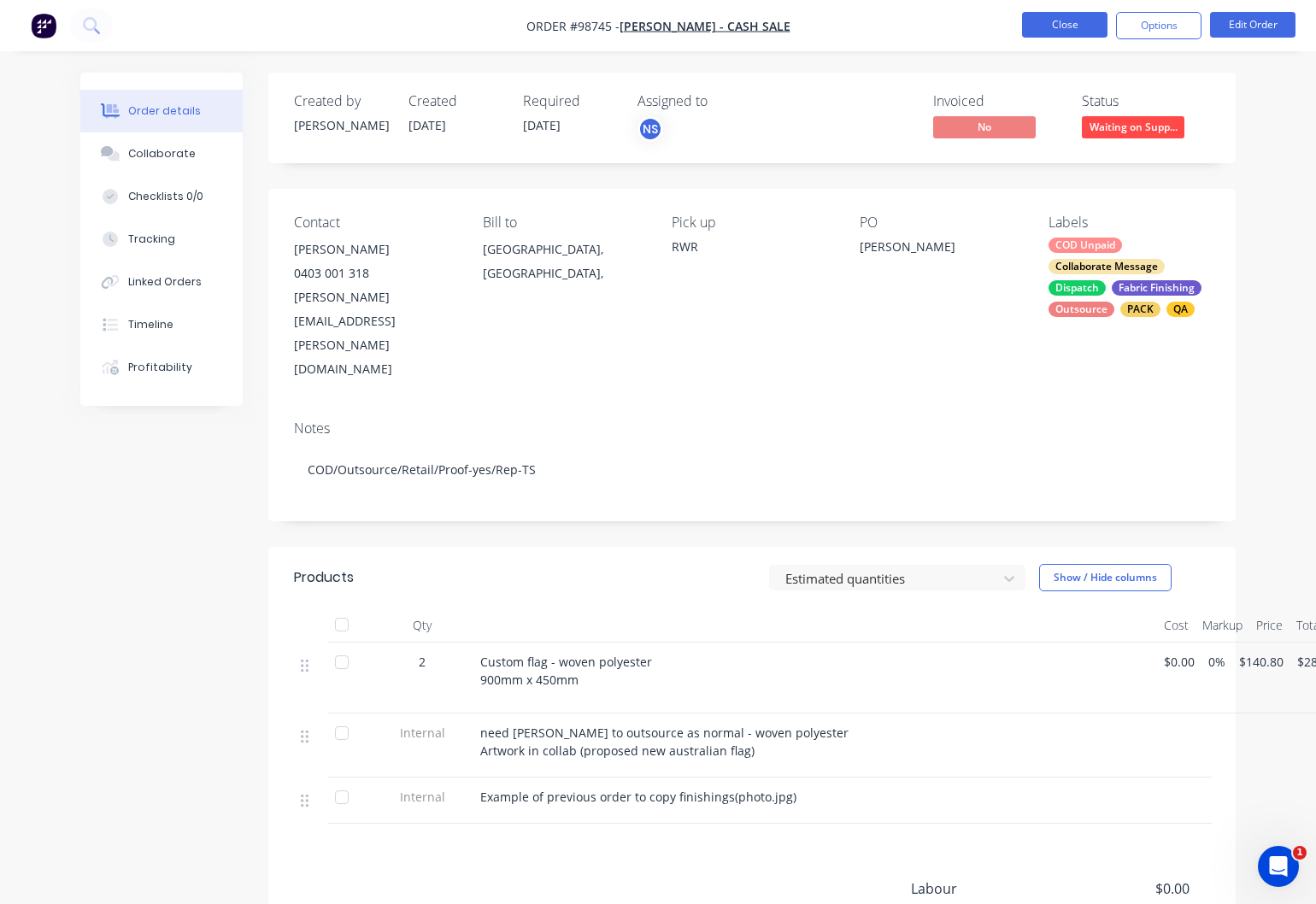
click at [1080, 21] on button "Close" at bounding box center [1065, 25] width 86 height 26
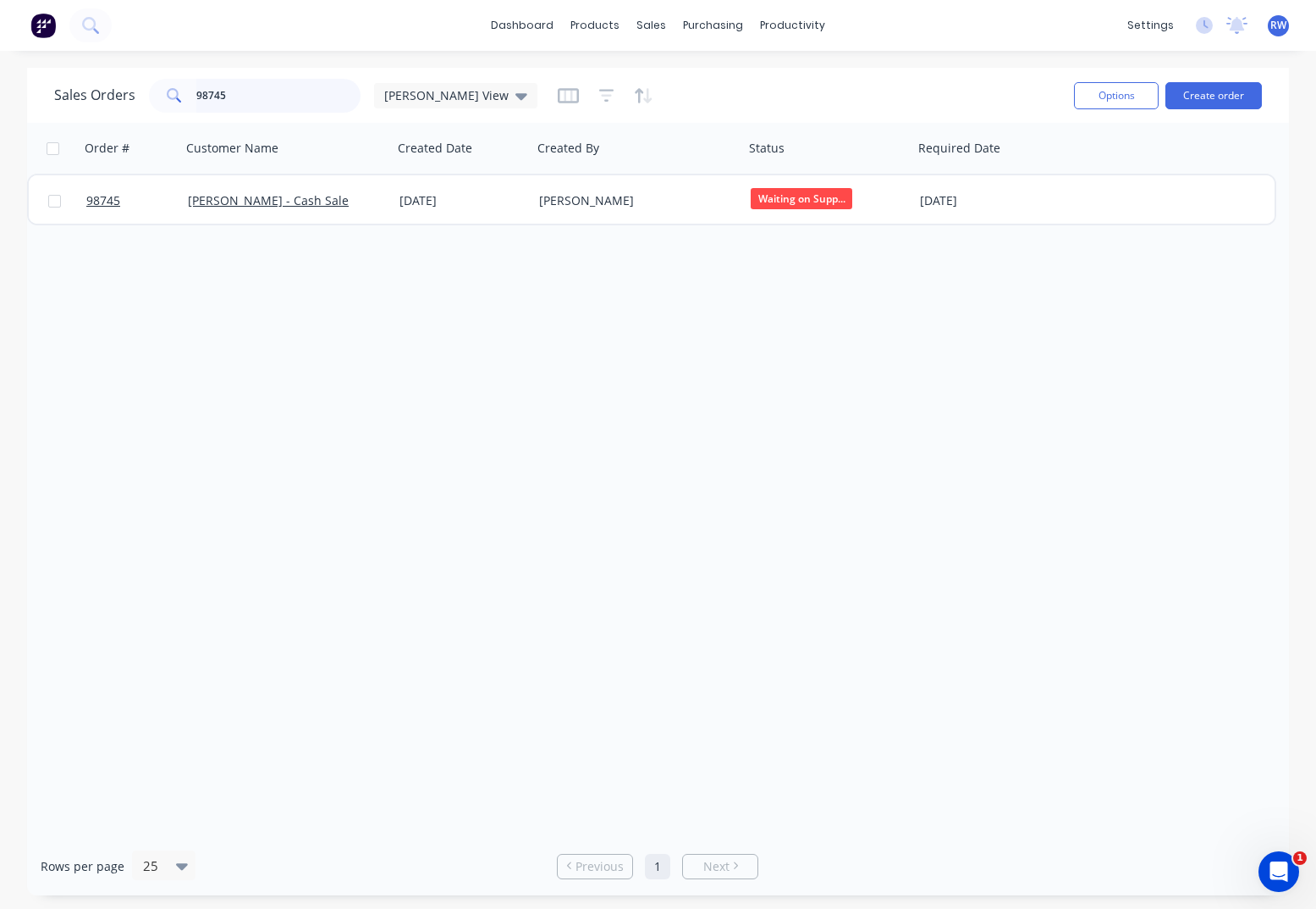
click at [246, 94] on input "98745" at bounding box center [279, 95] width 165 height 33
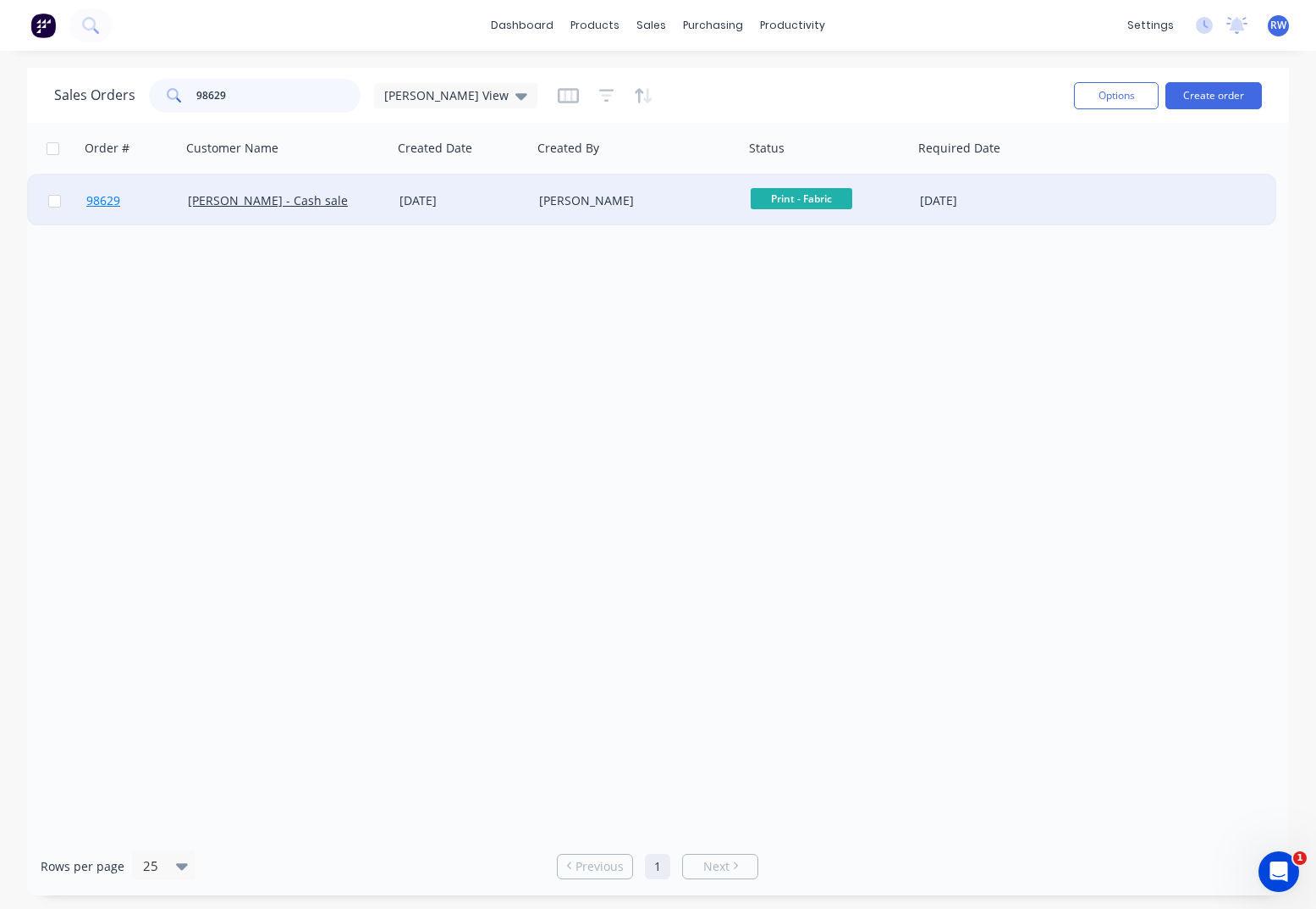
type input "98629"
click at [107, 203] on span "98629" at bounding box center [103, 201] width 33 height 17
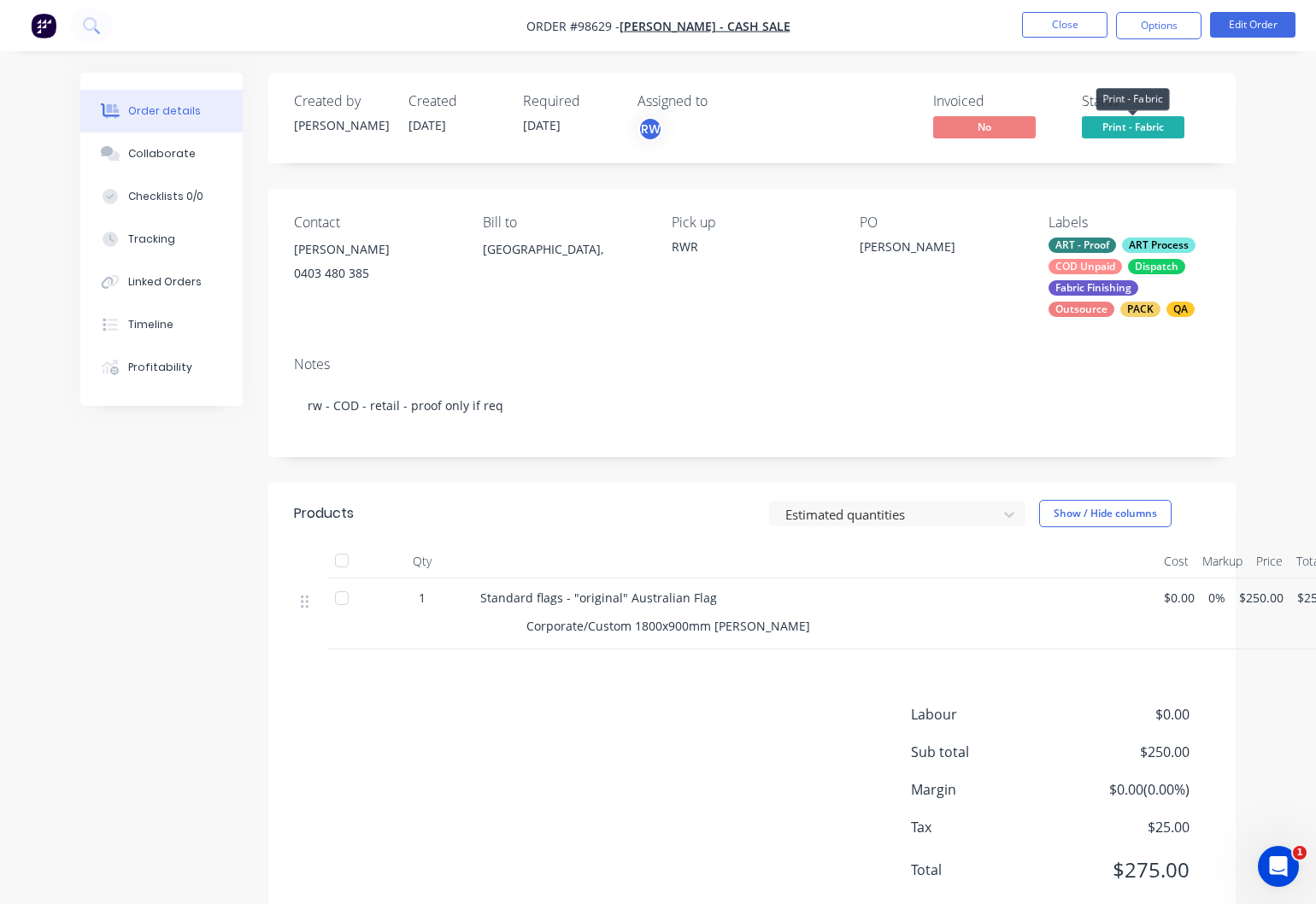
click at [1157, 120] on span "Print - Fabric" at bounding box center [1133, 126] width 102 height 22
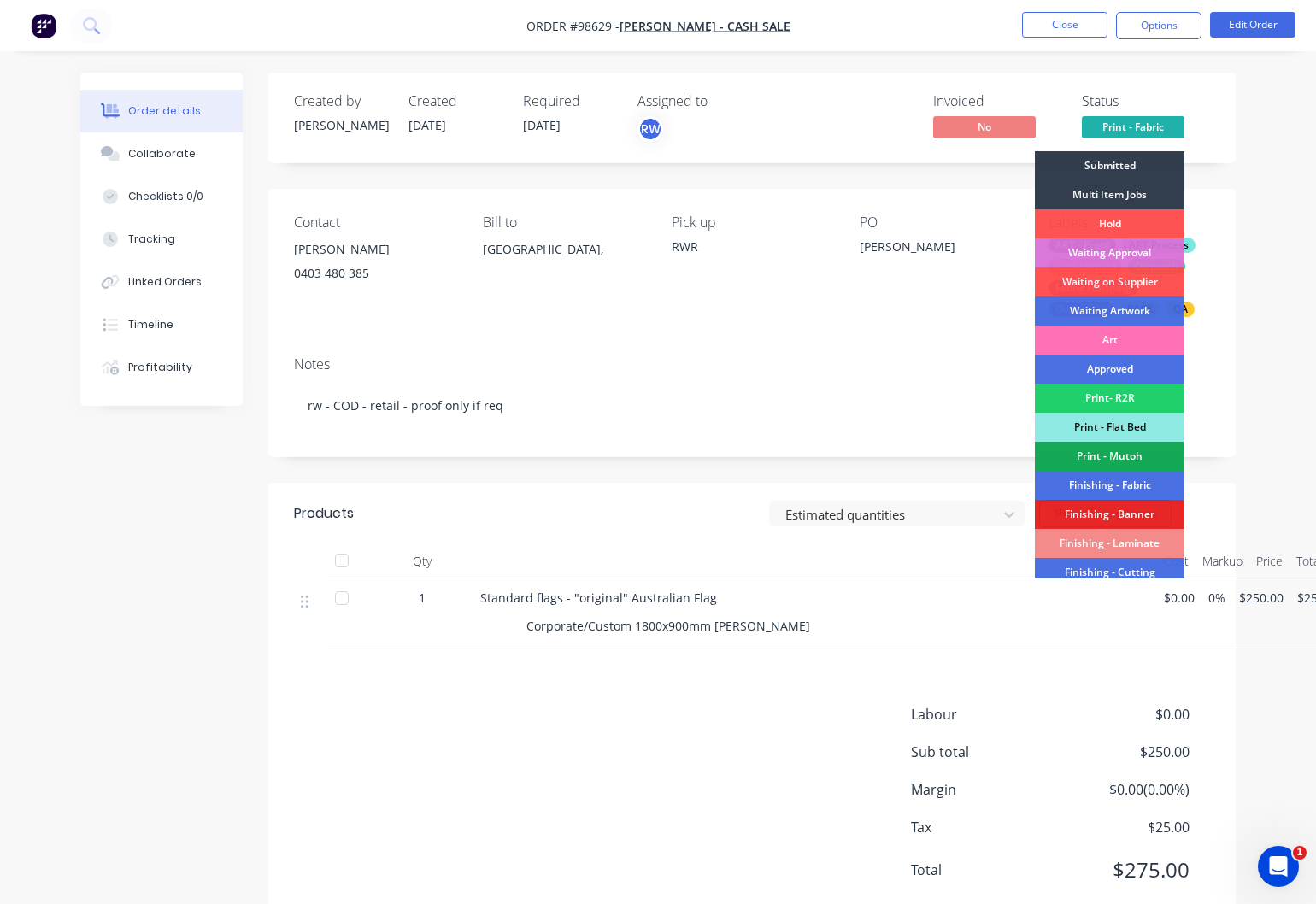
click at [1108, 278] on div "Waiting on Supplier" at bounding box center [1110, 282] width 150 height 29
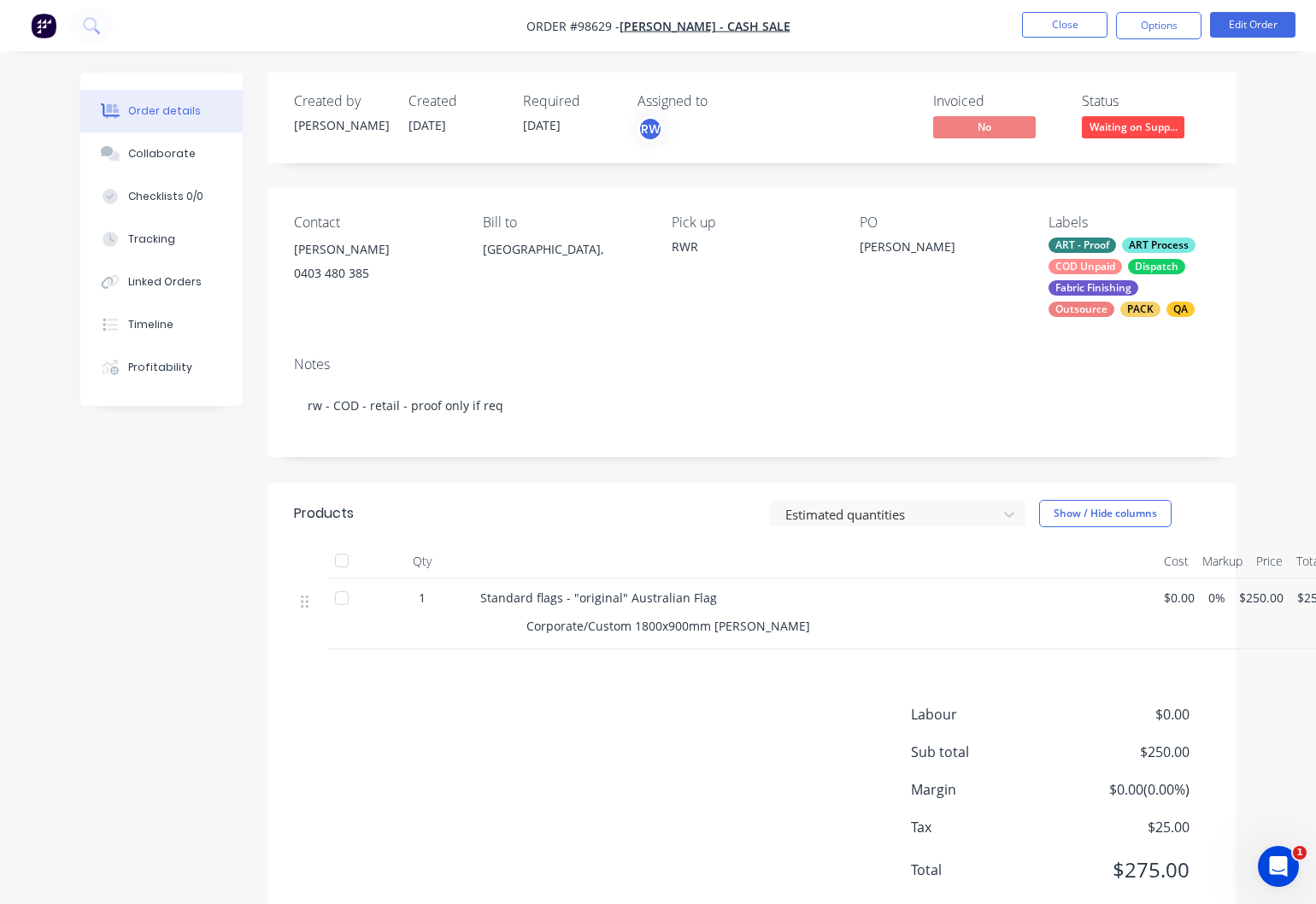
click at [557, 124] on span "[DATE]" at bounding box center [541, 125] width 37 height 16
click at [1258, 22] on button "Edit Order" at bounding box center [1253, 25] width 86 height 26
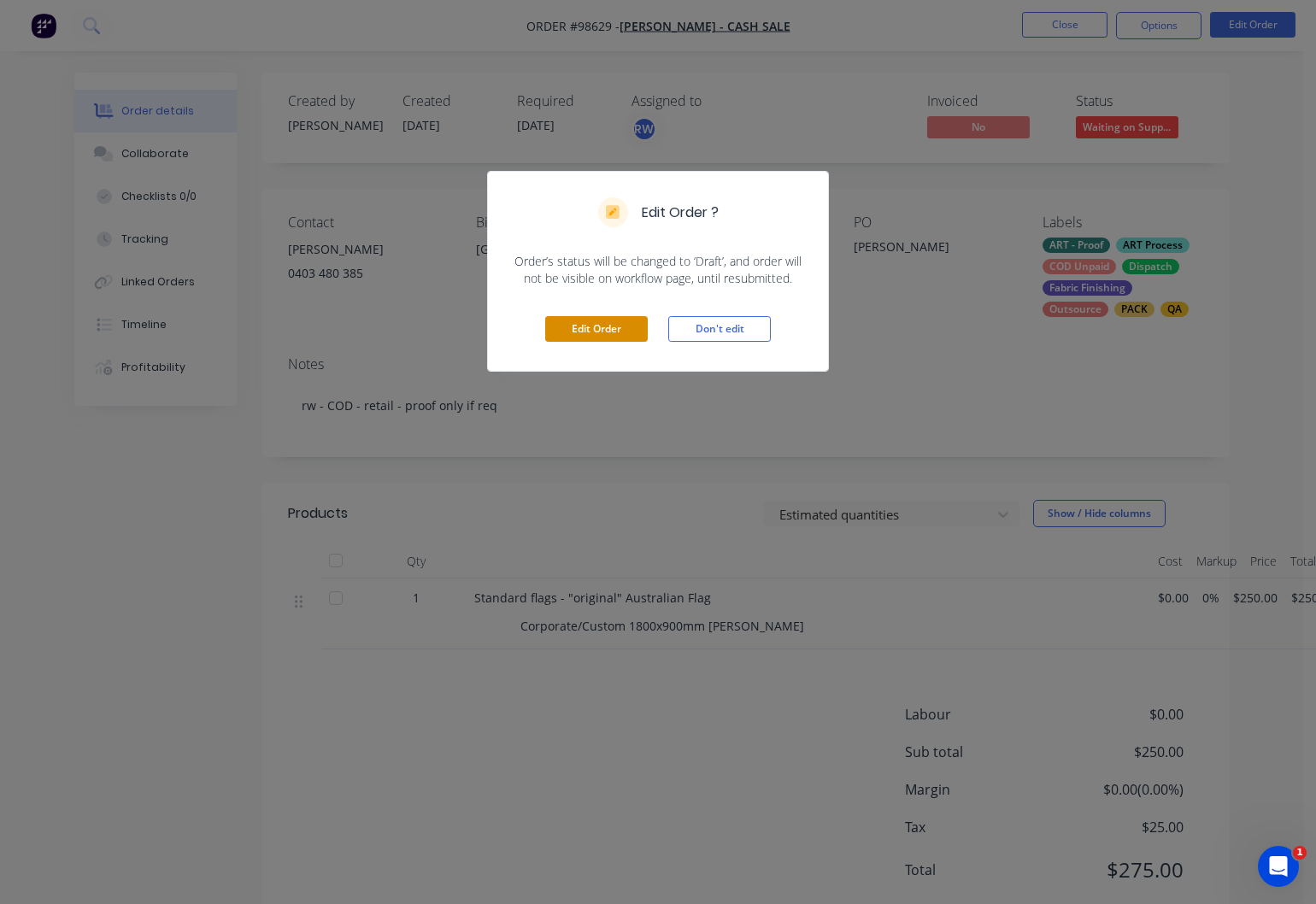
click at [568, 331] on button "Edit Order" at bounding box center [596, 329] width 102 height 26
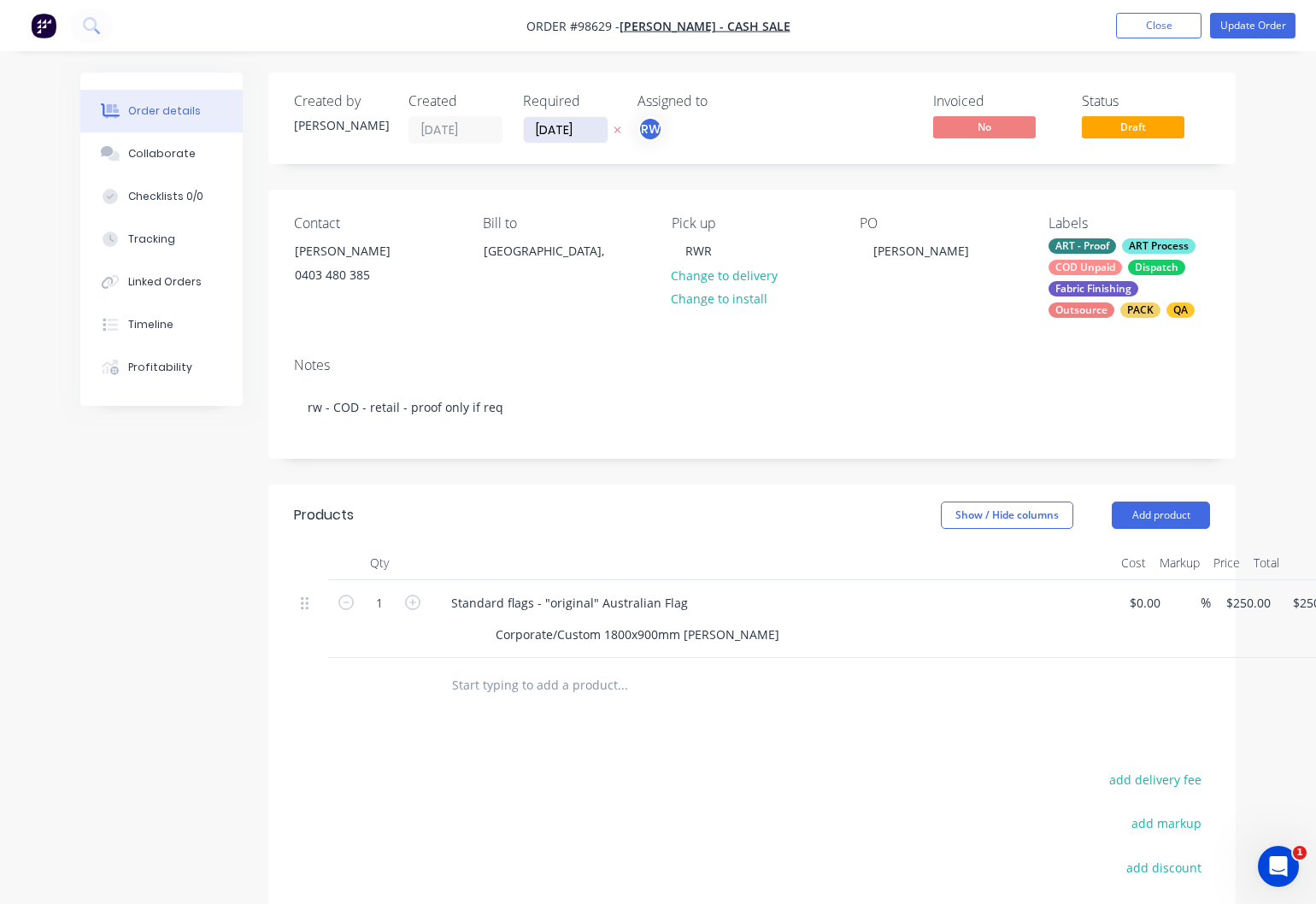
click at [589, 134] on input "[DATE]" at bounding box center [566, 130] width 84 height 26
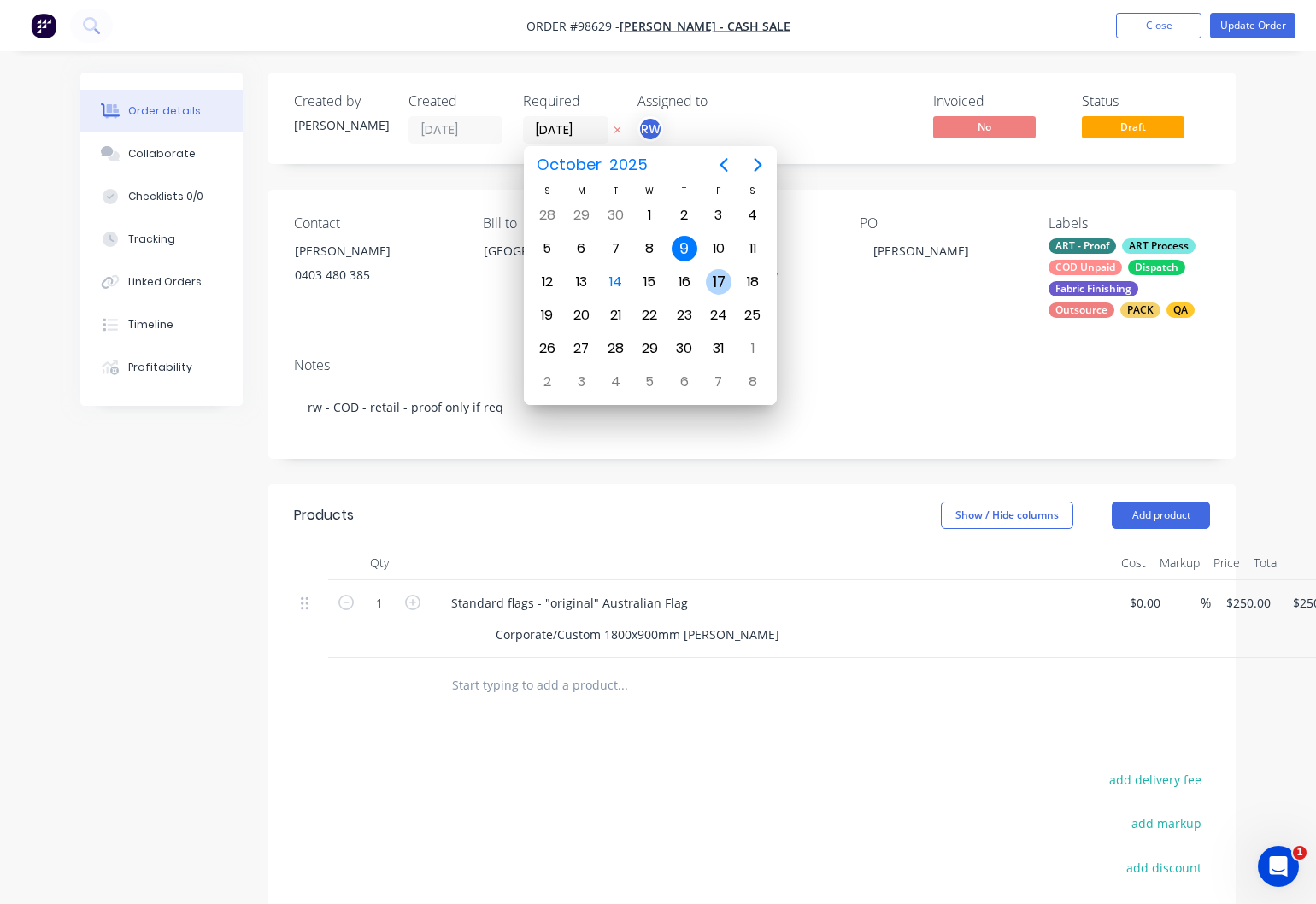
click at [718, 290] on div "17" at bounding box center [719, 282] width 26 height 26
type input "[DATE]"
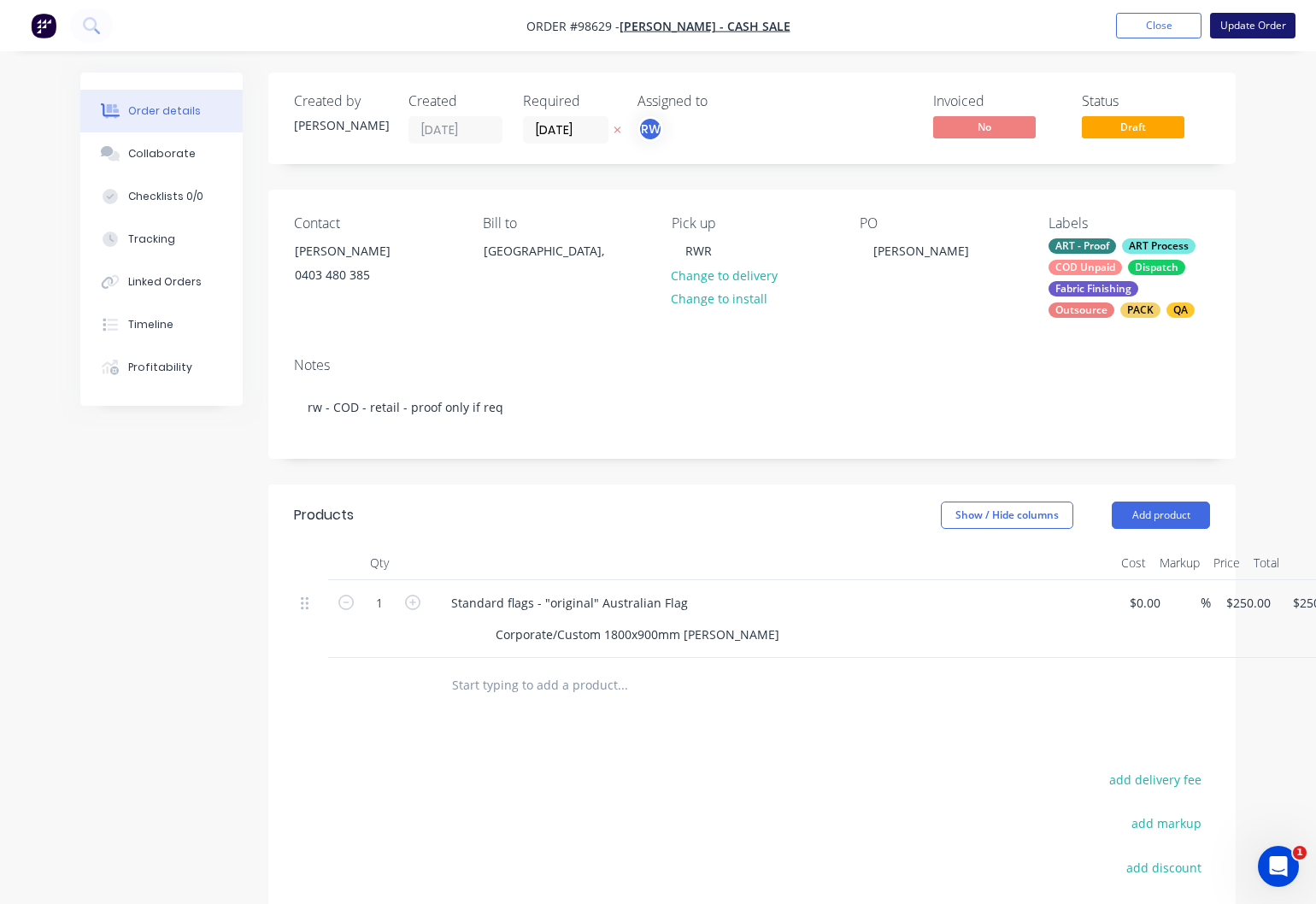
click at [1245, 23] on button "Update Order" at bounding box center [1253, 26] width 86 height 26
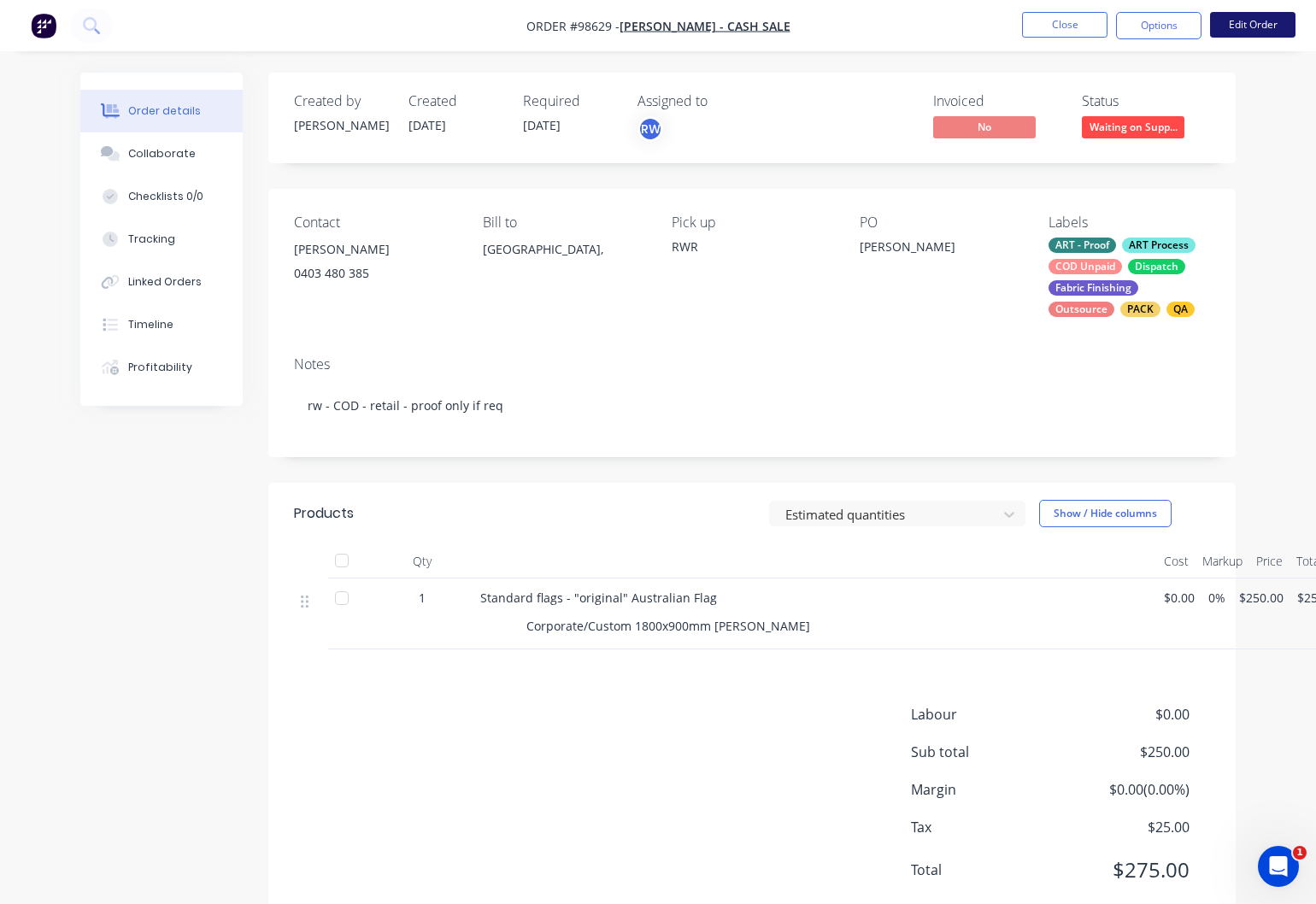
click at [1245, 23] on button "Edit Order" at bounding box center [1253, 25] width 86 height 26
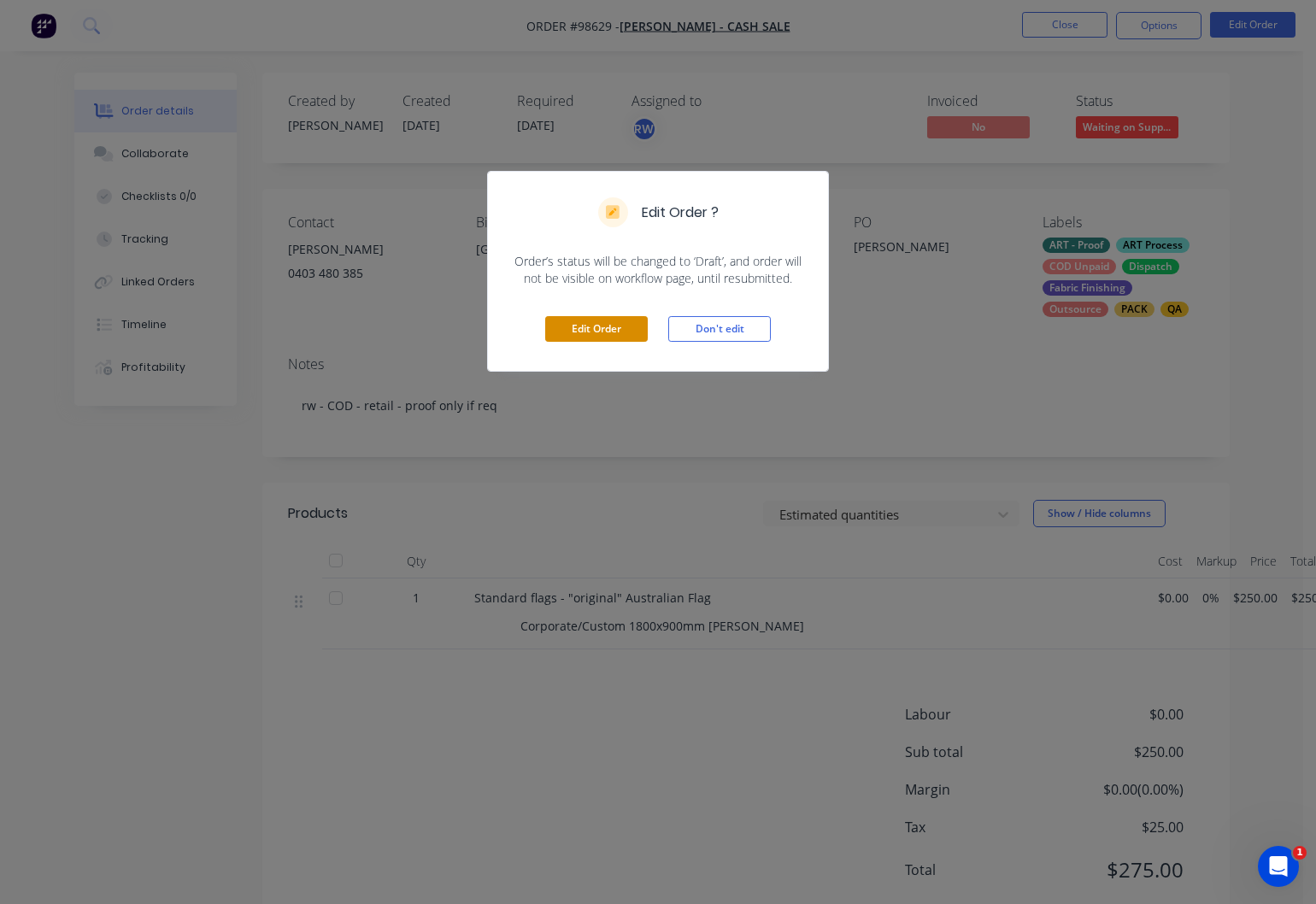
click at [580, 325] on button "Edit Order" at bounding box center [596, 329] width 102 height 26
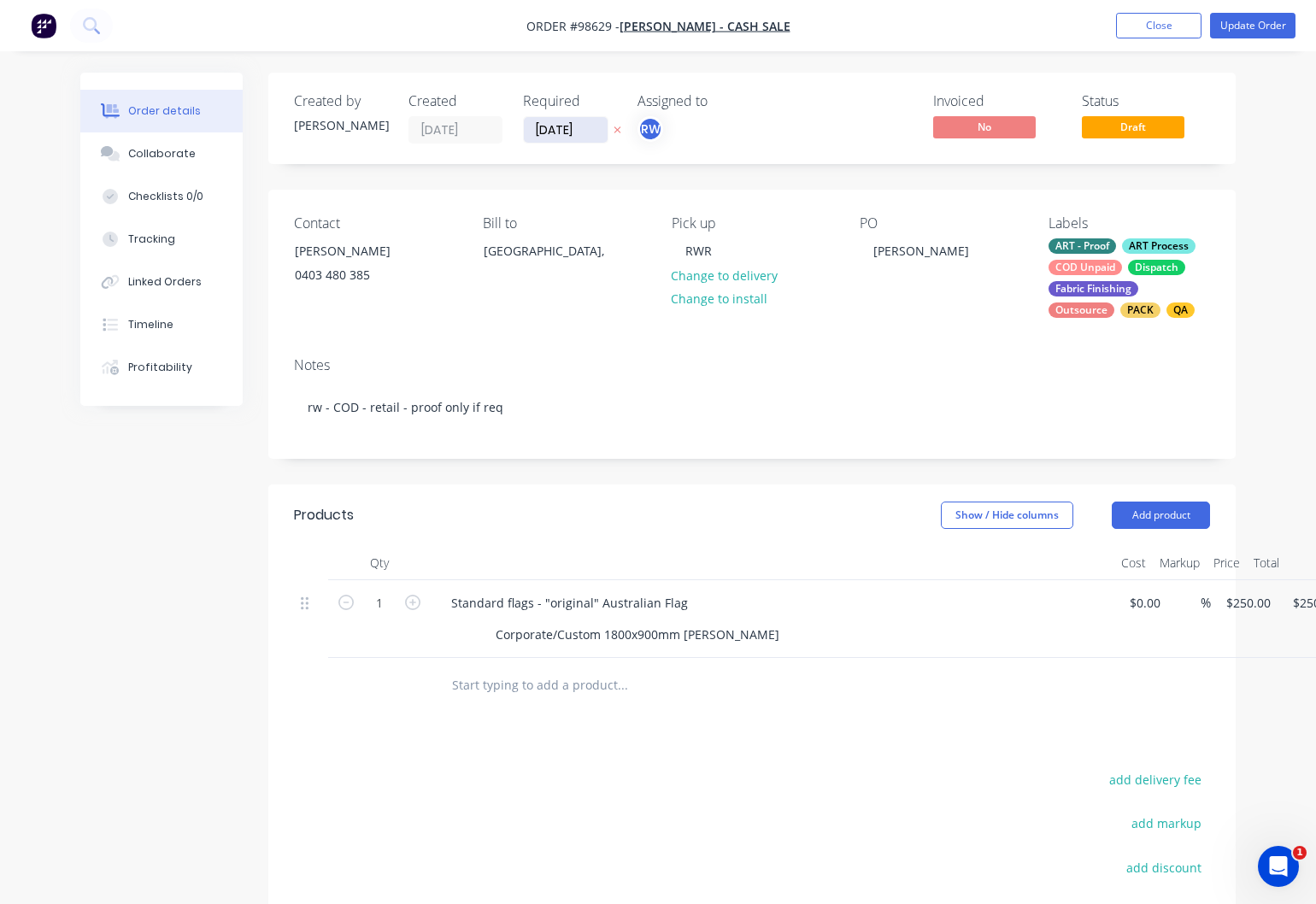
click at [577, 119] on input "[DATE]" at bounding box center [566, 130] width 84 height 26
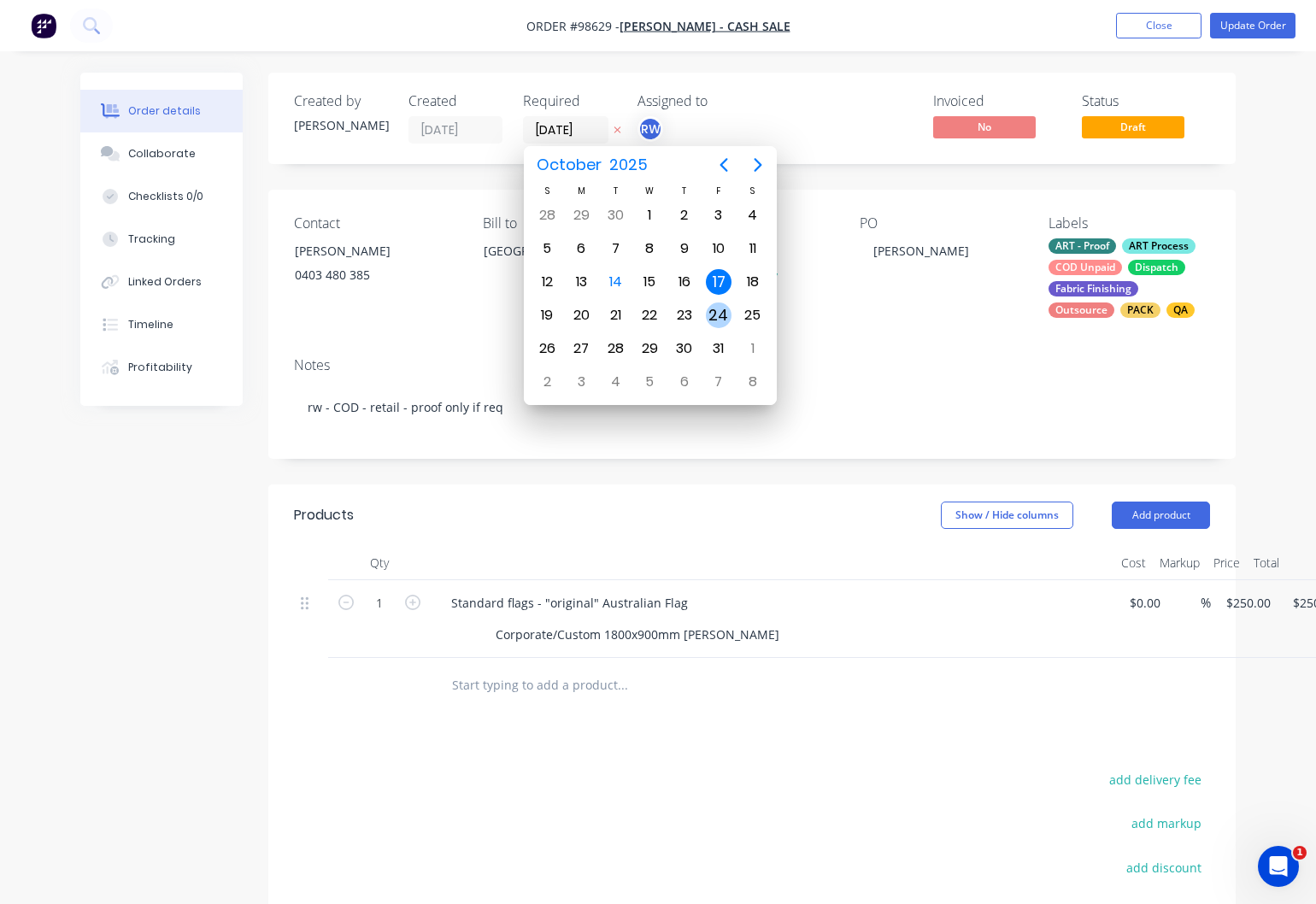
click at [721, 318] on div "24" at bounding box center [719, 315] width 26 height 26
type input "24/10/25"
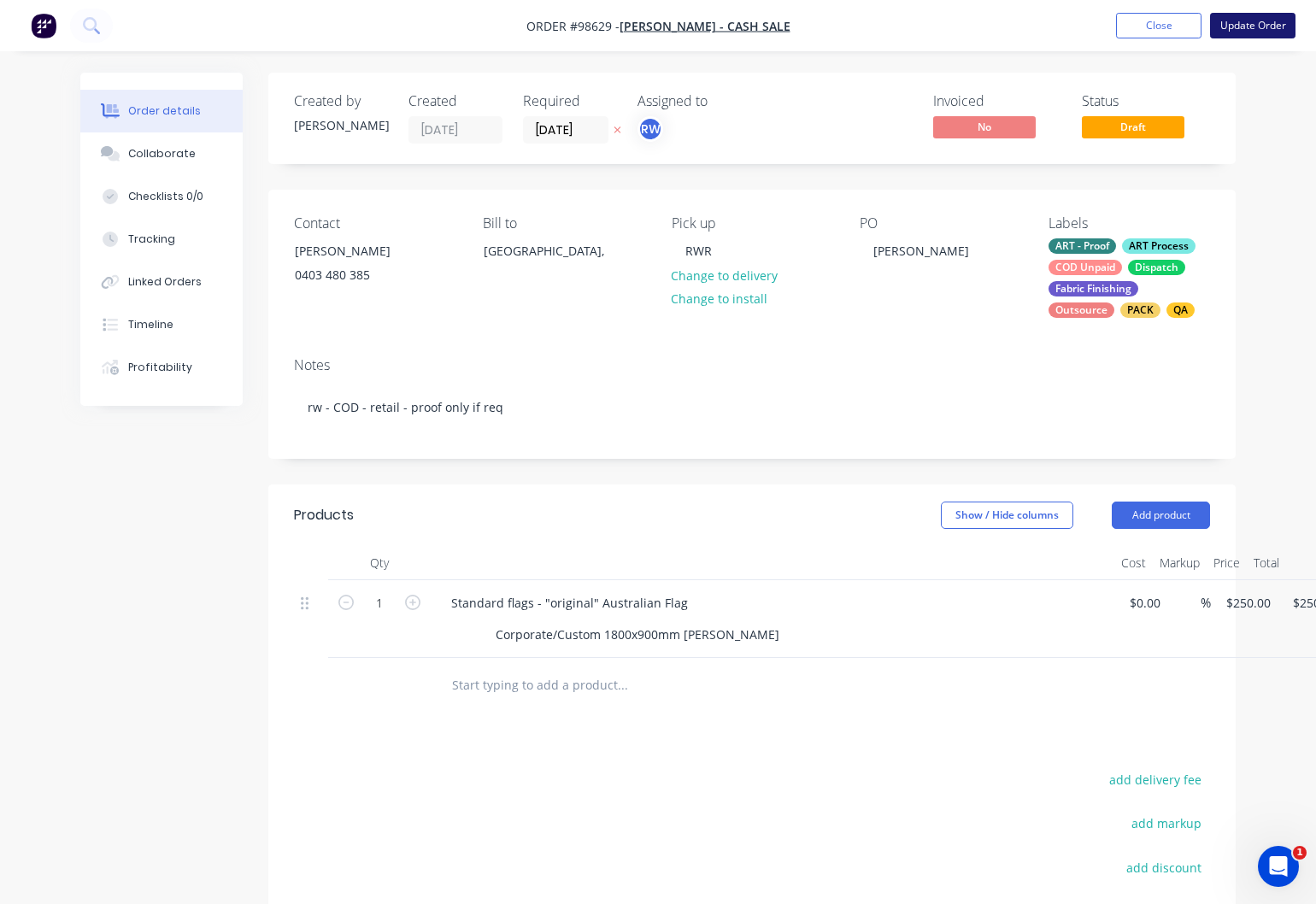
click at [1237, 31] on button "Update Order" at bounding box center [1253, 26] width 86 height 26
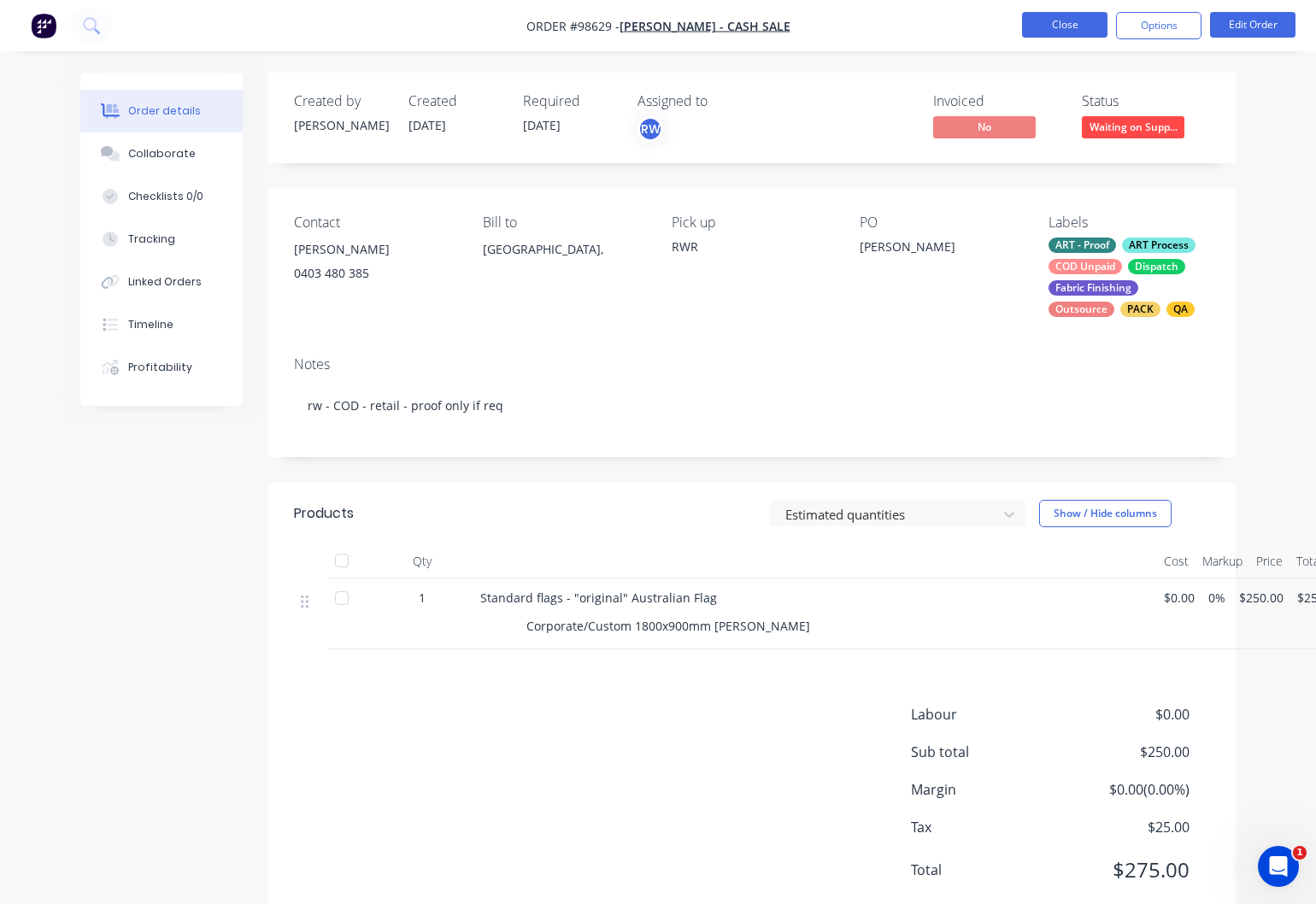
click at [1042, 26] on button "Close" at bounding box center [1065, 25] width 86 height 26
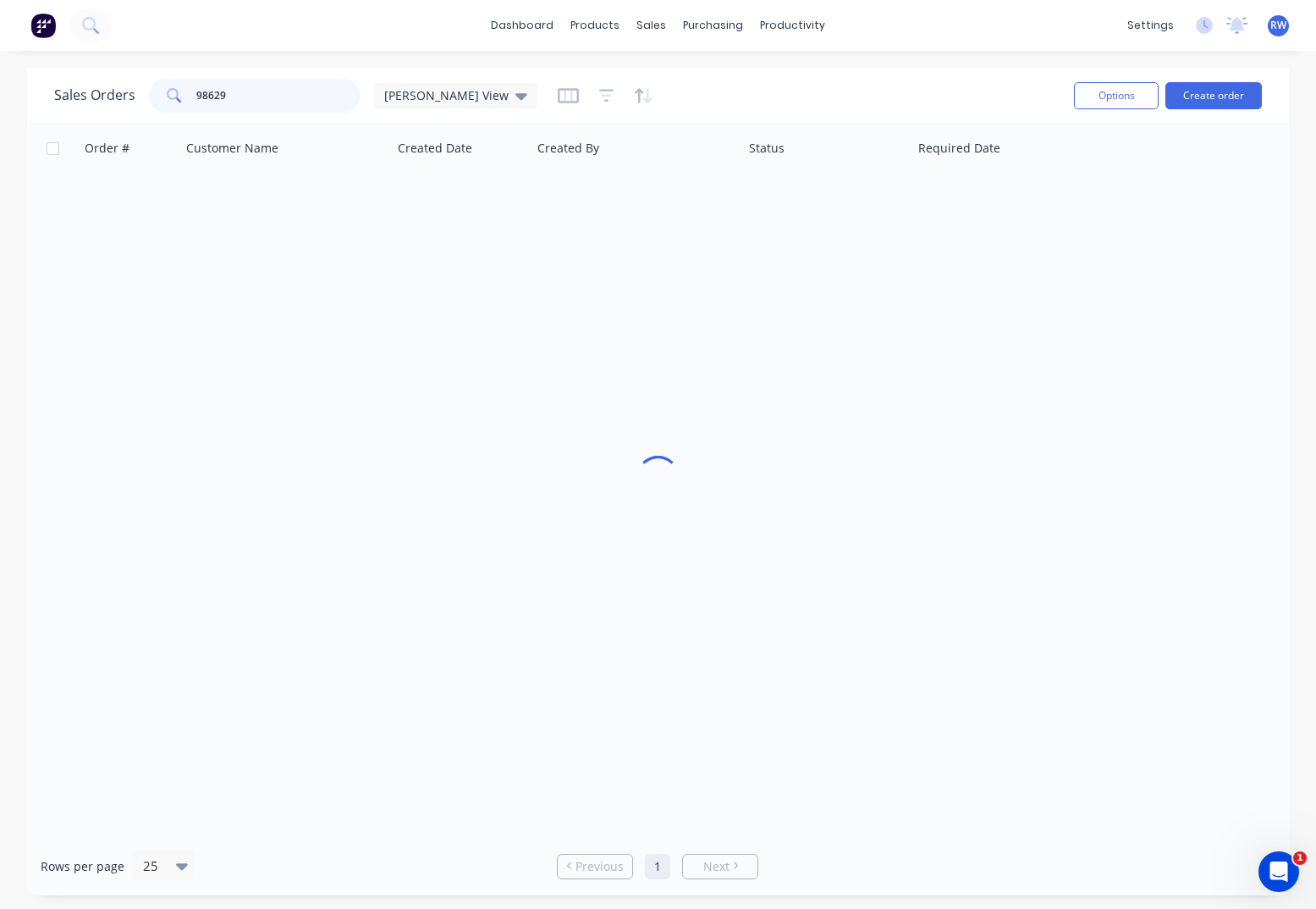
click at [264, 97] on input "98629" at bounding box center [279, 95] width 165 height 33
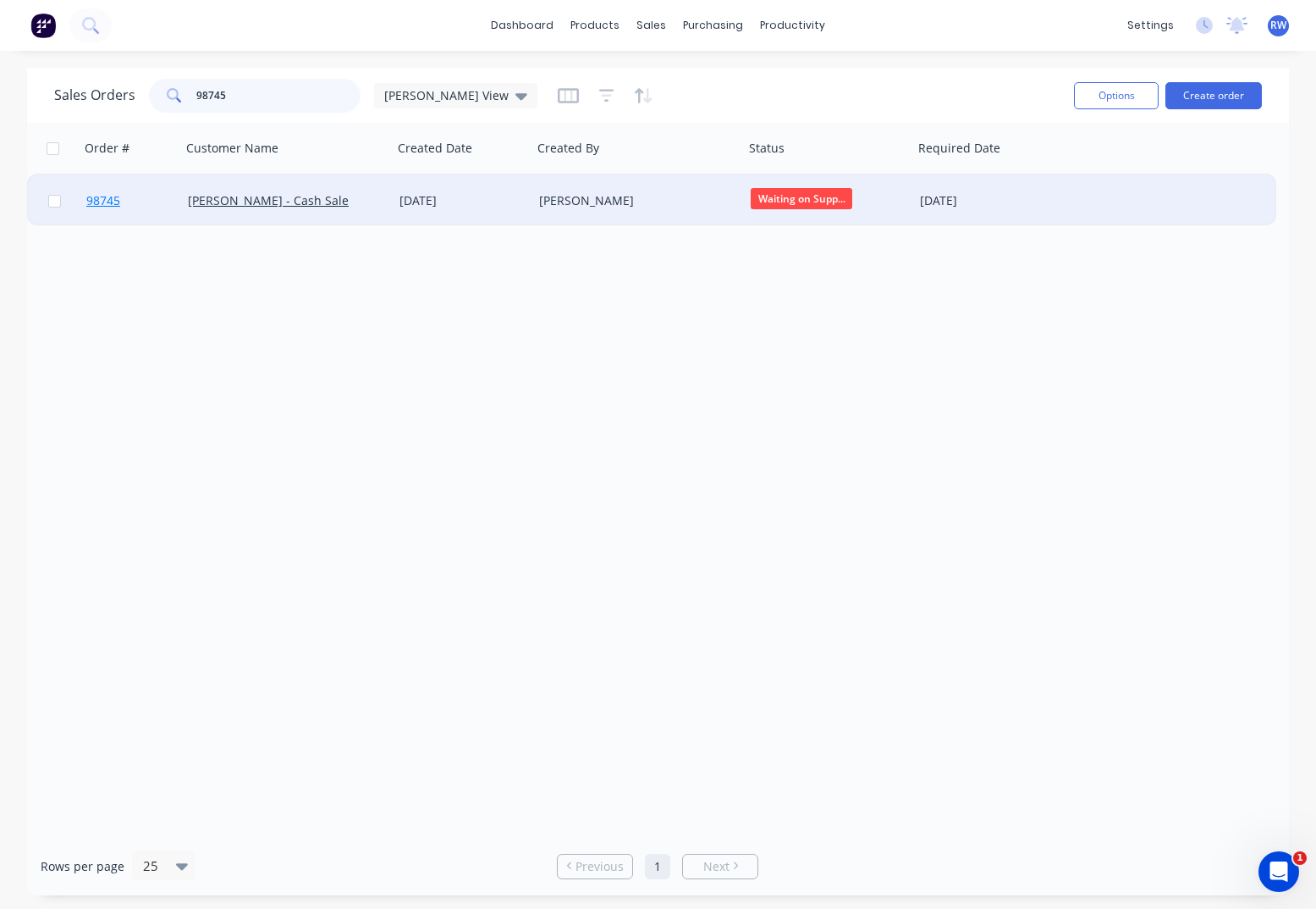
type input "98745"
click at [100, 202] on span "98745" at bounding box center [103, 201] width 33 height 17
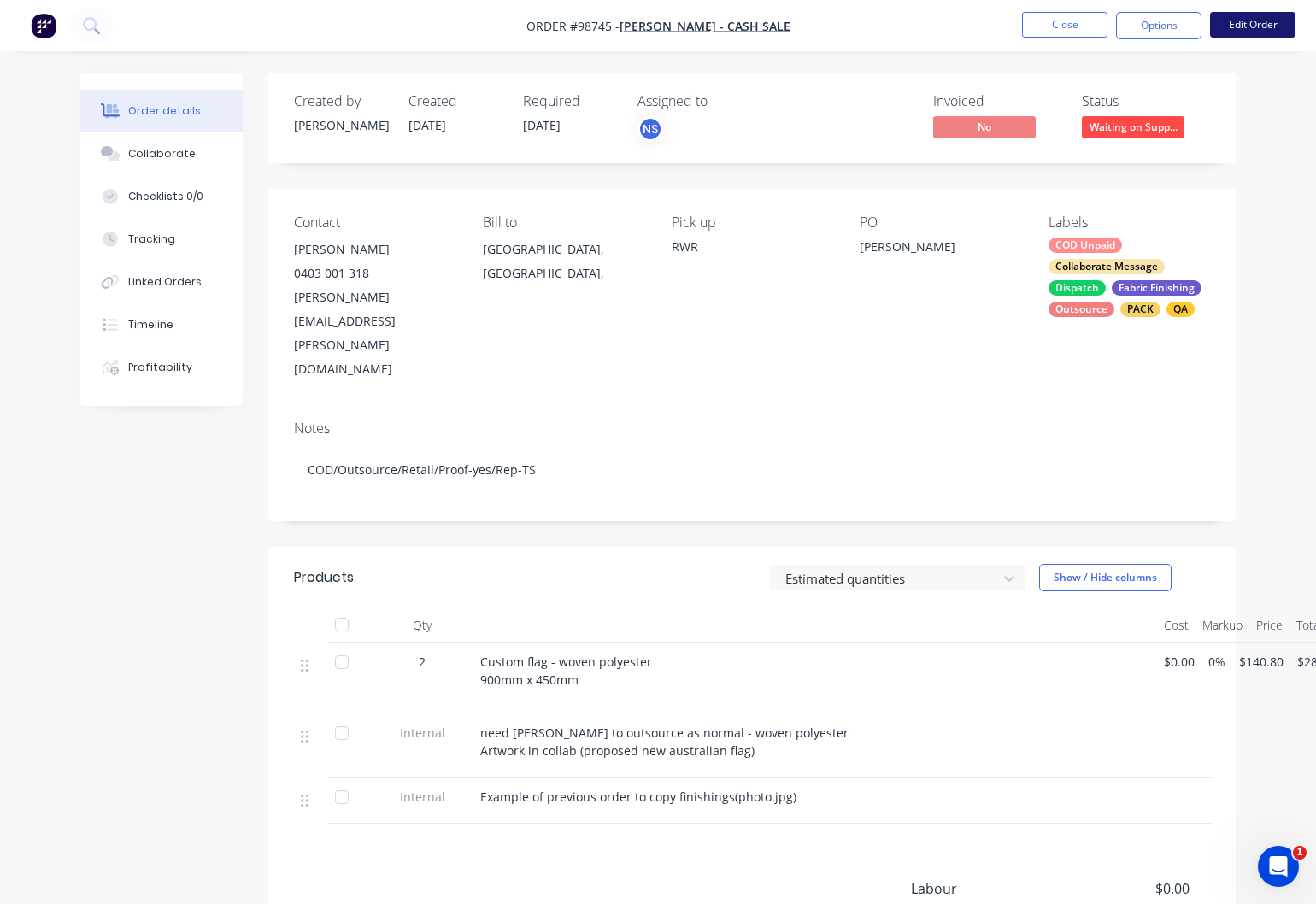
click at [1249, 27] on button "Edit Order" at bounding box center [1253, 25] width 86 height 26
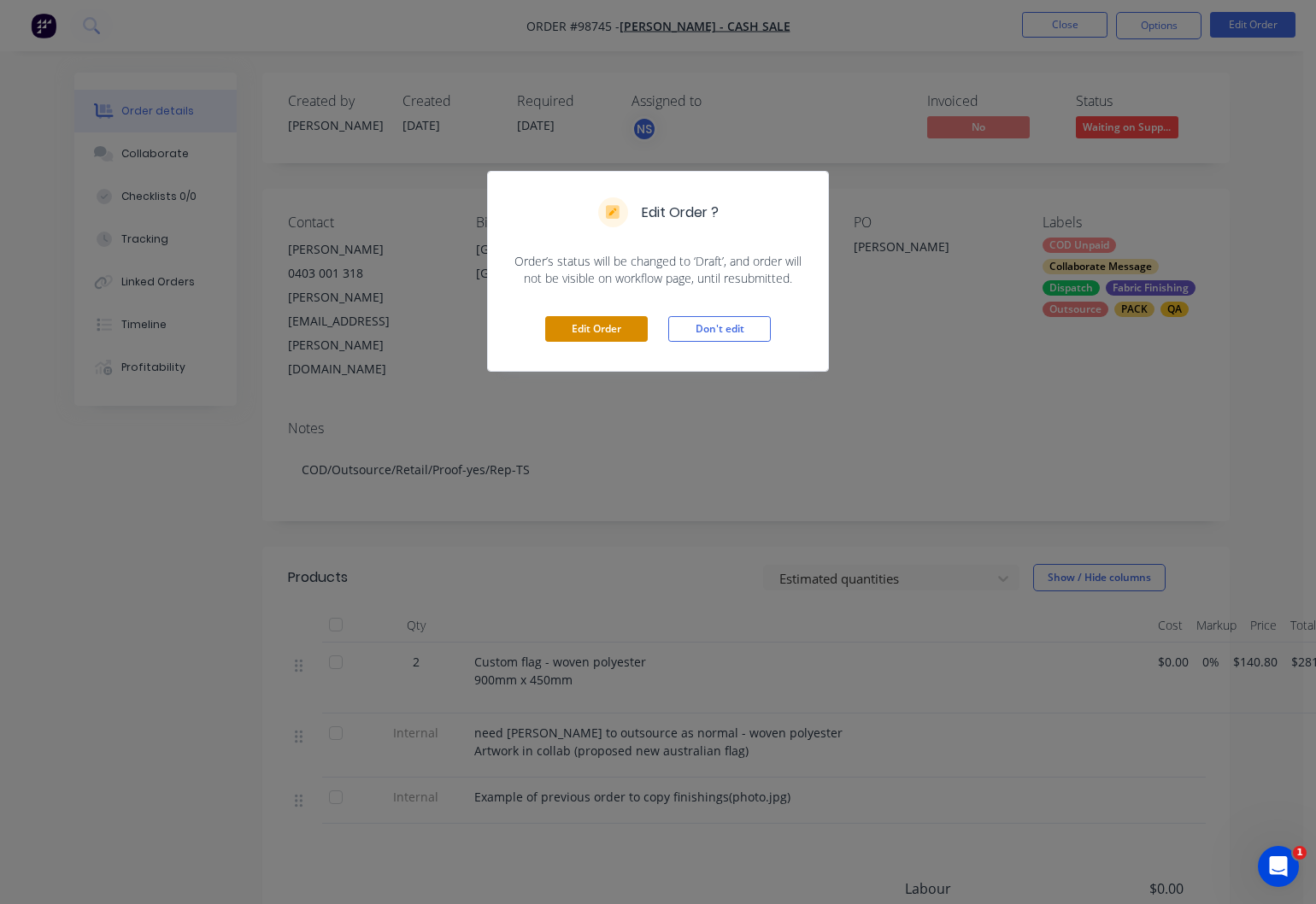
click at [605, 339] on button "Edit Order" at bounding box center [596, 329] width 102 height 26
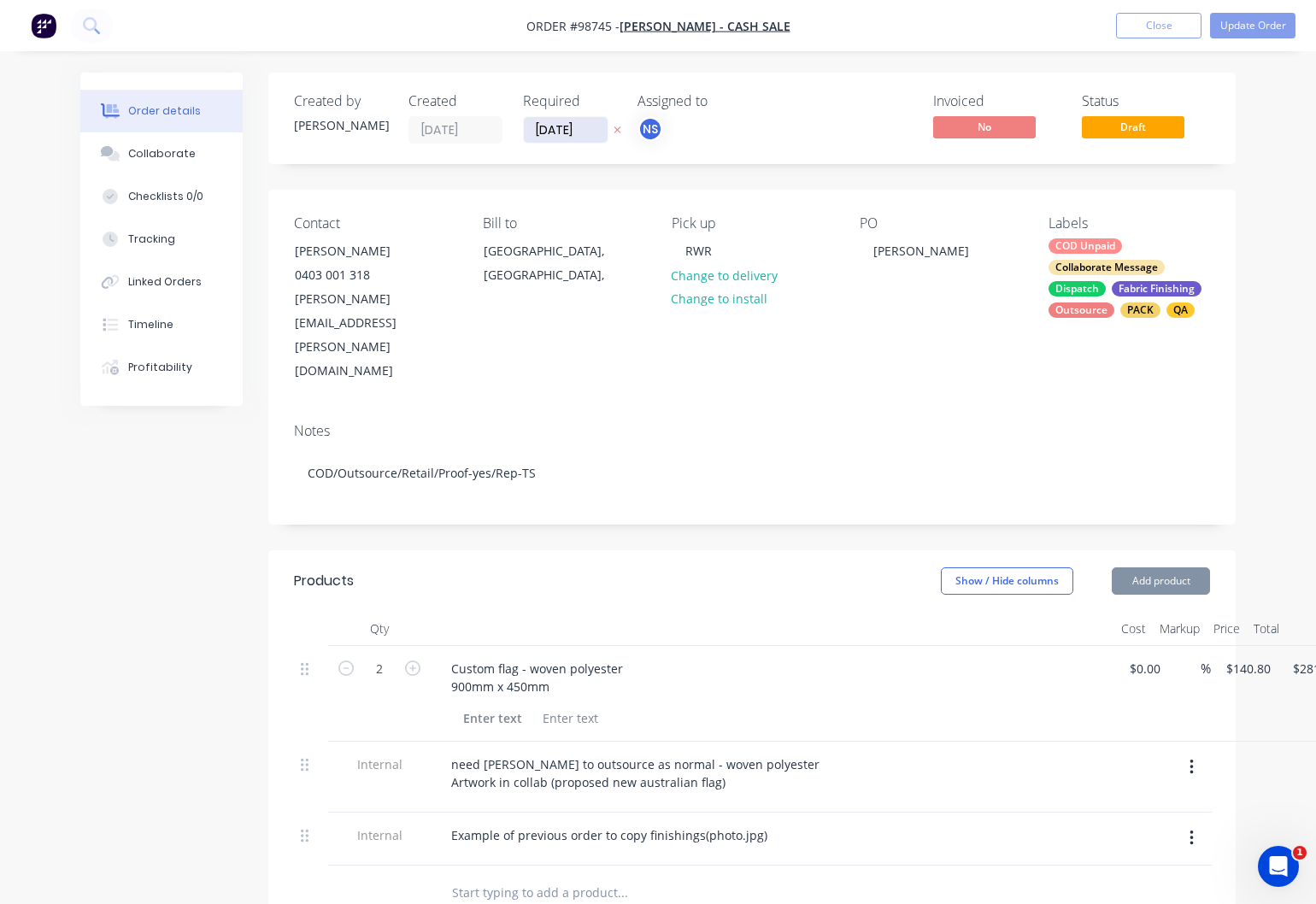
click at [595, 132] on input "[DATE]" at bounding box center [566, 130] width 84 height 26
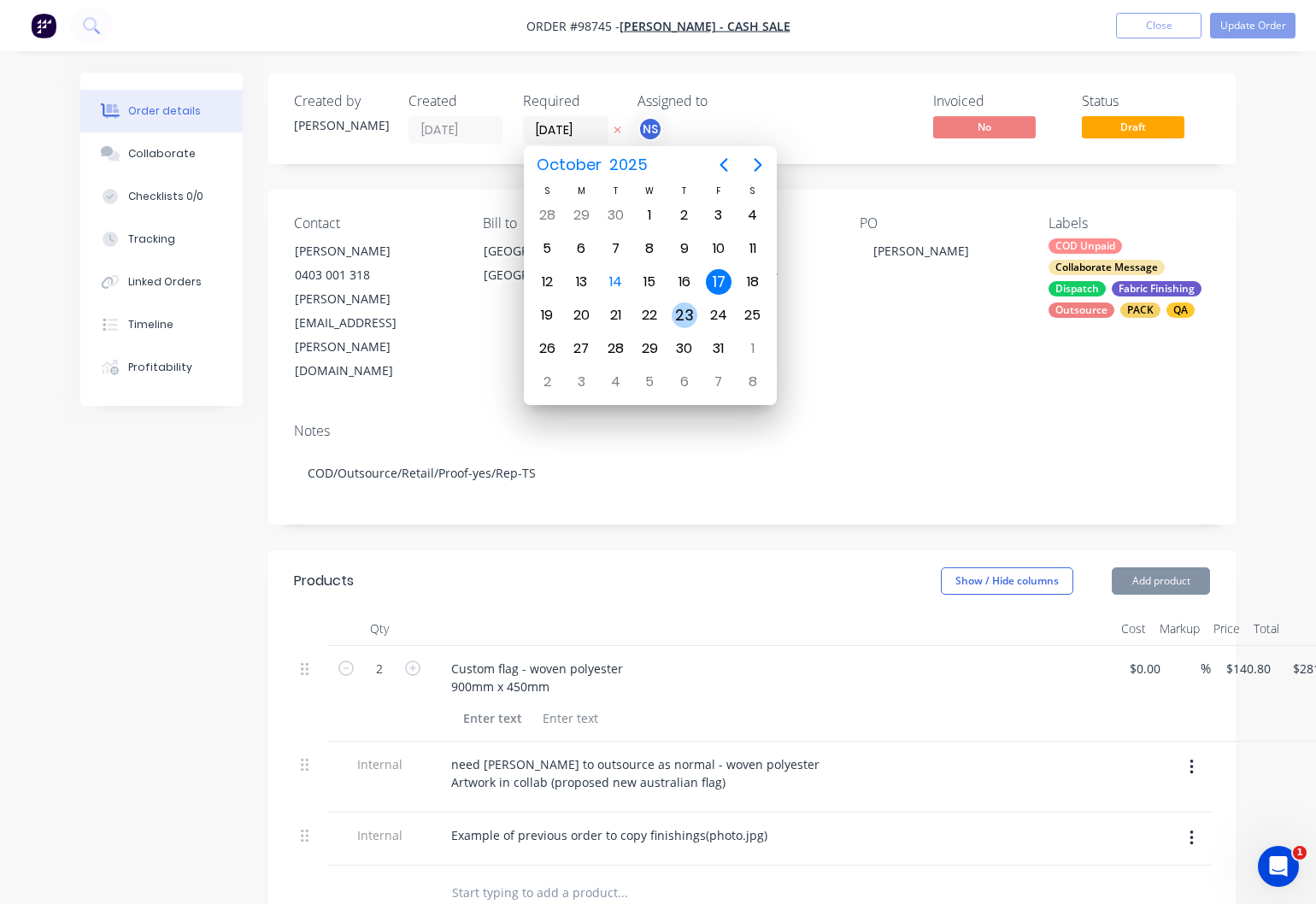
click at [690, 316] on div "23" at bounding box center [685, 315] width 26 height 26
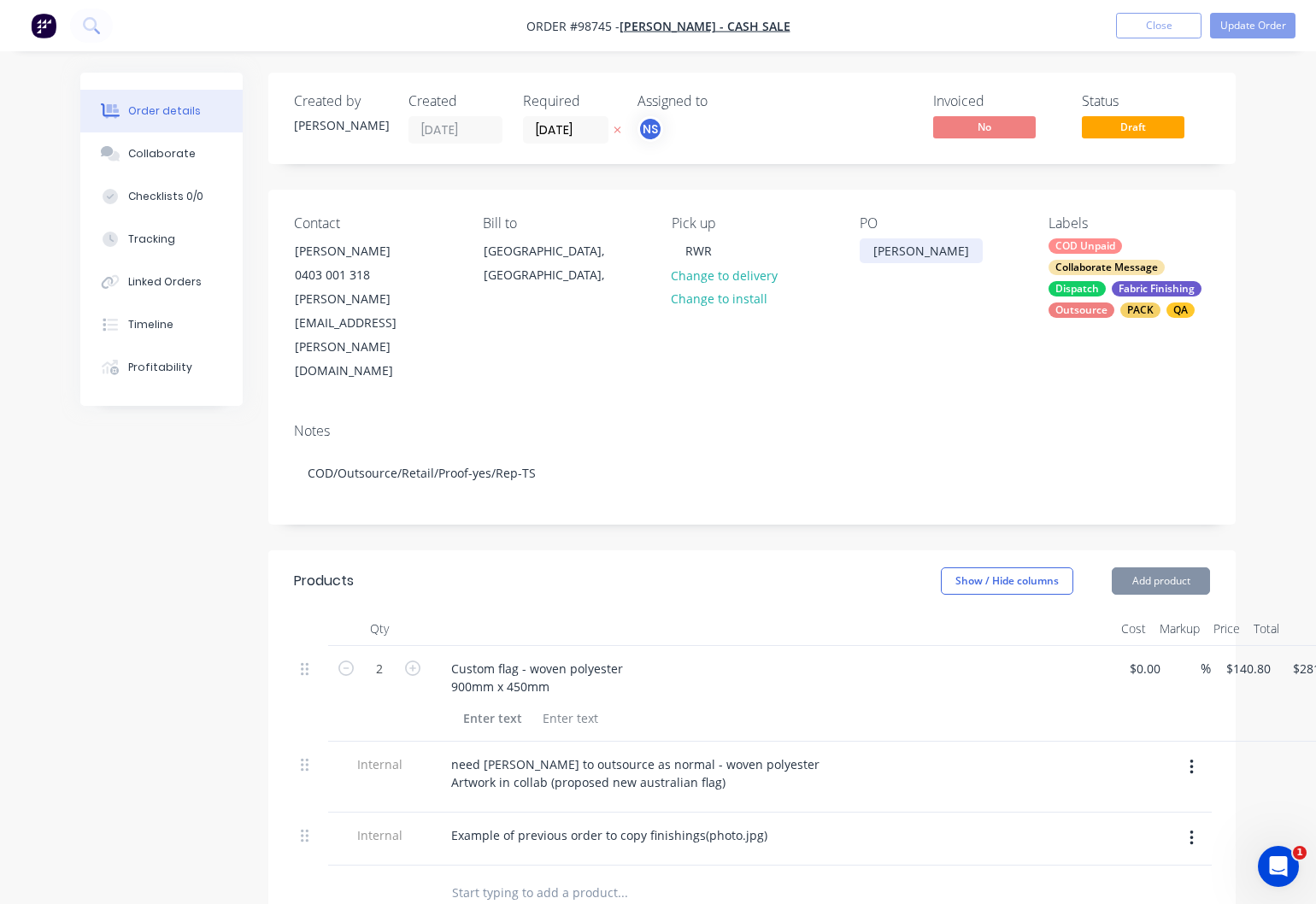
type input "[DATE]"
click at [1256, 20] on button "Update Order" at bounding box center [1253, 26] width 86 height 26
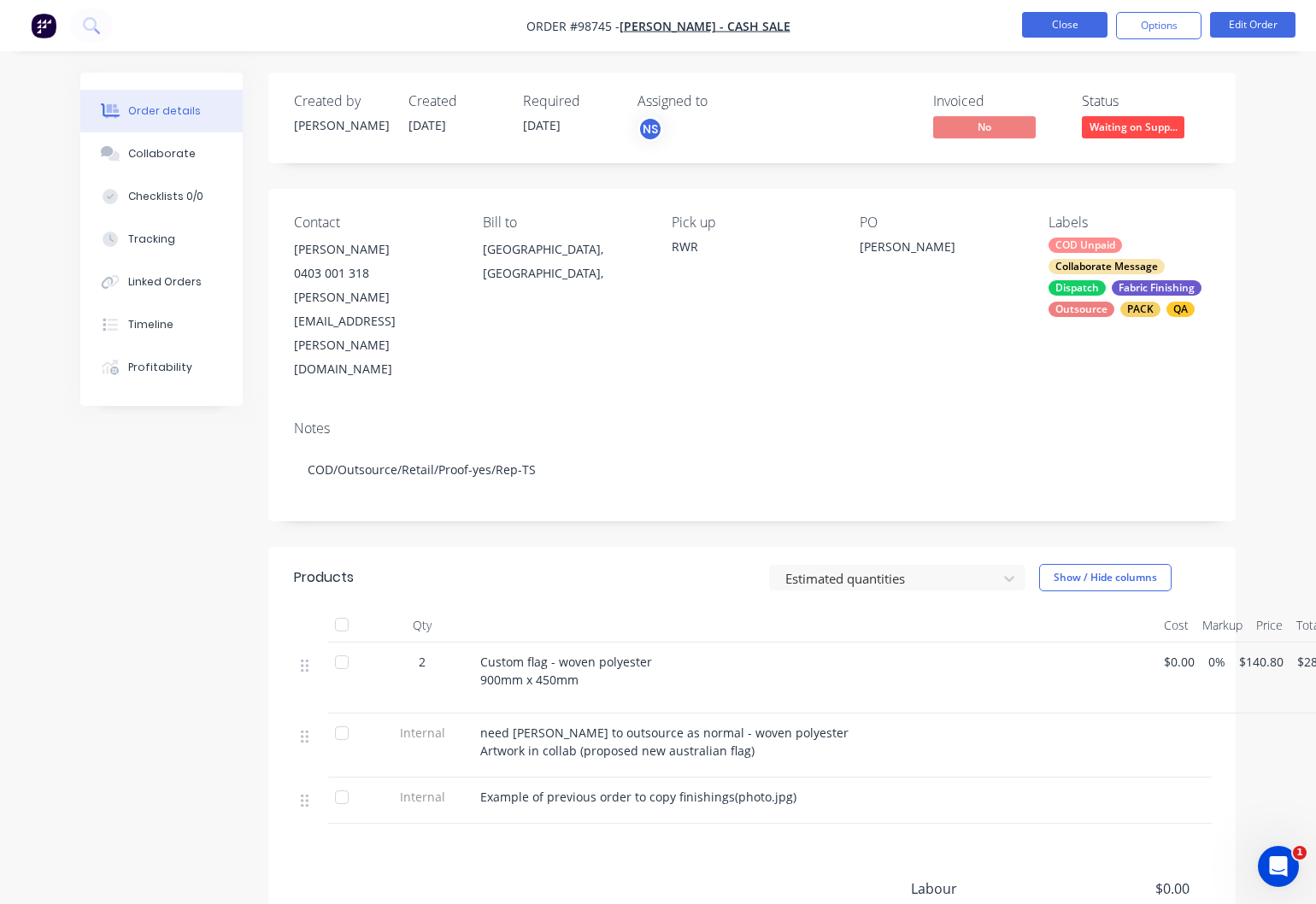
click at [1047, 28] on button "Close" at bounding box center [1065, 25] width 86 height 26
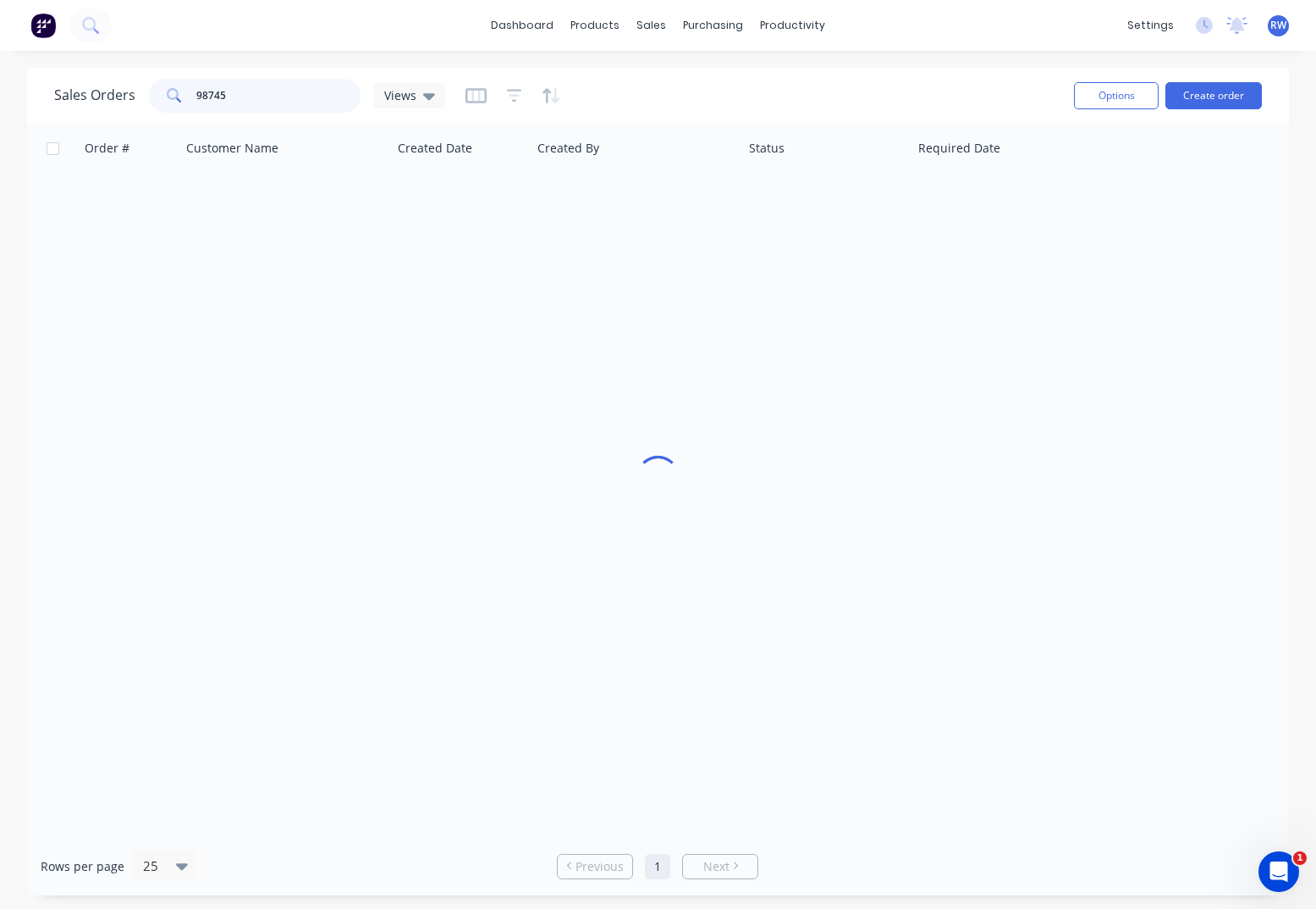
click at [240, 89] on input "98745" at bounding box center [279, 95] width 165 height 33
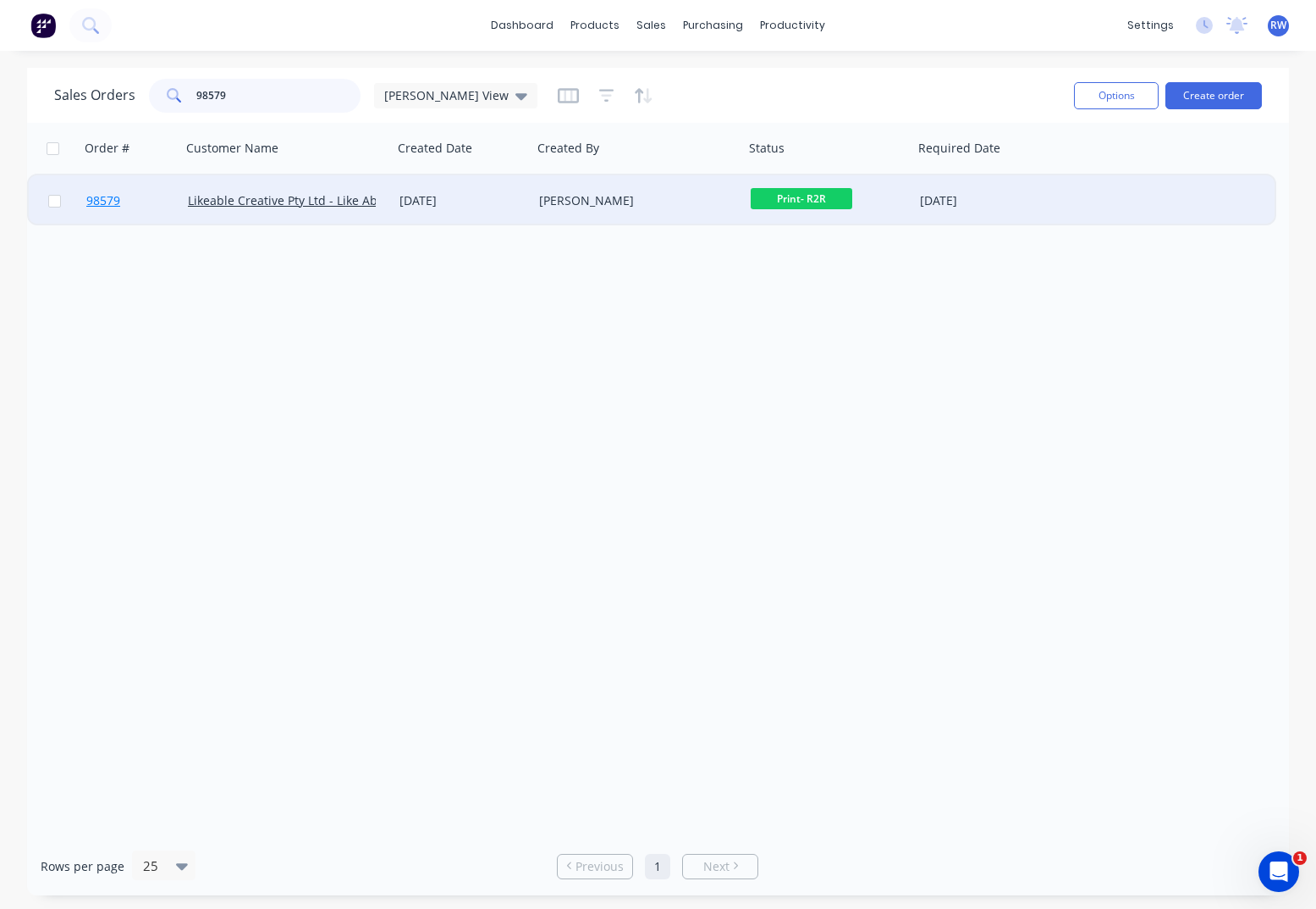
type input "98579"
click at [106, 201] on span "98579" at bounding box center [103, 201] width 33 height 17
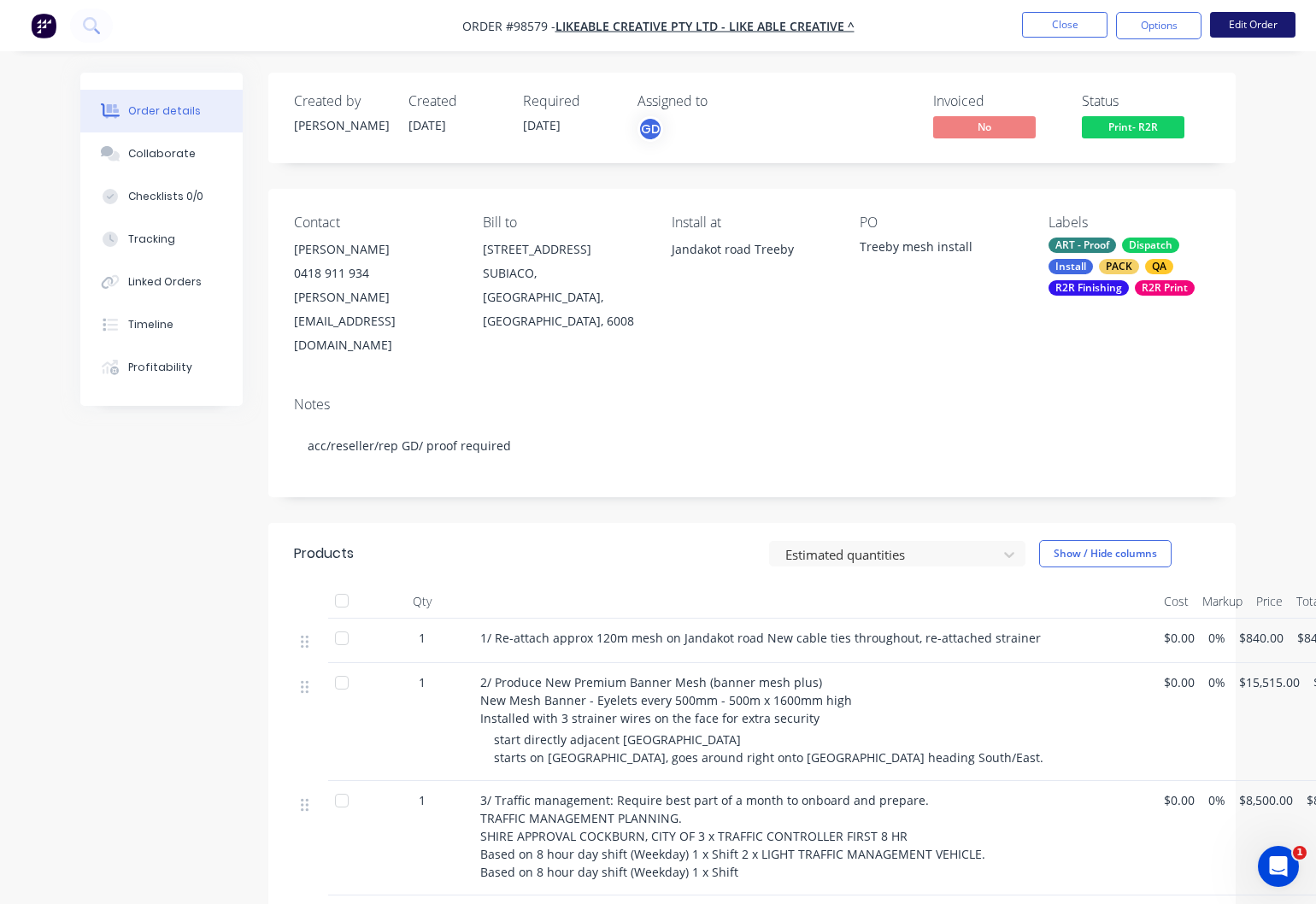
click at [1239, 29] on button "Edit Order" at bounding box center [1253, 25] width 86 height 26
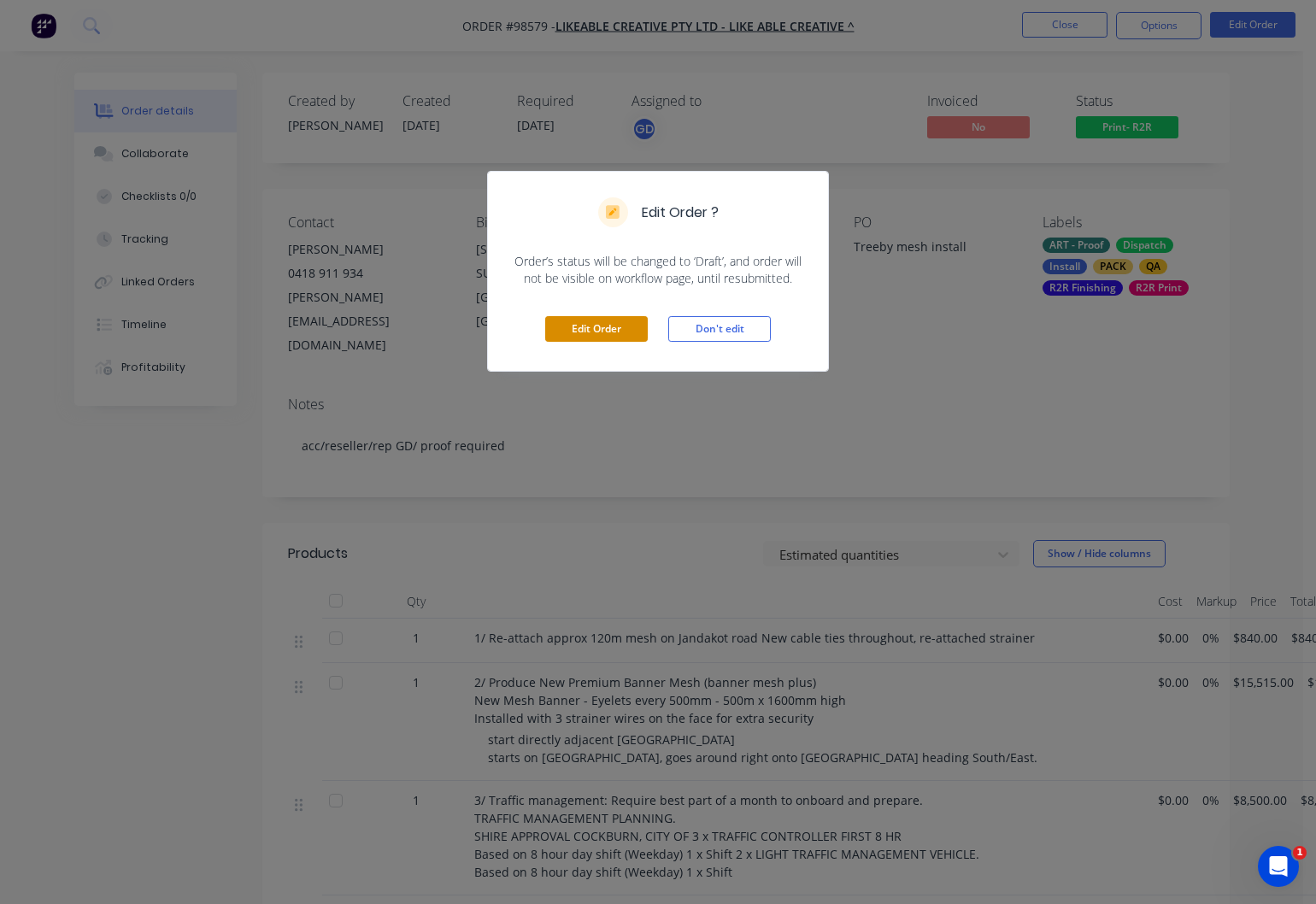
click at [605, 332] on button "Edit Order" at bounding box center [596, 329] width 102 height 26
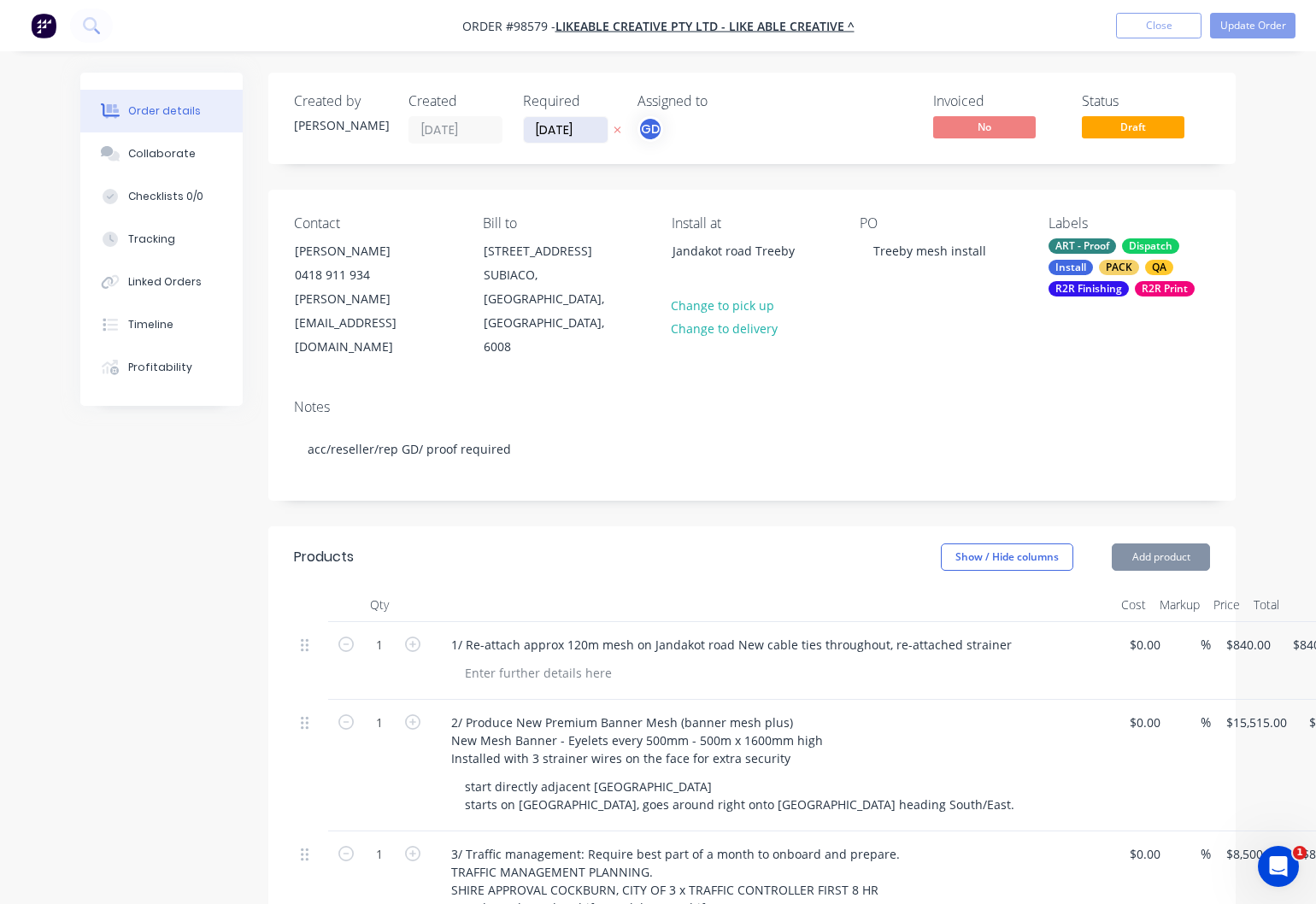
click at [571, 122] on input "[DATE]" at bounding box center [566, 130] width 84 height 26
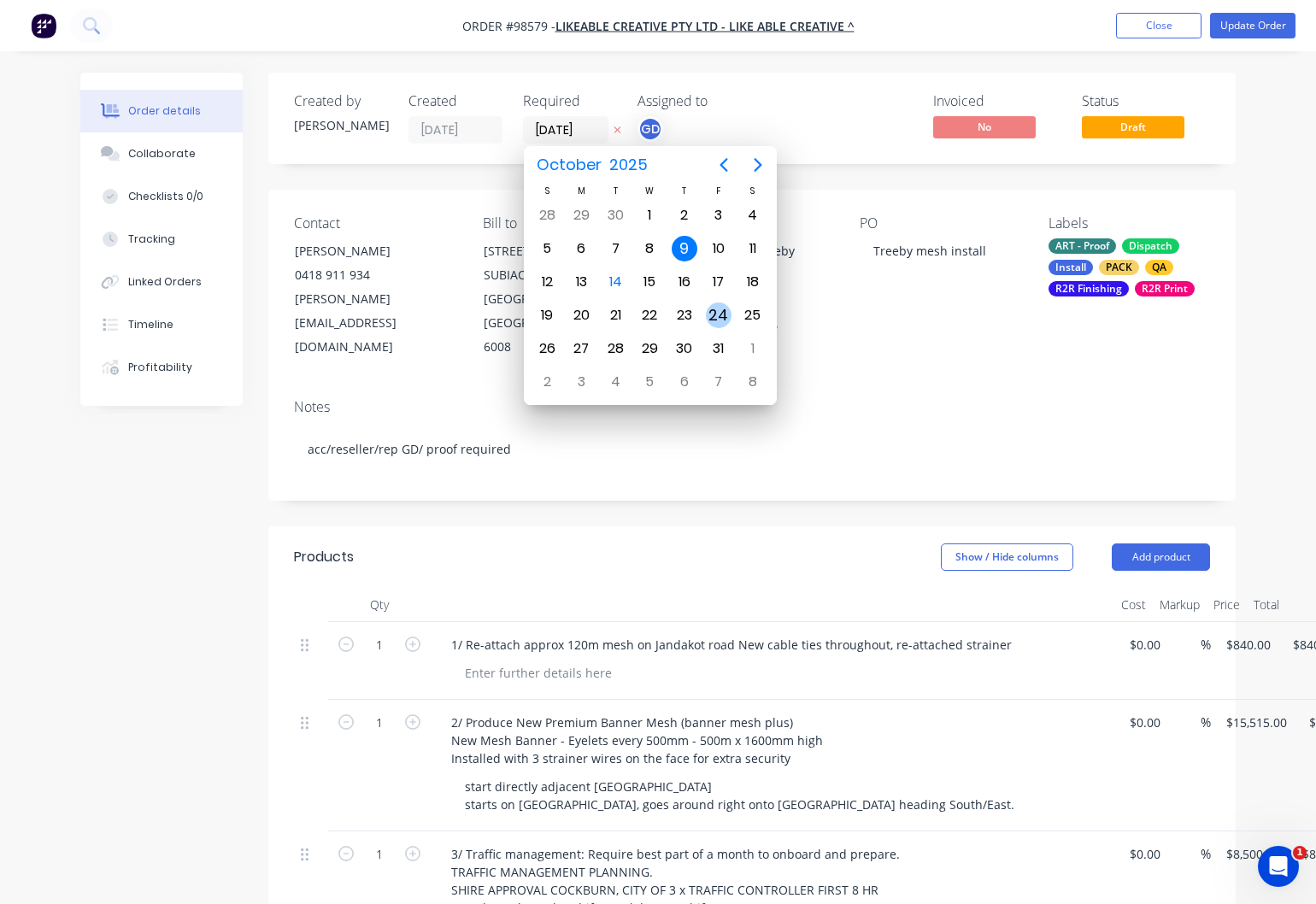
click at [719, 320] on div "24" at bounding box center [719, 315] width 26 height 26
type input "24/10/25"
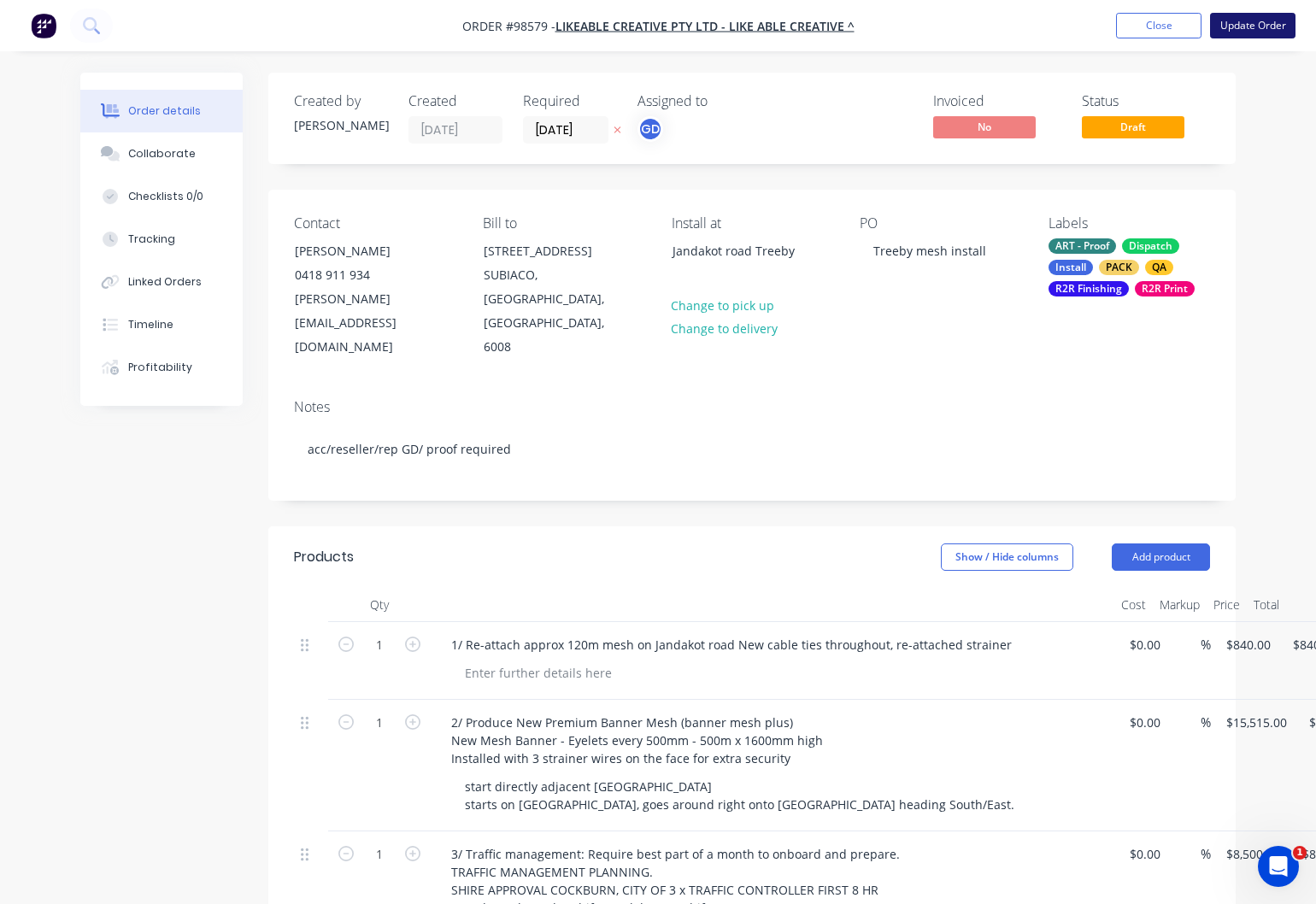
click at [1260, 25] on button "Update Order" at bounding box center [1253, 26] width 86 height 26
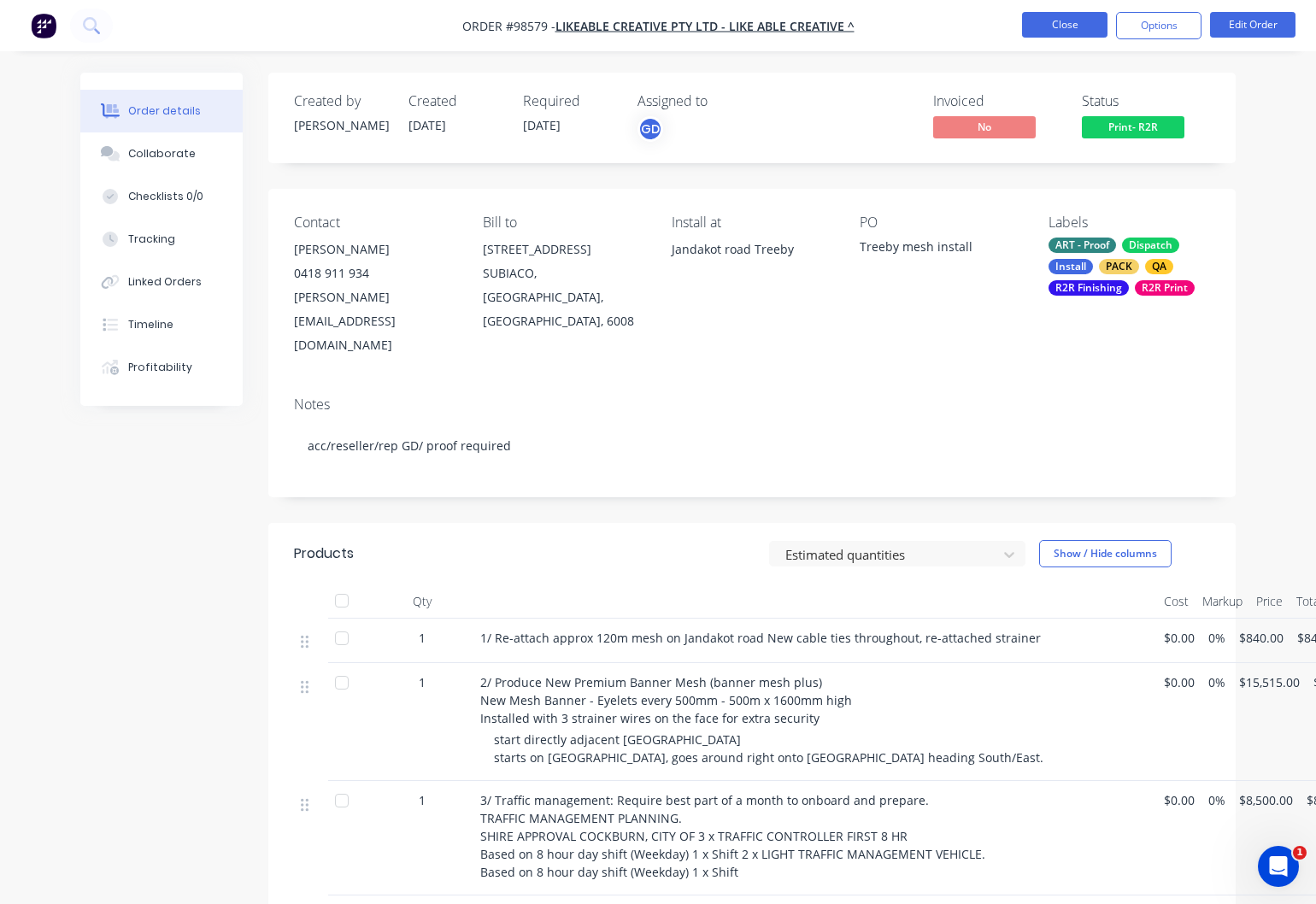
click at [1059, 26] on button "Close" at bounding box center [1065, 25] width 86 height 26
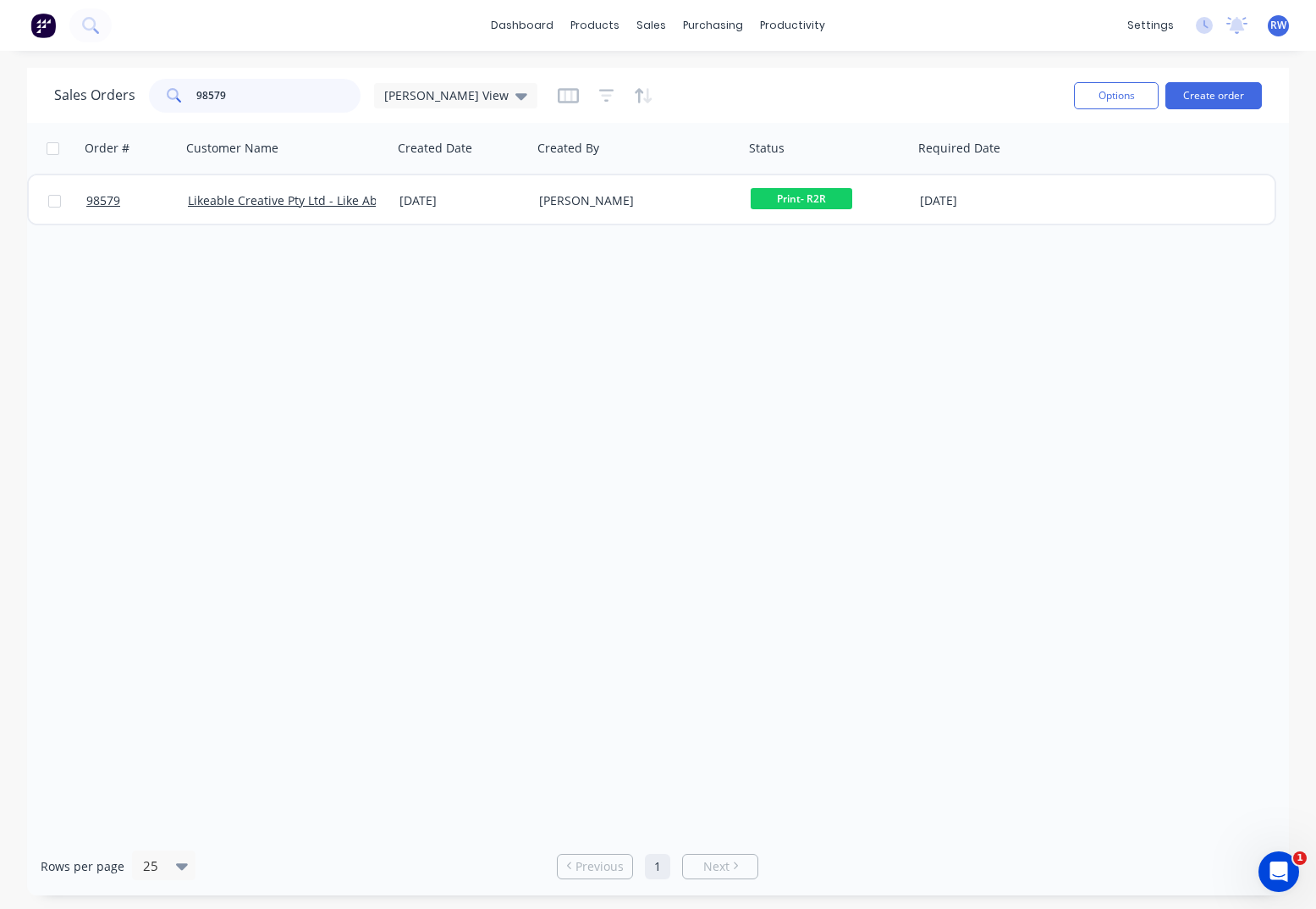
click at [248, 93] on input "98579" at bounding box center [279, 95] width 165 height 33
drag, startPoint x: 251, startPoint y: 95, endPoint x: 125, endPoint y: 95, distance: 126.0
click at [196, 95] on input "98579" at bounding box center [279, 95] width 165 height 33
